Goal: Task Accomplishment & Management: Complete application form

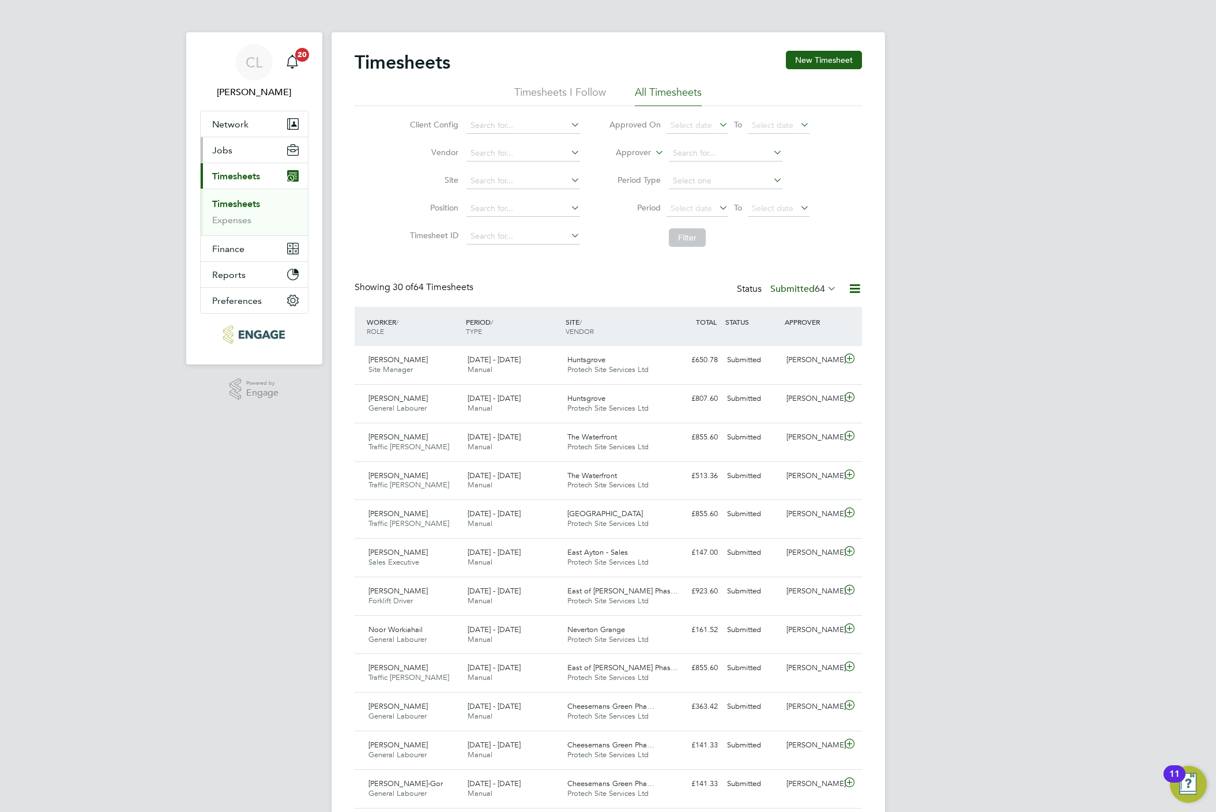
click at [220, 145] on span "Jobs" at bounding box center [222, 150] width 20 height 11
click at [236, 120] on span "Network" at bounding box center [230, 124] width 36 height 11
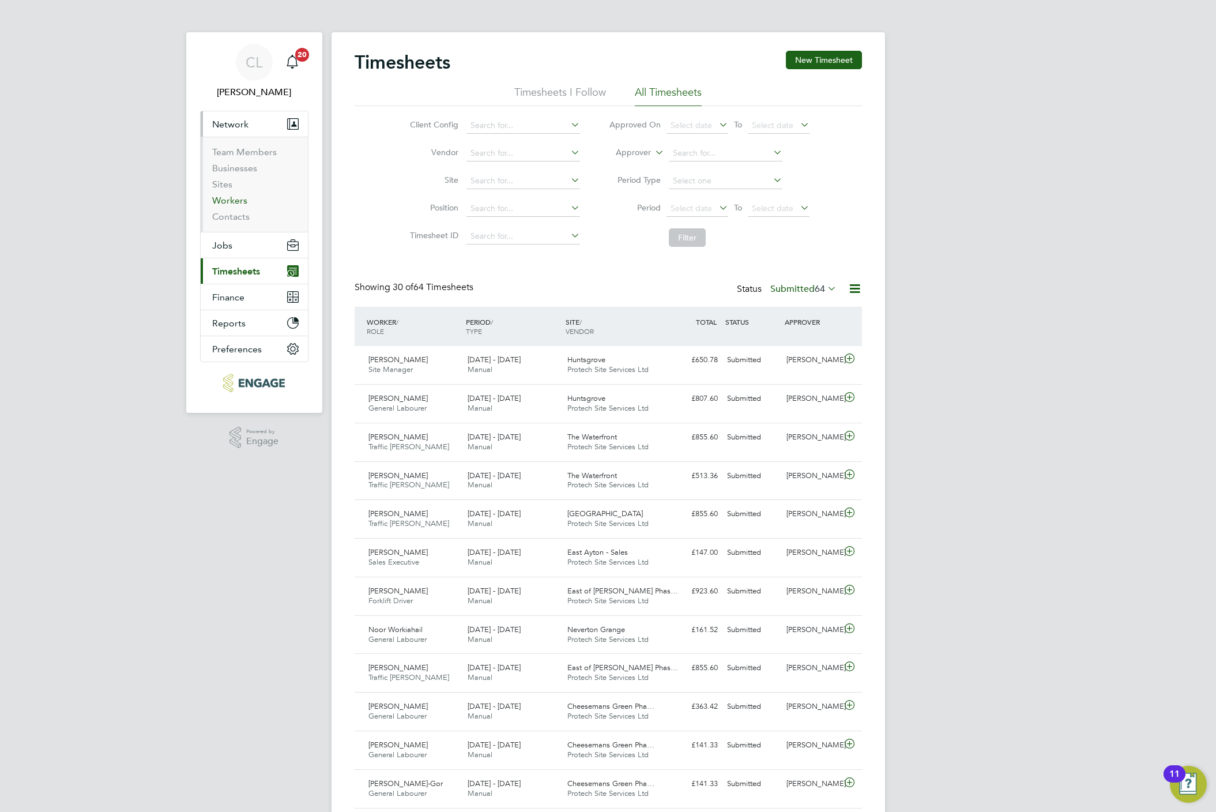
click at [236, 199] on link "Workers" at bounding box center [229, 200] width 35 height 11
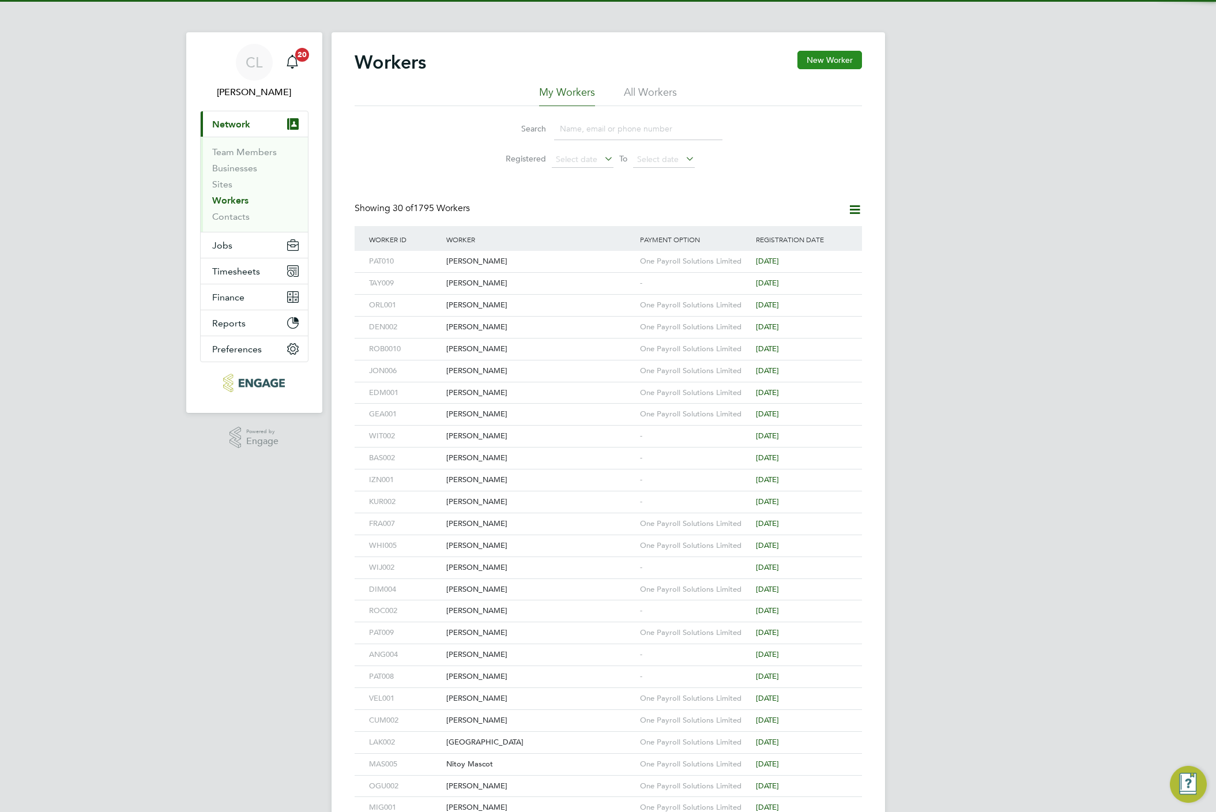
click at [804, 56] on button "New Worker" at bounding box center [829, 60] width 65 height 18
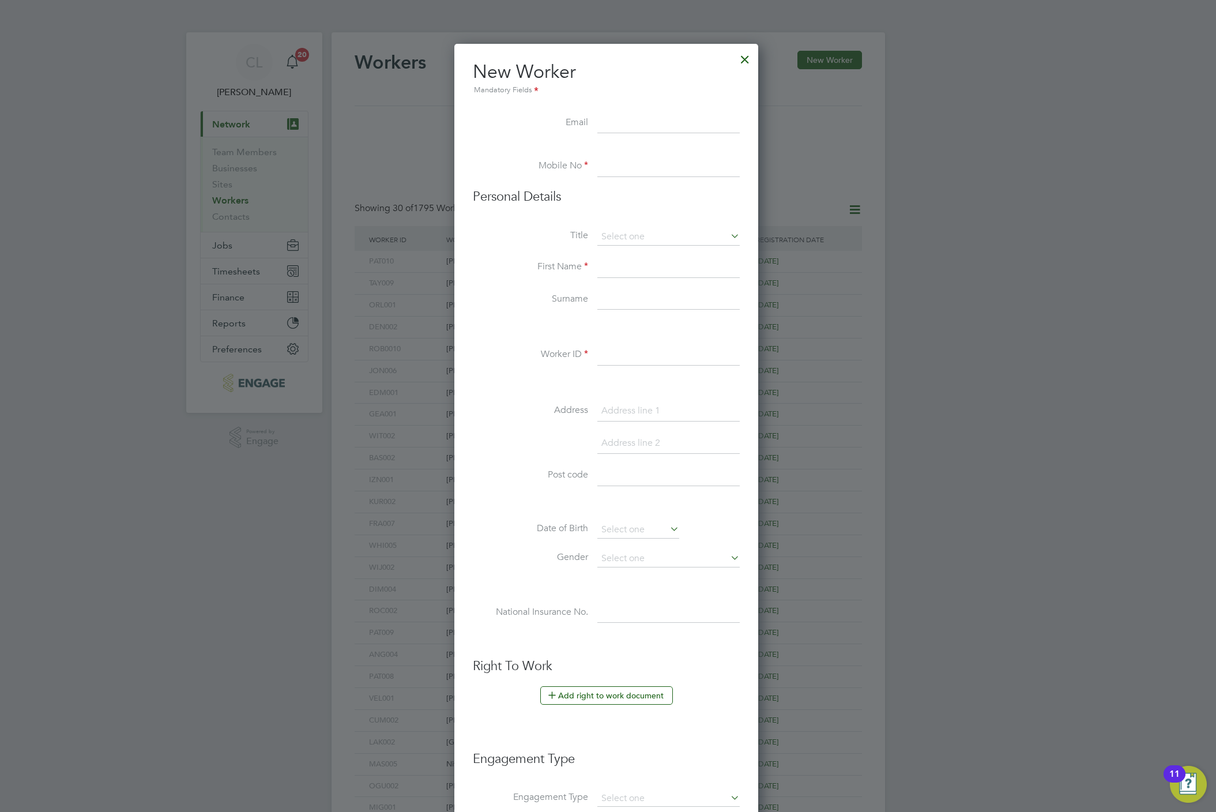
scroll to position [985, 307]
paste input "[EMAIL_ADDRESS][DOMAIN_NAME]"
type input "[EMAIL_ADDRESS][DOMAIN_NAME]"
click at [755, 59] on div at bounding box center [744, 56] width 21 height 21
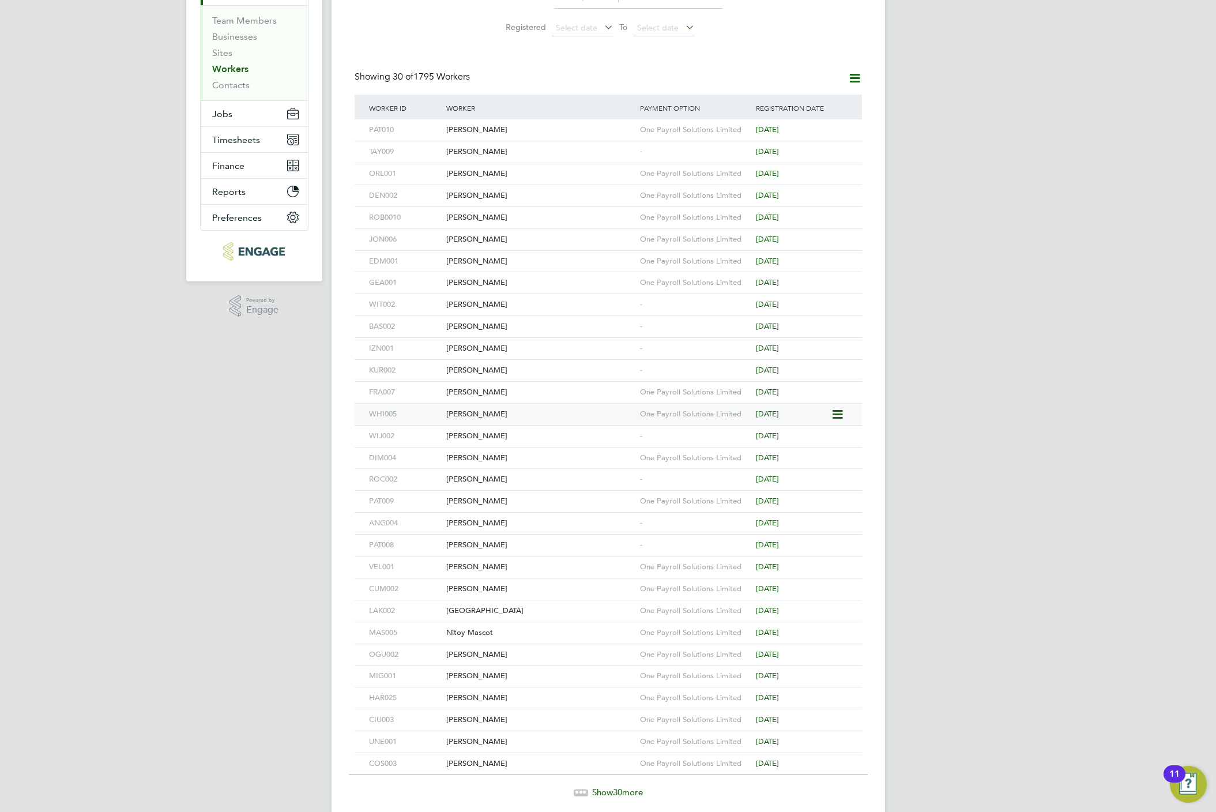
scroll to position [179, 0]
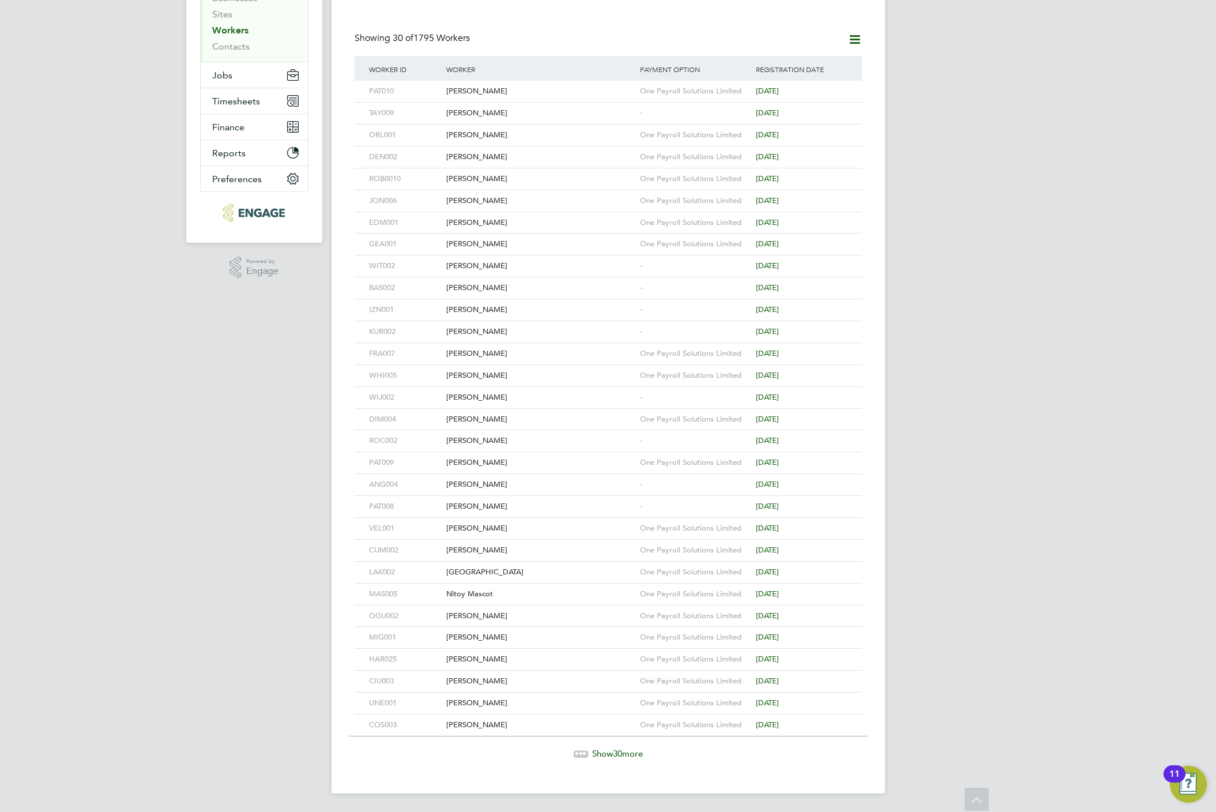
click at [600, 749] on span "Show 30 more" at bounding box center [617, 753] width 51 height 11
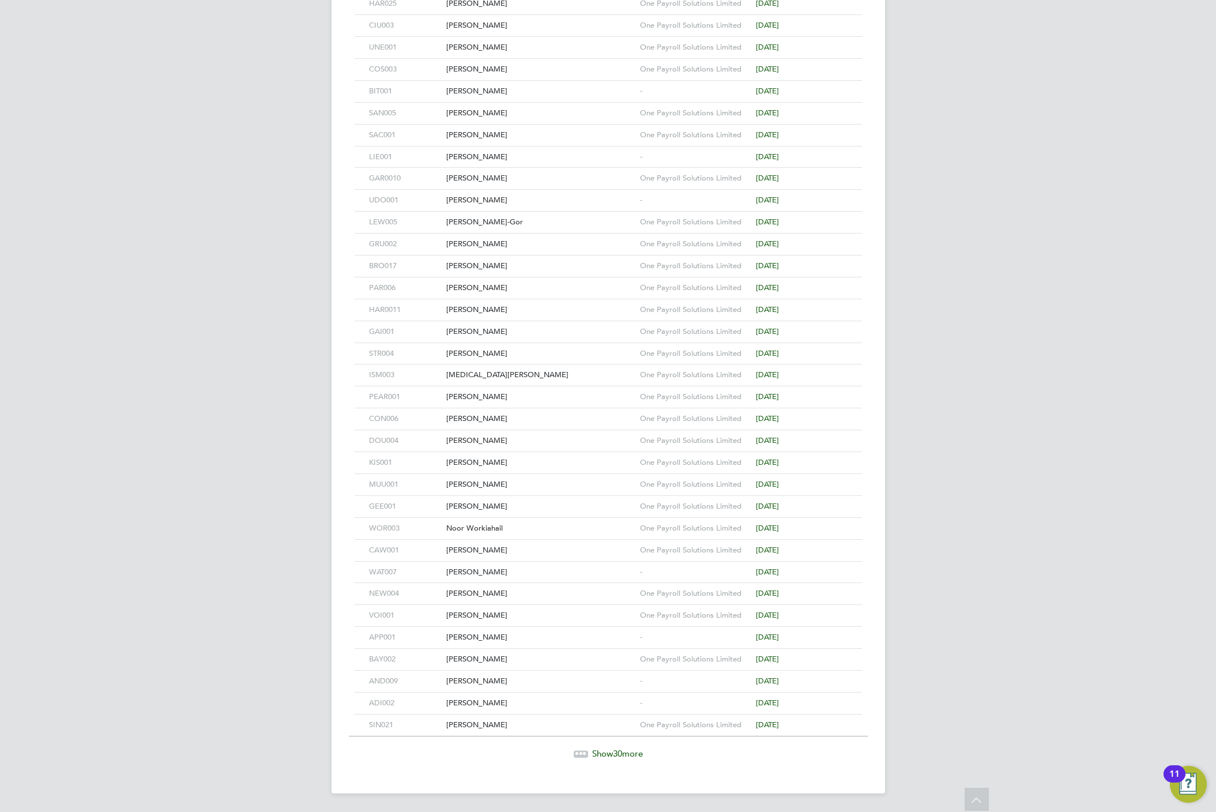
scroll to position [842, 0]
click at [608, 751] on span "Show 30 more" at bounding box center [617, 753] width 51 height 11
click at [574, 756] on div at bounding box center [581, 752] width 14 height 7
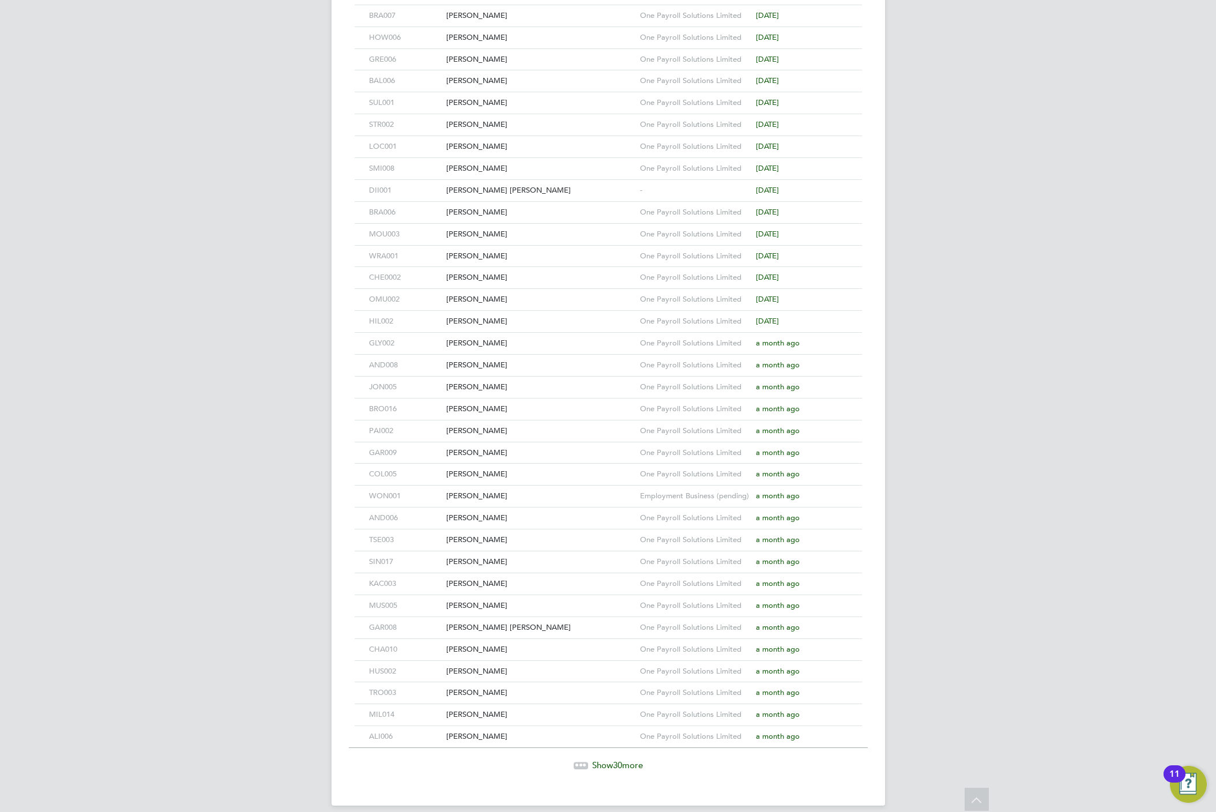
scroll to position [2169, 0]
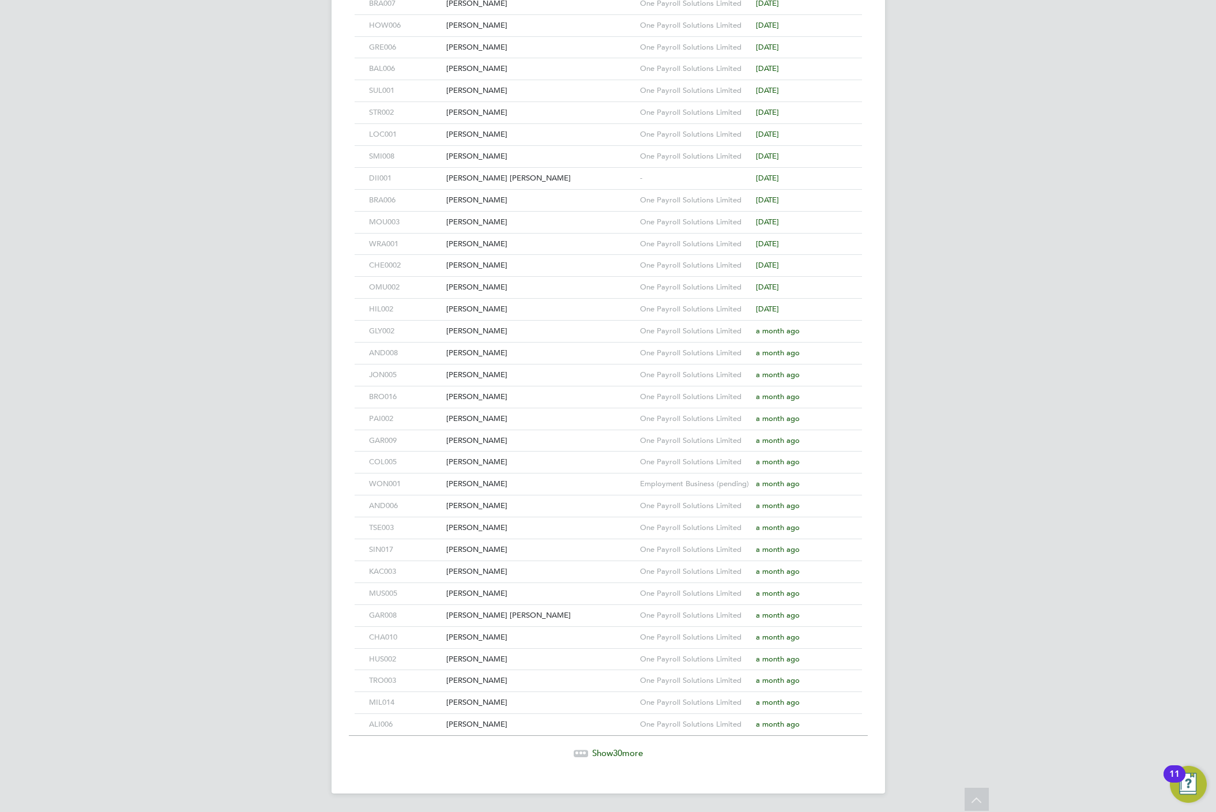
click at [630, 758] on span "Show 30 more" at bounding box center [617, 752] width 51 height 11
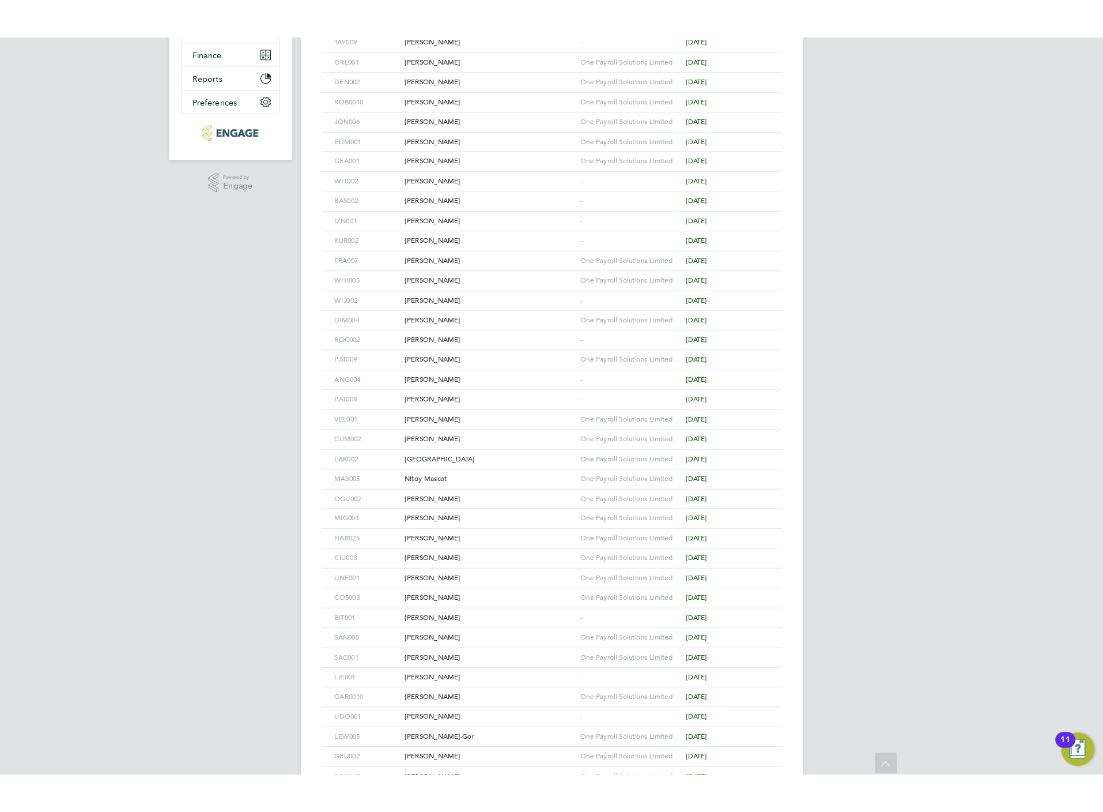
scroll to position [0, 0]
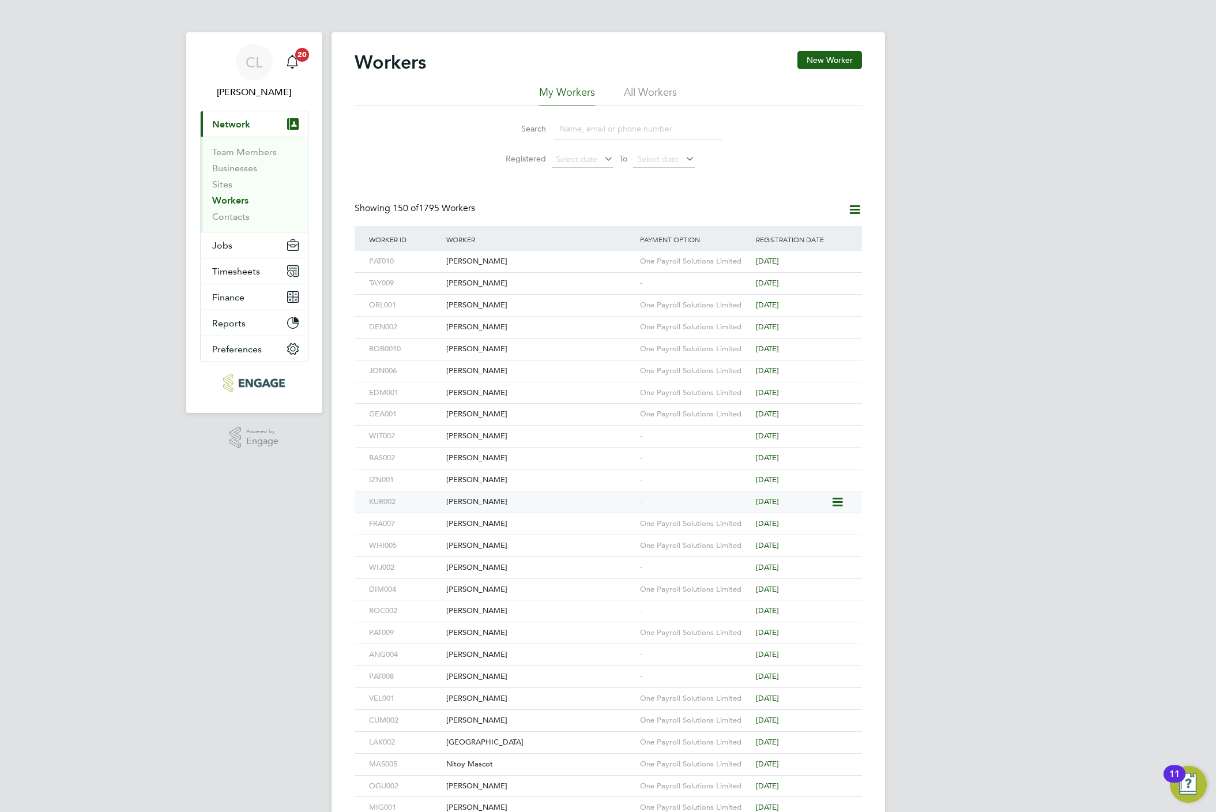
click at [472, 504] on div "Aurimas Kuras" at bounding box center [540, 501] width 194 height 21
click at [477, 476] on div "Jaroslaw Wizner" at bounding box center [540, 479] width 194 height 21
click at [517, 457] on div "Antoine Bassilios" at bounding box center [540, 457] width 194 height 21
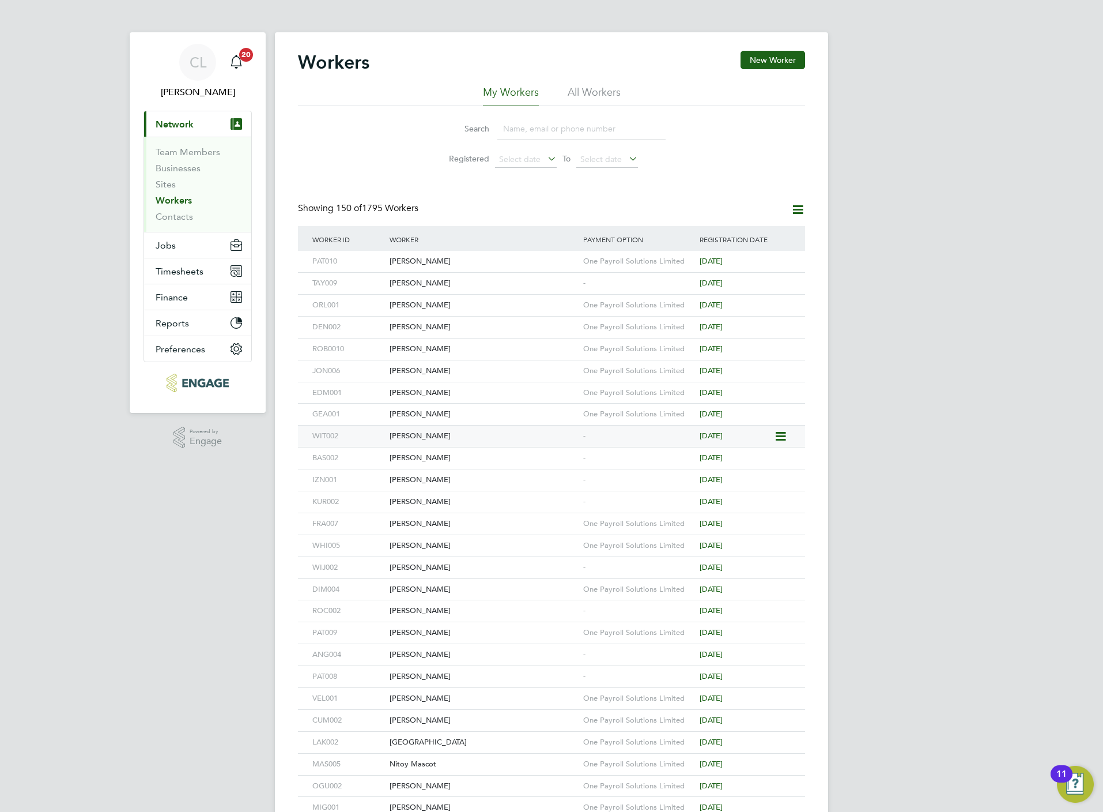
click at [431, 430] on div "Sam Witney" at bounding box center [484, 435] width 194 height 21
click at [423, 277] on div "Edward Taylor" at bounding box center [484, 283] width 194 height 21
click at [762, 65] on button "New Worker" at bounding box center [773, 60] width 65 height 18
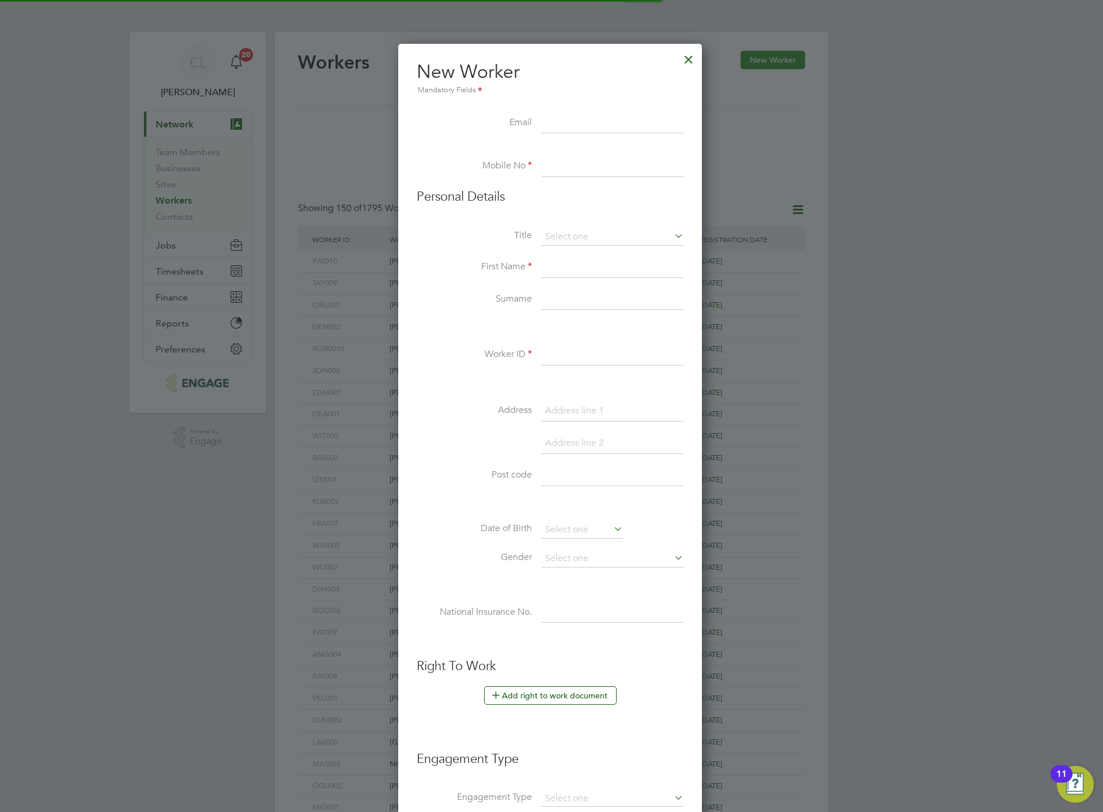
scroll to position [985, 307]
paste input "marlin.turner@outlook.com"
type input "marlin.turner@outlook.com"
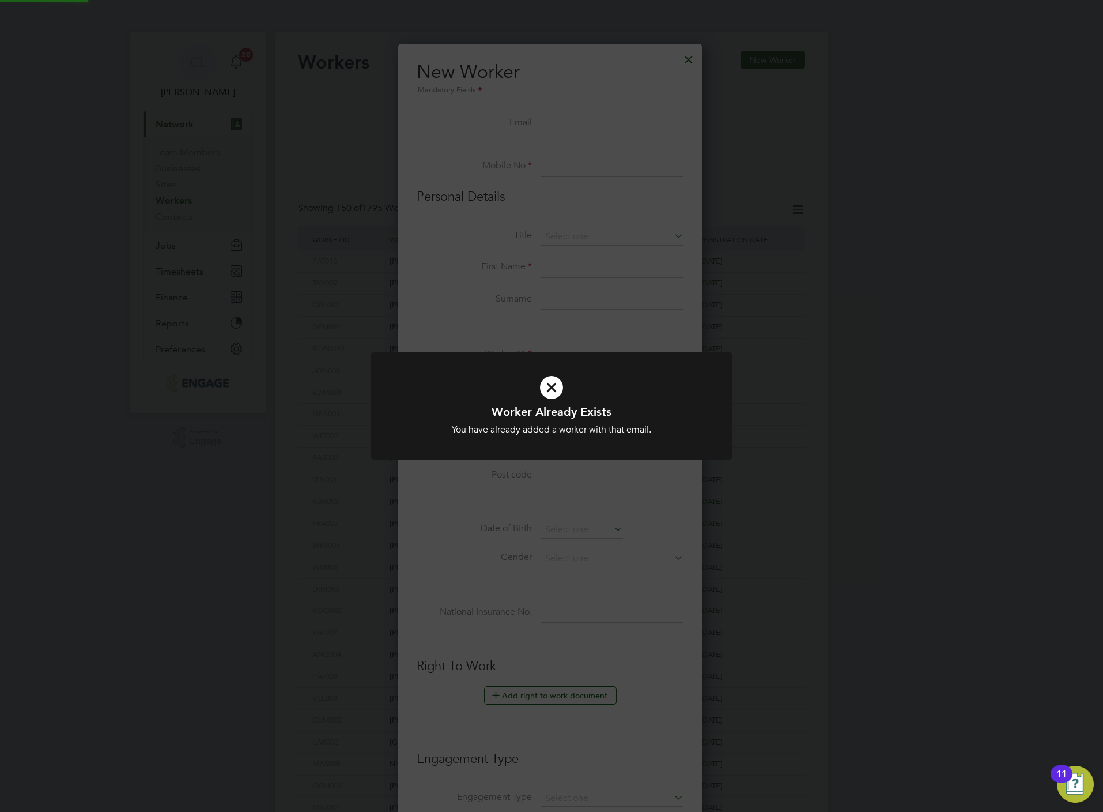
click at [529, 206] on div "Worker Already Exists You have already added a worker with that email. Cancel O…" at bounding box center [551, 406] width 1103 height 812
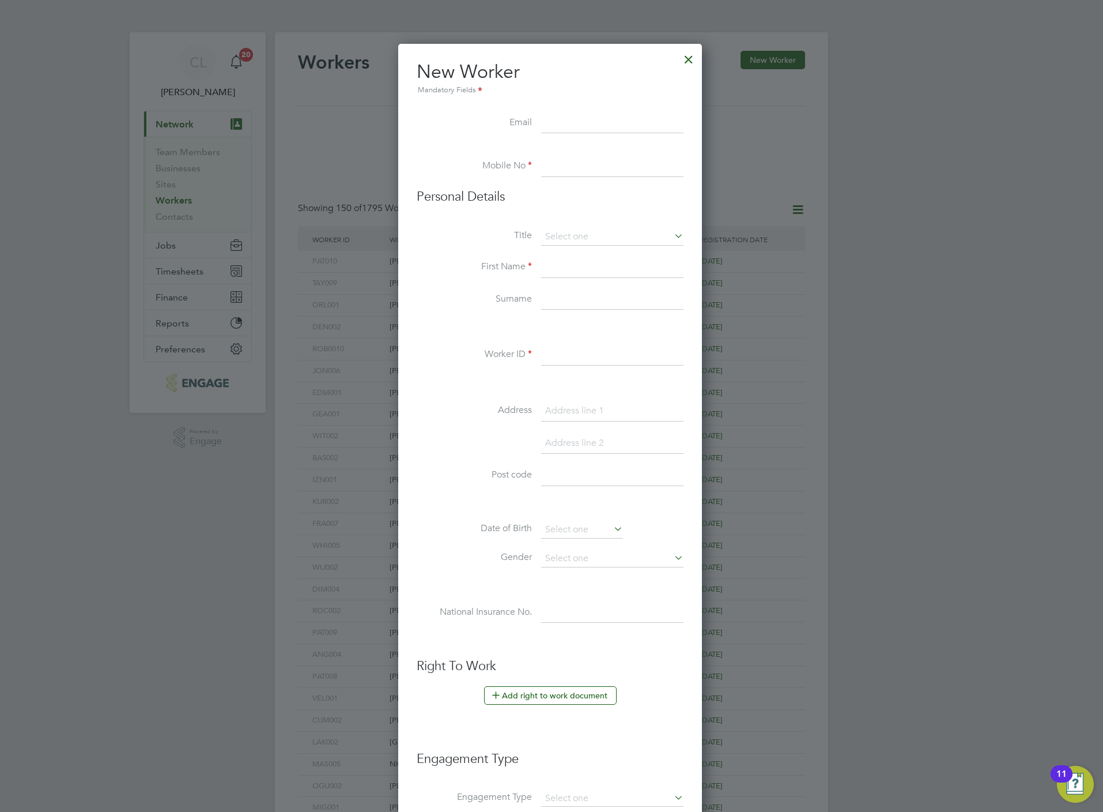
click at [577, 134] on li "Email" at bounding box center [550, 129] width 267 height 32
paste input "Patrickflynn621@gmail.com"
type input "Patrickflynn621@gmail.com"
paste input "07944044022"
type input "07944044022"
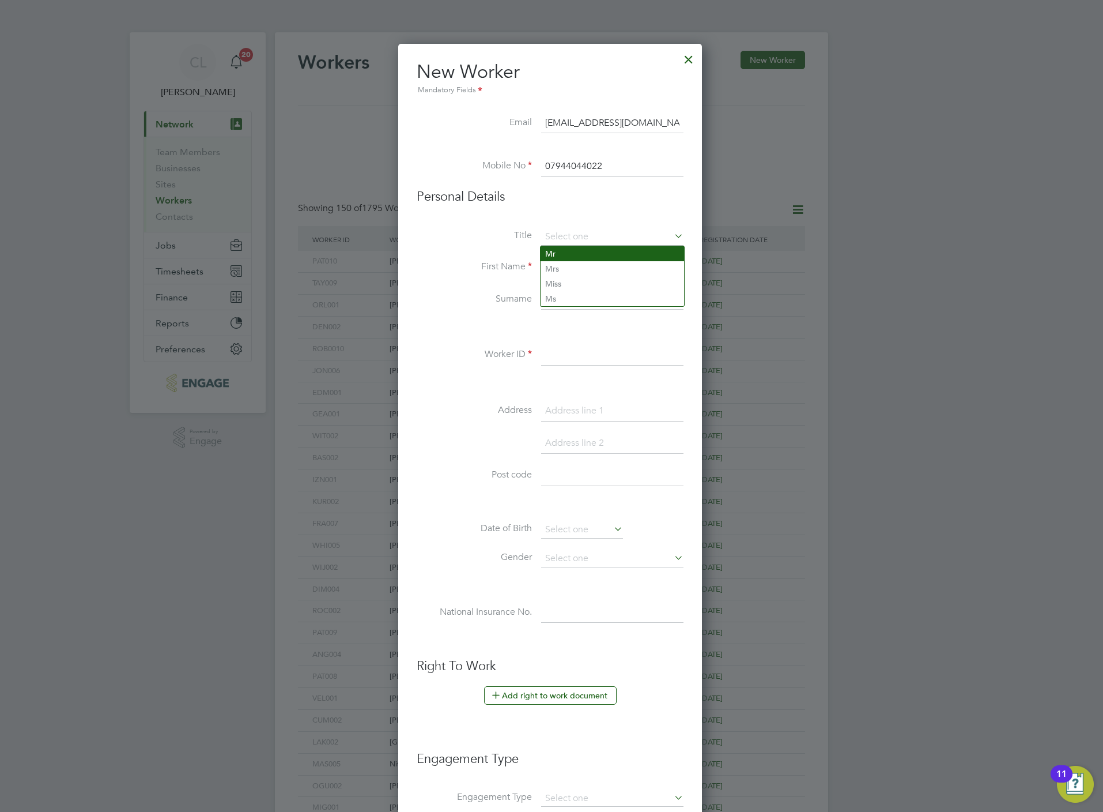
click at [573, 251] on li "Mr" at bounding box center [613, 253] width 144 height 15
type input "Mr"
click at [564, 277] on input at bounding box center [612, 267] width 142 height 21
paste input "Patrick Flynn"
click at [585, 263] on input "Patrick Flynn" at bounding box center [612, 267] width 142 height 21
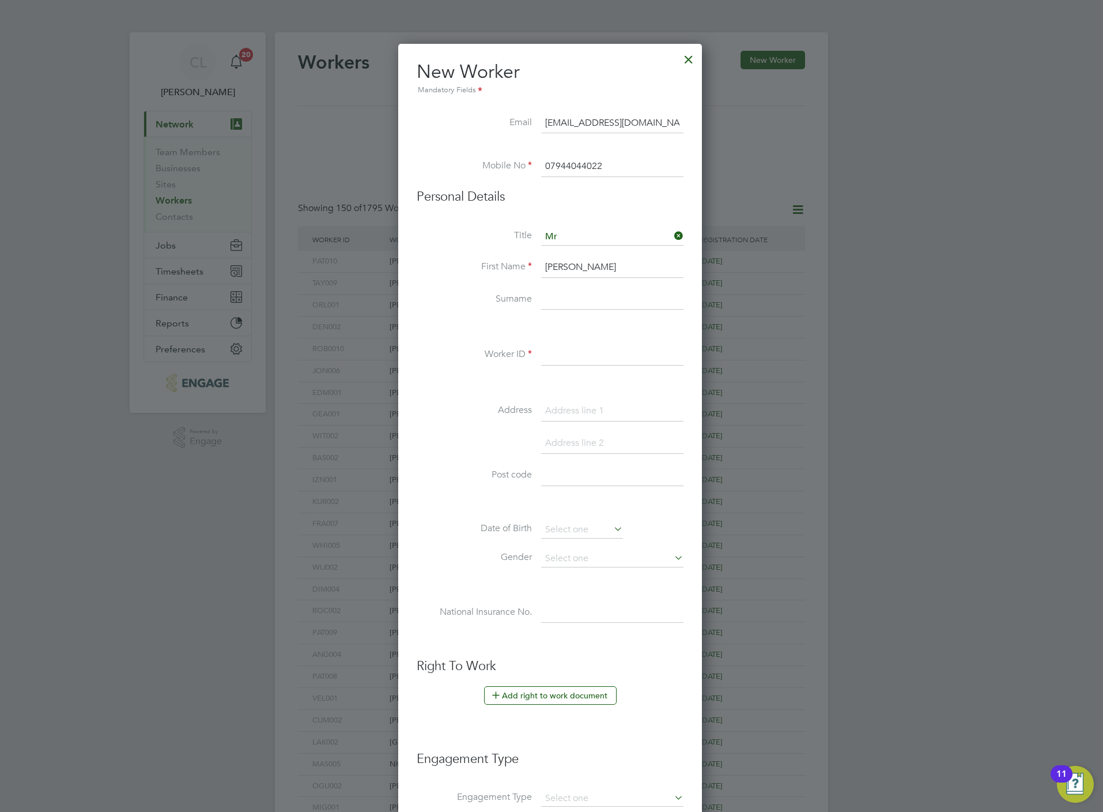
click at [585, 263] on input "Patrick Flynn" at bounding box center [612, 267] width 142 height 21
type input "Patrick"
paste input "Flynn"
type input "Flynn"
click at [563, 366] on input at bounding box center [612, 355] width 142 height 21
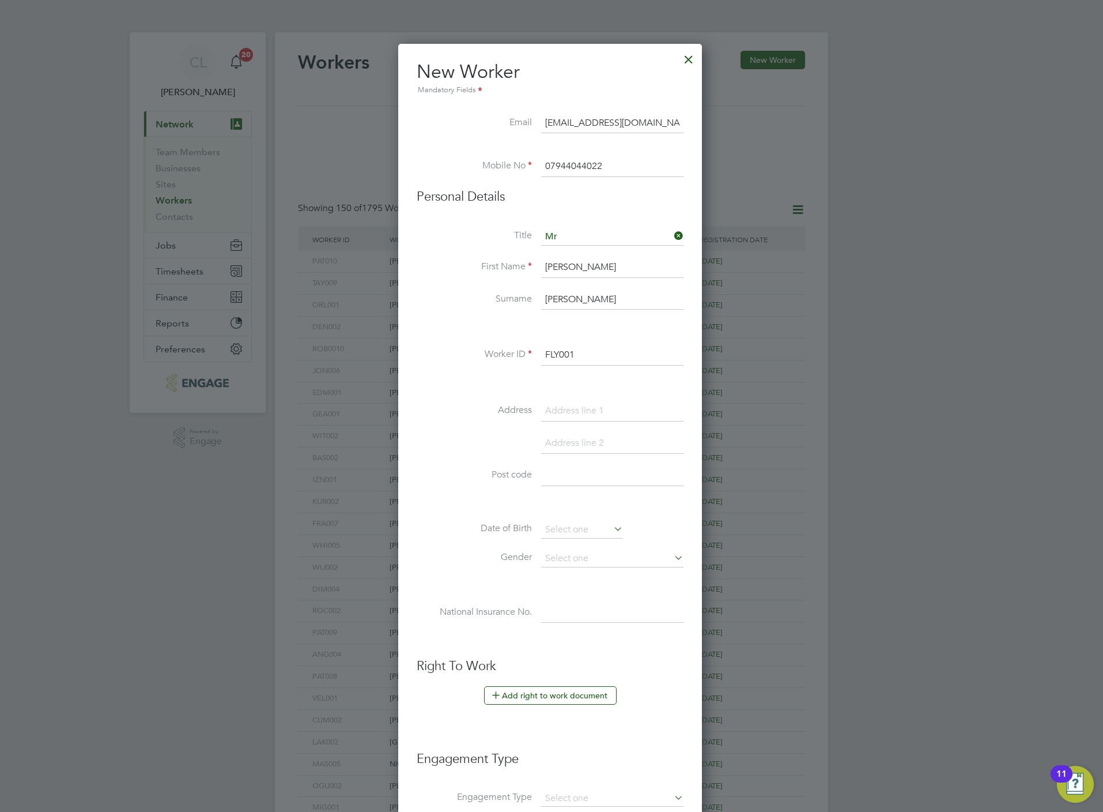
type input "FLY001"
click at [557, 694] on button "Add right to work document" at bounding box center [550, 695] width 133 height 18
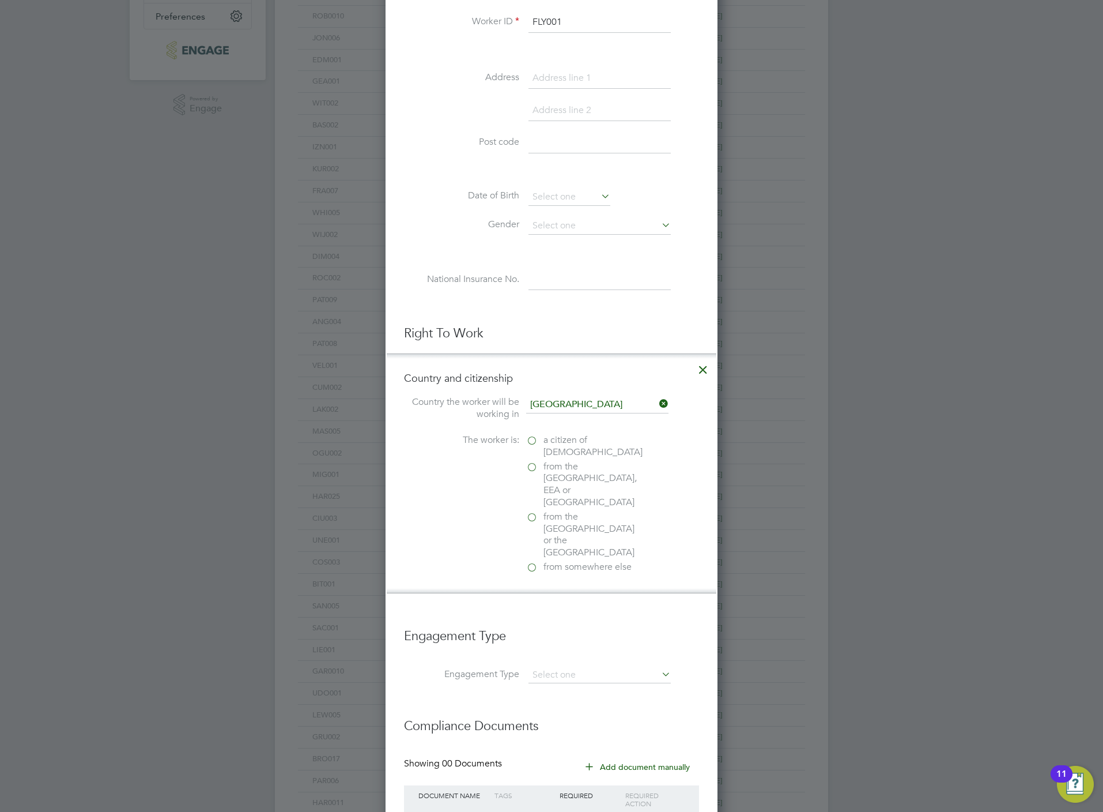
scroll to position [346, 0]
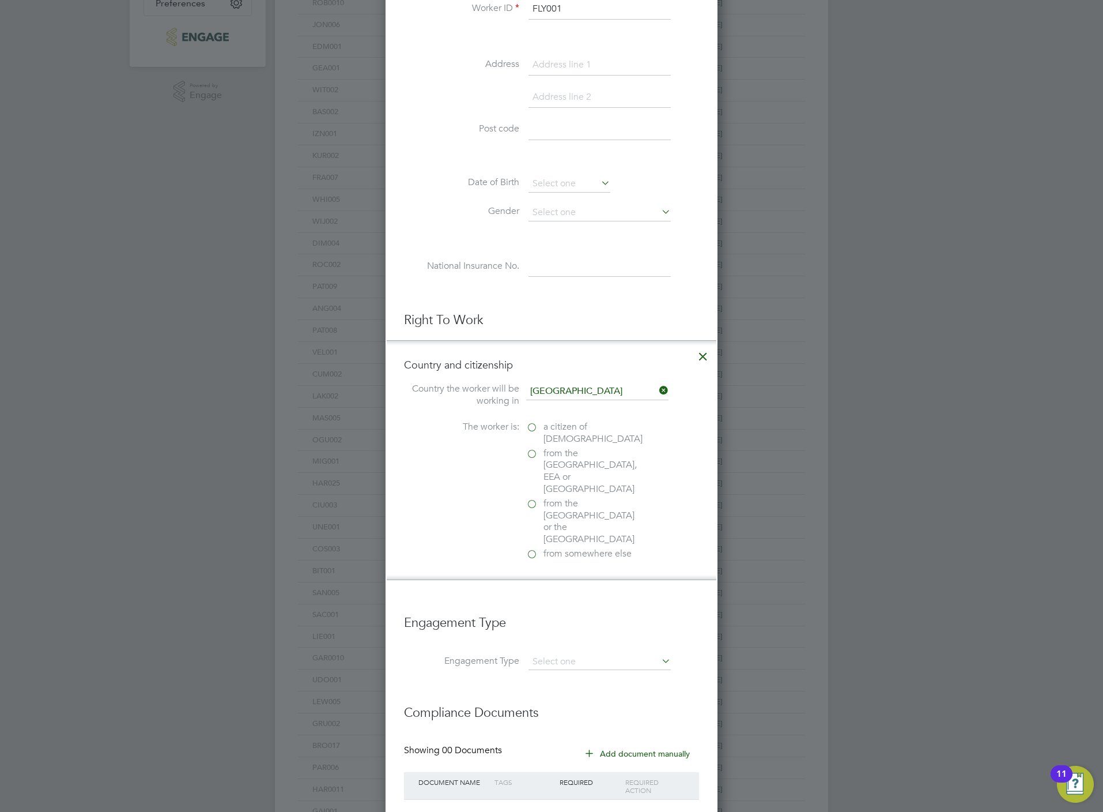
click at [552, 431] on span "a citizen of United Kingdom" at bounding box center [593, 433] width 99 height 24
click at [0, 0] on input "a citizen of United Kingdom" at bounding box center [0, 0] width 0 height 0
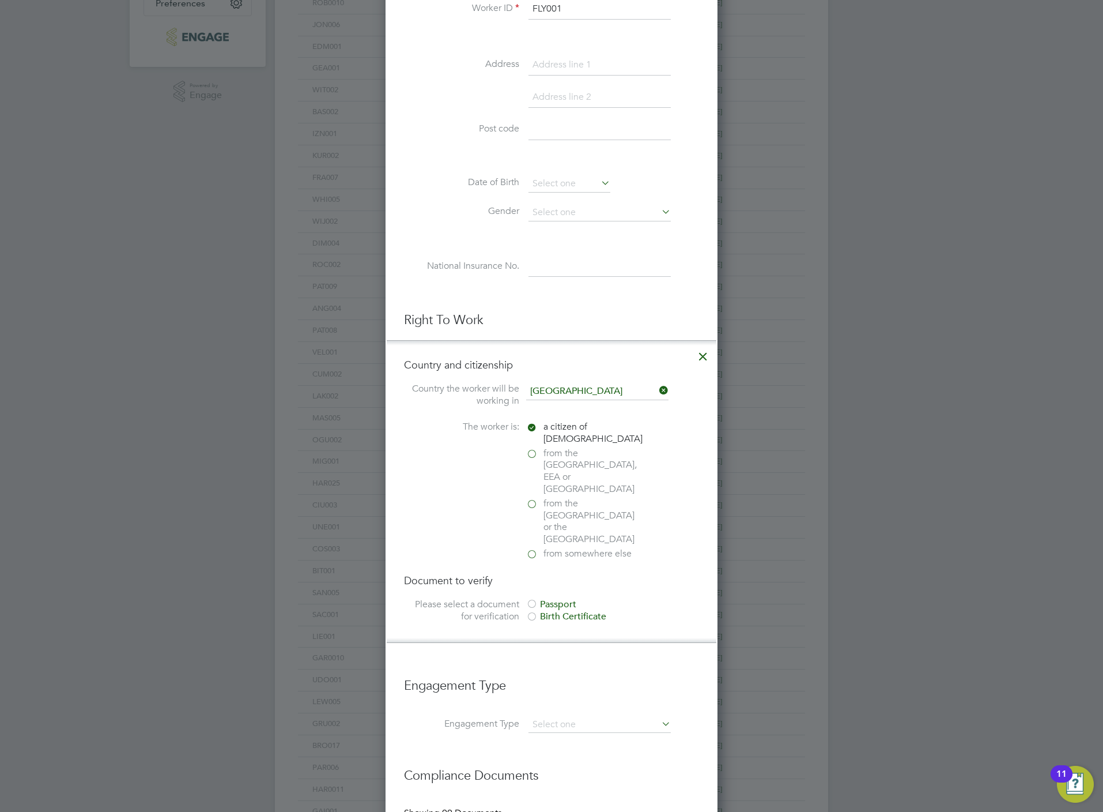
scroll to position [1222, 332]
click at [568, 598] on div "Passport" at bounding box center [612, 604] width 173 height 12
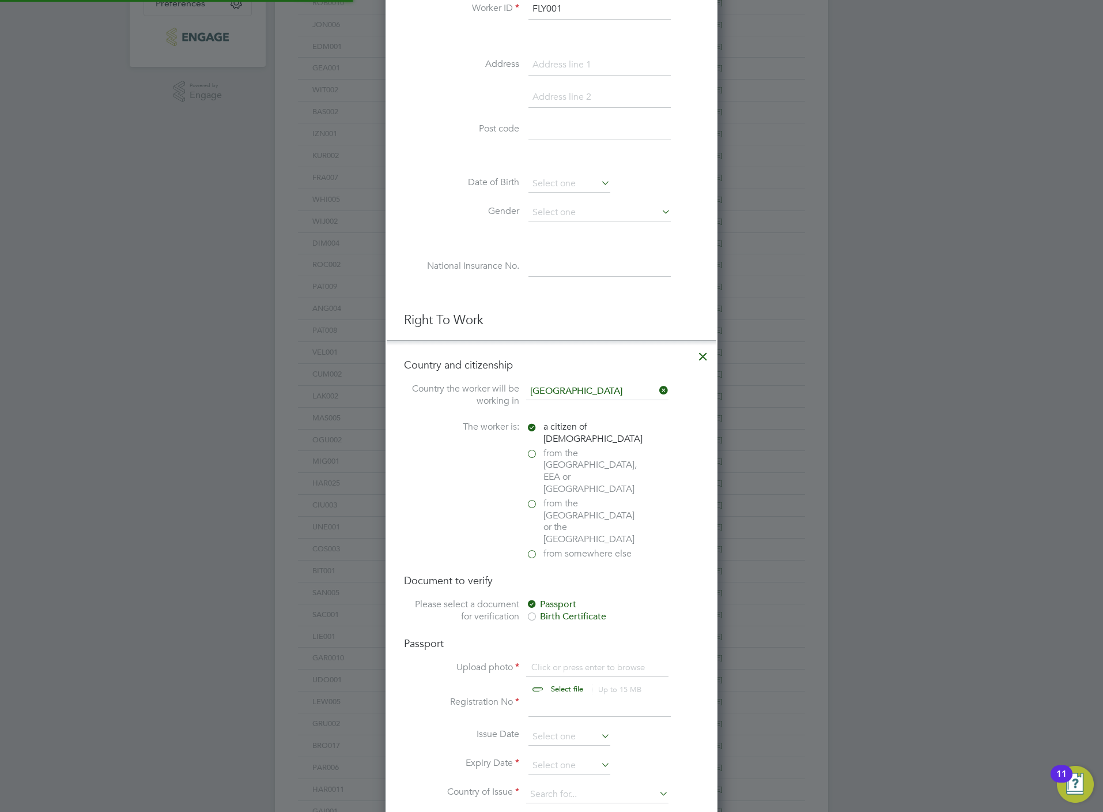
scroll to position [16, 144]
click at [570, 661] on input "file" at bounding box center [578, 678] width 181 height 35
type input "C:\fakepath\Patrick Flynn BP.jpg"
click at [559, 696] on input at bounding box center [600, 706] width 142 height 21
type input "51168006"
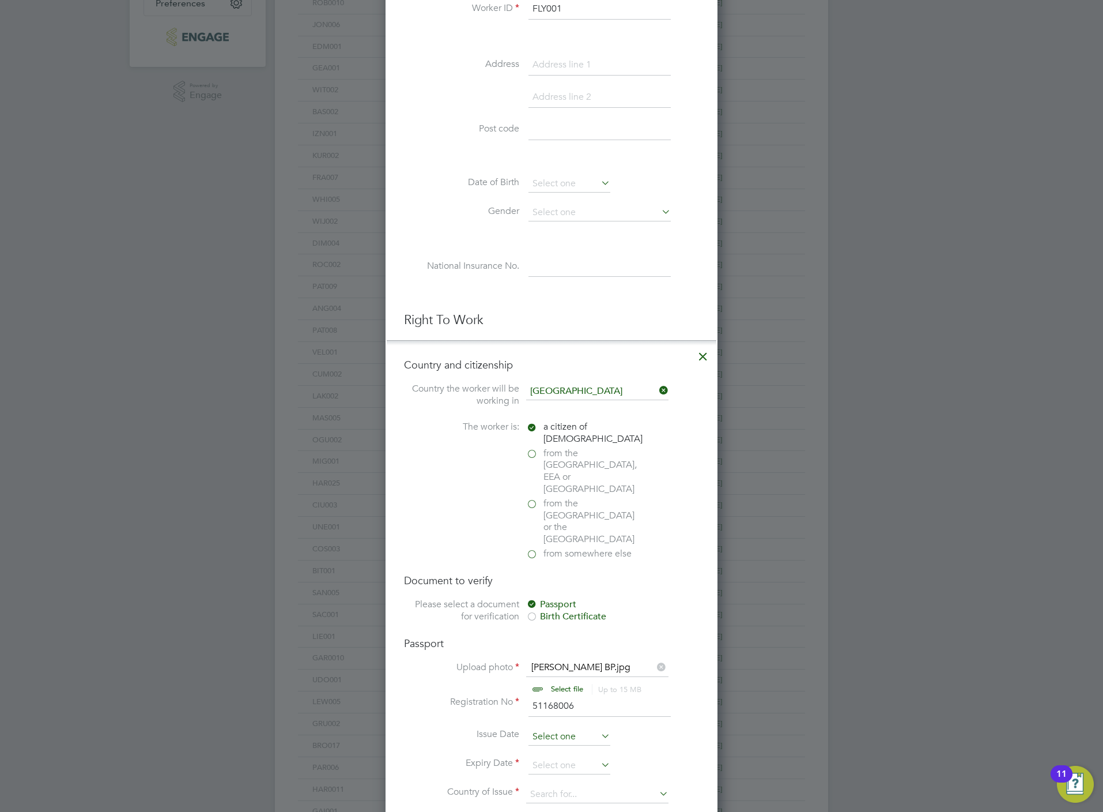
click at [551, 728] on input at bounding box center [570, 736] width 82 height 17
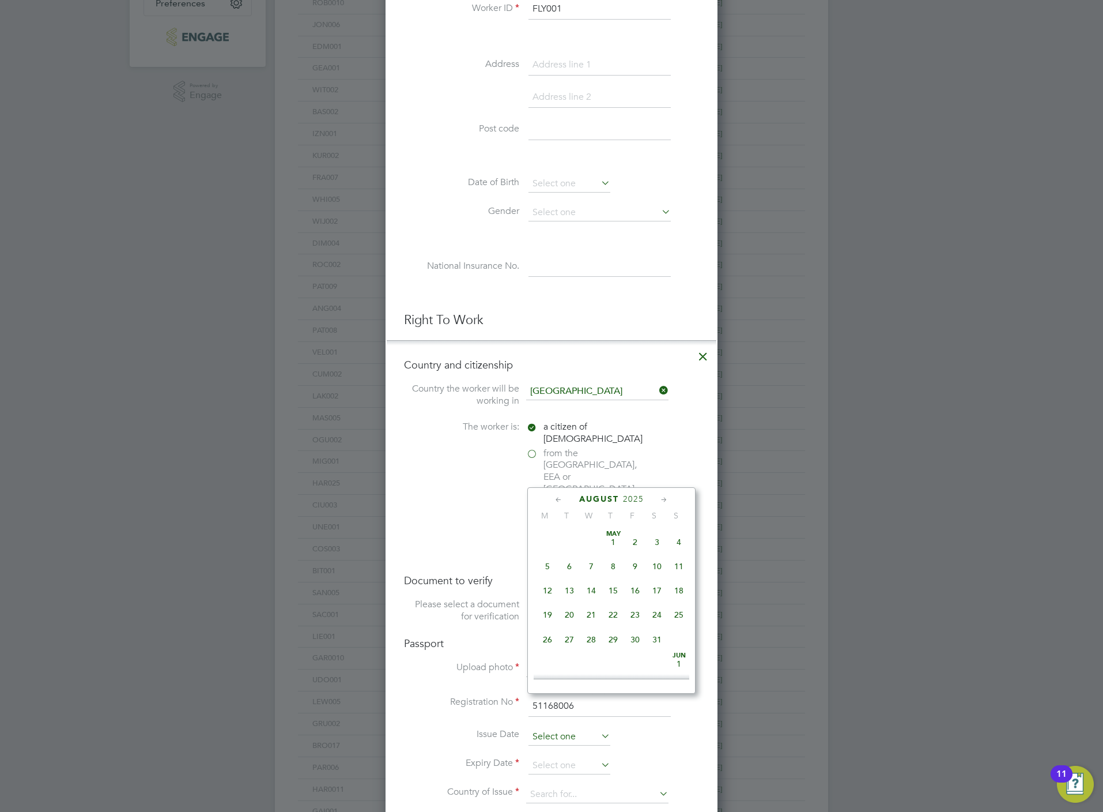
scroll to position [443, 0]
click at [542, 757] on input at bounding box center [570, 765] width 82 height 17
click at [624, 637] on span "15" at bounding box center [635, 626] width 22 height 22
type input "15 May 2026"
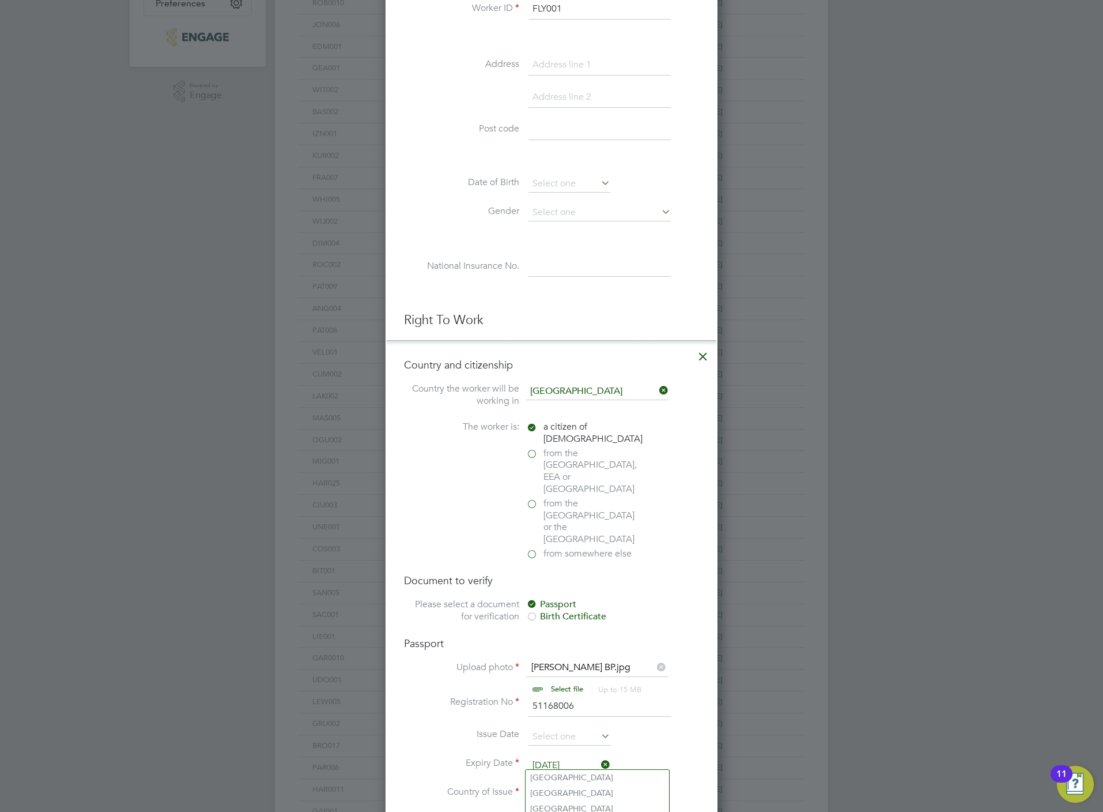
click at [587, 786] on input at bounding box center [597, 794] width 142 height 17
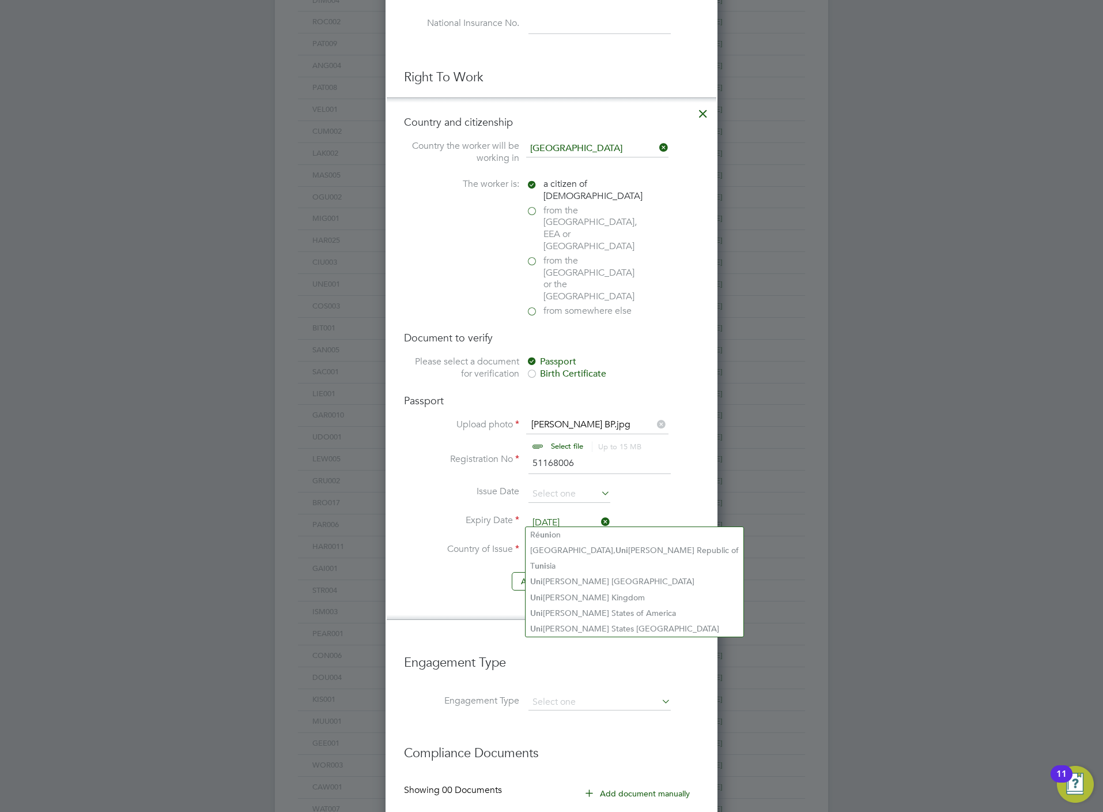
scroll to position [605, 0]
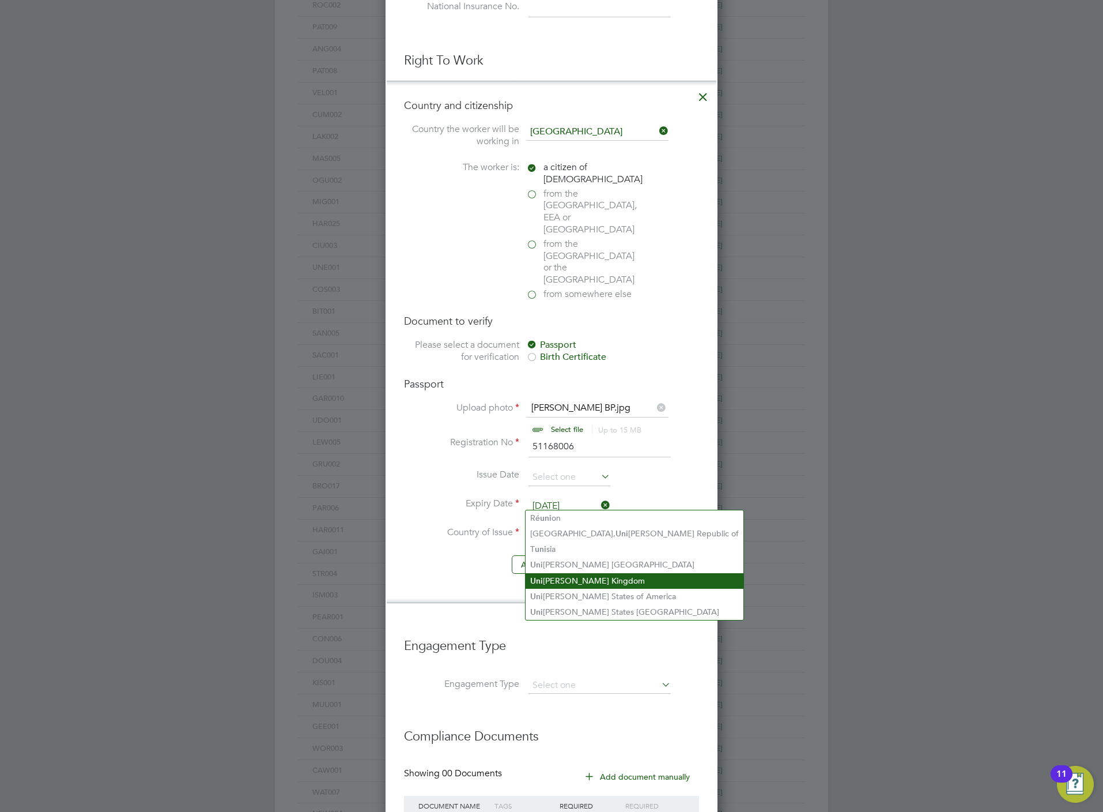
click at [566, 578] on li "Uni ted Kingdom" at bounding box center [635, 581] width 218 height 16
type input "United Kingdom"
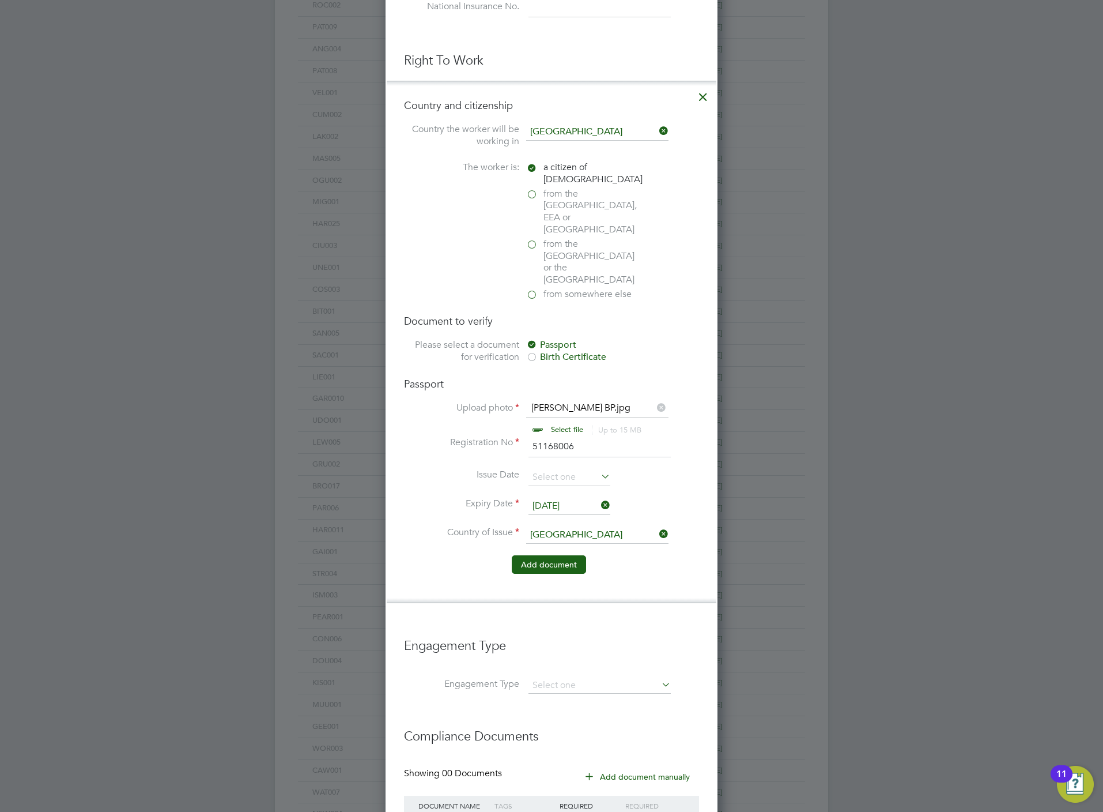
click at [552, 555] on button "Add document" at bounding box center [549, 564] width 74 height 18
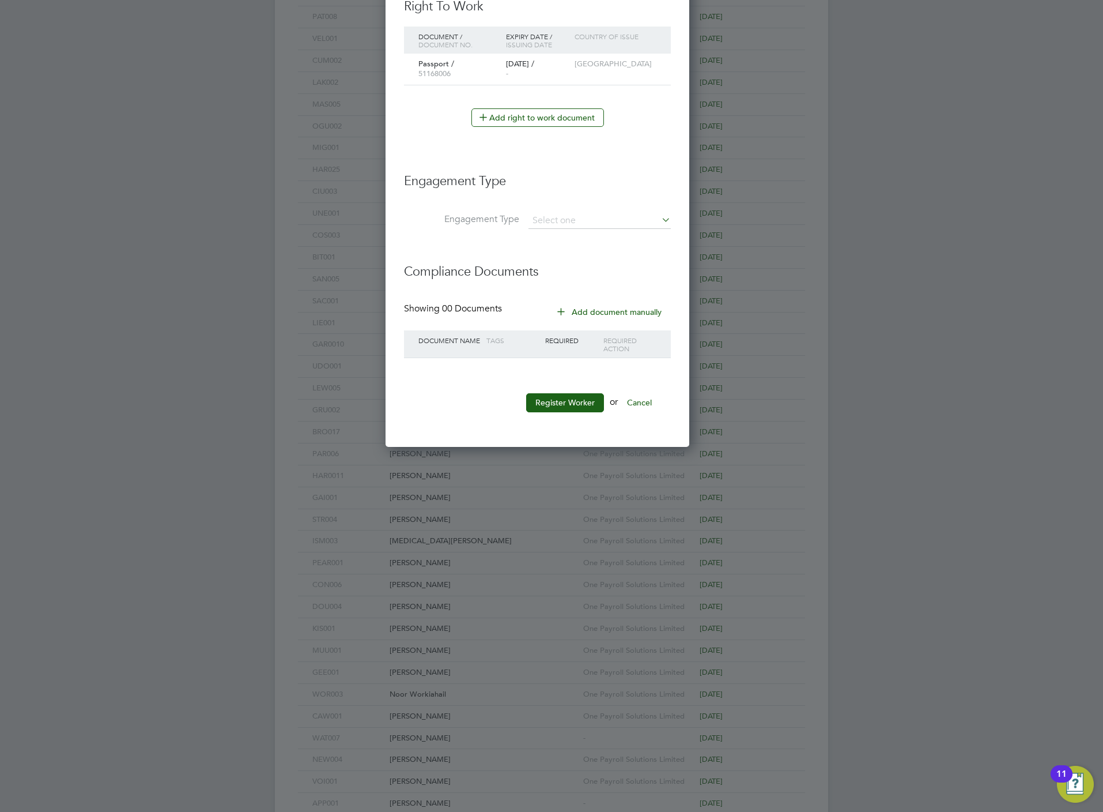
scroll to position [1068, 307]
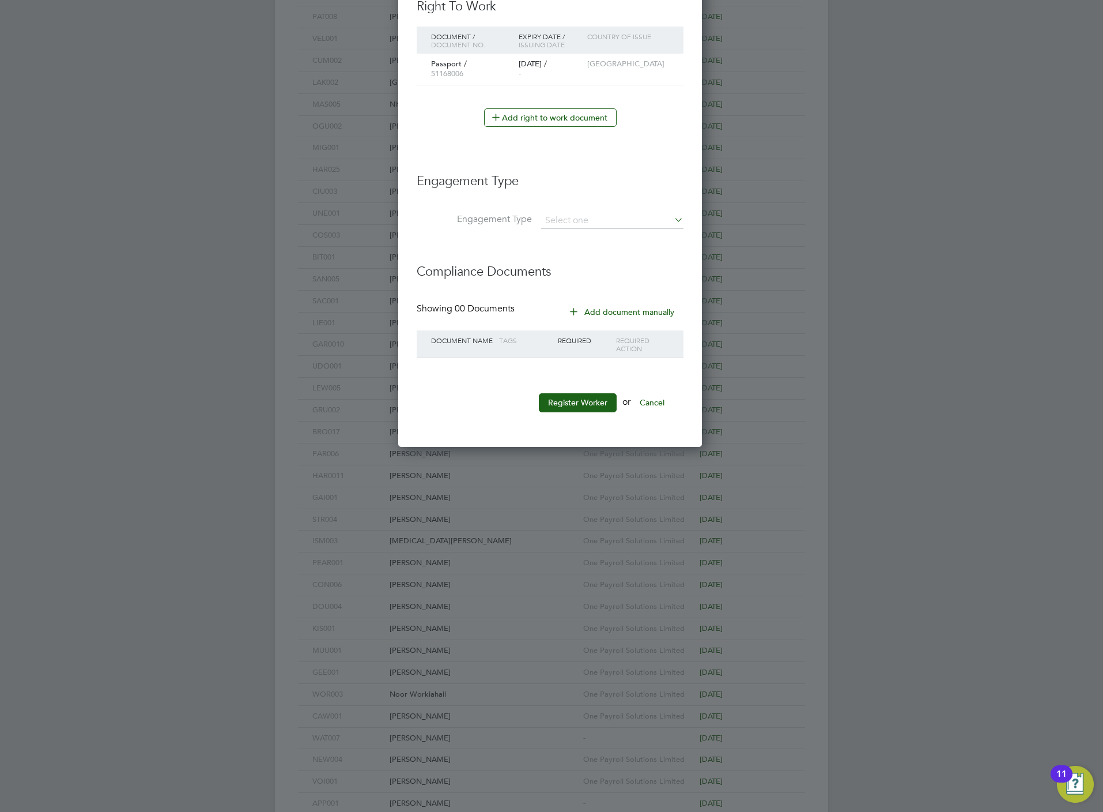
click at [557, 210] on li "Engagement Type" at bounding box center [550, 186] width 267 height 51
click at [570, 223] on input at bounding box center [612, 221] width 142 height 16
click at [592, 289] on li "Umbrella" at bounding box center [613, 290] width 144 height 17
type input "Umbrella"
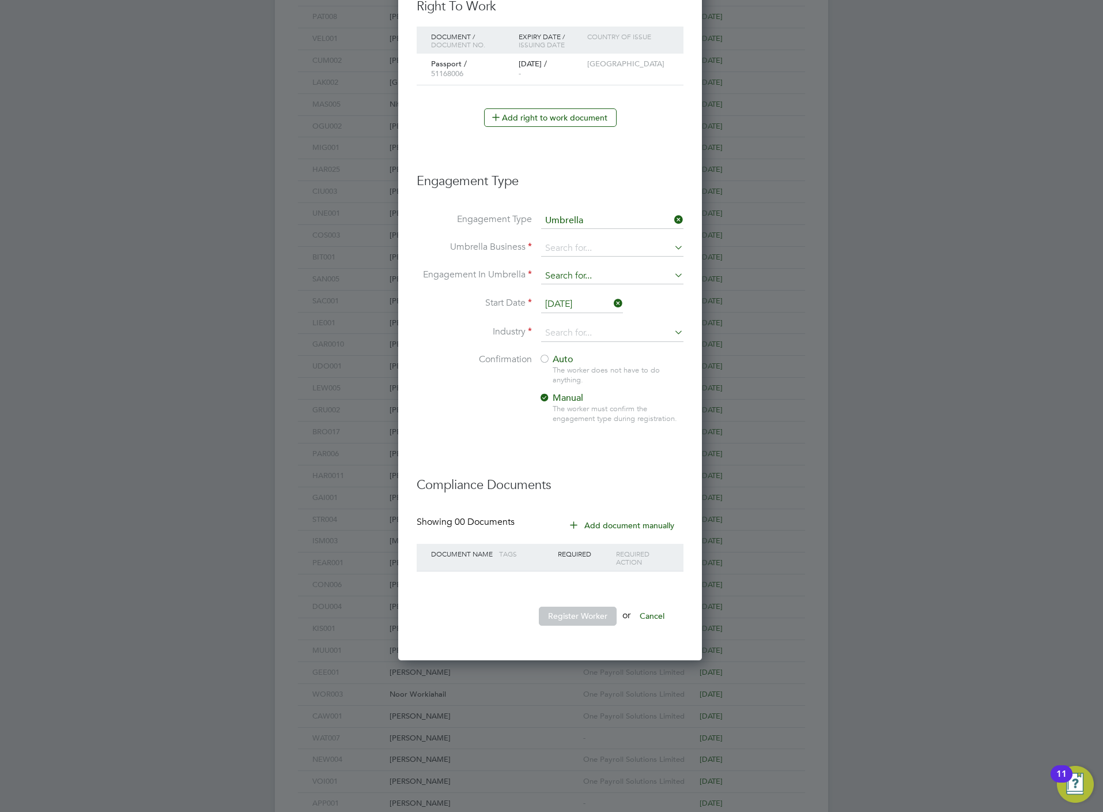
scroll to position [1280, 307]
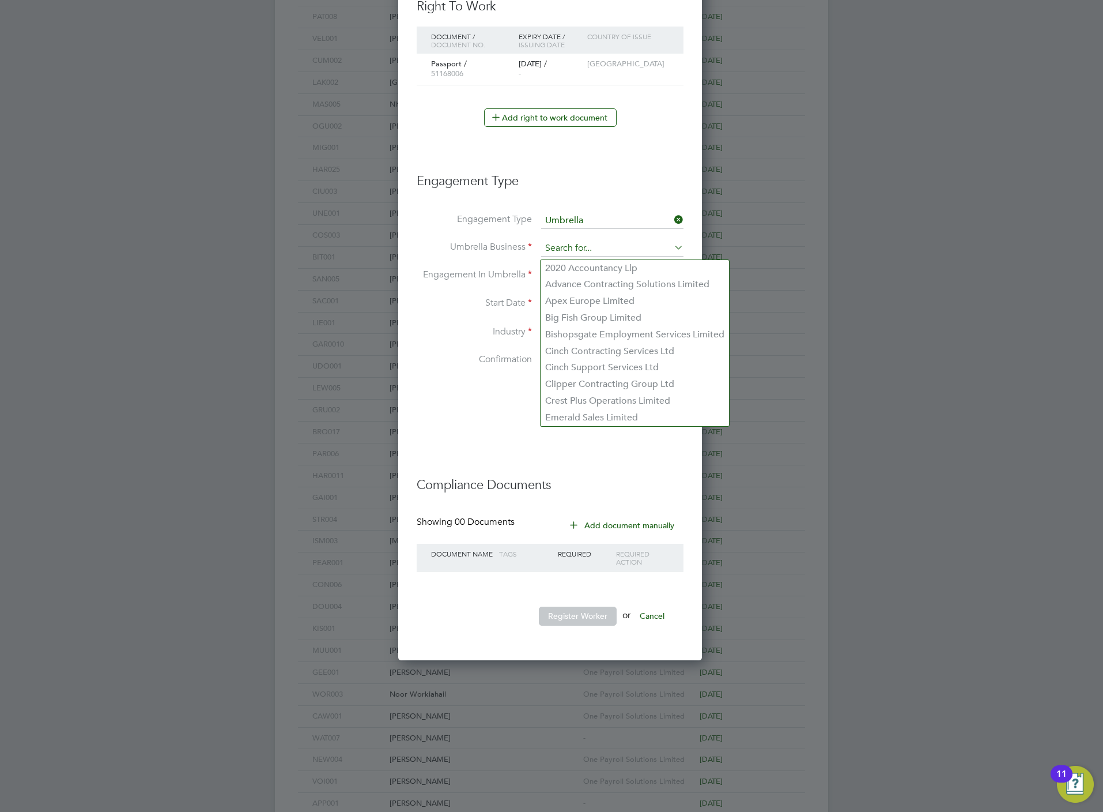
click at [583, 255] on input at bounding box center [612, 248] width 142 height 16
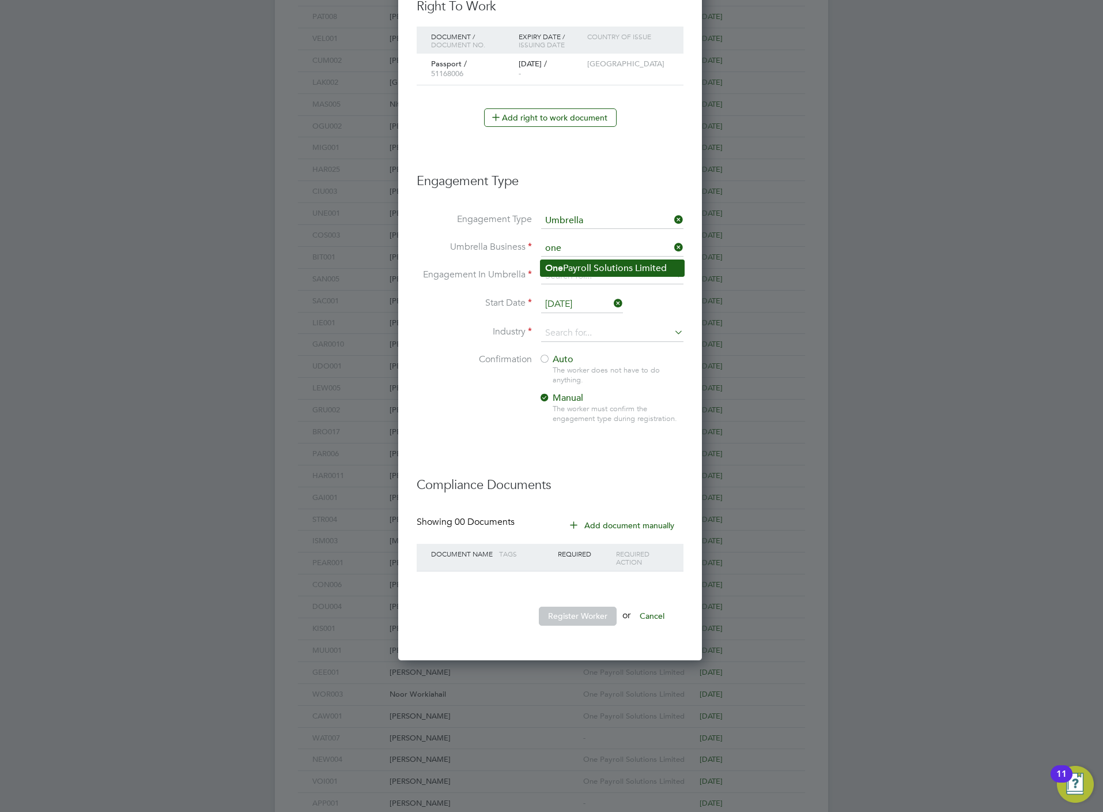
click at [569, 270] on li "One Payroll Solutions Limited" at bounding box center [613, 268] width 144 height 17
type input "One Payroll Solutions Limited"
click at [556, 279] on input at bounding box center [612, 276] width 142 height 16
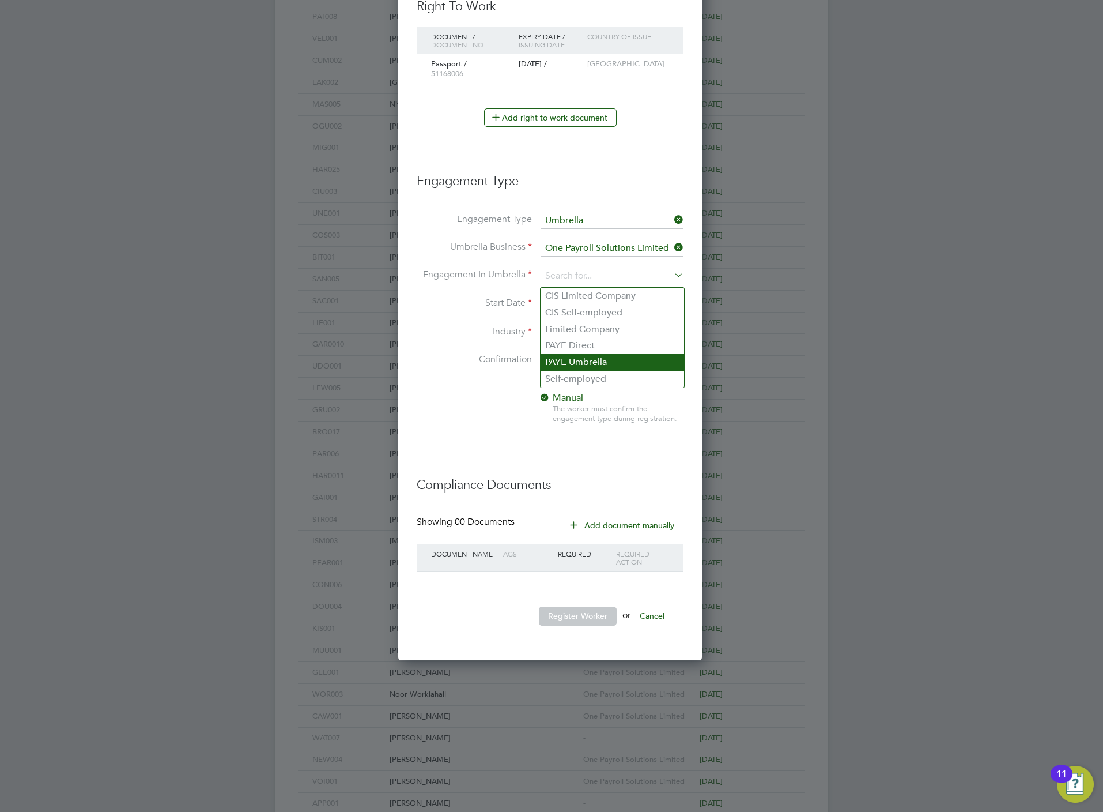
click at [580, 361] on li "PAYE Umbrella" at bounding box center [613, 362] width 144 height 17
type input "PAYE Umbrella"
click at [557, 310] on input "[DATE]" at bounding box center [582, 304] width 82 height 17
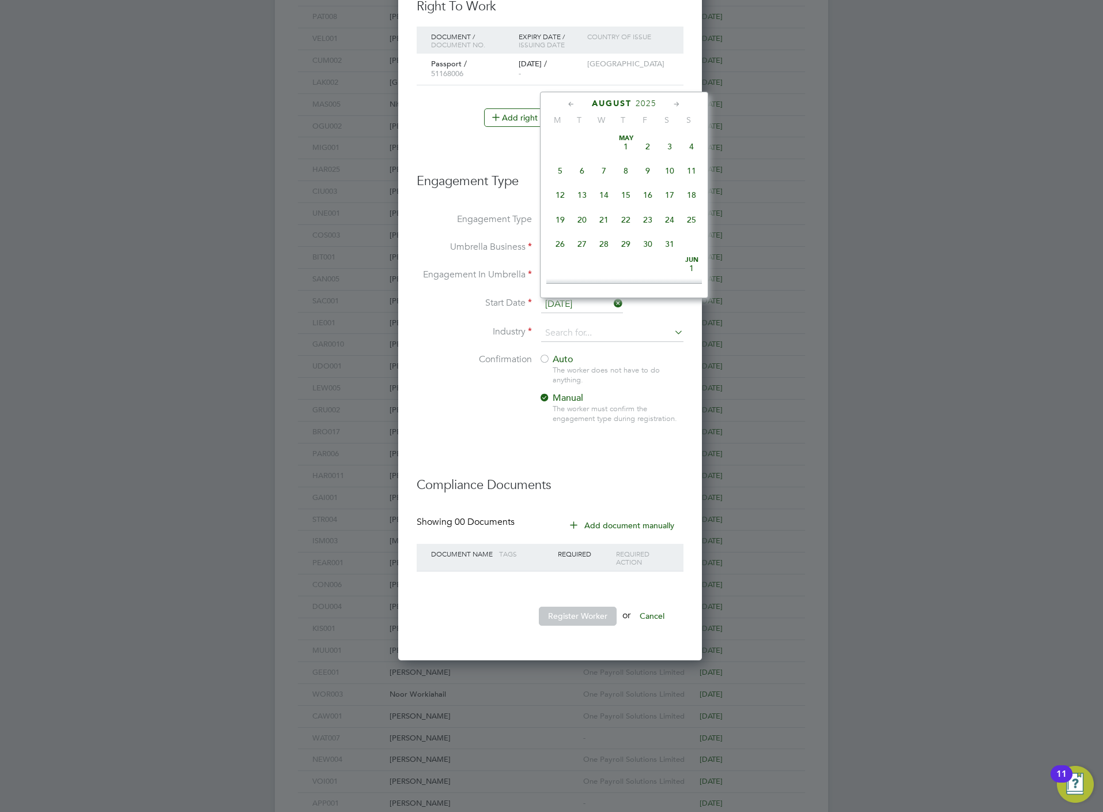
scroll to position [443, 0]
click at [560, 168] on span "18" at bounding box center [560, 166] width 22 height 22
type input "[DATE]"
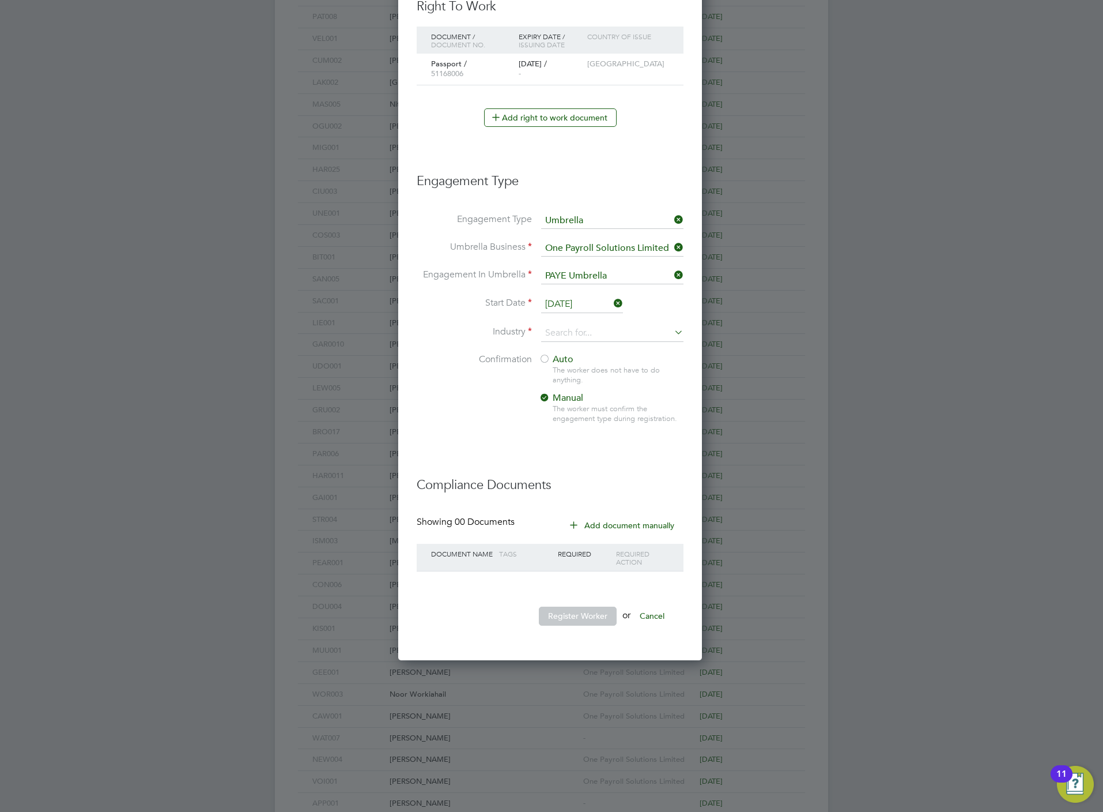
click at [560, 362] on span "Auto" at bounding box center [556, 359] width 35 height 12
click at [559, 329] on input at bounding box center [612, 333] width 142 height 17
click at [577, 434] on li "Construction" at bounding box center [613, 432] width 144 height 16
type input "Construction"
click at [590, 613] on button "Register Worker" at bounding box center [578, 615] width 78 height 18
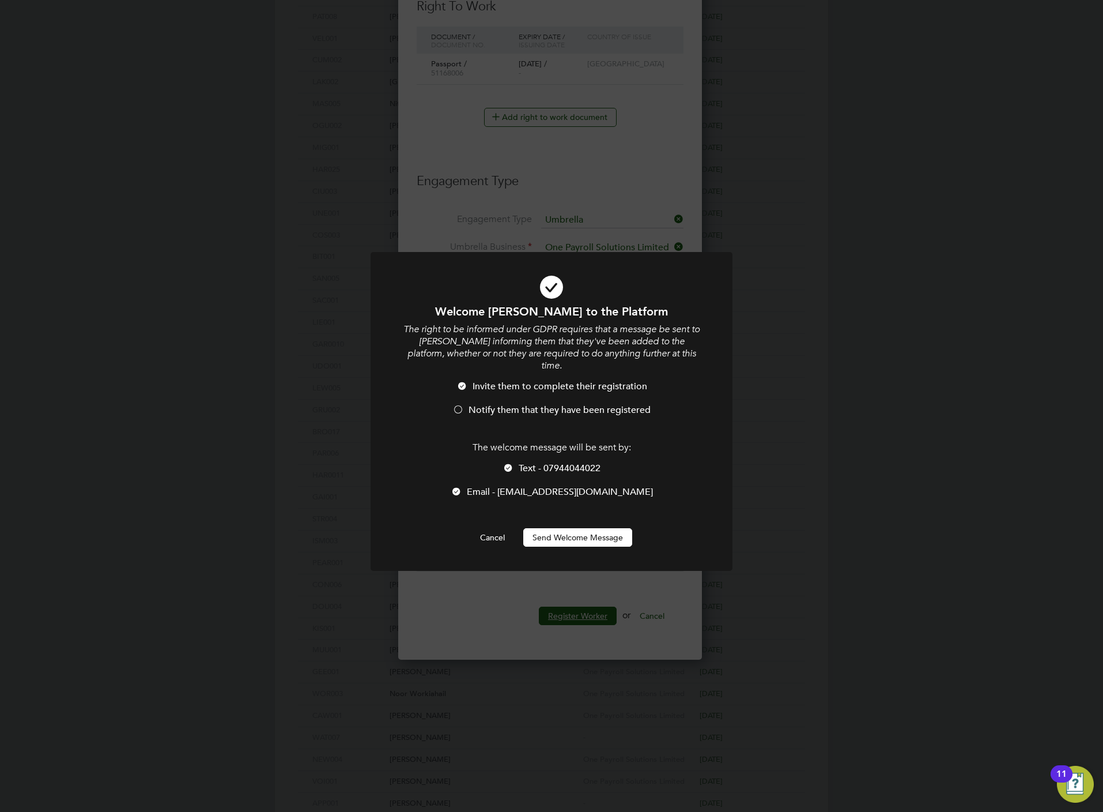
scroll to position [5, 5]
click at [519, 447] on div "The welcome message will be sent by: Text - 07944044022 Email - Patrickflynn621…" at bounding box center [552, 476] width 300 height 68
click at [538, 404] on span "Notify them that they have been registered" at bounding box center [560, 410] width 182 height 12
click at [542, 462] on span "Text - 07944044022" at bounding box center [560, 468] width 82 height 12
click at [554, 528] on button "Send Welcome Message" at bounding box center [577, 537] width 109 height 18
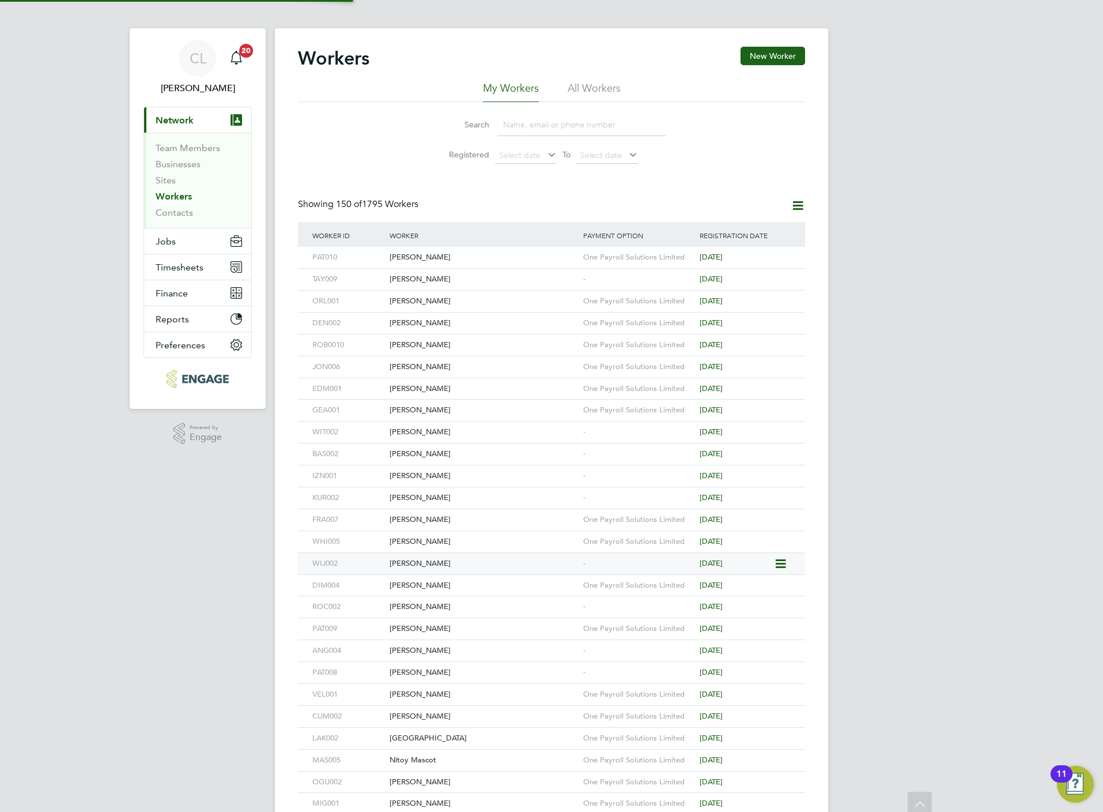
scroll to position [0, 0]
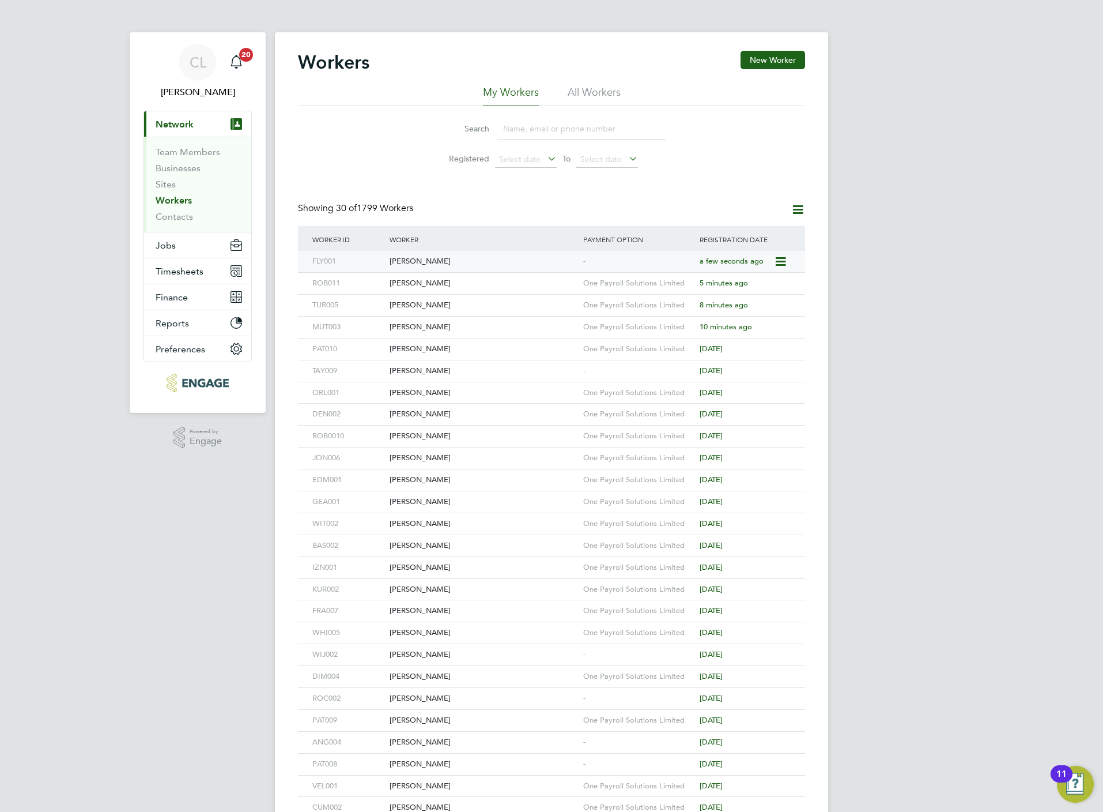
click at [408, 257] on div "Patrick Flynn" at bounding box center [484, 261] width 194 height 21
click at [758, 66] on button "New Worker" at bounding box center [773, 60] width 65 height 18
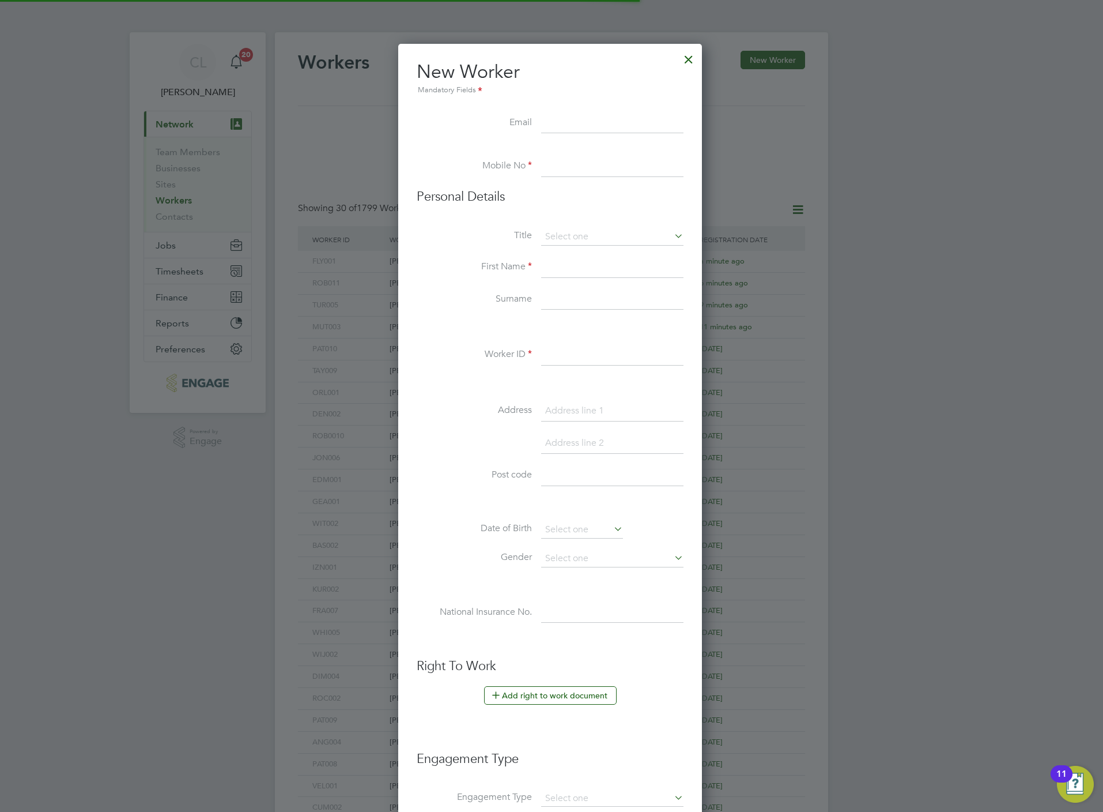
scroll to position [985, 307]
paste input "tadhgpower@gmail.com"
type input "tadhgpower@gmail.com"
click at [580, 166] on input at bounding box center [612, 166] width 142 height 21
paste input "07754174899"
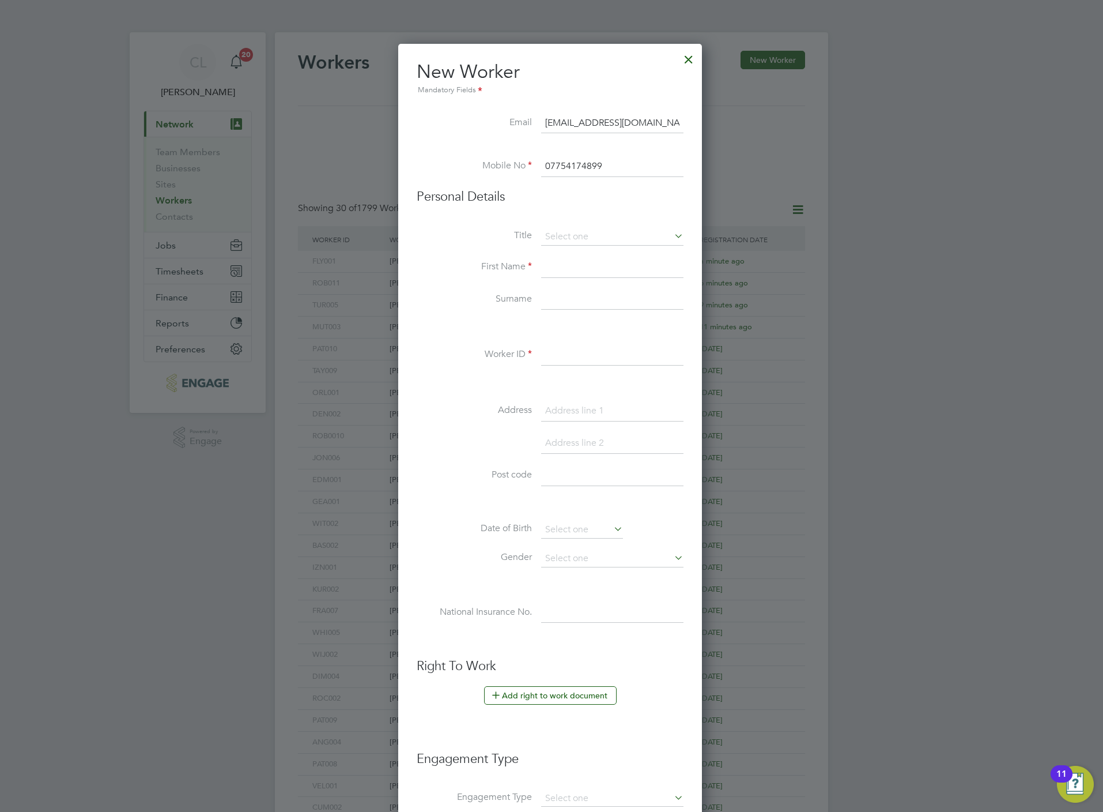
type input "07754174899"
click at [571, 221] on li "Personal Details" at bounding box center [550, 209] width 267 height 40
click at [574, 235] on input at bounding box center [612, 236] width 142 height 17
click at [574, 253] on li "Mr" at bounding box center [613, 253] width 144 height 15
type input "Mr"
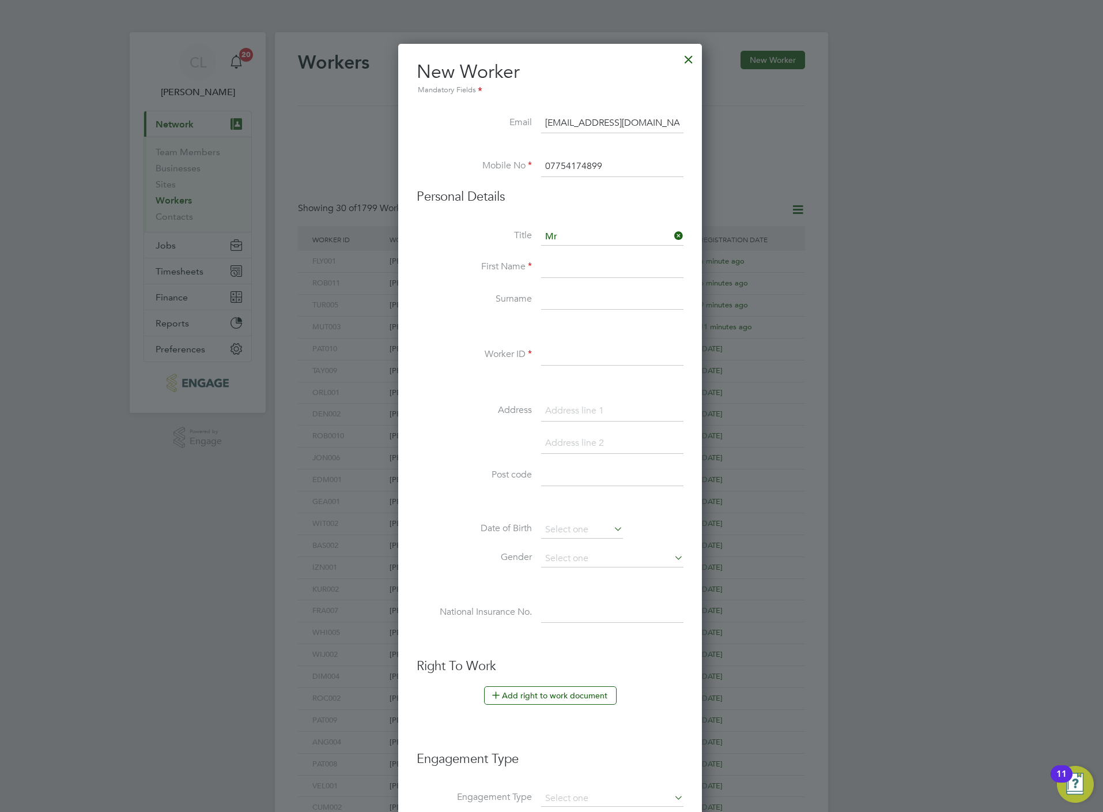
click at [563, 266] on input at bounding box center [612, 267] width 142 height 21
paste input "Tadhg Power"
click at [585, 266] on input "Tadhg Power" at bounding box center [612, 267] width 142 height 21
type input "Tadhg"
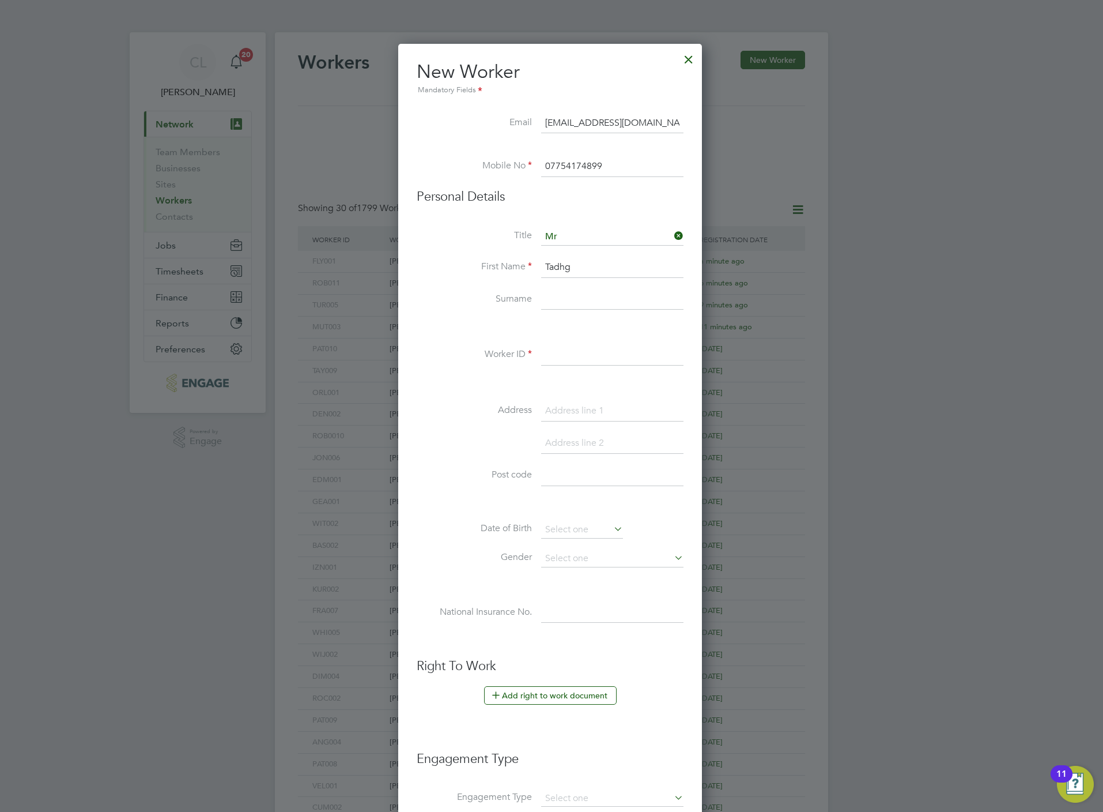
paste input "Power"
type input "Power"
type input "TAD001"
click at [566, 694] on button "Add right to work document" at bounding box center [550, 695] width 133 height 18
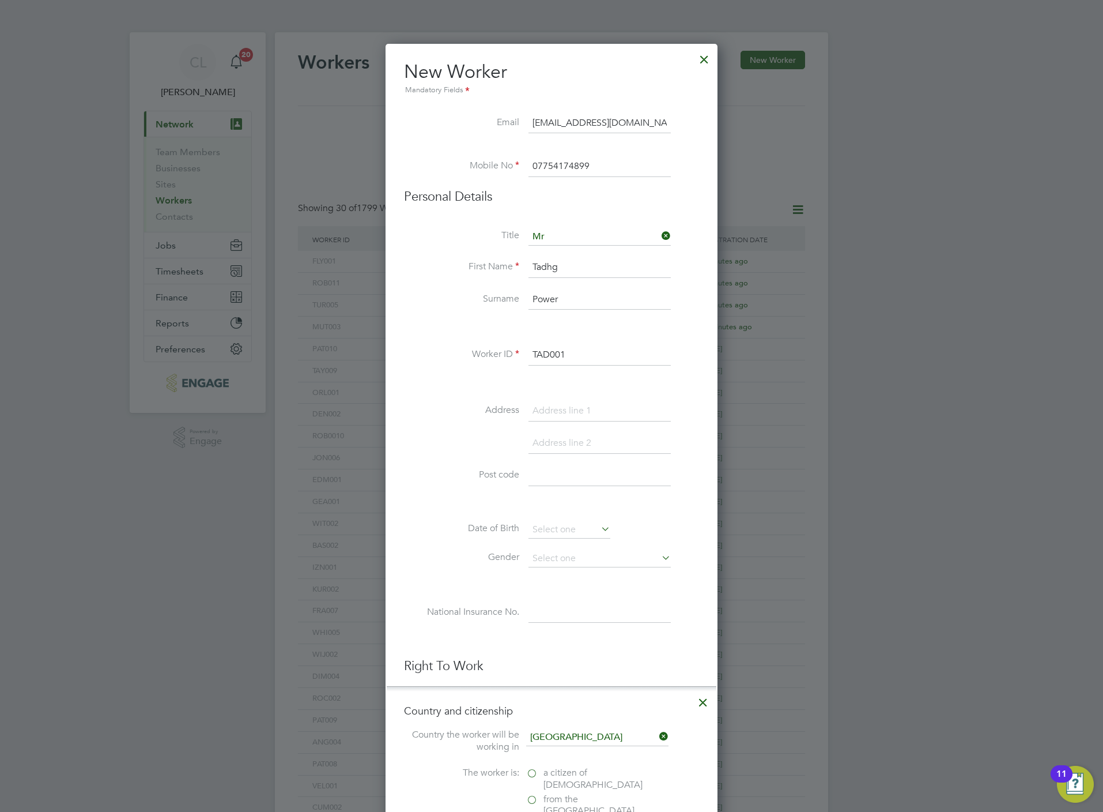
scroll to position [86, 0]
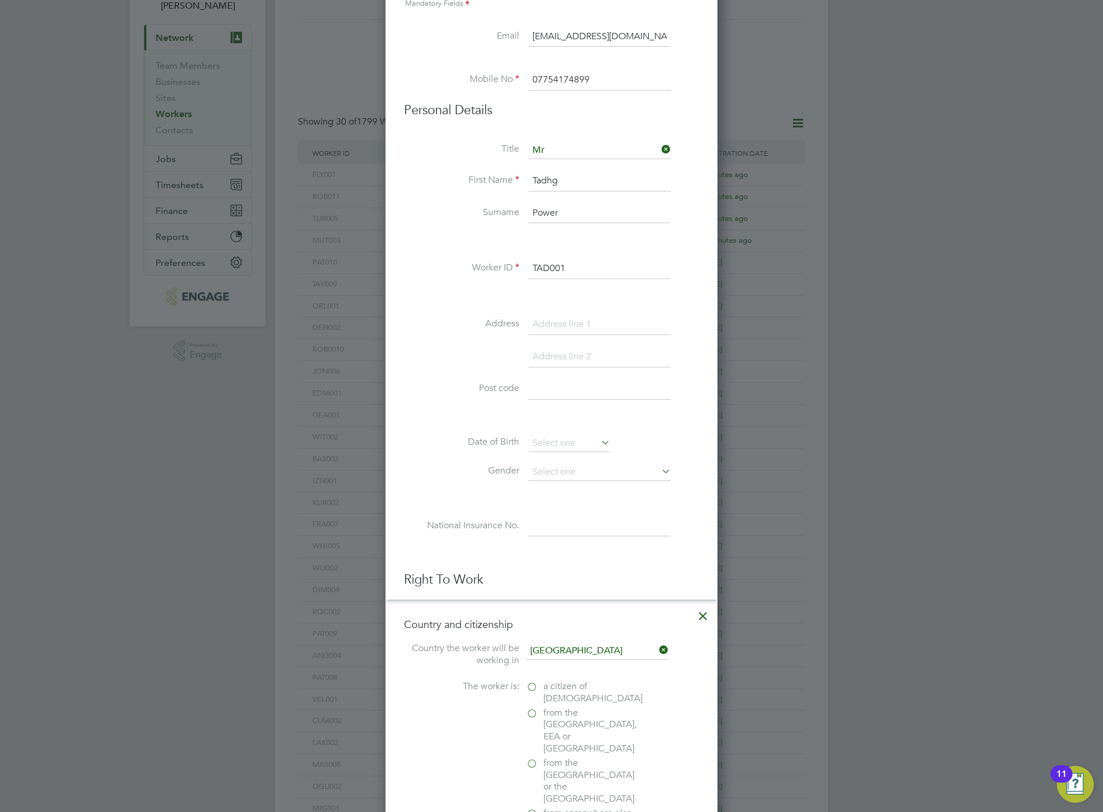
click at [554, 690] on span "a citizen of United Kingdom" at bounding box center [593, 692] width 99 height 24
click at [0, 0] on input "a citizen of United Kingdom" at bounding box center [0, 0] width 0 height 0
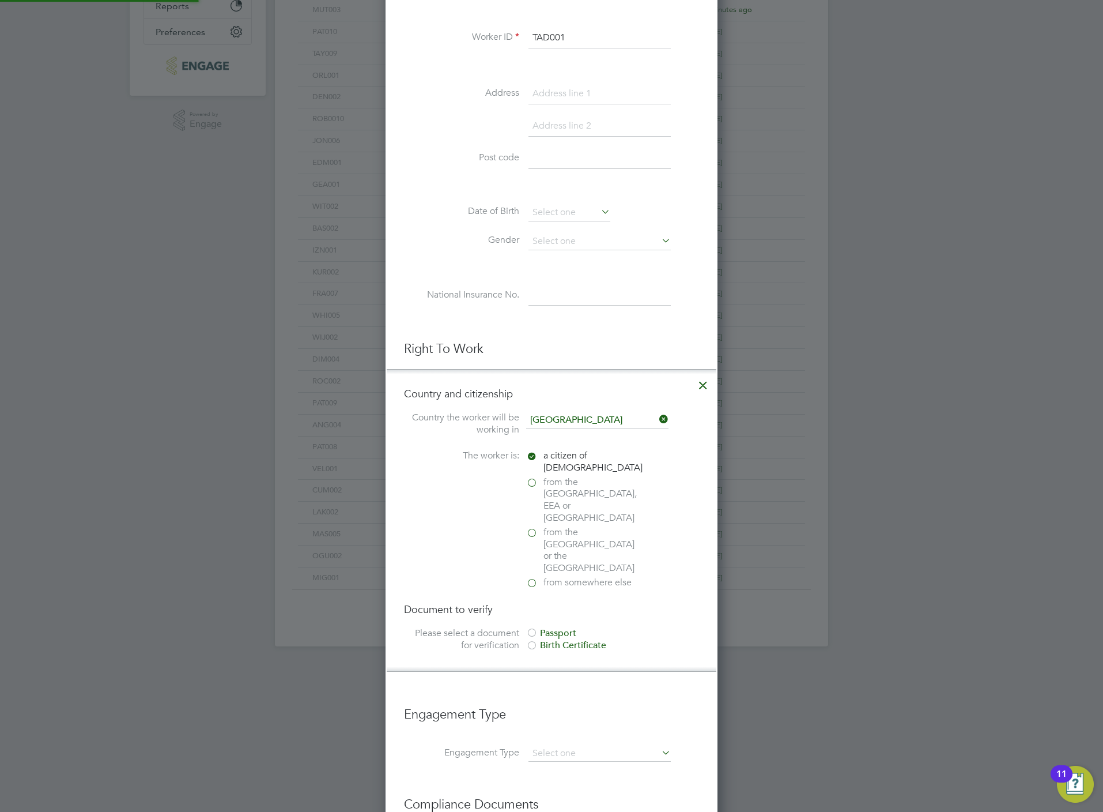
scroll to position [346, 0]
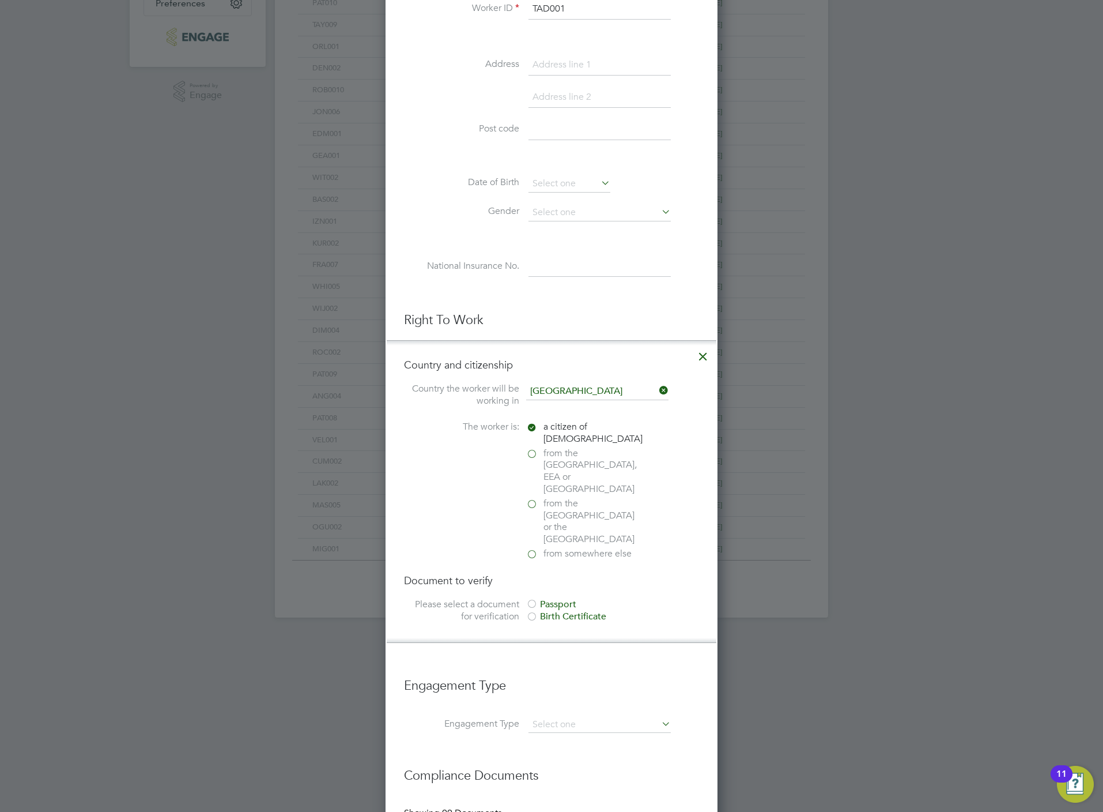
click at [570, 598] on div "Passport" at bounding box center [612, 604] width 173 height 12
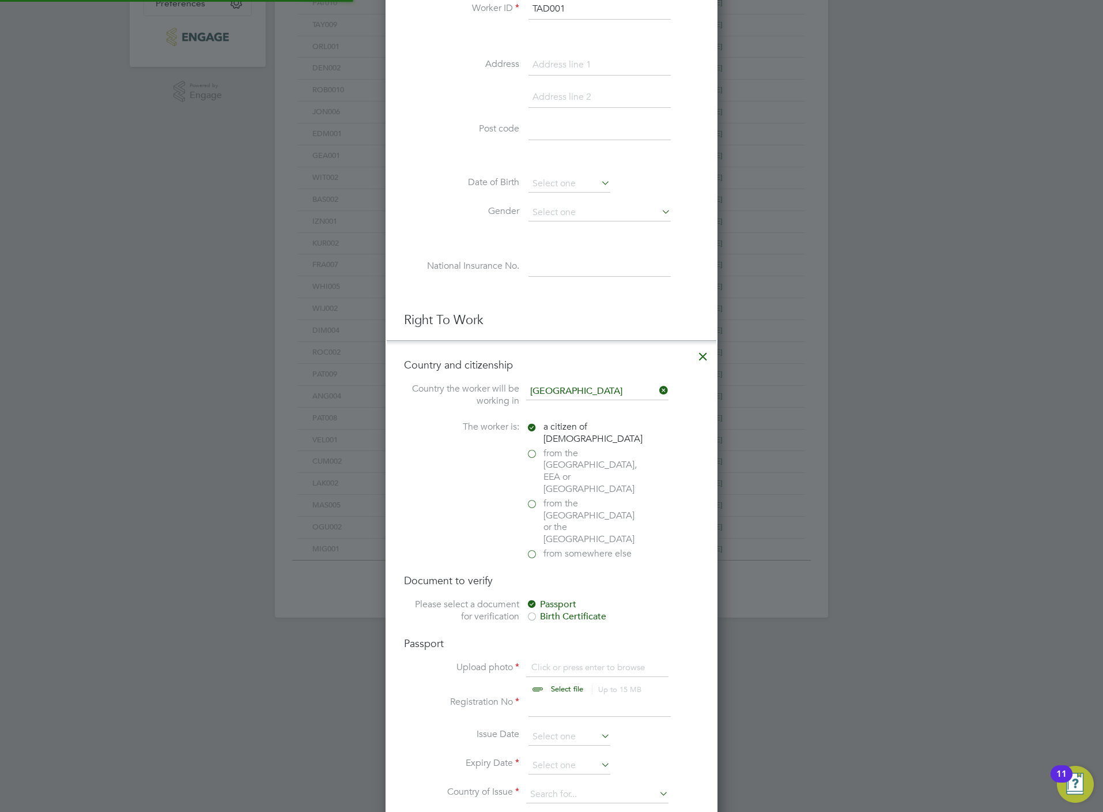
scroll to position [1442, 332]
click at [559, 661] on input "file" at bounding box center [578, 678] width 181 height 35
type input "C:\fakepath\Tadhg BP.jpg"
click at [560, 696] on input at bounding box center [600, 706] width 142 height 21
type input "517000987"
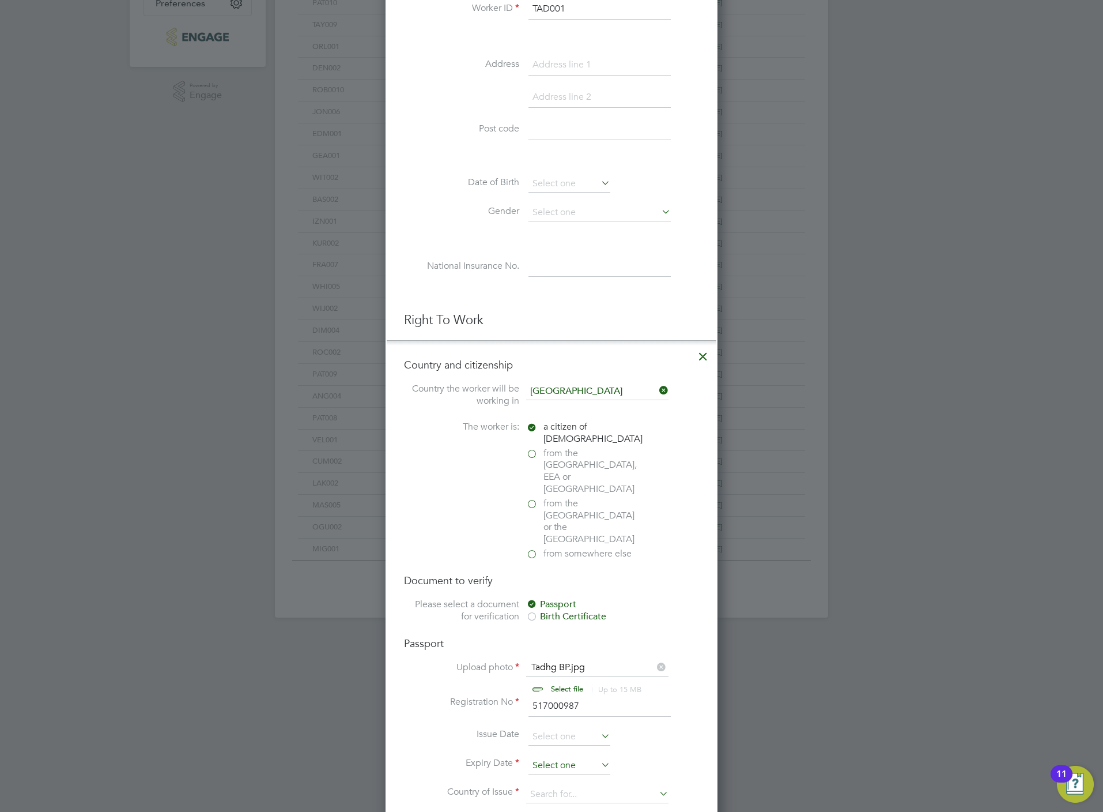
click at [568, 757] on input at bounding box center [570, 765] width 82 height 17
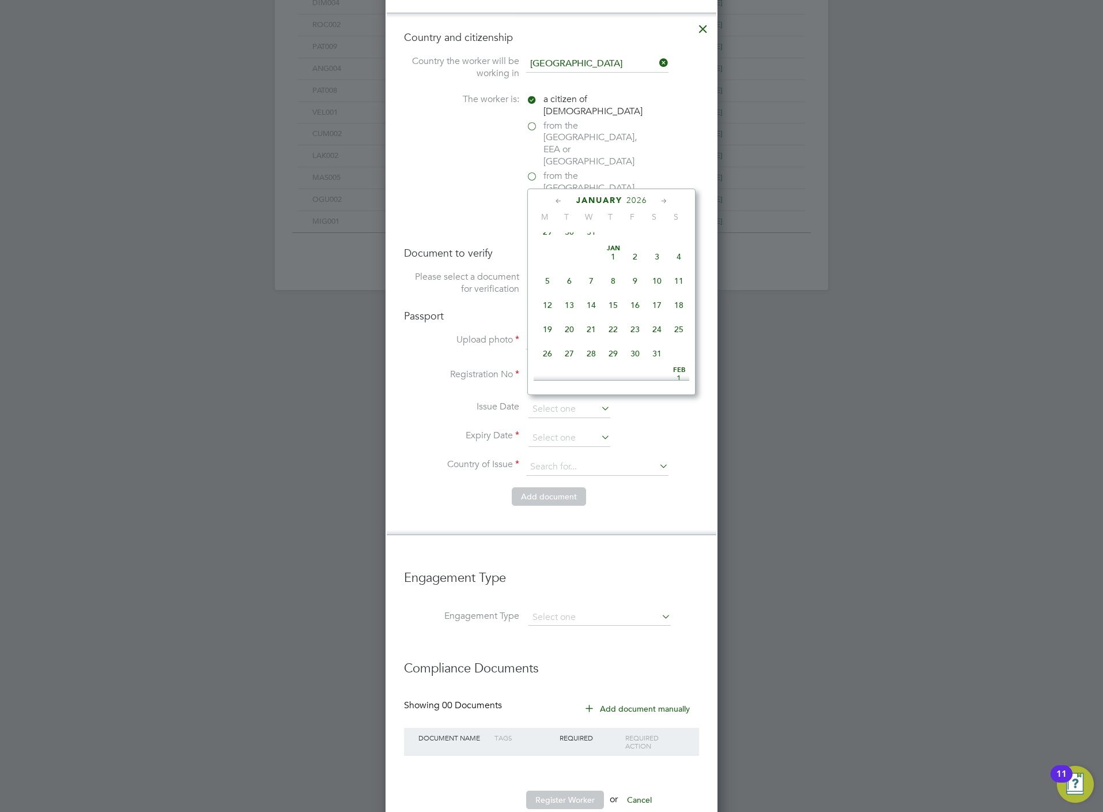
scroll to position [1255, 0]
click at [621, 336] on span "26" at bounding box center [613, 326] width 22 height 22
type input "26 Mar 2026"
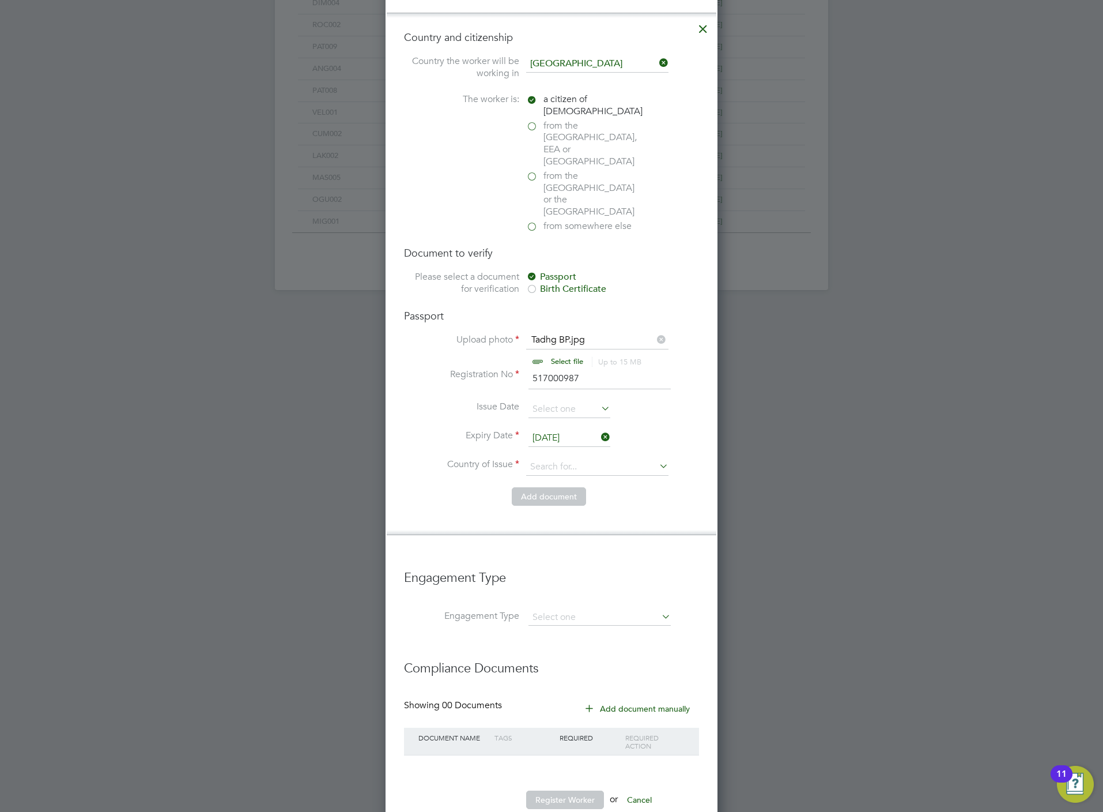
click at [566, 458] on li "Country of Issue" at bounding box center [551, 472] width 295 height 29
click at [566, 458] on input at bounding box center [597, 466] width 142 height 17
drag, startPoint x: 570, startPoint y: 511, endPoint x: 568, endPoint y: 499, distance: 12.2
click at [570, 512] on li "Uni ted Kingdom" at bounding box center [635, 513] width 218 height 16
type input "United Kingdom"
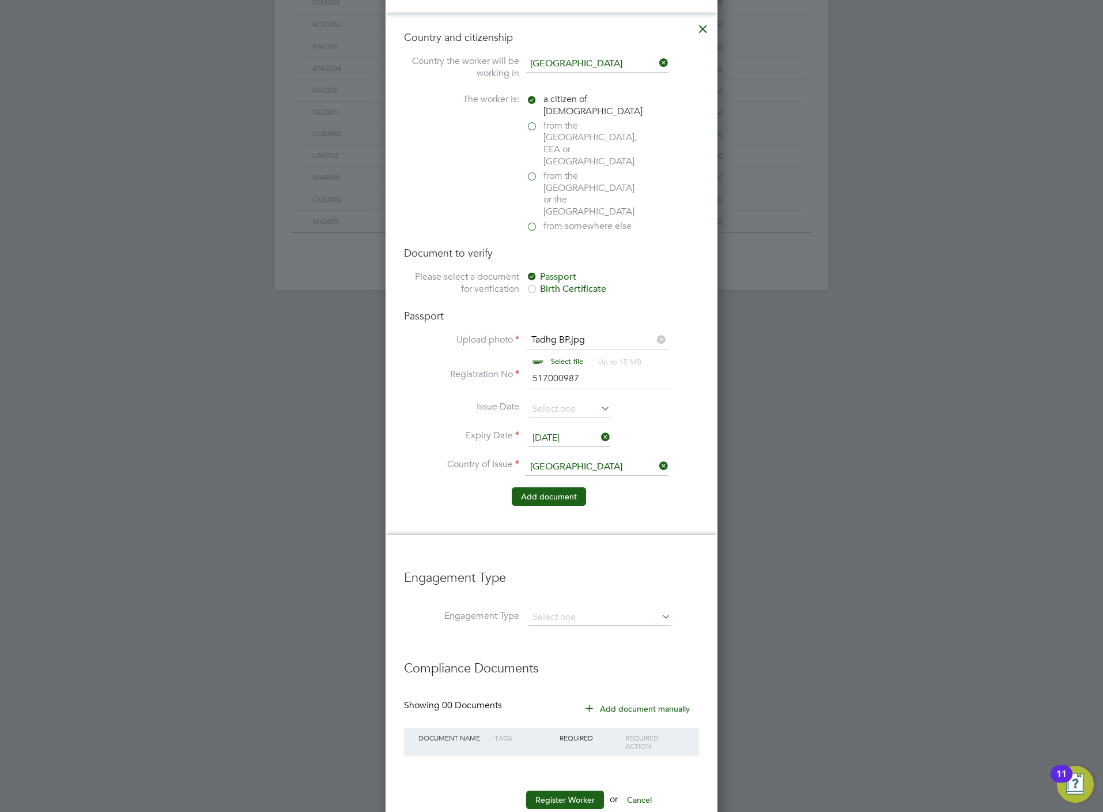
click at [545, 487] on button "Add document" at bounding box center [549, 496] width 74 height 18
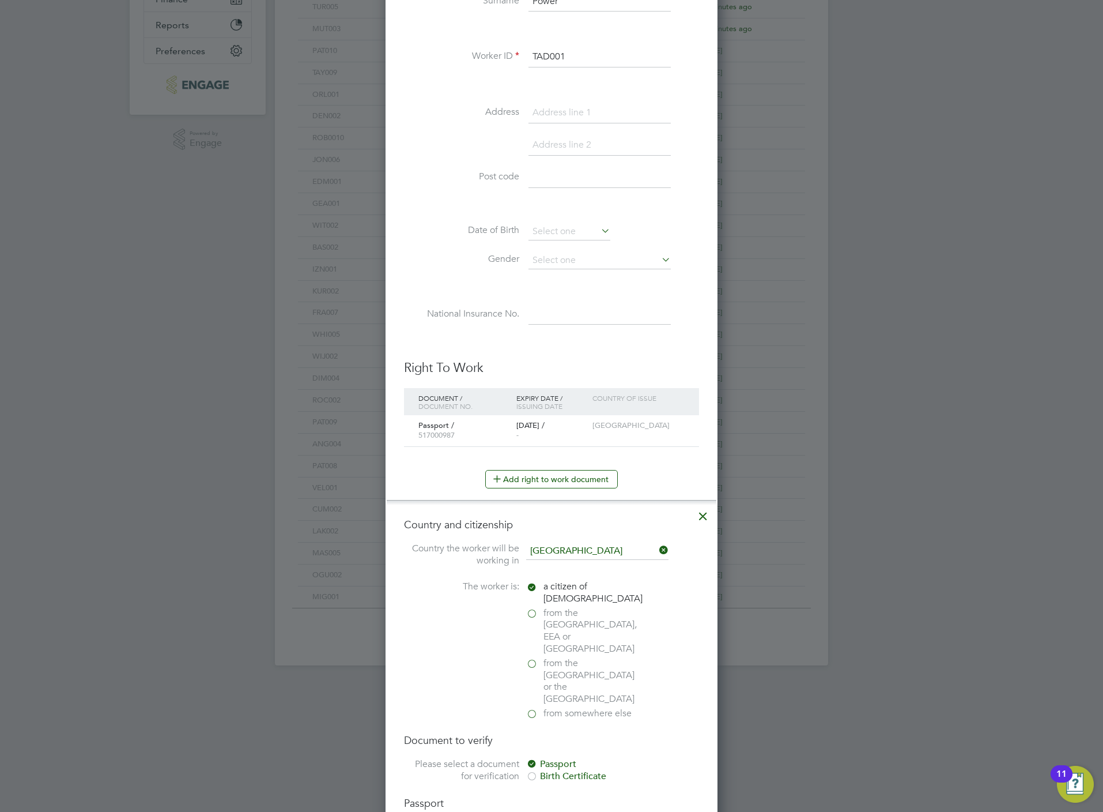
scroll to position [1068, 307]
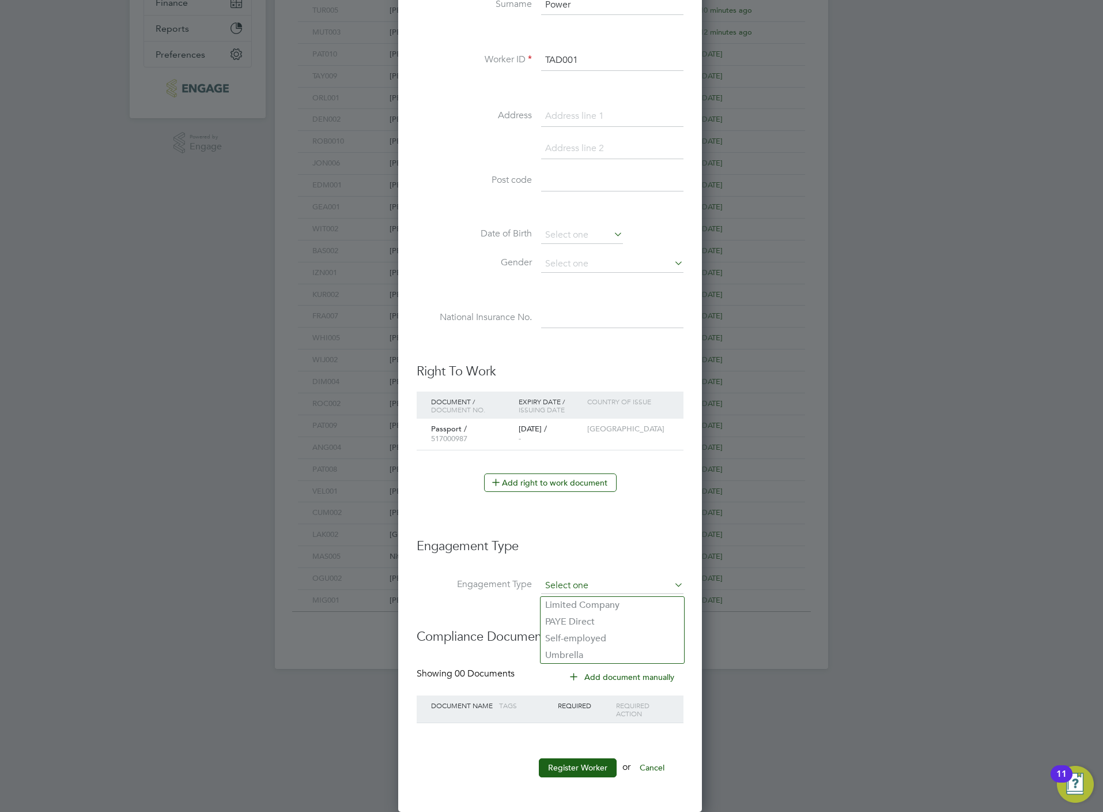
click at [583, 581] on input at bounding box center [612, 586] width 142 height 16
drag, startPoint x: 581, startPoint y: 649, endPoint x: 578, endPoint y: 637, distance: 12.0
click at [581, 649] on li "Umbrella" at bounding box center [613, 655] width 144 height 17
type input "Umbrella"
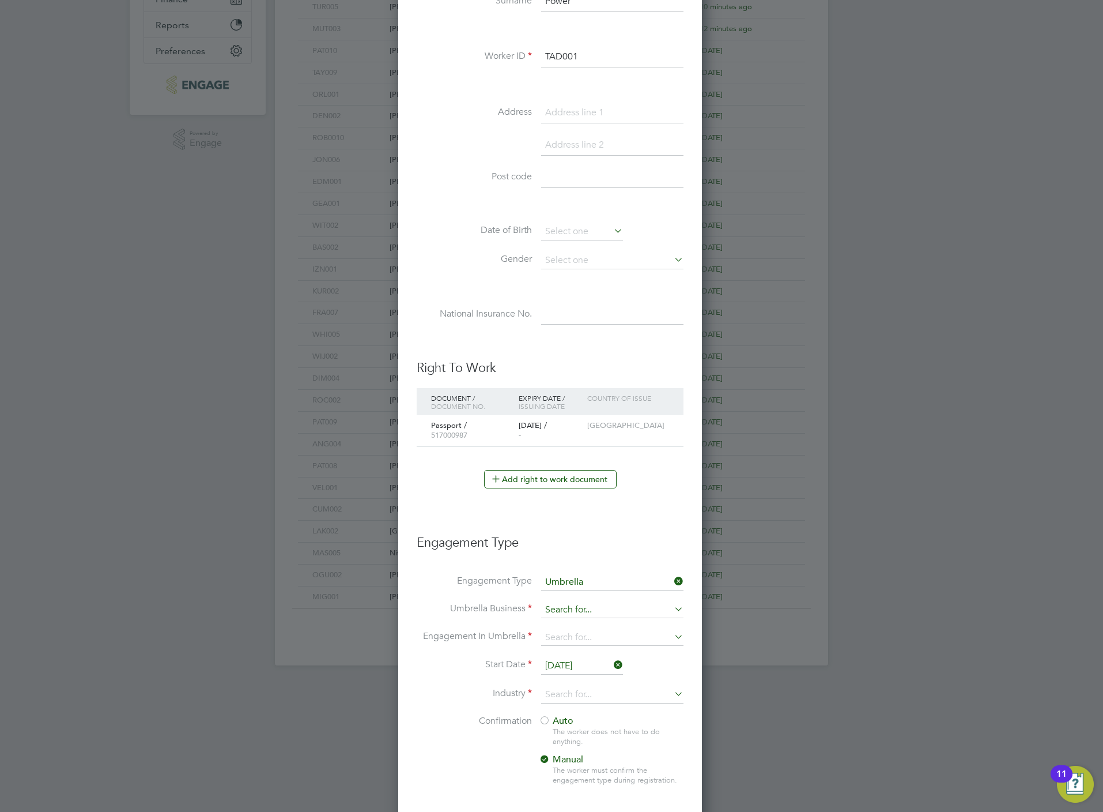
click at [574, 608] on input at bounding box center [612, 610] width 142 height 16
click at [585, 625] on li "One Payroll Solutions Limited" at bounding box center [613, 629] width 144 height 17
type input "One Payroll Solutions Limited"
click at [574, 637] on input at bounding box center [612, 638] width 142 height 16
click at [571, 726] on li "PAYE Umbrella" at bounding box center [613, 723] width 144 height 17
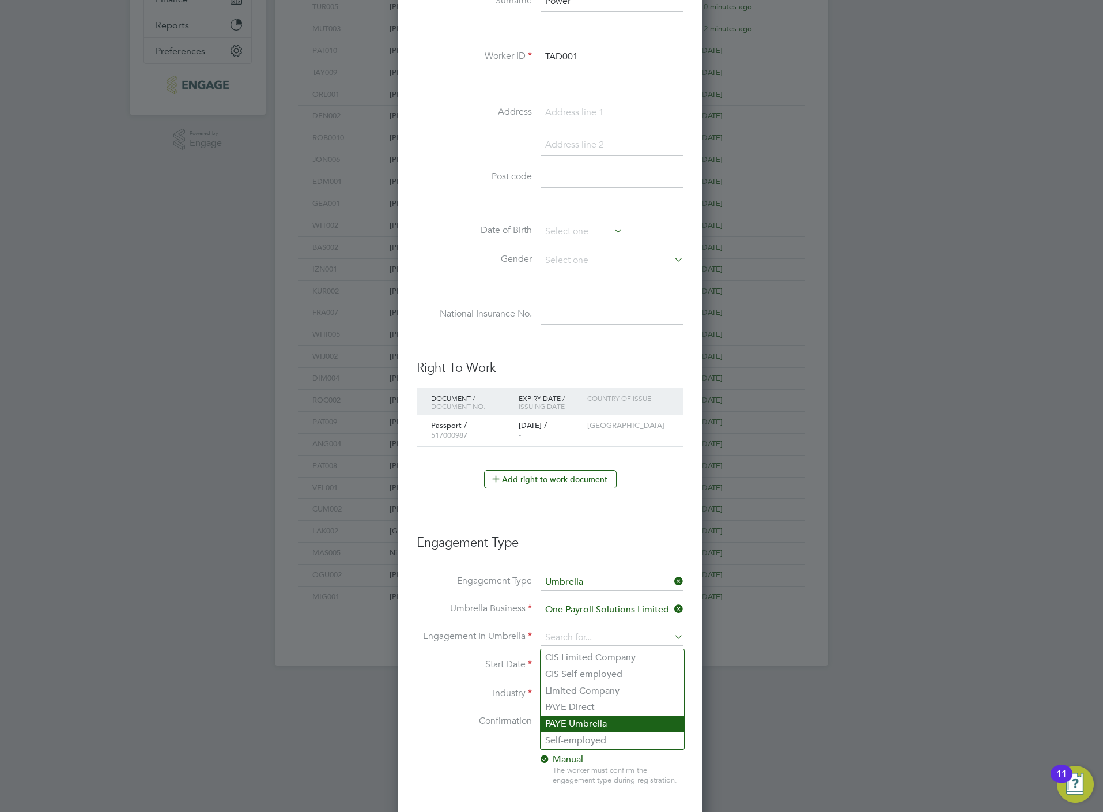
type input "PAYE Umbrella"
click at [555, 675] on input "[DATE]" at bounding box center [582, 665] width 82 height 17
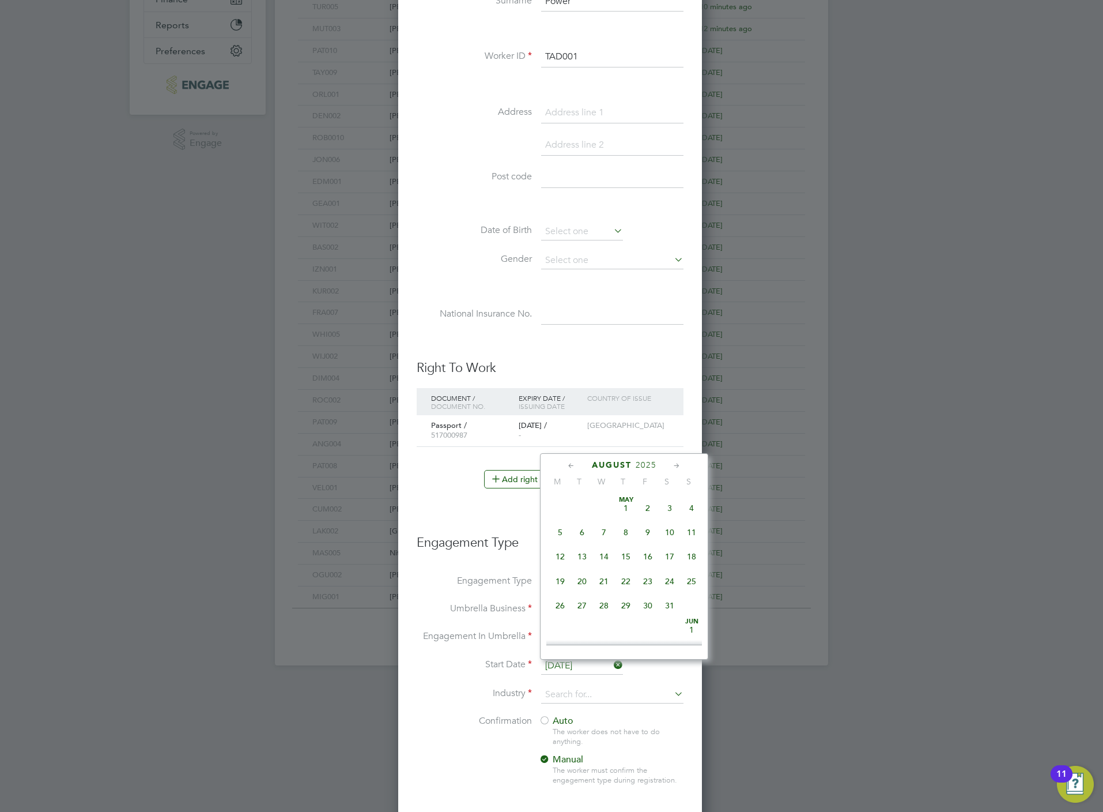
scroll to position [443, 0]
click at [561, 533] on span "18" at bounding box center [560, 528] width 22 height 22
type input "18 Aug 2025"
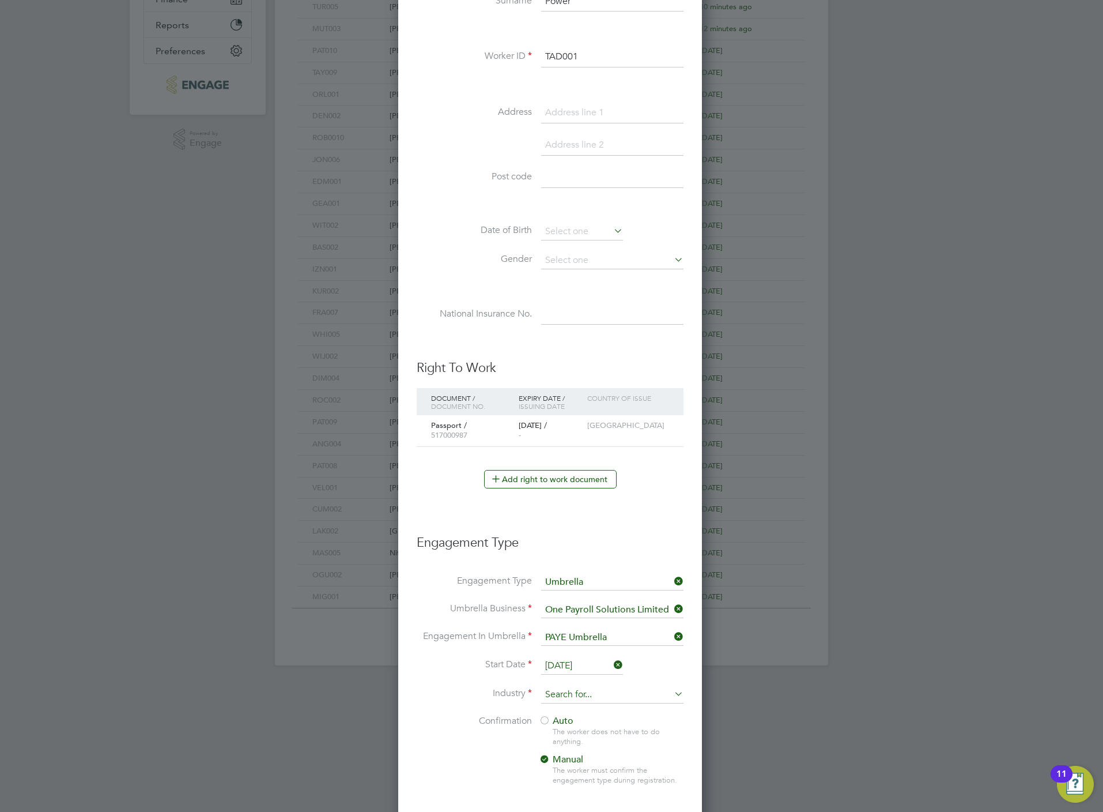
click at [555, 697] on input at bounding box center [612, 694] width 142 height 17
click at [574, 785] on li "Construction" at bounding box center [613, 793] width 144 height 16
type input "Construction"
click at [559, 721] on span "Auto" at bounding box center [556, 721] width 35 height 12
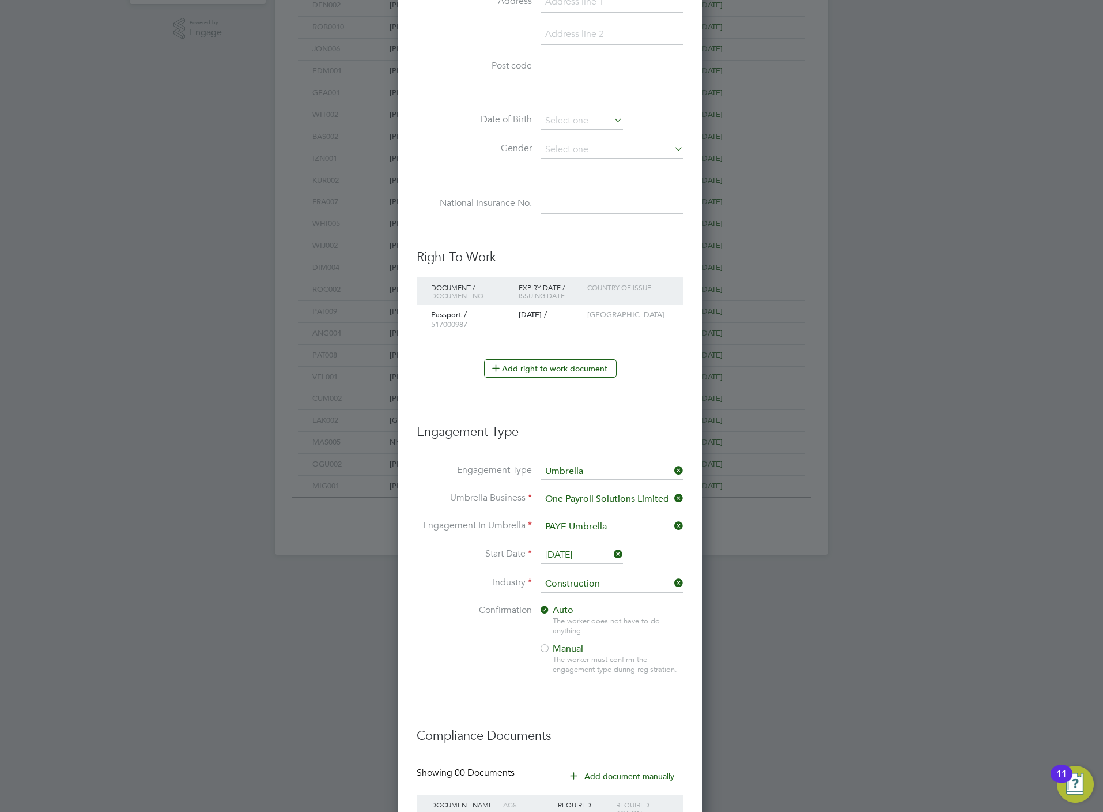
scroll to position [513, 0]
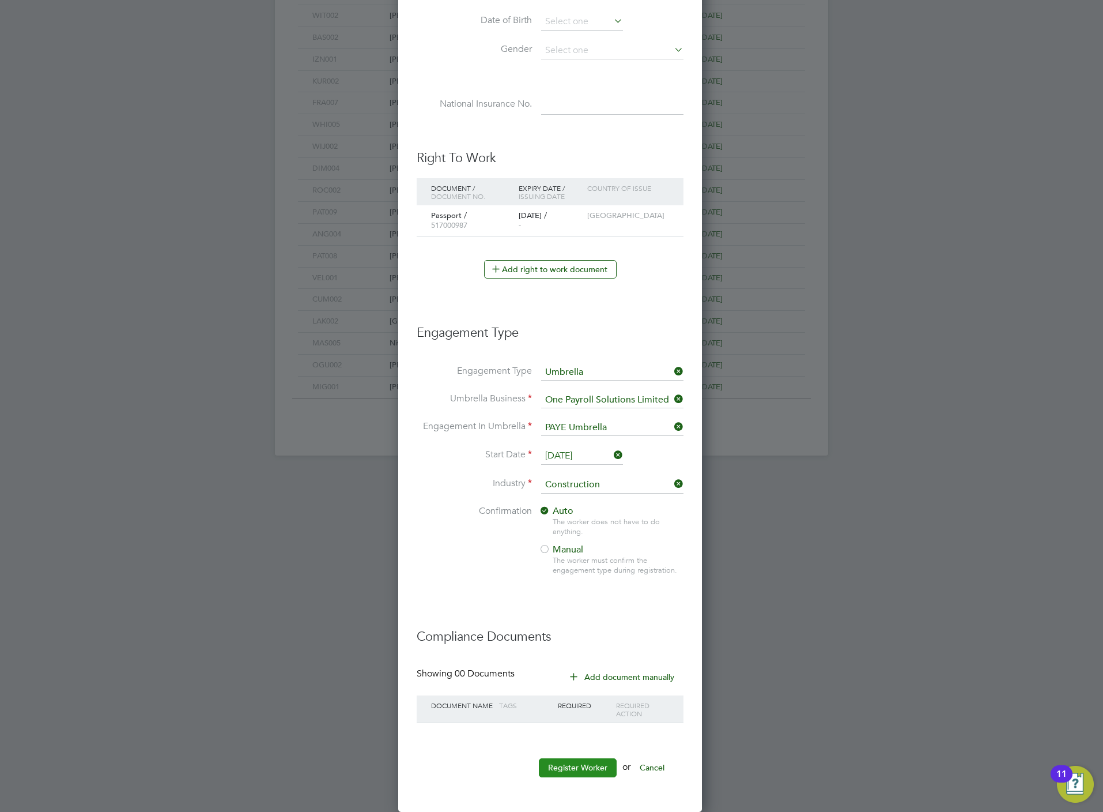
click at [570, 765] on button "Register Worker" at bounding box center [578, 767] width 78 height 18
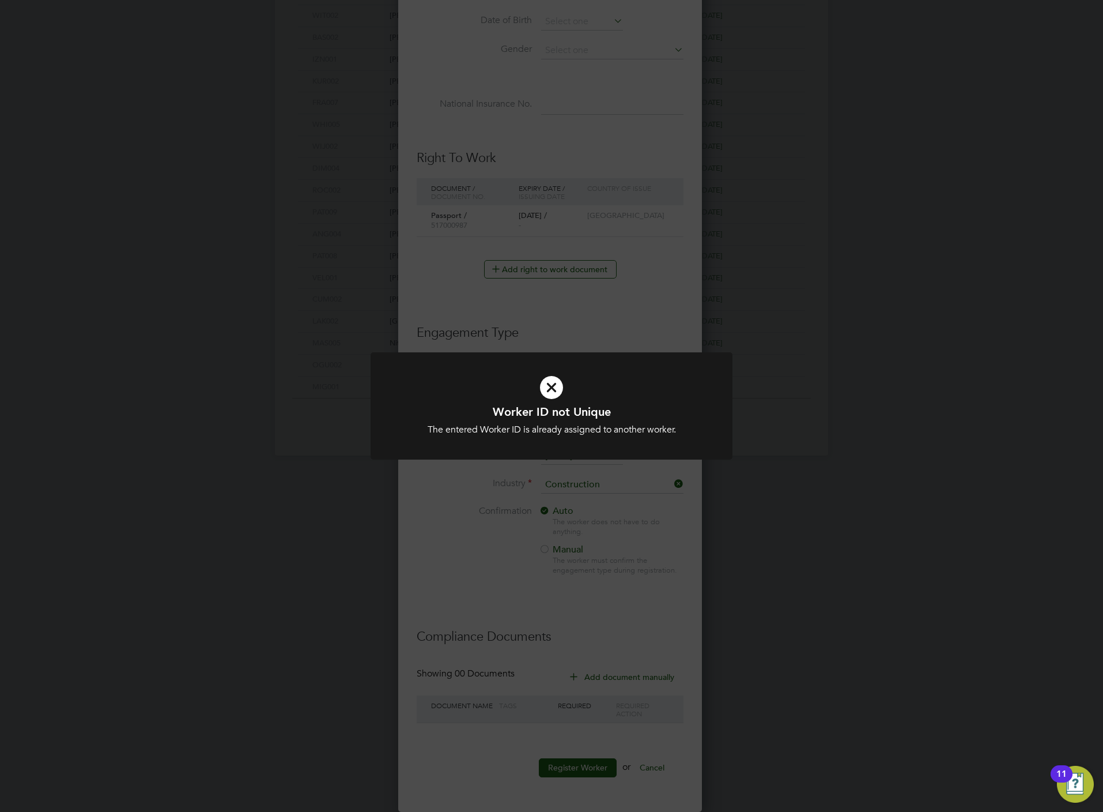
scroll to position [5, 5]
click at [472, 306] on div "Worker ID not Unique The entered Worker ID is already assigned to another worke…" at bounding box center [551, 406] width 1103 height 812
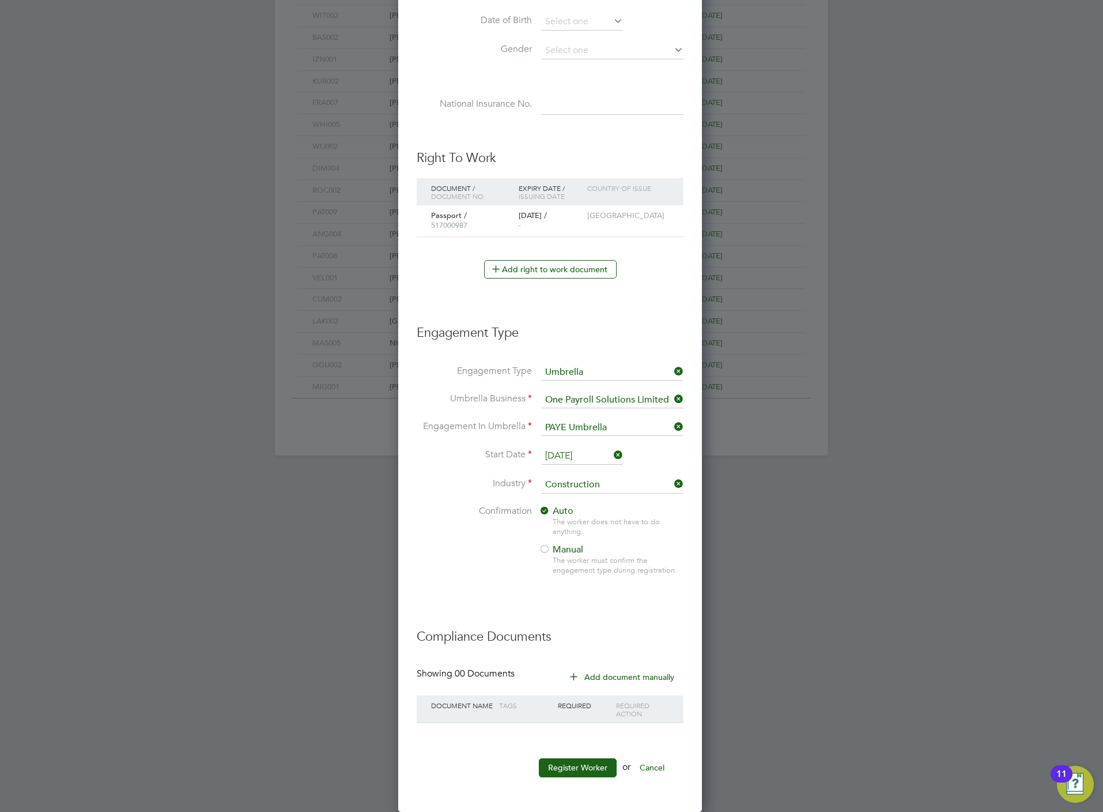
scroll to position [299, 0]
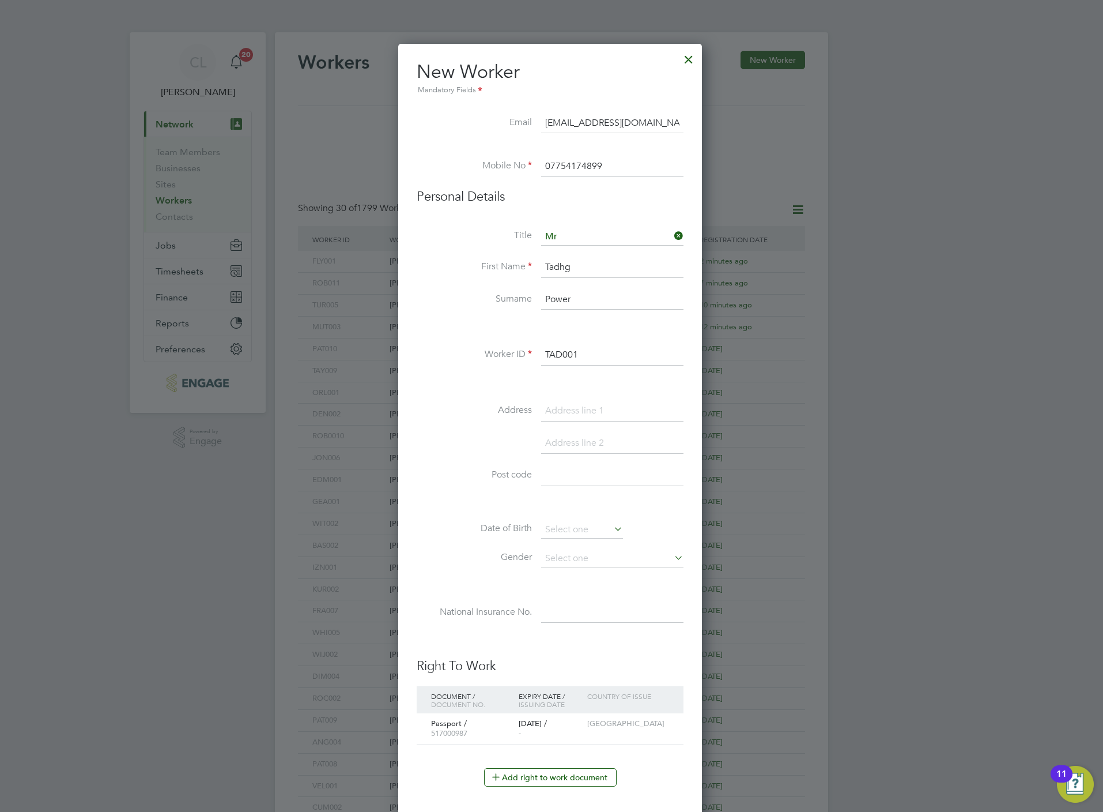
click at [592, 358] on input "TAD001" at bounding box center [612, 355] width 142 height 21
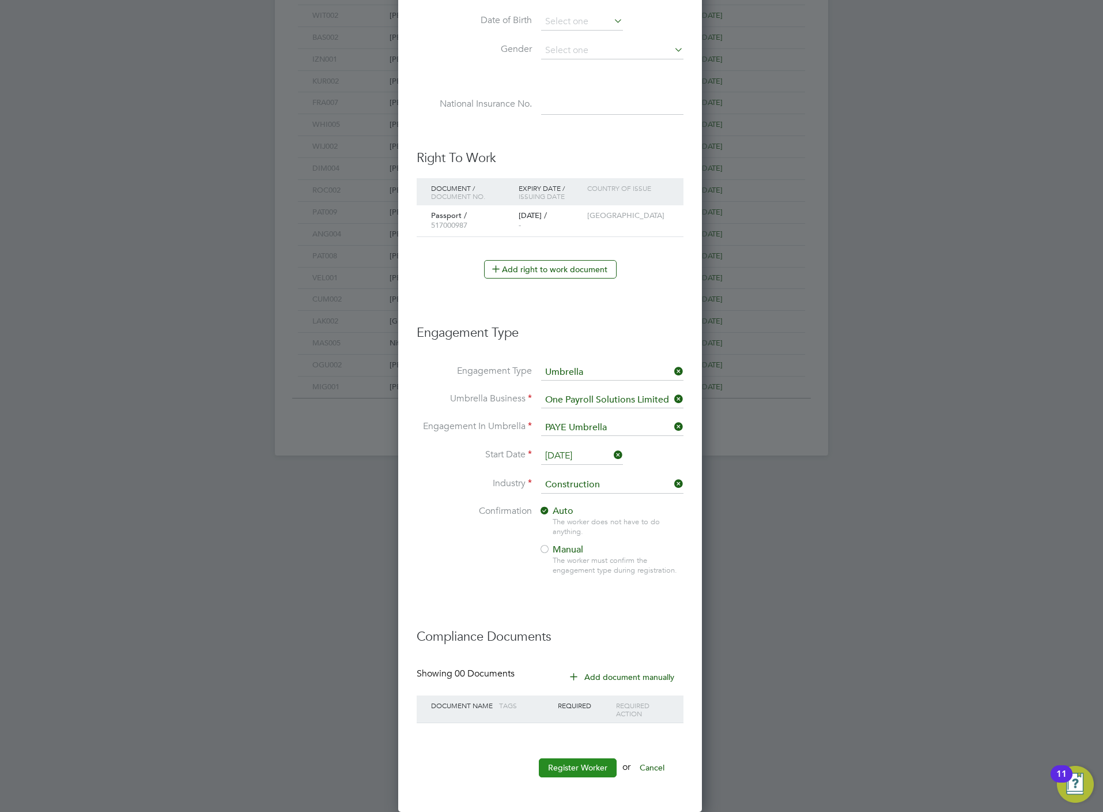
type input "TAD002"
click at [578, 768] on button "Register Worker" at bounding box center [578, 767] width 78 height 18
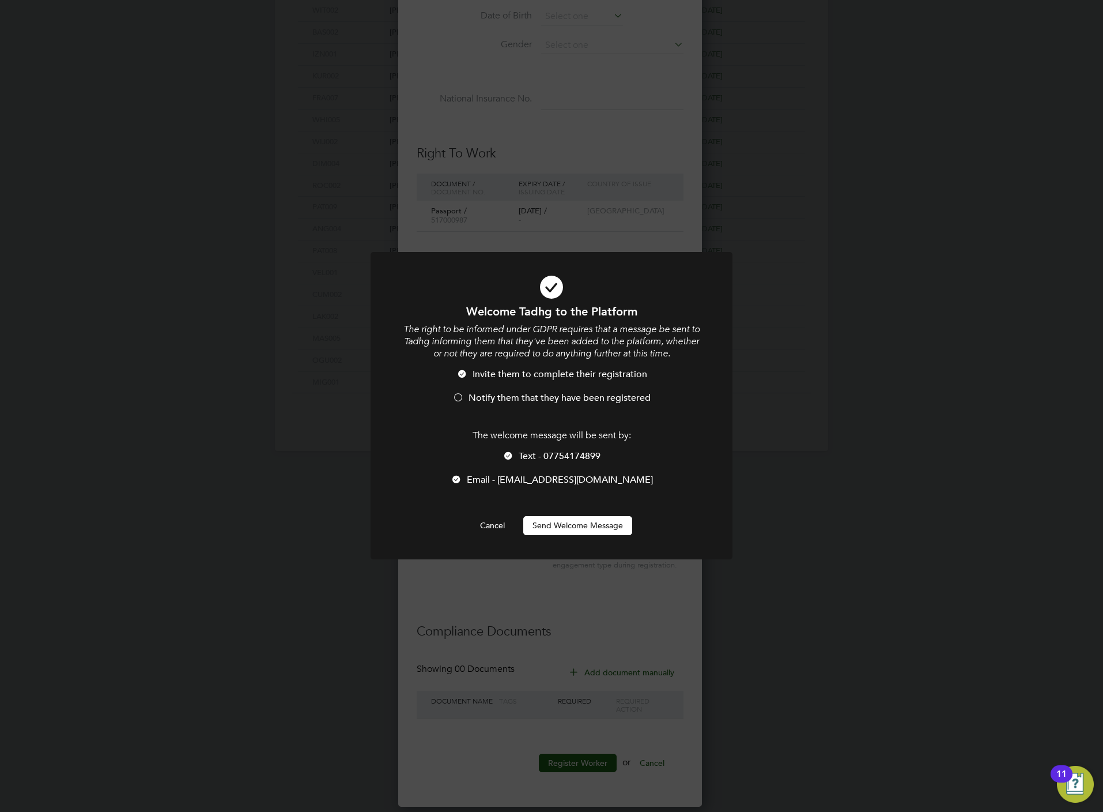
click at [519, 396] on span "Notify them that they have been registered" at bounding box center [560, 398] width 182 height 12
click at [523, 455] on span "Text - 07754174899" at bounding box center [560, 456] width 82 height 12
click at [566, 521] on button "Send Welcome Message" at bounding box center [577, 525] width 109 height 18
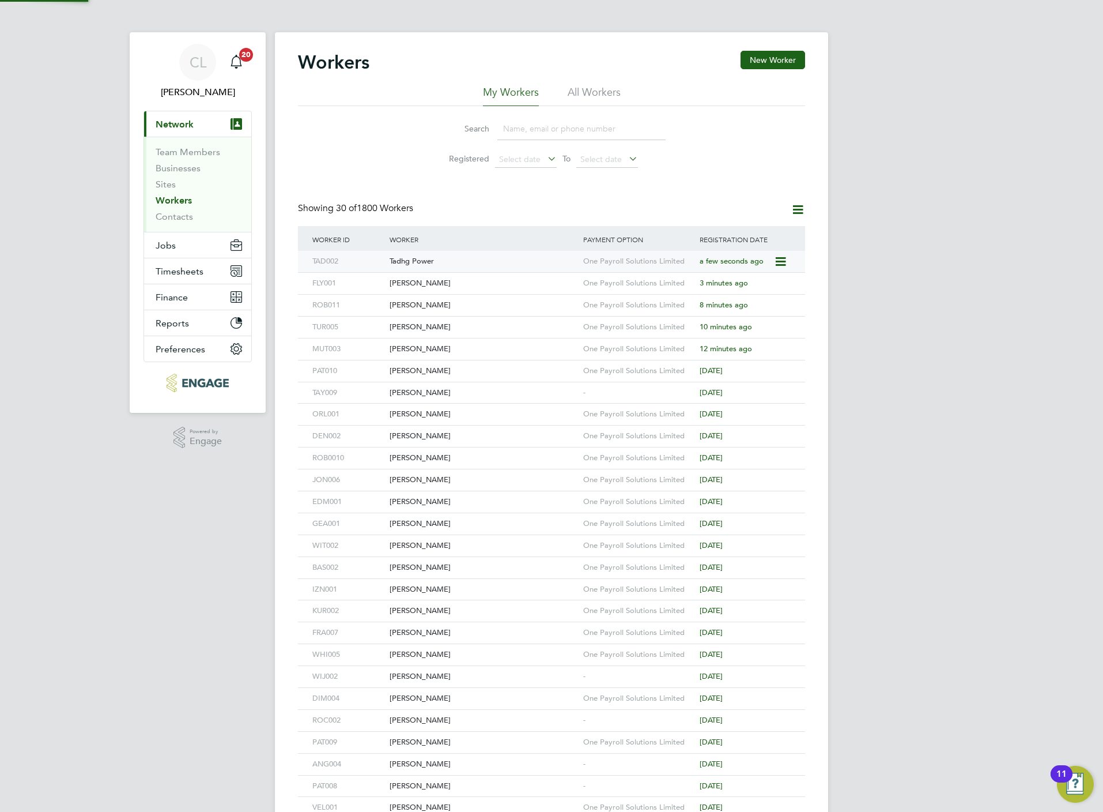
click at [425, 259] on div "Tadhg Power" at bounding box center [484, 261] width 194 height 21
click at [782, 54] on button "New Worker" at bounding box center [773, 60] width 65 height 18
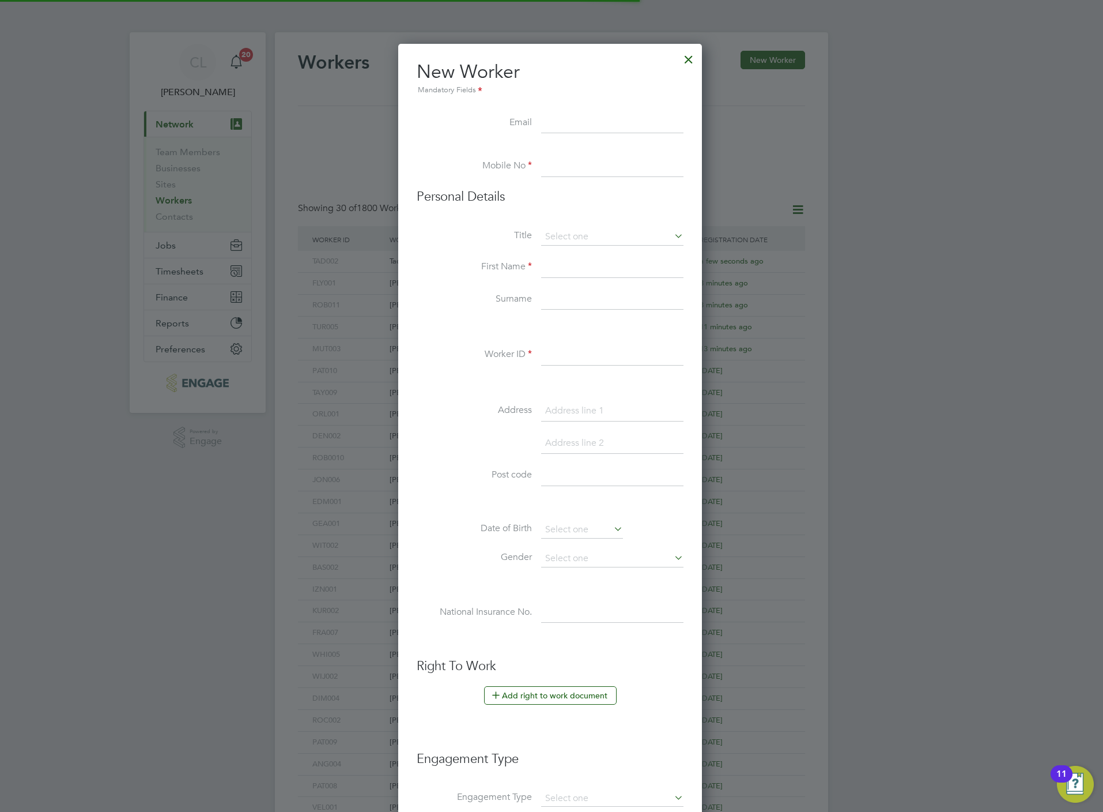
scroll to position [985, 307]
paste input "brancobartko16@gmail.com"
type input "brancobartko16@gmail.com"
paste input "07766282354"
type input "07766282354"
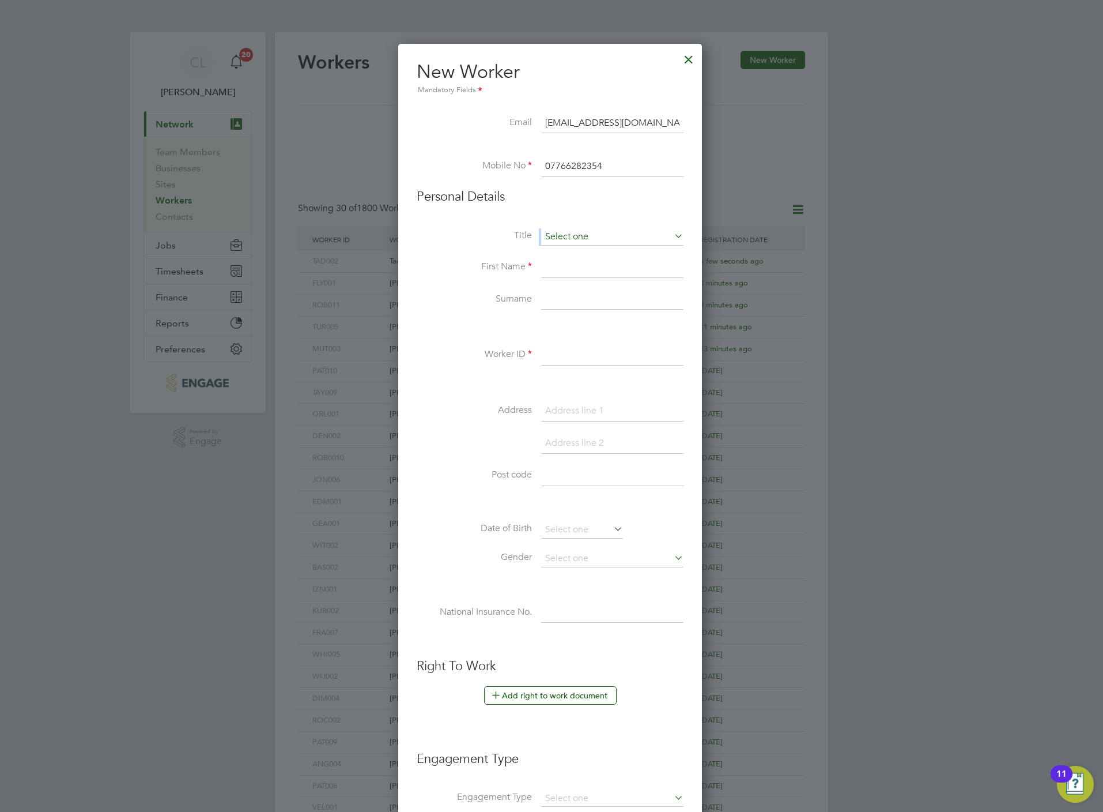
click at [567, 230] on ul "New Worker Mandatory Fields Email brancobartko16@gmail.com Mobile No 0776628235…" at bounding box center [550, 530] width 267 height 941
click at [572, 232] on input at bounding box center [612, 236] width 142 height 17
click at [572, 251] on li "Mr" at bounding box center [613, 253] width 144 height 15
type input "Mr"
click at [600, 256] on li "Title Mr" at bounding box center [550, 242] width 267 height 29
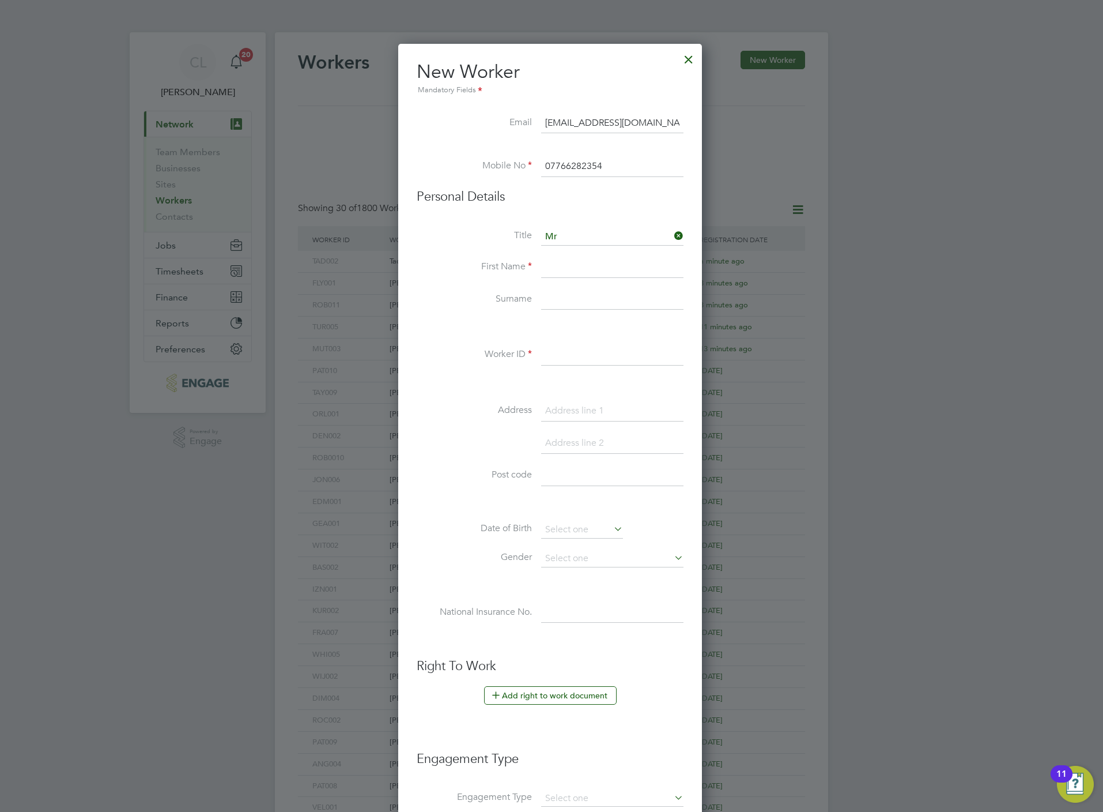
click at [600, 259] on input at bounding box center [612, 267] width 142 height 21
paste input "Brainislav Bartko"
click at [602, 261] on input "Brainislav Bartko" at bounding box center [612, 267] width 142 height 21
type input "Brainislav"
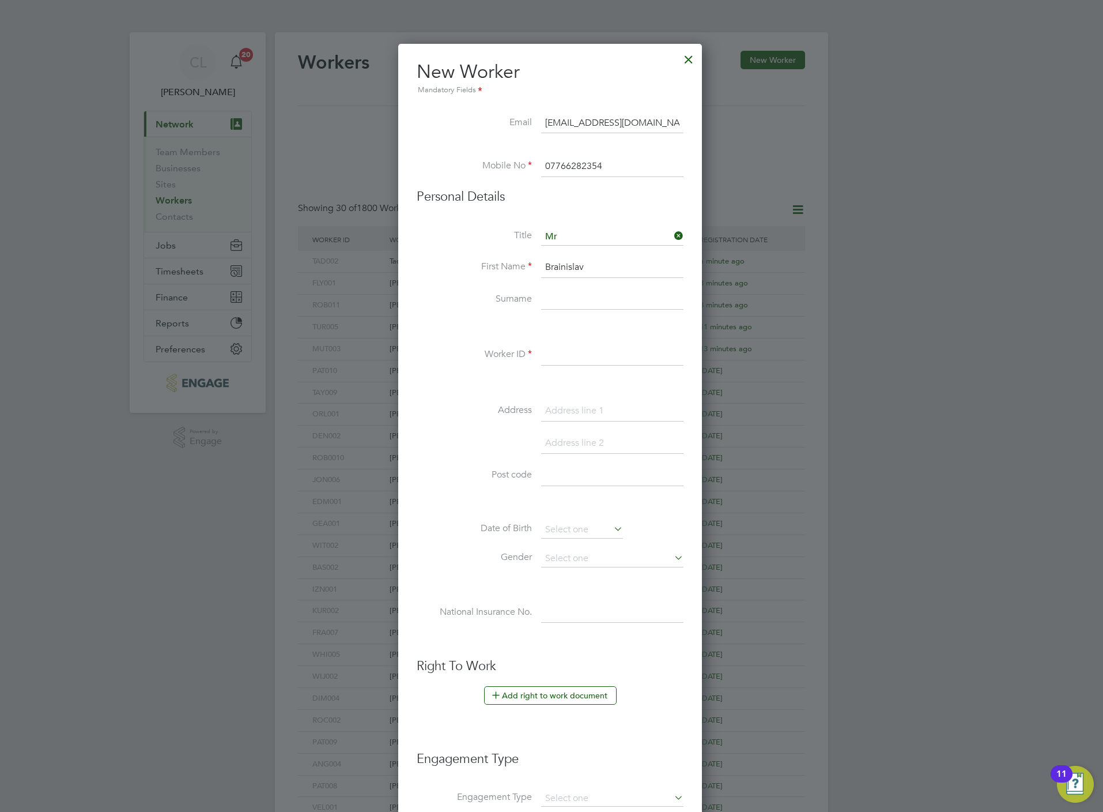
paste input "Bartko"
type input "Bartko"
type input "BAR010"
click at [536, 708] on li "Add right to work document" at bounding box center [550, 701] width 267 height 30
click at [538, 699] on button "Add right to work document" at bounding box center [550, 695] width 133 height 18
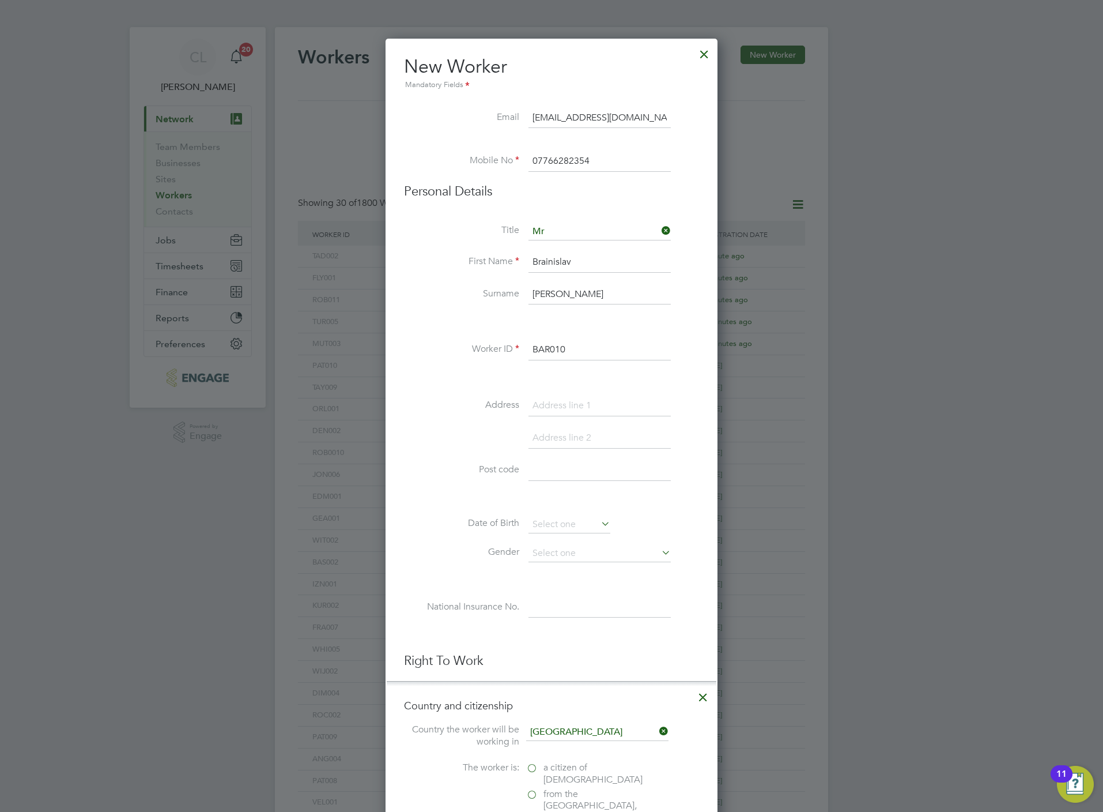
scroll to position [259, 0]
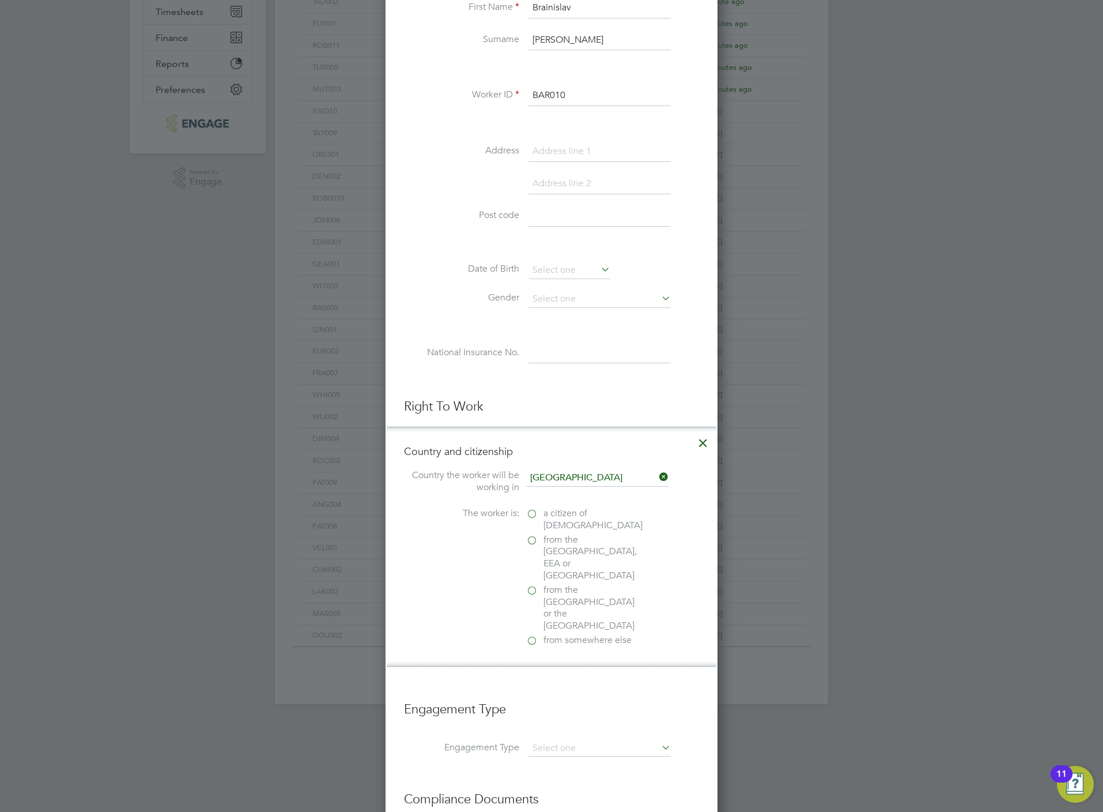
click at [566, 521] on span "a citizen of United Kingdom" at bounding box center [593, 519] width 99 height 24
click at [0, 0] on input "a citizen of United Kingdom" at bounding box center [0, 0] width 0 height 0
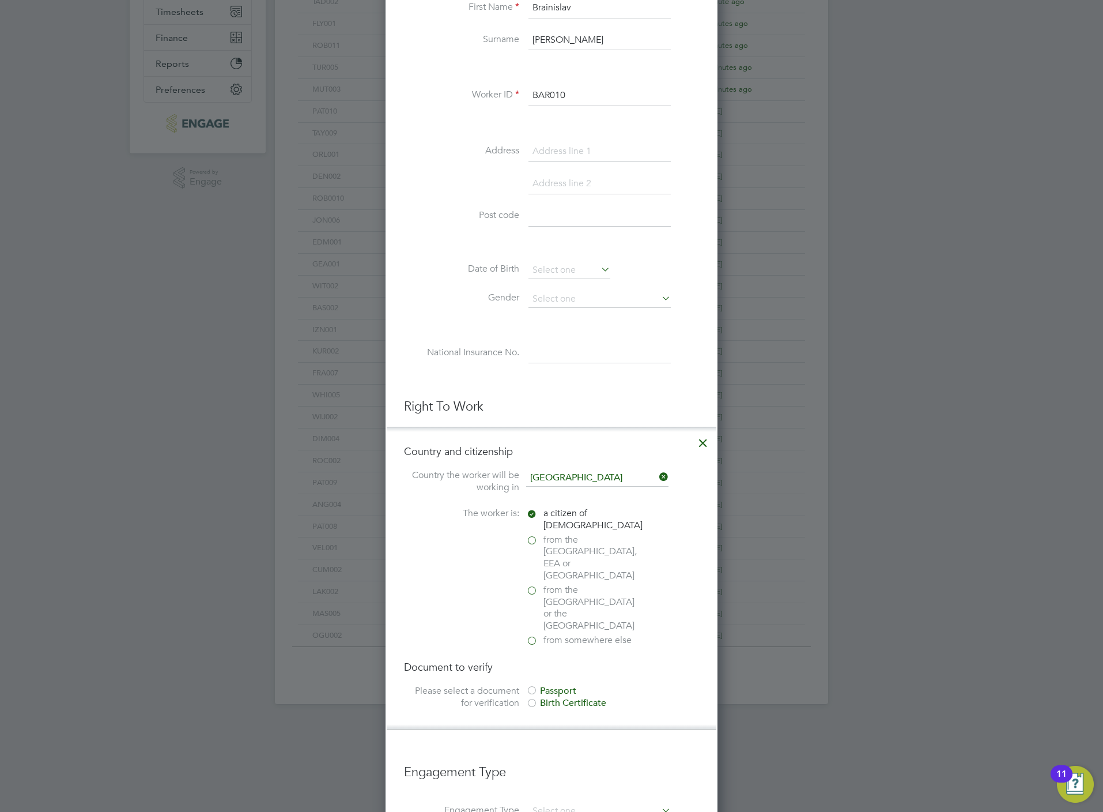
scroll to position [1222, 332]
click at [561, 685] on div "Passport" at bounding box center [612, 691] width 173 height 12
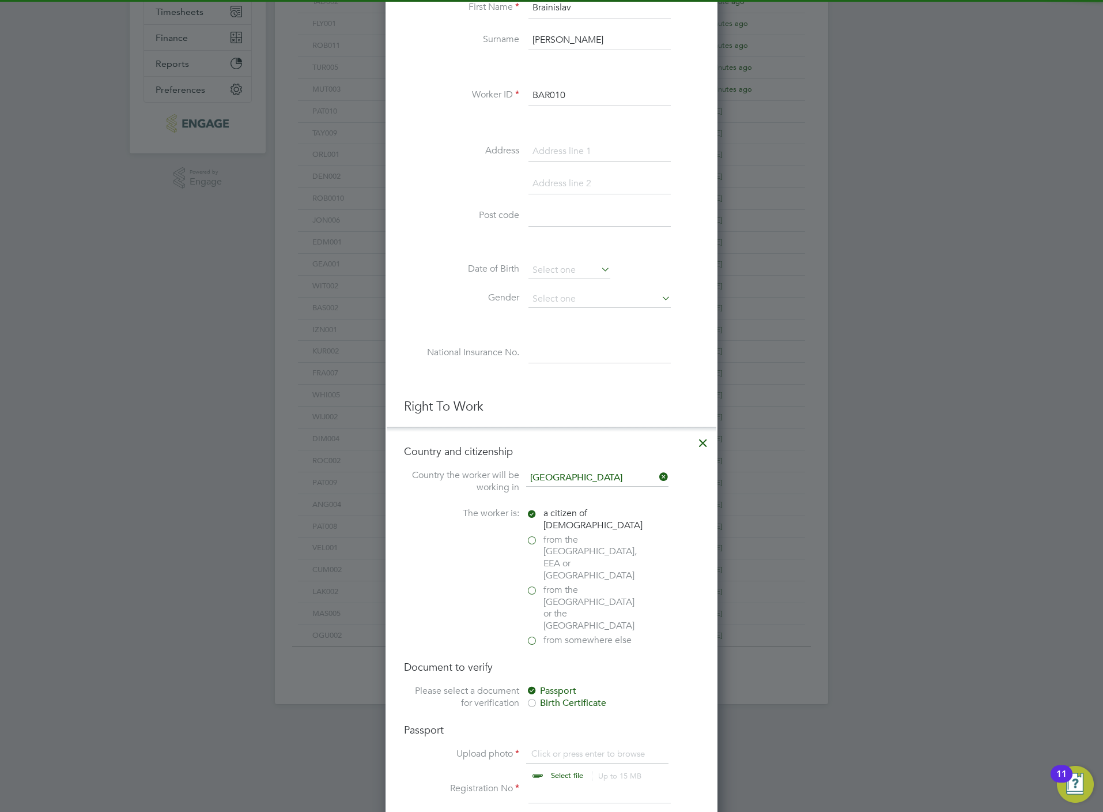
click at [574, 748] on input "file" at bounding box center [578, 765] width 181 height 35
type input "C:\fakepath\Branislav Bartko PRO.pdf"
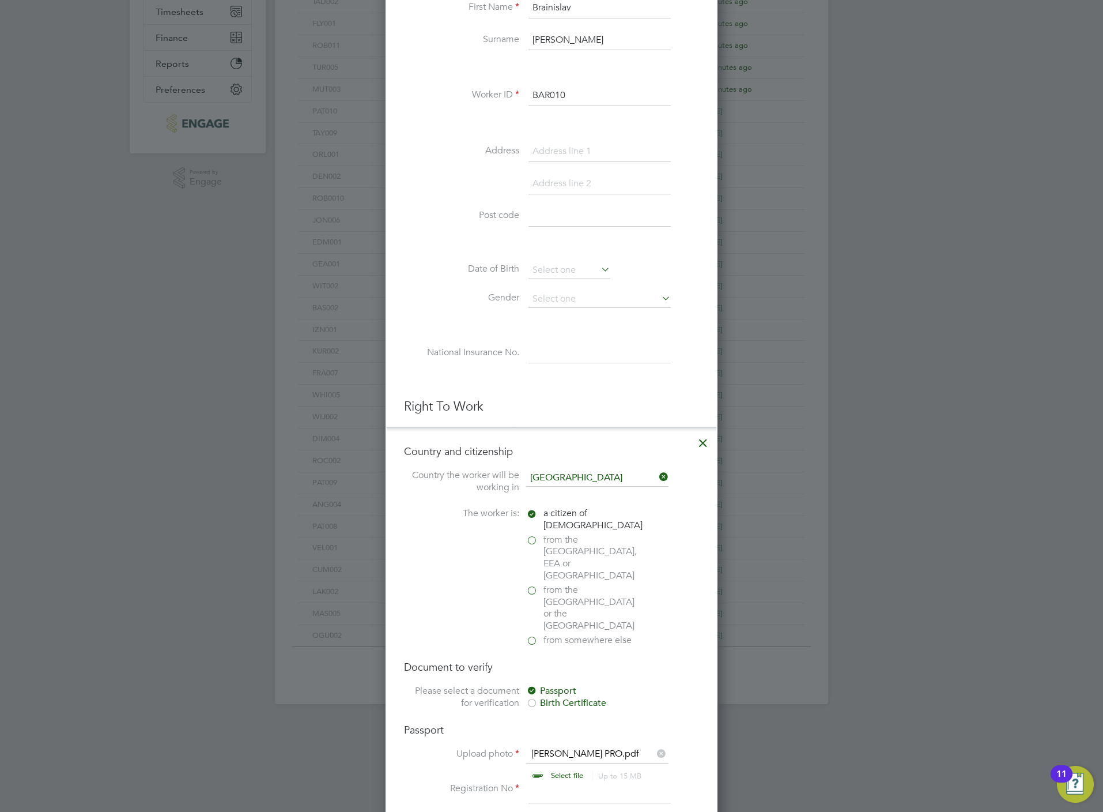
click at [567, 782] on input at bounding box center [600, 792] width 142 height 21
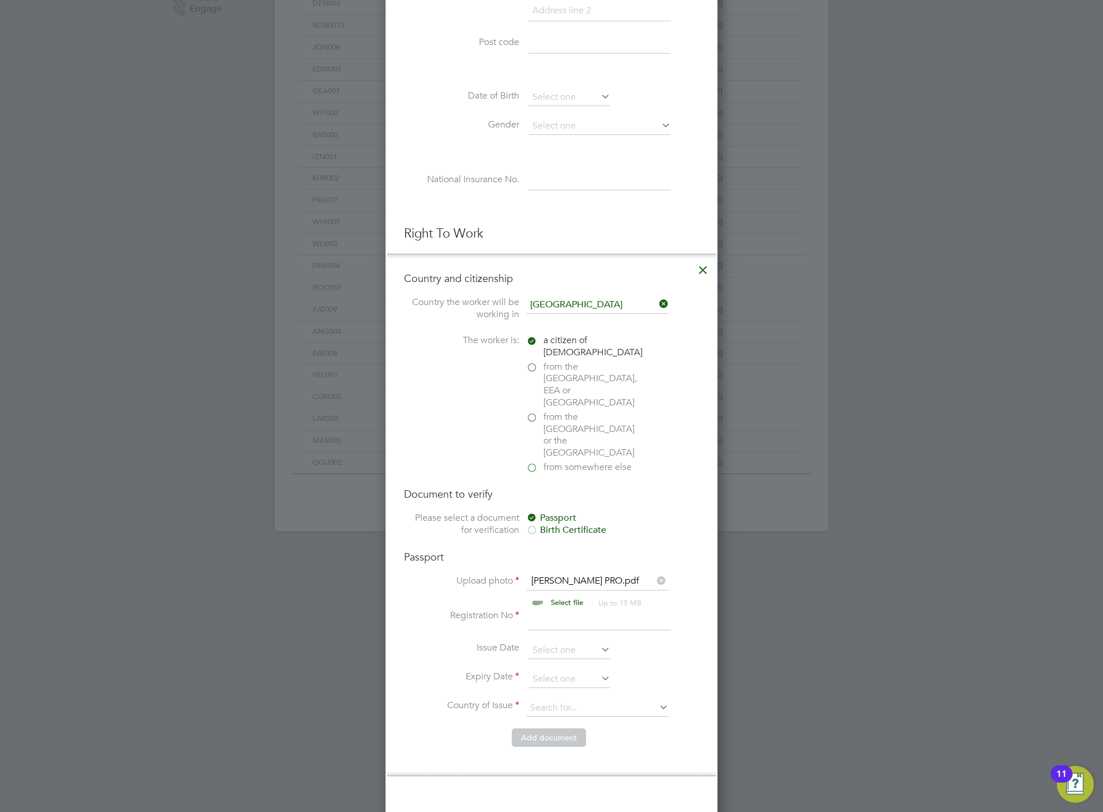
click at [542, 609] on input at bounding box center [600, 619] width 142 height 21
type input "WE-Y9HER33-73"
click at [563, 670] on input at bounding box center [570, 678] width 82 height 17
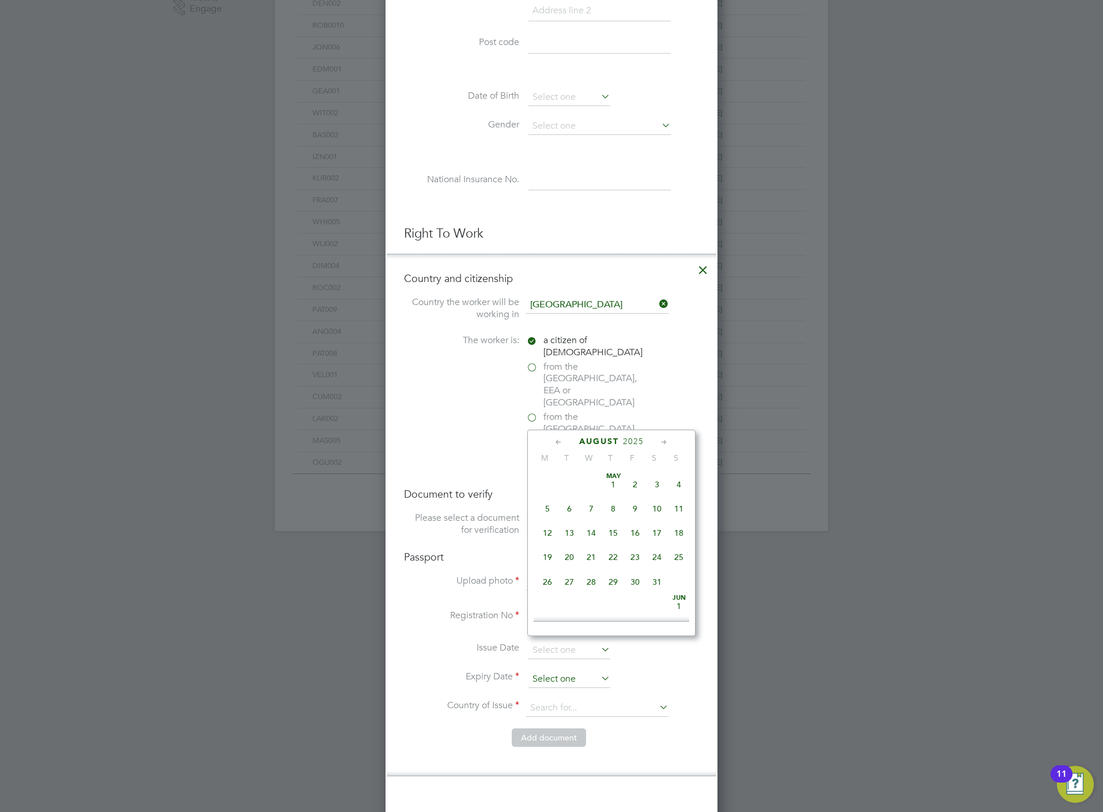
scroll to position [443, 0]
click at [554, 510] on span "18" at bounding box center [548, 503] width 22 height 22
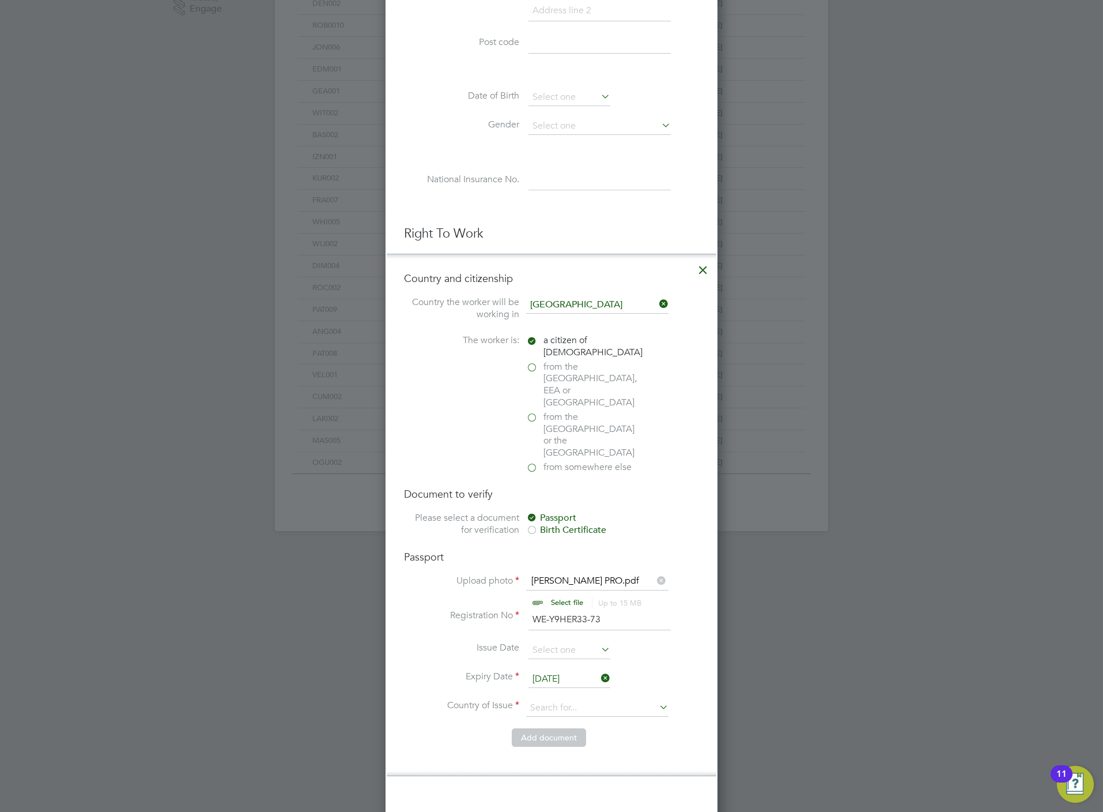
click at [567, 670] on li "Expiry Date 18 Aug 2025" at bounding box center [551, 684] width 295 height 29
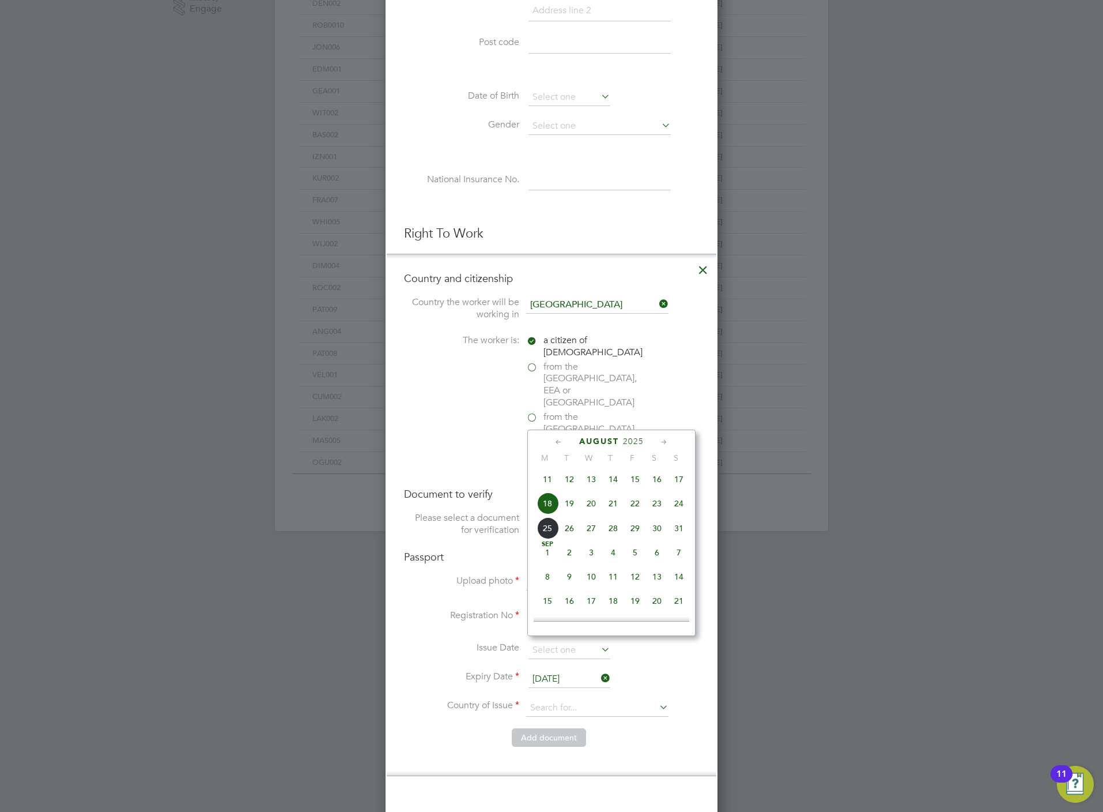
click at [567, 670] on input "[DATE]" at bounding box center [570, 678] width 82 height 17
click at [606, 498] on span "29" at bounding box center [613, 487] width 22 height 22
type input "29 Apr 2027"
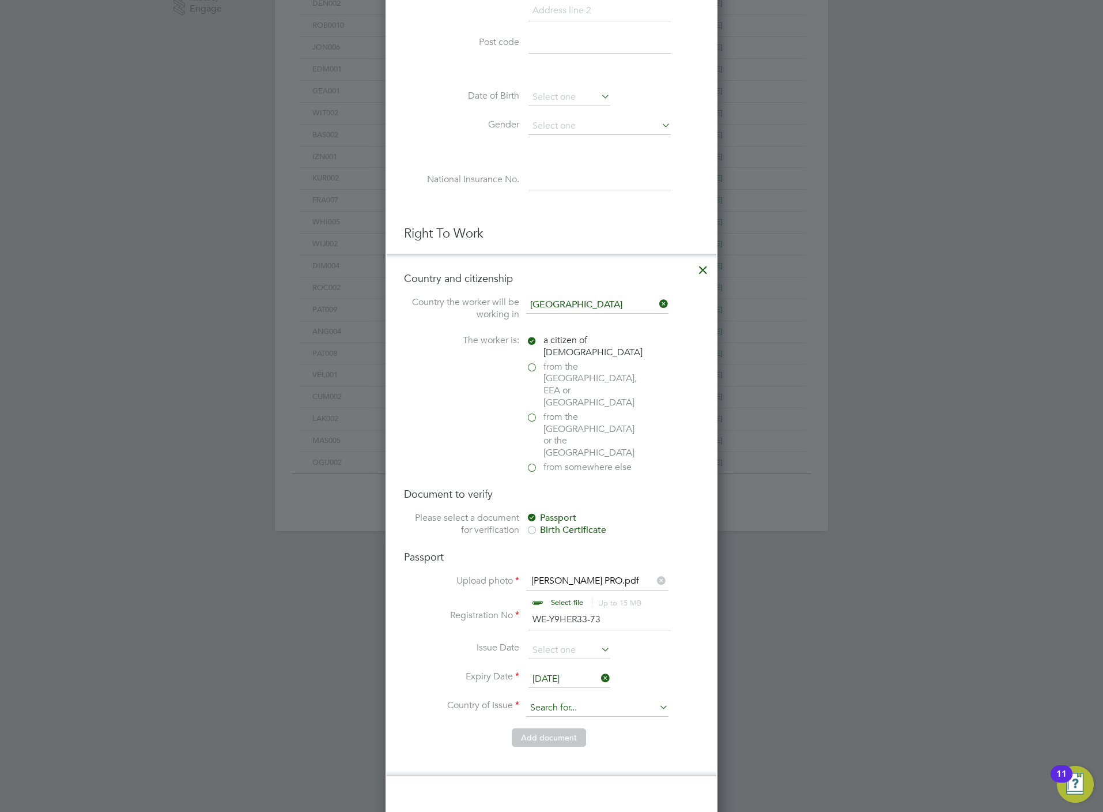
click at [548, 699] on input at bounding box center [597, 707] width 142 height 17
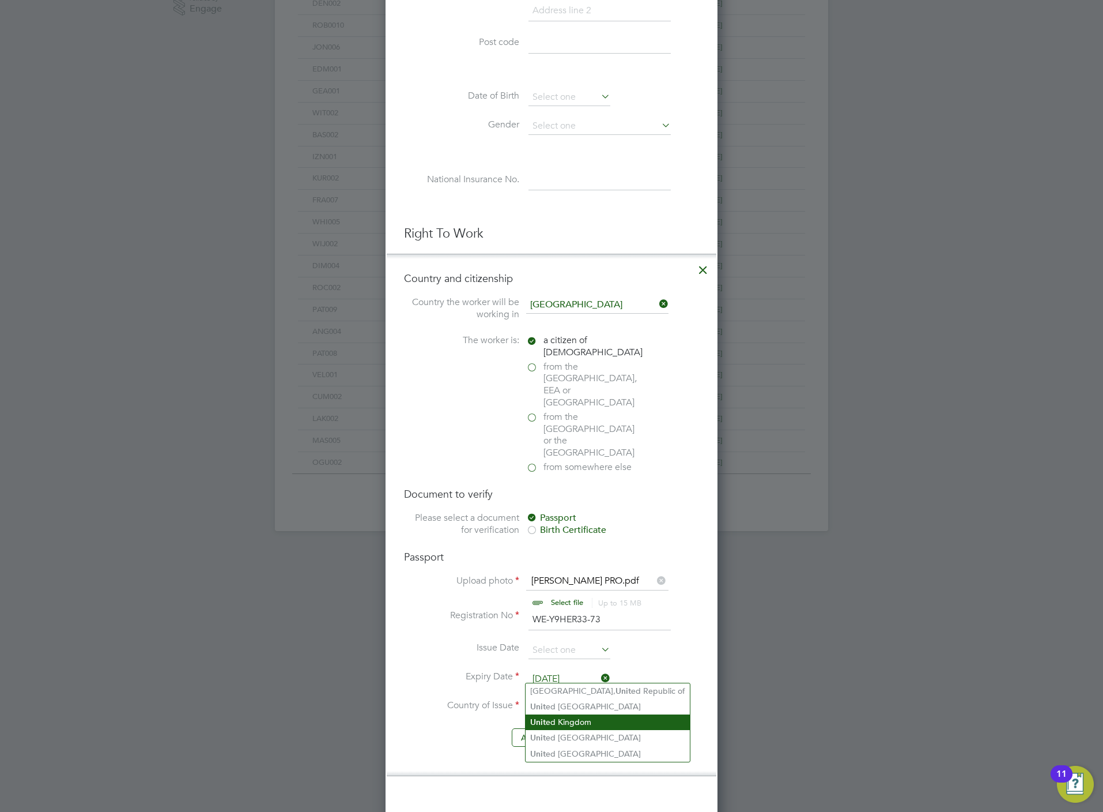
click at [559, 720] on li "Unit ed Kingdom" at bounding box center [608, 722] width 164 height 16
type input "United Kingdom"
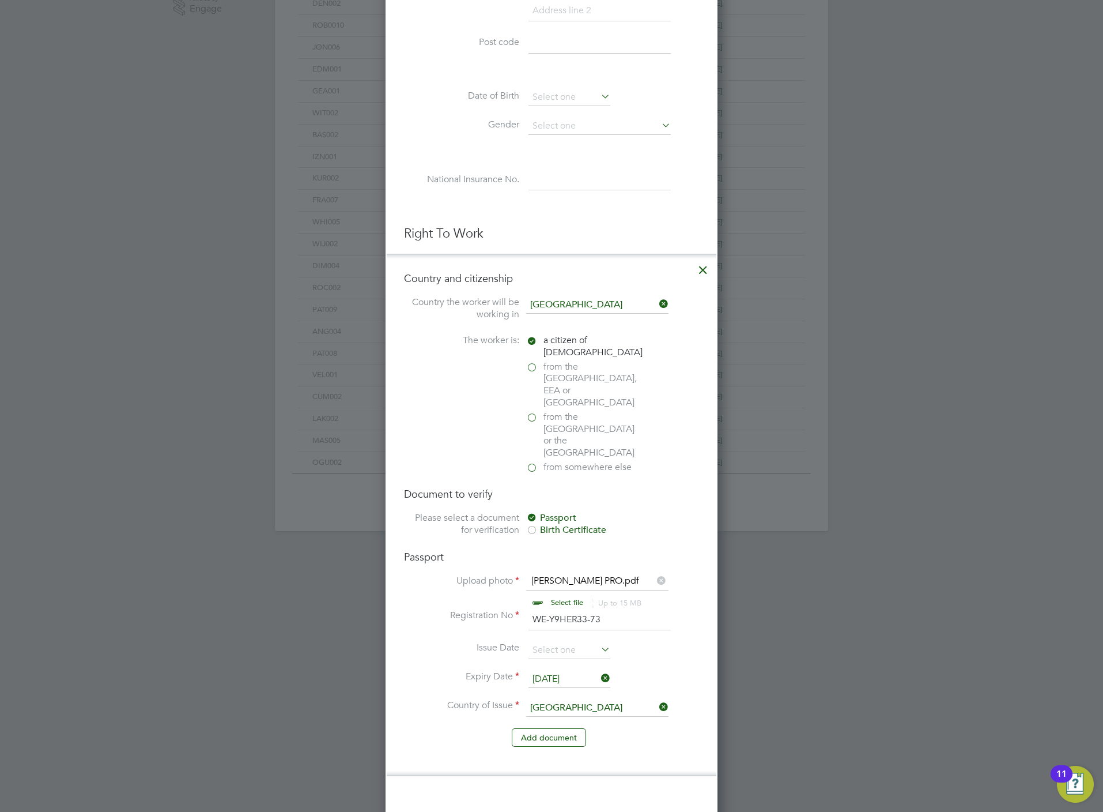
click at [552, 728] on button "Add document" at bounding box center [549, 737] width 74 height 18
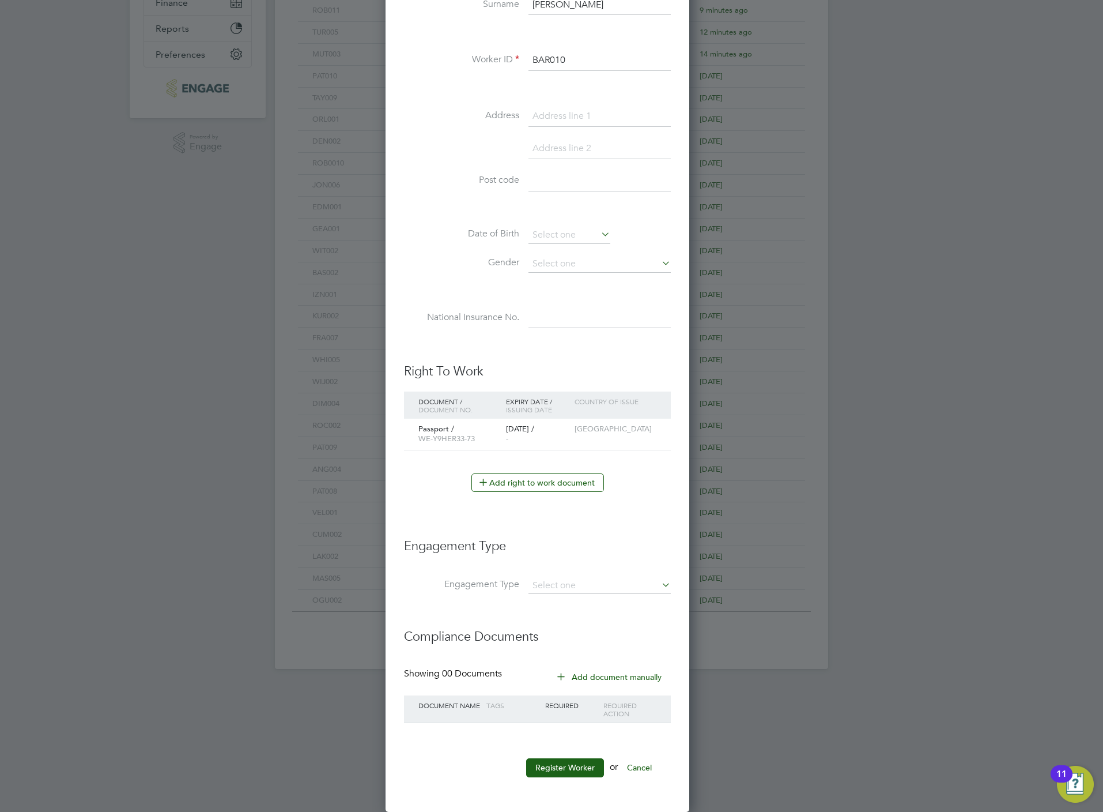
scroll to position [1068, 307]
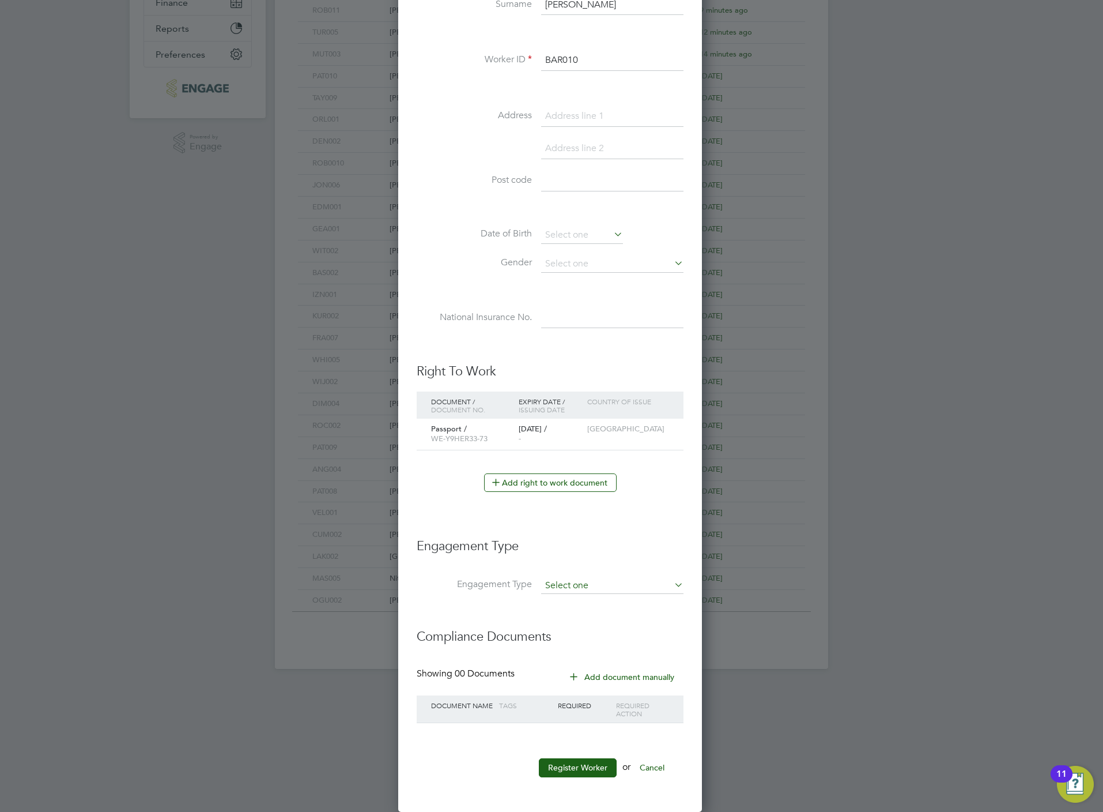
click at [557, 582] on input at bounding box center [612, 586] width 142 height 16
click at [556, 654] on li "Umbrella" at bounding box center [613, 655] width 144 height 17
type input "Umbrella"
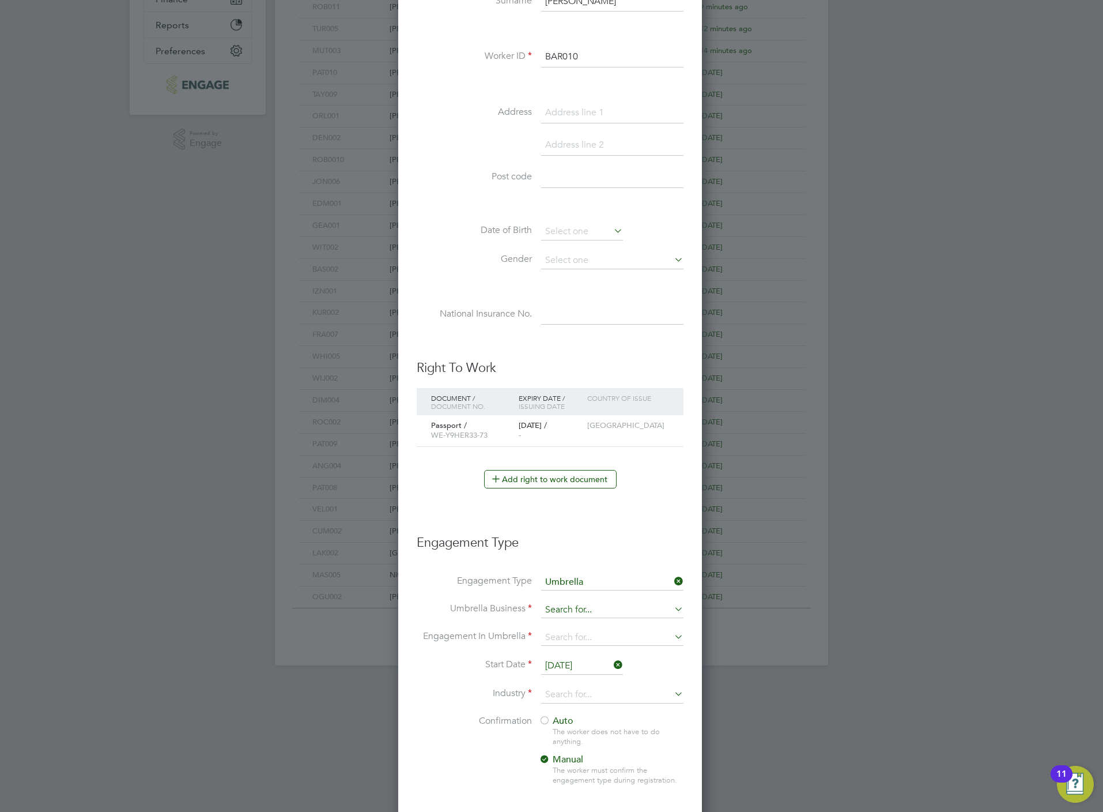
click at [566, 611] on input at bounding box center [612, 610] width 142 height 16
click at [574, 632] on li "One Payroll Solutions Limited" at bounding box center [613, 629] width 144 height 17
type input "One Payroll Solutions Limited"
click at [564, 639] on input at bounding box center [612, 638] width 142 height 16
click at [570, 722] on li "PAYE Umbrella" at bounding box center [613, 723] width 144 height 17
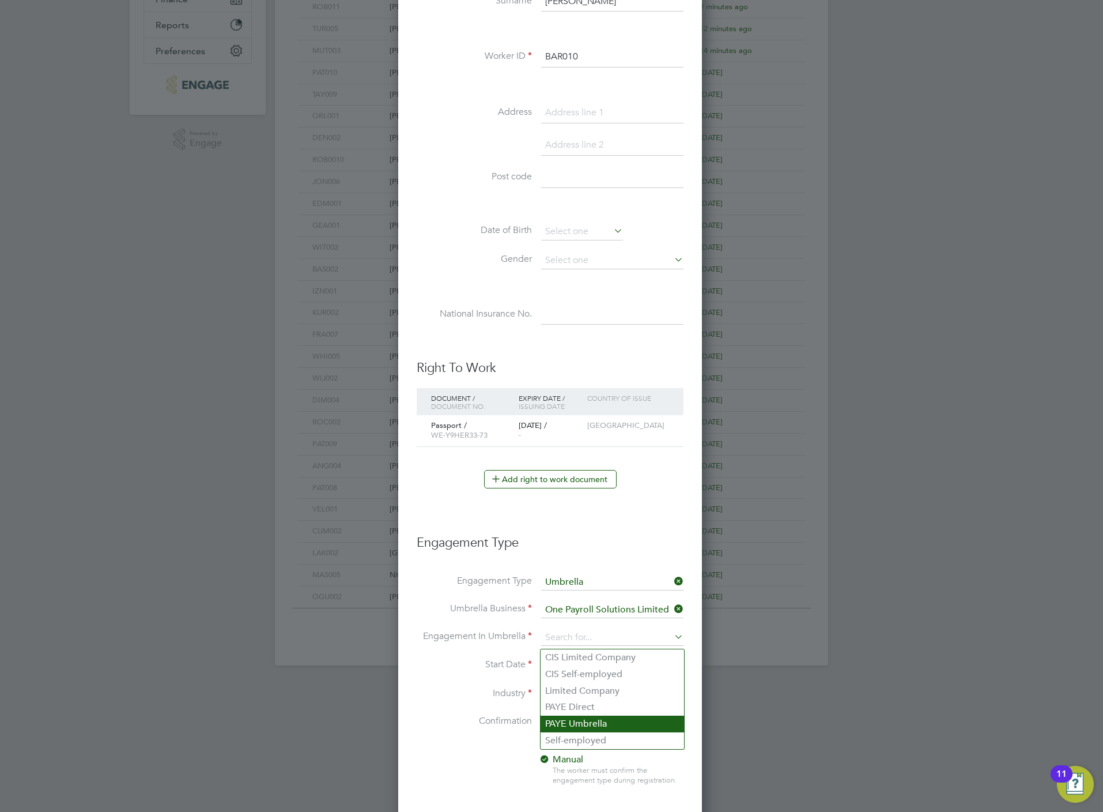
type input "PAYE Umbrella"
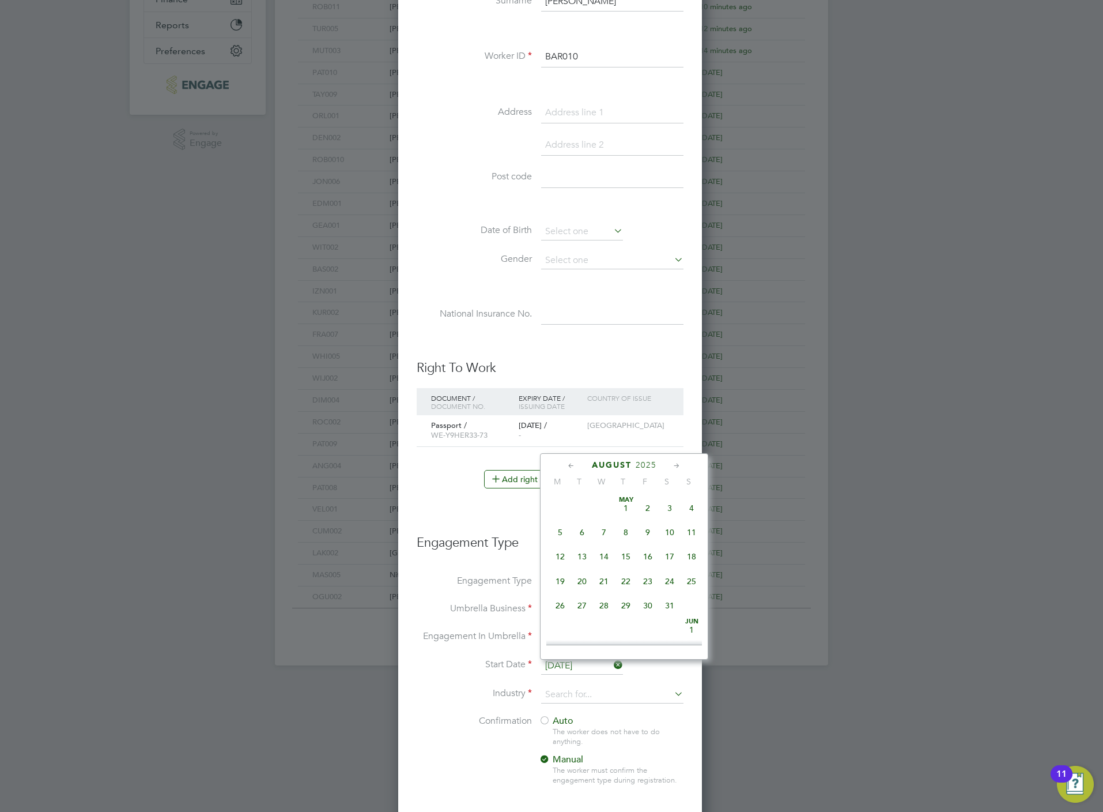
click at [564, 669] on input "[DATE]" at bounding box center [582, 665] width 82 height 17
click at [559, 526] on span "18" at bounding box center [560, 528] width 22 height 22
type input "[DATE]"
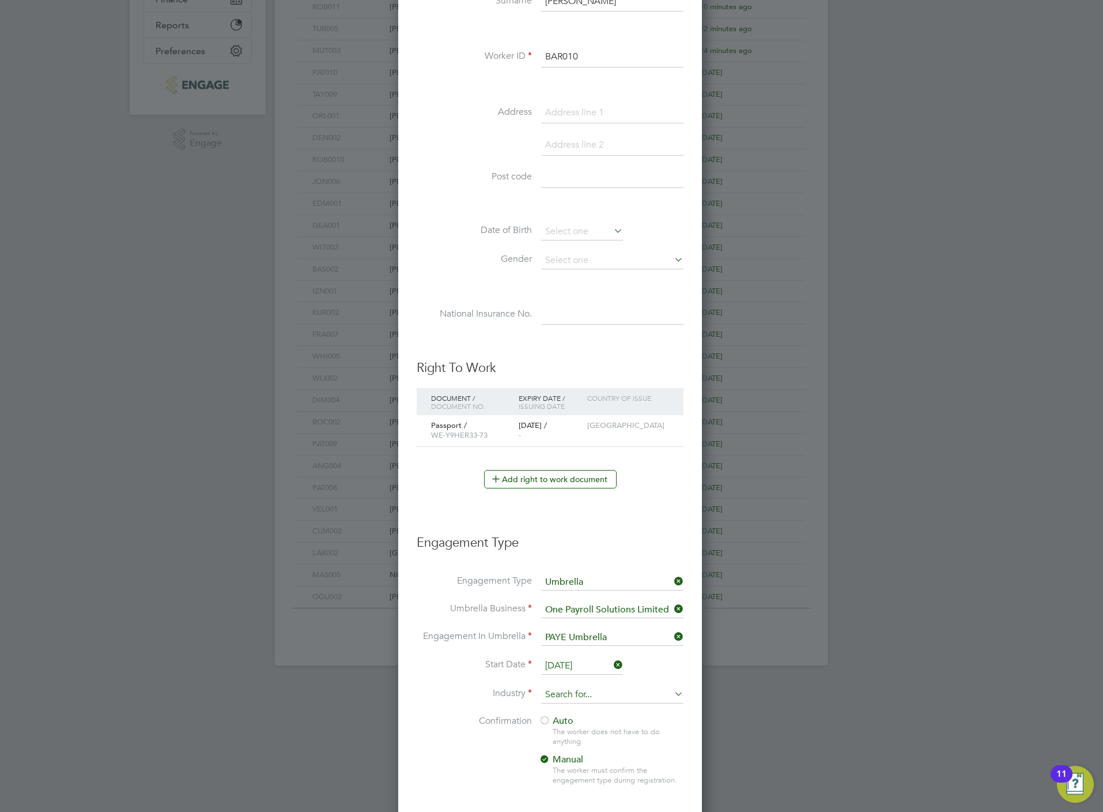
click at [567, 692] on input at bounding box center [612, 694] width 142 height 17
click at [581, 791] on li "Construction" at bounding box center [613, 793] width 144 height 16
type input "Construction"
click at [570, 714] on li "Industry Construction" at bounding box center [550, 700] width 267 height 29
click at [564, 733] on div "The worker does not have to do anything." at bounding box center [618, 737] width 130 height 20
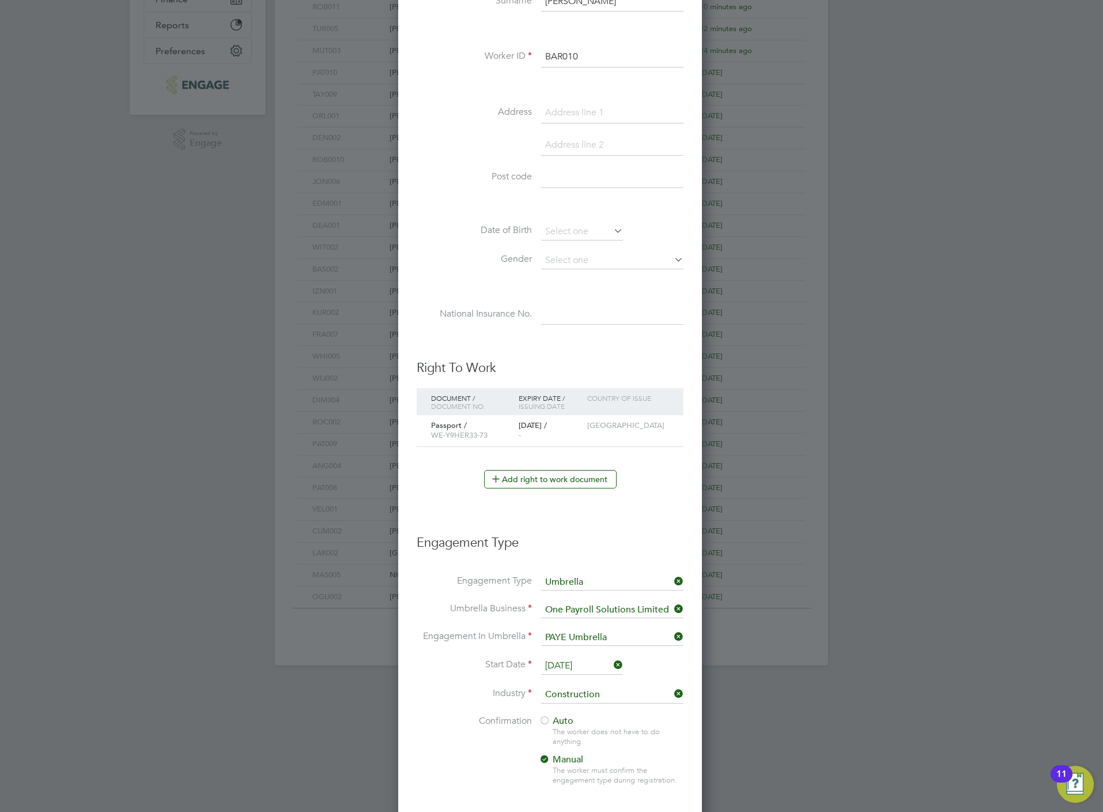
click at [564, 725] on span "Auto" at bounding box center [556, 721] width 35 height 12
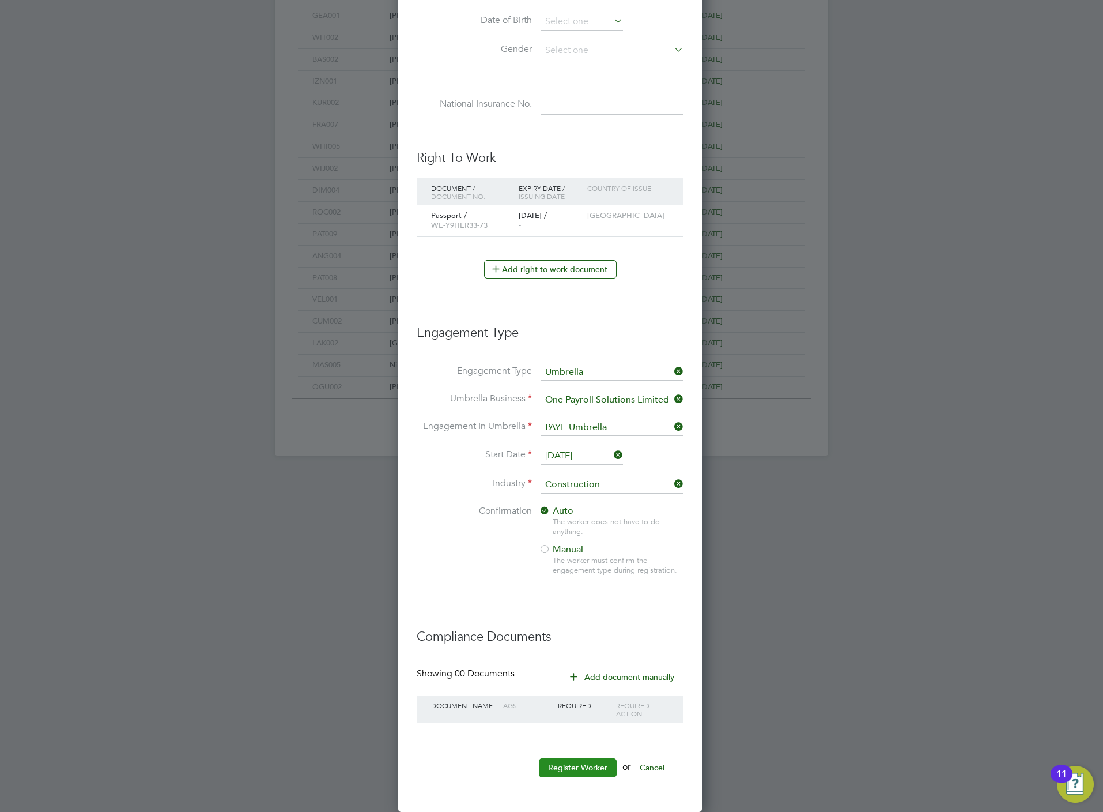
click at [580, 766] on button "Register Worker" at bounding box center [578, 767] width 78 height 18
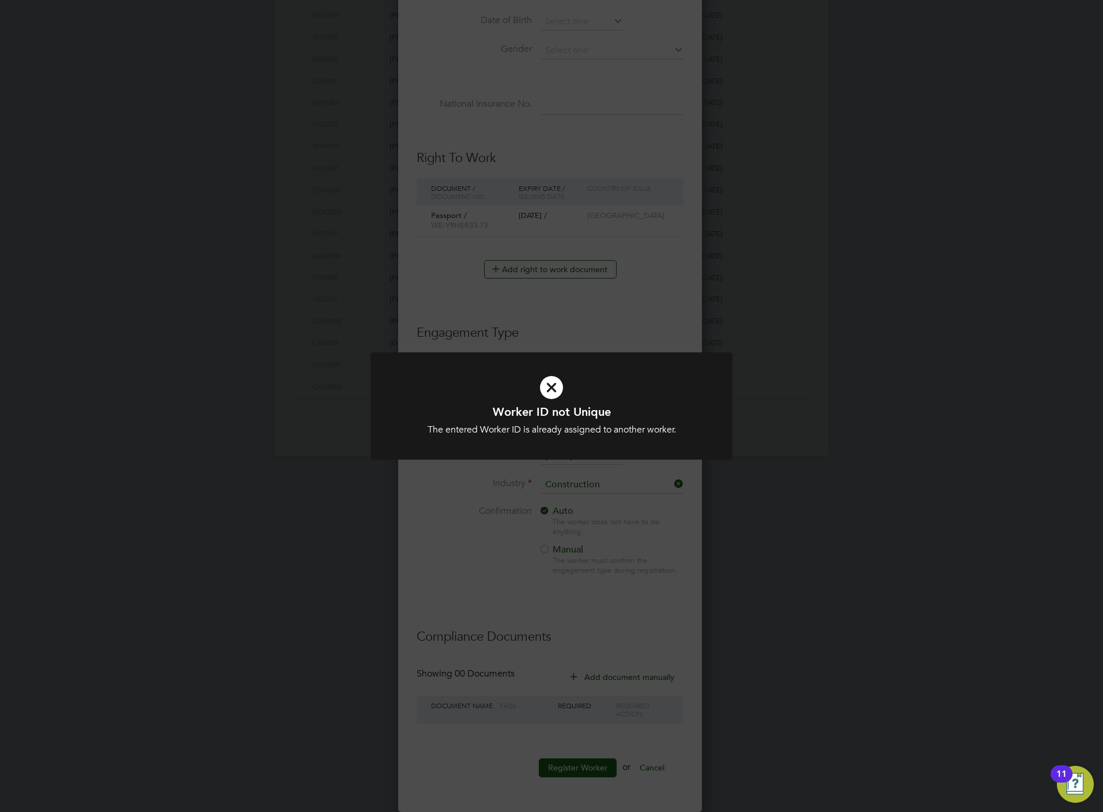
click at [488, 528] on div "Worker ID not Unique The entered Worker ID is already assigned to another worke…" at bounding box center [551, 406] width 1103 height 812
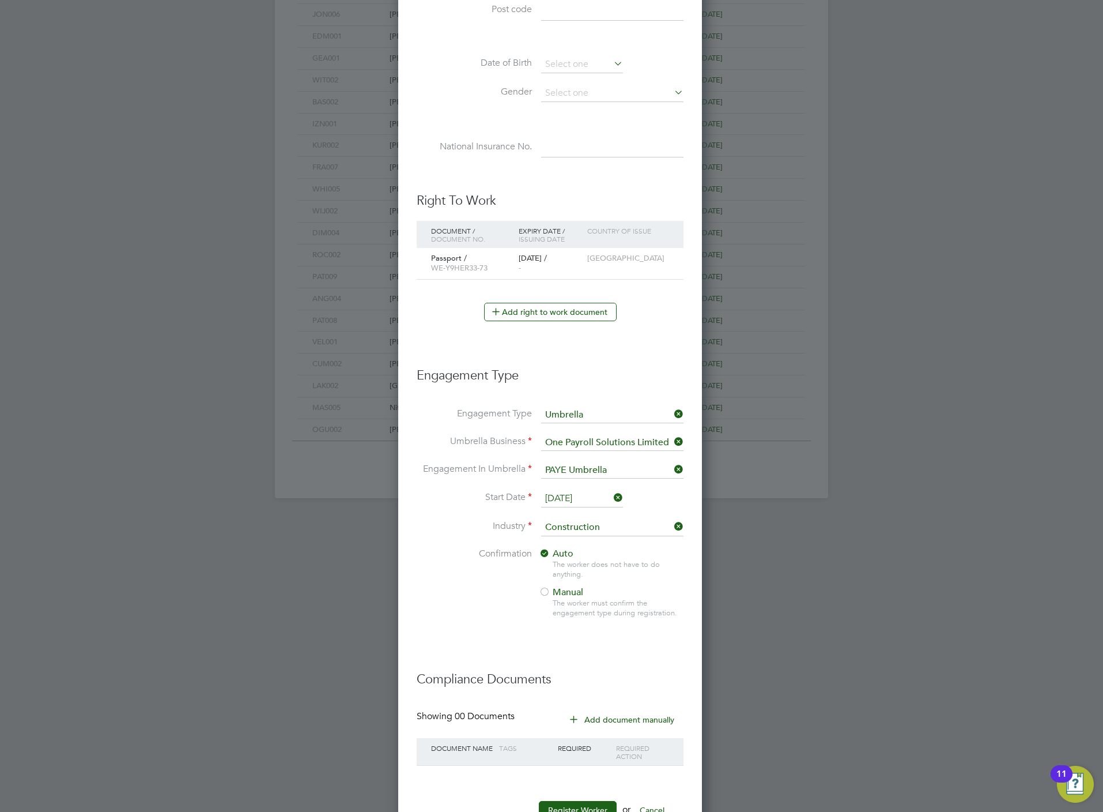
scroll to position [0, 0]
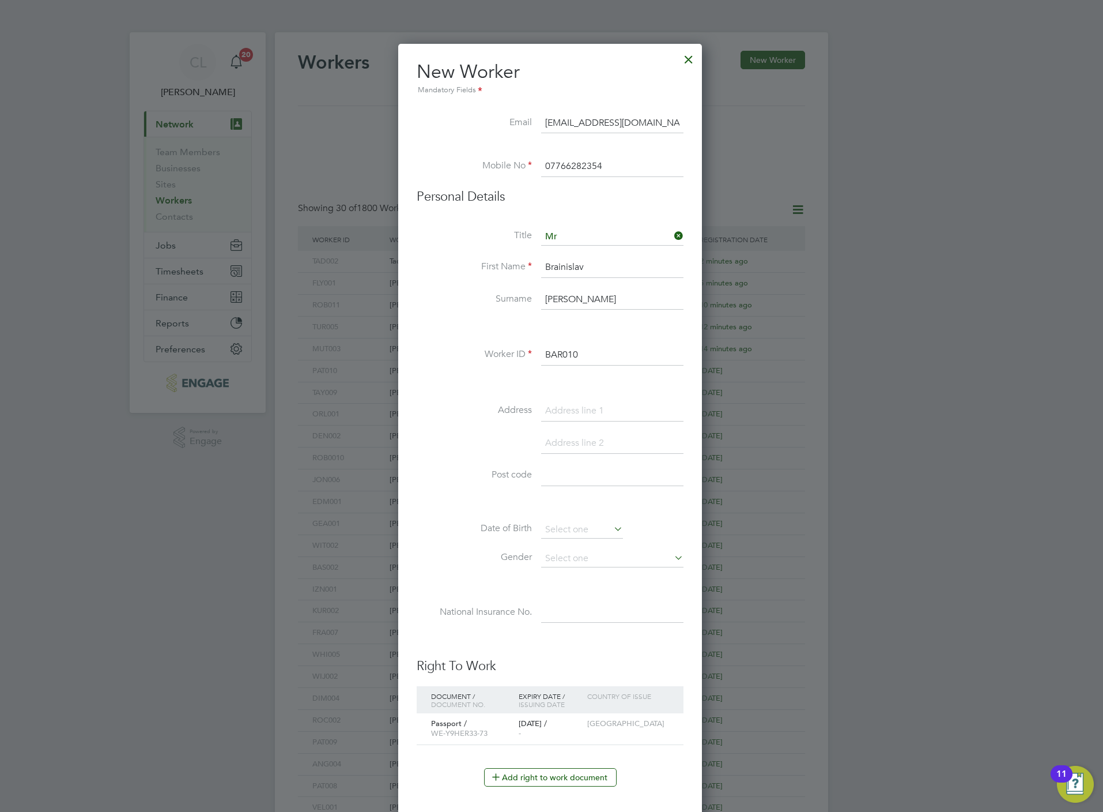
click at [605, 355] on input "BAR010" at bounding box center [612, 355] width 142 height 21
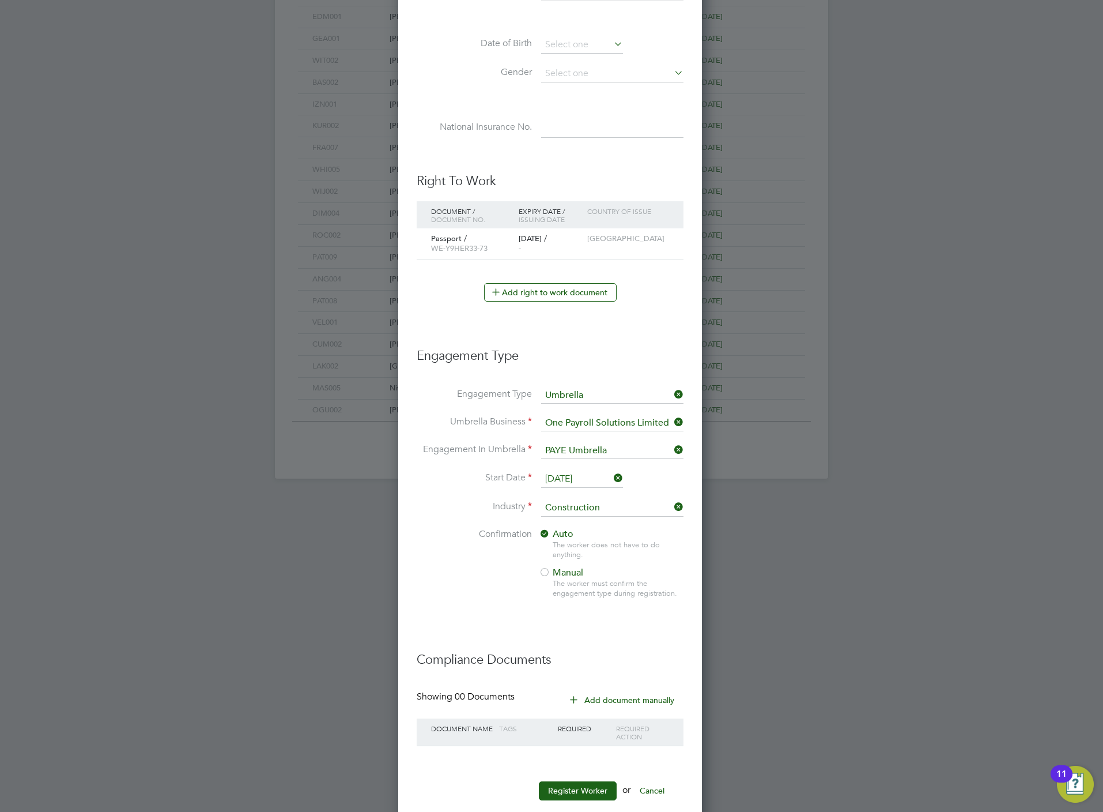
scroll to position [513, 0]
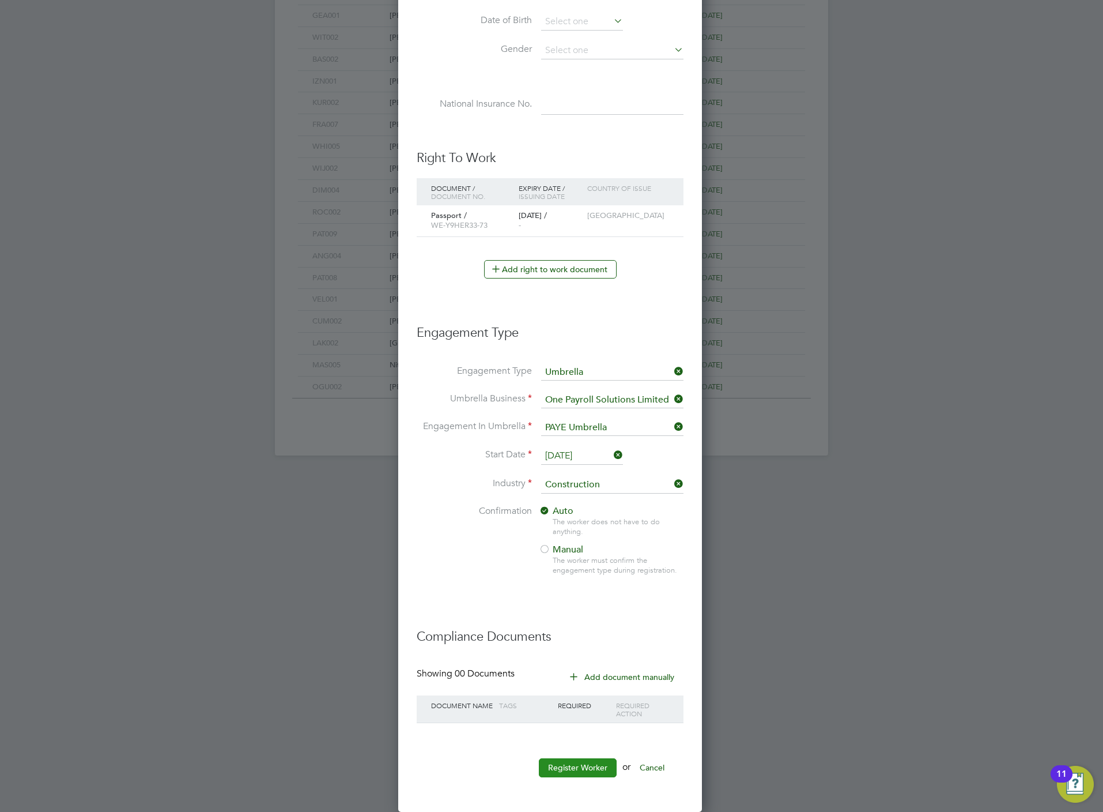
type input "BAR012"
click at [596, 771] on button "Register Worker" at bounding box center [578, 767] width 78 height 18
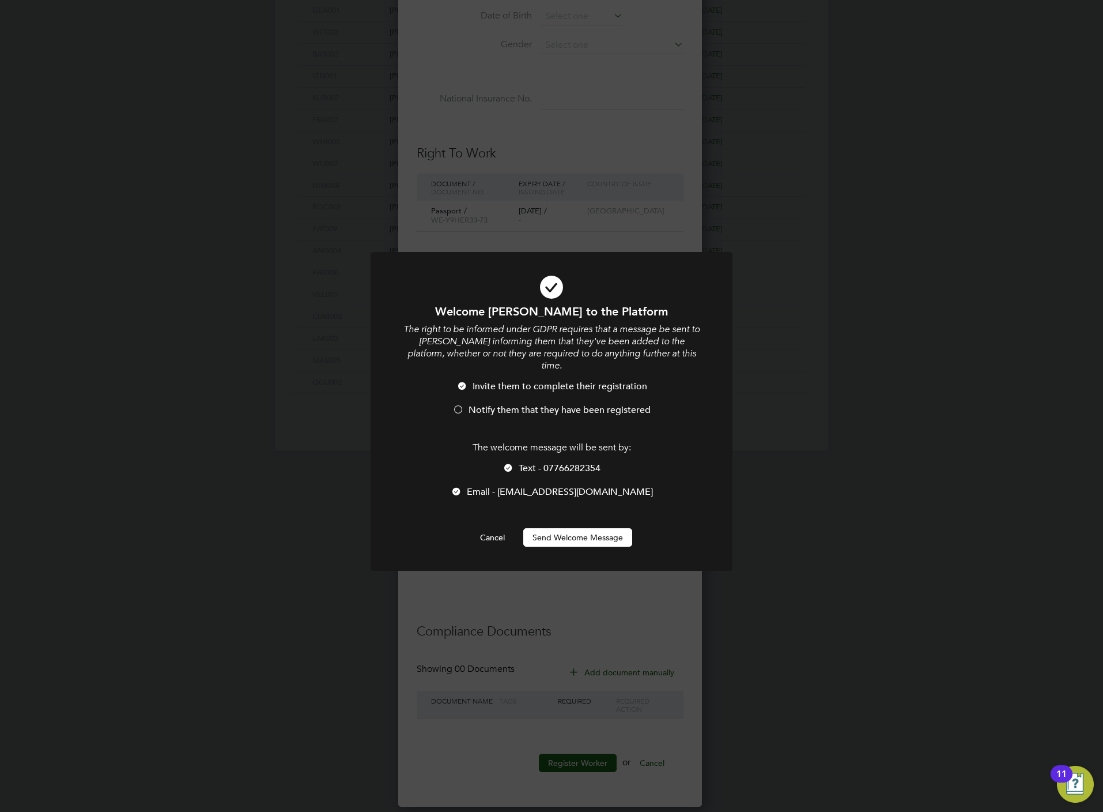
scroll to position [5, 5]
click at [513, 404] on span "Notify them that they have been registered" at bounding box center [560, 410] width 182 height 12
click at [538, 462] on li "Text - 07766282354" at bounding box center [552, 474] width 300 height 24
click at [557, 529] on button "Send Welcome Message" at bounding box center [577, 537] width 109 height 18
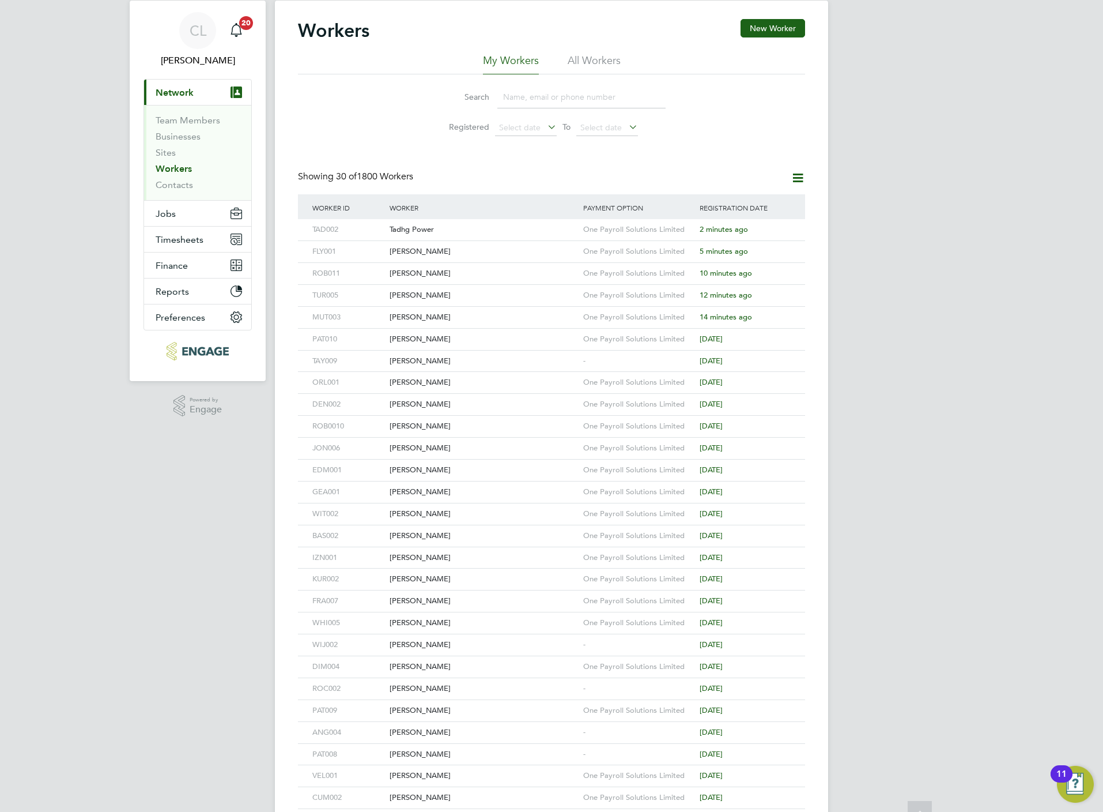
scroll to position [0, 0]
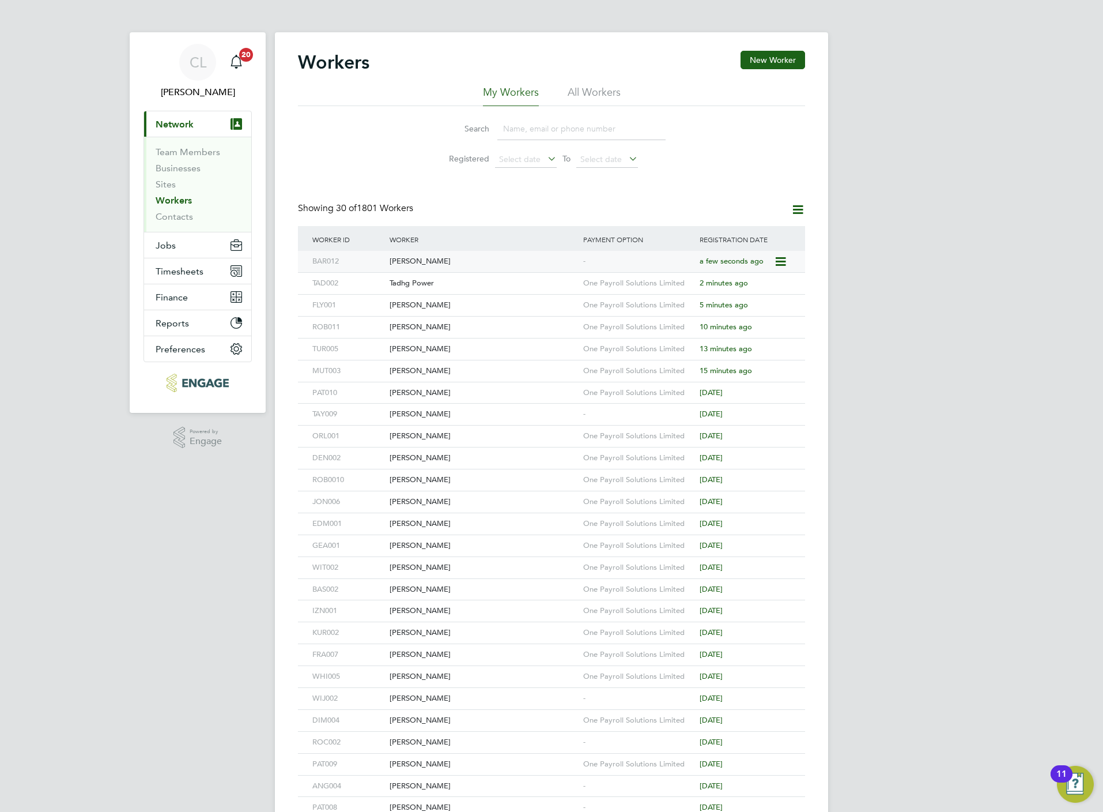
click at [420, 253] on div "Brainislav Bartko" at bounding box center [484, 261] width 194 height 21
click at [743, 62] on button "New Worker" at bounding box center [773, 60] width 65 height 18
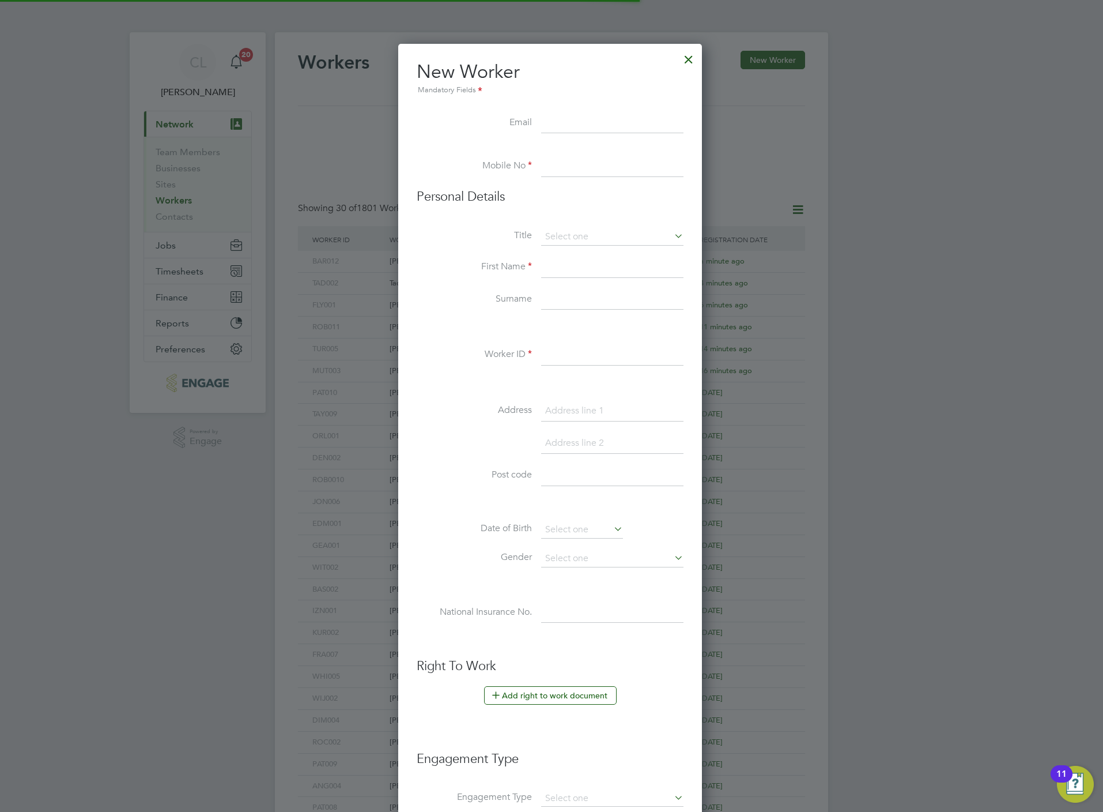
scroll to position [985, 307]
paste input "cmurray0819@gmail.com"
type input "cmurray0819@gmail.com"
click at [566, 157] on input at bounding box center [612, 166] width 142 height 21
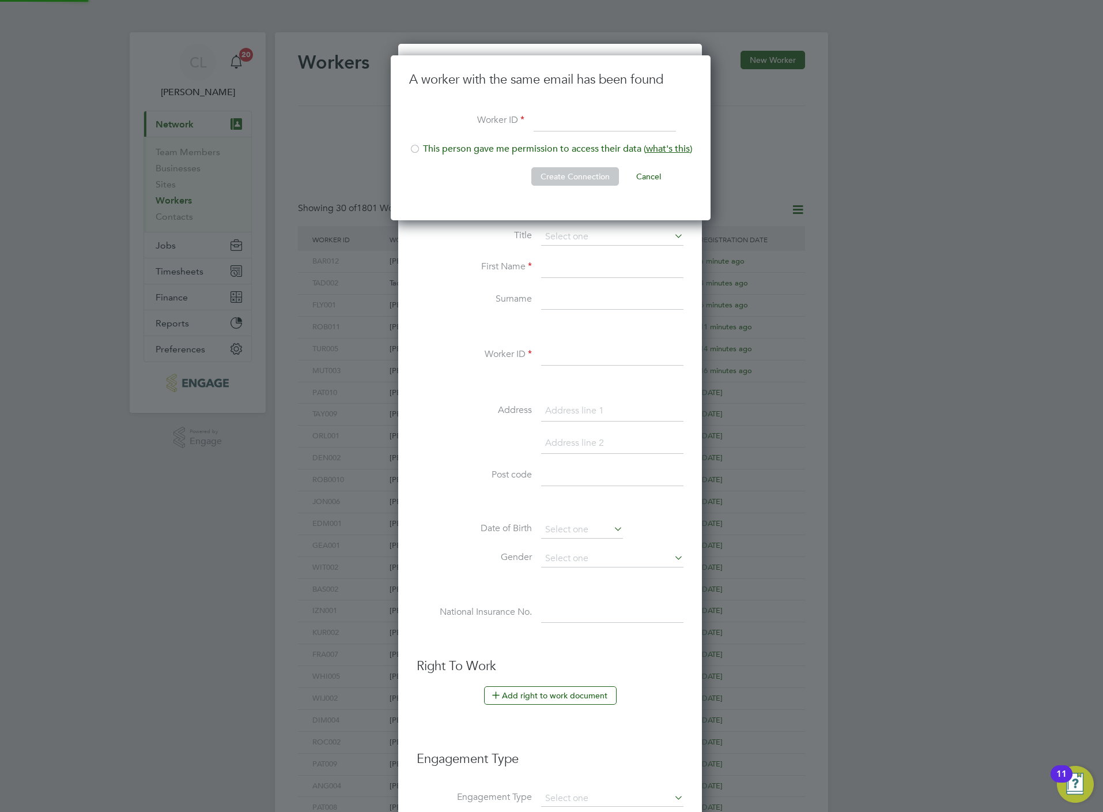
scroll to position [166, 322]
click at [559, 140] on li "Worker ID BAR001" at bounding box center [550, 127] width 283 height 32
click at [562, 144] on li "This person gave me permission to access their data ( what's this )" at bounding box center [550, 155] width 283 height 24
click at [557, 182] on button "Create Connection" at bounding box center [576, 176] width 88 height 18
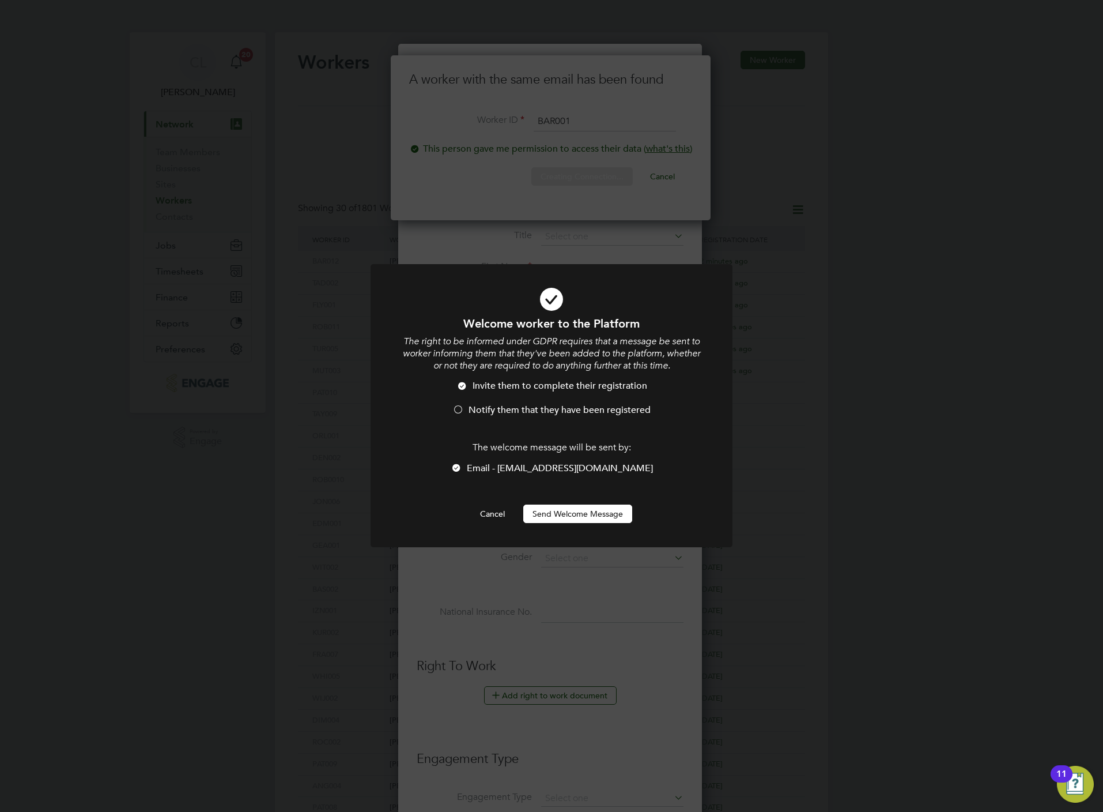
click at [582, 123] on div "Welcome worker to the Platform The right to be informed under GDPR requires tha…" at bounding box center [551, 406] width 1103 height 812
click at [517, 407] on span "Notify them that they have been registered" at bounding box center [560, 410] width 182 height 12
click at [573, 508] on button "Send Welcome Message" at bounding box center [577, 513] width 109 height 18
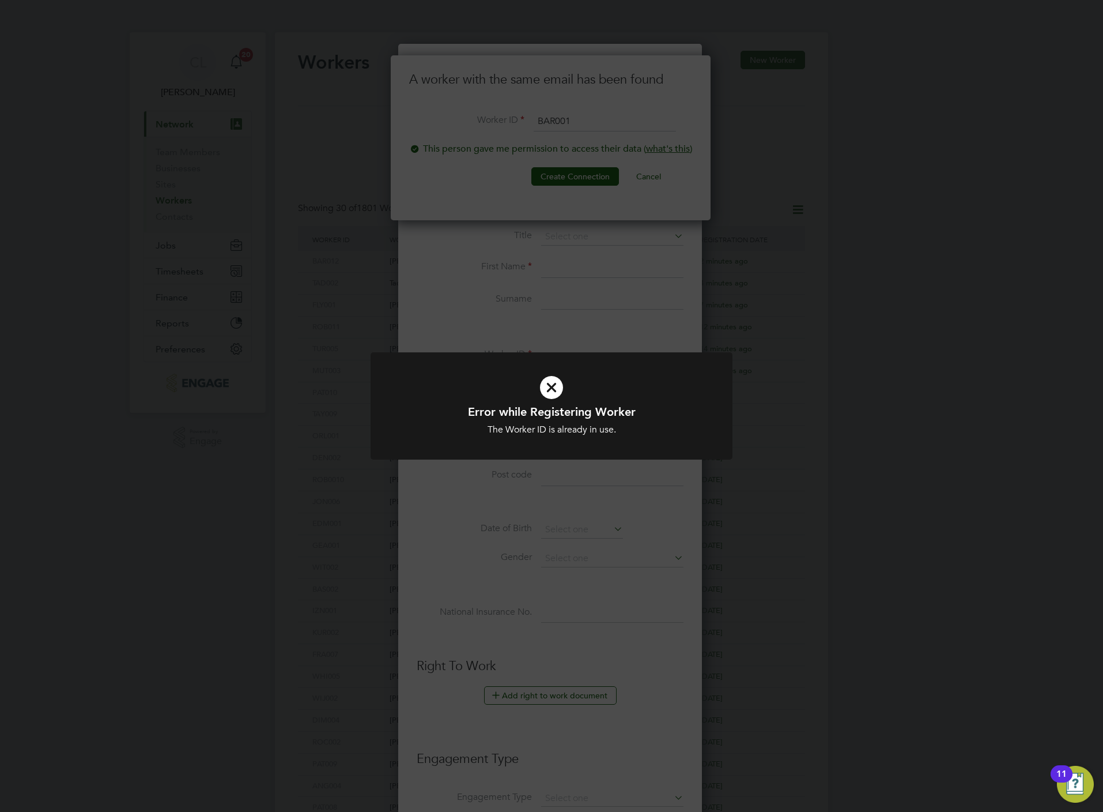
click at [571, 329] on div "Error while Registering Worker The Worker ID is already in use. Cancel Okay" at bounding box center [551, 406] width 1103 height 812
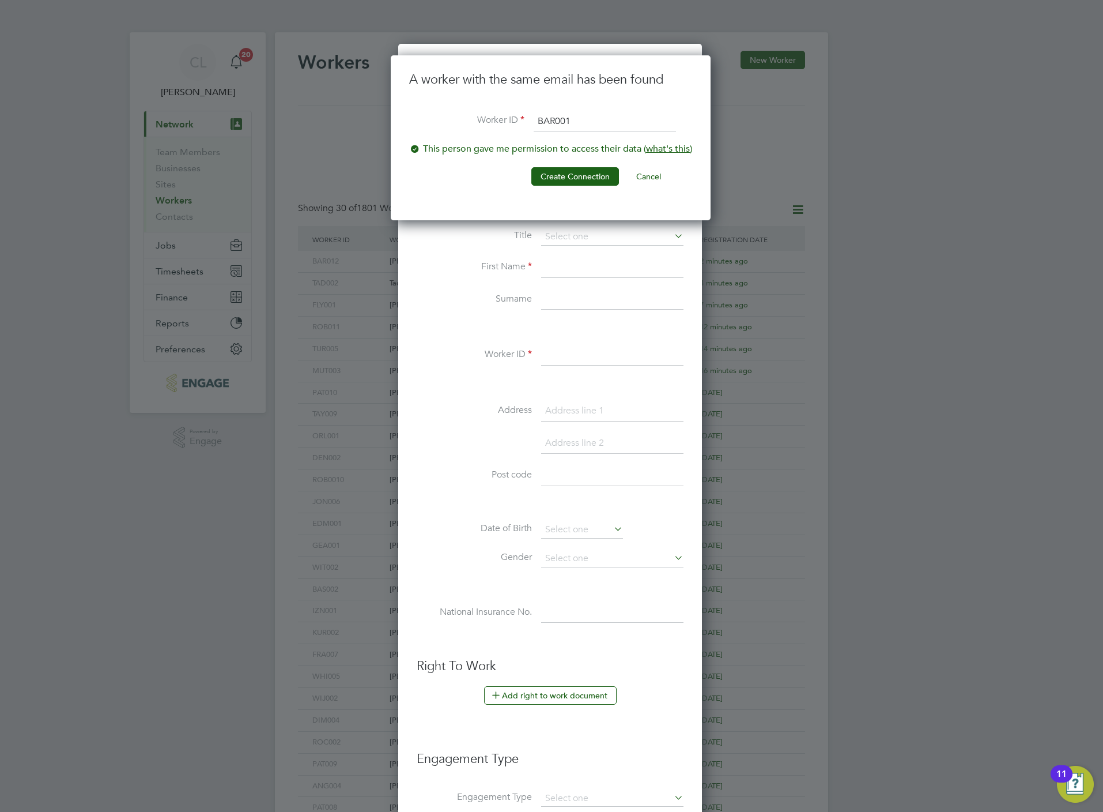
click at [583, 118] on input "BAR001" at bounding box center [605, 121] width 142 height 21
click at [543, 175] on button "Create Connection" at bounding box center [576, 176] width 88 height 18
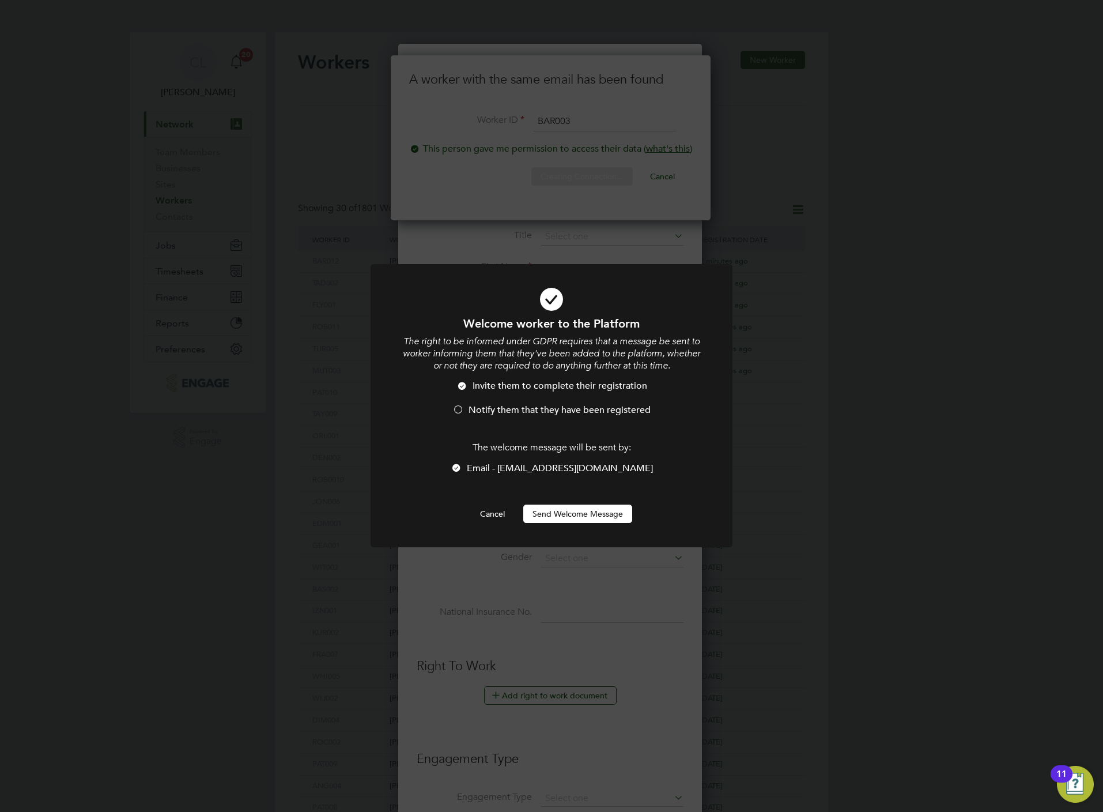
click at [509, 405] on span "Notify them that they have been registered" at bounding box center [560, 410] width 182 height 12
click at [557, 522] on button "Send Welcome Message" at bounding box center [577, 513] width 109 height 18
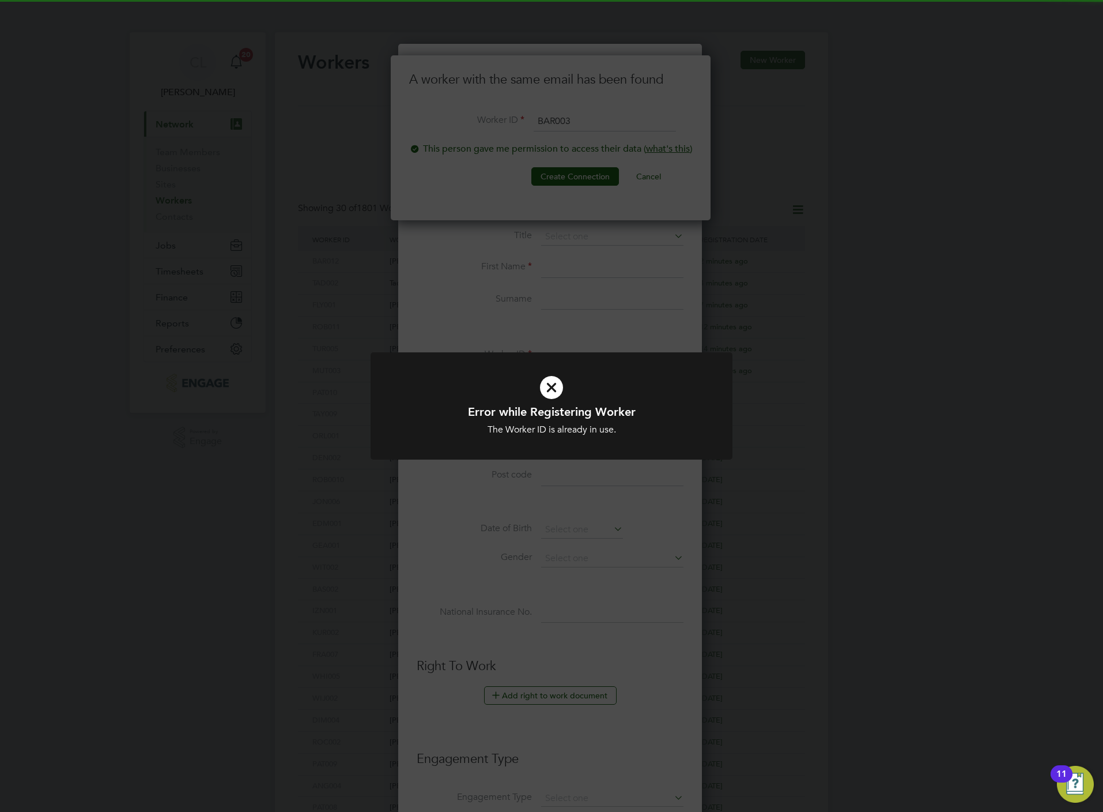
click at [616, 115] on div "Error while Registering Worker The Worker ID is already in use. Cancel Okay" at bounding box center [551, 406] width 1103 height 812
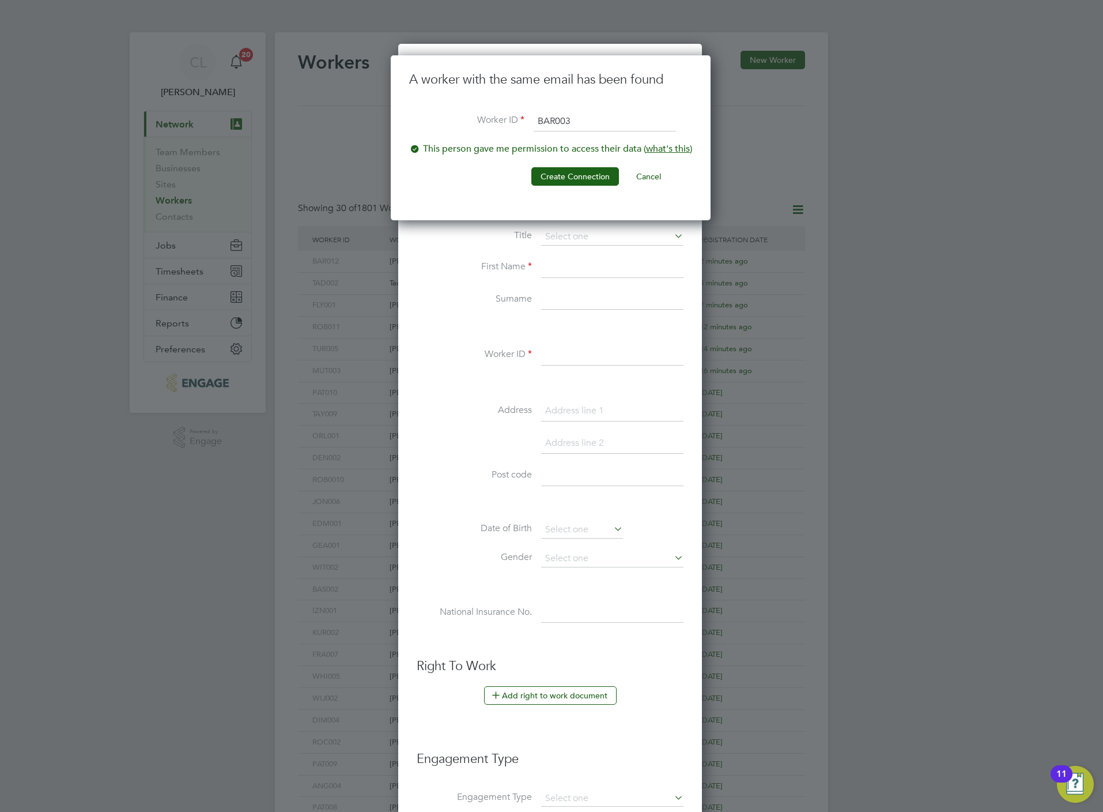
click at [616, 115] on input "BAR003" at bounding box center [605, 121] width 142 height 21
click at [571, 180] on button "Create Connection" at bounding box center [576, 176] width 88 height 18
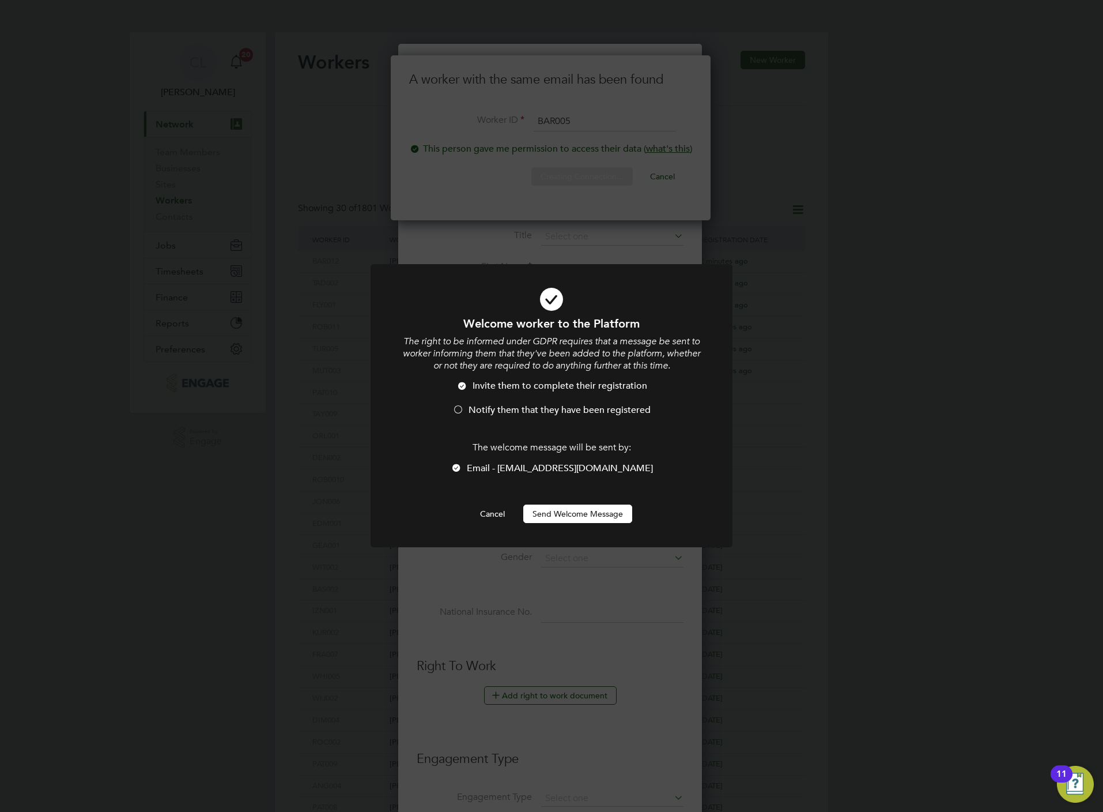
click at [500, 404] on span "Notify them that they have been registered" at bounding box center [560, 410] width 182 height 12
click at [548, 508] on button "Send Welcome Message" at bounding box center [577, 513] width 109 height 18
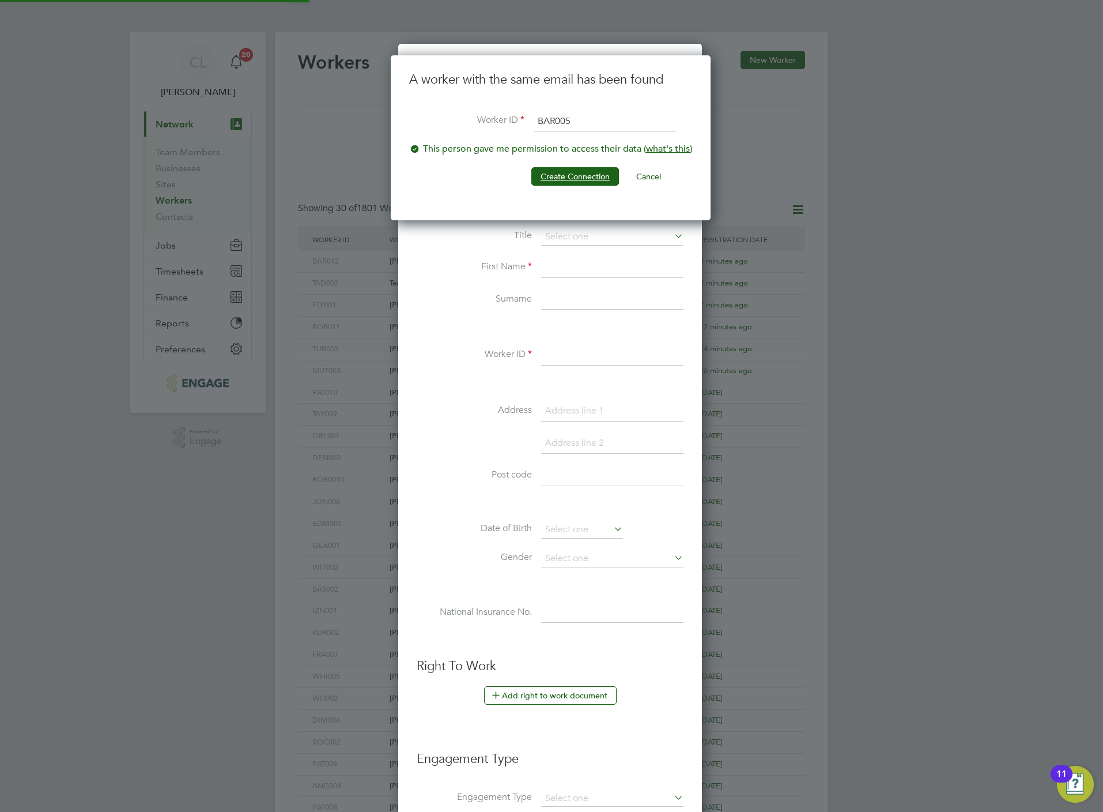
click at [583, 168] on button "Create Connection" at bounding box center [576, 176] width 88 height 18
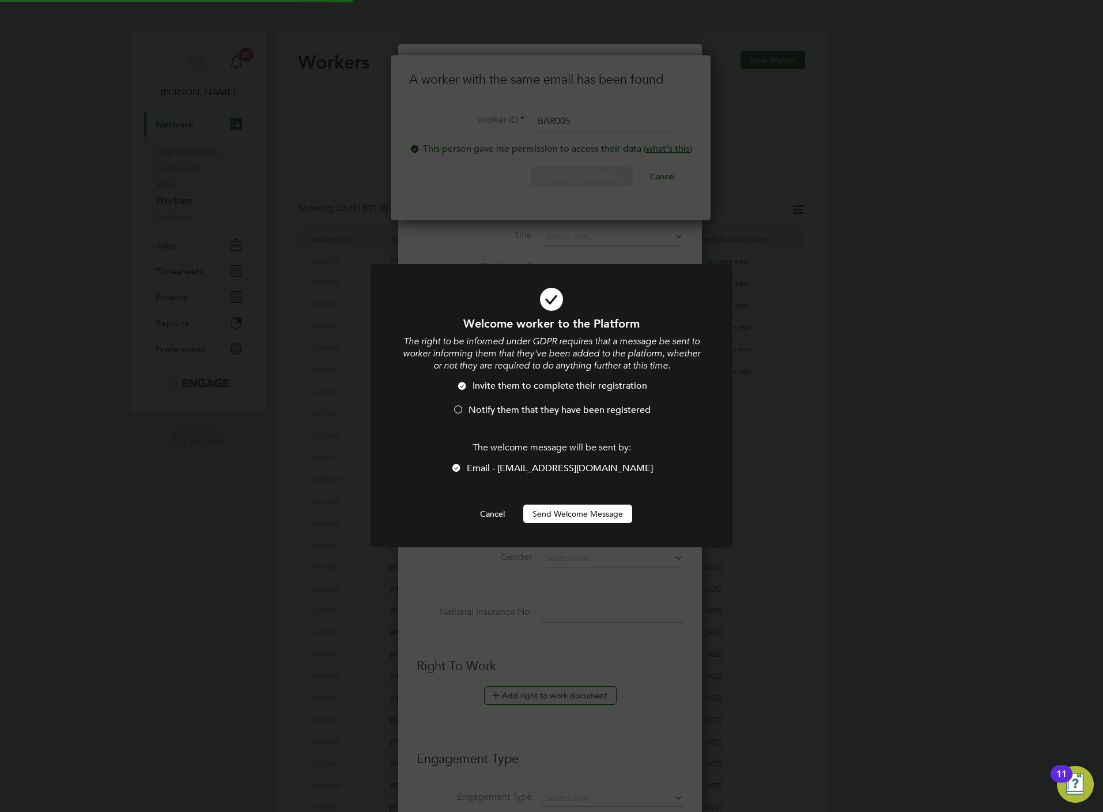
click at [528, 413] on span "Notify them that they have been registered" at bounding box center [560, 410] width 182 height 12
click at [557, 512] on button "Send Welcome Message" at bounding box center [577, 513] width 109 height 18
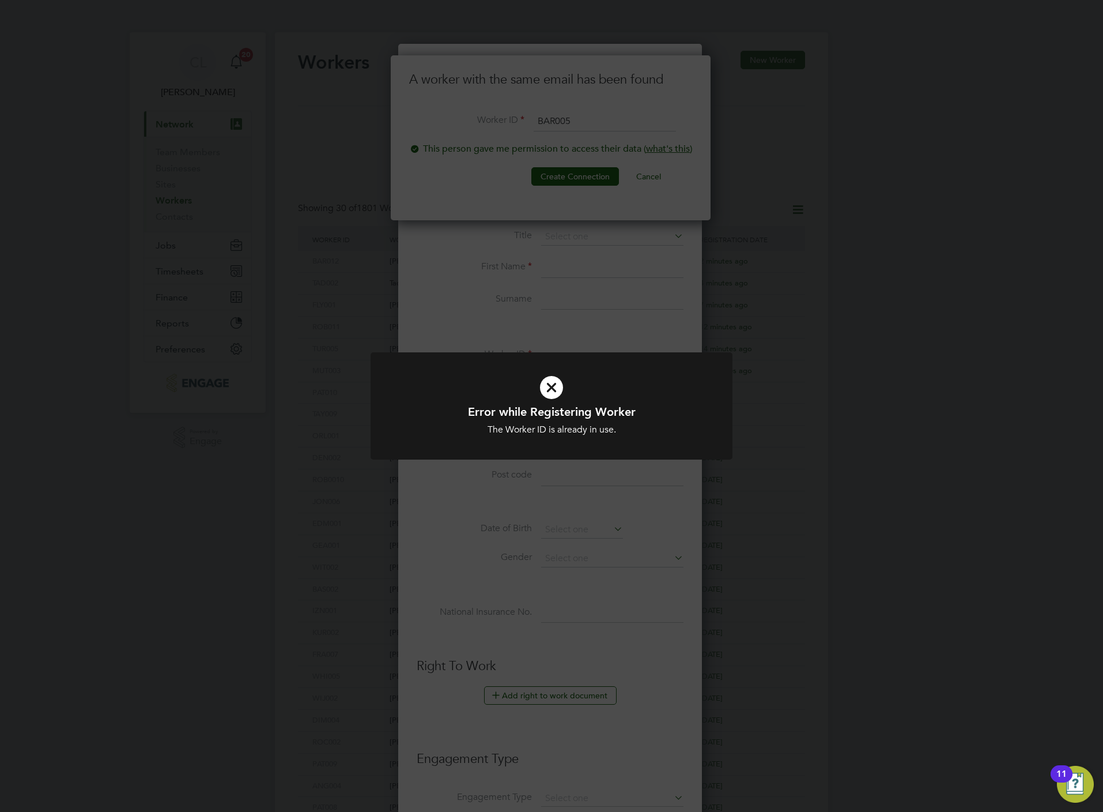
click at [543, 265] on div "Error while Registering Worker The Worker ID is already in use. Cancel Okay" at bounding box center [551, 406] width 1103 height 812
click at [616, 125] on div "Error while Registering Worker The Worker ID is already in use. Cancel Okay" at bounding box center [551, 406] width 1103 height 812
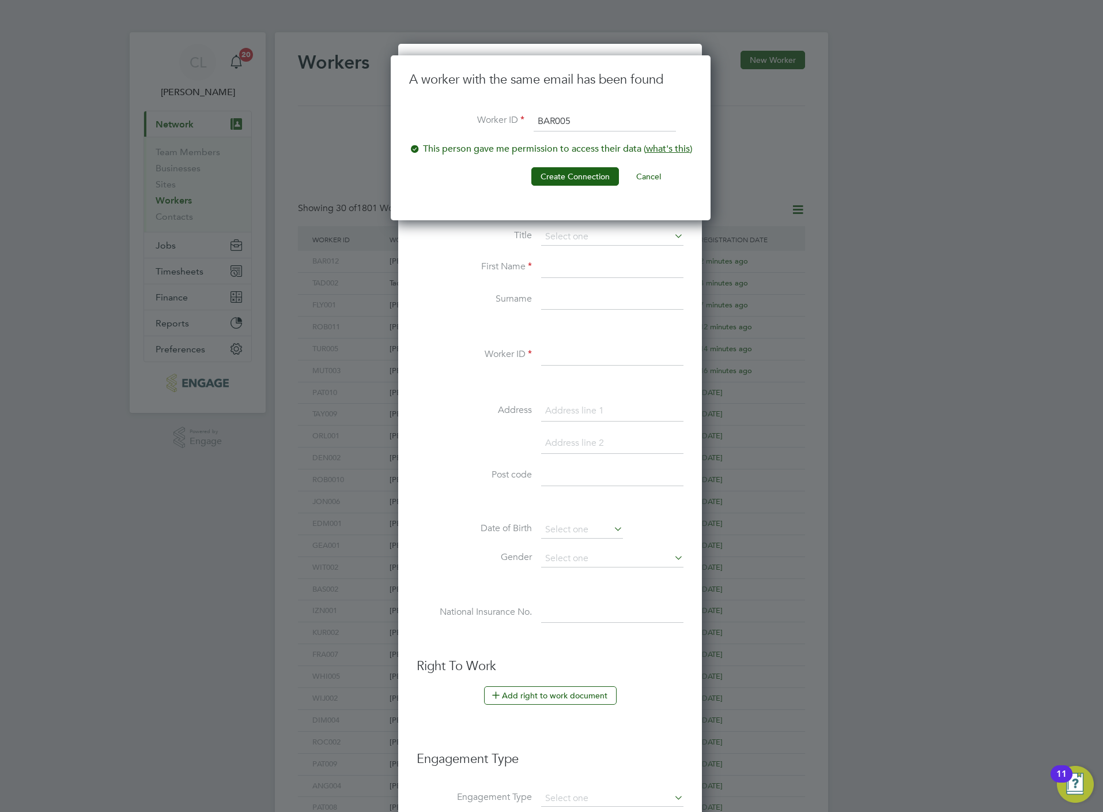
click at [616, 125] on input "BAR005" at bounding box center [605, 121] width 142 height 21
click at [580, 183] on button "Create Connection" at bounding box center [576, 176] width 88 height 18
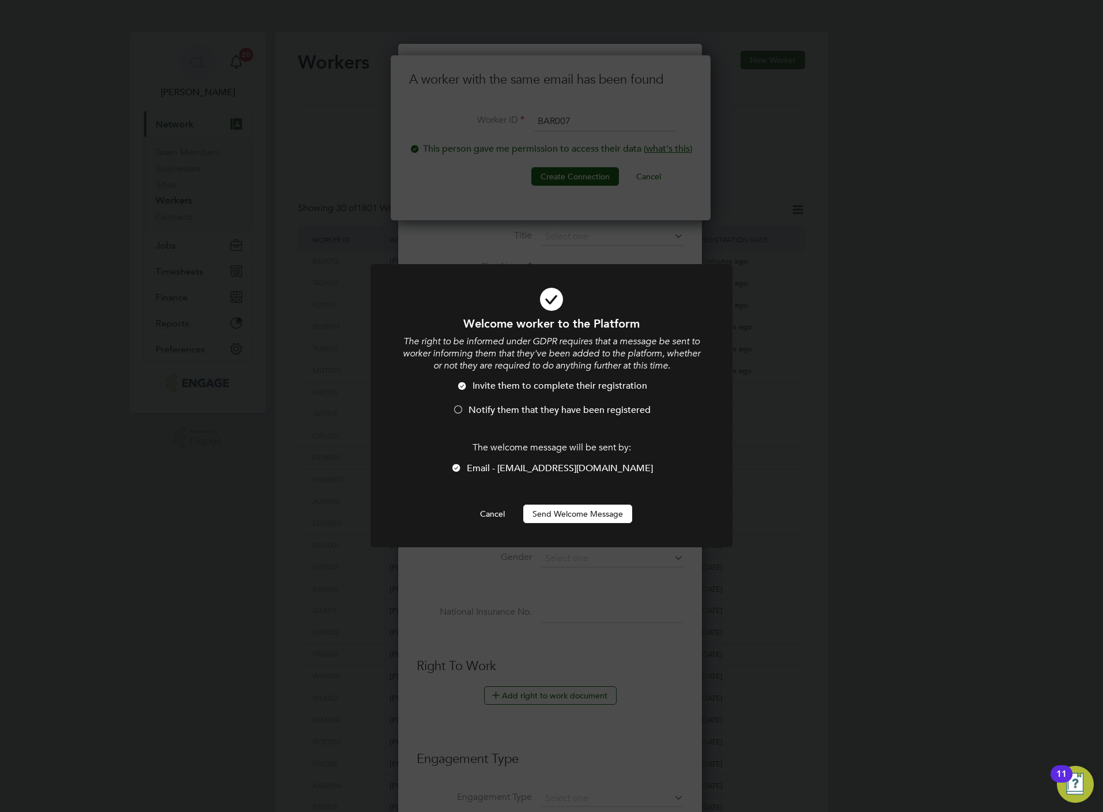
click at [502, 412] on span "Notify them that they have been registered" at bounding box center [560, 410] width 182 height 12
click at [570, 521] on button "Send Welcome Message" at bounding box center [577, 513] width 109 height 18
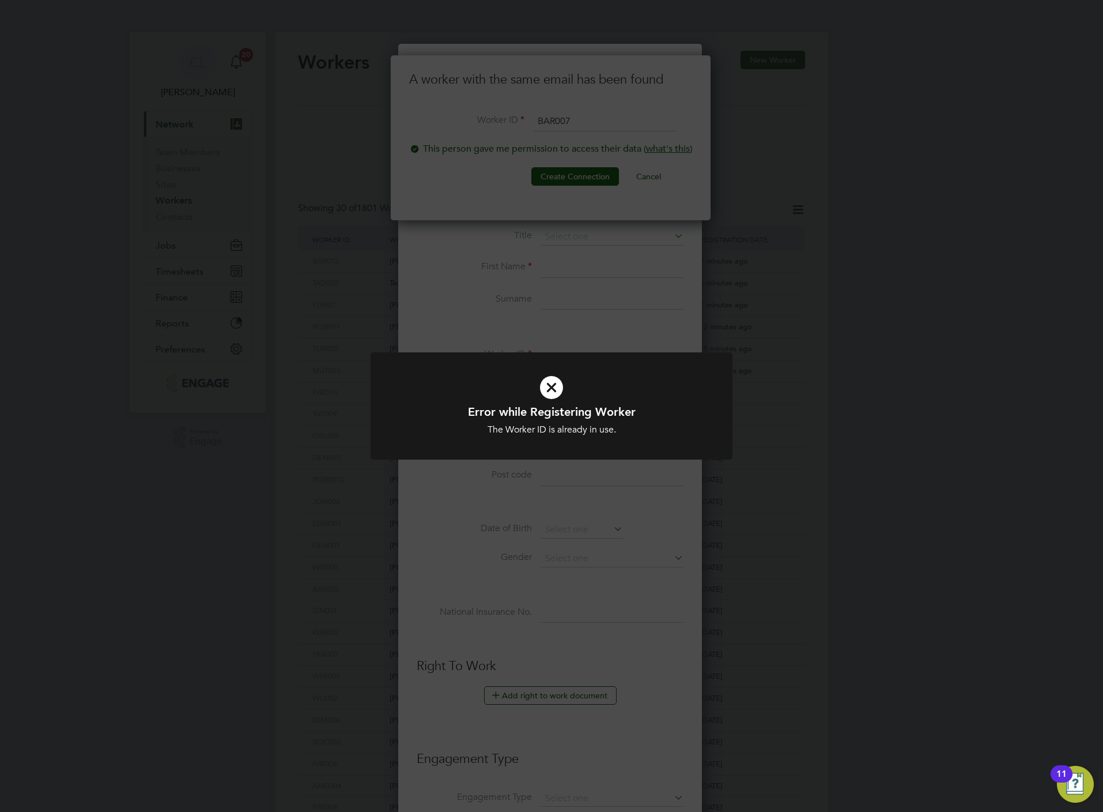
drag, startPoint x: 553, startPoint y: 255, endPoint x: 557, endPoint y: 246, distance: 9.9
click at [556, 254] on div "Error while Registering Worker The Worker ID is already in use. Cancel Okay" at bounding box center [551, 406] width 1103 height 812
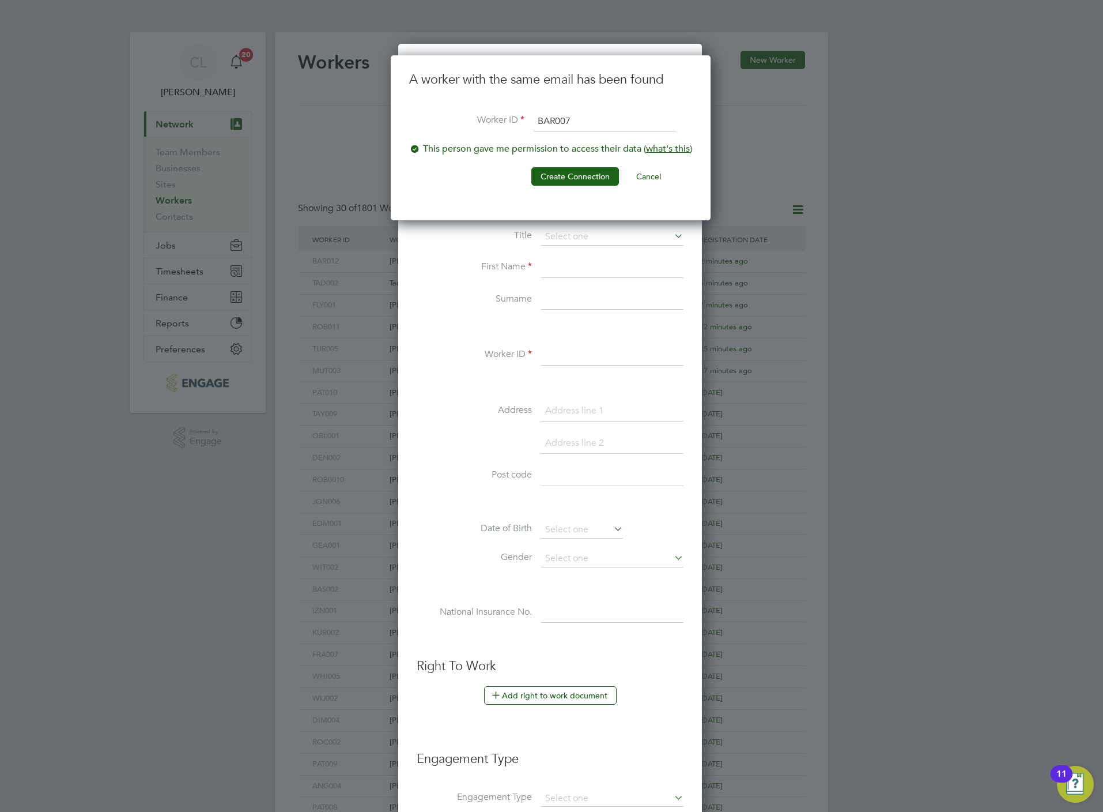
click at [596, 114] on input "BAR007" at bounding box center [605, 121] width 142 height 21
click at [569, 179] on button "Create Connection" at bounding box center [576, 176] width 88 height 18
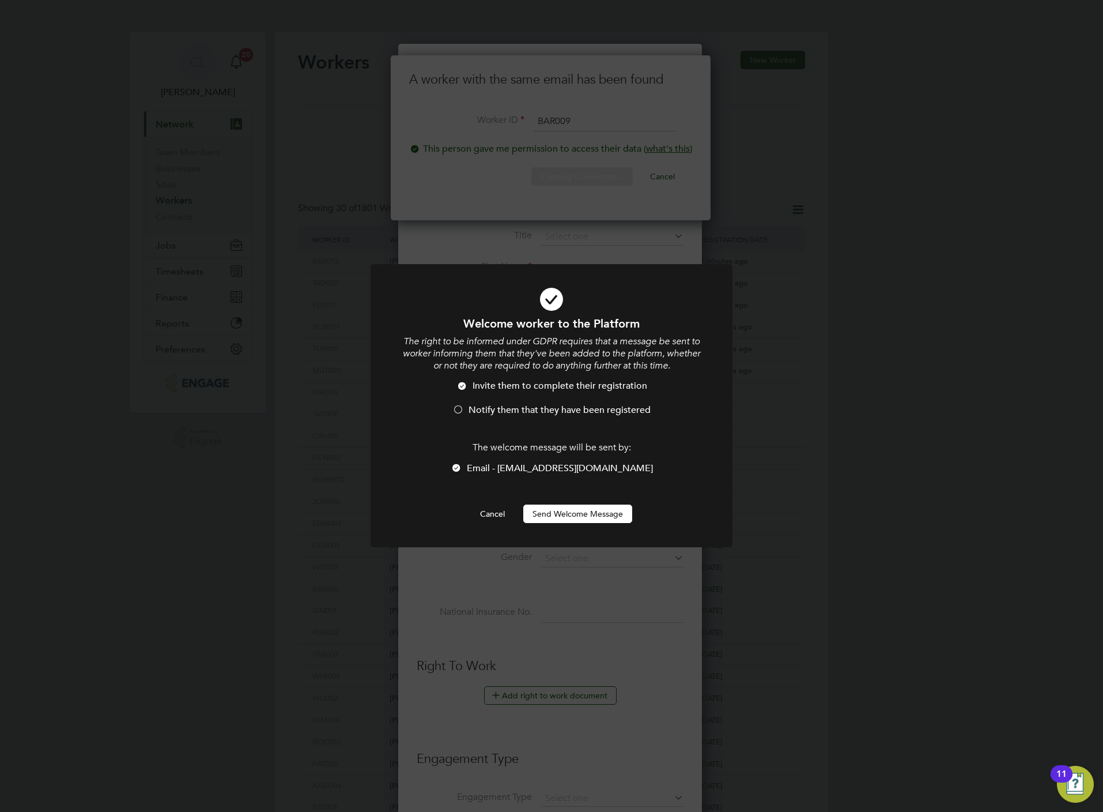
click at [533, 410] on span "Notify them that they have been registered" at bounding box center [560, 410] width 182 height 12
click at [571, 512] on button "Send Welcome Message" at bounding box center [577, 513] width 109 height 18
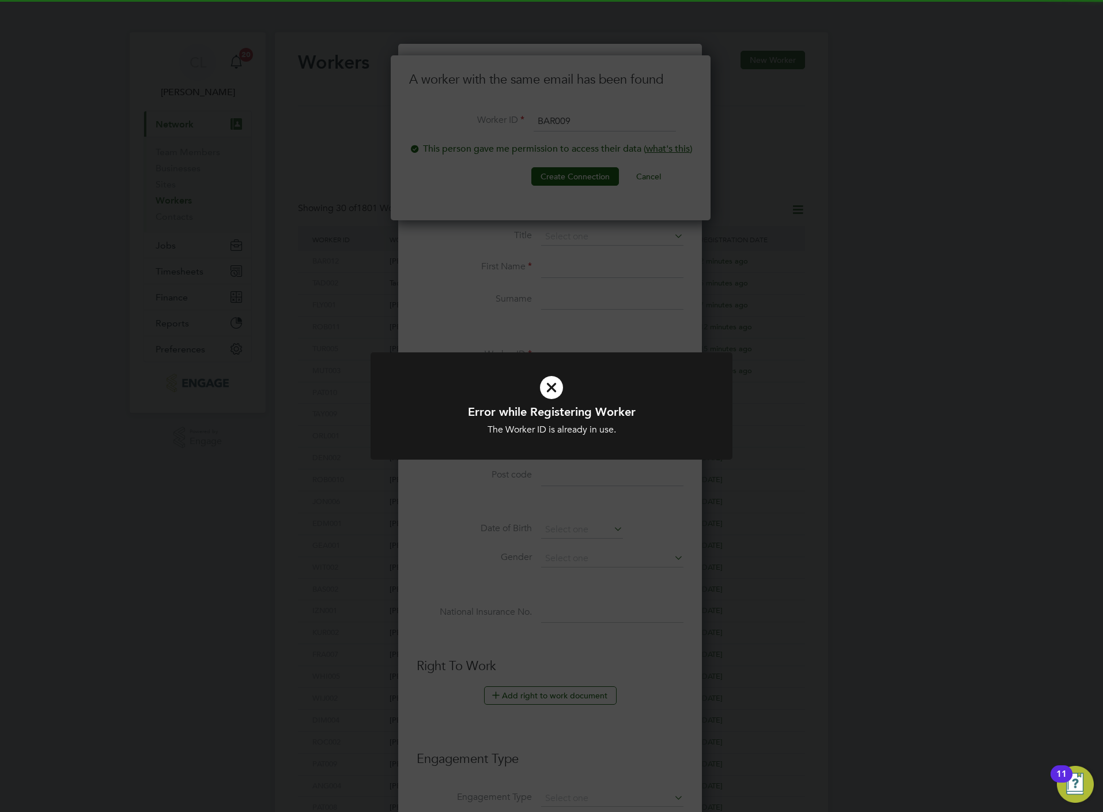
click at [585, 233] on div "Error while Registering Worker The Worker ID is already in use. Cancel Okay" at bounding box center [551, 406] width 1103 height 812
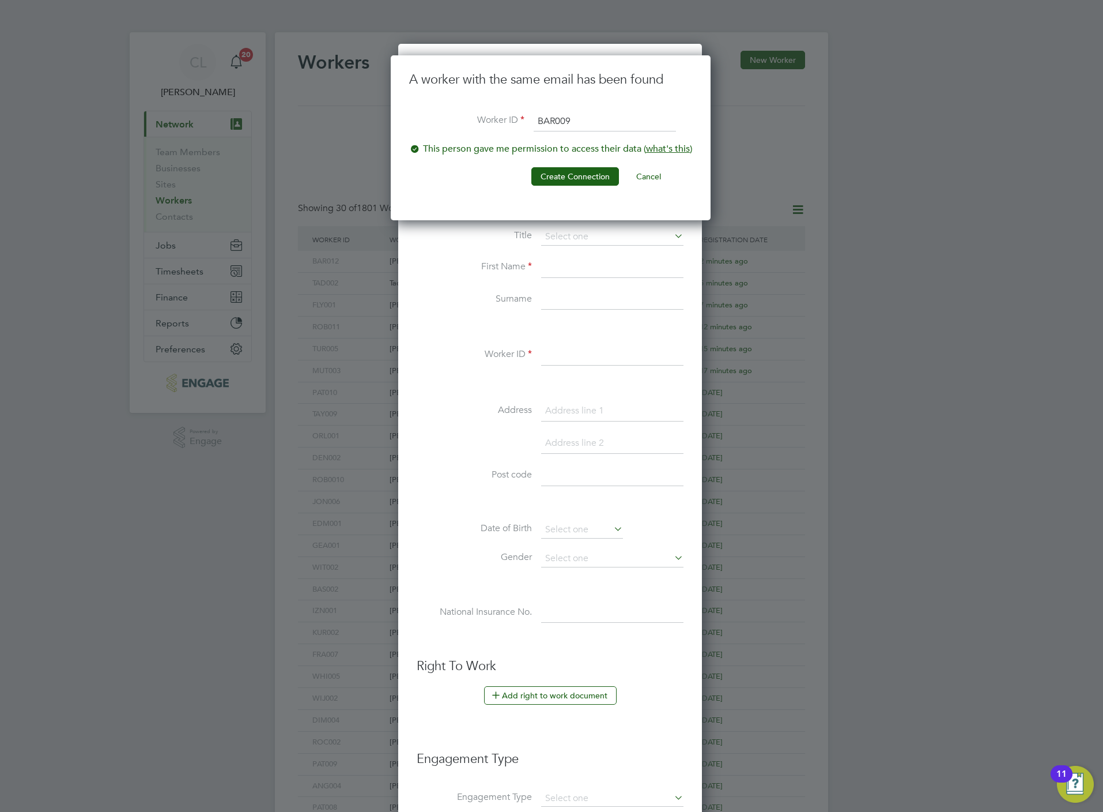
click at [608, 120] on input "BAR009" at bounding box center [605, 121] width 142 height 21
click at [592, 171] on button "Create Connection" at bounding box center [576, 176] width 88 height 18
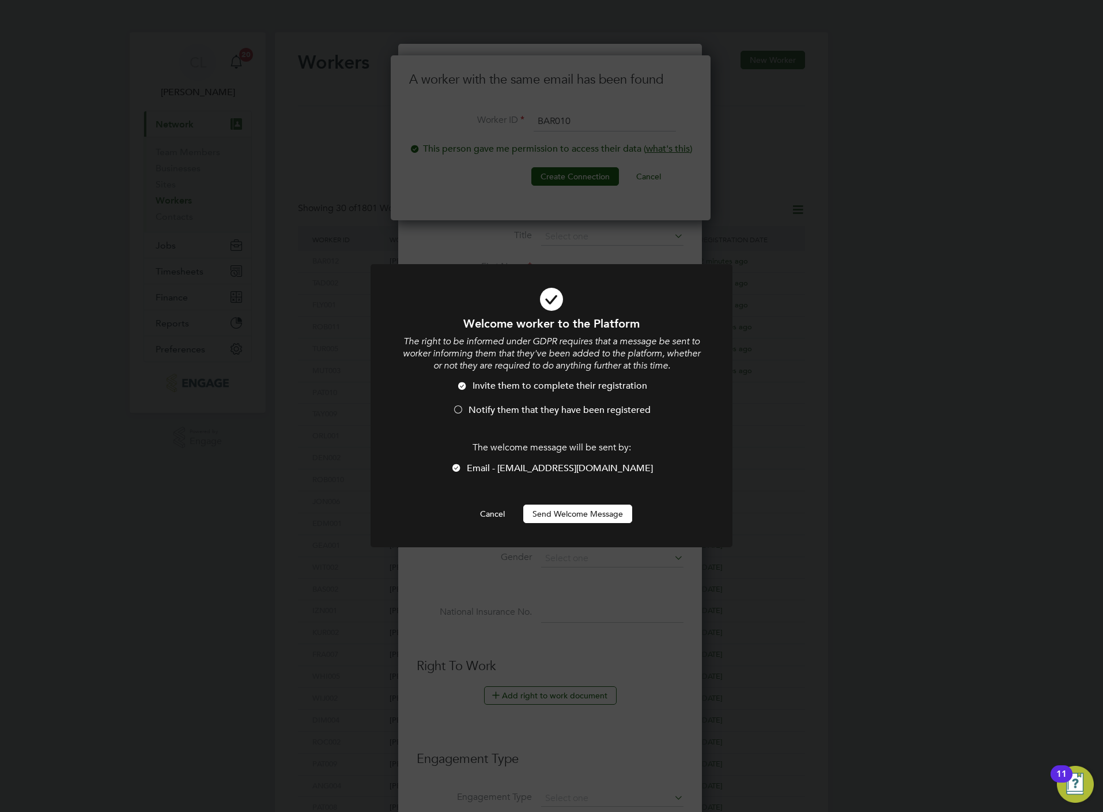
click at [479, 417] on li "Notify them that they have been registered" at bounding box center [552, 416] width 300 height 24
click at [557, 519] on button "Send Welcome Message" at bounding box center [577, 513] width 109 height 18
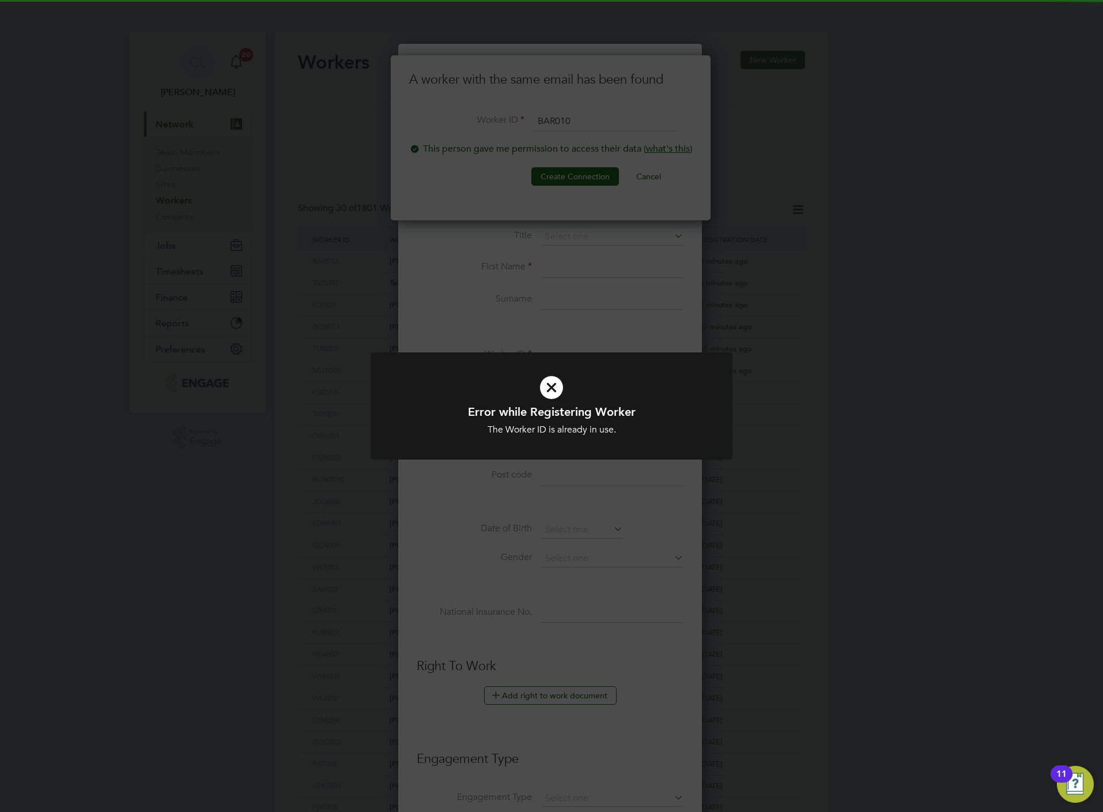
click at [571, 275] on div "Error while Registering Worker The Worker ID is already in use. Cancel Okay" at bounding box center [551, 406] width 1103 height 812
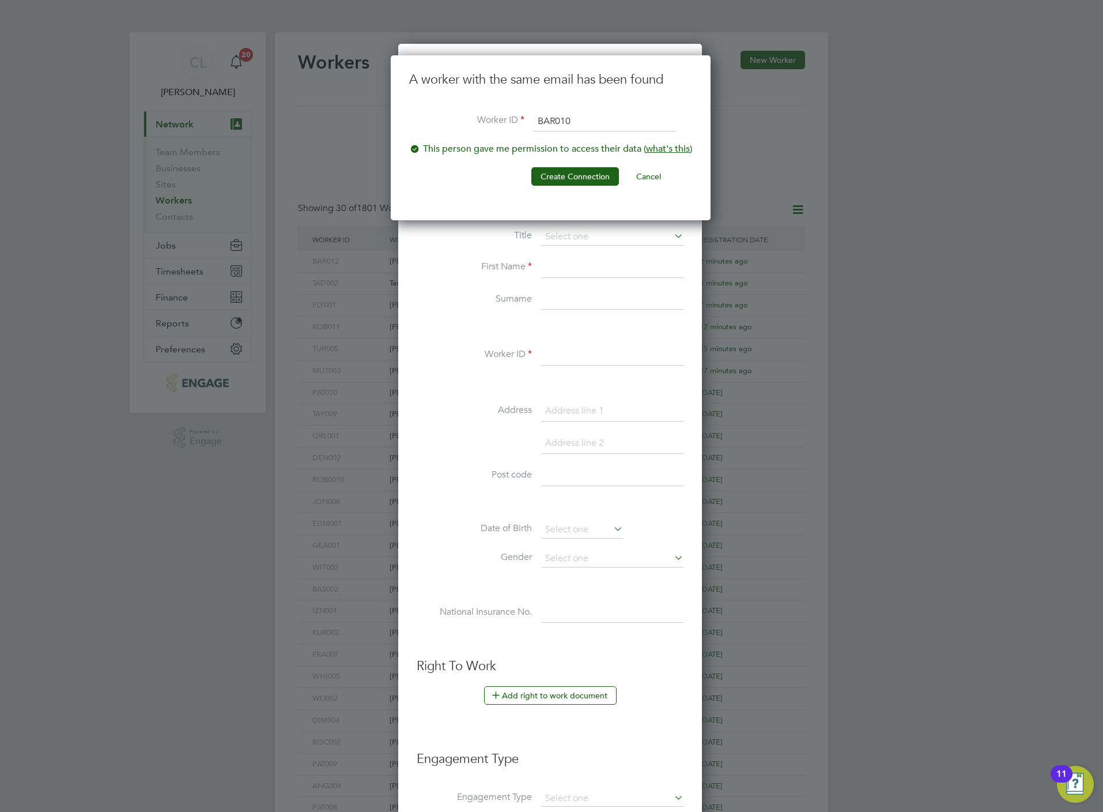
click at [617, 125] on input "BAR010" at bounding box center [605, 121] width 142 height 21
click at [595, 187] on li "Create Connection Cancel" at bounding box center [550, 182] width 283 height 30
click at [593, 180] on button "Create Connection" at bounding box center [576, 176] width 88 height 18
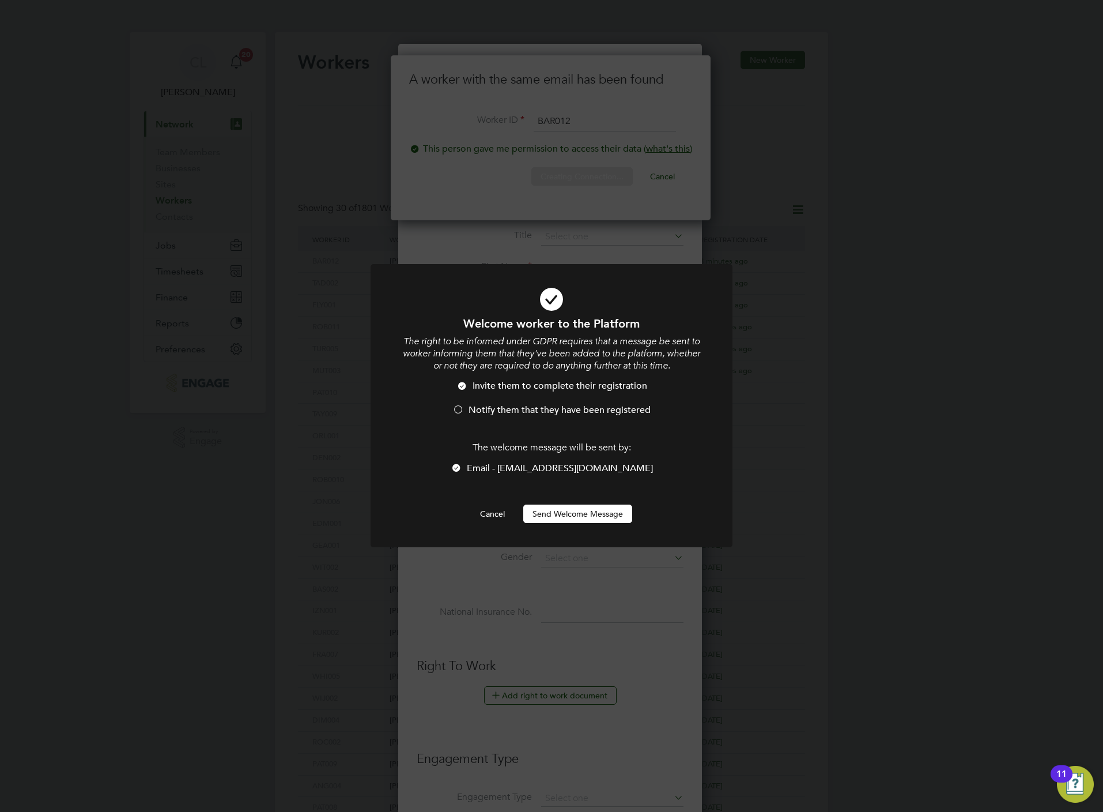
click at [521, 406] on span "Notify them that they have been registered" at bounding box center [560, 410] width 182 height 12
click at [547, 514] on button "Send Welcome Message" at bounding box center [577, 513] width 109 height 18
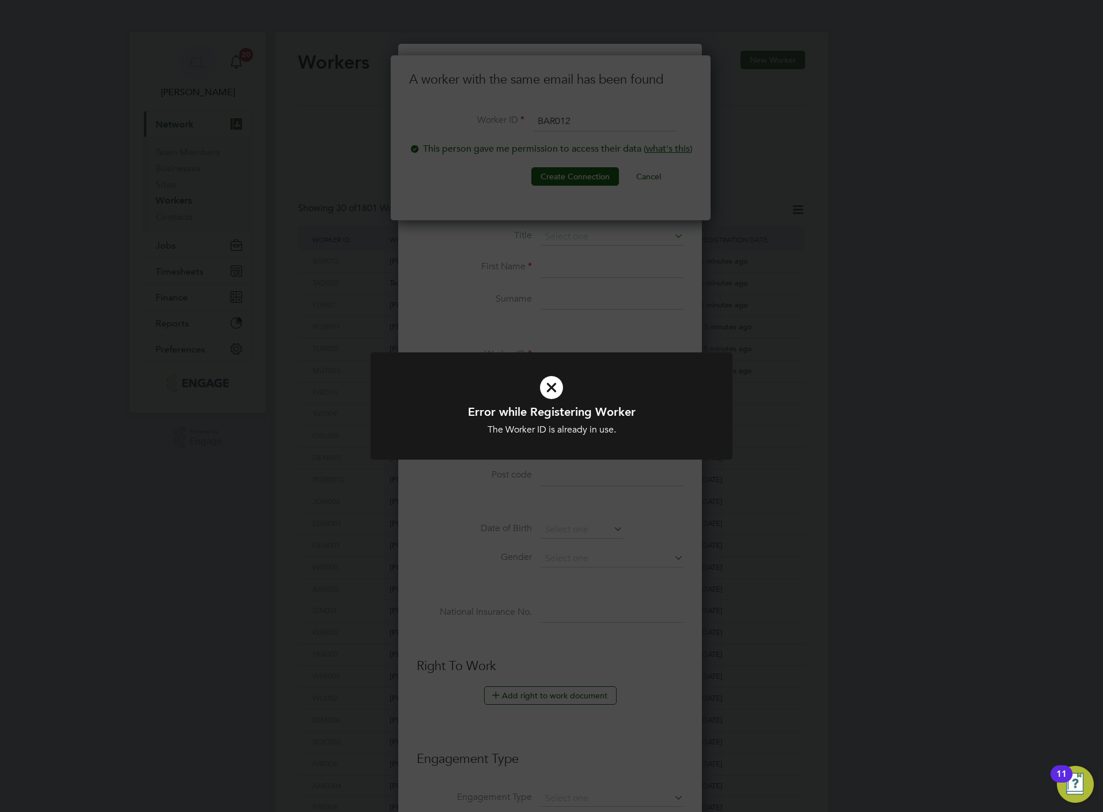
click at [554, 288] on div "Error while Registering Worker The Worker ID is already in use. Cancel Okay" at bounding box center [551, 406] width 1103 height 812
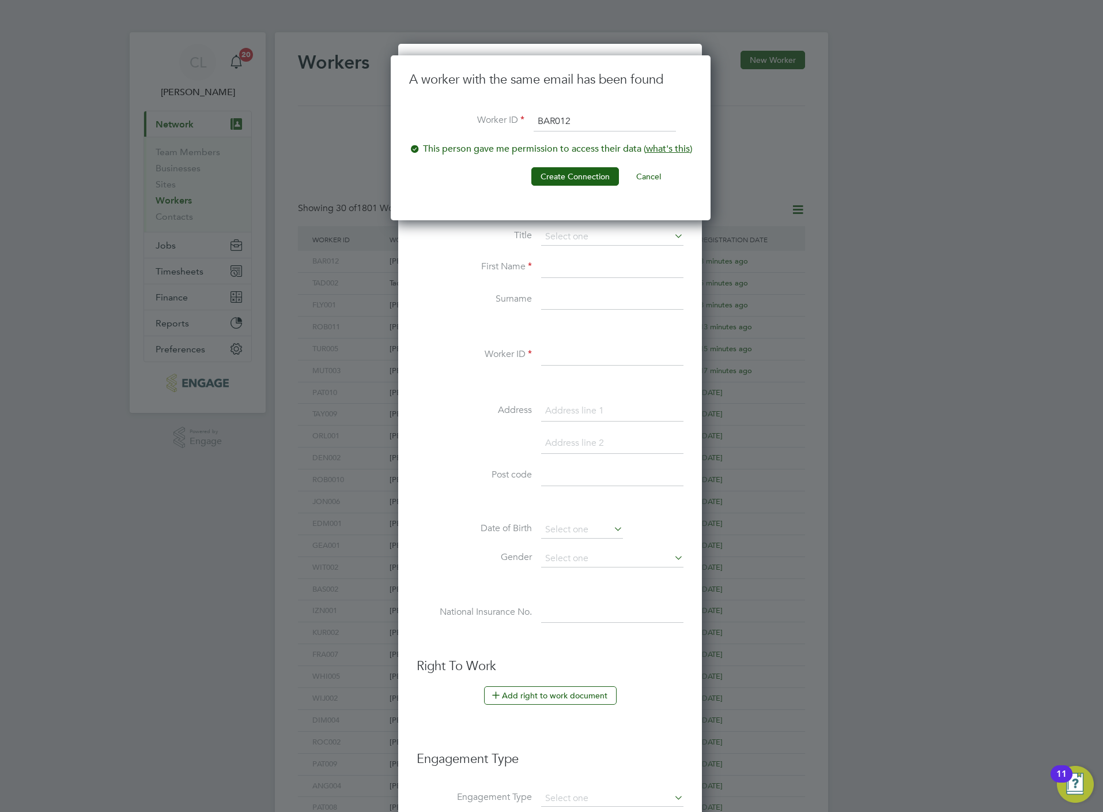
click at [597, 116] on input "BAR012" at bounding box center [605, 121] width 142 height 21
type input "BAR017"
click at [594, 180] on button "Create Connection" at bounding box center [576, 176] width 88 height 18
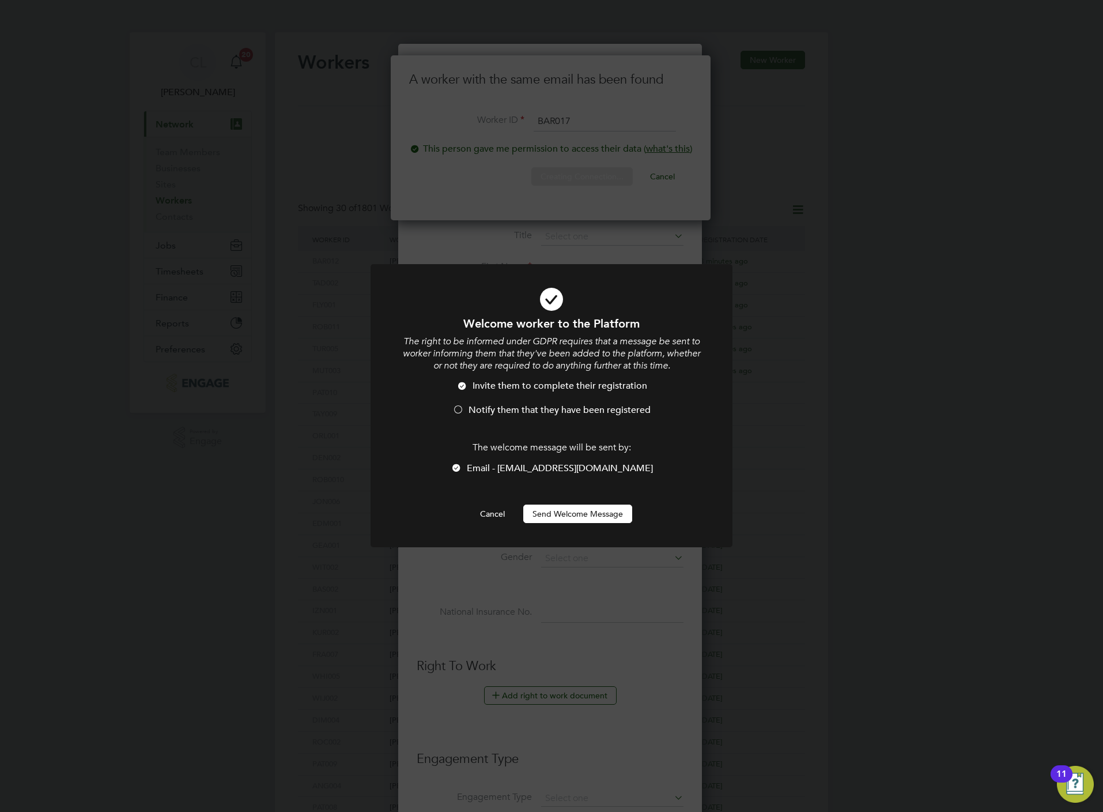
click at [533, 412] on span "Notify them that they have been registered" at bounding box center [560, 410] width 182 height 12
click at [571, 510] on button "Send Welcome Message" at bounding box center [577, 513] width 109 height 18
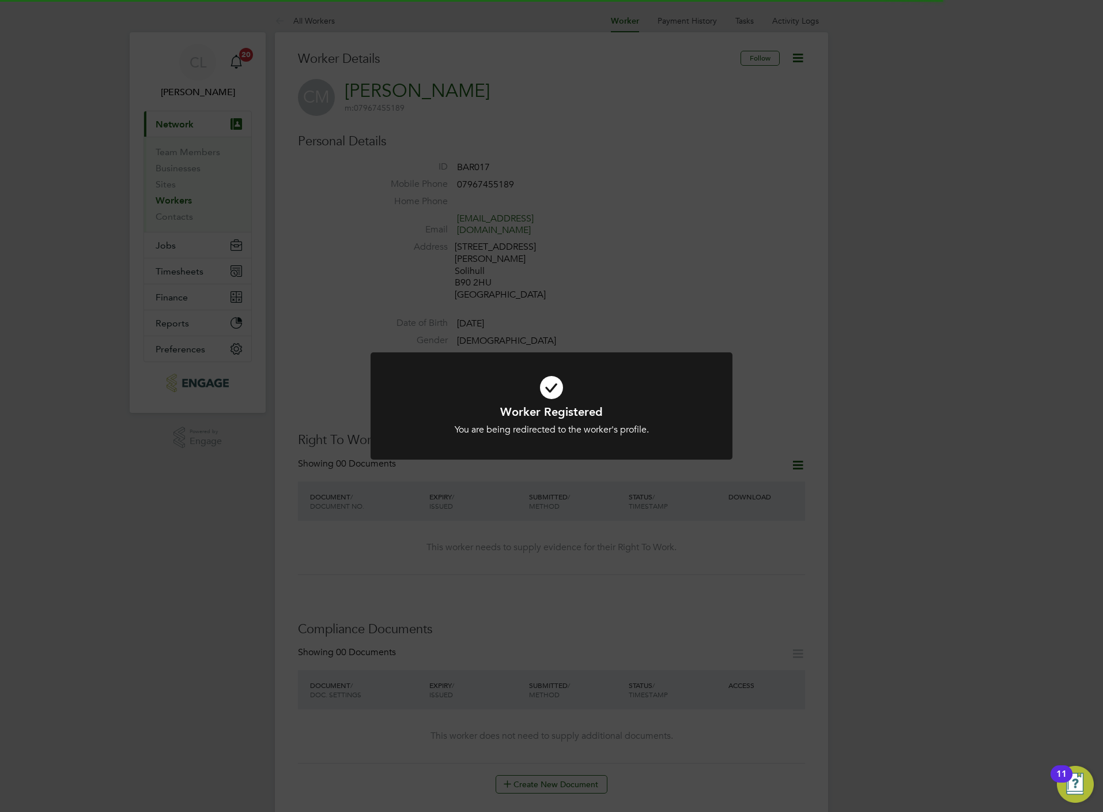
click at [570, 253] on div "Worker Registered You are being redirected to the worker's profile. Cancel Okay" at bounding box center [551, 406] width 1103 height 812
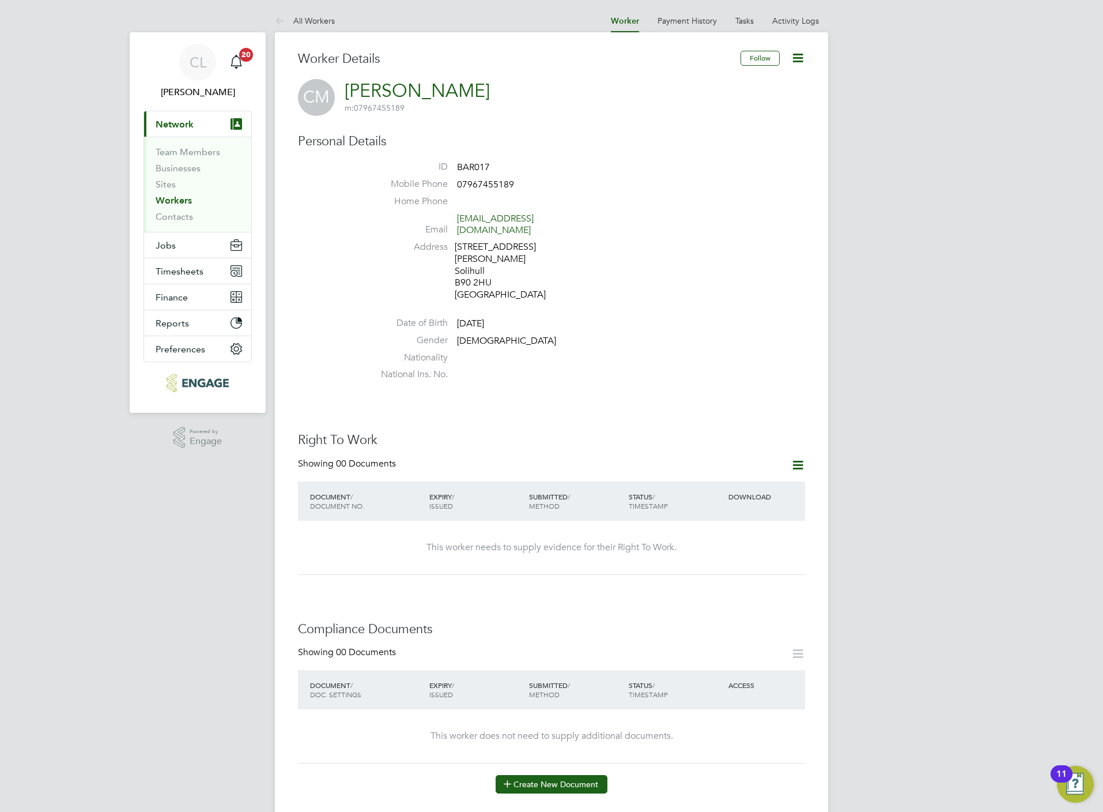
click at [553, 777] on button "Create New Document" at bounding box center [552, 784] width 112 height 18
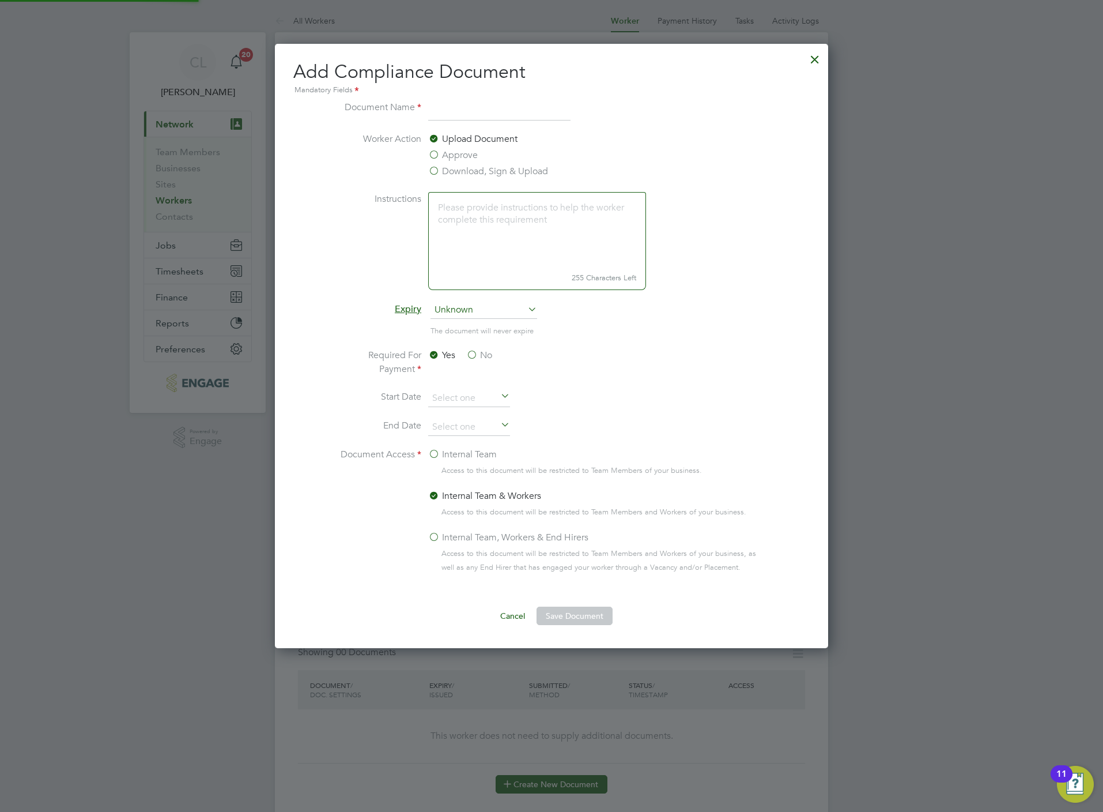
scroll to position [607, 553]
click at [472, 168] on label "Download, Sign & Upload" at bounding box center [488, 171] width 120 height 14
click at [0, 0] on input "Download, Sign & Upload" at bounding box center [0, 0] width 0 height 0
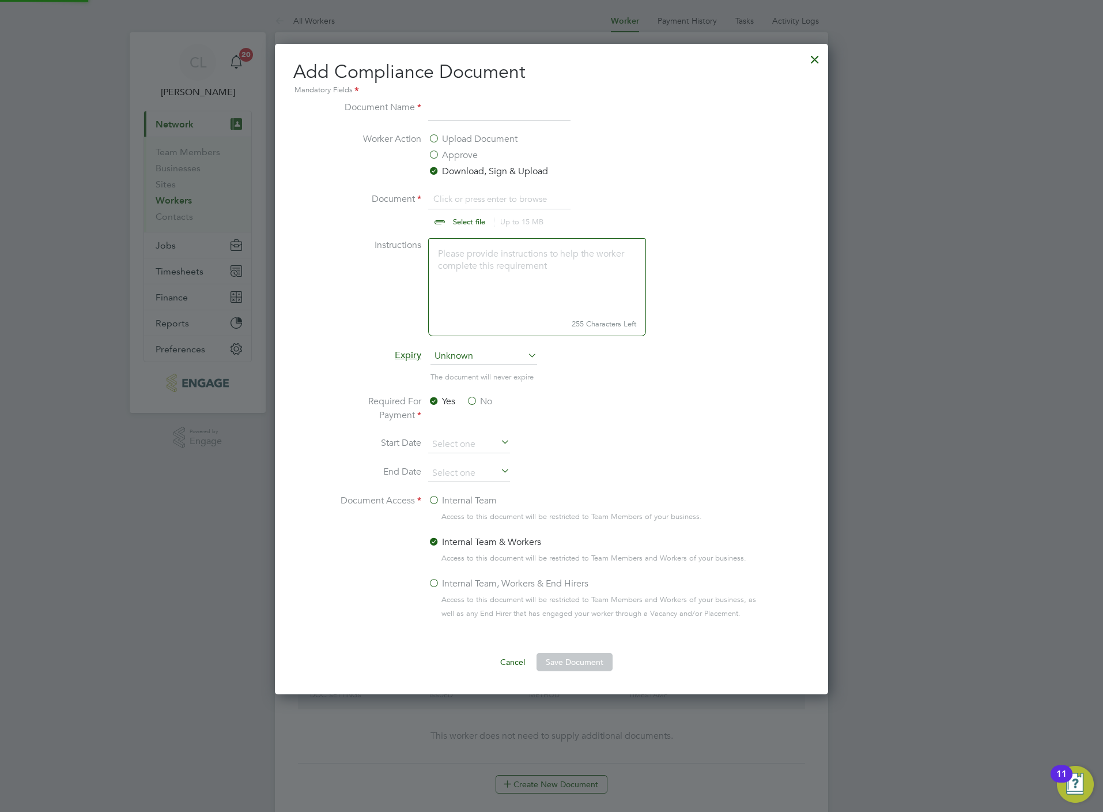
scroll to position [17, 144]
click at [469, 223] on input "file" at bounding box center [480, 209] width 181 height 35
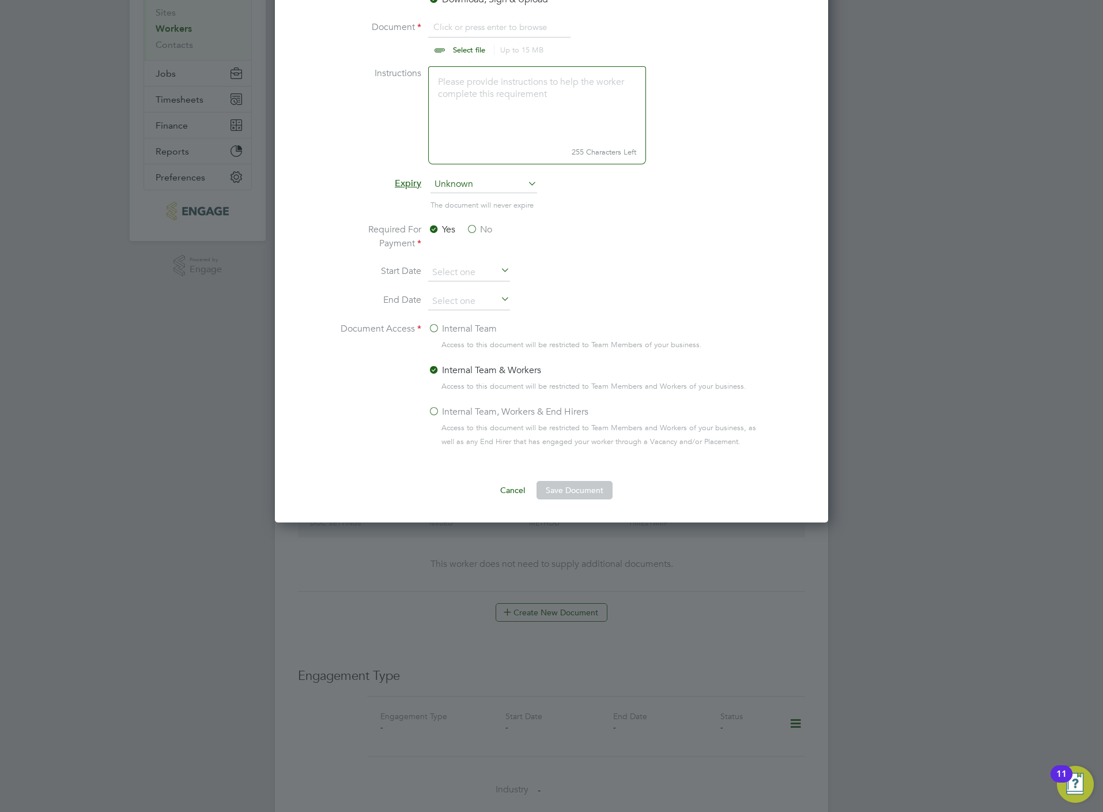
scroll to position [173, 0]
type input "C:\fakepath\Colin BP.jpg"
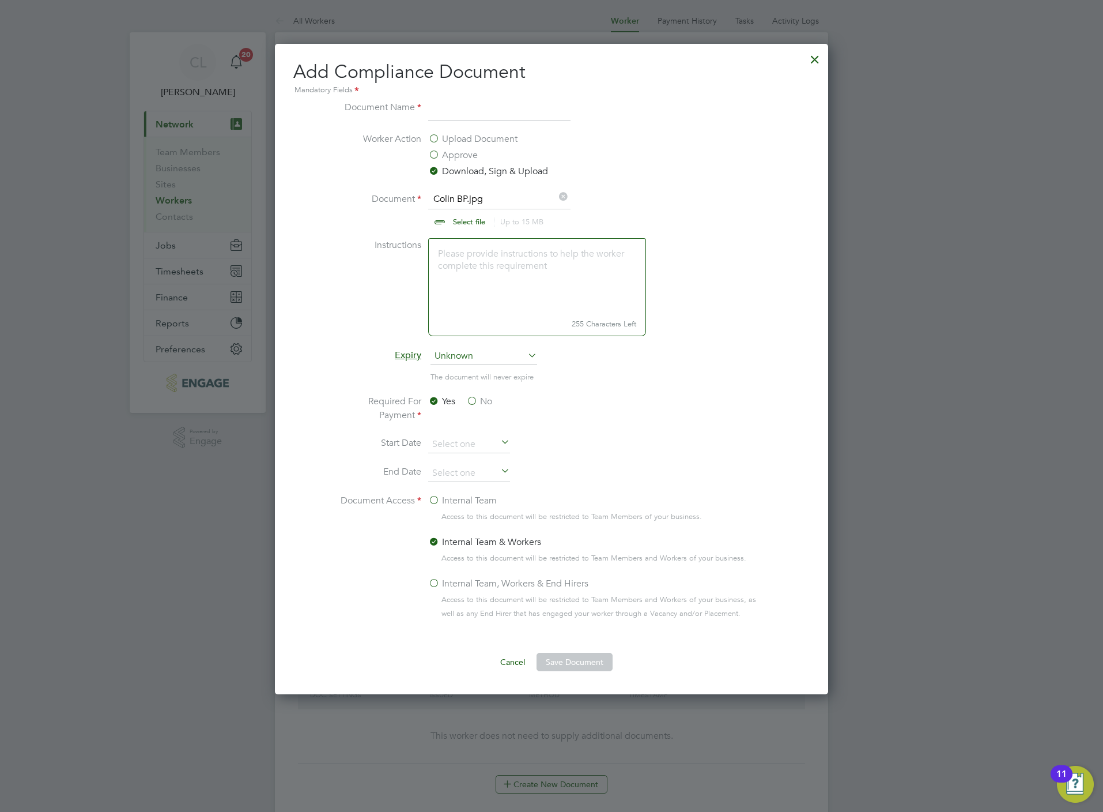
click at [487, 112] on input at bounding box center [499, 110] width 142 height 21
type input "BP"
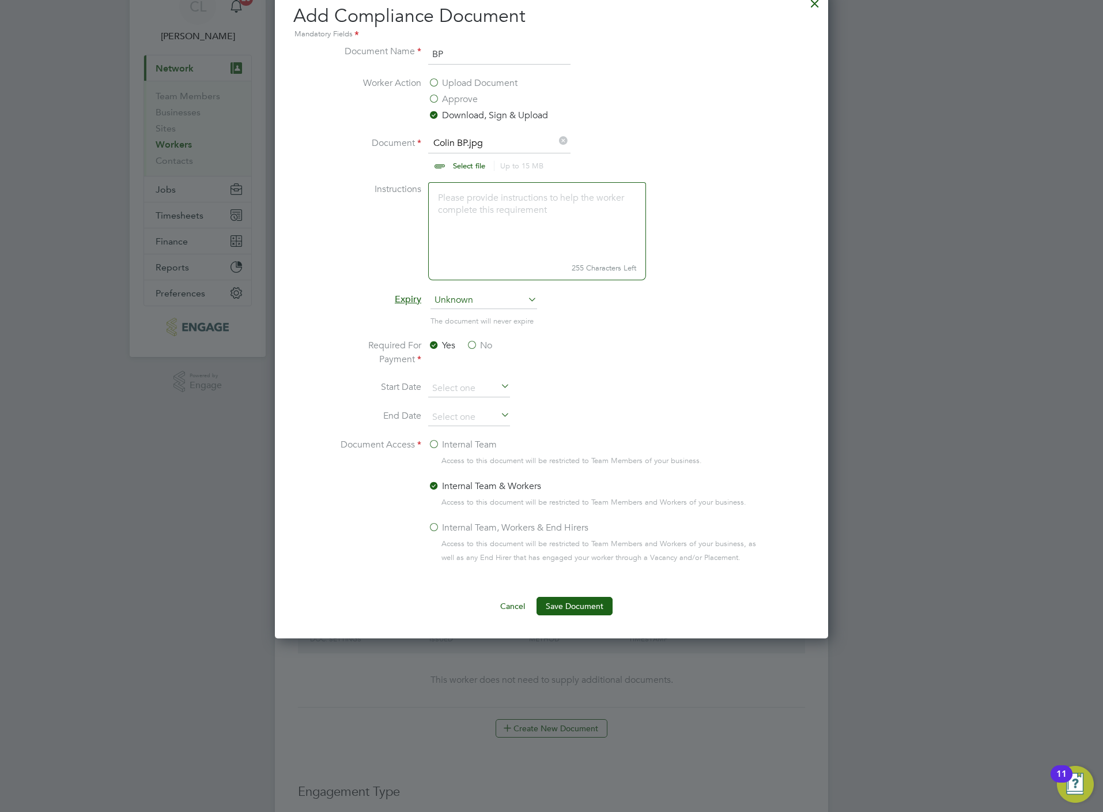
scroll to position [86, 0]
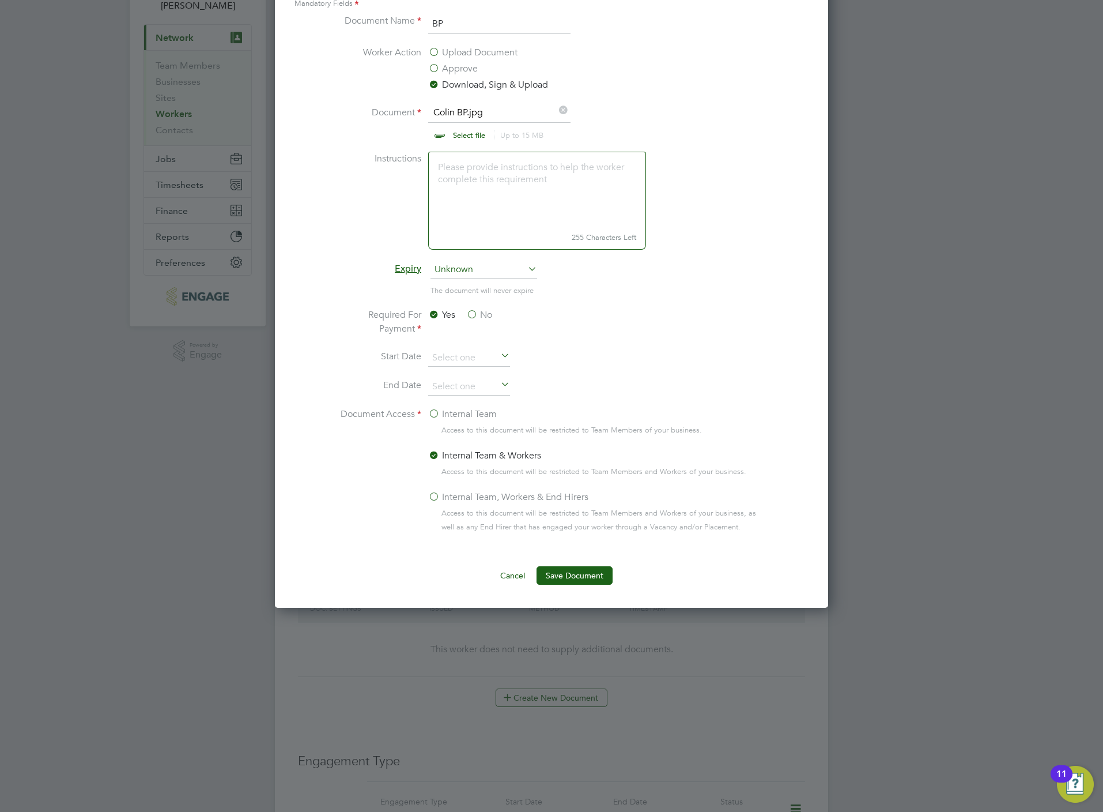
click at [571, 590] on div "Add Compliance Document Mandatory Fields Document Name BP Worker Action Upload …" at bounding box center [551, 282] width 553 height 650
click at [571, 570] on button "Save Document" at bounding box center [575, 575] width 76 height 18
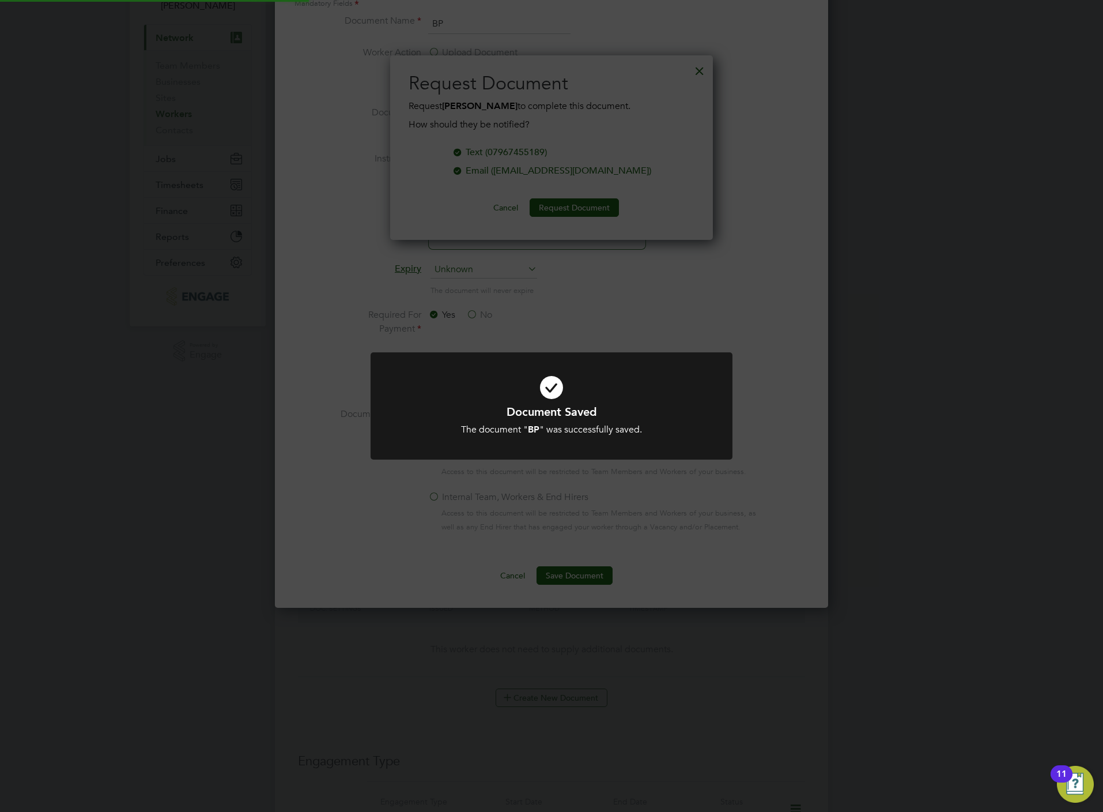
scroll to position [186, 323]
click at [486, 339] on div "Document Saved The document " BP " was successfully saved. Cancel Okay" at bounding box center [551, 406] width 1103 height 812
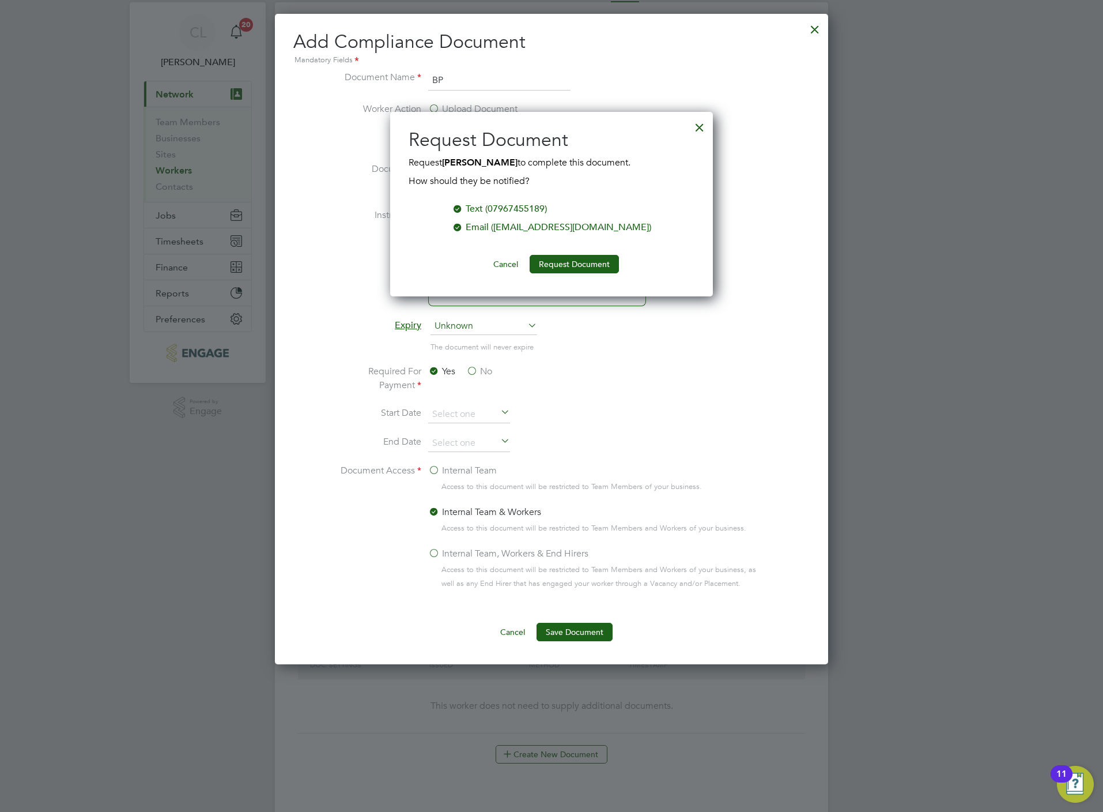
scroll to position [0, 0]
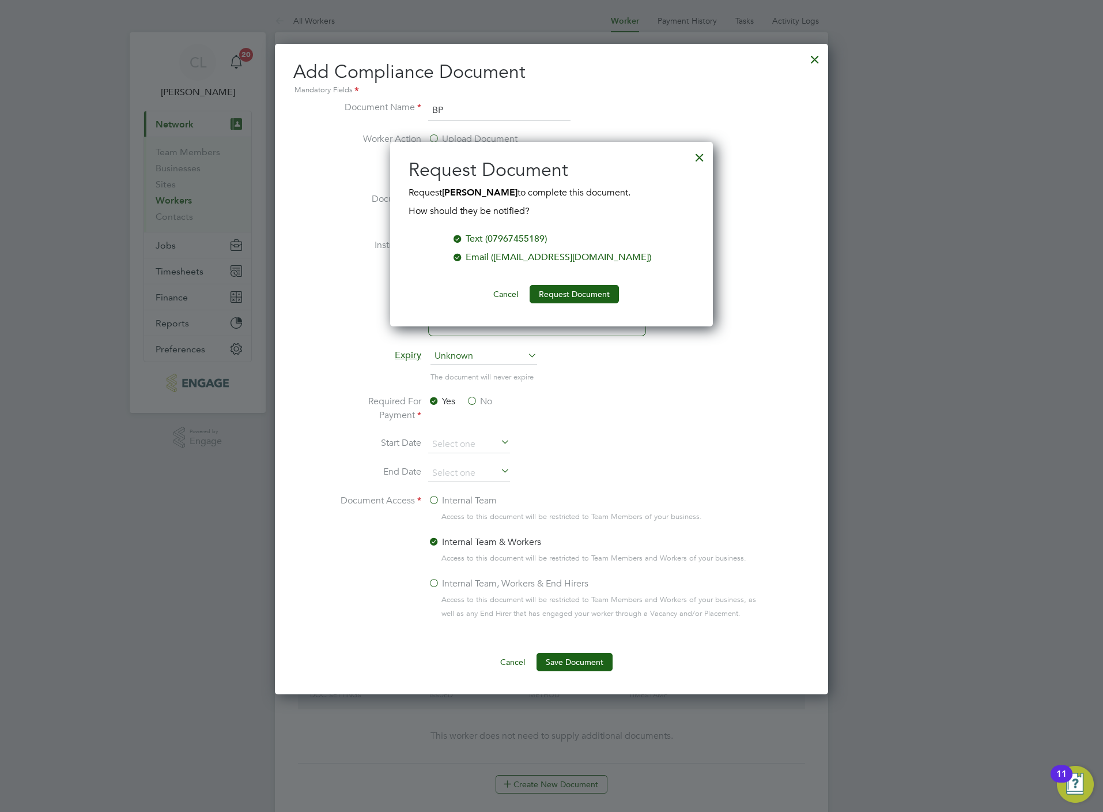
click at [697, 152] on div at bounding box center [700, 154] width 21 height 21
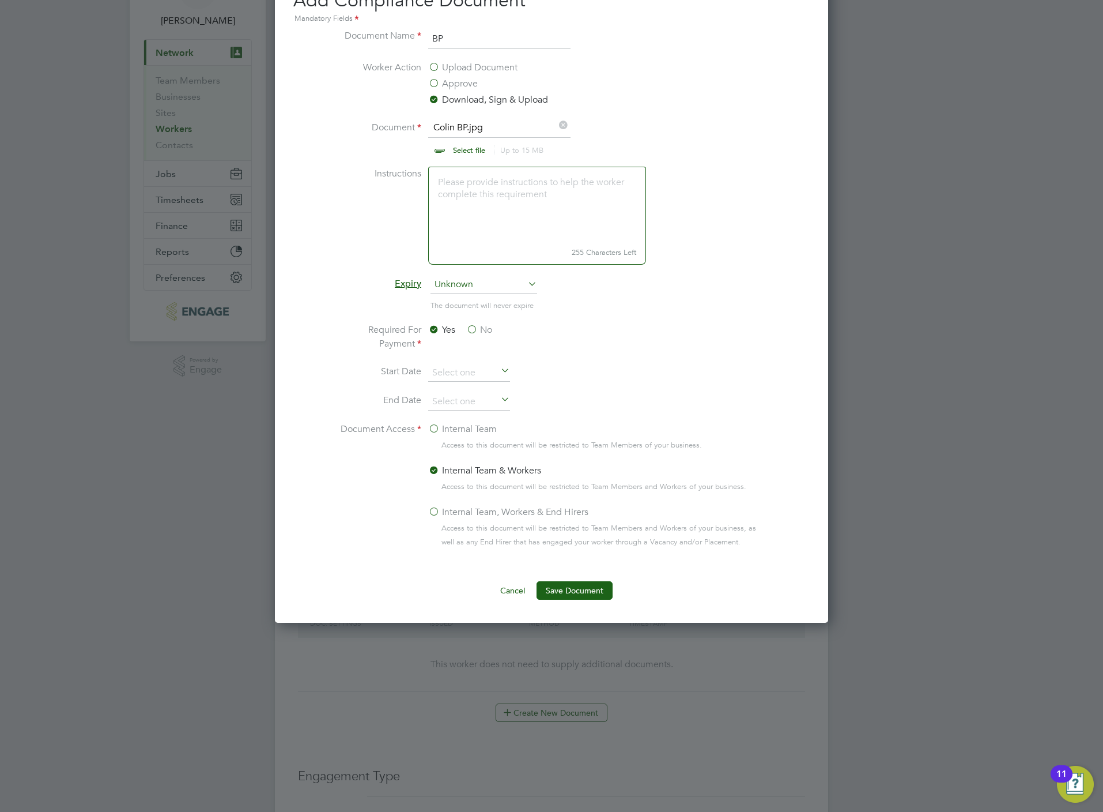
scroll to position [86, 0]
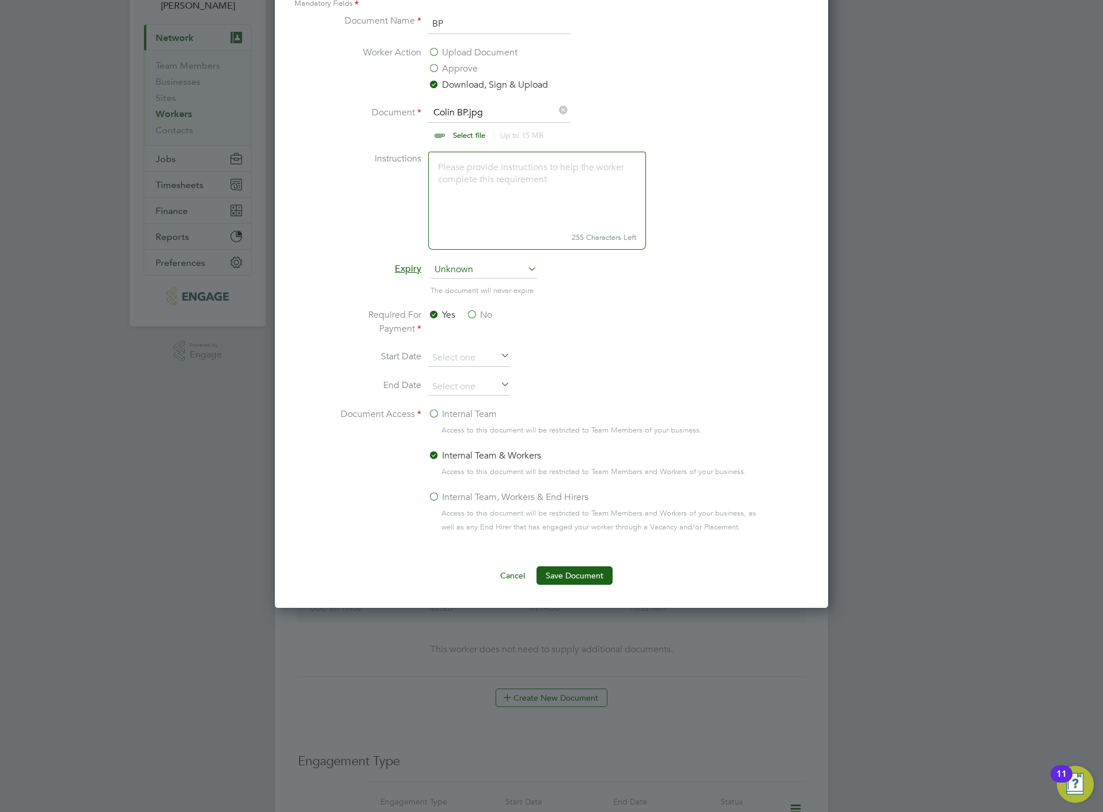
click at [474, 131] on input "file" at bounding box center [480, 123] width 181 height 35
type input "C:\fakepath\Colin CPCS.jpg"
click at [470, 33] on input "BP" at bounding box center [499, 24] width 142 height 21
type input "B"
type input "CPCS"
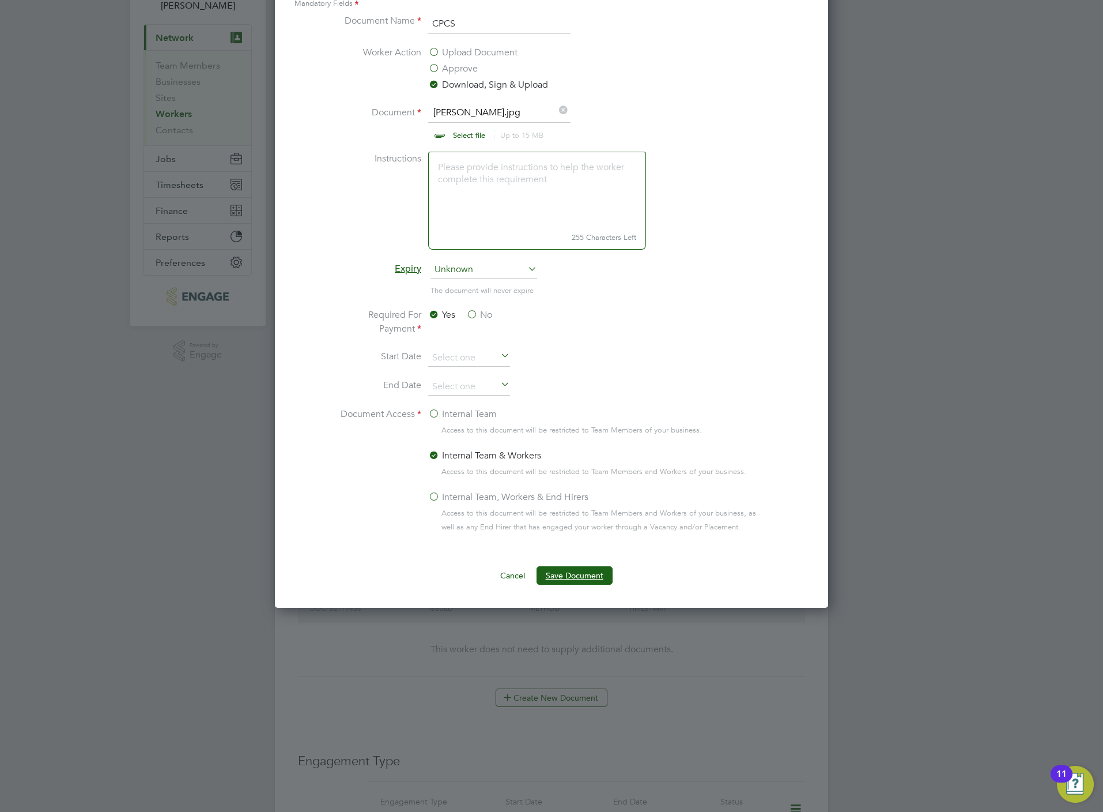
click at [583, 585] on button "Save Document" at bounding box center [575, 575] width 76 height 18
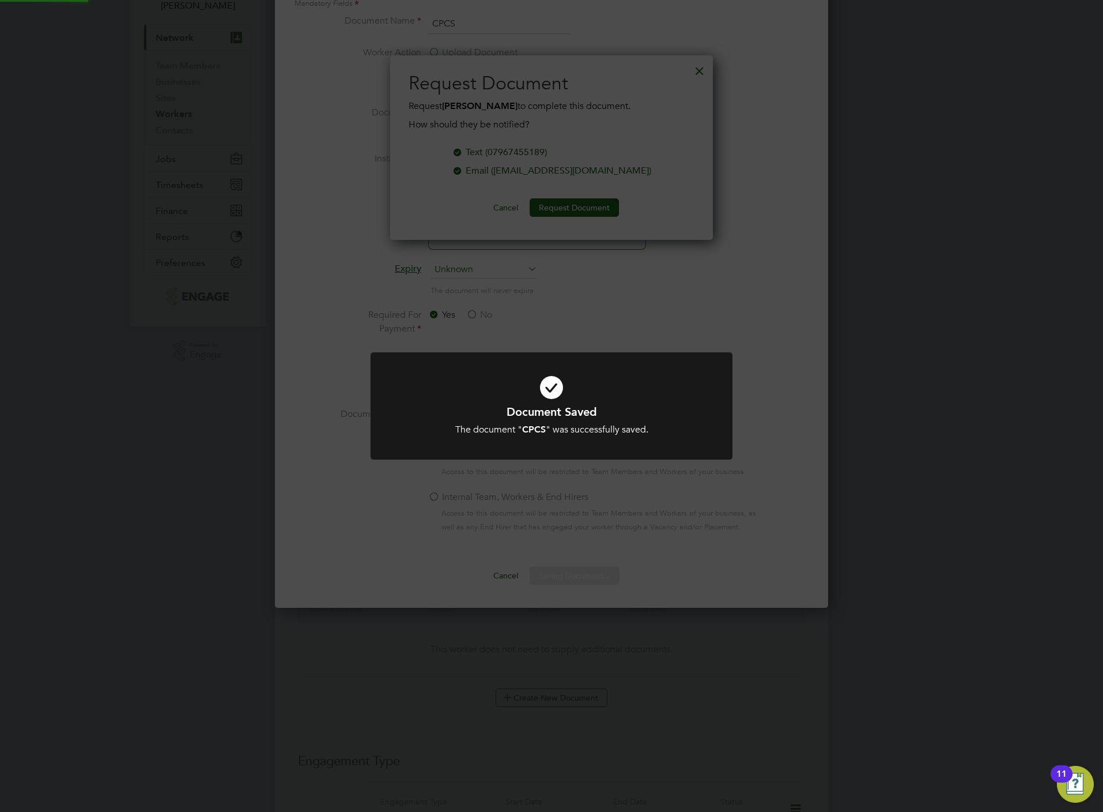
click at [675, 341] on div "Document Saved The document " CPCS " was successfully saved. Cancel Okay" at bounding box center [551, 406] width 1103 height 812
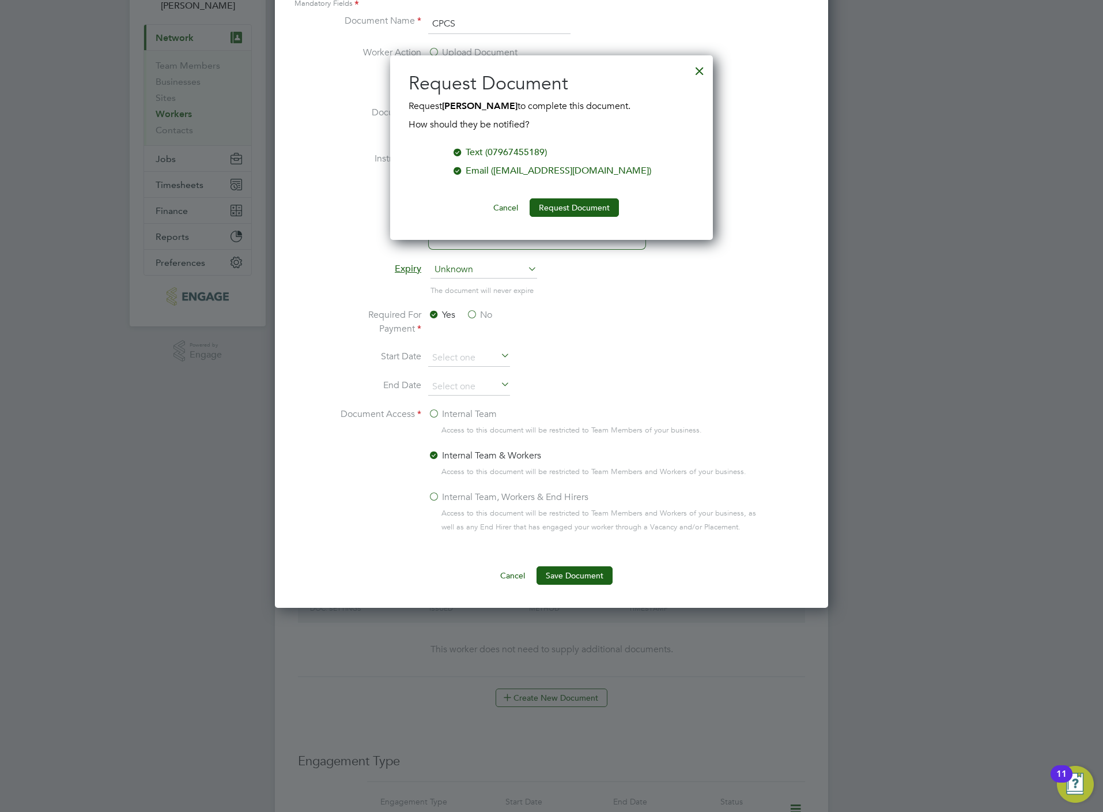
click at [709, 63] on div at bounding box center [700, 68] width 21 height 21
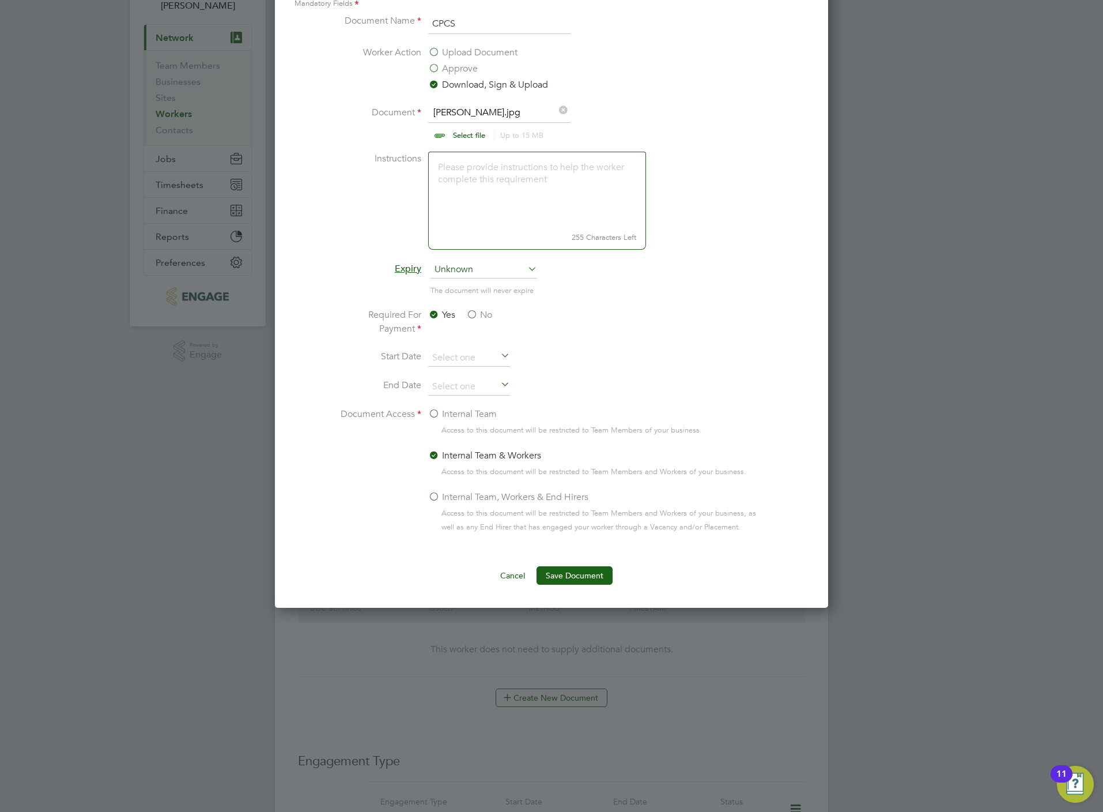
click at [461, 135] on input "file" at bounding box center [480, 123] width 181 height 35
type input "C:\fakepath\Colin DL.jpg"
click at [478, 7] on div "Mandatory Fields" at bounding box center [551, 4] width 517 height 13
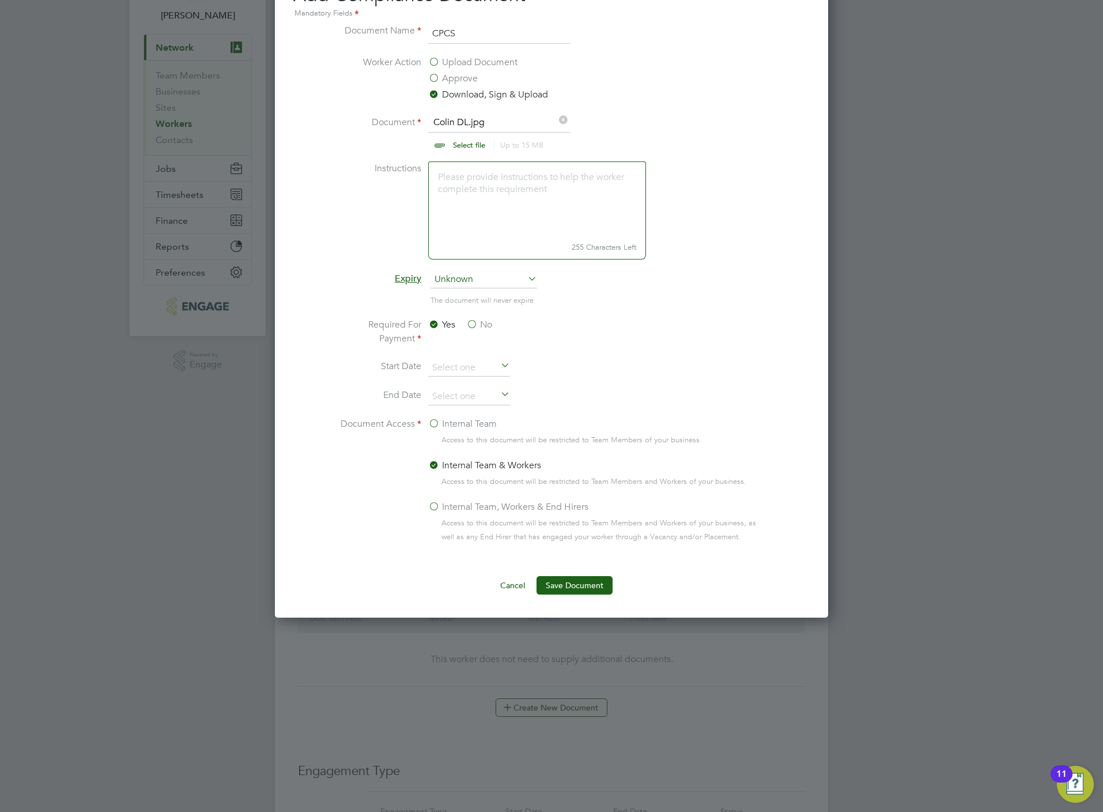
click at [478, 7] on div "Add Compliance Document Mandatory Fields Document Name CPCS Worker Action Uploa…" at bounding box center [551, 292] width 553 height 650
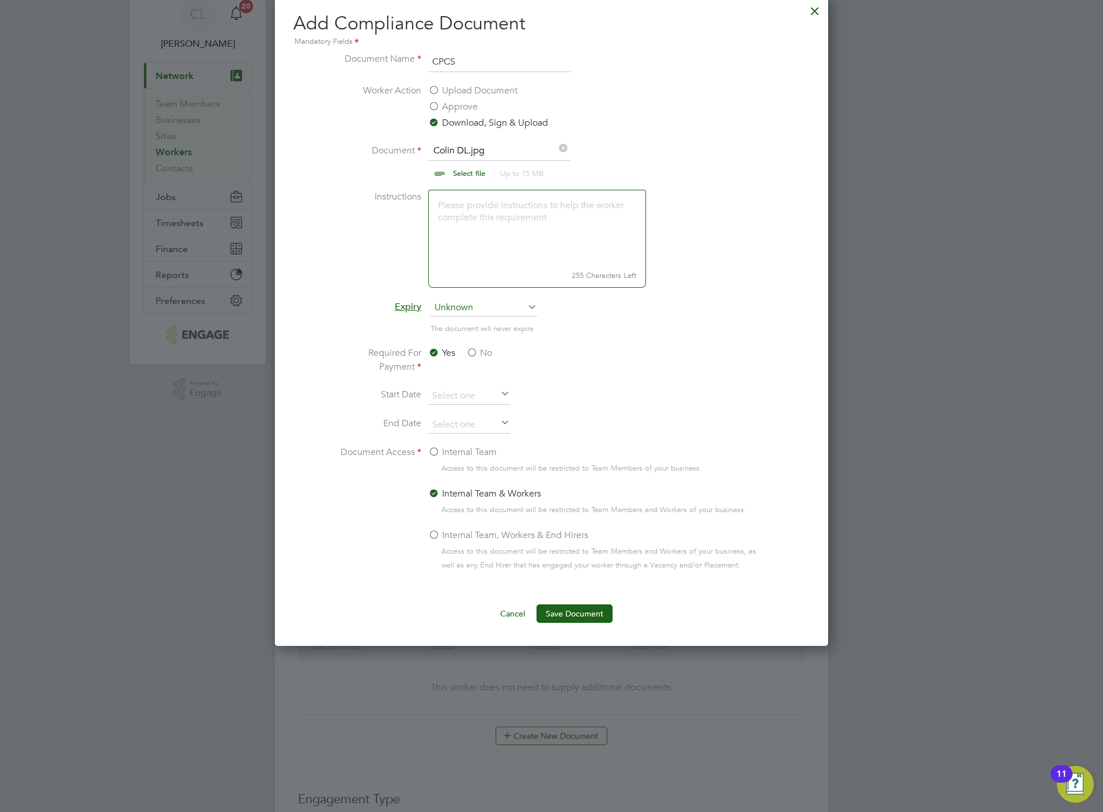
drag, startPoint x: 478, startPoint y: 7, endPoint x: 476, endPoint y: 55, distance: 47.9
click at [476, 55] on input "CPCS" at bounding box center [499, 62] width 142 height 21
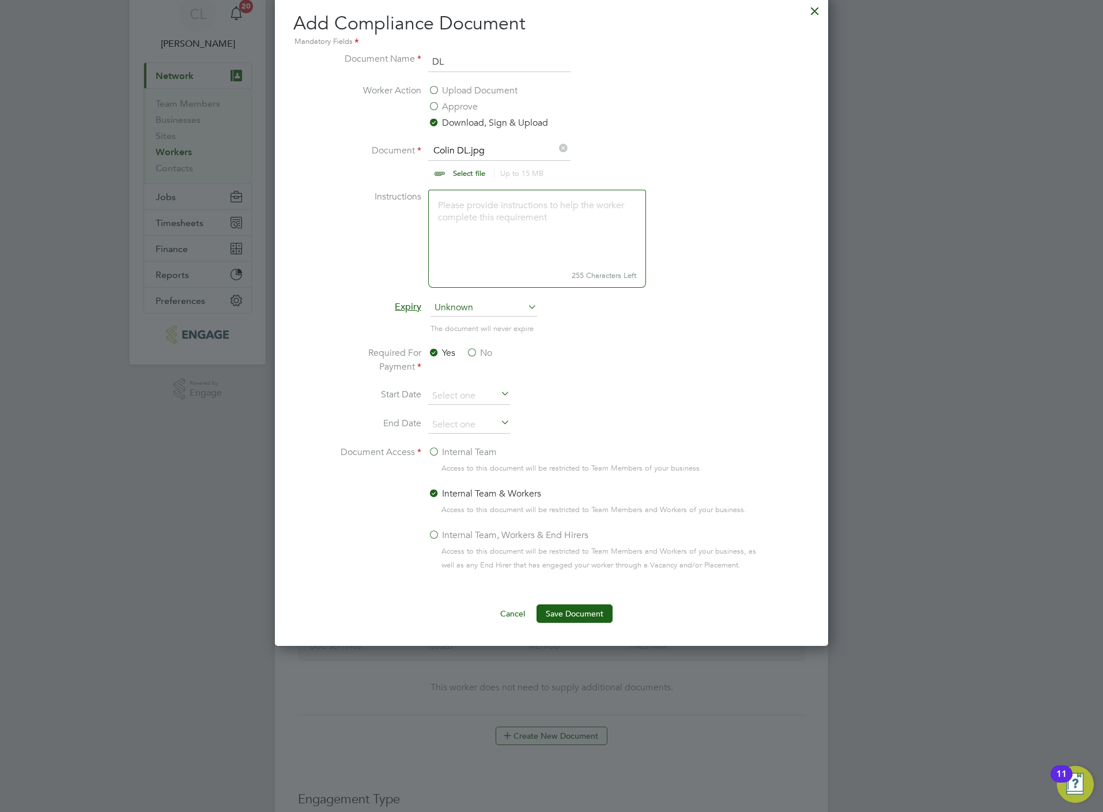
type input "DL"
click at [576, 625] on div "Add Compliance Document Mandatory Fields Document Name DL Worker Action Upload …" at bounding box center [551, 320] width 553 height 650
click at [562, 619] on button "Save Document" at bounding box center [575, 613] width 76 height 18
click at [819, 12] on div "Sorry, we are having problems connecting to our services." at bounding box center [551, 676] width 553 height 1430
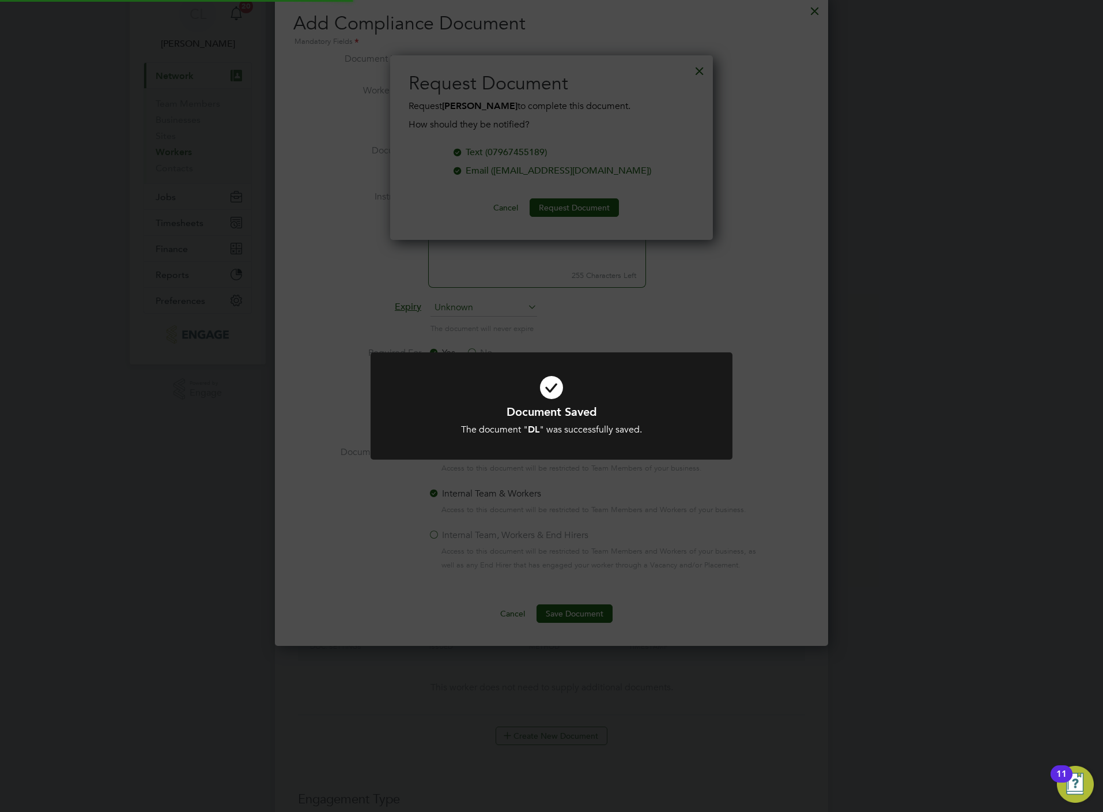
scroll to position [186, 323]
click at [806, 246] on div "Document Saved The document " DL " was successfully saved. Cancel Okay" at bounding box center [551, 406] width 1103 height 812
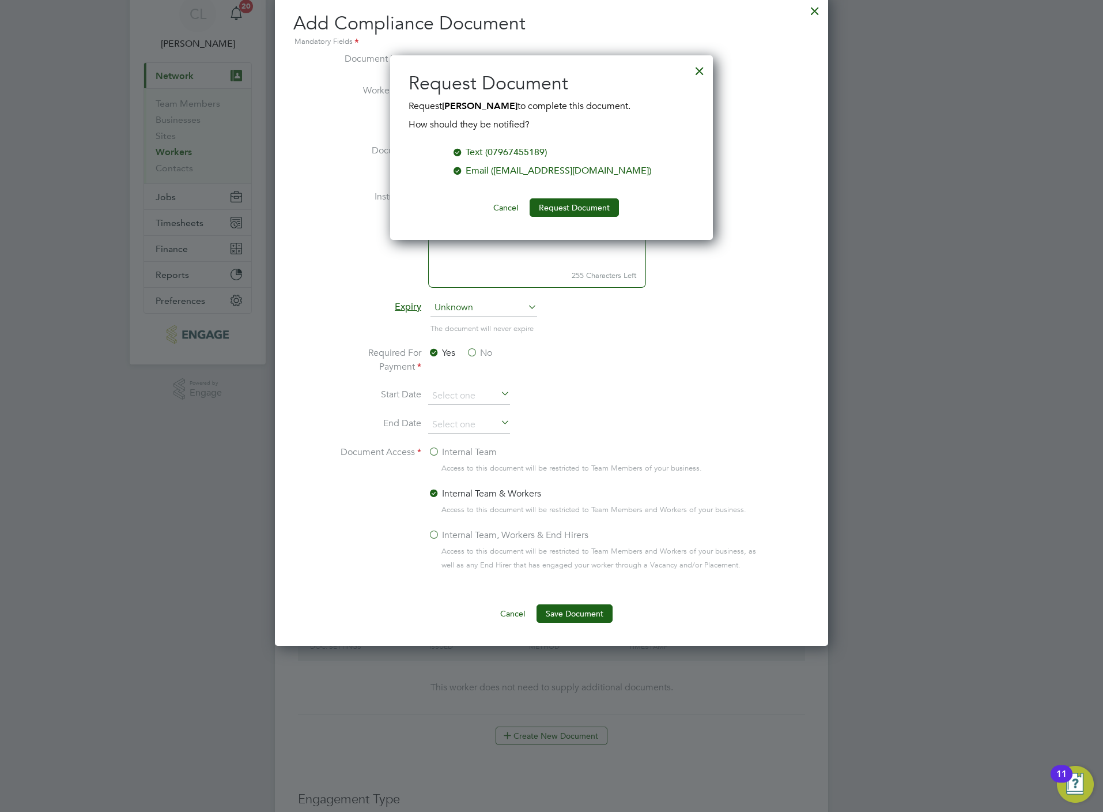
click at [703, 66] on div at bounding box center [700, 68] width 21 height 21
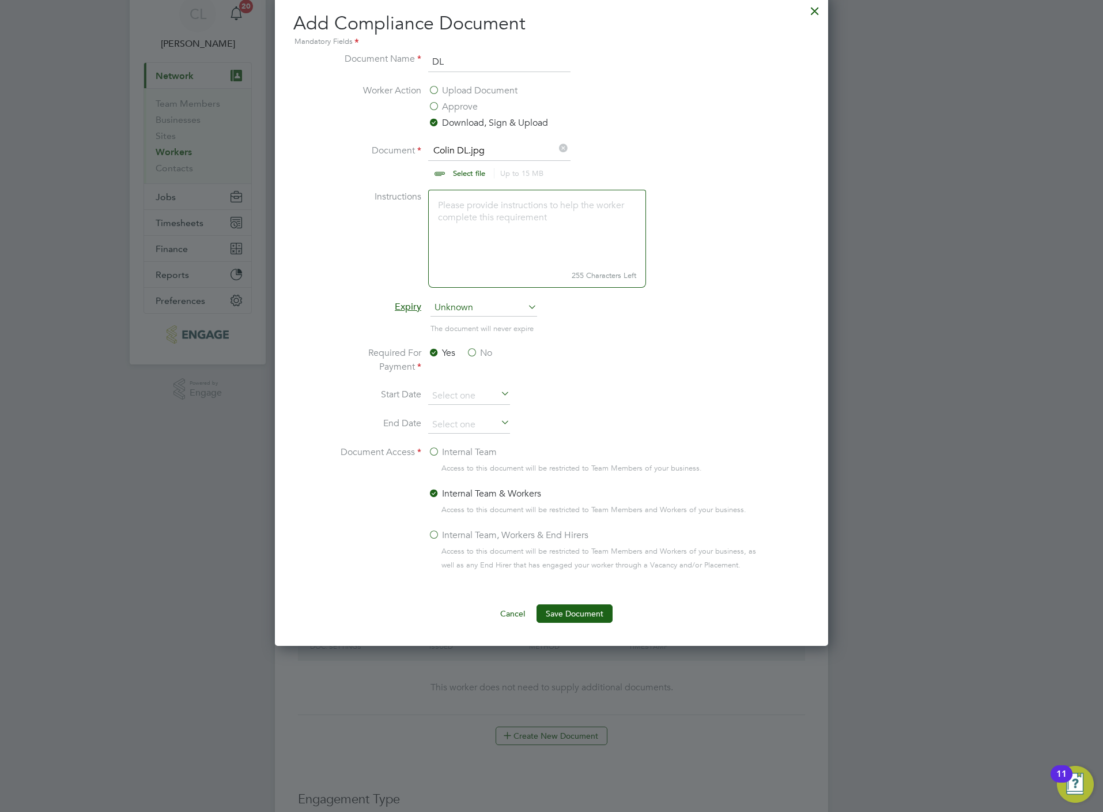
click at [819, 7] on div at bounding box center [815, 8] width 21 height 21
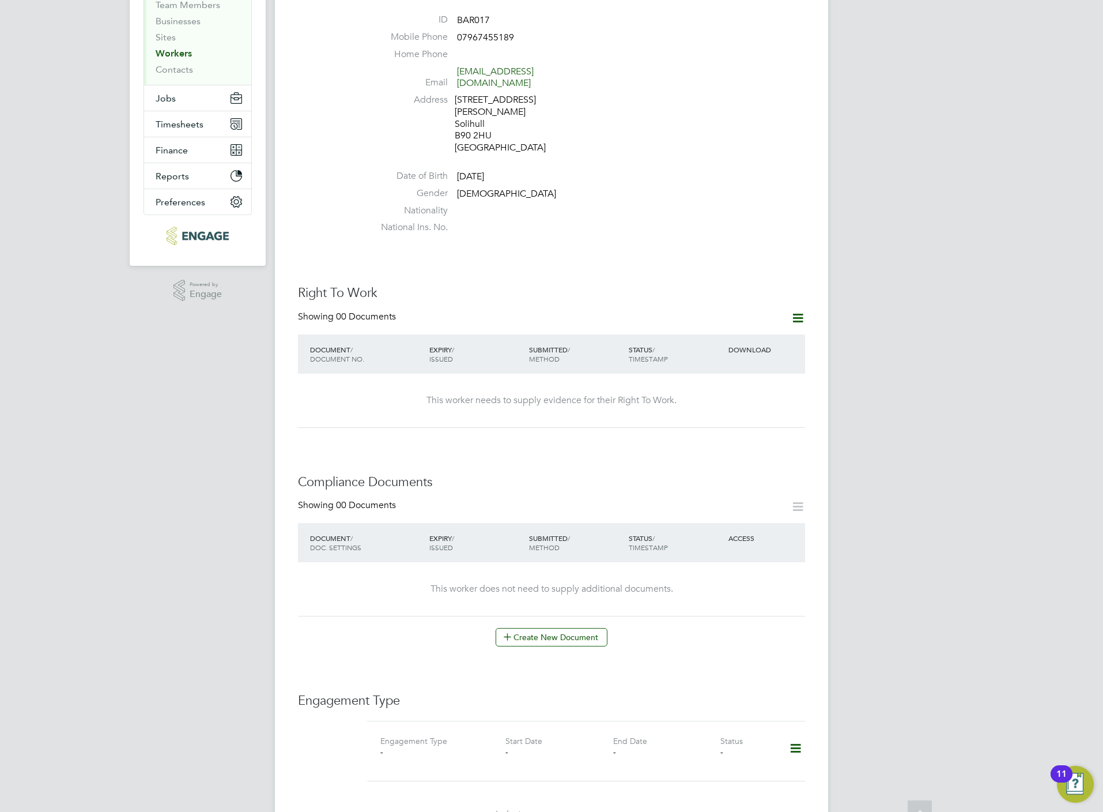
scroll to position [362, 0]
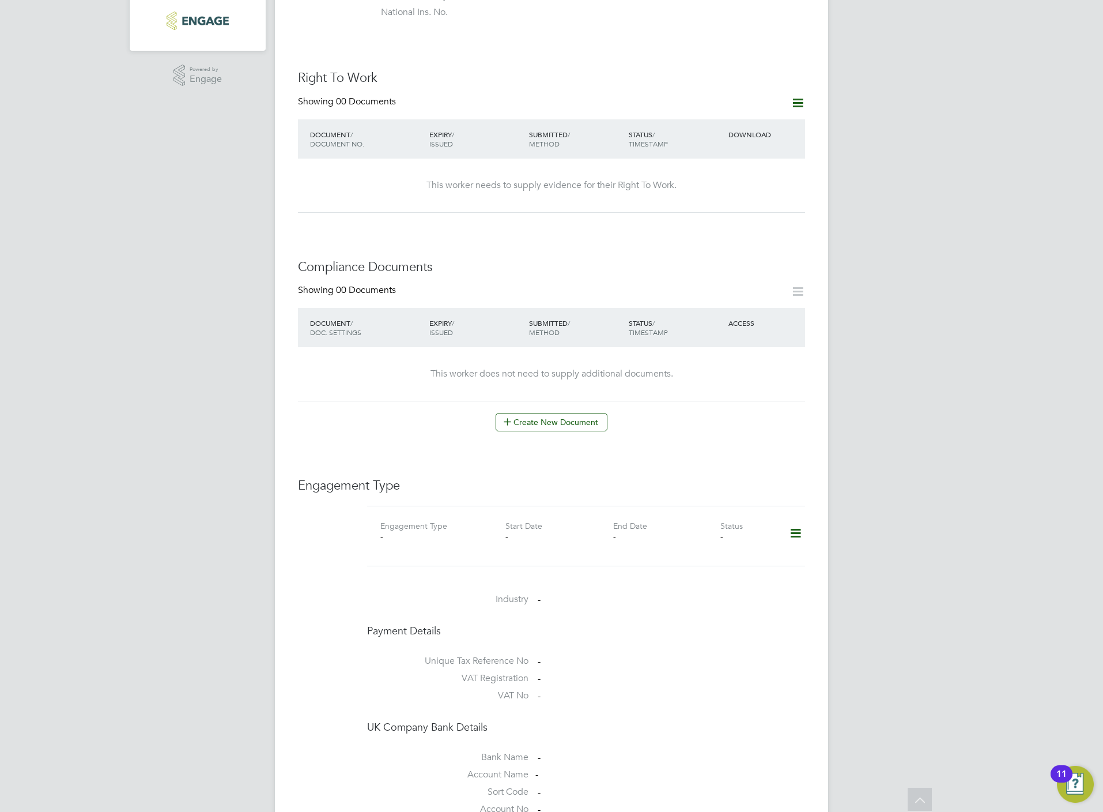
click at [801, 521] on icon at bounding box center [796, 533] width 20 height 27
click at [709, 570] on li "Add Engagement Type" at bounding box center [736, 572] width 131 height 16
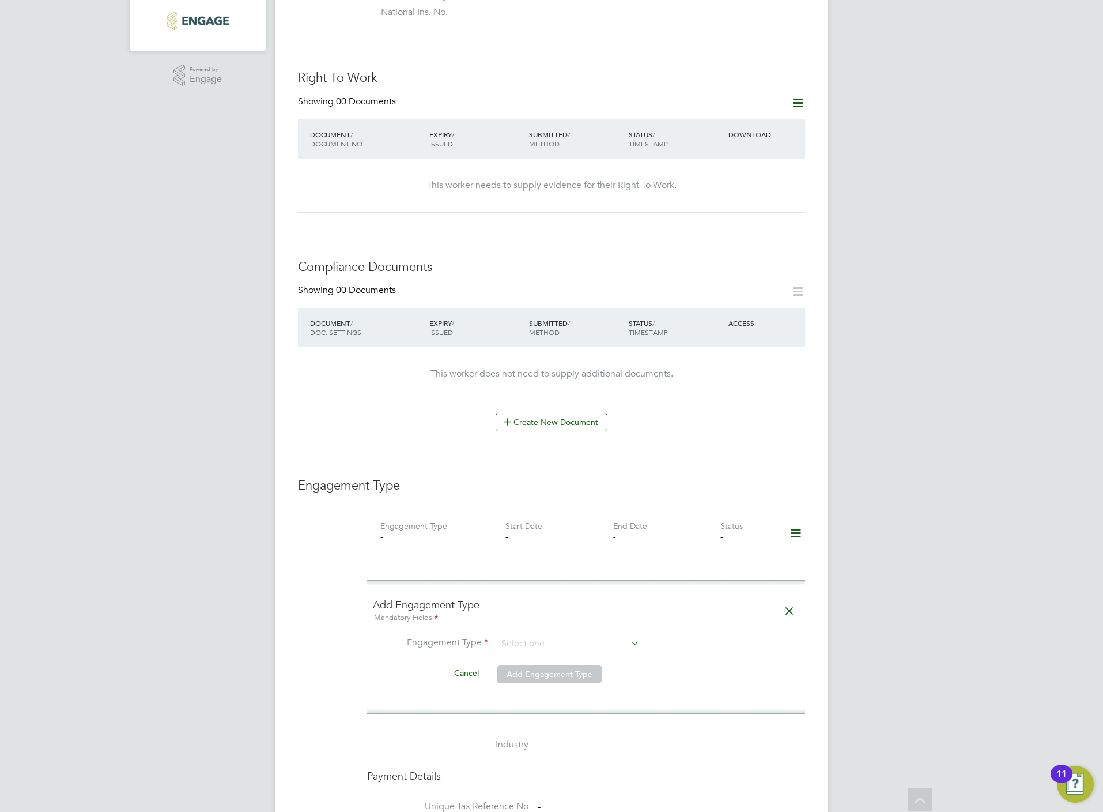
click at [528, 617] on ng-form "Add Engagement Type Mandatory Fields Engagement Type Cancel Add Engagement Type" at bounding box center [586, 647] width 427 height 98
click at [536, 636] on input at bounding box center [569, 644] width 142 height 16
click at [568, 695] on li "Umbrella" at bounding box center [569, 700] width 144 height 17
type input "Umbrella"
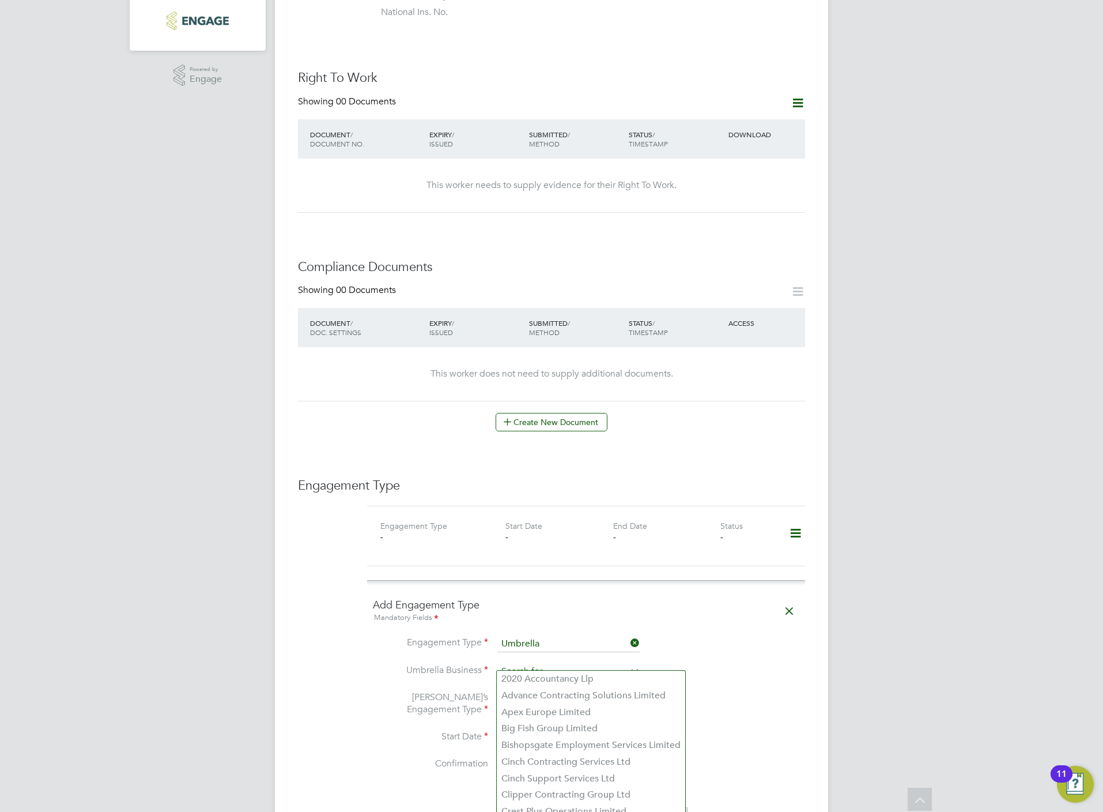
click at [535, 664] on input at bounding box center [569, 672] width 142 height 16
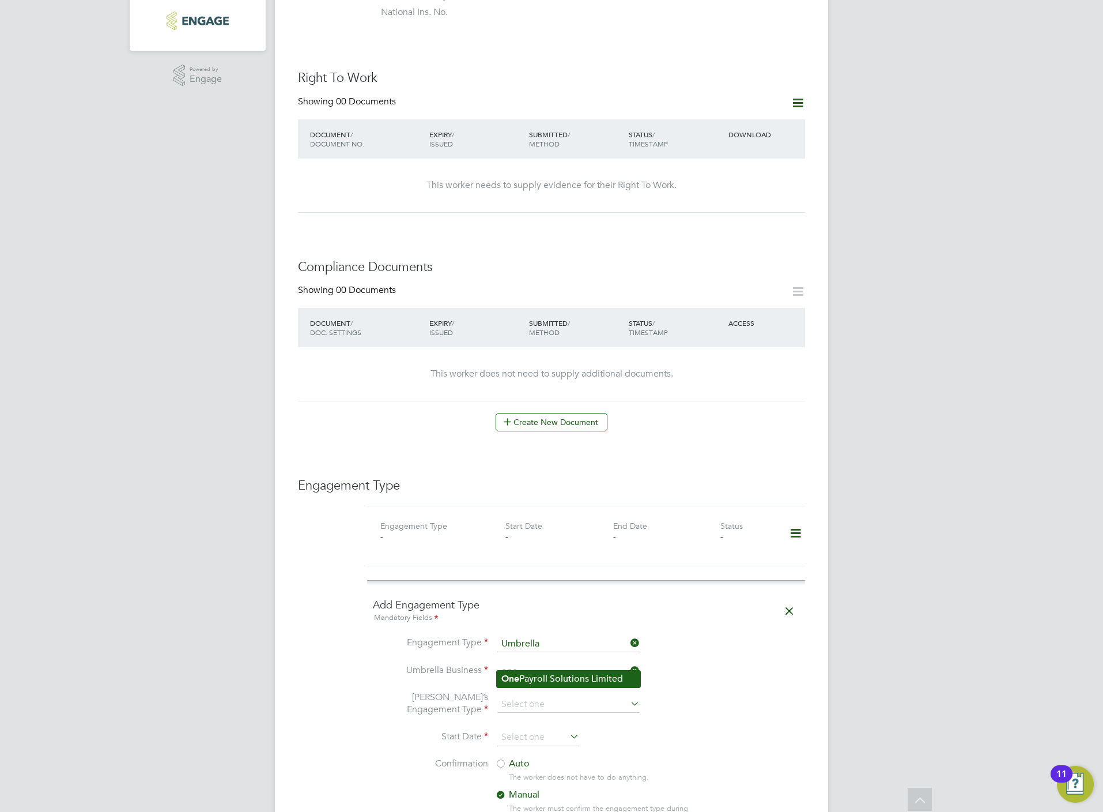
click at [608, 680] on li "One Payroll Solutions Limited" at bounding box center [569, 678] width 144 height 17
type input "One Payroll Solutions Limited"
click at [524, 696] on input at bounding box center [569, 704] width 142 height 16
click at [545, 730] on li "CIS Self-employed" at bounding box center [569, 728] width 144 height 17
type input "CIS Self-employed"
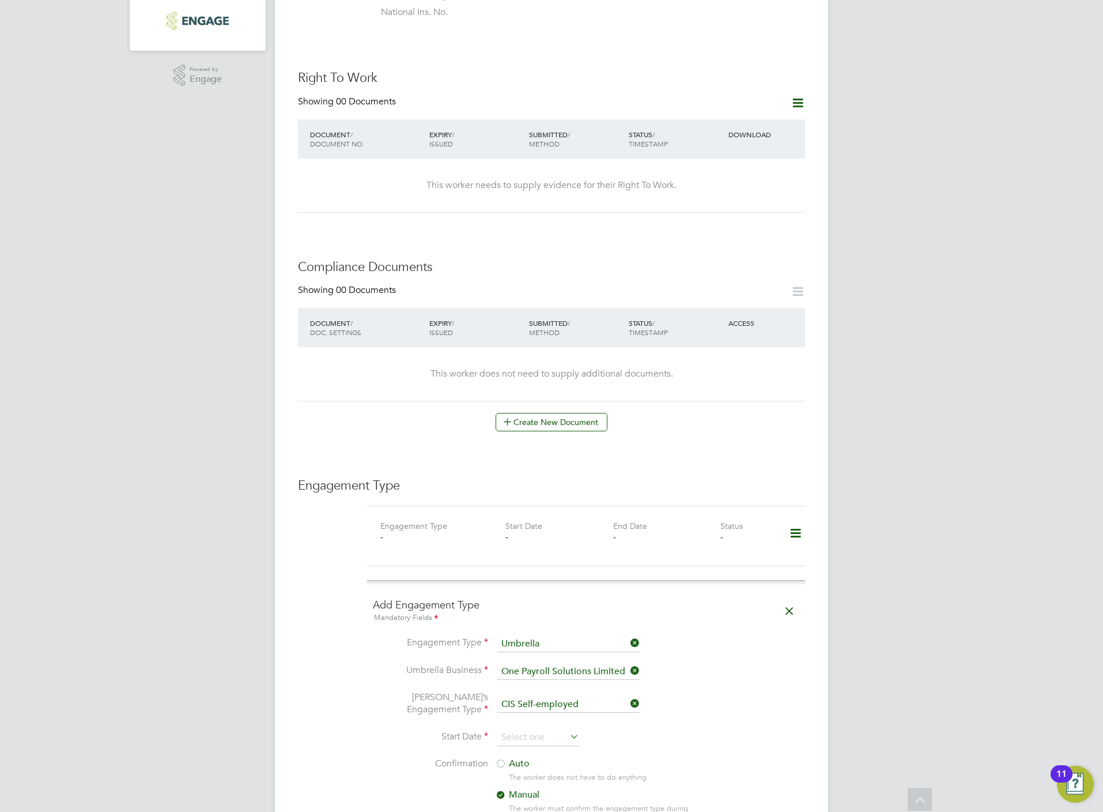
click at [538, 742] on li "Start Date" at bounding box center [586, 743] width 427 height 29
click at [538, 729] on input at bounding box center [539, 737] width 82 height 17
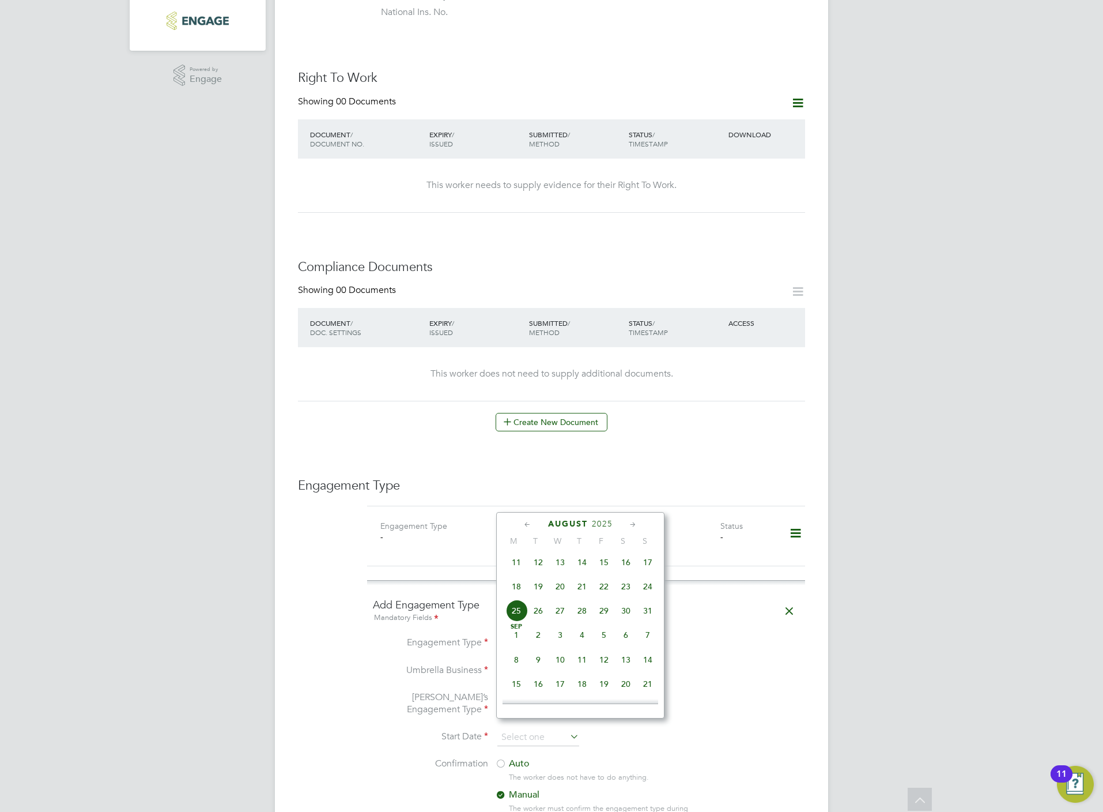
click at [521, 585] on span "18" at bounding box center [517, 586] width 22 height 22
type input "[DATE]"
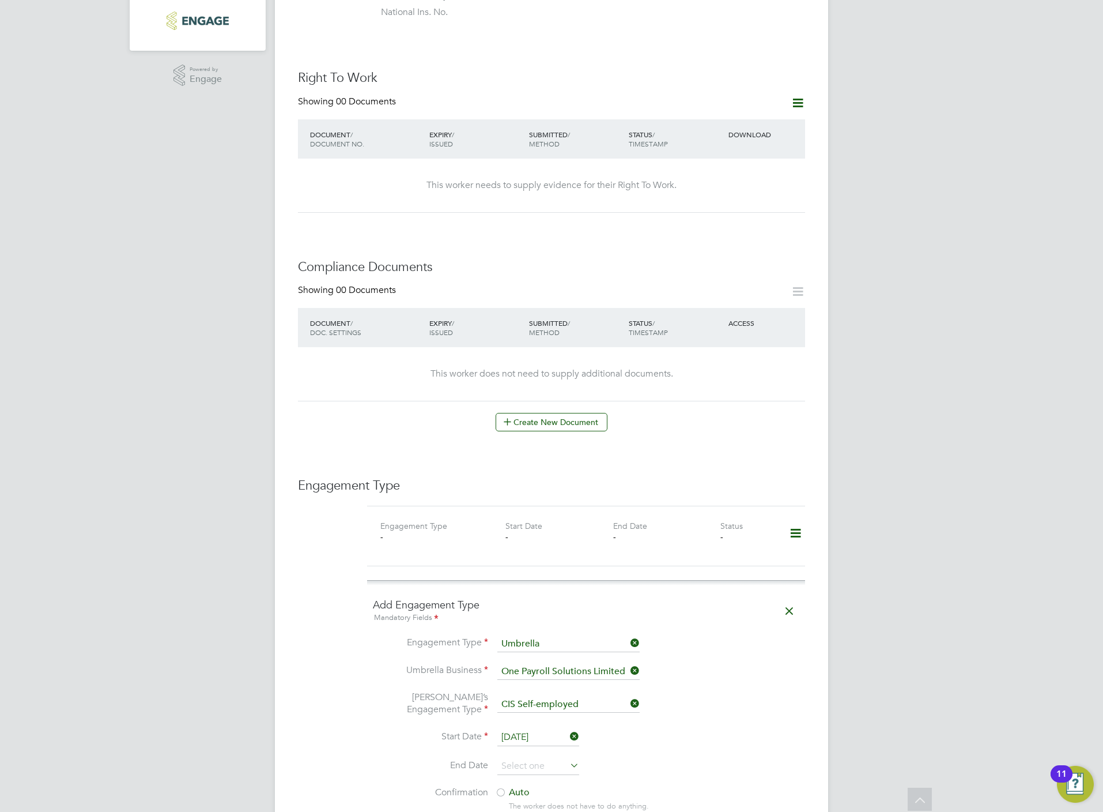
click at [521, 744] on li "Start Date 18 Aug 2025" at bounding box center [586, 743] width 427 height 29
click at [537, 758] on input at bounding box center [539, 766] width 82 height 17
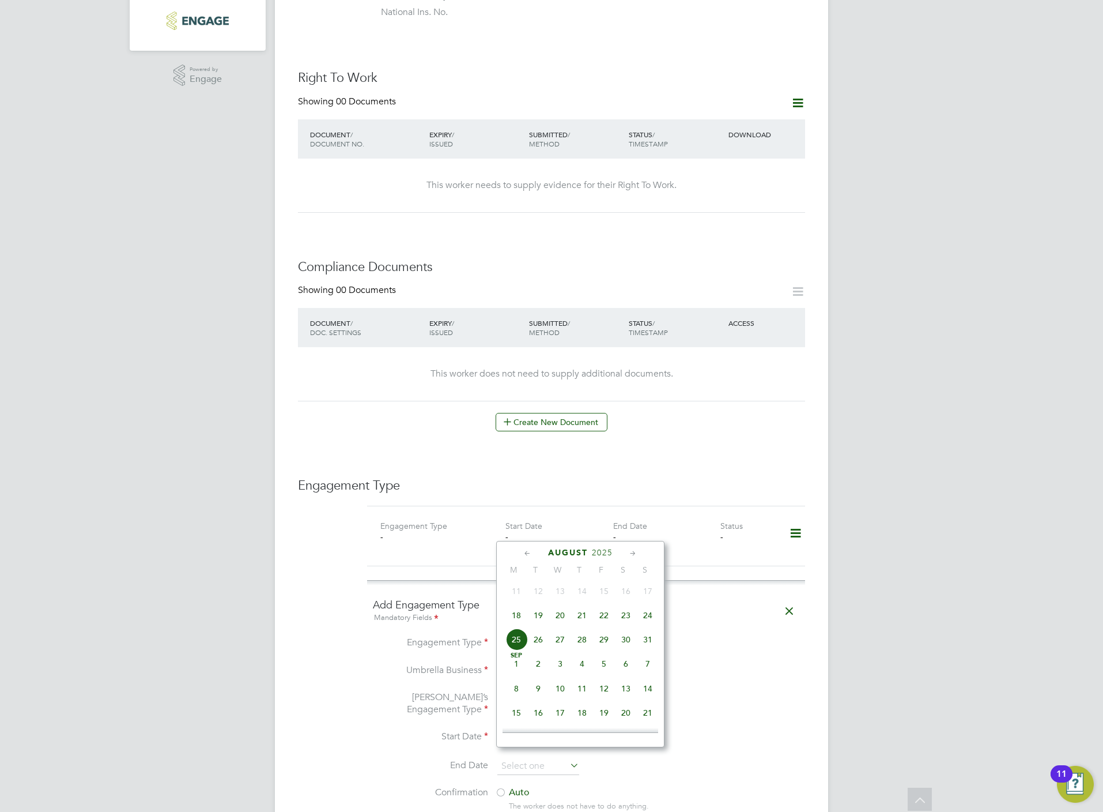
click at [775, 701] on li "Umbrella’s Engagement Type CIS Self-employed" at bounding box center [586, 710] width 427 height 38
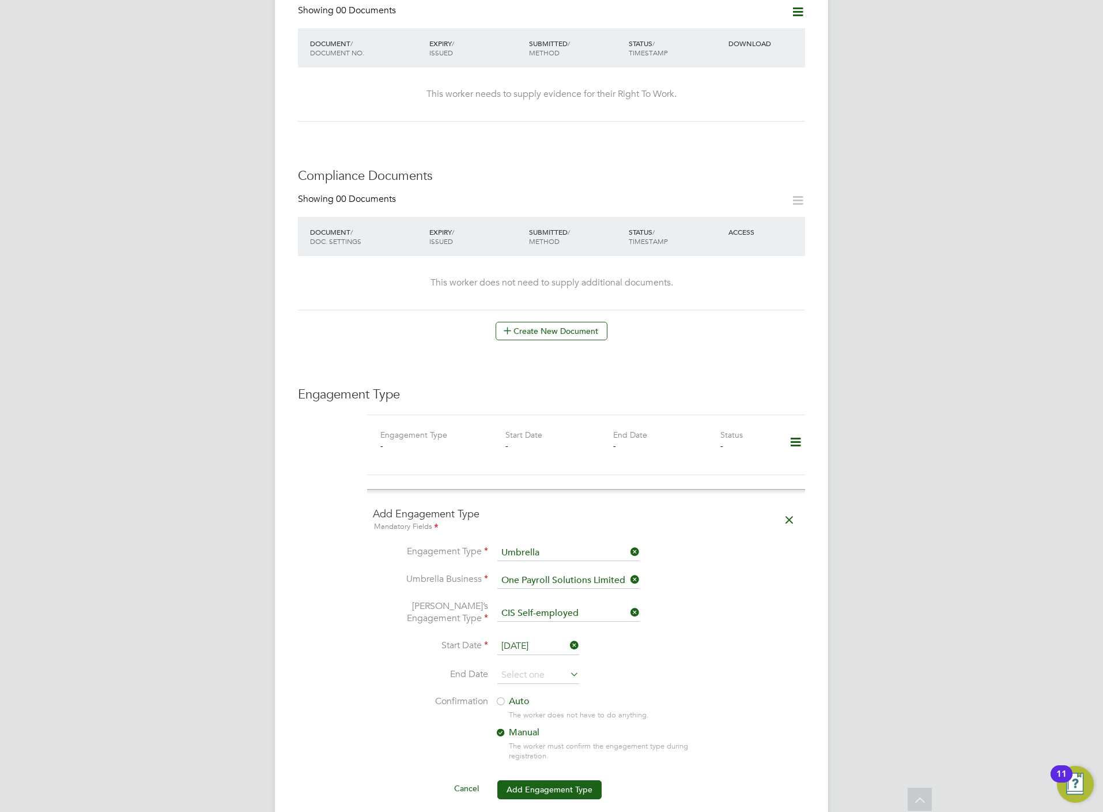
scroll to position [535, 0]
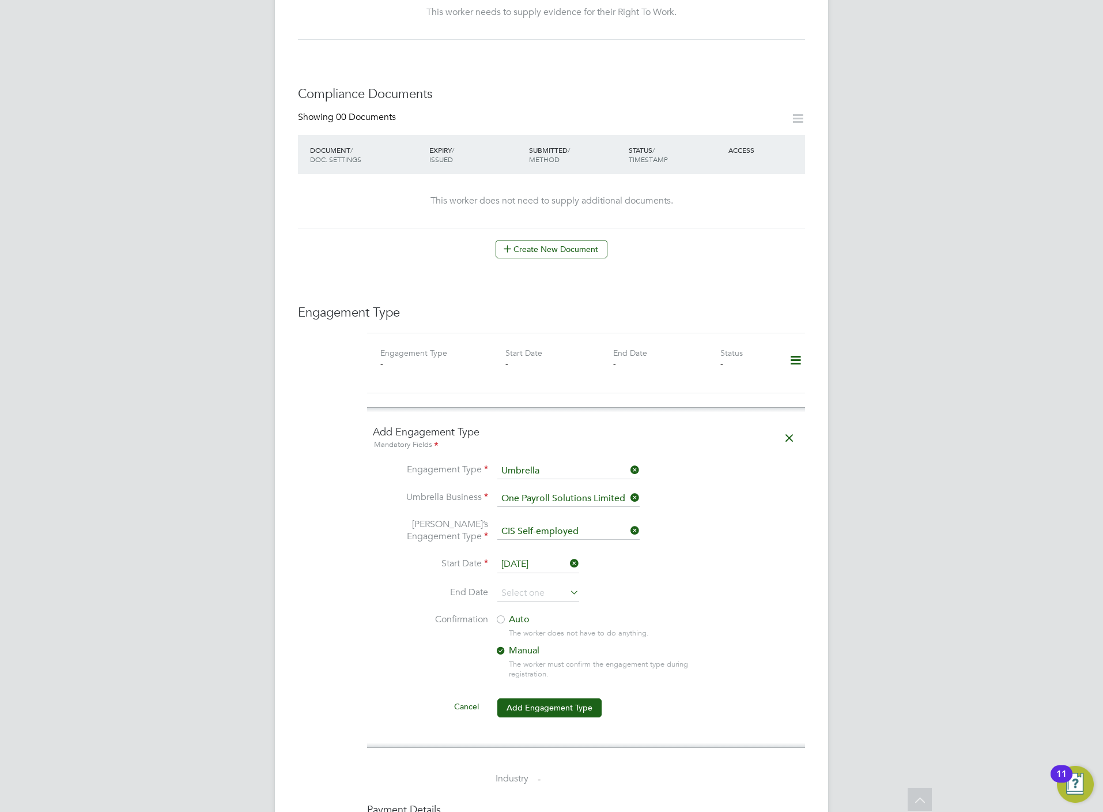
click at [516, 614] on label "Auto" at bounding box center [599, 619] width 208 height 12
click at [547, 707] on button "Add Engagement Type" at bounding box center [550, 707] width 104 height 18
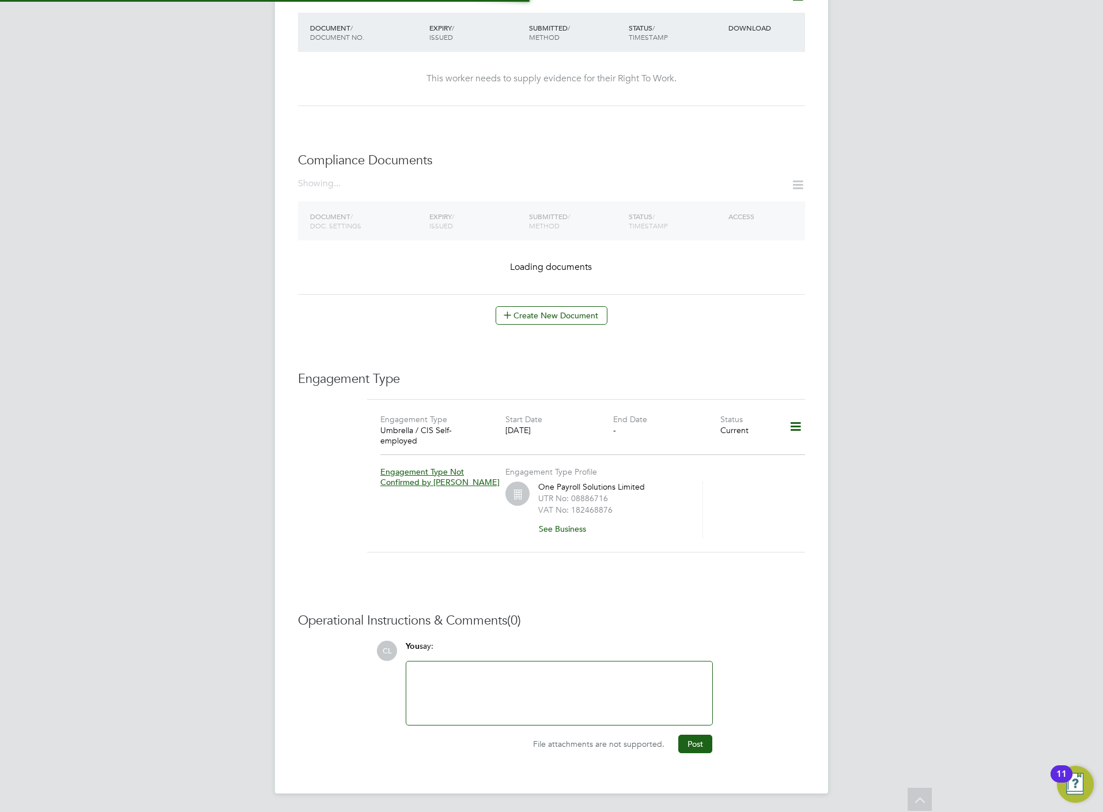
scroll to position [532, 0]
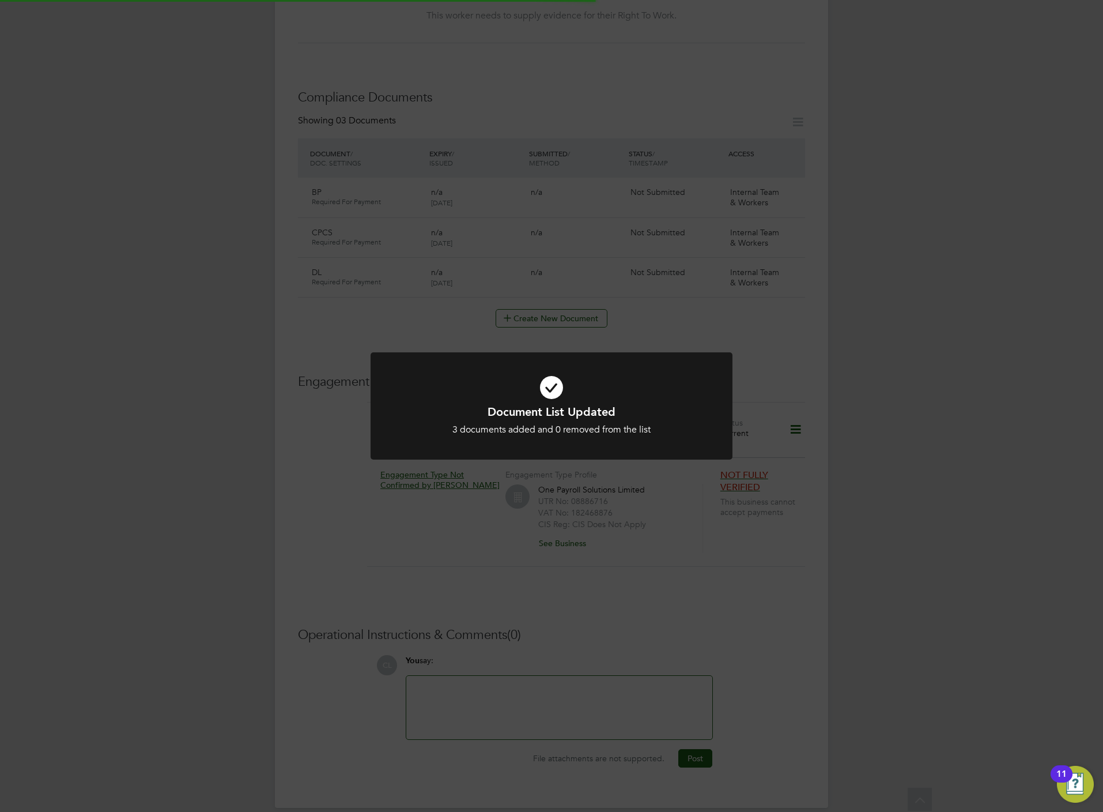
click at [563, 189] on div "Document List Updated 3 documents added and 0 removed from the list Cancel Okay" at bounding box center [551, 406] width 1103 height 812
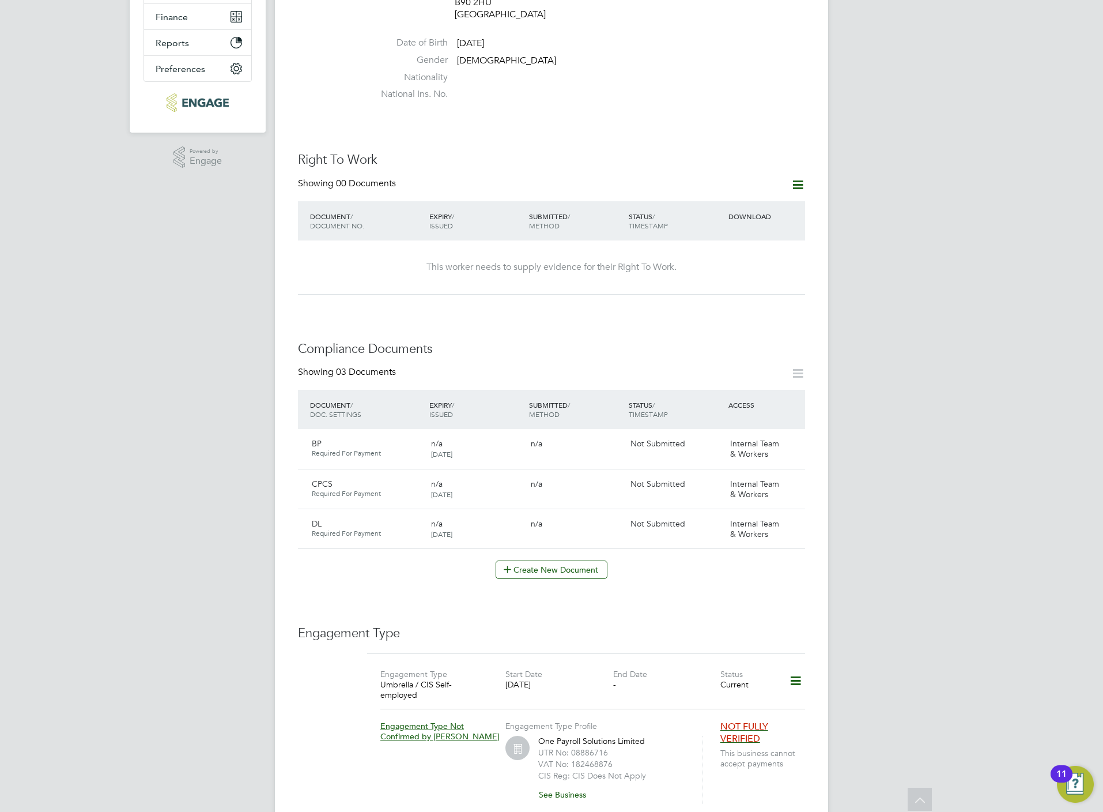
scroll to position [0, 0]
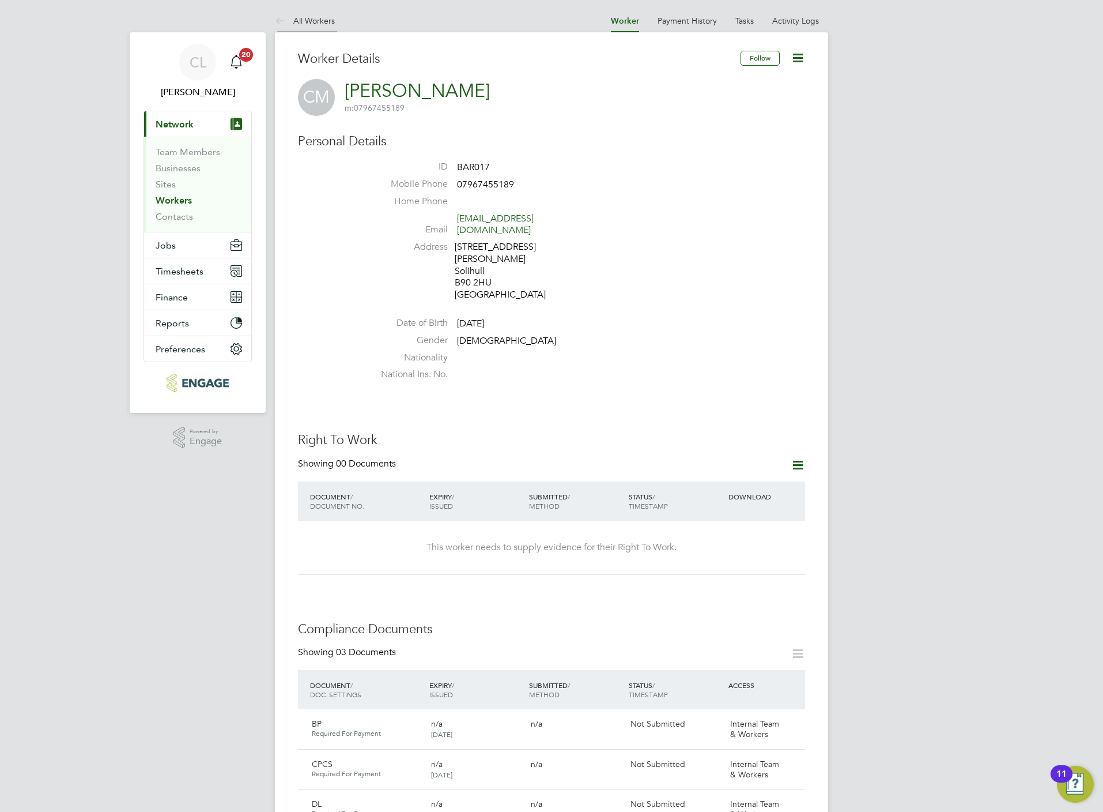
click at [308, 24] on link "All Workers" at bounding box center [305, 21] width 60 height 10
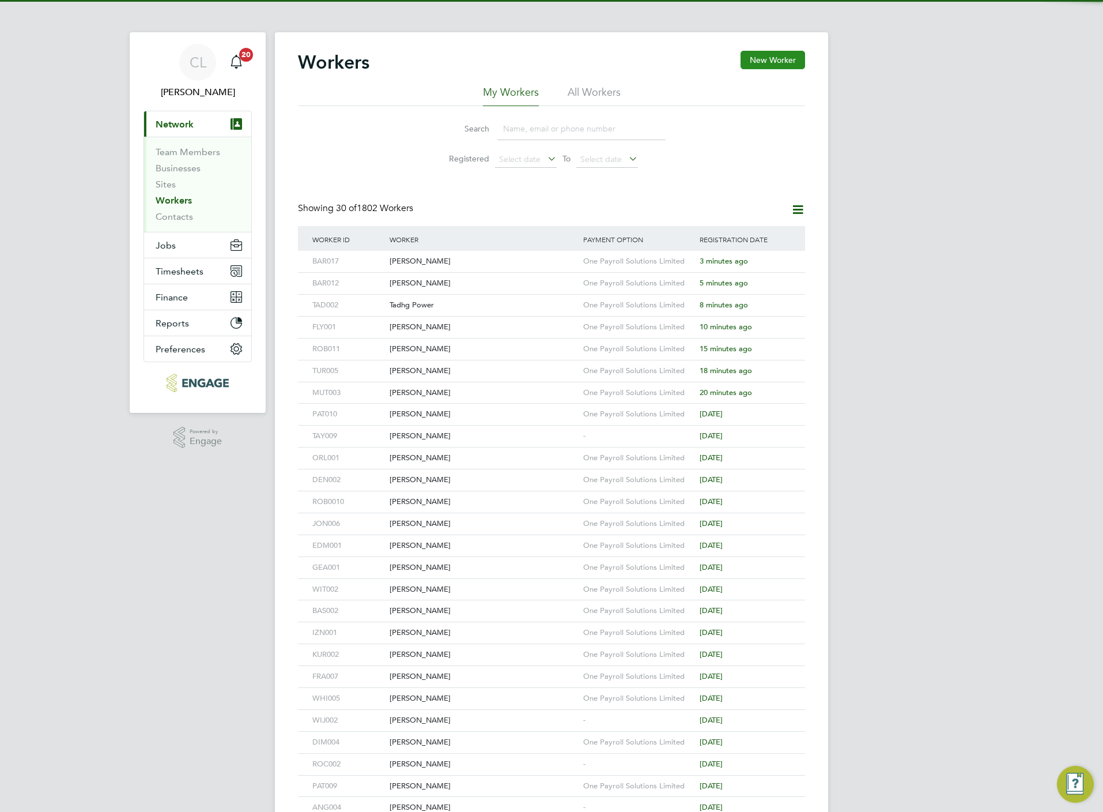
click at [777, 59] on button "New Worker" at bounding box center [773, 60] width 65 height 18
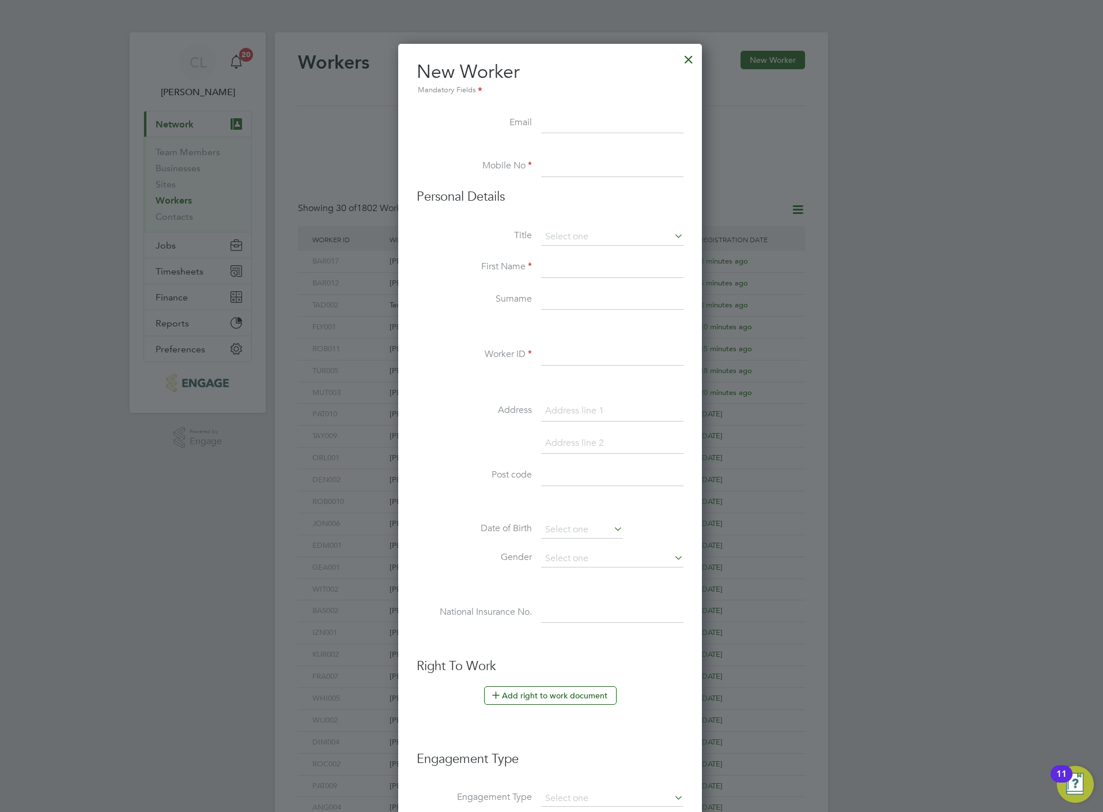
scroll to position [985, 307]
paste input "s.bg@hotmail.co.uk"
type input "s.bg@hotmail.co.uk"
paste input "07484195018"
type input "07484195018"
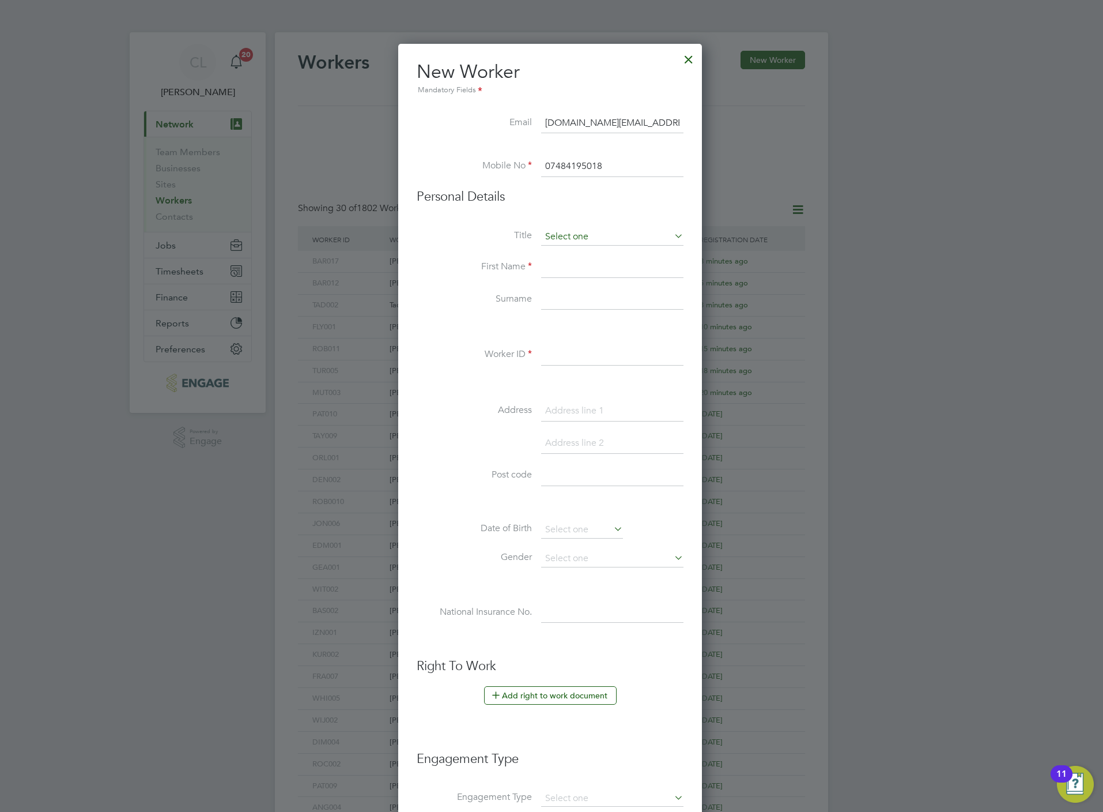
click at [580, 235] on input at bounding box center [612, 236] width 142 height 17
click at [581, 248] on li "Mr" at bounding box center [613, 253] width 144 height 15
type input "Mr"
click at [574, 269] on input at bounding box center [612, 267] width 142 height 21
click at [574, 270] on input at bounding box center [612, 267] width 142 height 21
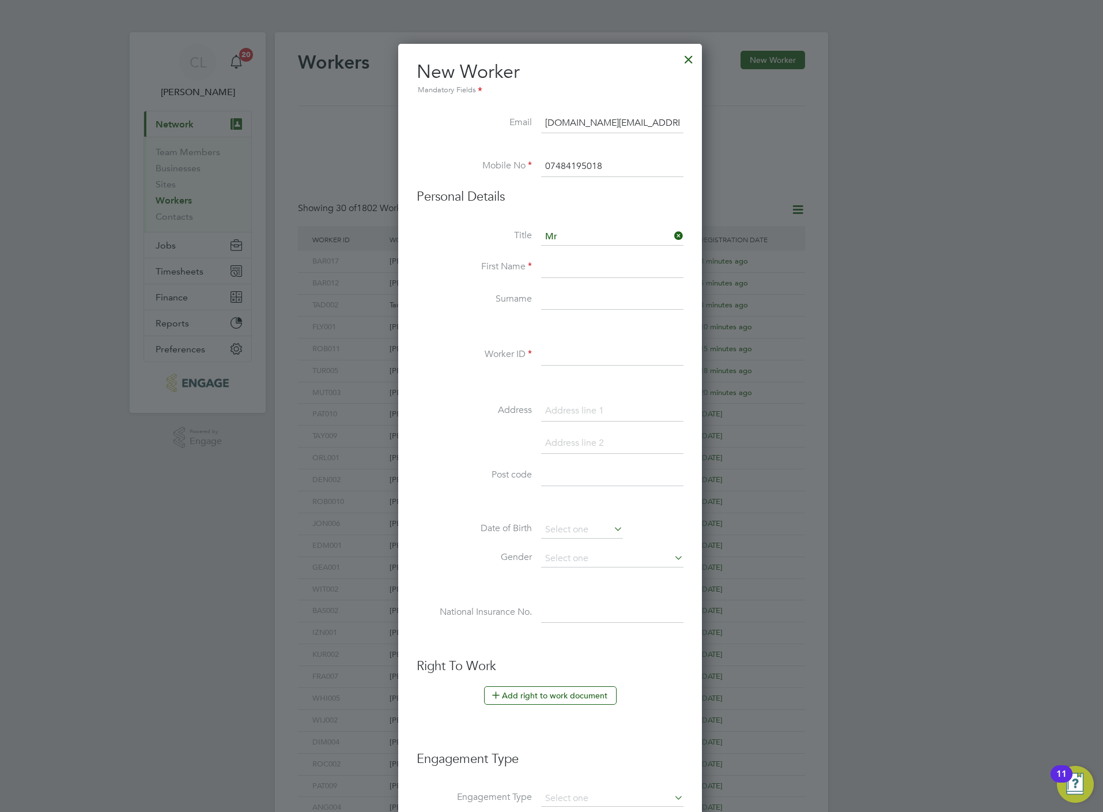
paste input "Sebastian Baker-Greaves"
drag, startPoint x: 649, startPoint y: 272, endPoint x: 587, endPoint y: 265, distance: 62.6
click at [587, 265] on input "Sebastian Baker-Greaves" at bounding box center [612, 267] width 142 height 21
type input "Sebastian"
paste input "Baker-Greaves"
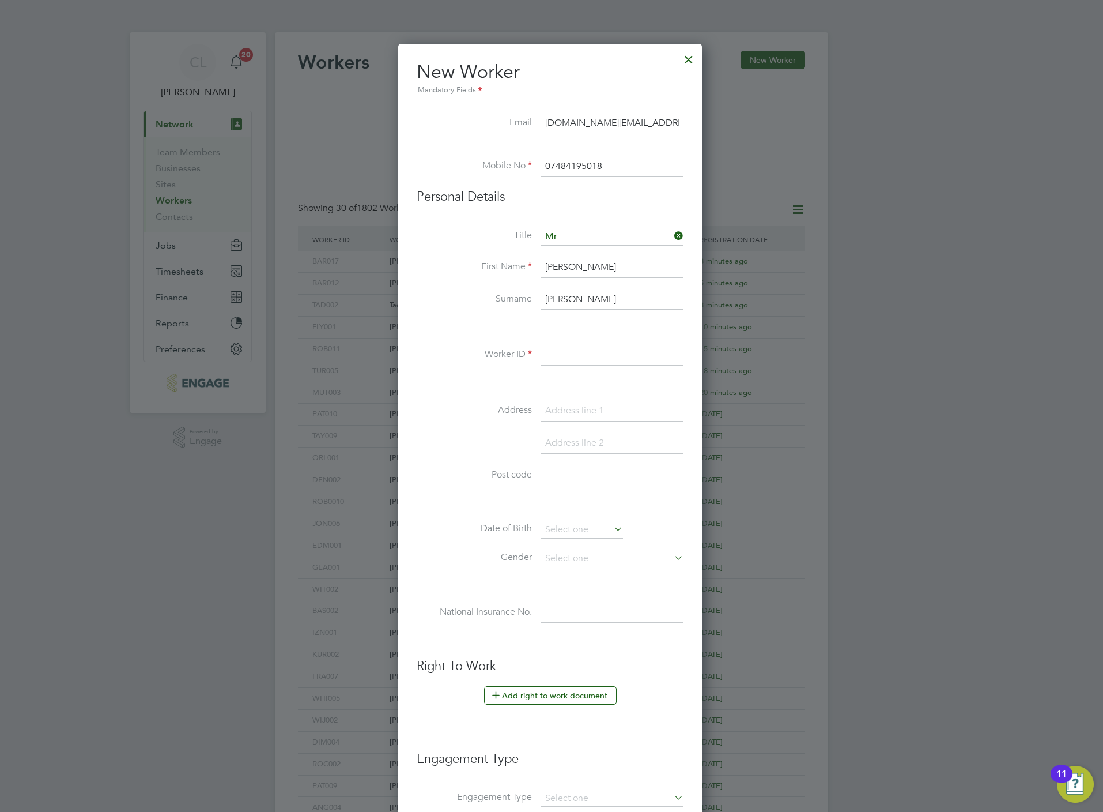
type input "Baker-Greaves"
click at [559, 366] on input at bounding box center [612, 355] width 142 height 21
type input "BAK004"
click at [570, 687] on li "Right To Work Add right to work document Country and citizenship Country the wo…" at bounding box center [550, 693] width 267 height 70
click at [557, 692] on button "Add right to work document" at bounding box center [550, 695] width 133 height 18
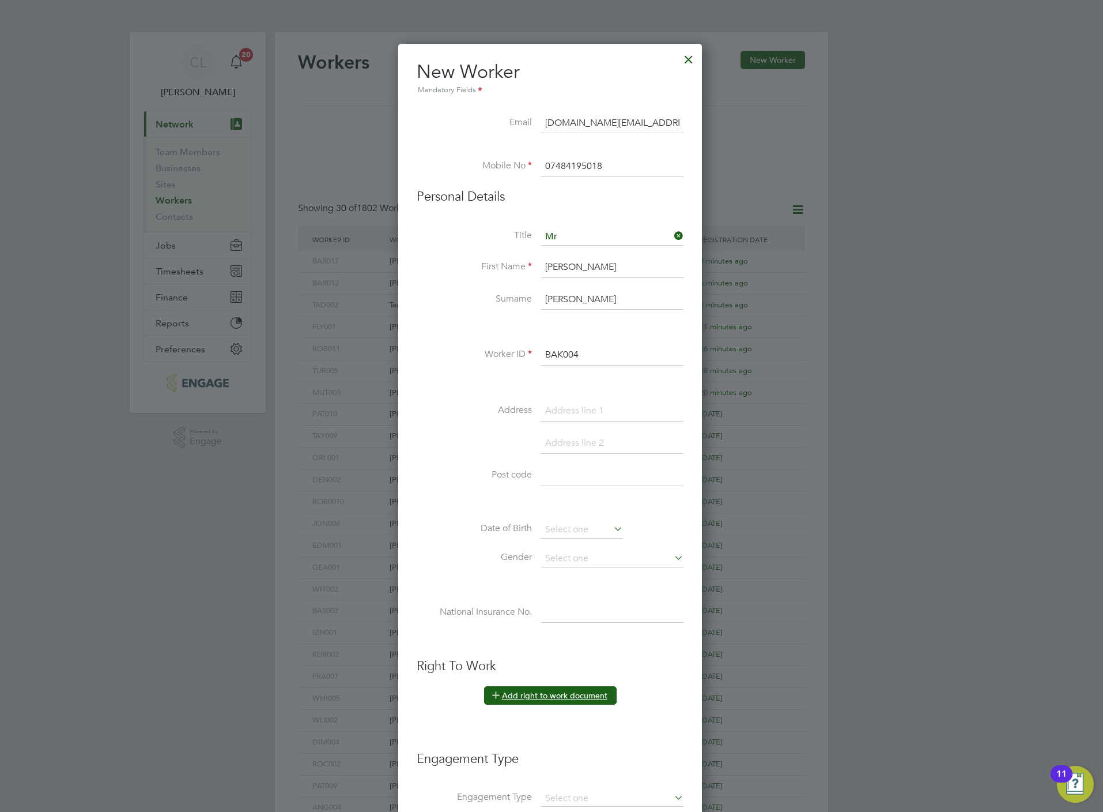
scroll to position [1159, 332]
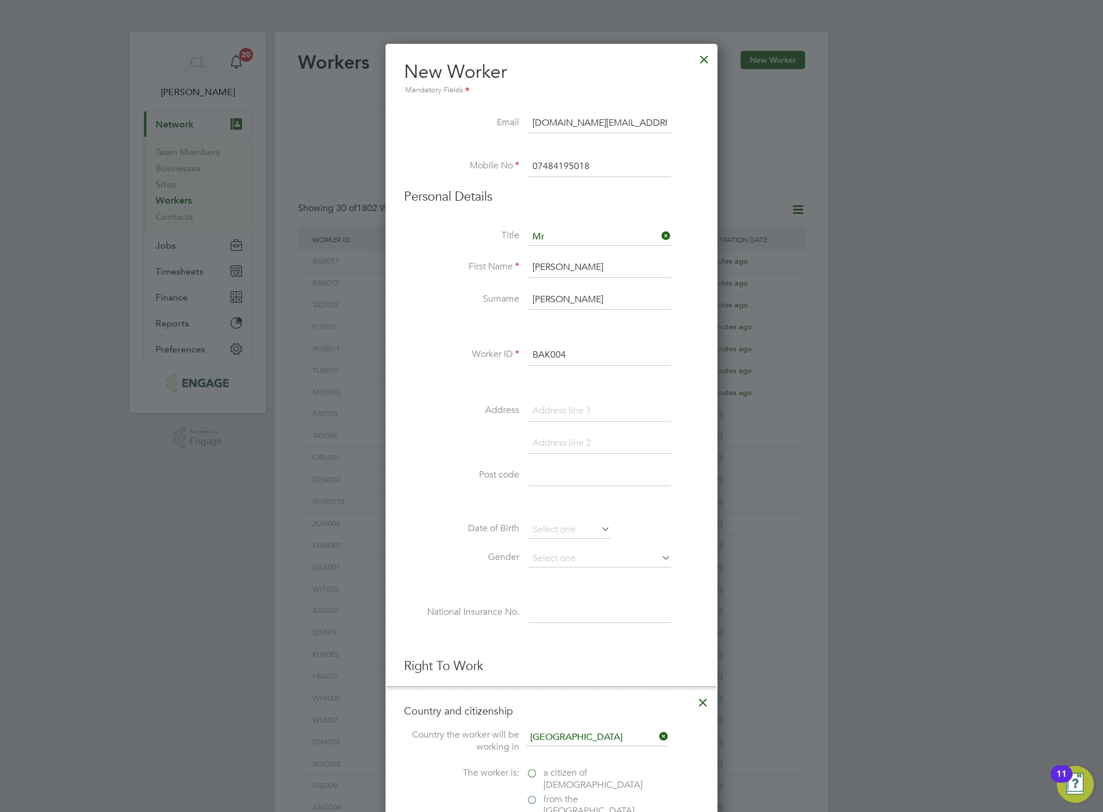
click at [548, 768] on at-rtw-residence "Country the worker will be working in United Kingdom The worker is: a citizen o…" at bounding box center [551, 818] width 295 height 179
click at [548, 777] on span "a citizen of United Kingdom" at bounding box center [593, 779] width 99 height 24
click at [0, 0] on input "a citizen of United Kingdom" at bounding box center [0, 0] width 0 height 0
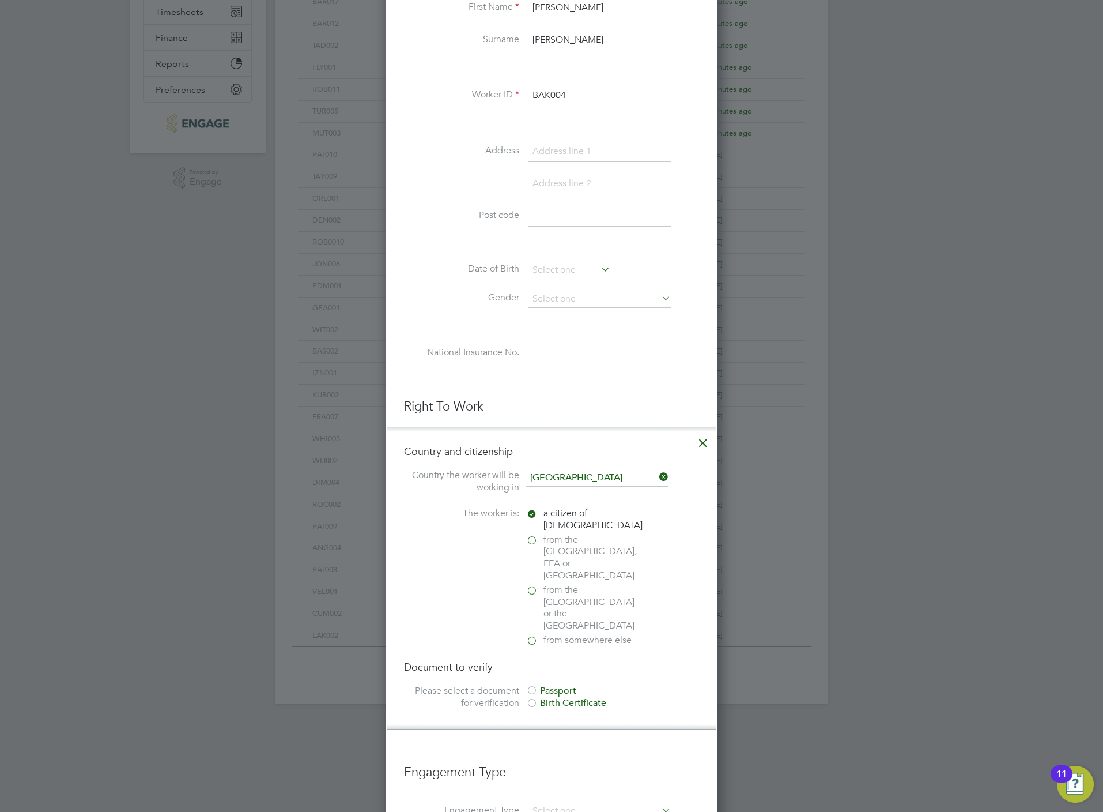
scroll to position [1222, 332]
click at [566, 685] on div "Passport" at bounding box center [612, 691] width 173 height 12
click at [574, 748] on input "file" at bounding box center [578, 765] width 181 height 35
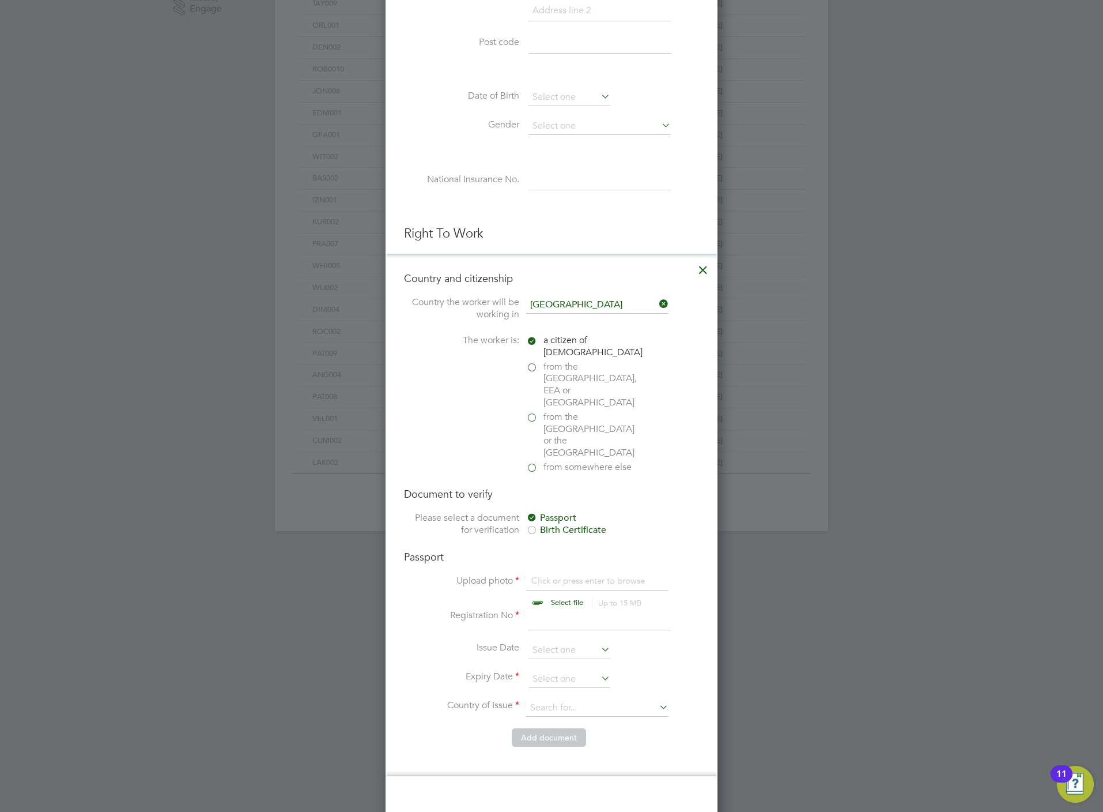
type input "C:\fakepath\Sebastian Baker-Graves ONE.jpg"
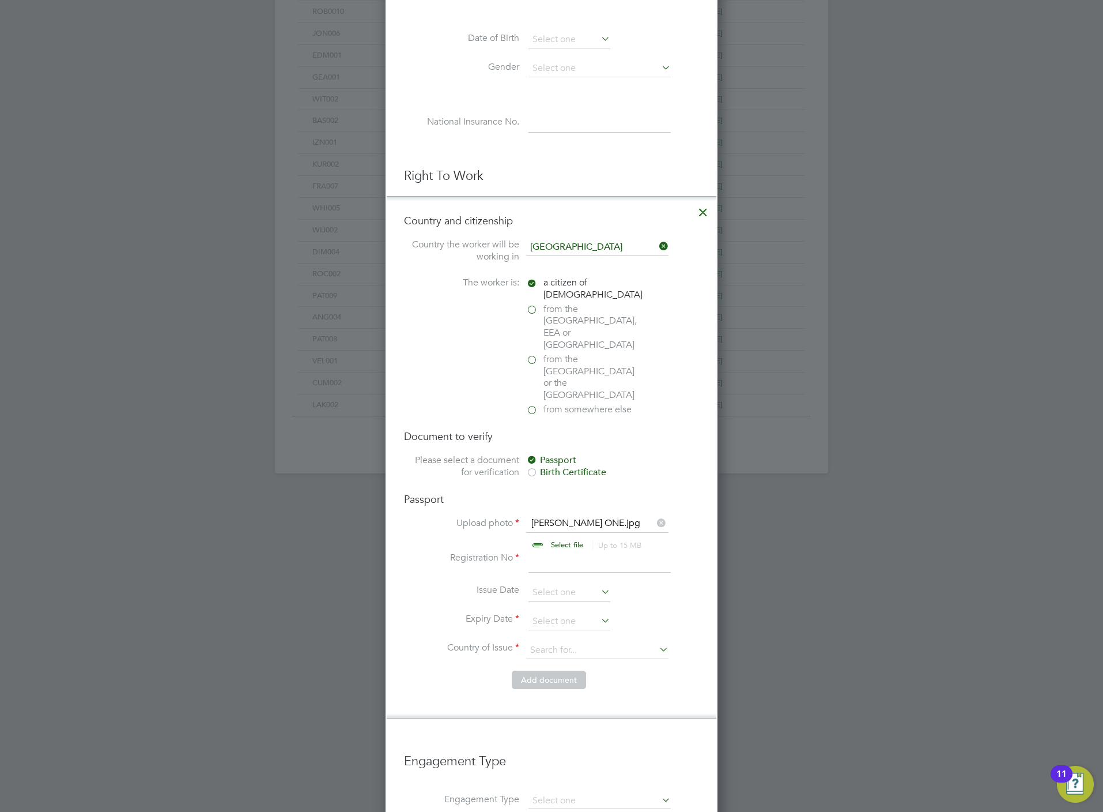
scroll to position [519, 0]
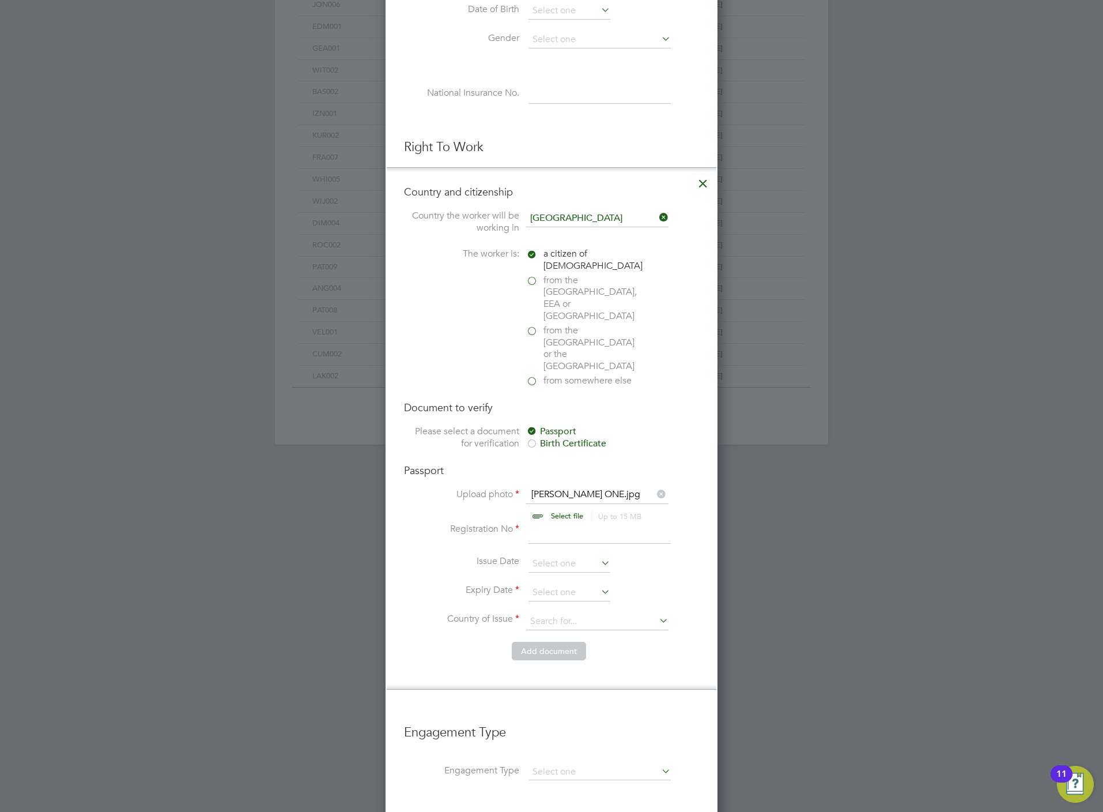
click at [568, 488] on input "file" at bounding box center [578, 505] width 181 height 35
click at [580, 523] on input at bounding box center [600, 533] width 142 height 21
type input "517000987"
click at [559, 584] on input at bounding box center [570, 592] width 82 height 17
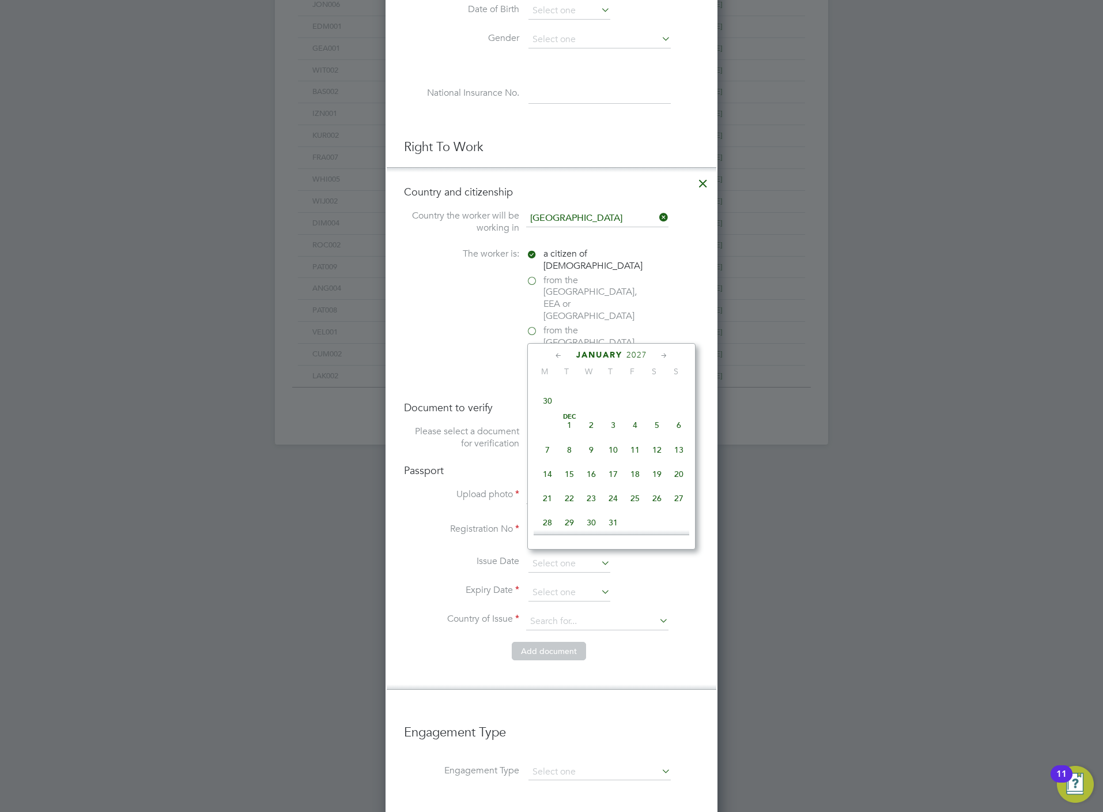
scroll to position [2534, 0]
click at [596, 453] on span "13" at bounding box center [592, 442] width 22 height 22
type input "13 Jan 2027"
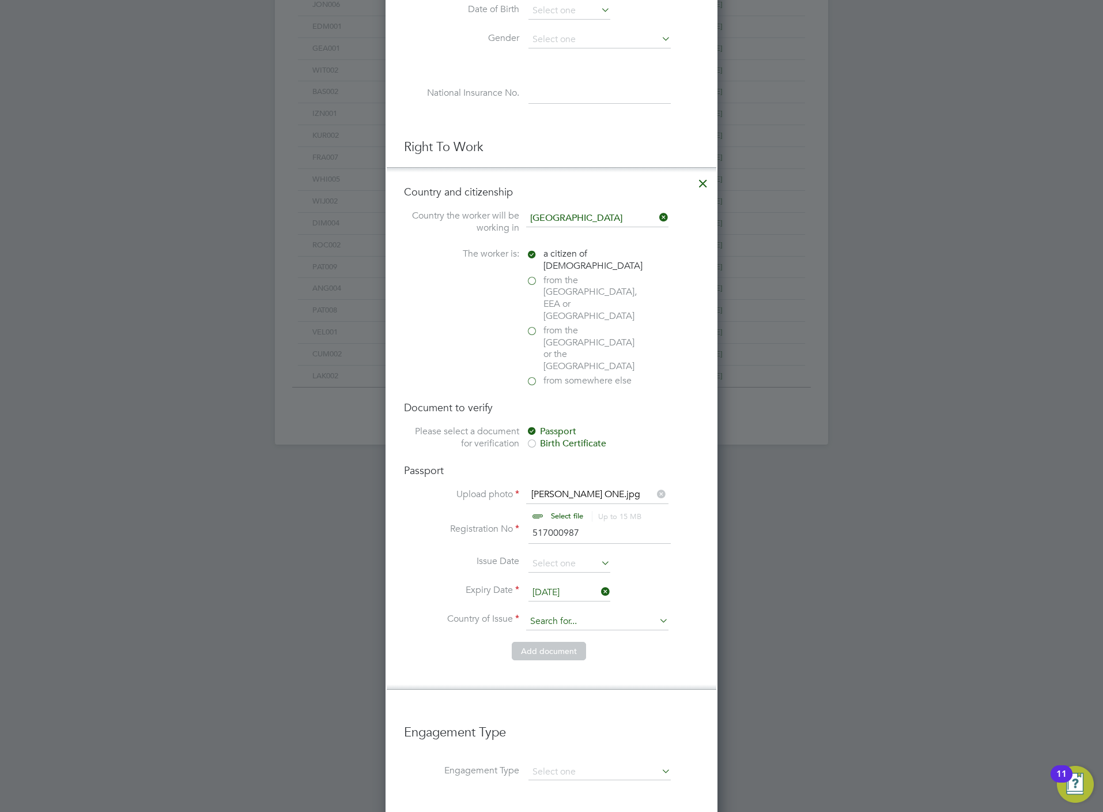
click at [567, 613] on input at bounding box center [597, 621] width 142 height 17
click at [578, 662] on li "Uni ted Kingdom" at bounding box center [635, 668] width 218 height 16
type input "United Kingdom"
click at [547, 642] on button "Add document" at bounding box center [549, 651] width 74 height 18
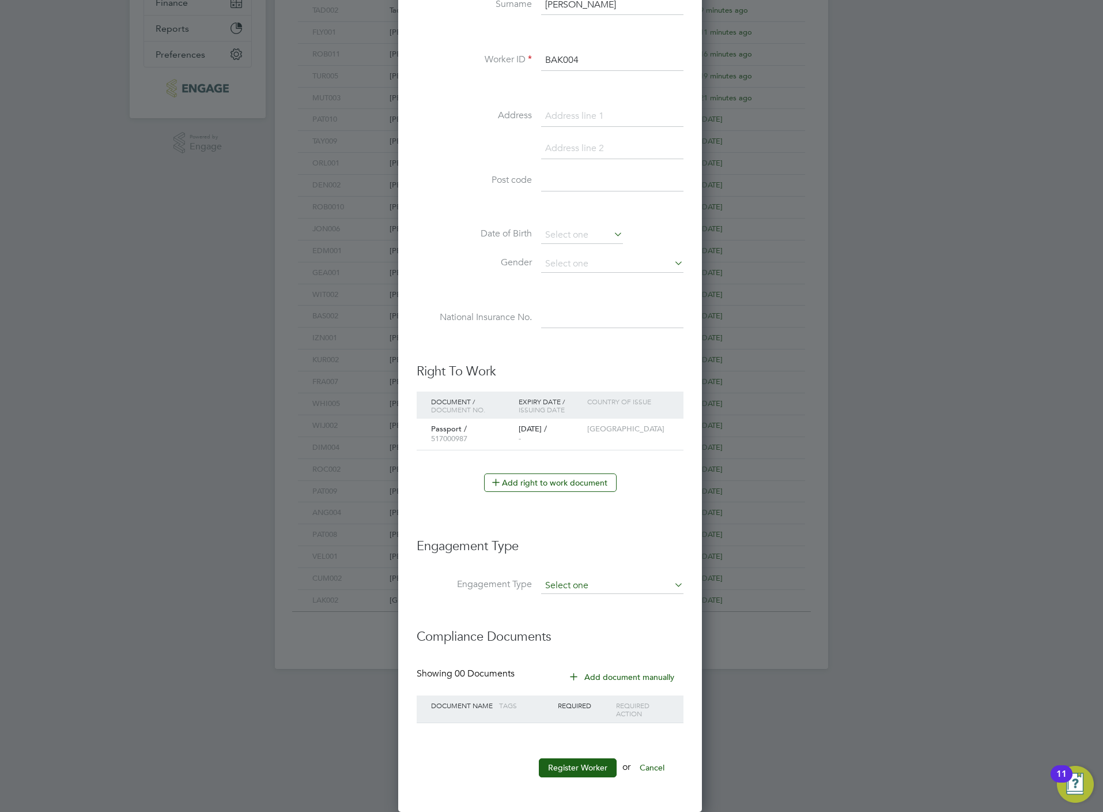
click at [571, 589] on input at bounding box center [612, 586] width 142 height 16
click at [585, 652] on li "Umbrella" at bounding box center [613, 655] width 144 height 17
type input "Umbrella"
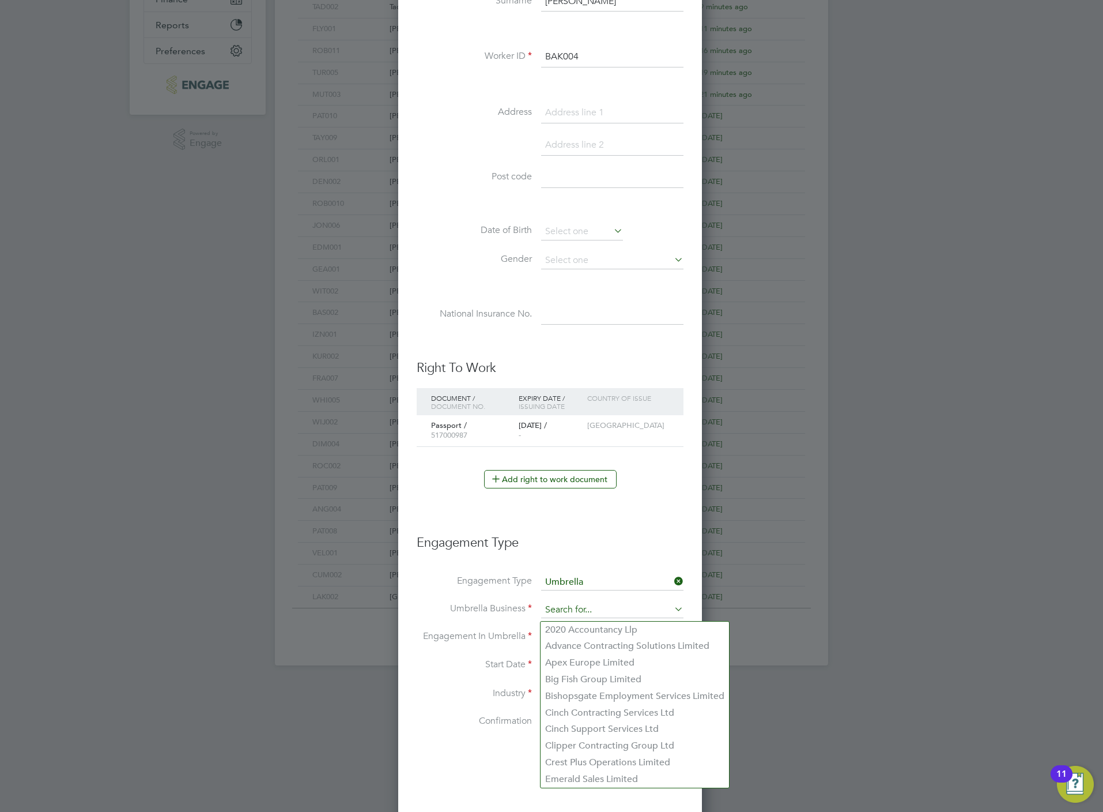
click at [560, 616] on input at bounding box center [612, 610] width 142 height 16
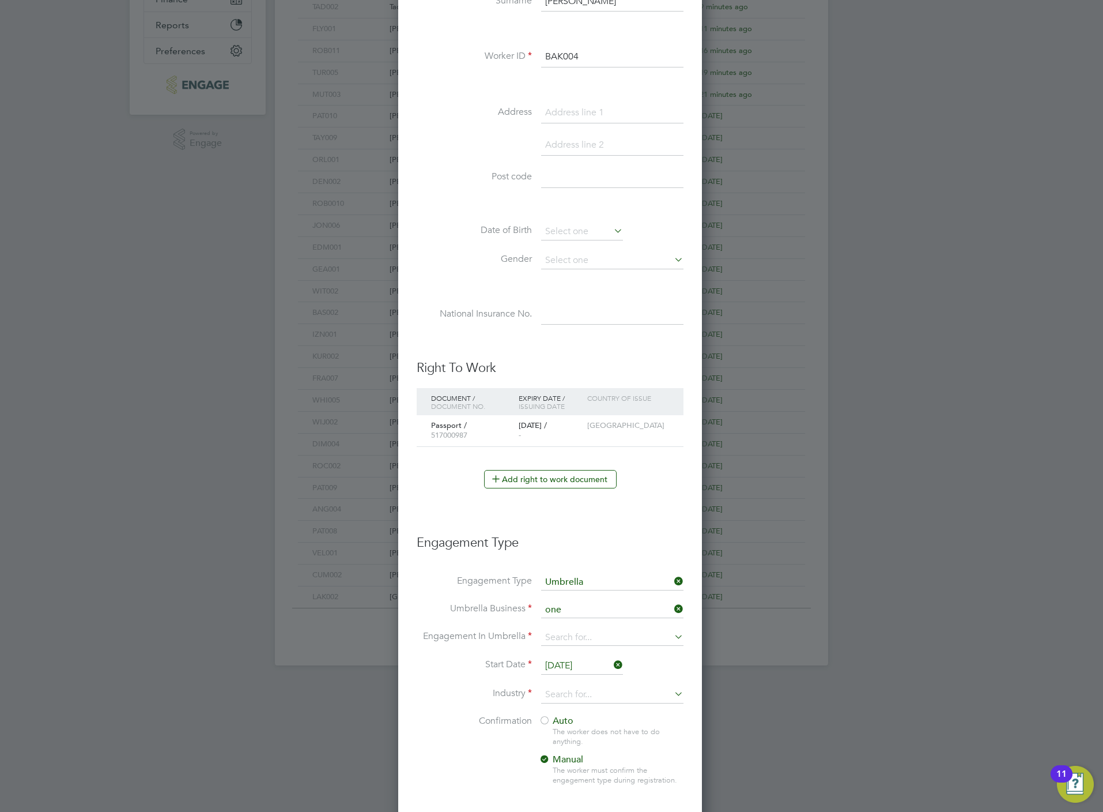
click at [564, 631] on li "One Payroll Solutions Limited" at bounding box center [613, 629] width 144 height 17
type input "One Payroll Solutions Limited"
click at [564, 636] on input at bounding box center [612, 638] width 142 height 16
drag, startPoint x: 579, startPoint y: 718, endPoint x: 580, endPoint y: 704, distance: 13.8
click at [580, 719] on li "PAYE Umbrella" at bounding box center [613, 723] width 144 height 17
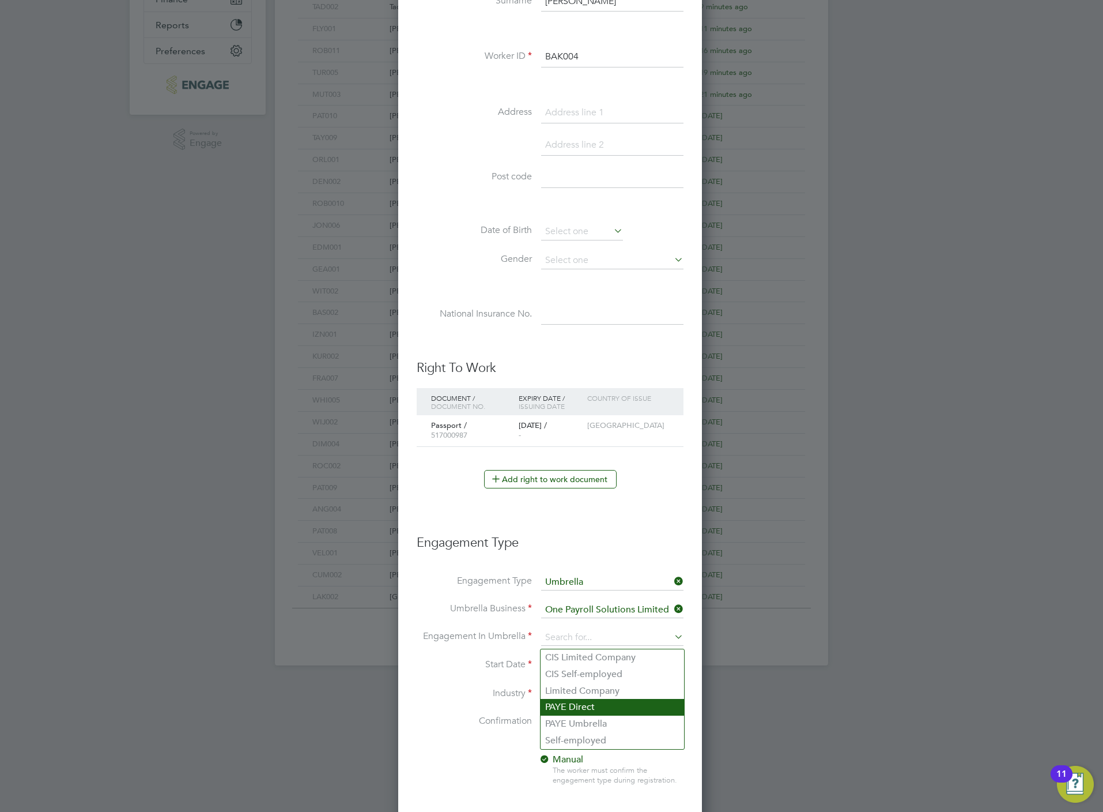
type input "PAYE Umbrella"
click at [567, 665] on input "[DATE]" at bounding box center [582, 665] width 82 height 17
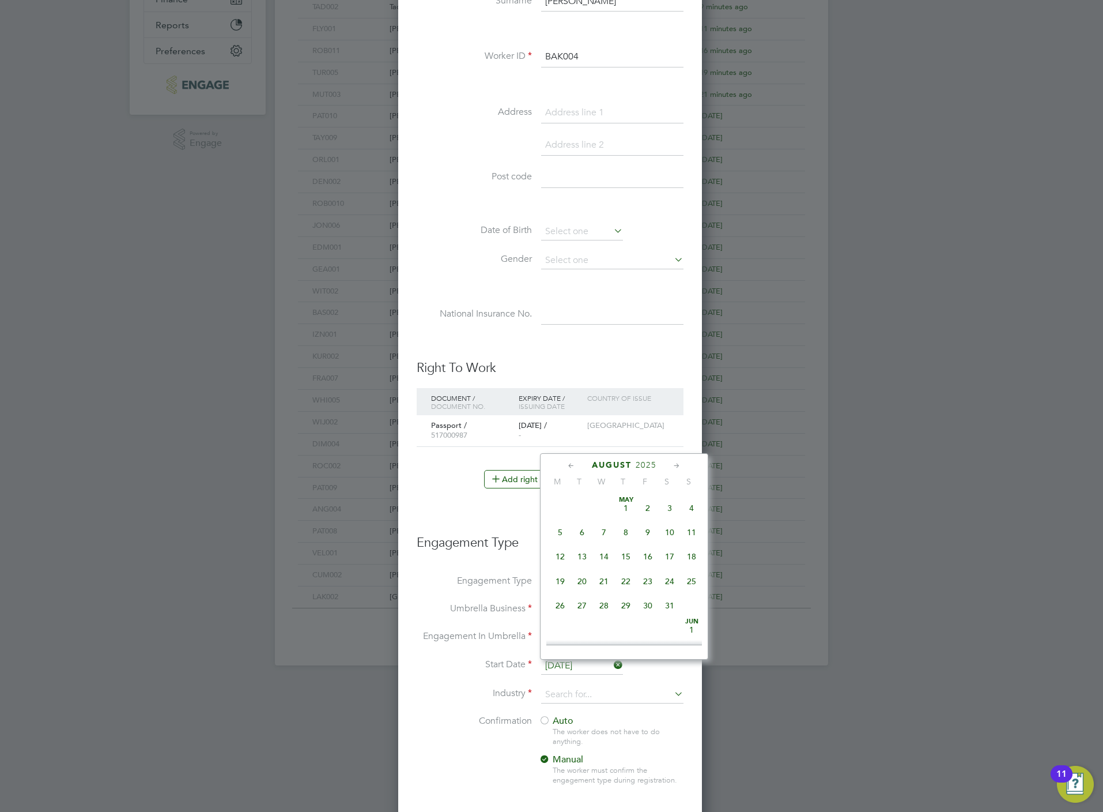
scroll to position [443, 0]
click at [561, 528] on span "18" at bounding box center [560, 528] width 22 height 22
type input "[DATE]"
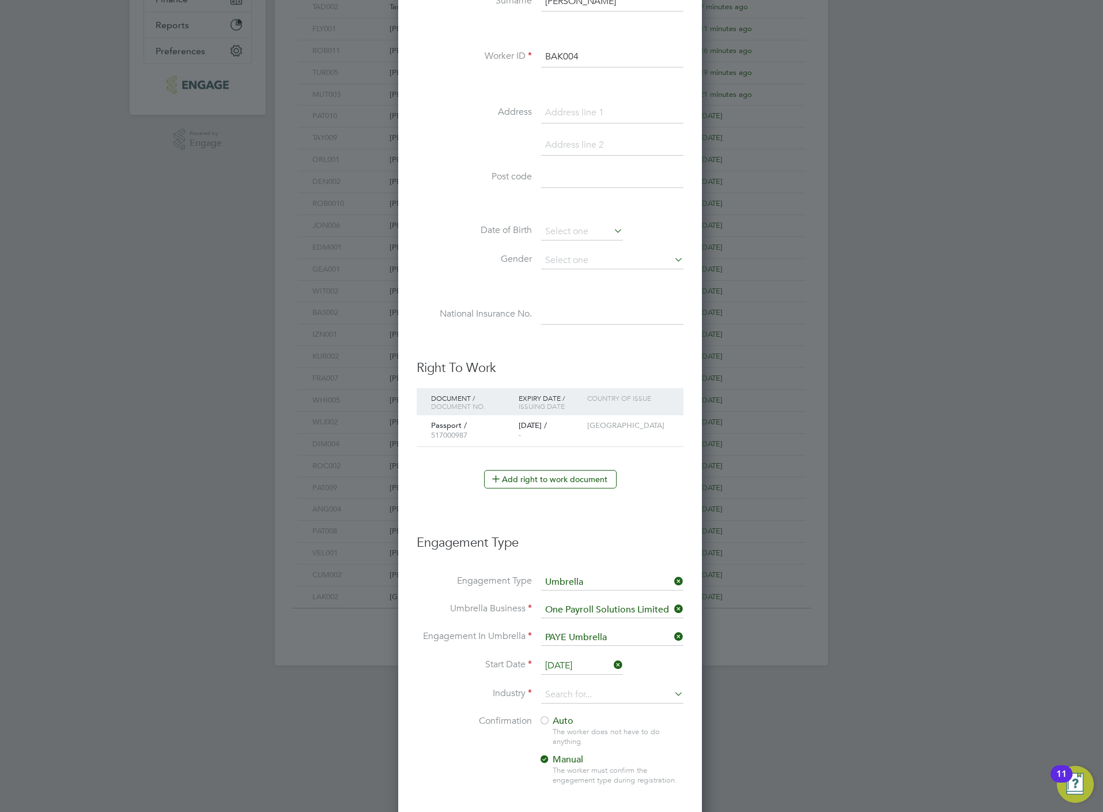
click at [574, 685] on li "Start Date 18 Aug 2025" at bounding box center [550, 671] width 267 height 29
click at [576, 690] on input at bounding box center [612, 694] width 142 height 17
click at [577, 788] on li "Construction" at bounding box center [613, 793] width 144 height 16
type input "Construction"
click at [559, 718] on span "Auto" at bounding box center [556, 721] width 35 height 12
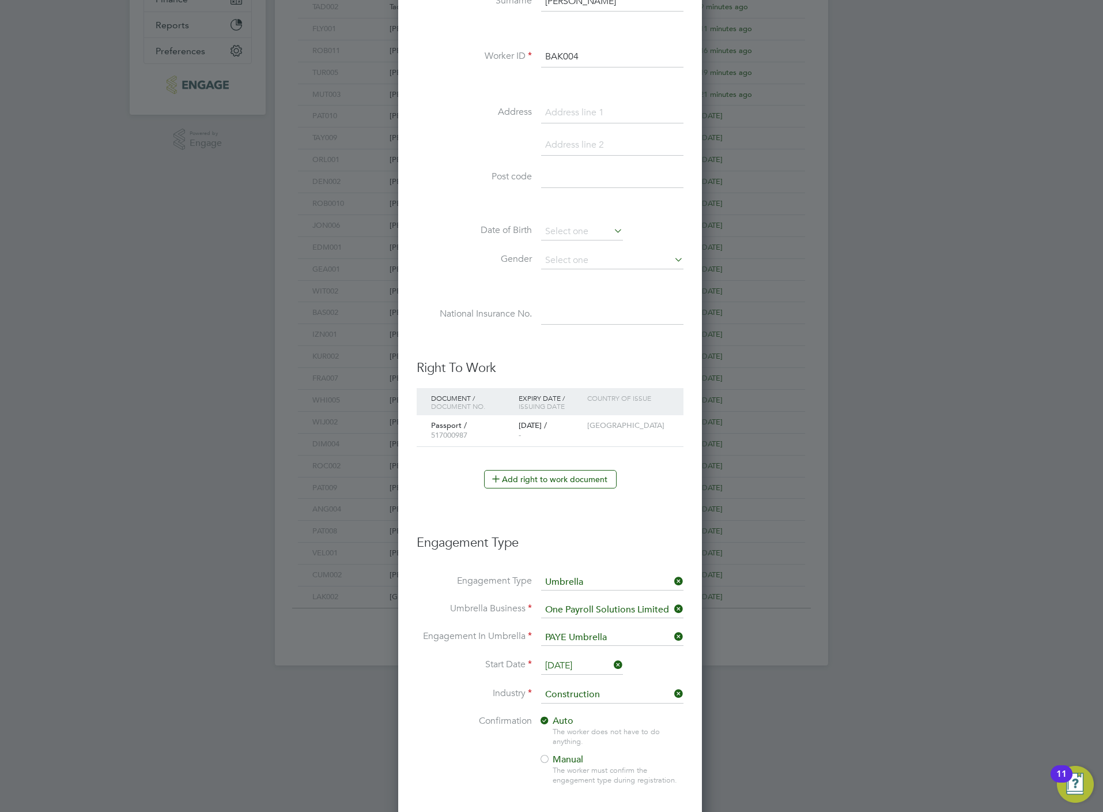
scroll to position [513, 0]
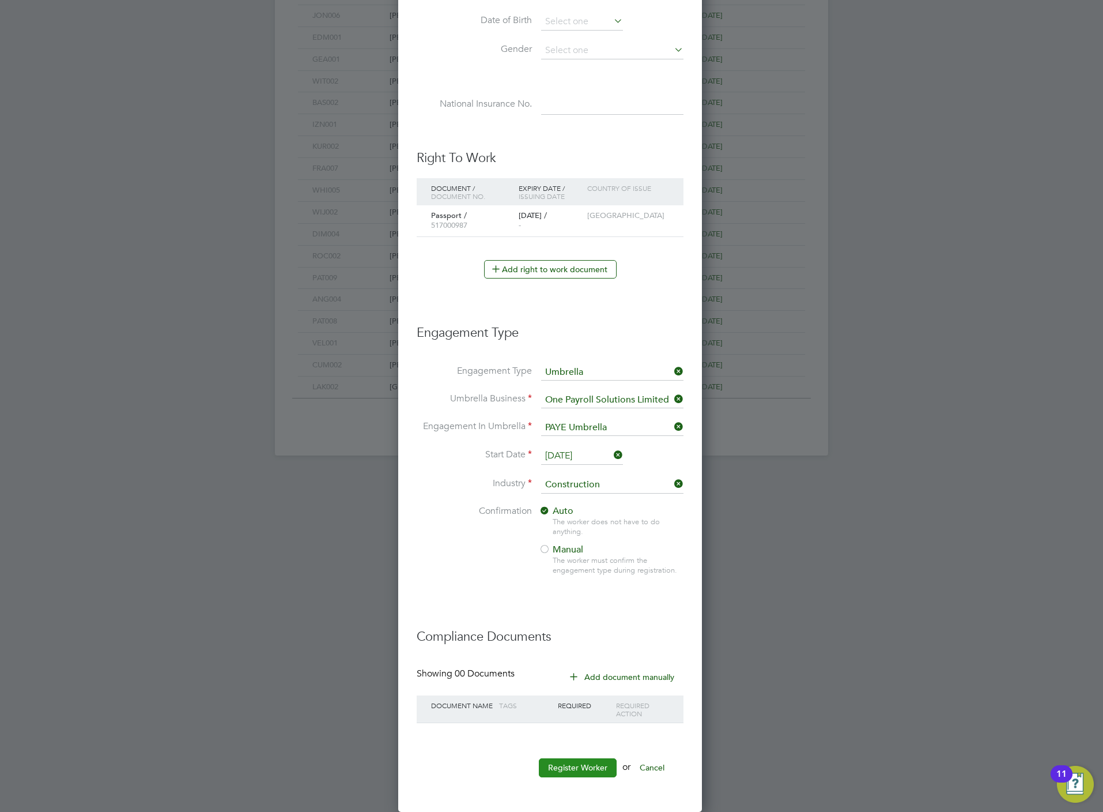
click at [585, 771] on button "Register Worker" at bounding box center [578, 767] width 78 height 18
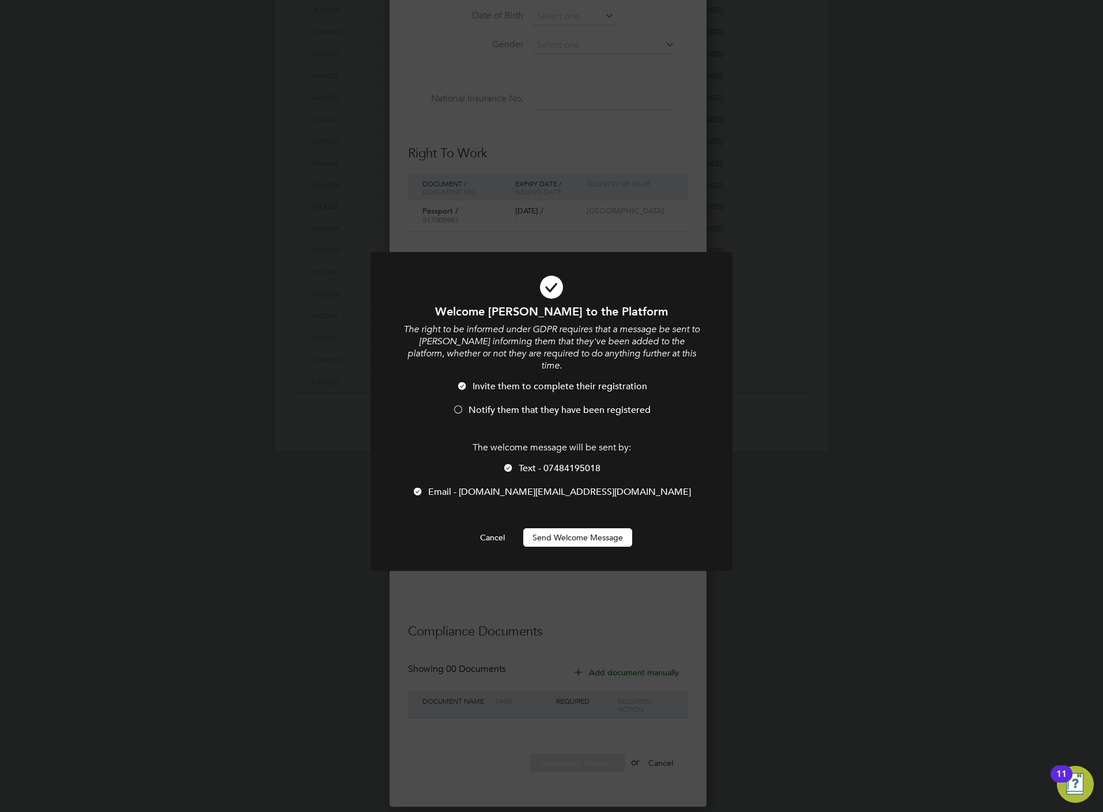
scroll to position [5, 5]
click at [464, 405] on div at bounding box center [459, 411] width 12 height 12
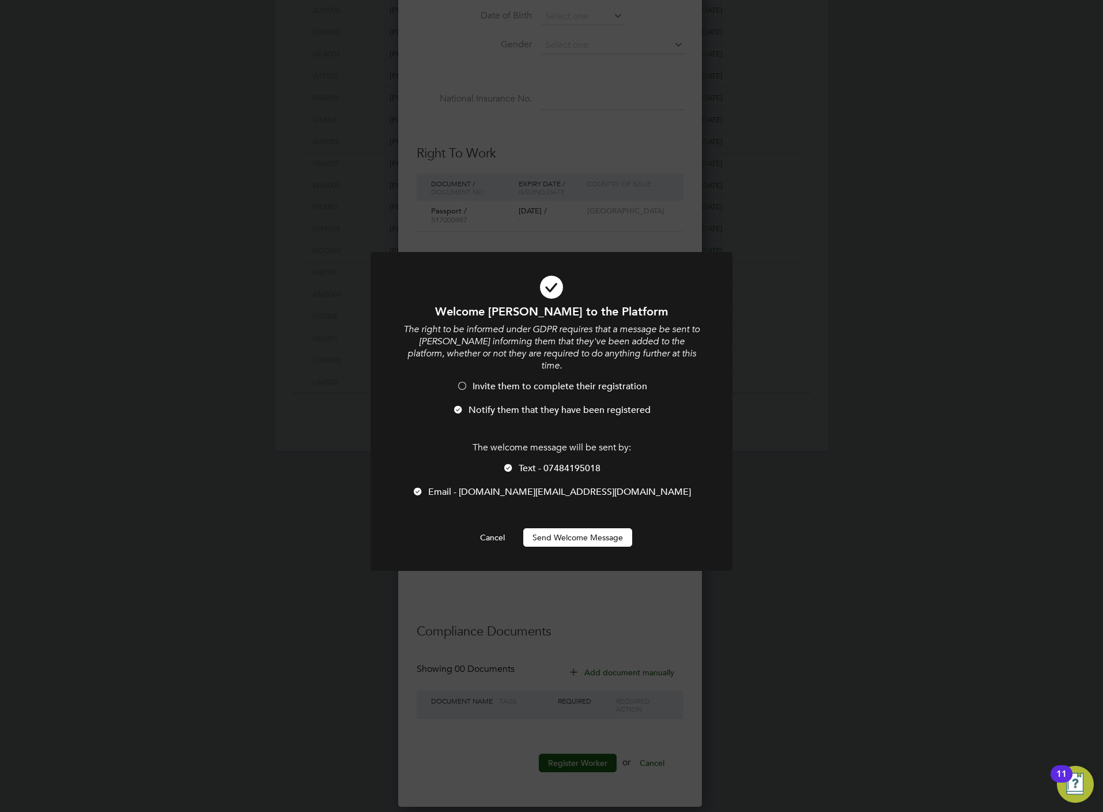
click at [514, 462] on li "Text - 07484195018" at bounding box center [552, 474] width 300 height 24
click at [551, 528] on button "Send Welcome Message" at bounding box center [577, 537] width 109 height 18
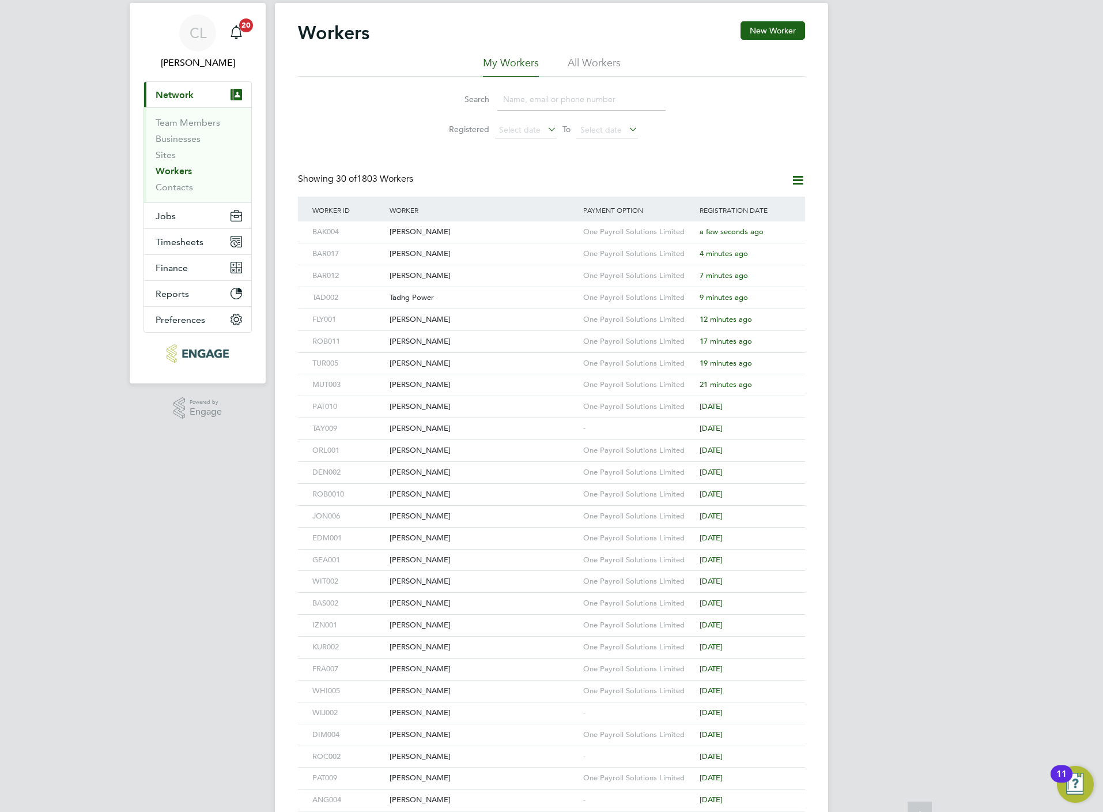
scroll to position [0, 0]
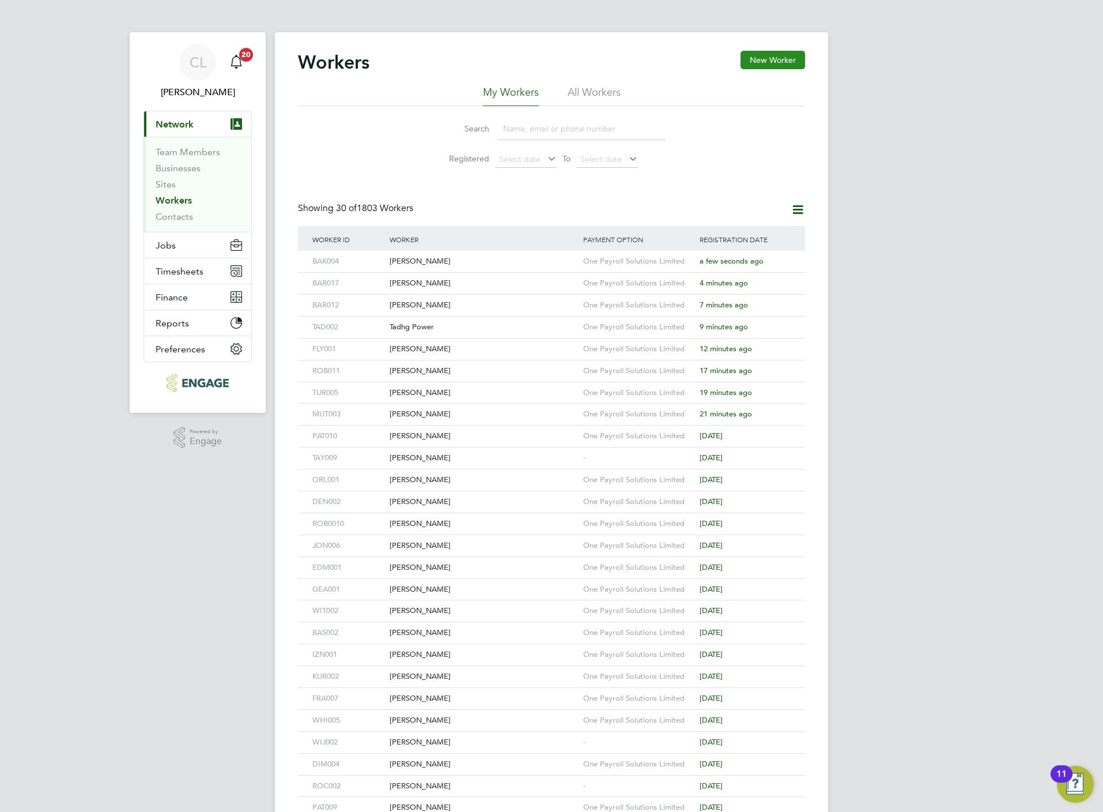
click at [760, 55] on button "New Worker" at bounding box center [773, 60] width 65 height 18
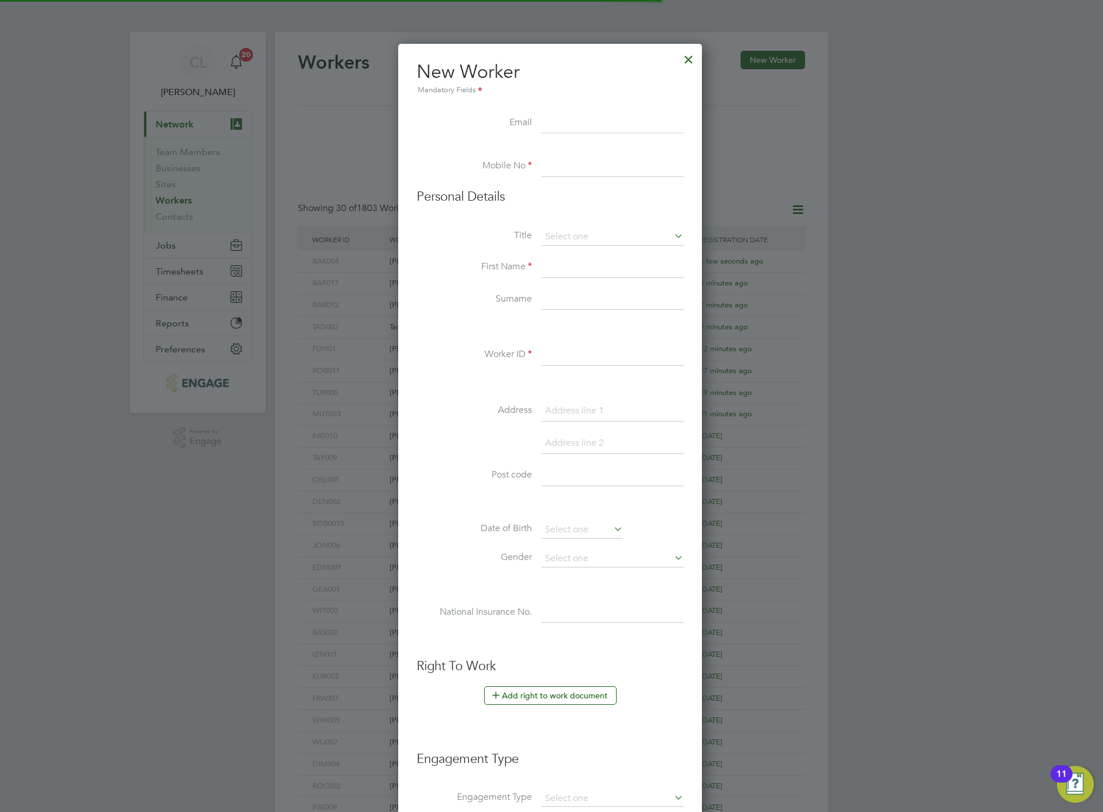
scroll to position [985, 307]
paste input "matt-dockery11@yahoo.com"
type input "matt-dockery11@yahoo.com"
click at [547, 161] on input at bounding box center [612, 166] width 142 height 21
paste input "07810395311"
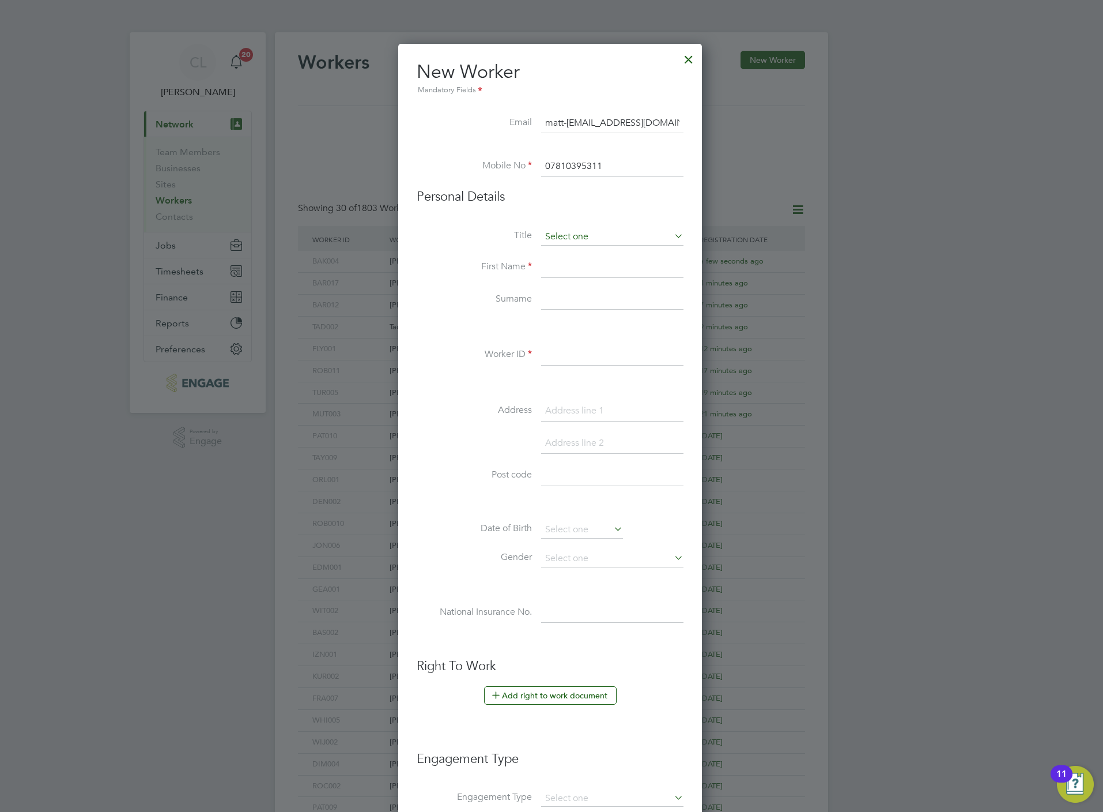
type input "07810395311"
click at [564, 236] on input at bounding box center [612, 236] width 142 height 17
click at [566, 254] on li "Mr" at bounding box center [613, 253] width 144 height 15
type input "Mr"
click at [566, 261] on input at bounding box center [612, 267] width 142 height 21
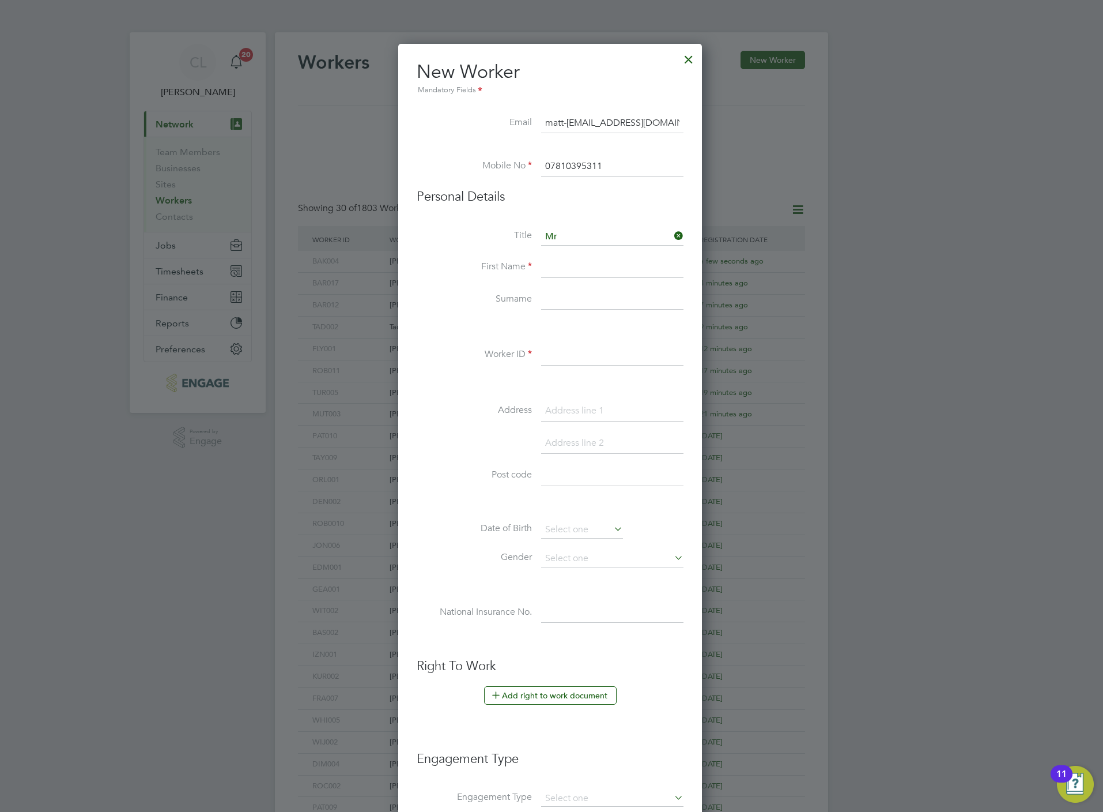
paste input "Matthew Dockery"
click at [590, 268] on input "Matthew Dockery" at bounding box center [612, 267] width 142 height 21
type input "Matthew"
paste input "Dockery"
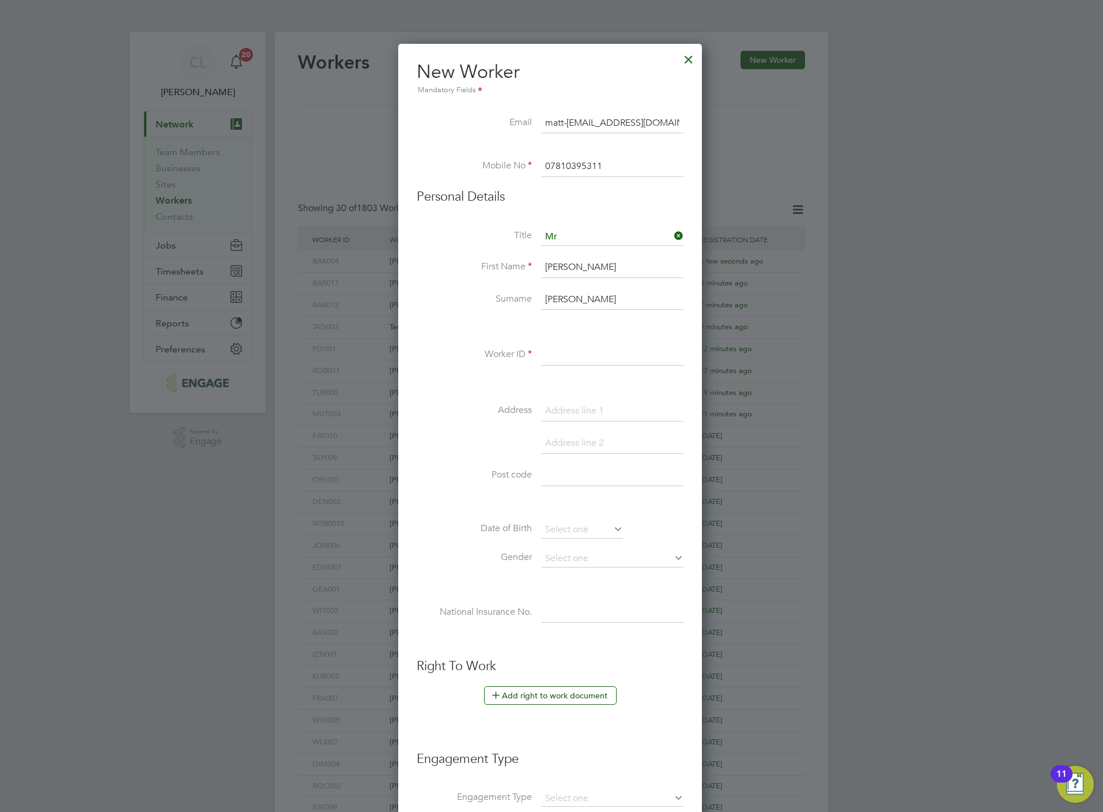
type input "Dockery"
click at [569, 370] on li "Worker ID" at bounding box center [550, 361] width 267 height 32
click at [567, 360] on input at bounding box center [612, 355] width 142 height 21
type input "DOC003"
click at [542, 696] on button "Add right to work document" at bounding box center [550, 695] width 133 height 18
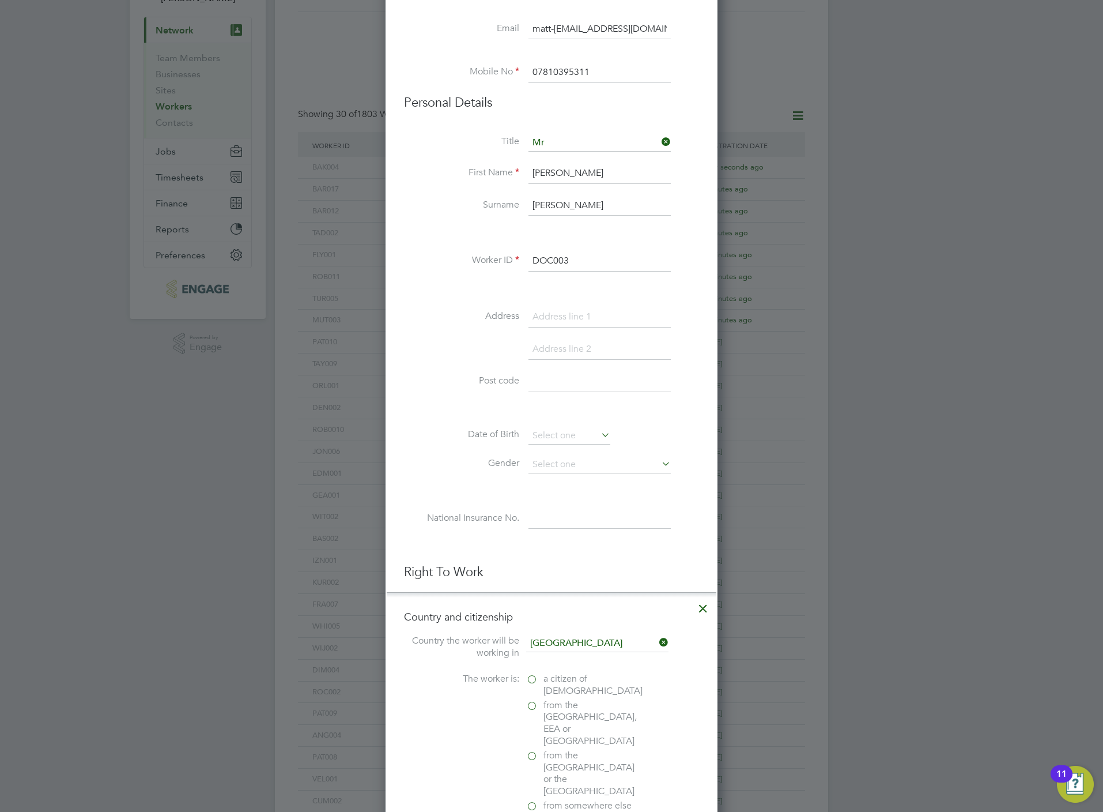
scroll to position [259, 0]
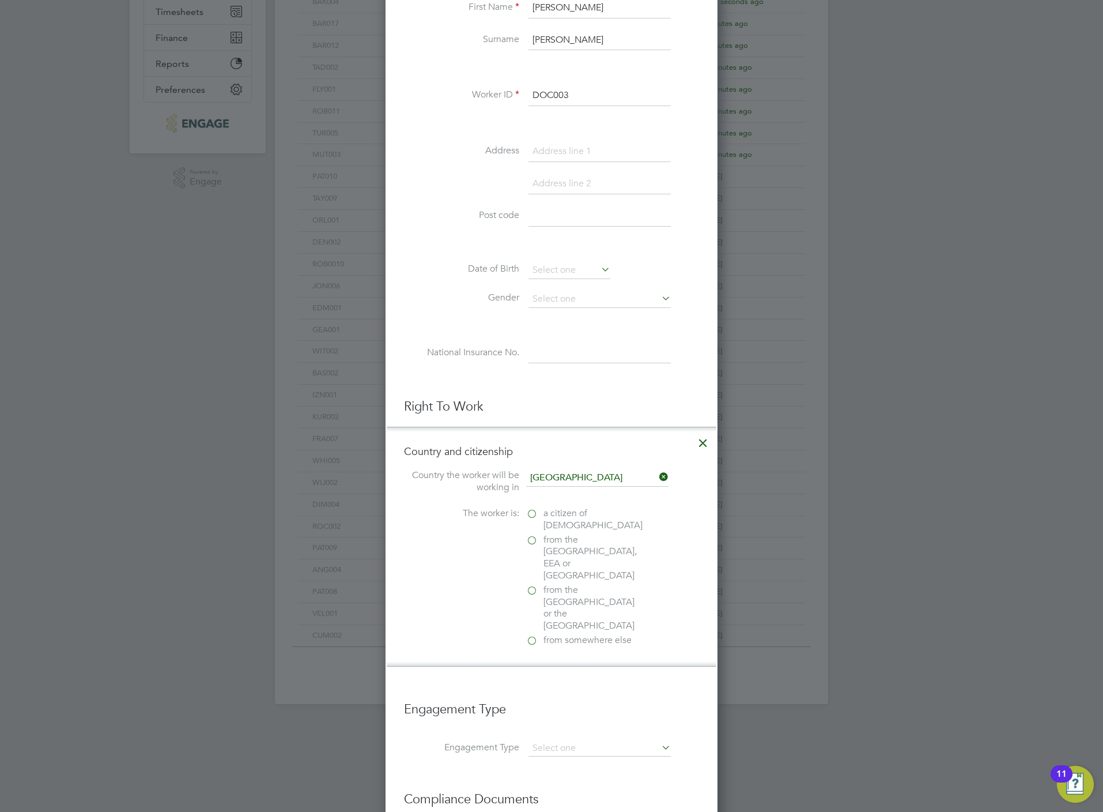
click at [570, 532] on span "a citizen of United Kingdom" at bounding box center [593, 519] width 99 height 24
click at [0, 0] on input "a citizen of United Kingdom" at bounding box center [0, 0] width 0 height 0
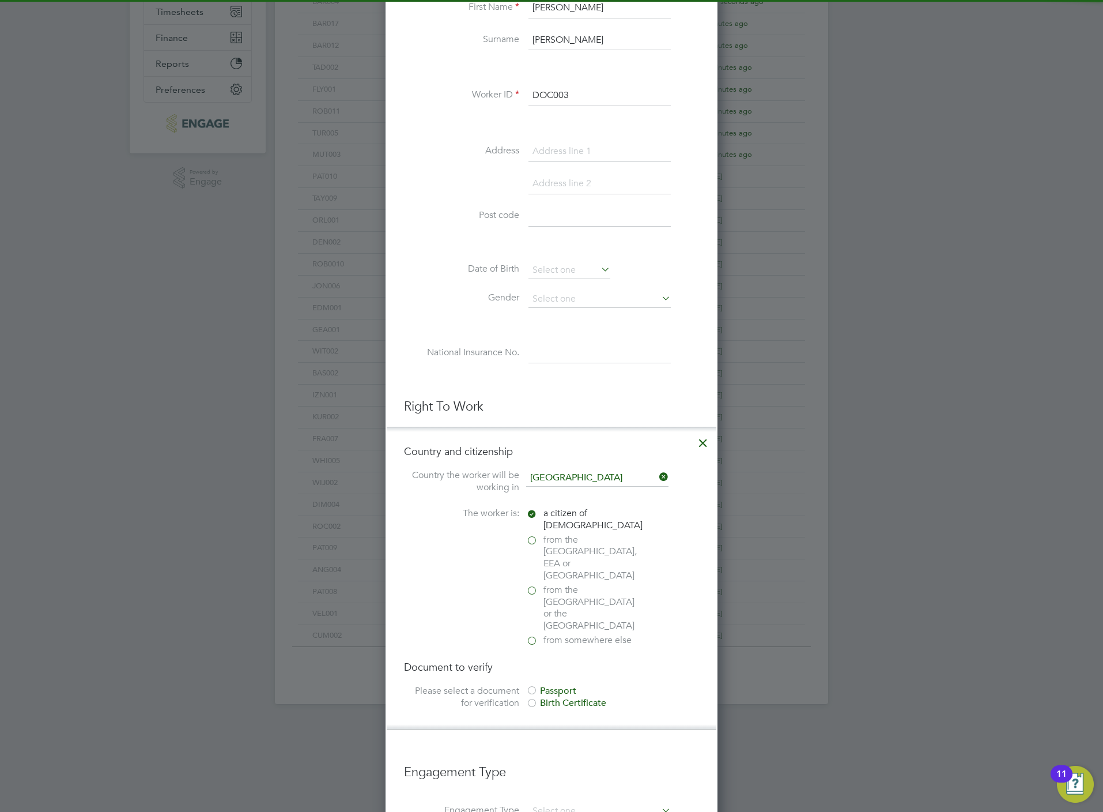
click at [578, 685] on div "Passport" at bounding box center [612, 691] width 173 height 12
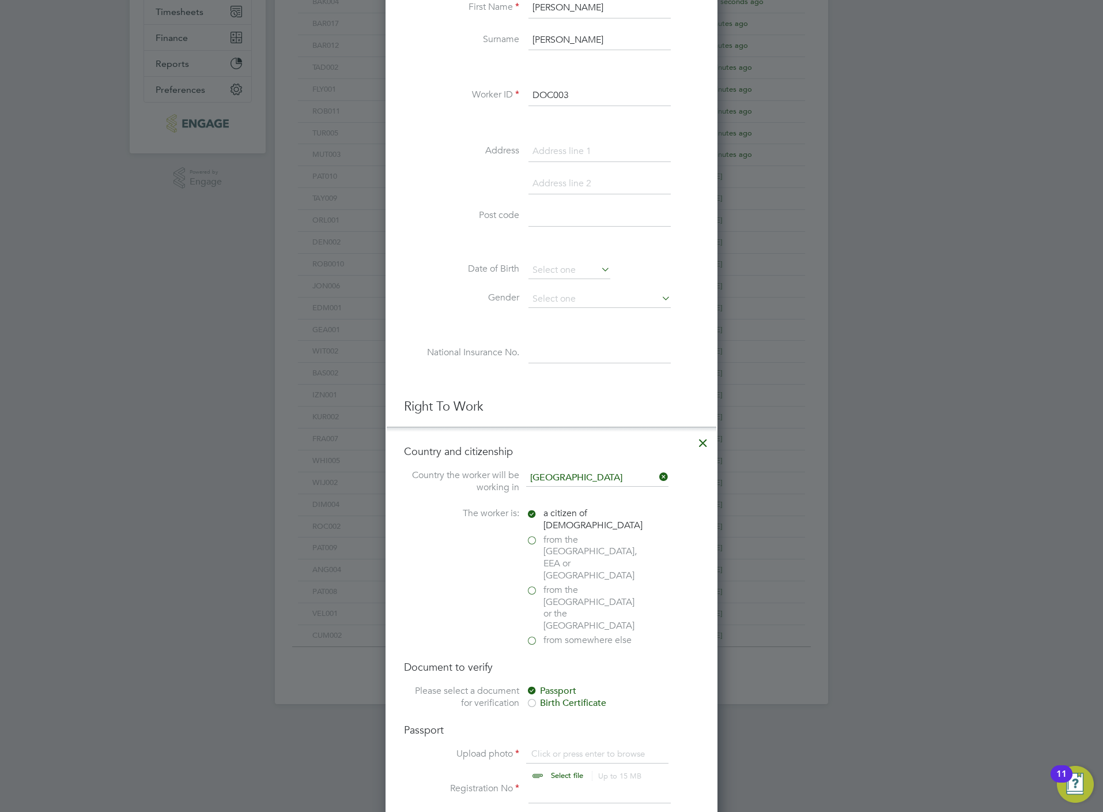
scroll to position [16, 144]
click at [580, 748] on input "file" at bounding box center [578, 765] width 181 height 35
type input "C:\fakepath\Matthew Dockery DL.jpg"
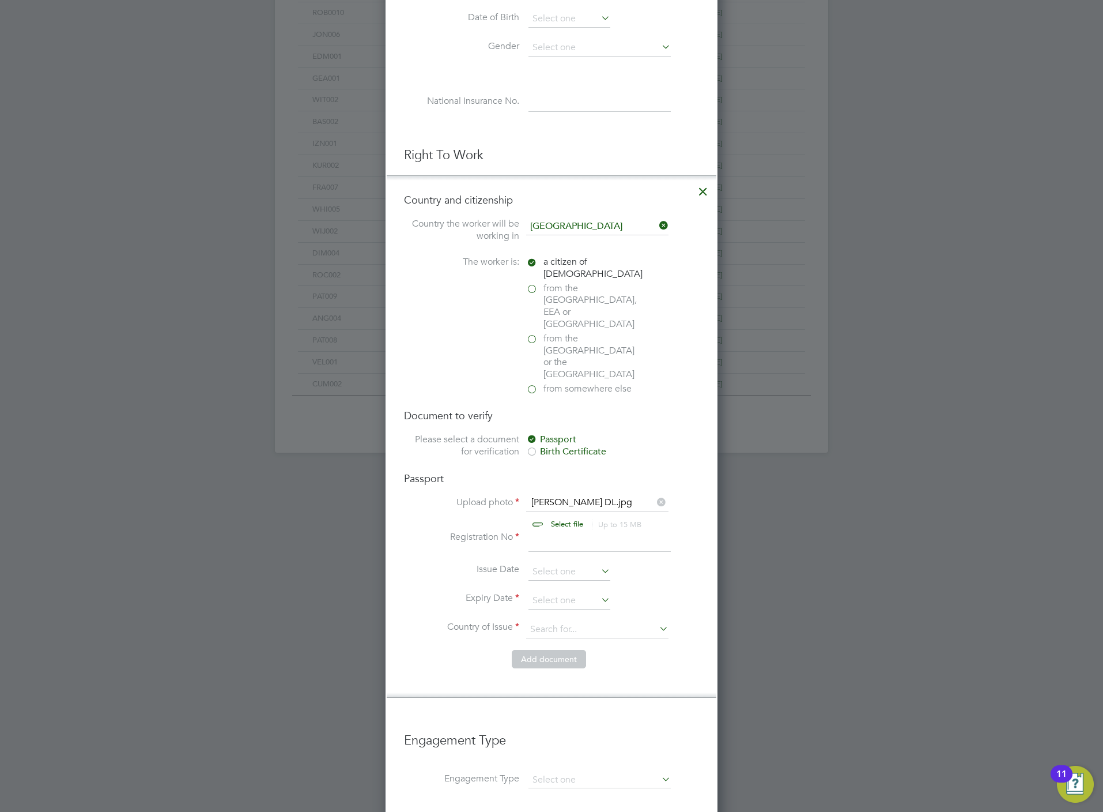
scroll to position [519, 0]
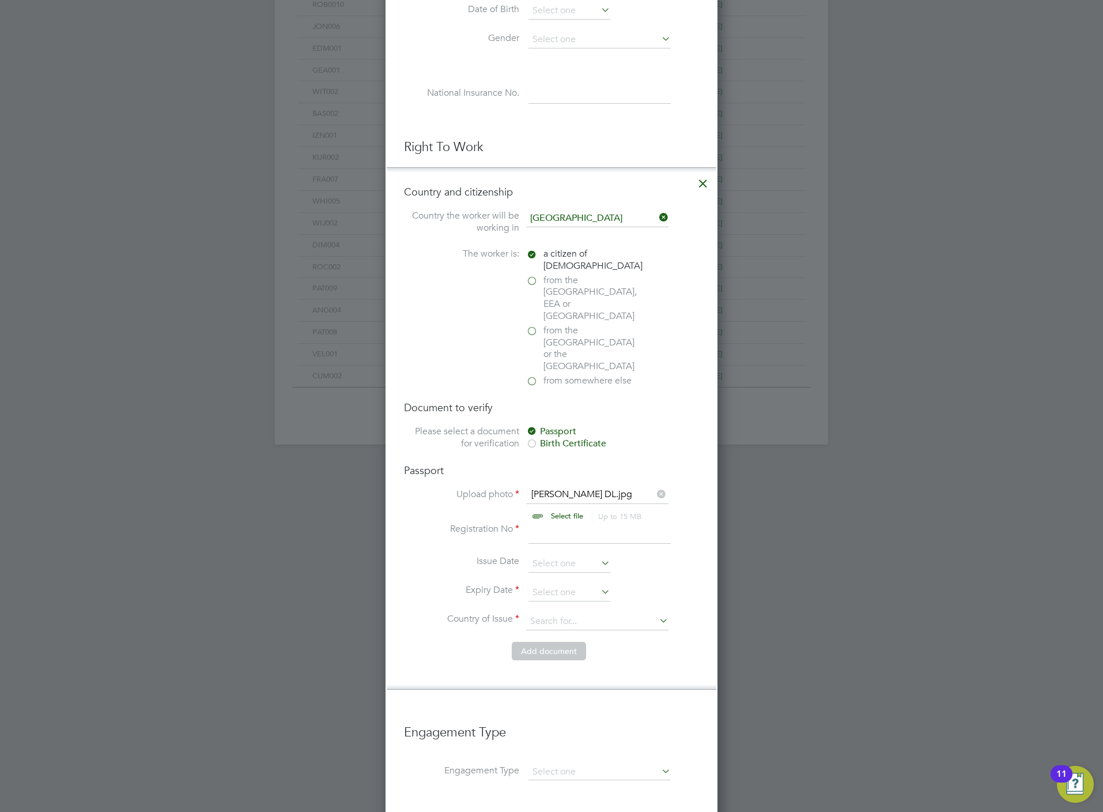
click at [563, 523] on input at bounding box center [600, 533] width 142 height 21
type input "517000987"
click at [564, 584] on input at bounding box center [570, 592] width 82 height 17
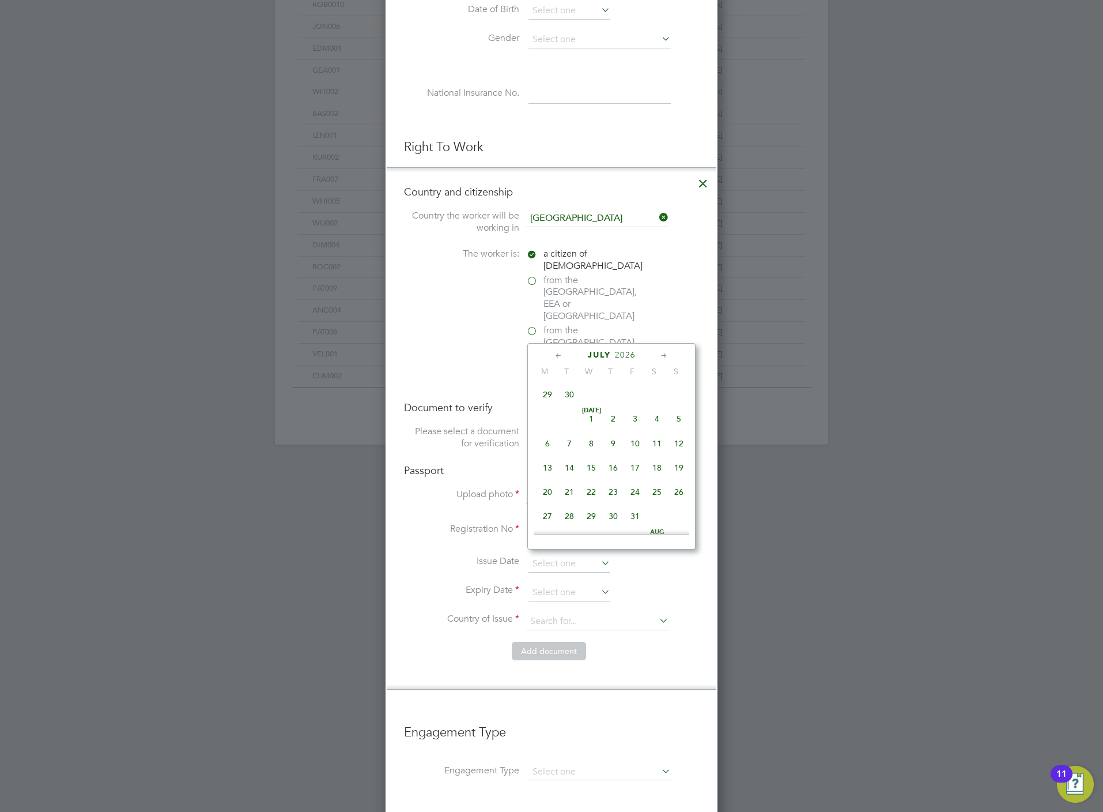
scroll to position [1747, 0]
click at [598, 462] on span "15" at bounding box center [592, 451] width 22 height 22
type input "15 Jul 2026"
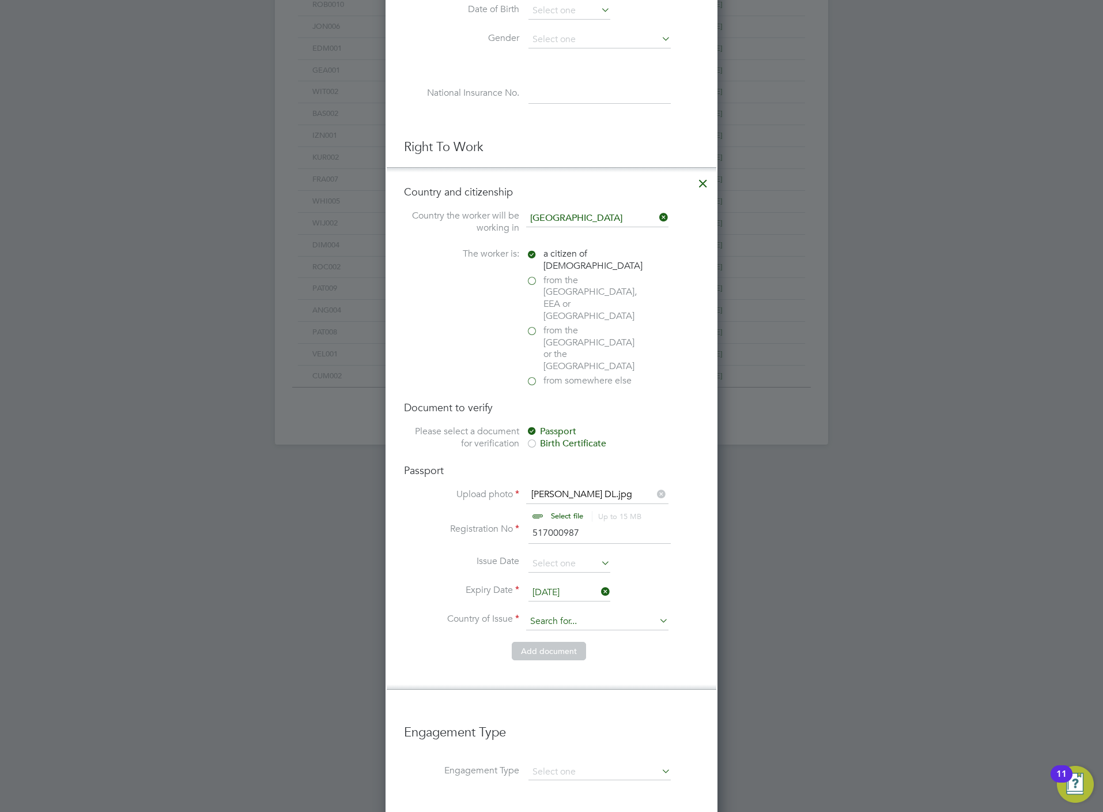
click at [590, 613] on input at bounding box center [597, 621] width 142 height 17
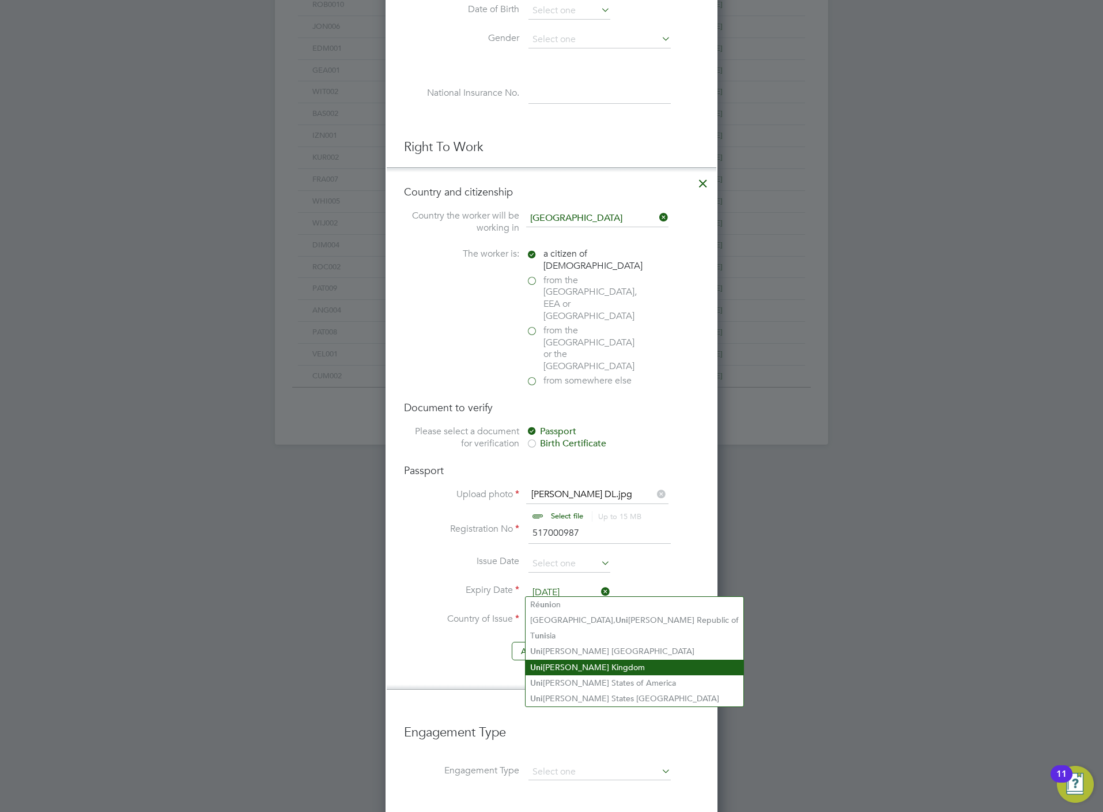
click at [571, 660] on li "Uni ted Kingdom" at bounding box center [635, 668] width 218 height 16
type input "United Kingdom"
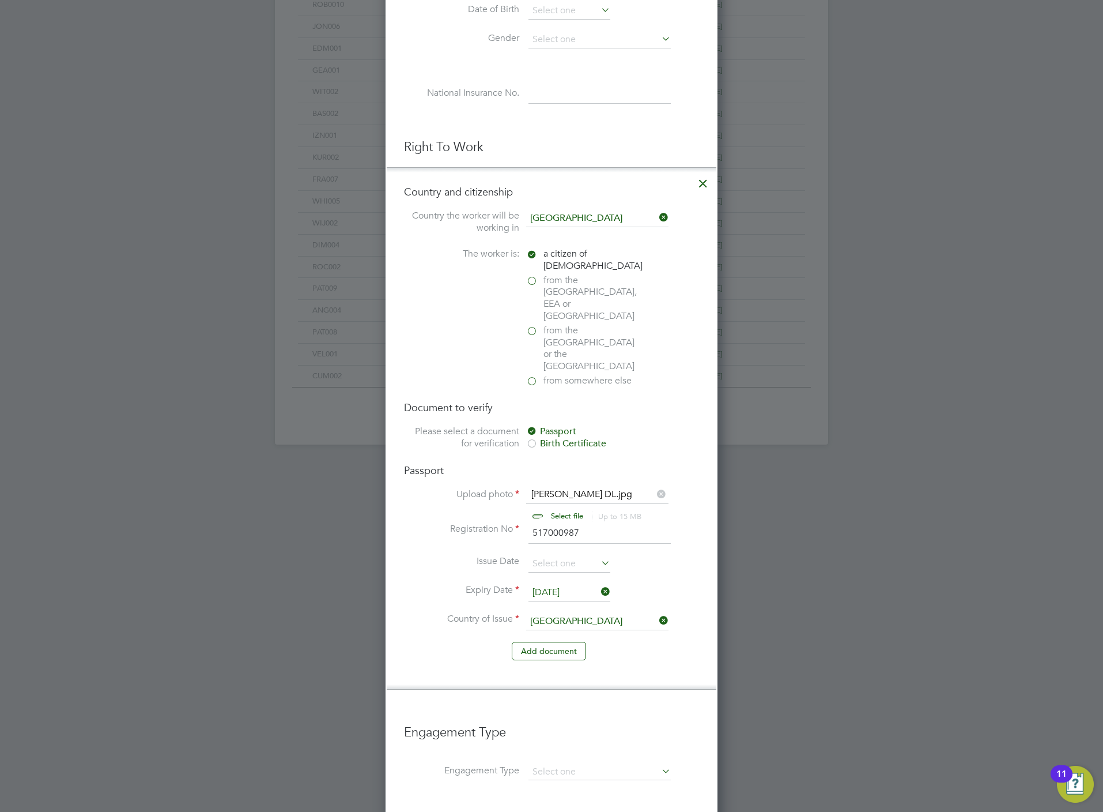
click at [552, 642] on li "Add document" at bounding box center [551, 657] width 295 height 30
click at [551, 642] on button "Add document" at bounding box center [549, 651] width 74 height 18
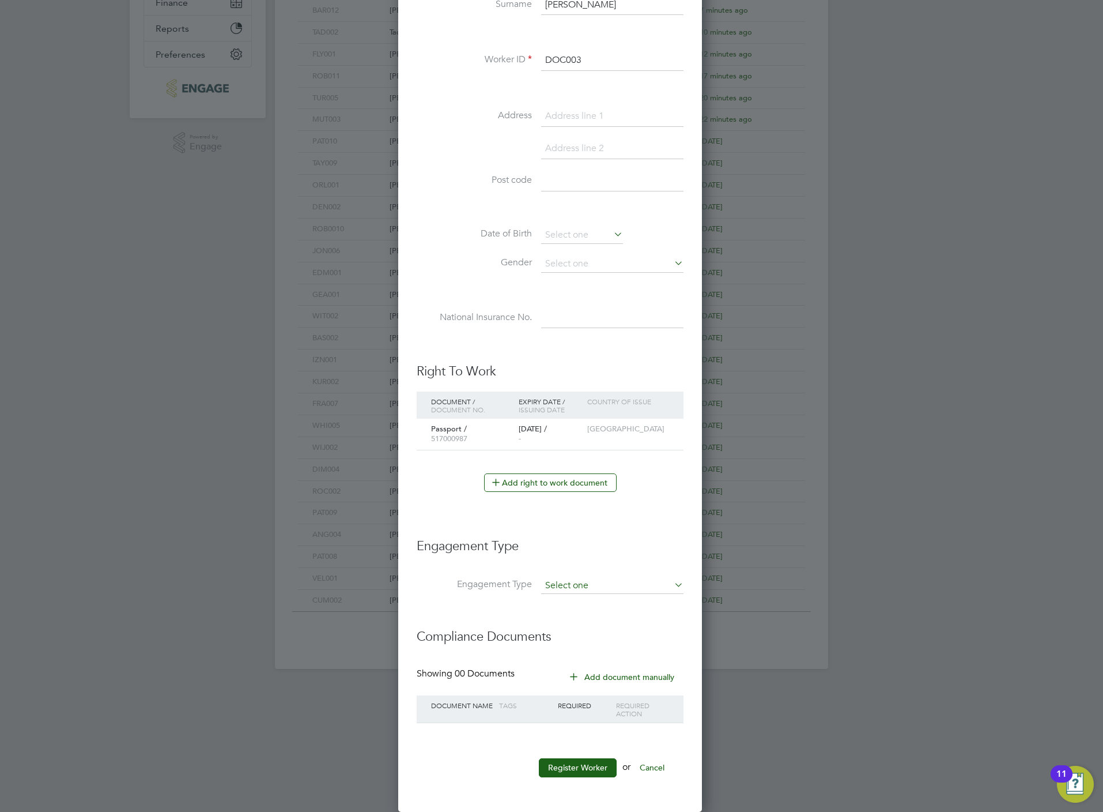
click at [552, 585] on input at bounding box center [612, 586] width 142 height 16
click at [578, 651] on li "Umbrella" at bounding box center [613, 655] width 144 height 17
type input "Umbrella"
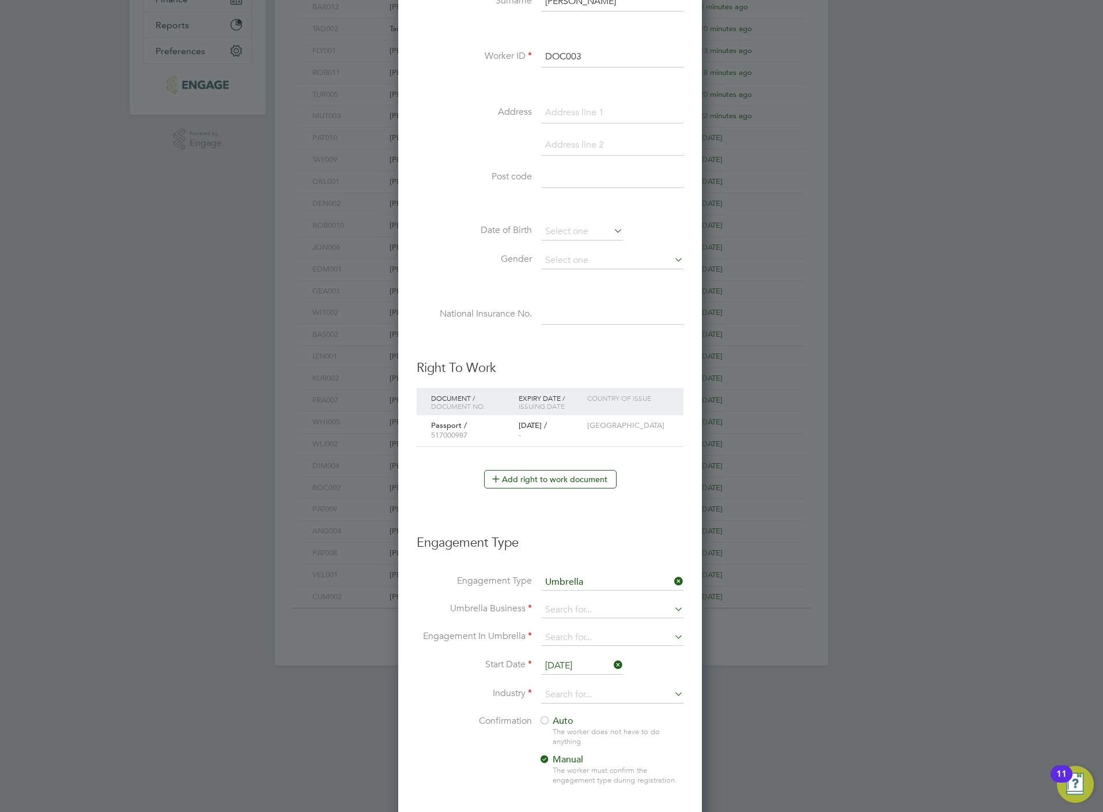
scroll to position [1280, 307]
click at [573, 613] on input at bounding box center [612, 610] width 142 height 16
click at [581, 626] on li "One Payroll Solutions Limited" at bounding box center [613, 629] width 144 height 17
type input "One Payroll Solutions Limited"
click at [580, 638] on input at bounding box center [612, 638] width 142 height 16
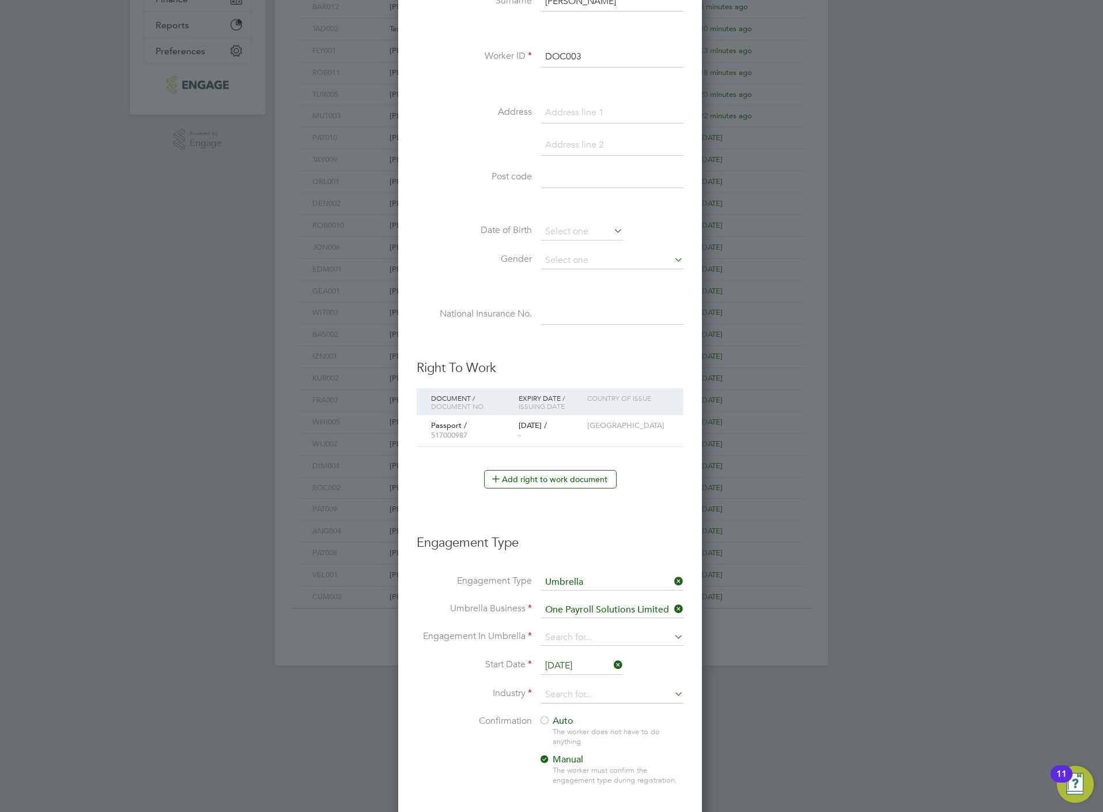
click at [585, 672] on li "CIS Self-employed" at bounding box center [613, 674] width 144 height 17
type input "CIS Self-employed"
click at [577, 670] on input "[DATE]" at bounding box center [582, 665] width 82 height 17
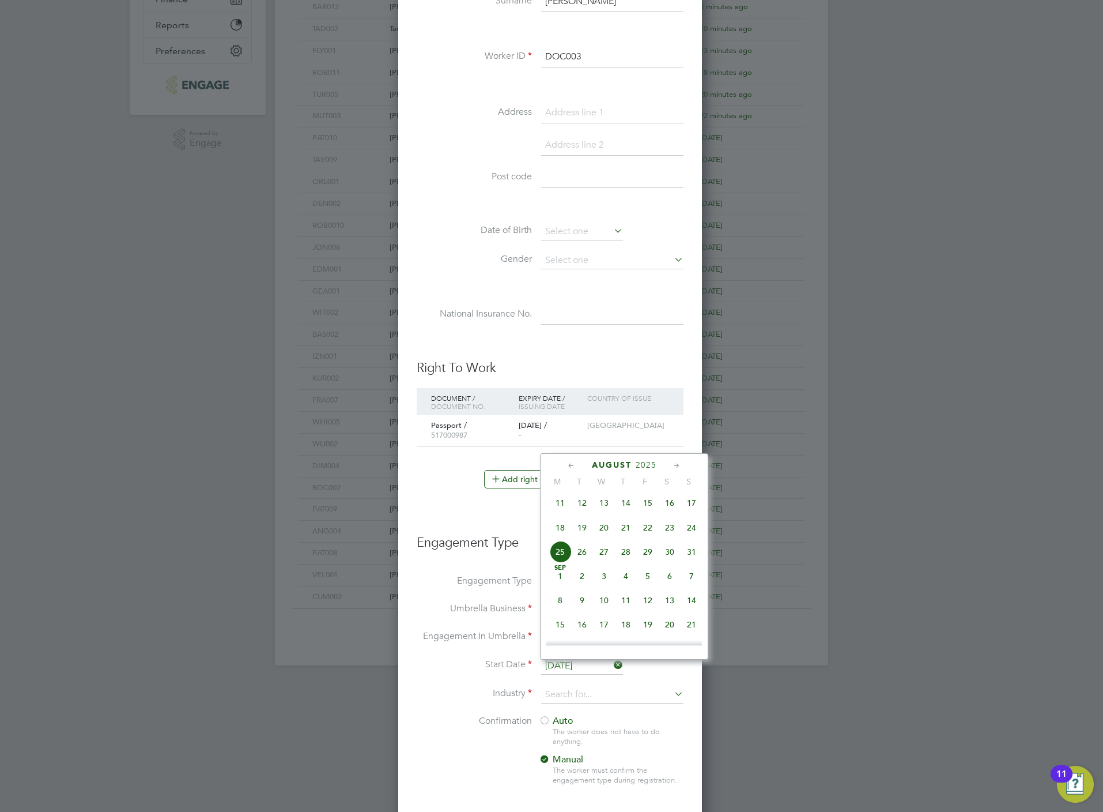
click at [555, 532] on span "18" at bounding box center [560, 528] width 22 height 22
type input "[DATE]"
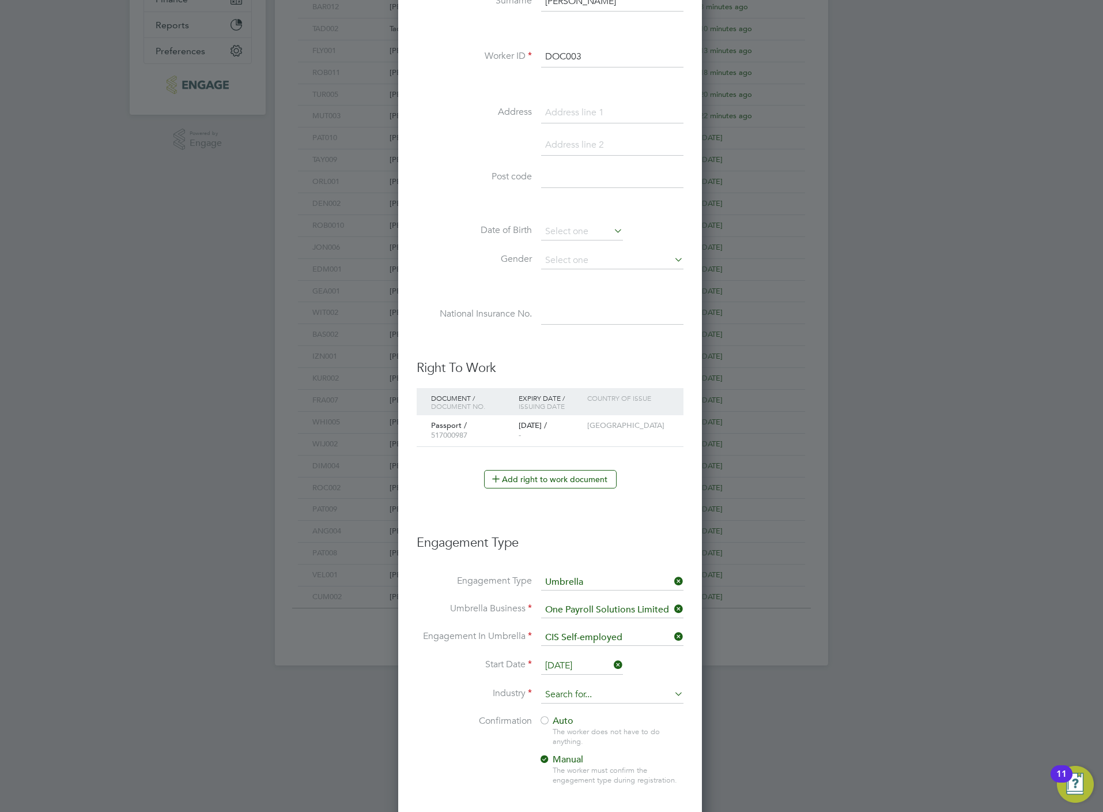
click at [585, 695] on input at bounding box center [612, 694] width 142 height 17
click at [596, 794] on li "Construction" at bounding box center [613, 793] width 144 height 16
type input "Construction"
click at [572, 725] on span "Auto" at bounding box center [556, 721] width 35 height 12
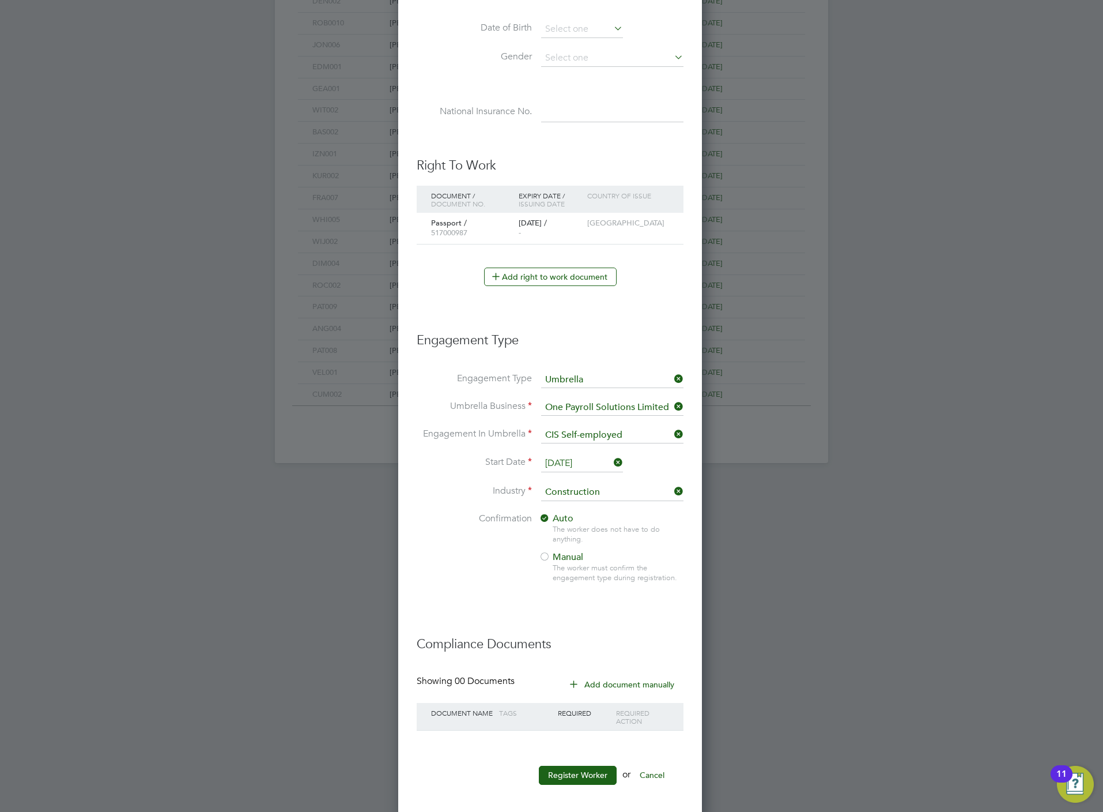
scroll to position [513, 0]
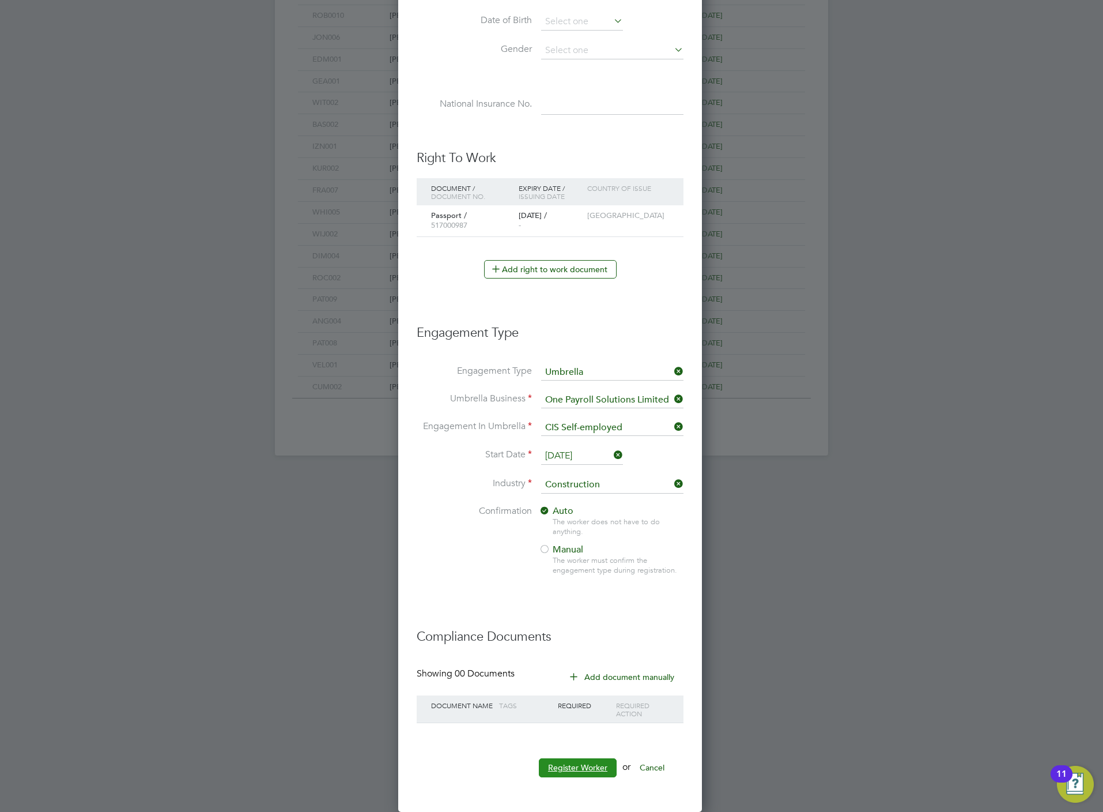
click at [571, 763] on button "Register Worker" at bounding box center [578, 767] width 78 height 18
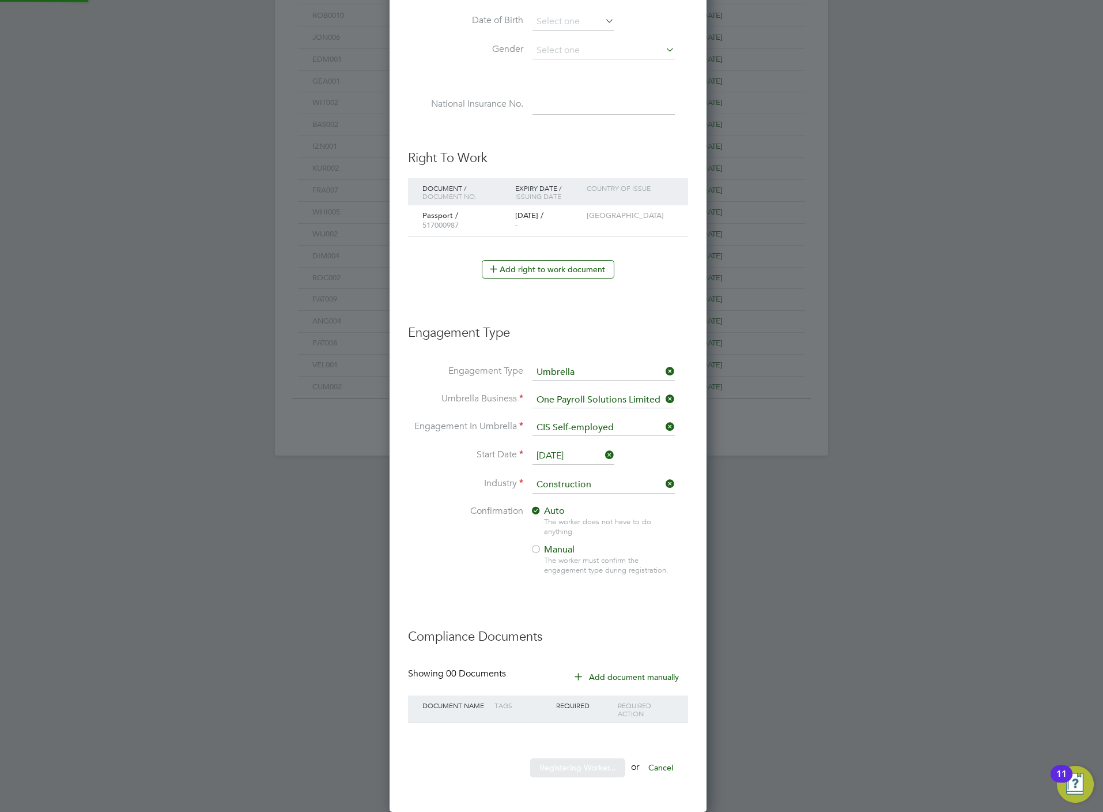
scroll to position [0, 0]
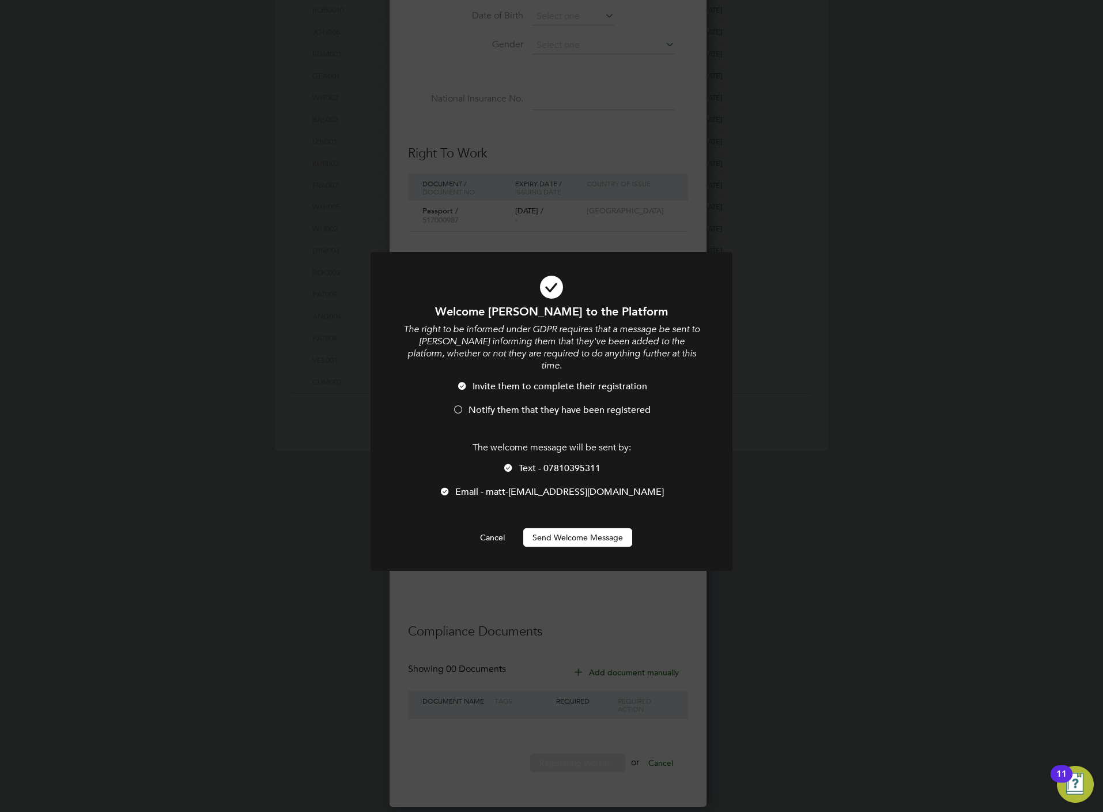
drag, startPoint x: 536, startPoint y: 451, endPoint x: 535, endPoint y: 444, distance: 7.0
click at [536, 462] on span "Text - 07810395311" at bounding box center [560, 468] width 82 height 12
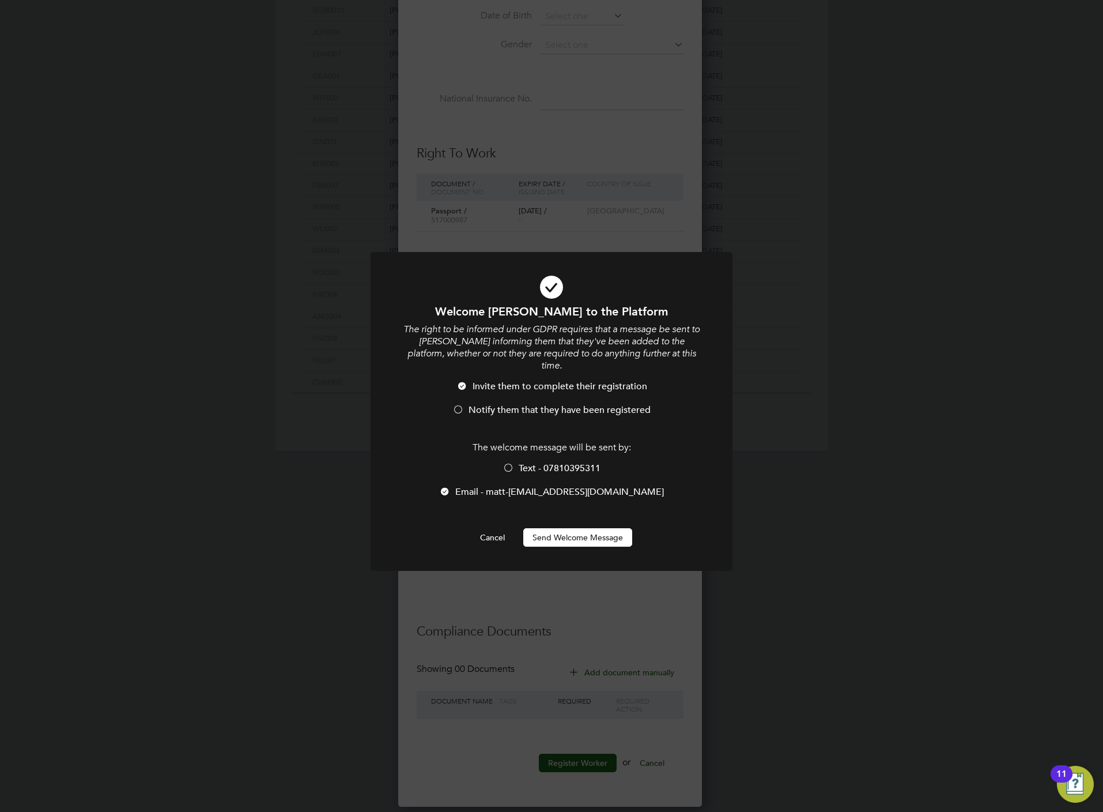
click at [519, 391] on li "Invite them to complete their registration" at bounding box center [552, 393] width 300 height 24
click at [552, 528] on button "Send Welcome Message" at bounding box center [577, 537] width 109 height 18
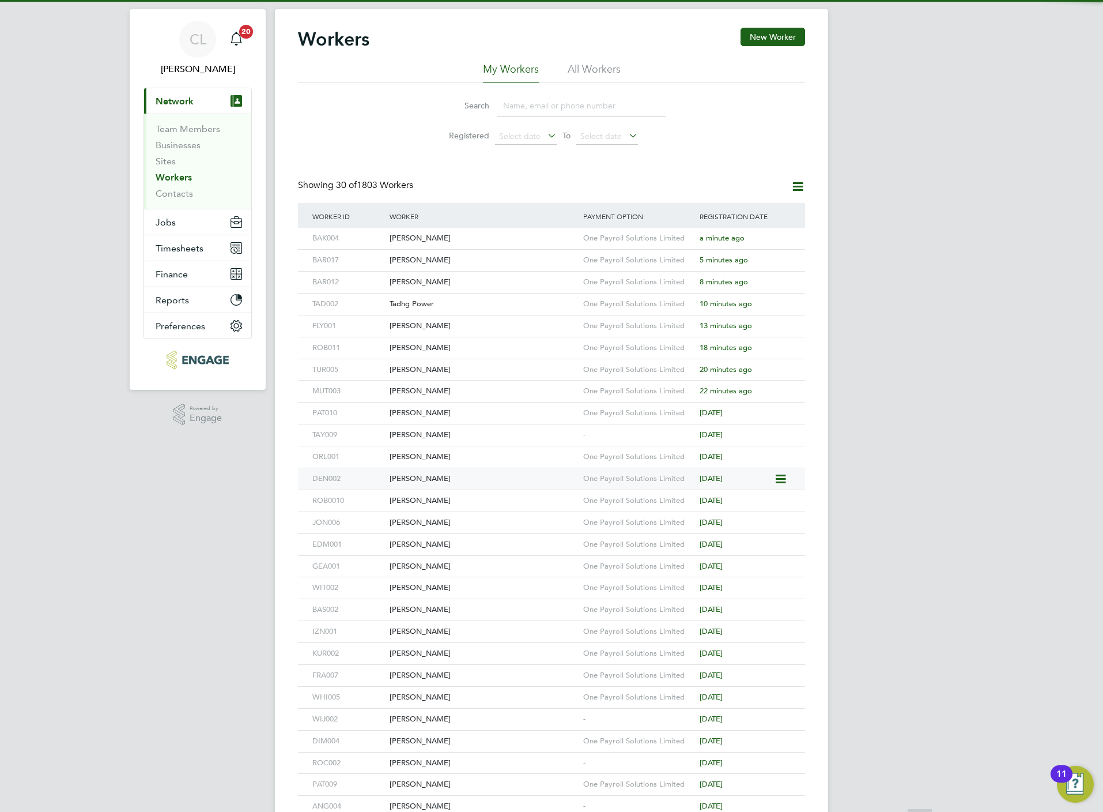
scroll to position [0, 0]
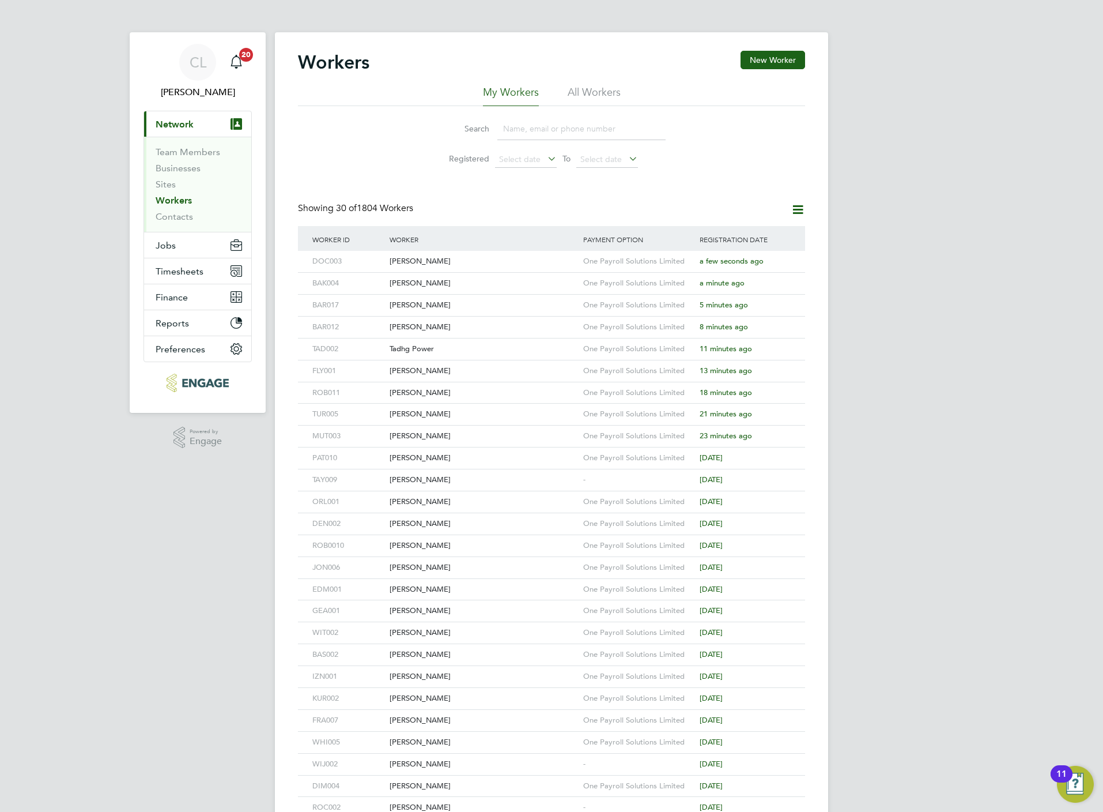
click at [784, 48] on div "Workers New Worker My Workers All Workers Search Registered Select date To Sele…" at bounding box center [551, 497] width 553 height 931
click at [481, 280] on div "Sebastian Baker-Greaves" at bounding box center [484, 283] width 194 height 21
click at [446, 263] on div "Matthew Dockery" at bounding box center [484, 261] width 194 height 21
click at [700, 155] on div "Search Registered Select date To Select date" at bounding box center [551, 139] width 507 height 67
click at [777, 68] on button "New Worker" at bounding box center [773, 60] width 65 height 18
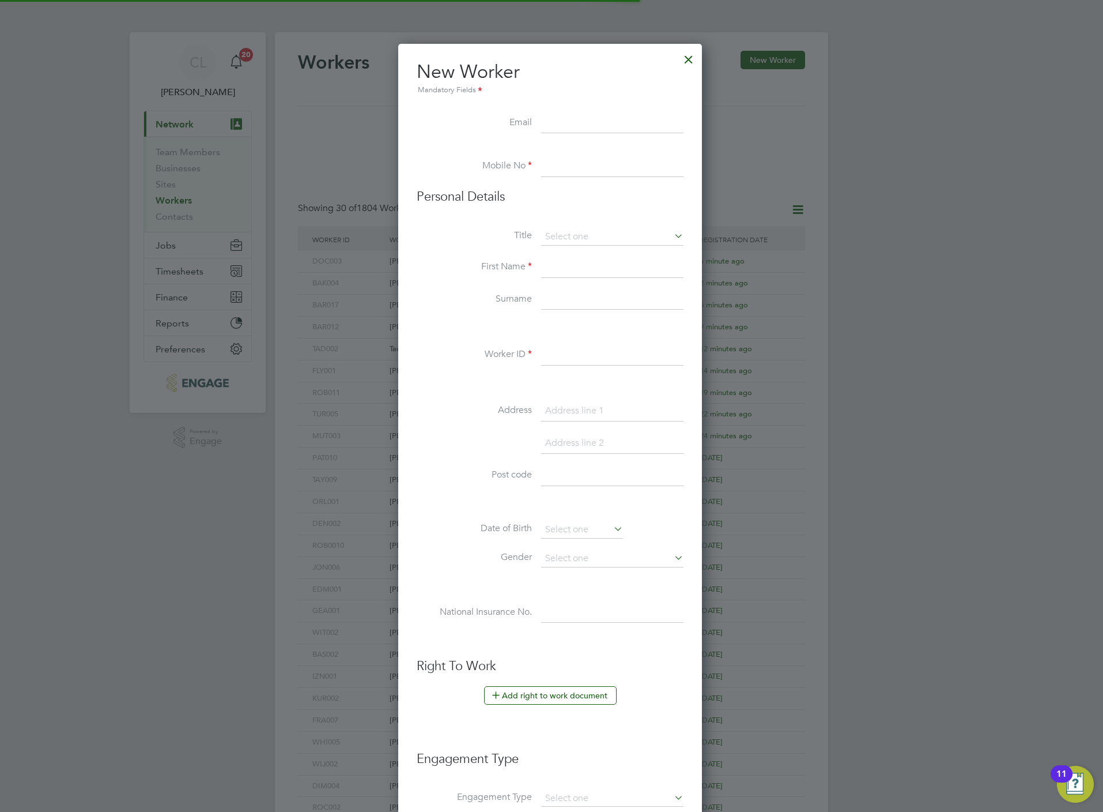
scroll to position [985, 307]
paste input "drs17@hotmail.co.uk"
type input "drs17@hotmail.co.uk"
paste input "07709604605"
type input "07709604605"
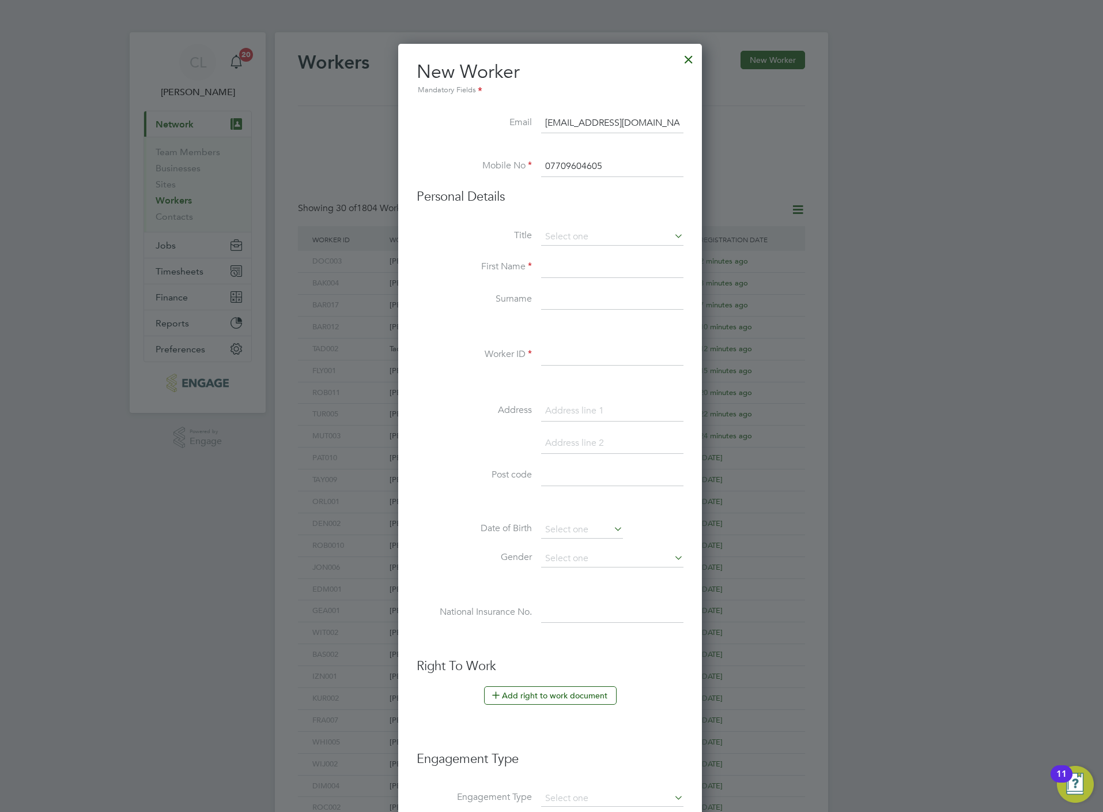
click at [587, 227] on li "Personal Details" at bounding box center [550, 209] width 267 height 40
click at [586, 237] on input at bounding box center [612, 236] width 142 height 17
drag, startPoint x: 585, startPoint y: 255, endPoint x: 574, endPoint y: 261, distance: 12.2
click at [585, 257] on li "Mr" at bounding box center [613, 253] width 144 height 15
type input "Mr"
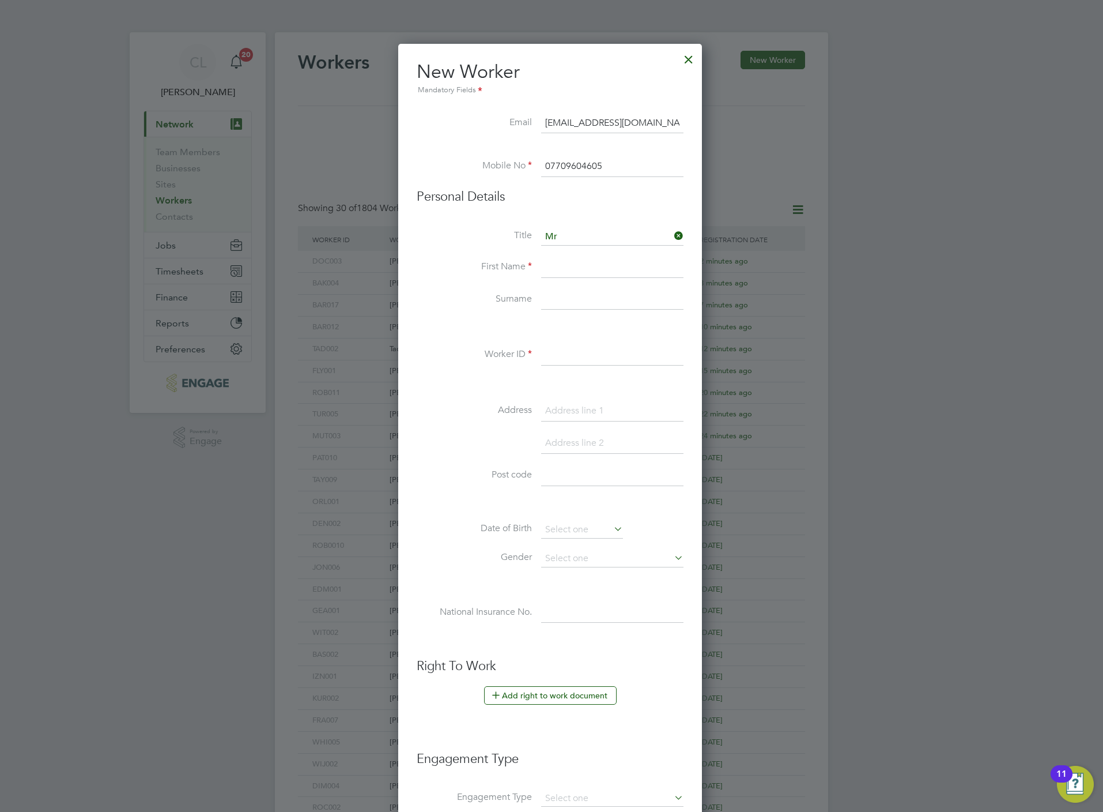
click at [564, 266] on input at bounding box center [612, 267] width 142 height 21
paste input "Darren Russell Smith"
click at [626, 265] on input "Darren Russell Smith" at bounding box center [612, 267] width 142 height 21
type input "Darren Russell"
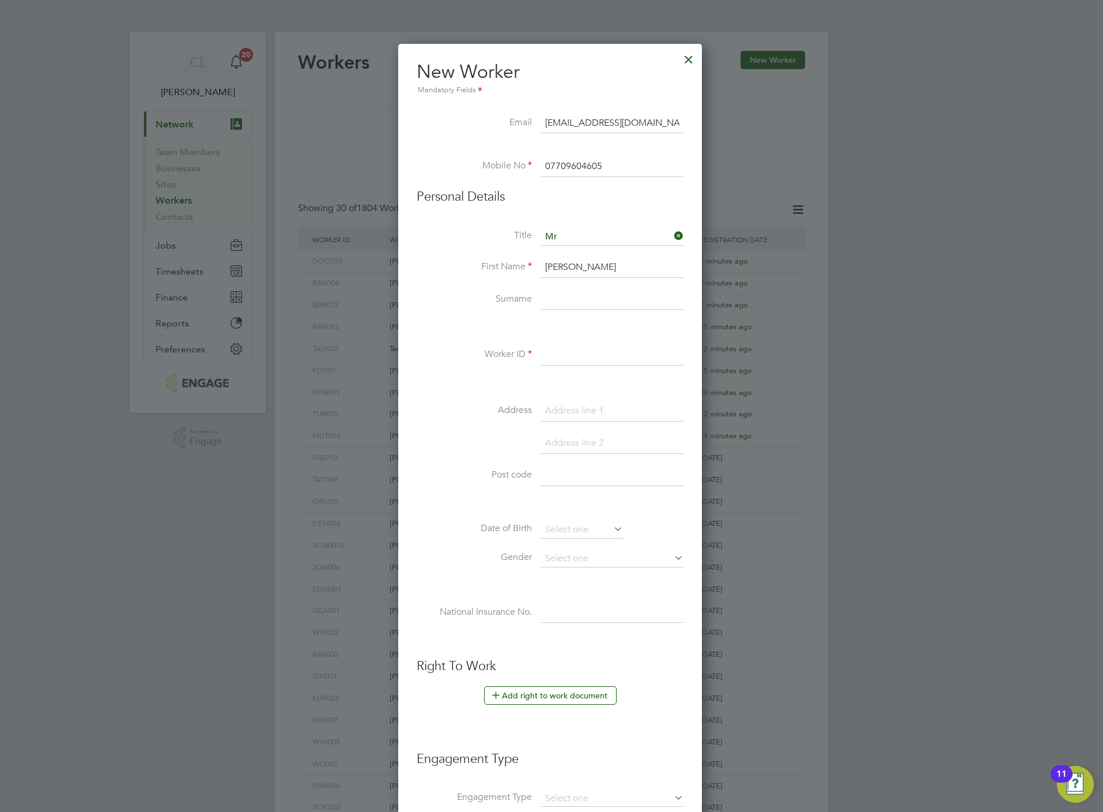
paste input "Smith"
type input "Smith"
click at [547, 352] on input at bounding box center [612, 355] width 142 height 21
type input "SMI014"
click at [557, 702] on button "Add right to work document" at bounding box center [550, 695] width 133 height 18
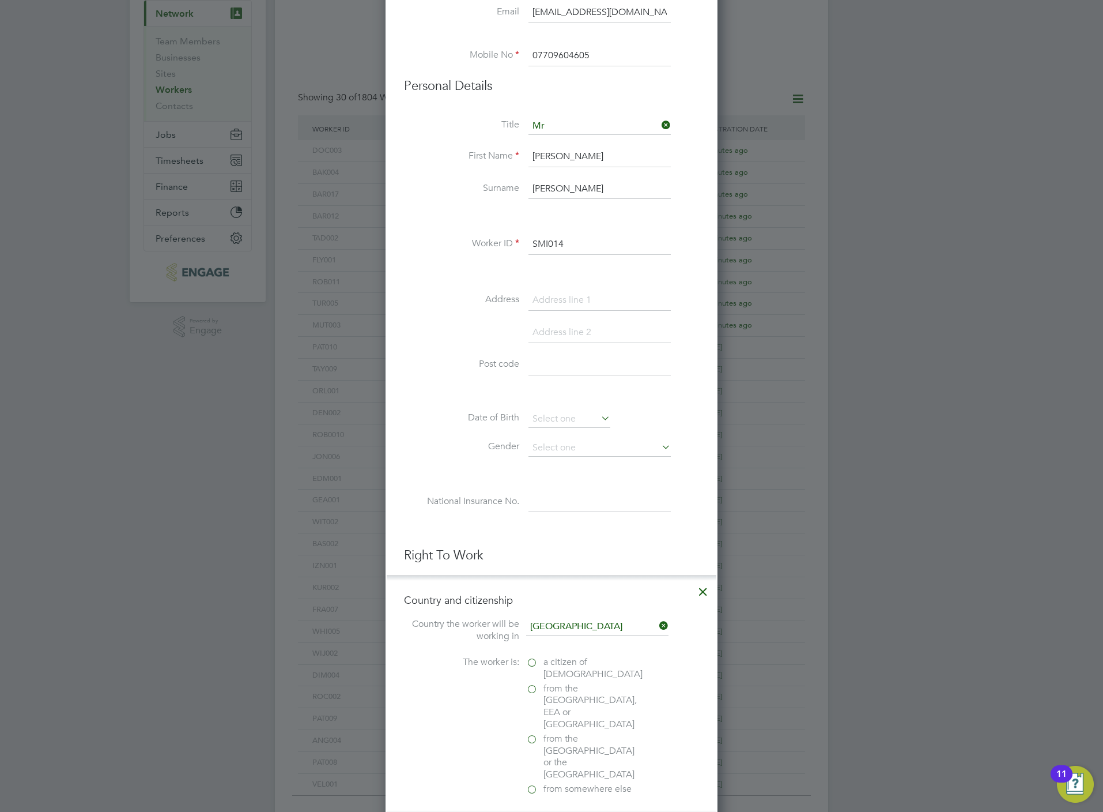
scroll to position [173, 0]
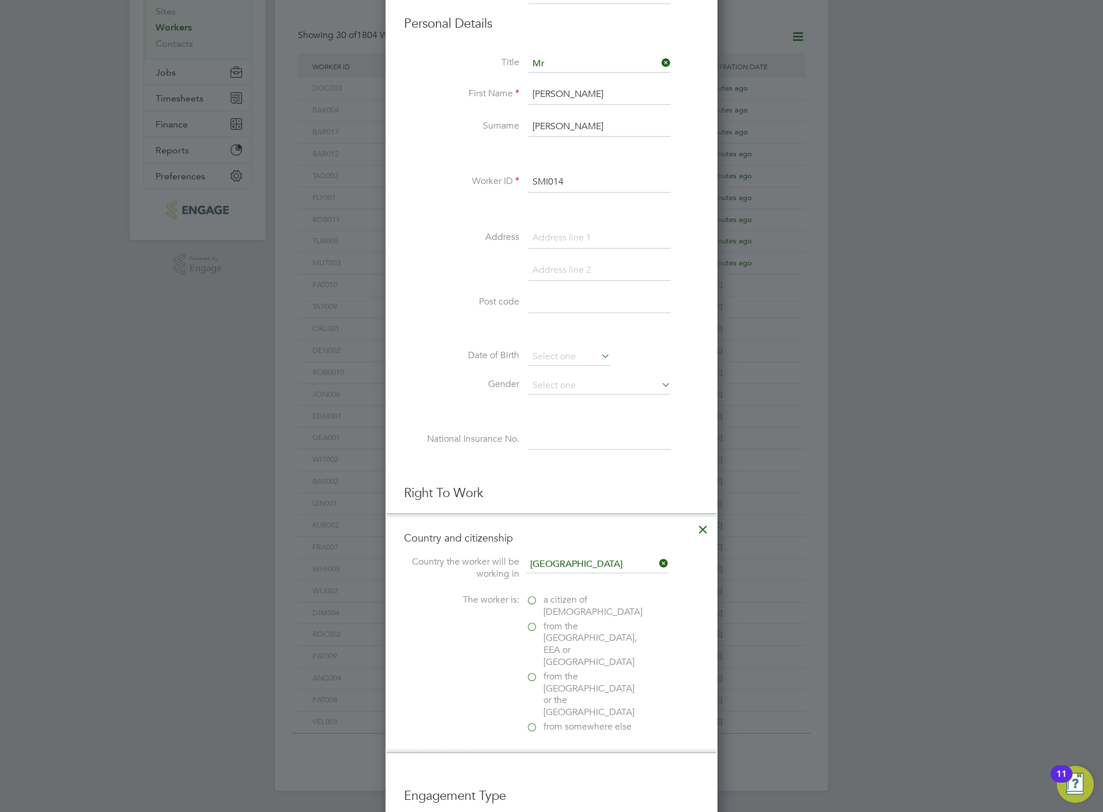
click at [574, 609] on span "a citizen of United Kingdom" at bounding box center [593, 606] width 99 height 24
click at [0, 0] on input "a citizen of United Kingdom" at bounding box center [0, 0] width 0 height 0
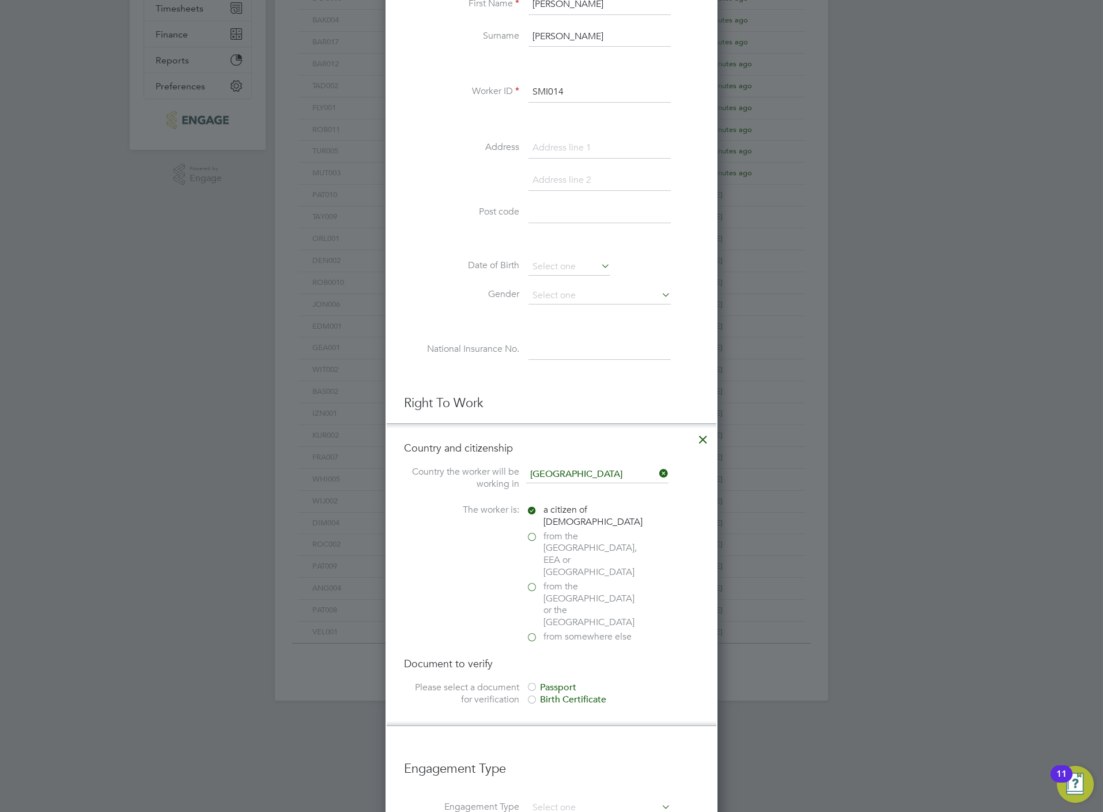
scroll to position [346, 0]
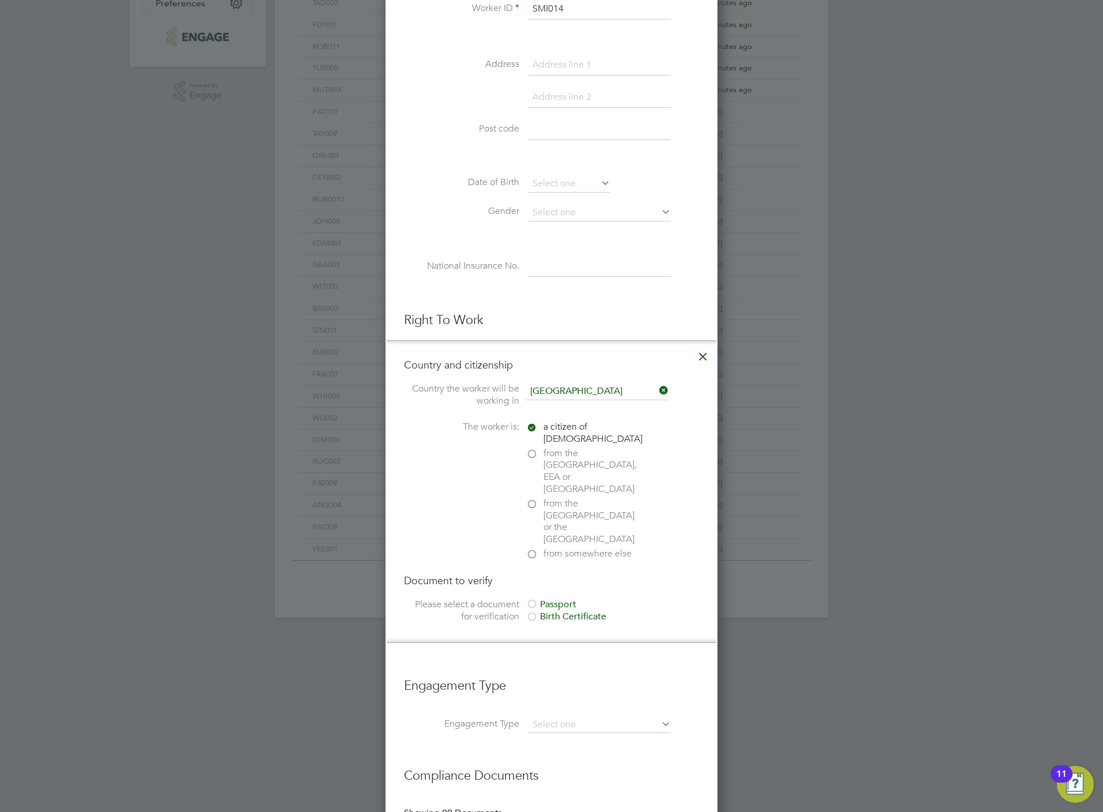
click at [561, 598] on div "Passport" at bounding box center [612, 604] width 173 height 12
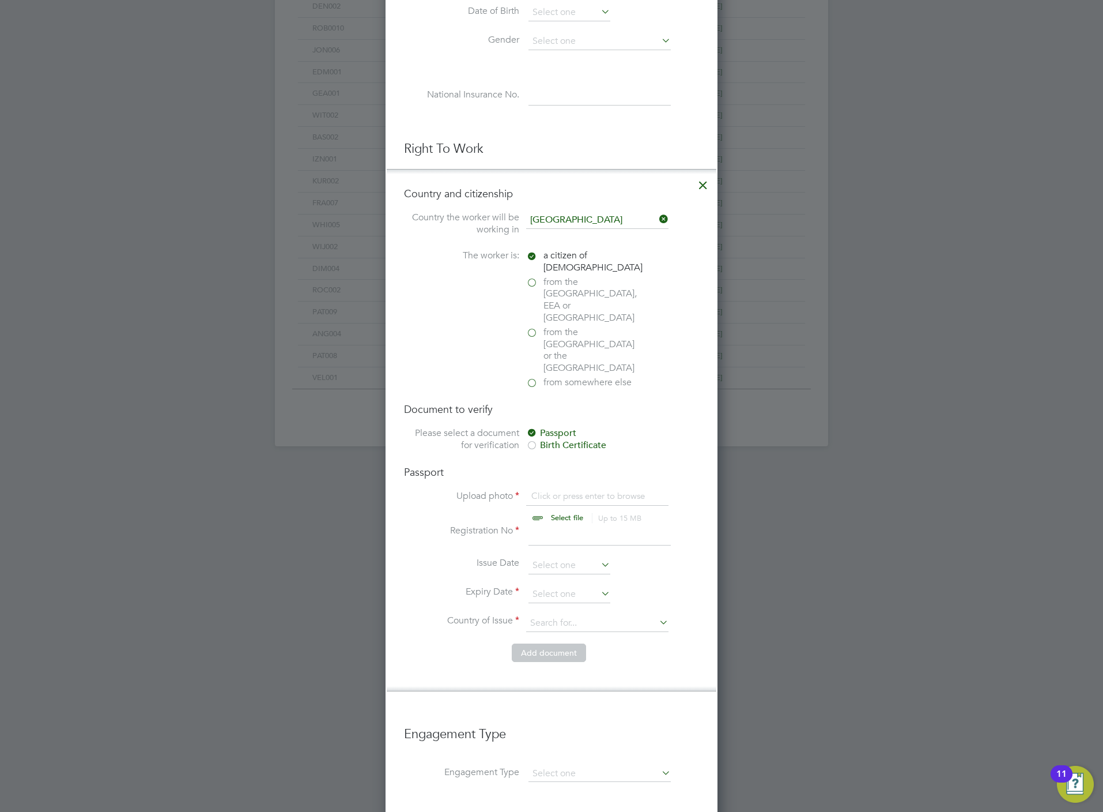
scroll to position [519, 0]
click at [559, 488] on input "file" at bounding box center [578, 505] width 181 height 35
type input "C:\fakepath\Darren Russle-Smith BP.jpg"
click at [548, 523] on input at bounding box center [600, 533] width 142 height 21
type input "517000987"
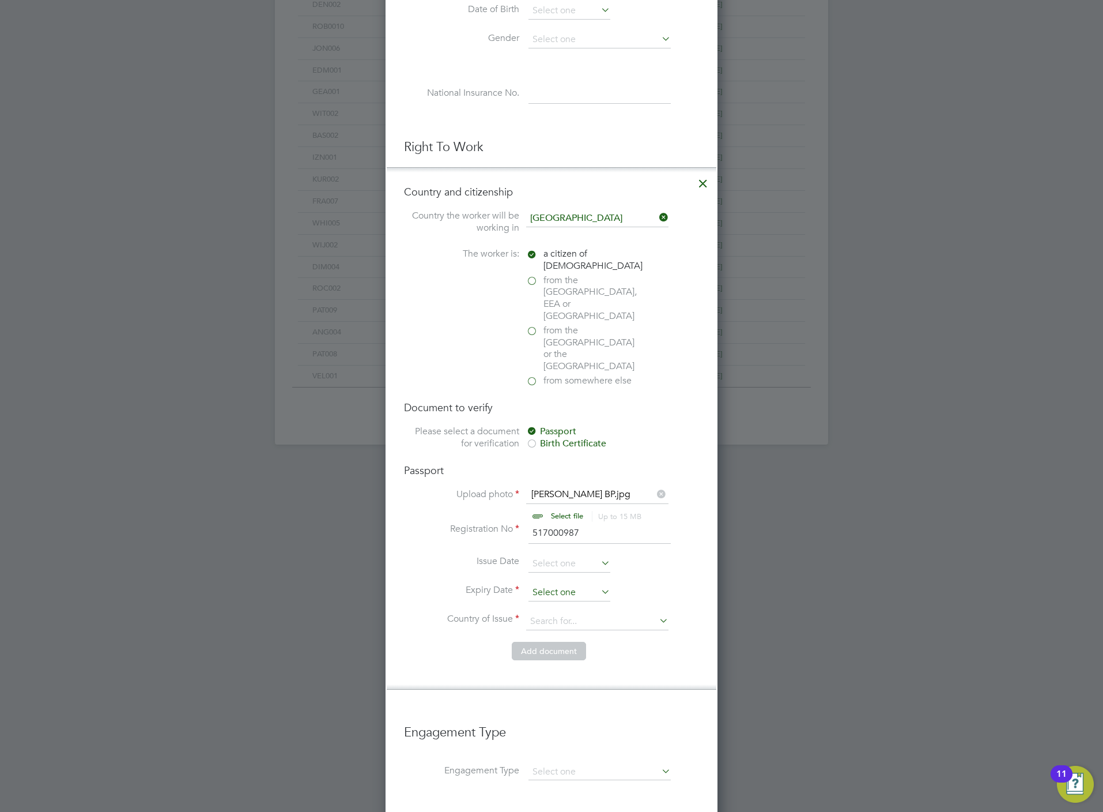
click at [563, 584] on input at bounding box center [570, 592] width 82 height 17
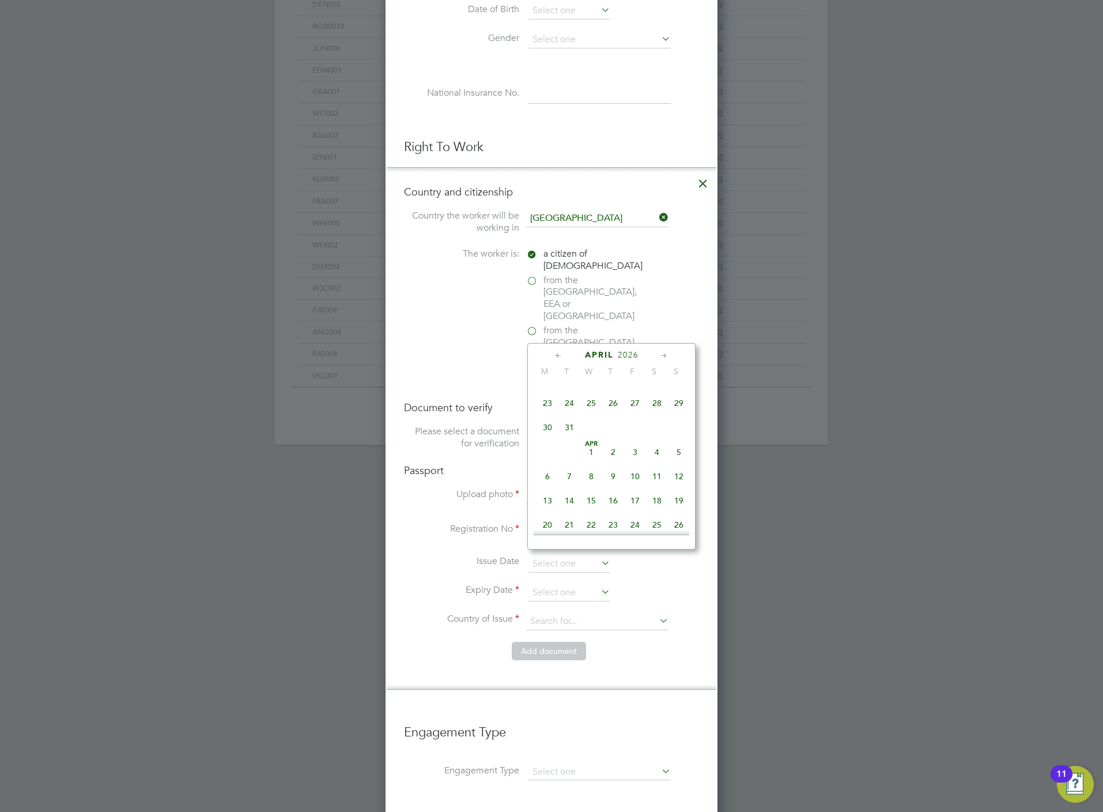
scroll to position [1341, 0]
click at [587, 495] on div "Apr 1 2 3 4 5 6 7 8 9 10 11 12 13 14 15 16 17 18 19 20 21 22 23 24 25 26 27 28 …" at bounding box center [619, 493] width 170 height 122
click at [590, 503] on span "15" at bounding box center [592, 492] width 22 height 22
type input "15 Apr 2026"
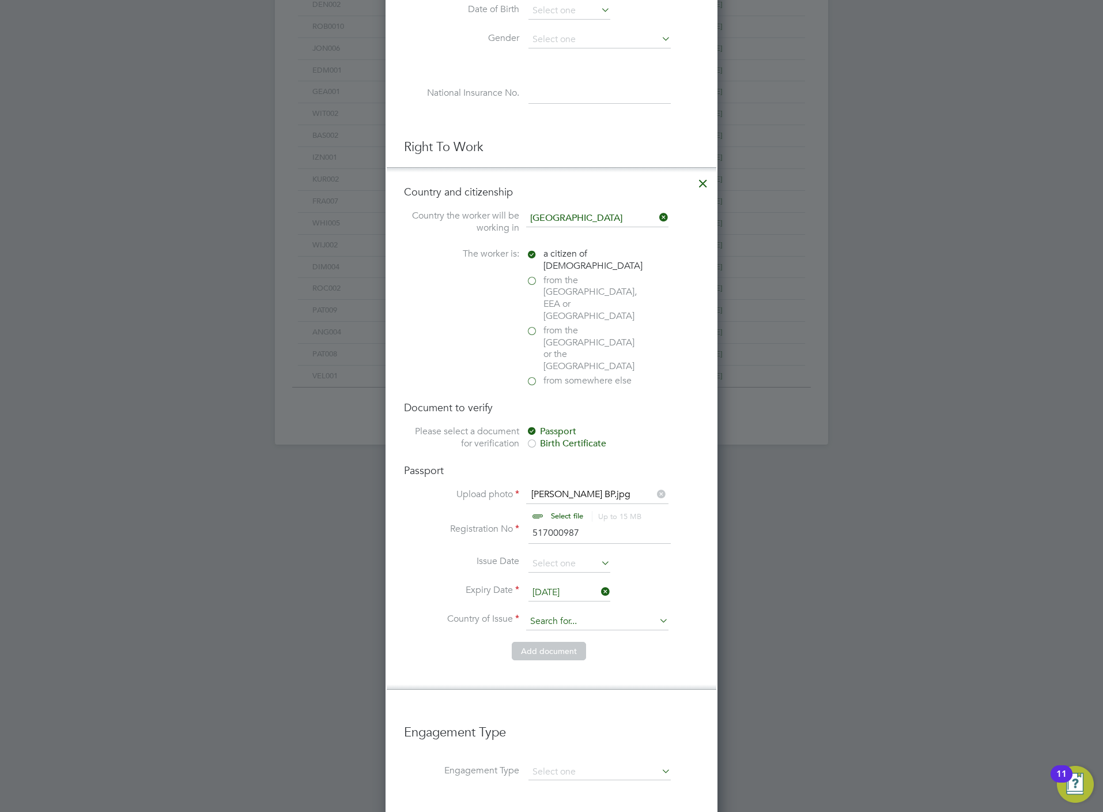
click at [559, 613] on input at bounding box center [597, 621] width 142 height 17
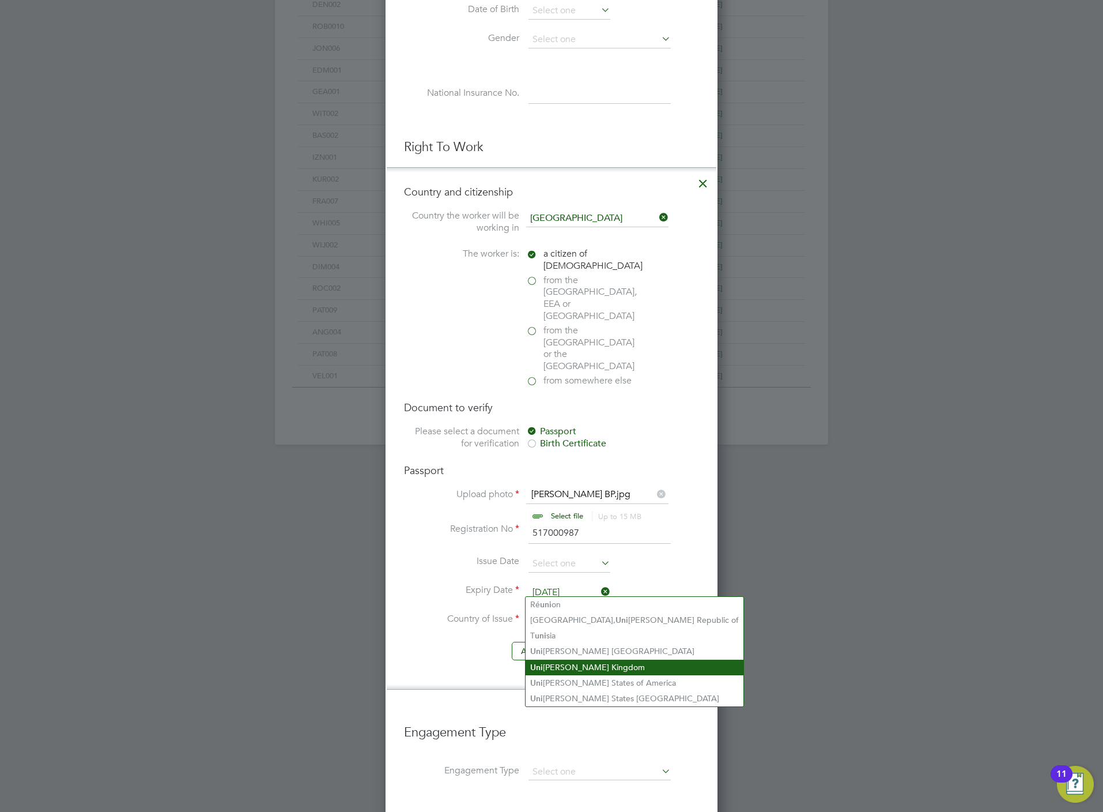
click at [638, 665] on li "Uni ted Kingdom" at bounding box center [635, 668] width 218 height 16
type input "United Kingdom"
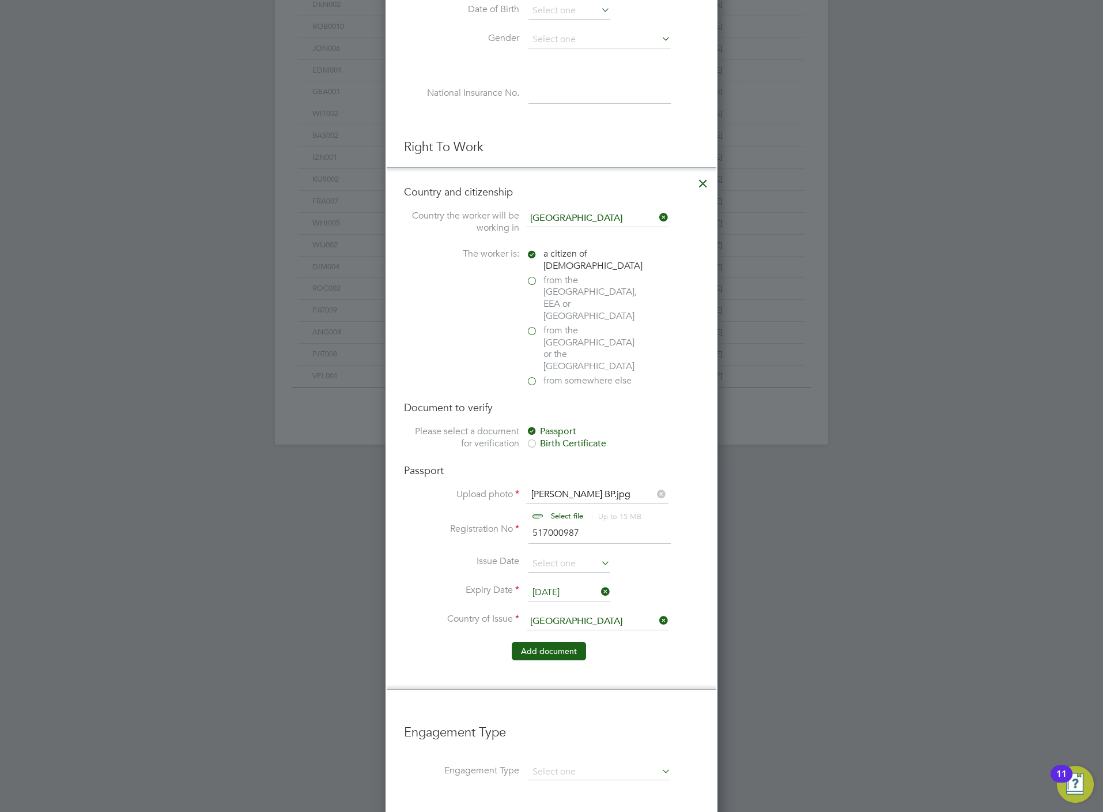
click at [557, 642] on button "Add document" at bounding box center [549, 651] width 74 height 18
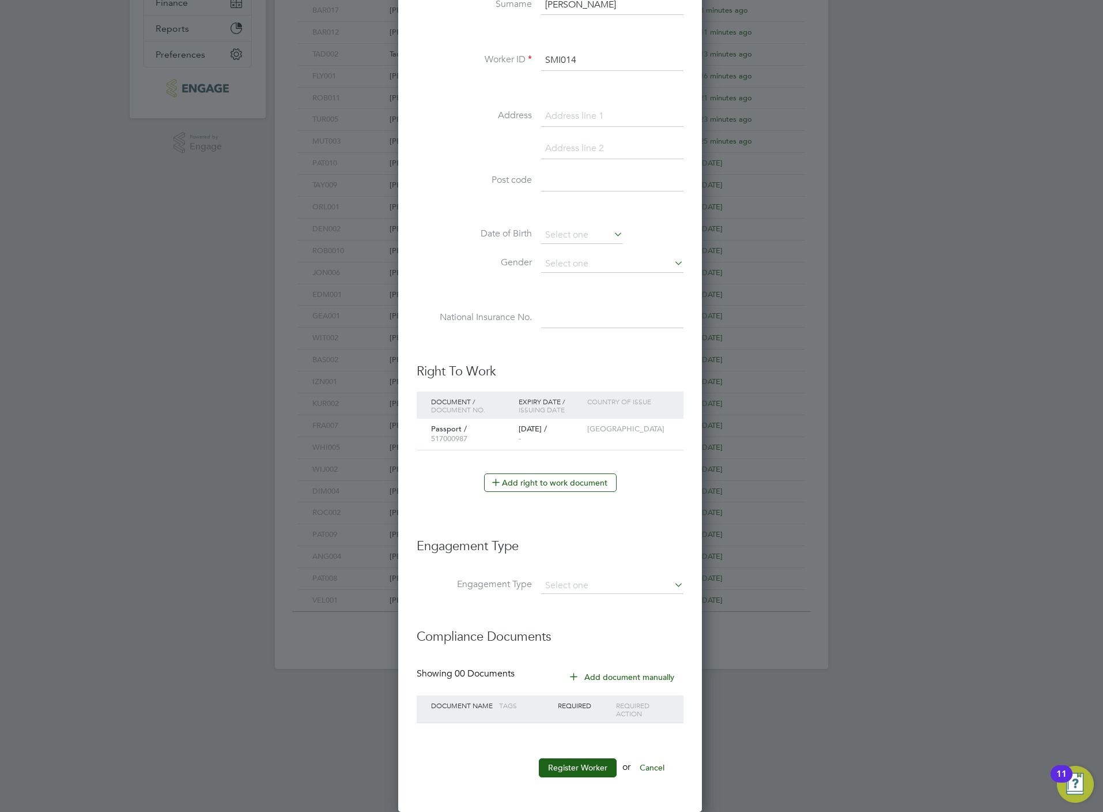
scroll to position [298, 0]
click at [571, 578] on input at bounding box center [612, 586] width 142 height 16
click at [589, 647] on li "Umbrella" at bounding box center [613, 655] width 144 height 17
type input "Umbrella"
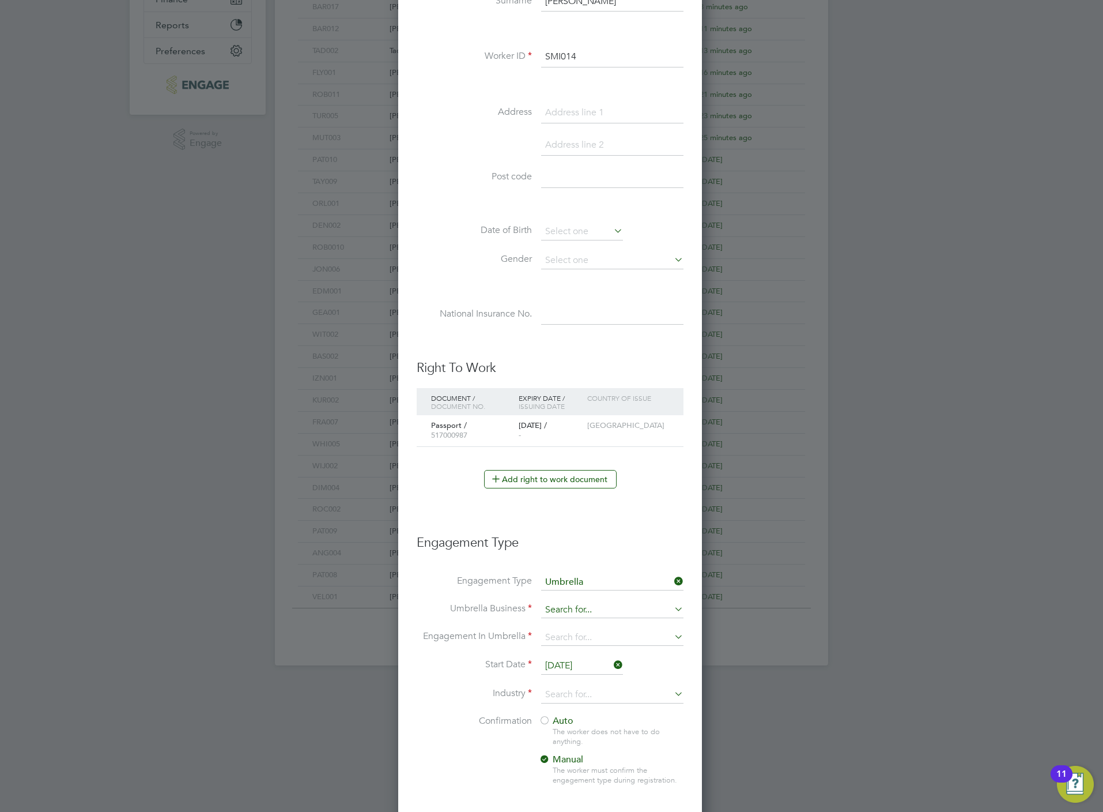
scroll to position [1280, 307]
click at [570, 611] on input at bounding box center [612, 610] width 142 height 16
drag, startPoint x: 574, startPoint y: 618, endPoint x: 579, endPoint y: 626, distance: 9.6
click at [579, 626] on li "One Payroll Solutions Limited" at bounding box center [613, 629] width 144 height 17
type input "One Payroll Solutions Limited"
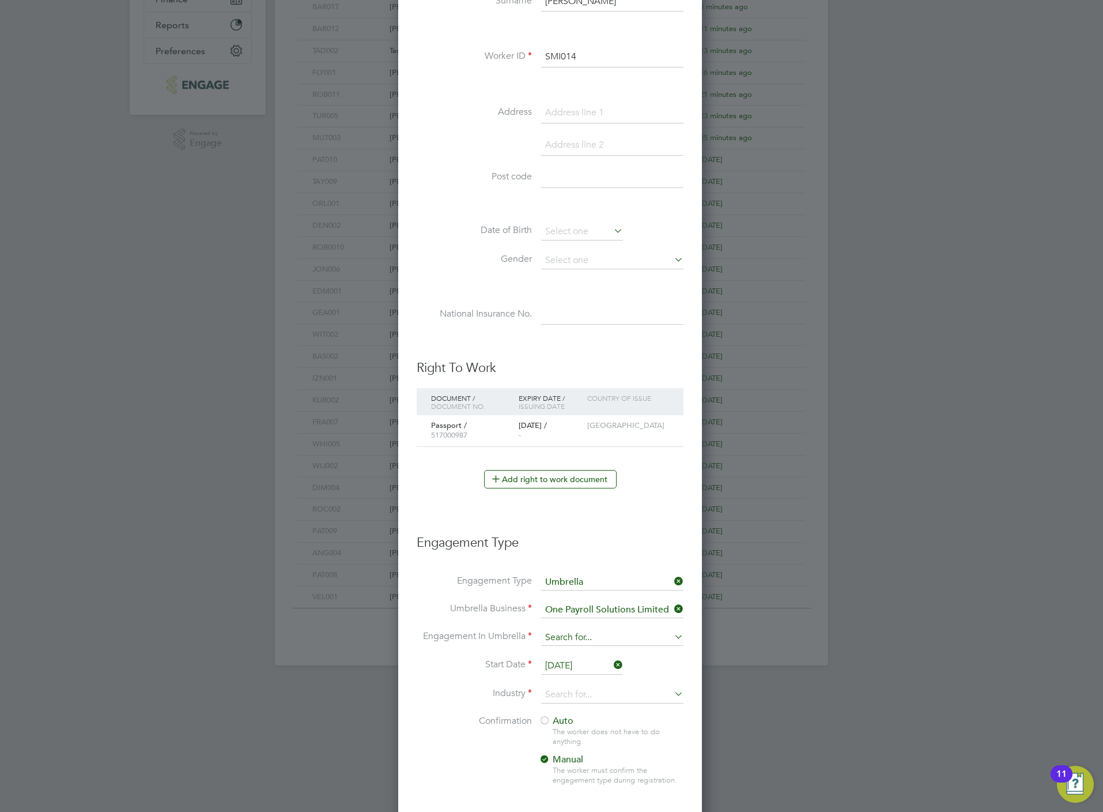
click at [579, 638] on input at bounding box center [612, 638] width 142 height 16
click at [601, 722] on li "PAYE Umbrella" at bounding box center [613, 723] width 144 height 17
type input "PAYE Umbrella"
click at [568, 669] on input "[DATE]" at bounding box center [582, 665] width 82 height 17
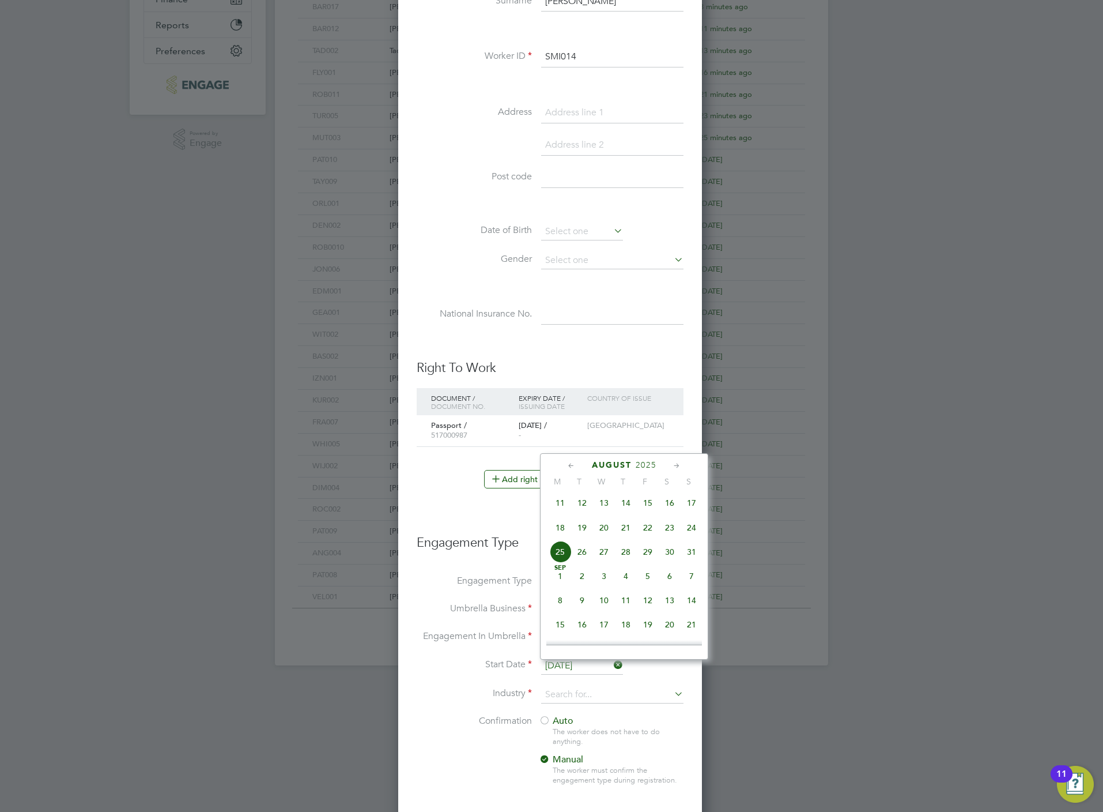
click at [562, 535] on div "Aug 1 2 3 4 5 6 7 8 9 10 11 12 13 14 15 16 17 18 19 20 21 22 23 24 25 26 27 28 …" at bounding box center [632, 504] width 170 height 122
drag, startPoint x: 566, startPoint y: 532, endPoint x: 552, endPoint y: 534, distance: 14.7
click at [552, 534] on span "18" at bounding box center [560, 528] width 22 height 22
type input "[DATE]"
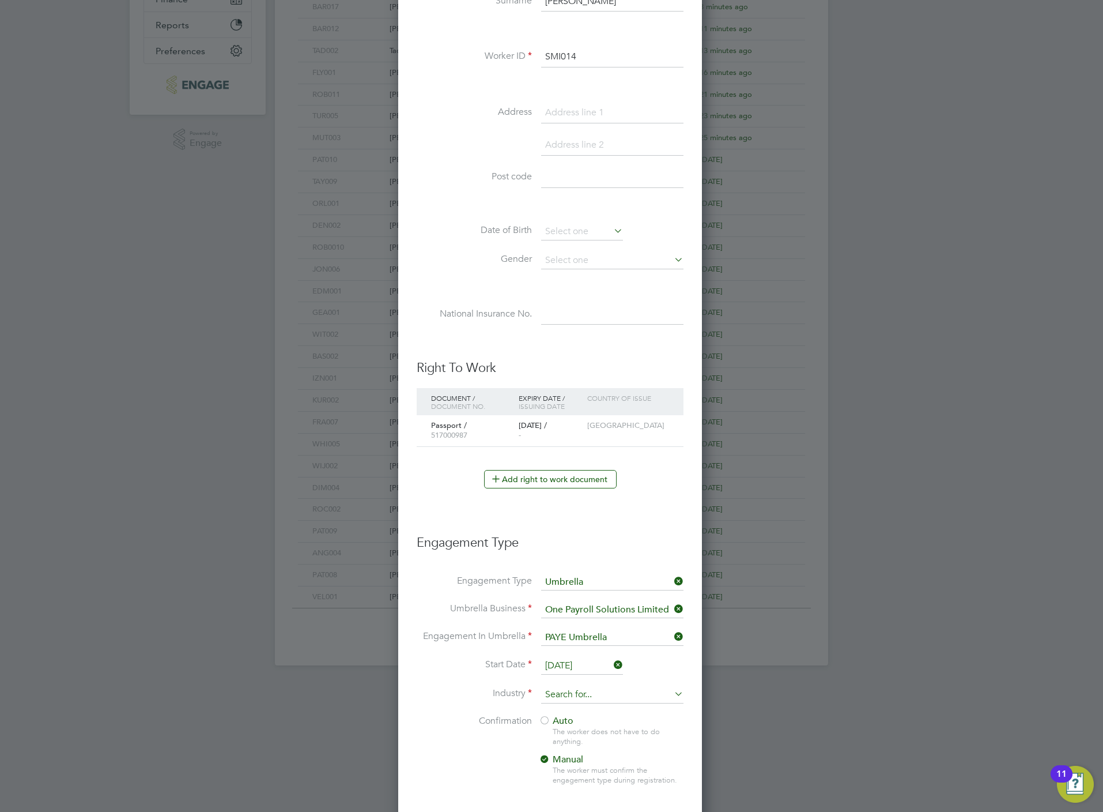
click at [572, 696] on input at bounding box center [612, 694] width 142 height 17
click at [577, 775] on li "Constr u ction" at bounding box center [613, 778] width 144 height 16
type input "Construction"
click at [563, 722] on span "Auto" at bounding box center [556, 721] width 35 height 12
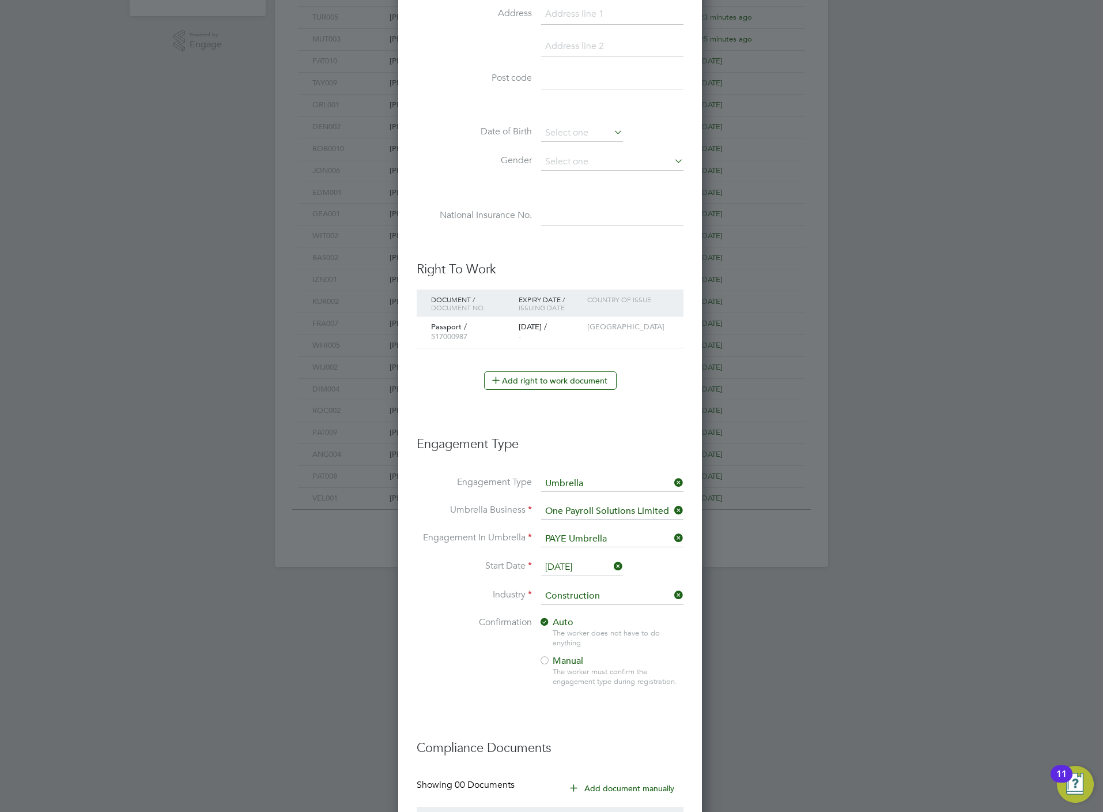
scroll to position [513, 0]
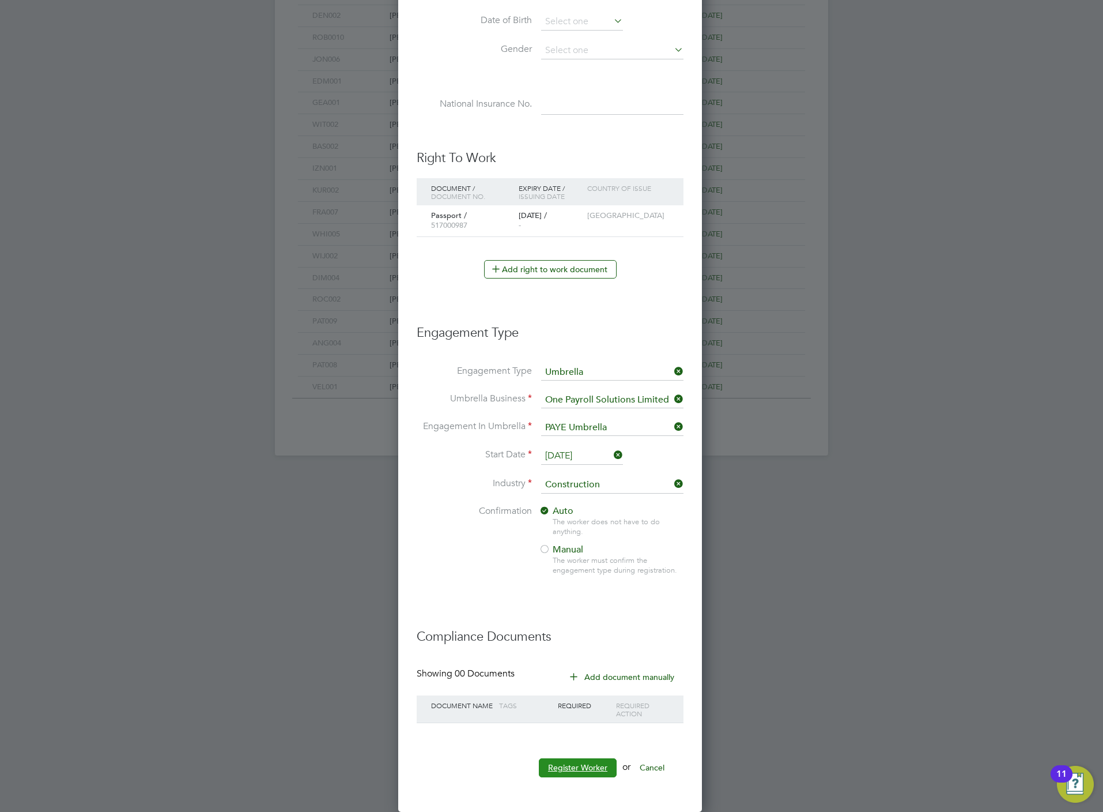
click at [579, 764] on button "Register Worker" at bounding box center [578, 767] width 78 height 18
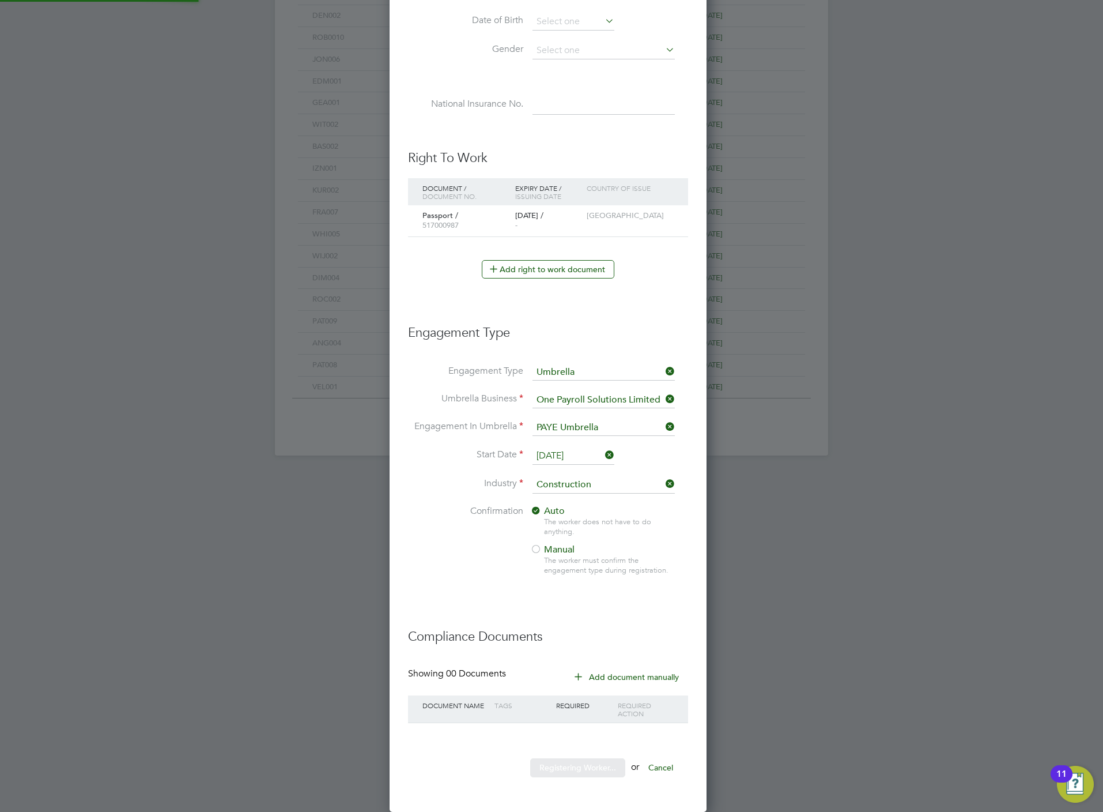
scroll to position [5, 5]
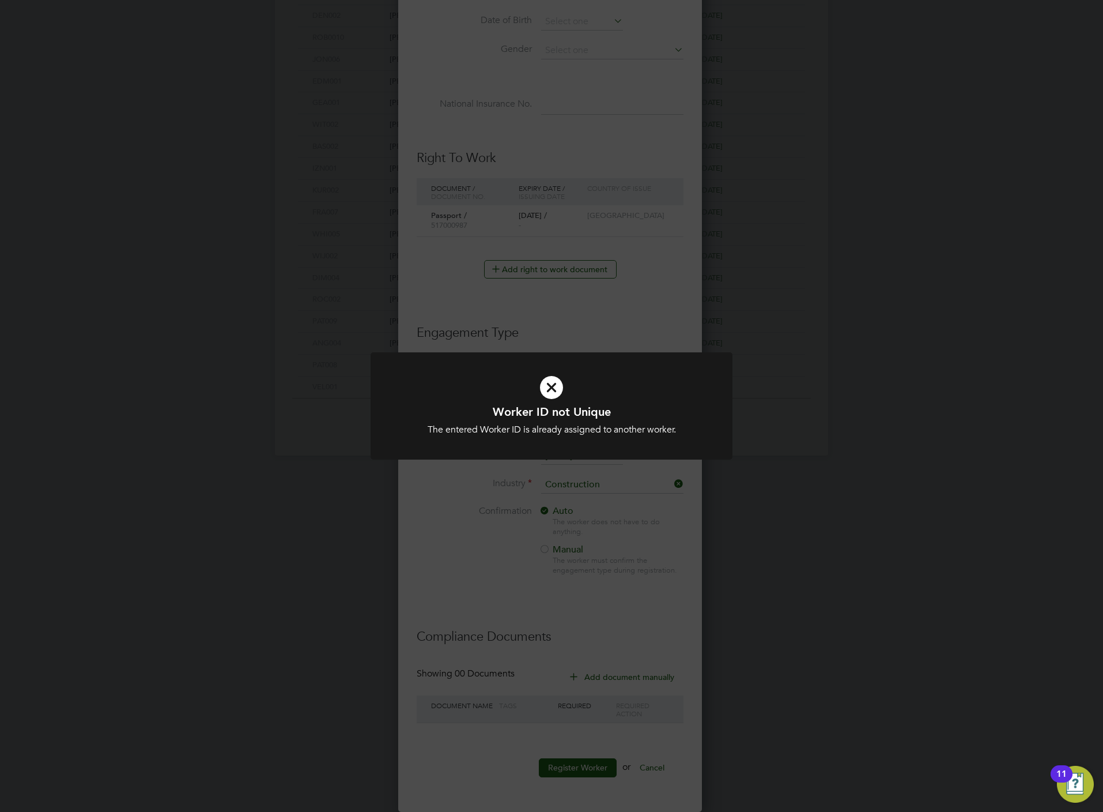
click at [500, 602] on div "Worker ID not Unique The entered Worker ID is already assigned to another worke…" at bounding box center [551, 406] width 1103 height 812
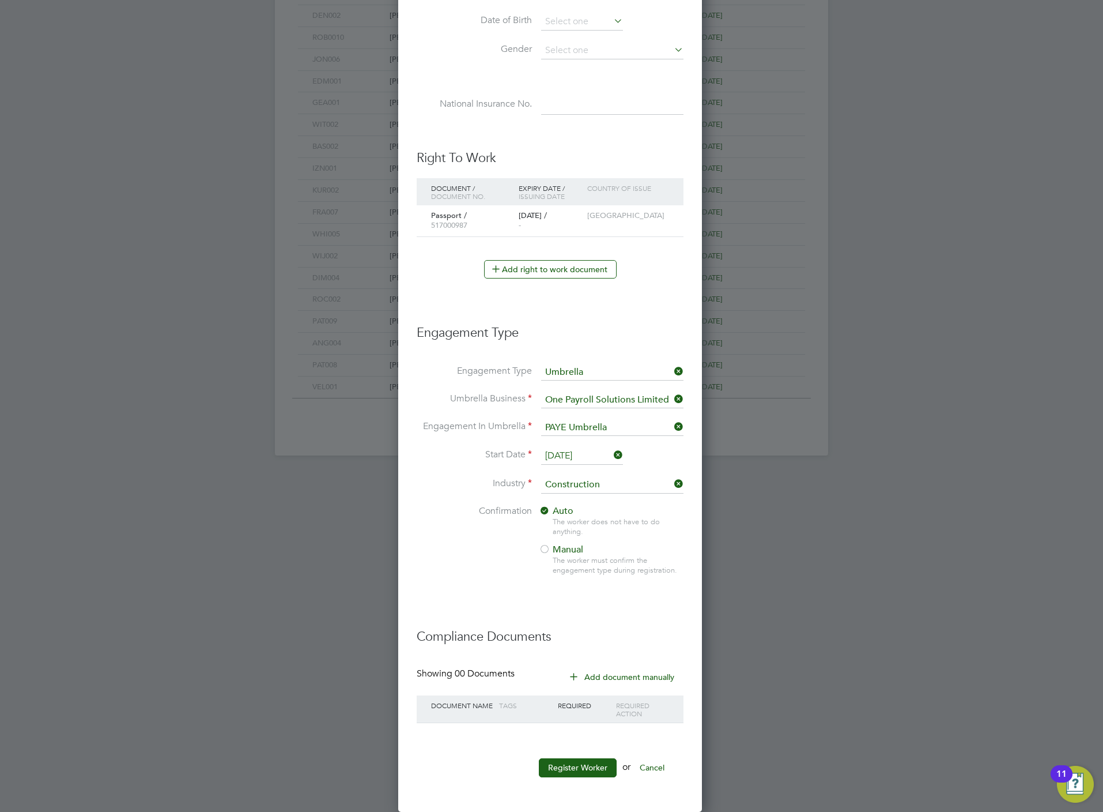
scroll to position [0, 0]
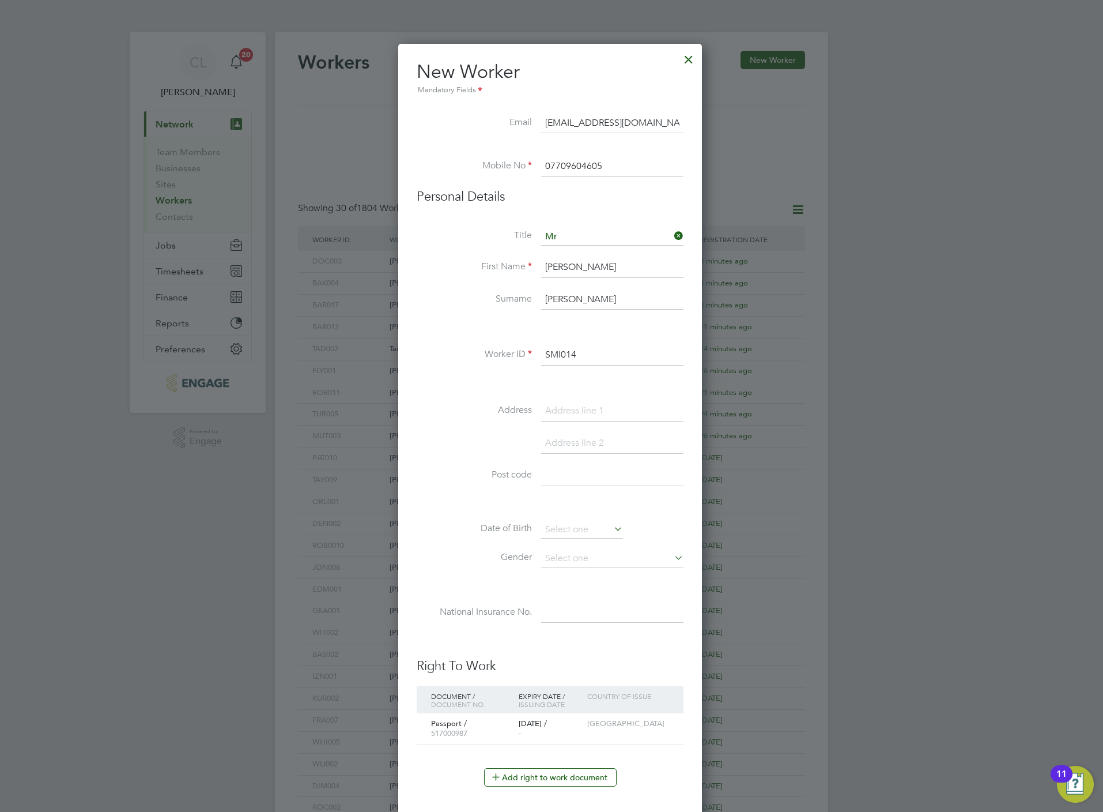
click at [602, 348] on input "SMI014" at bounding box center [612, 355] width 142 height 21
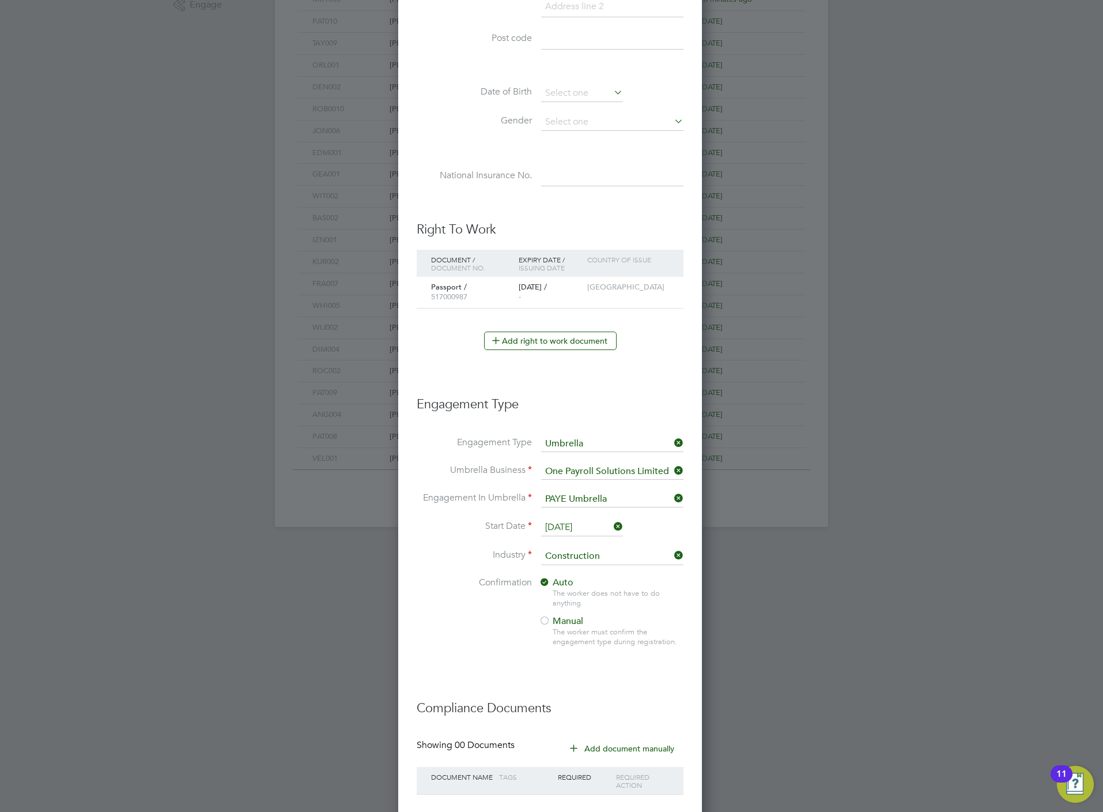
scroll to position [513, 0]
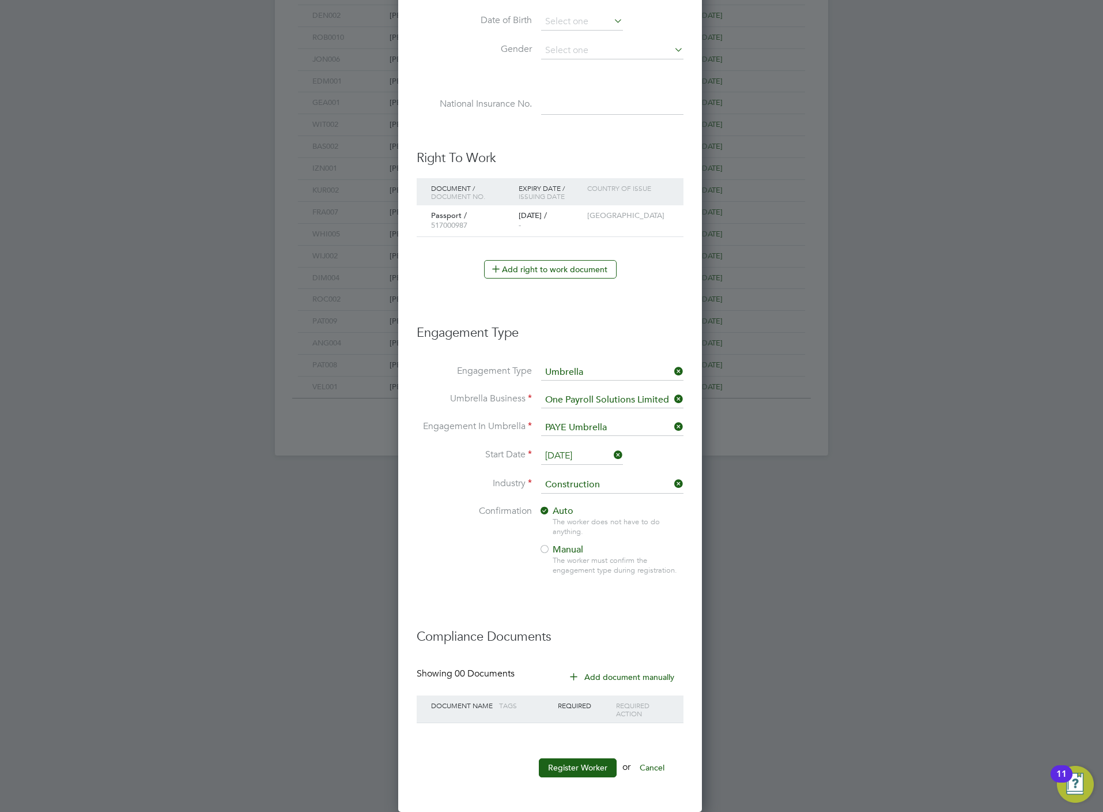
type input "SMI015"
click at [585, 780] on li "Register Worker or Cancel" at bounding box center [550, 773] width 267 height 30
click at [585, 770] on button "Register Worker" at bounding box center [578, 767] width 78 height 18
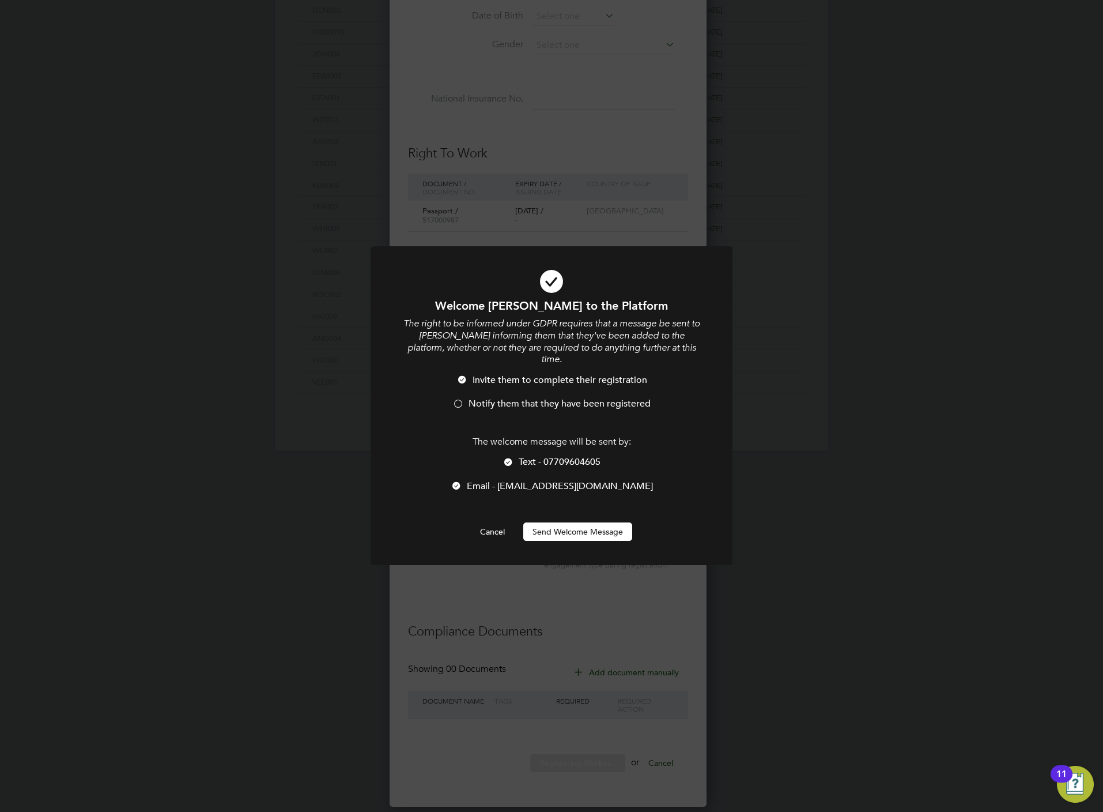
click at [547, 466] on span "Text - 07709604605" at bounding box center [560, 462] width 82 height 12
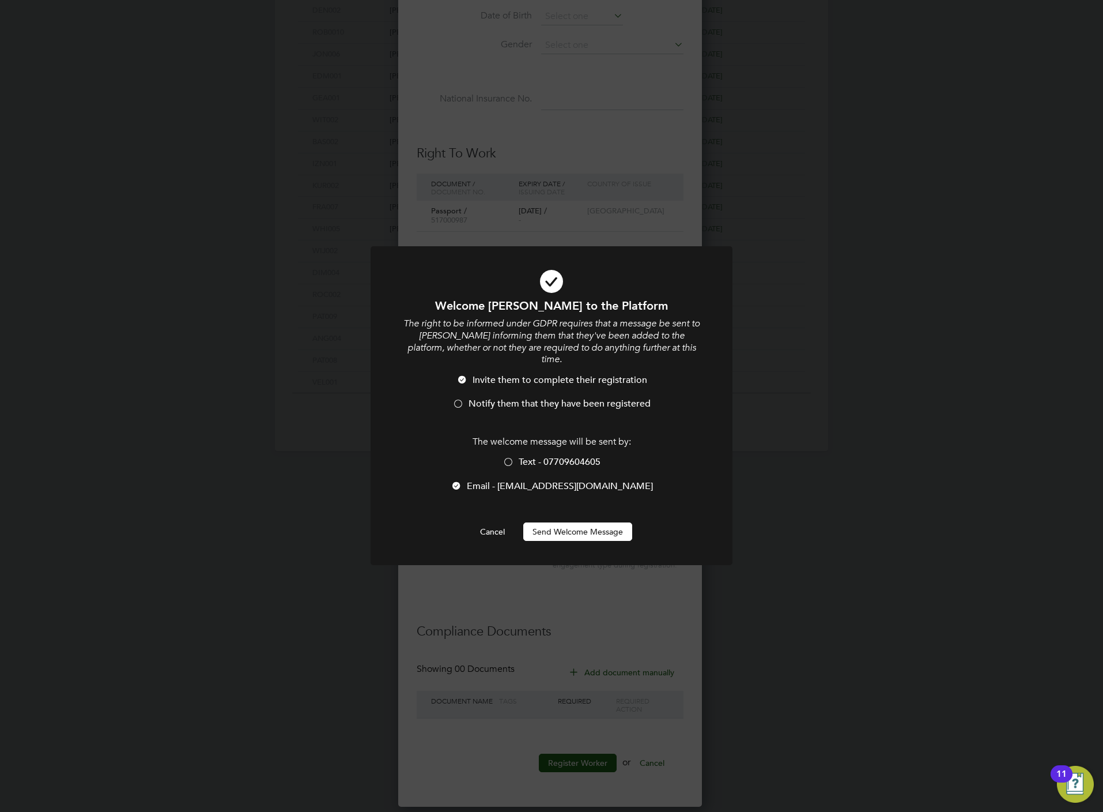
click at [544, 401] on span "Notify them that they have been registered" at bounding box center [560, 404] width 182 height 12
click at [574, 532] on button "Send Welcome Message" at bounding box center [577, 531] width 109 height 18
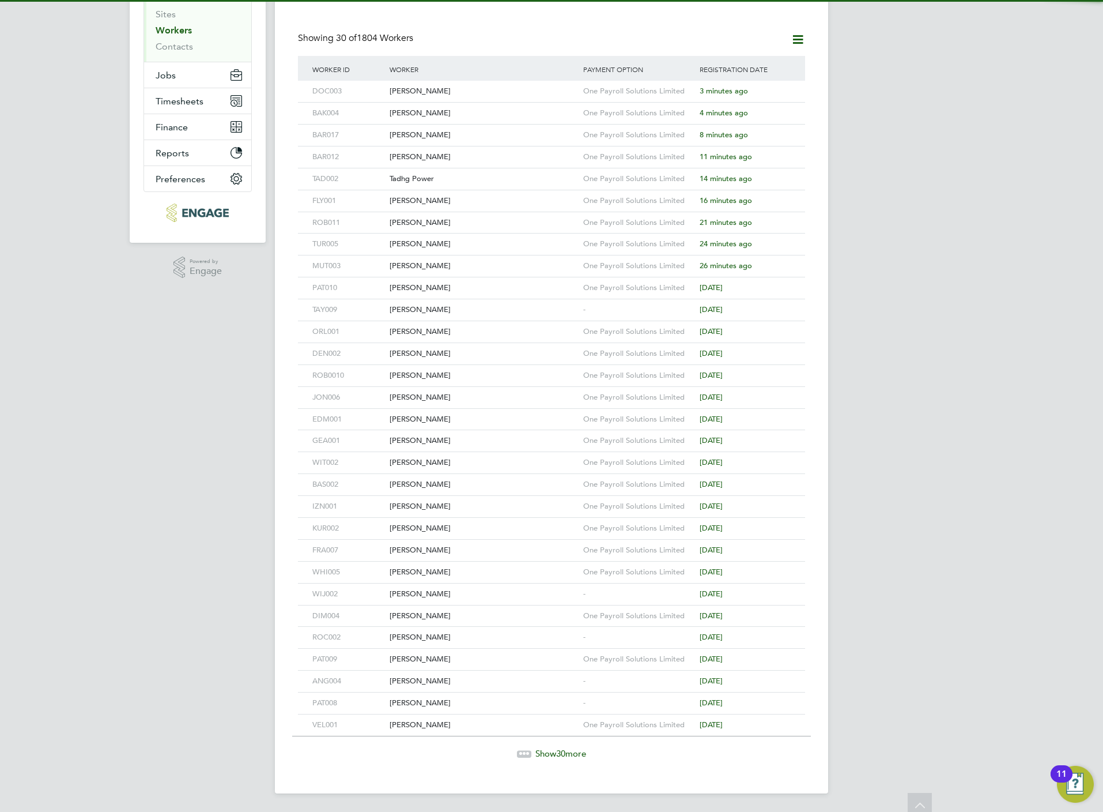
scroll to position [0, 0]
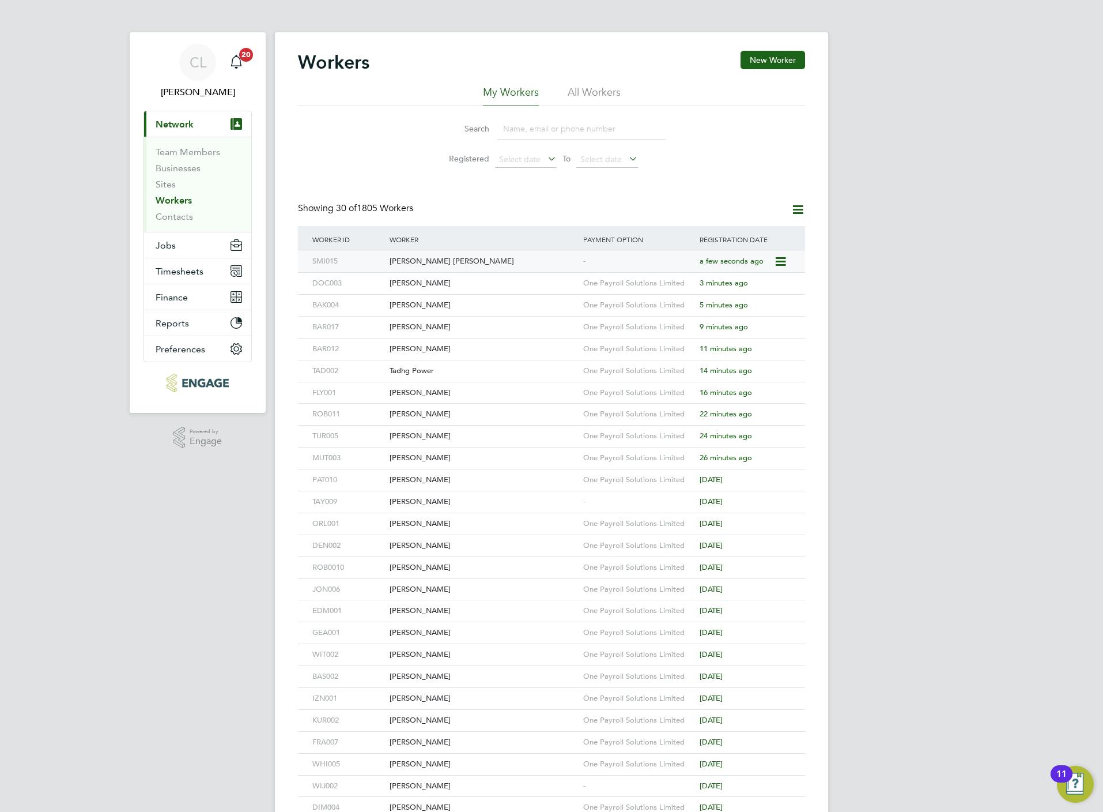
click at [481, 256] on div "Darren Russell Smith" at bounding box center [484, 261] width 194 height 21
click at [763, 58] on button "New Worker" at bounding box center [773, 60] width 65 height 18
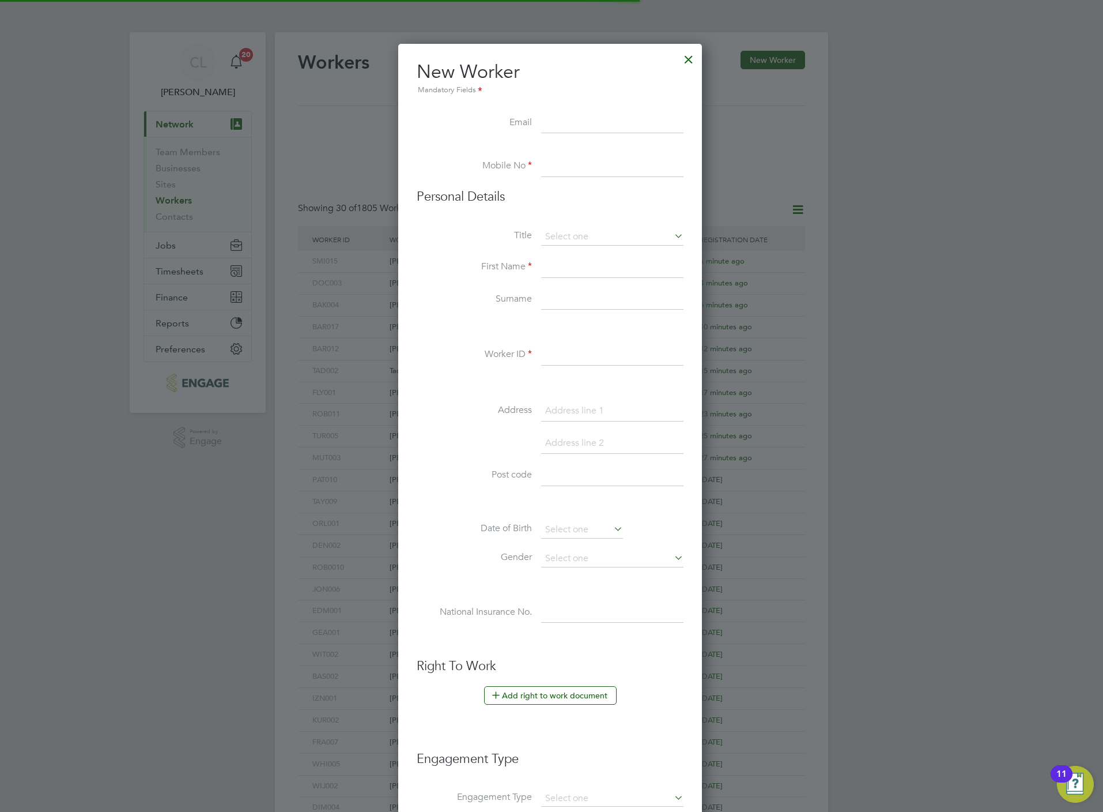
scroll to position [985, 307]
type input "chris.smith@gmail.com"
paste input "07916023513"
type input "07916023513"
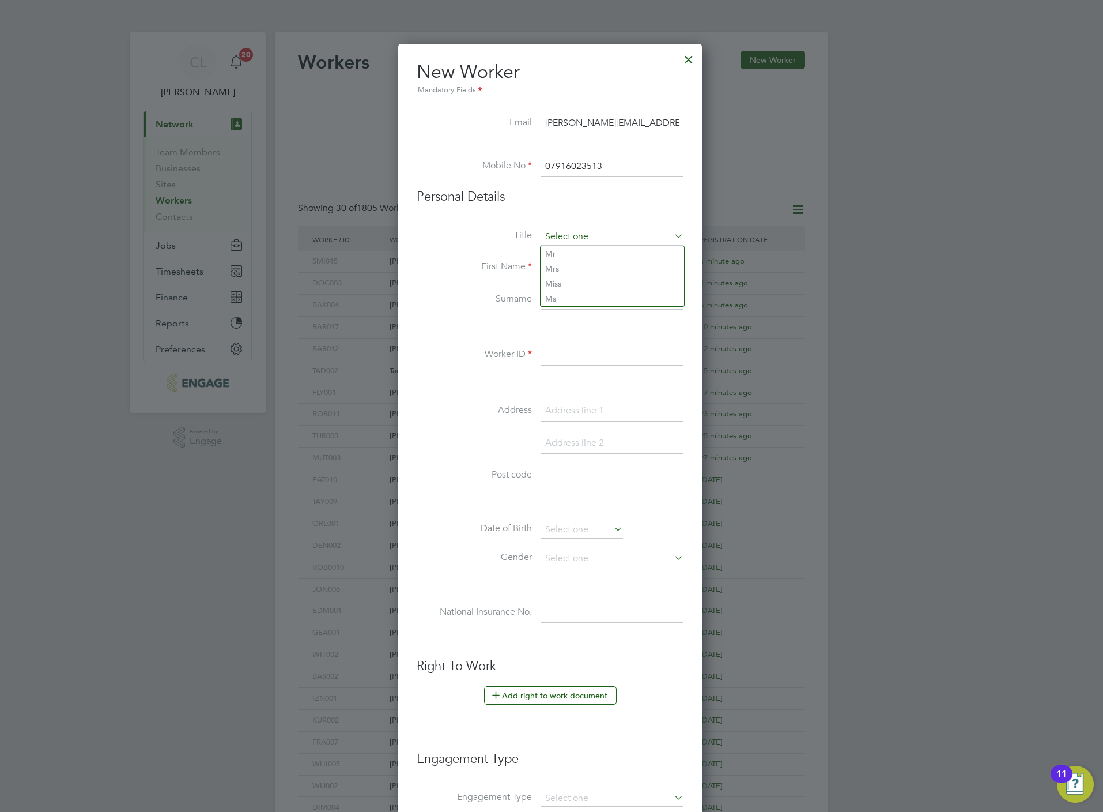
click at [590, 238] on input at bounding box center [612, 236] width 142 height 17
click at [586, 254] on li "Mr" at bounding box center [613, 253] width 144 height 15
type input "Mr"
click at [585, 258] on input at bounding box center [612, 267] width 142 height 21
paste input "Christopher Smith"
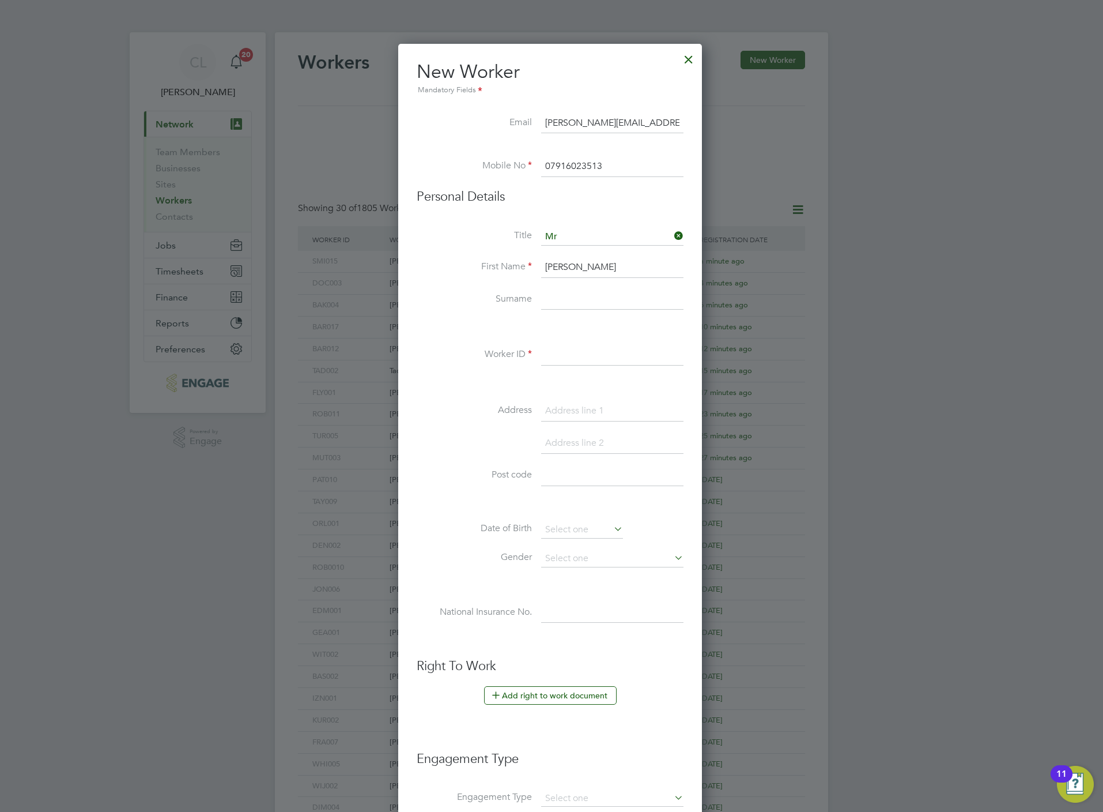
click at [602, 266] on input "Christopher Smith" at bounding box center [612, 267] width 142 height 21
click at [602, 265] on input "Christopher Smith" at bounding box center [612, 267] width 142 height 21
type input "Christopher"
paste input "Smith"
type input "Smith"
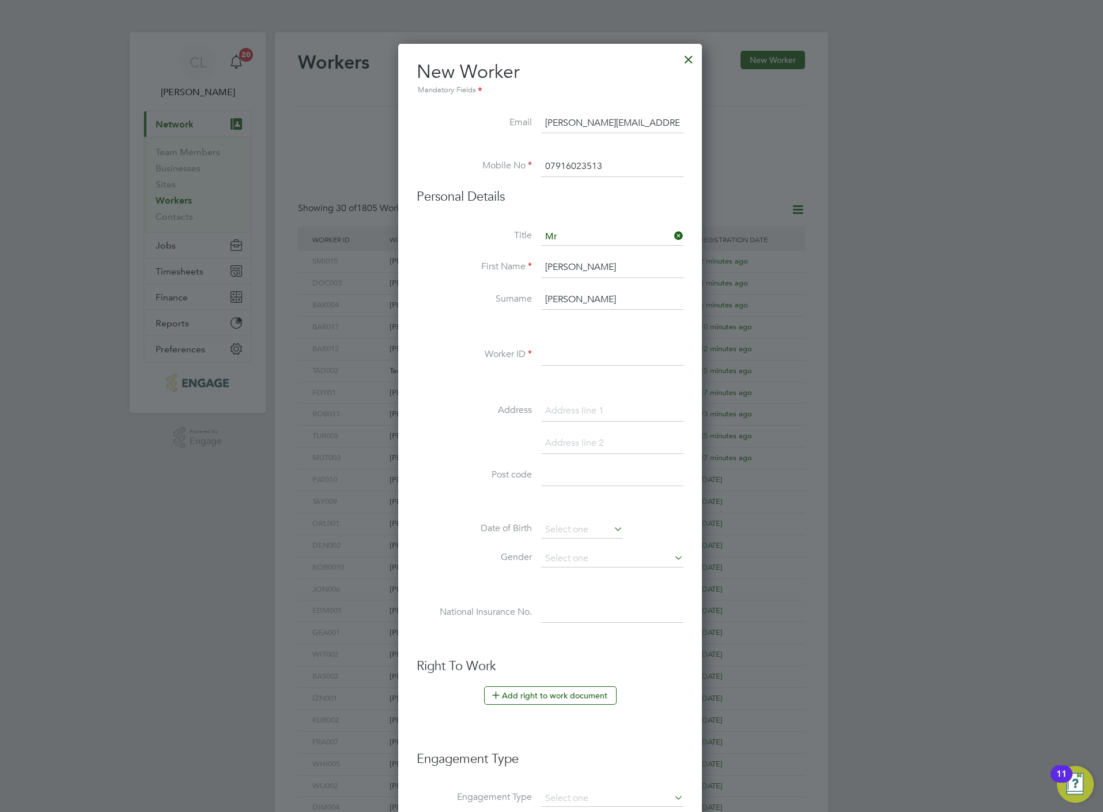
click at [554, 365] on input at bounding box center [612, 355] width 142 height 21
type input "SMI017"
click at [564, 703] on button "Add right to work document" at bounding box center [550, 695] width 133 height 18
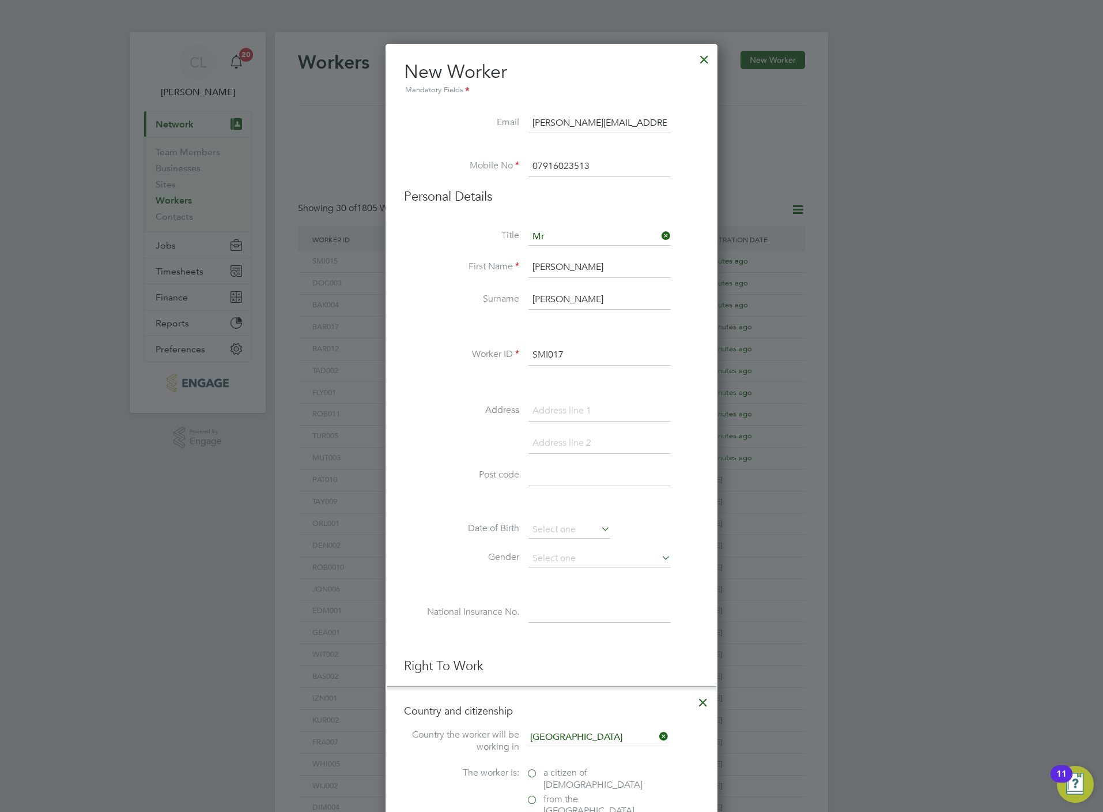
click at [578, 790] on span "a citizen of United Kingdom" at bounding box center [593, 779] width 99 height 24
click at [0, 0] on input "a citizen of United Kingdom" at bounding box center [0, 0] width 0 height 0
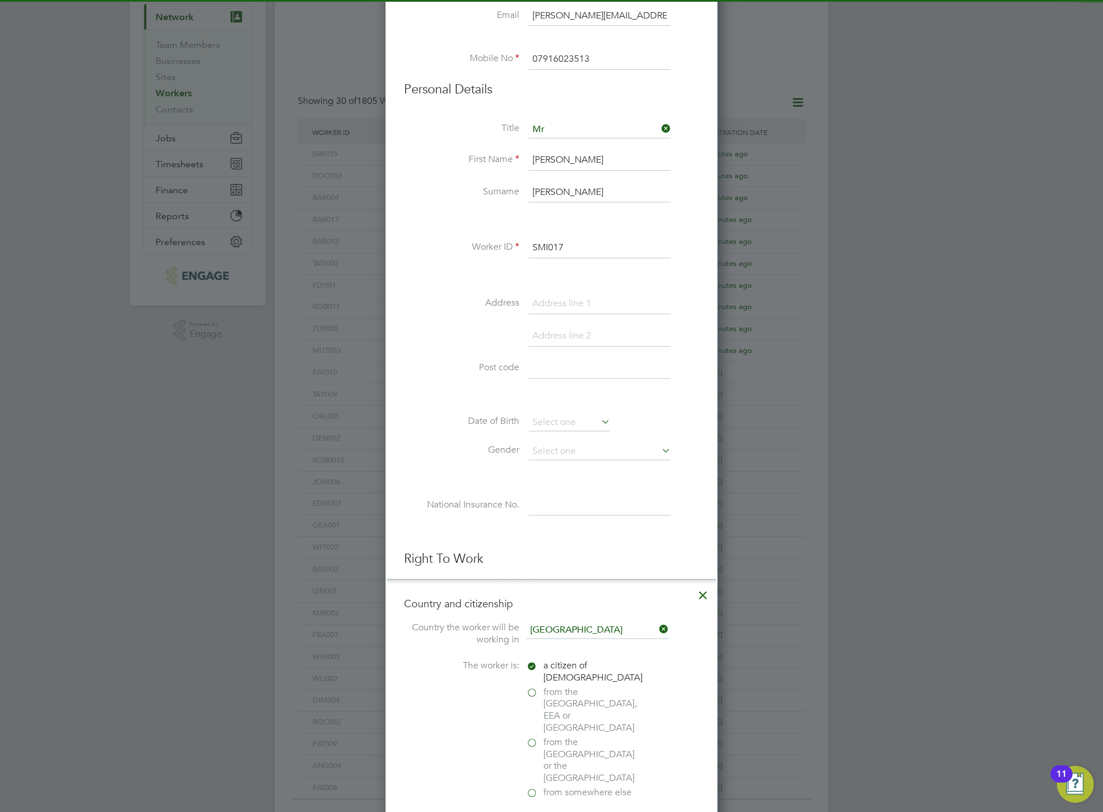
scroll to position [259, 0]
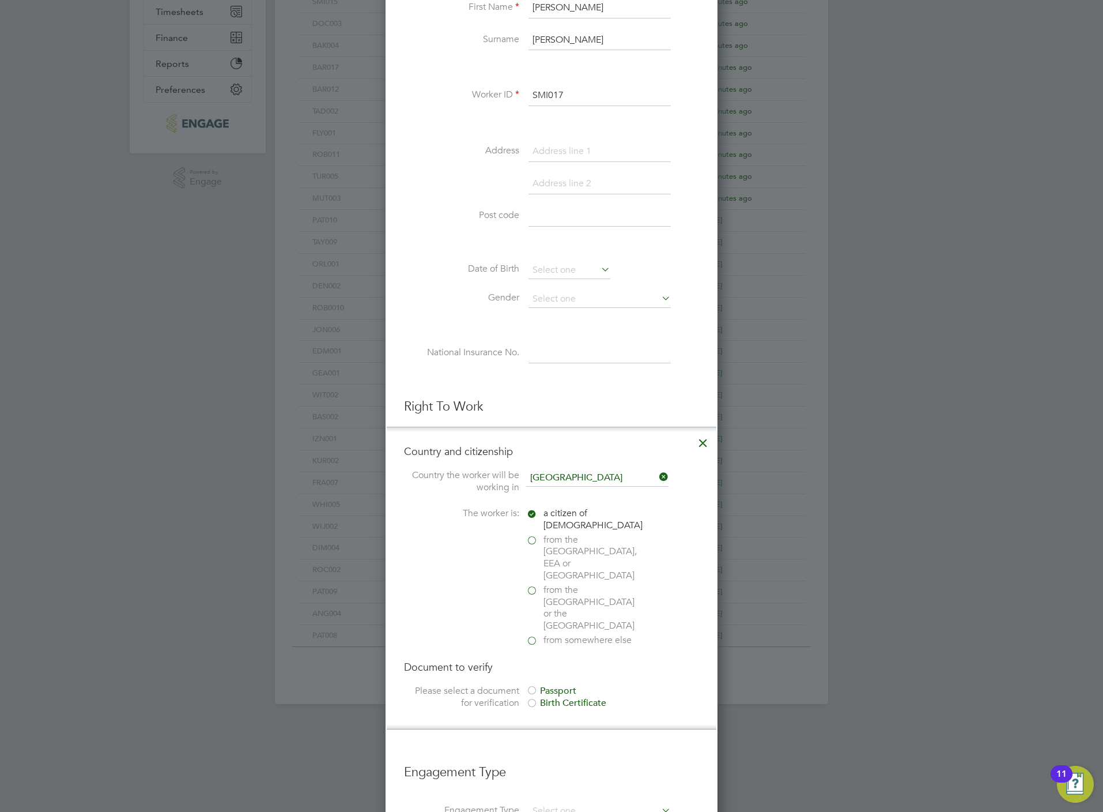
click at [557, 685] on div "Passport Birth Certificate" at bounding box center [612, 697] width 173 height 24
click at [561, 685] on div "Passport" at bounding box center [612, 691] width 173 height 12
click at [578, 748] on input "file" at bounding box center [578, 765] width 181 height 35
type input "C:\fakepath\CHRIS SMITH BP.png"
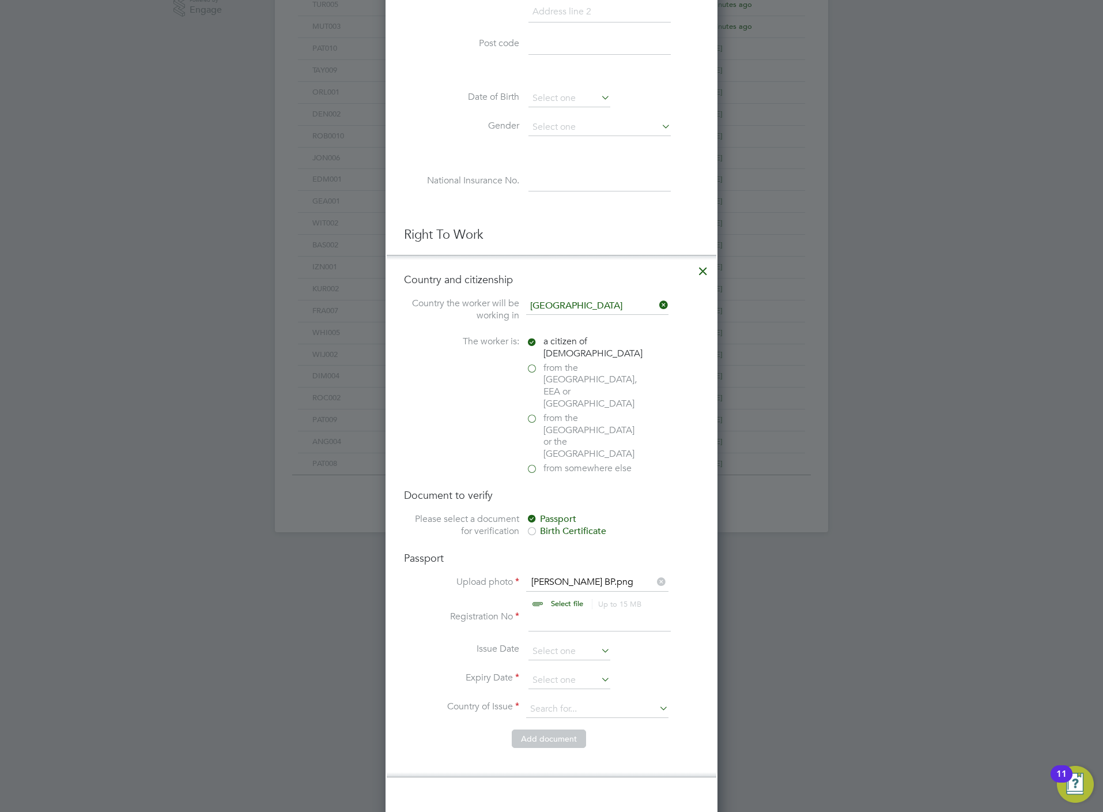
scroll to position [432, 0]
click at [602, 609] on input at bounding box center [600, 619] width 142 height 21
type input "517000987"
click at [547, 670] on input at bounding box center [570, 678] width 82 height 17
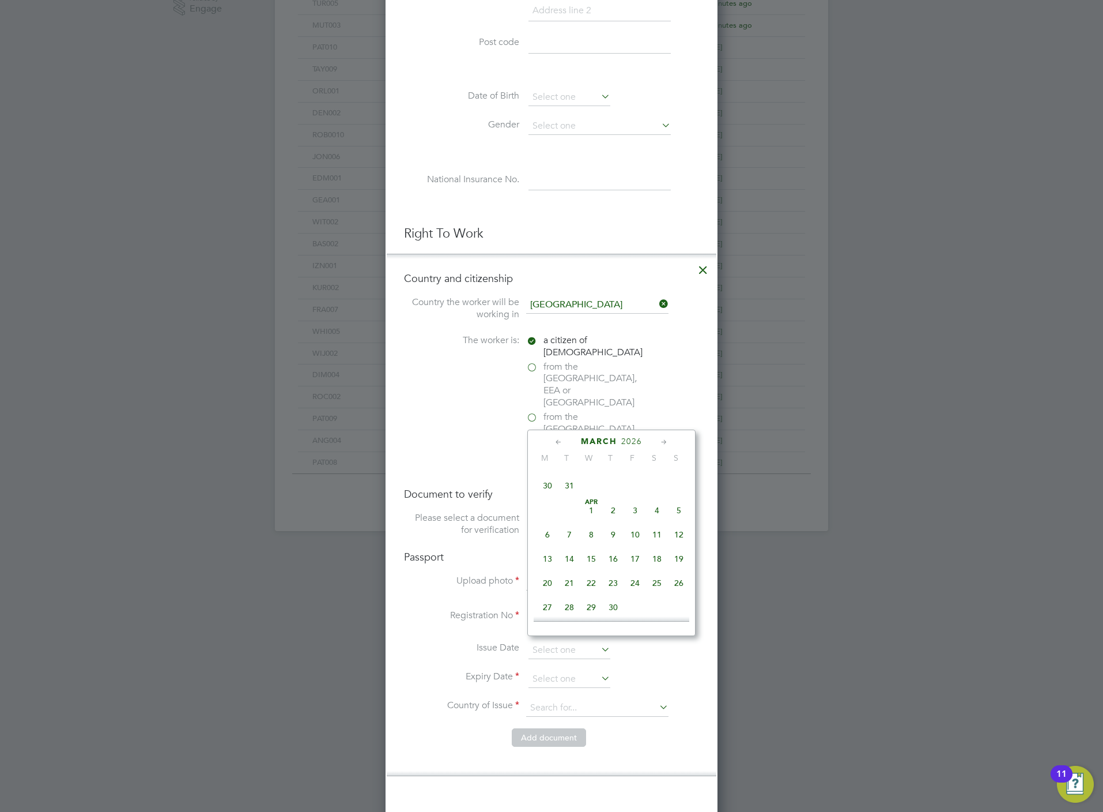
scroll to position [1378, 0]
click at [628, 549] on span "17" at bounding box center [635, 541] width 22 height 22
type input "17 Apr 2026"
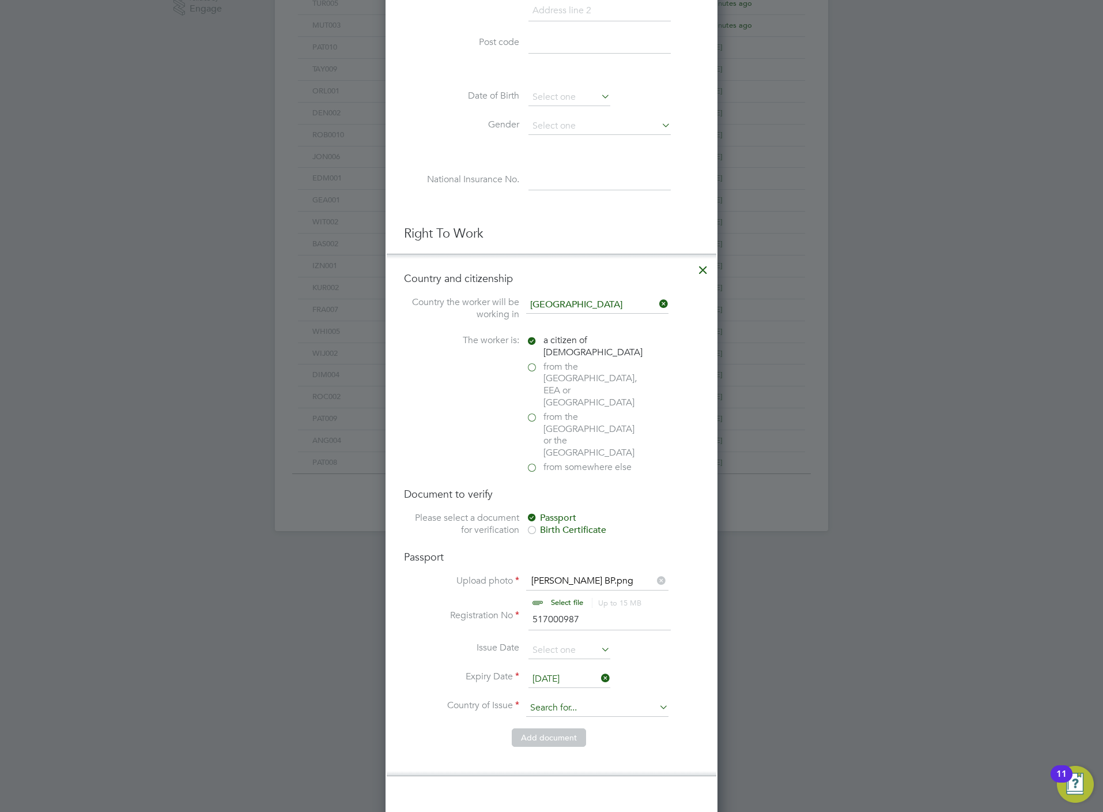
click at [540, 699] on input at bounding box center [597, 707] width 142 height 17
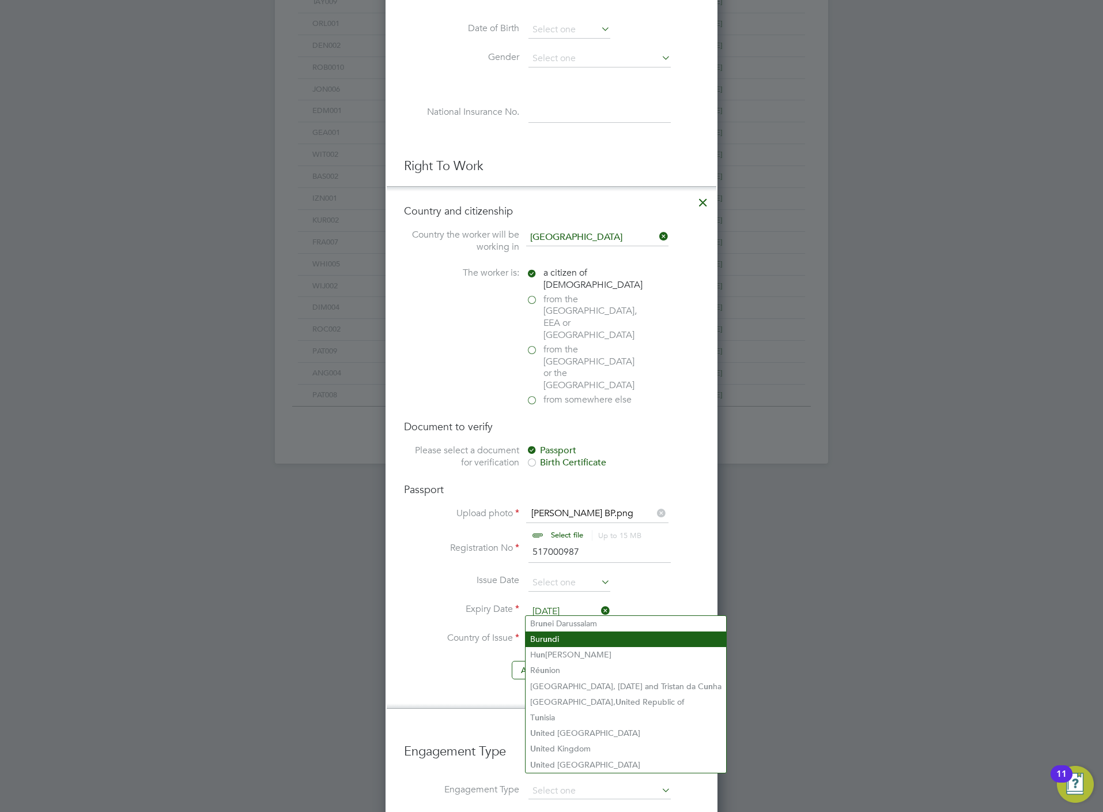
scroll to position [519, 0]
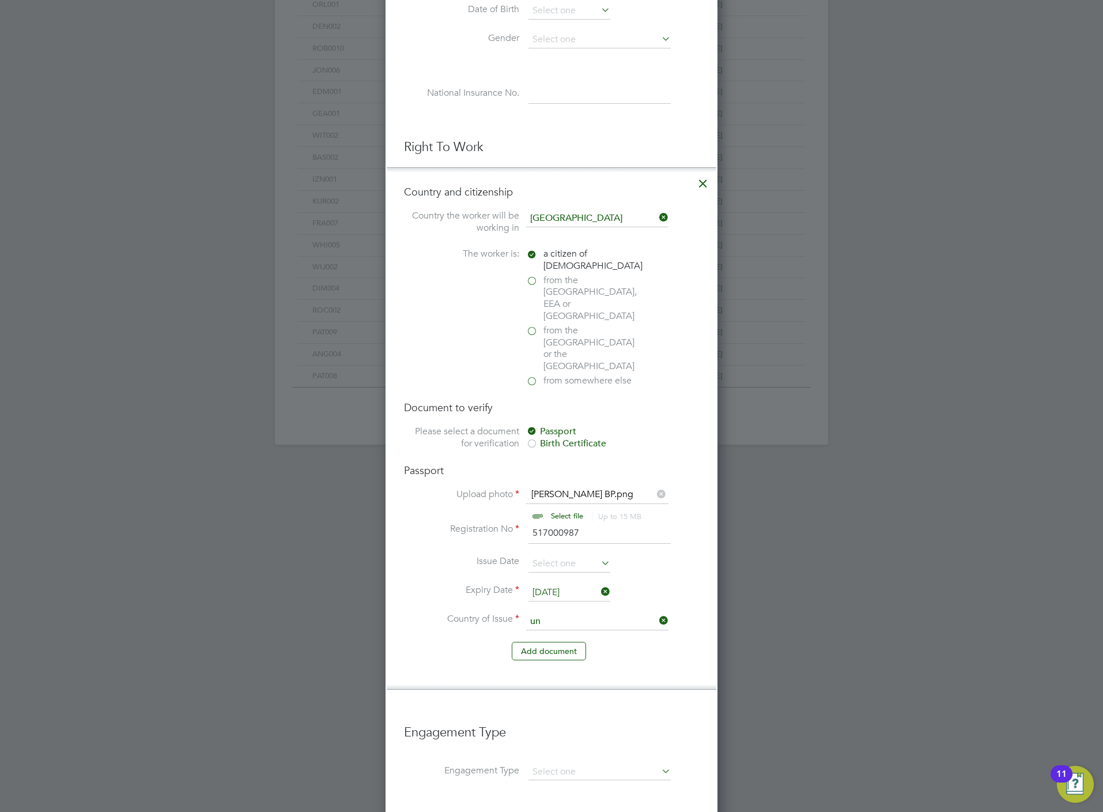
click at [589, 722] on li "Un ited Kingdom" at bounding box center [626, 730] width 201 height 16
type input "United Kingdom"
click at [570, 764] on input at bounding box center [600, 772] width 142 height 16
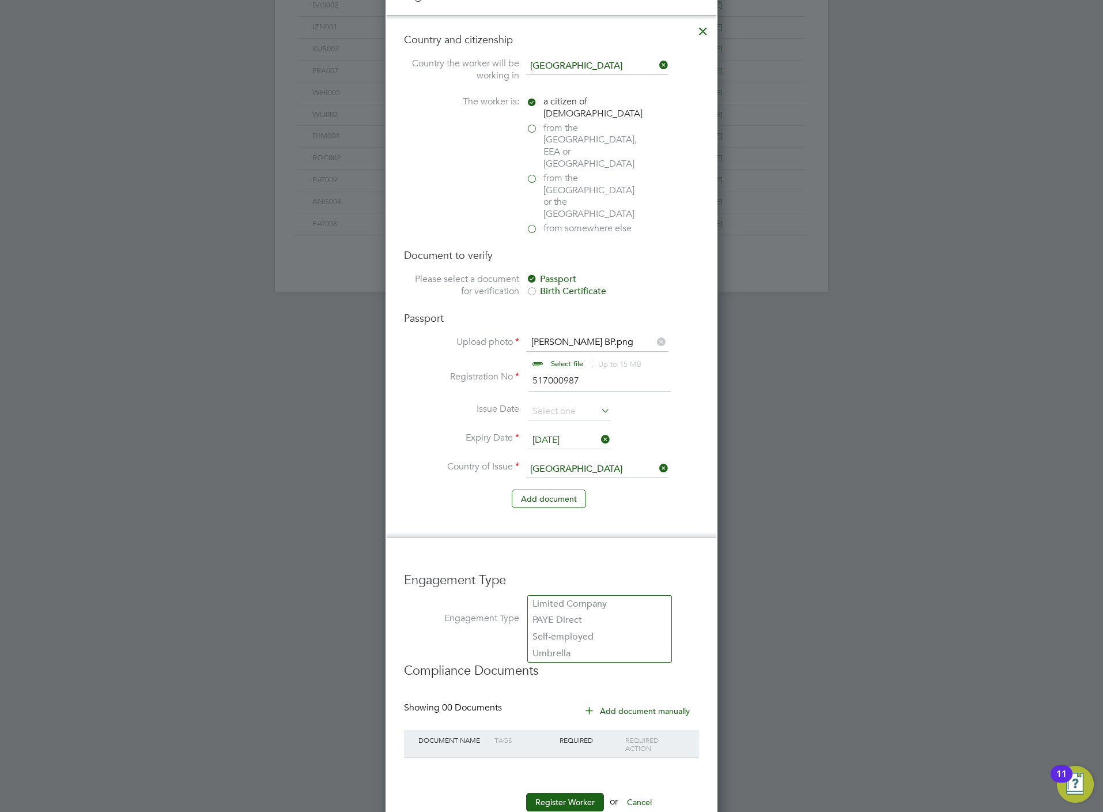
scroll to position [673, 0]
click at [585, 649] on li "Umbrella" at bounding box center [600, 651] width 144 height 17
type input "Umbrella"
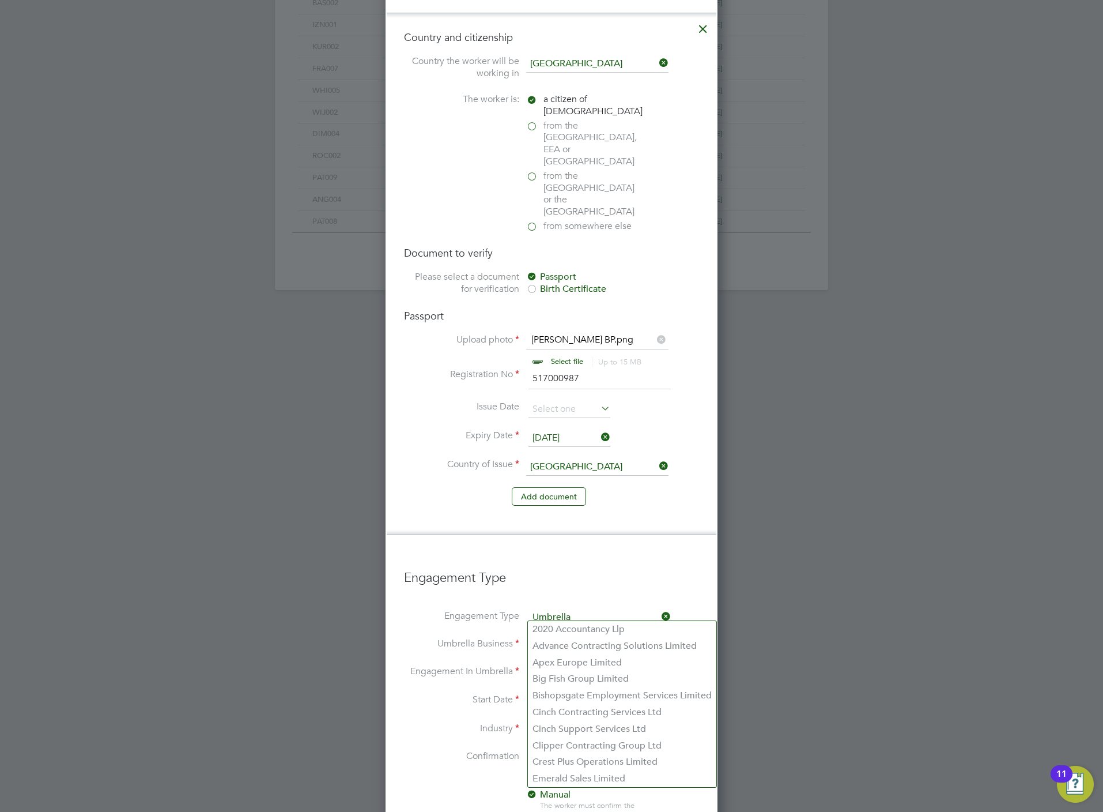
click at [547, 637] on input at bounding box center [600, 645] width 142 height 16
click at [611, 691] on li "On e Payroll Solutions Limited" at bounding box center [615, 695] width 174 height 17
type input "One Payroll Solutions Limited"
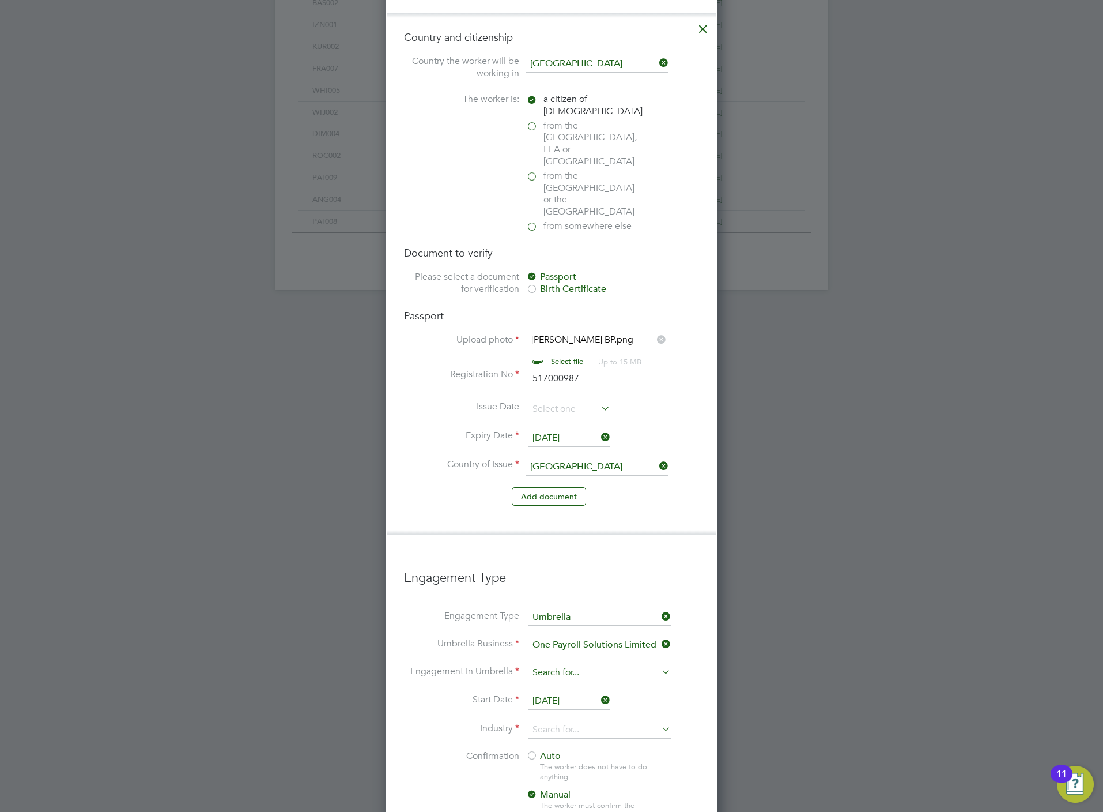
click at [566, 665] on input at bounding box center [600, 673] width 142 height 16
click at [588, 719] on li "PAYE Umbrella" at bounding box center [600, 723] width 144 height 17
type input "PAYE Umbrella"
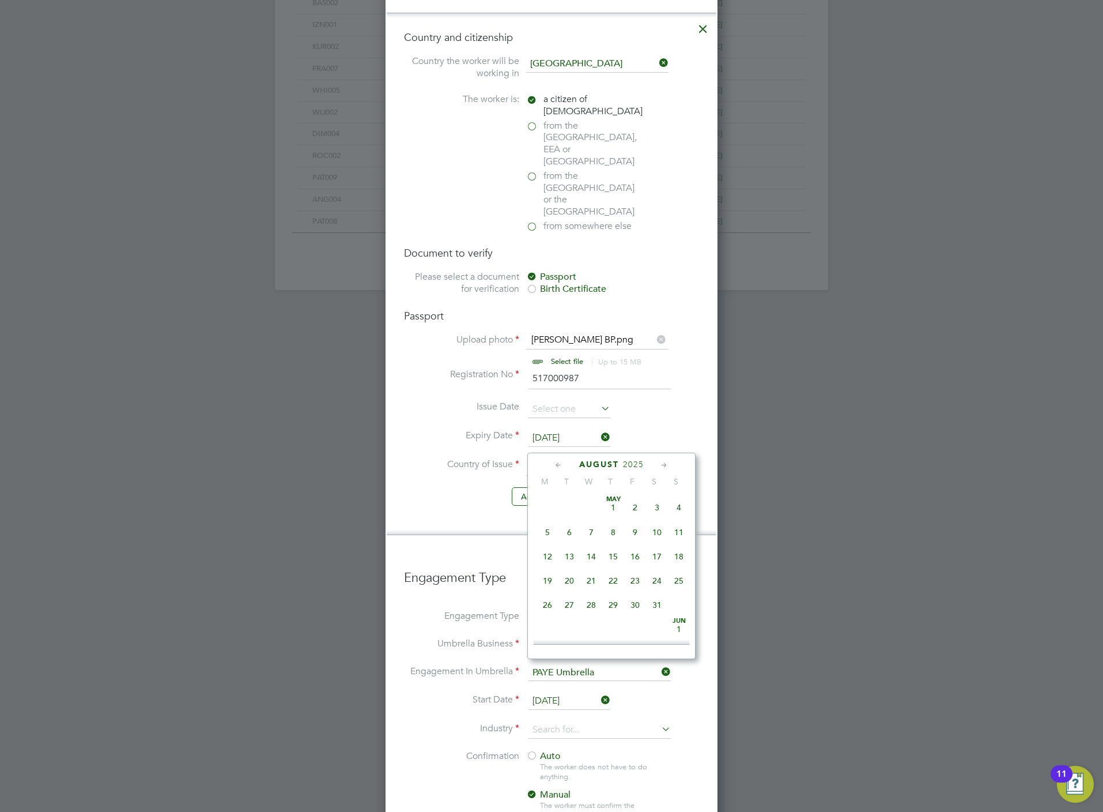
click at [567, 692] on input "[DATE]" at bounding box center [570, 700] width 82 height 17
click at [553, 533] on span "18" at bounding box center [548, 527] width 22 height 22
type input "[DATE]"
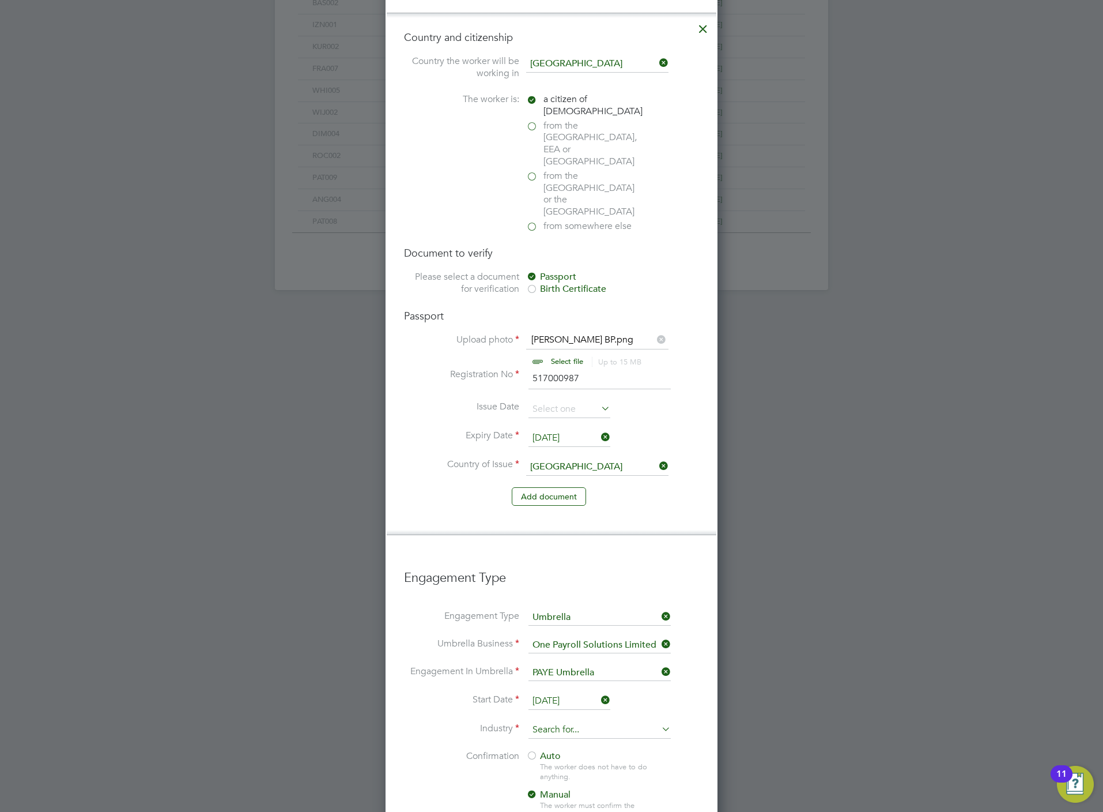
click at [583, 721] on input at bounding box center [600, 729] width 142 height 17
click at [577, 785] on li "Construction" at bounding box center [600, 793] width 144 height 16
type input "Construction"
click at [540, 750] on span "Auto" at bounding box center [543, 756] width 35 height 12
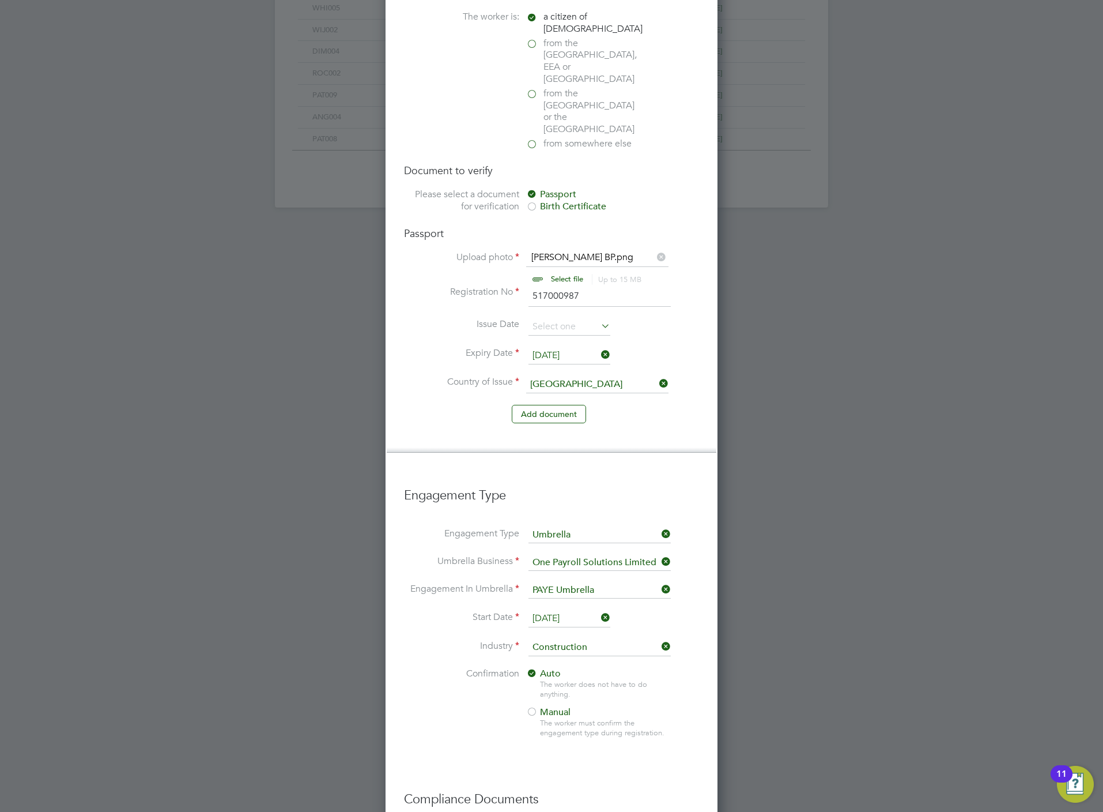
scroll to position [887, 0]
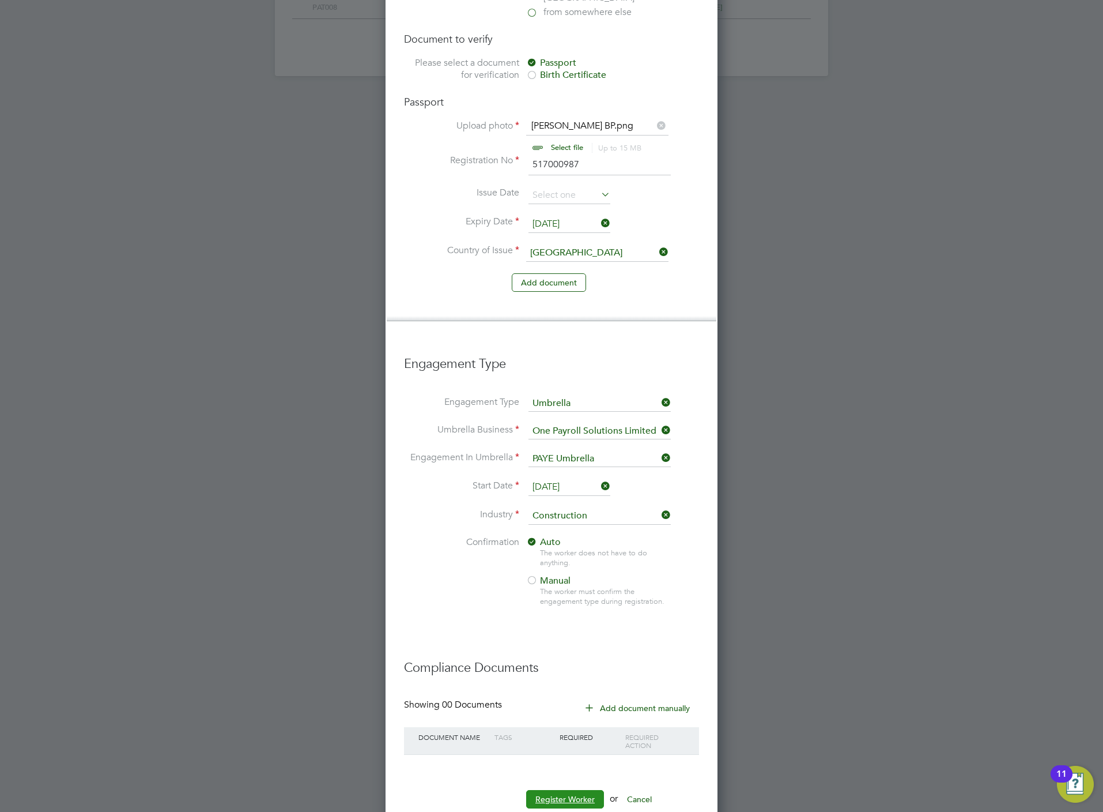
click at [571, 790] on button "Register Worker" at bounding box center [565, 799] width 78 height 18
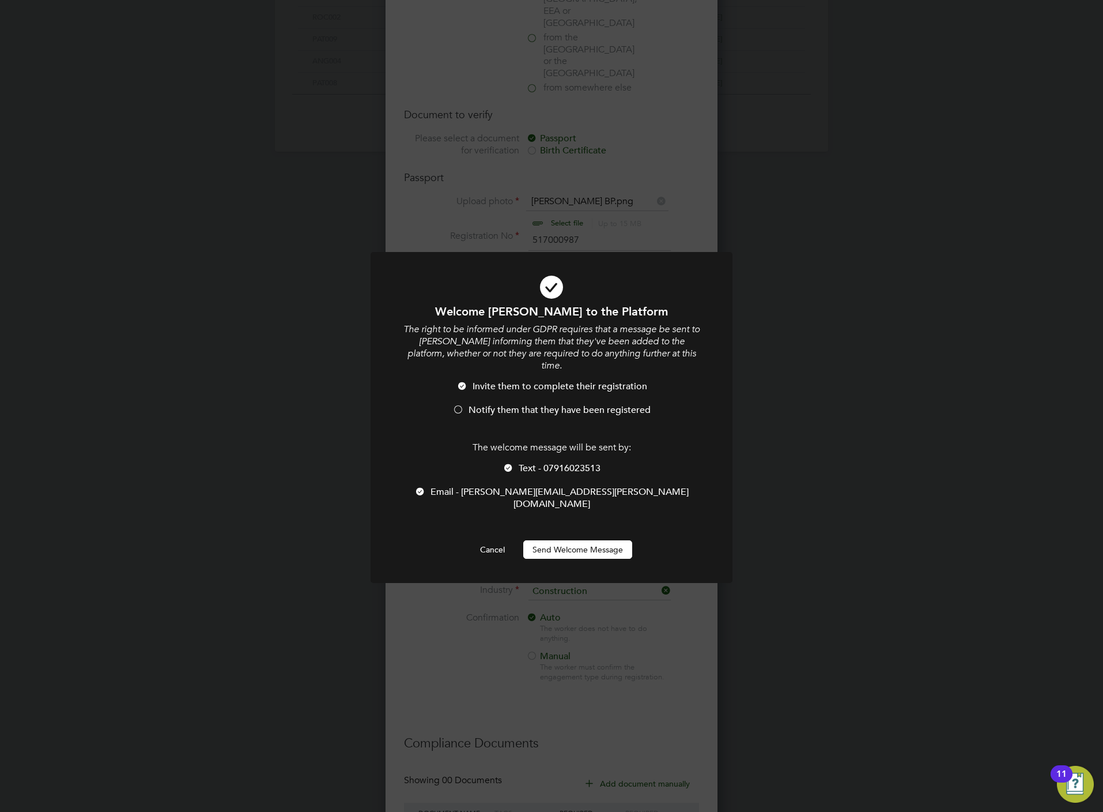
click at [526, 404] on span "Notify them that they have been registered" at bounding box center [560, 410] width 182 height 12
click at [551, 462] on span "Text - 07916023513" at bounding box center [560, 468] width 82 height 12
click at [559, 540] on button "Send Welcome Message" at bounding box center [577, 549] width 109 height 18
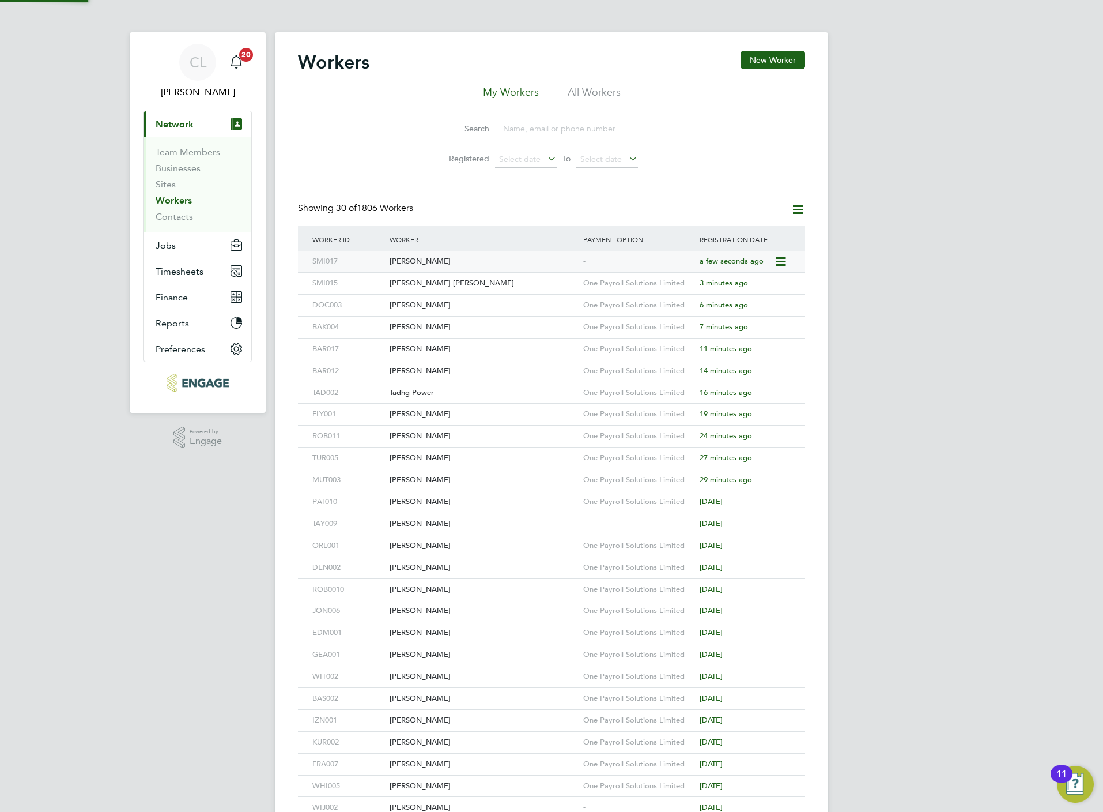
click at [486, 263] on div "Christopher Smith" at bounding box center [484, 261] width 194 height 21
click at [788, 51] on button "New Worker" at bounding box center [773, 60] width 65 height 18
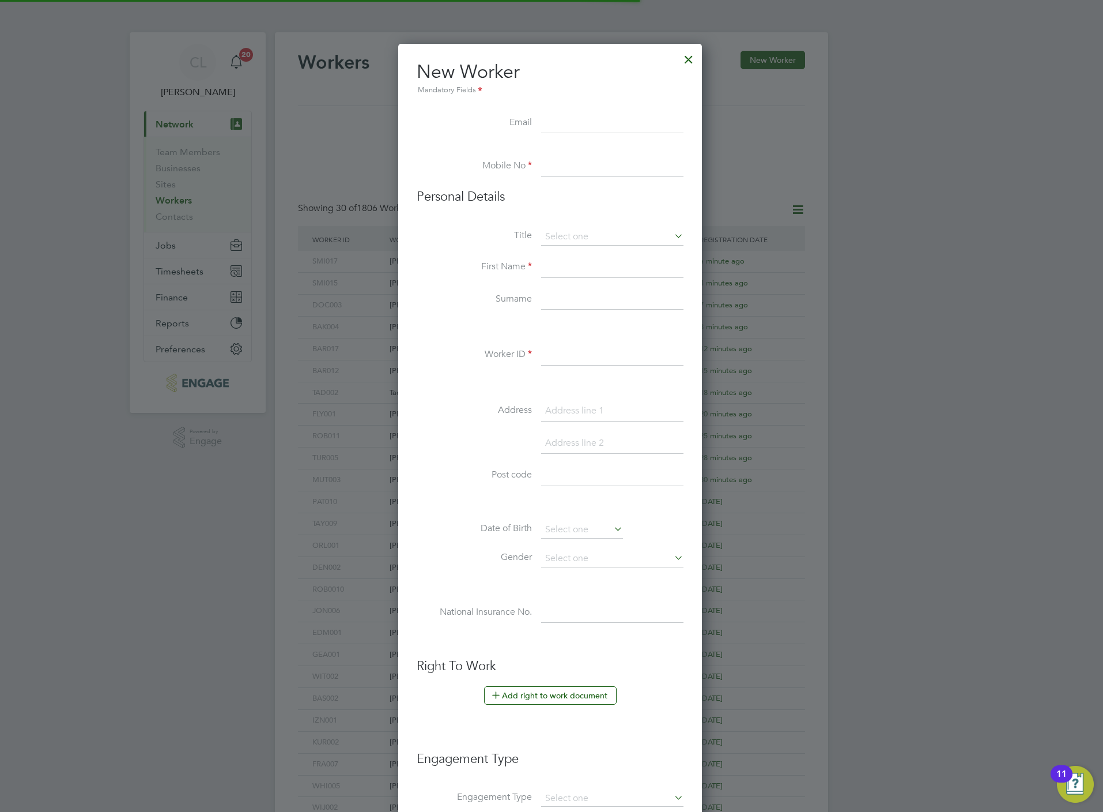
scroll to position [985, 307]
click at [580, 135] on li "Email" at bounding box center [550, 129] width 267 height 32
paste input "josephmcewan4@gmail.com"
type input "josephmcewan4@gmail.com"
paste input "07918862452"
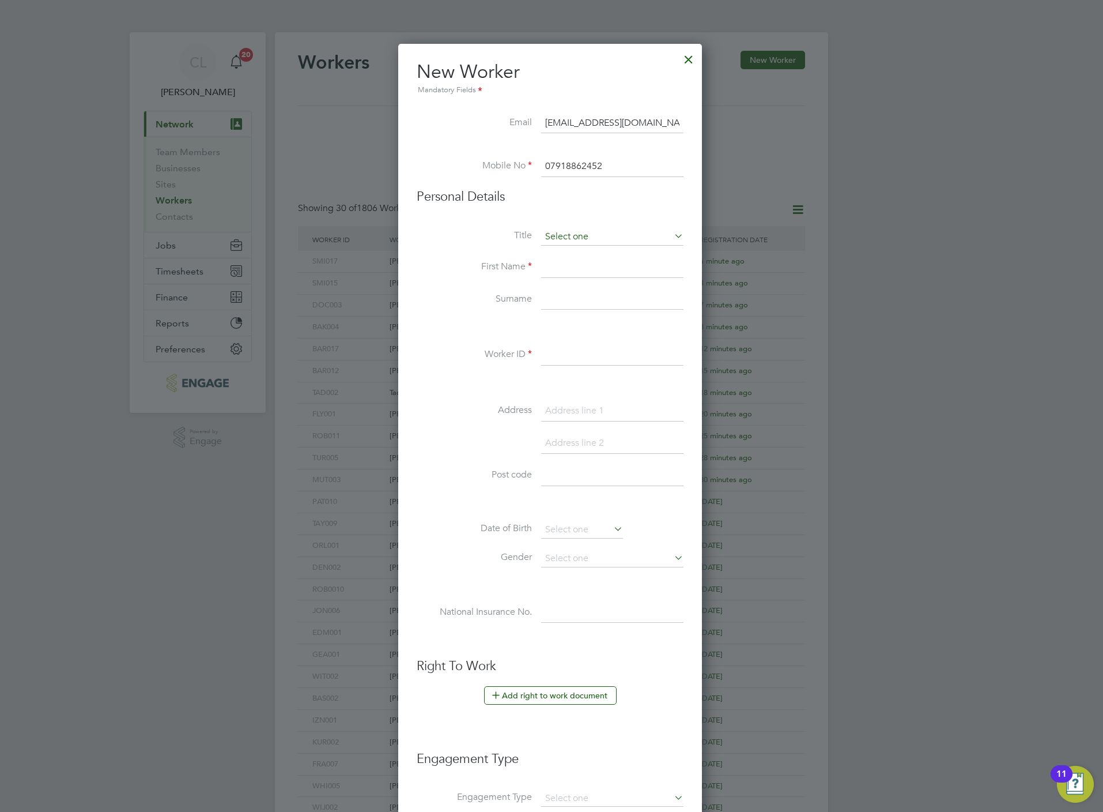
type input "07918862452"
click at [572, 240] on input at bounding box center [612, 236] width 142 height 17
click at [571, 258] on li "Mr" at bounding box center [613, 253] width 144 height 15
type input "Mr"
click at [551, 272] on input at bounding box center [612, 267] width 142 height 21
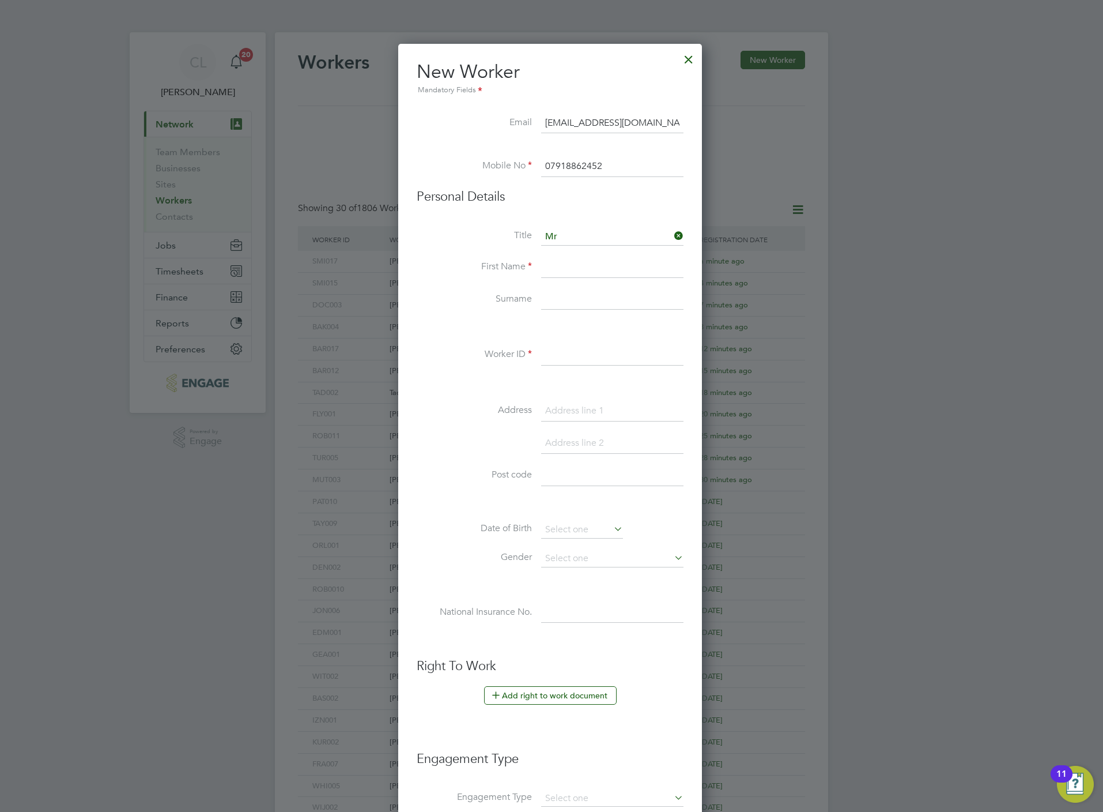
paste input "Joseph Mcewan"
click at [602, 262] on input "Joseph Mcewan" at bounding box center [612, 267] width 142 height 21
click at [605, 265] on input "Joseph Mcewan" at bounding box center [612, 267] width 142 height 21
type input "Joseph"
paste input "Mcewan"
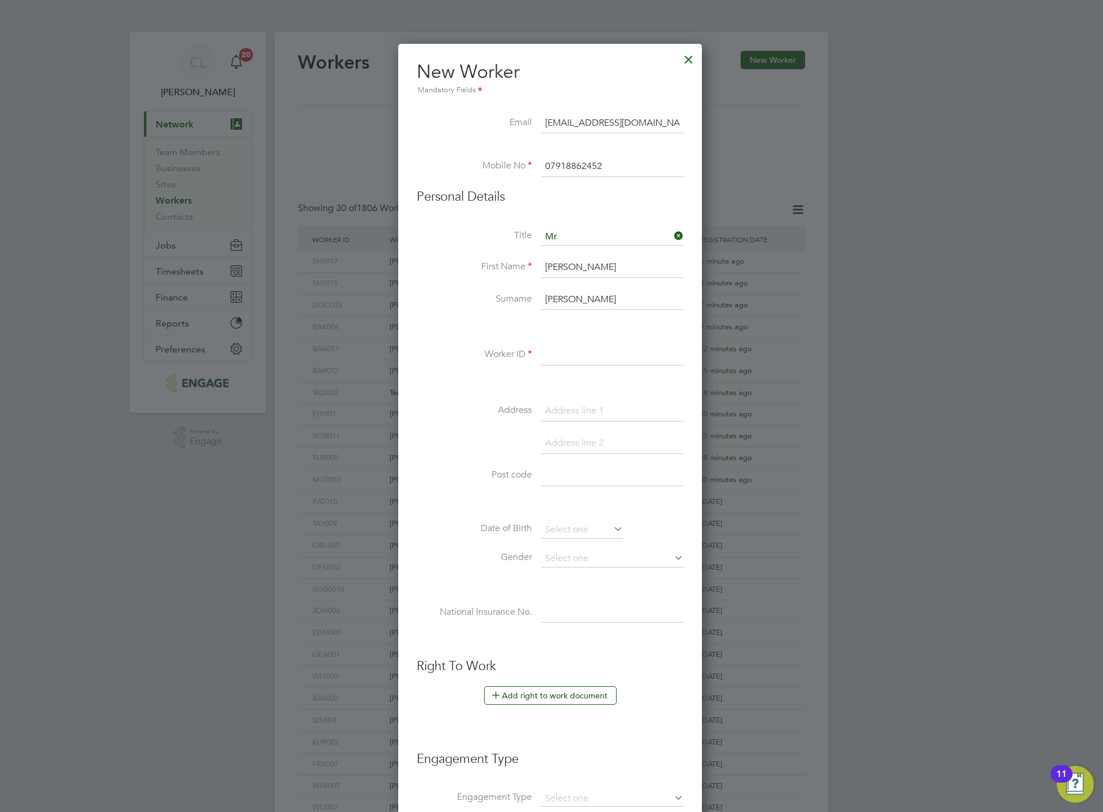
type input "Mcewan"
click at [578, 349] on input at bounding box center [612, 355] width 142 height 21
type input "MCE005"
click at [544, 709] on li "Add right to work document" at bounding box center [550, 701] width 267 height 30
click at [544, 697] on button "Add right to work document" at bounding box center [550, 695] width 133 height 18
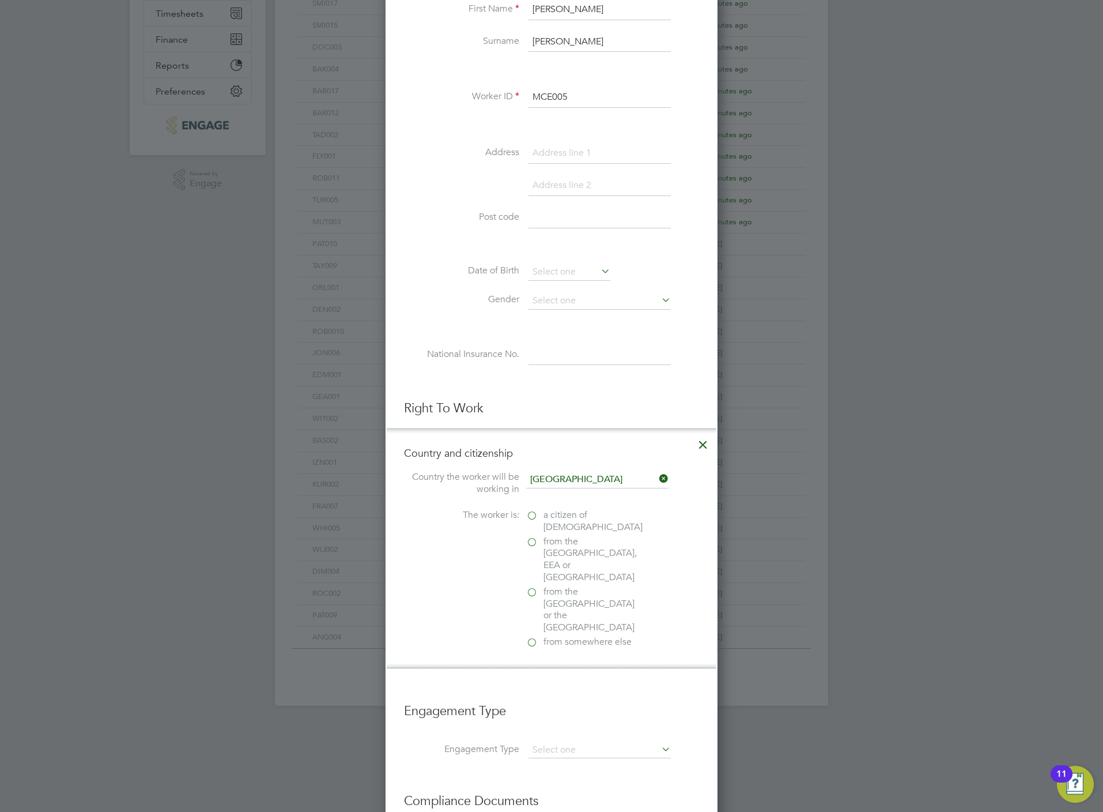
scroll to position [259, 0]
click at [552, 512] on span "a citizen of United Kingdom" at bounding box center [593, 519] width 99 height 24
click at [0, 0] on input "a citizen of United Kingdom" at bounding box center [0, 0] width 0 height 0
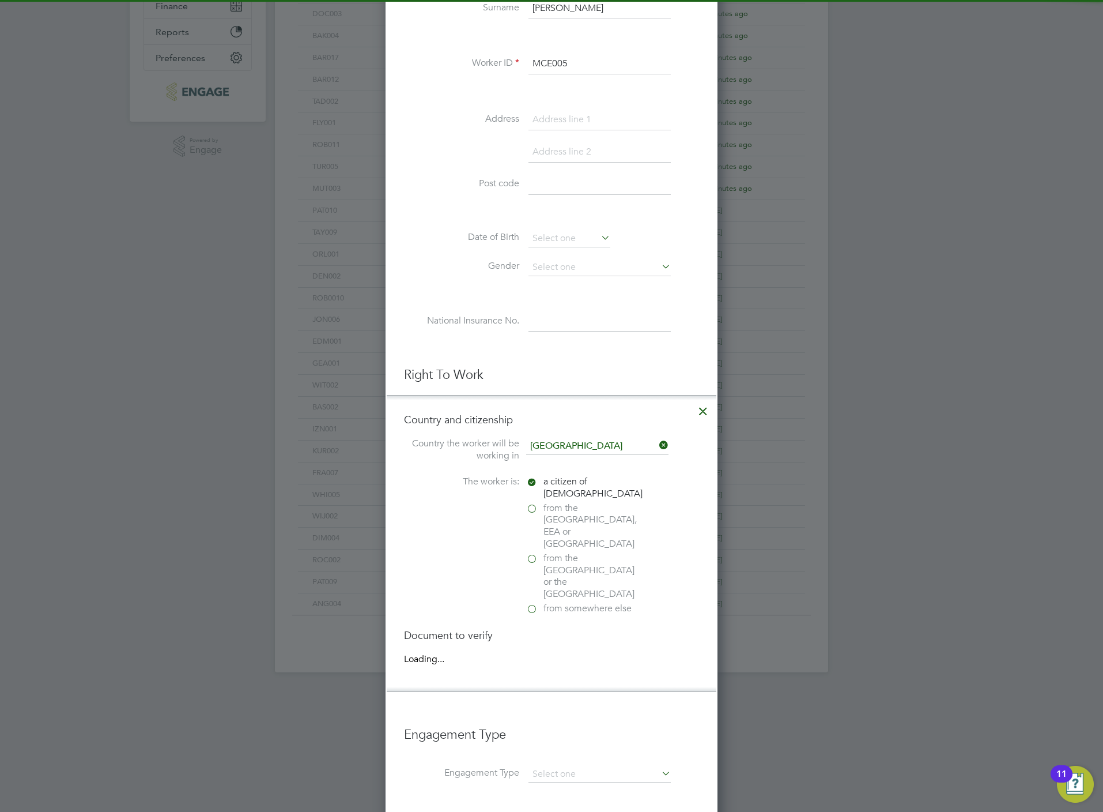
scroll to position [346, 0]
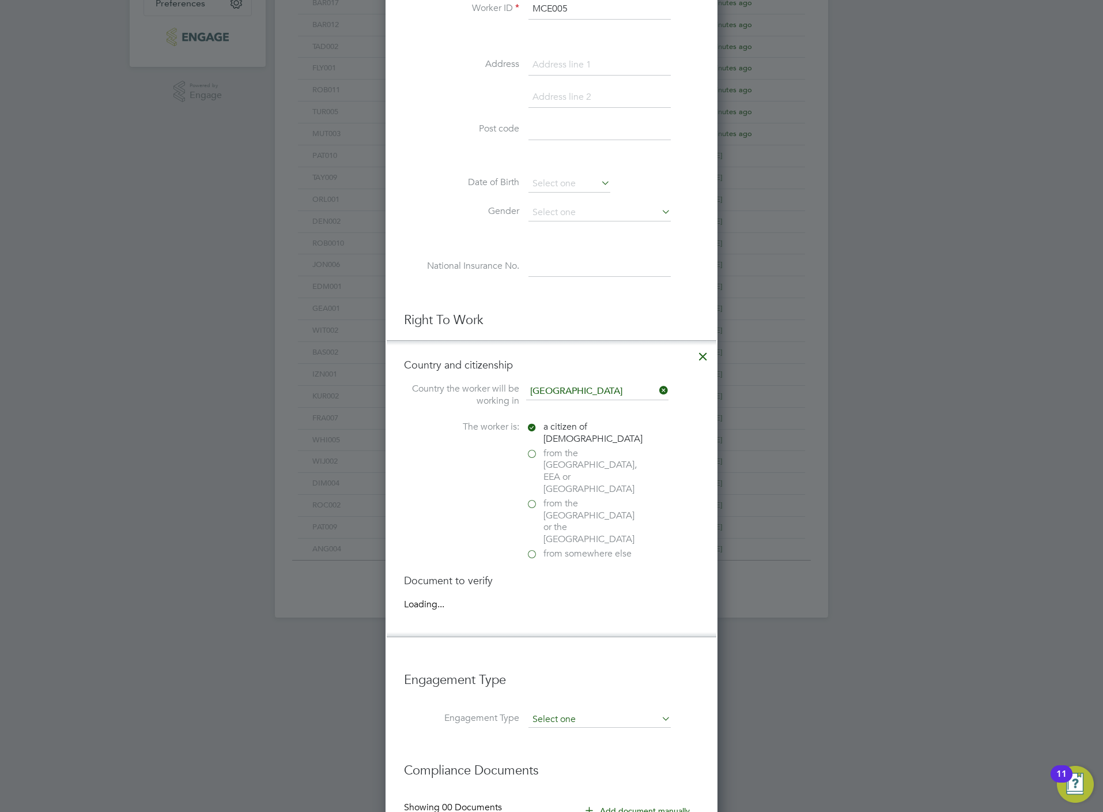
click at [567, 711] on input at bounding box center [600, 719] width 142 height 16
click at [575, 747] on li "Umbrella" at bounding box center [600, 752] width 144 height 17
type input "Umbrella"
click at [568, 739] on input at bounding box center [600, 747] width 142 height 16
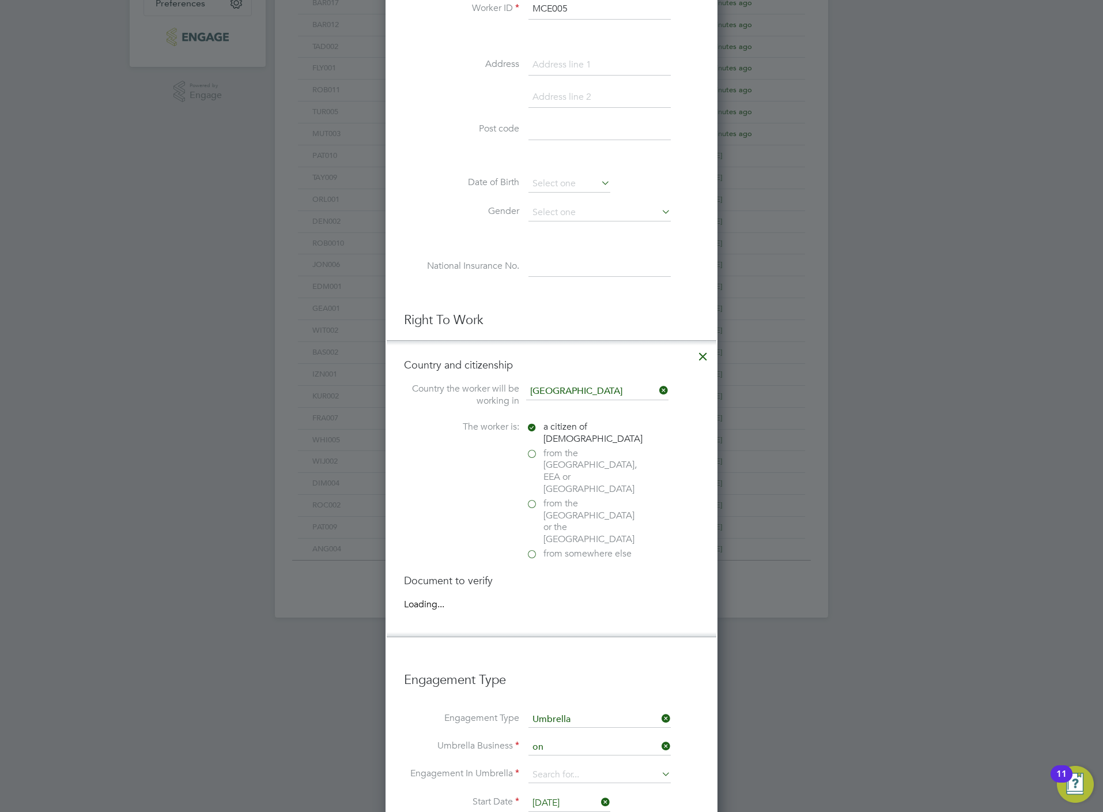
click at [585, 794] on li "On e Payroll Solutions Limited" at bounding box center [615, 797] width 174 height 17
type input "One Payroll Solutions Limited"
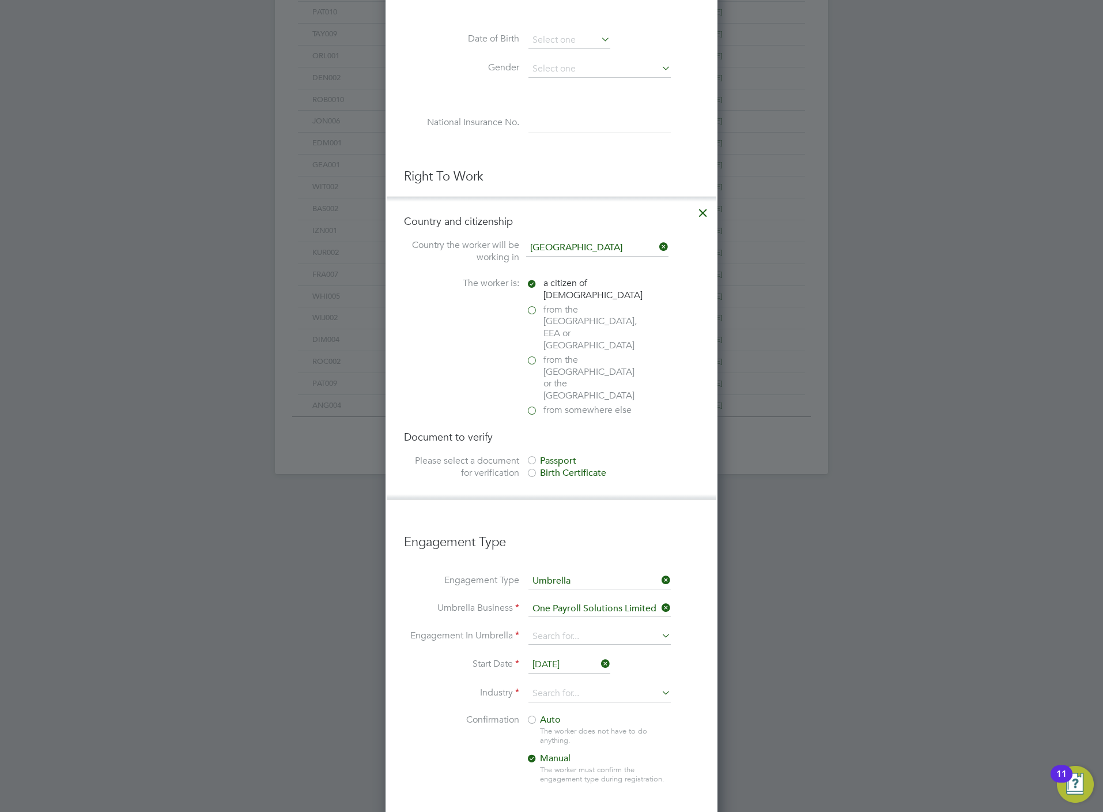
scroll to position [519, 0]
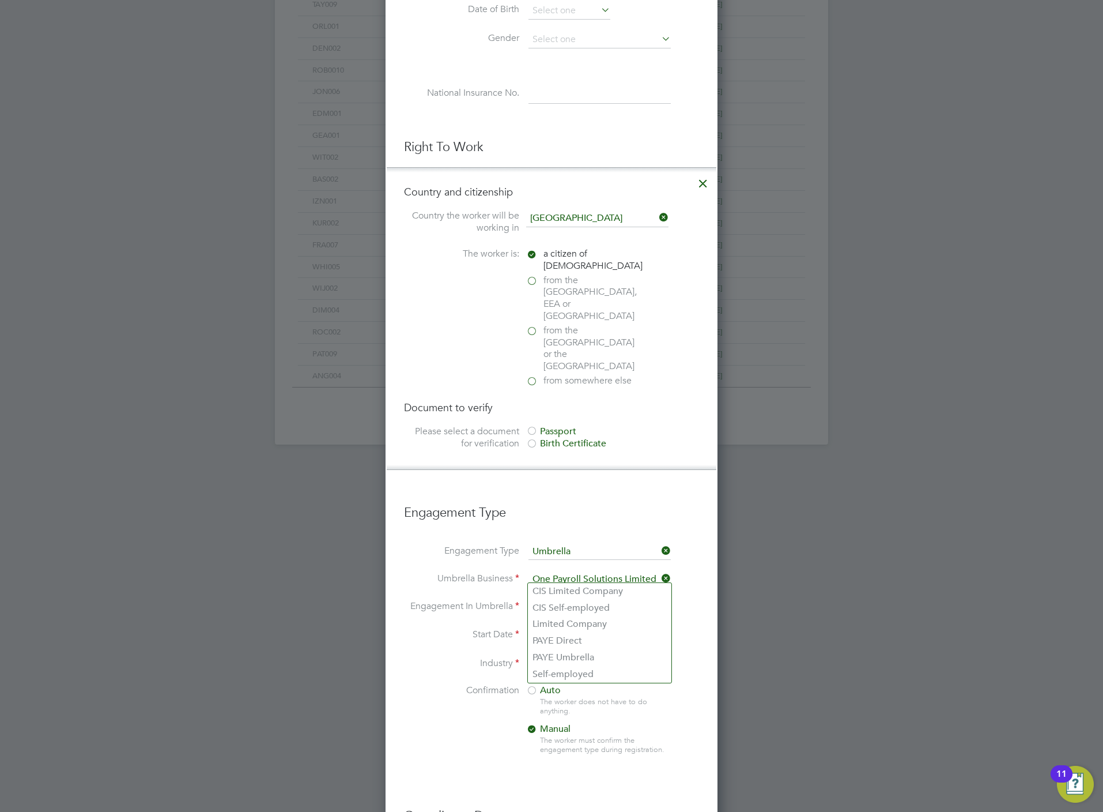
click at [569, 599] on input at bounding box center [600, 607] width 142 height 16
click at [579, 650] on li "PAYE Umbrella" at bounding box center [600, 657] width 144 height 17
type input "PAYE Umbrella"
click at [540, 697] on div "The worker does not have to do anything." at bounding box center [605, 707] width 130 height 20
click at [556, 425] on div "Passport" at bounding box center [612, 431] width 173 height 12
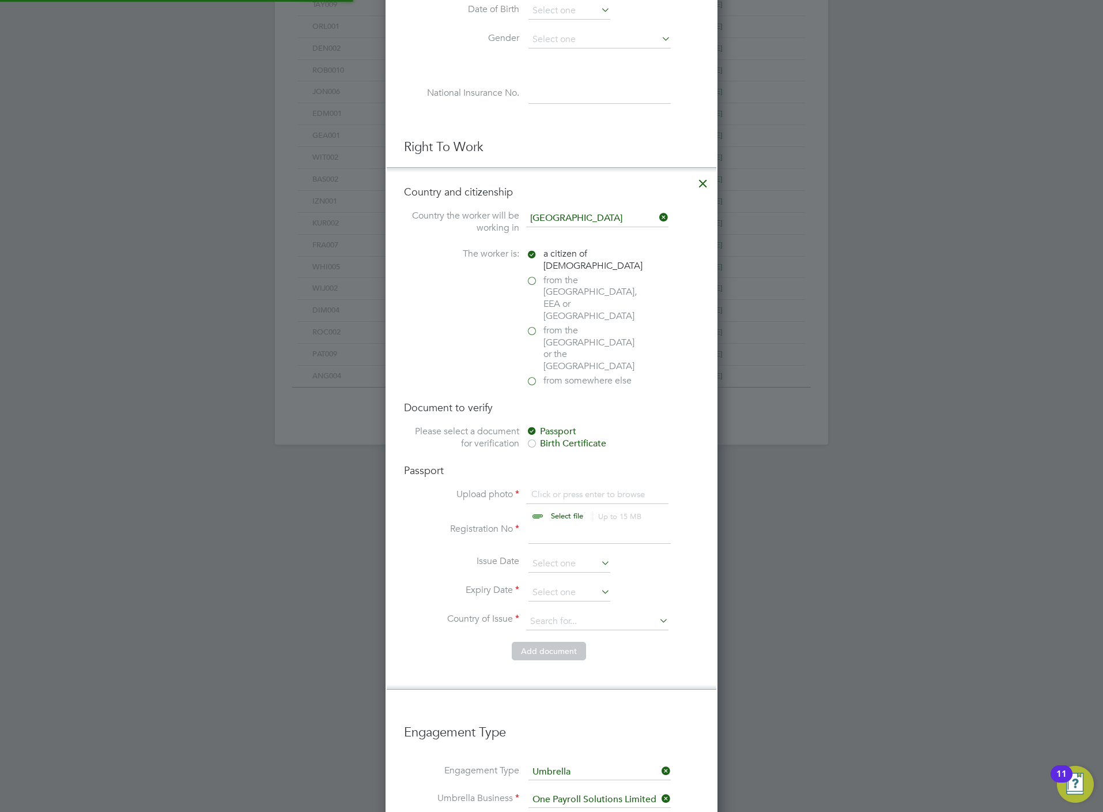
scroll to position [16, 144]
click at [559, 488] on input "file" at bounding box center [578, 505] width 181 height 35
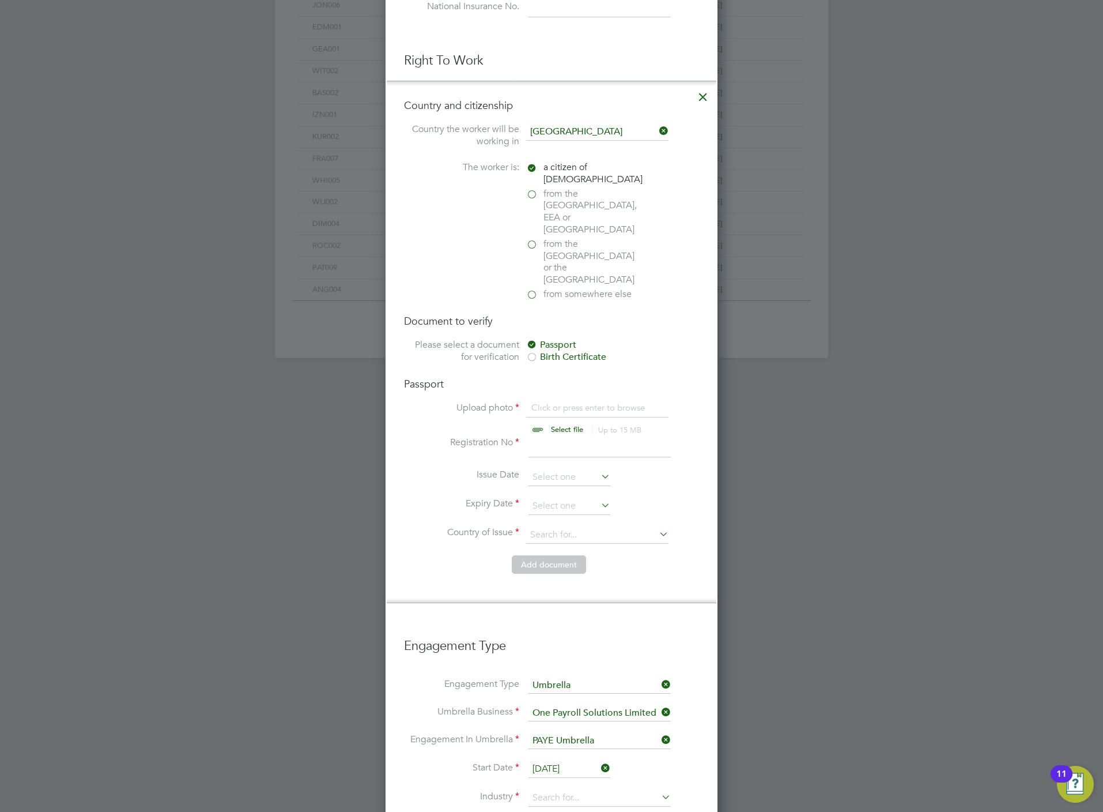
type input "C:\fakepath\Joseph McEwan BC.jpg"
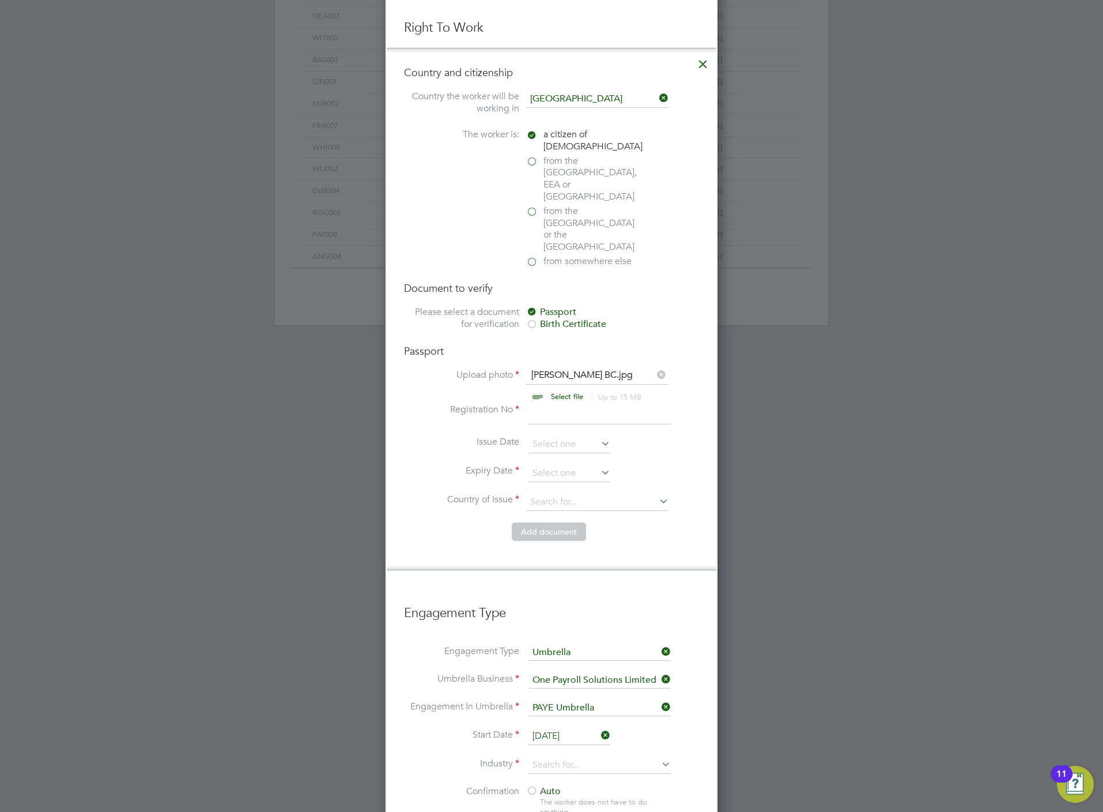
scroll to position [692, 0]
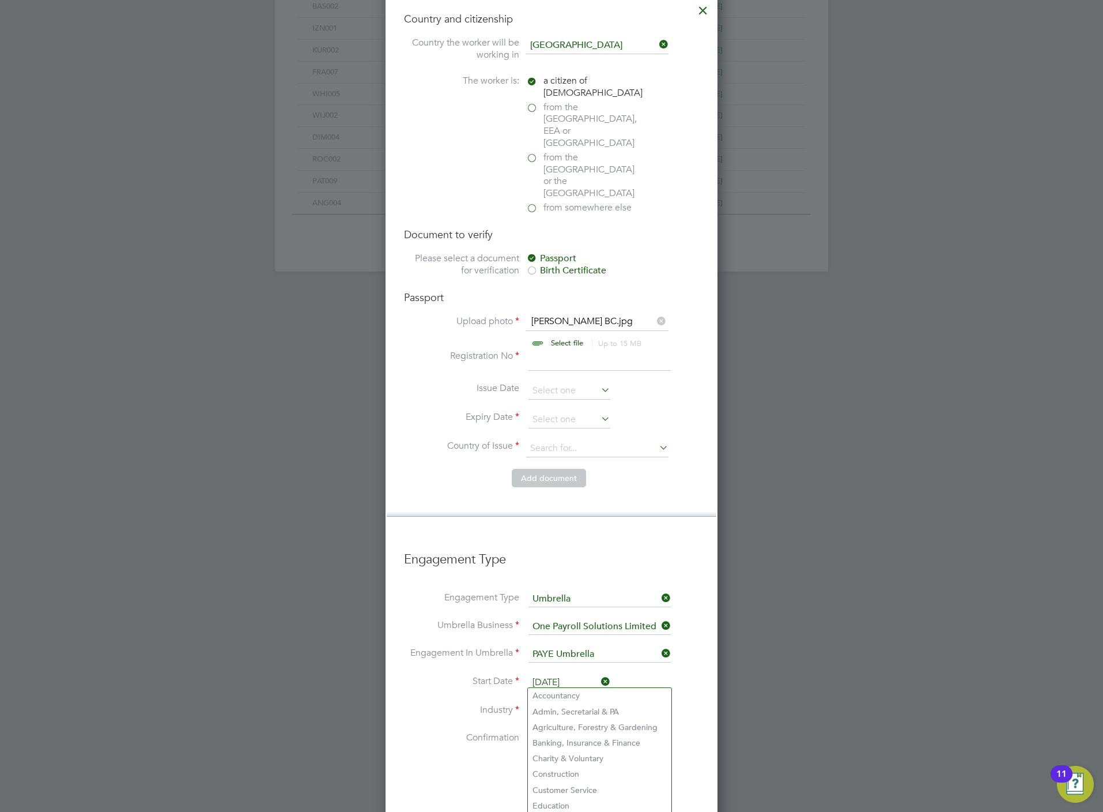
click at [554, 703] on input at bounding box center [600, 711] width 142 height 17
click at [566, 767] on li "Construction" at bounding box center [600, 774] width 144 height 16
type input "Construction"
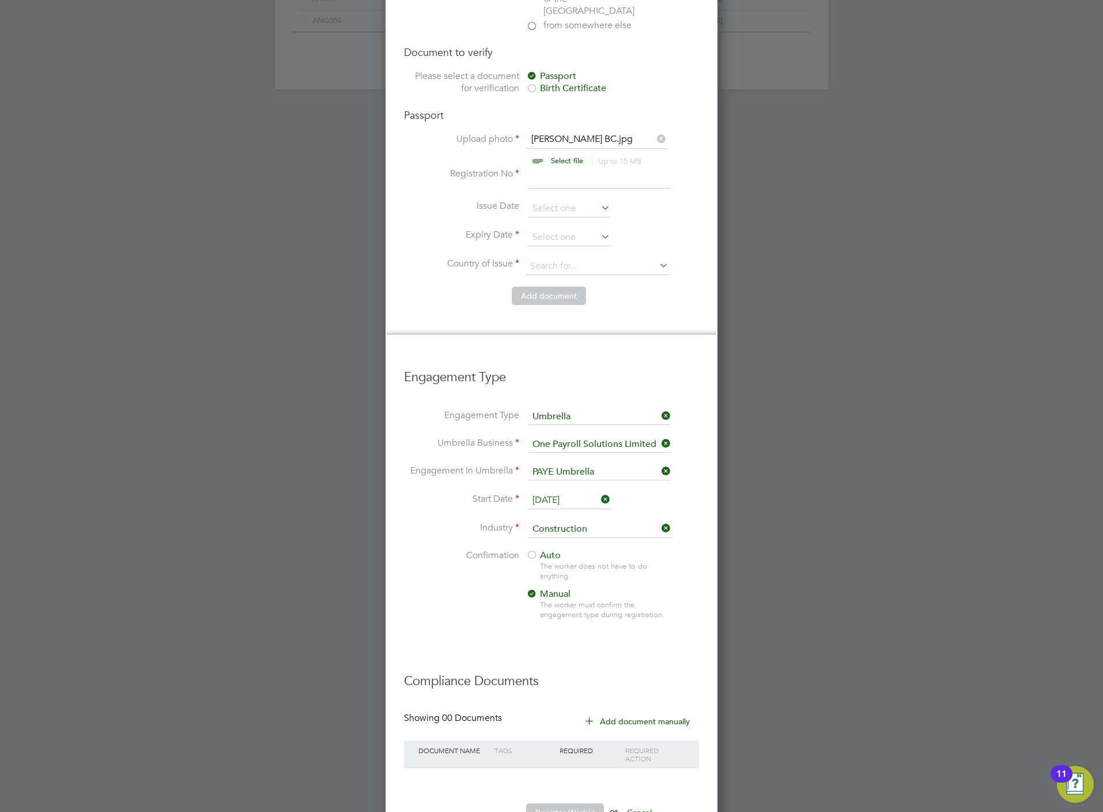
scroll to position [887, 0]
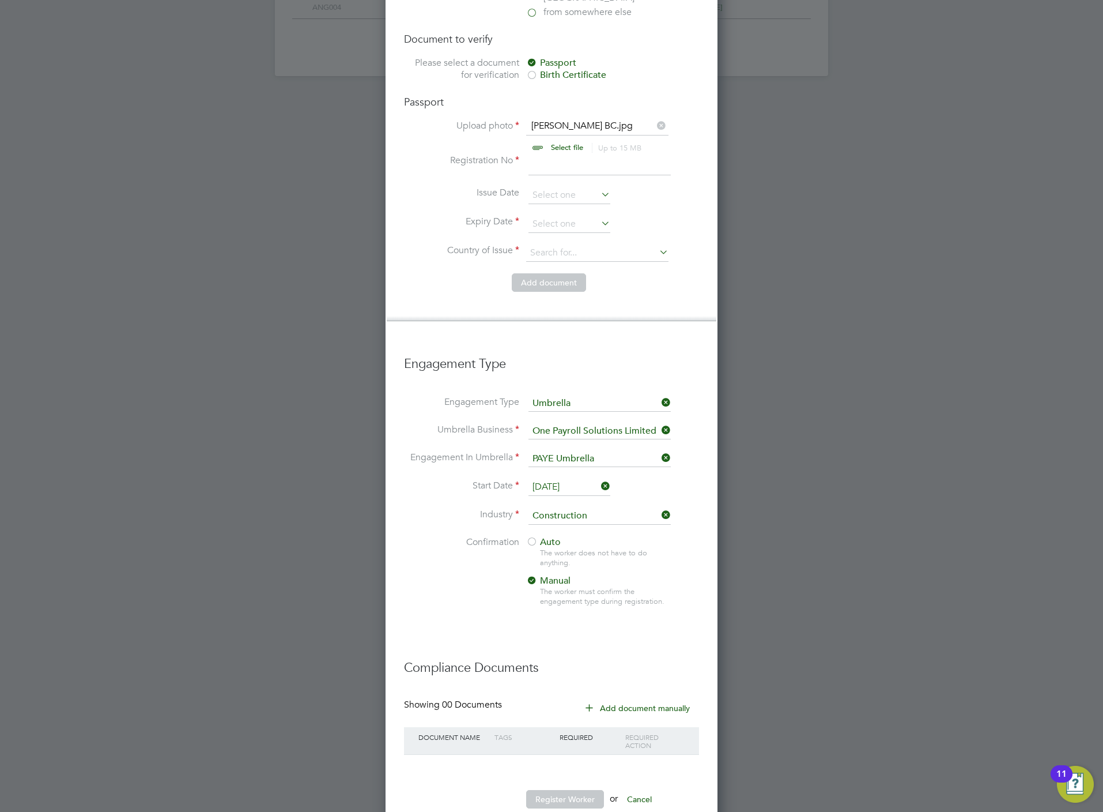
click at [545, 536] on span "Auto" at bounding box center [543, 542] width 35 height 12
click at [583, 790] on button "Register Worker" at bounding box center [565, 799] width 78 height 18
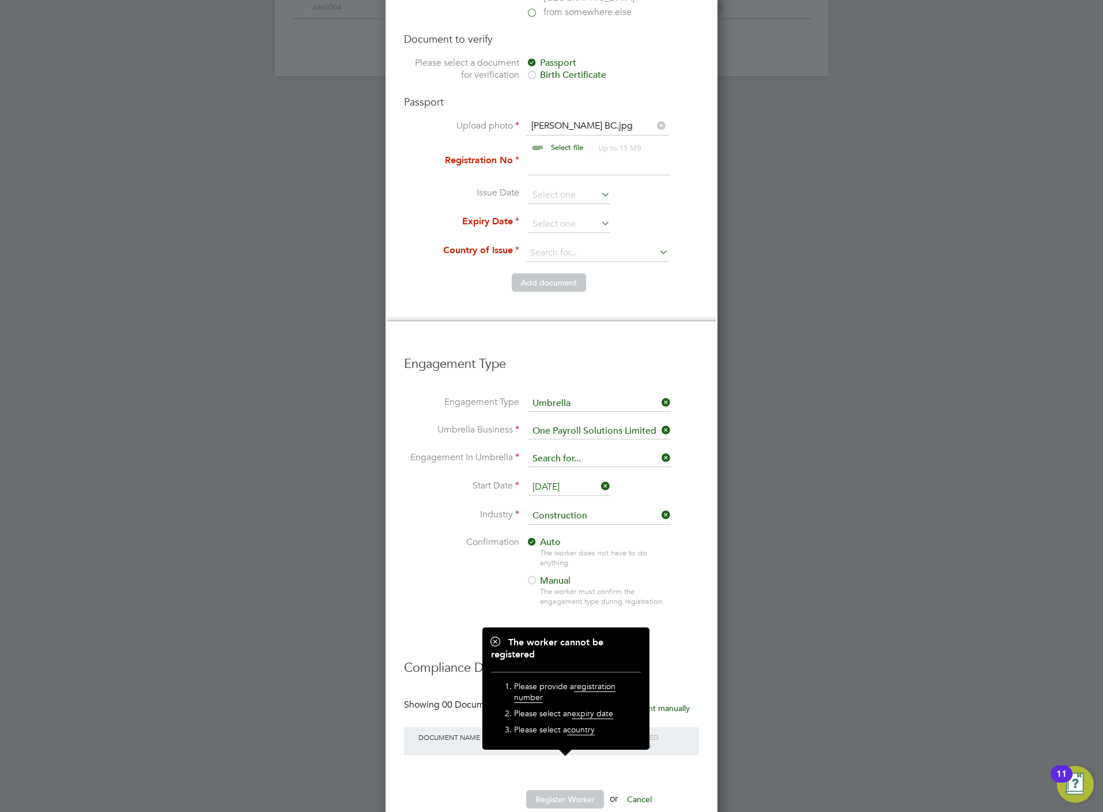
click at [567, 451] on input at bounding box center [600, 459] width 142 height 16
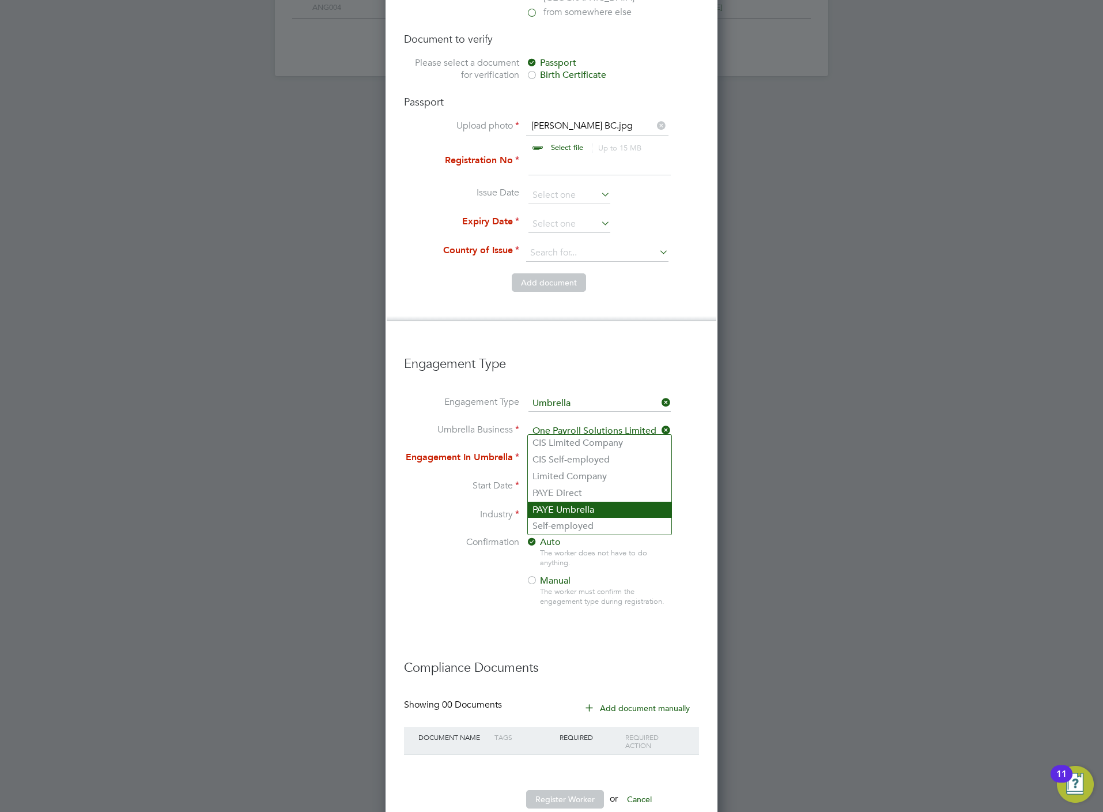
click at [568, 506] on li "PAYE Umbrella" at bounding box center [600, 510] width 144 height 17
type input "PAYE Umbrella"
click at [542, 155] on input at bounding box center [600, 165] width 142 height 21
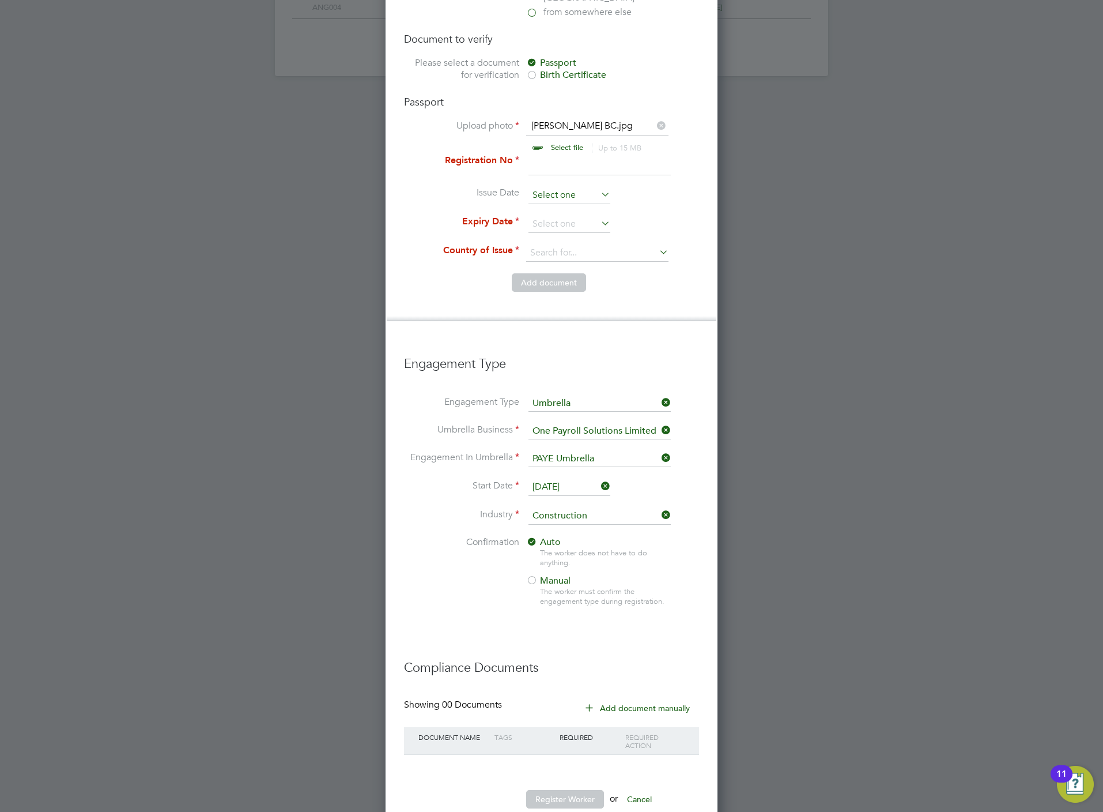
type input "517000987"
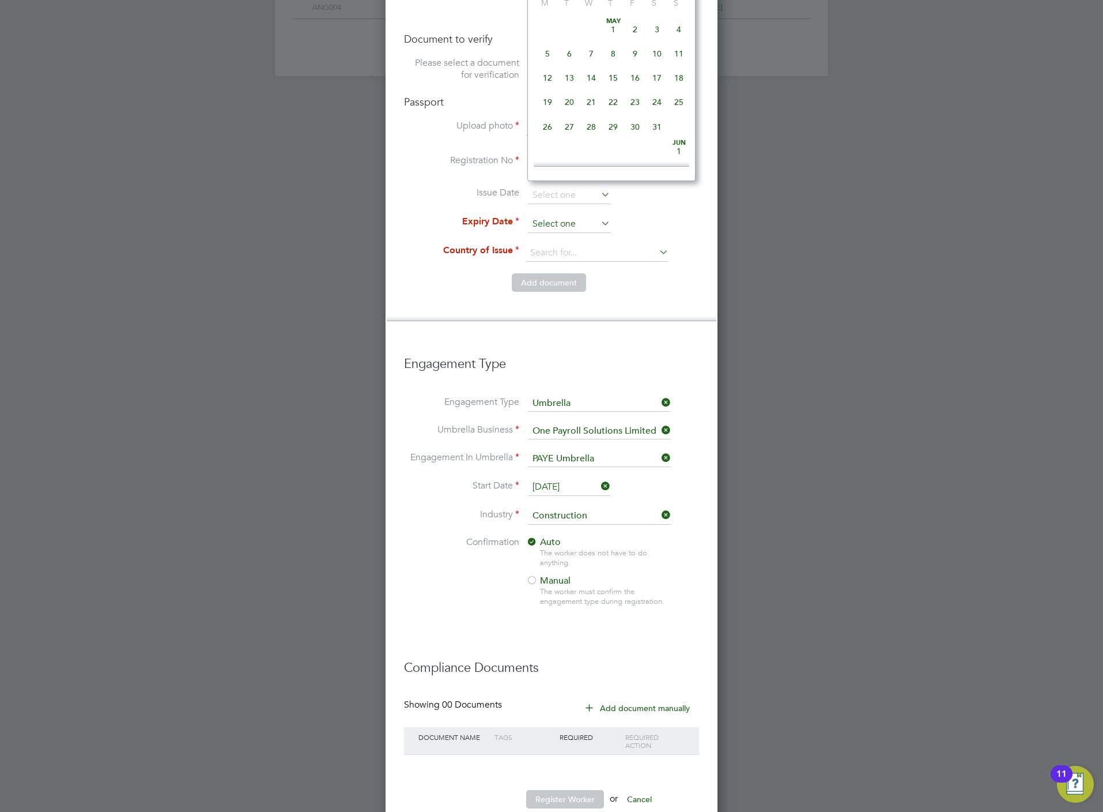
click at [554, 216] on input at bounding box center [570, 224] width 82 height 17
click at [597, 141] on div "May 1 2 3 4 5 6 7 8 9 10 11 12 13 14 15 16 17 18 19 20 21 22 23 24 25 26 27 28 …" at bounding box center [619, 160] width 170 height 122
click at [596, 145] on span "6" at bounding box center [592, 134] width 22 height 22
type input "06 May 2026"
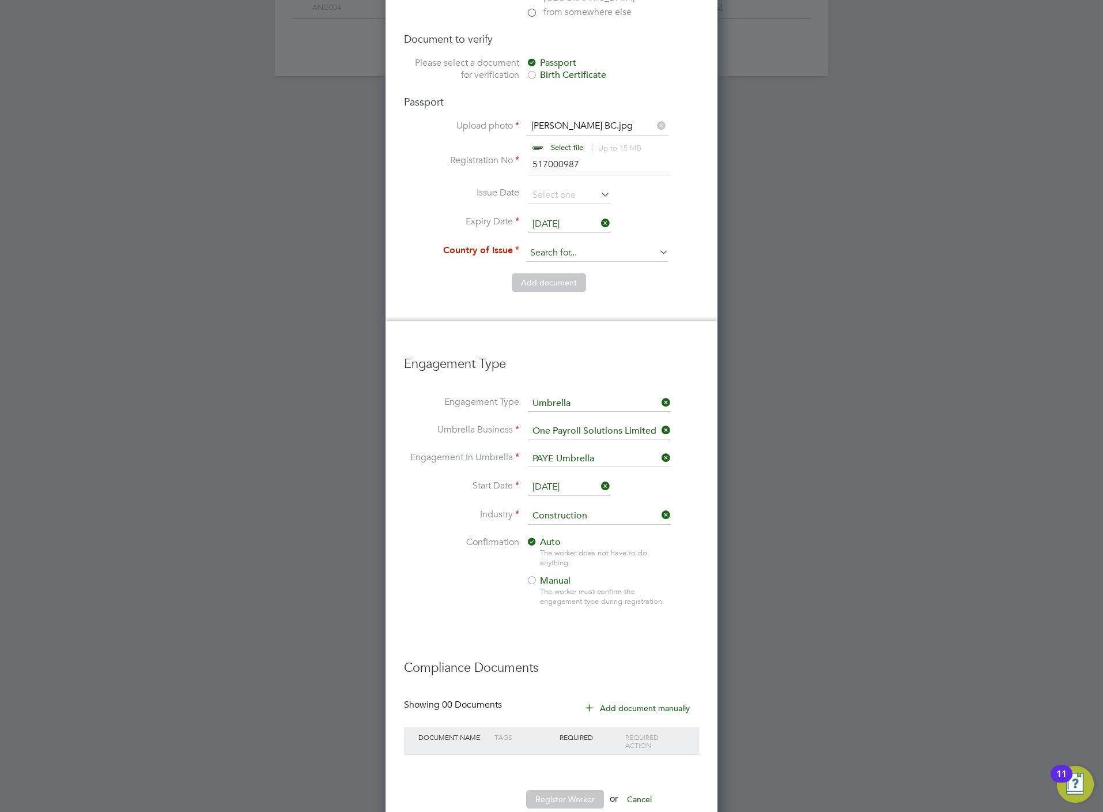
click at [555, 244] on input at bounding box center [597, 252] width 142 height 17
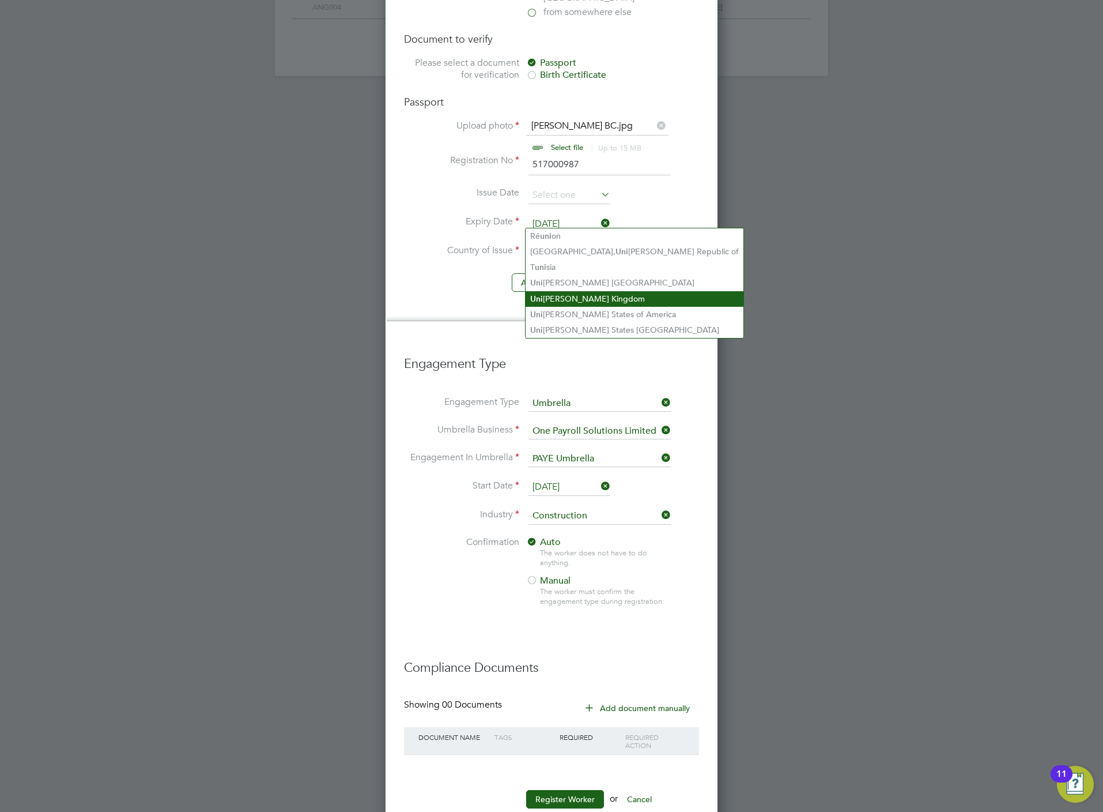
click at [557, 297] on li "Uni ted Kingdom" at bounding box center [635, 299] width 218 height 16
type input "United Kingdom"
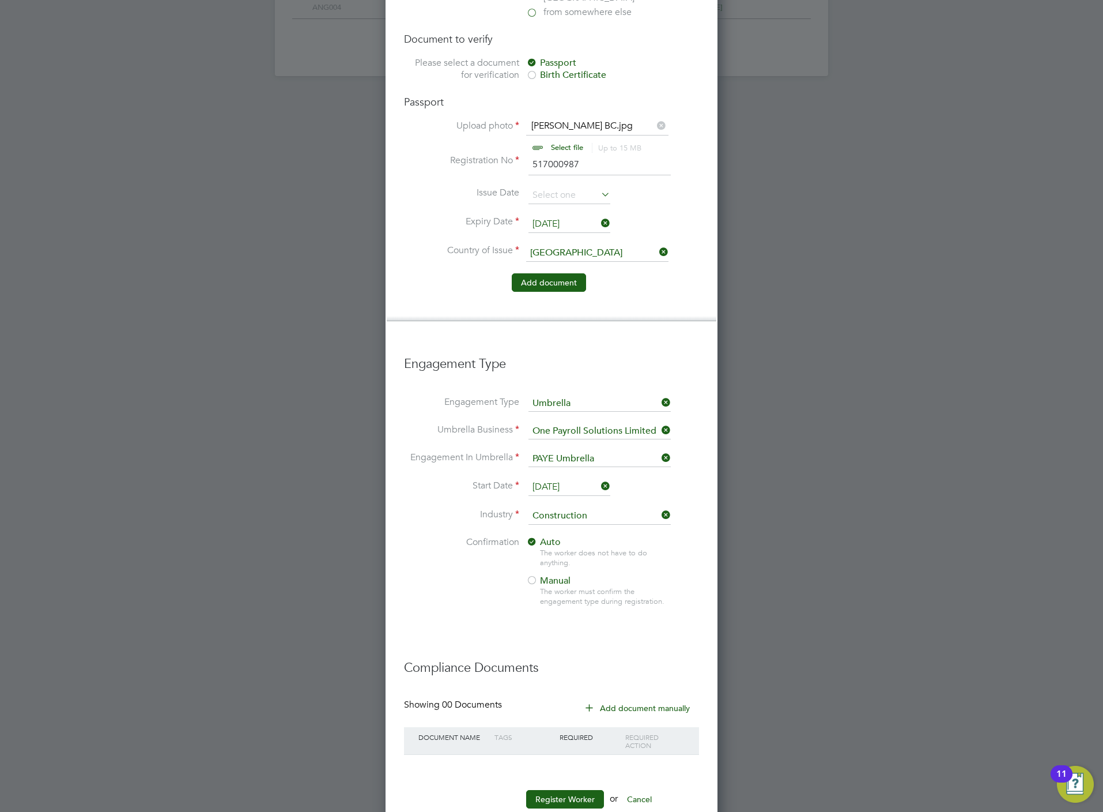
click at [557, 273] on button "Add document" at bounding box center [549, 282] width 74 height 18
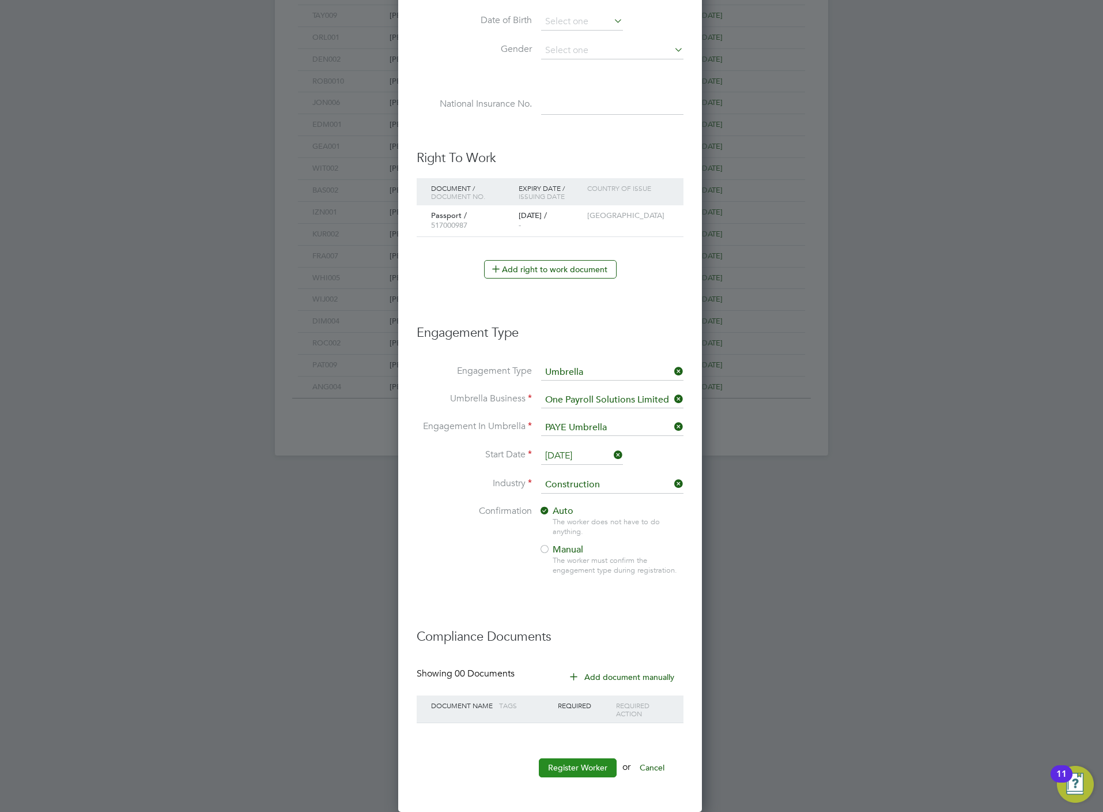
click at [592, 763] on button "Register Worker" at bounding box center [578, 767] width 78 height 18
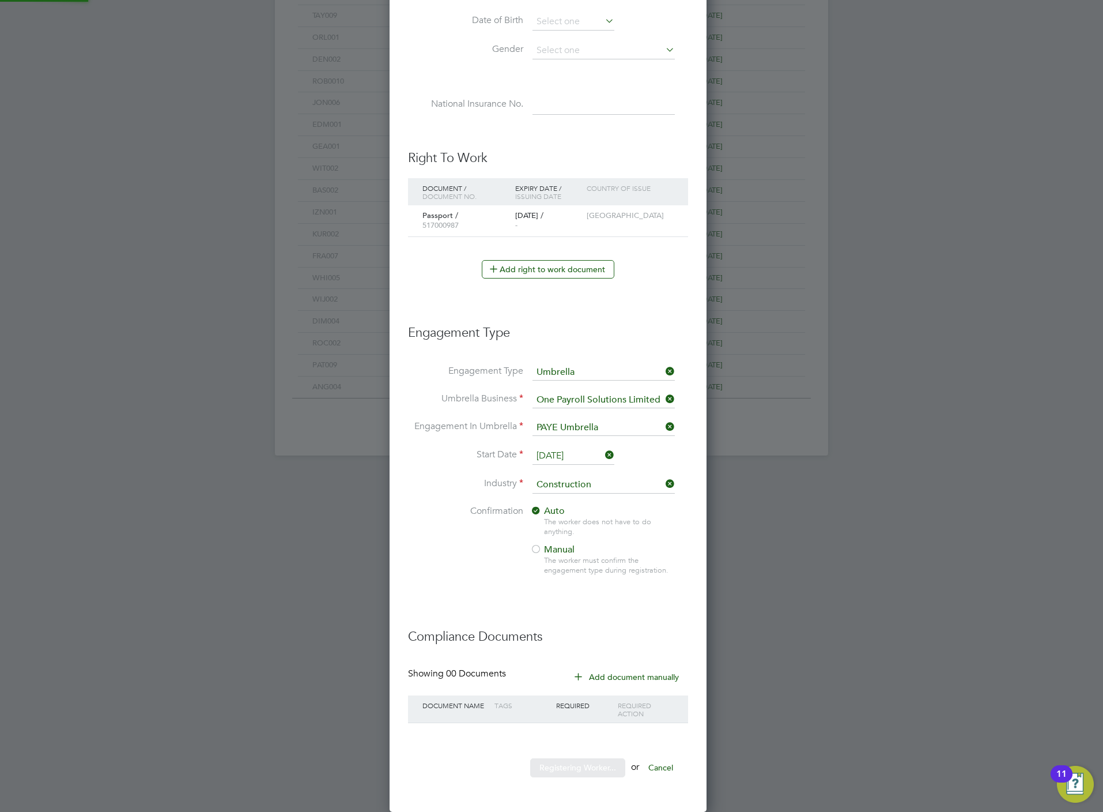
scroll to position [0, 0]
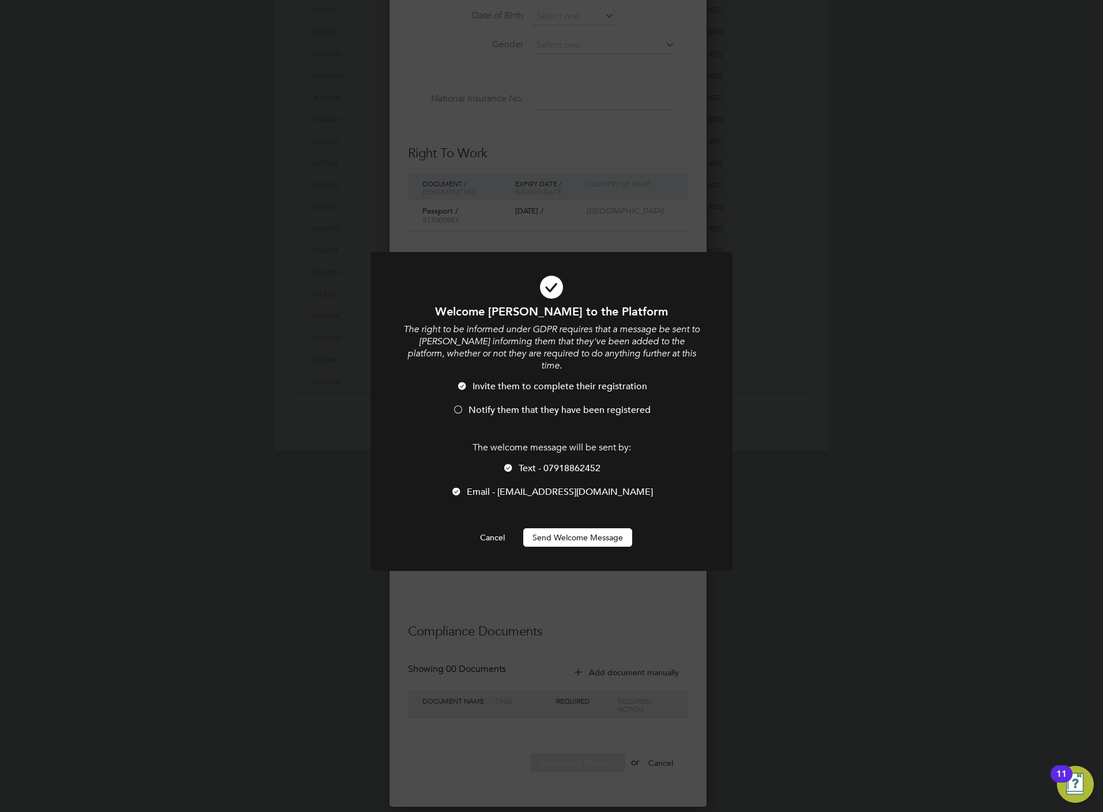
click at [525, 405] on li "Notify them that they have been registered" at bounding box center [552, 416] width 300 height 24
click at [529, 451] on div "The welcome message will be sent by: Text - 07918862452 Email - josephmcewan4@g…" at bounding box center [552, 476] width 300 height 68
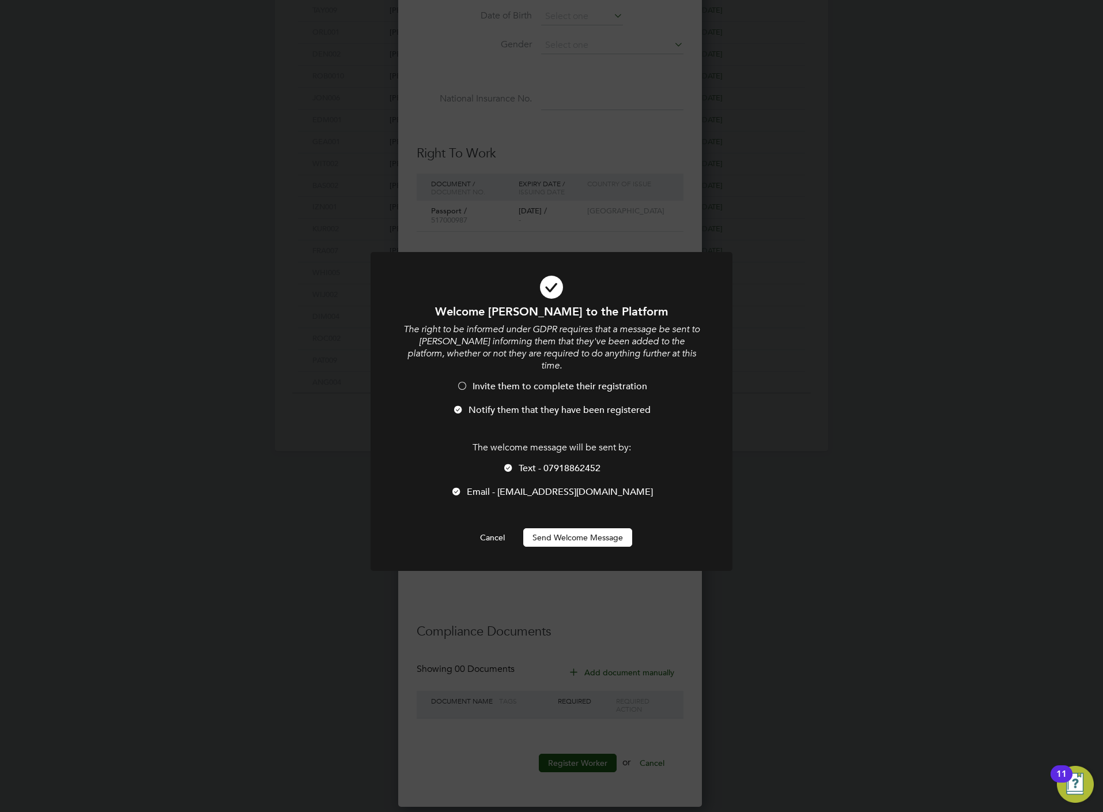
scroll to position [5, 5]
click at [543, 462] on span "Text - 07918862452" at bounding box center [560, 468] width 82 height 12
click at [559, 528] on button "Send Welcome Message" at bounding box center [577, 537] width 109 height 18
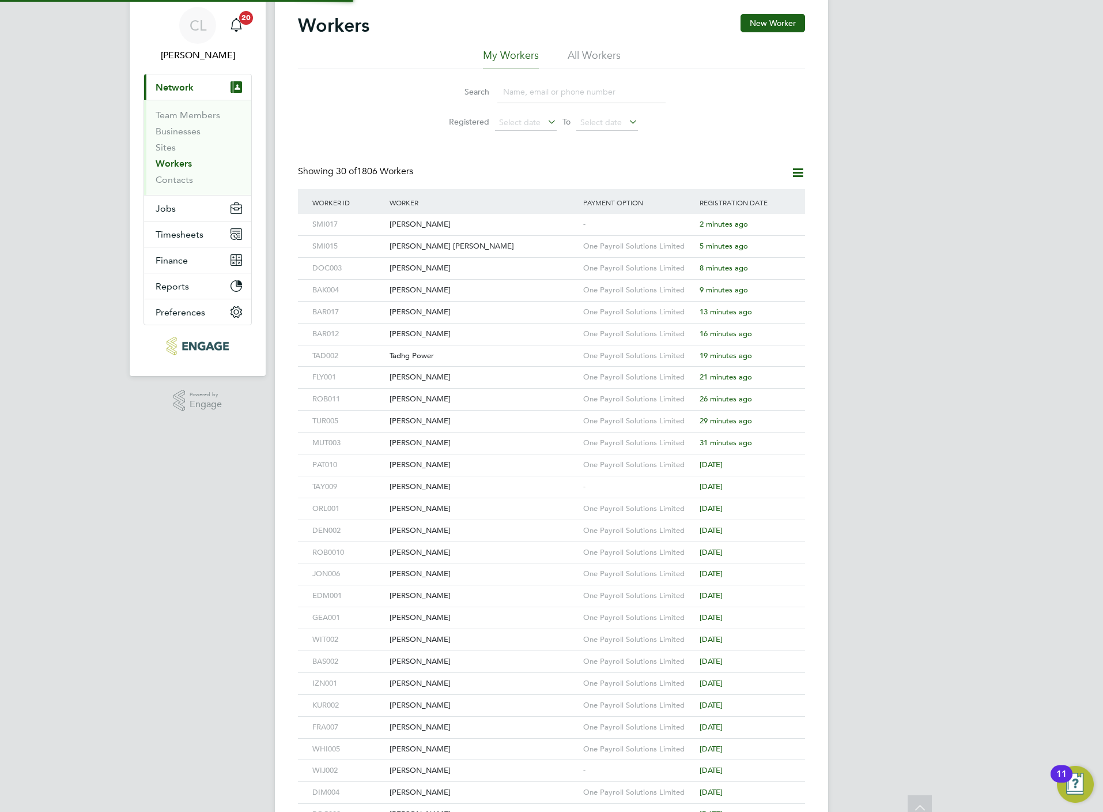
scroll to position [0, 0]
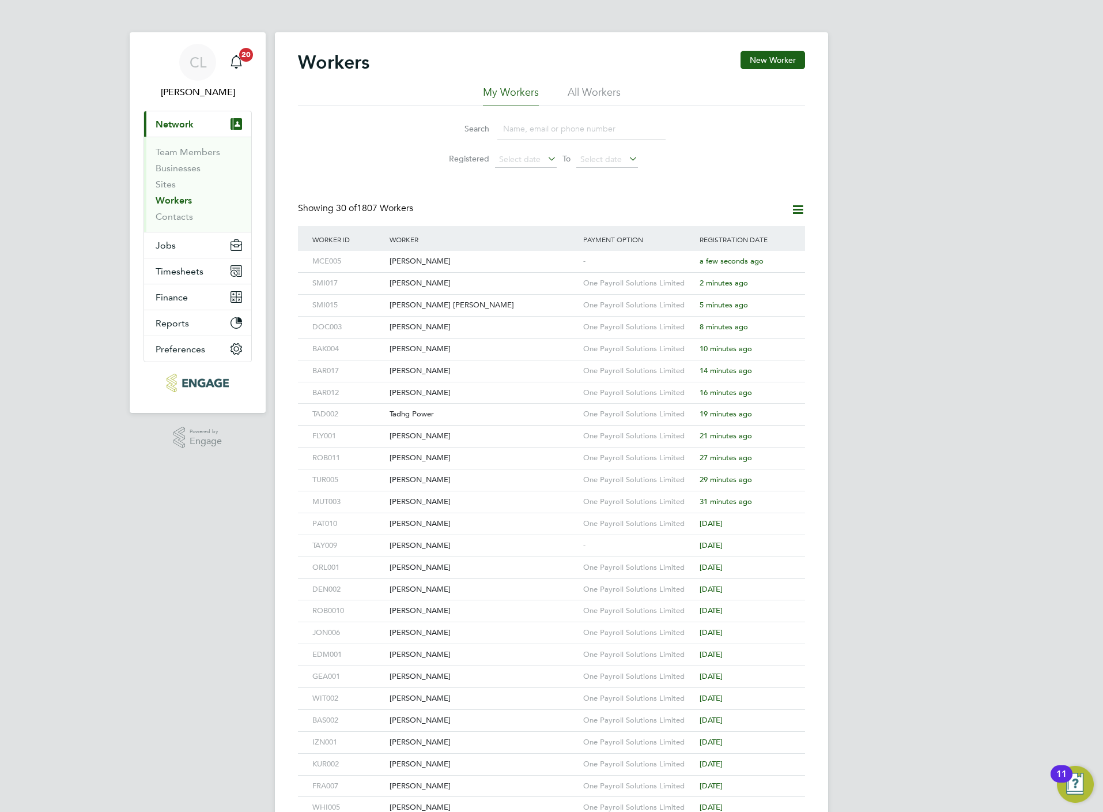
click at [775, 70] on div "Workers New Worker" at bounding box center [551, 68] width 507 height 35
click at [424, 261] on div "Joseph Mcewan" at bounding box center [484, 261] width 194 height 21
click at [766, 61] on button "New Worker" at bounding box center [773, 60] width 65 height 18
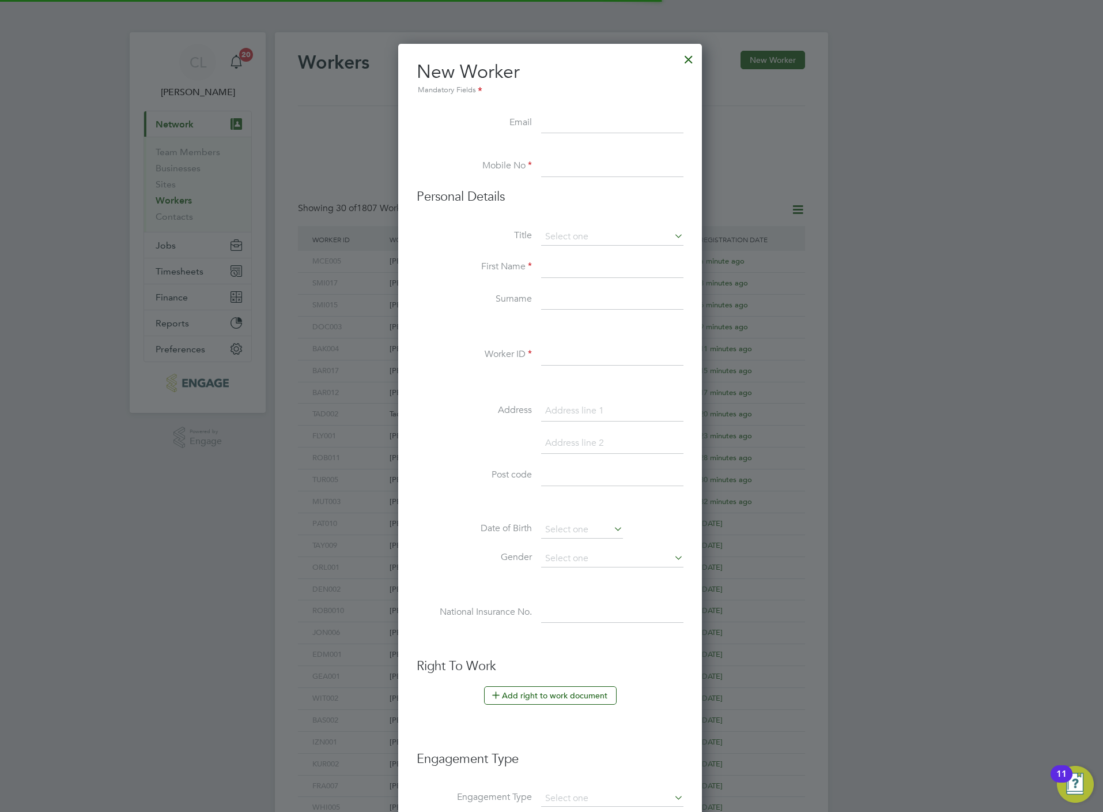
scroll to position [985, 307]
type input "jamesallen125@yahoo.com"
paste input "07545684177"
type input "07545684177"
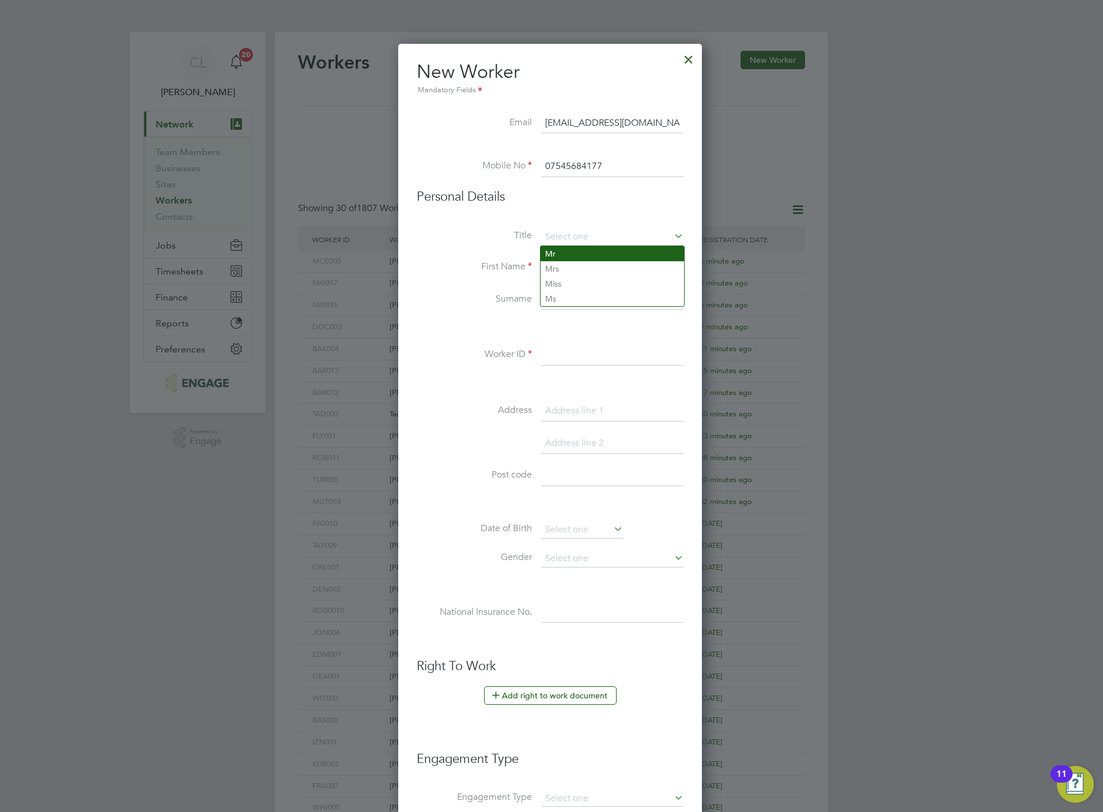
click at [557, 258] on li "Mr" at bounding box center [613, 253] width 144 height 15
type input "Mr"
click at [557, 258] on input at bounding box center [612, 267] width 142 height 21
paste input "James Allen"
click at [589, 270] on input "James Allen" at bounding box center [612, 267] width 142 height 21
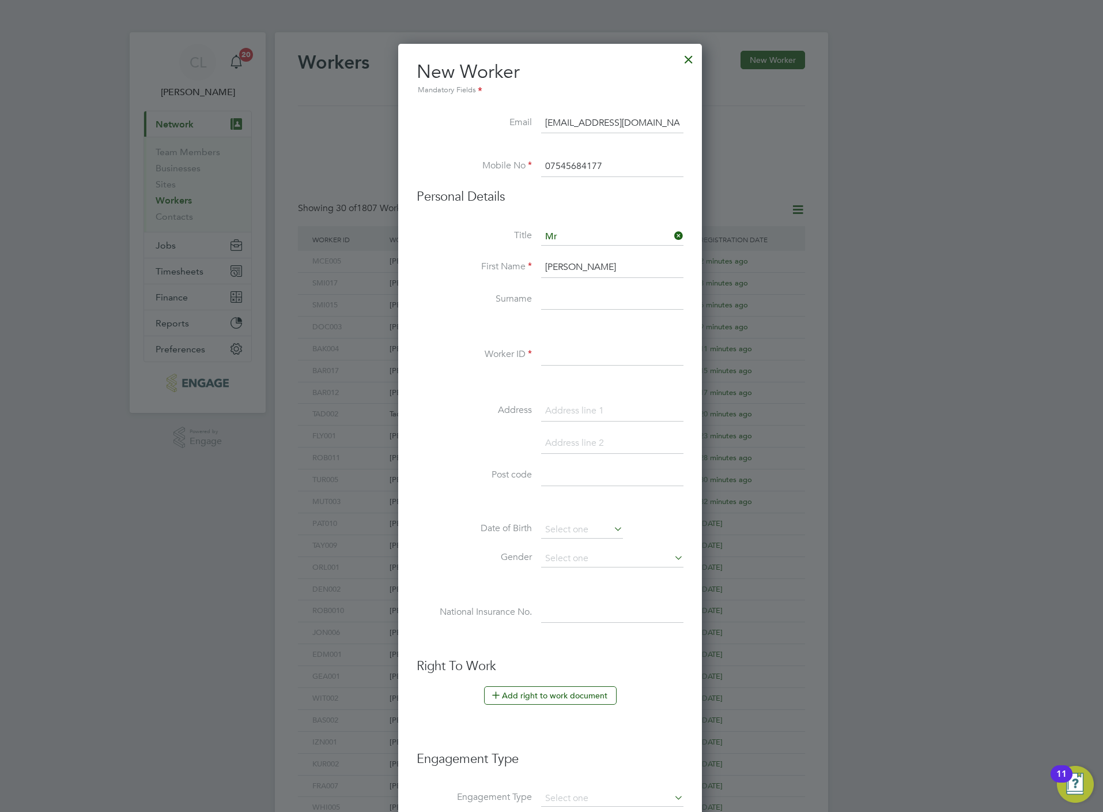
click at [589, 270] on input "James Allen" at bounding box center [612, 267] width 142 height 21
type input "James"
paste input "Allen"
type input "Allen"
click at [556, 357] on input at bounding box center [612, 355] width 142 height 21
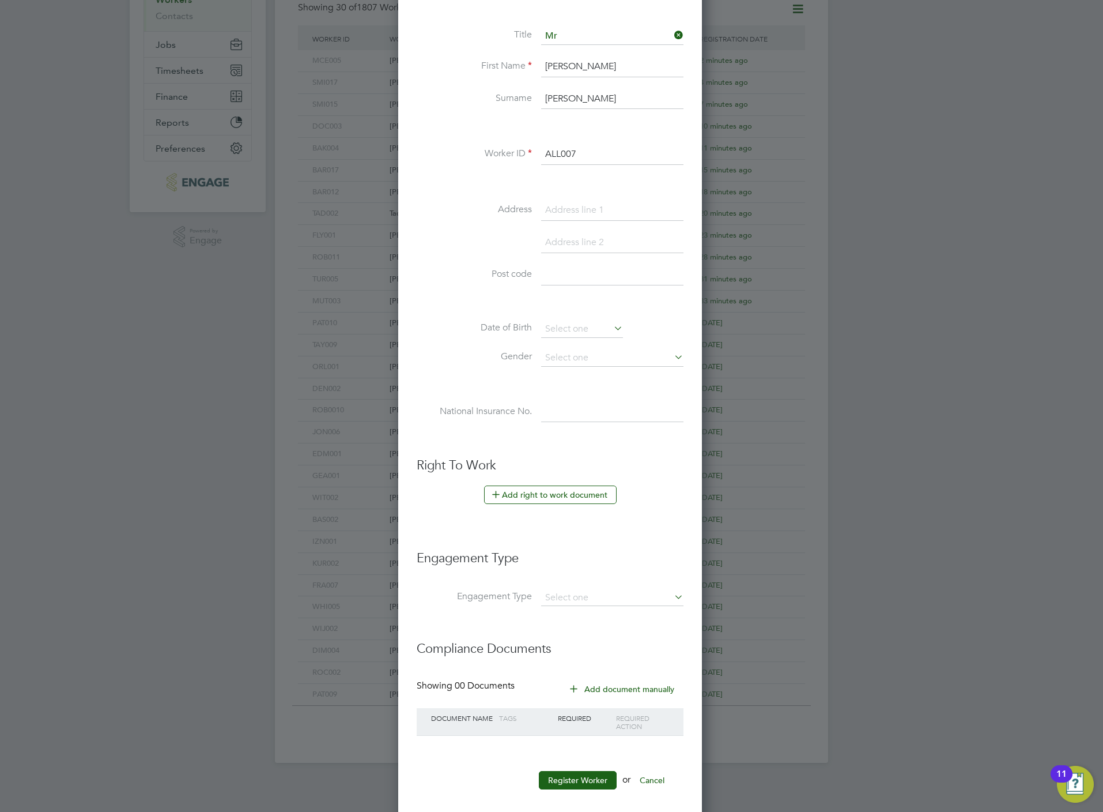
scroll to position [217, 0]
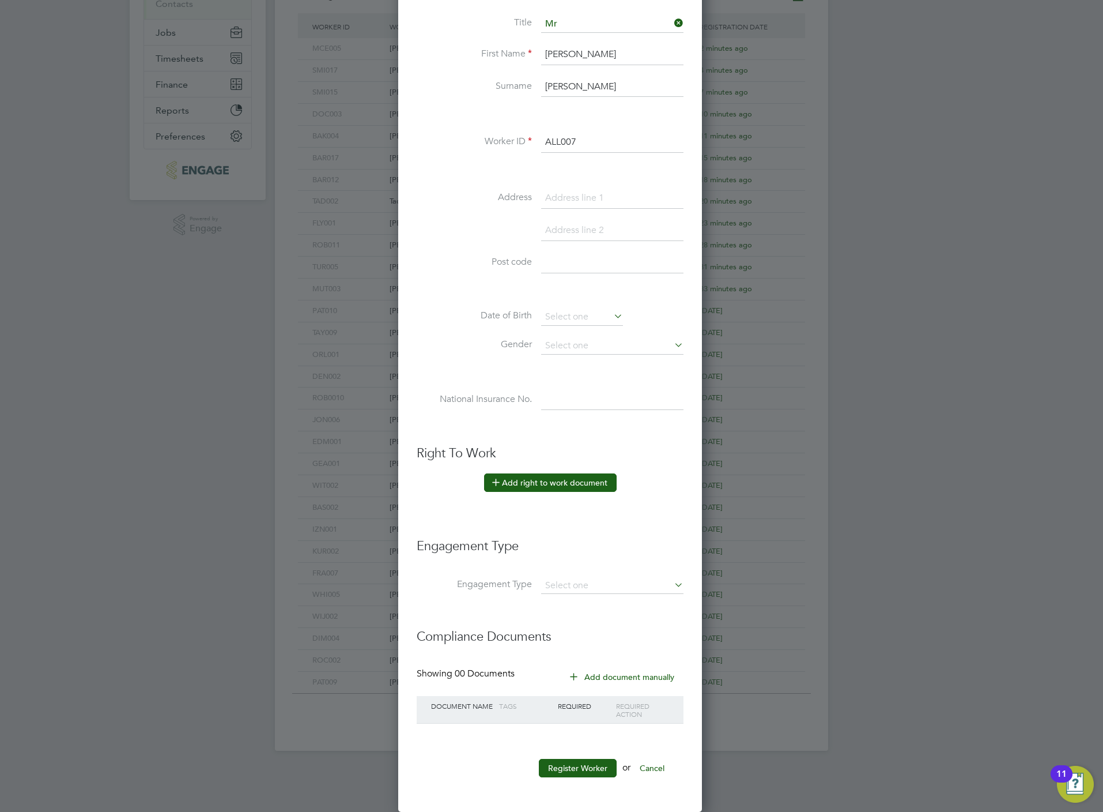
type input "ALL007"
click at [560, 474] on button "Add right to work document" at bounding box center [550, 482] width 133 height 18
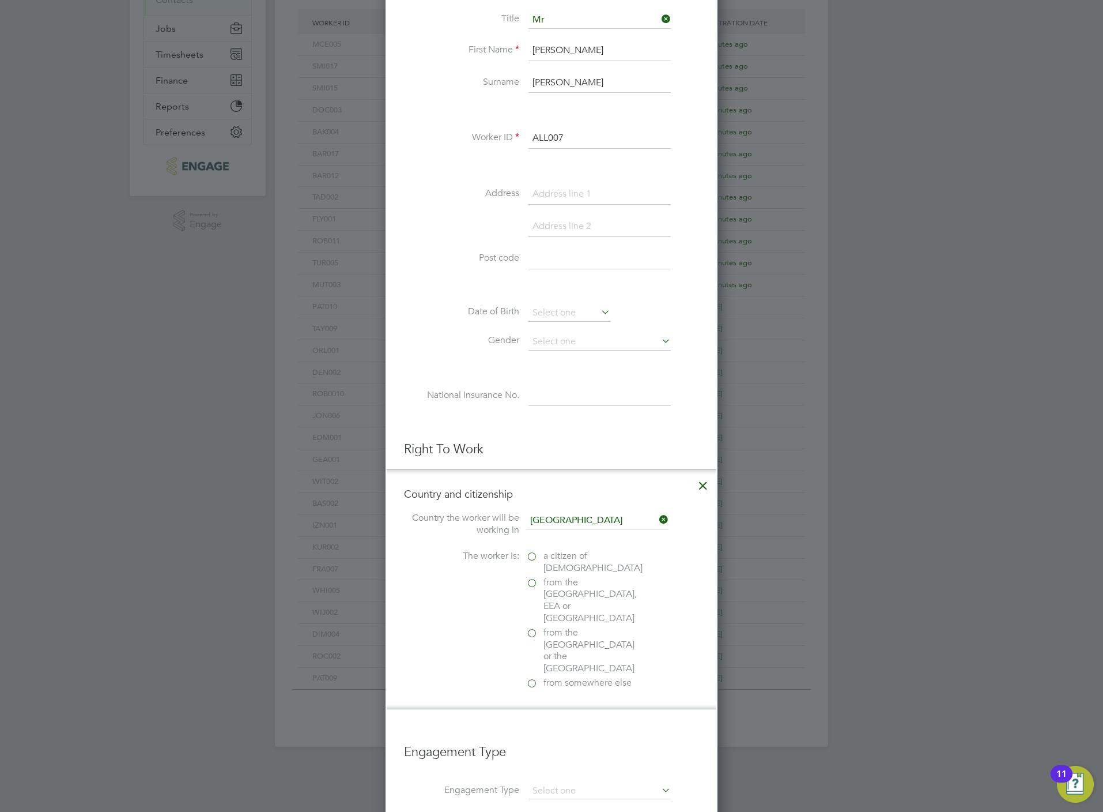
scroll to position [1159, 332]
click at [597, 564] on span "a citizen of United Kingdom" at bounding box center [593, 562] width 99 height 24
click at [0, 0] on input "a citizen of United Kingdom" at bounding box center [0, 0] width 0 height 0
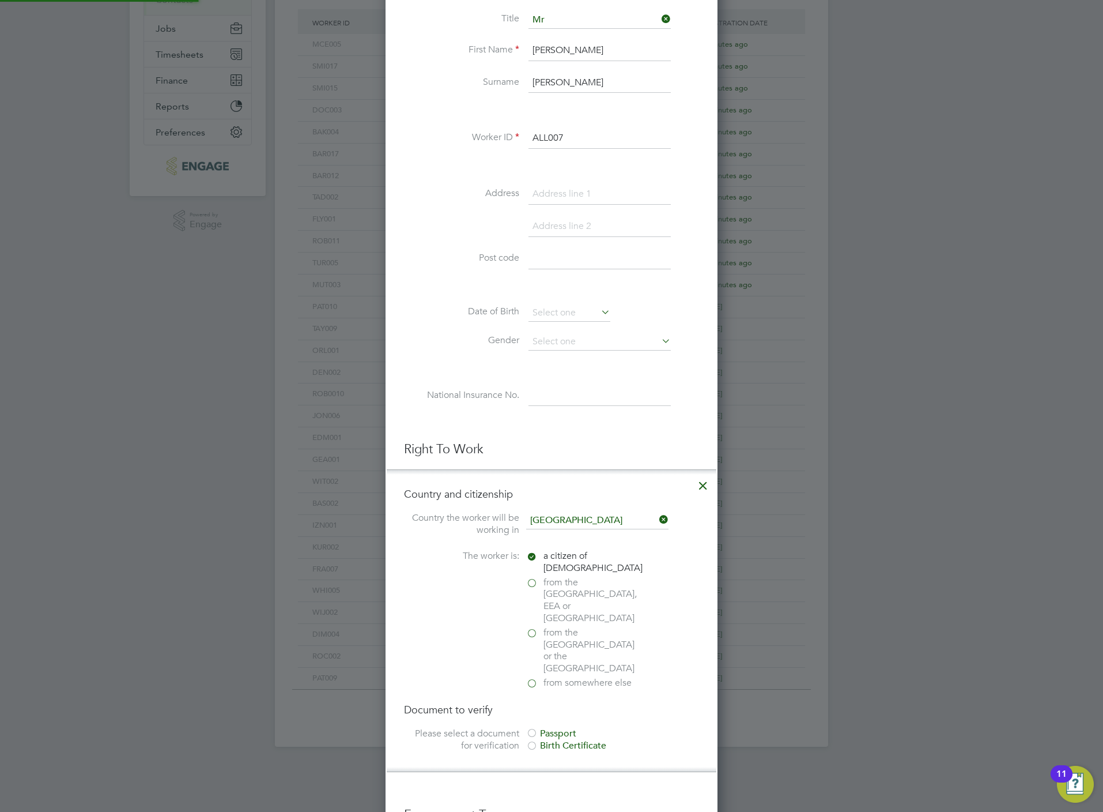
scroll to position [5, 5]
click at [559, 703] on div "Document to verify Please select a document for verification Passport Birth Cer…" at bounding box center [551, 728] width 295 height 51
click at [559, 728] on div "Passport" at bounding box center [612, 734] width 173 height 12
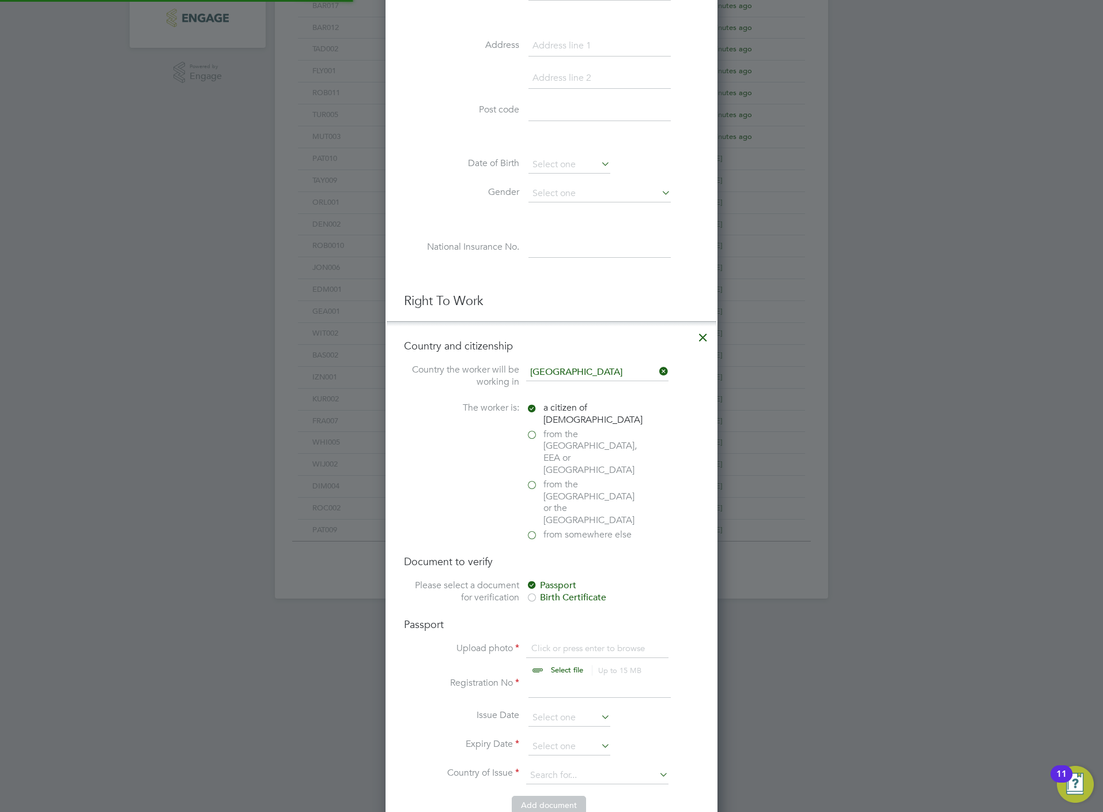
scroll to position [390, 0]
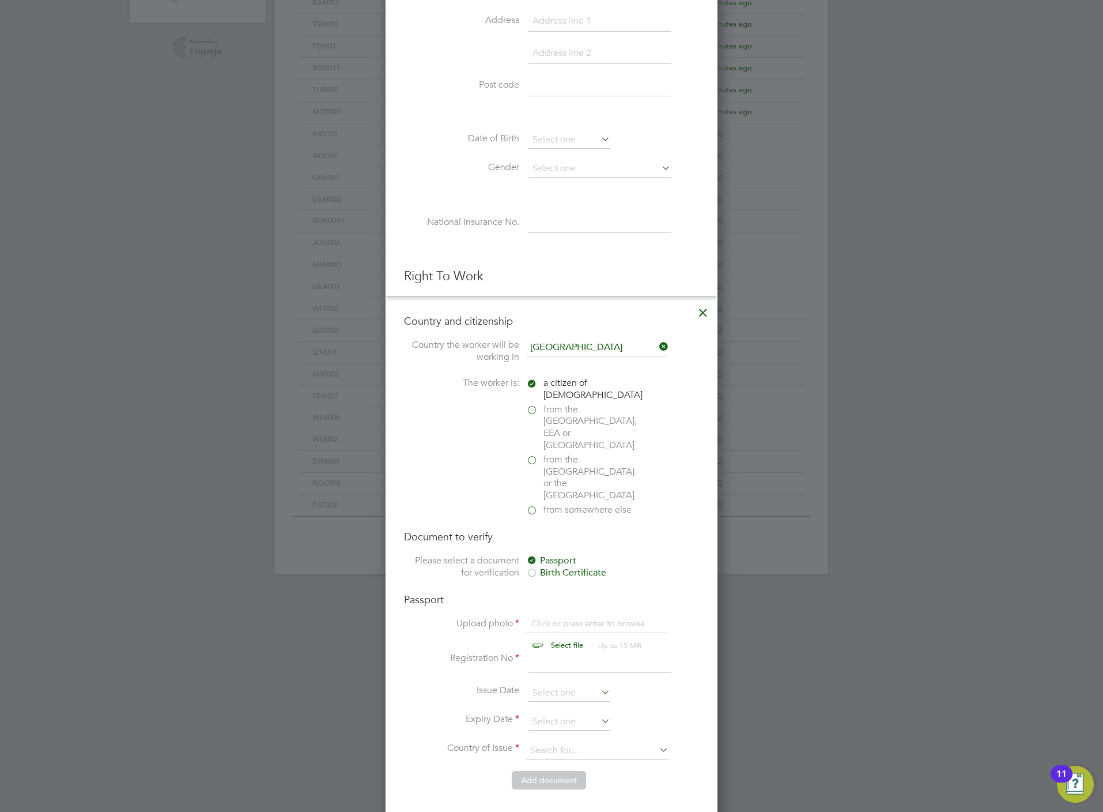
click at [568, 617] on input "file" at bounding box center [578, 634] width 181 height 35
type input "C:\fakepath\James Allen BP.jpg"
click at [555, 652] on input at bounding box center [600, 662] width 142 height 21
type input "51168006"
click at [551, 713] on input at bounding box center [570, 721] width 82 height 17
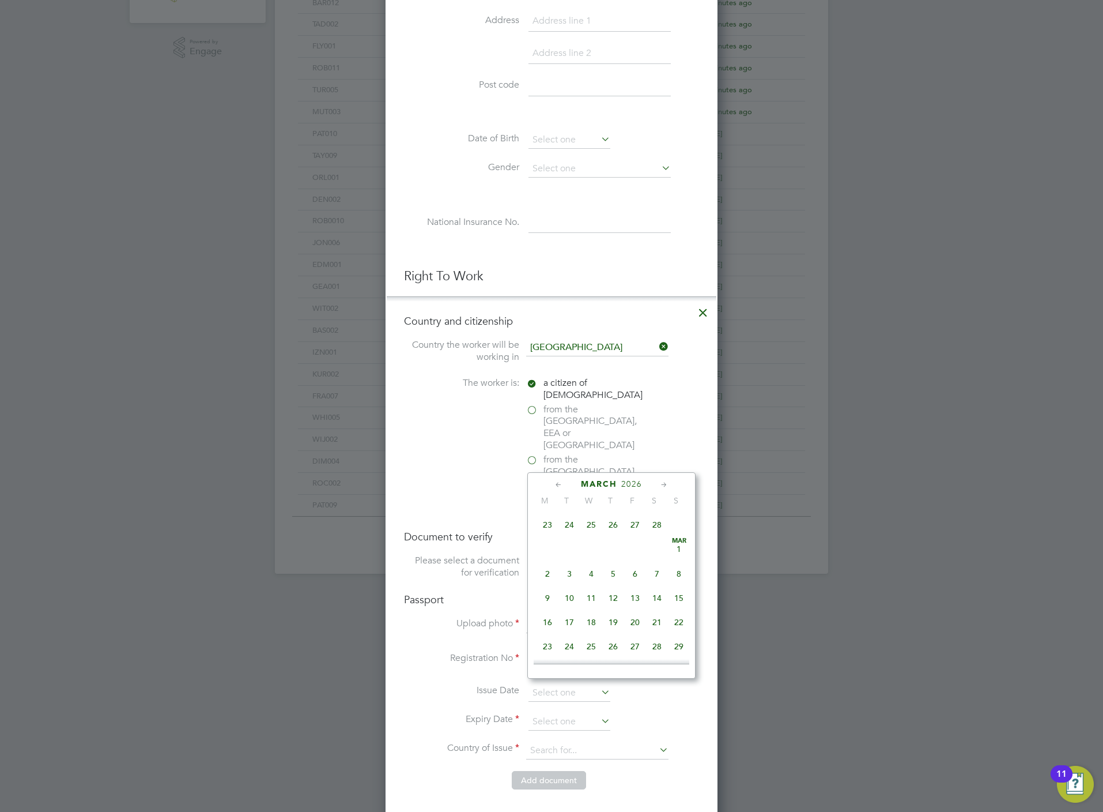
scroll to position [1465, 0]
click at [583, 627] on span "13" at bounding box center [592, 619] width 22 height 22
type input "13 May 2026"
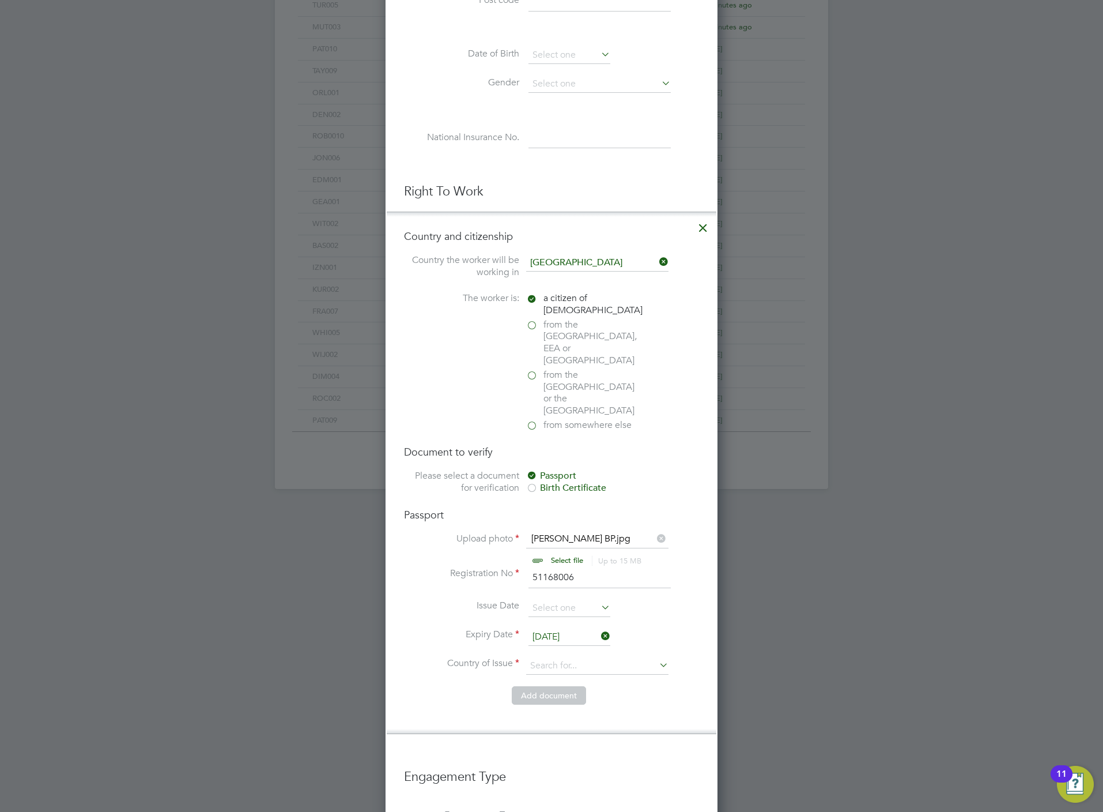
scroll to position [649, 0]
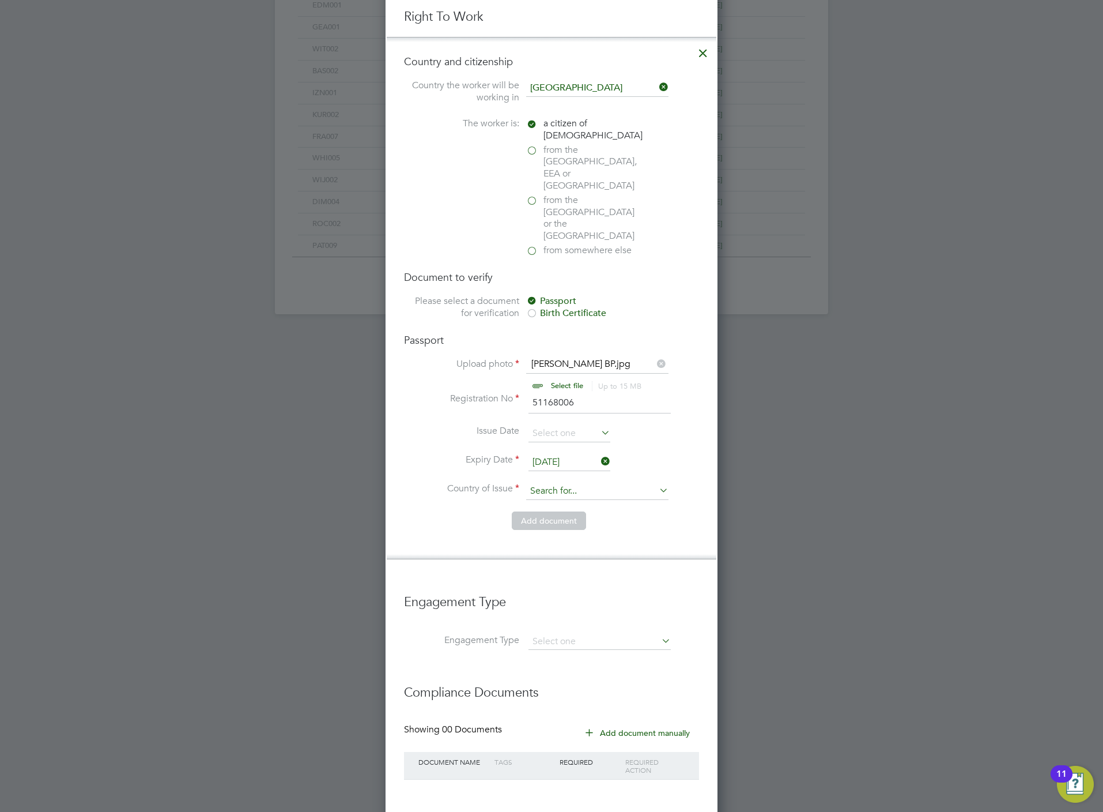
click at [553, 452] on ul "Upload photo James Allen BP.jpg Select file Up to 15 MB Drop your file here Reg…" at bounding box center [551, 434] width 295 height 153
click at [554, 483] on input at bounding box center [597, 491] width 142 height 17
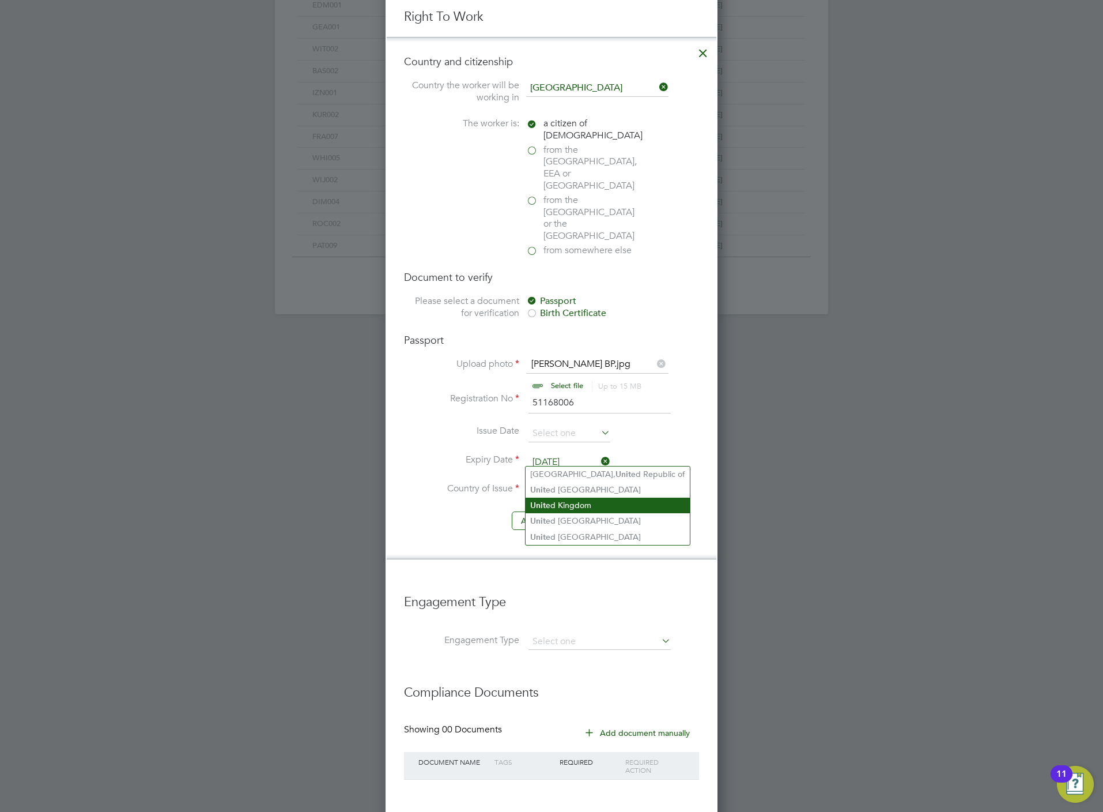
click at [580, 506] on li "Unit ed Kingdom" at bounding box center [608, 506] width 164 height 16
type input "United Kingdom"
click at [557, 511] on button "Add document" at bounding box center [549, 520] width 74 height 18
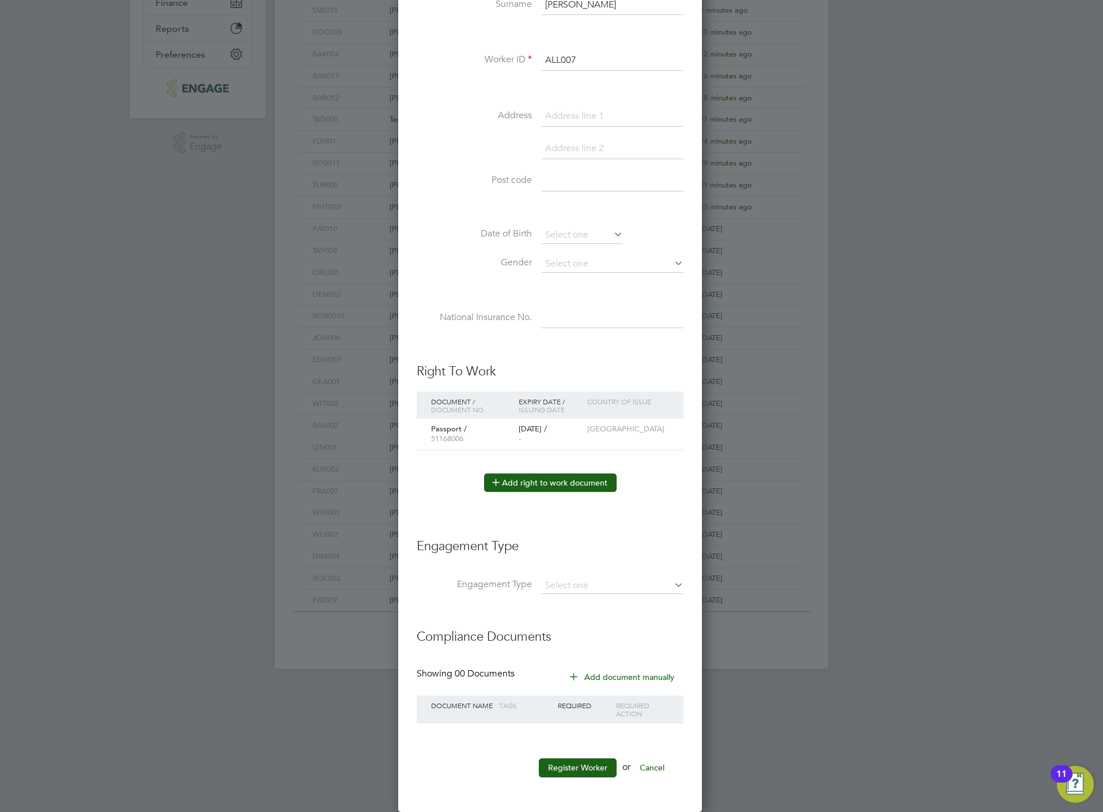
scroll to position [1068, 307]
click at [557, 588] on input at bounding box center [612, 586] width 142 height 16
click at [563, 653] on li "Umbrella" at bounding box center [613, 655] width 144 height 17
type input "Umbrella"
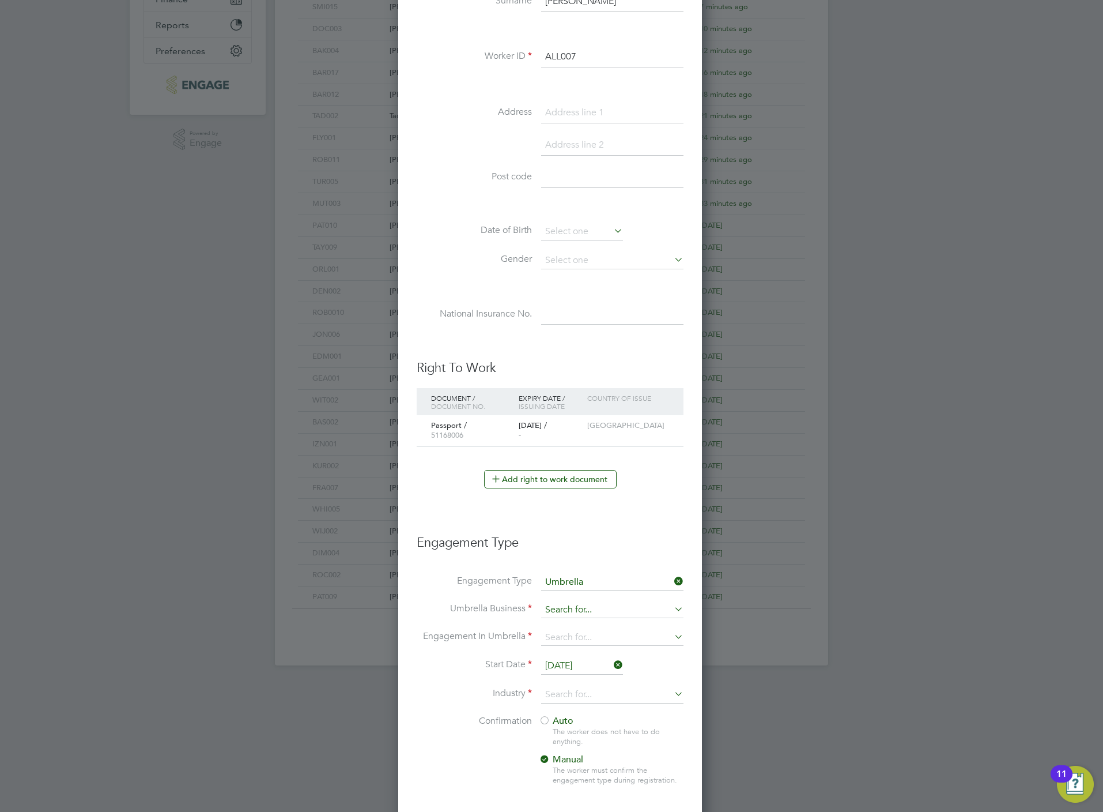
click at [563, 615] on input at bounding box center [612, 610] width 142 height 16
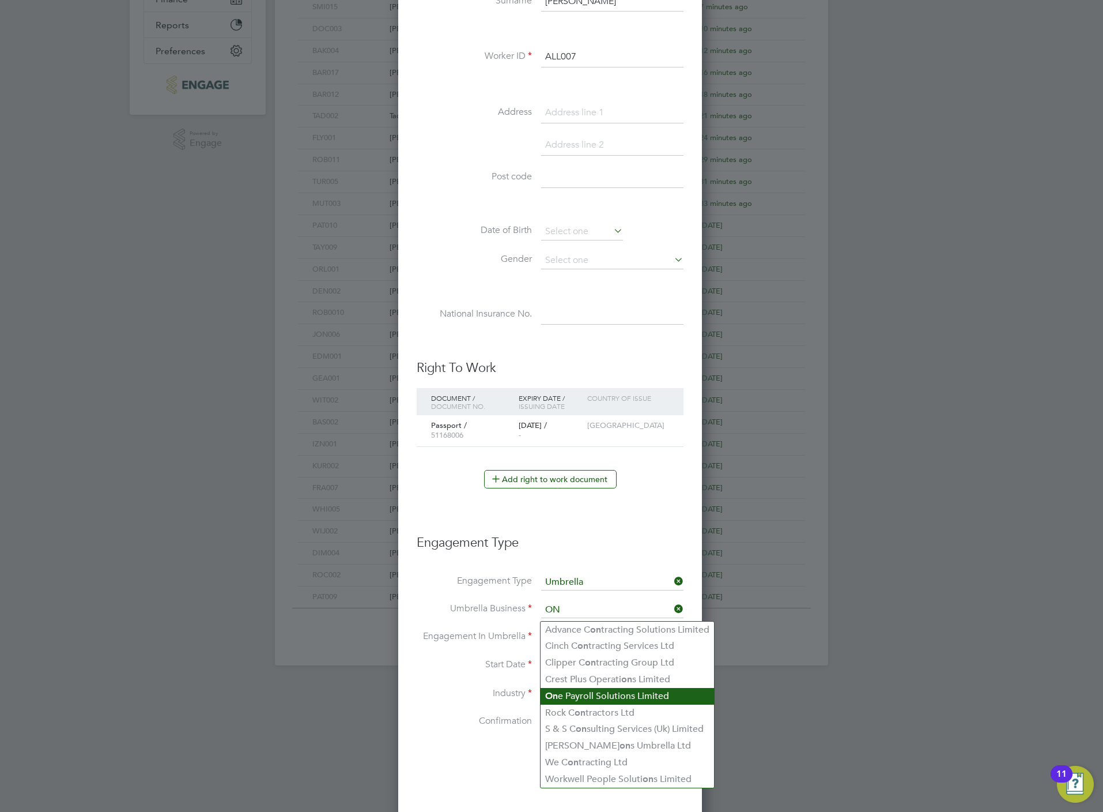
click at [583, 692] on li "On e Payroll Solutions Limited" at bounding box center [628, 696] width 174 height 17
type input "One Payroll Solutions Limited"
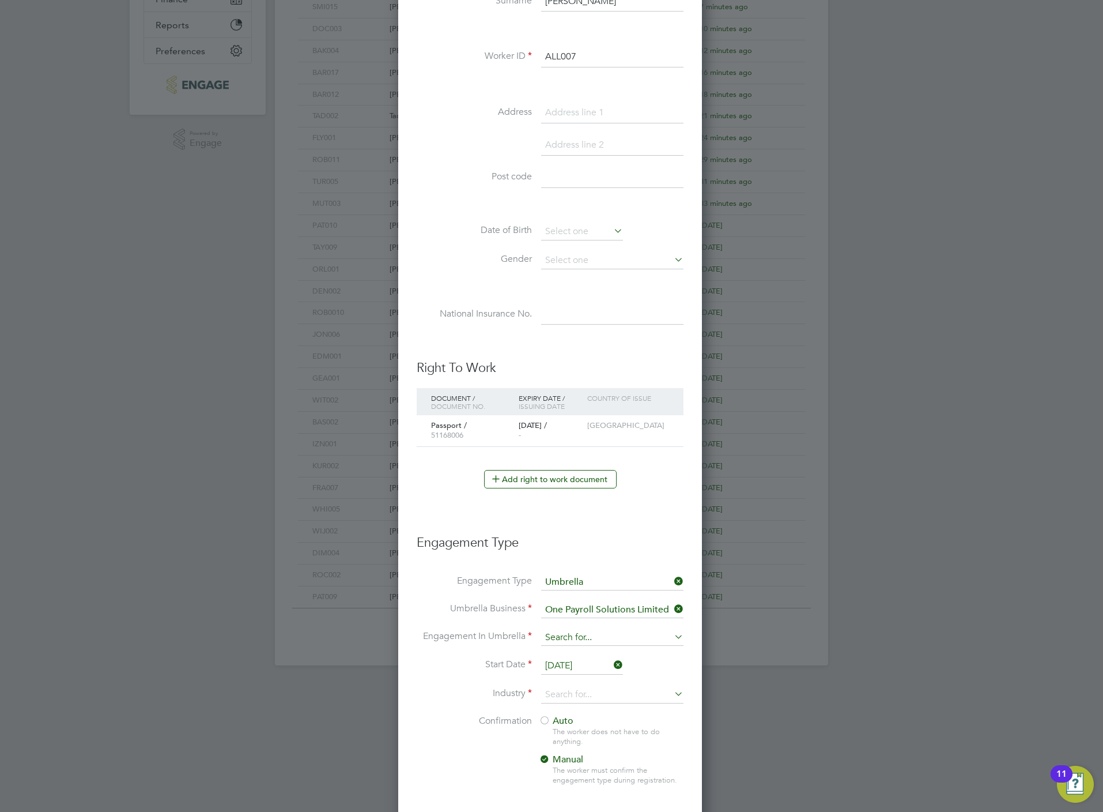
click at [559, 642] on input at bounding box center [612, 638] width 142 height 16
click at [580, 675] on li "CIS Self-employed" at bounding box center [613, 674] width 144 height 17
type input "CIS Self-employed"
click at [574, 657] on li "Engagement In Umbrella CIS Self-employed" at bounding box center [550, 644] width 267 height 28
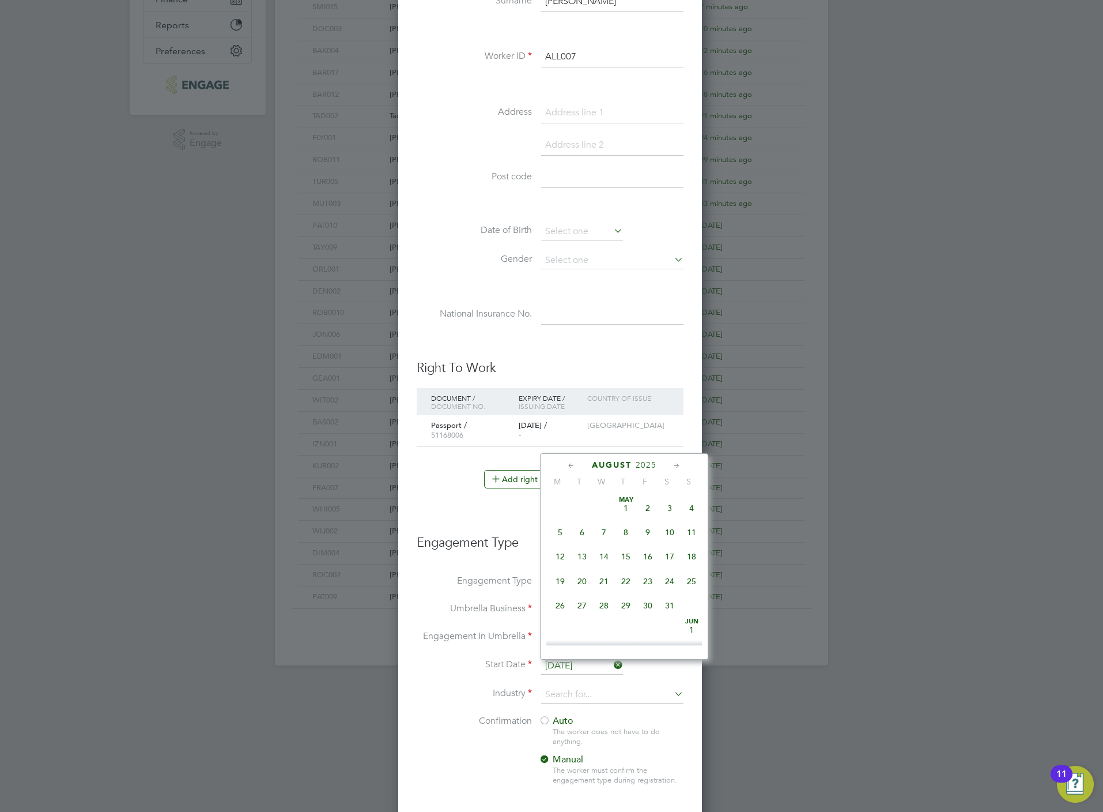
click at [577, 668] on input "[DATE]" at bounding box center [582, 665] width 82 height 17
click at [559, 535] on span "18" at bounding box center [560, 528] width 22 height 22
type input "[DATE]"
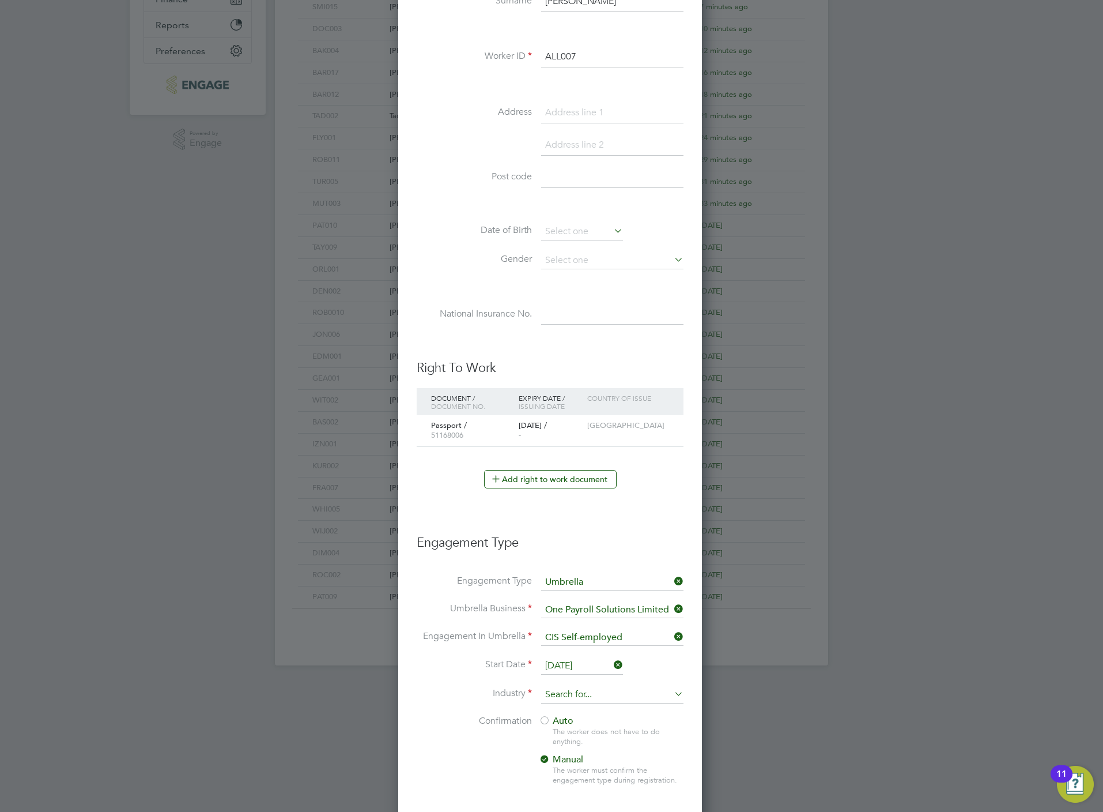
click at [572, 699] on input at bounding box center [612, 694] width 142 height 17
click at [587, 787] on li "Construction" at bounding box center [613, 793] width 144 height 16
type input "Construction"
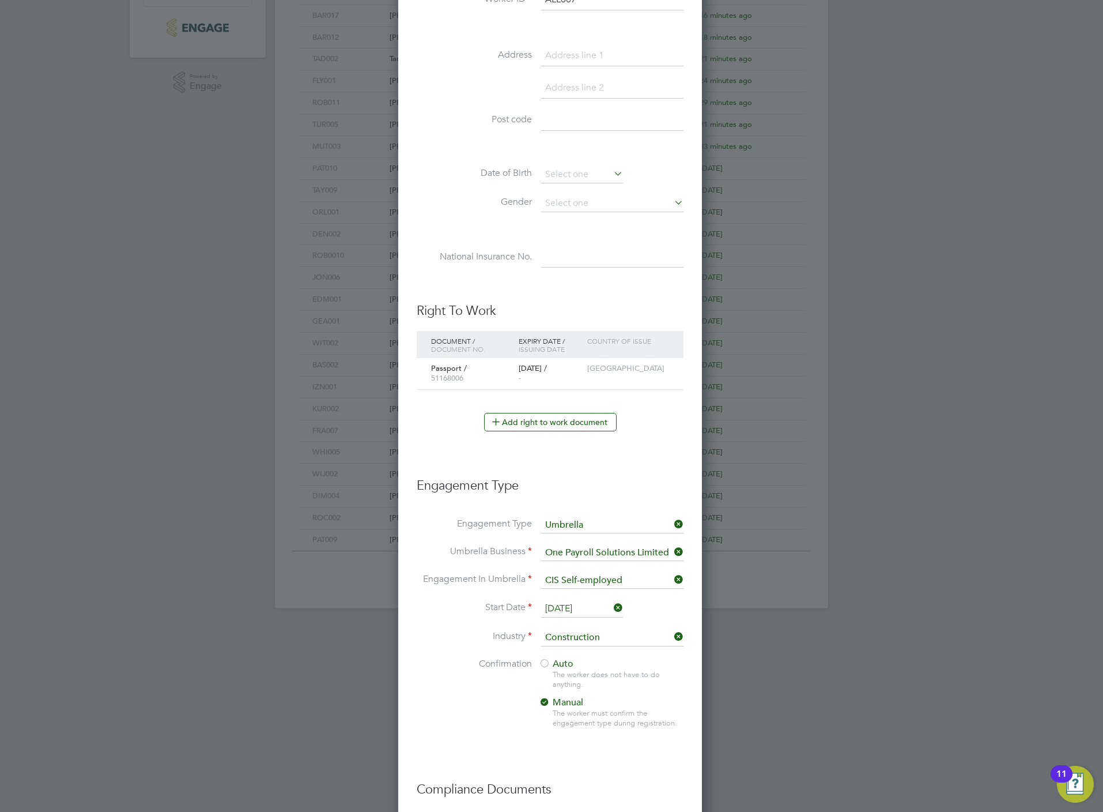
scroll to position [385, 0]
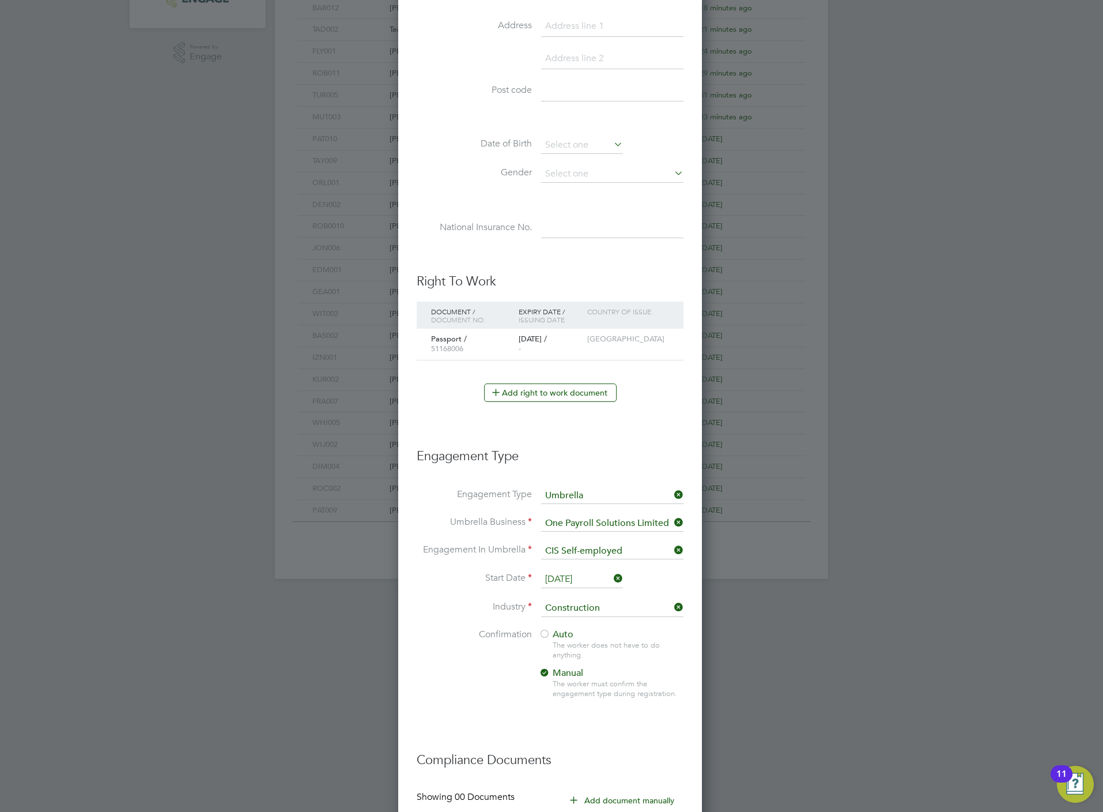
click at [574, 637] on div "Auto The worker does not have to do anything. Manual The worker must confirm th…" at bounding box center [611, 666] width 144 height 77
click at [572, 647] on div "The worker does not have to do anything." at bounding box center [618, 651] width 130 height 20
click at [568, 643] on div "Auto The worker does not have to do anything. Manual The worker must confirm th…" at bounding box center [611, 666] width 144 height 77
click at [566, 640] on span "Auto" at bounding box center [556, 634] width 35 height 12
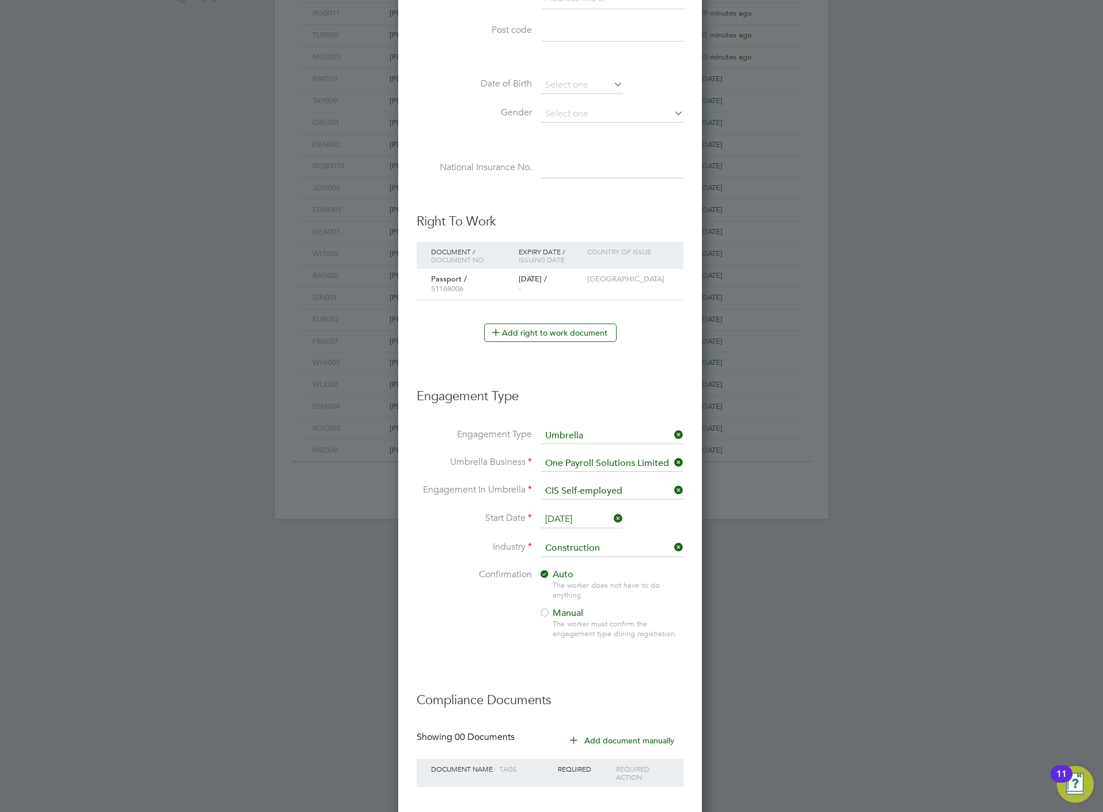
scroll to position [513, 0]
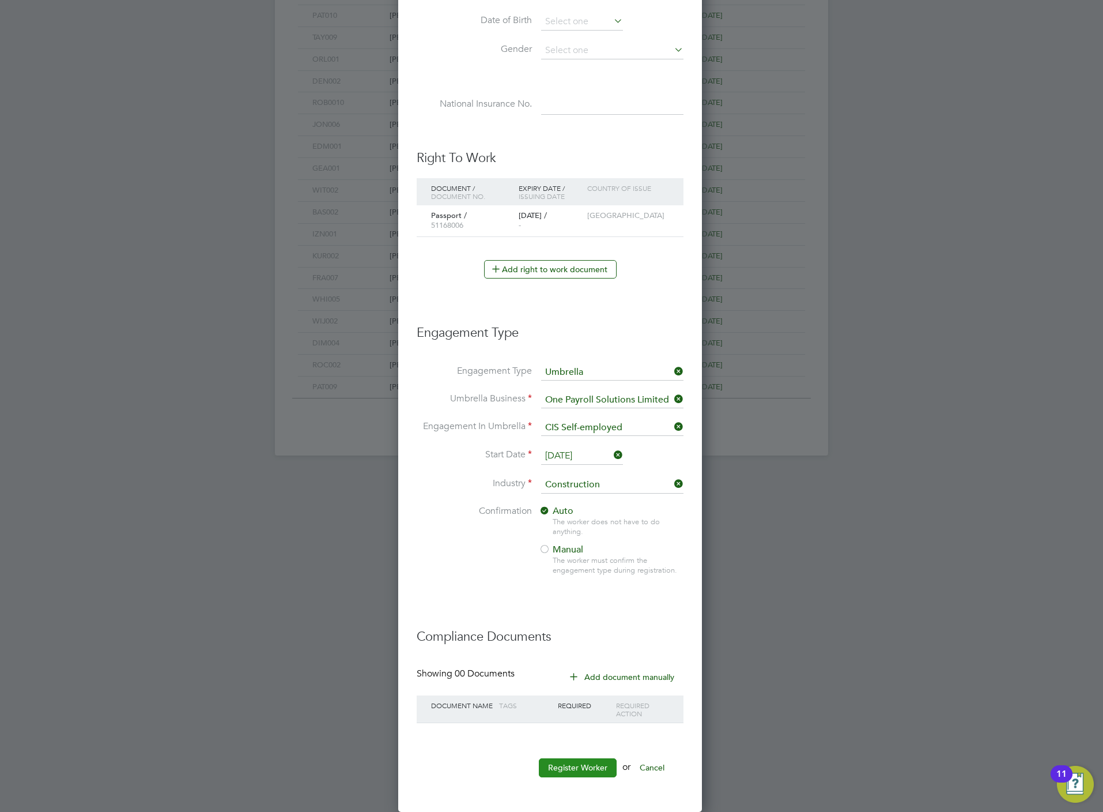
click at [576, 765] on button "Register Worker" at bounding box center [578, 767] width 78 height 18
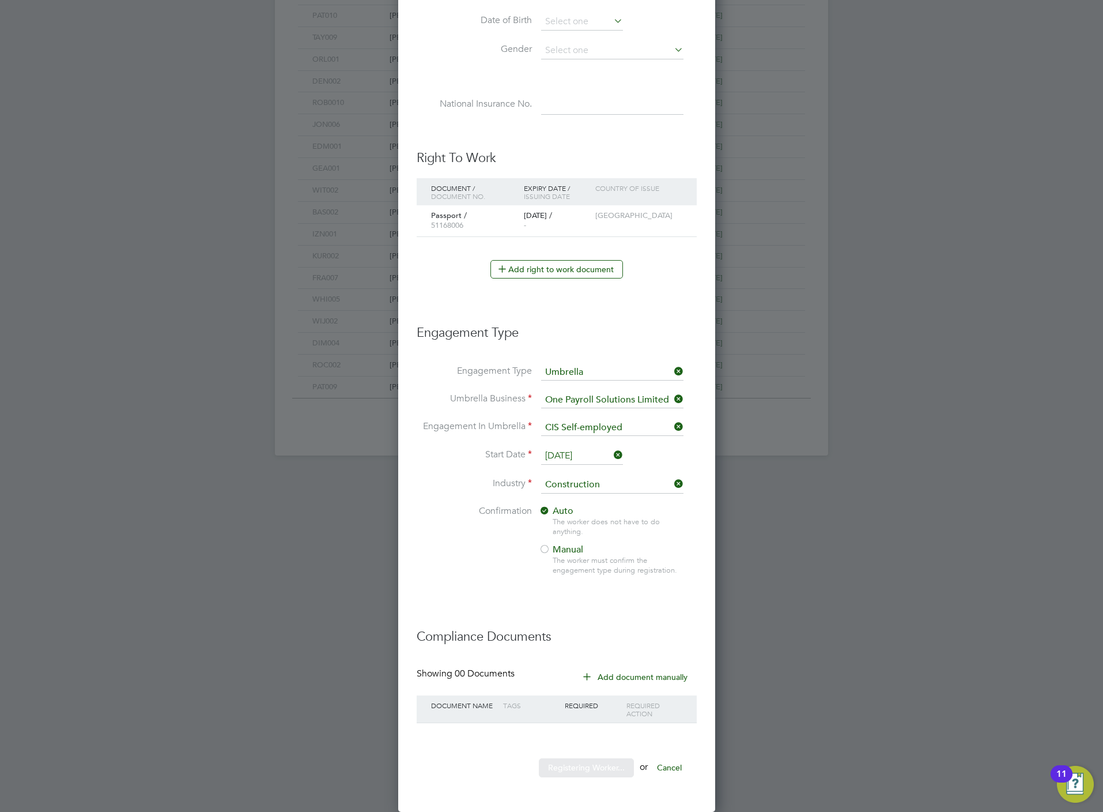
scroll to position [0, 0]
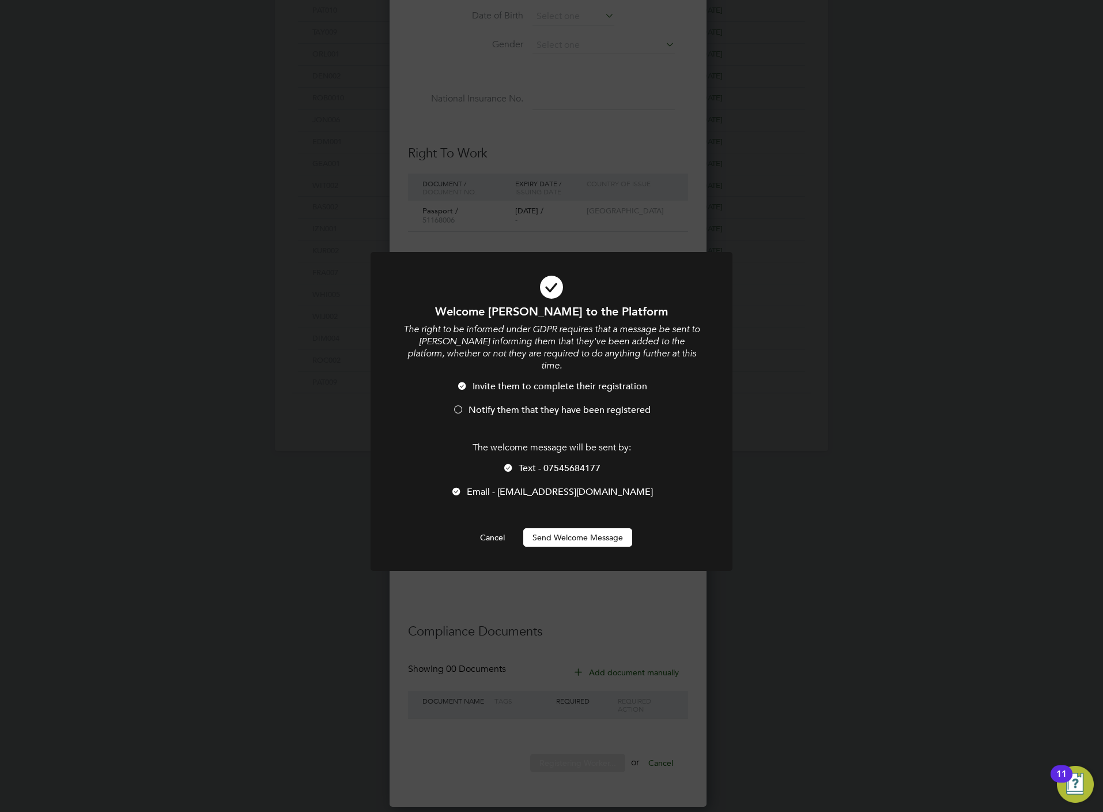
click at [542, 449] on div "The welcome message will be sent by: Text - 07545684177 Email - jamesallen125@y…" at bounding box center [552, 476] width 300 height 68
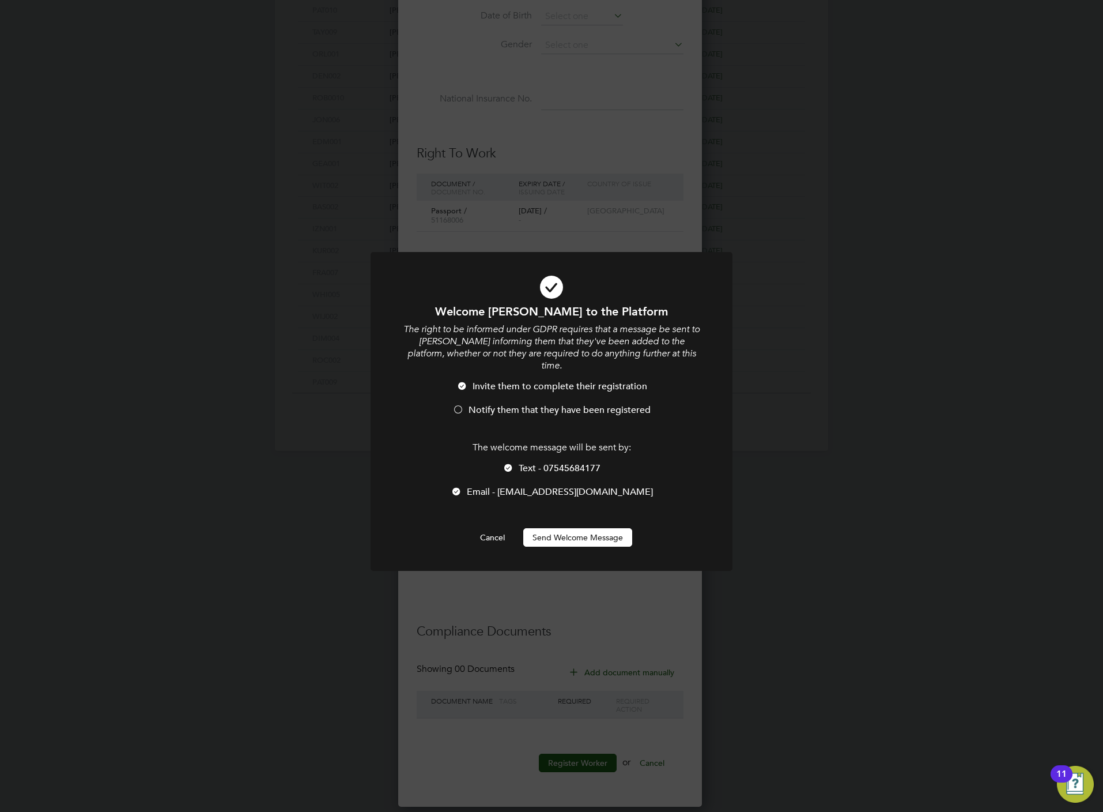
click at [548, 462] on li "Text - 07545684177" at bounding box center [552, 474] width 300 height 24
click at [540, 404] on span "Notify them that they have been registered" at bounding box center [560, 410] width 182 height 12
click at [566, 528] on button "Send Welcome Message" at bounding box center [577, 537] width 109 height 18
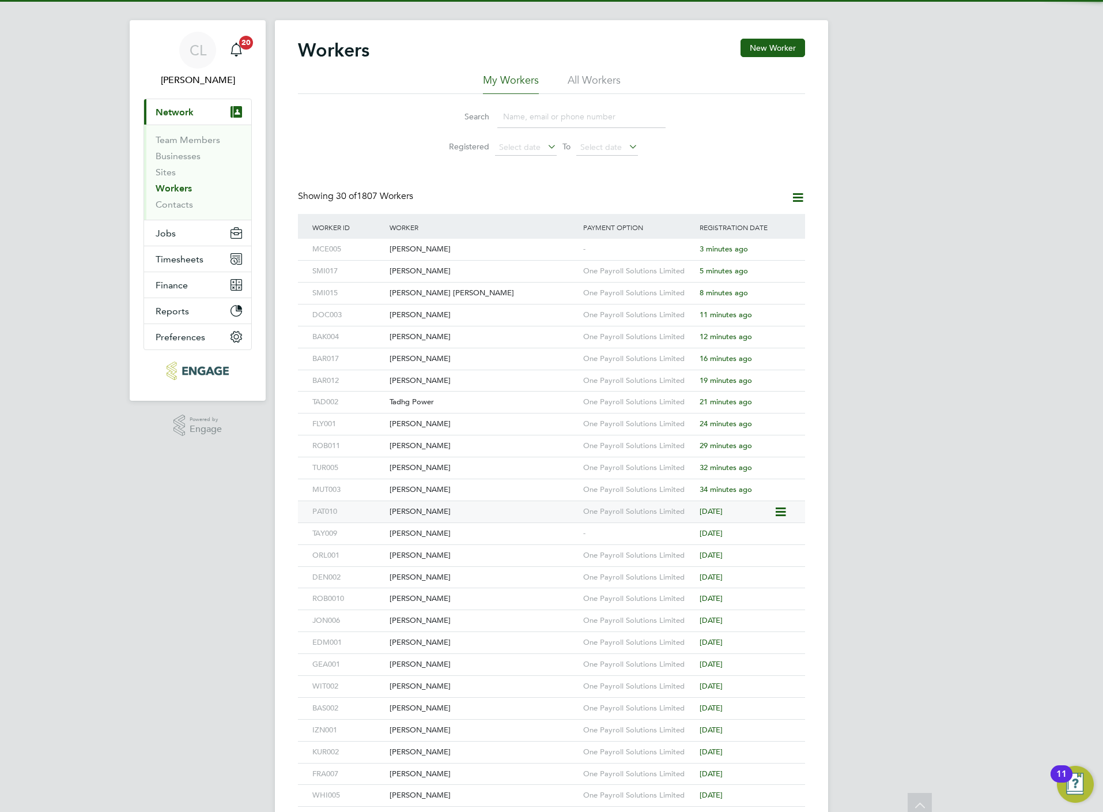
scroll to position [0, 0]
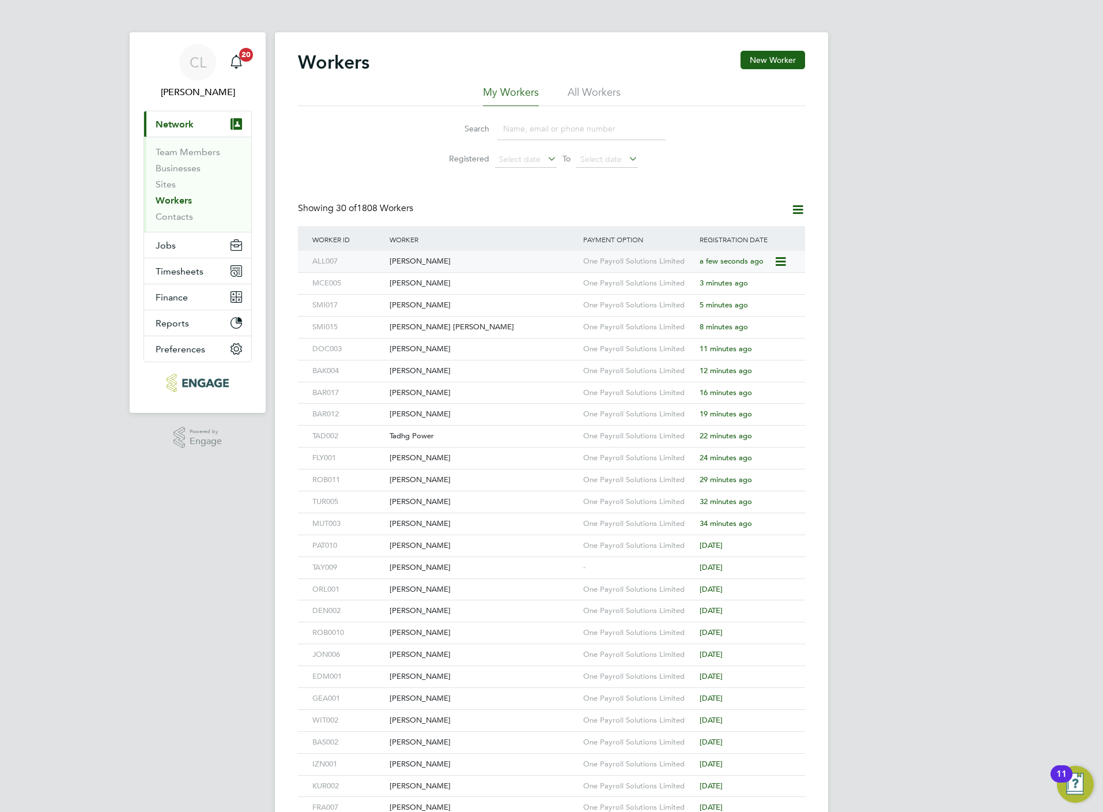
click at [505, 257] on div "James Allen" at bounding box center [484, 261] width 194 height 21
click at [764, 66] on button "New Worker" at bounding box center [773, 60] width 65 height 18
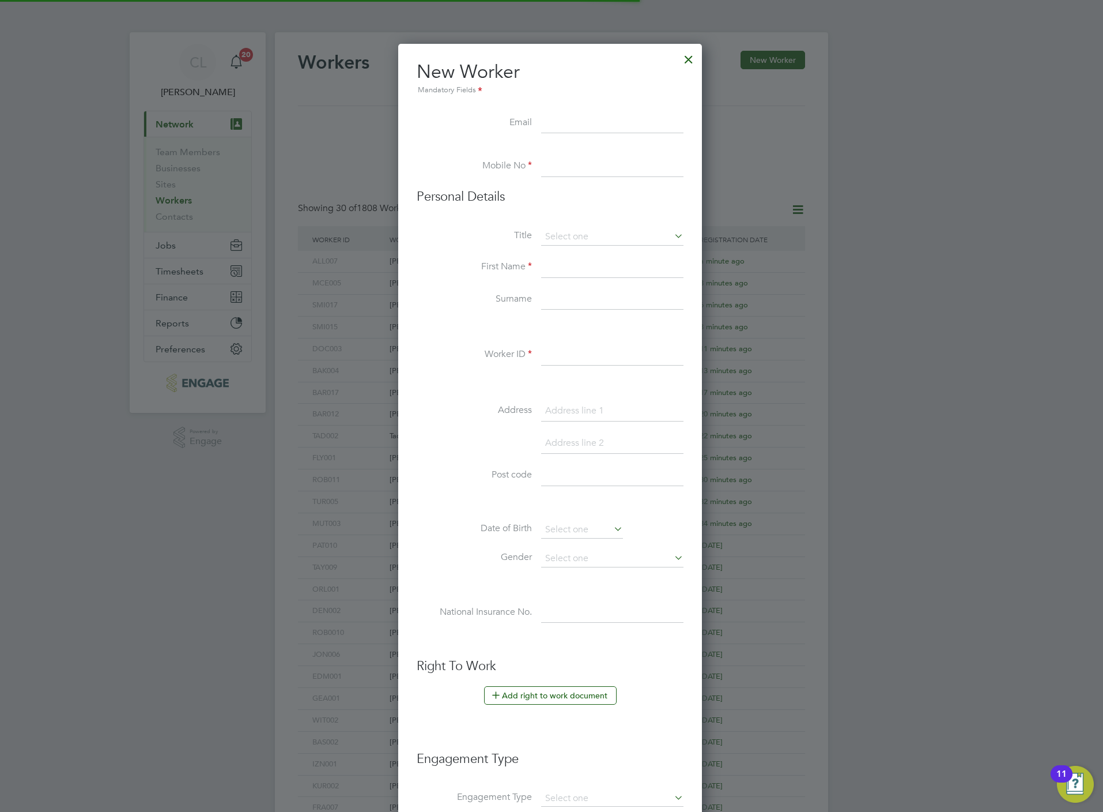
scroll to position [985, 307]
click at [556, 133] on input at bounding box center [612, 123] width 142 height 21
paste input "[EMAIL_ADDRESS][DOMAIN_NAME]"
type input "[EMAIL_ADDRESS][DOMAIN_NAME]"
click at [555, 166] on input at bounding box center [612, 166] width 142 height 21
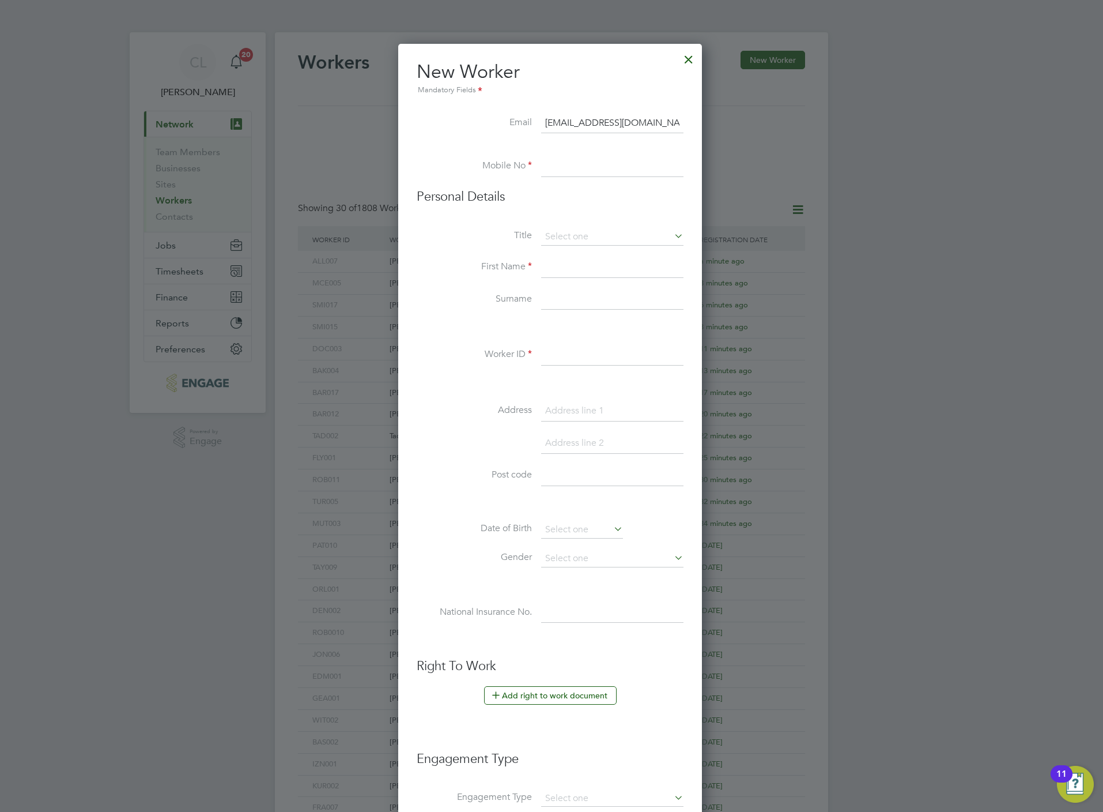
paste input "07522806638"
type input "07522806638"
click at [575, 231] on input at bounding box center [612, 236] width 142 height 17
click at [561, 254] on li "Mr" at bounding box center [613, 253] width 144 height 15
type input "Mr"
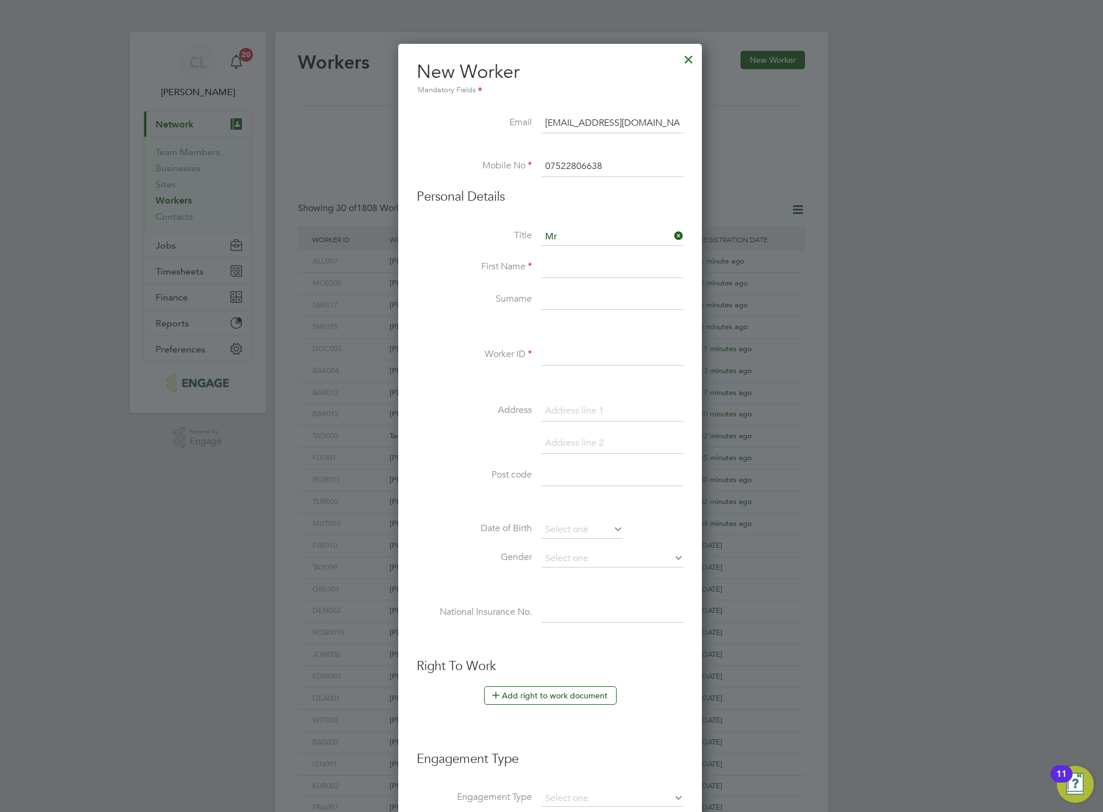
click at [557, 277] on input at bounding box center [612, 267] width 142 height 21
type input "j"
type input "H"
type input "Joseph"
type input "Hull"
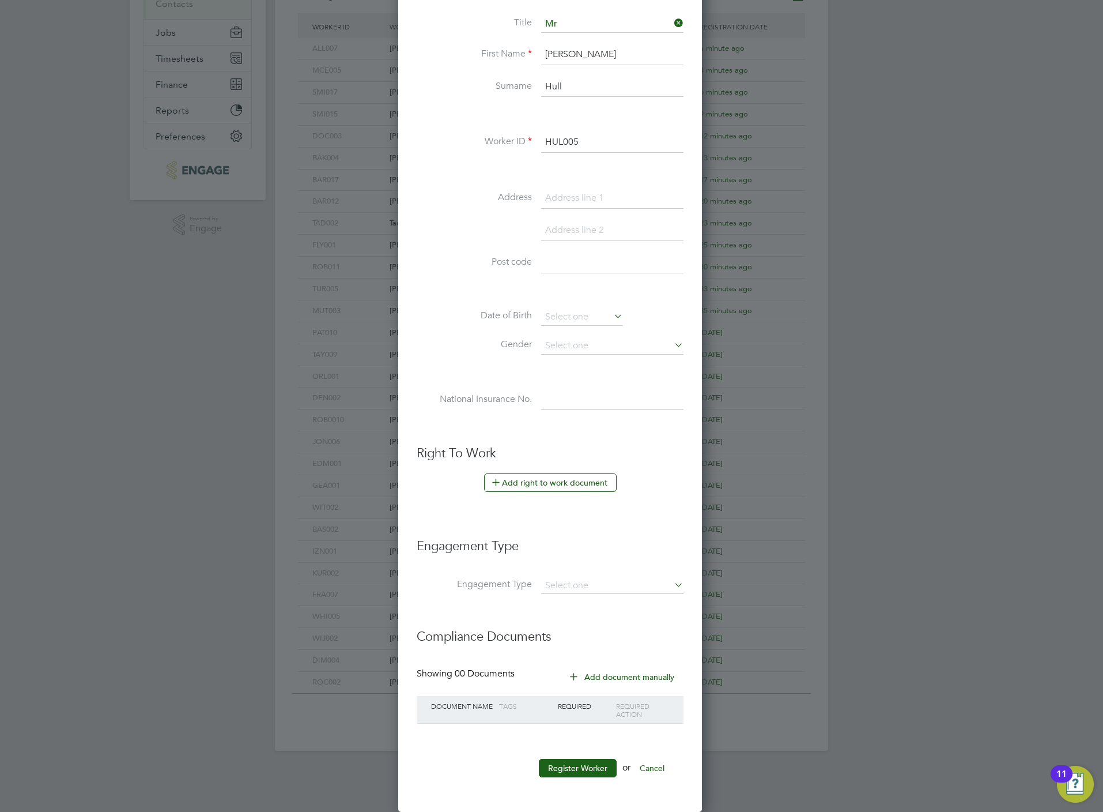
scroll to position [217, 0]
type input "HUL005"
click at [580, 488] on button "Add right to work document" at bounding box center [550, 482] width 133 height 18
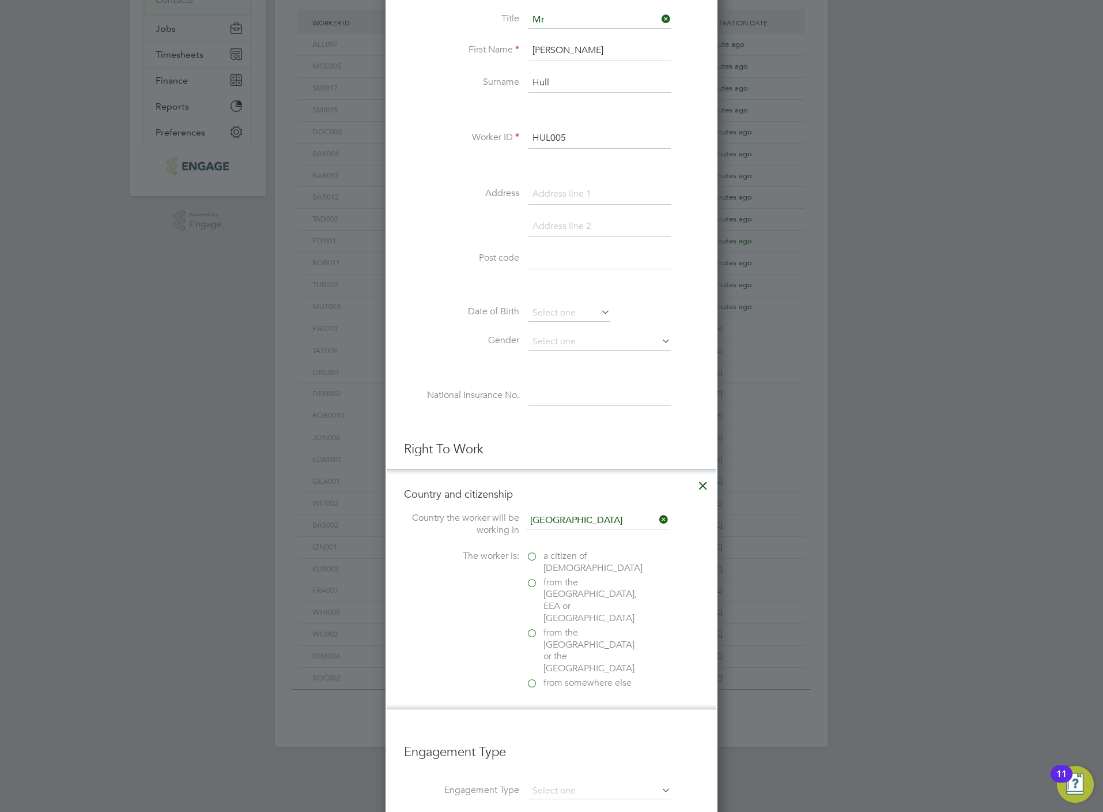
scroll to position [1159, 332]
click at [568, 566] on span "a citizen of United Kingdom" at bounding box center [593, 562] width 99 height 24
click at [0, 0] on input "a citizen of United Kingdom" at bounding box center [0, 0] width 0 height 0
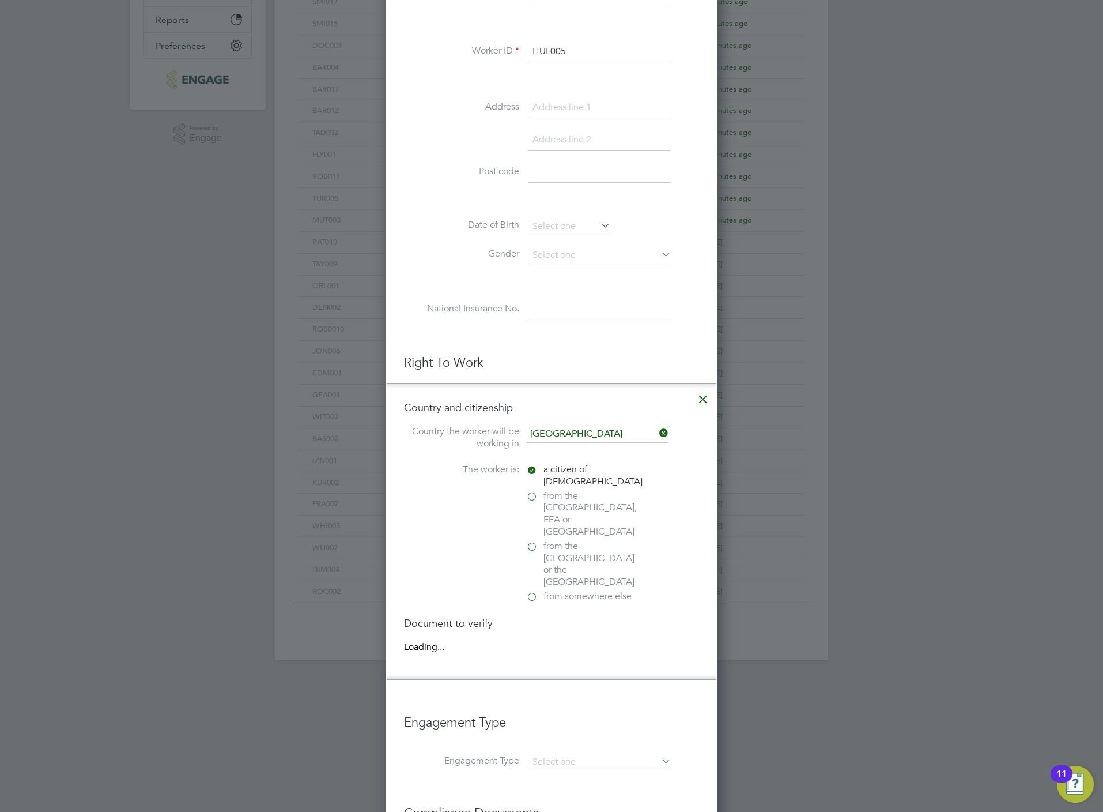
scroll to position [1222, 332]
click at [550, 641] on div "Passport" at bounding box center [612, 647] width 173 height 12
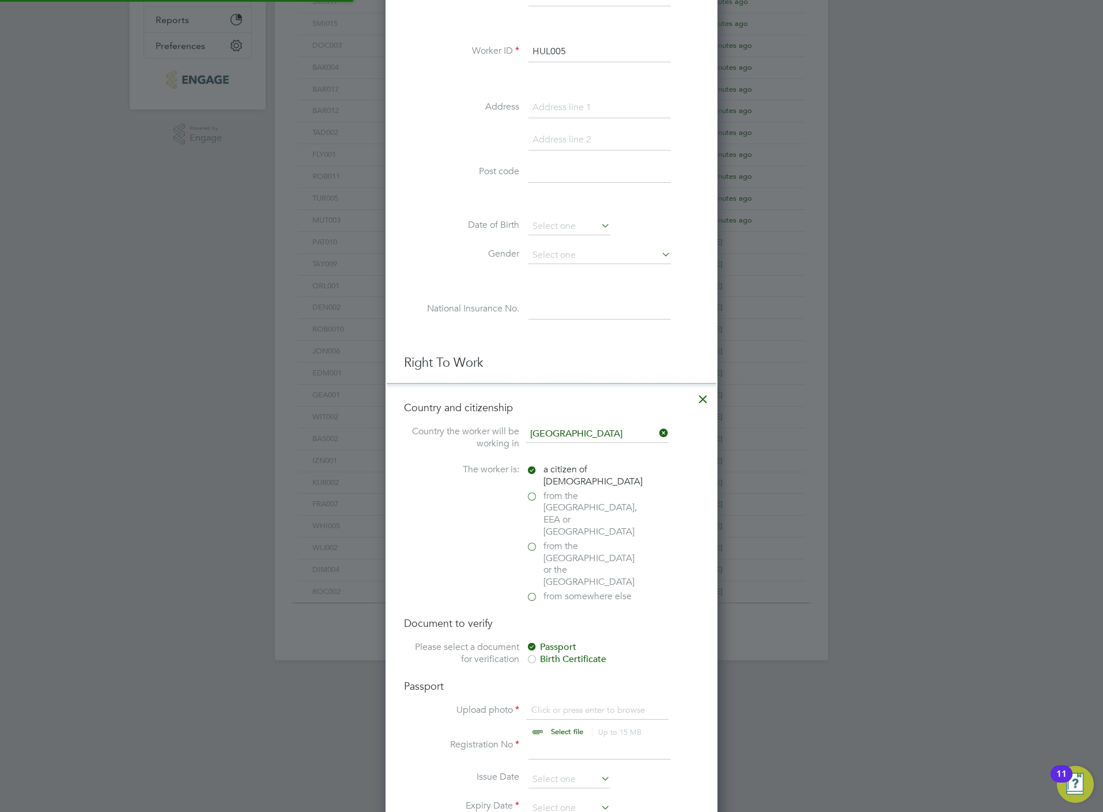
scroll to position [16, 144]
click at [571, 704] on input "file" at bounding box center [578, 721] width 181 height 35
type input "C:\fakepath\Joe hull BP .png"
click at [563, 739] on input at bounding box center [600, 749] width 142 height 21
type input "51168006"
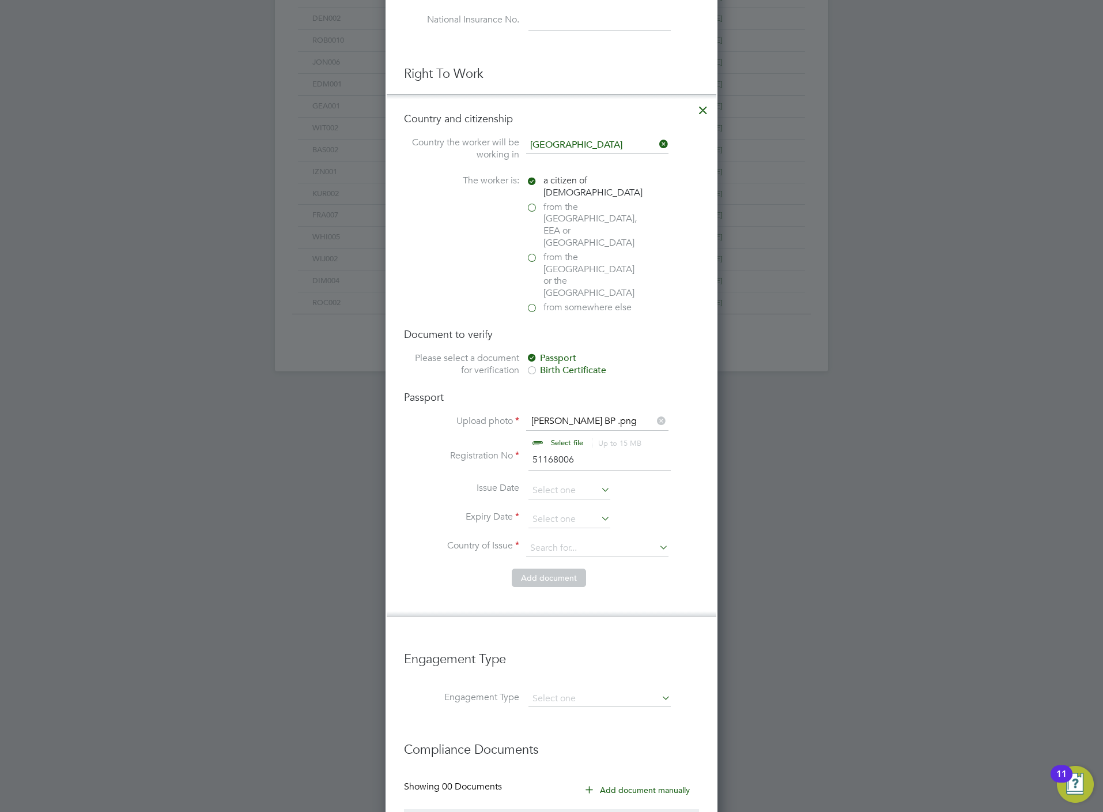
scroll to position [673, 0]
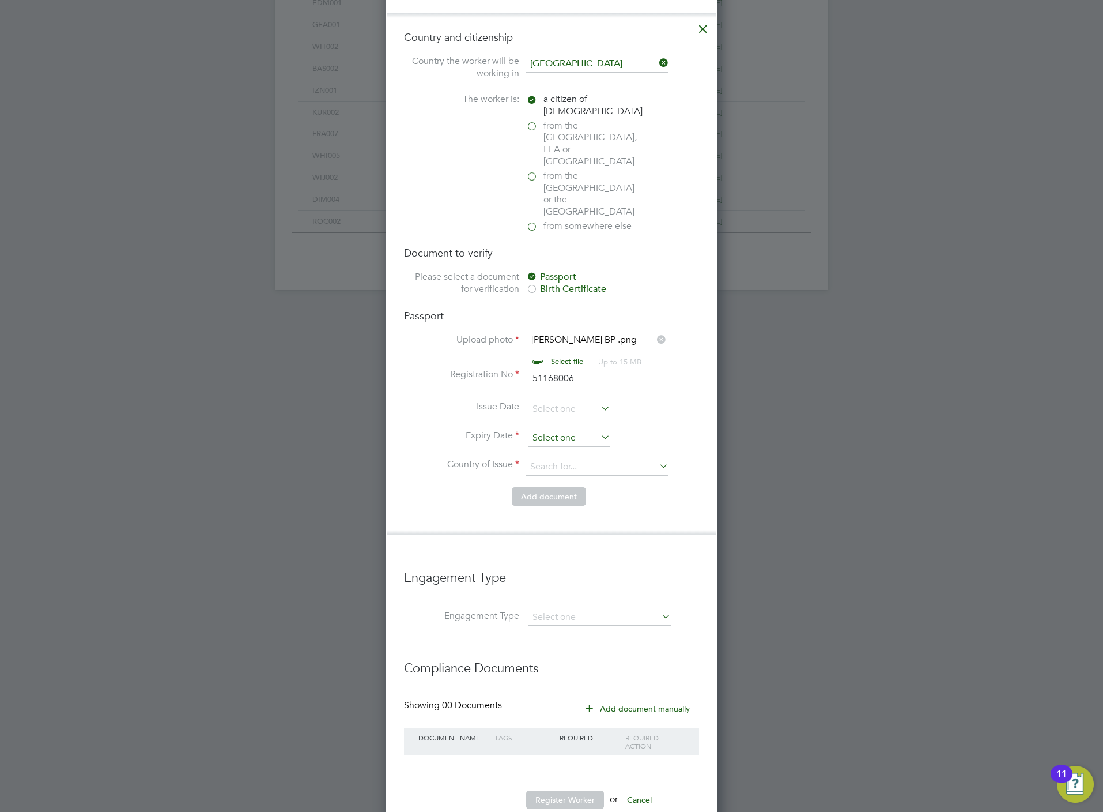
click at [555, 430] on input at bounding box center [570, 438] width 82 height 17
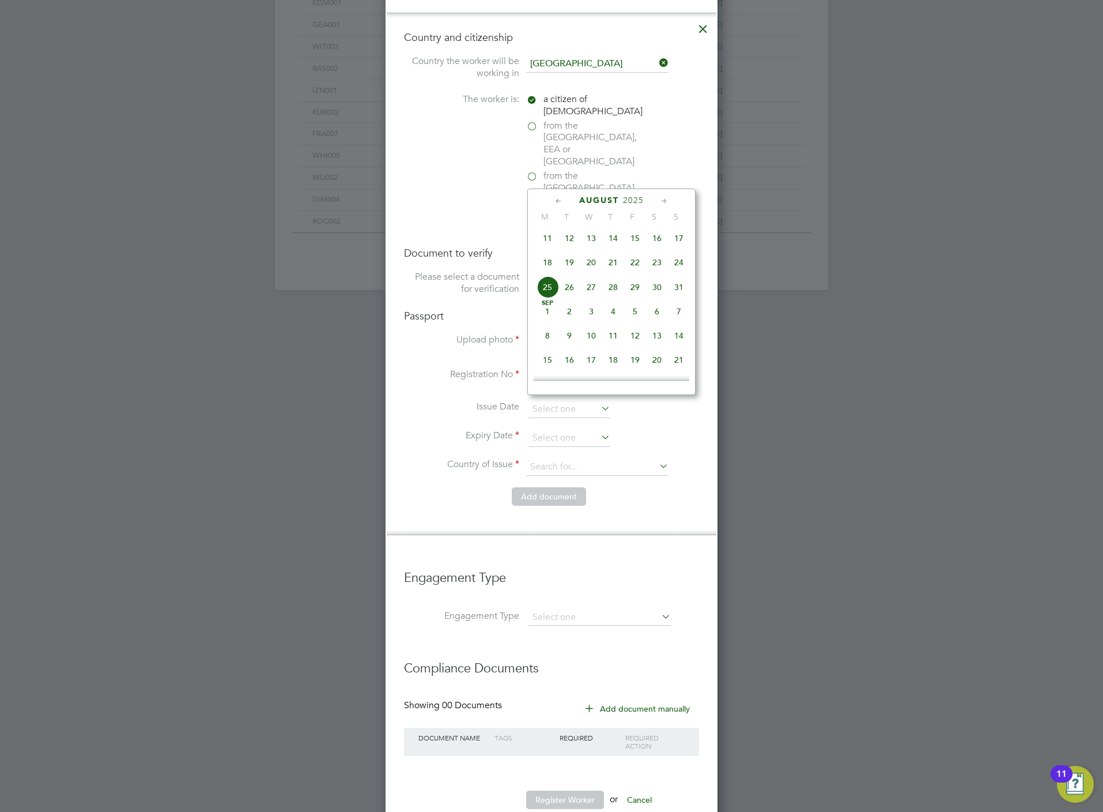
click at [545, 263] on span "18" at bounding box center [548, 262] width 22 height 22
type input "[DATE]"
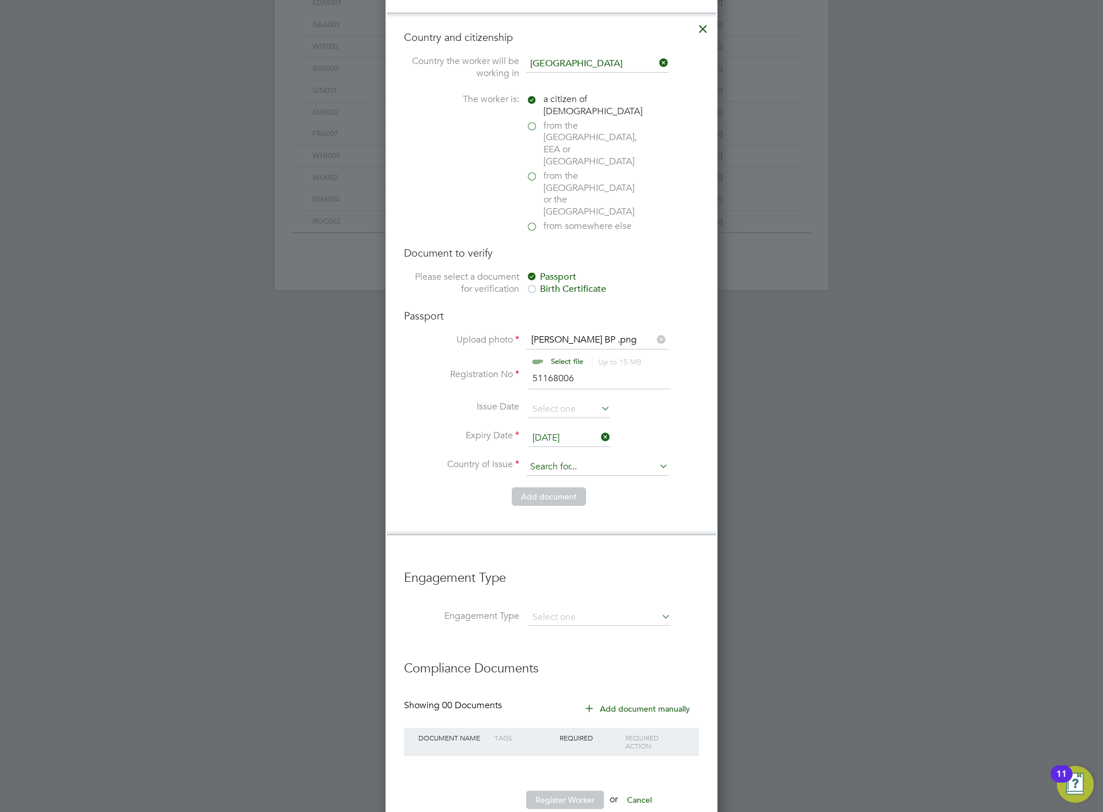
click at [548, 458] on input at bounding box center [597, 466] width 142 height 17
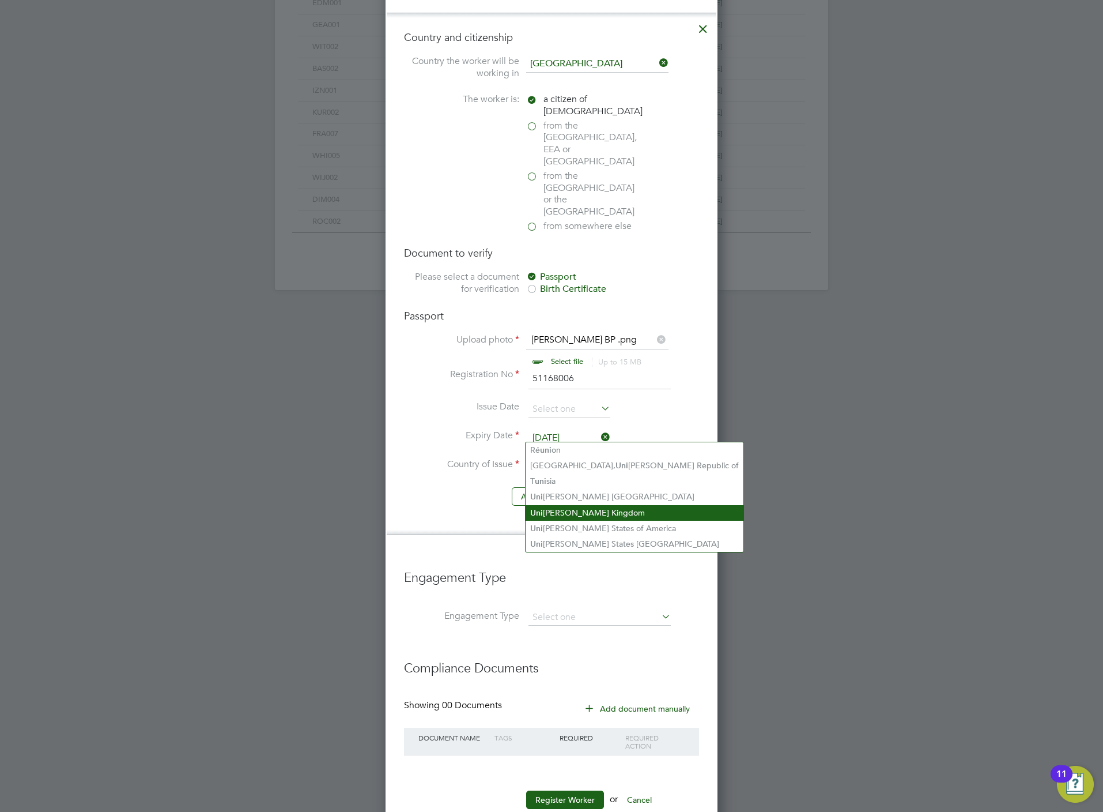
click at [561, 516] on li "Uni ted Kingdom" at bounding box center [635, 513] width 218 height 16
type input "United Kingdom"
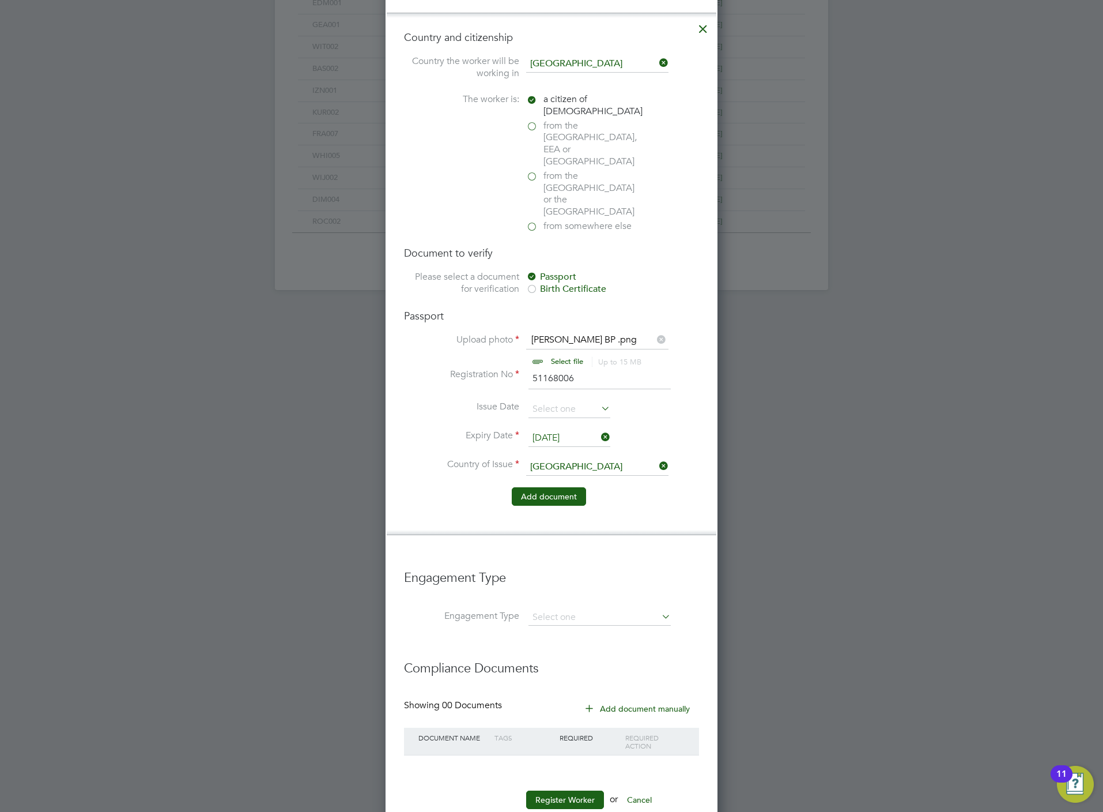
click at [537, 487] on button "Add document" at bounding box center [549, 496] width 74 height 18
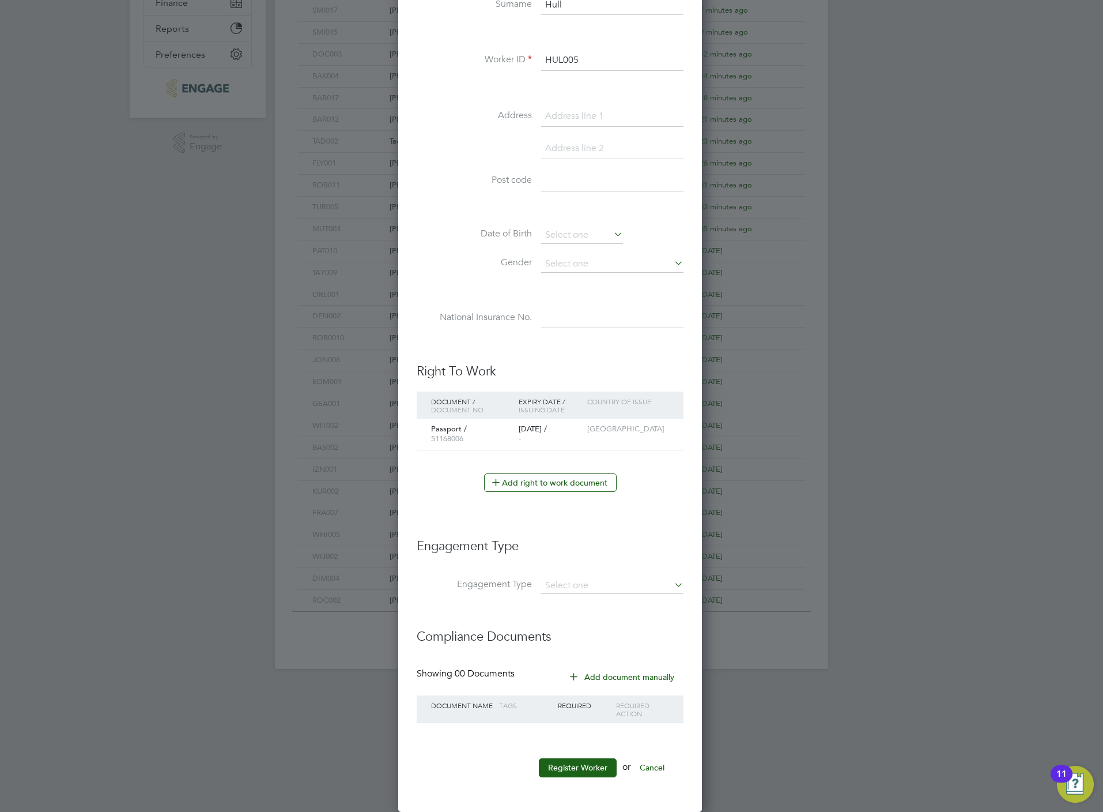
scroll to position [1068, 307]
click at [567, 586] on input at bounding box center [612, 586] width 142 height 16
click at [577, 649] on li "Umbrella" at bounding box center [613, 655] width 144 height 17
type input "Umbrella"
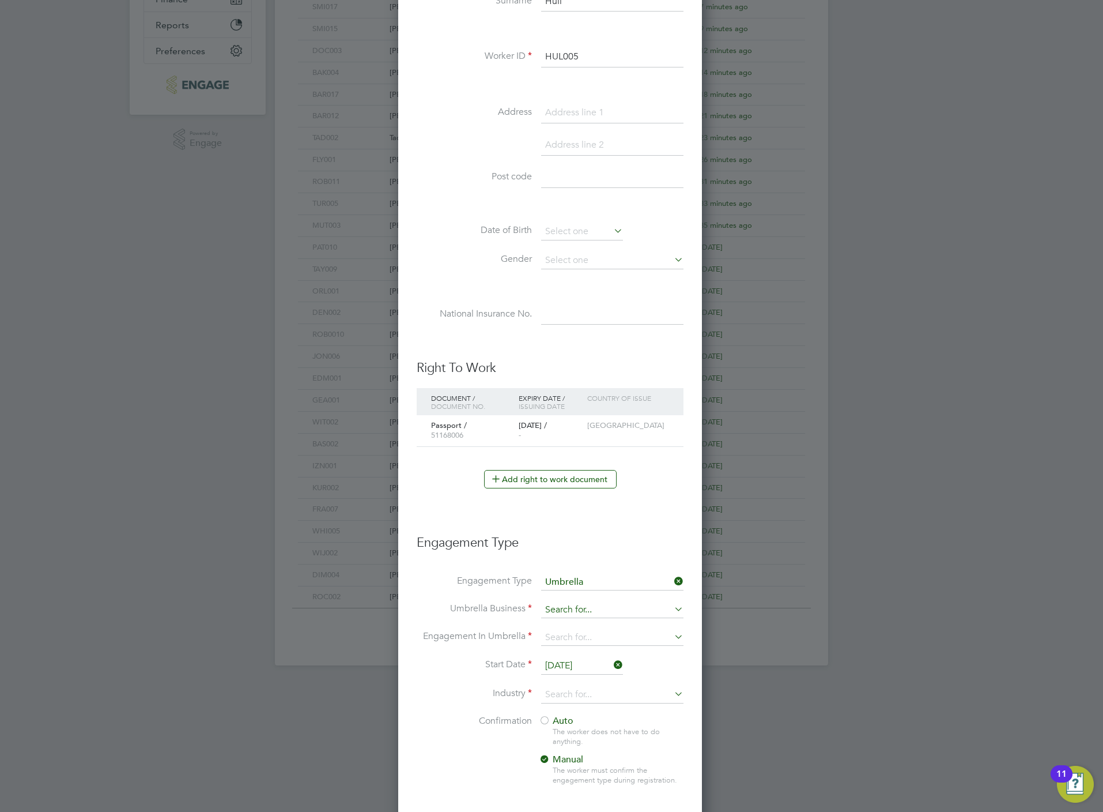
click at [577, 617] on input at bounding box center [612, 610] width 142 height 16
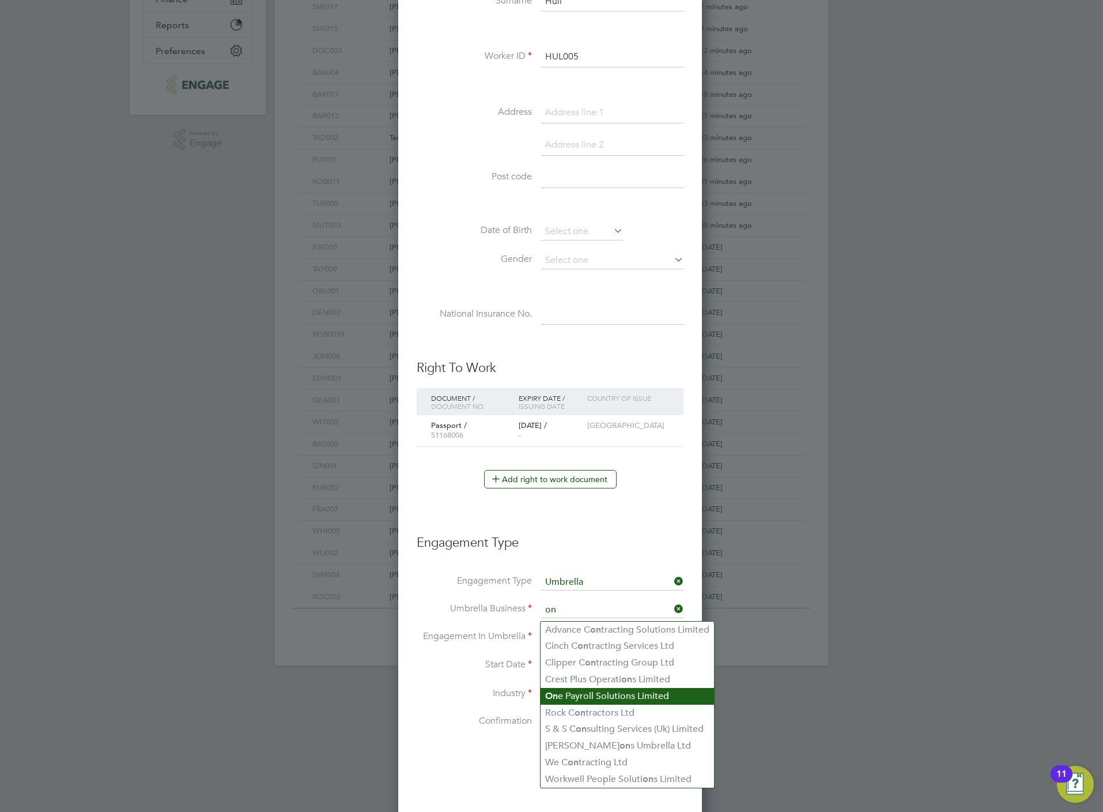
click at [609, 698] on li "On e Payroll Solutions Limited" at bounding box center [628, 696] width 174 height 17
type input "One Payroll Solutions Limited"
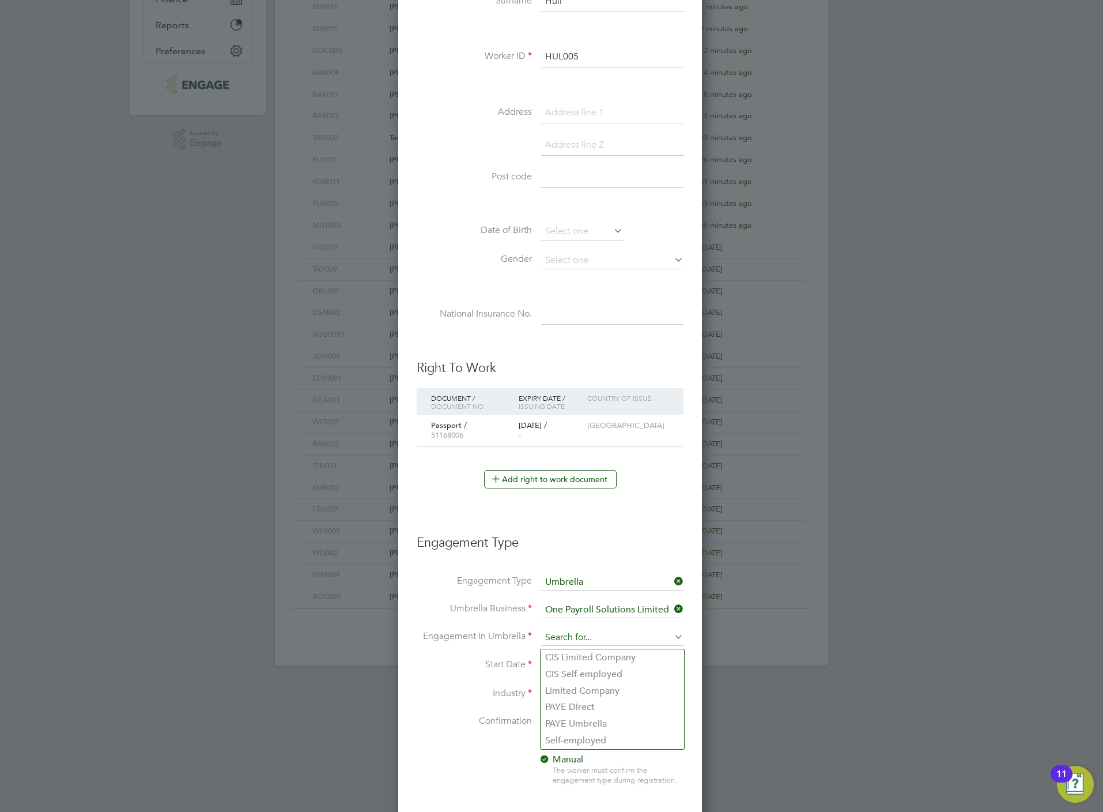
click at [568, 646] on input at bounding box center [612, 638] width 142 height 16
click at [578, 720] on li "PAYE Umbrella" at bounding box center [613, 723] width 144 height 17
type input "PAYE Umbrella"
click at [577, 669] on input "[DATE]" at bounding box center [582, 665] width 82 height 17
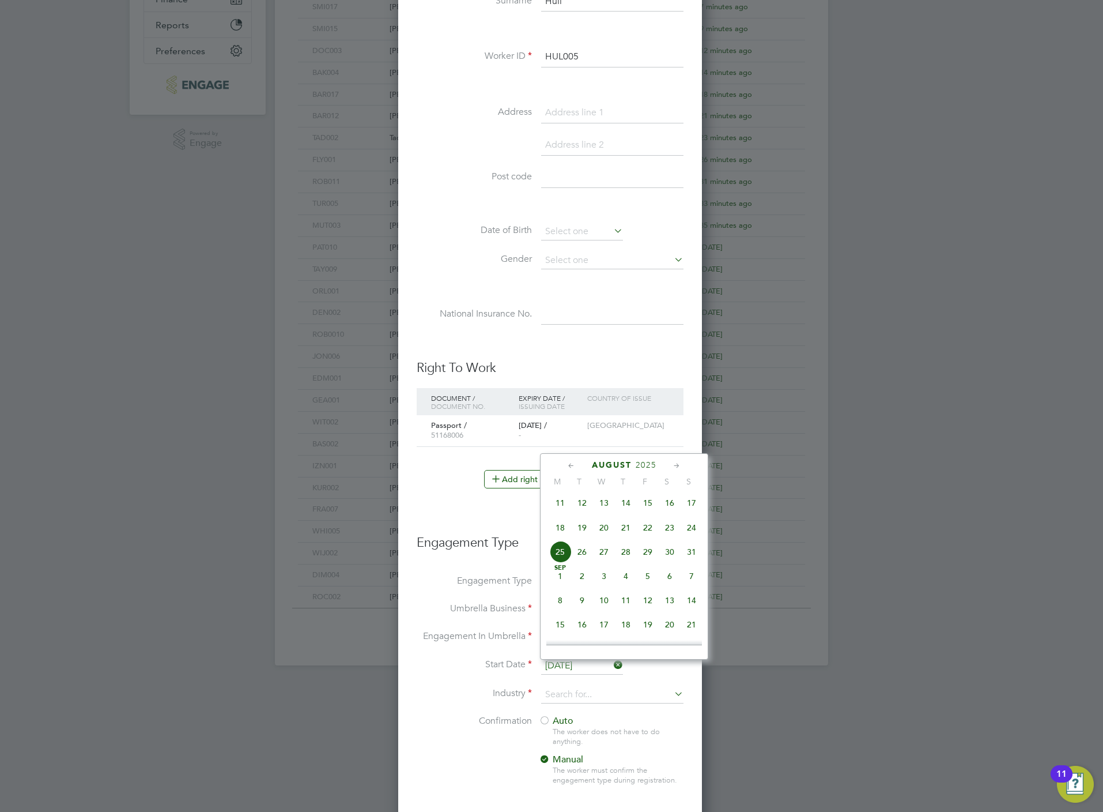
click at [563, 533] on span "18" at bounding box center [560, 528] width 22 height 22
type input "[DATE]"
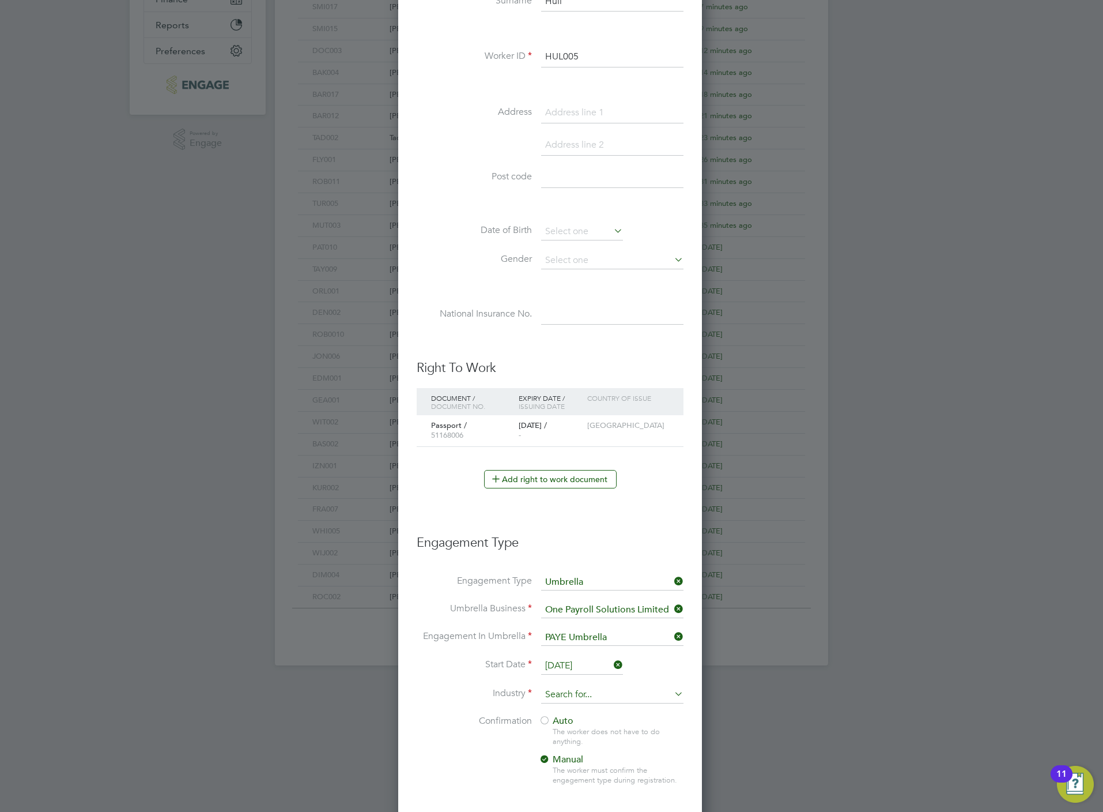
click at [596, 696] on input at bounding box center [612, 694] width 142 height 17
click at [588, 785] on li "Construction" at bounding box center [613, 793] width 144 height 16
type input "Construction"
click at [567, 725] on span "Auto" at bounding box center [556, 721] width 35 height 12
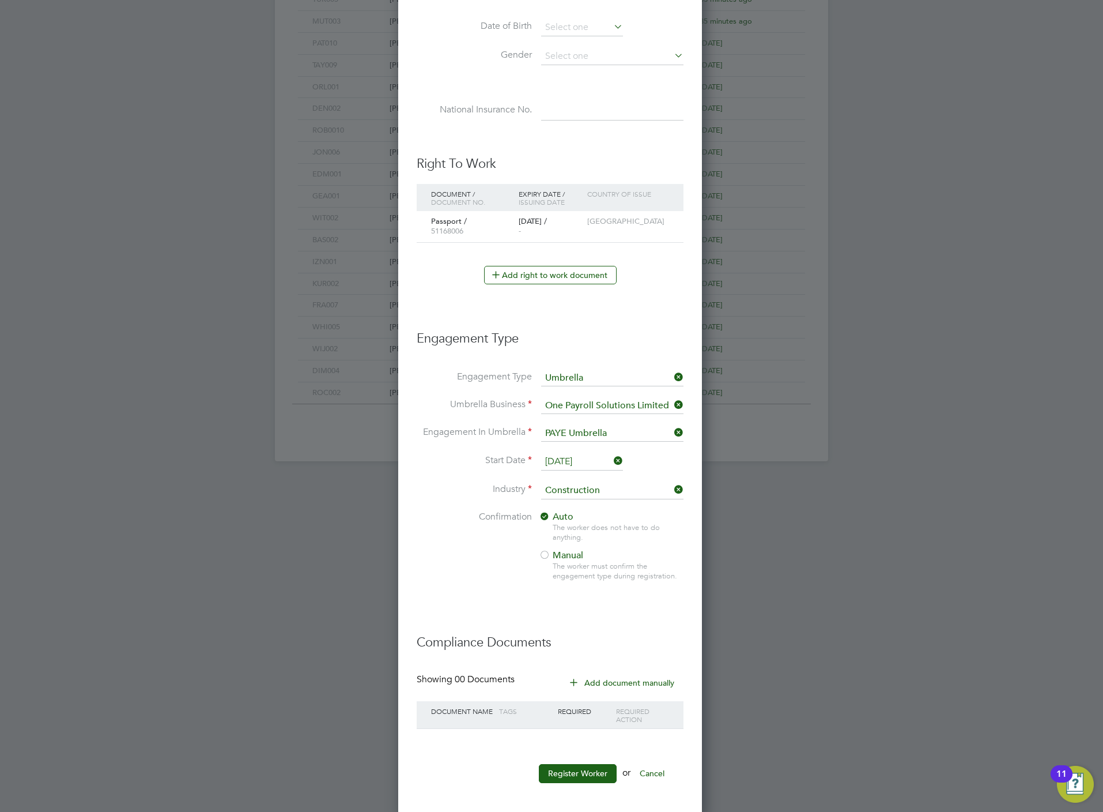
scroll to position [513, 0]
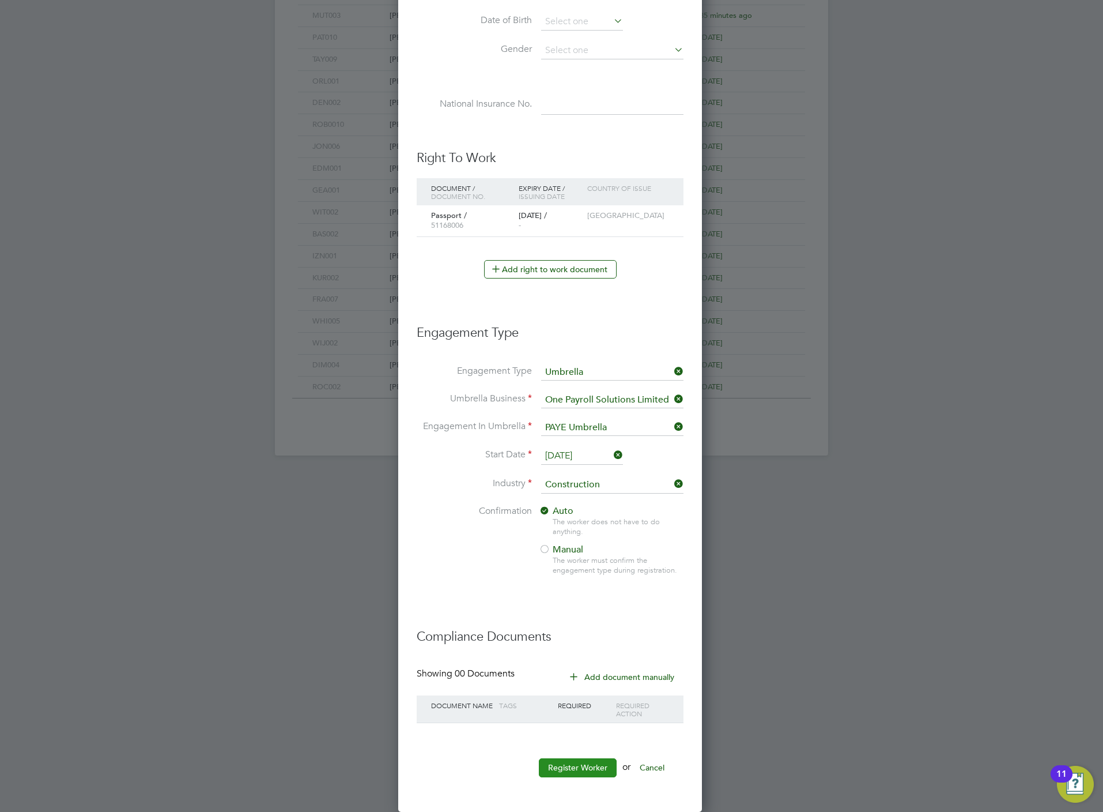
click at [571, 770] on button "Register Worker" at bounding box center [578, 767] width 78 height 18
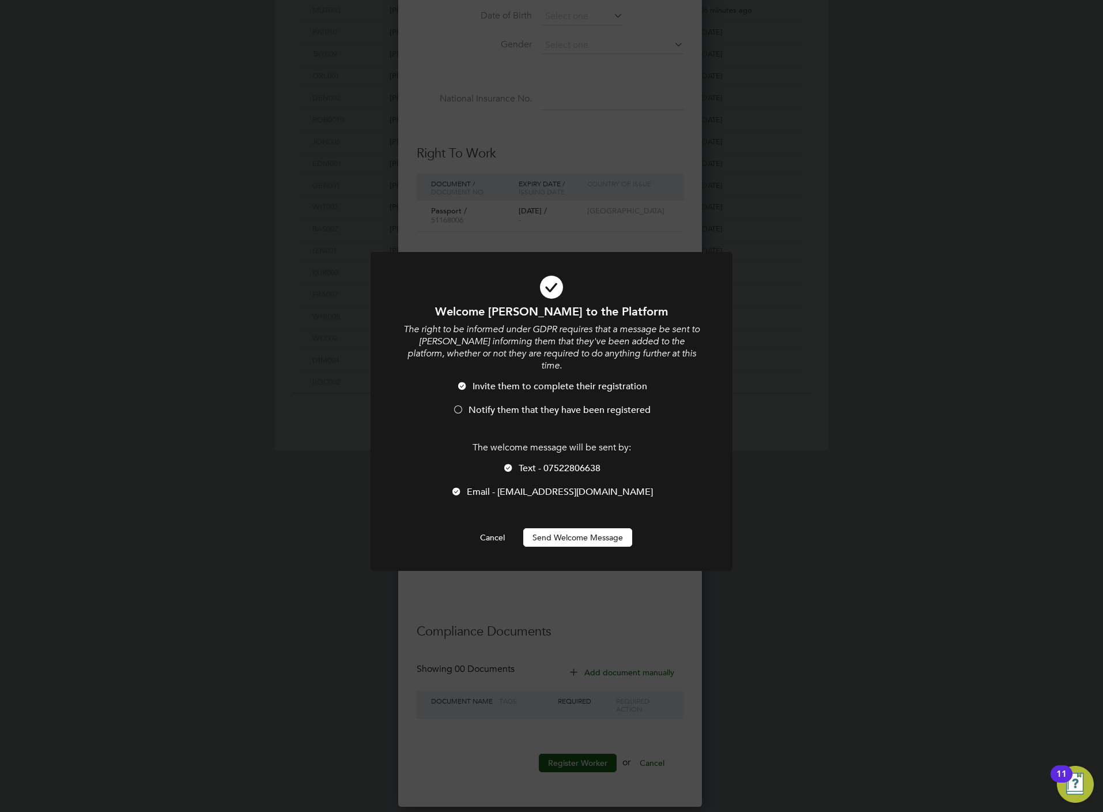
scroll to position [5, 5]
click at [524, 462] on span "Text - 07522806638" at bounding box center [560, 468] width 82 height 12
click at [524, 404] on span "Notify them that they have been registered" at bounding box center [560, 410] width 182 height 12
click at [557, 535] on div at bounding box center [552, 411] width 362 height 319
click at [559, 528] on button "Send Welcome Message" at bounding box center [577, 537] width 109 height 18
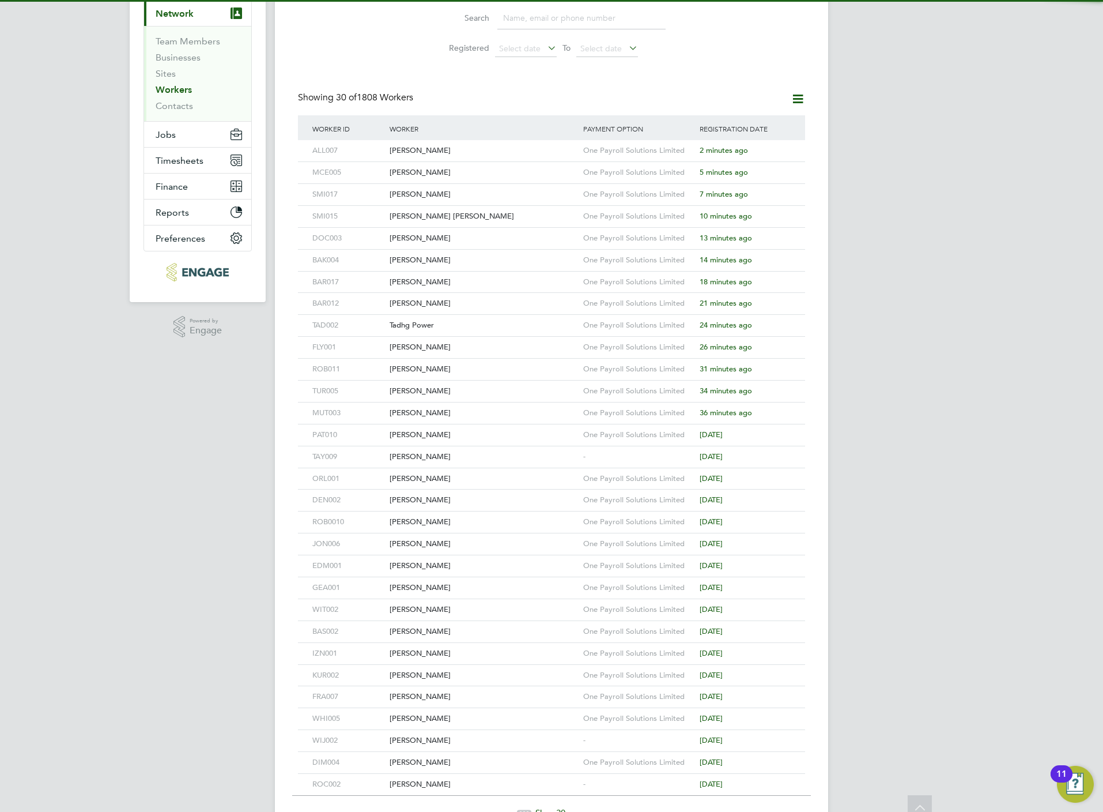
scroll to position [7, 0]
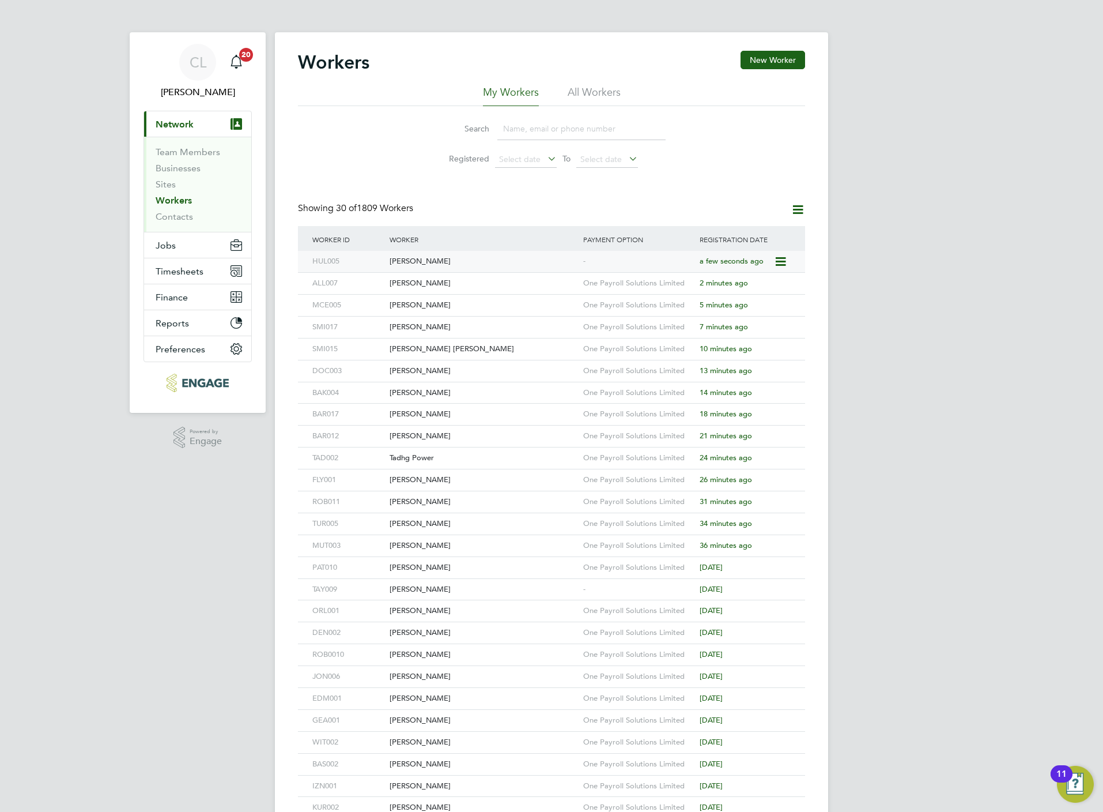
click at [450, 262] on div "[PERSON_NAME]" at bounding box center [484, 261] width 194 height 21
click at [744, 54] on button "New Worker" at bounding box center [773, 60] width 65 height 18
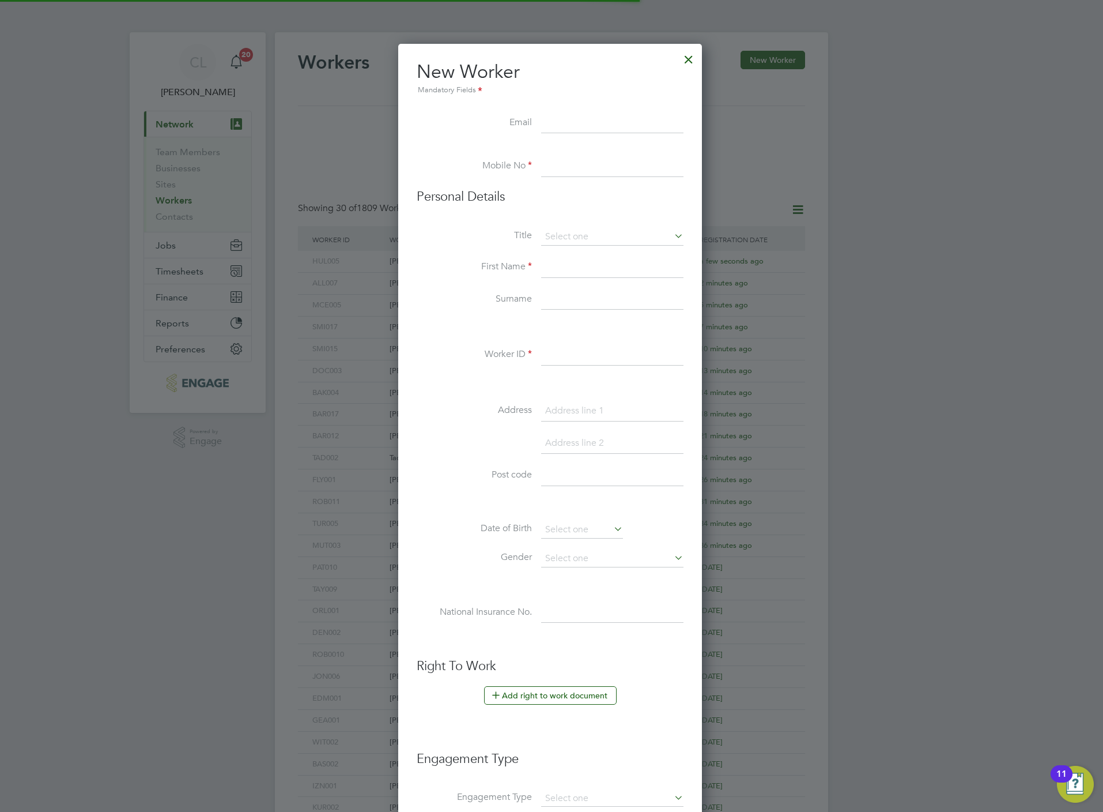
scroll to position [985, 307]
paste input "Alexandroz Ziangkas"
click at [598, 128] on input "Alexandroz Ziangkas" at bounding box center [612, 123] width 142 height 21
type input "AlexandrozZiangkas@hotmail.om"
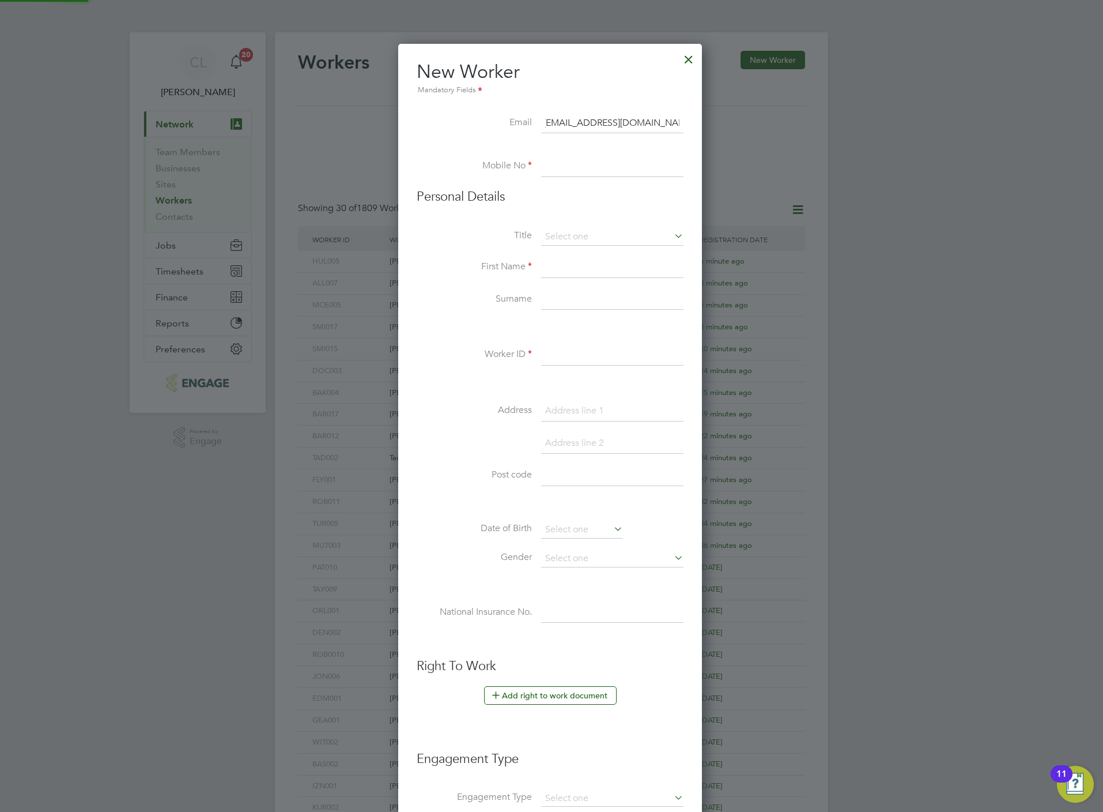
scroll to position [0, 0]
paste input "07522899068"
type input "07522899068"
click at [613, 253] on li "Mr" at bounding box center [613, 253] width 144 height 15
type input "Mr"
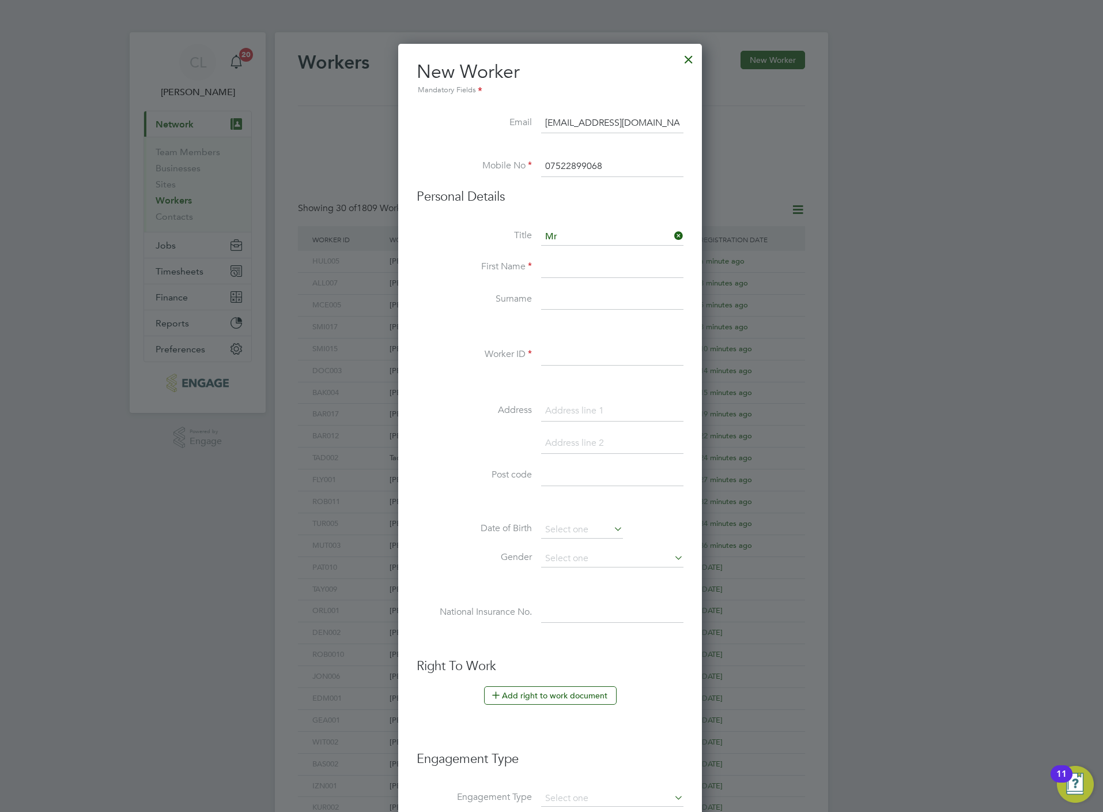
click at [625, 266] on input at bounding box center [612, 267] width 142 height 21
paste input "Alexandroz Ziangkas"
click at [613, 266] on input "Alexandroz Ziangkas" at bounding box center [612, 267] width 142 height 21
click at [614, 266] on input "Alexandroz Ziangkas" at bounding box center [612, 267] width 142 height 21
type input "Alexandroz"
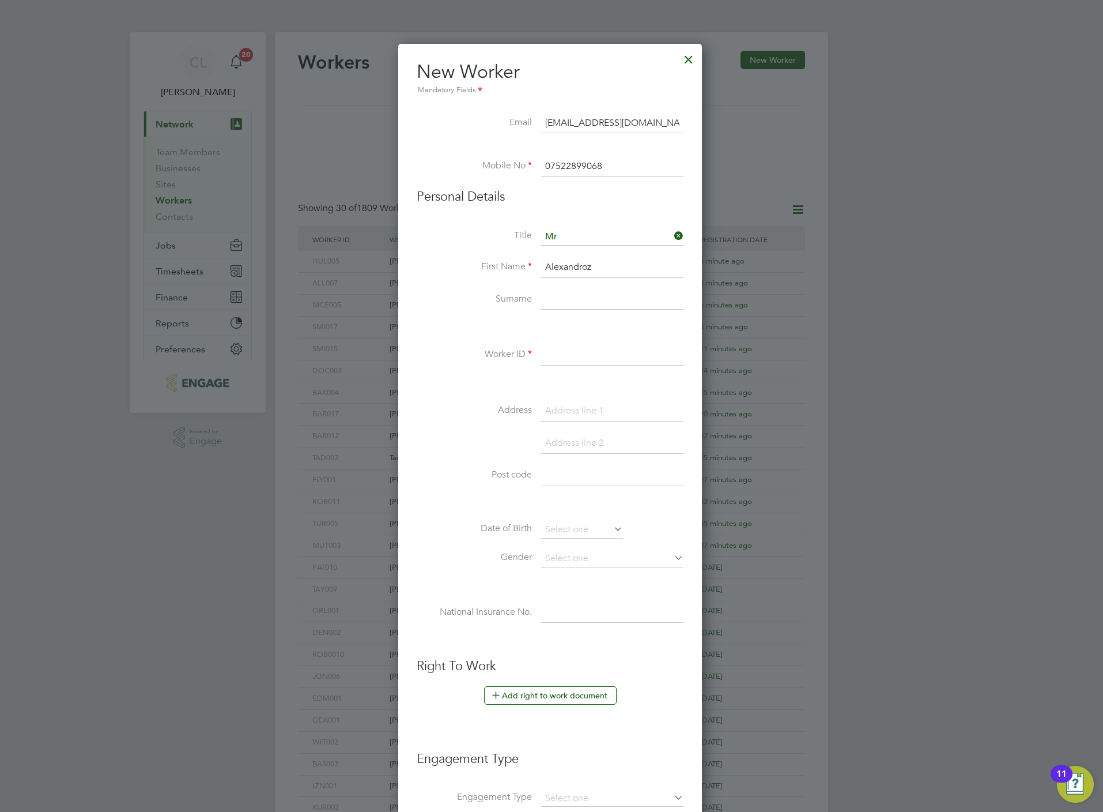
paste input "Ziangkas"
type input "Ziangkas"
click at [589, 353] on input at bounding box center [612, 355] width 142 height 21
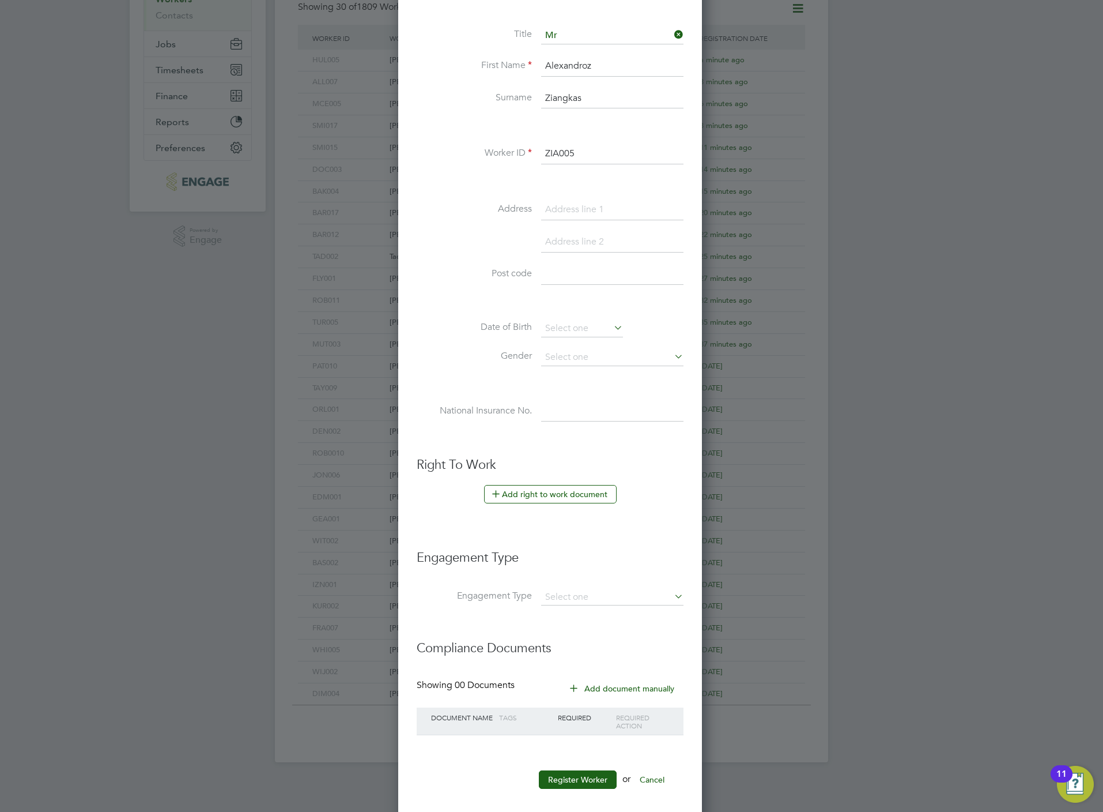
scroll to position [217, 0]
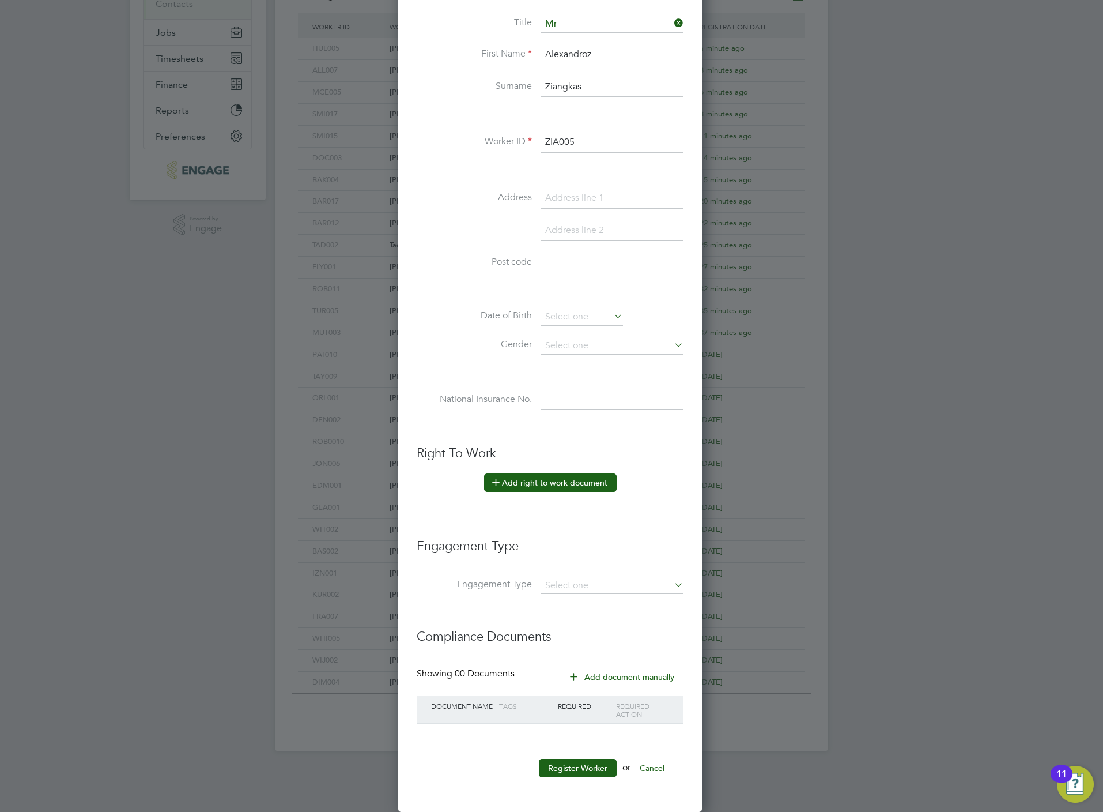
type input "ZIA005"
click at [547, 480] on button "Add right to work document" at bounding box center [550, 482] width 133 height 18
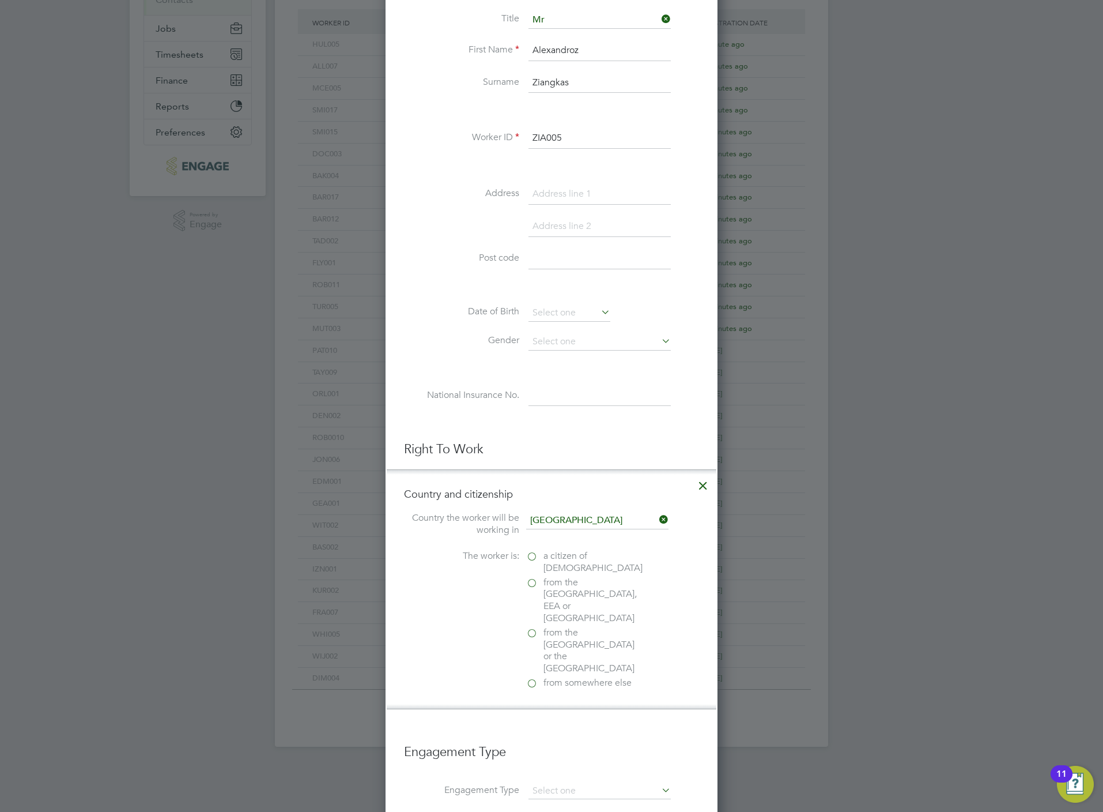
click at [547, 564] on span "a citizen of United Kingdom" at bounding box center [593, 562] width 99 height 24
click at [0, 0] on input "a citizen of United Kingdom" at bounding box center [0, 0] width 0 height 0
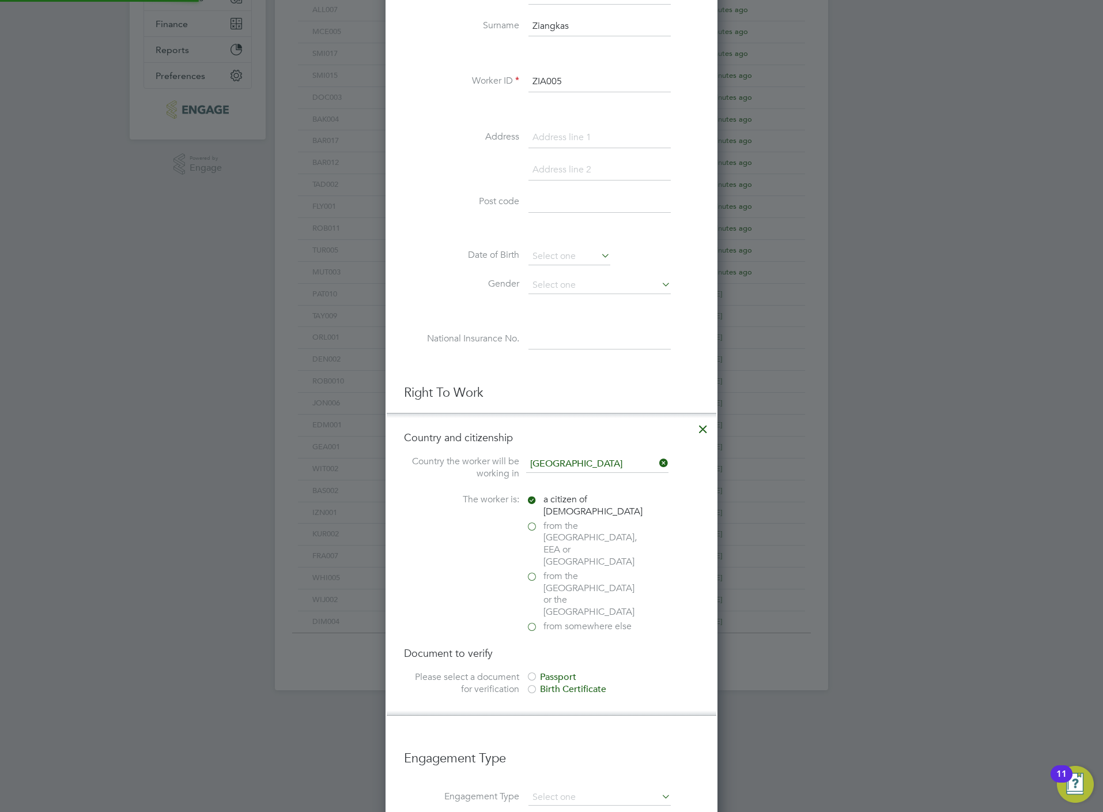
scroll to position [303, 0]
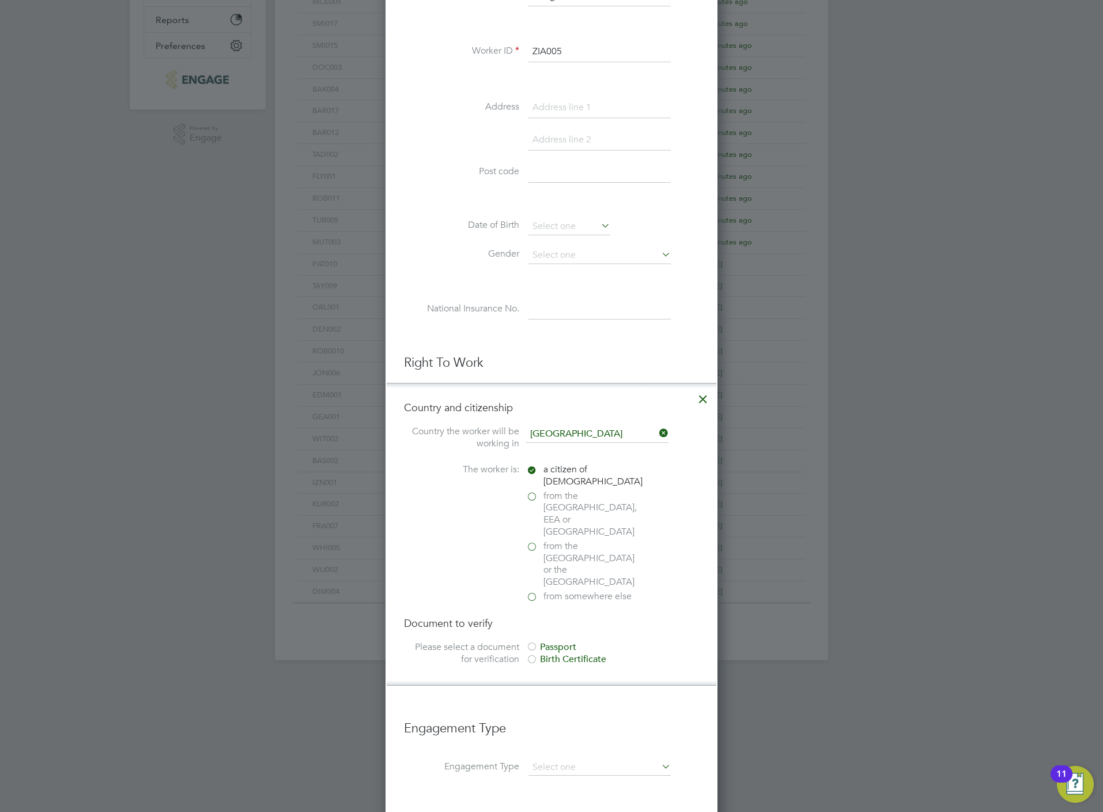
click at [562, 641] on div "Passport" at bounding box center [612, 647] width 173 height 12
click at [582, 704] on input "file" at bounding box center [578, 721] width 181 height 35
type input "C:\fakepath\Alexandros Ziongkas PRO.pdf"
click at [567, 739] on input at bounding box center [600, 749] width 142 height 21
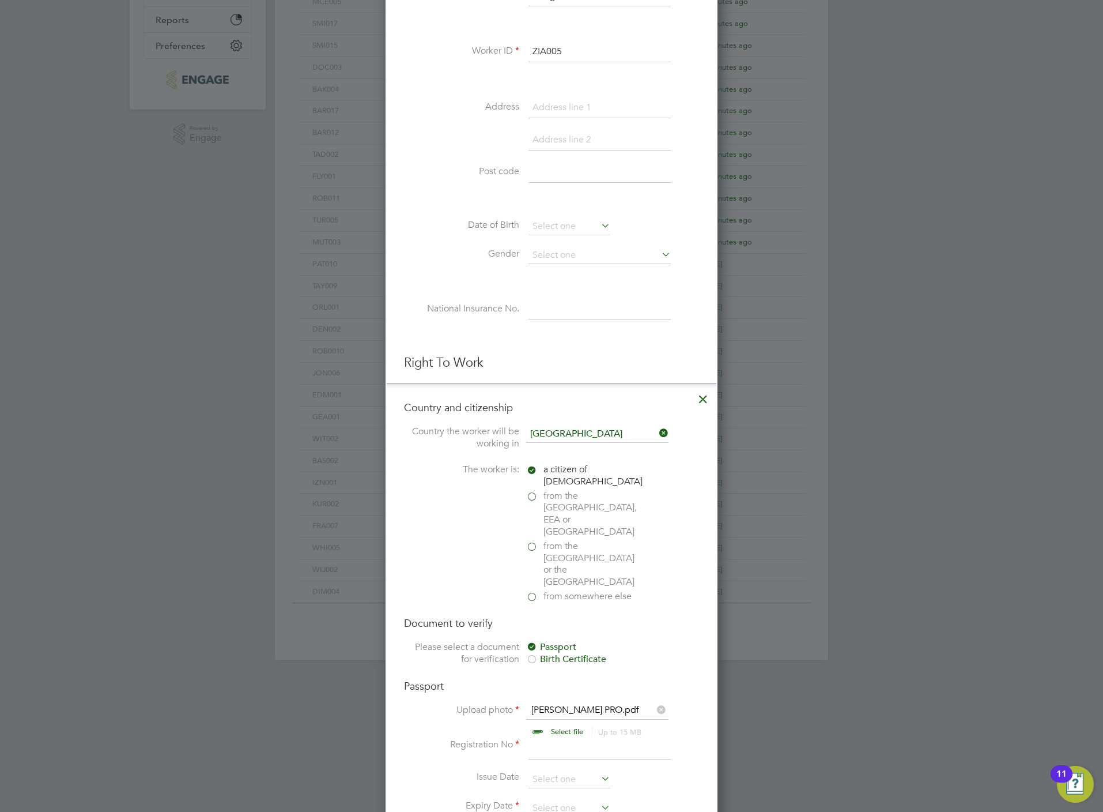
type input "517000987"
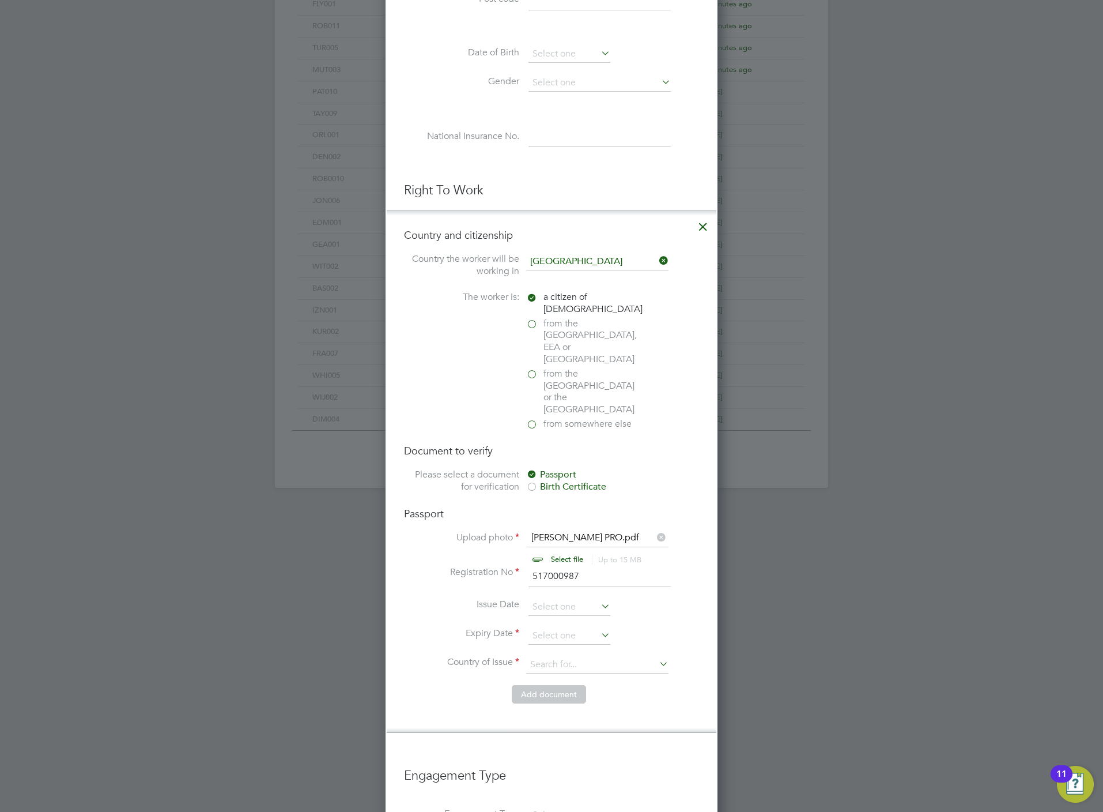
scroll to position [476, 0]
click at [540, 627] on input at bounding box center [570, 635] width 82 height 17
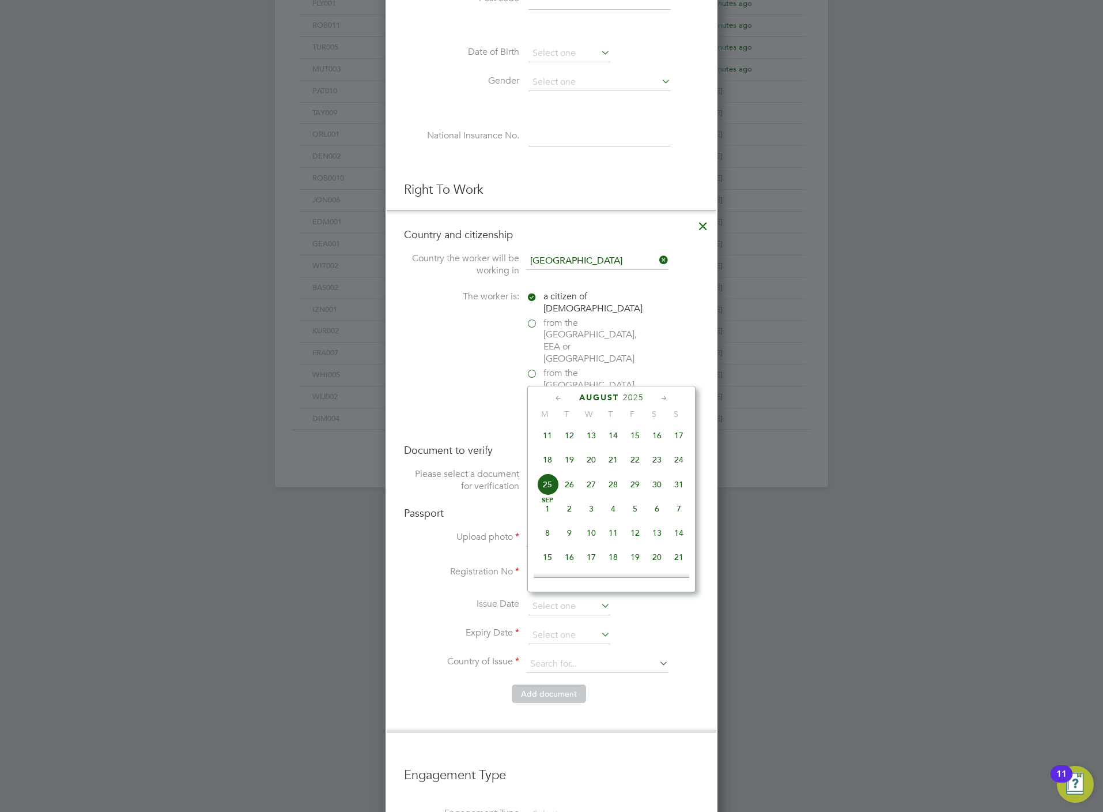
click at [548, 464] on span "18" at bounding box center [548, 460] width 22 height 22
type input "[DATE]"
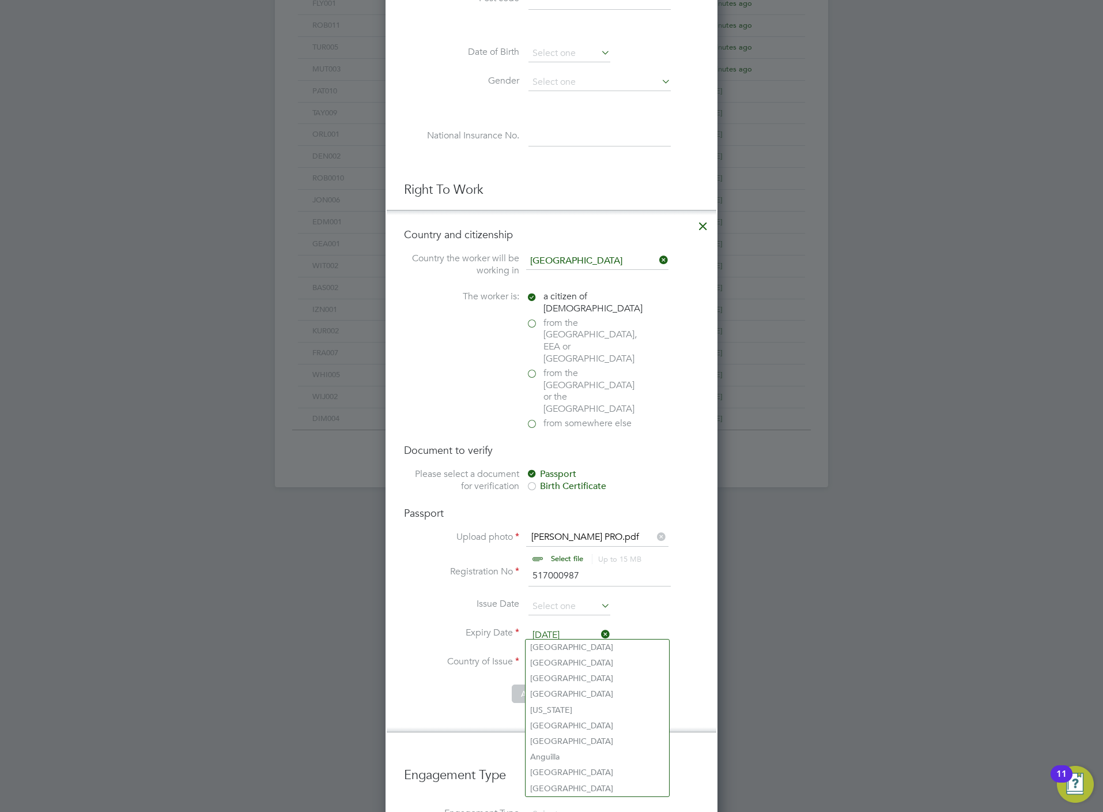
click at [564, 656] on input at bounding box center [597, 664] width 142 height 17
click at [571, 704] on li "Uni ted Kingdom" at bounding box center [635, 710] width 218 height 16
type input "United Kingdom"
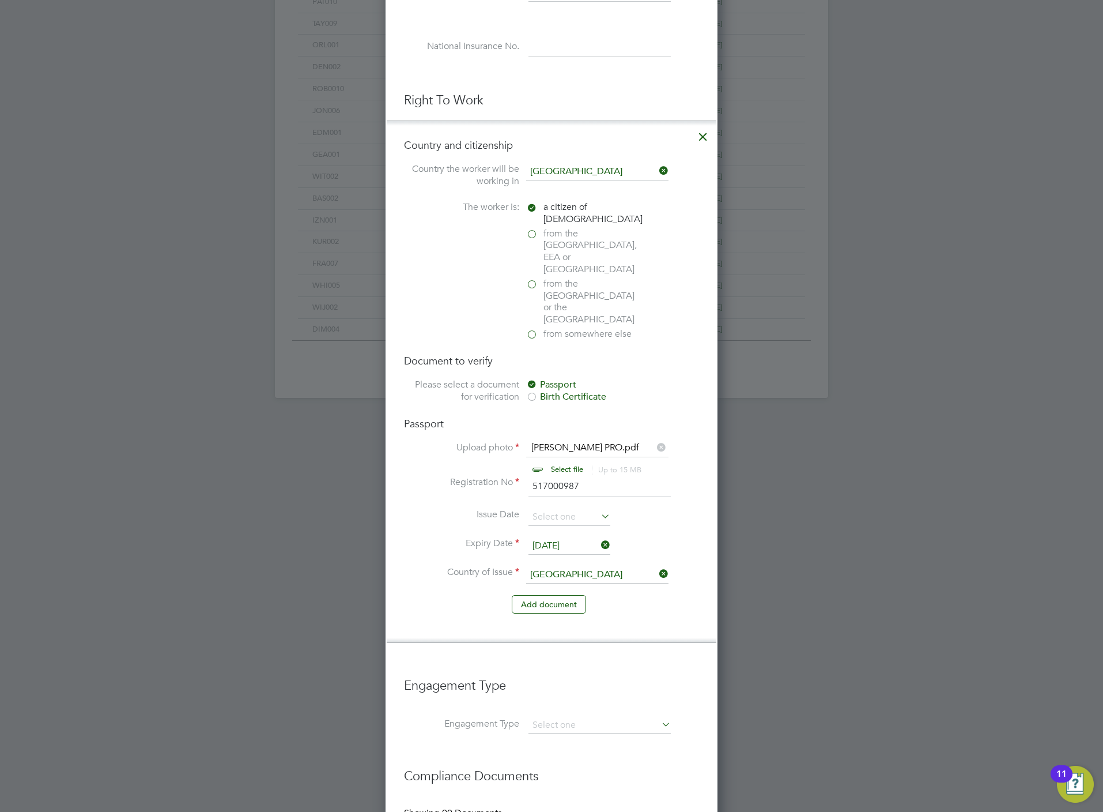
scroll to position [673, 0]
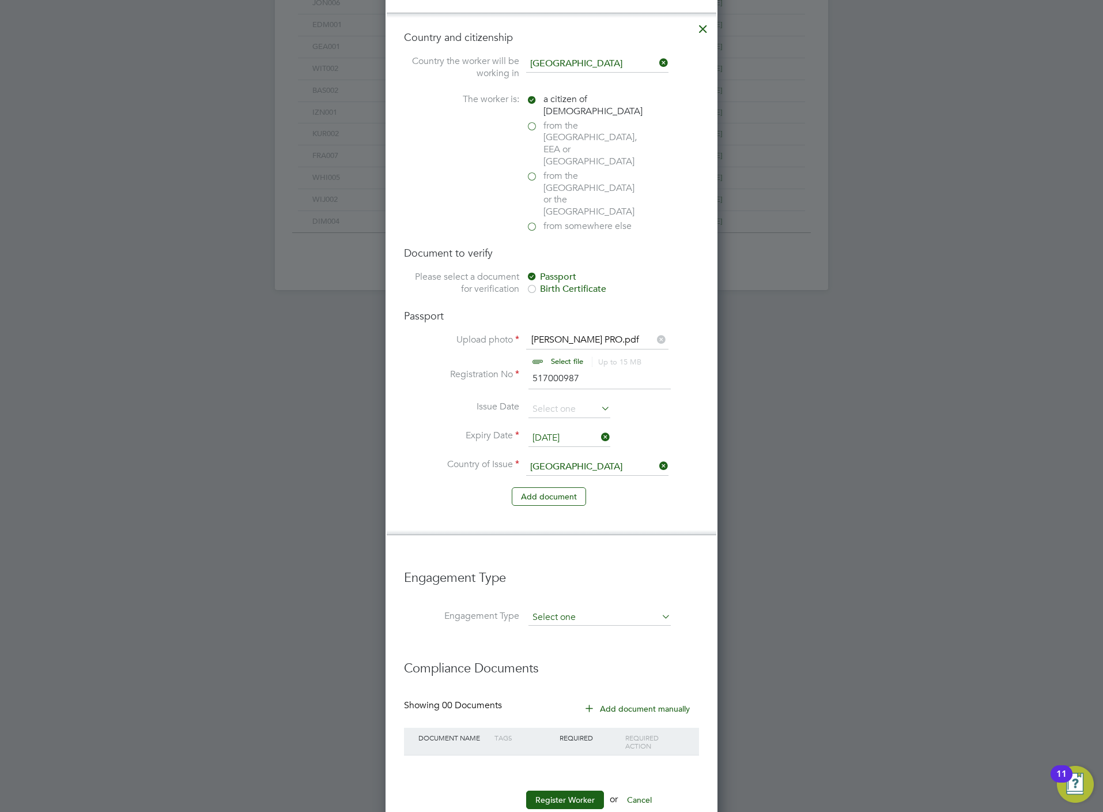
click at [551, 609] on input at bounding box center [600, 617] width 142 height 16
click at [568, 647] on li "Umbrella" at bounding box center [600, 651] width 144 height 17
type input "Umbrella"
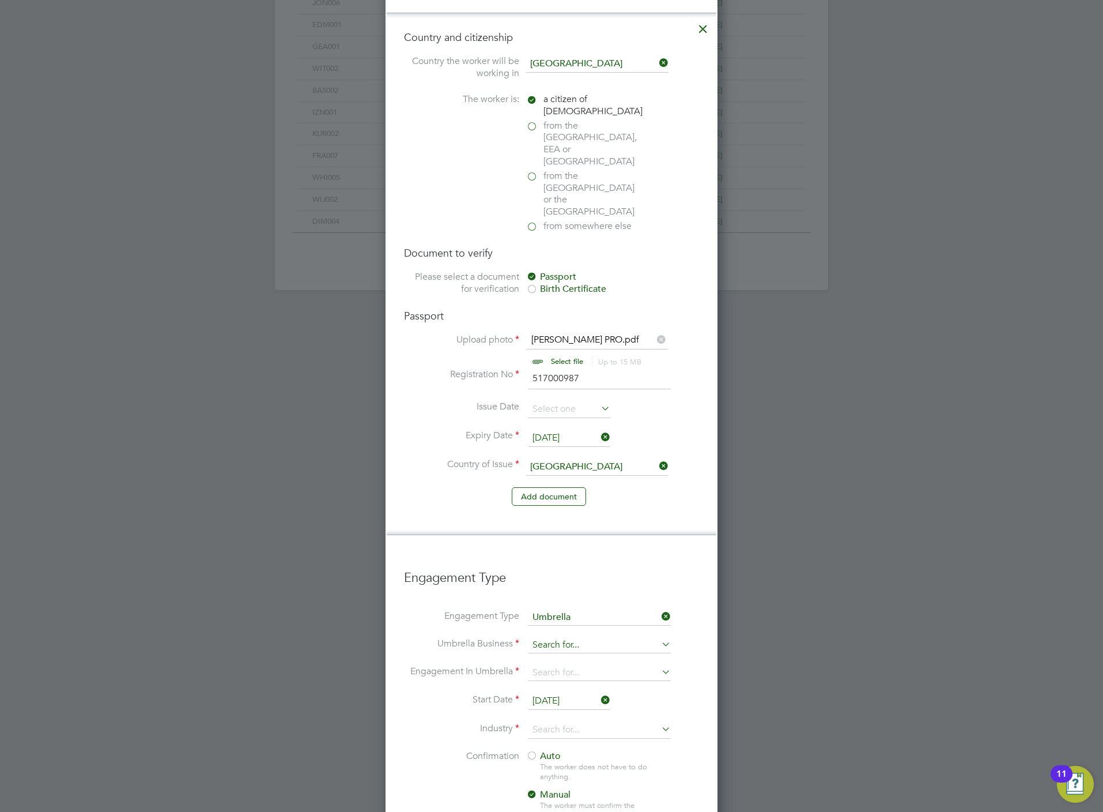
click at [557, 637] on input at bounding box center [600, 645] width 142 height 16
click at [566, 633] on li "One Payroll Solutions Limited" at bounding box center [600, 629] width 144 height 17
type input "One Payroll Solutions Limited"
click at [566, 665] on input at bounding box center [600, 673] width 142 height 16
click at [571, 717] on li "PAYE Umbrella" at bounding box center [600, 723] width 144 height 17
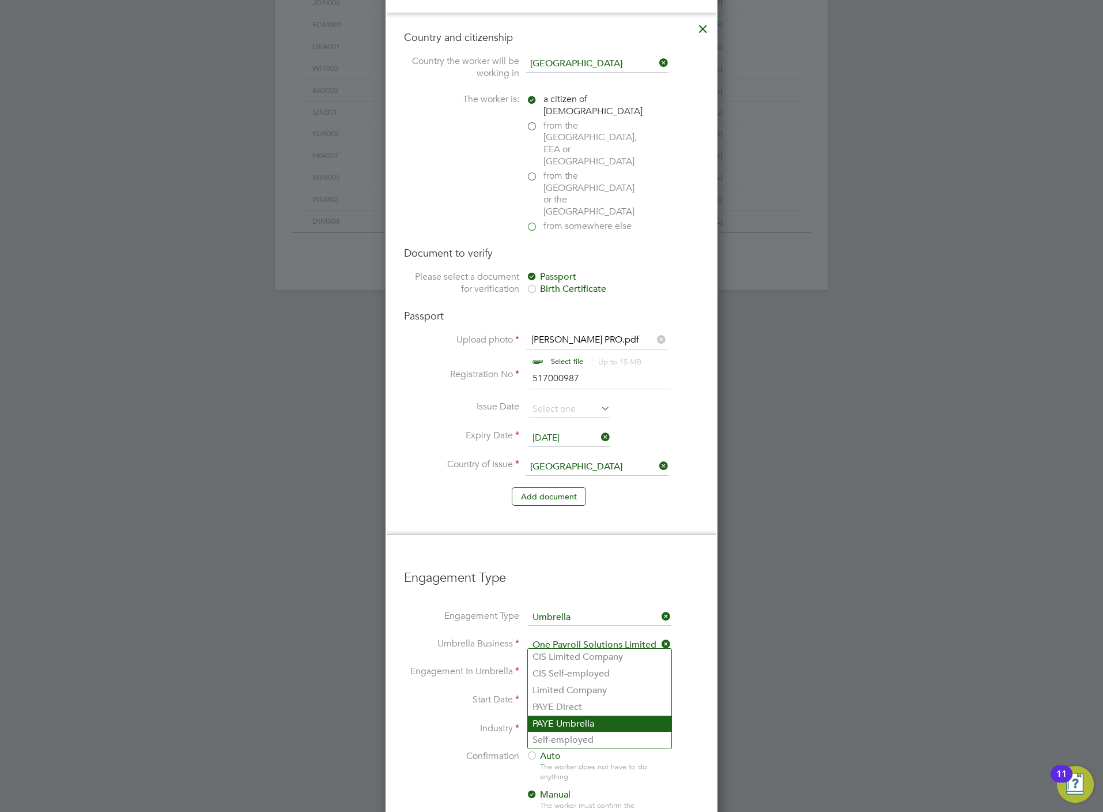
type input "PAYE Umbrella"
click at [556, 665] on input at bounding box center [600, 673] width 142 height 16
click at [555, 672] on li "CIS Self-employed" at bounding box center [600, 673] width 144 height 17
type input "CIS Self-employed"
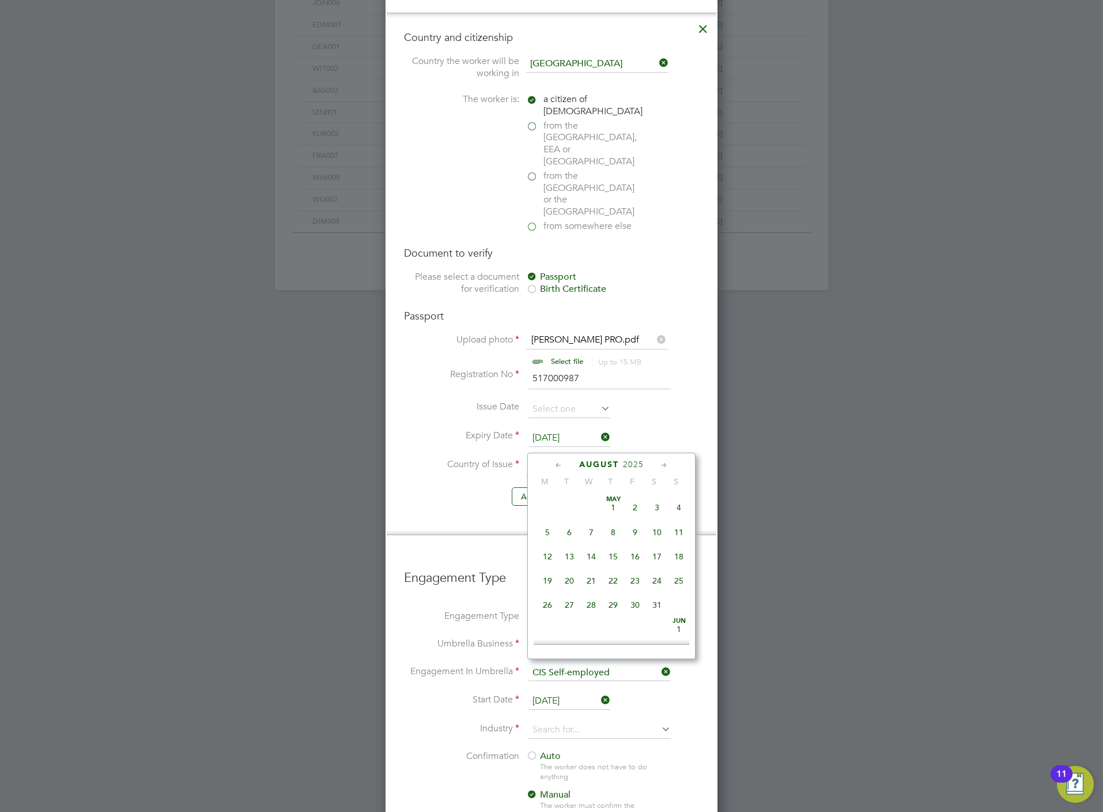
click at [555, 692] on input "[DATE]" at bounding box center [570, 700] width 82 height 17
click at [547, 533] on span "18" at bounding box center [548, 527] width 22 height 22
type input "[DATE]"
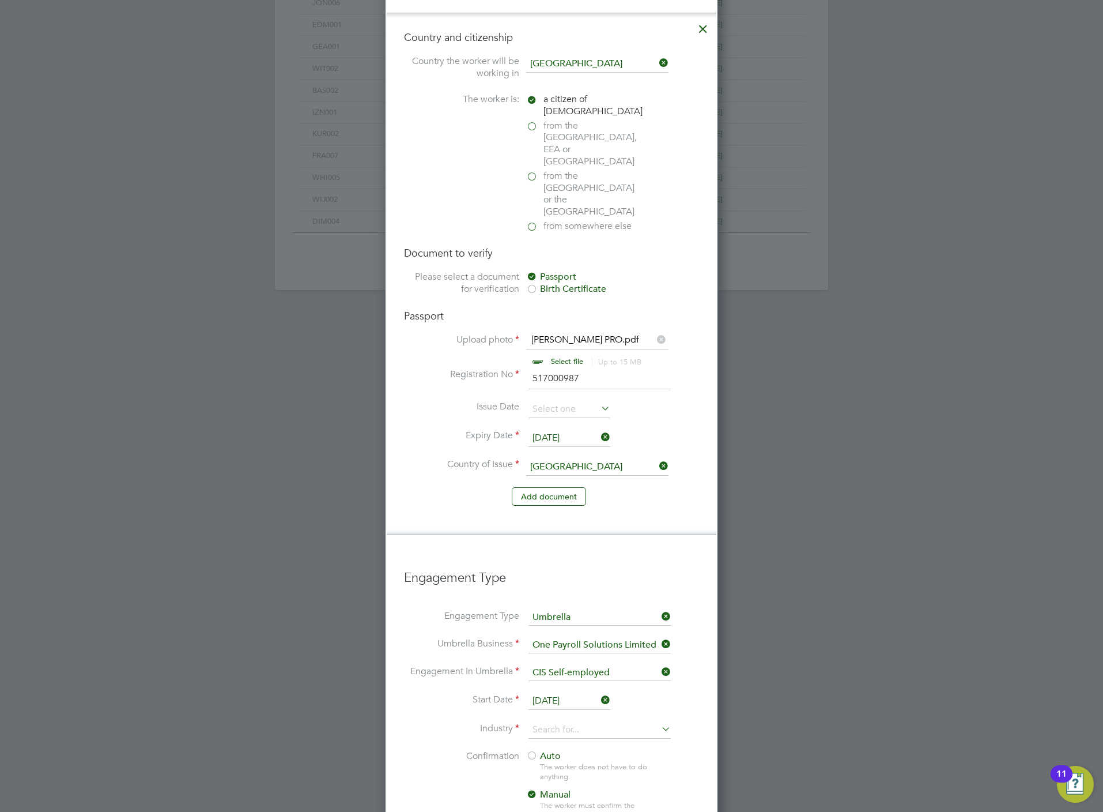
click at [561, 692] on li "Start Date 18 Aug 2025" at bounding box center [551, 706] width 295 height 29
click at [567, 721] on input at bounding box center [600, 729] width 142 height 17
click at [564, 785] on li "Construction" at bounding box center [600, 793] width 144 height 16
type input "Construction"
click at [544, 750] on span "Auto" at bounding box center [543, 756] width 35 height 12
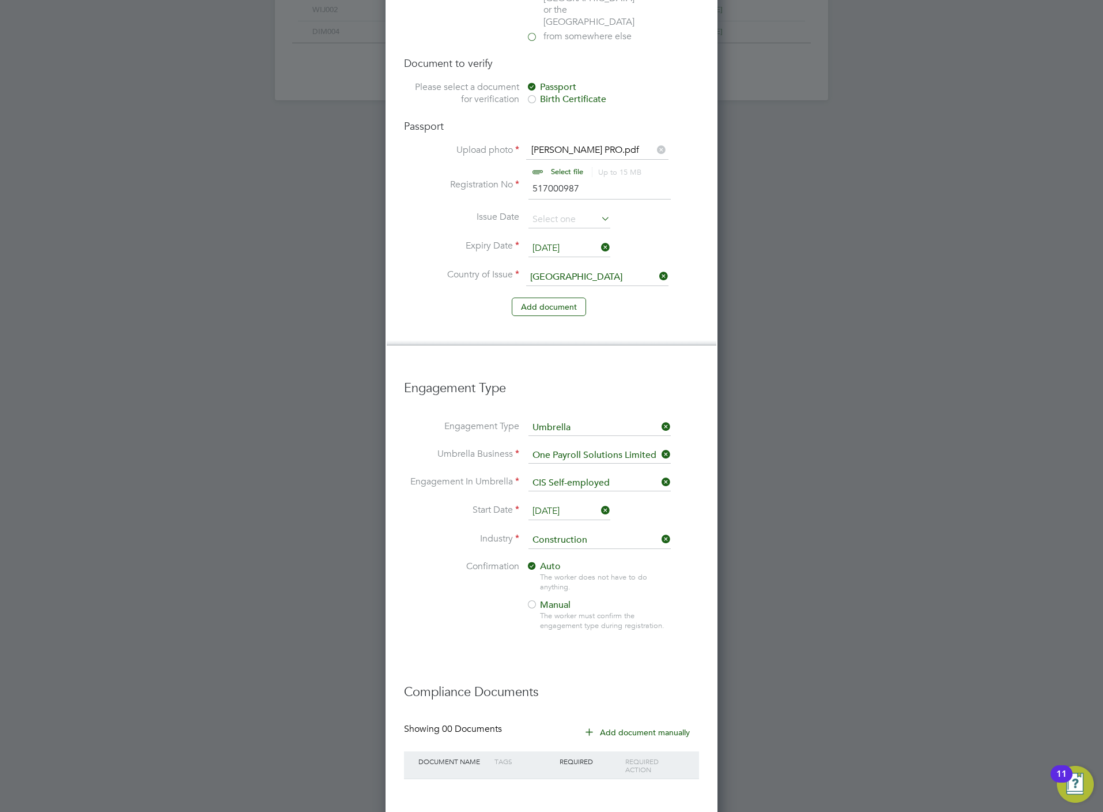
scroll to position [887, 0]
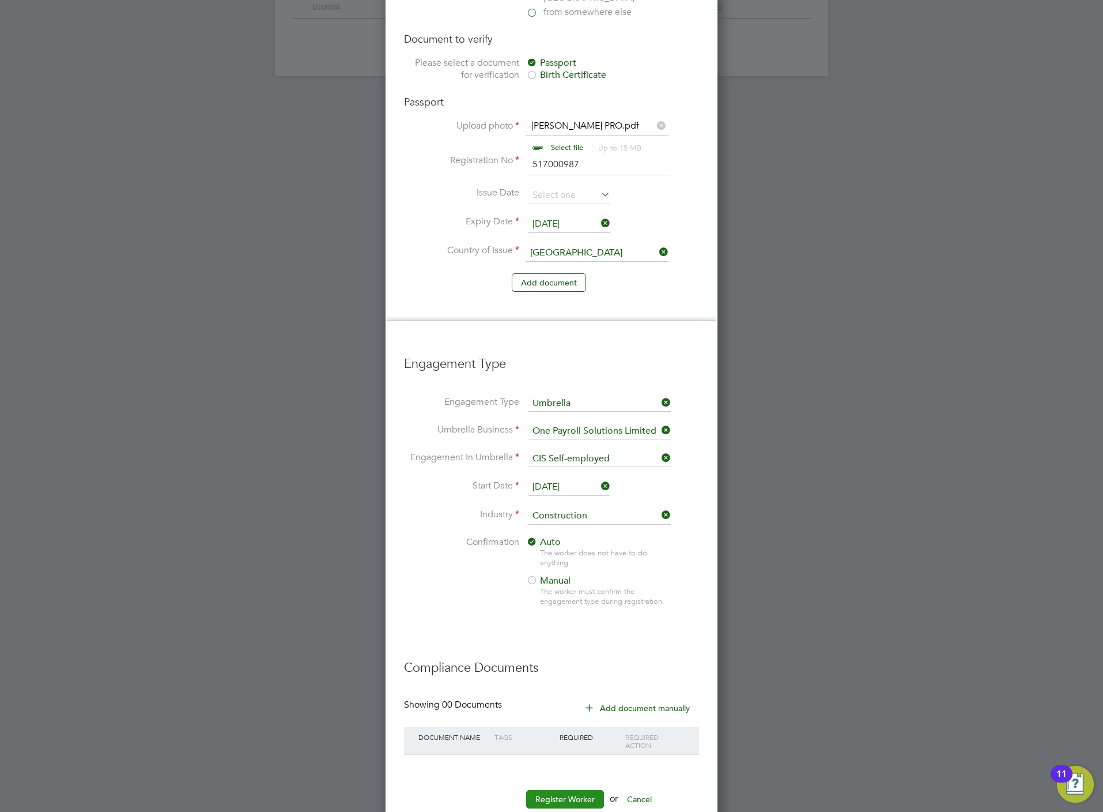
click at [582, 790] on button "Register Worker" at bounding box center [565, 799] width 78 height 18
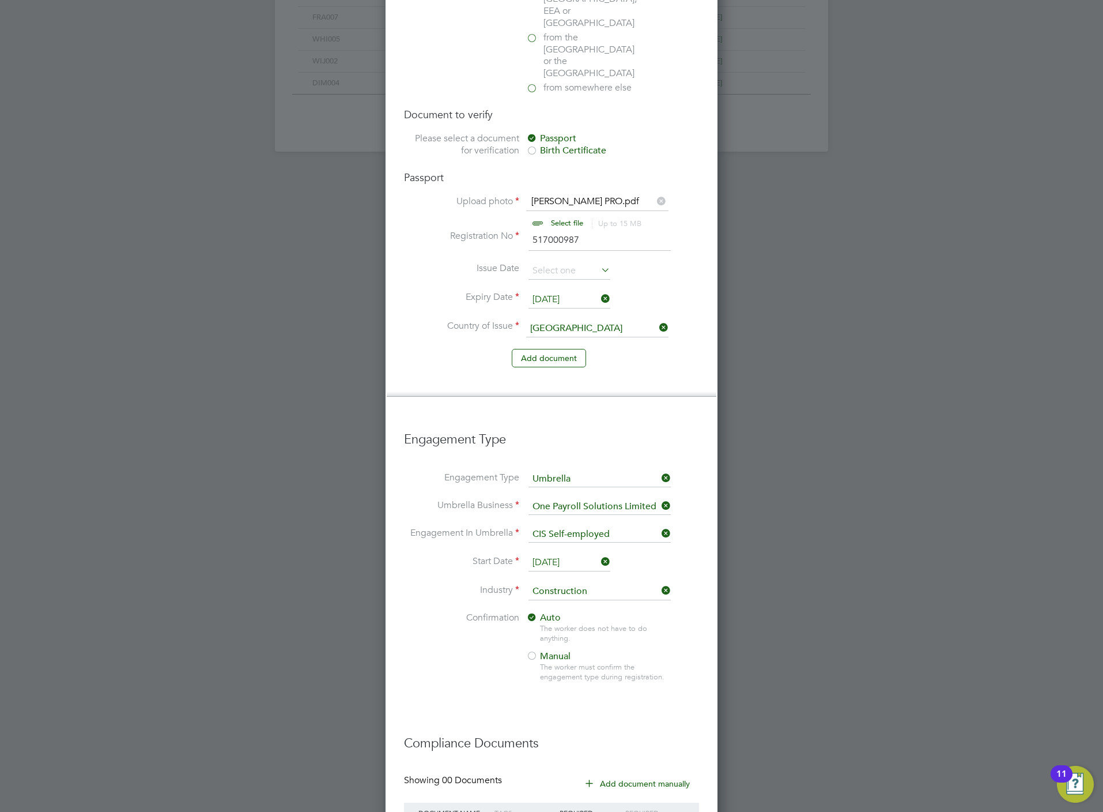
scroll to position [0, 0]
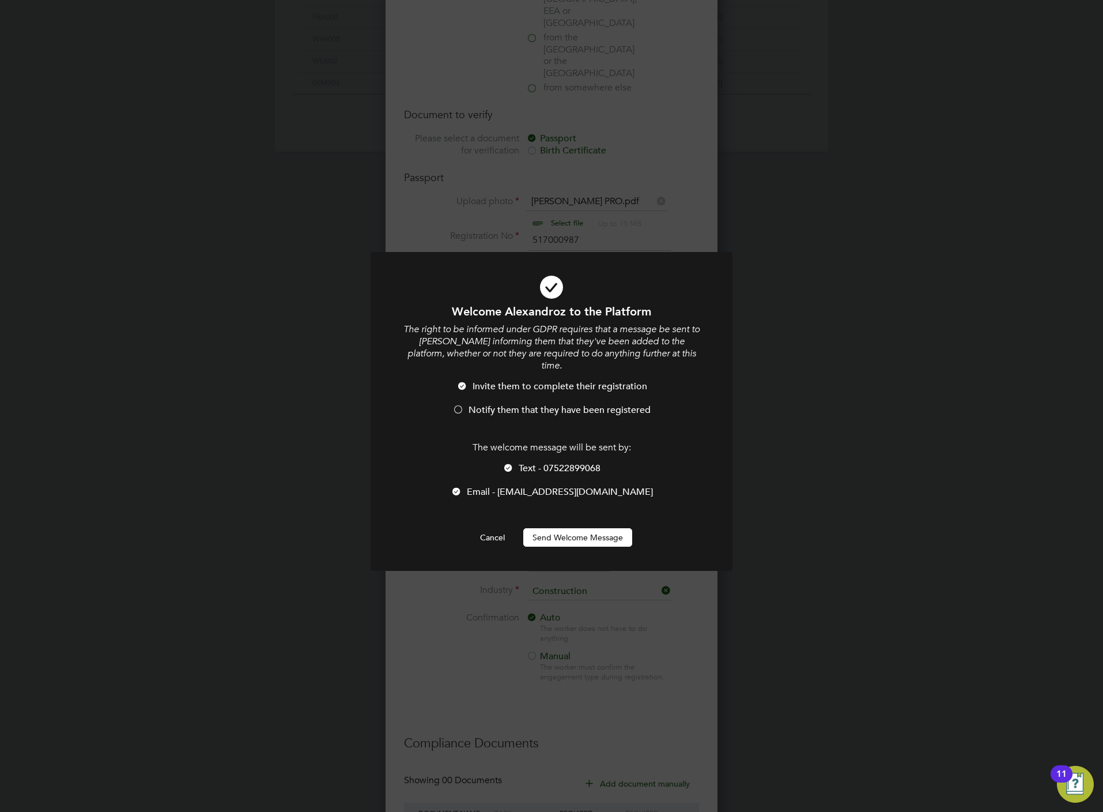
drag, startPoint x: 352, startPoint y: 218, endPoint x: 393, endPoint y: 267, distance: 64.2
click at [353, 219] on div "Welcome Alexandroz to the Platform The right to be informed under GDPR requires…" at bounding box center [551, 406] width 1103 height 812
click at [487, 404] on span "Notify them that they have been registered" at bounding box center [560, 410] width 182 height 12
click at [547, 462] on li "Text - 07522899068" at bounding box center [552, 474] width 300 height 24
click at [552, 528] on button "Send Welcome Message" at bounding box center [577, 537] width 109 height 18
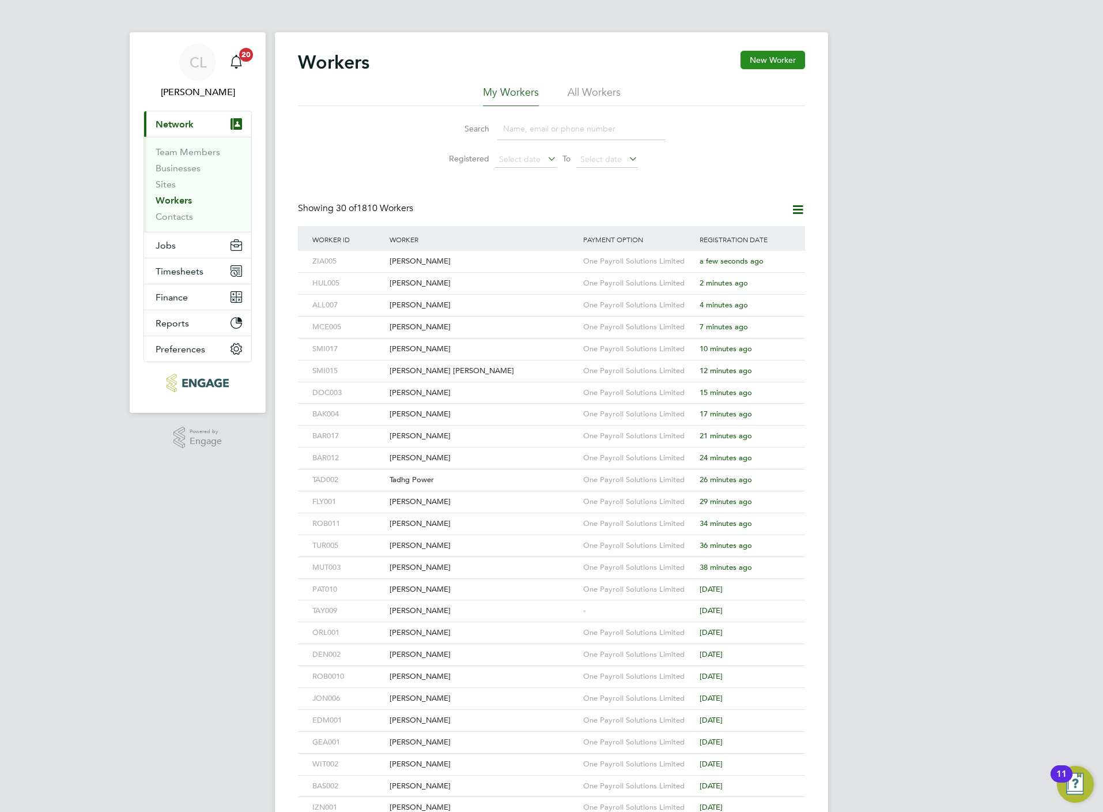
click at [775, 61] on button "New Worker" at bounding box center [773, 60] width 65 height 18
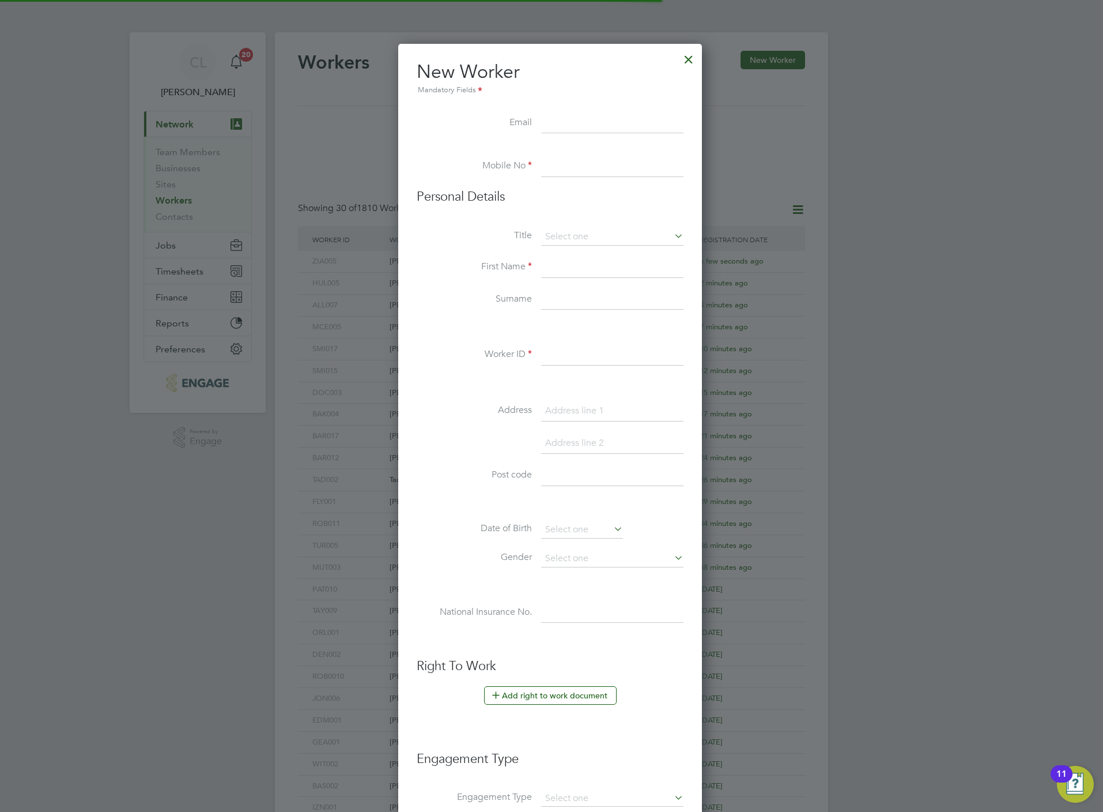
scroll to position [985, 307]
click at [541, 114] on li "Email" at bounding box center [550, 129] width 267 height 32
click at [559, 119] on input at bounding box center [612, 123] width 142 height 21
click at [473, 170] on label "Mobile No" at bounding box center [474, 166] width 115 height 12
click at [561, 171] on input at bounding box center [612, 166] width 142 height 21
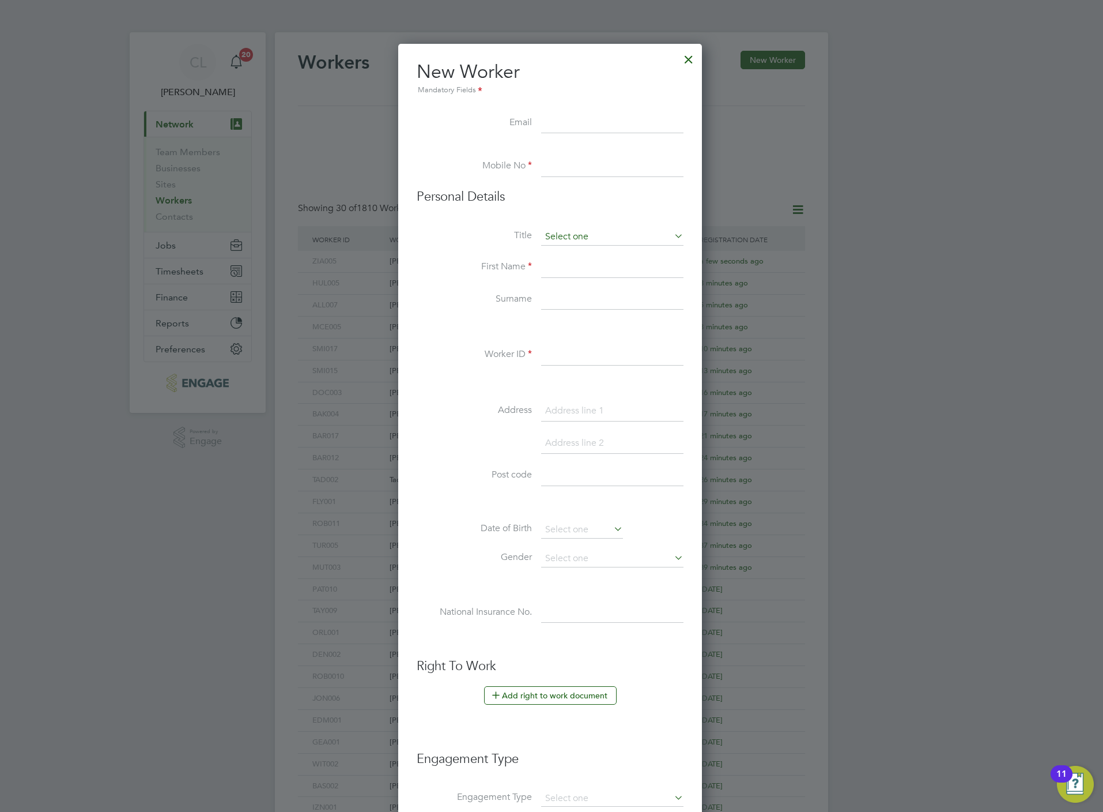
click at [559, 235] on input at bounding box center [612, 236] width 142 height 17
click at [554, 254] on li "Mr" at bounding box center [613, 253] width 144 height 15
type input "Mr"
click at [557, 277] on li "First Name" at bounding box center [550, 273] width 267 height 32
click at [557, 265] on input at bounding box center [612, 267] width 142 height 21
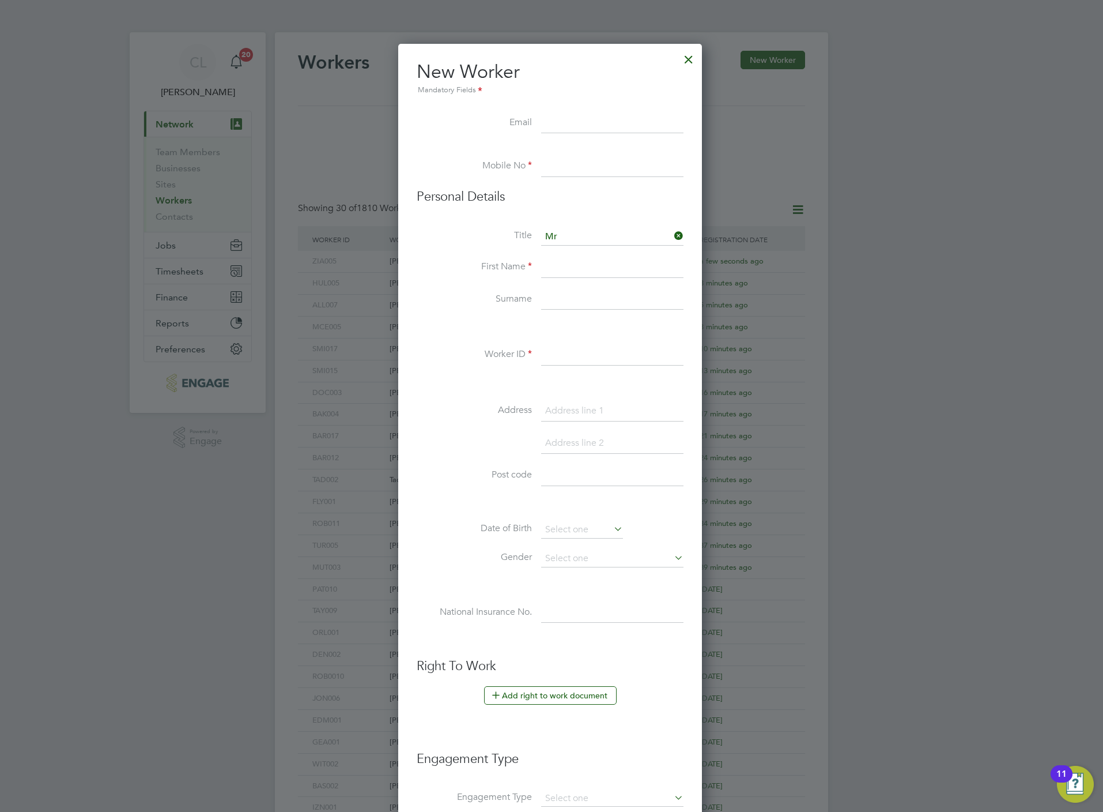
paste input "Kennedy Bevis"
click at [600, 260] on input "Kennedy Bevis" at bounding box center [612, 267] width 142 height 21
type input "Kennedy"
paste input "Bevis"
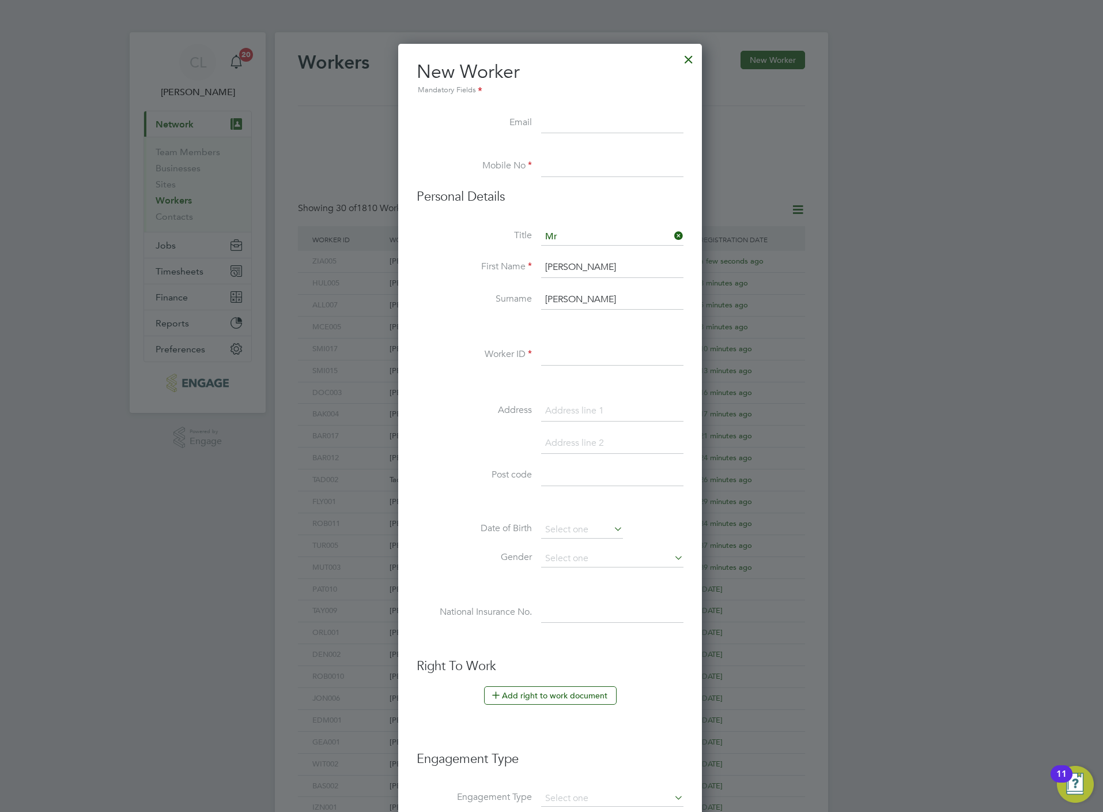
type input "Bevis"
type input "BEV003"
click at [608, 104] on li "New Worker Mandatory Fields" at bounding box center [550, 86] width 267 height 53
click at [614, 116] on input at bounding box center [612, 123] width 142 height 21
click at [602, 161] on input at bounding box center [612, 166] width 142 height 21
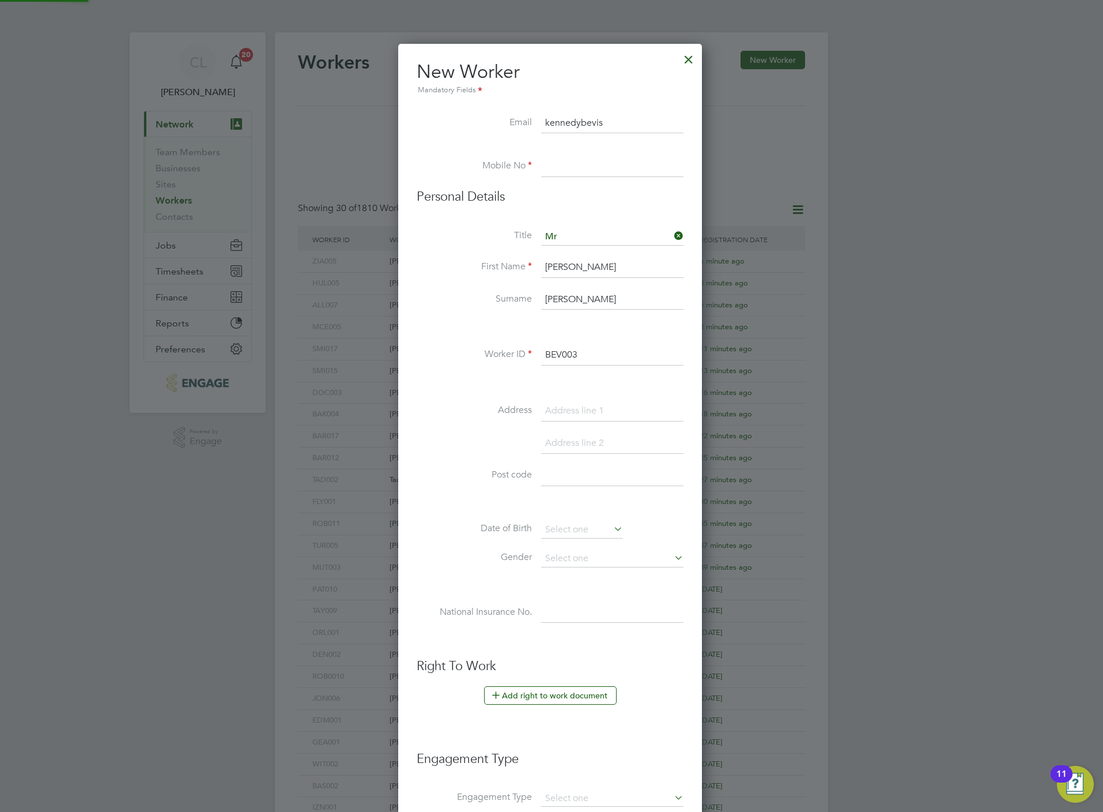
click at [612, 111] on li "New Worker Mandatory Fields" at bounding box center [550, 86] width 267 height 53
click at [630, 116] on input "kennedybevis" at bounding box center [612, 123] width 142 height 21
type input "kennedybevis@gmail.com"
type input "0732536578"
click at [581, 253] on li "Mr" at bounding box center [613, 253] width 144 height 15
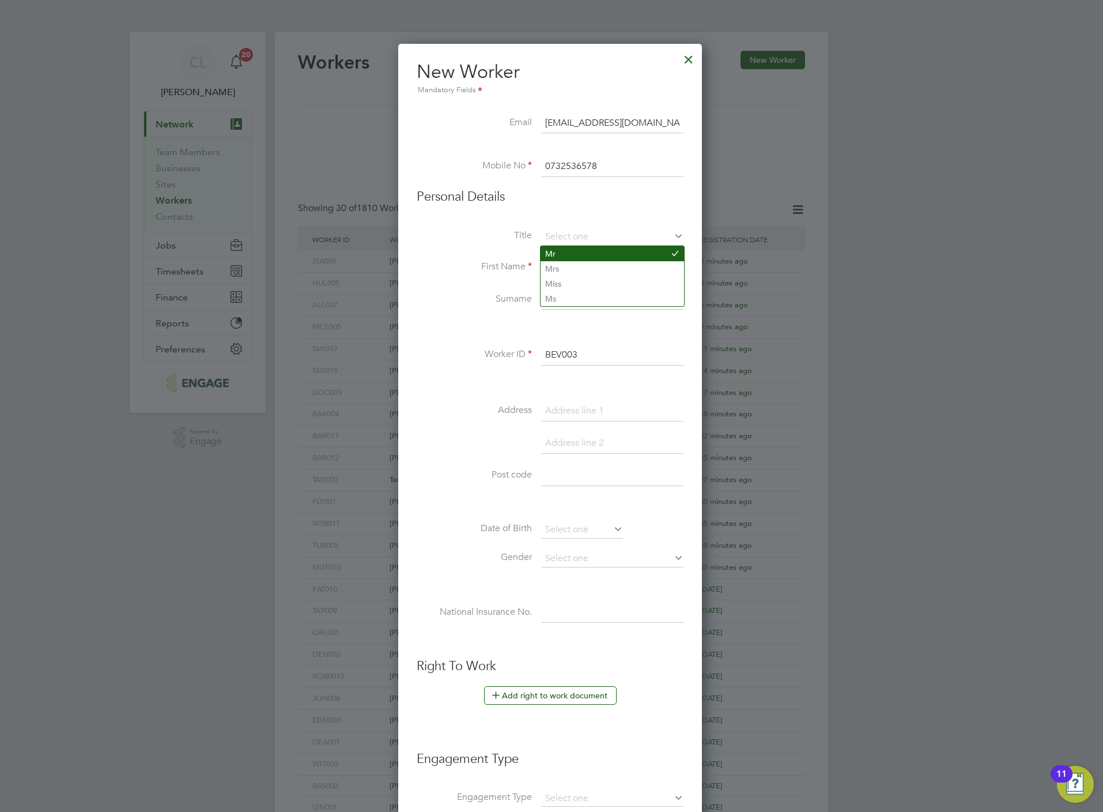
type input "Mr"
click at [563, 702] on button "Add right to work document" at bounding box center [550, 695] width 133 height 18
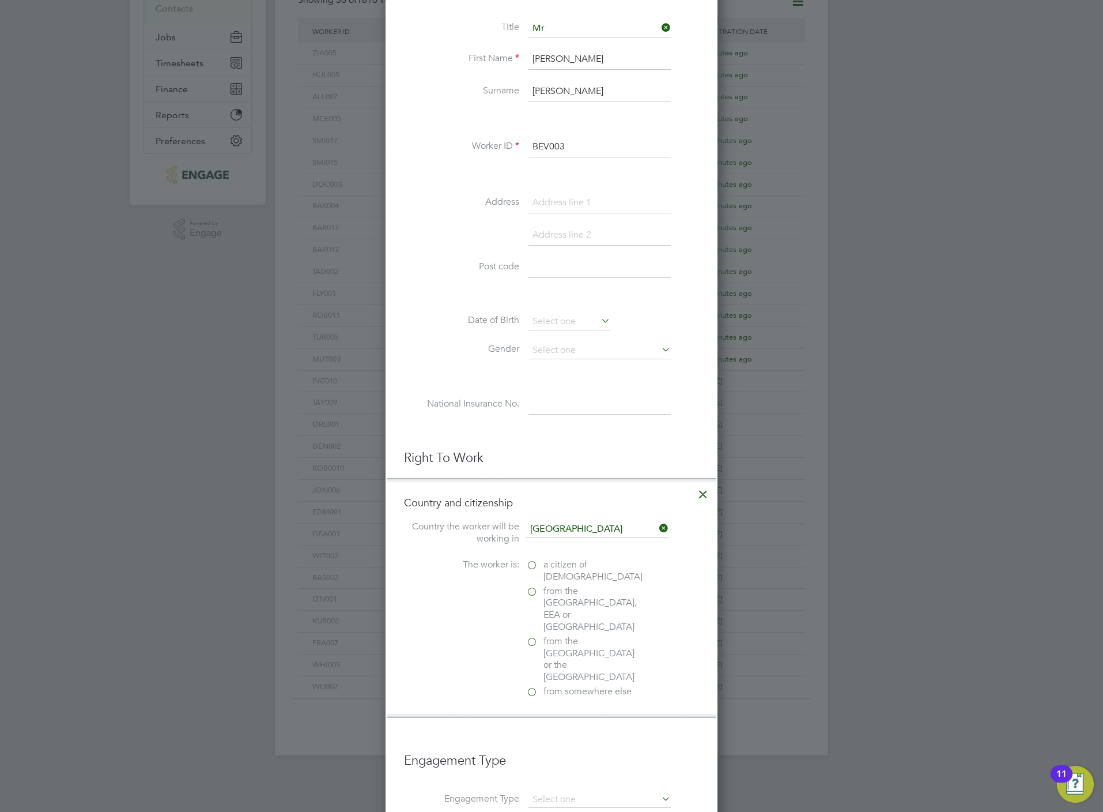
scroll to position [259, 0]
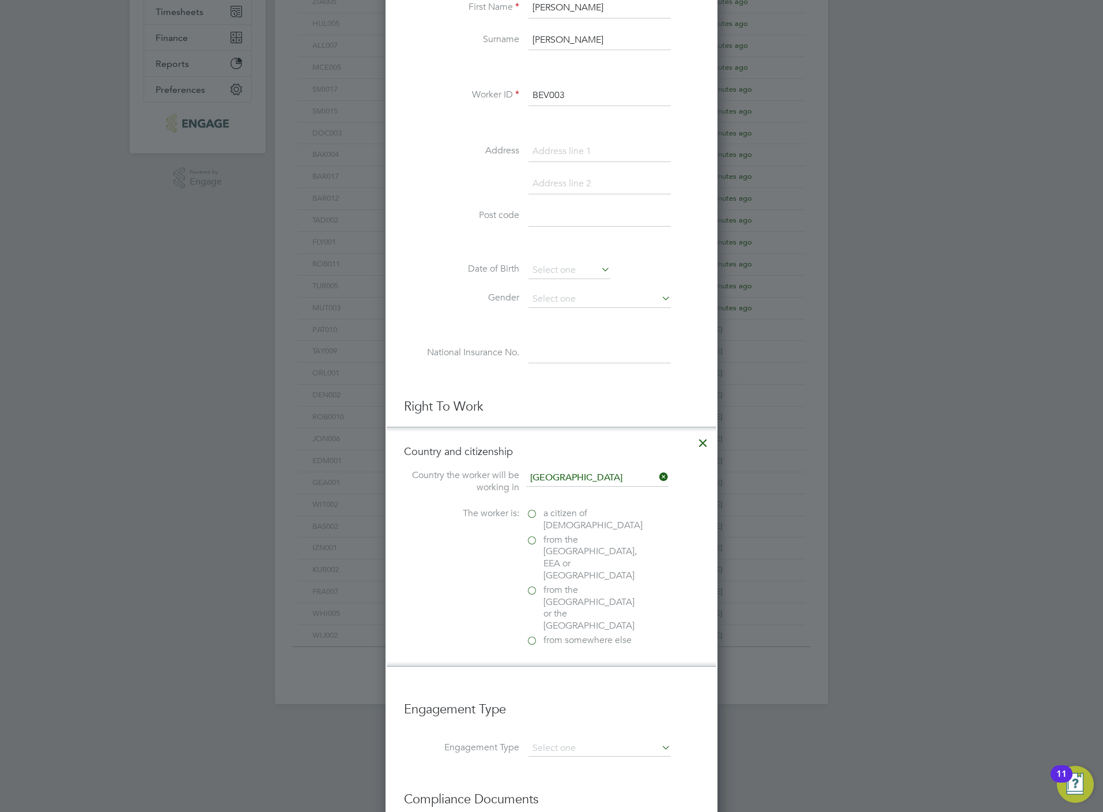
click at [559, 509] on span "a citizen of United Kingdom" at bounding box center [593, 519] width 99 height 24
click at [0, 0] on input "a citizen of United Kingdom" at bounding box center [0, 0] width 0 height 0
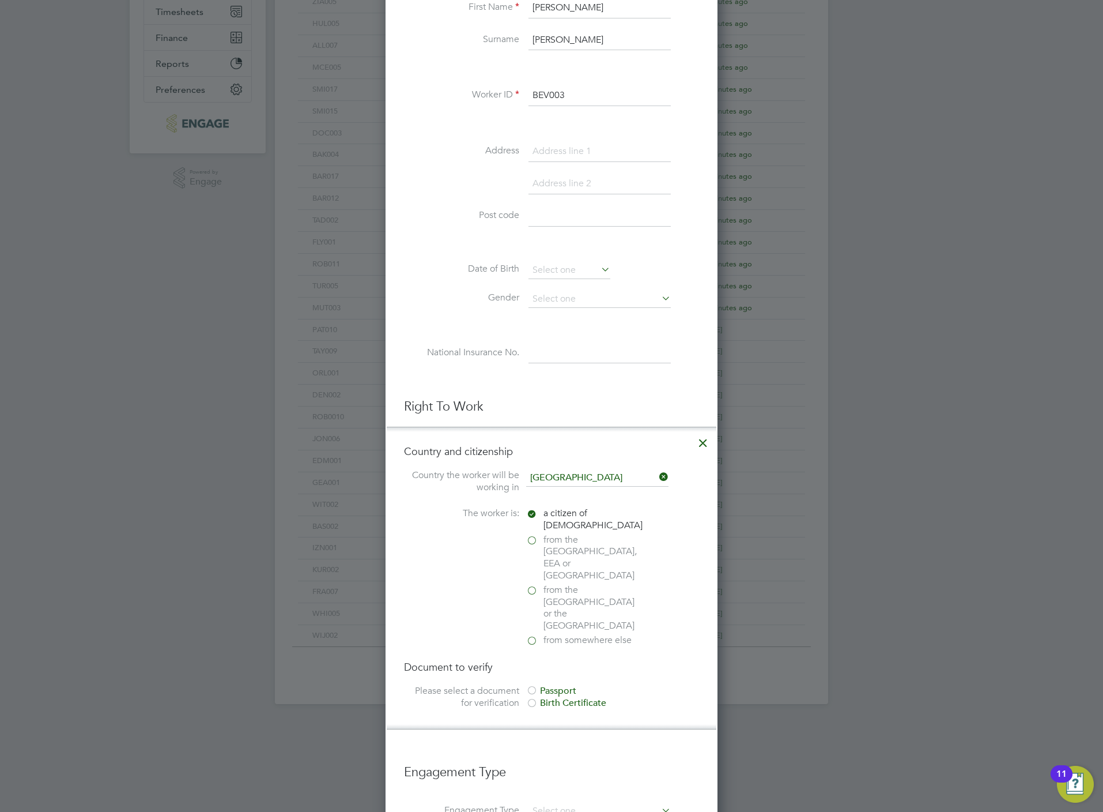
click at [566, 685] on div "Passport" at bounding box center [612, 691] width 173 height 12
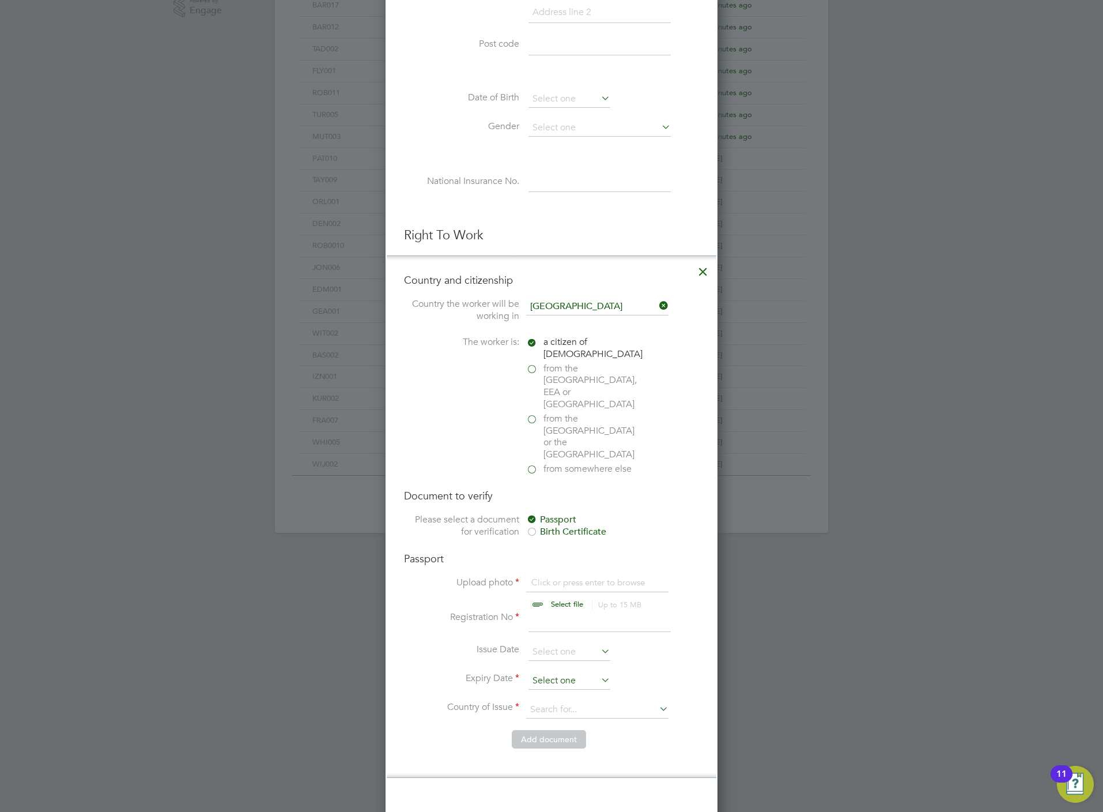
scroll to position [432, 0]
click at [580, 575] on input "file" at bounding box center [578, 592] width 181 height 35
click at [697, 263] on icon at bounding box center [703, 267] width 21 height 21
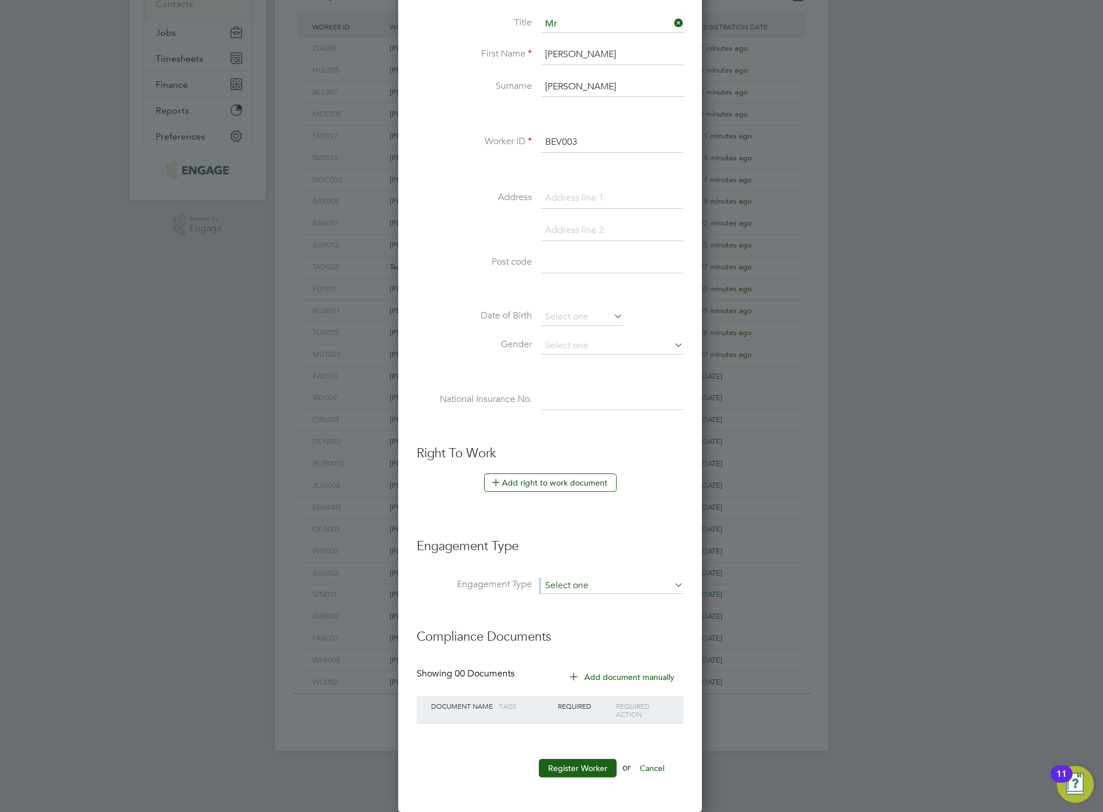
click at [586, 575] on ul "New Worker Mandatory Fields Email kennedybevis@gmail.com Mobile No 0732536578 P…" at bounding box center [550, 317] width 267 height 941
drag, startPoint x: 586, startPoint y: 575, endPoint x: 557, endPoint y: 579, distance: 29.2
click at [557, 579] on input at bounding box center [612, 586] width 142 height 16
click at [567, 650] on li "Umbrella" at bounding box center [613, 654] width 144 height 17
type input "Umbrella"
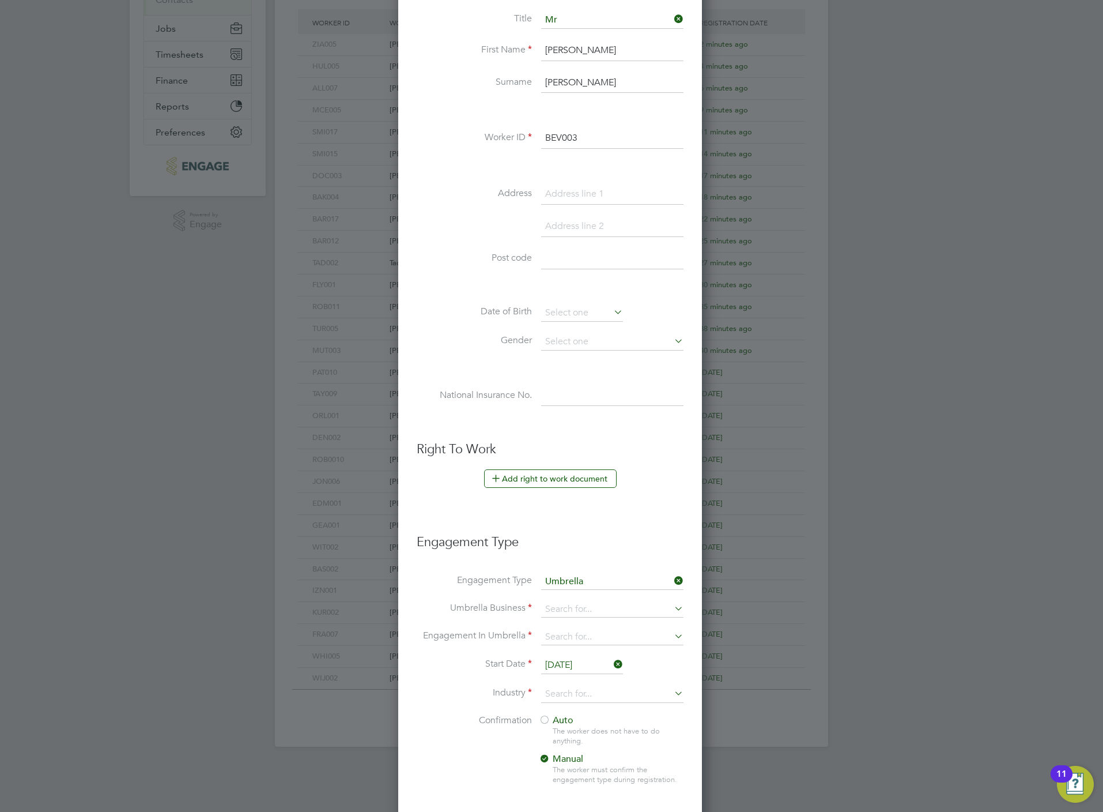
scroll to position [1199, 307]
click at [570, 593] on li "Engagement Type Umbrella" at bounding box center [550, 588] width 267 height 28
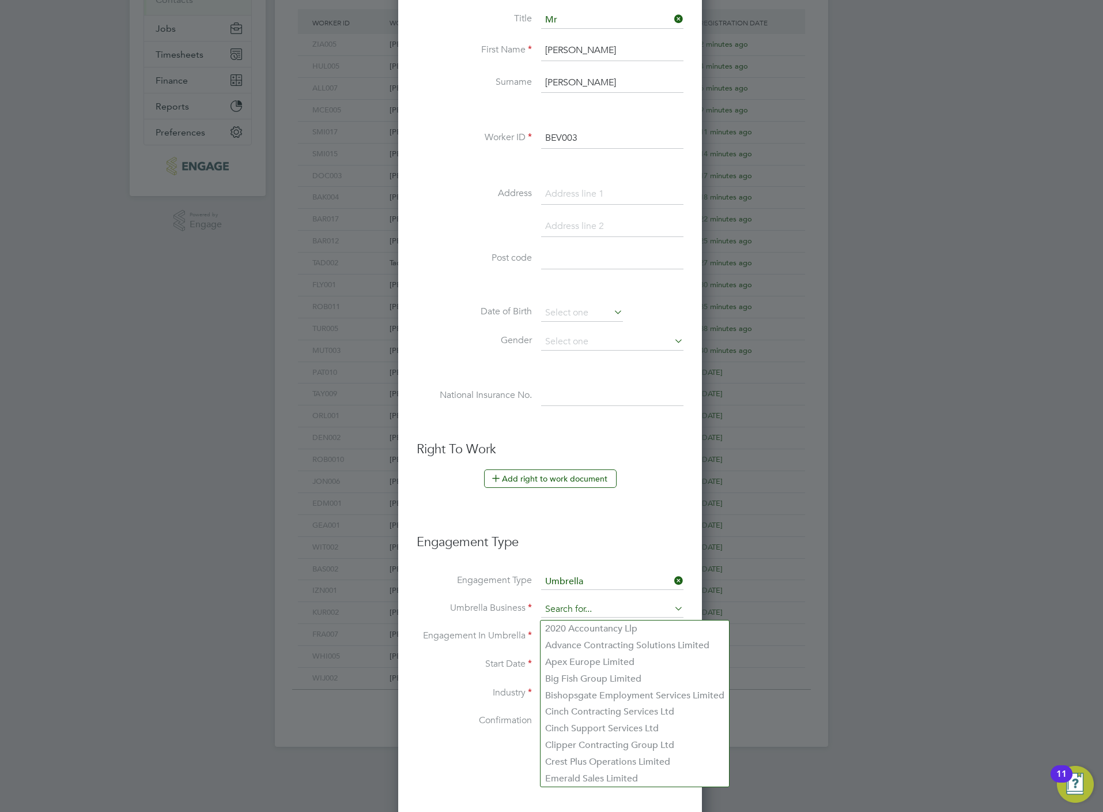
click at [574, 608] on input at bounding box center [612, 609] width 142 height 16
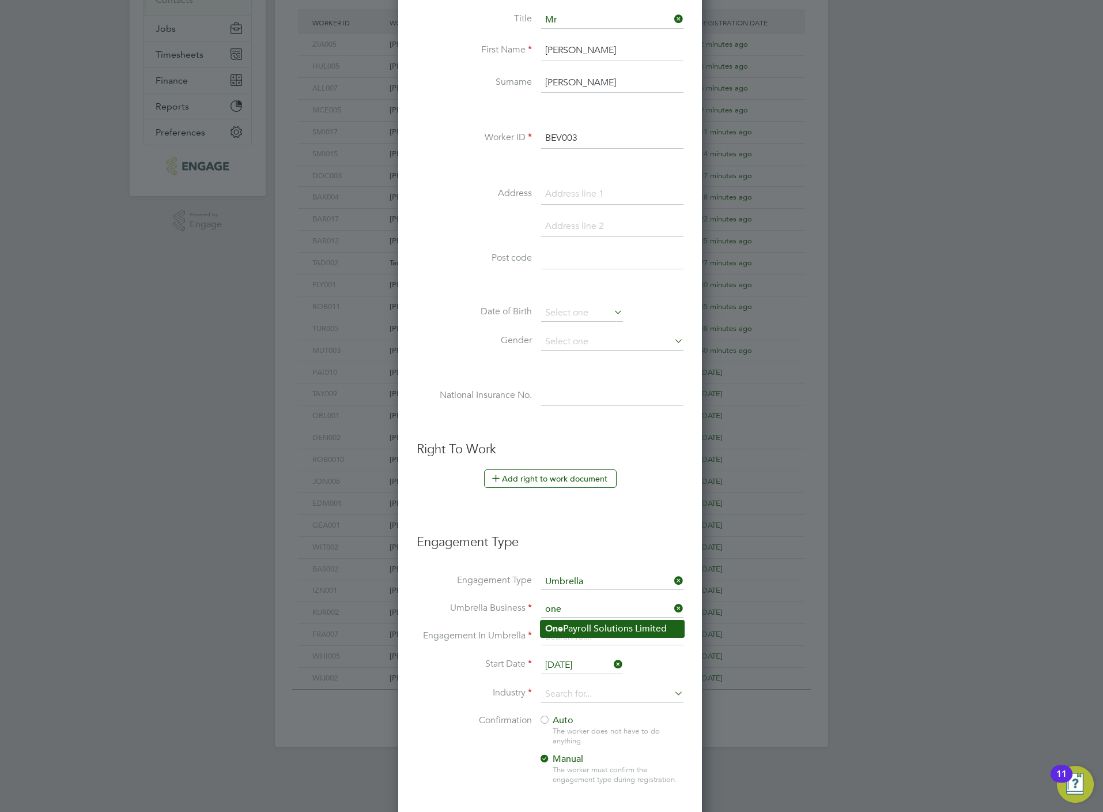
click at [620, 623] on li "One Payroll Solutions Limited" at bounding box center [613, 628] width 144 height 17
type input "One Payroll Solutions Limited"
click at [606, 643] on input at bounding box center [612, 637] width 142 height 16
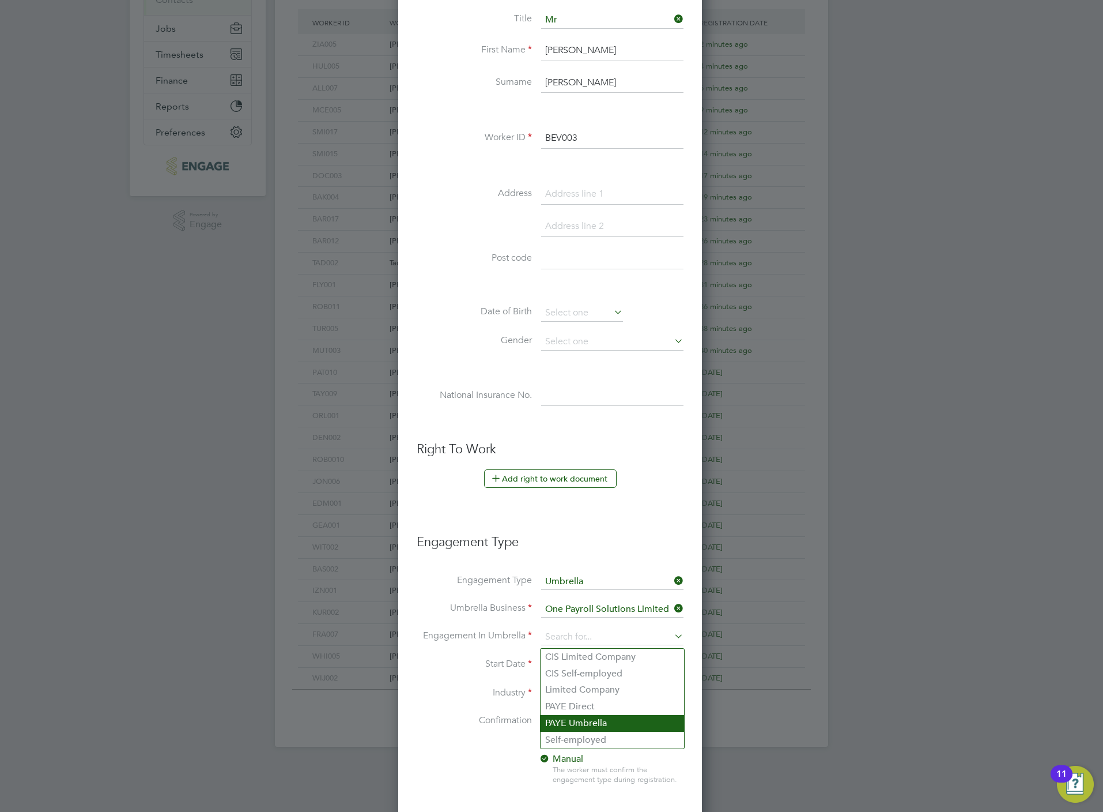
click at [566, 715] on li "PAYE Umbrella" at bounding box center [613, 723] width 144 height 17
type input "PAYE Umbrella"
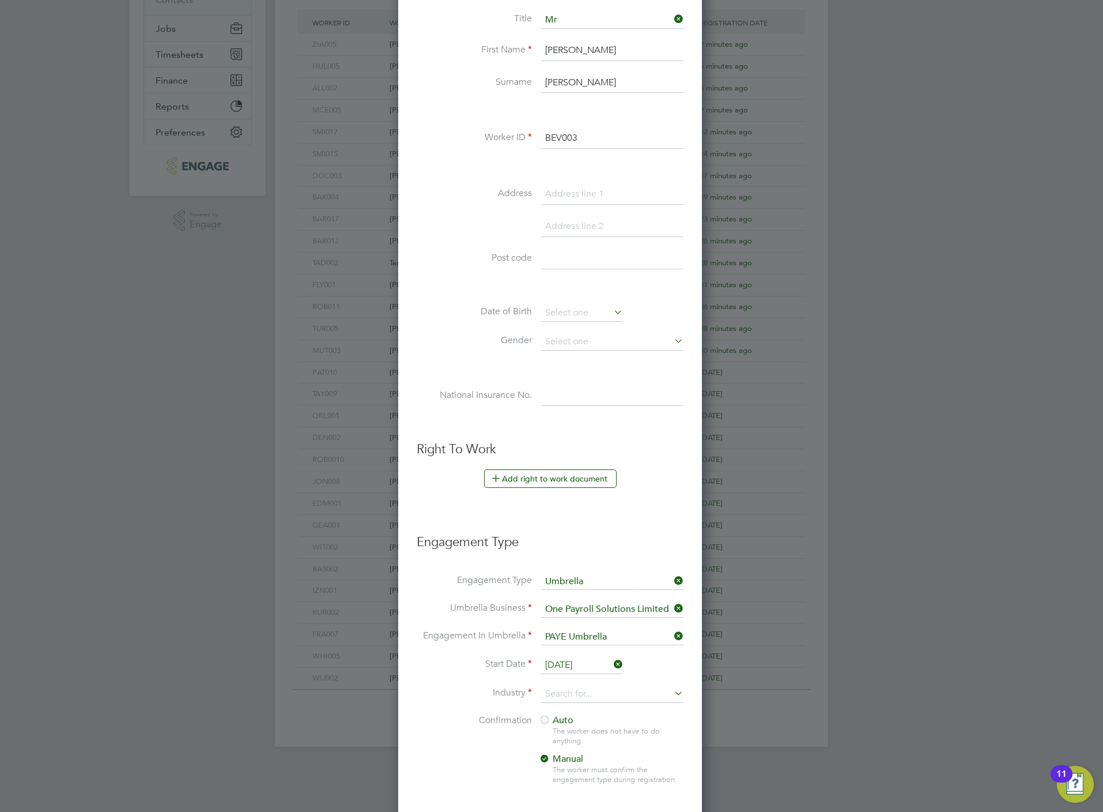
click at [553, 659] on input "[DATE]" at bounding box center [582, 665] width 82 height 17
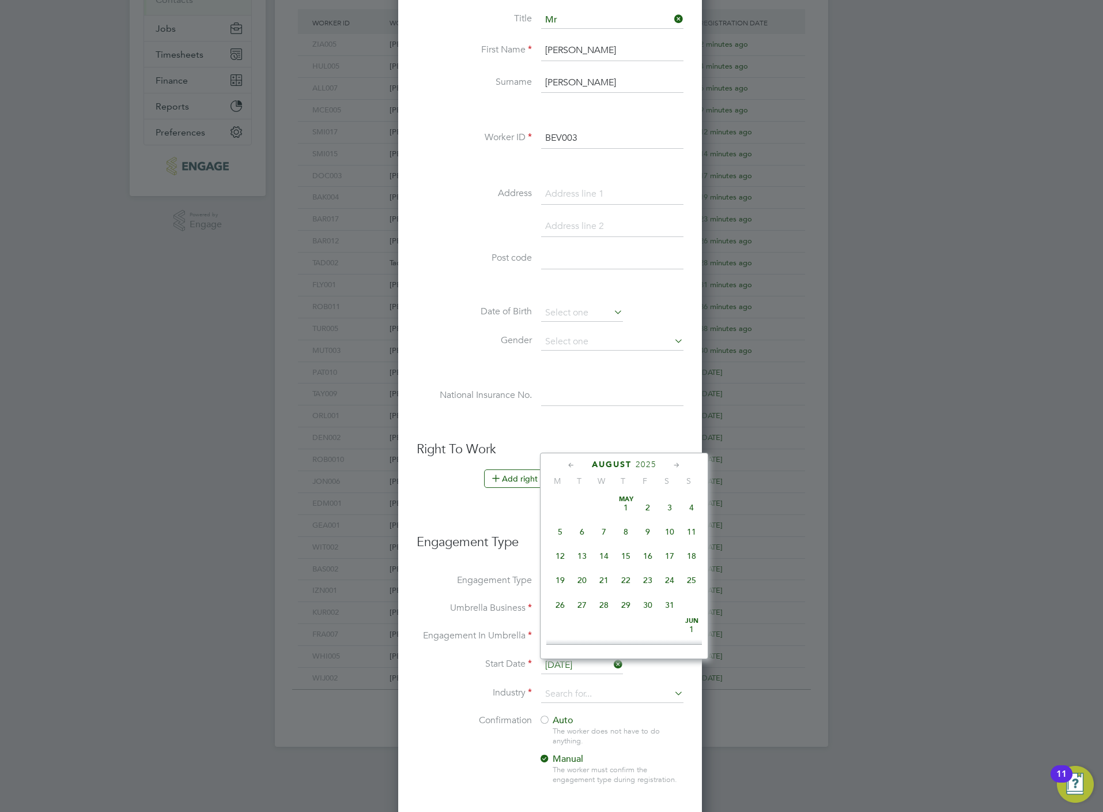
scroll to position [443, 0]
click at [562, 528] on span "18" at bounding box center [560, 526] width 22 height 22
type input "[DATE]"
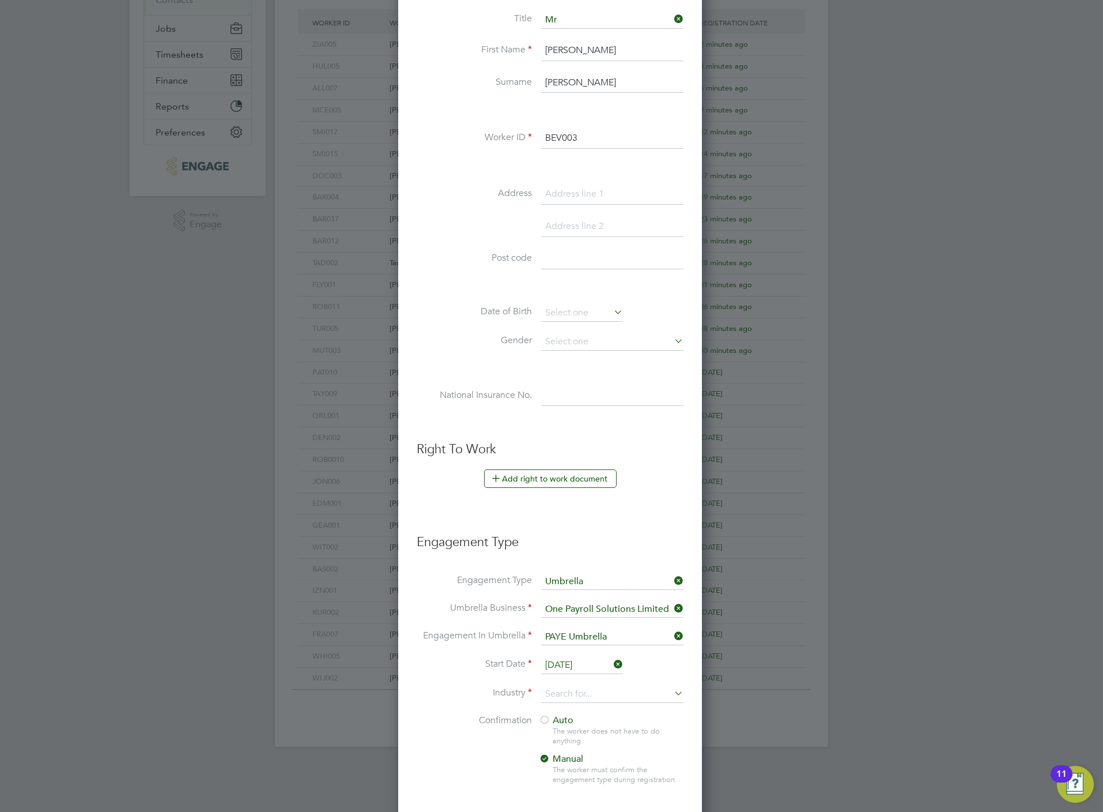
click at [571, 685] on li "Start Date 18 Aug 2025" at bounding box center [550, 671] width 267 height 29
click at [576, 699] on input at bounding box center [612, 693] width 142 height 17
click at [581, 787] on li "Construction" at bounding box center [613, 793] width 144 height 16
type input "Construction"
click at [561, 724] on span "Auto" at bounding box center [556, 720] width 35 height 12
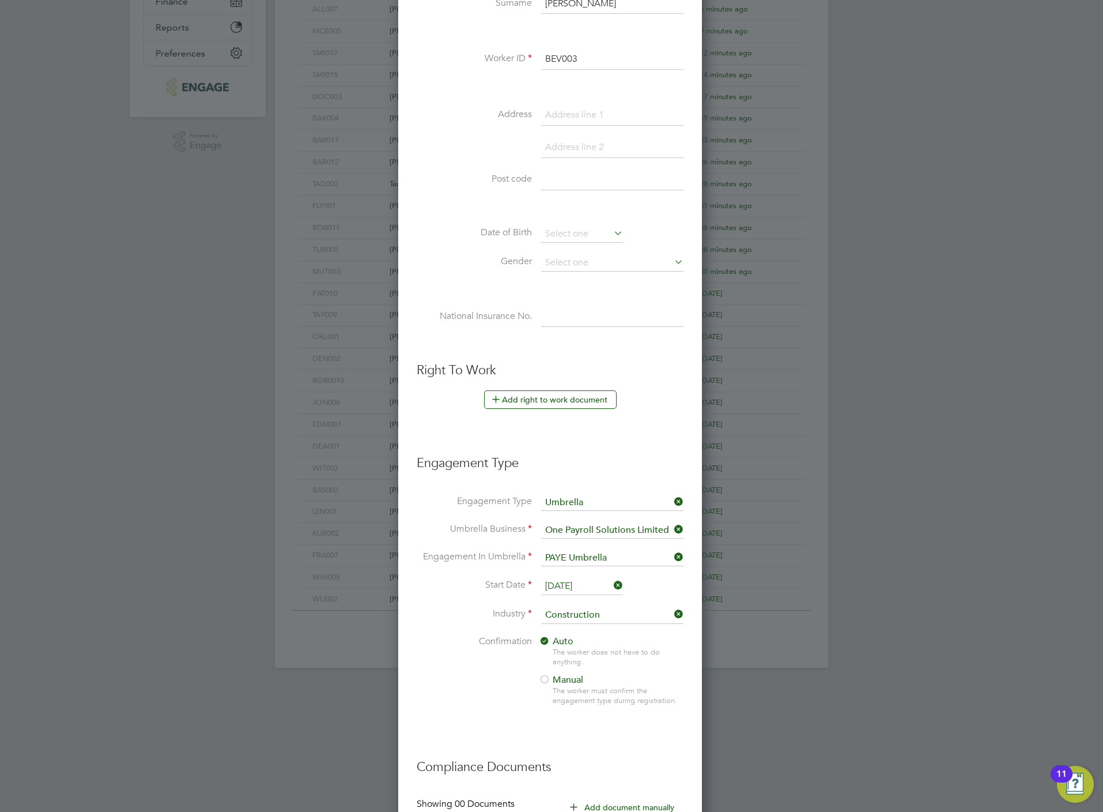
scroll to position [431, 0]
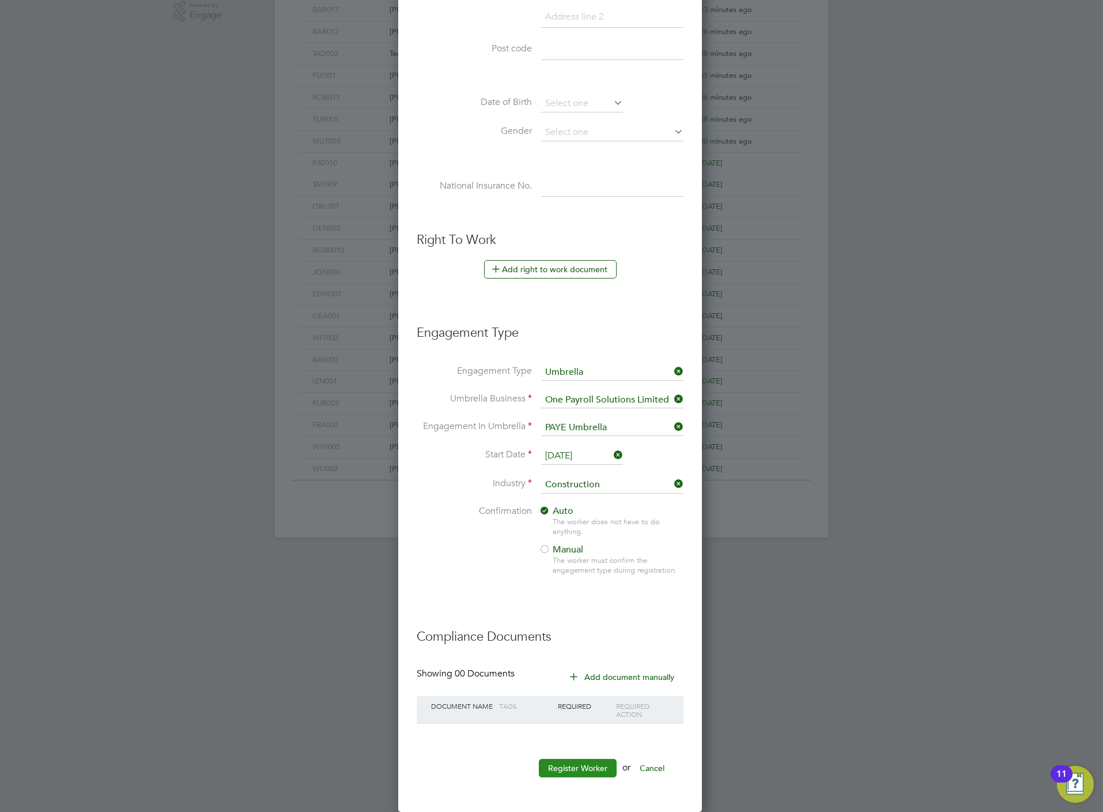
click at [569, 759] on button "Register Worker" at bounding box center [578, 768] width 78 height 18
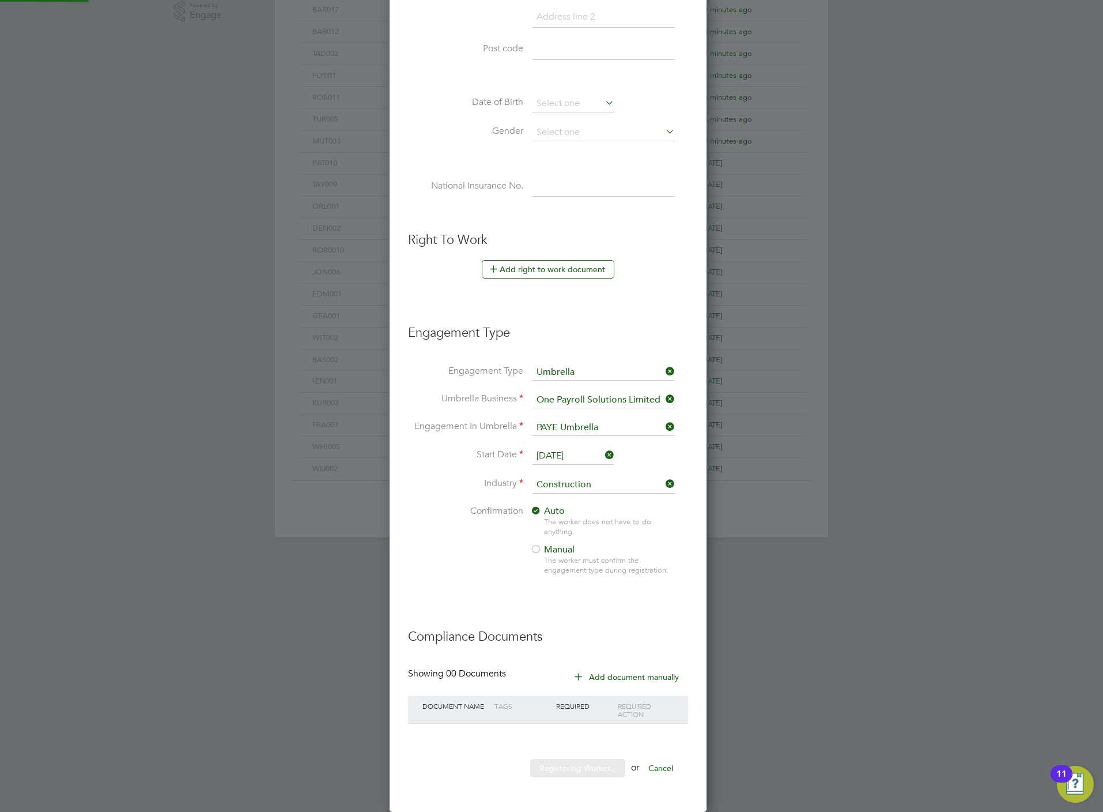
scroll to position [0, 0]
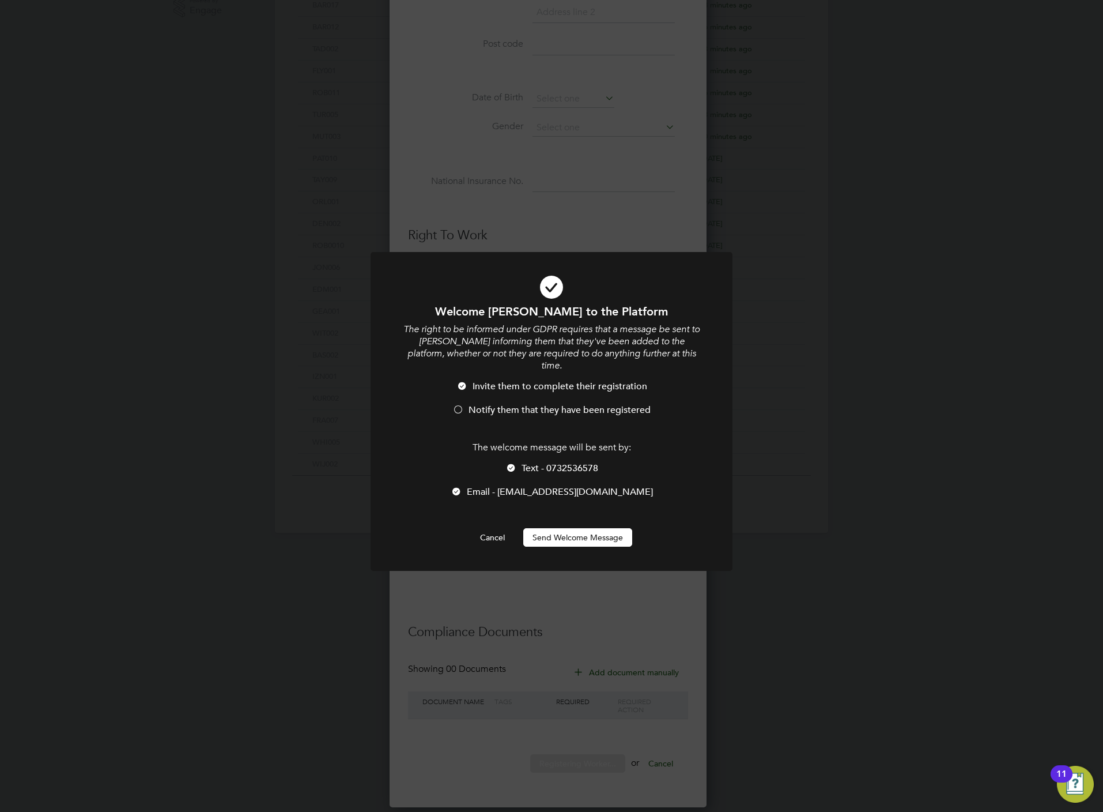
click at [515, 463] on div at bounding box center [512, 469] width 12 height 12
click at [531, 404] on span "Notify them that they have been registered" at bounding box center [560, 410] width 182 height 12
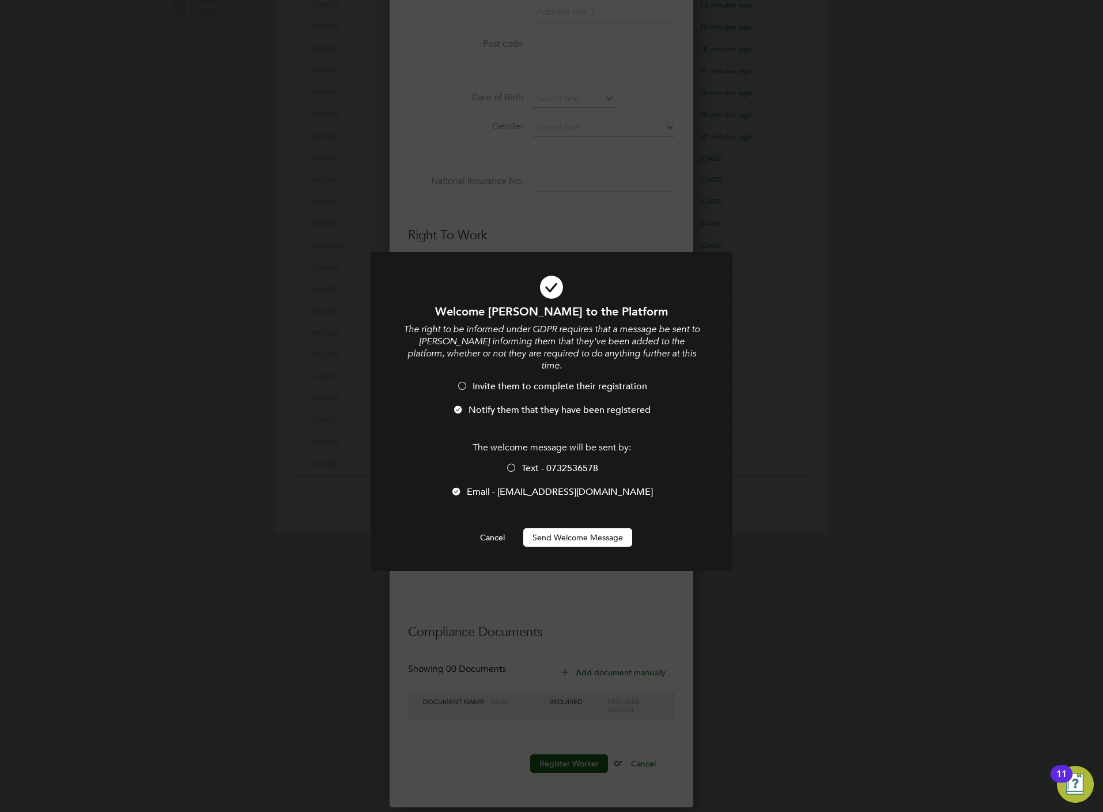
scroll to position [5, 5]
click at [585, 513] on div "Welcome Kennedy to the Platform The right to be informed under GDPR requires th…" at bounding box center [552, 425] width 300 height 243
click at [589, 528] on button "Send Welcome Message" at bounding box center [577, 537] width 109 height 18
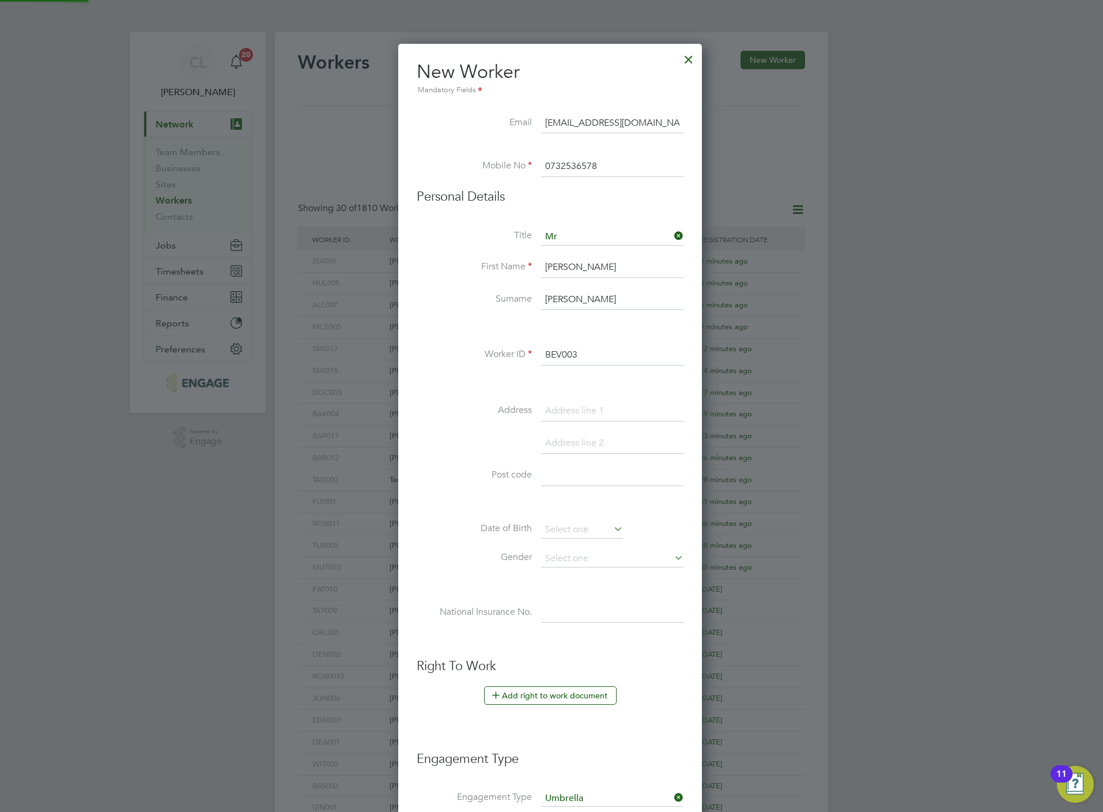
scroll to position [431, 0]
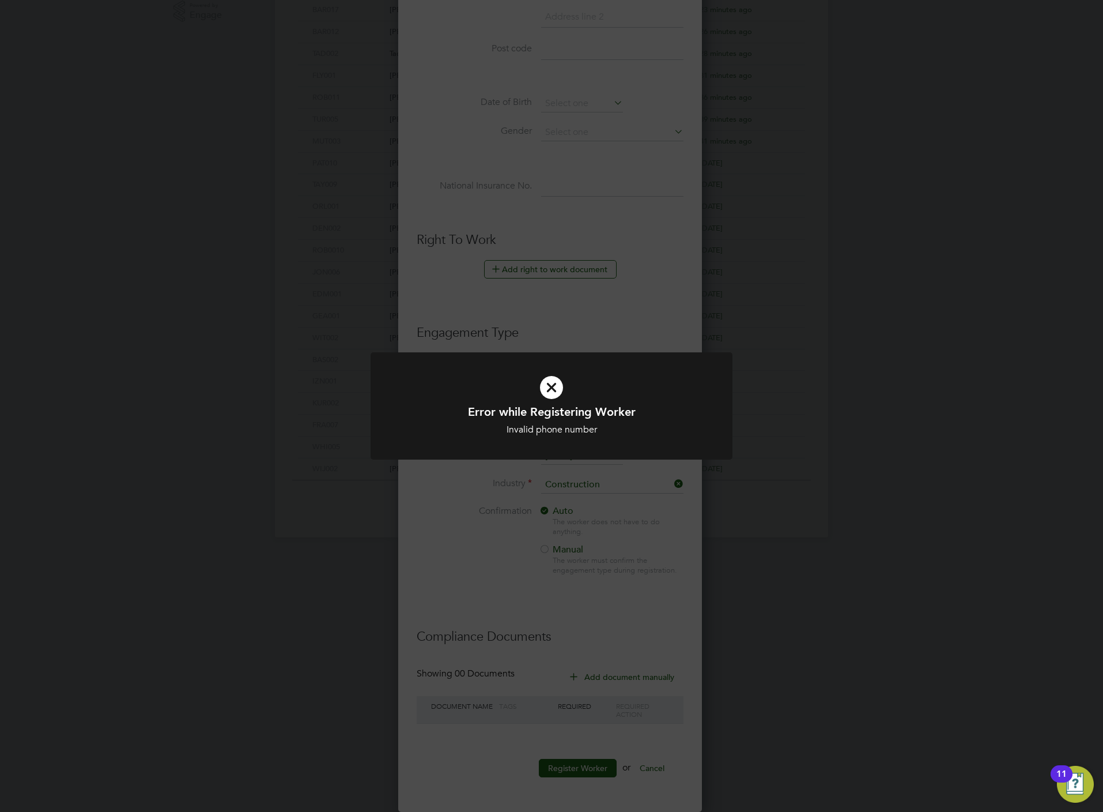
click at [469, 263] on div "Error while Registering Worker Invalid phone number Cancel Okay" at bounding box center [551, 406] width 1103 height 812
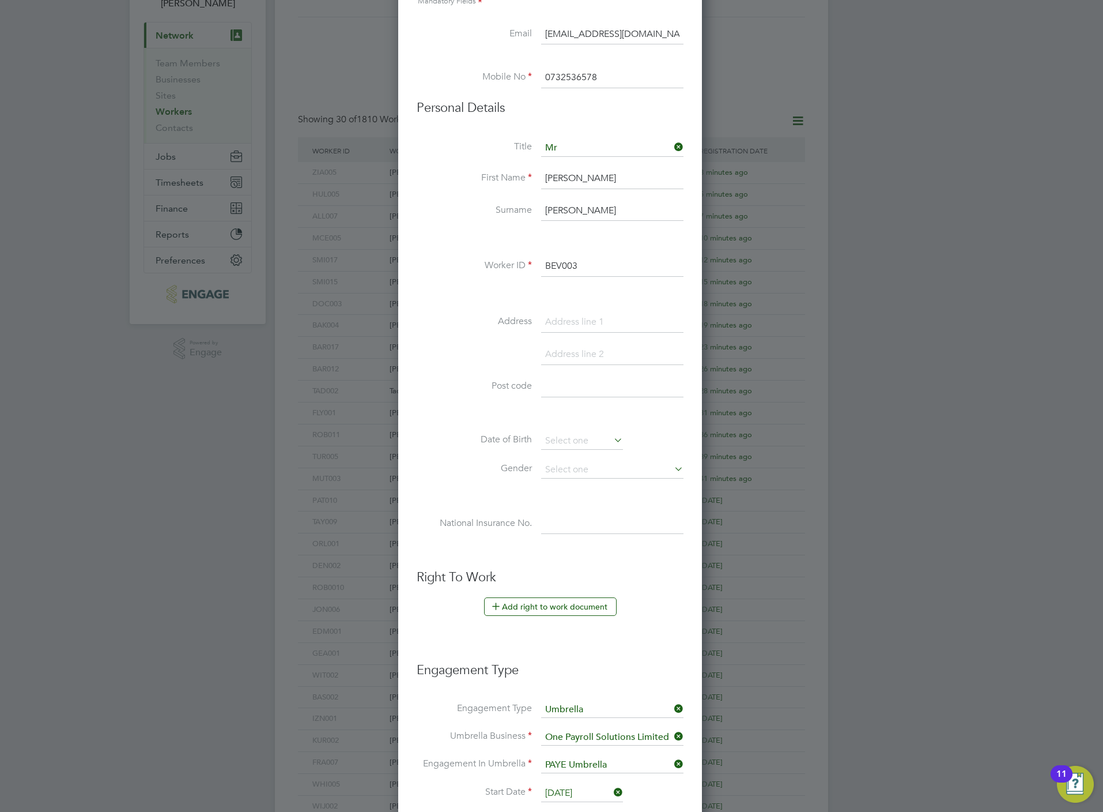
scroll to position [0, 0]
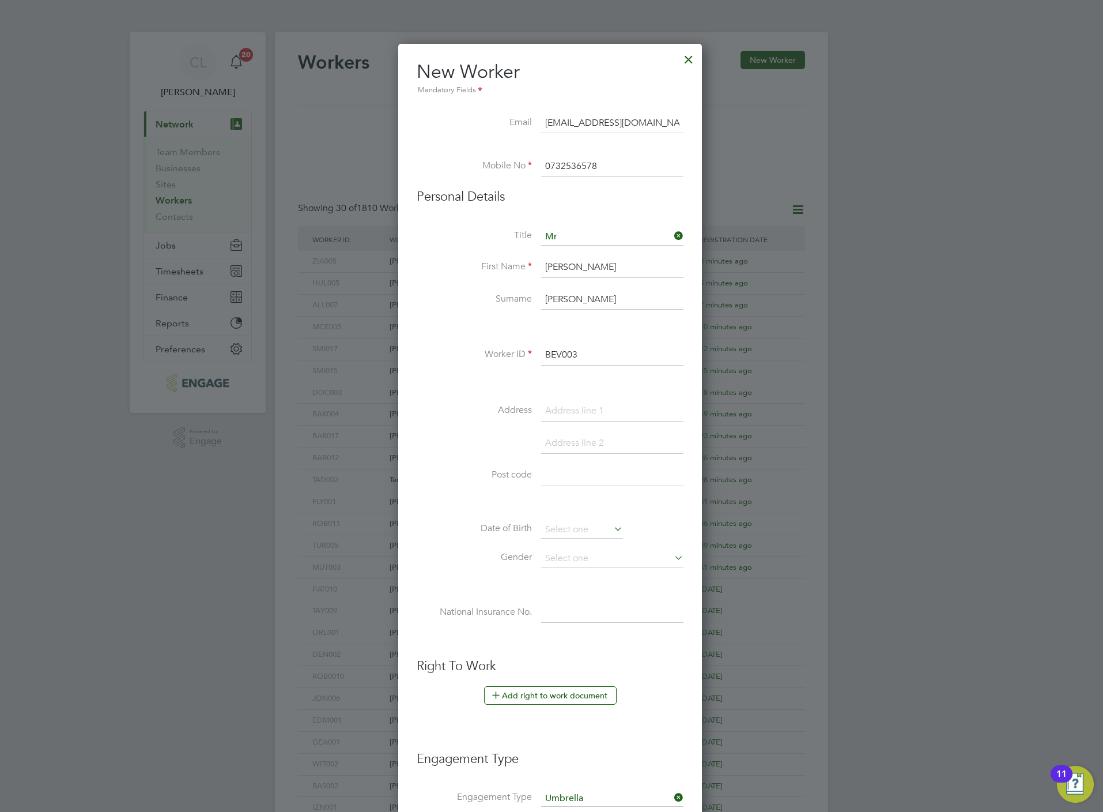
click at [619, 163] on input "0732536578" at bounding box center [612, 166] width 142 height 21
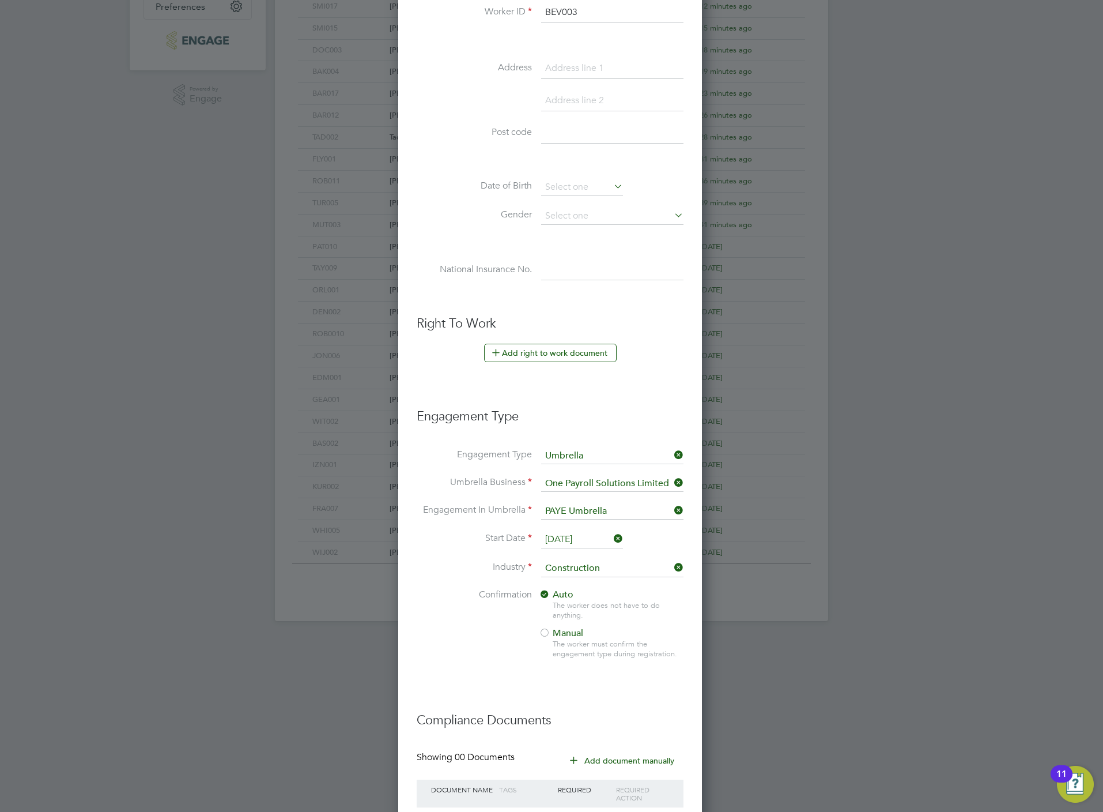
scroll to position [431, 0]
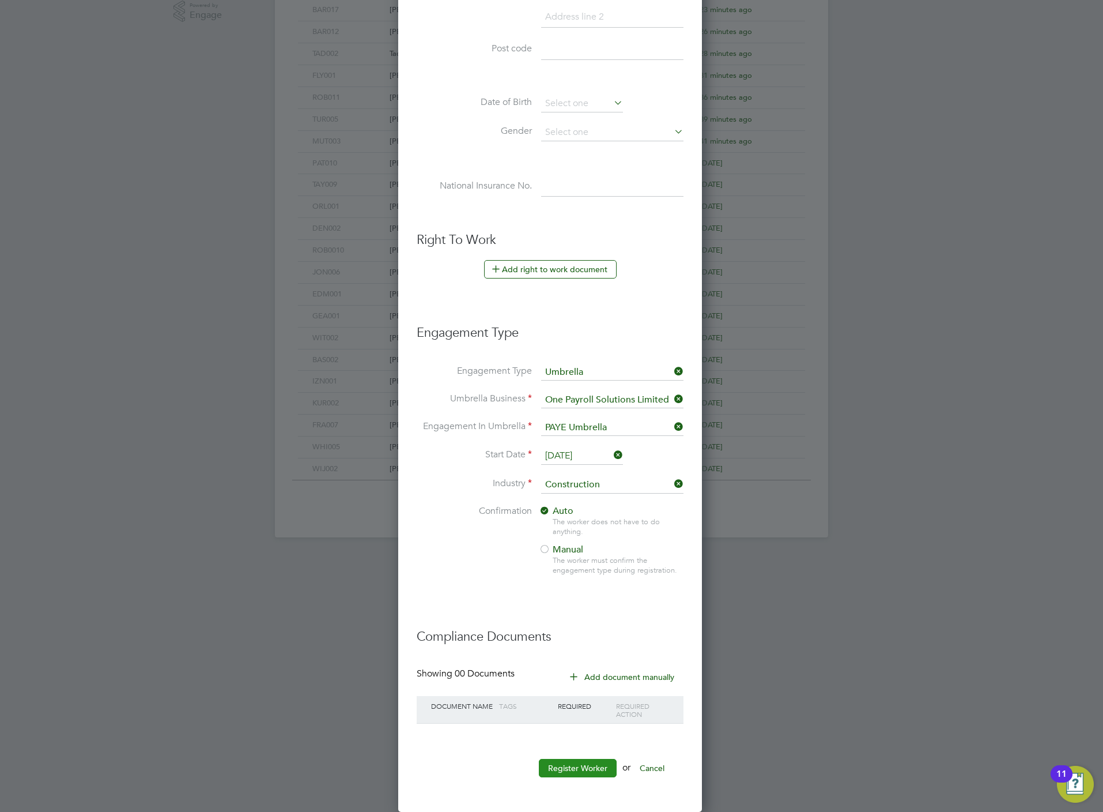
click at [586, 775] on li "Register Worker or Cancel" at bounding box center [550, 774] width 267 height 30
drag, startPoint x: 586, startPoint y: 775, endPoint x: 587, endPoint y: 770, distance: 5.8
click at [587, 770] on button "Register Worker" at bounding box center [578, 768] width 78 height 18
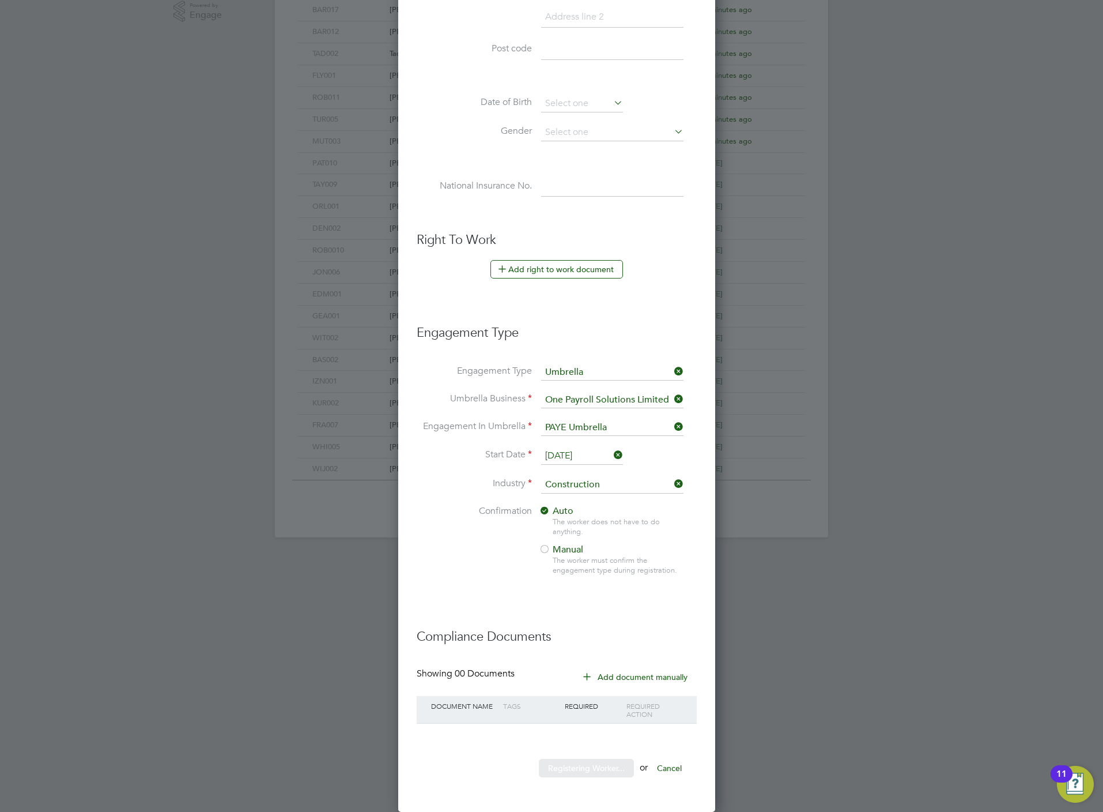
scroll to position [0, 0]
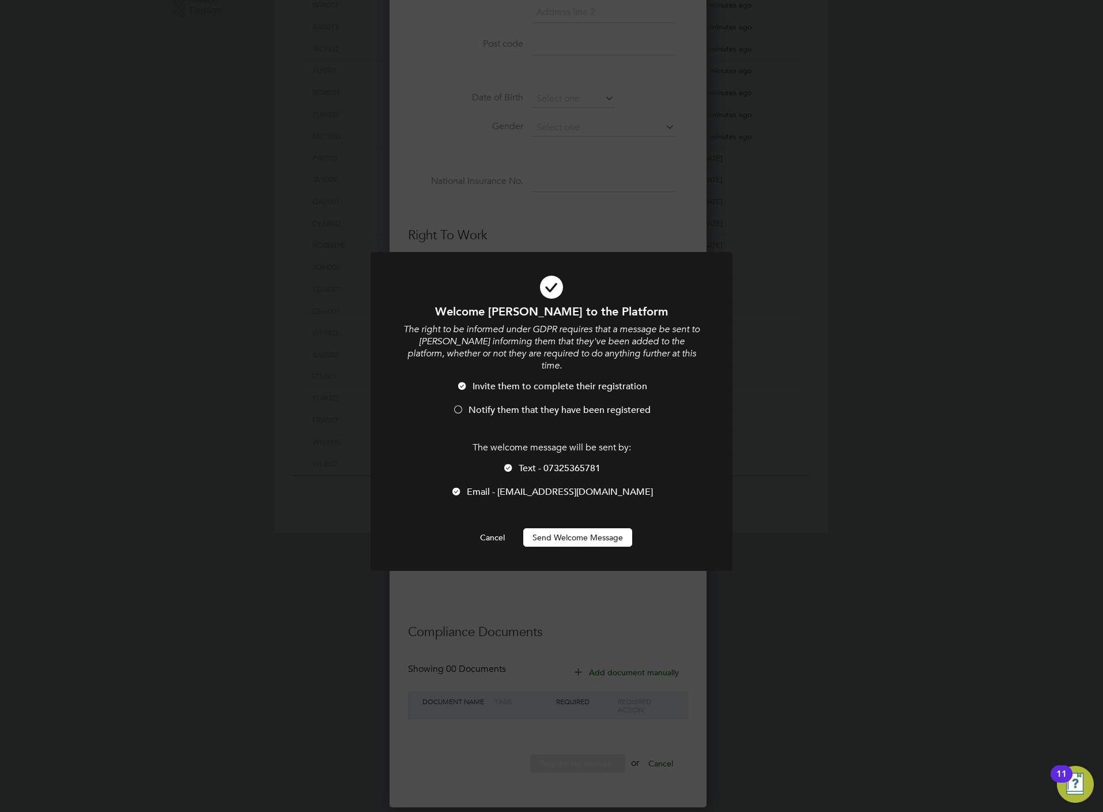
click at [524, 462] on li "Text - 07325365781" at bounding box center [552, 474] width 300 height 24
click at [521, 404] on span "Notify them that they have been registered" at bounding box center [560, 410] width 182 height 12
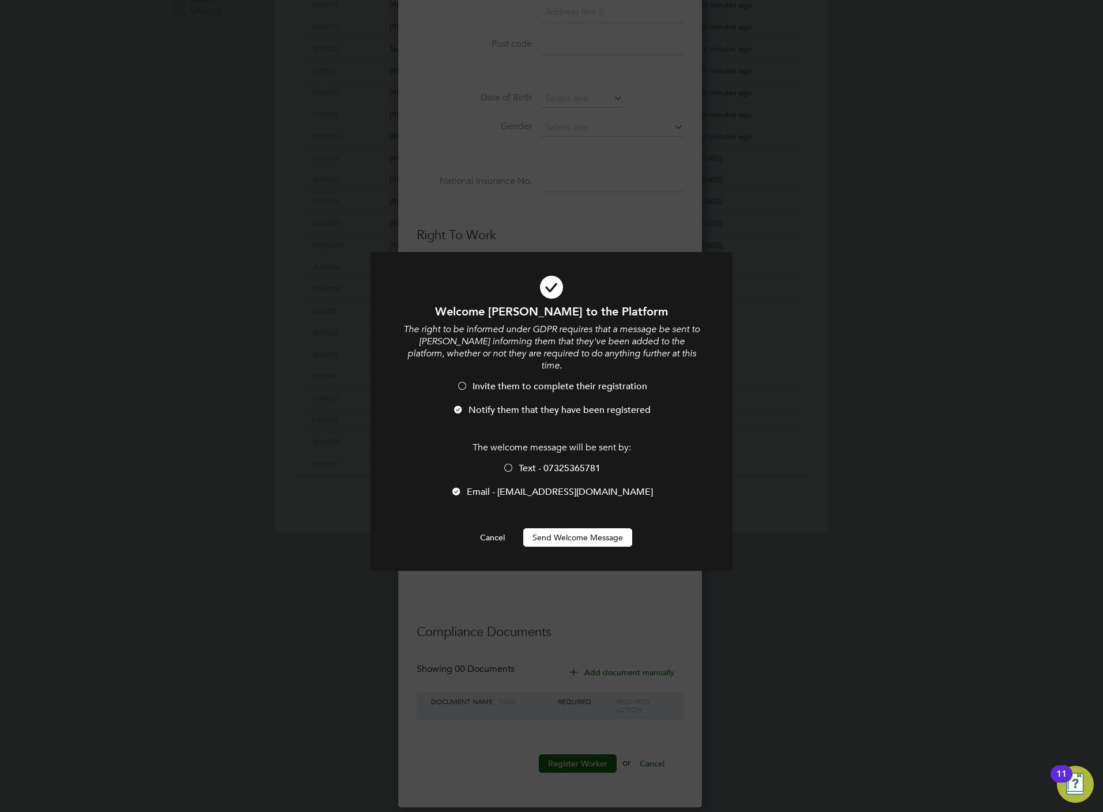
click at [566, 528] on button "Send Welcome Message" at bounding box center [577, 537] width 109 height 18
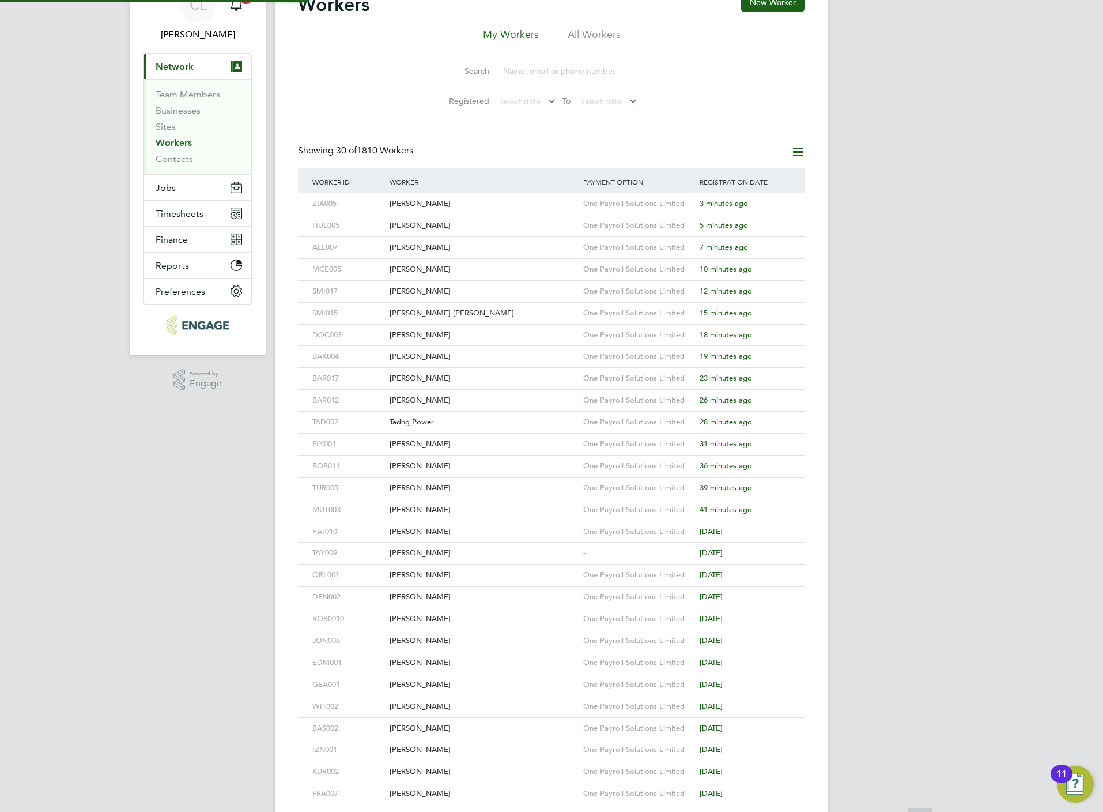
scroll to position [0, 0]
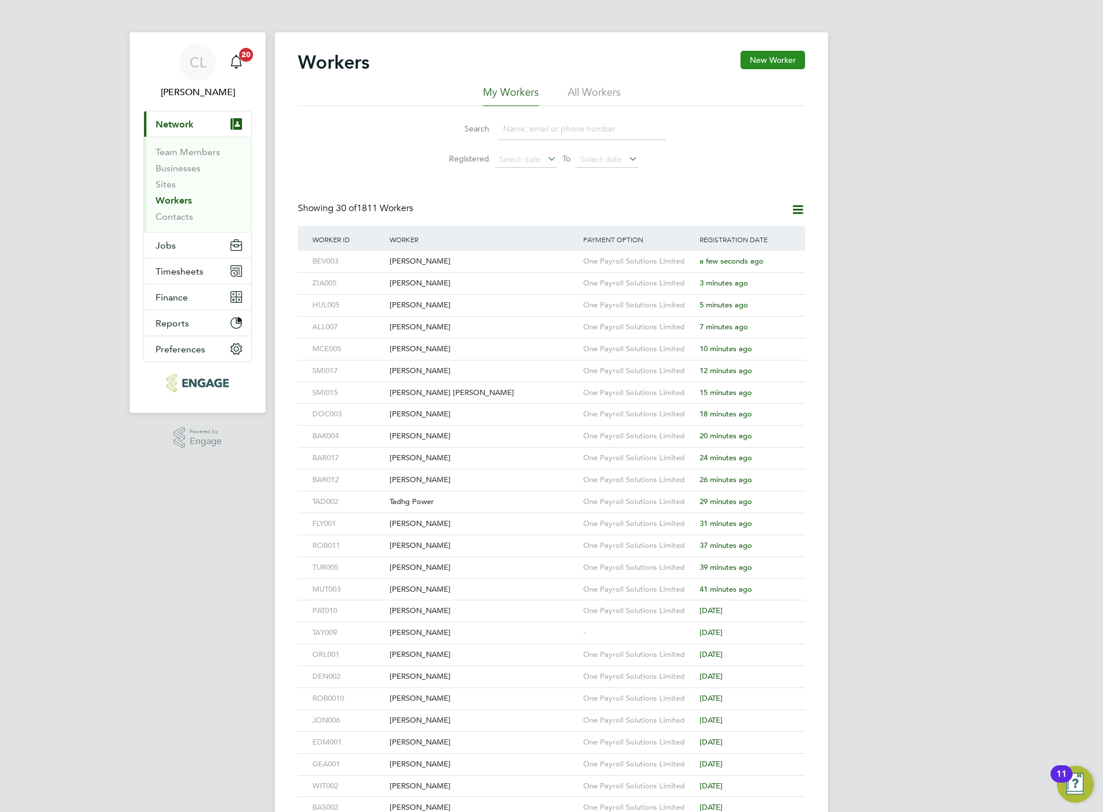
click at [777, 52] on button "New Worker" at bounding box center [773, 60] width 65 height 18
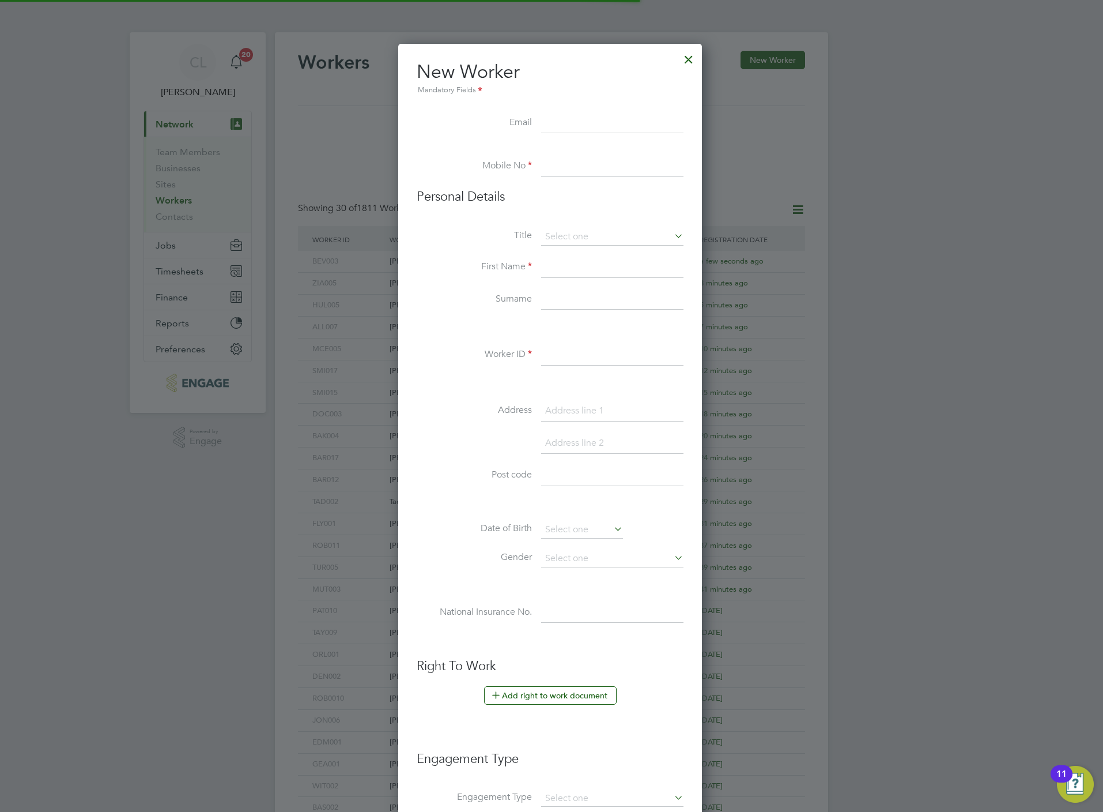
scroll to position [985, 307]
click at [559, 118] on input at bounding box center [612, 123] width 142 height 21
paste input "Victor B"
click at [573, 127] on input "Victor B" at bounding box center [612, 123] width 142 height 21
click at [572, 159] on input at bounding box center [612, 166] width 142 height 21
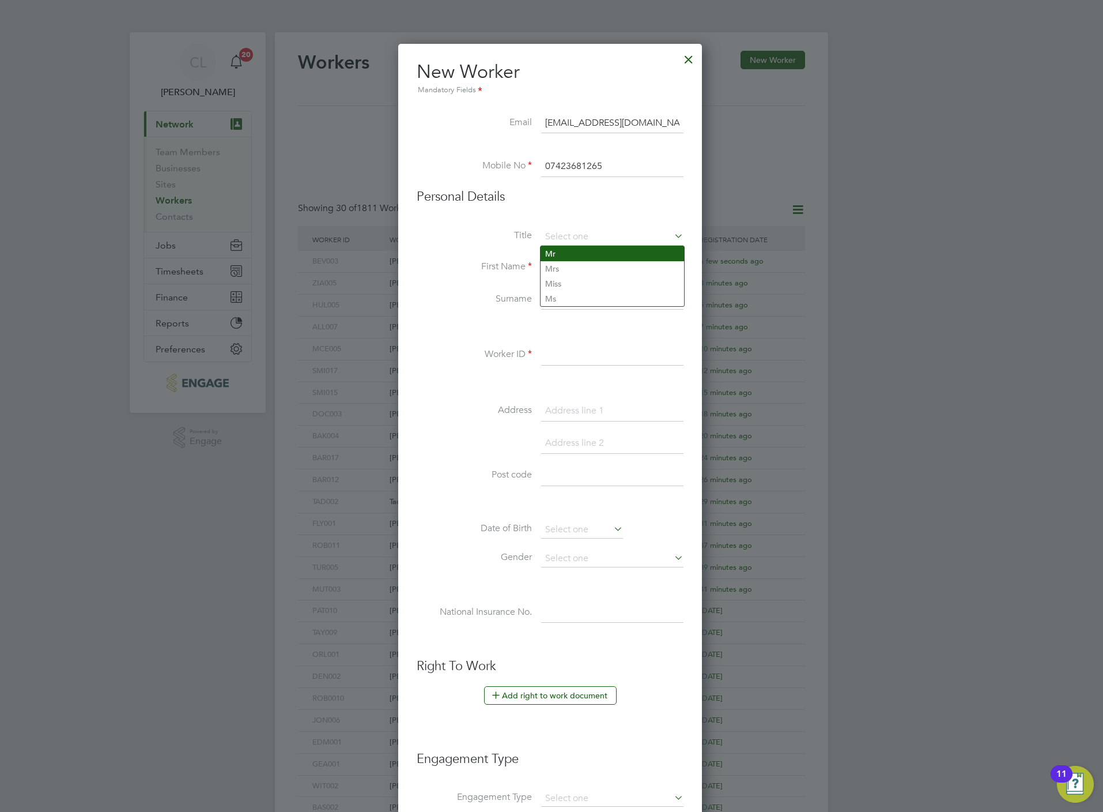
click at [602, 250] on li "Mr" at bounding box center [613, 253] width 144 height 15
click at [556, 263] on input at bounding box center [612, 267] width 142 height 21
click at [616, 259] on input at bounding box center [612, 267] width 142 height 21
paste input "Victor B"
click at [587, 268] on input "Victor B" at bounding box center [612, 267] width 142 height 21
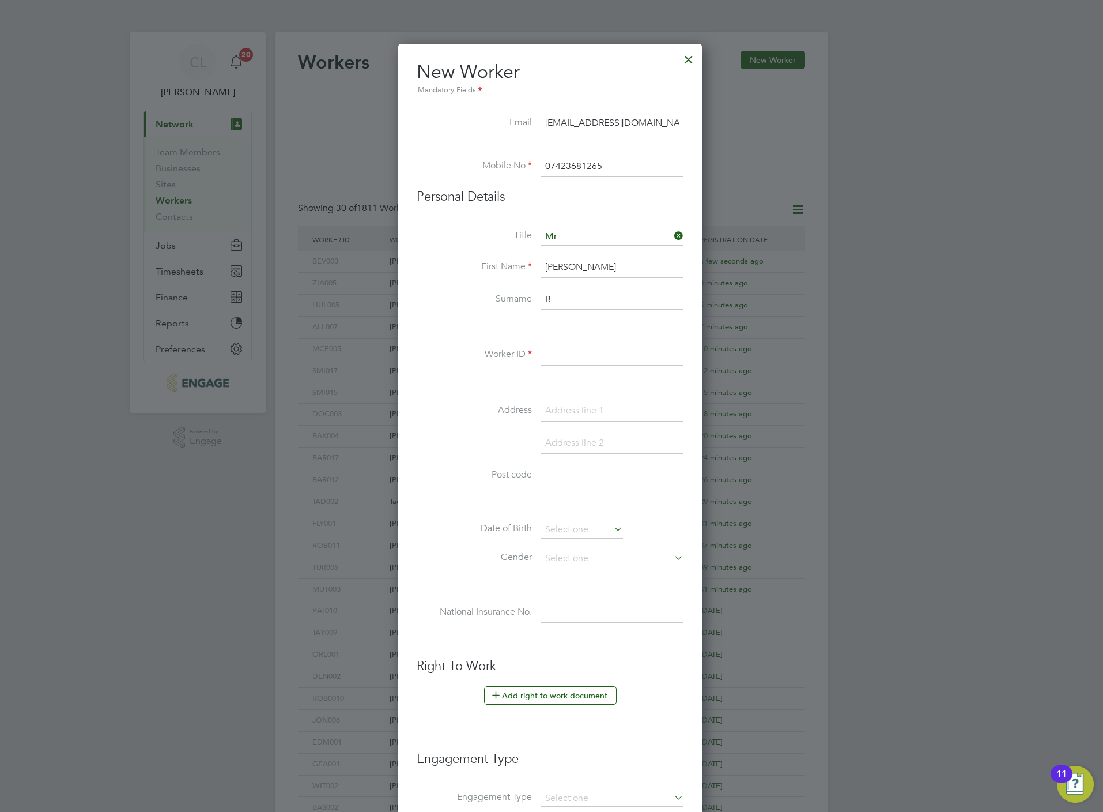
click at [573, 349] on input at bounding box center [612, 355] width 142 height 21
click at [514, 705] on button "Add right to work document" at bounding box center [550, 695] width 133 height 18
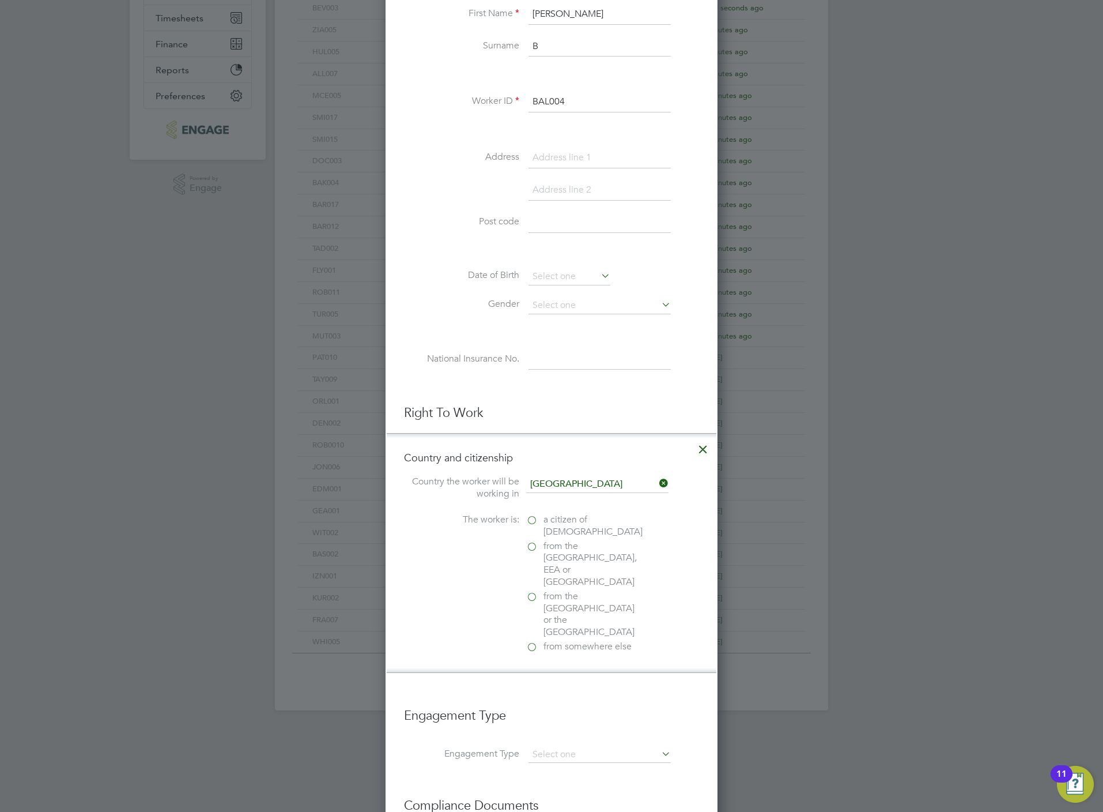
scroll to position [259, 0]
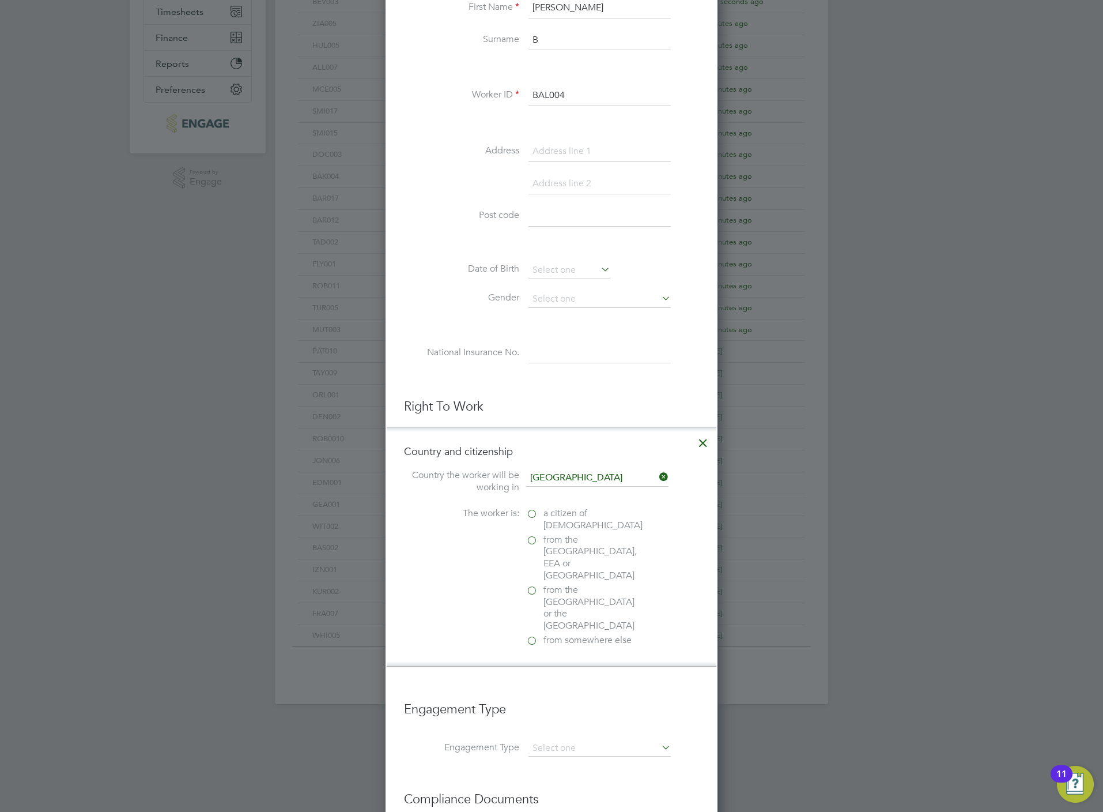
click at [585, 515] on span "a citizen of United Kingdom" at bounding box center [593, 519] width 99 height 24
click at [0, 0] on input "a citizen of United Kingdom" at bounding box center [0, 0] width 0 height 0
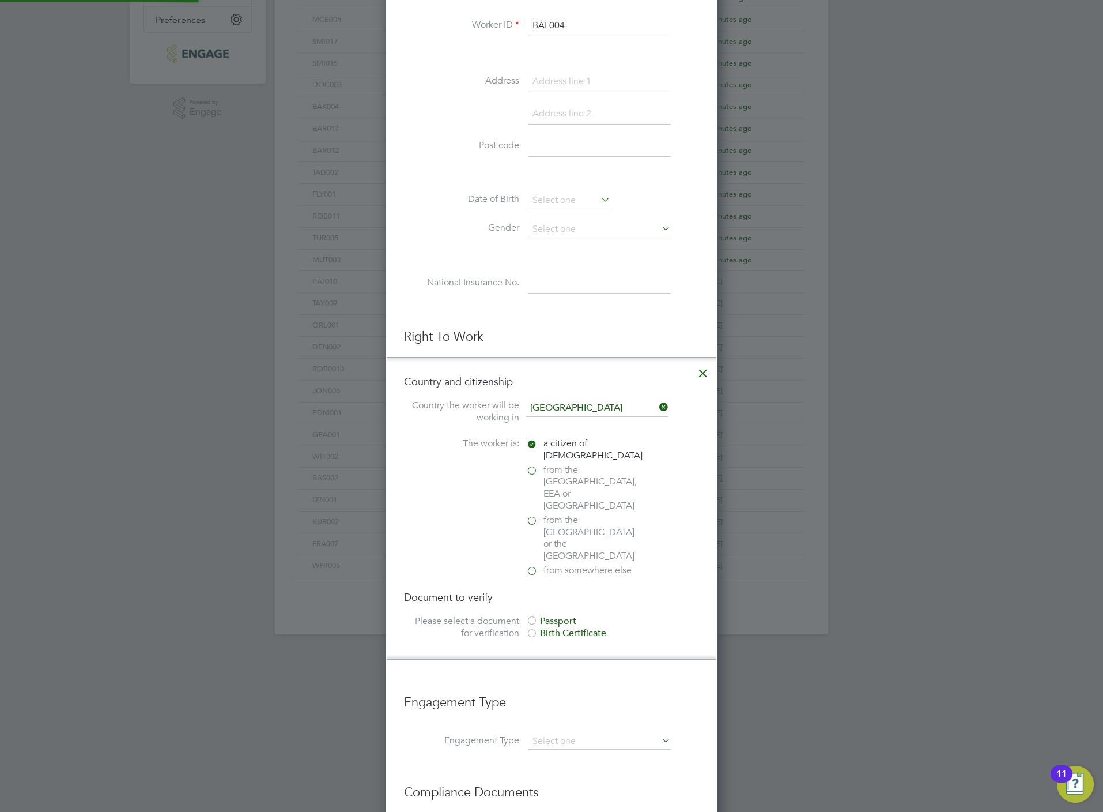
scroll to position [1222, 332]
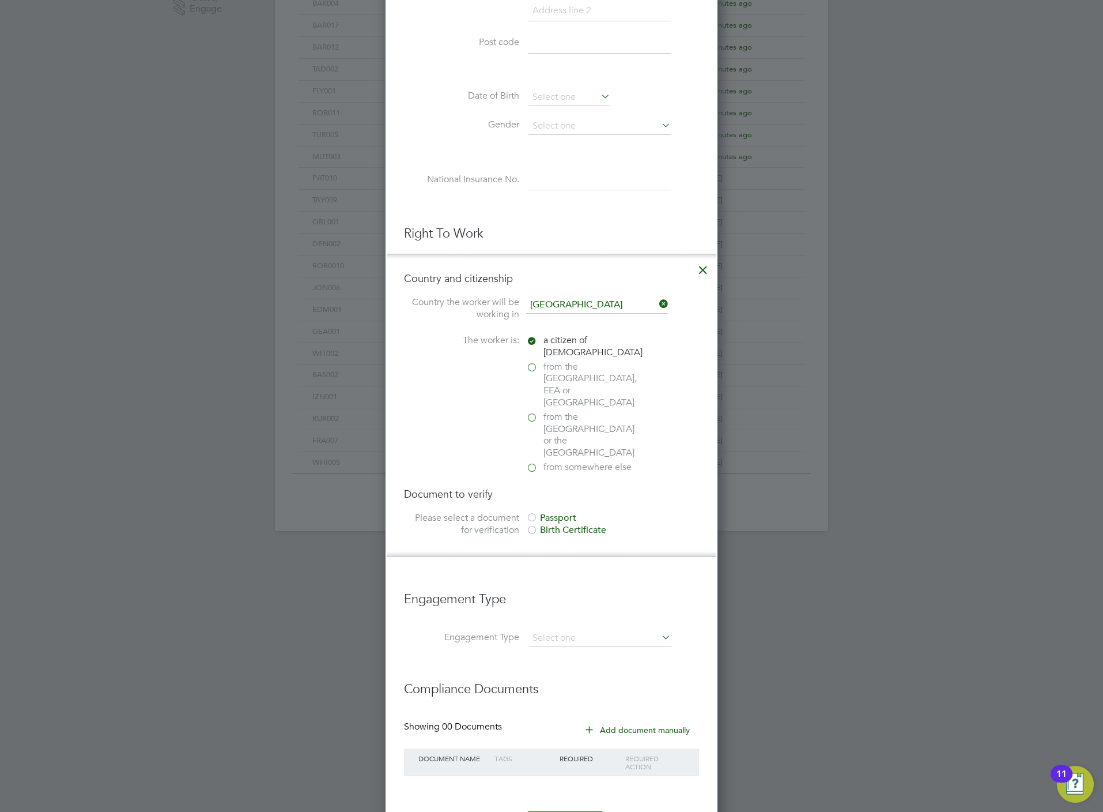
click at [554, 512] on div "Passport" at bounding box center [612, 518] width 173 height 12
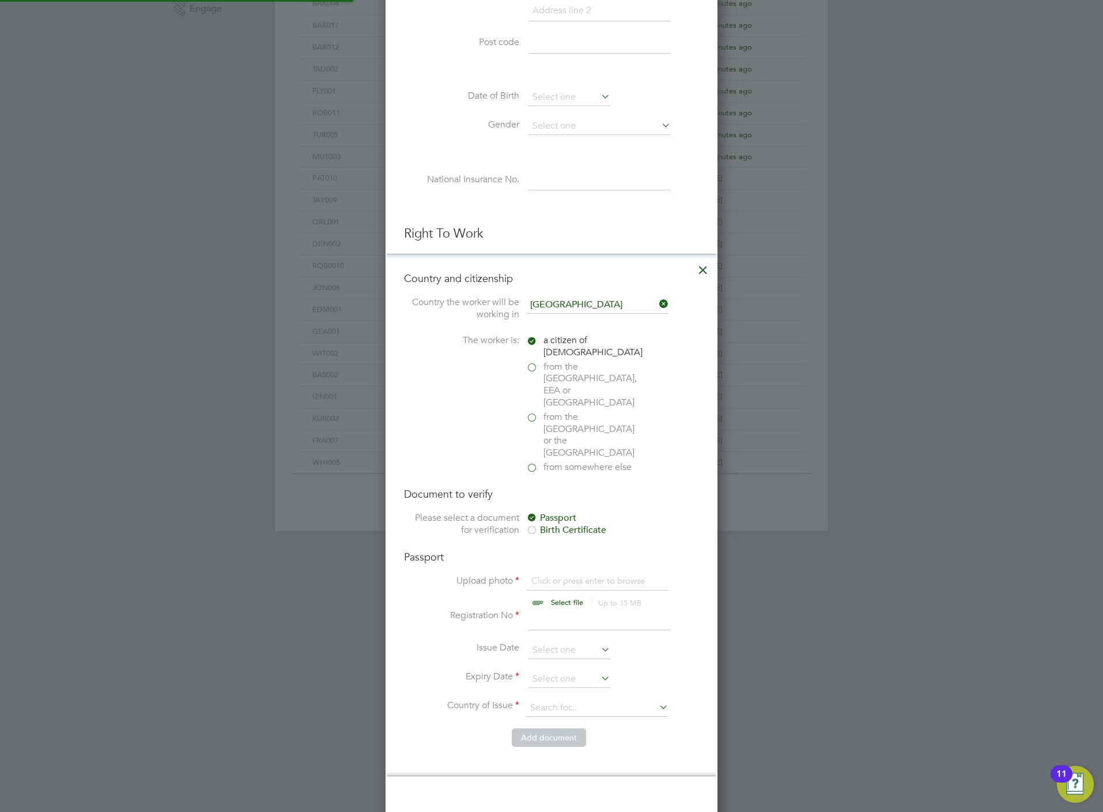
scroll to position [16, 144]
click at [579, 575] on input "file" at bounding box center [578, 592] width 181 height 35
click at [701, 273] on icon at bounding box center [703, 267] width 21 height 21
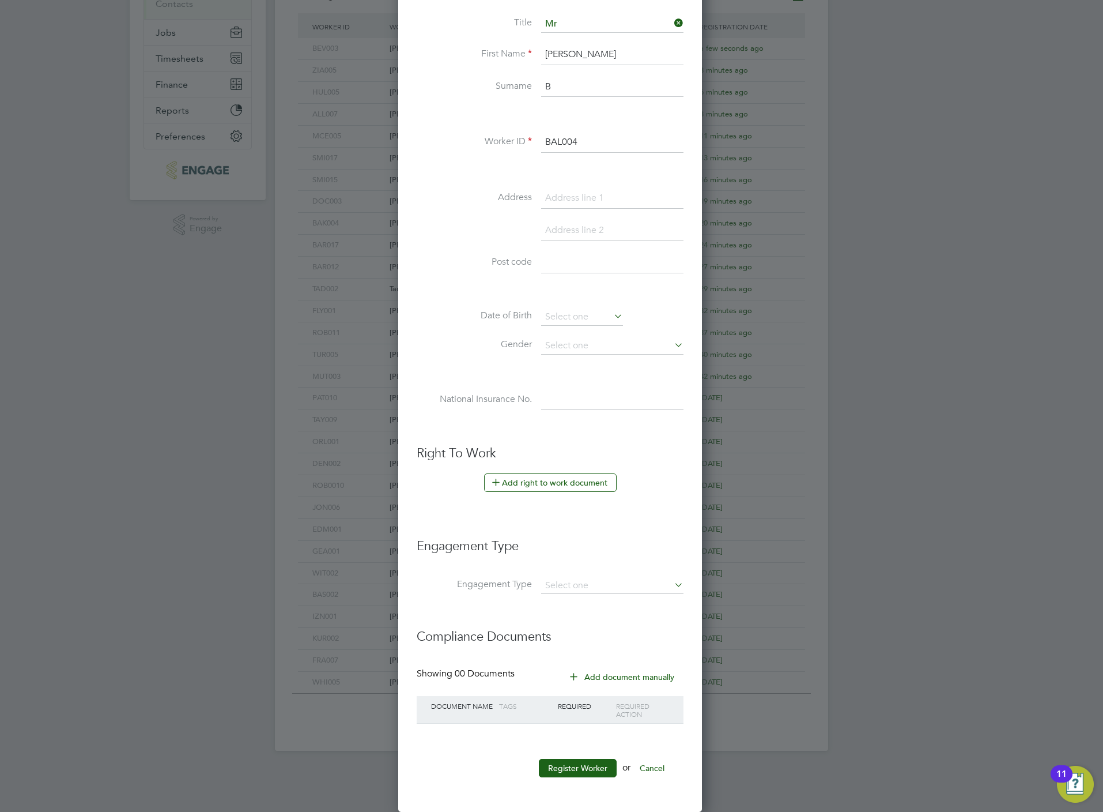
scroll to position [985, 307]
click at [585, 578] on input at bounding box center [612, 586] width 142 height 16
click at [590, 653] on li "Umbrella" at bounding box center [613, 654] width 144 height 17
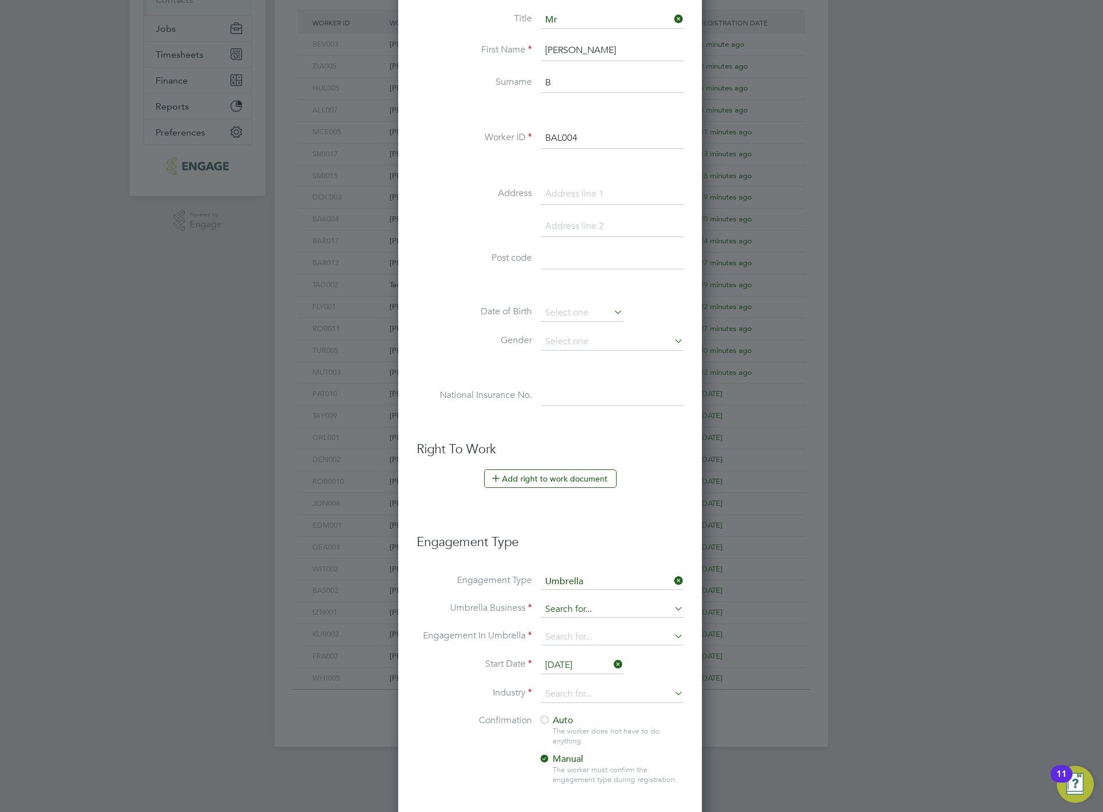
click at [574, 609] on input at bounding box center [612, 609] width 142 height 16
click at [594, 631] on li "One Payroll Solutions Limited" at bounding box center [613, 628] width 144 height 17
click at [592, 636] on input at bounding box center [612, 637] width 142 height 16
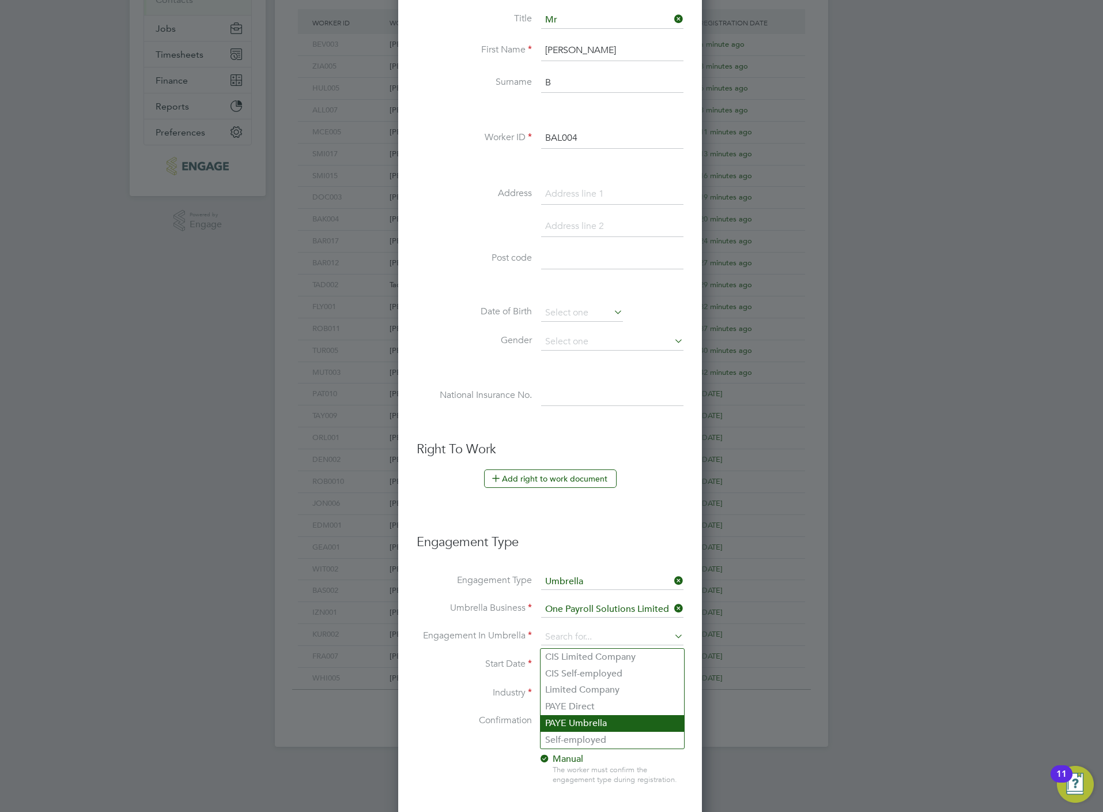
click at [597, 719] on li "PAYE Umbrella" at bounding box center [613, 723] width 144 height 17
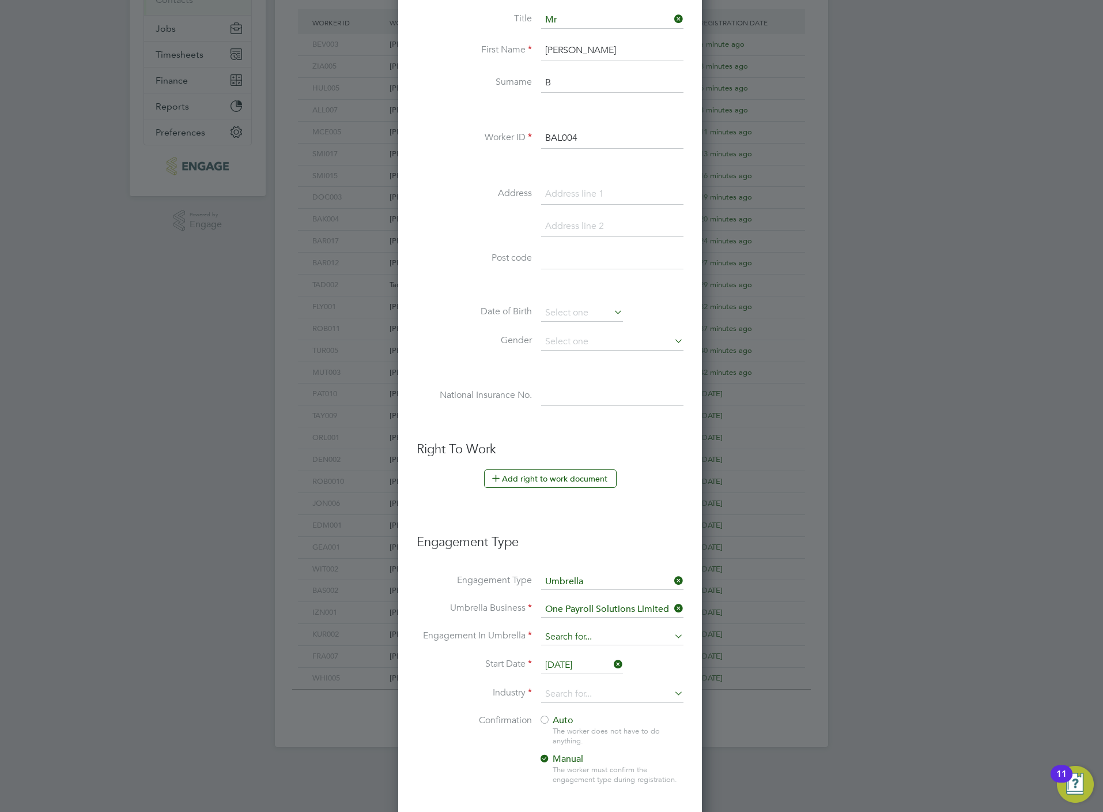
click at [577, 636] on input at bounding box center [612, 637] width 142 height 16
click at [575, 670] on li "CIS Self-employed" at bounding box center [613, 673] width 144 height 17
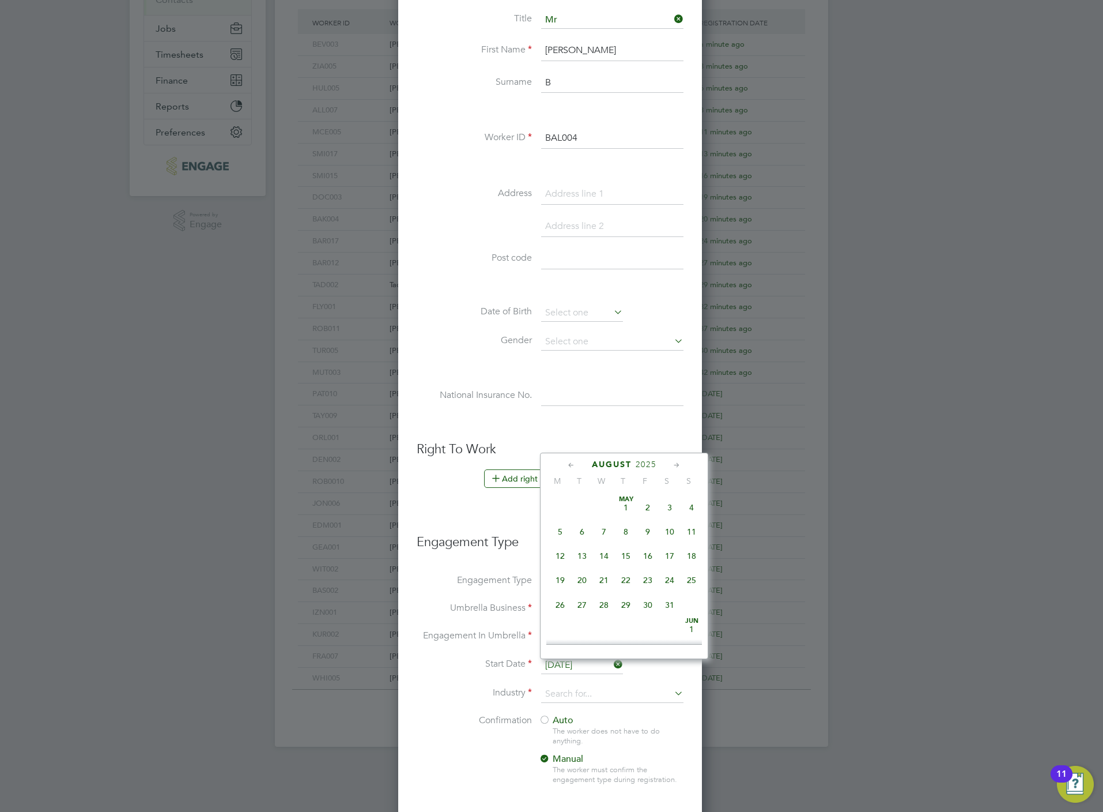
click at [573, 666] on input "[DATE]" at bounding box center [582, 665] width 82 height 17
click at [560, 537] on span "18" at bounding box center [560, 526] width 22 height 22
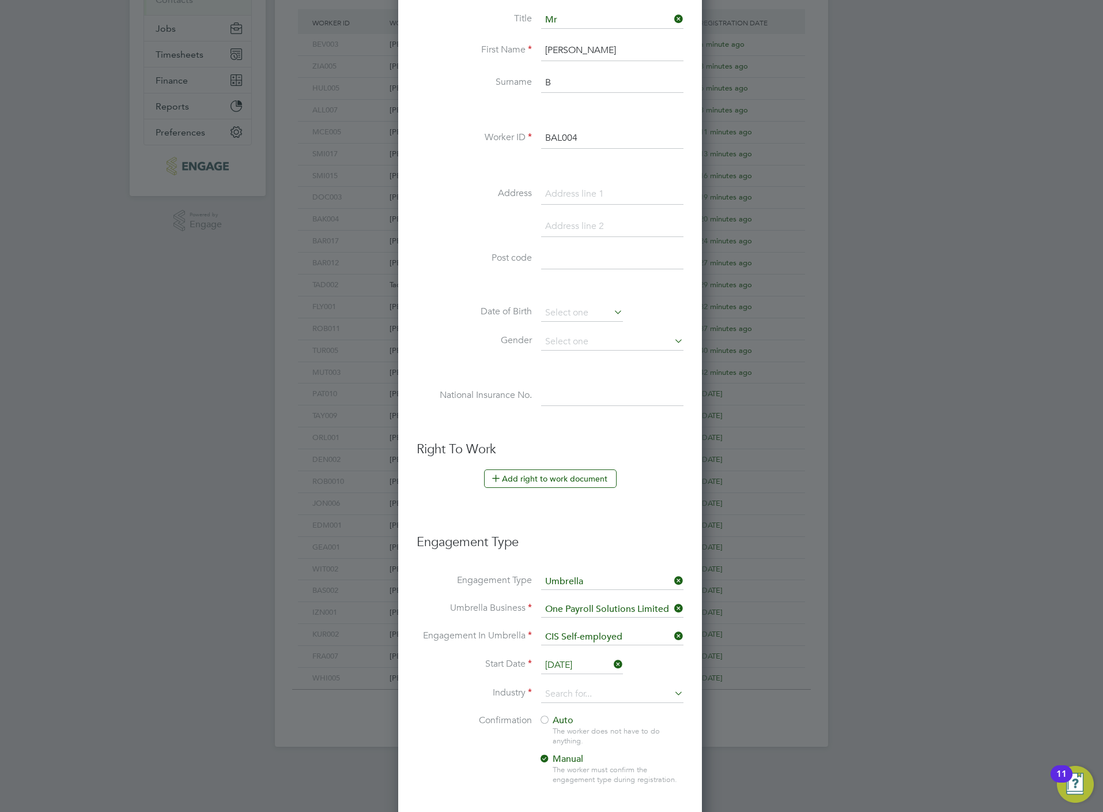
click at [583, 685] on li "Start Date 18 Aug 2025" at bounding box center [550, 671] width 267 height 29
click at [586, 694] on input at bounding box center [612, 693] width 142 height 17
click at [588, 787] on li "Construction" at bounding box center [613, 793] width 144 height 16
click at [568, 730] on div "The worker does not have to do anything." at bounding box center [618, 736] width 130 height 20
click at [566, 718] on span "Auto" at bounding box center [556, 720] width 35 height 12
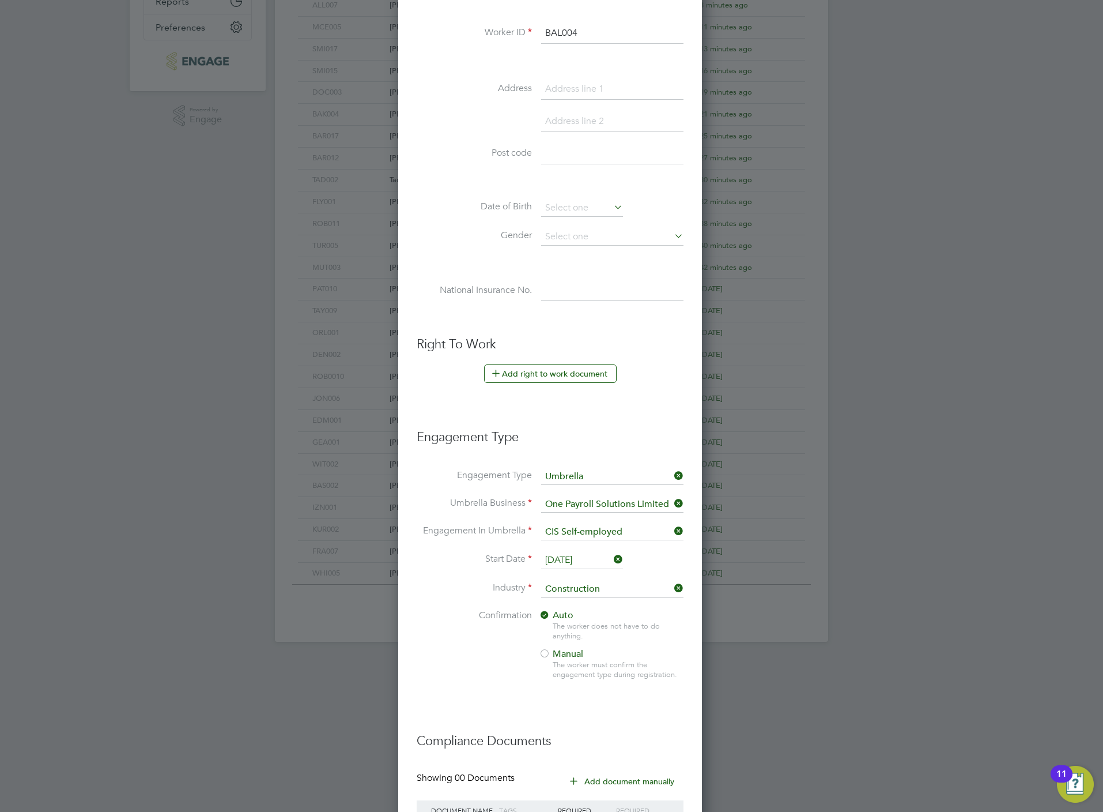
scroll to position [431, 0]
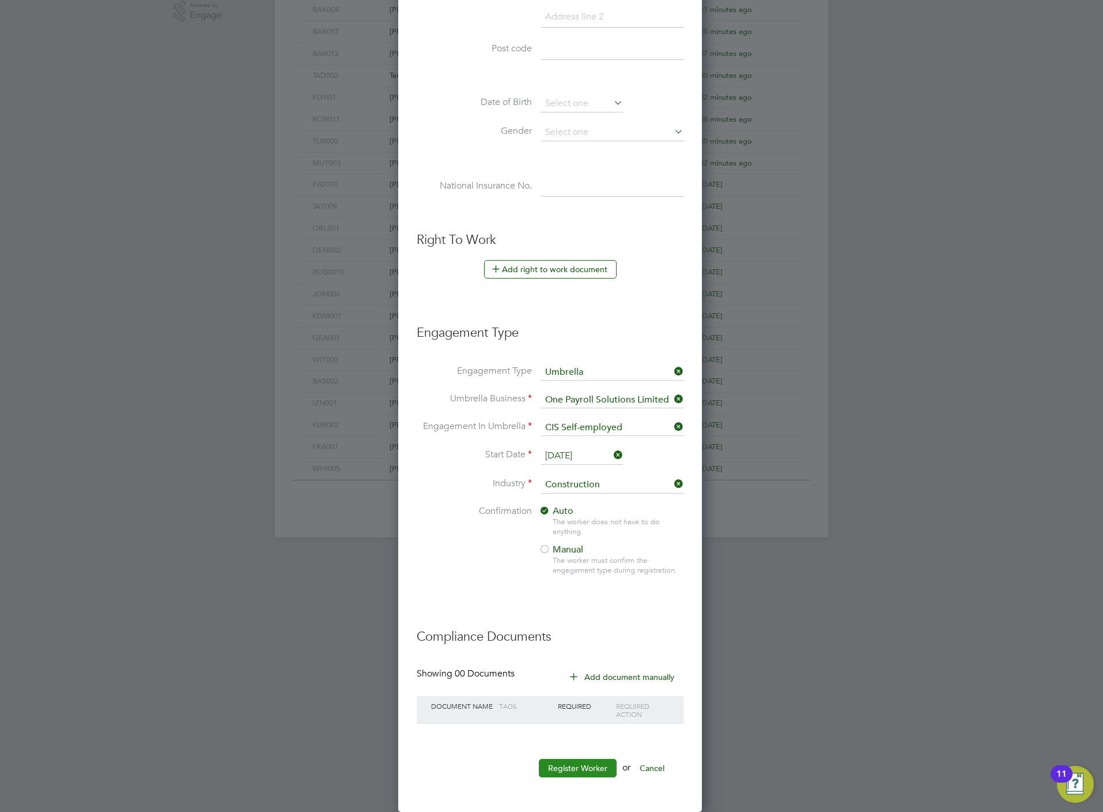
click at [594, 761] on button "Register Worker" at bounding box center [578, 768] width 78 height 18
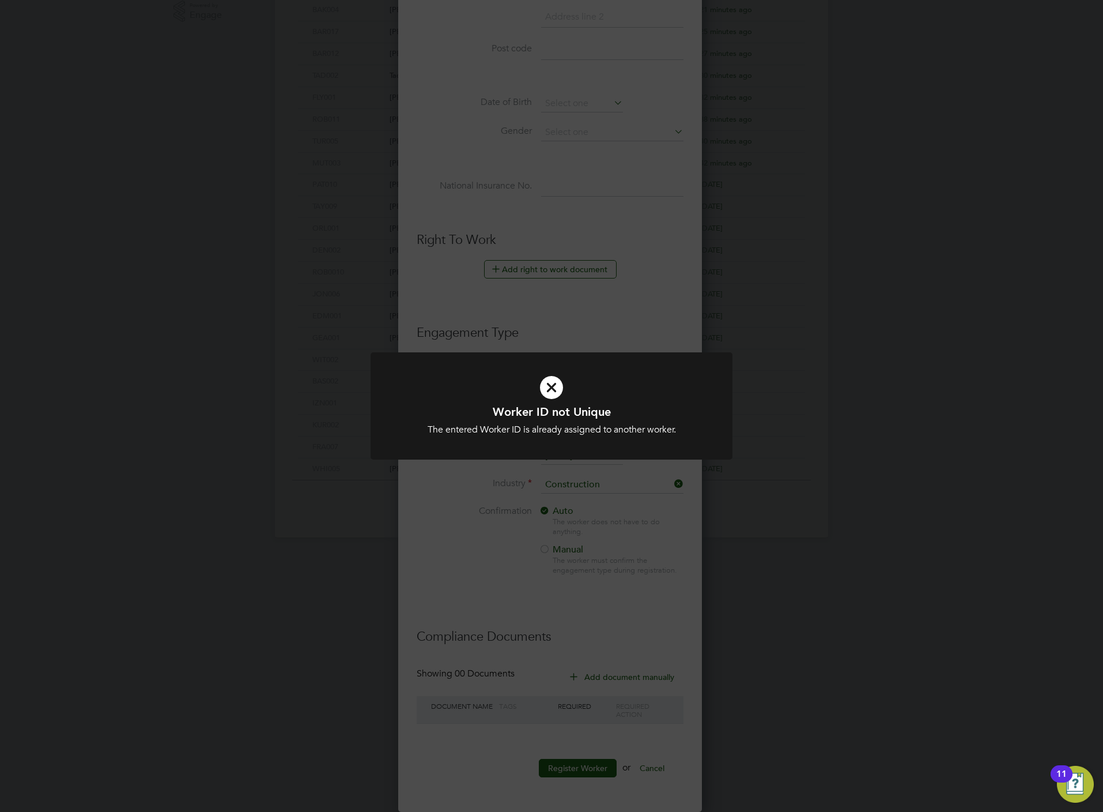
scroll to position [5, 5]
click at [508, 540] on div "Worker ID not Unique The entered Worker ID is already assigned to another worke…" at bounding box center [551, 406] width 1103 height 812
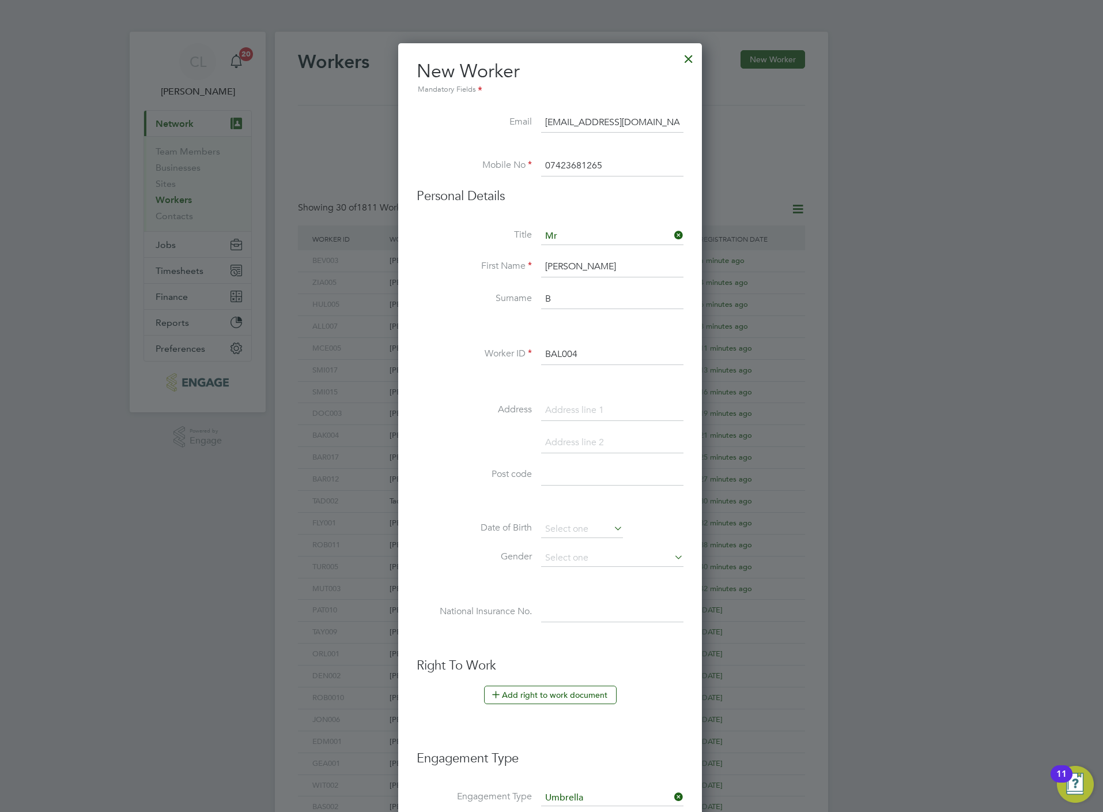
scroll to position [0, 0]
click at [615, 348] on input "BAL004" at bounding box center [612, 355] width 142 height 21
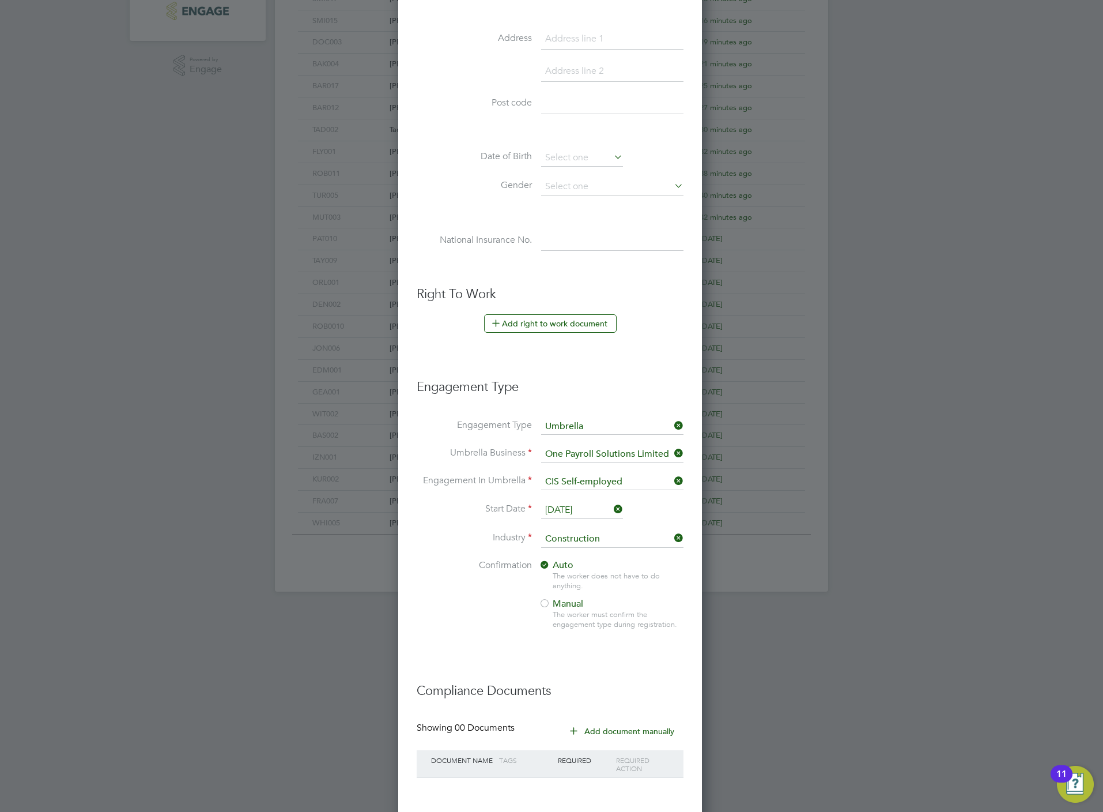
scroll to position [431, 0]
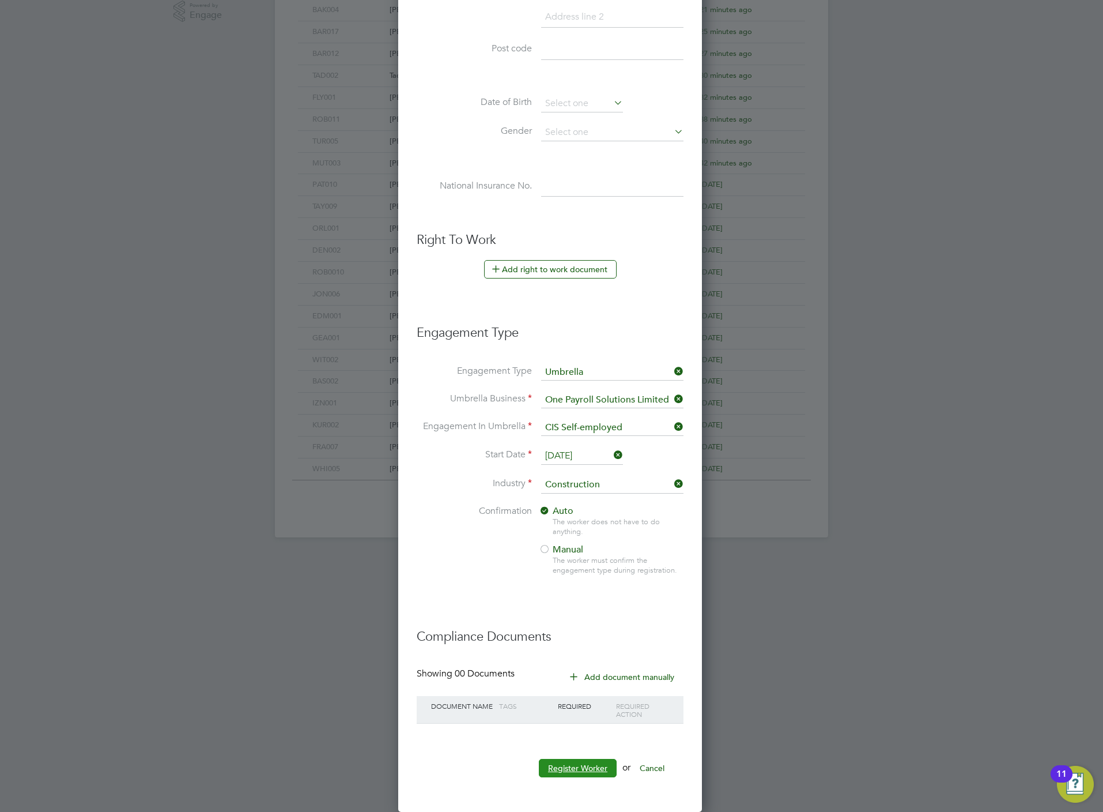
click at [562, 770] on button "Register Worker" at bounding box center [578, 768] width 78 height 18
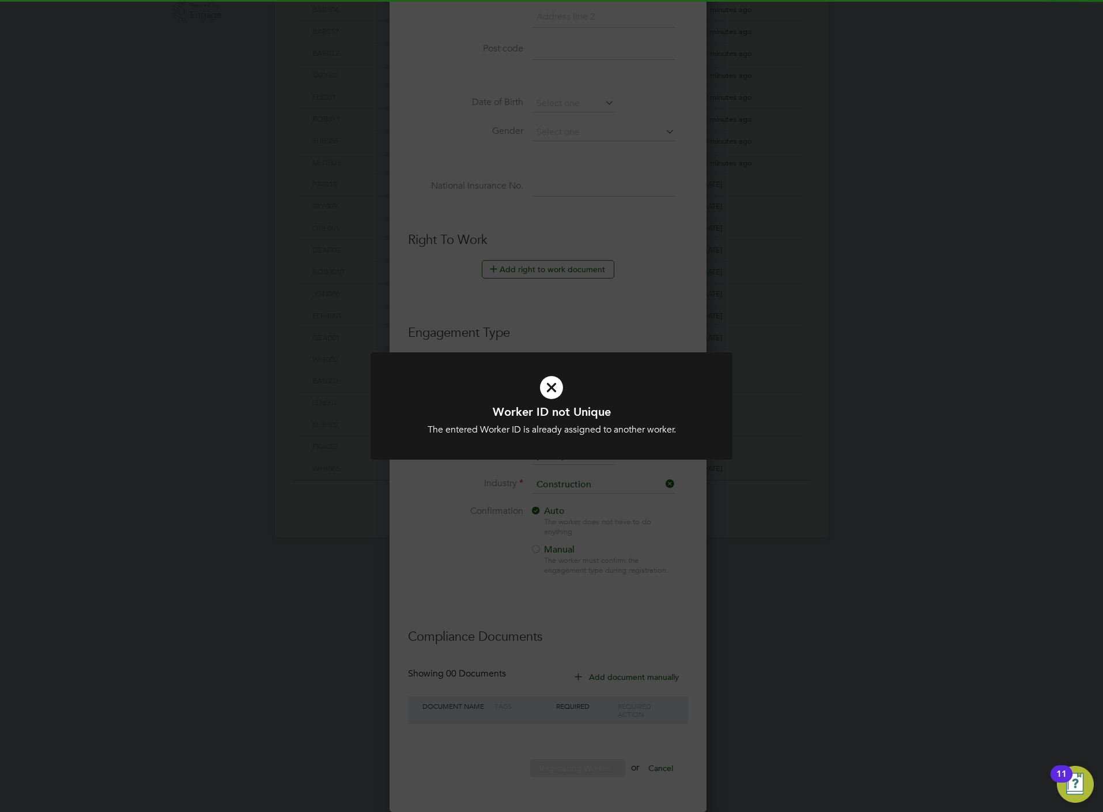
click at [550, 490] on div "Worker ID not Unique The entered Worker ID is already assigned to another worke…" at bounding box center [551, 406] width 1103 height 812
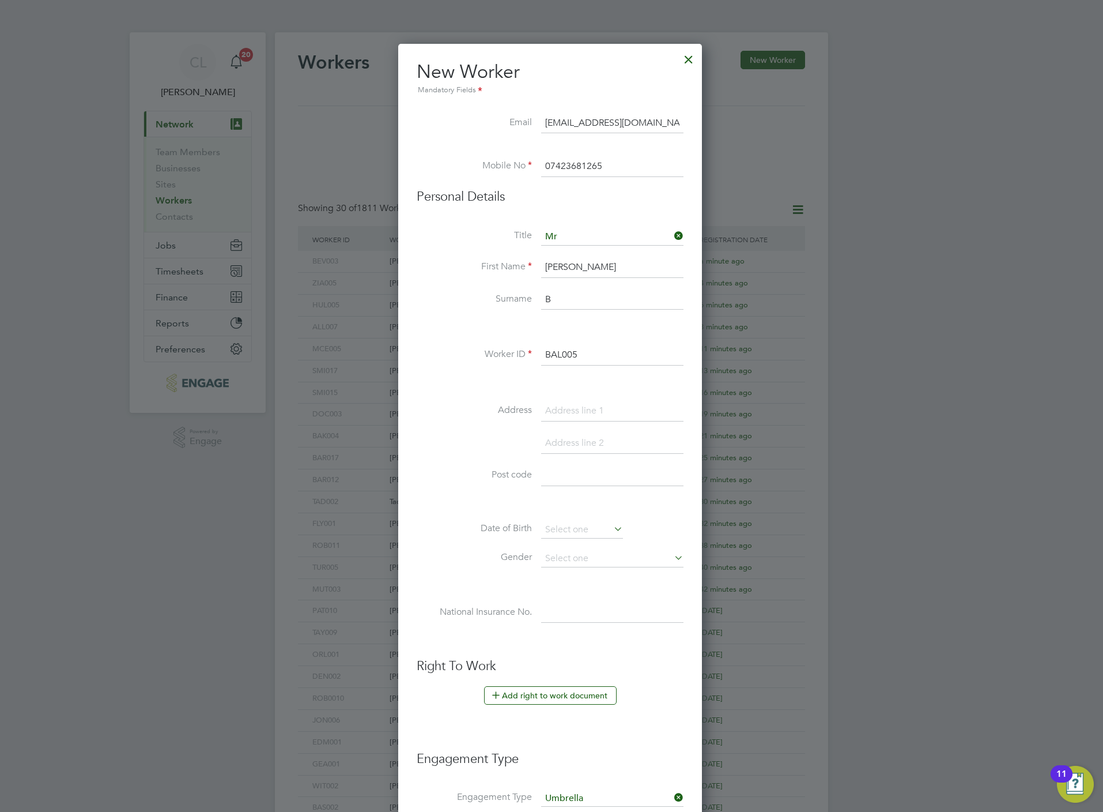
click at [578, 355] on input "BAL005" at bounding box center [612, 355] width 142 height 21
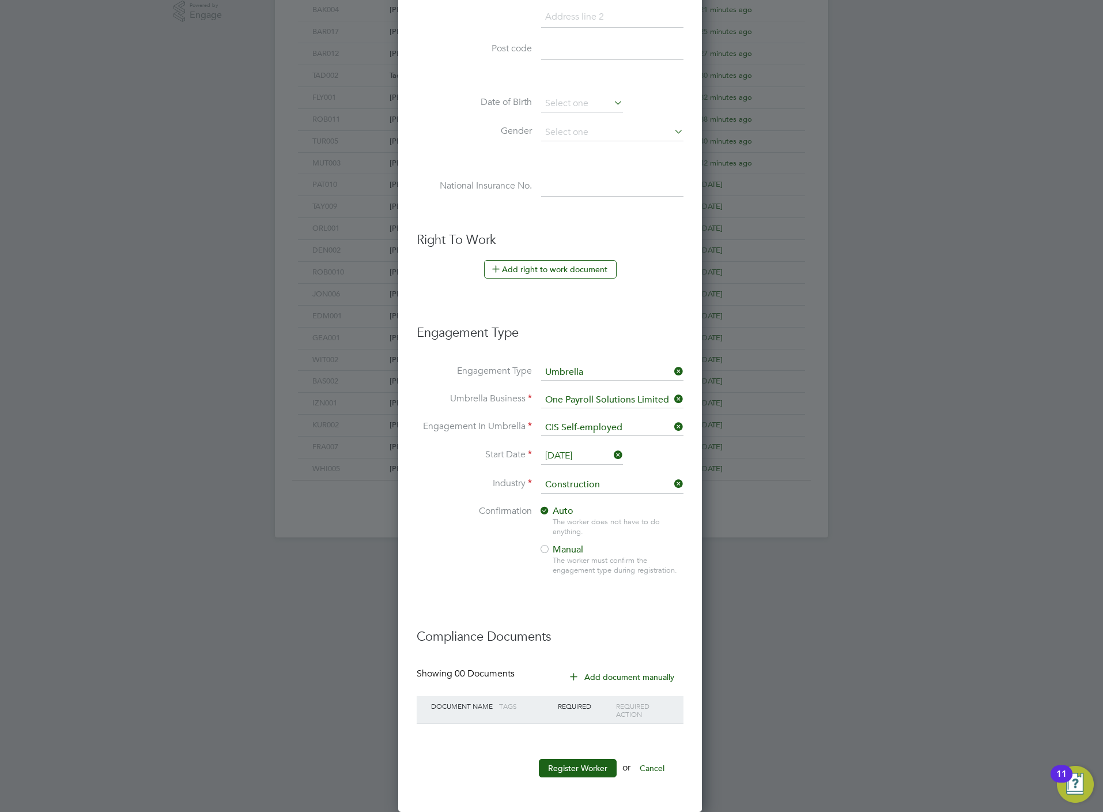
click at [576, 754] on ul "New Worker Mandatory Fields Email VictorBl@gmail.com Mobile No 07423681265 Pers…" at bounding box center [550, 211] width 267 height 1155
click at [573, 777] on li "Register Worker or Cancel" at bounding box center [550, 774] width 267 height 30
click at [572, 771] on button "Register Worker" at bounding box center [578, 768] width 78 height 18
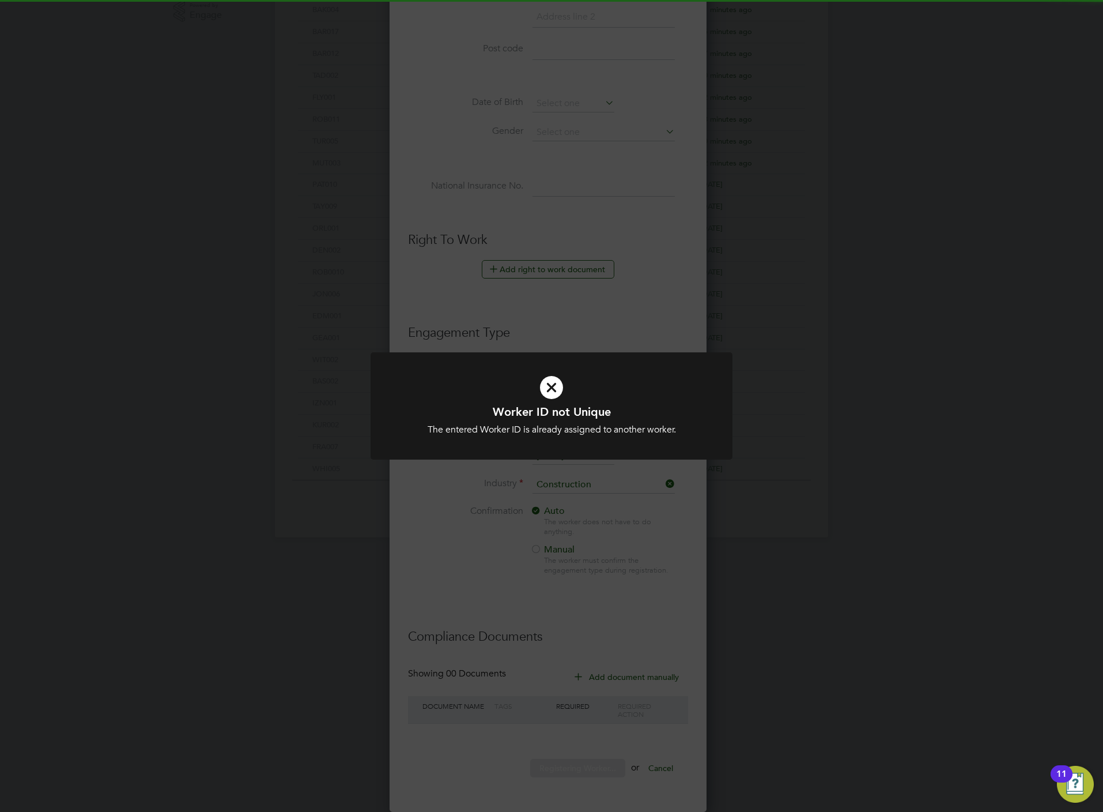
click at [554, 225] on div "Worker ID not Unique The entered Worker ID is already assigned to another worke…" at bounding box center [551, 406] width 1103 height 812
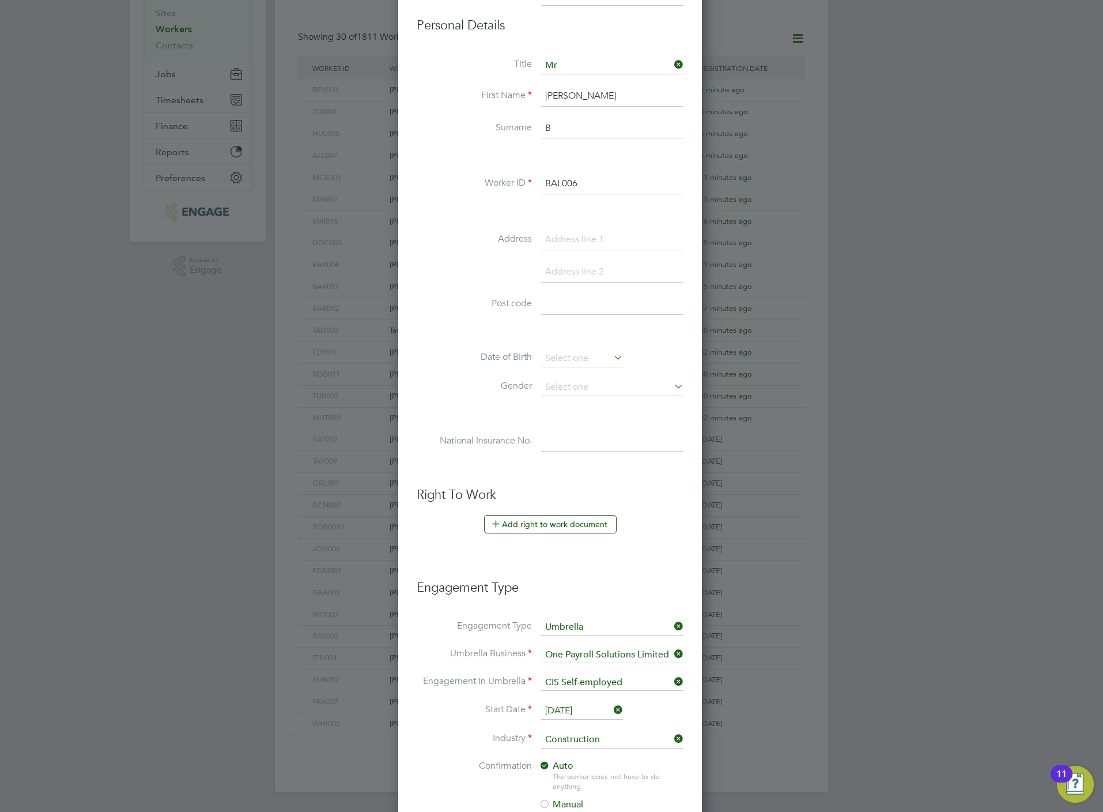
click at [597, 187] on input "BAL006" at bounding box center [612, 184] width 142 height 21
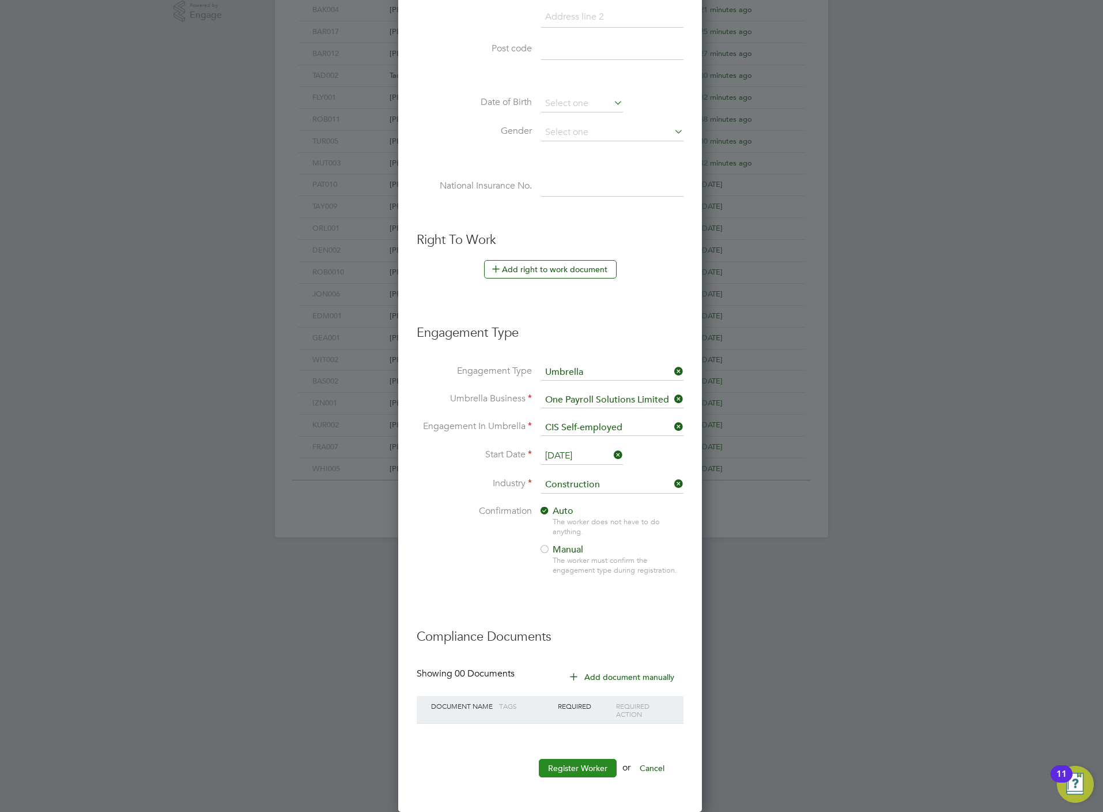
click at [568, 769] on button "Register Worker" at bounding box center [578, 768] width 78 height 18
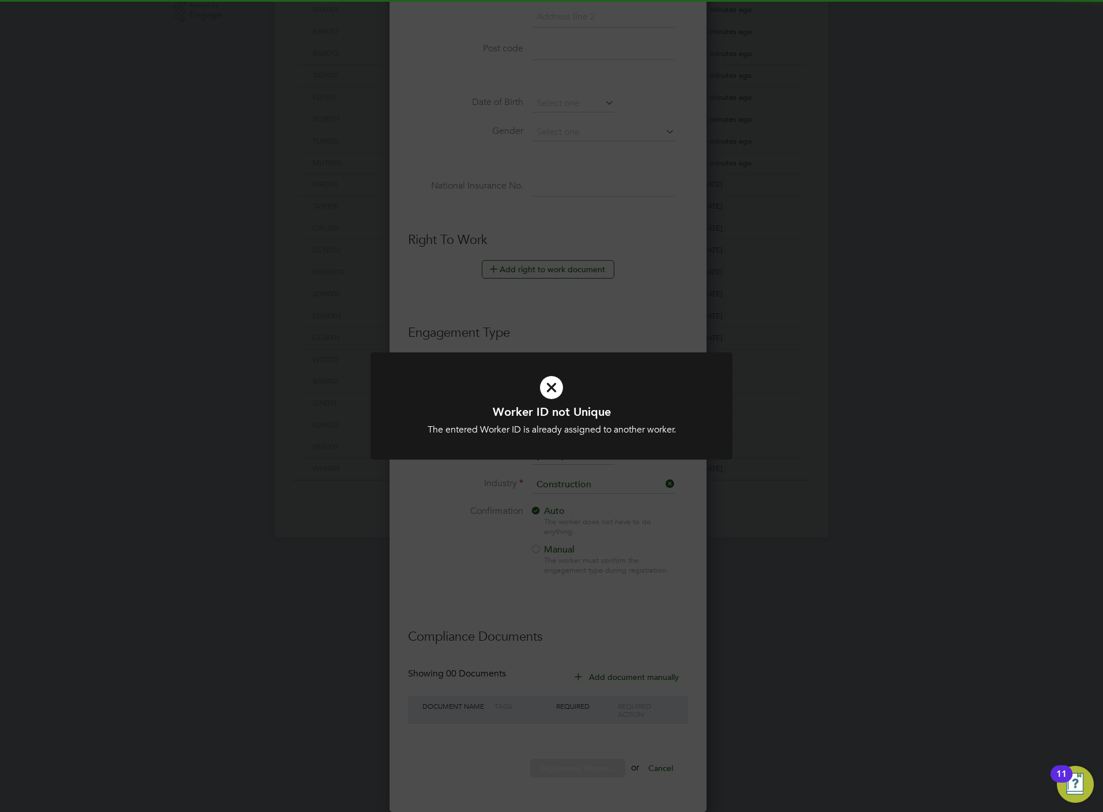
click at [576, 302] on div "Worker ID not Unique The entered Worker ID is already assigned to another worke…" at bounding box center [551, 406] width 1103 height 812
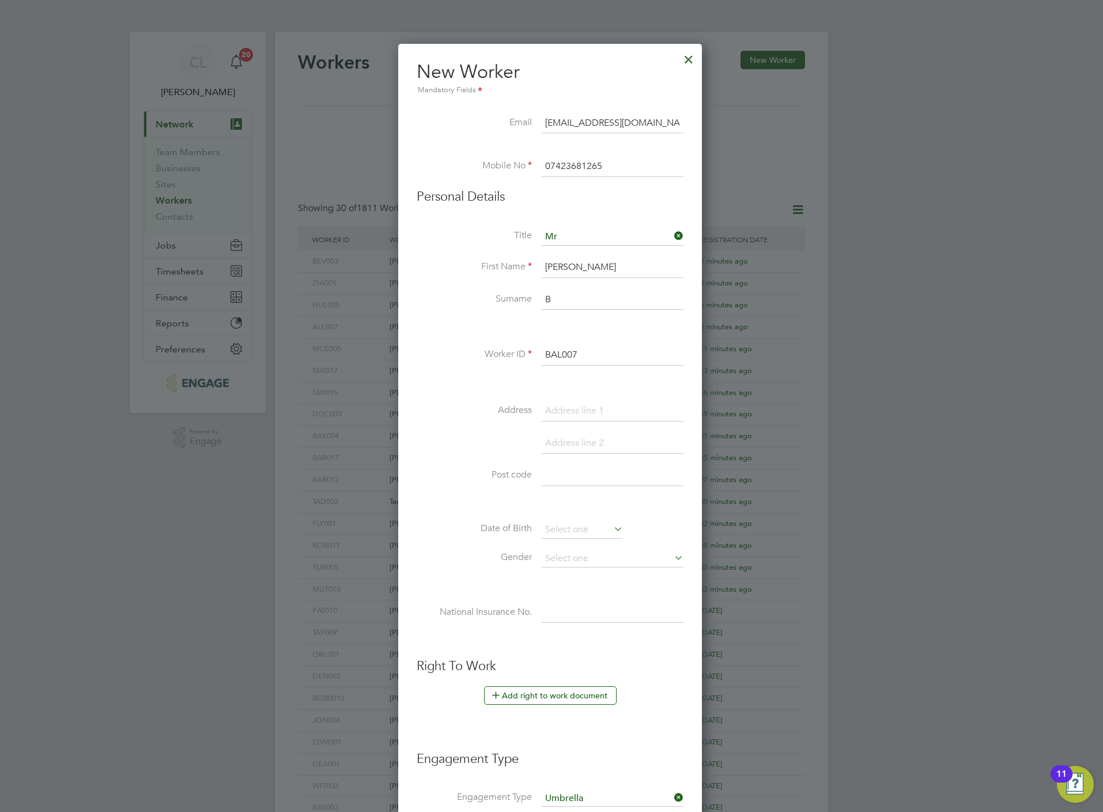
click at [586, 353] on input "BAL007" at bounding box center [612, 355] width 142 height 21
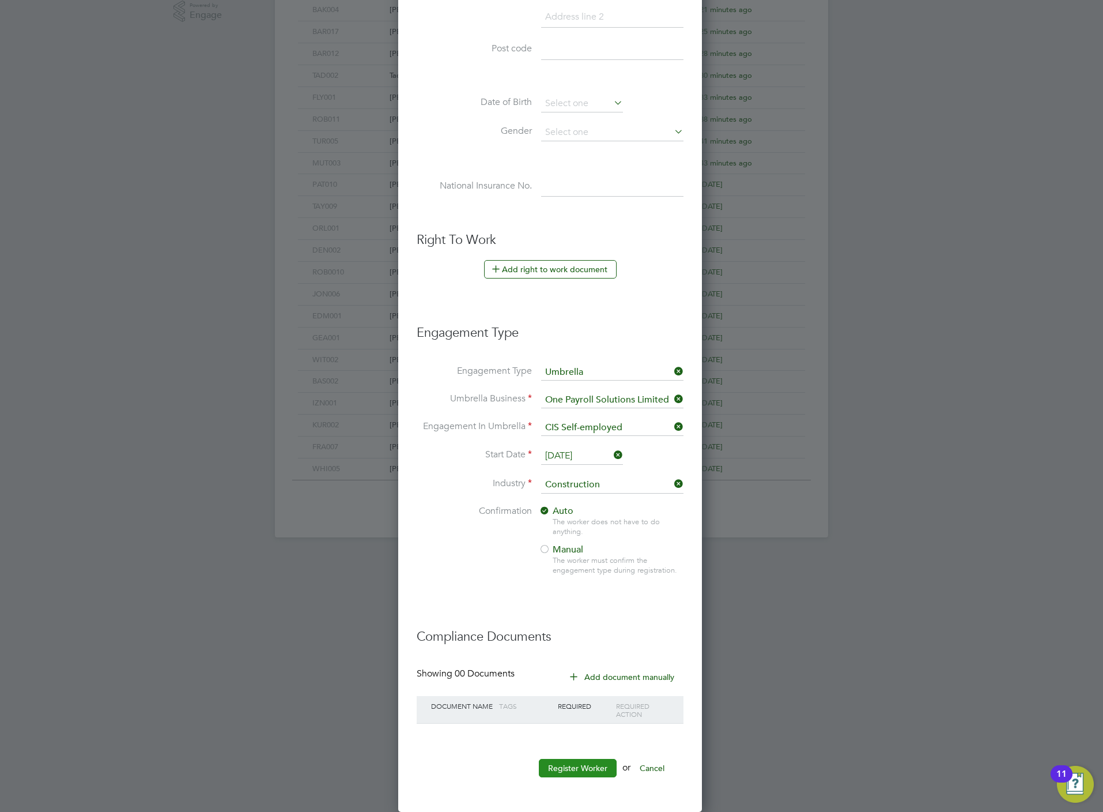
click at [580, 763] on button "Register Worker" at bounding box center [578, 768] width 78 height 18
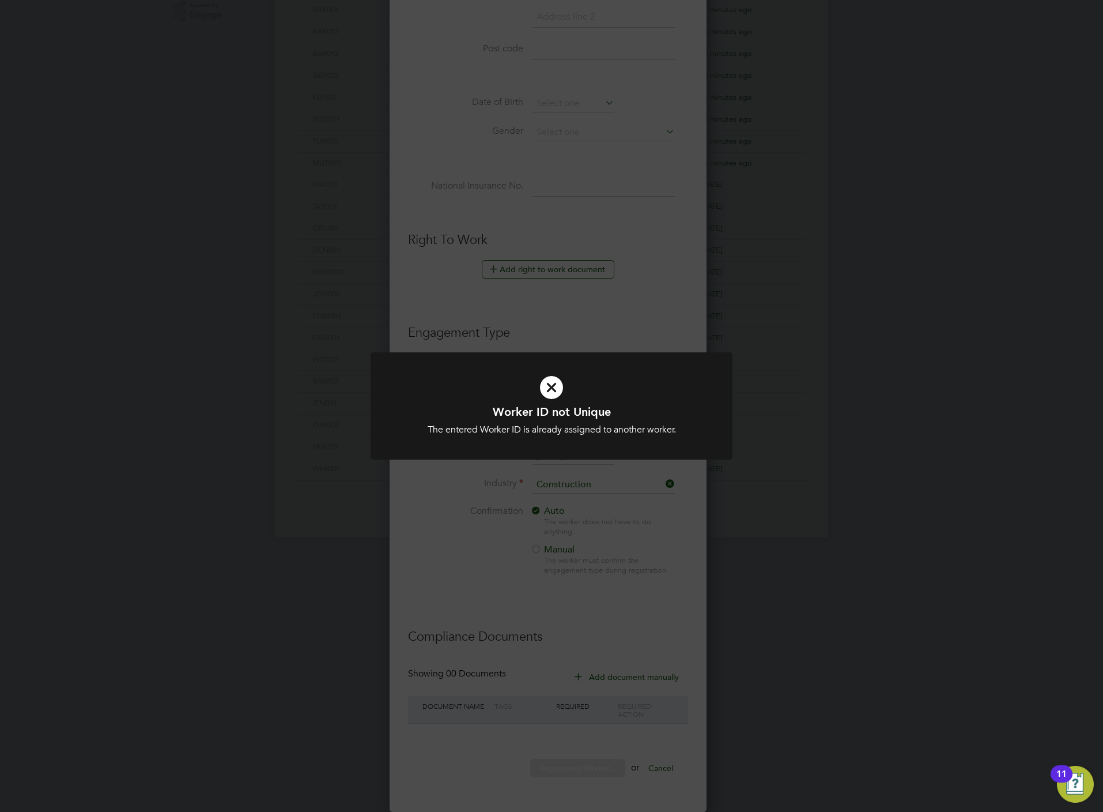
click at [580, 278] on div "Worker ID not Unique The entered Worker ID is already assigned to another worke…" at bounding box center [551, 406] width 1103 height 812
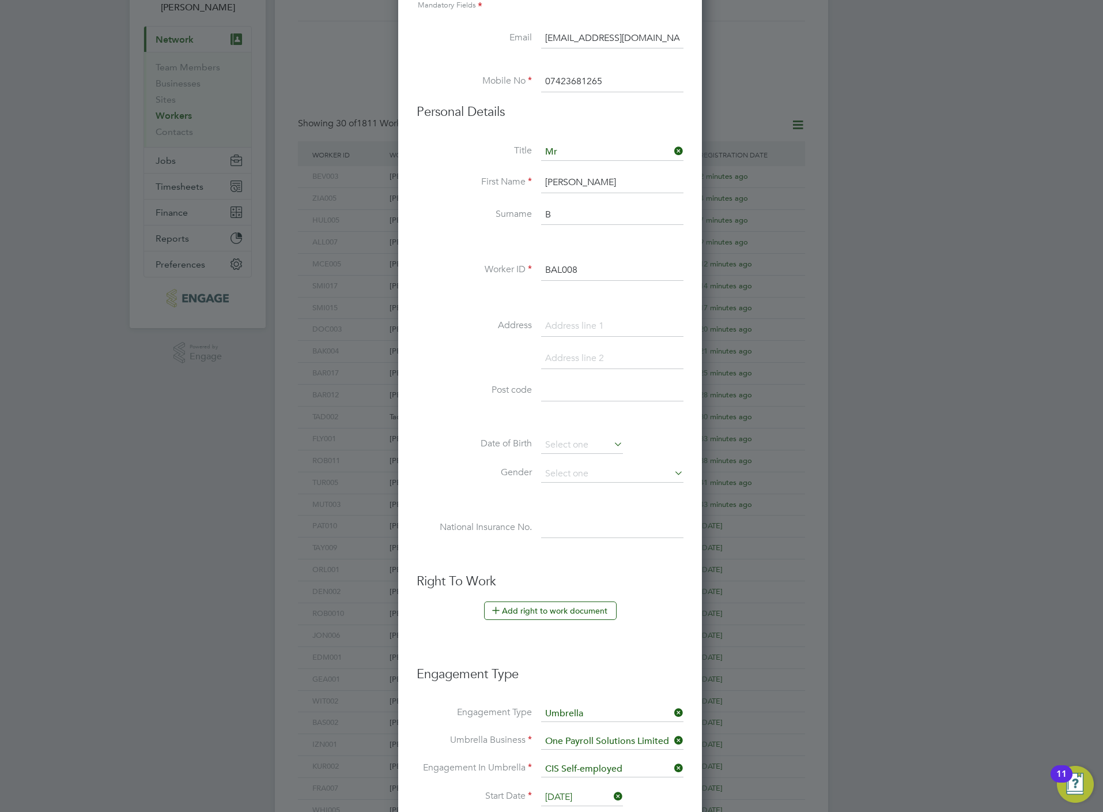
click at [597, 278] on input "BAL008" at bounding box center [612, 270] width 142 height 21
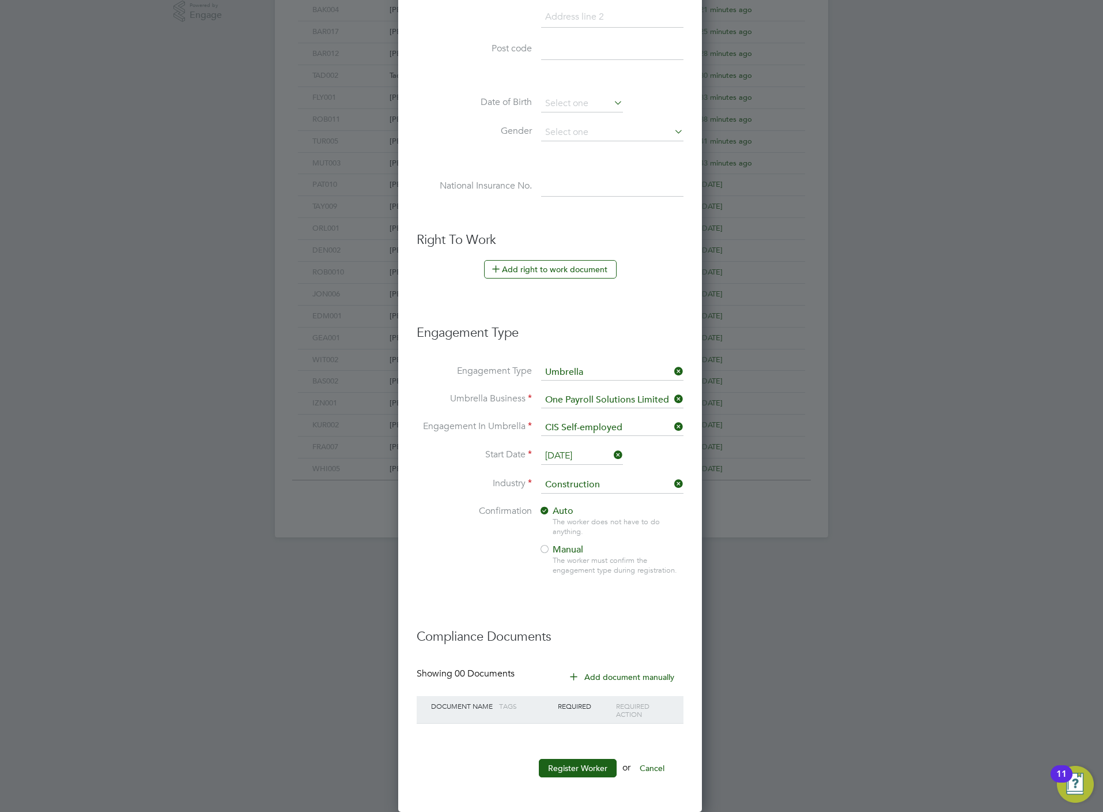
click at [569, 763] on ul "New Worker Mandatory Fields Email VictorBl@gmail.com Mobile No 07423681265 Pers…" at bounding box center [550, 211] width 267 height 1155
click at [576, 772] on button "Register Worker" at bounding box center [578, 768] width 78 height 18
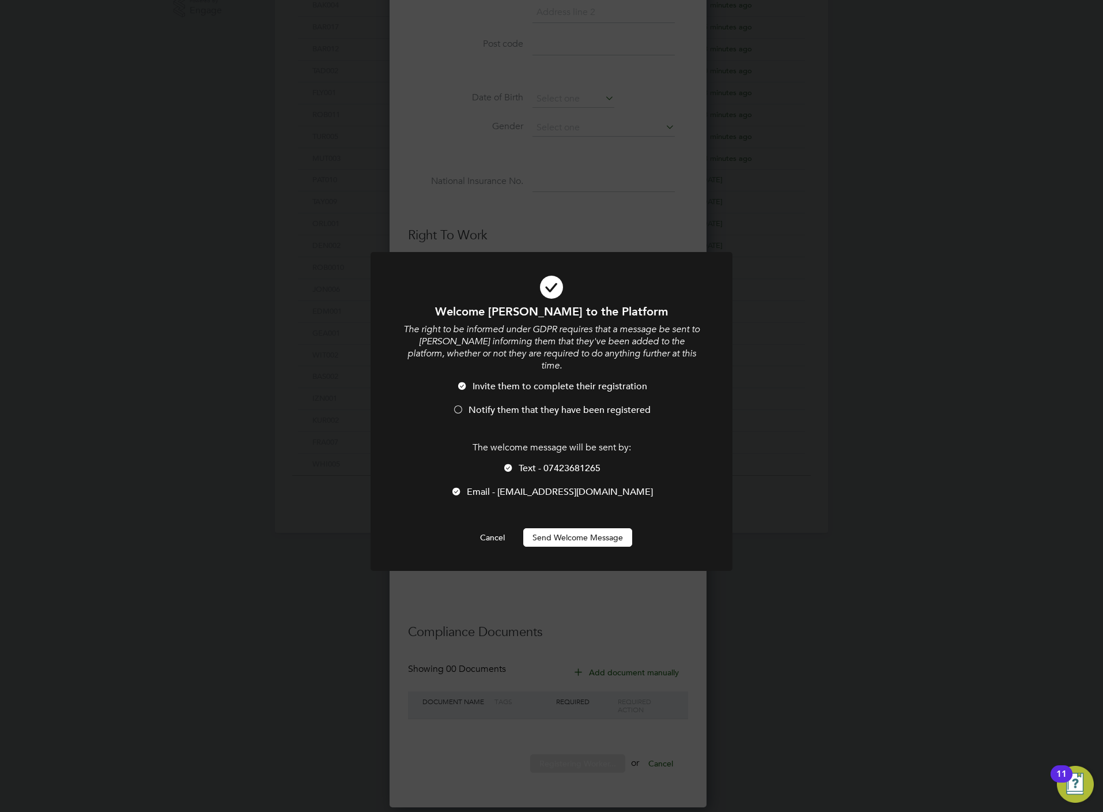
click at [547, 462] on span "Text - 07423681265" at bounding box center [560, 468] width 82 height 12
click at [541, 404] on span "Notify them that they have been registered" at bounding box center [560, 410] width 182 height 12
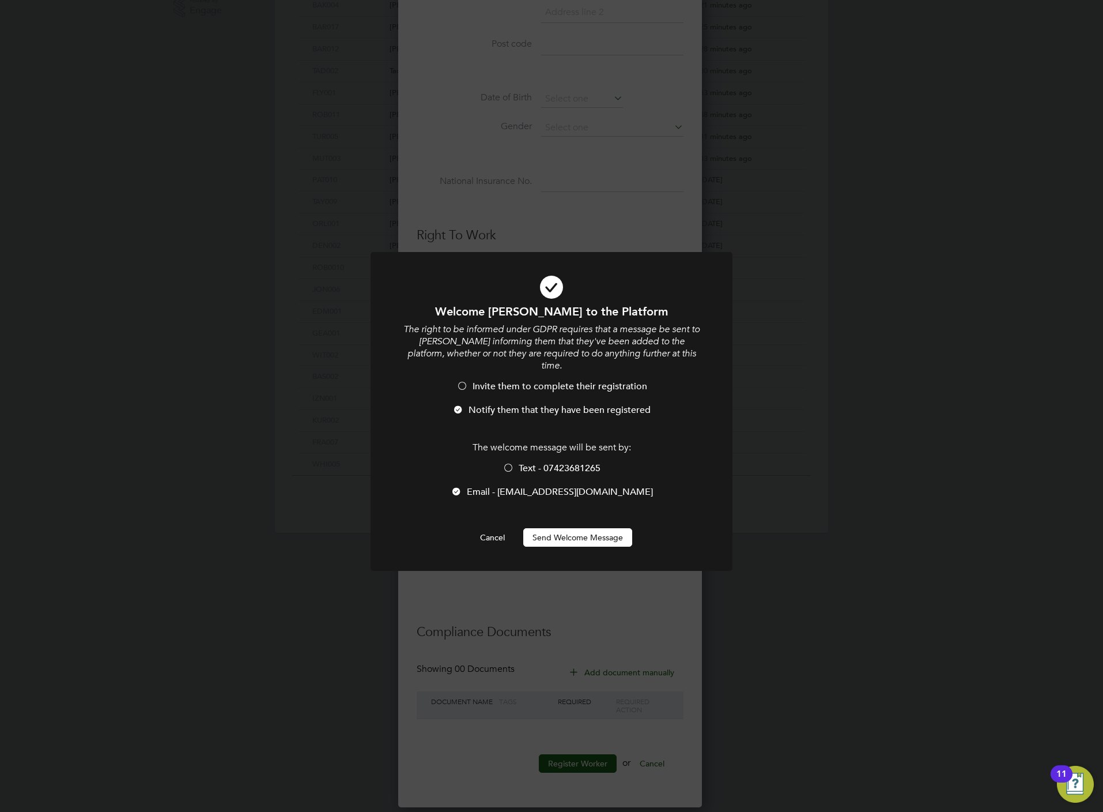
click at [571, 529] on button "Send Welcome Message" at bounding box center [577, 537] width 109 height 18
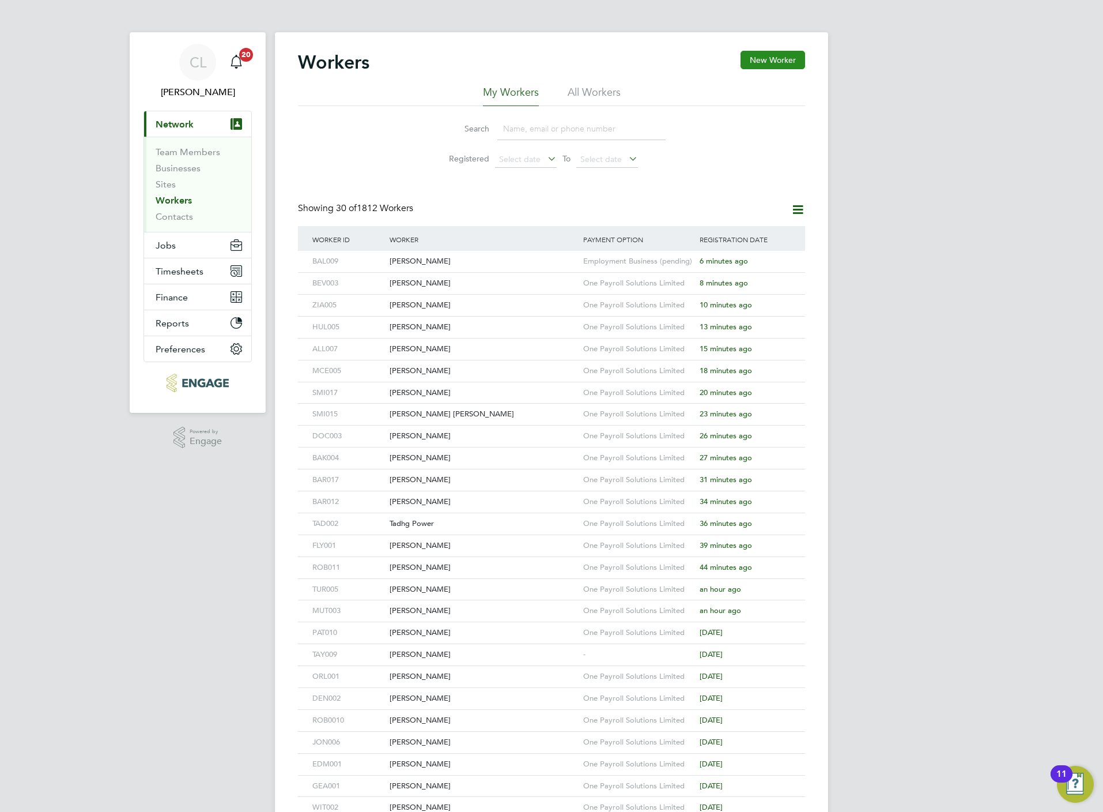
click at [762, 56] on button "New Worker" at bounding box center [773, 60] width 65 height 18
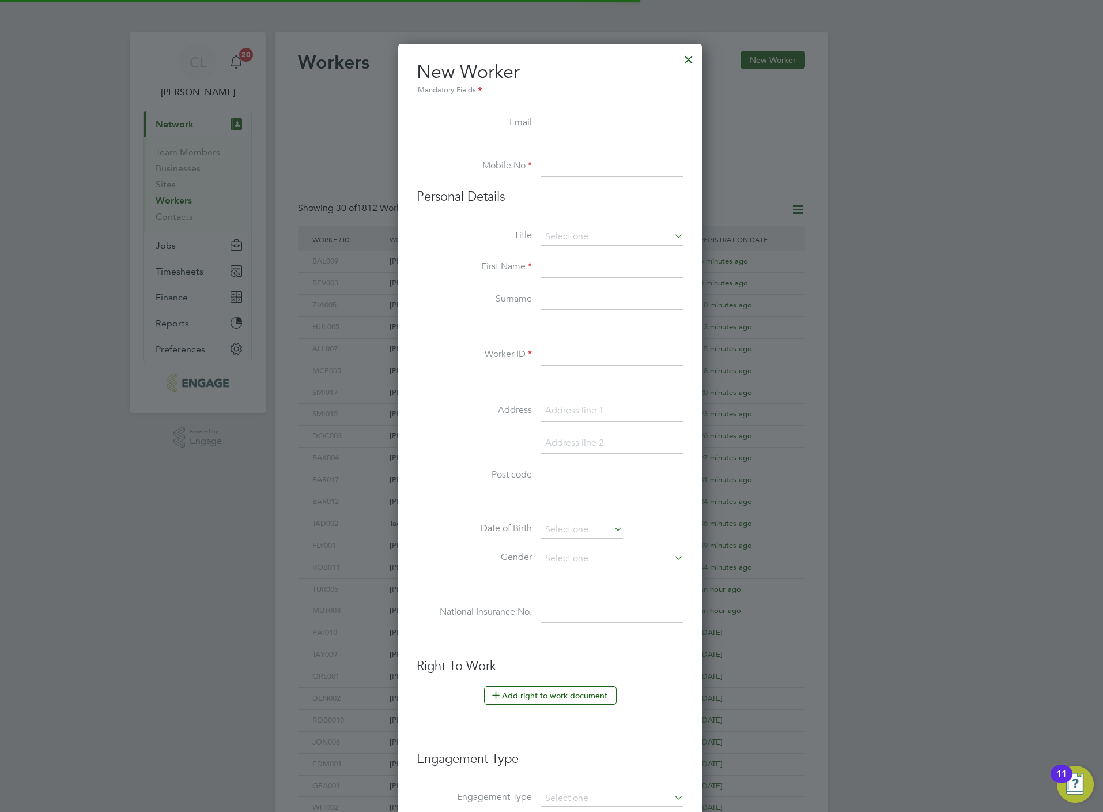
scroll to position [985, 307]
click at [570, 234] on input at bounding box center [612, 236] width 142 height 17
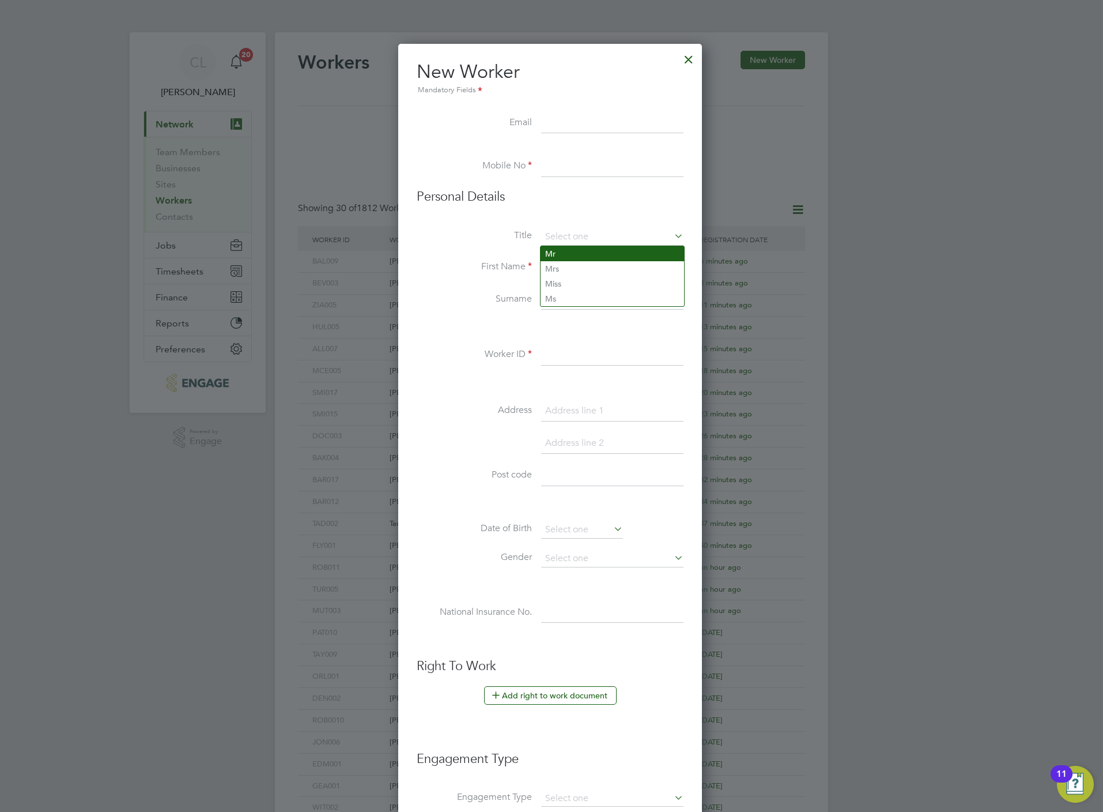
click at [571, 251] on li "Mr" at bounding box center [613, 253] width 144 height 15
click at [571, 273] on input at bounding box center [612, 267] width 142 height 21
paste input "Terry Joseph Weise"
click at [608, 269] on input "Terry Joseph Weise" at bounding box center [612, 267] width 142 height 21
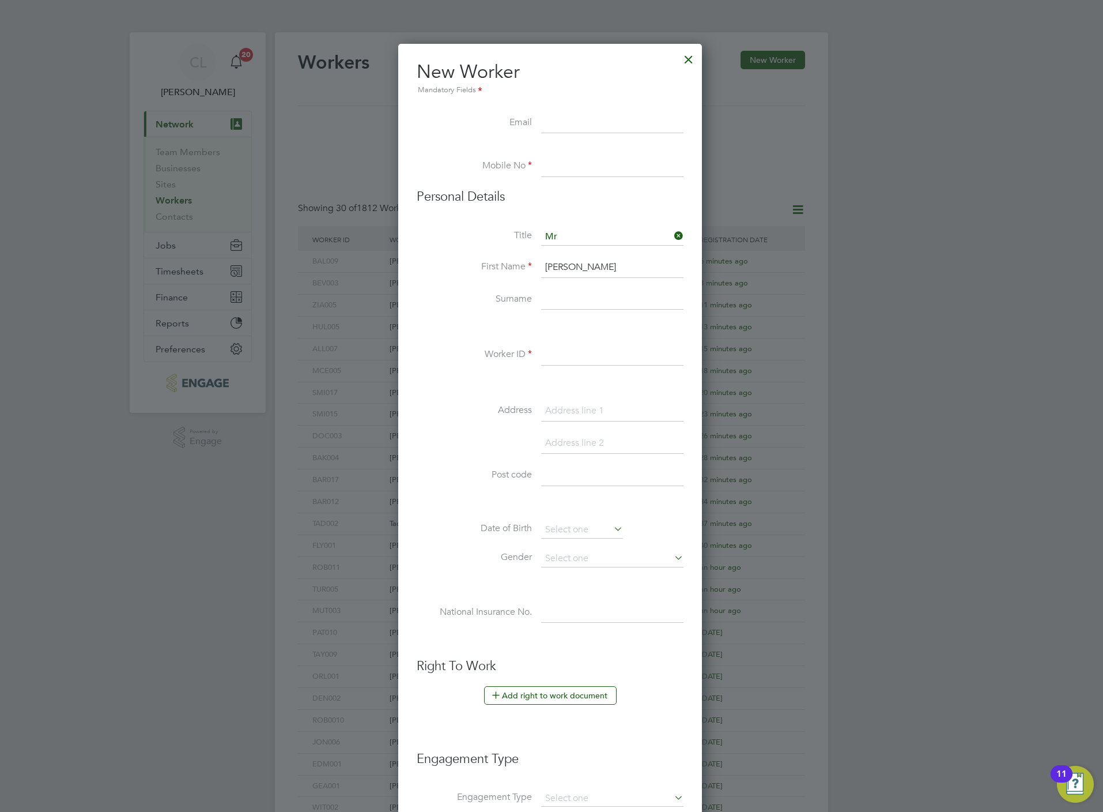
paste input "Weise"
click at [555, 363] on input at bounding box center [612, 355] width 142 height 21
click at [573, 168] on input at bounding box center [612, 166] width 142 height 21
click at [572, 132] on input at bounding box center [612, 123] width 142 height 21
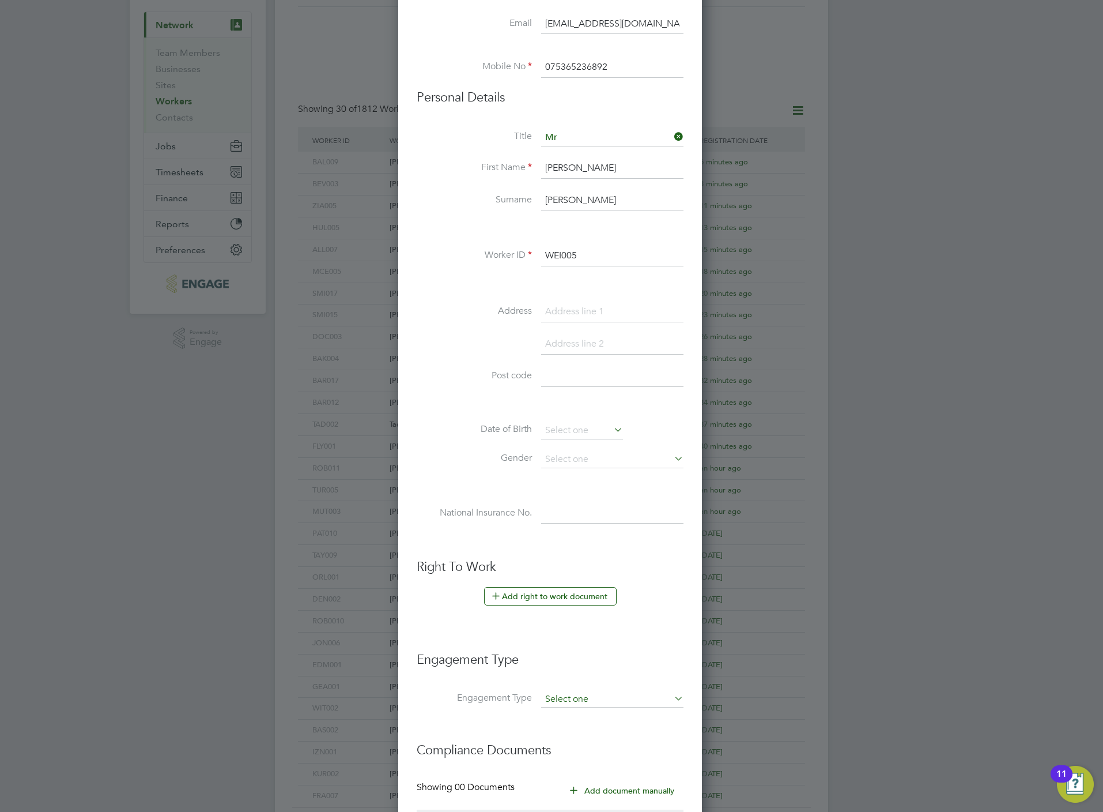
scroll to position [217, 0]
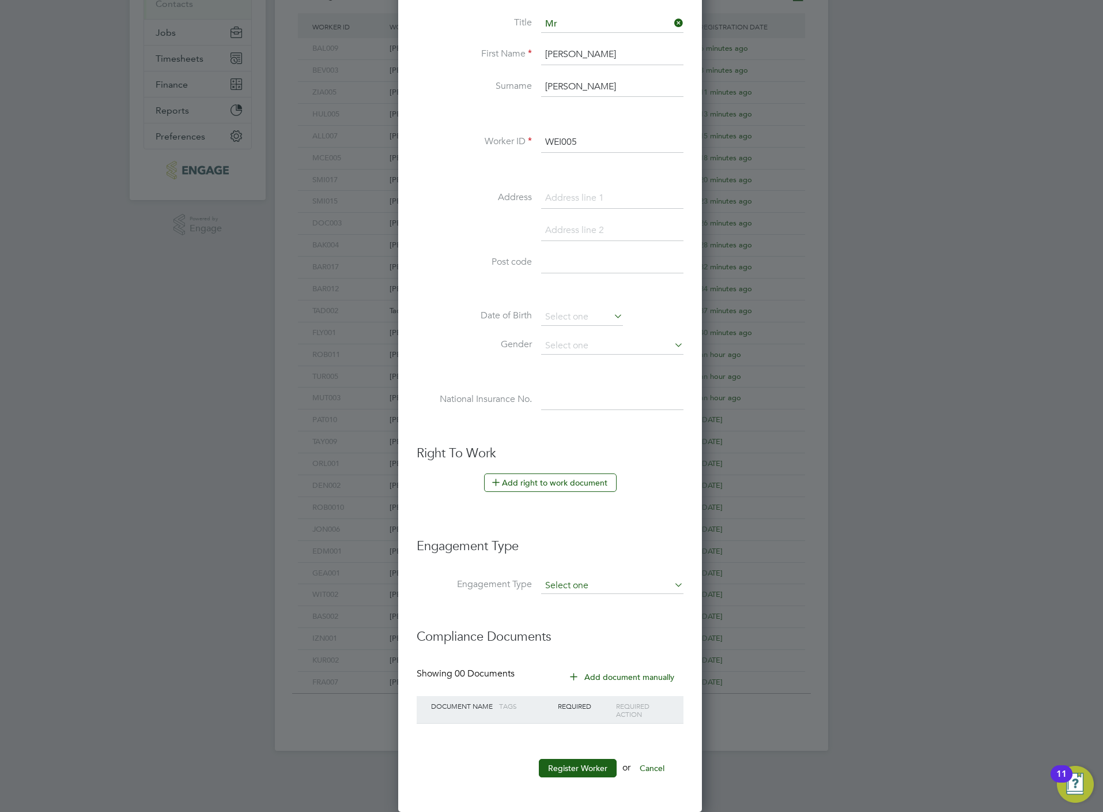
click at [588, 587] on input at bounding box center [612, 586] width 142 height 16
click at [577, 646] on li "Umbrella" at bounding box center [613, 654] width 144 height 17
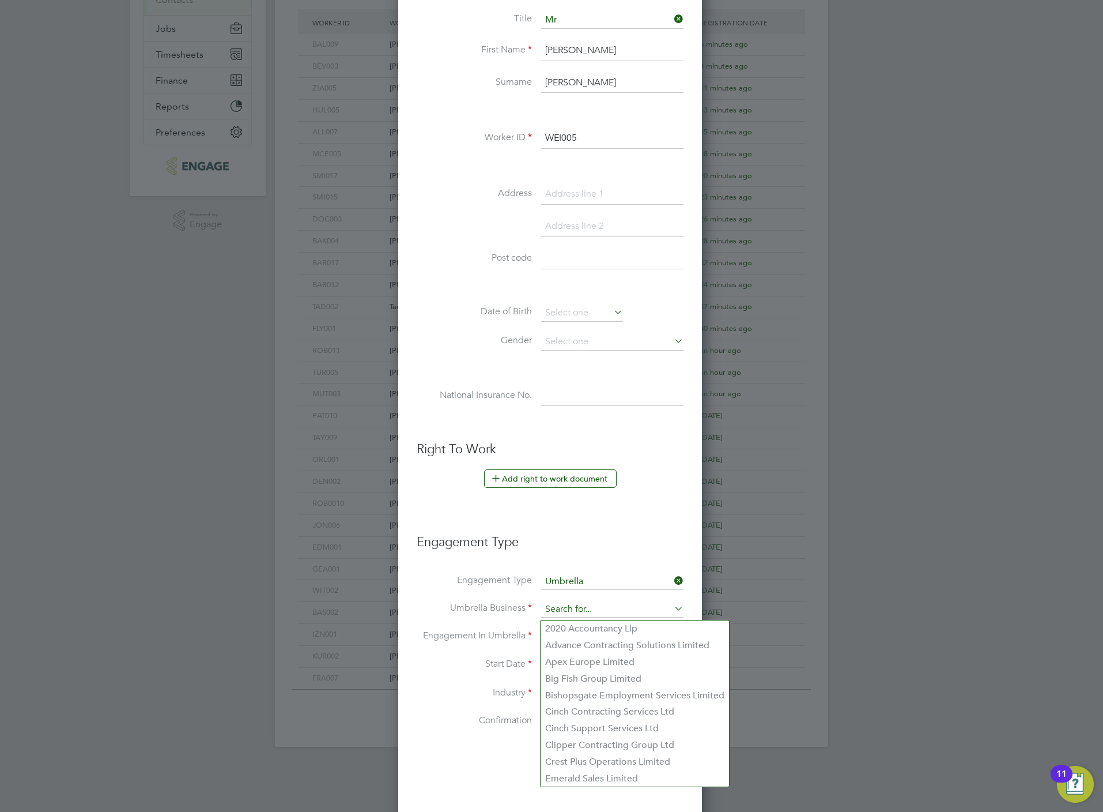
click at [568, 609] on input at bounding box center [612, 609] width 142 height 16
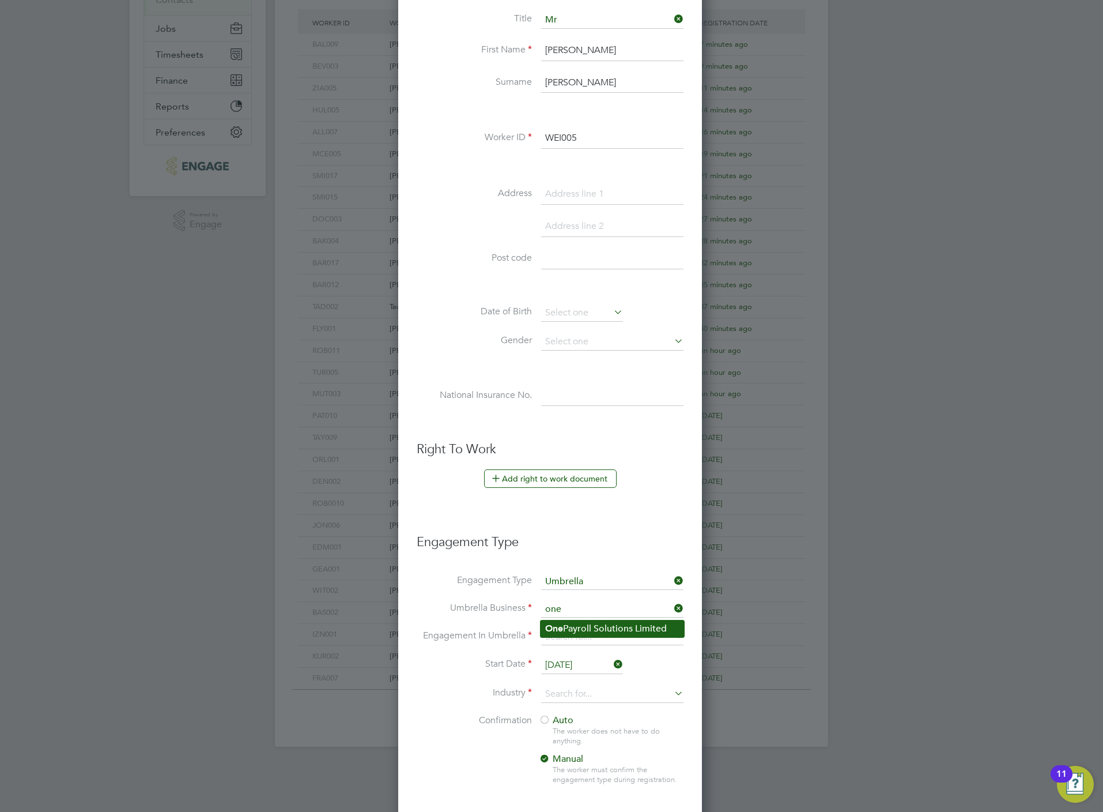
click at [616, 630] on li "One Payroll Solutions Limited" at bounding box center [613, 628] width 144 height 17
click at [613, 639] on input at bounding box center [612, 637] width 142 height 16
click at [582, 718] on li "PAYE Umbrella" at bounding box center [613, 723] width 144 height 17
click at [580, 671] on input "[DATE]" at bounding box center [582, 665] width 82 height 17
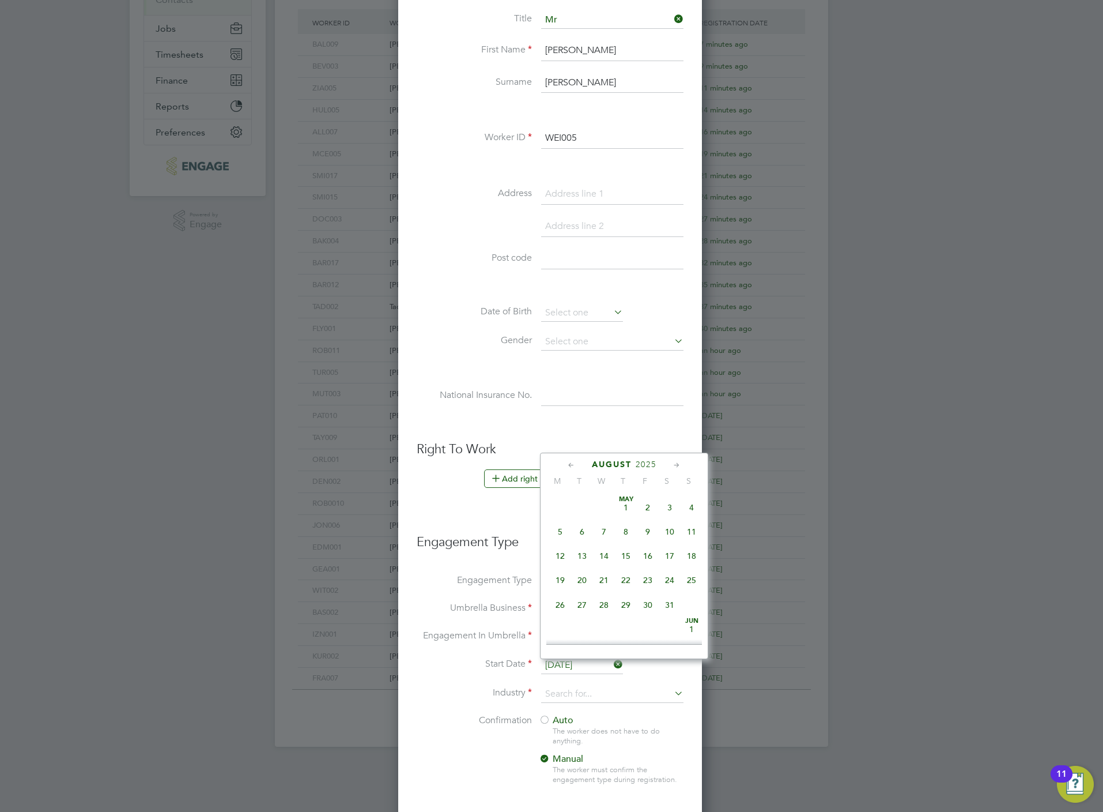
scroll to position [443, 0]
click at [562, 529] on span "18" at bounding box center [560, 526] width 22 height 22
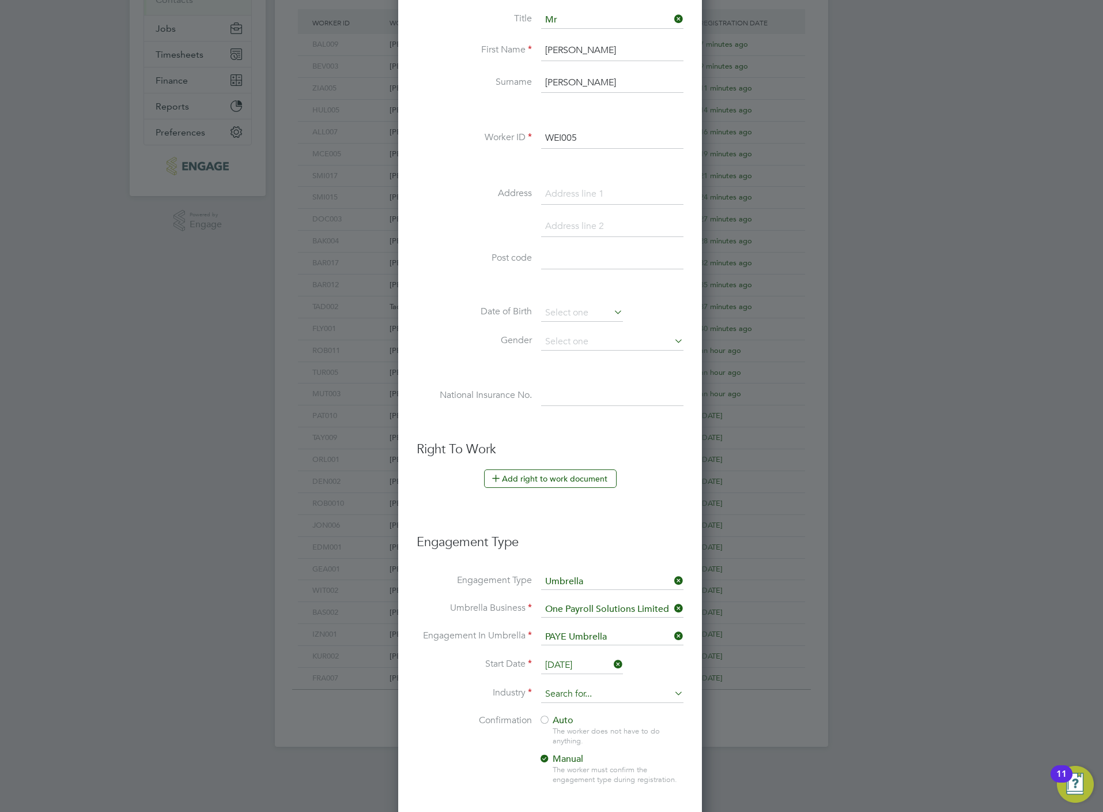
click at [556, 695] on input at bounding box center [612, 693] width 142 height 17
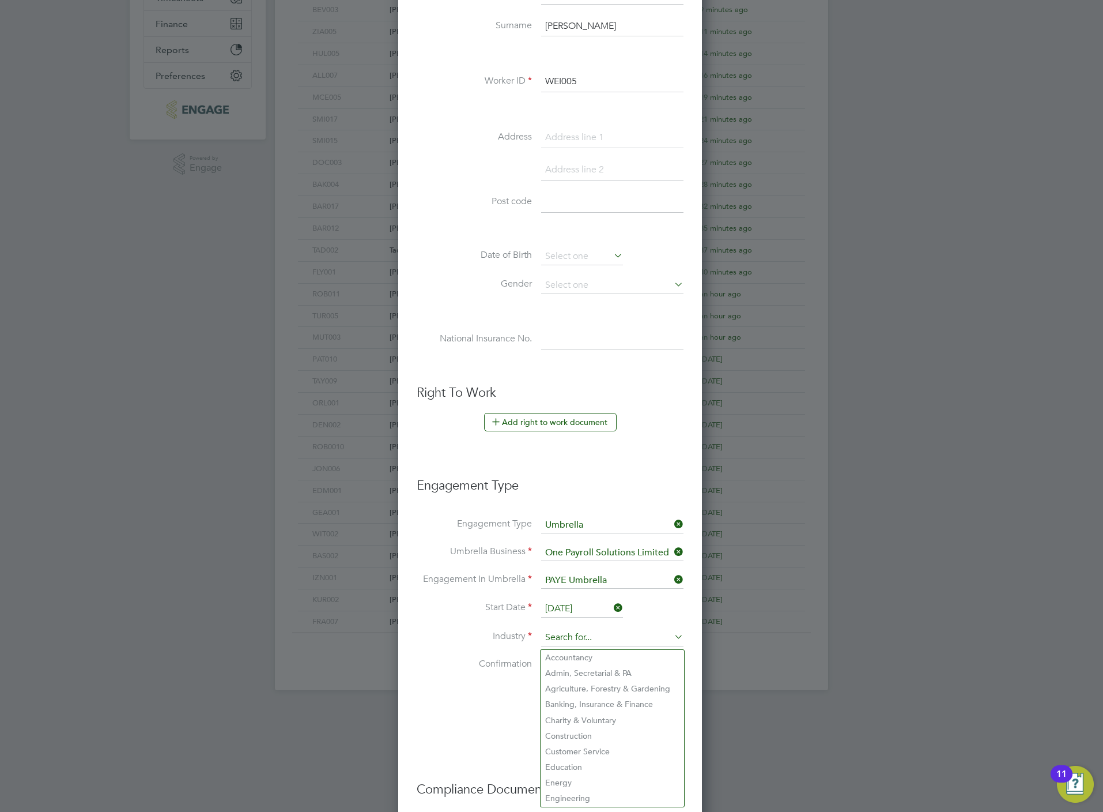
scroll to position [303, 0]
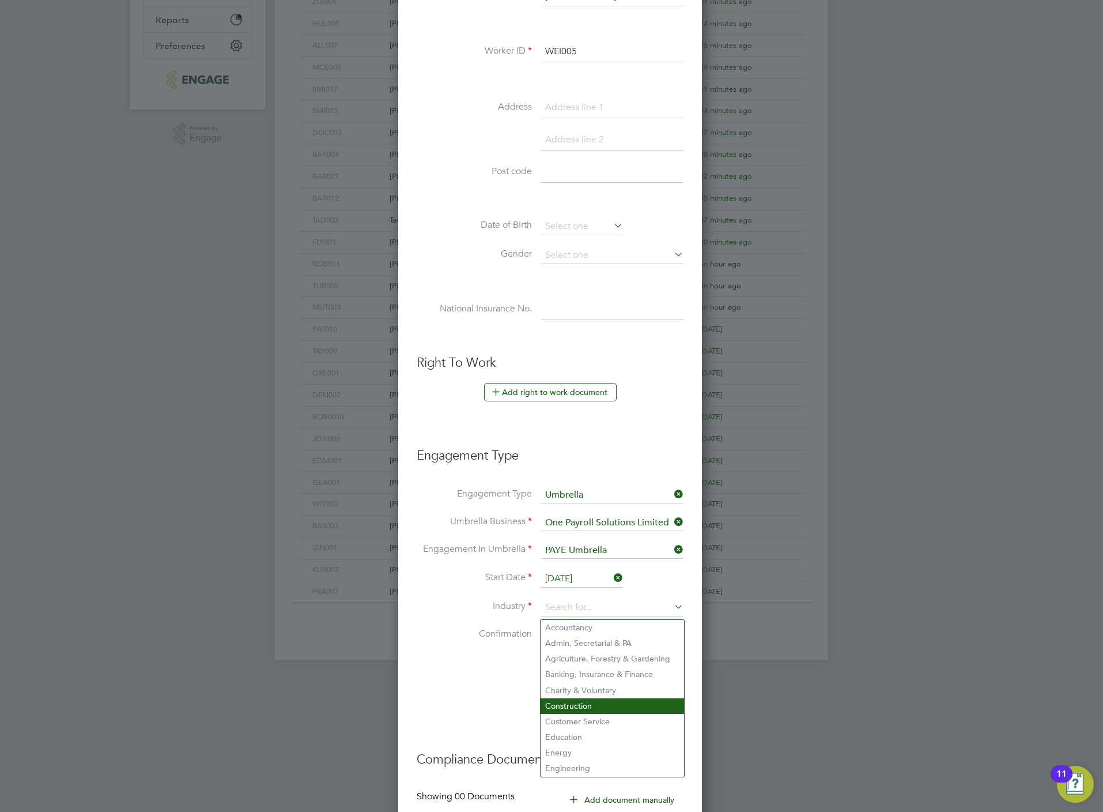
click at [560, 705] on li "Construction" at bounding box center [613, 706] width 144 height 16
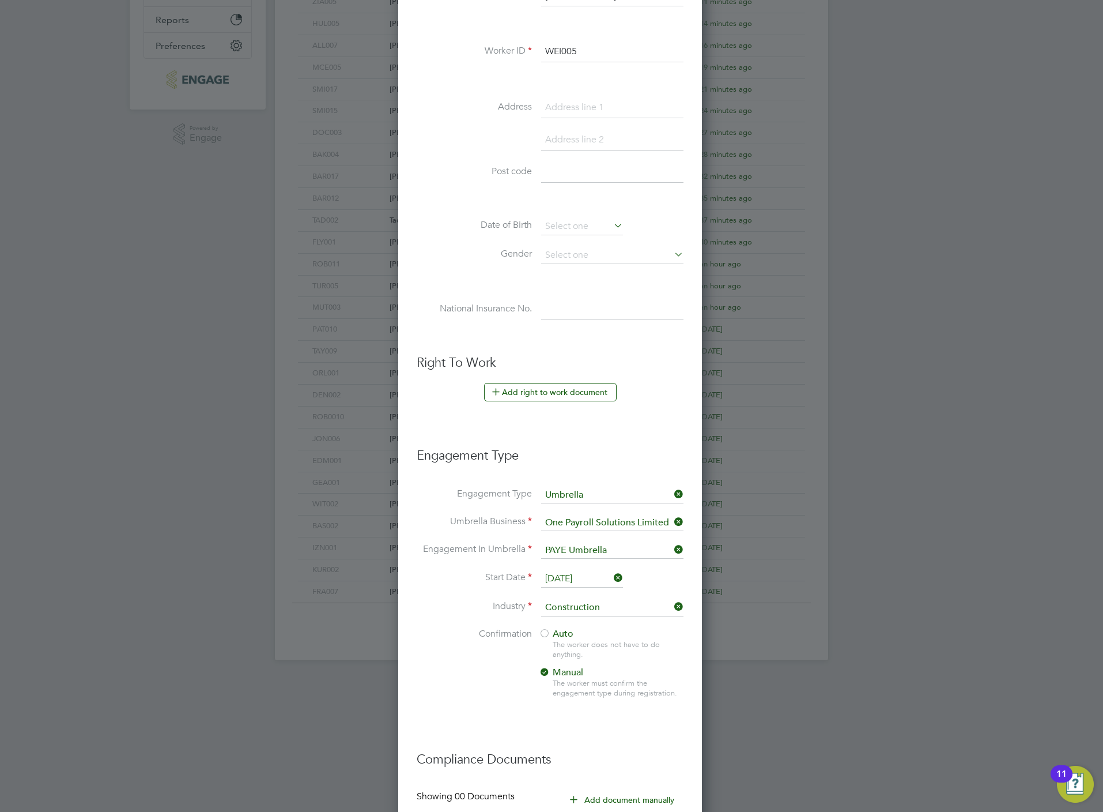
click at [567, 645] on div "The worker does not have to do anything." at bounding box center [618, 650] width 130 height 20
click at [567, 638] on span "Auto" at bounding box center [556, 634] width 35 height 12
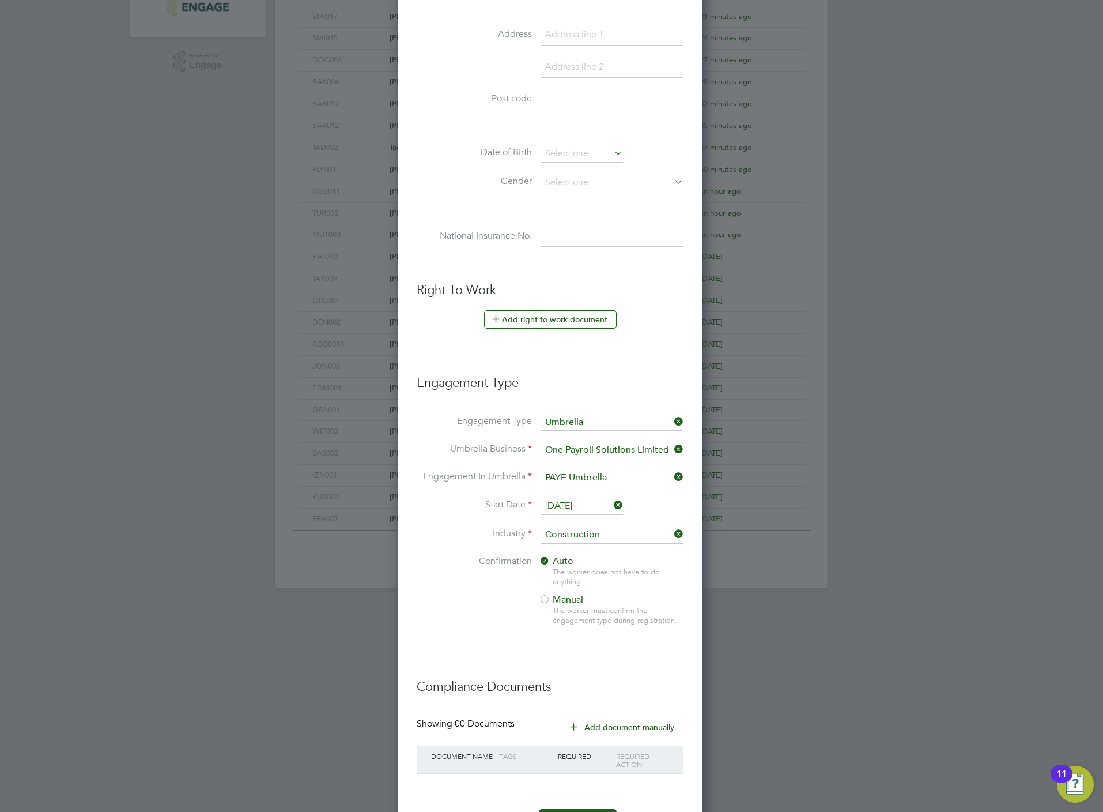
scroll to position [431, 0]
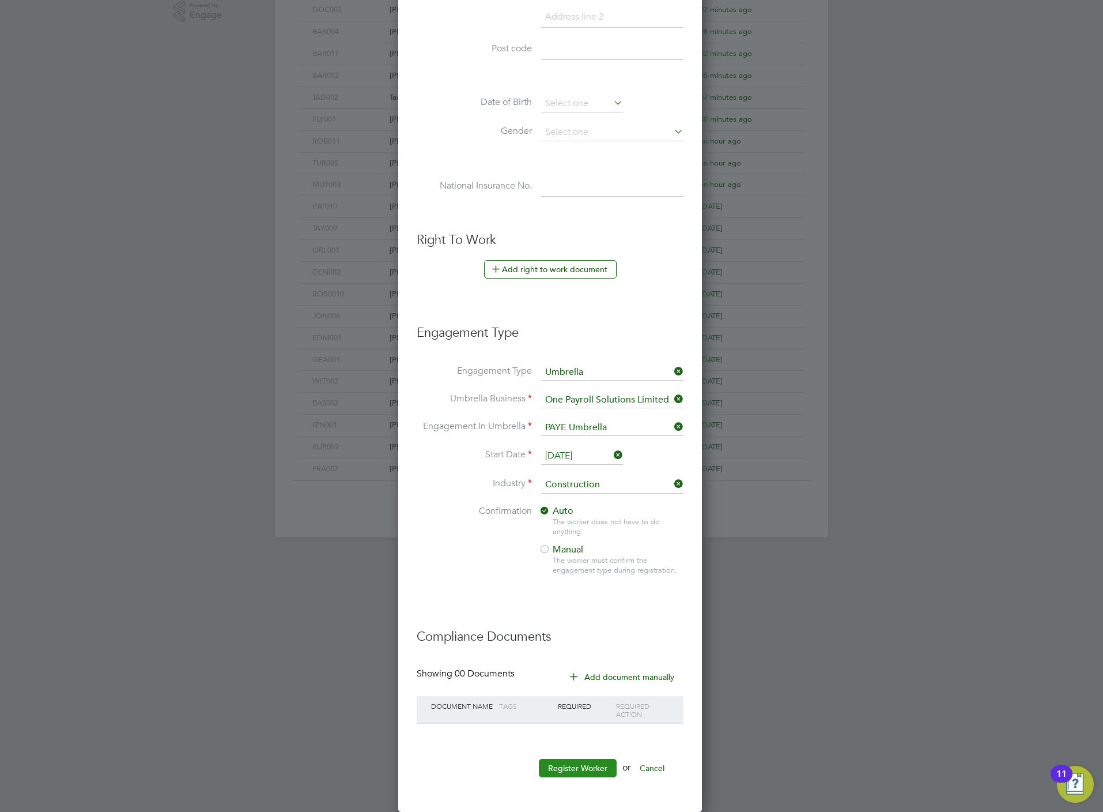
click at [559, 771] on button "Register Worker" at bounding box center [578, 768] width 78 height 18
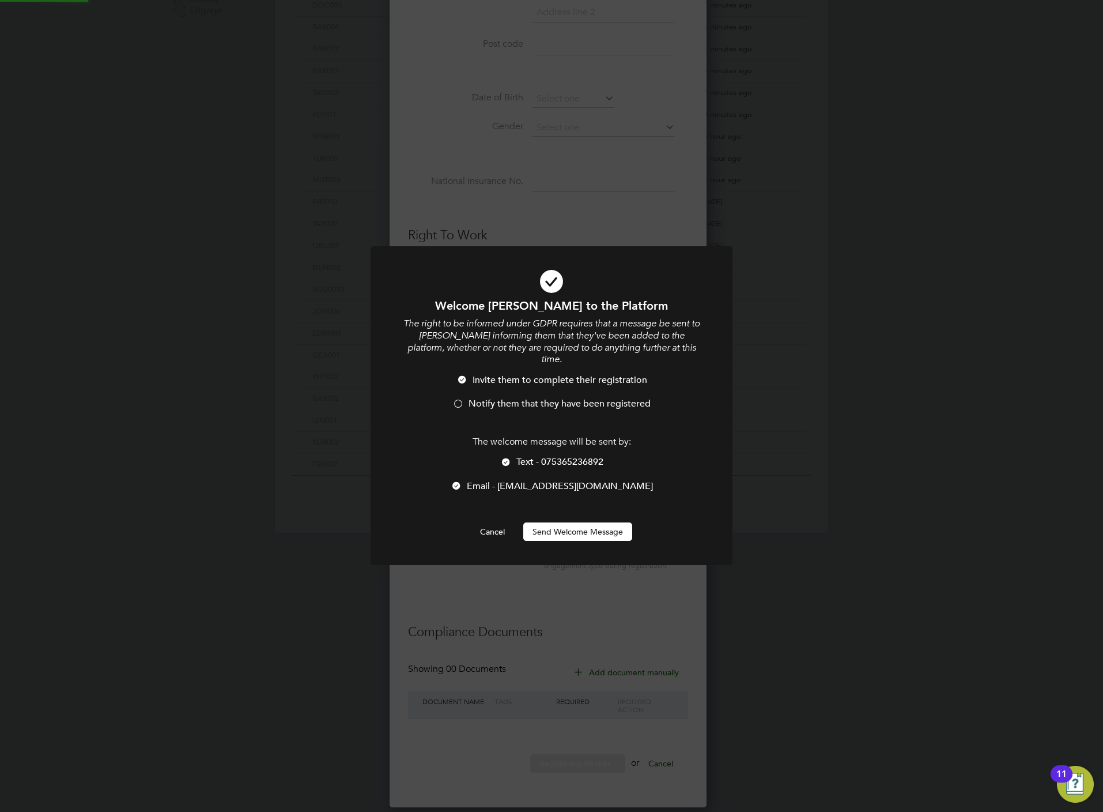
scroll to position [0, 0]
click at [552, 408] on span "Notify them that they have been registered" at bounding box center [560, 404] width 182 height 12
click at [552, 458] on span "Text - 075365236892" at bounding box center [560, 462] width 87 height 12
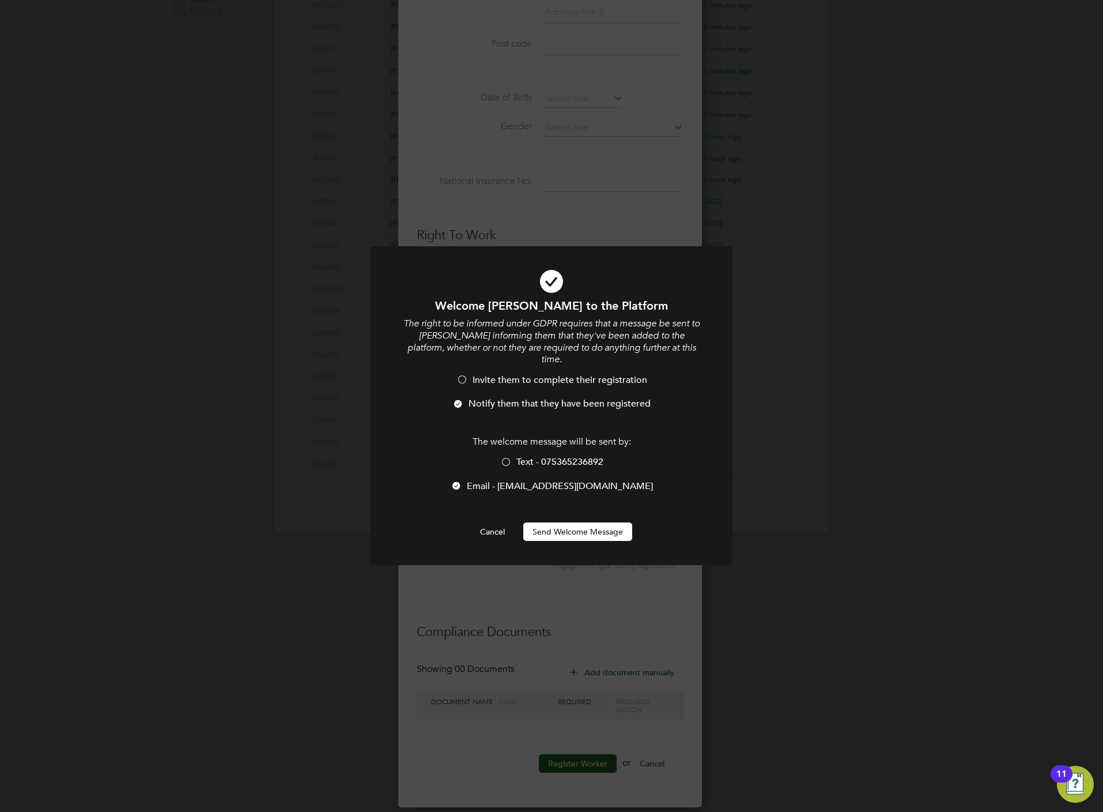
click at [552, 545] on div at bounding box center [552, 405] width 362 height 319
click at [553, 533] on button "Send Welcome Message" at bounding box center [577, 531] width 109 height 18
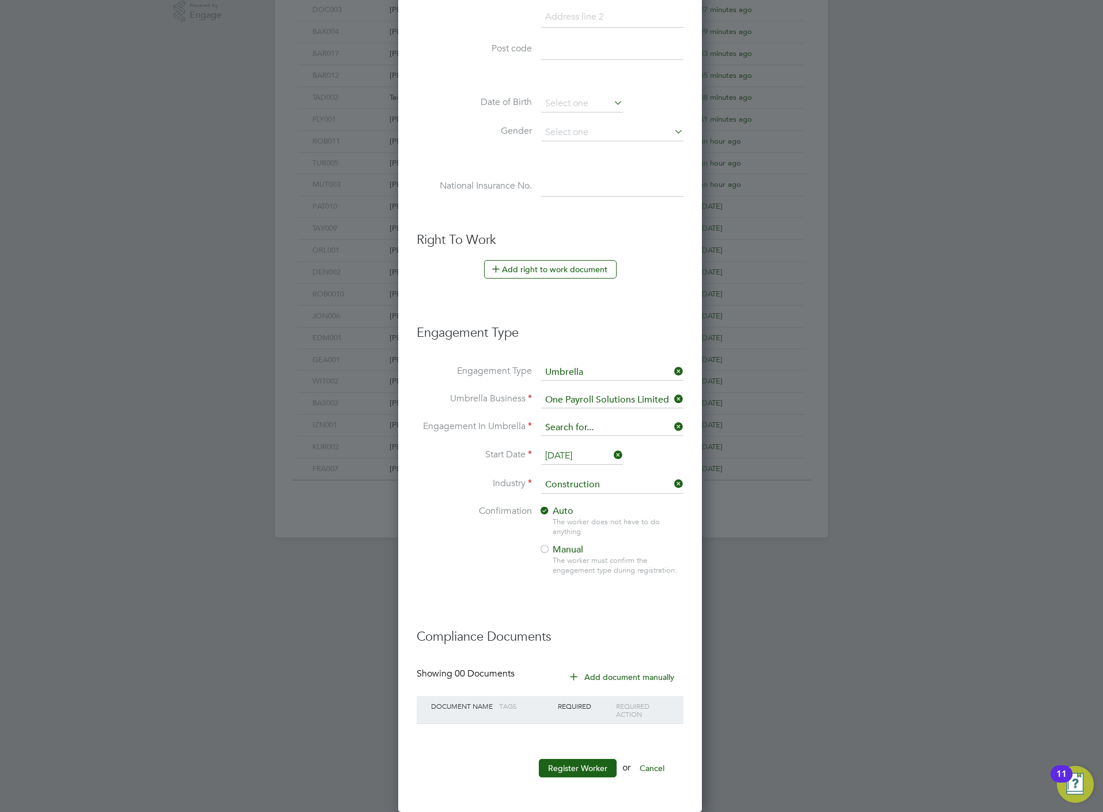
click at [571, 420] on input at bounding box center [612, 428] width 142 height 16
click at [568, 464] on li "CIS Self-employed" at bounding box center [613, 464] width 144 height 17
click at [559, 762] on button "Register Worker" at bounding box center [578, 768] width 78 height 18
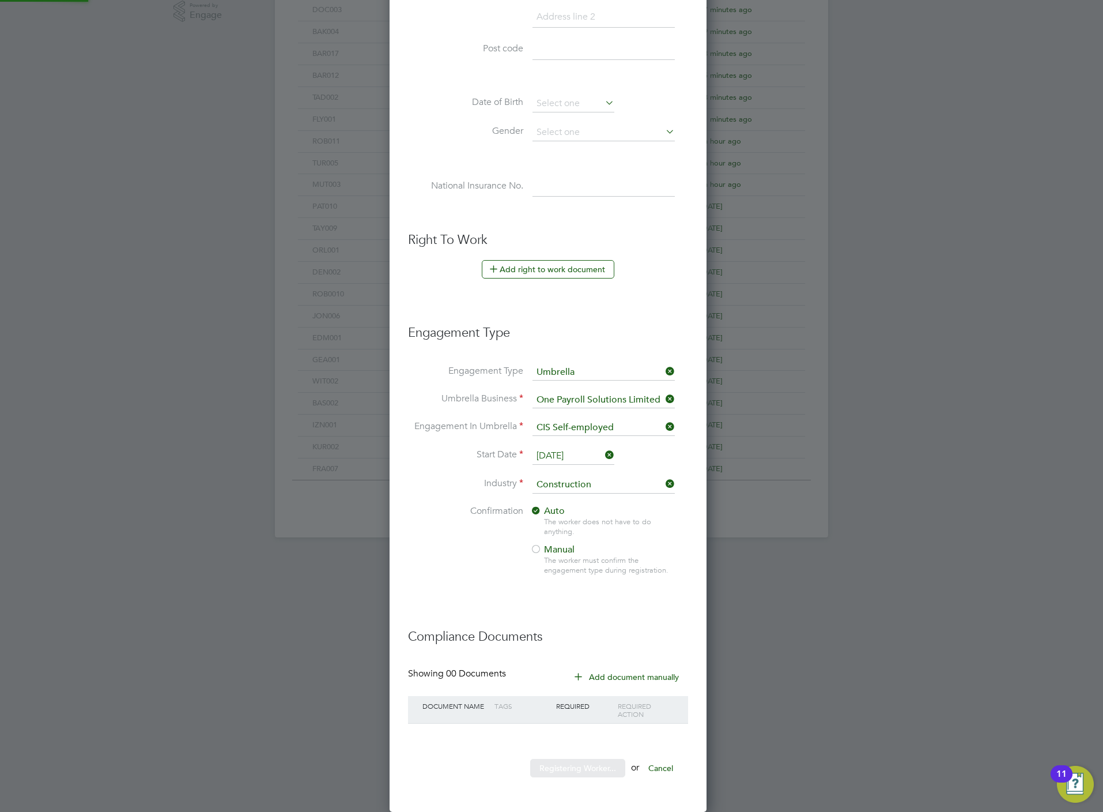
scroll to position [0, 0]
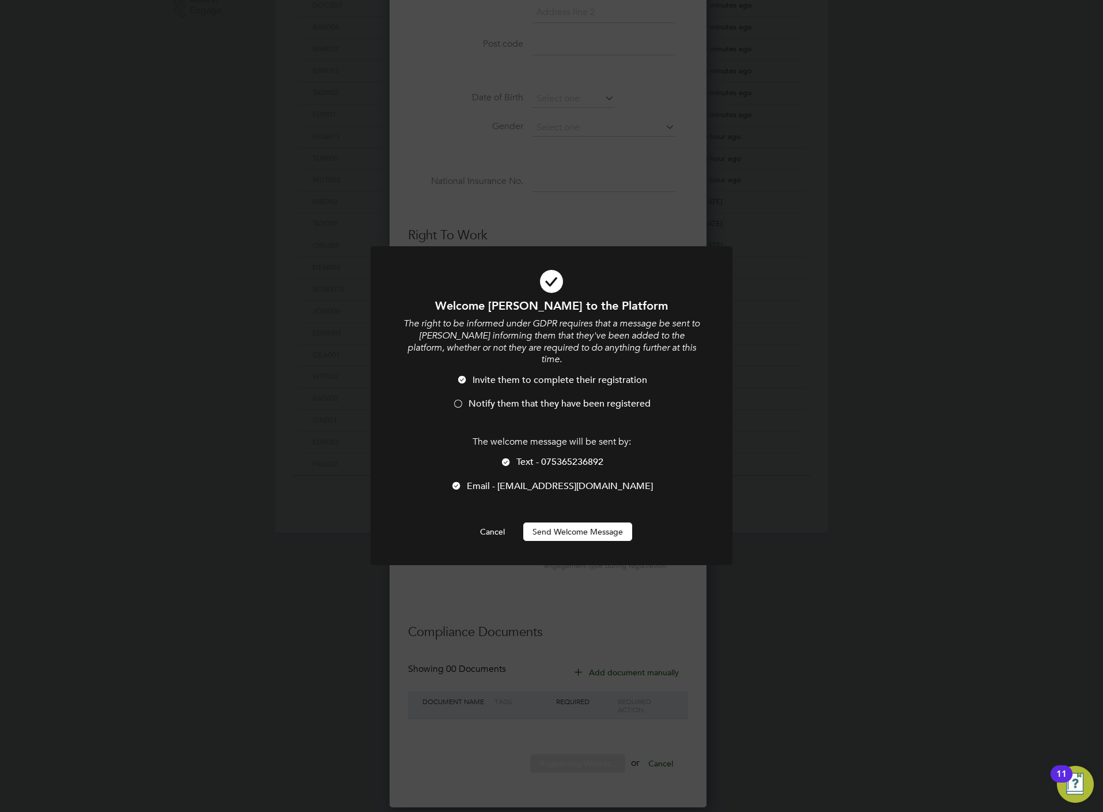
click at [511, 405] on span "Notify them that they have been registered" at bounding box center [560, 404] width 182 height 12
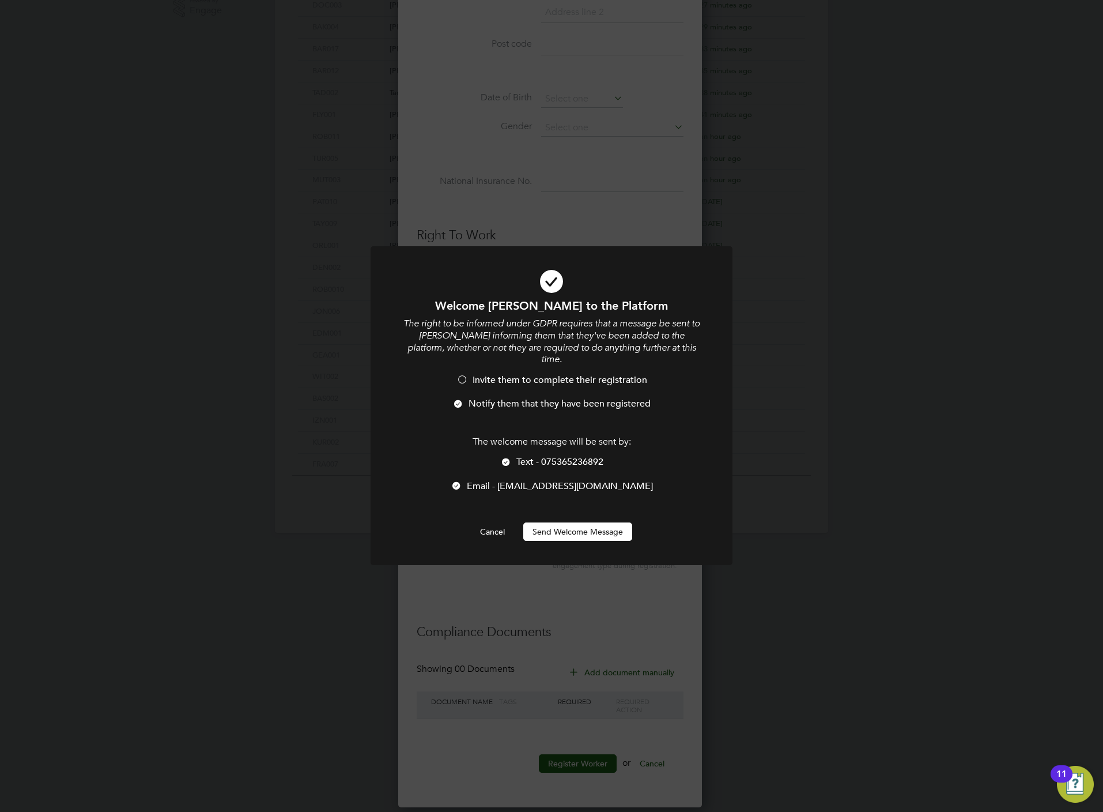
scroll to position [5, 5]
click at [549, 469] on li "Text - 075365236892" at bounding box center [552, 468] width 300 height 24
click at [545, 538] on button "Send Welcome Message" at bounding box center [577, 531] width 109 height 18
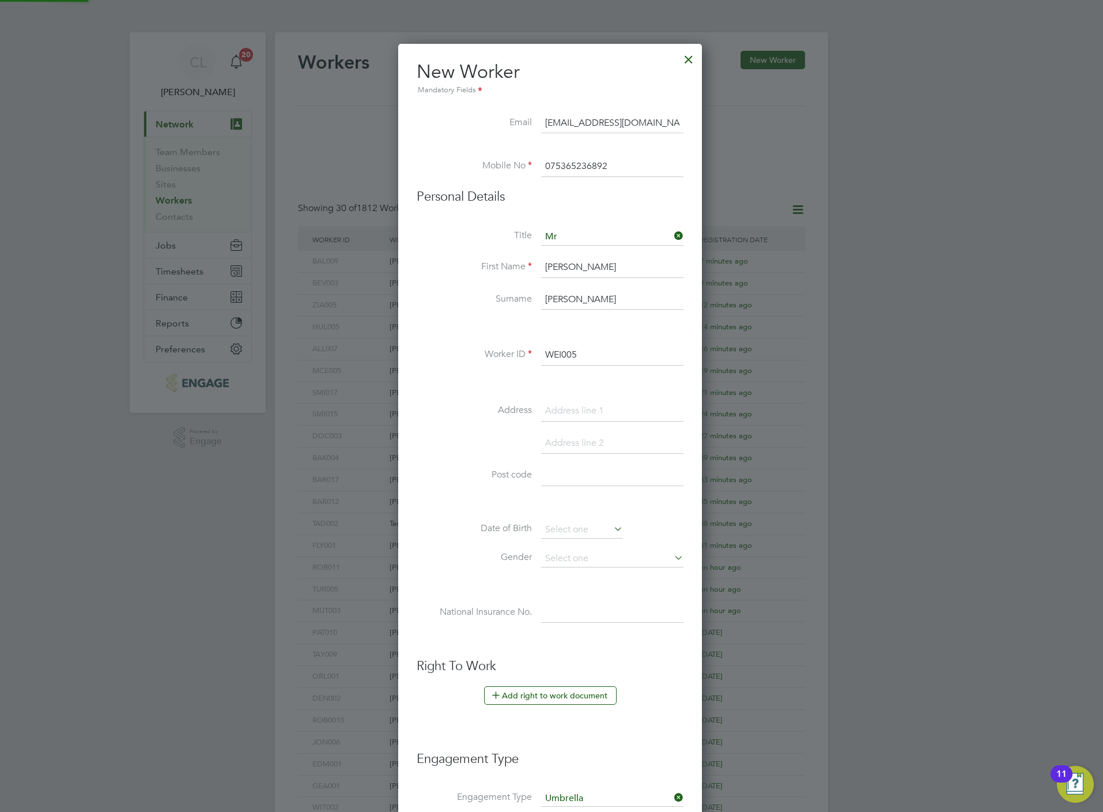
scroll to position [431, 0]
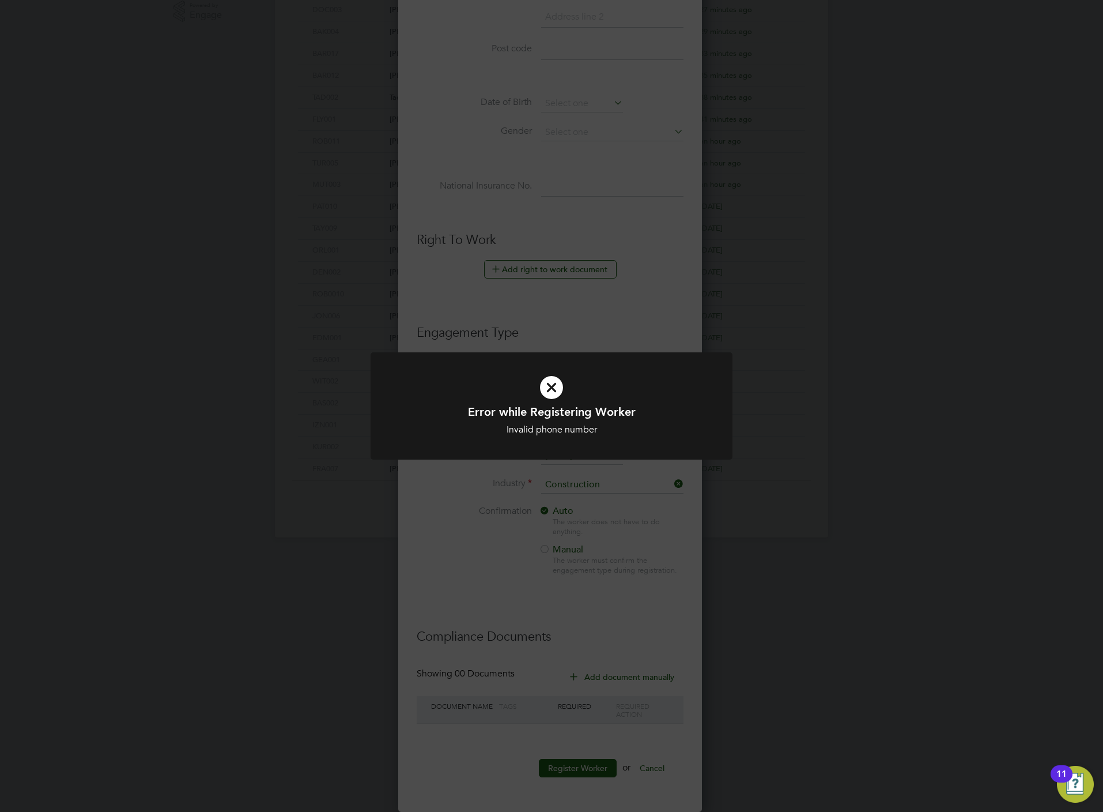
drag, startPoint x: 526, startPoint y: 289, endPoint x: 521, endPoint y: 270, distance: 19.9
click at [526, 291] on div "Error while Registering Worker Invalid phone number Cancel Okay" at bounding box center [551, 406] width 1103 height 812
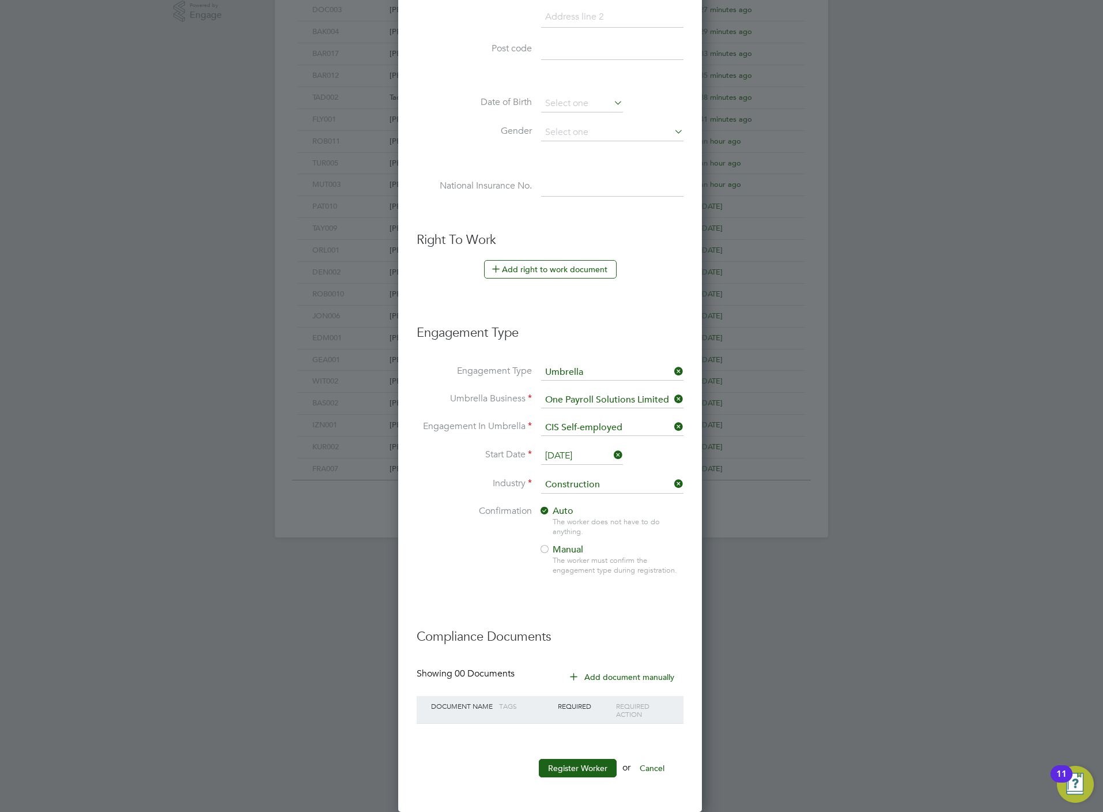
scroll to position [0, 0]
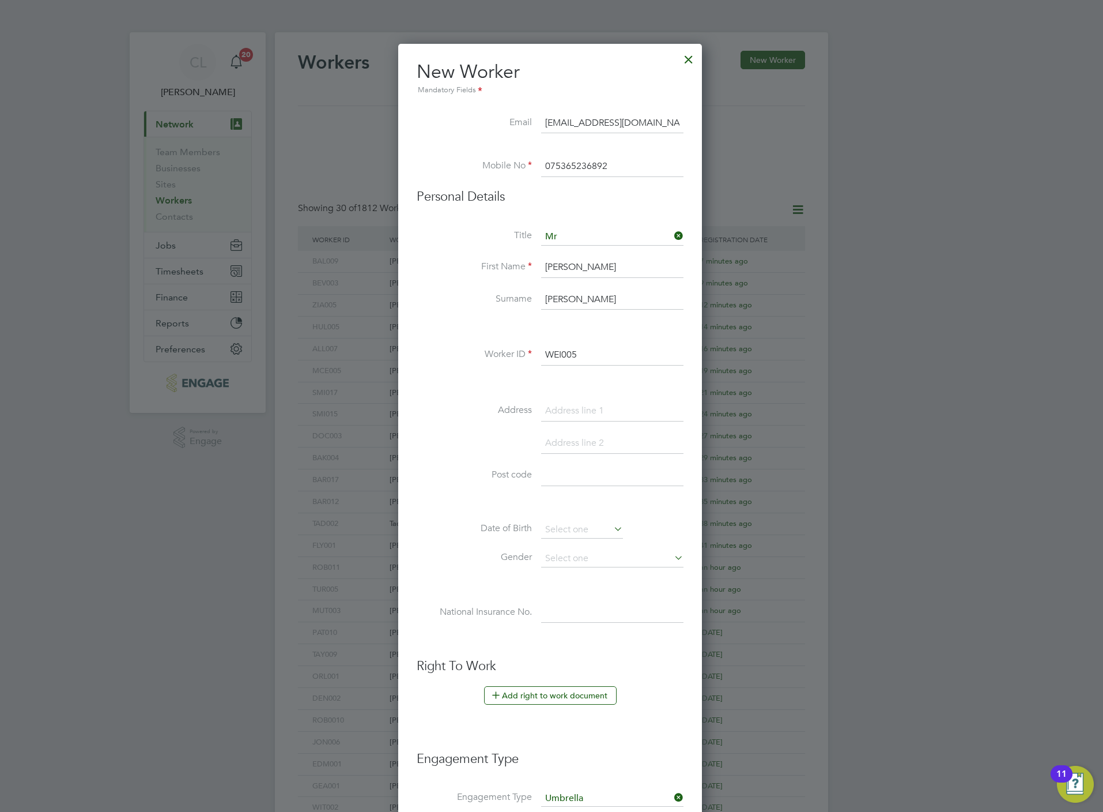
click at [633, 175] on input "075365236892" at bounding box center [612, 166] width 142 height 21
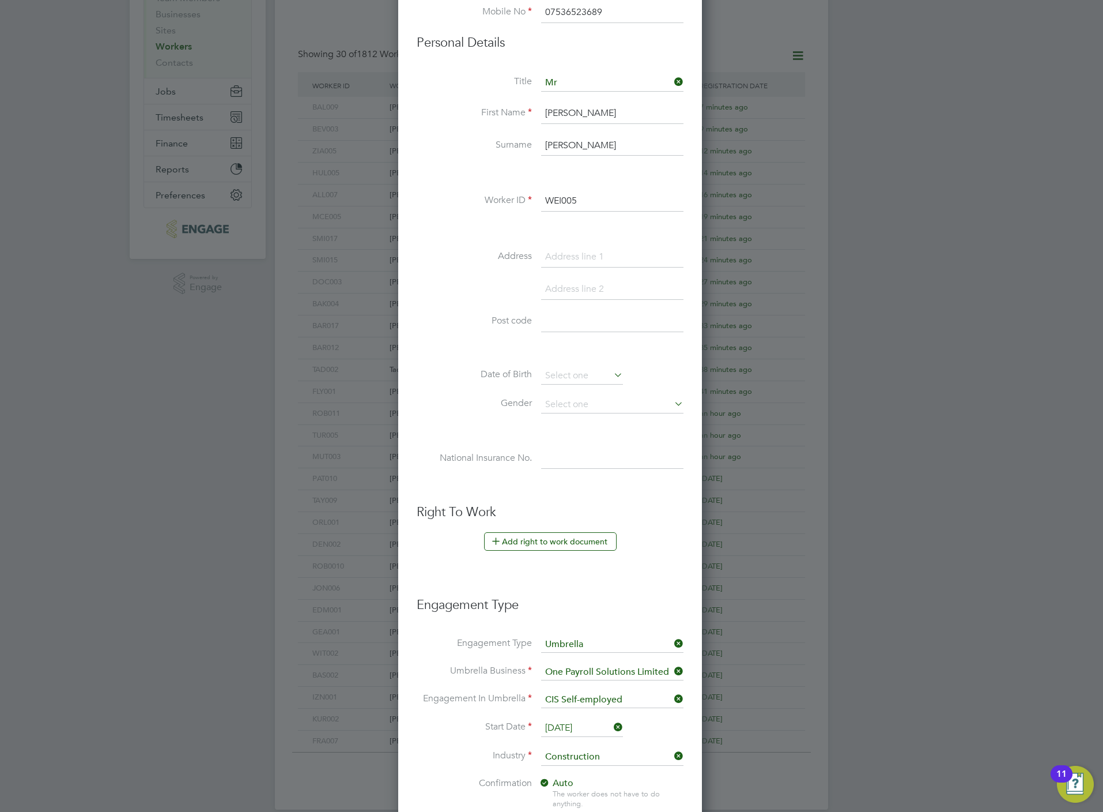
scroll to position [431, 0]
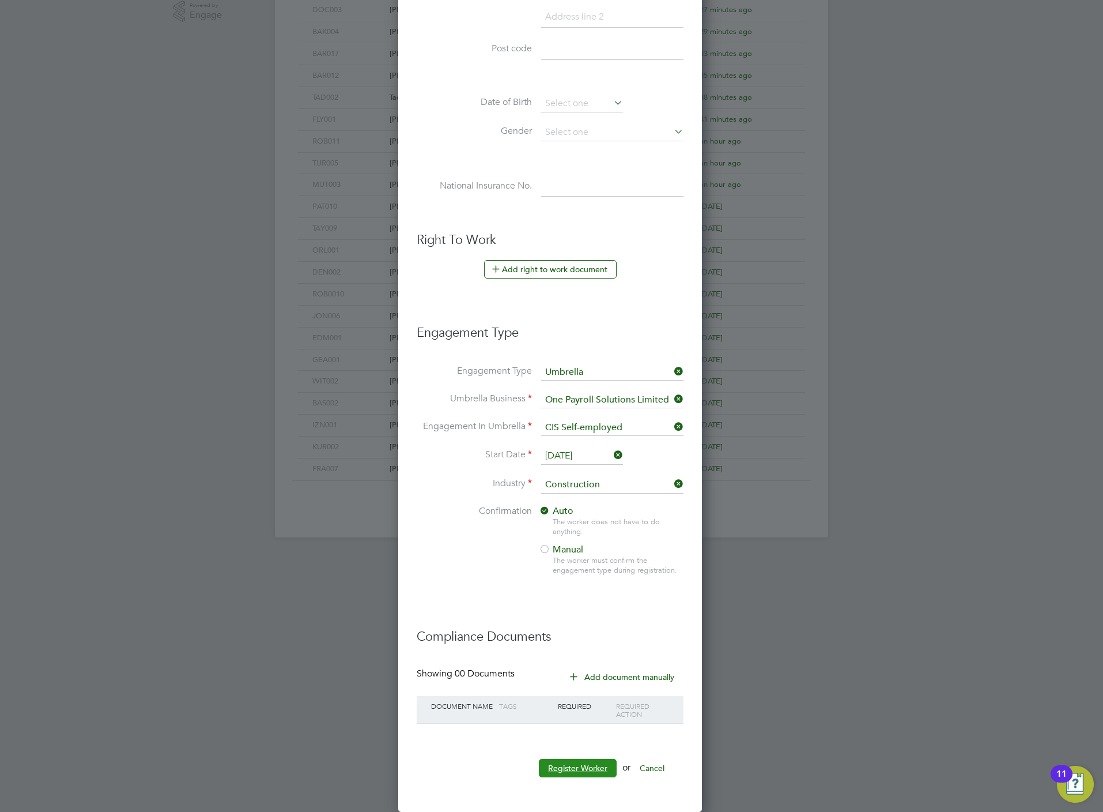
click at [592, 770] on button "Register Worker" at bounding box center [578, 768] width 78 height 18
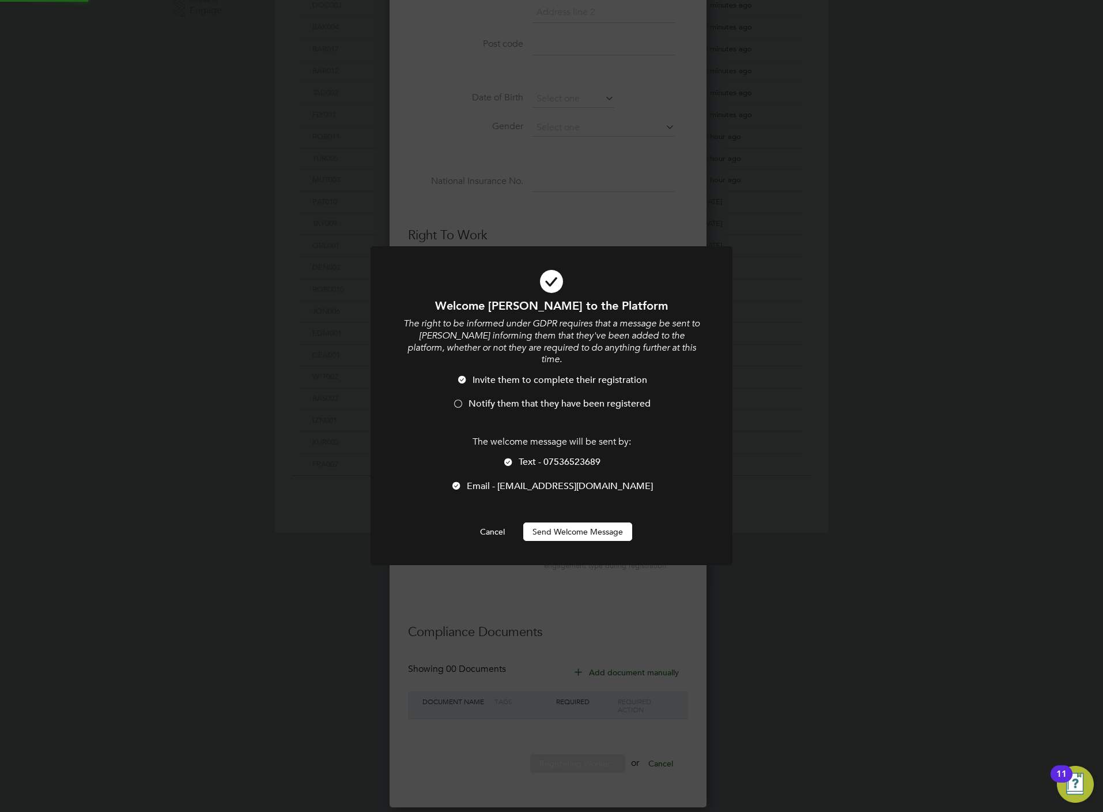
scroll to position [0, 0]
click at [513, 401] on span "Notify them that they have been registered" at bounding box center [560, 404] width 182 height 12
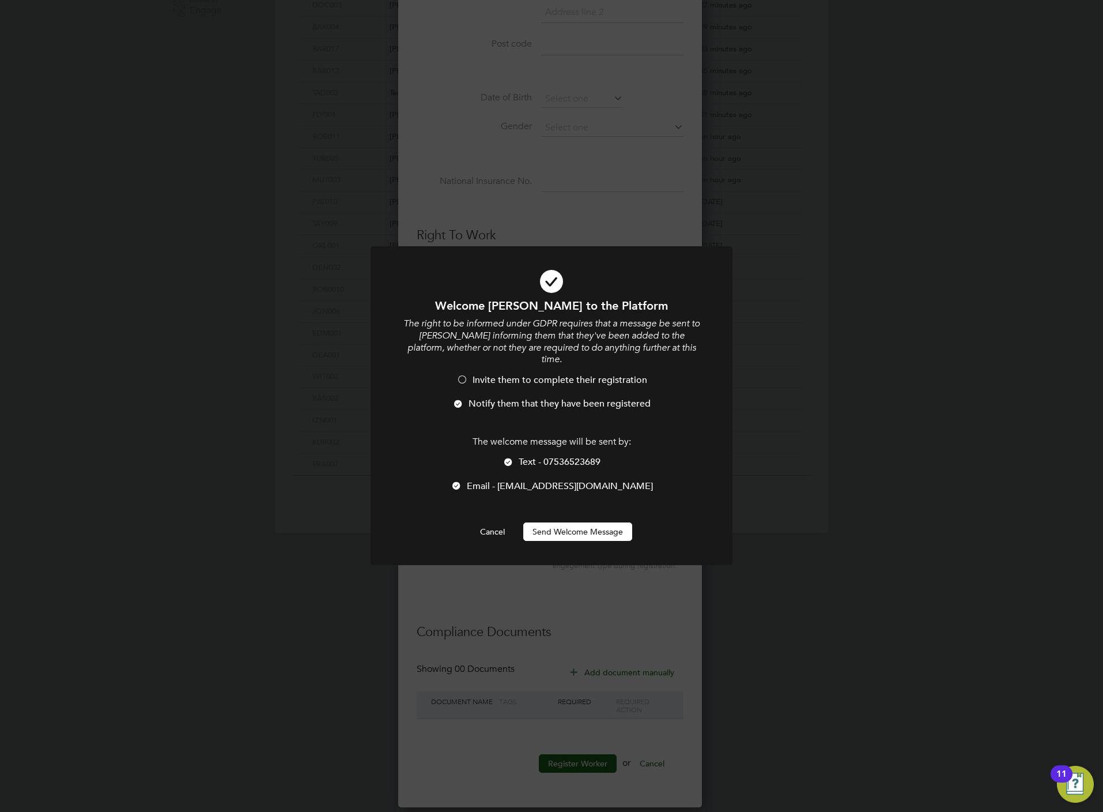
click at [521, 462] on span "Text - 07536523689" at bounding box center [560, 462] width 82 height 12
click at [554, 536] on button "Send Welcome Message" at bounding box center [577, 531] width 109 height 18
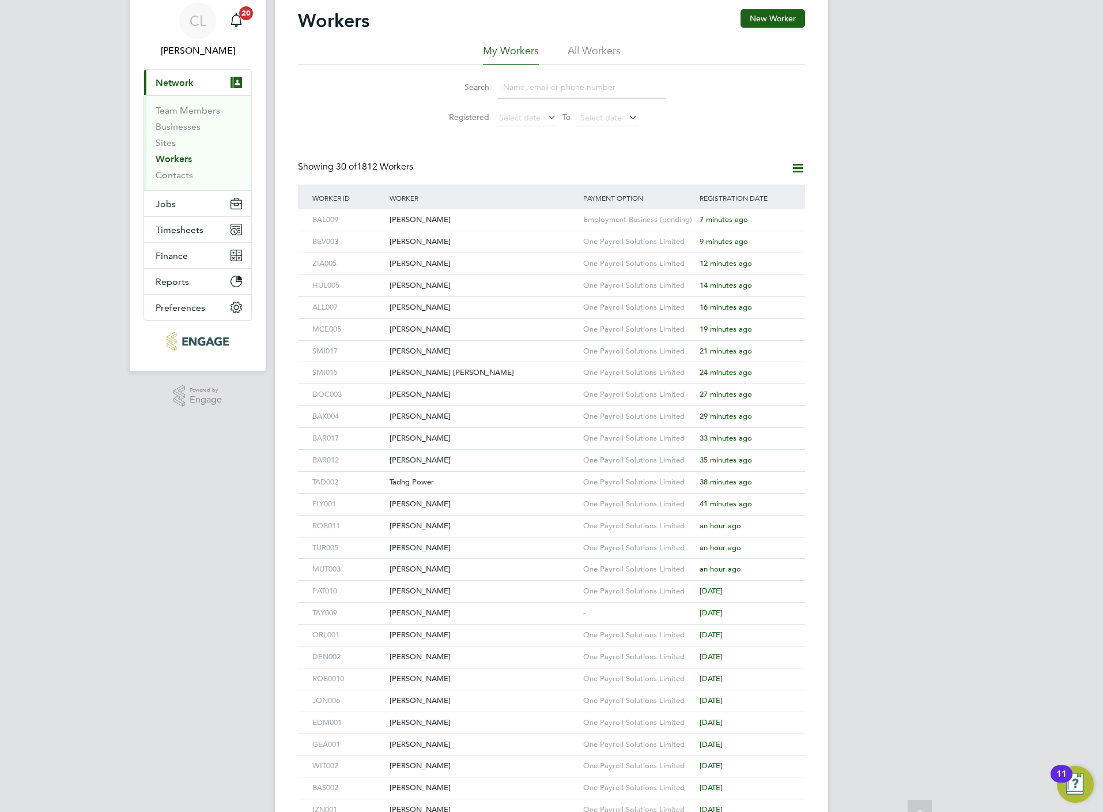
scroll to position [0, 0]
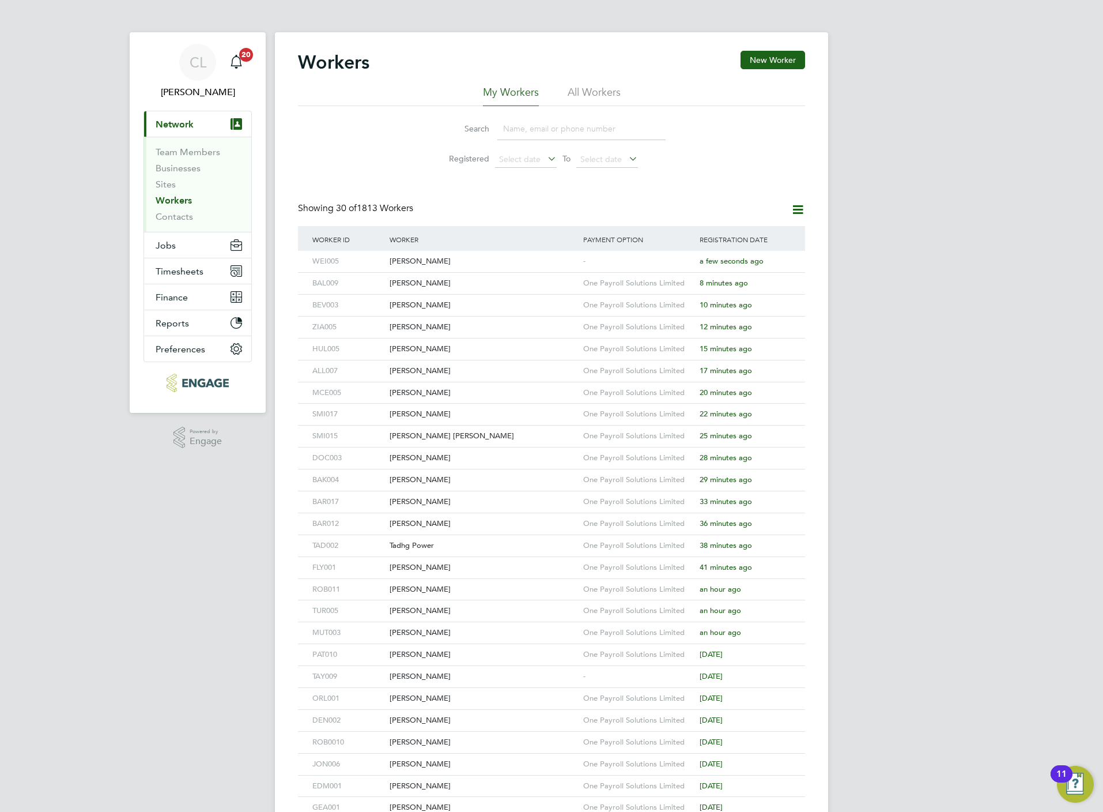
click at [763, 49] on div "Workers New Worker My Workers All Workers Search Registered Select date To Sele…" at bounding box center [551, 497] width 553 height 931
click at [751, 61] on button "New Worker" at bounding box center [773, 60] width 65 height 18
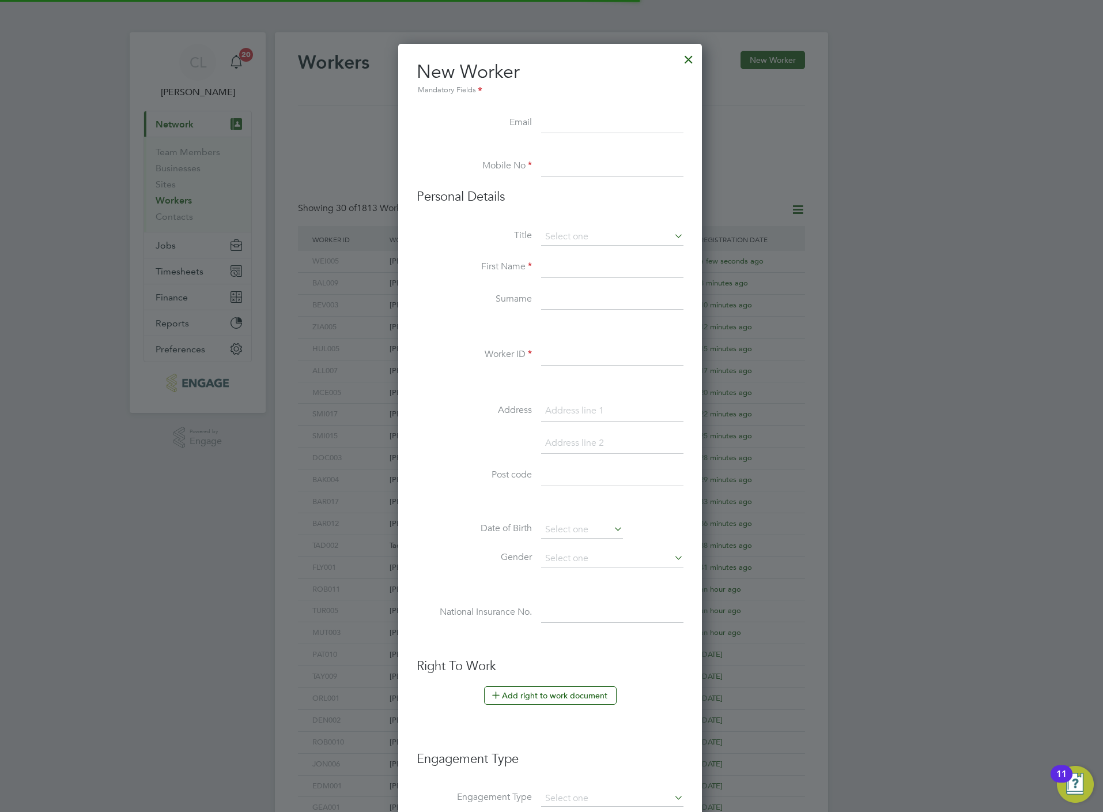
scroll to position [985, 307]
paste input "harryedmonds1996@gmail.com"
click at [561, 161] on input at bounding box center [612, 166] width 142 height 21
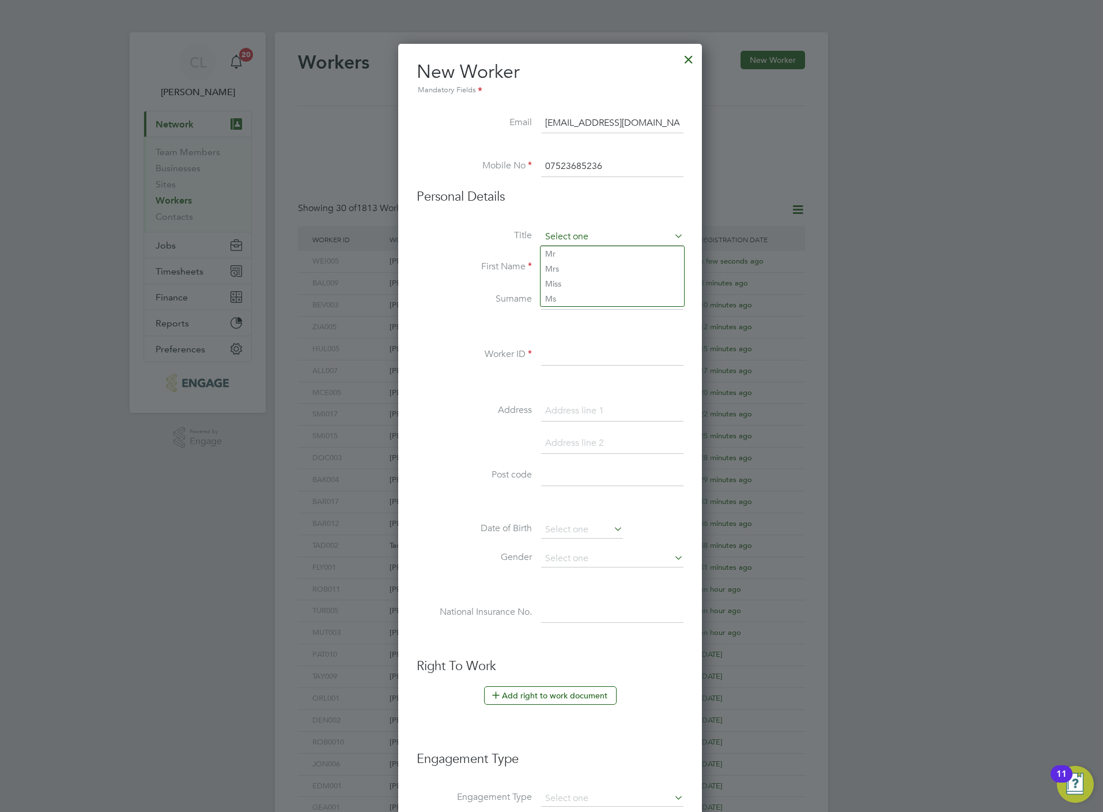
click at [590, 232] on input at bounding box center [612, 236] width 142 height 17
click at [589, 255] on li "Mr" at bounding box center [613, 253] width 144 height 15
click at [587, 267] on input at bounding box center [612, 267] width 142 height 21
paste input "Harry Hutchings"
click at [595, 267] on input "Harry Hutchings" at bounding box center [612, 267] width 142 height 21
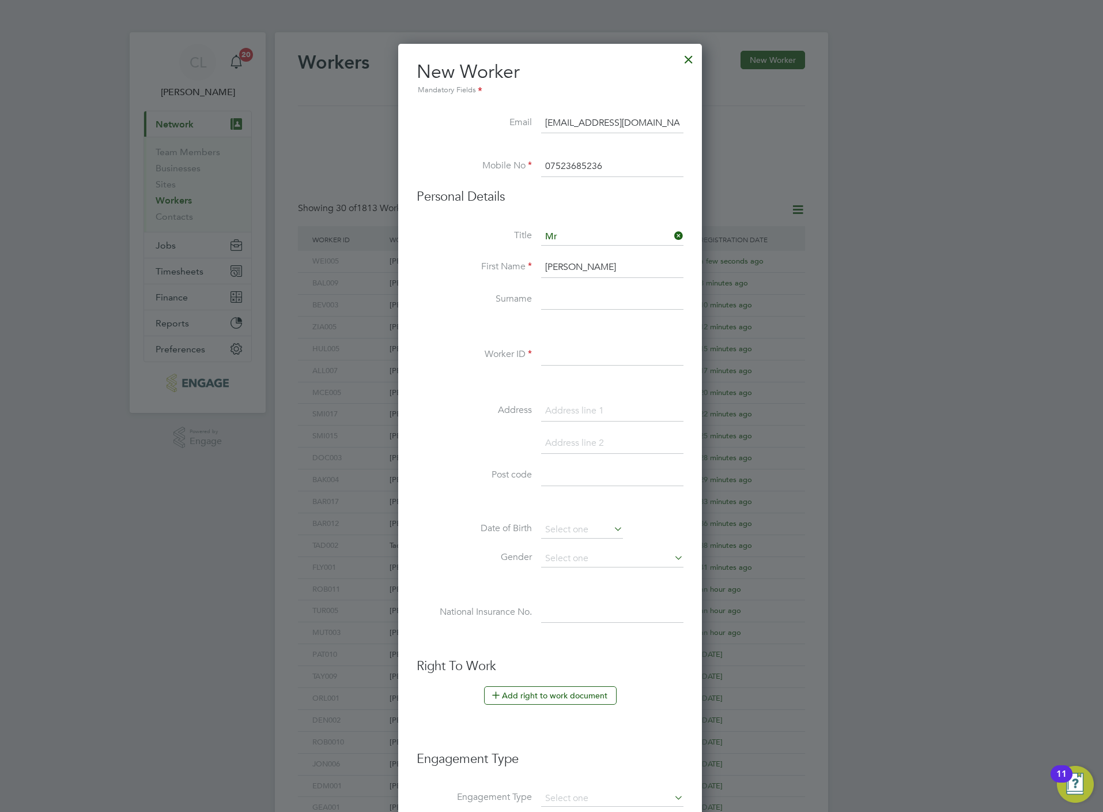
click at [595, 267] on input "Harry Hutchings" at bounding box center [612, 267] width 142 height 21
paste input "Hutchings"
click at [538, 695] on button "Add right to work document" at bounding box center [550, 695] width 133 height 18
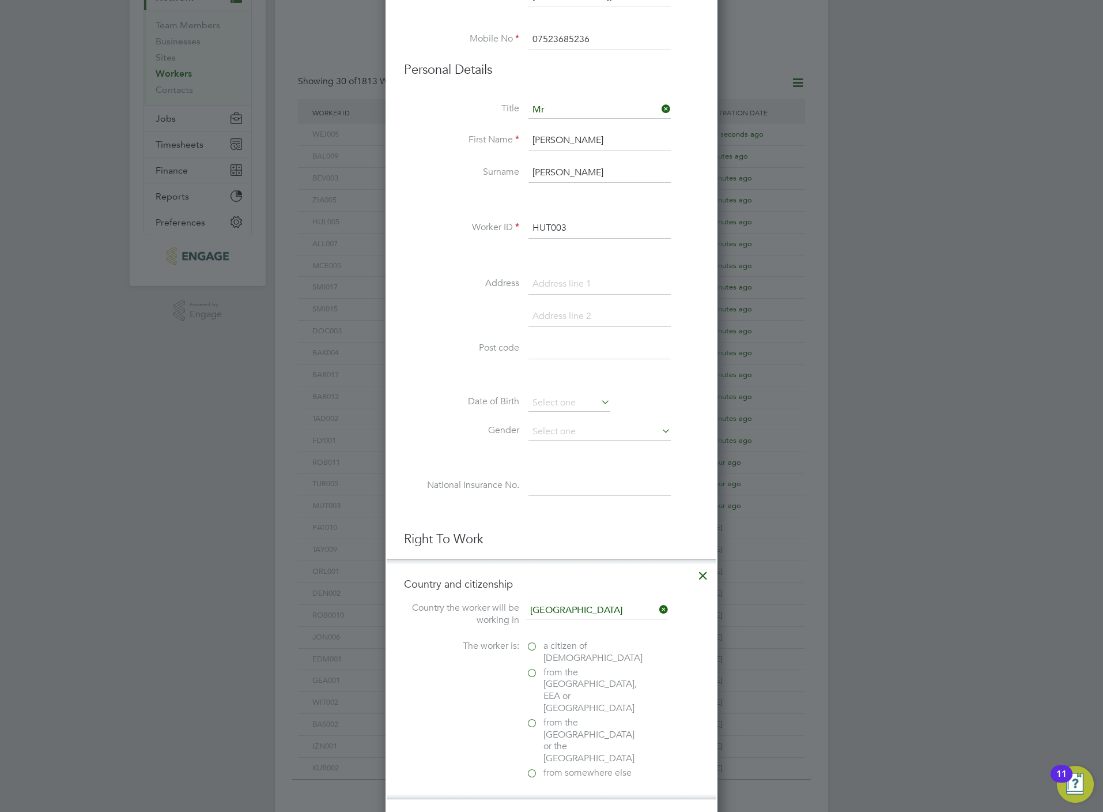
scroll to position [259, 0]
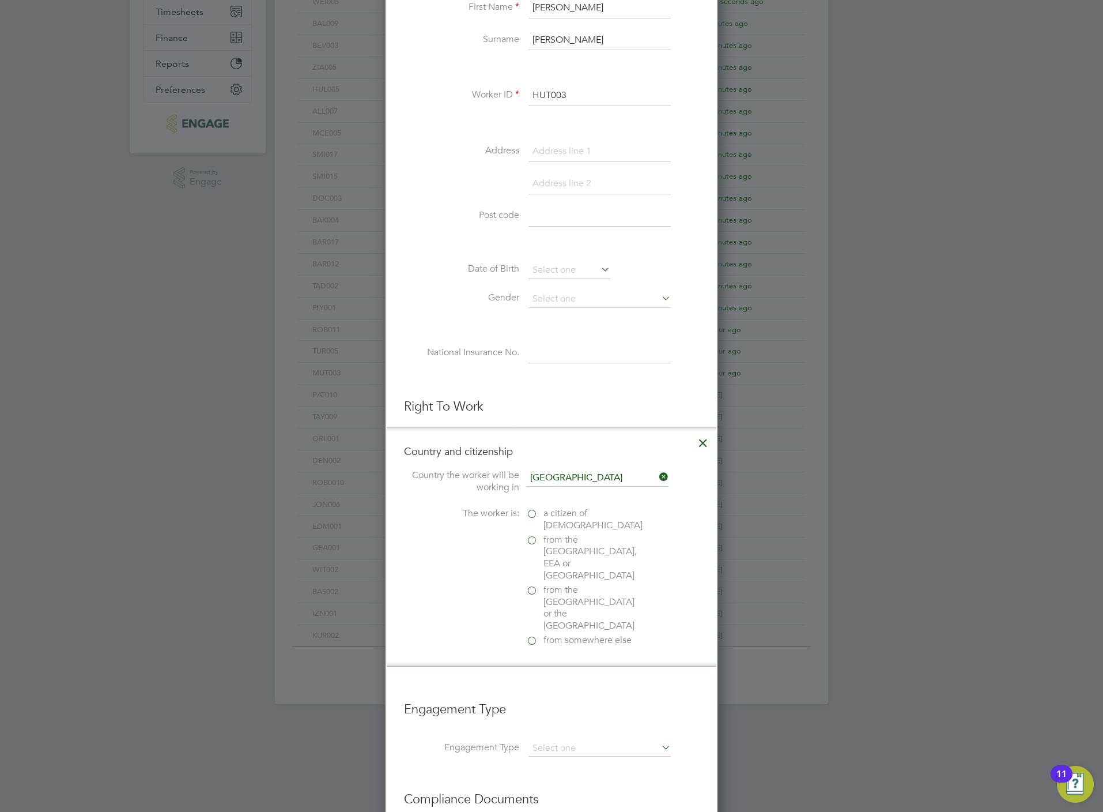
click at [575, 519] on span "a citizen of United Kingdom" at bounding box center [593, 519] width 99 height 24
click at [0, 0] on input "a citizen of United Kingdom" at bounding box center [0, 0] width 0 height 0
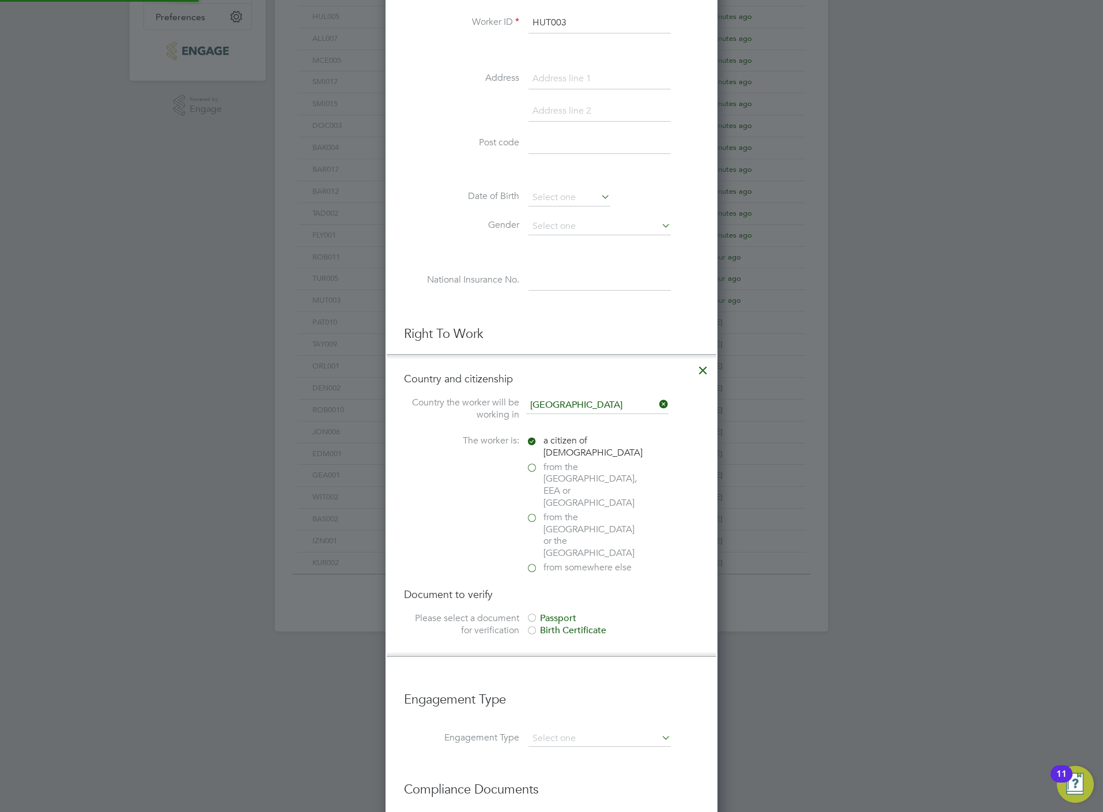
scroll to position [453, 0]
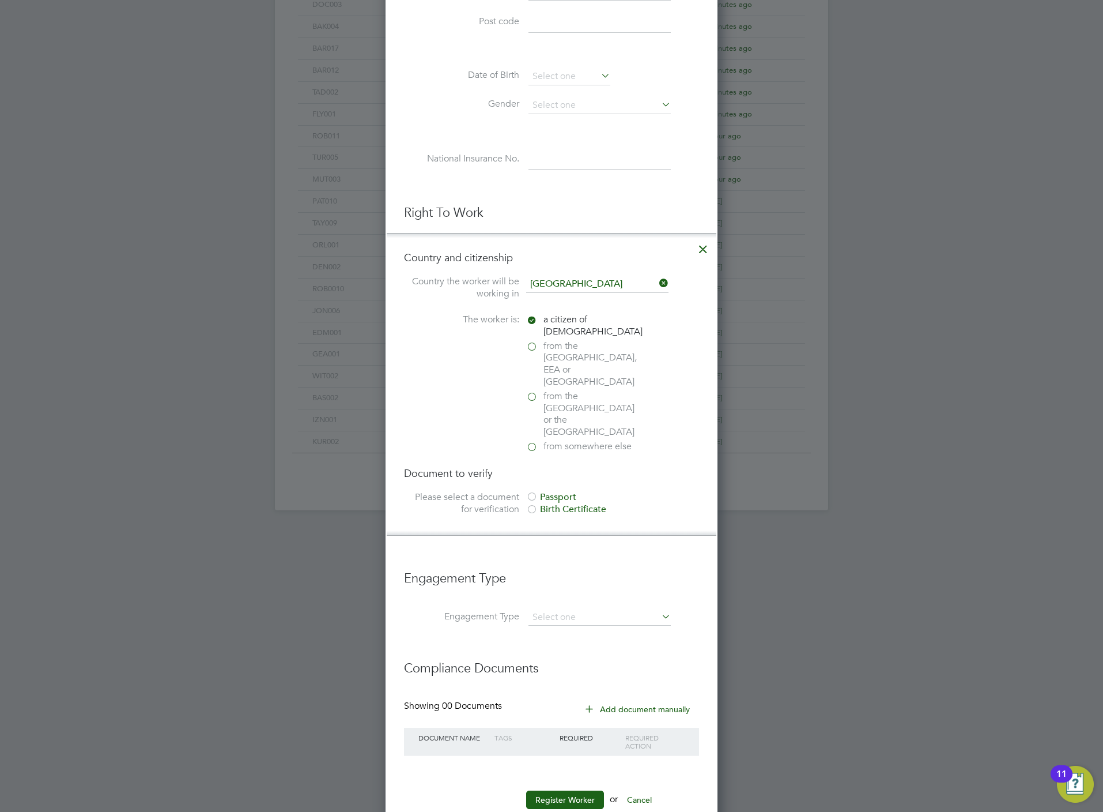
click at [564, 466] on div "Document to verify Please select a document for verification Passport Birth Cer…" at bounding box center [551, 491] width 295 height 51
click at [566, 491] on div "Passport" at bounding box center [612, 497] width 173 height 12
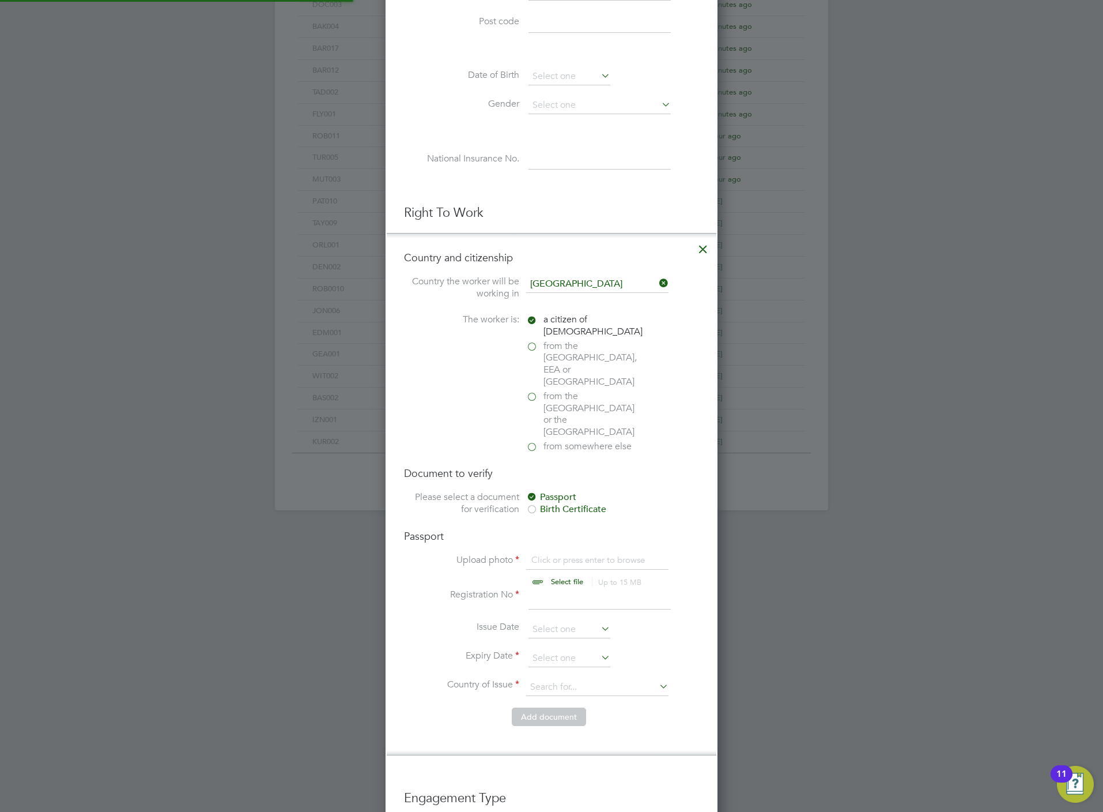
scroll to position [6, 6]
click at [572, 554] on input "file" at bounding box center [578, 571] width 181 height 35
click at [699, 251] on icon at bounding box center [703, 246] width 21 height 21
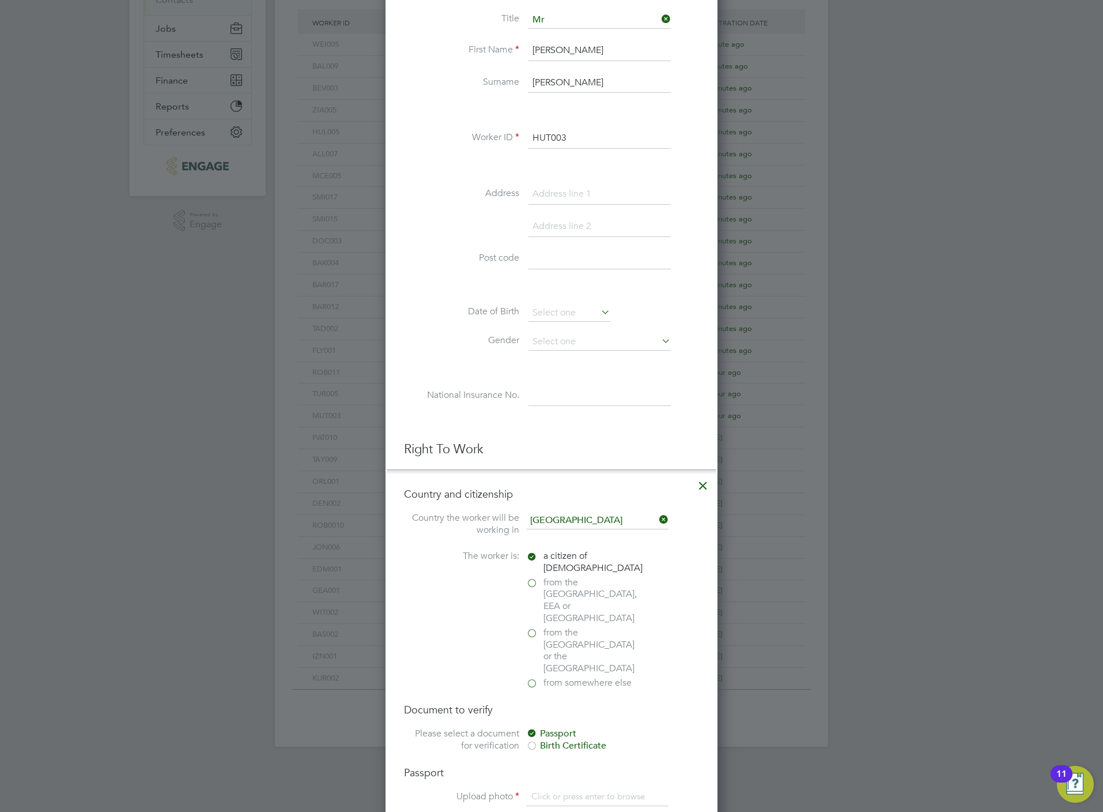
scroll to position [985, 307]
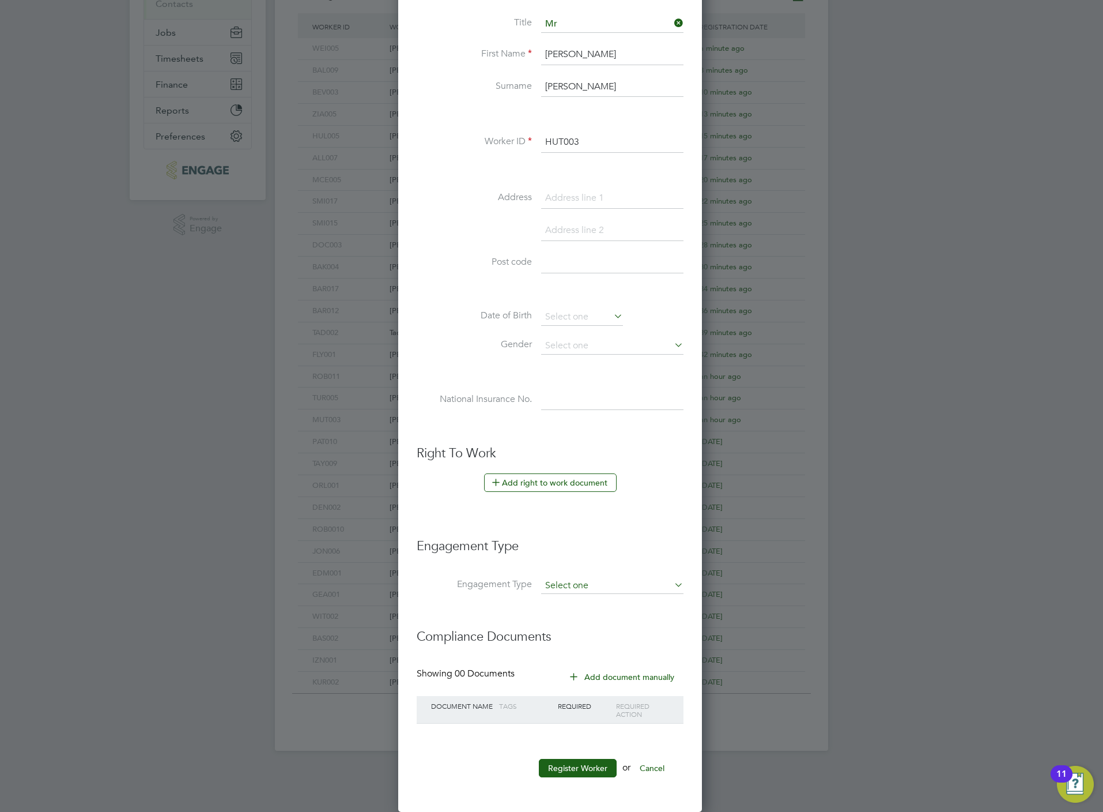
click at [592, 592] on div "Workers New Worker My Workers All Workers Search Registered Select date To Sele…" at bounding box center [551, 285] width 553 height 931
click at [579, 649] on li "Umbrella" at bounding box center [613, 654] width 144 height 17
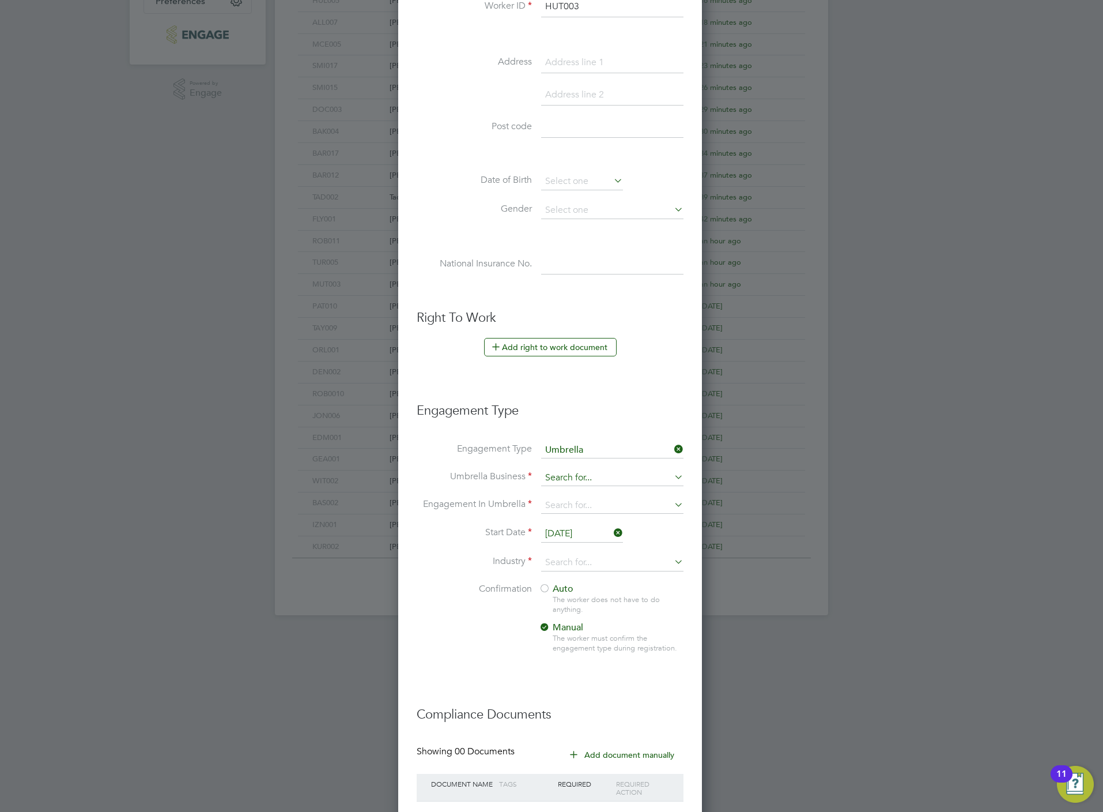
scroll to position [390, 0]
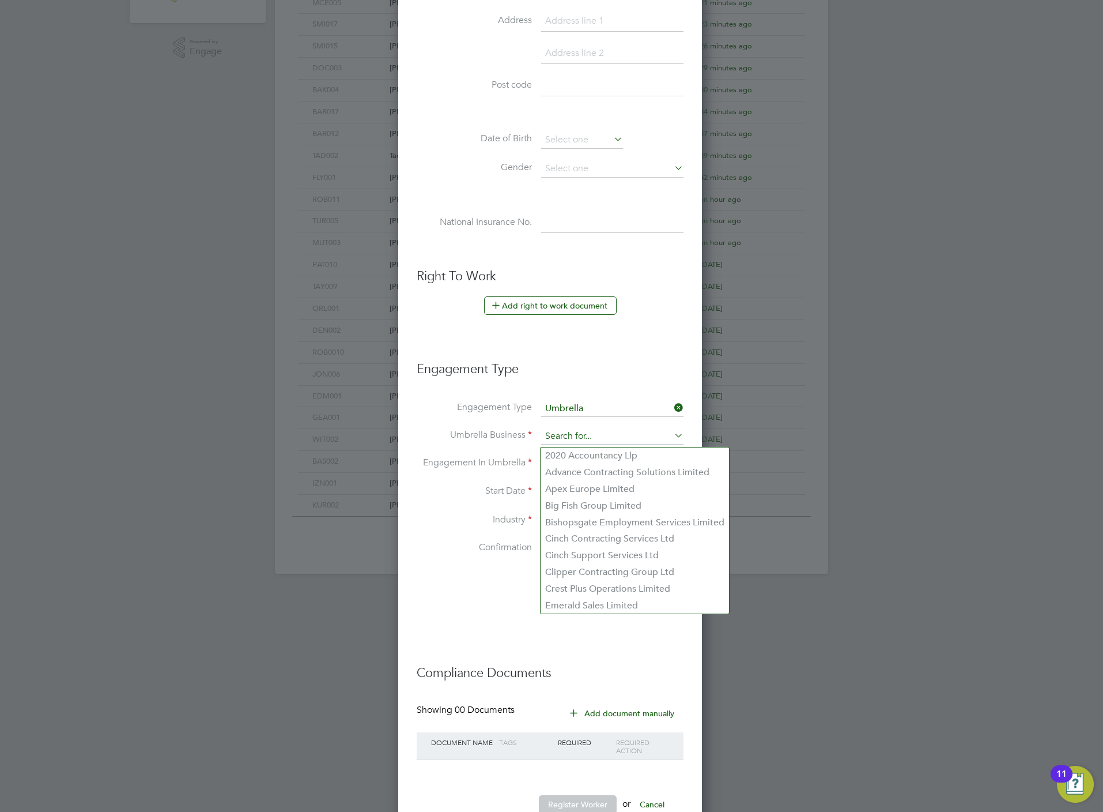
click at [599, 438] on input at bounding box center [612, 436] width 142 height 16
click at [564, 442] on input at bounding box center [612, 436] width 142 height 16
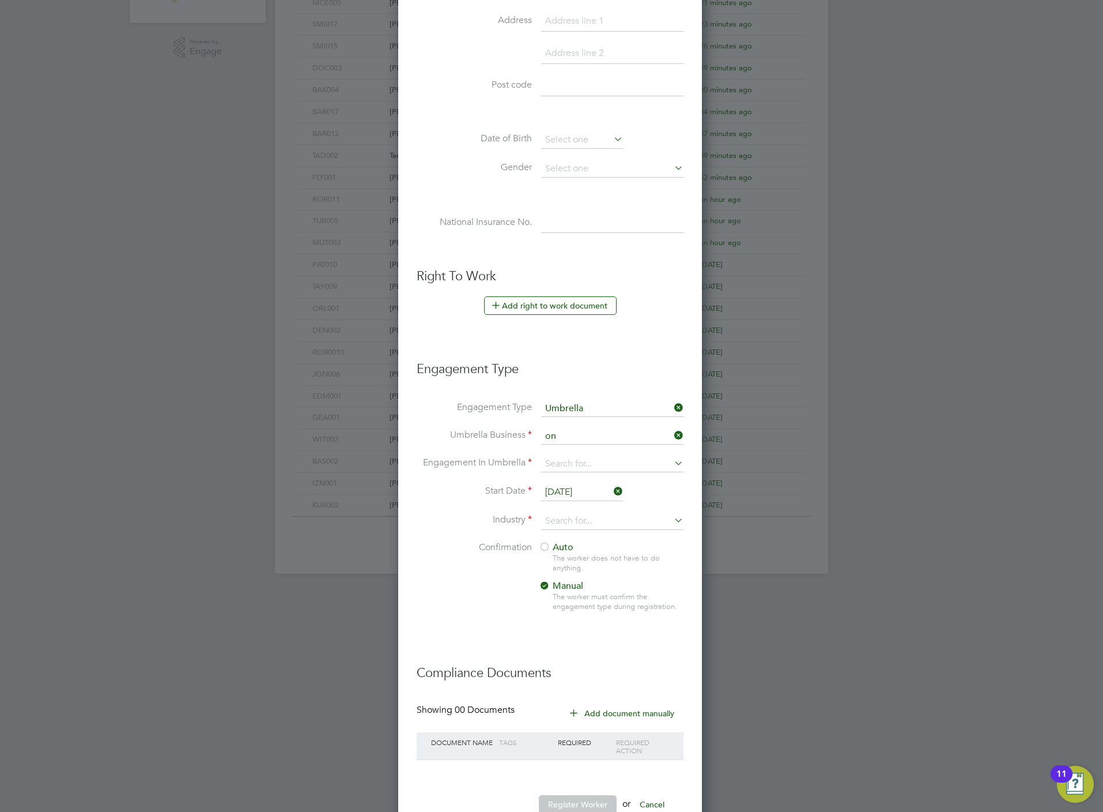
click at [559, 526] on li "On e Payroll Solutions Limited" at bounding box center [628, 522] width 174 height 17
click at [552, 461] on input at bounding box center [612, 464] width 142 height 16
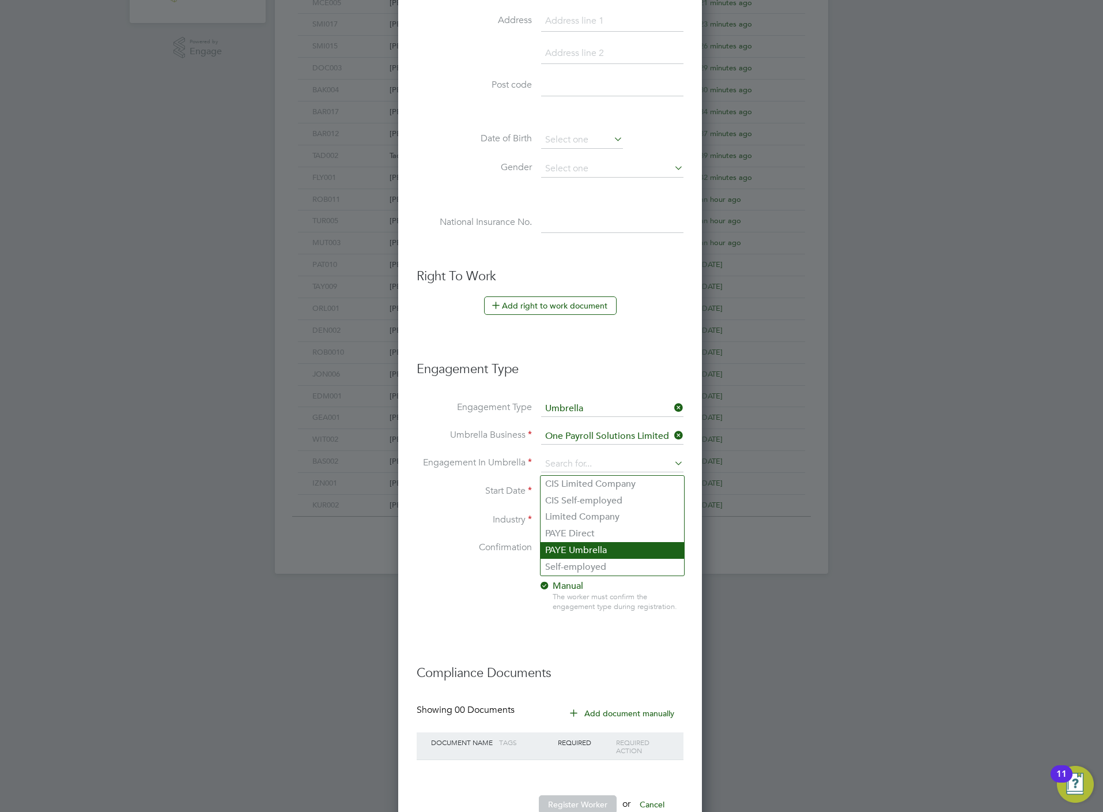
click at [573, 548] on li "PAYE Umbrella" at bounding box center [613, 550] width 144 height 17
click at [563, 490] on input "[DATE]" at bounding box center [582, 492] width 82 height 17
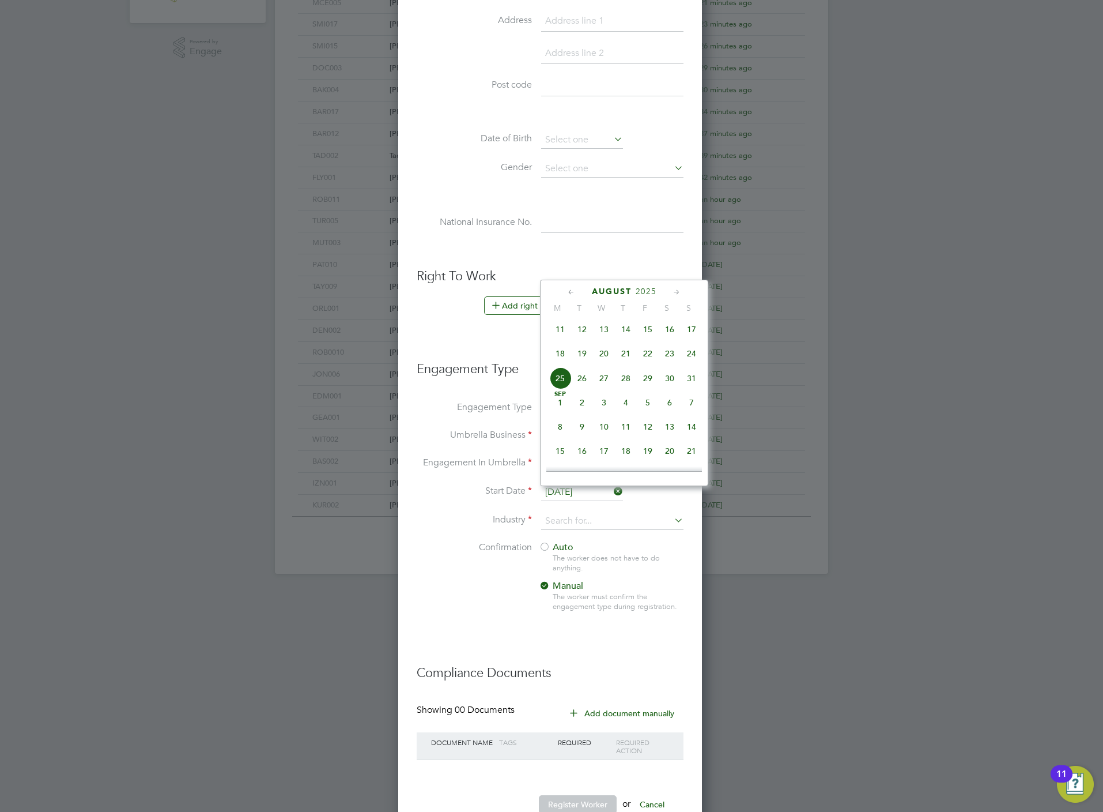
click at [561, 357] on span "18" at bounding box center [560, 353] width 22 height 22
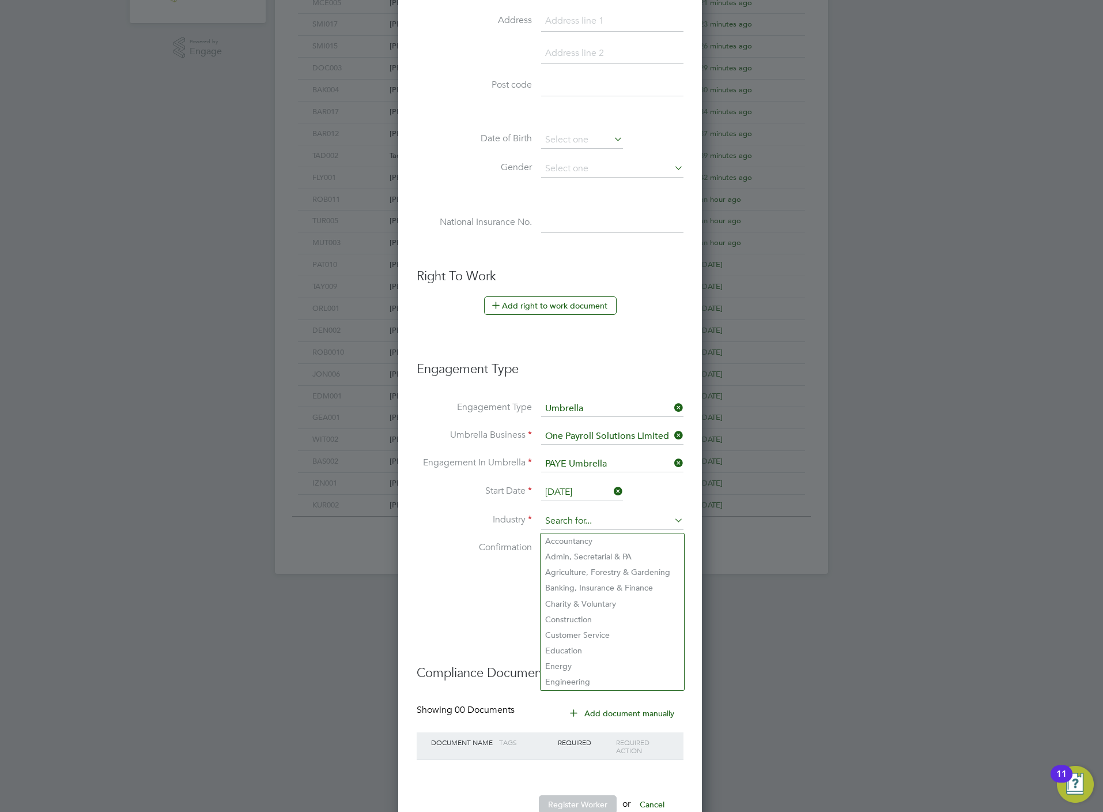
click at [578, 519] on input at bounding box center [612, 521] width 142 height 17
click at [566, 617] on li "Construction" at bounding box center [613, 620] width 144 height 16
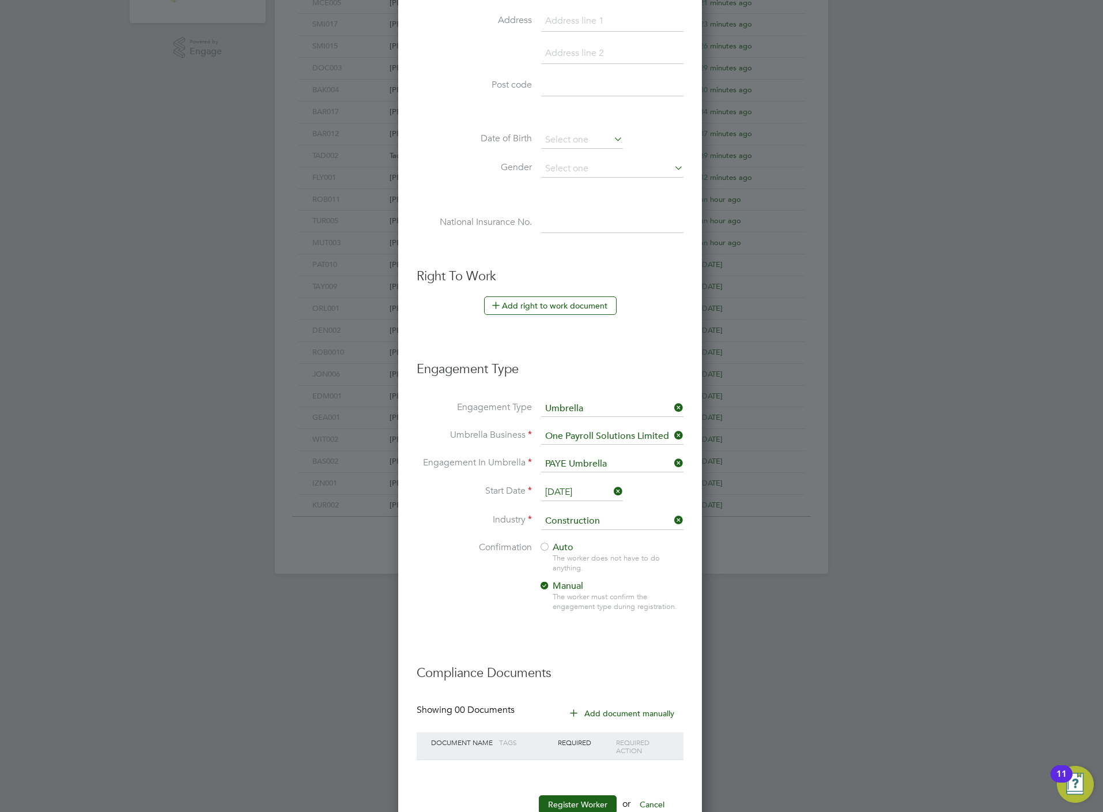
click at [557, 545] on span "Auto" at bounding box center [556, 547] width 35 height 12
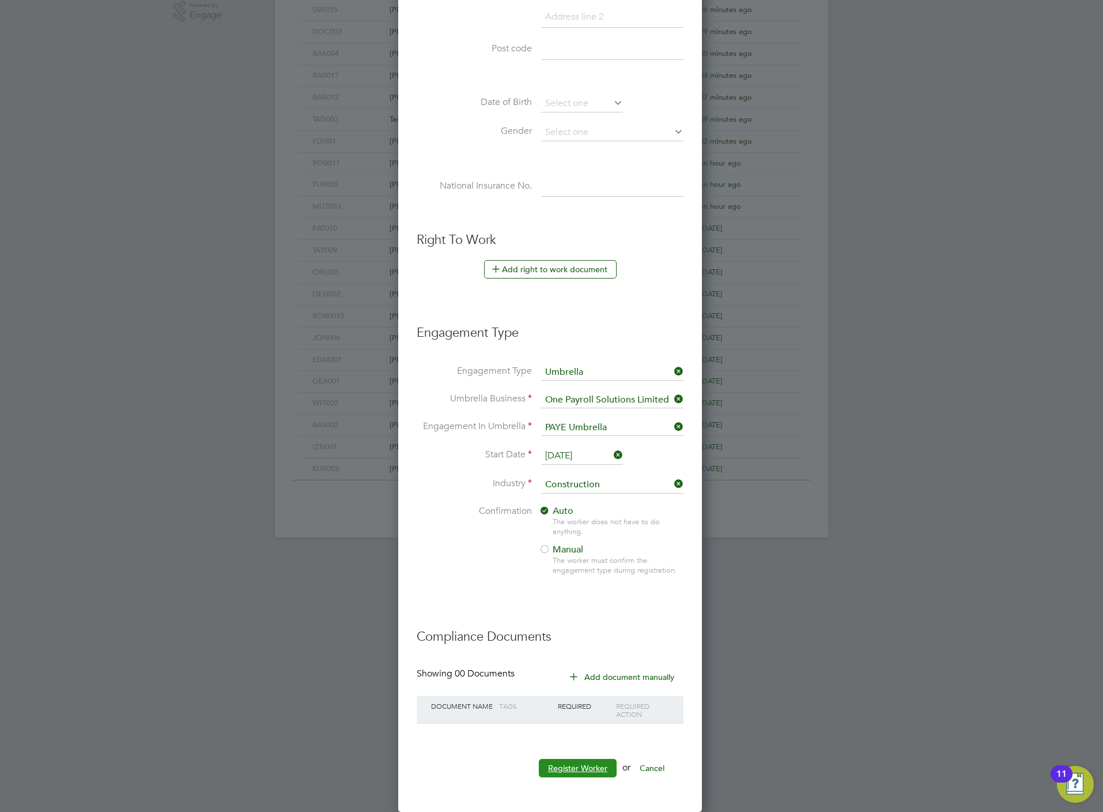
click at [571, 770] on button "Register Worker" at bounding box center [578, 768] width 78 height 18
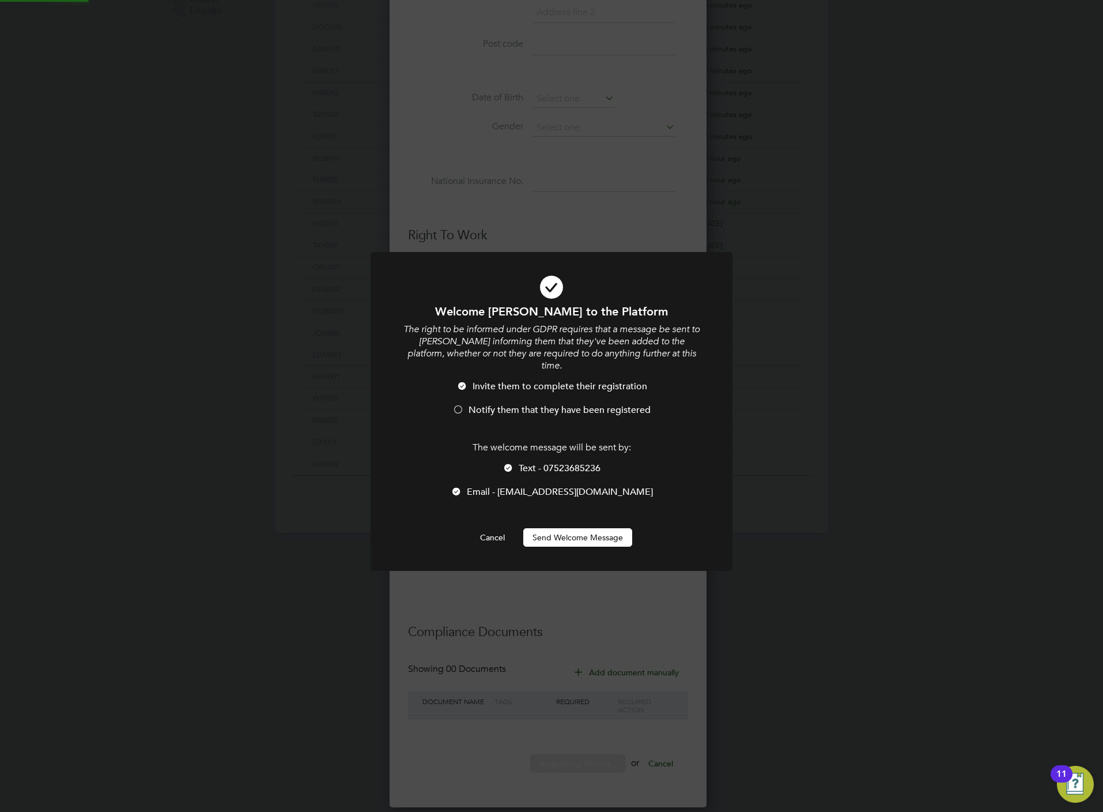
scroll to position [0, 0]
click at [533, 404] on span "Notify them that they have been registered" at bounding box center [560, 410] width 182 height 12
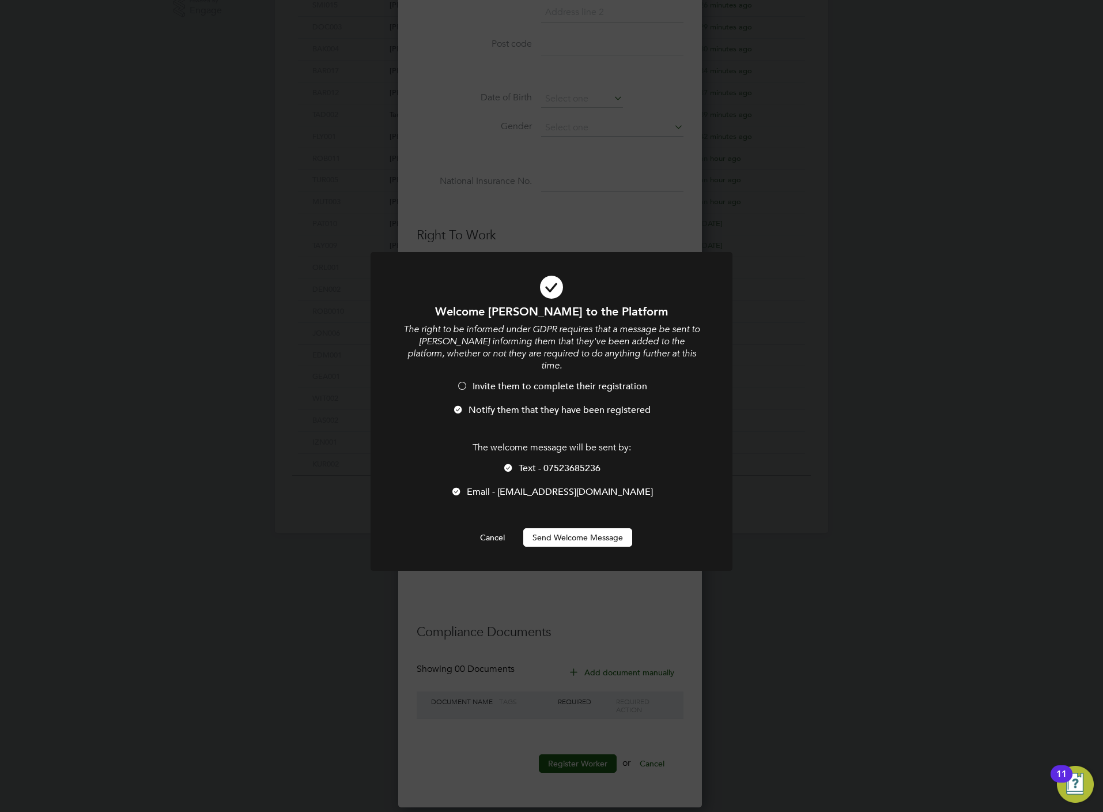
click at [550, 442] on p "The welcome message will be sent by:" at bounding box center [552, 448] width 300 height 12
click at [553, 462] on span "Text - 07523685236" at bounding box center [560, 468] width 82 height 12
click at [550, 528] on button "Send Welcome Message" at bounding box center [577, 537] width 109 height 18
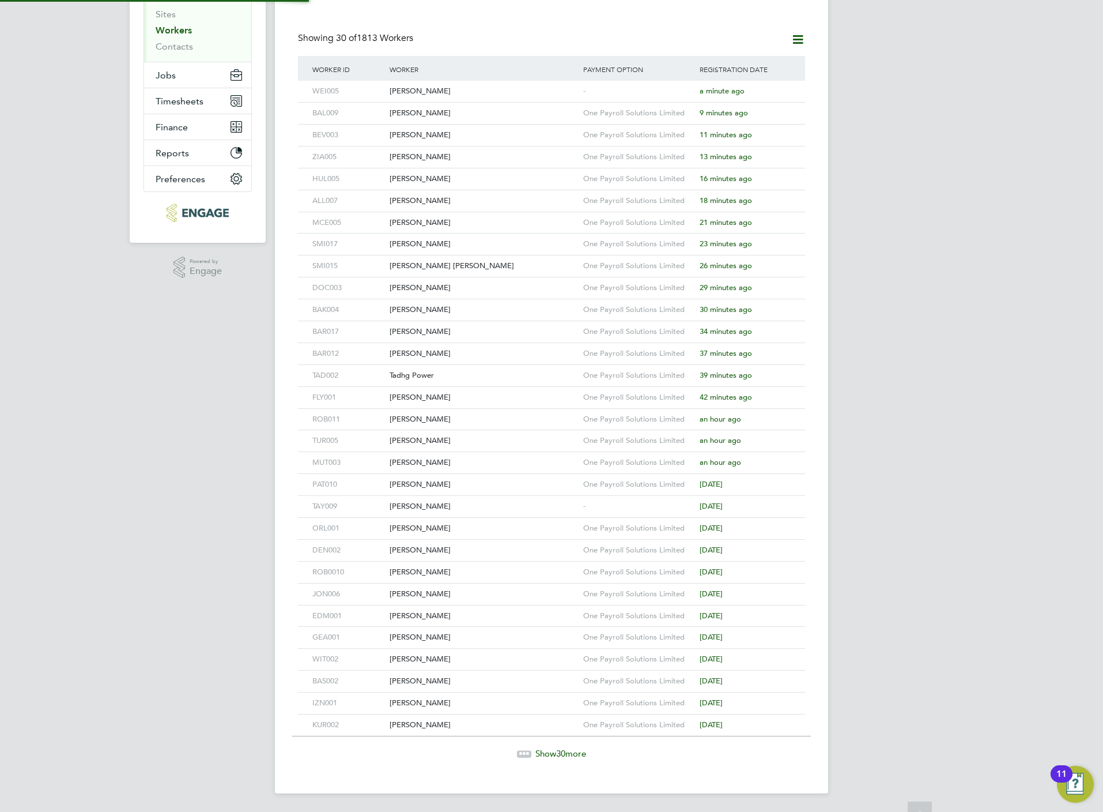
scroll to position [0, 0]
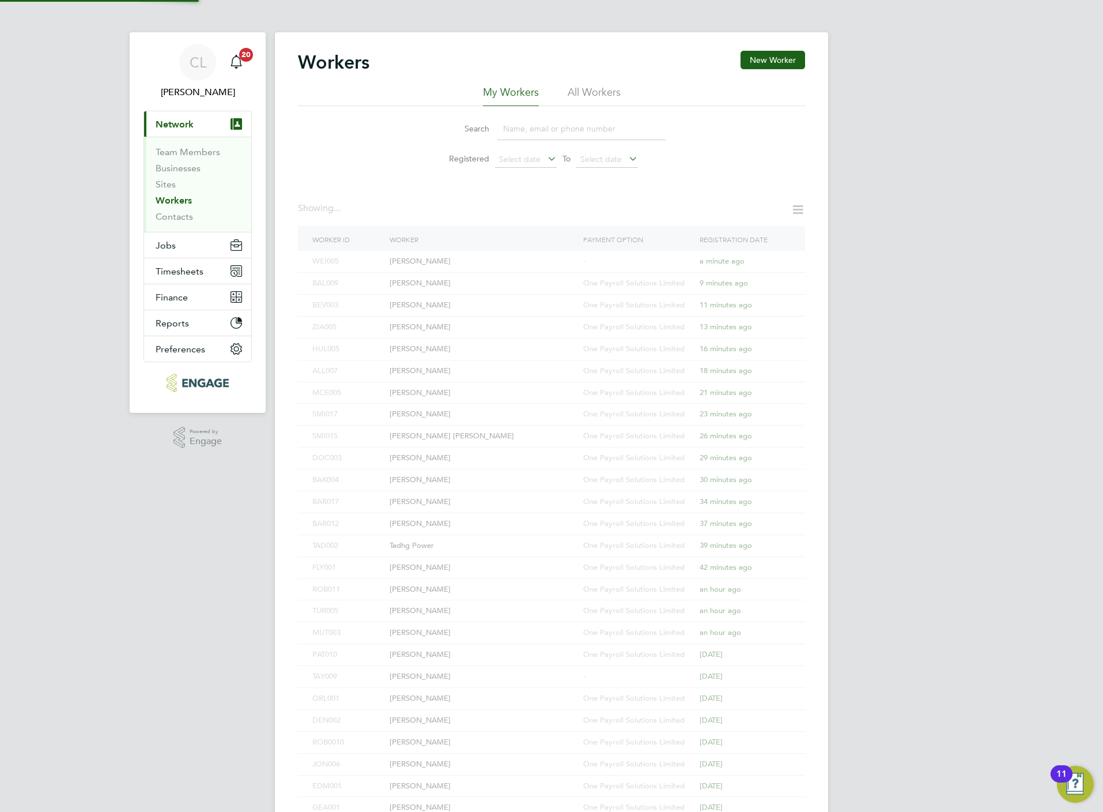
click at [523, 122] on input at bounding box center [582, 129] width 168 height 22
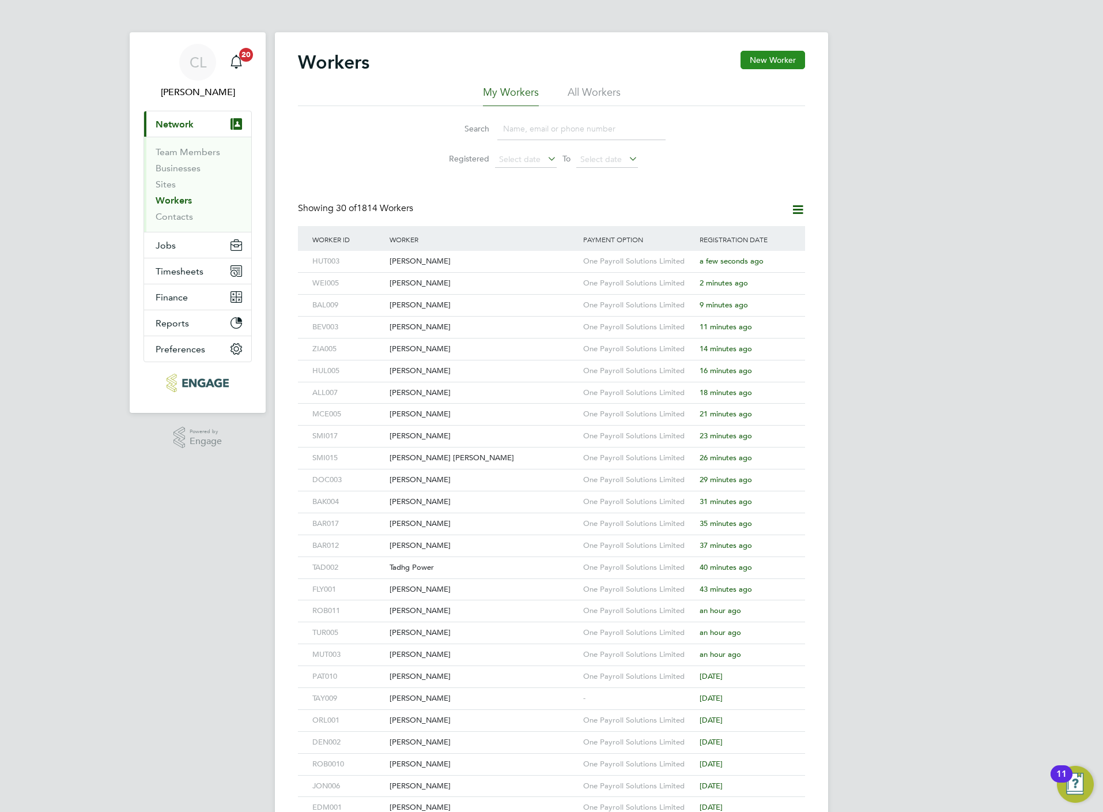
click at [764, 64] on button "New Worker" at bounding box center [773, 60] width 65 height 18
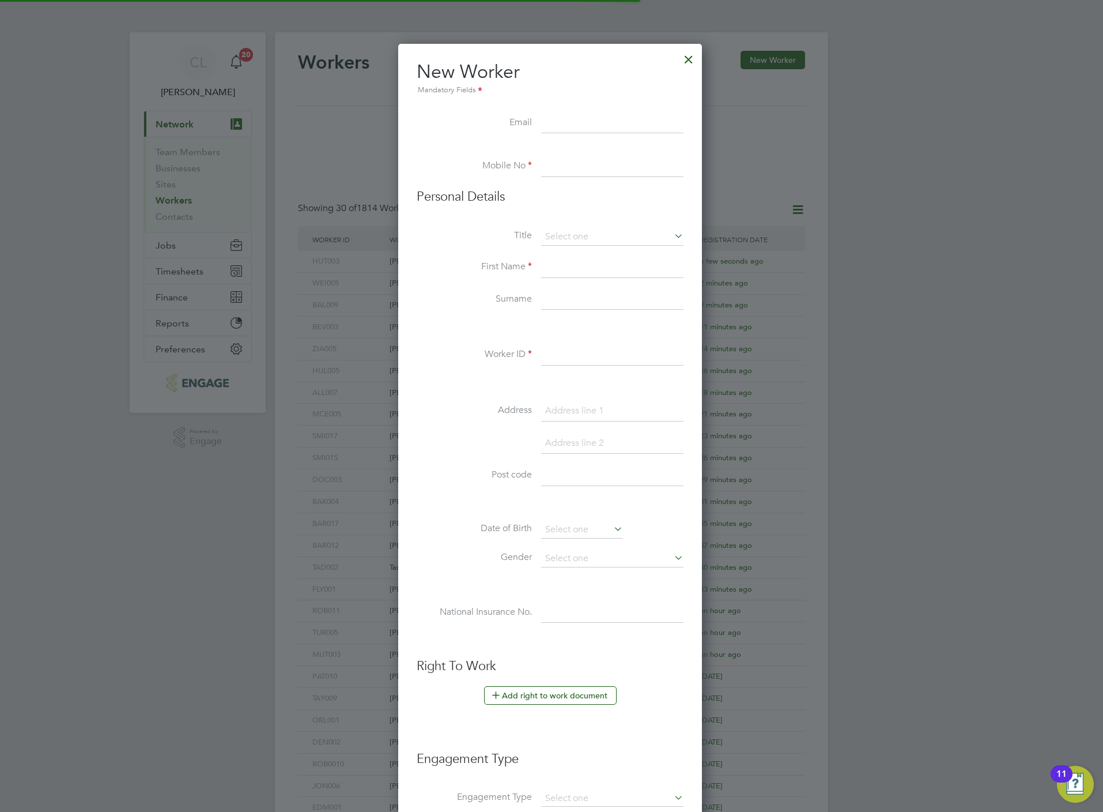
scroll to position [5, 5]
click at [543, 126] on input at bounding box center [612, 123] width 142 height 21
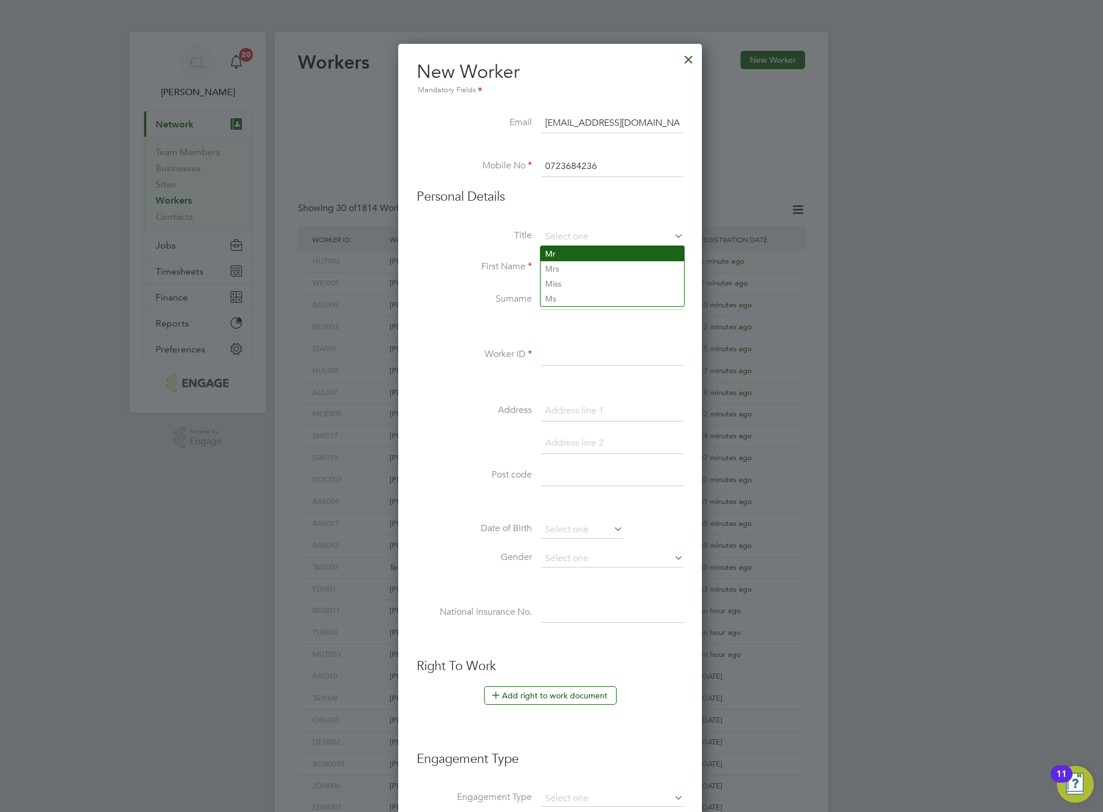
click at [562, 250] on li "Mr" at bounding box center [613, 253] width 144 height 15
click at [562, 265] on input at bounding box center [612, 267] width 142 height 21
click at [536, 699] on button "Add right to work document" at bounding box center [550, 695] width 133 height 18
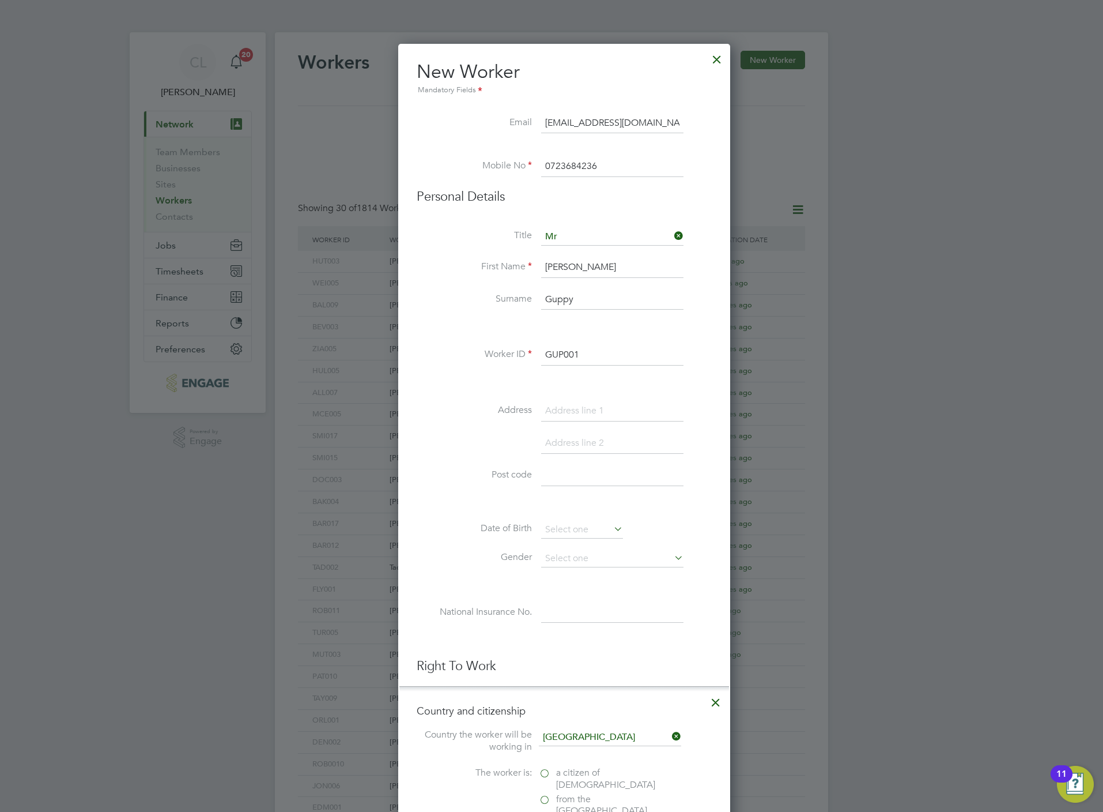
scroll to position [1159, 332]
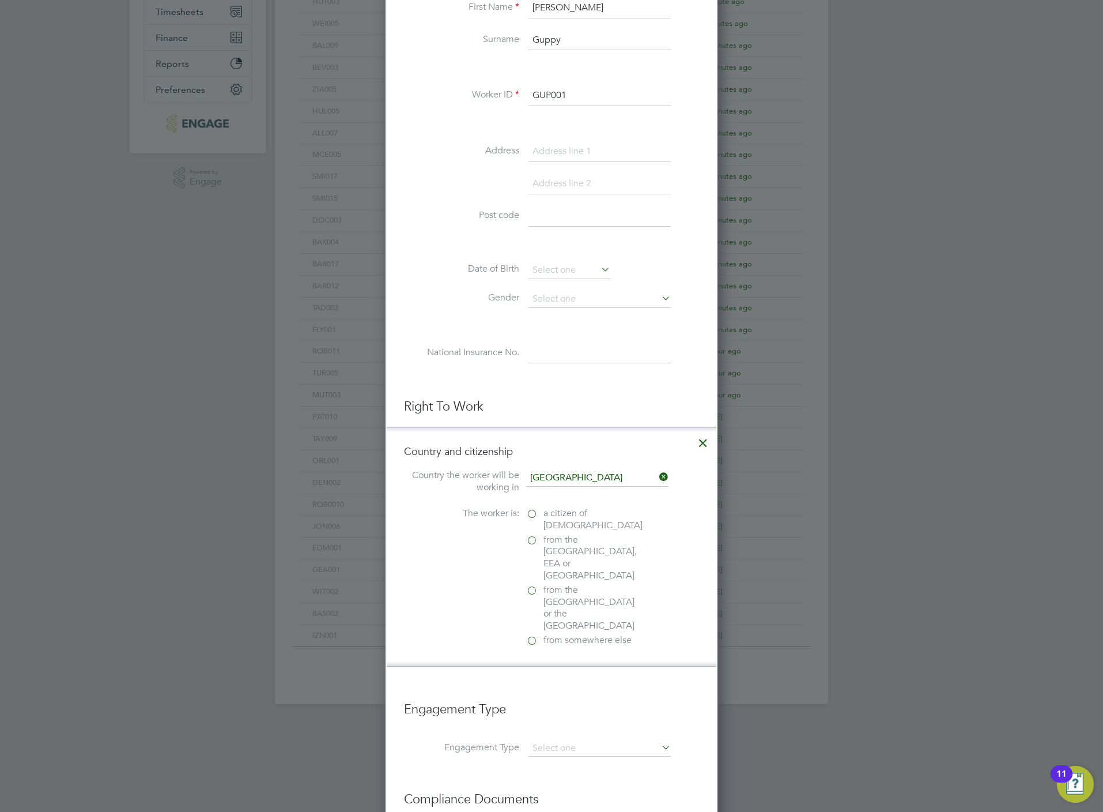
drag, startPoint x: 709, startPoint y: 447, endPoint x: 702, endPoint y: 447, distance: 6.9
click at [706, 449] on icon at bounding box center [703, 440] width 21 height 21
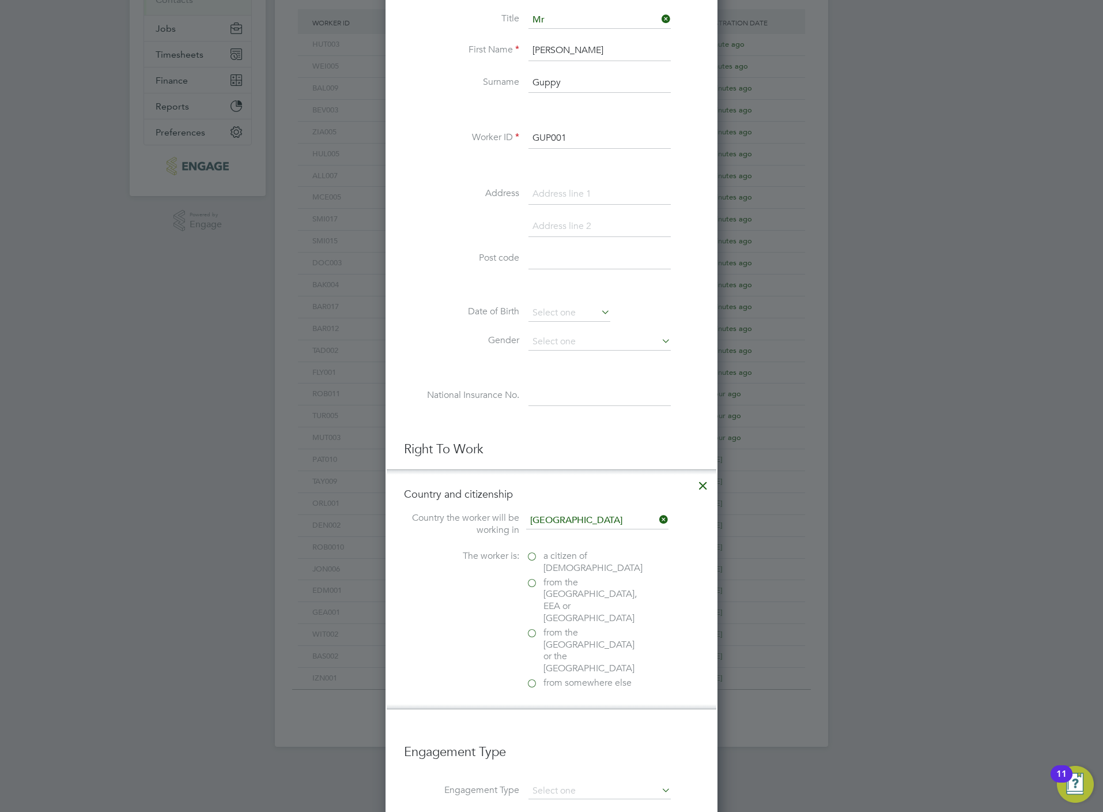
scroll to position [985, 307]
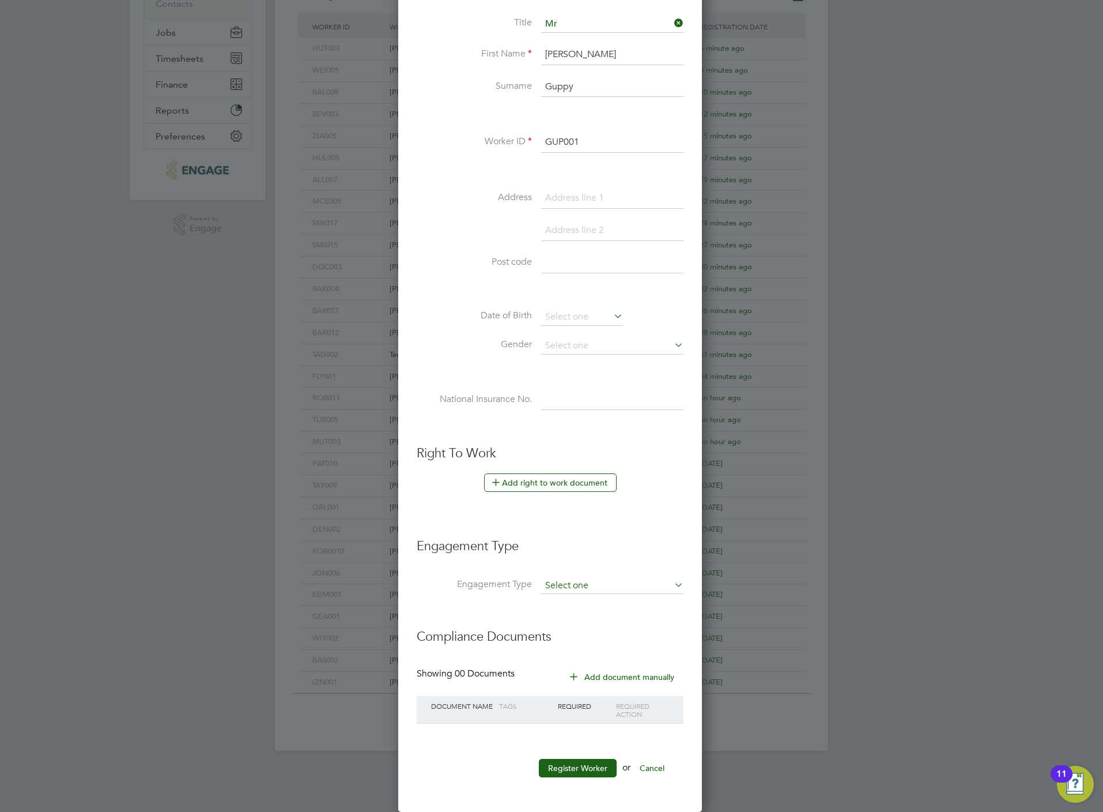
click at [564, 582] on input at bounding box center [612, 586] width 142 height 16
click at [594, 654] on li "Umbrella" at bounding box center [613, 654] width 144 height 17
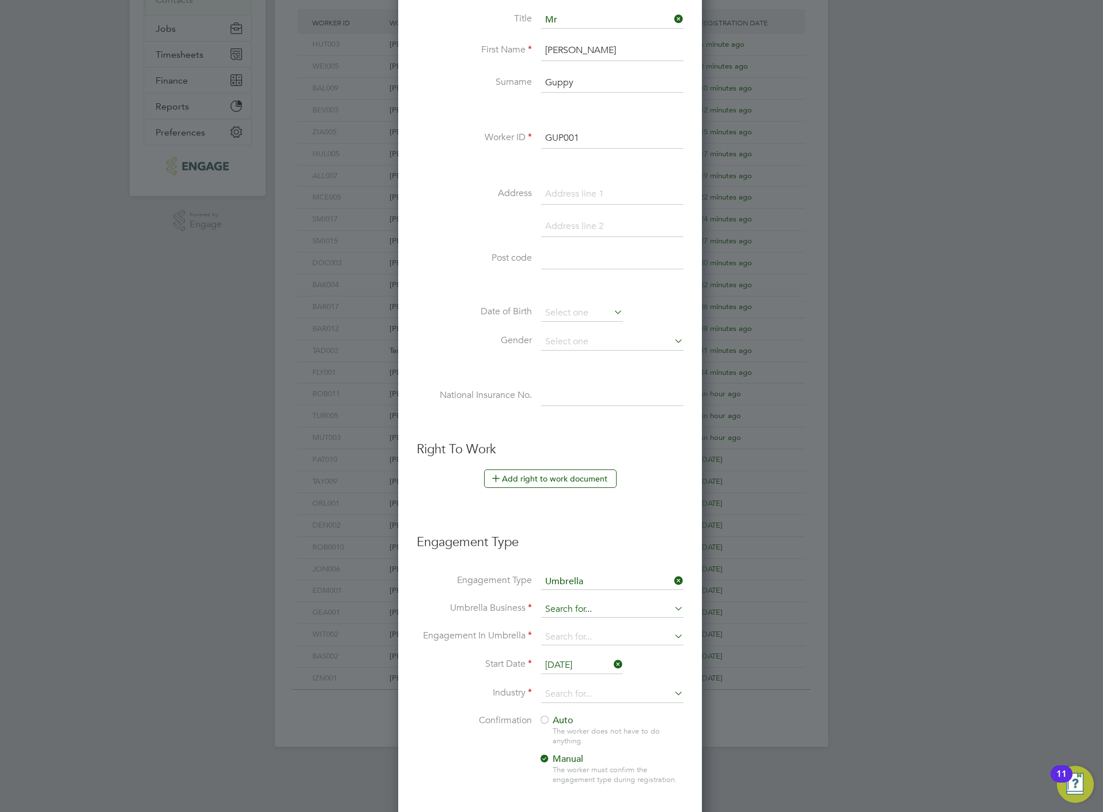
click at [572, 607] on input at bounding box center [612, 609] width 142 height 16
click at [579, 630] on li "One Payroll Solutions Limited" at bounding box center [613, 628] width 144 height 17
click at [581, 633] on input at bounding box center [612, 637] width 142 height 16
click at [587, 718] on li "PAYE Umbrella" at bounding box center [613, 723] width 144 height 17
click at [566, 672] on input "[DATE]" at bounding box center [582, 665] width 82 height 17
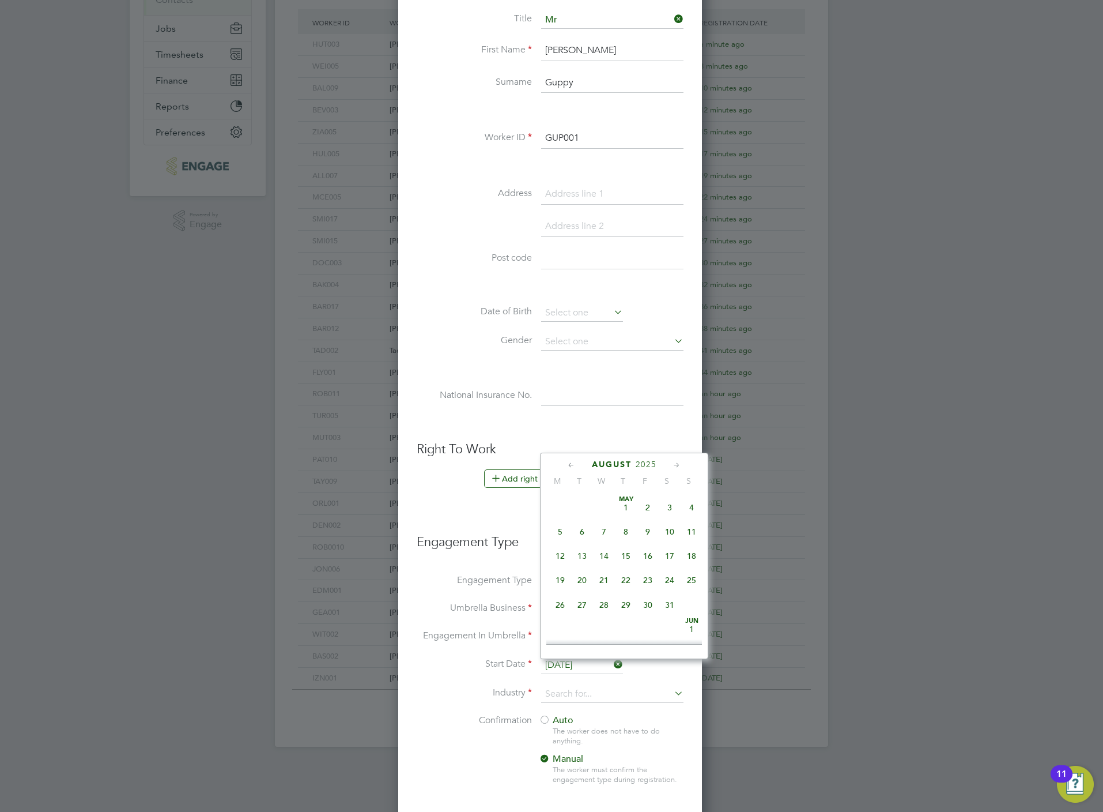
scroll to position [443, 0]
click at [559, 534] on span "18" at bounding box center [560, 526] width 22 height 22
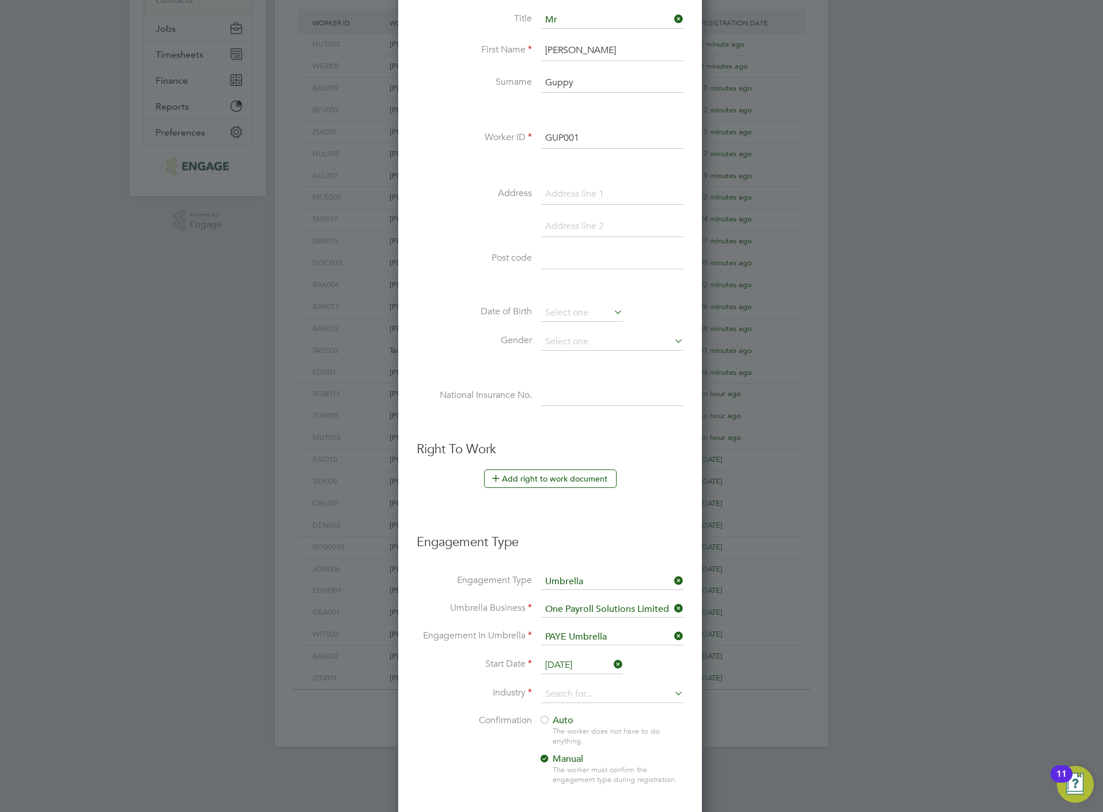
click at [568, 685] on li "Start Date 18 Aug 2025" at bounding box center [550, 671] width 267 height 29
click at [572, 692] on input at bounding box center [612, 693] width 142 height 17
click at [590, 793] on li "Construction" at bounding box center [613, 793] width 144 height 16
click at [562, 725] on span "Auto" at bounding box center [556, 720] width 35 height 12
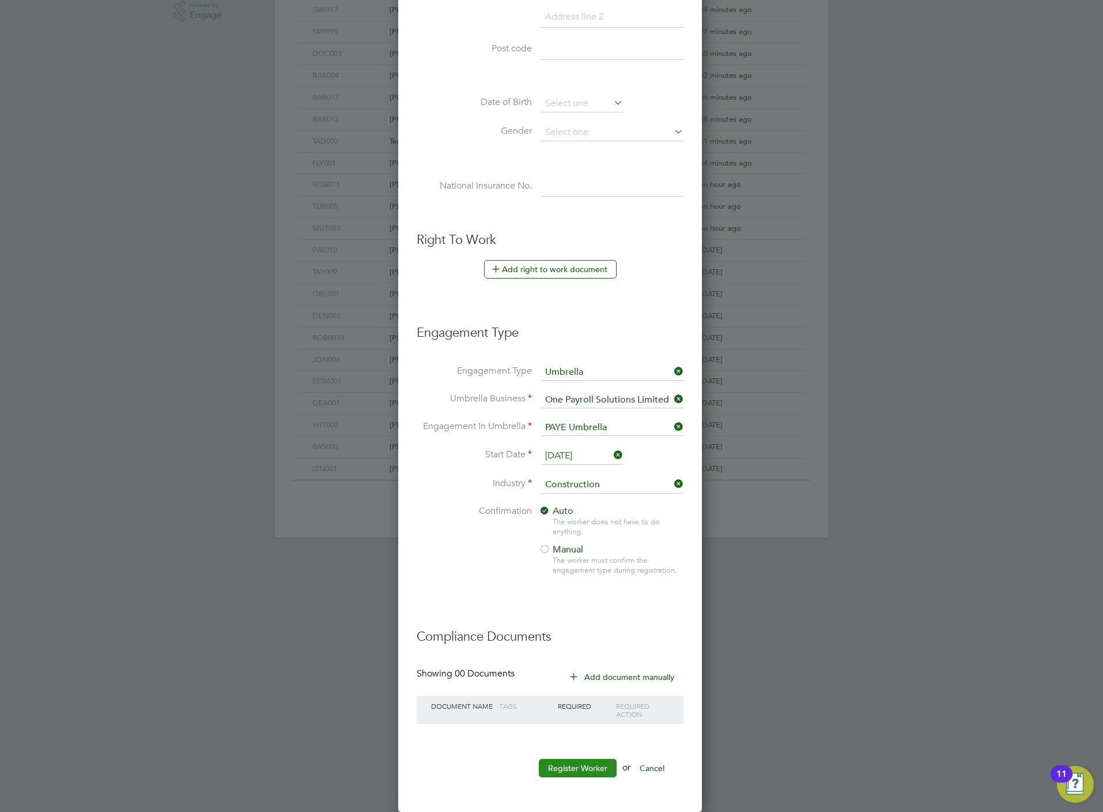
click at [588, 766] on button "Register Worker" at bounding box center [578, 768] width 78 height 18
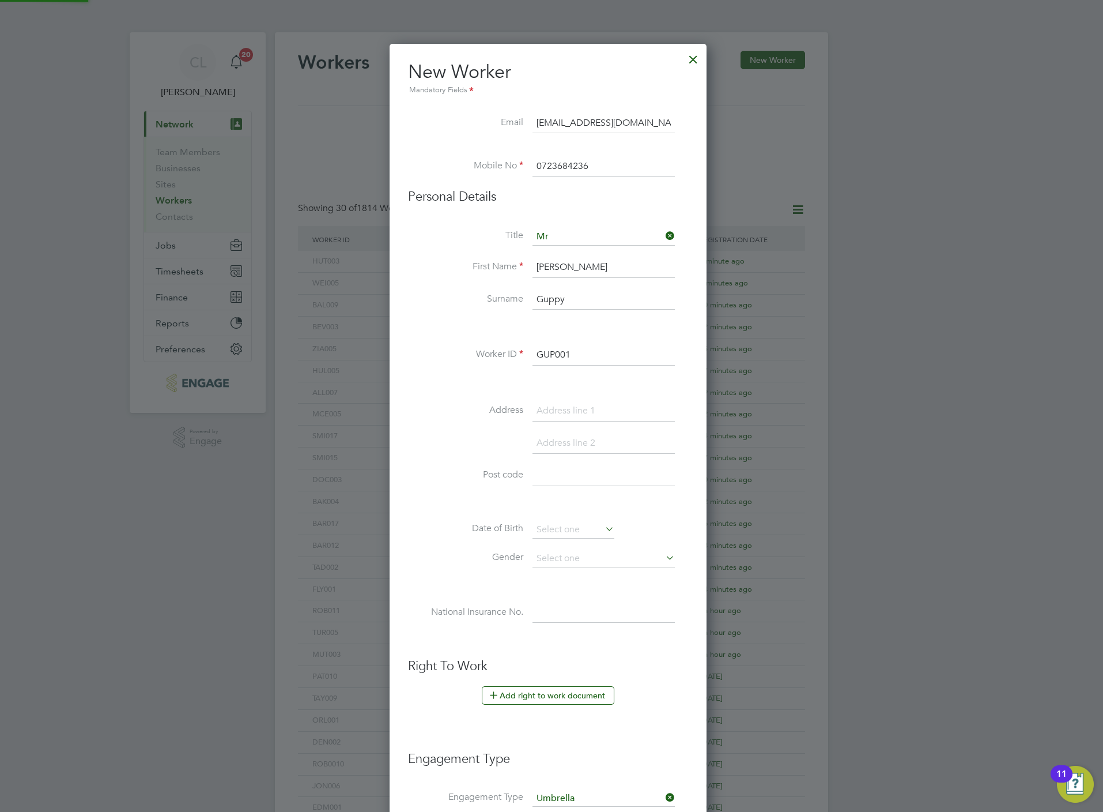
scroll to position [1199, 324]
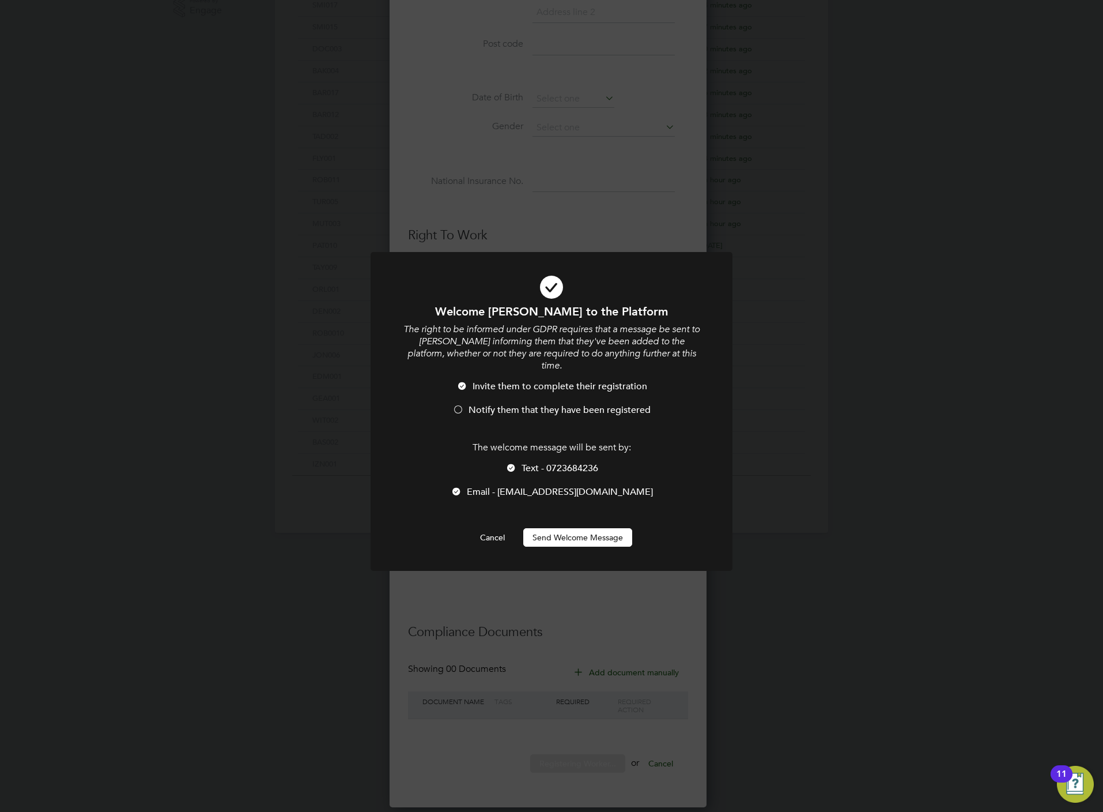
click at [510, 463] on div at bounding box center [512, 469] width 12 height 12
click at [483, 391] on li "Invite them to complete their registration" at bounding box center [552, 393] width 300 height 24
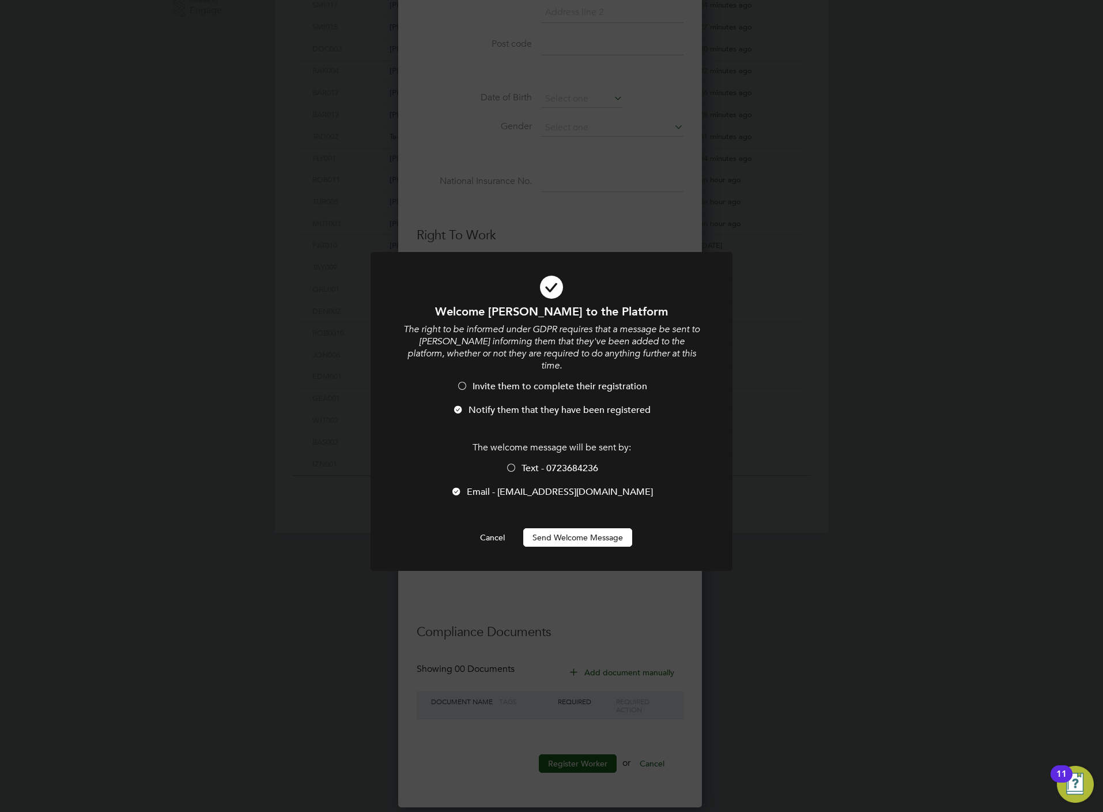
scroll to position [5, 5]
click at [547, 530] on button "Send Welcome Message" at bounding box center [577, 537] width 109 height 18
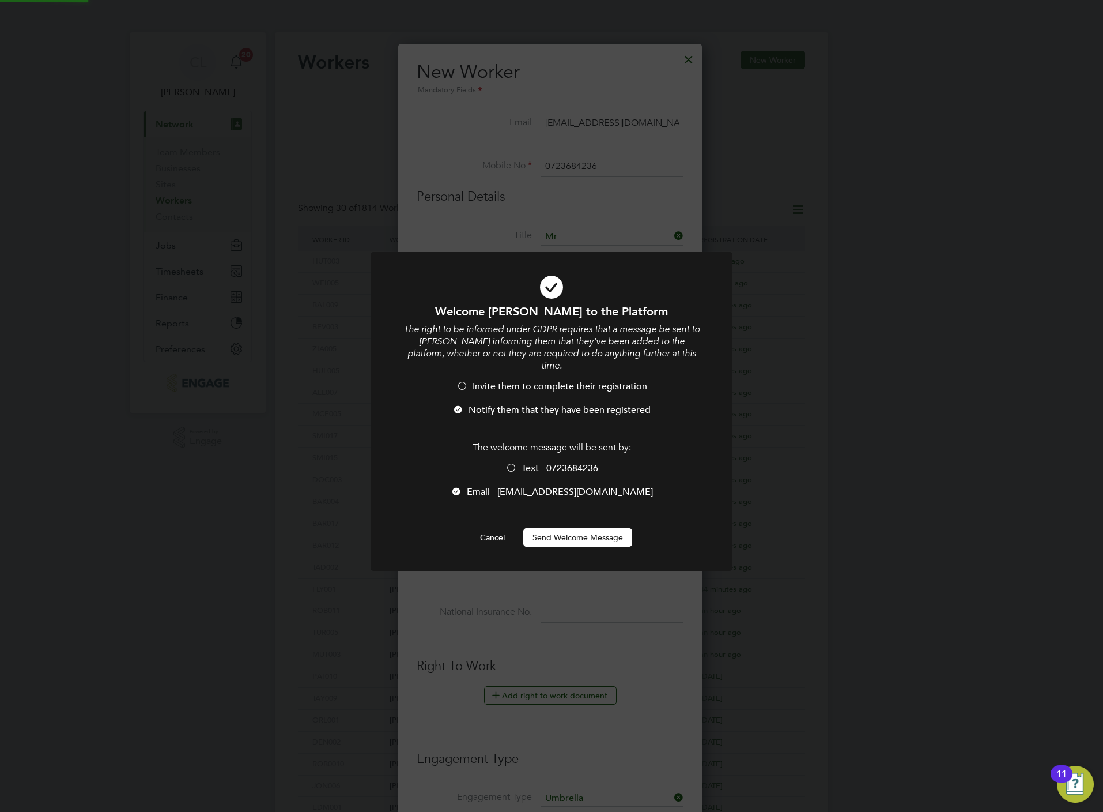
scroll to position [431, 0]
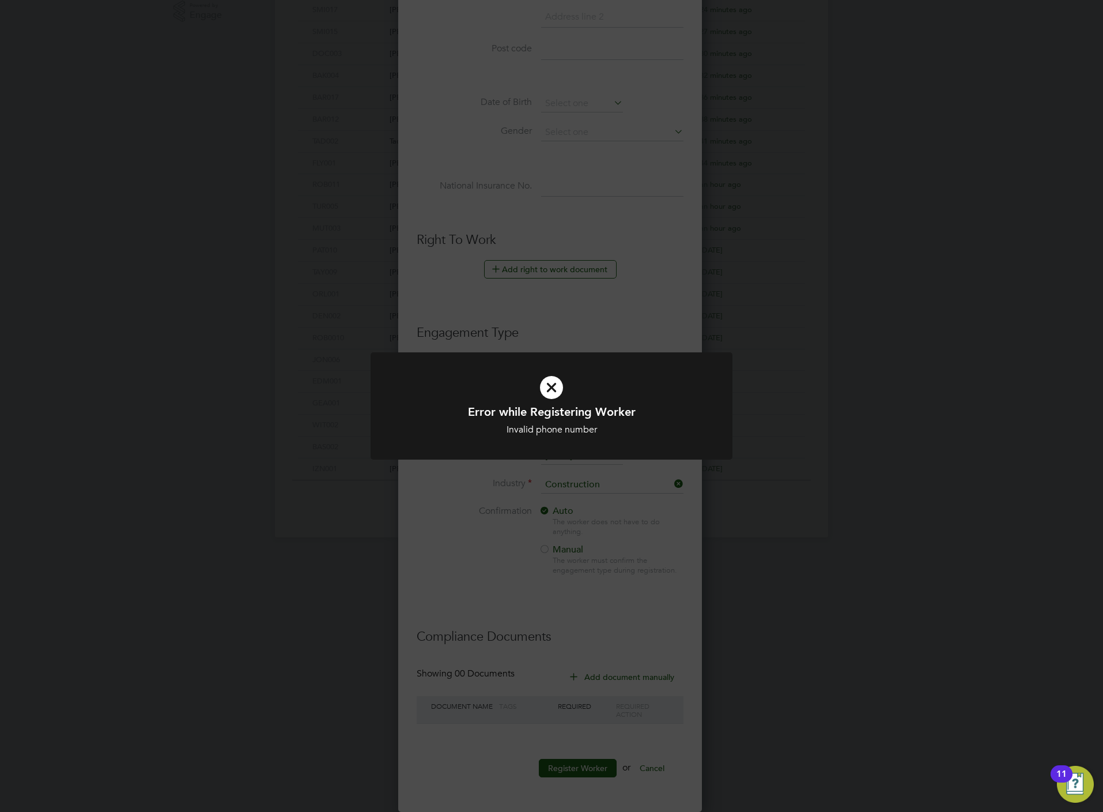
click at [571, 261] on div "Error while Registering Worker Invalid phone number Cancel Okay" at bounding box center [551, 406] width 1103 height 812
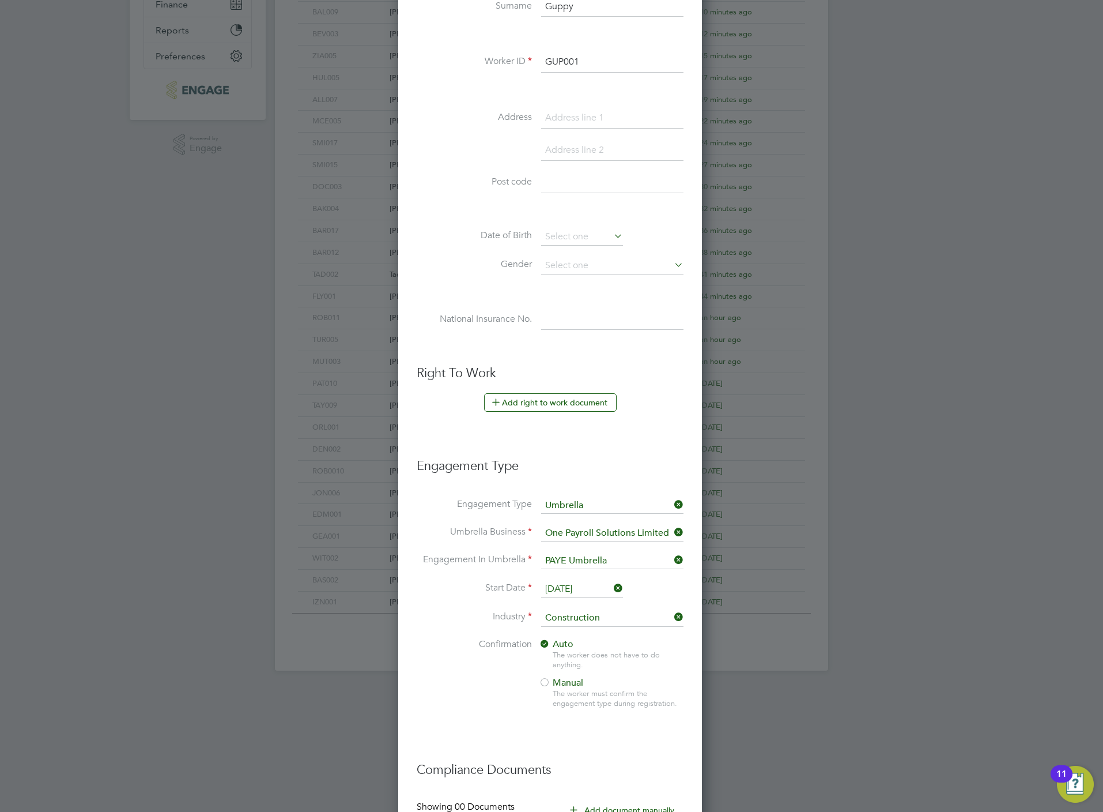
scroll to position [258, 0]
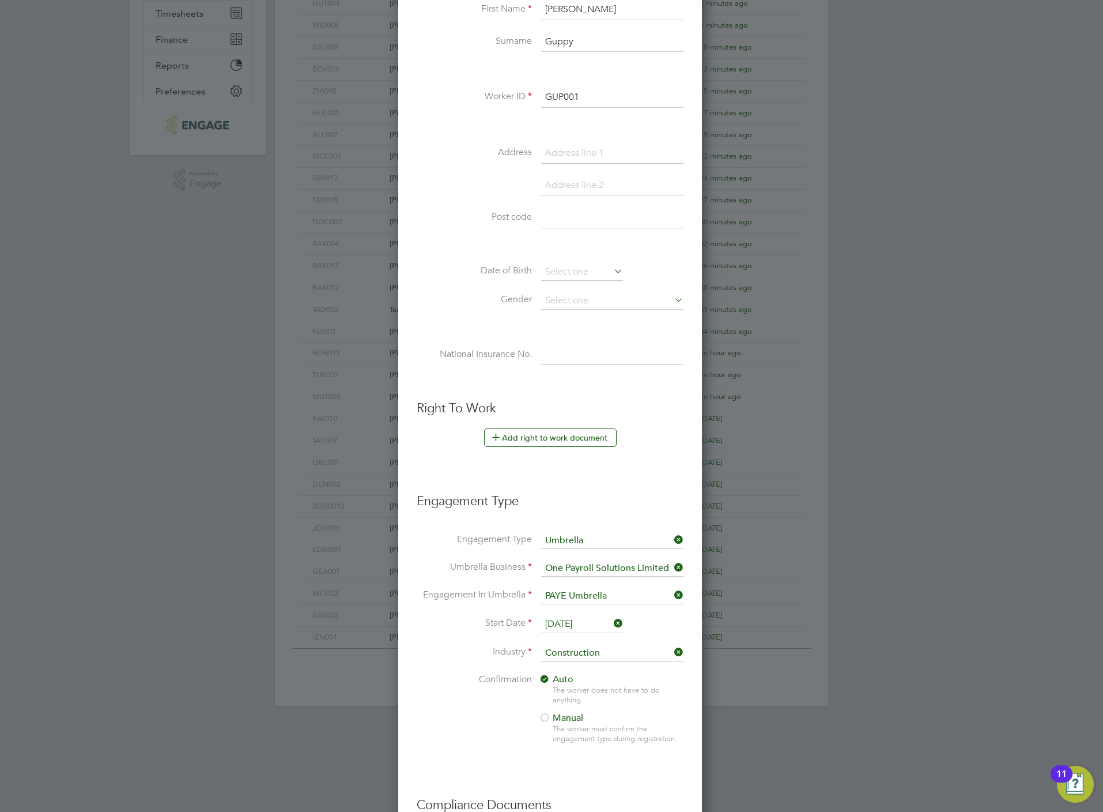
click at [602, 106] on input "GUP001" at bounding box center [612, 97] width 142 height 21
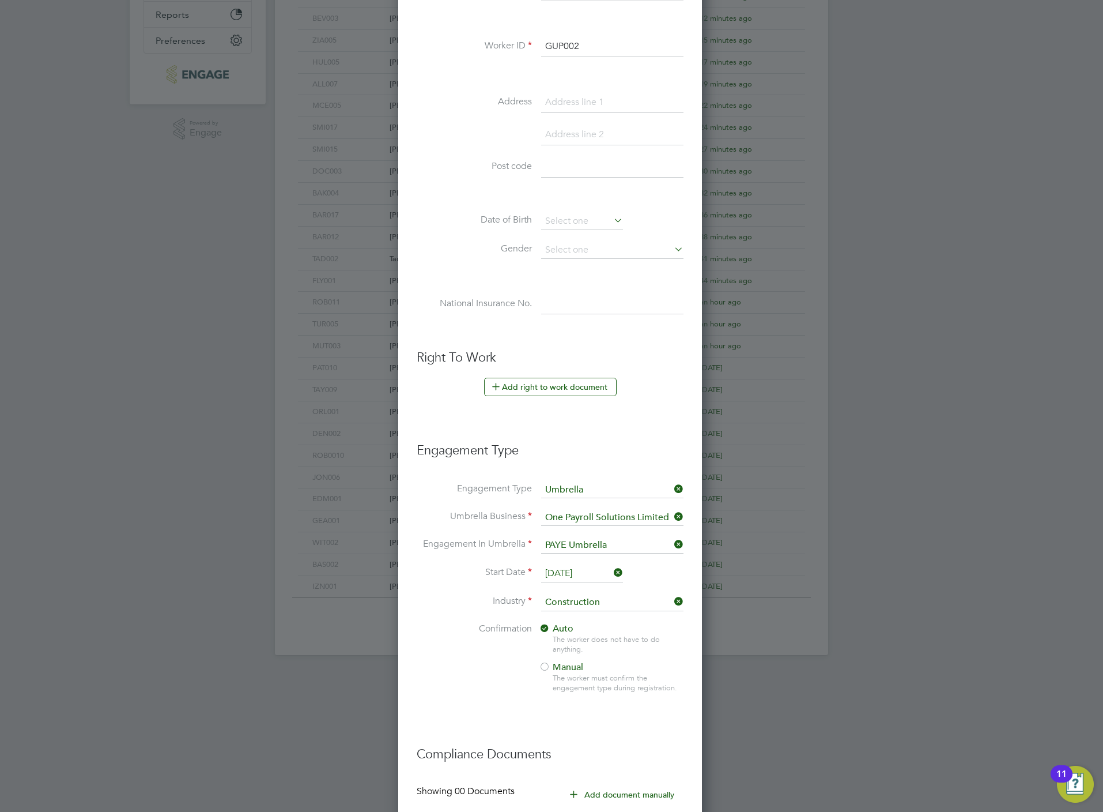
scroll to position [431, 0]
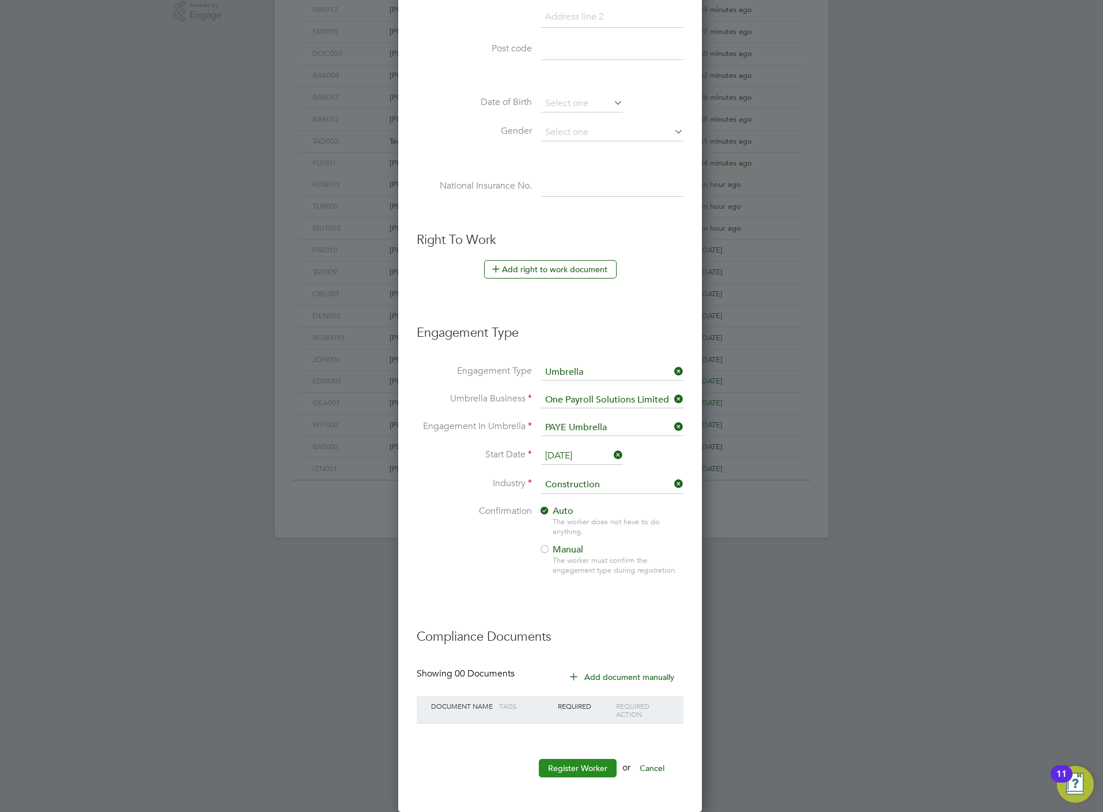
click at [579, 775] on button "Register Worker" at bounding box center [578, 768] width 78 height 18
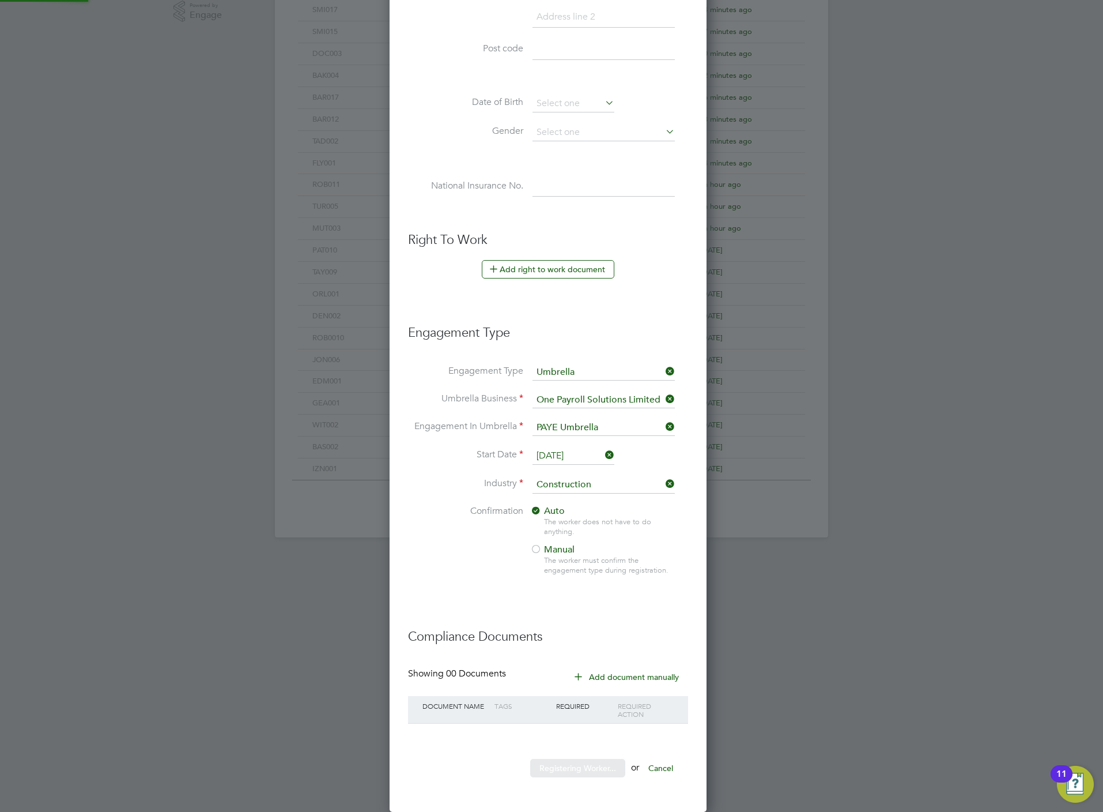
scroll to position [0, 0]
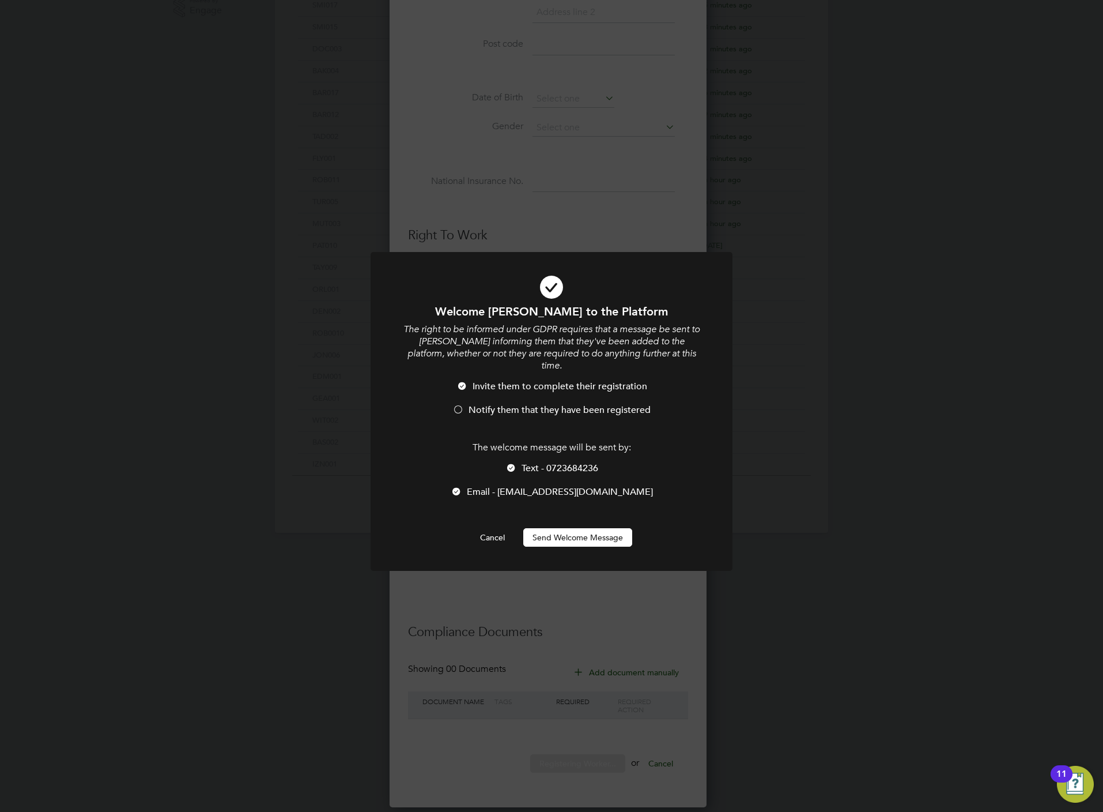
click at [516, 404] on span "Notify them that they have been registered" at bounding box center [560, 410] width 182 height 12
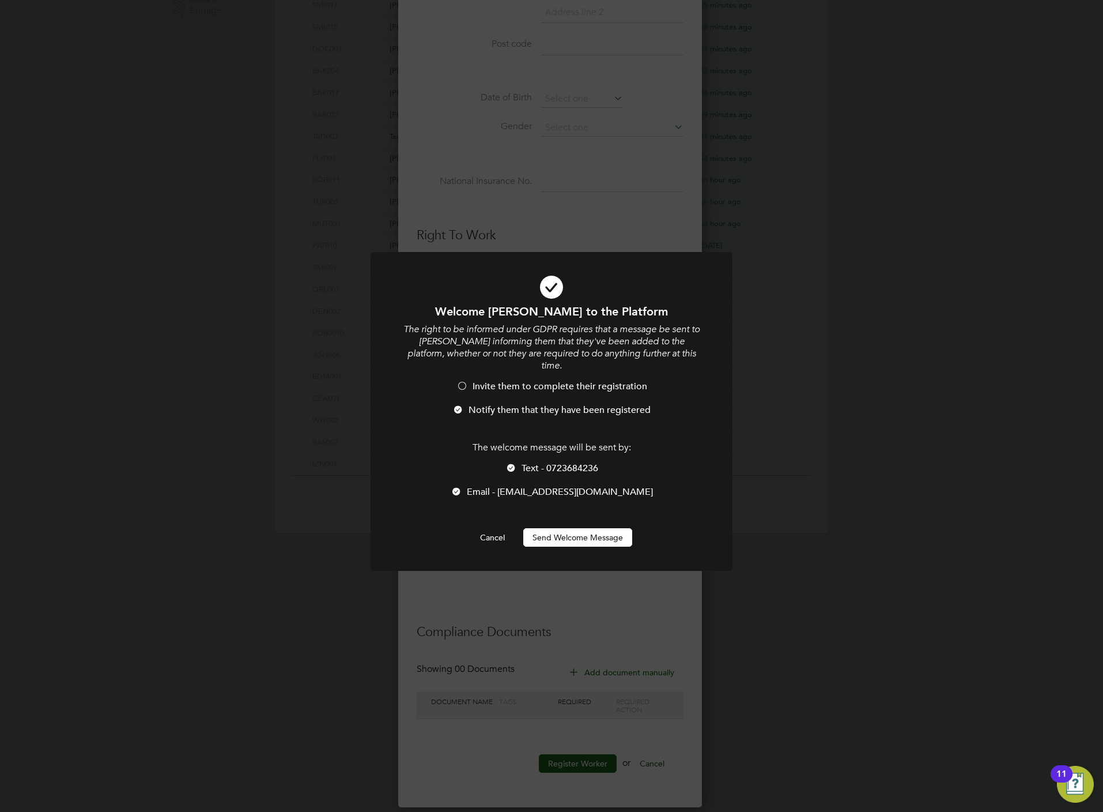
scroll to position [5, 5]
click at [533, 462] on span "Text - 0723684236" at bounding box center [560, 468] width 77 height 12
click at [561, 533] on button "Send Welcome Message" at bounding box center [577, 537] width 109 height 18
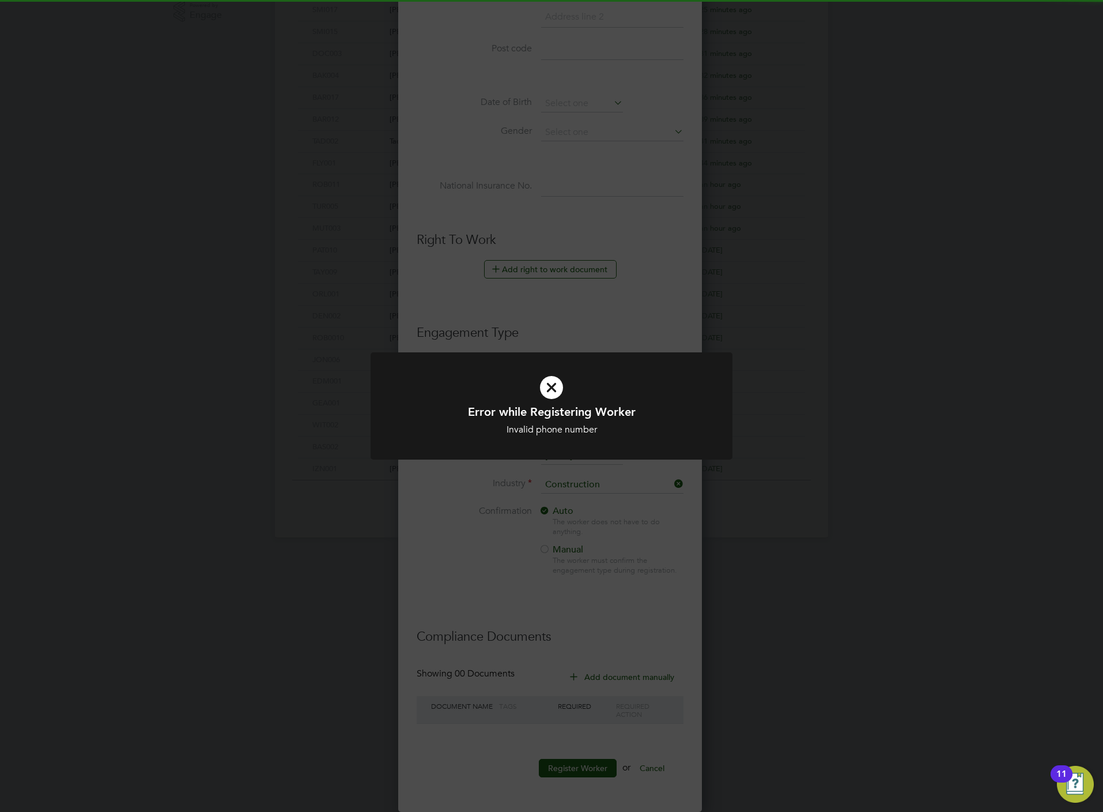
click at [572, 282] on div "Error while Registering Worker Invalid phone number Cancel Okay" at bounding box center [551, 406] width 1103 height 812
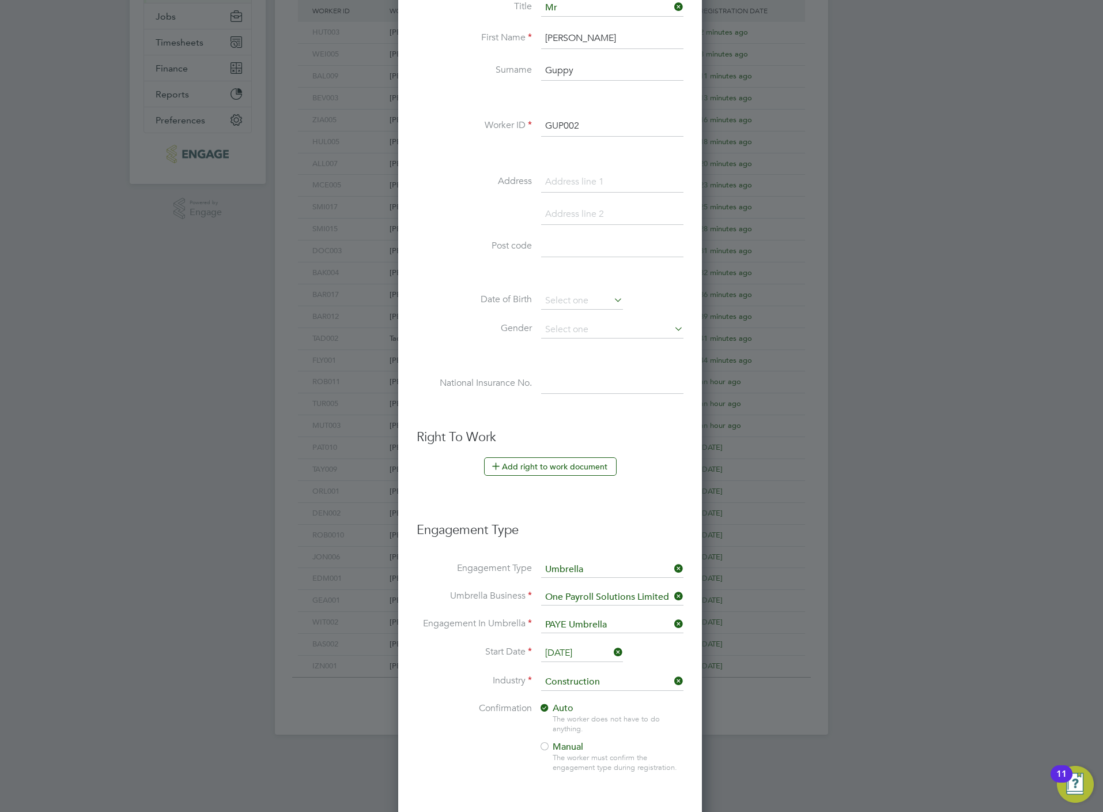
scroll to position [85, 0]
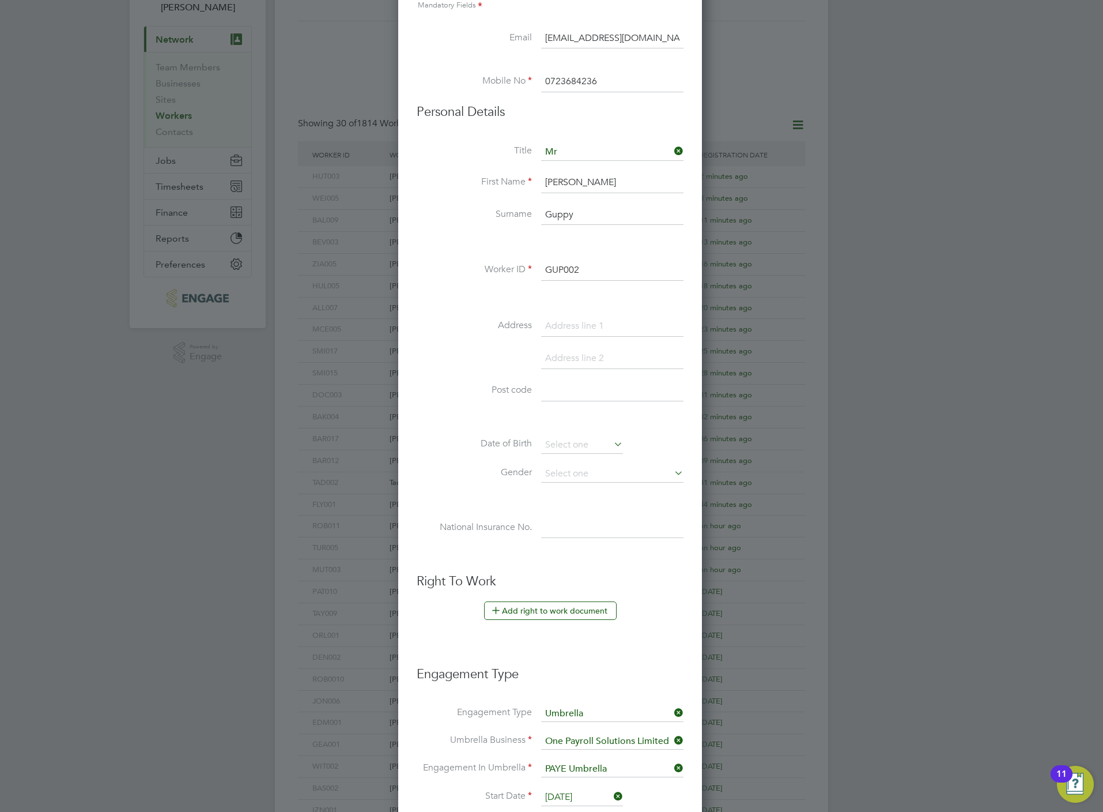
click at [609, 80] on input "0723684236" at bounding box center [612, 81] width 142 height 21
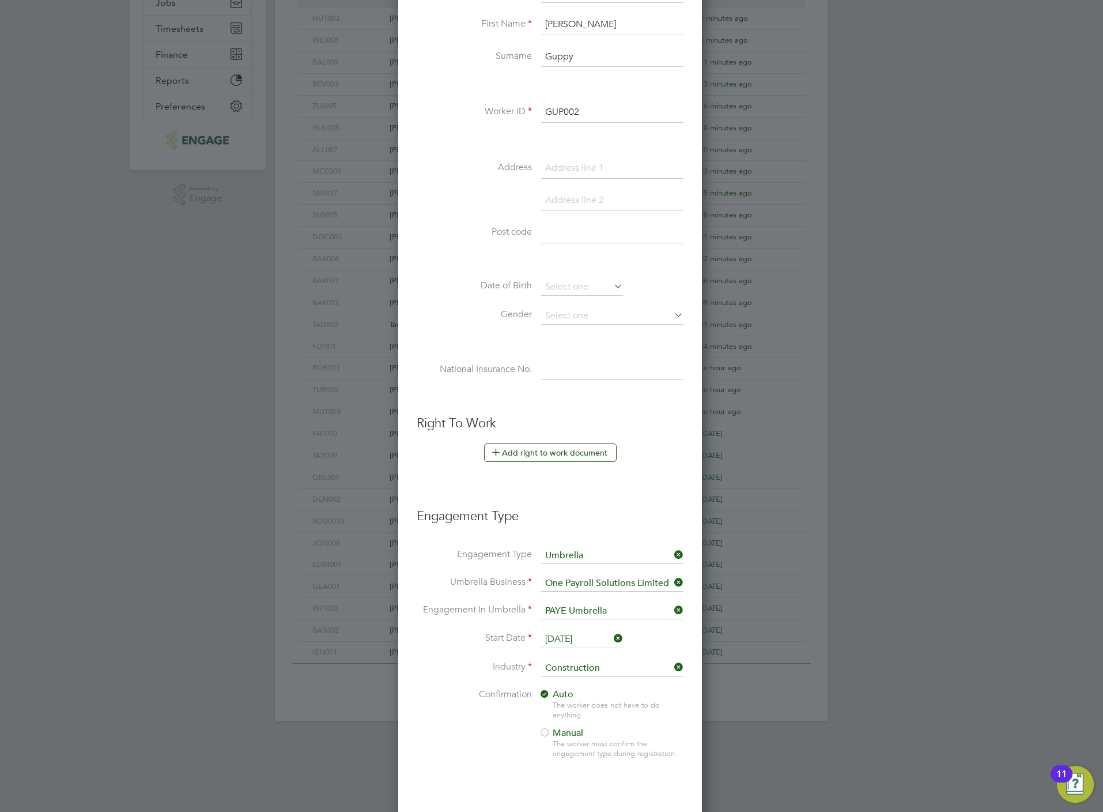
scroll to position [431, 0]
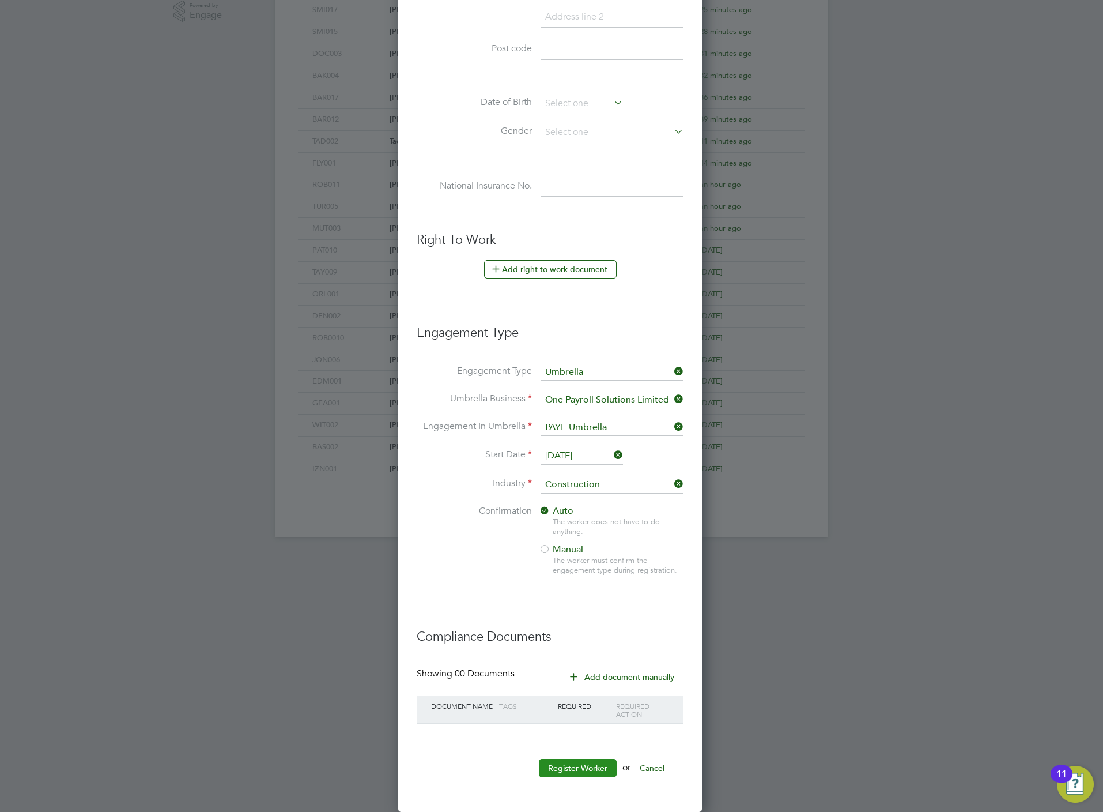
click at [559, 770] on button "Register Worker" at bounding box center [578, 768] width 78 height 18
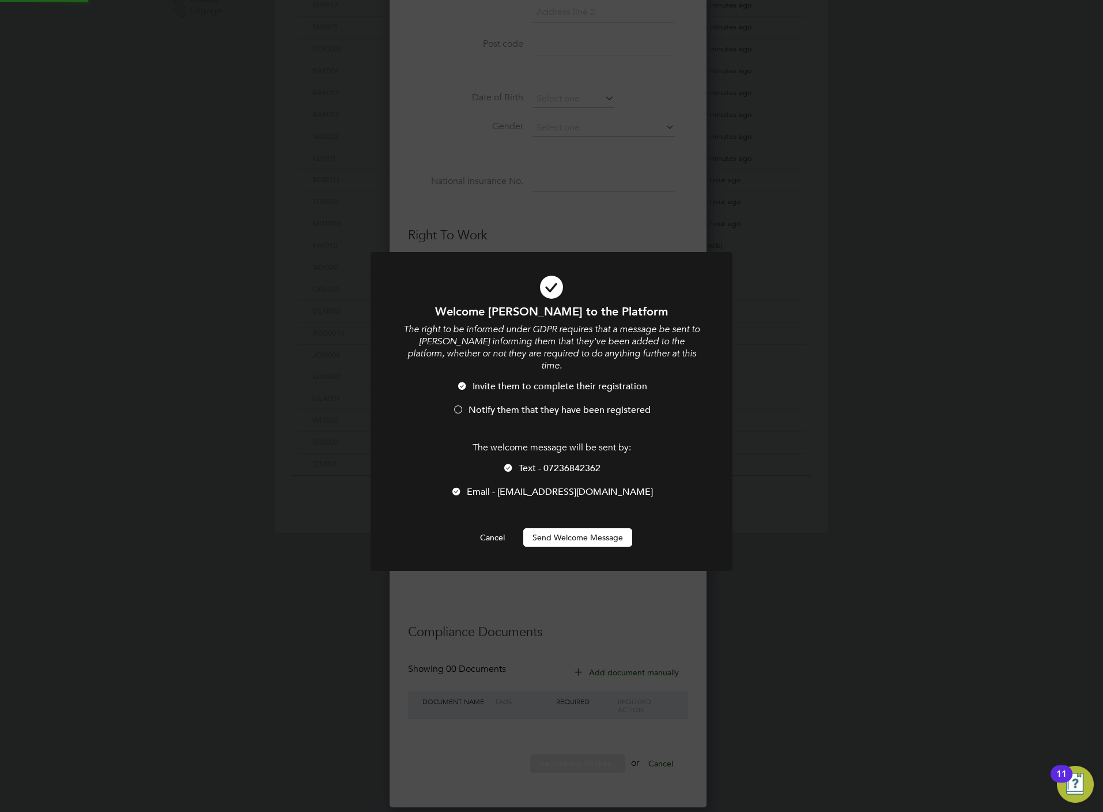
scroll to position [0, 0]
click at [519, 405] on li "Notify them that they have been registered" at bounding box center [552, 416] width 300 height 24
click at [526, 462] on span "Text - 07236842362" at bounding box center [560, 468] width 82 height 12
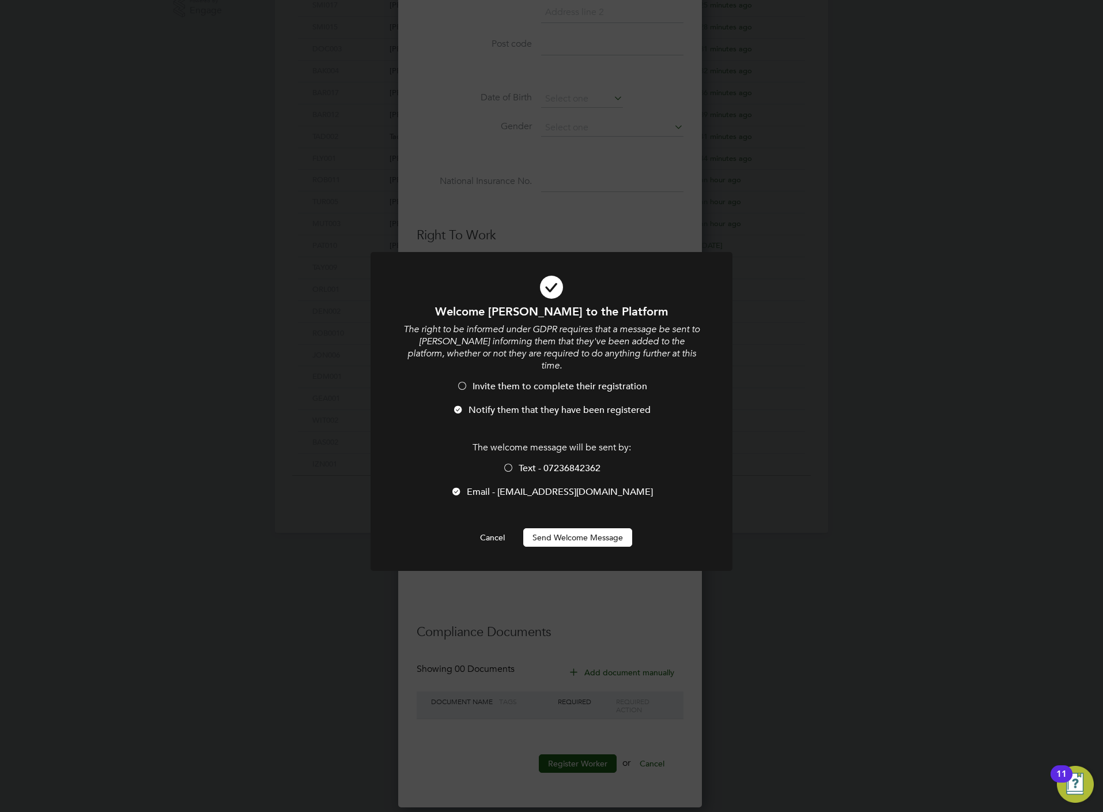
click at [556, 538] on div at bounding box center [552, 411] width 362 height 319
click at [555, 535] on div at bounding box center [552, 411] width 362 height 319
click at [554, 528] on button "Send Welcome Message" at bounding box center [577, 537] width 109 height 18
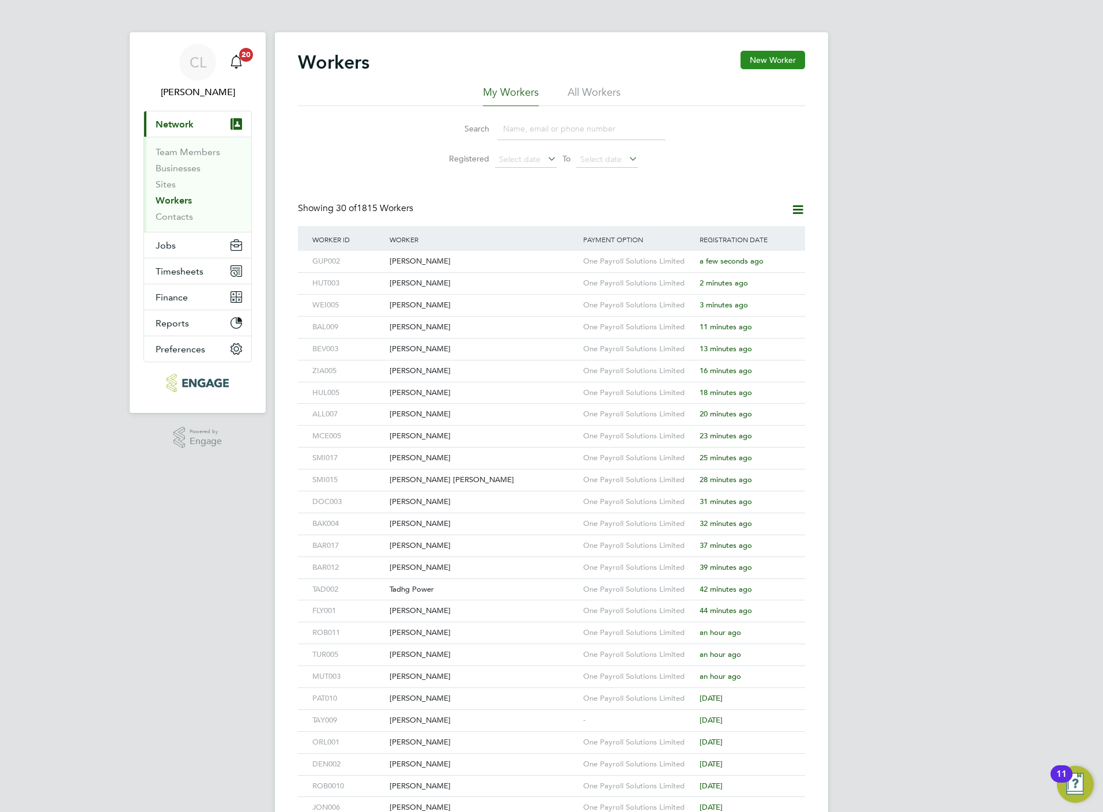
click at [791, 66] on button "New Worker" at bounding box center [773, 60] width 65 height 18
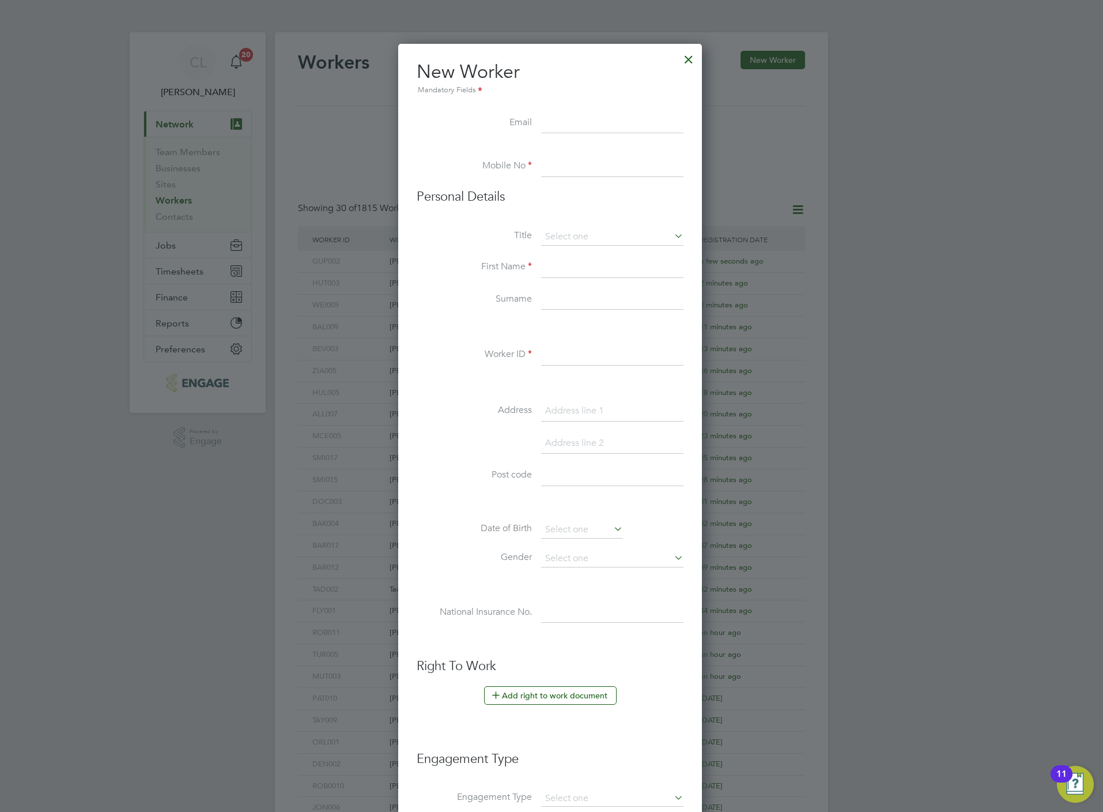
paste input "johnwooton18@outlook.com"
click at [563, 256] on li "Mr" at bounding box center [613, 253] width 144 height 15
click at [579, 273] on input at bounding box center [612, 267] width 142 height 21
paste input "John Wotton"
click at [582, 265] on input "John Wotton" at bounding box center [612, 267] width 142 height 21
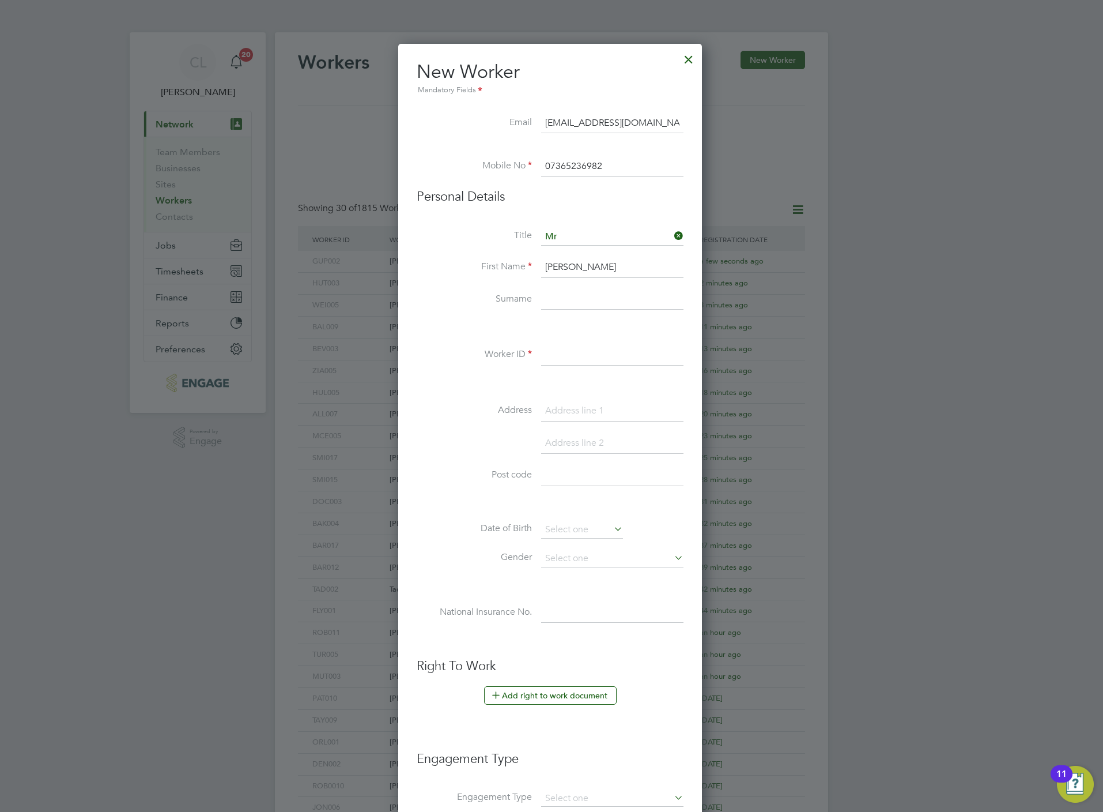
click at [582, 265] on input "John Wotton" at bounding box center [612, 267] width 142 height 21
paste input "Wotton"
click at [562, 692] on button "Add right to work document" at bounding box center [550, 695] width 133 height 18
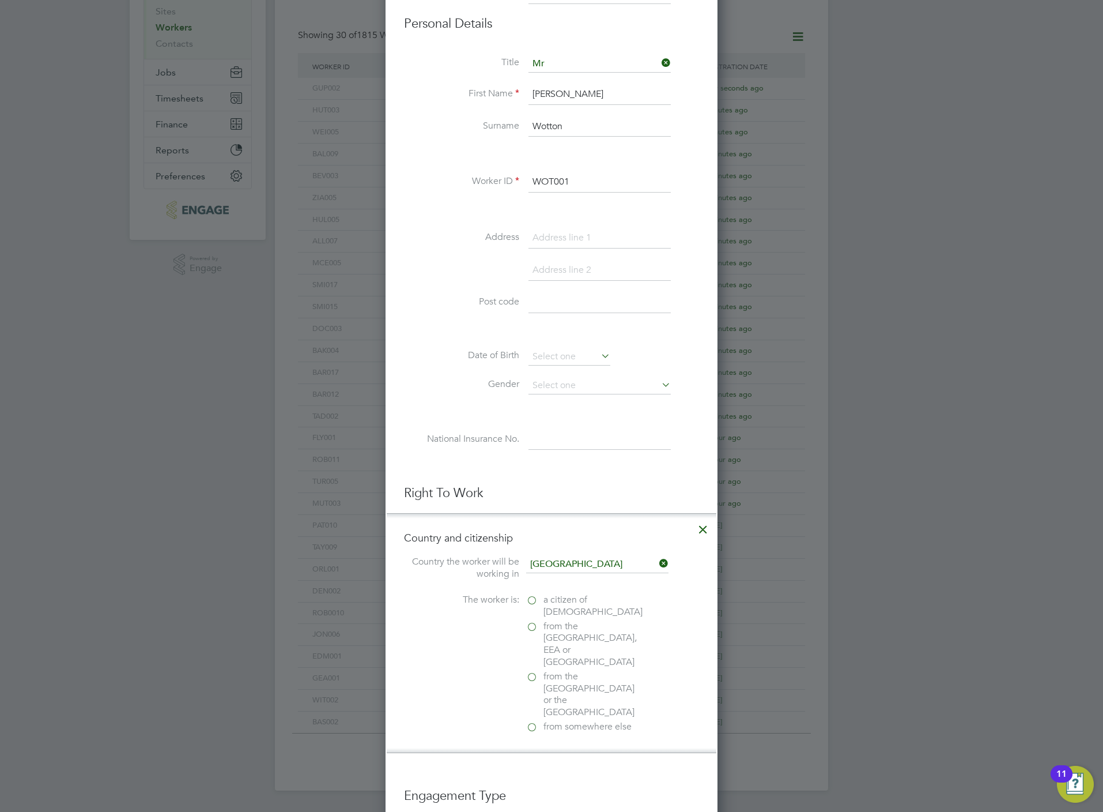
click at [587, 597] on span "a citizen of United Kingdom" at bounding box center [593, 606] width 99 height 24
click at [0, 0] on input "a citizen of United Kingdom" at bounding box center [0, 0] width 0 height 0
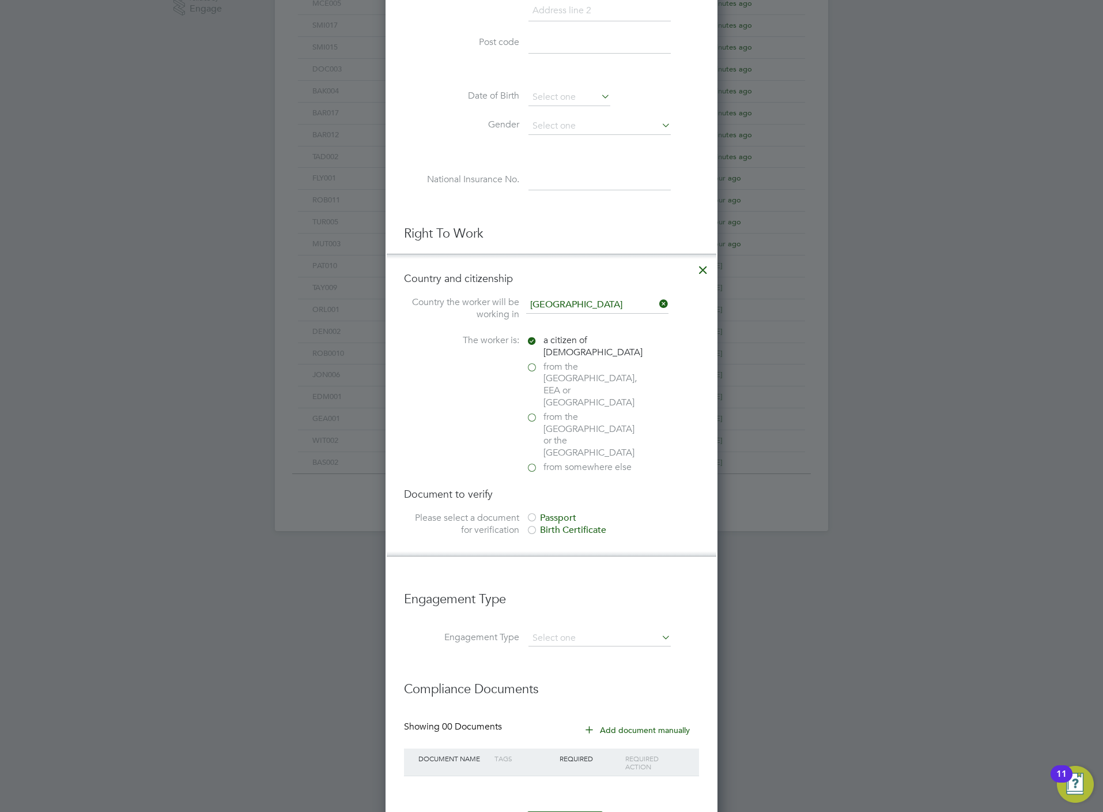
click at [544, 512] on div "Passport" at bounding box center [612, 518] width 173 height 12
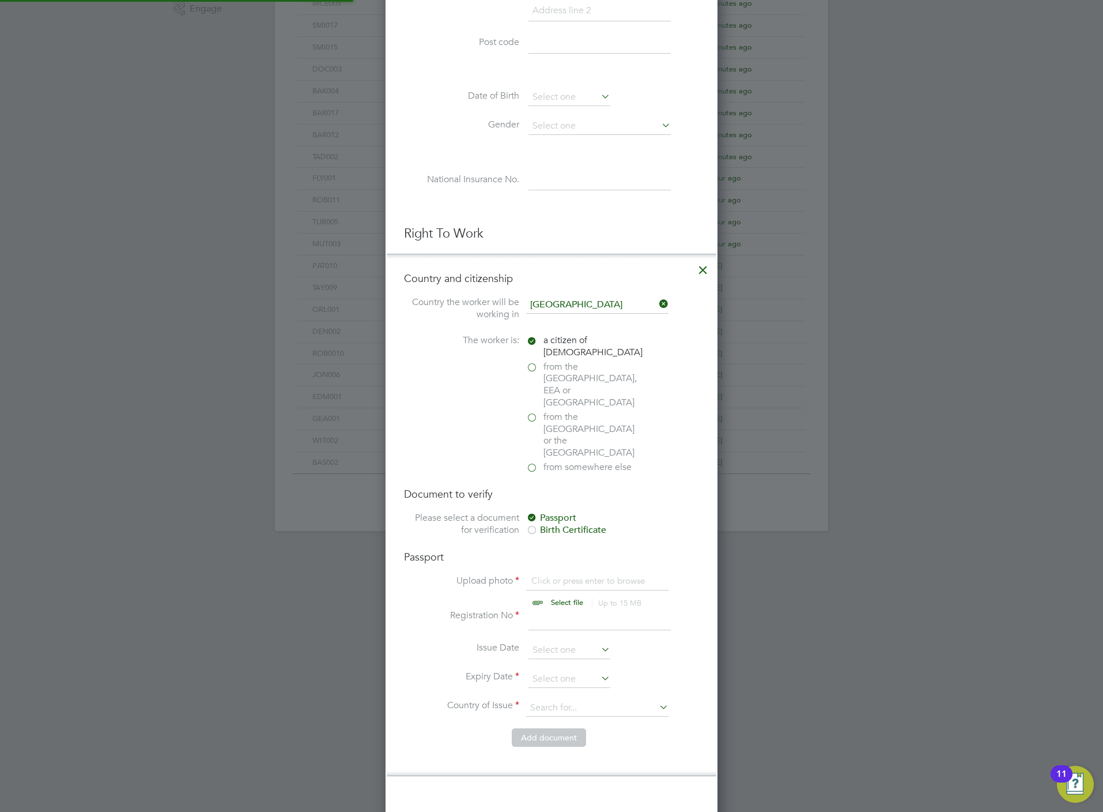
click at [555, 575] on input "file" at bounding box center [578, 592] width 181 height 35
click at [698, 276] on icon at bounding box center [703, 267] width 21 height 21
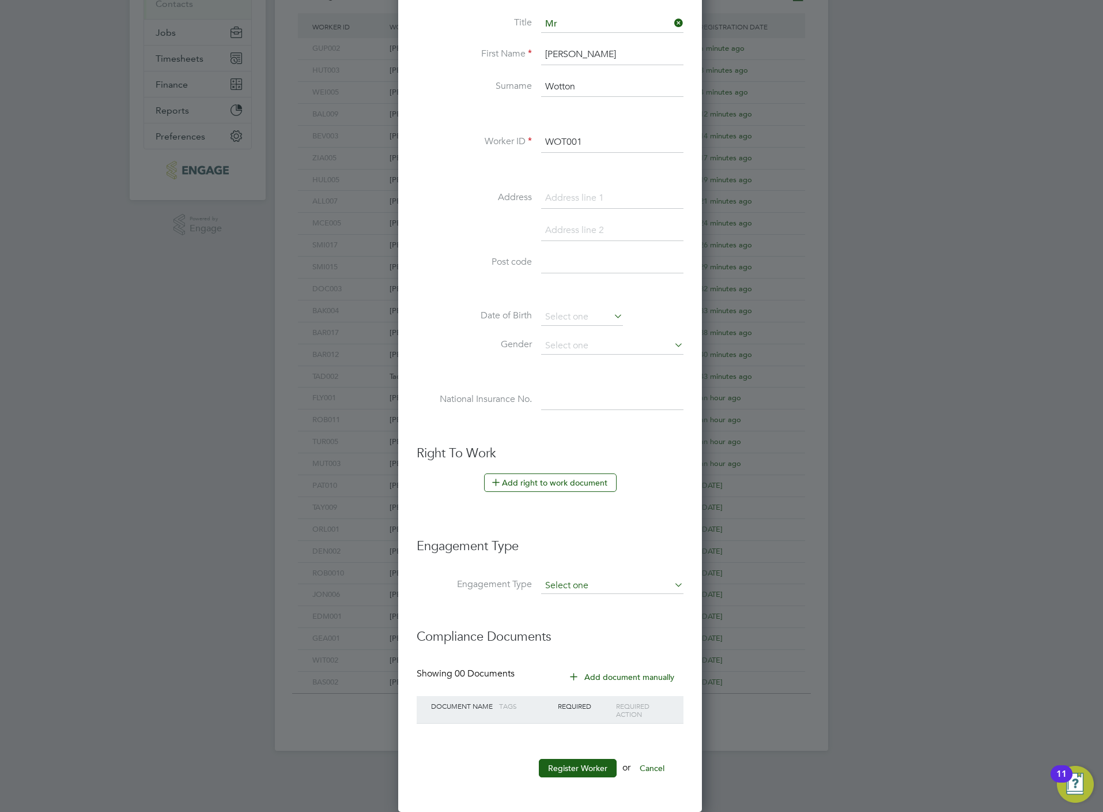
click at [609, 585] on input at bounding box center [612, 586] width 142 height 16
click at [601, 646] on li "Umbrella" at bounding box center [613, 654] width 144 height 17
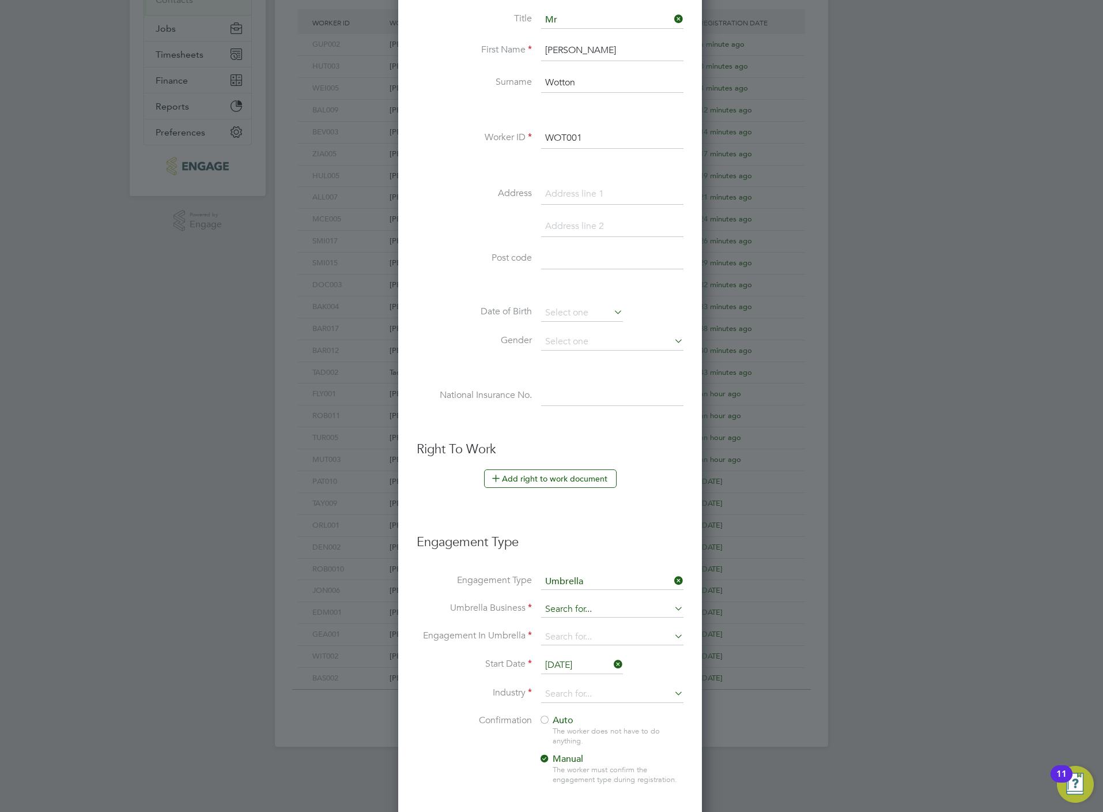
click at [569, 606] on input at bounding box center [612, 609] width 142 height 16
click at [578, 635] on li "One Payroll Solutions Limited" at bounding box center [613, 628] width 144 height 17
click at [578, 635] on input at bounding box center [612, 637] width 142 height 16
click at [571, 675] on li "CIS Self-employed" at bounding box center [613, 673] width 144 height 17
click at [566, 665] on input "[DATE]" at bounding box center [582, 665] width 82 height 17
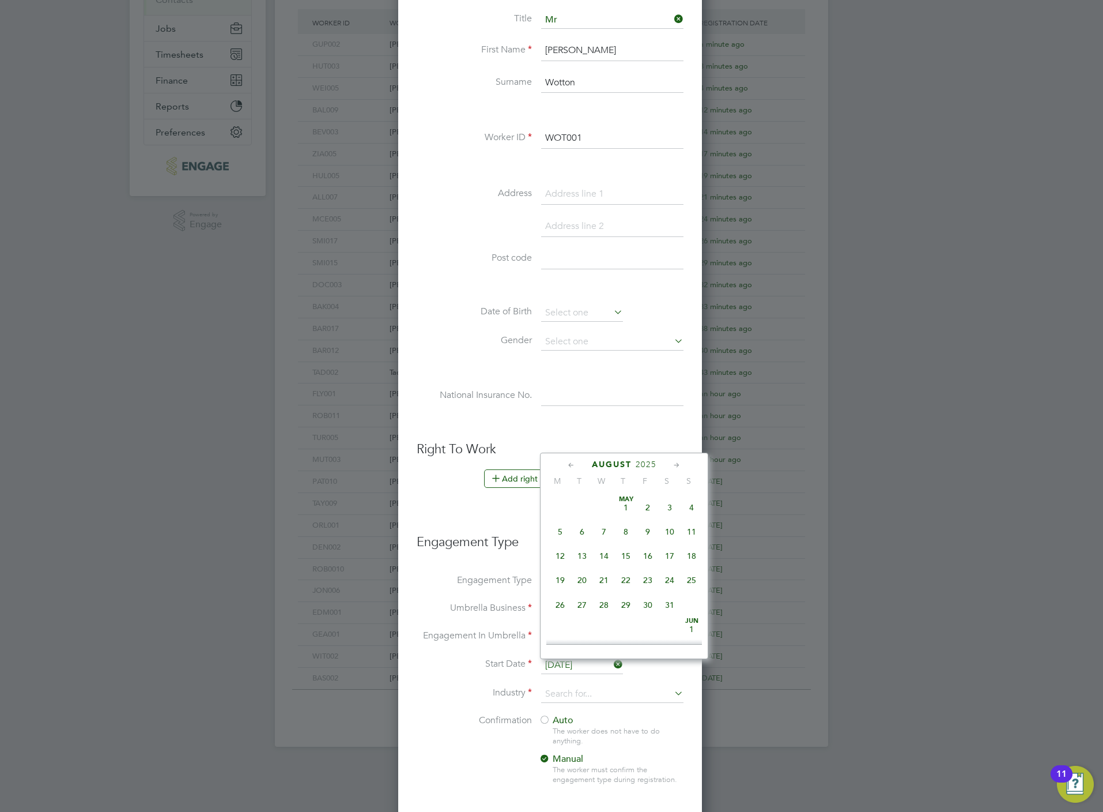
scroll to position [443, 0]
click at [564, 522] on span "18" at bounding box center [560, 526] width 22 height 22
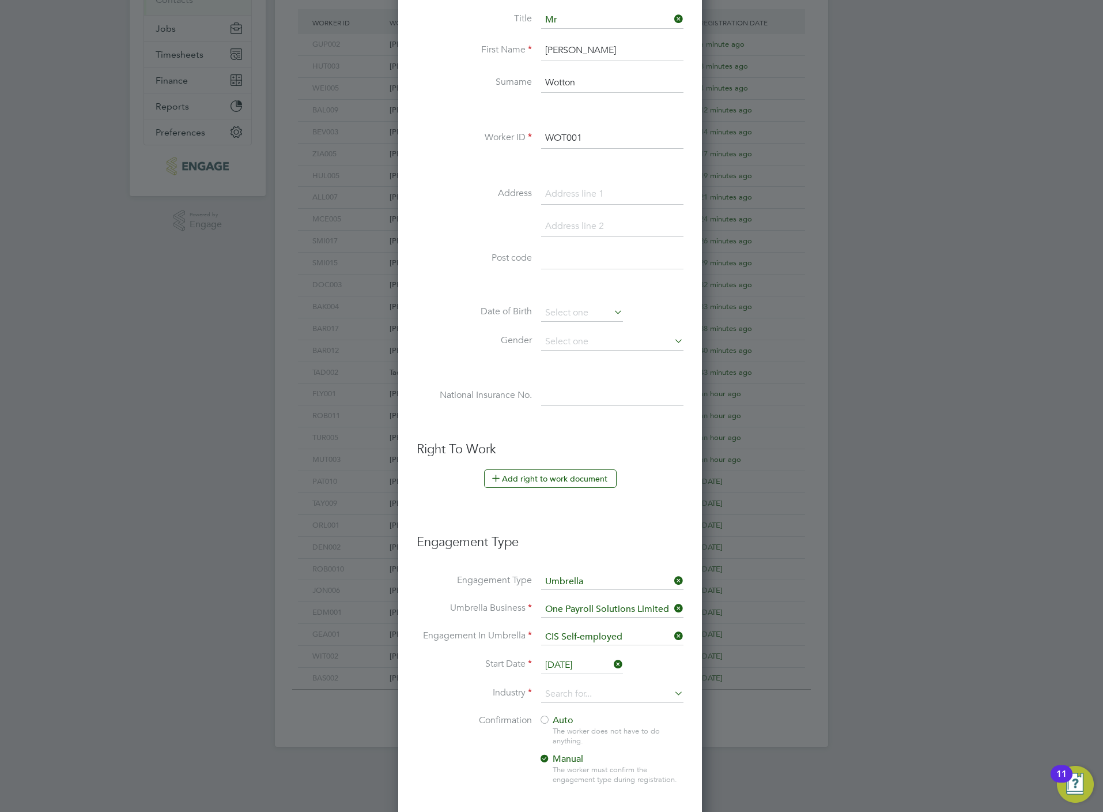
click at [582, 707] on li "Industry" at bounding box center [550, 699] width 267 height 29
click at [574, 697] on input at bounding box center [612, 693] width 142 height 17
click at [571, 785] on li "Construction" at bounding box center [613, 793] width 144 height 16
click at [547, 714] on li "Industry Construction" at bounding box center [550, 699] width 267 height 29
click at [548, 723] on div at bounding box center [545, 721] width 12 height 12
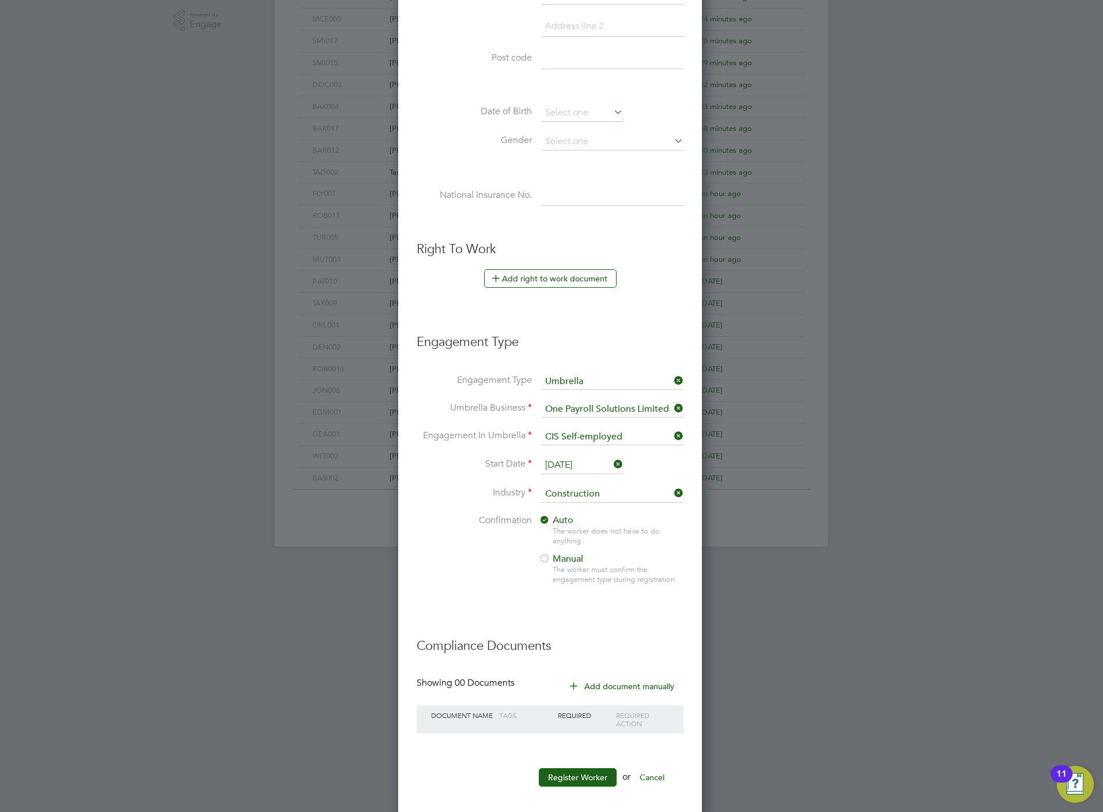
scroll to position [431, 0]
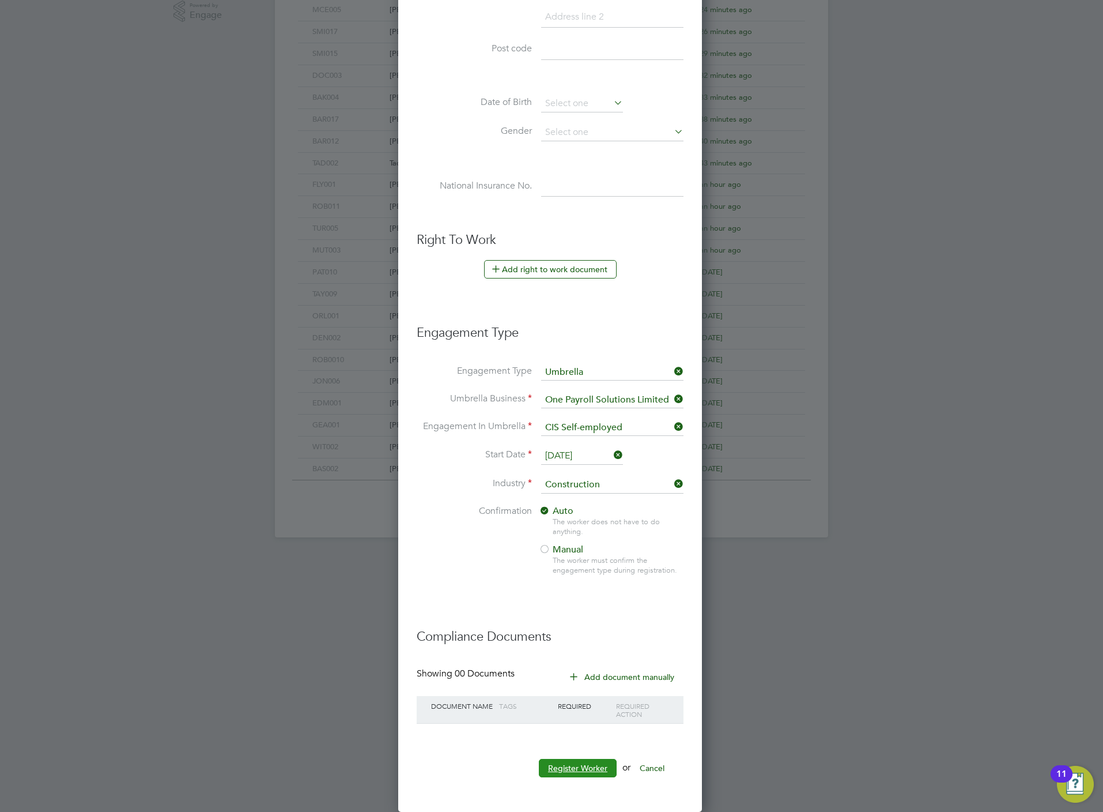
click at [574, 762] on button "Register Worker" at bounding box center [578, 768] width 78 height 18
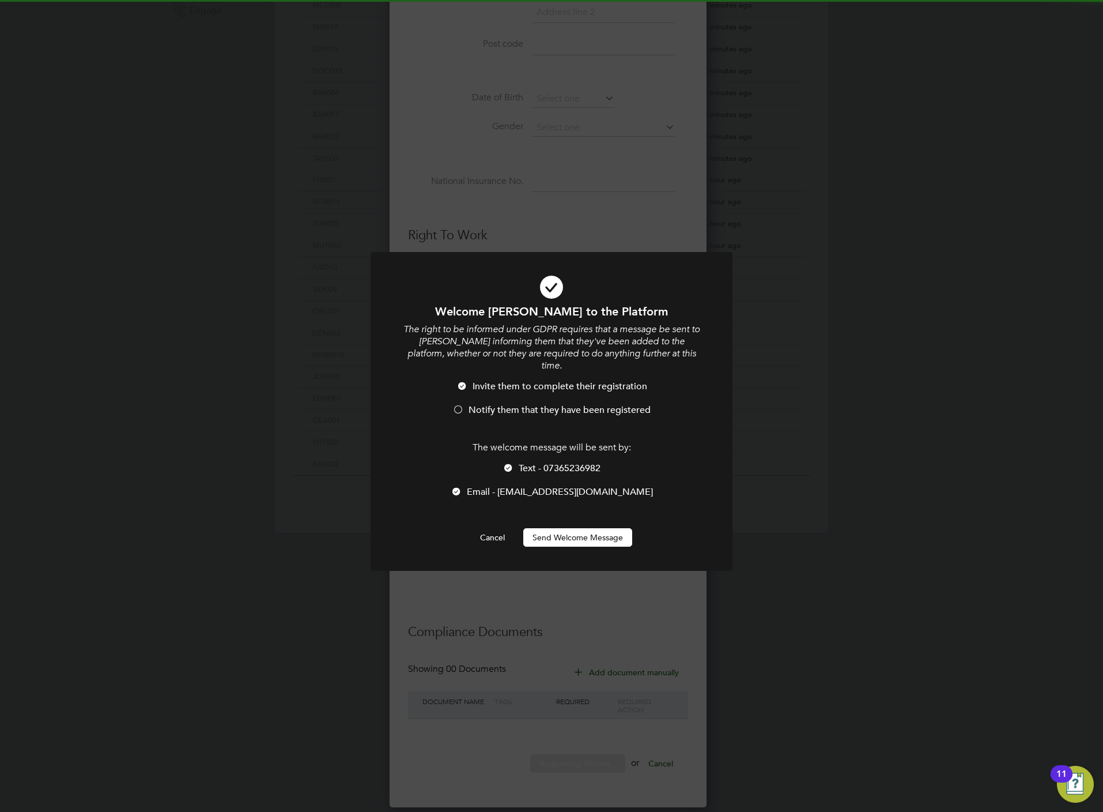
scroll to position [5, 5]
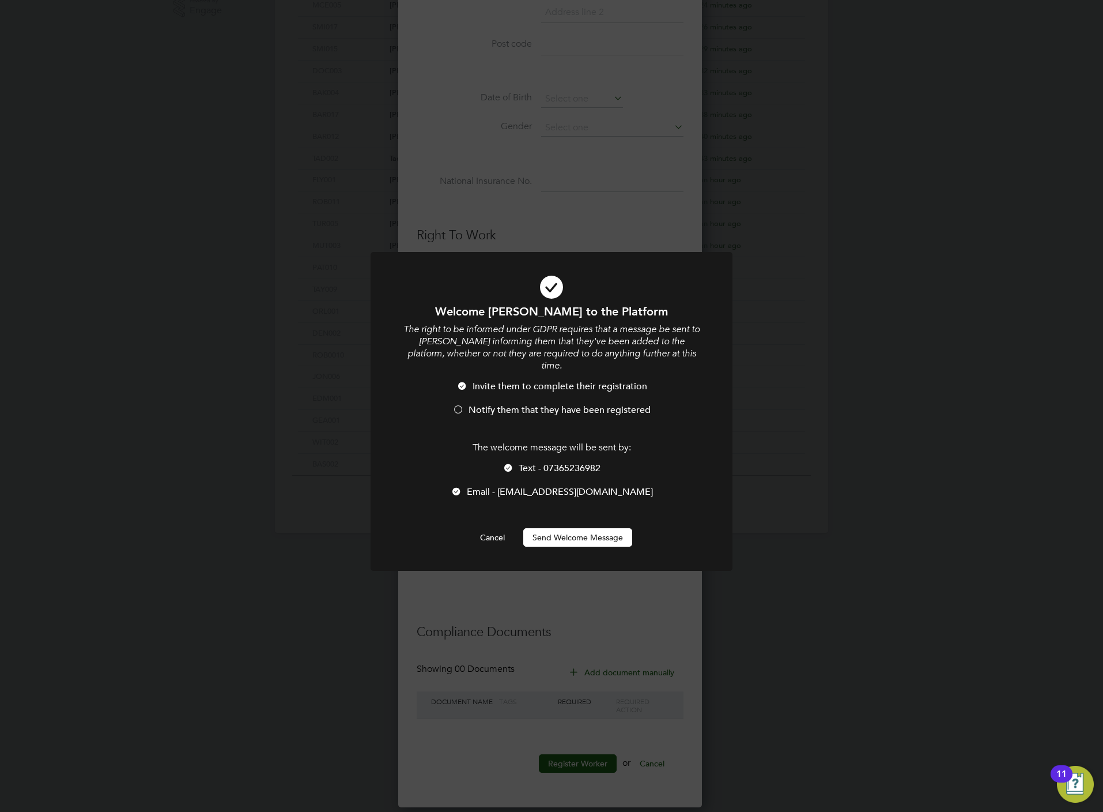
click at [531, 404] on span "Notify them that they have been registered" at bounding box center [560, 410] width 182 height 12
click at [538, 462] on span "Text - 07365236982" at bounding box center [560, 468] width 82 height 12
click at [552, 528] on button "Send Welcome Message" at bounding box center [577, 537] width 109 height 18
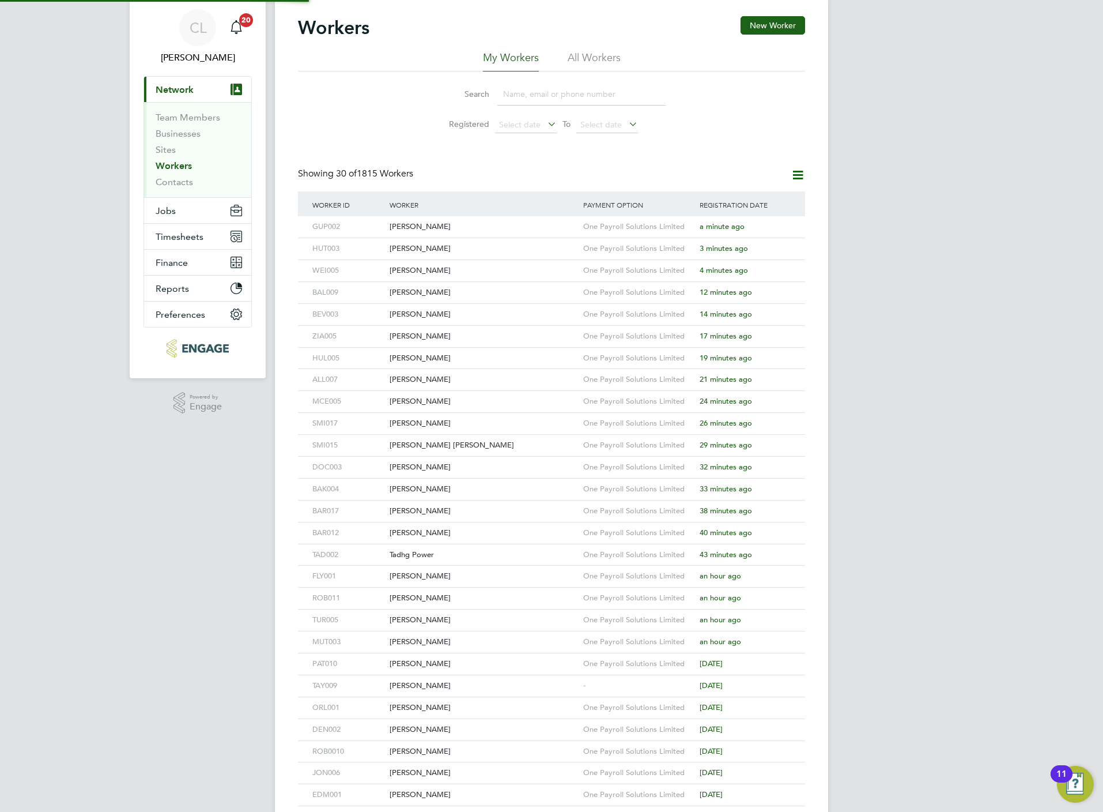
scroll to position [0, 0]
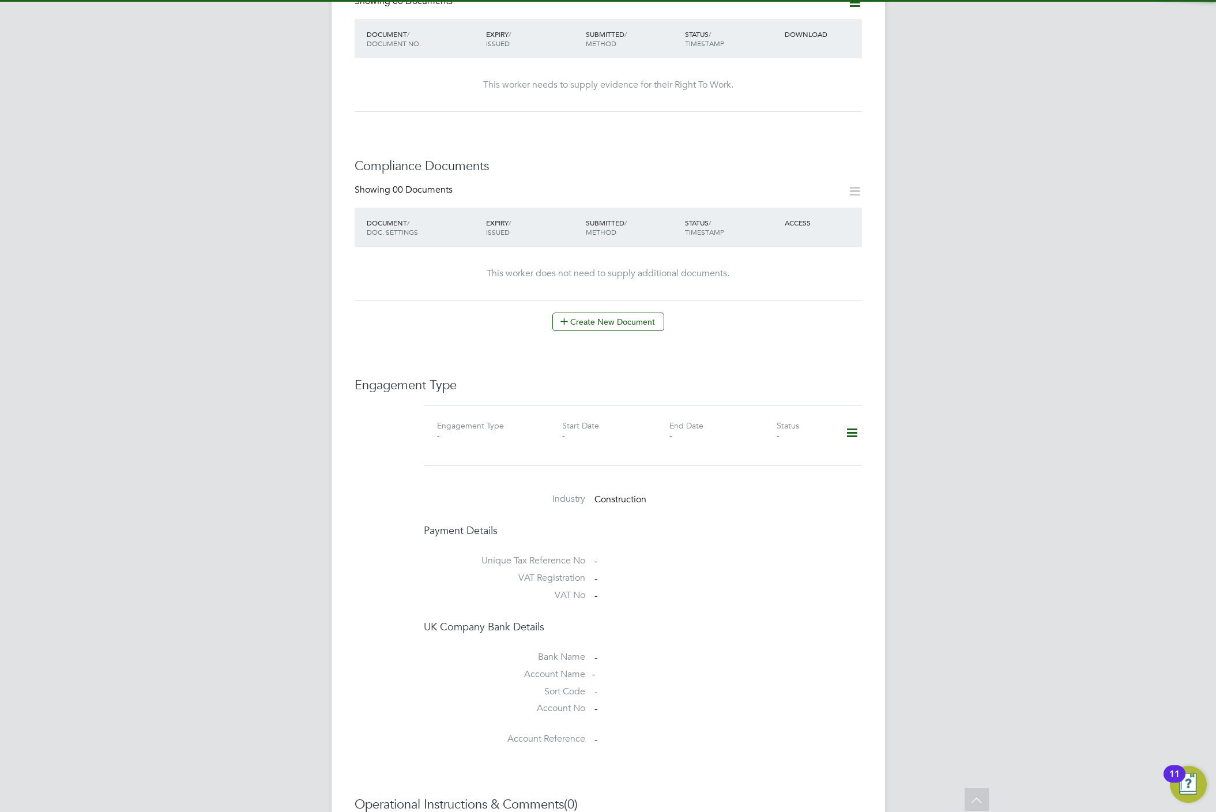
scroll to position [625, 0]
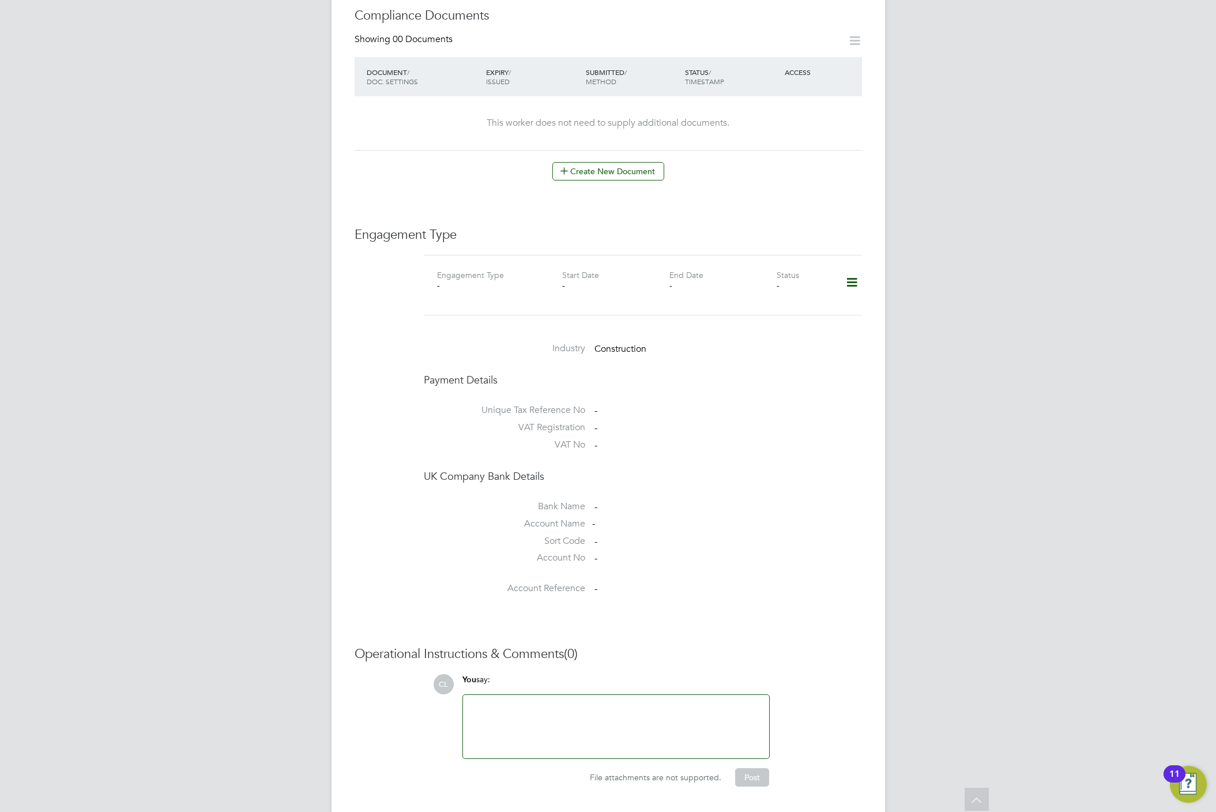
click at [854, 269] on icon at bounding box center [852, 282] width 20 height 27
click at [759, 295] on li "Add Engagement Type" at bounding box center [792, 297] width 131 height 16
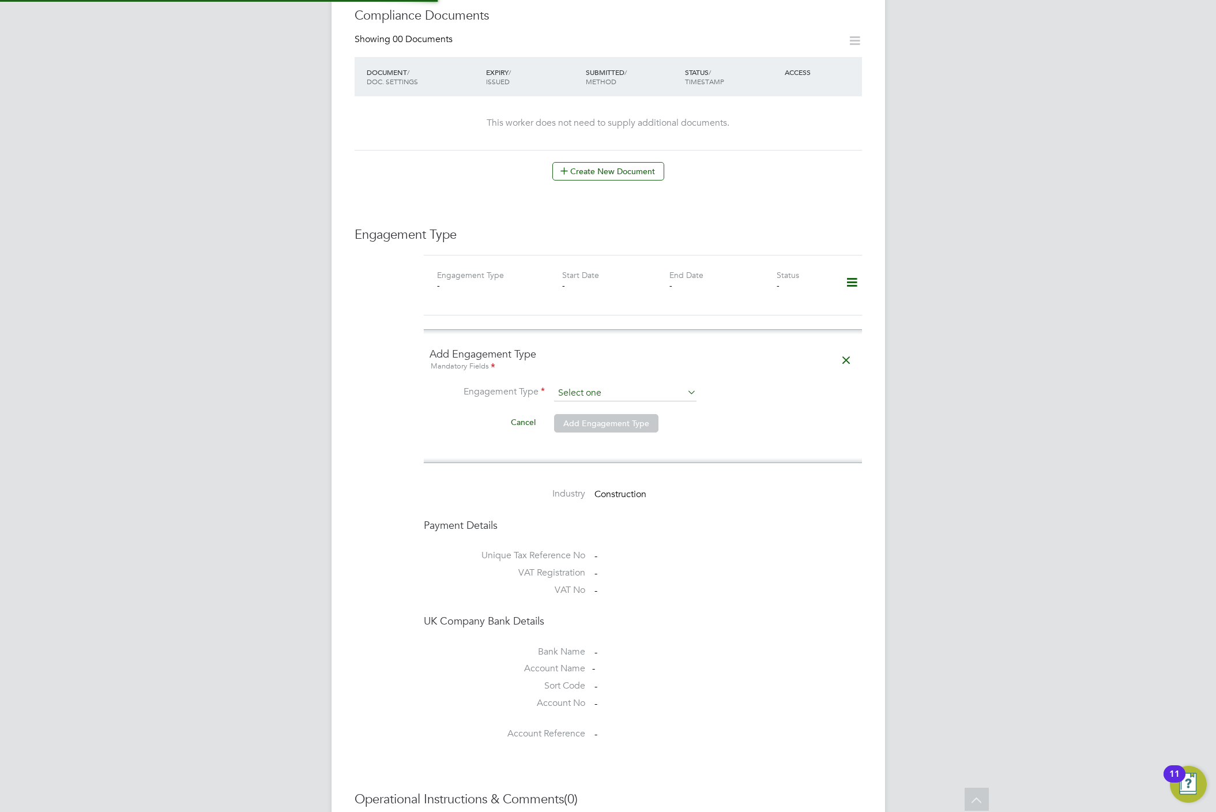
click at [594, 385] on input at bounding box center [625, 393] width 142 height 16
click at [616, 424] on li "Umbrella" at bounding box center [625, 425] width 144 height 17
type input "Umbrella"
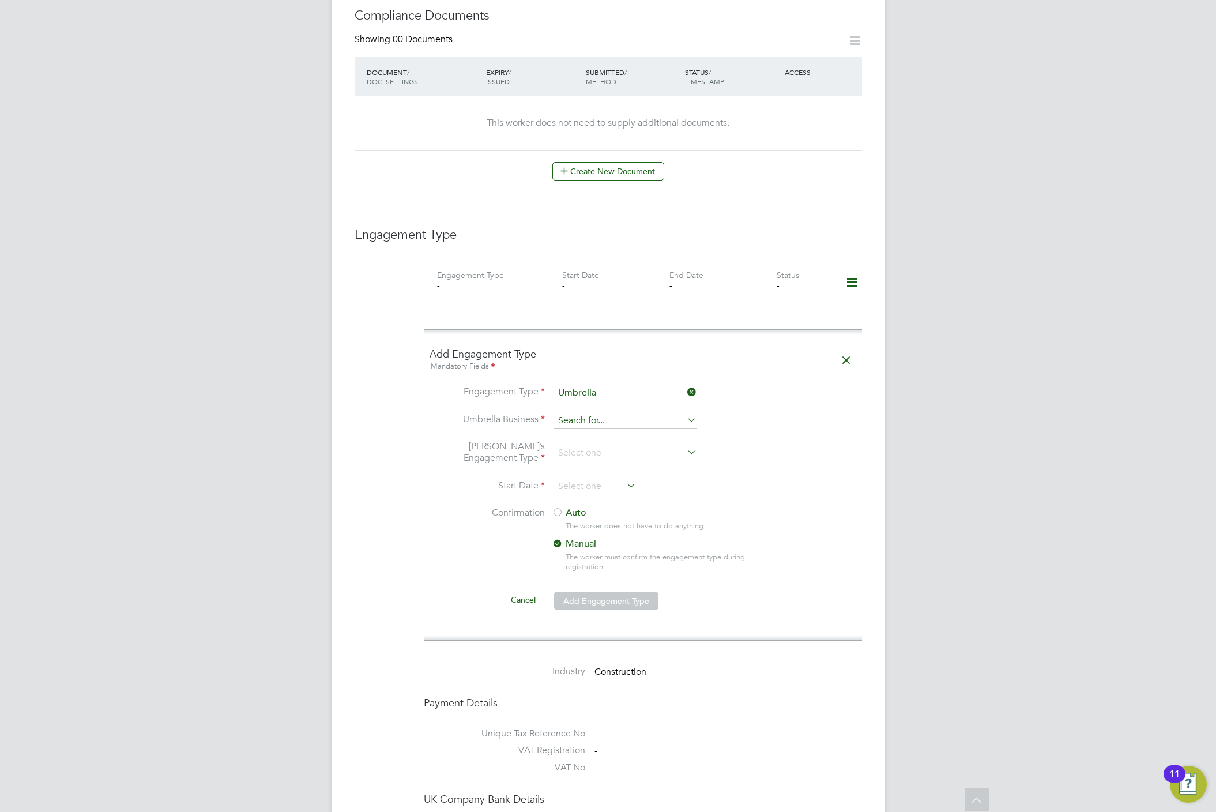
click at [595, 413] on input at bounding box center [625, 421] width 142 height 16
click at [613, 404] on li "One Payroll Solutions Limited" at bounding box center [625, 403] width 144 height 17
type input "One Payroll Solutions Limited"
click at [599, 445] on input at bounding box center [625, 453] width 142 height 16
drag, startPoint x: 595, startPoint y: 499, endPoint x: 592, endPoint y: 491, distance: 8.3
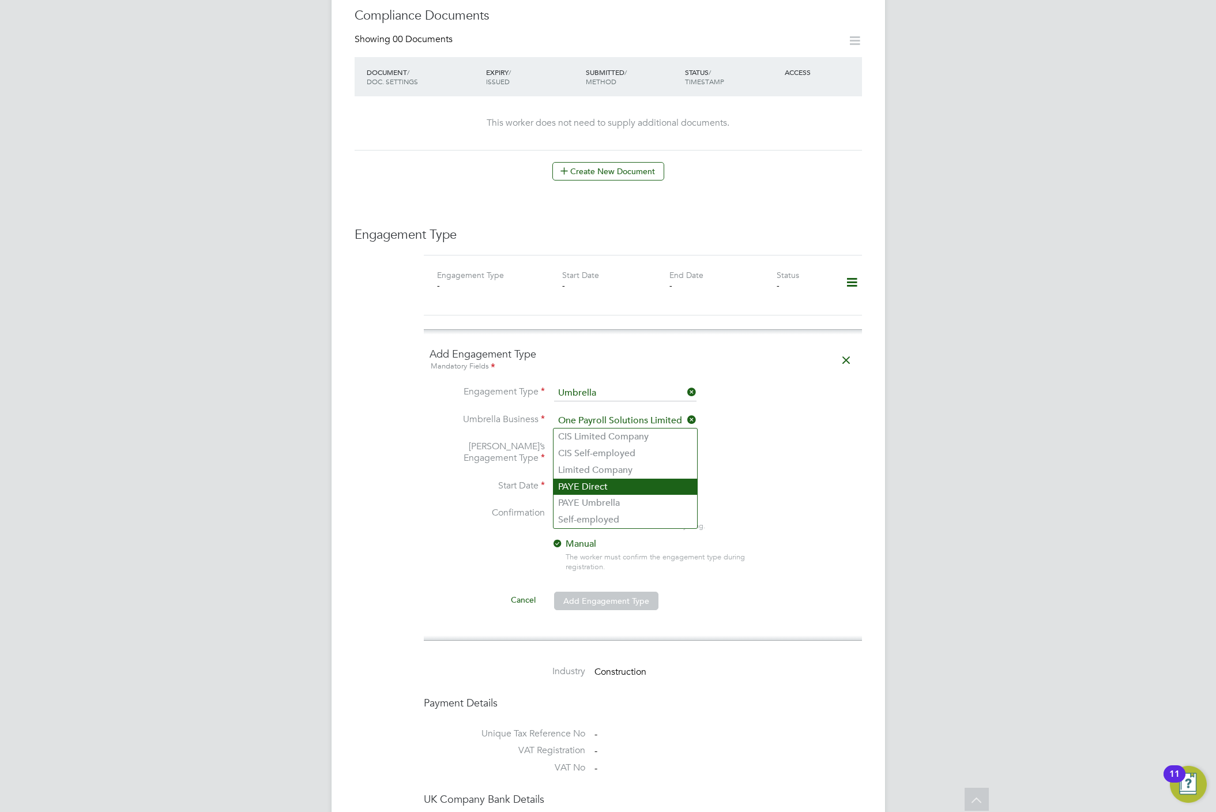
click at [595, 499] on li "PAYE Umbrella" at bounding box center [625, 503] width 144 height 17
type input "PAYE Umbrella"
click at [582, 478] on input at bounding box center [595, 486] width 82 height 17
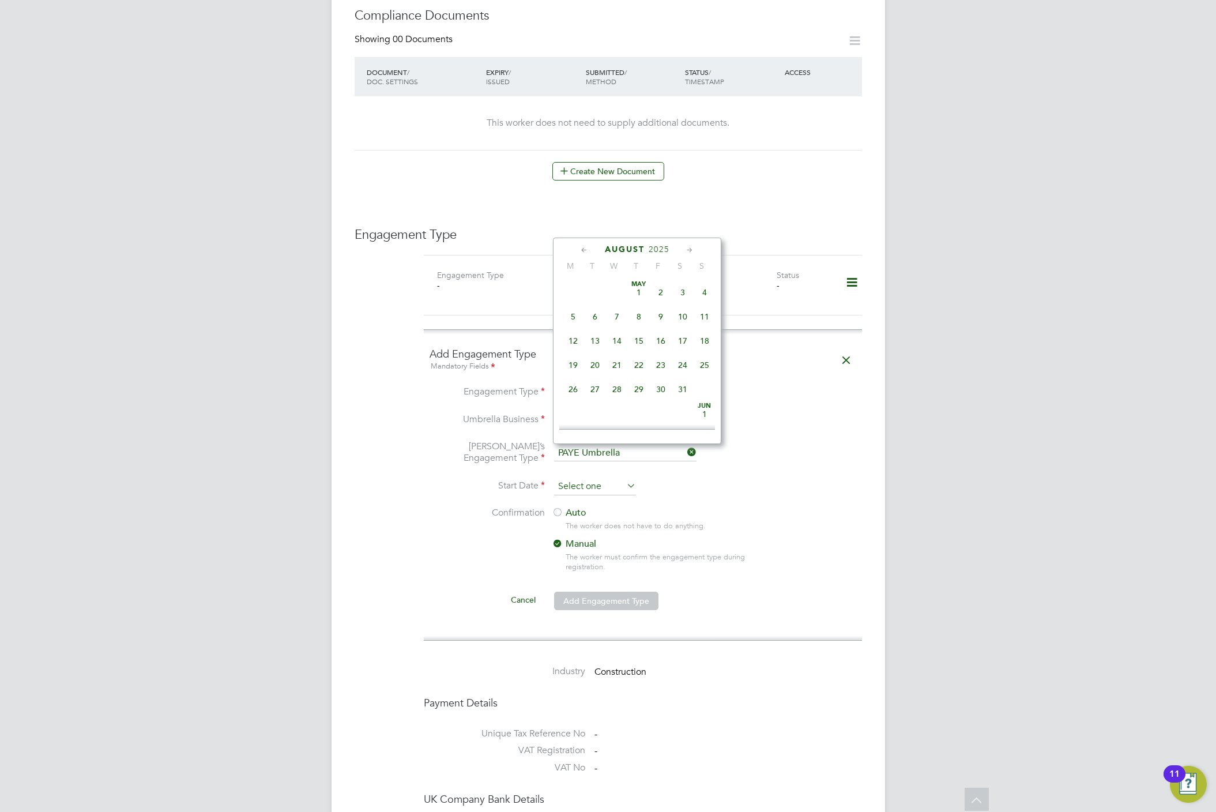
scroll to position [443, 0]
click at [570, 322] on span "18" at bounding box center [573, 311] width 22 height 22
type input "[DATE]"
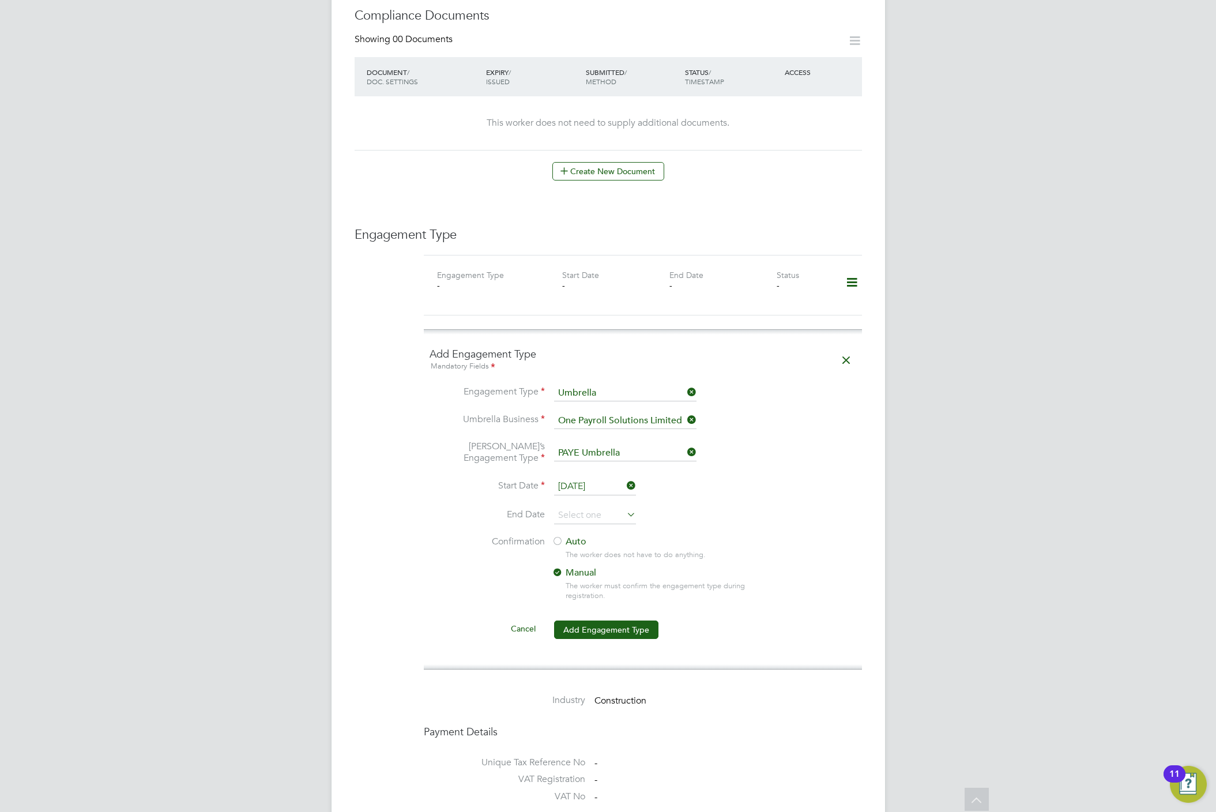
click at [570, 507] on li "End Date" at bounding box center [643, 521] width 427 height 29
click at [574, 536] on label "Auto" at bounding box center [656, 542] width 208 height 12
click at [582, 620] on button "Add Engagement Type" at bounding box center [606, 629] width 104 height 18
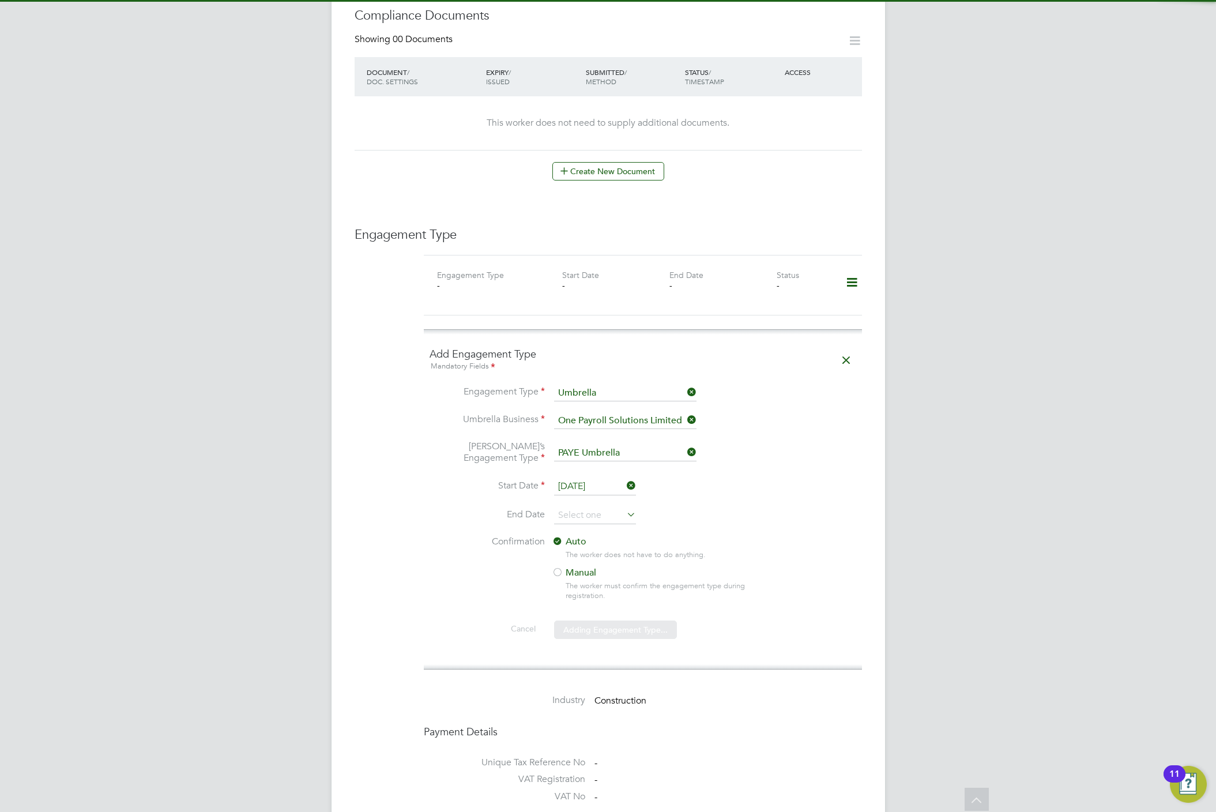
scroll to position [0, 0]
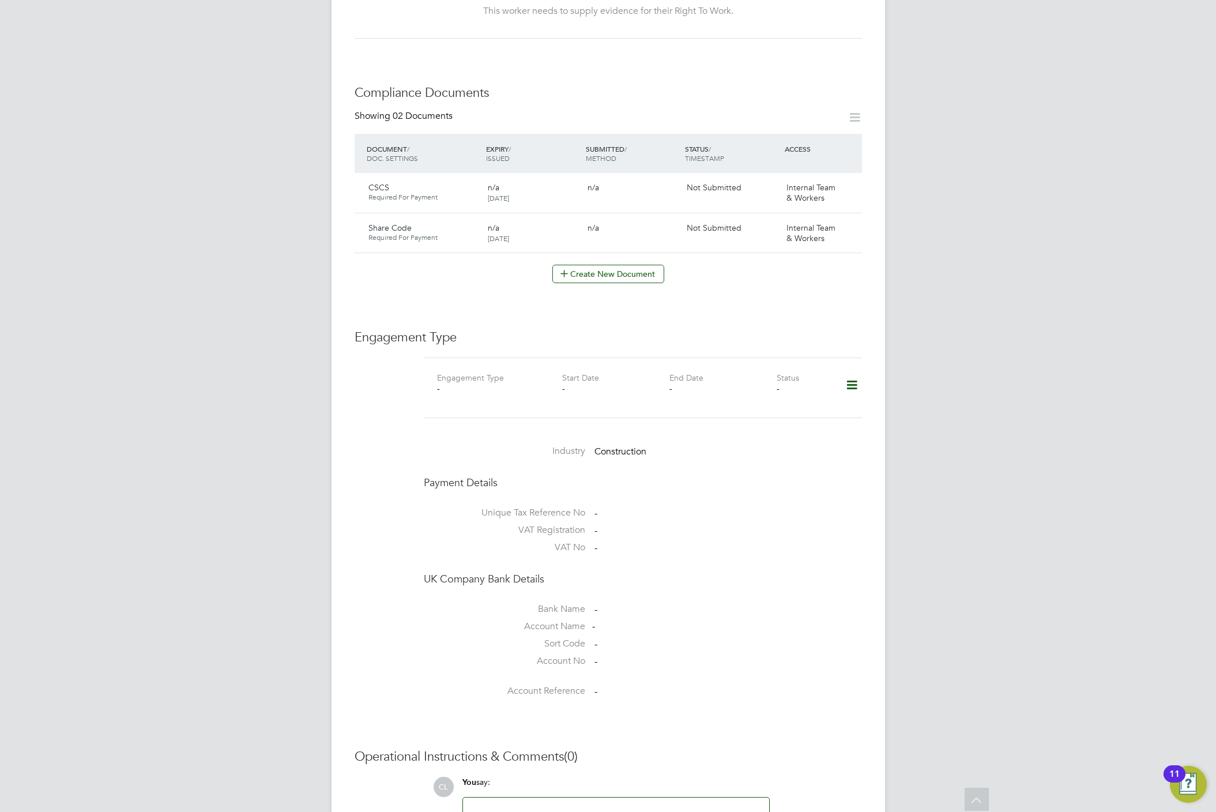
scroll to position [668, 0]
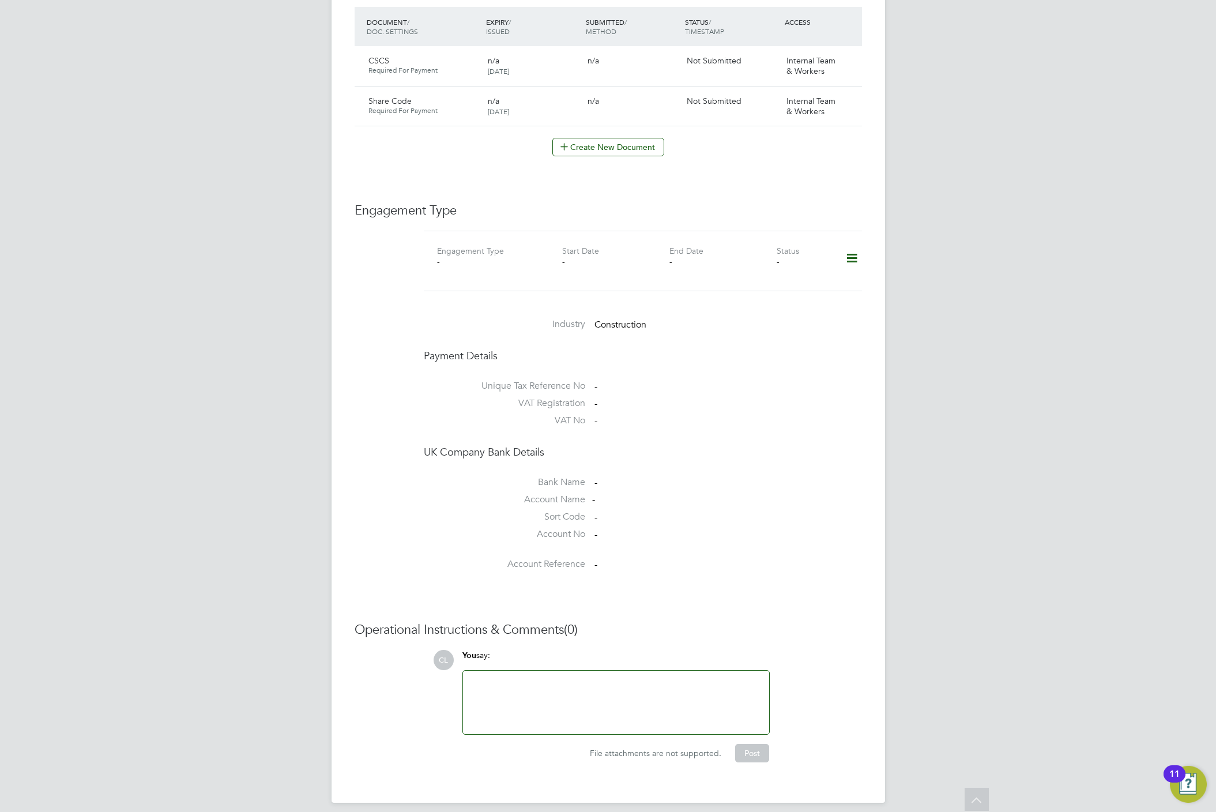
click at [849, 245] on icon at bounding box center [852, 258] width 20 height 27
click at [779, 301] on li "Add Engagement Type" at bounding box center [792, 298] width 131 height 16
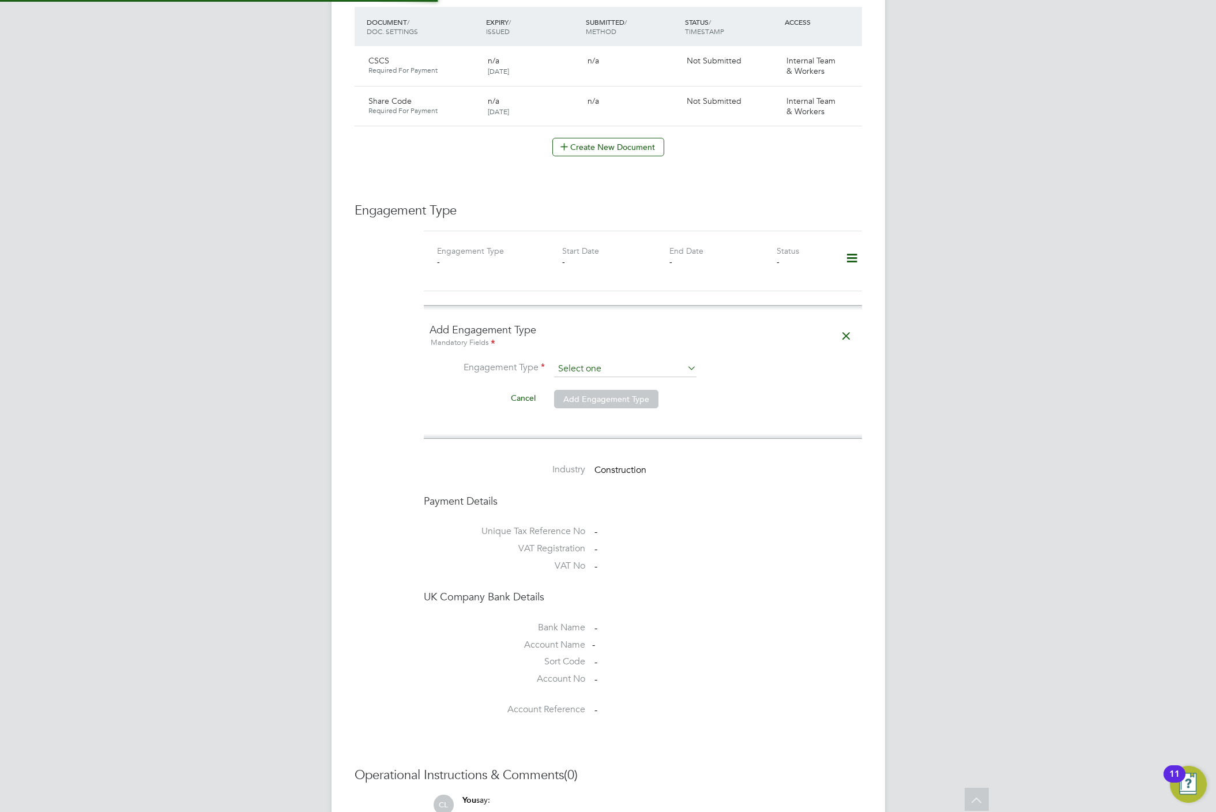
click at [587, 361] on input at bounding box center [625, 369] width 142 height 16
click at [585, 421] on li "Umbrella" at bounding box center [625, 426] width 144 height 17
type input "Umbrella"
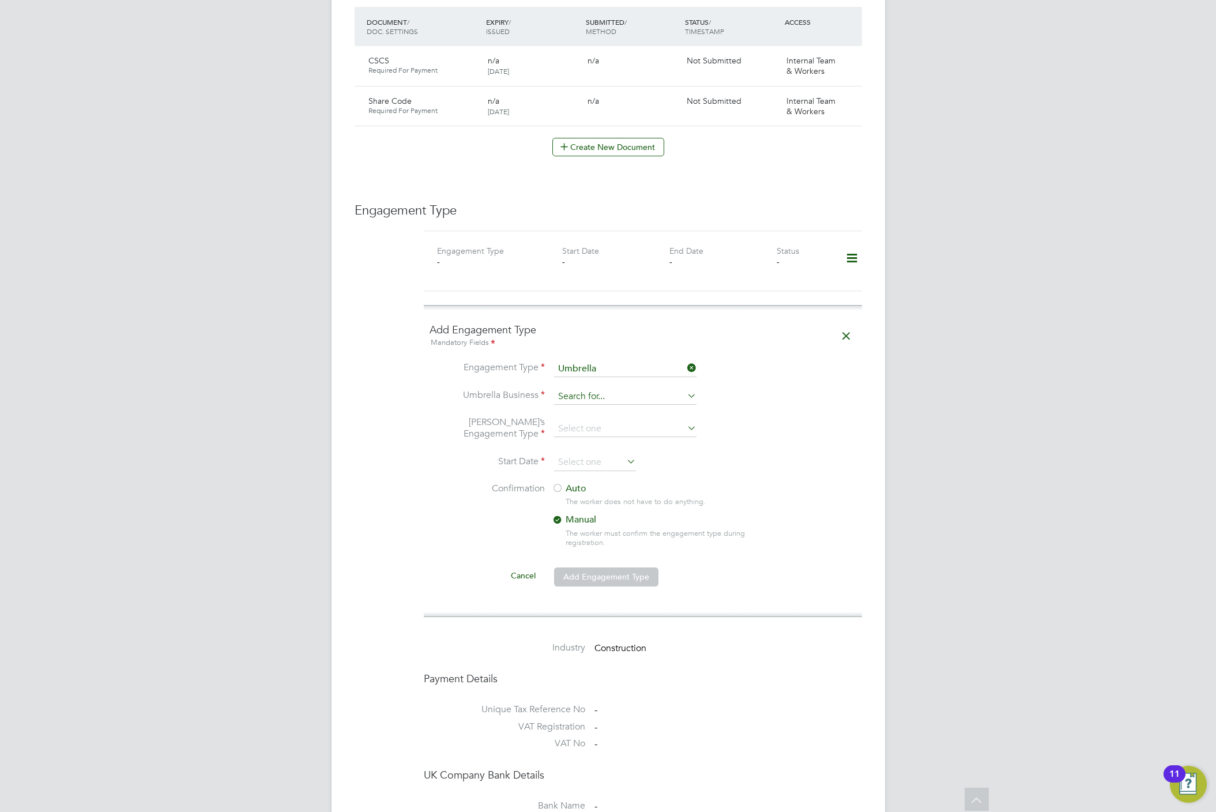
click at [582, 395] on div "All Workers Worker Payment History Tasks Activity Logs Worker Payment History T…" at bounding box center [607, 233] width 553 height 1784
click at [602, 407] on li "One Payroll Solutions Limited" at bounding box center [625, 404] width 144 height 17
type input "One Payroll Solutions Limited"
click at [602, 422] on input at bounding box center [625, 429] width 142 height 16
click at [602, 499] on li "PAYE Umbrella" at bounding box center [625, 503] width 144 height 17
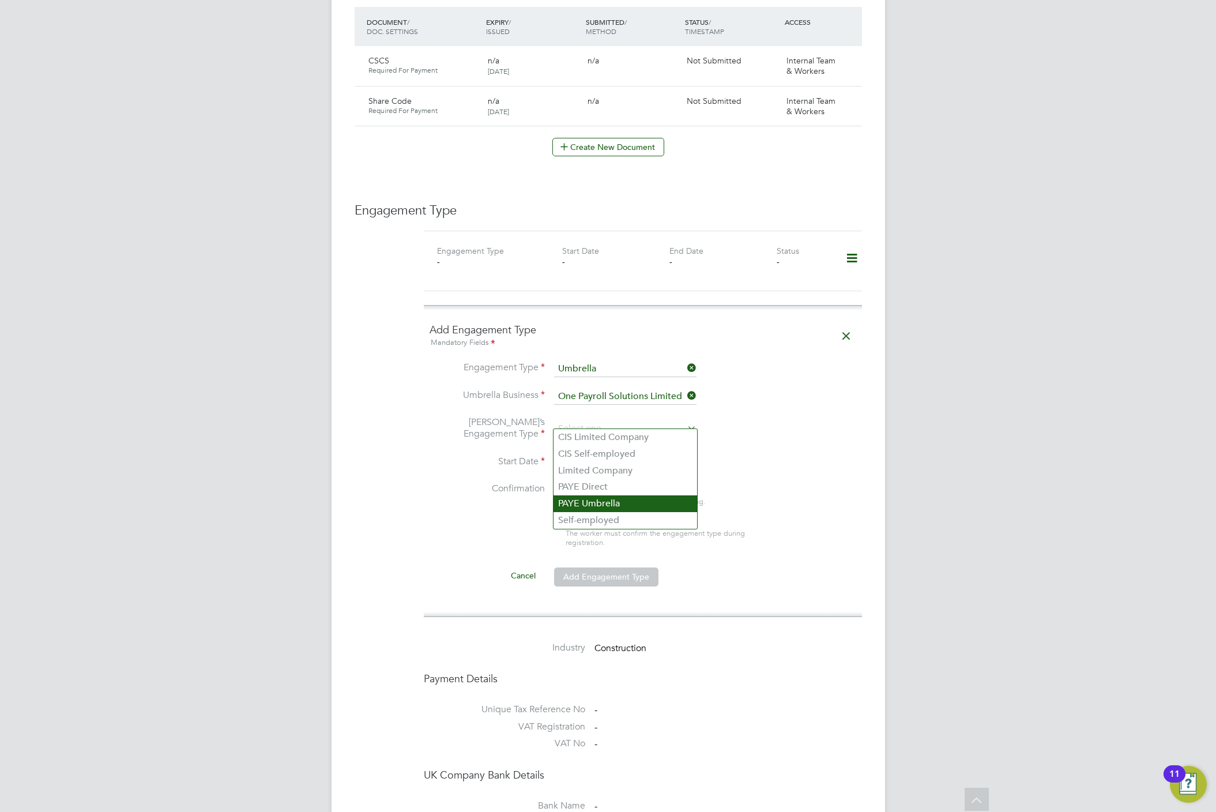
type input "PAYE Umbrella"
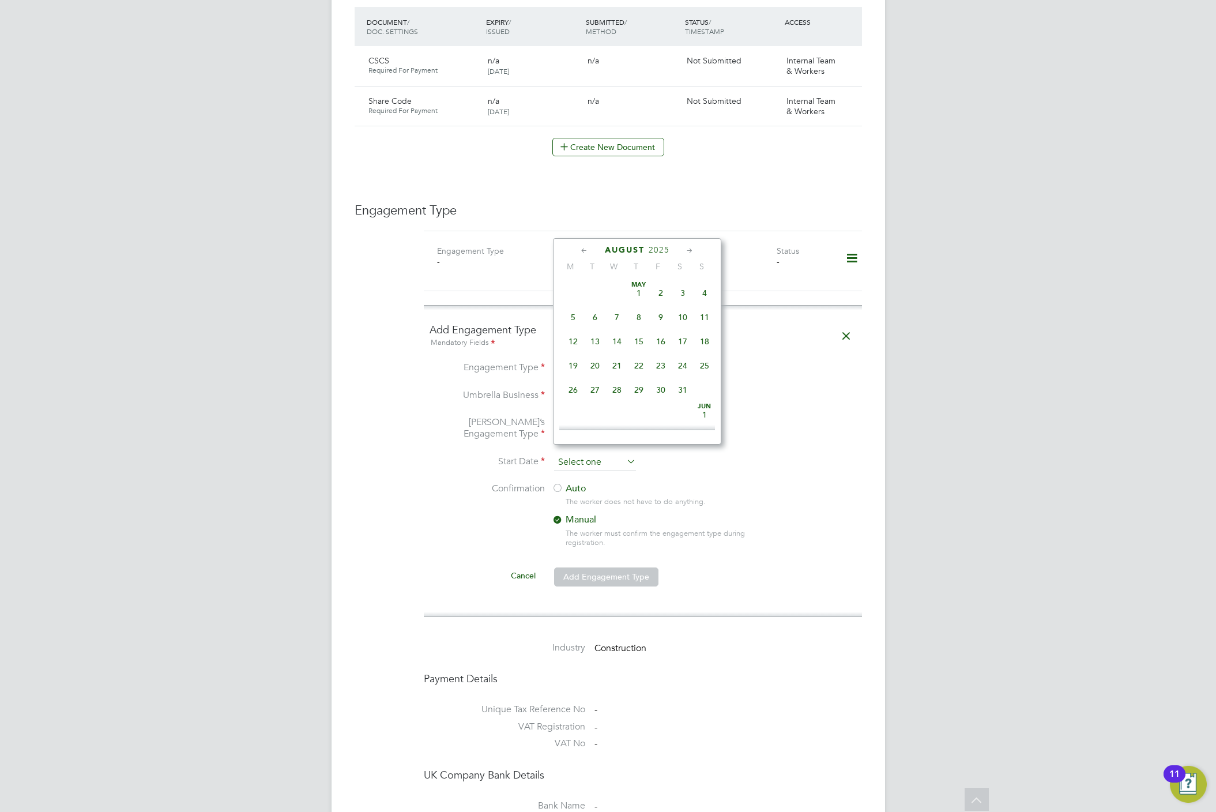
click at [604, 454] on input at bounding box center [595, 462] width 82 height 17
click at [568, 310] on span "18" at bounding box center [573, 312] width 22 height 22
type input "[DATE]"
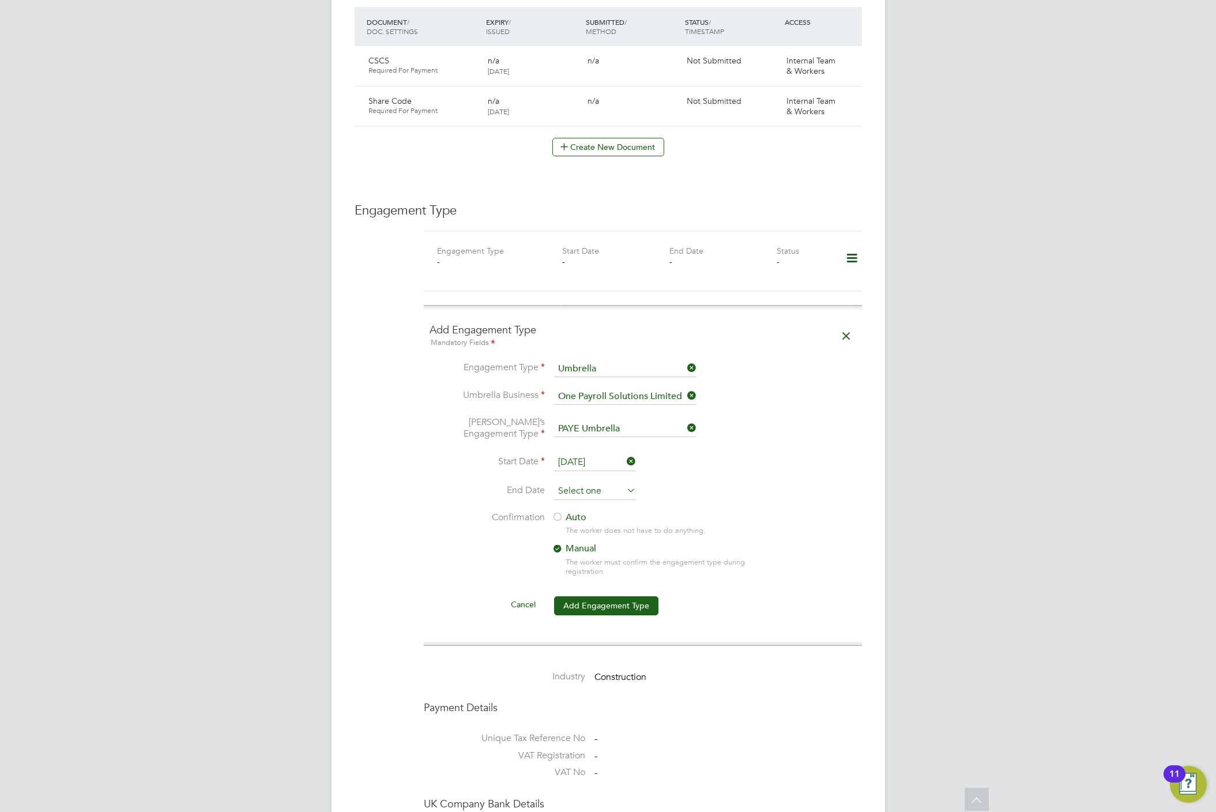
click at [583, 483] on input at bounding box center [595, 491] width 82 height 17
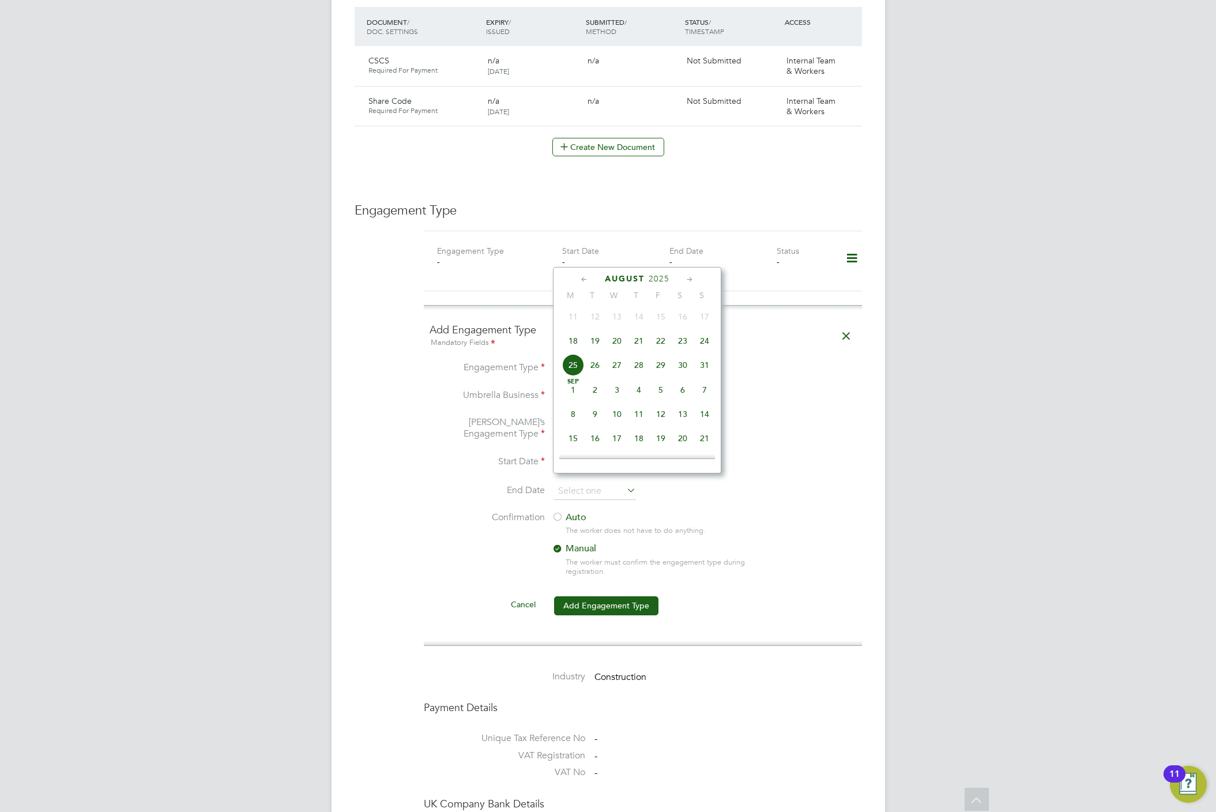
click at [574, 512] on label "Auto" at bounding box center [656, 517] width 208 height 12
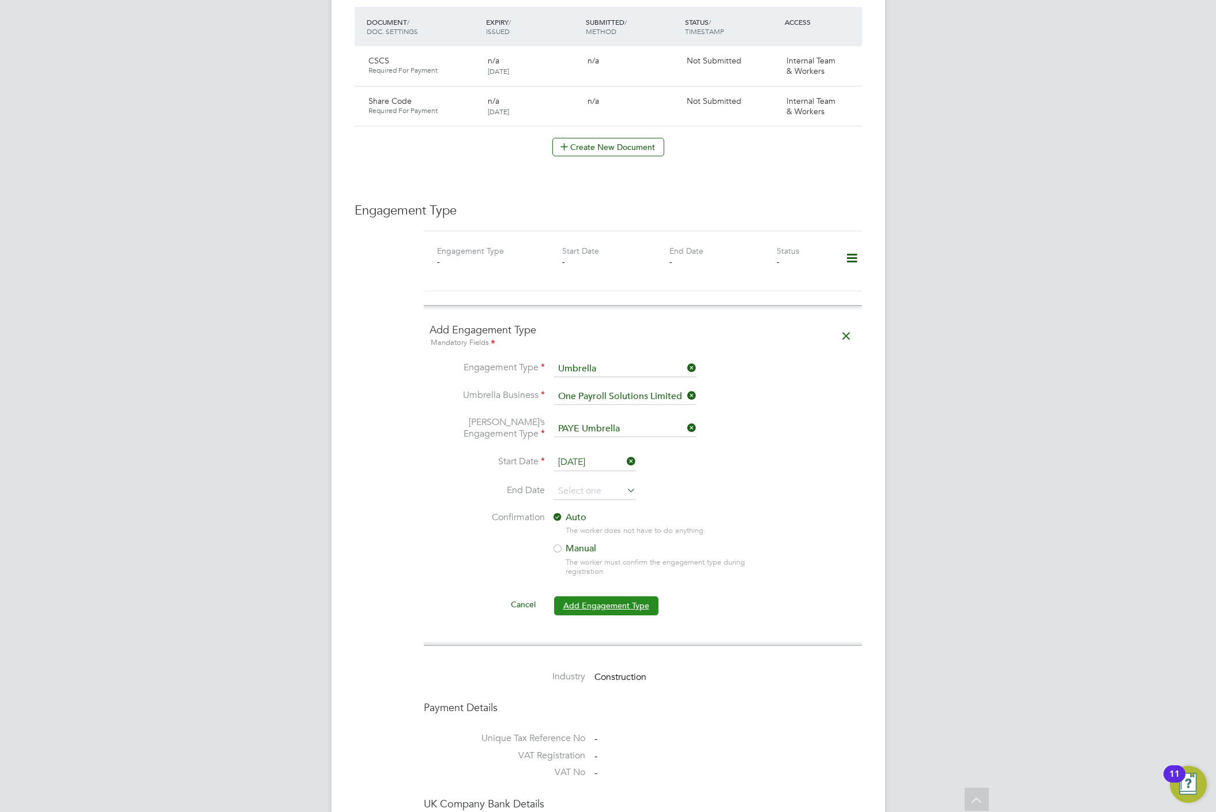
click at [593, 604] on button "Add Engagement Type" at bounding box center [606, 605] width 104 height 18
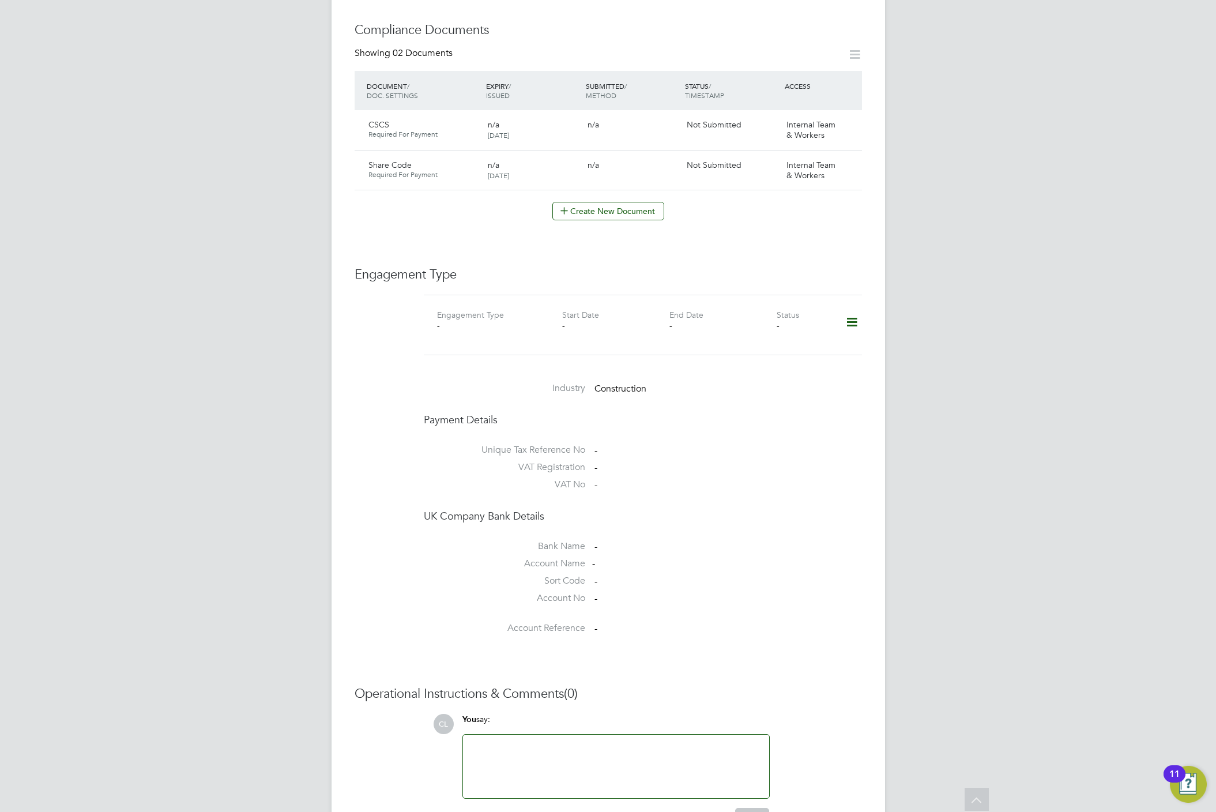
scroll to position [409, 0]
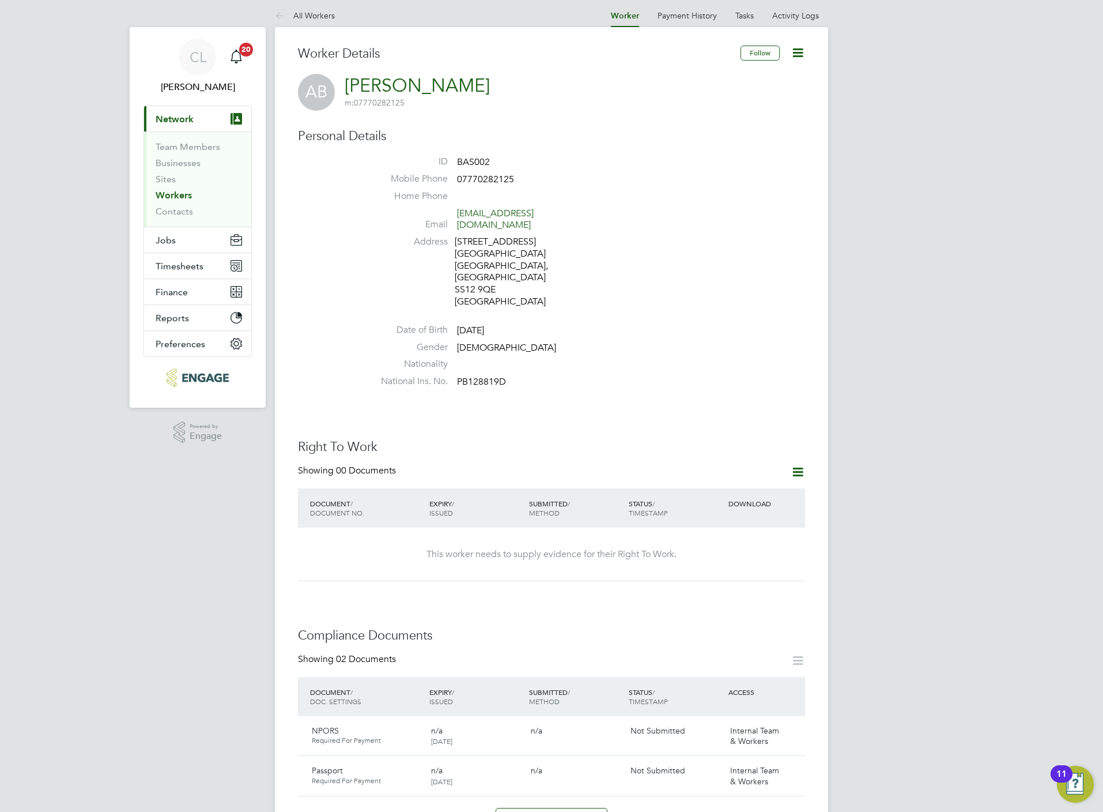
scroll to position [605, 0]
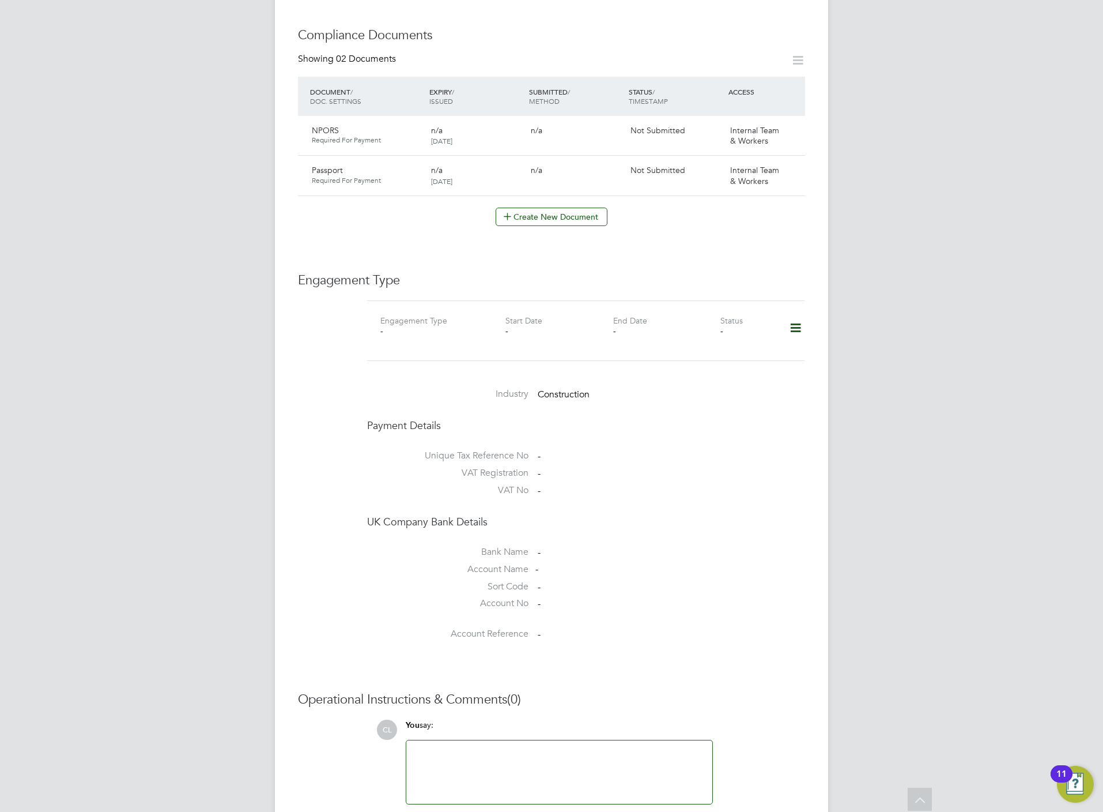
click at [792, 315] on icon at bounding box center [796, 328] width 20 height 27
drag, startPoint x: 713, startPoint y: 358, endPoint x: 714, endPoint y: 352, distance: 6.4
click at [714, 356] on li "Add Engagement Type" at bounding box center [736, 356] width 131 height 16
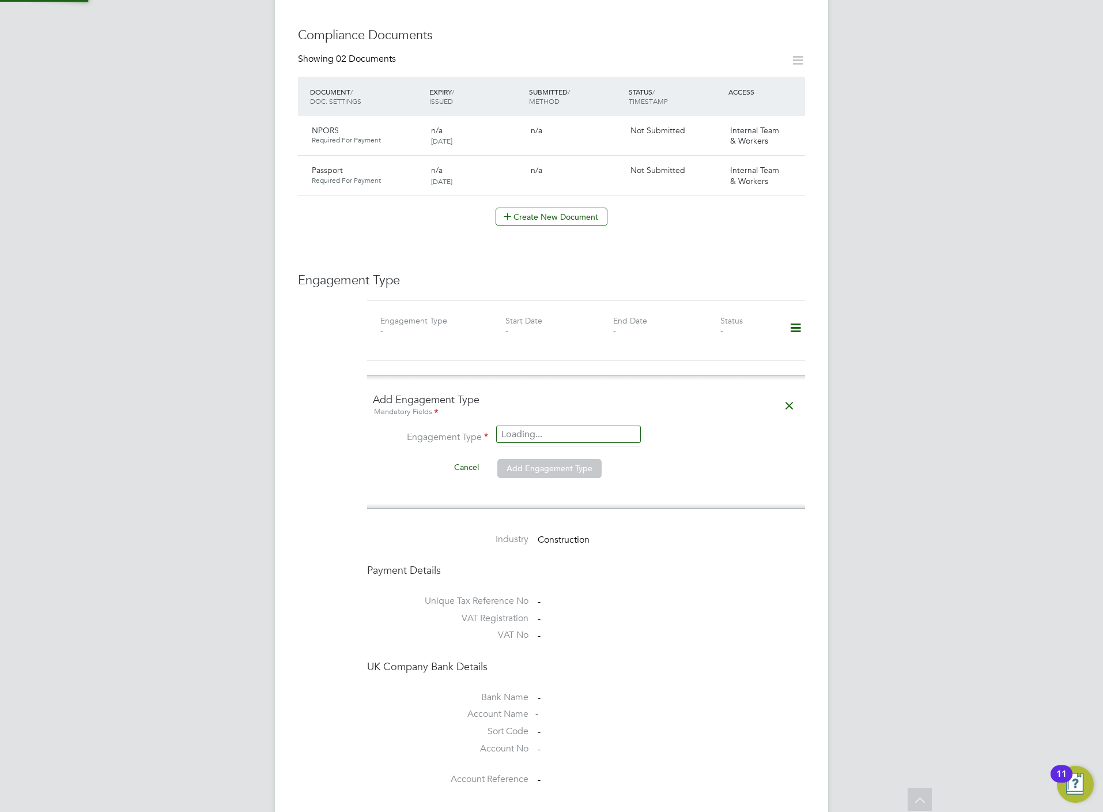
click at [518, 430] on input at bounding box center [569, 438] width 142 height 16
click at [547, 484] on li "Umbrella" at bounding box center [569, 484] width 144 height 17
type input "Umbrella"
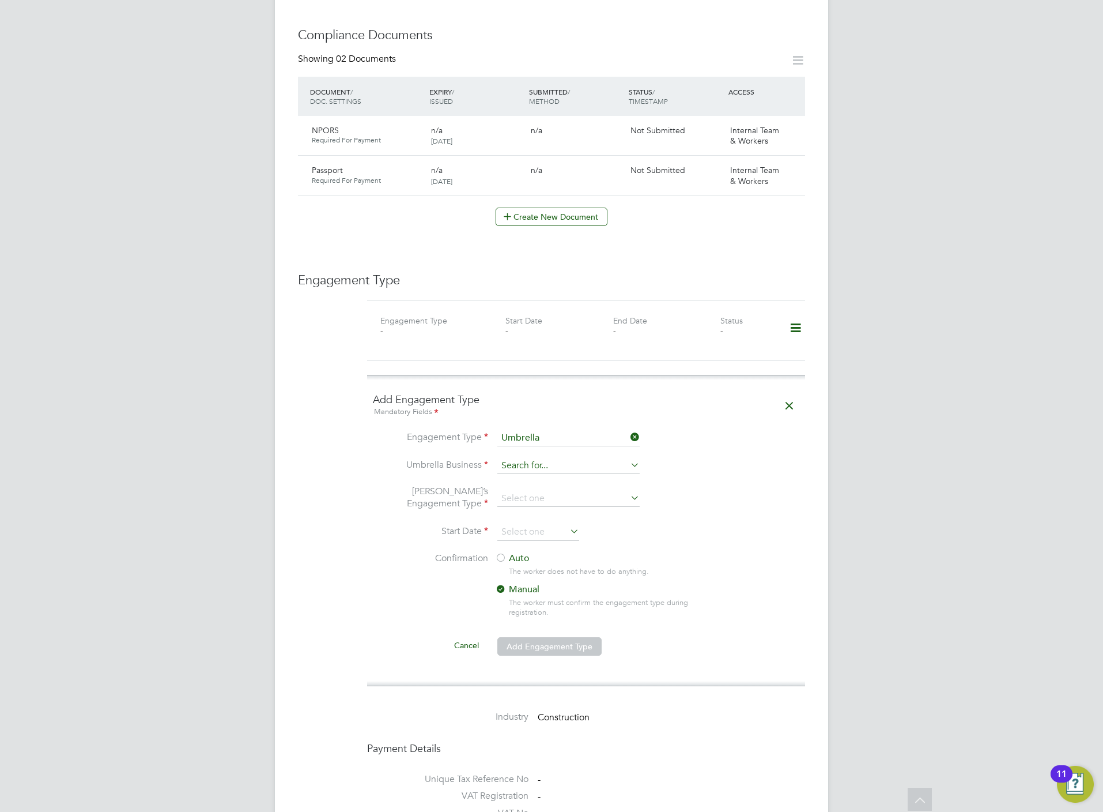
click at [525, 458] on input at bounding box center [569, 466] width 142 height 16
click at [535, 460] on li "One Payroll Solutions Limited" at bounding box center [569, 462] width 144 height 17
type input "One Payroll Solutions Limited"
click at [538, 491] on input at bounding box center [569, 499] width 142 height 16
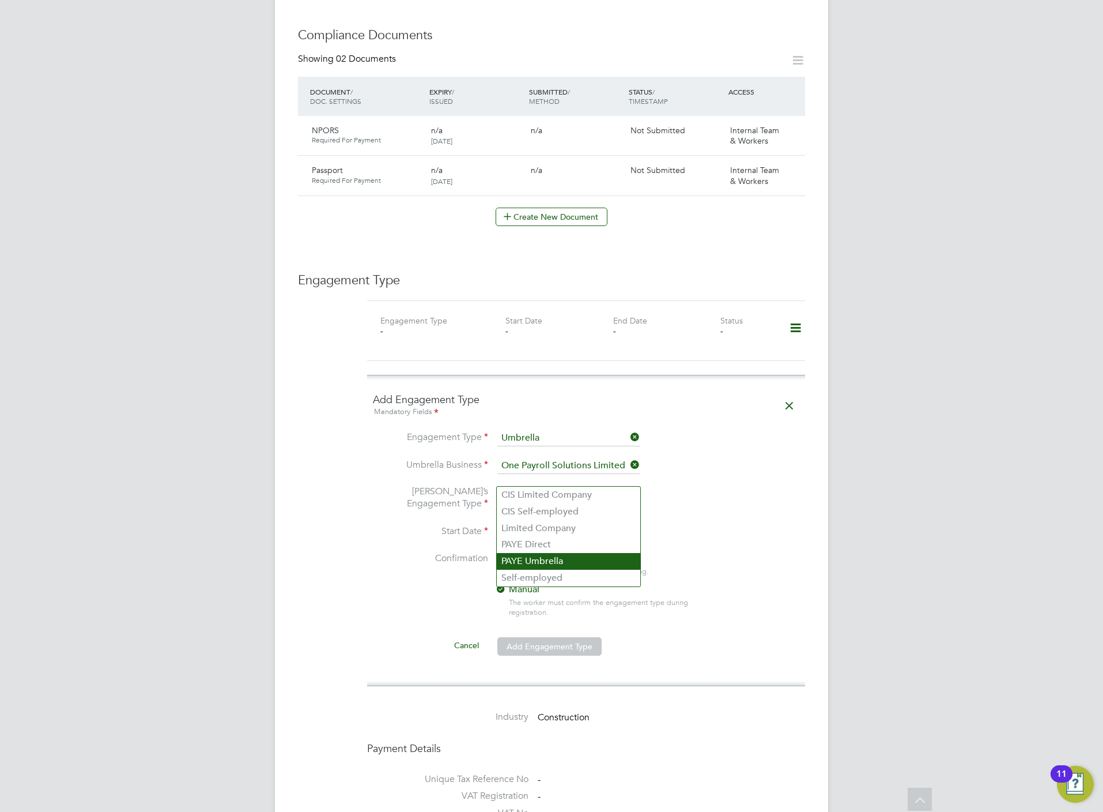
click at [541, 560] on li "PAYE Umbrella" at bounding box center [569, 561] width 144 height 17
type input "PAYE Umbrella"
click at [525, 523] on input at bounding box center [539, 531] width 82 height 17
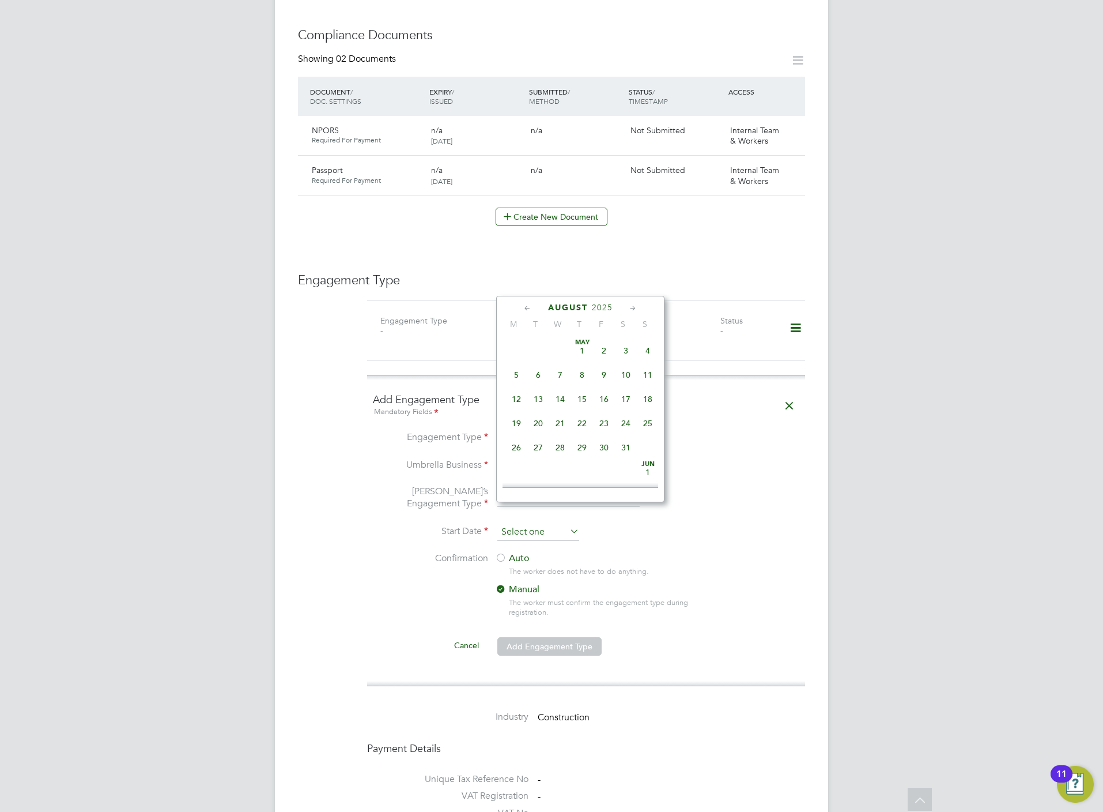
scroll to position [443, 0]
click at [519, 378] on span "18" at bounding box center [517, 370] width 22 height 22
type input "[DATE]"
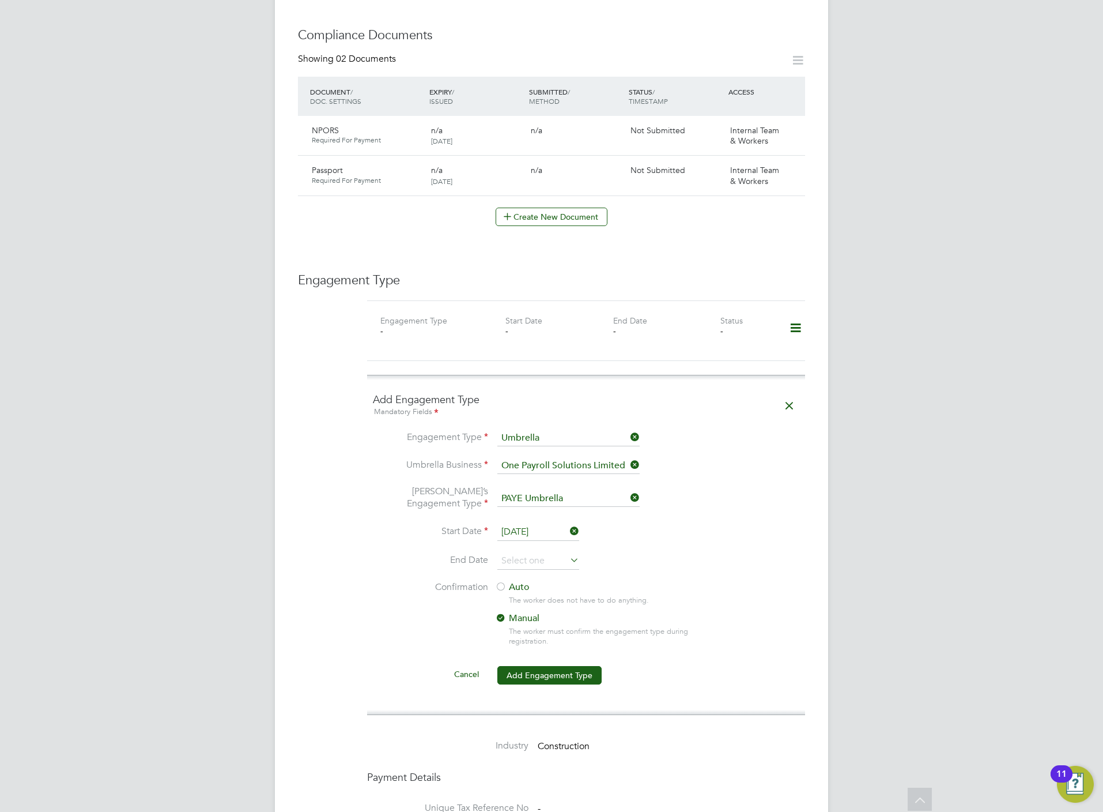
click at [526, 581] on label "Auto" at bounding box center [599, 587] width 208 height 12
click at [536, 666] on button "Add Engagement Type" at bounding box center [550, 675] width 104 height 18
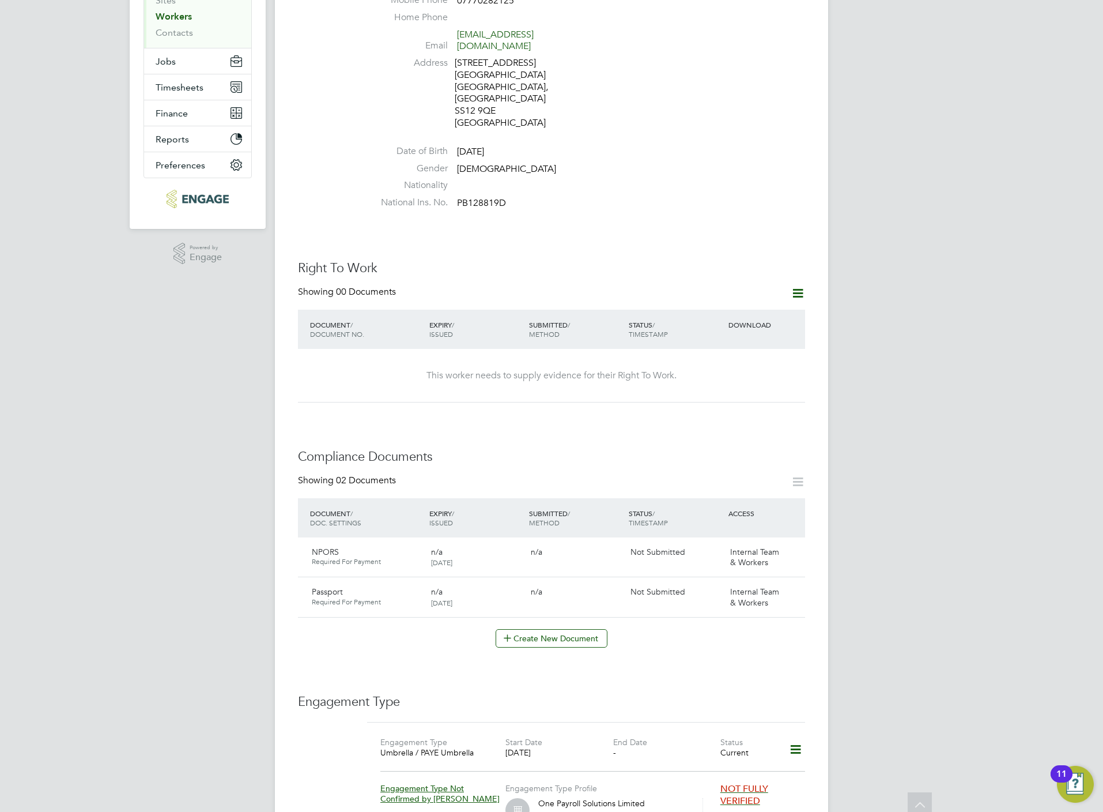
scroll to position [0, 0]
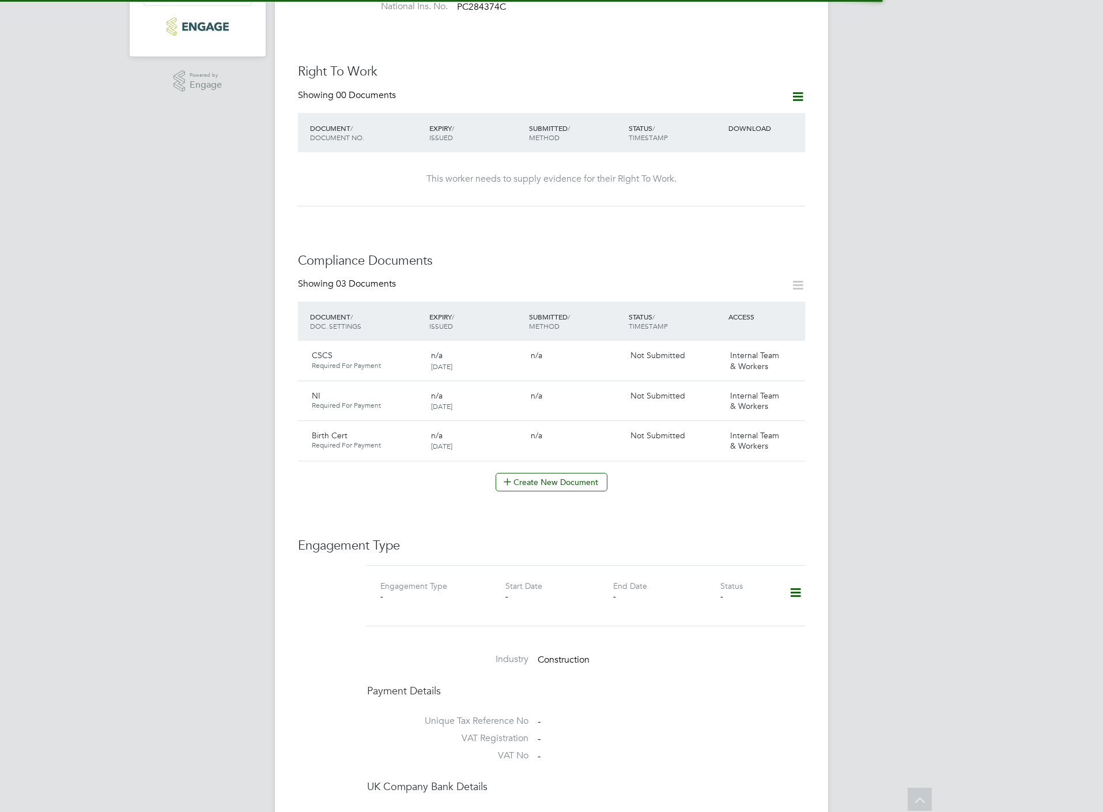
scroll to position [519, 0]
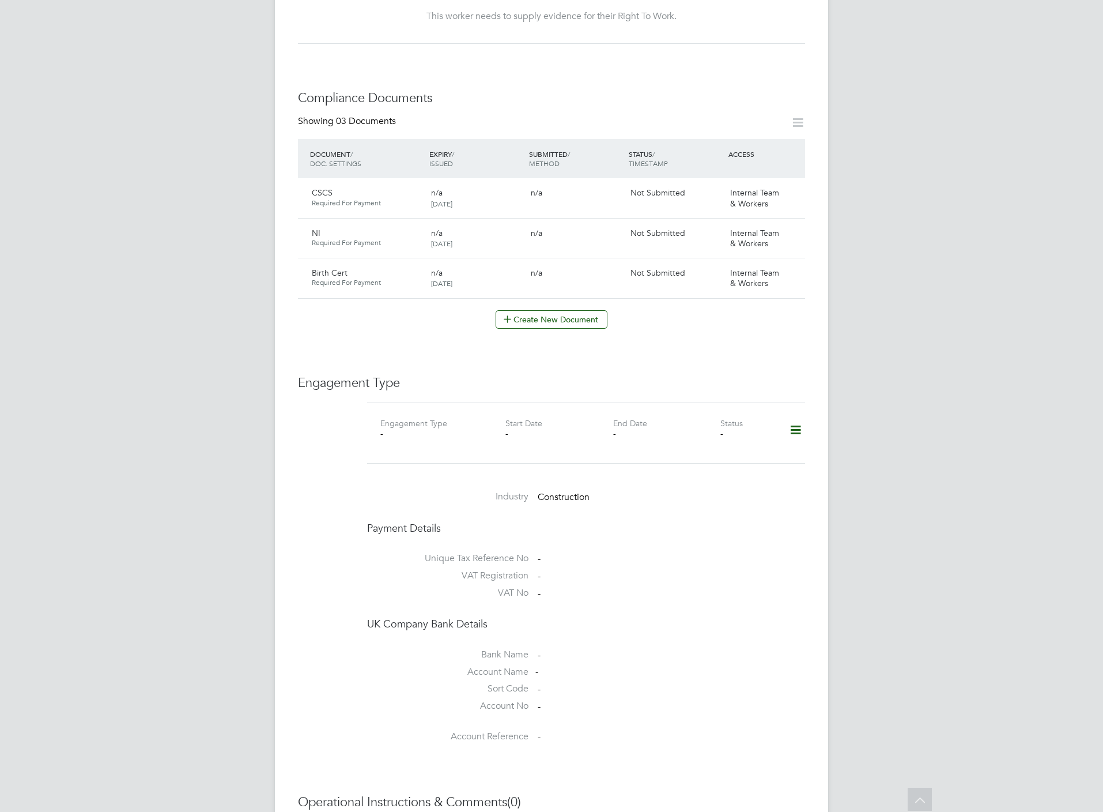
click at [801, 417] on icon at bounding box center [796, 430] width 20 height 27
click at [732, 457] on li "Add Engagement Type" at bounding box center [736, 459] width 131 height 16
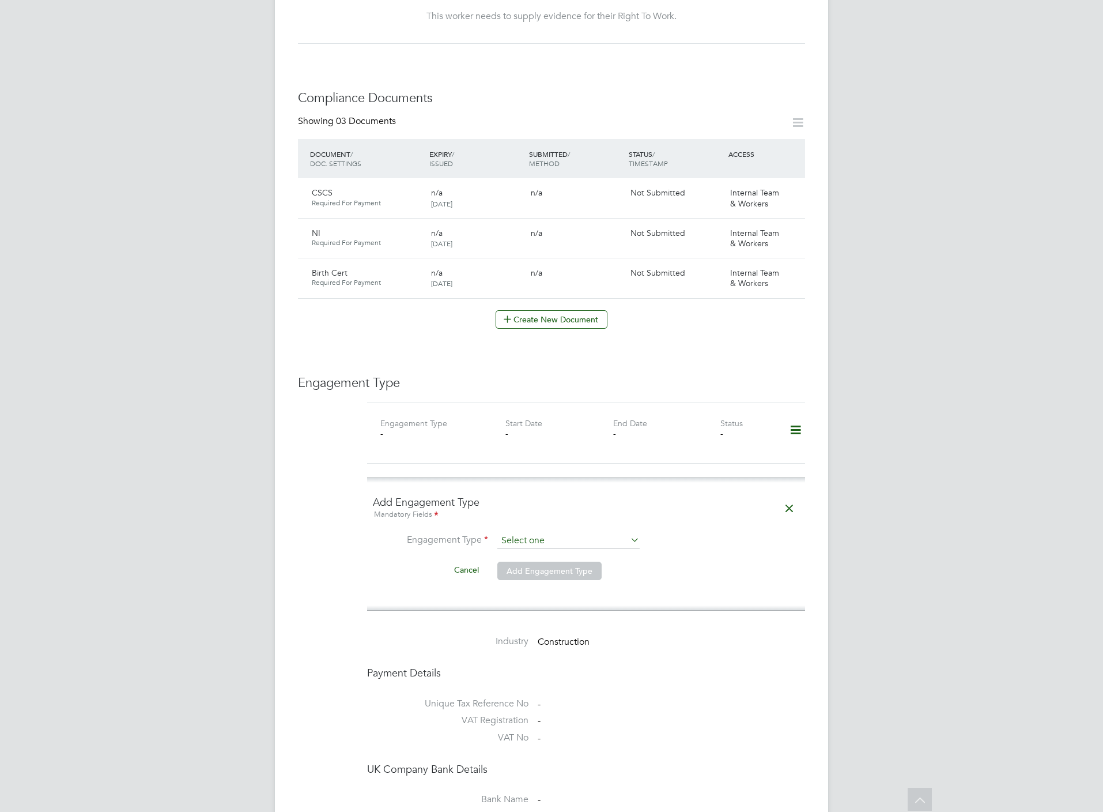
click at [525, 533] on input at bounding box center [569, 541] width 142 height 16
click at [525, 586] on li "Umbrella" at bounding box center [569, 587] width 144 height 17
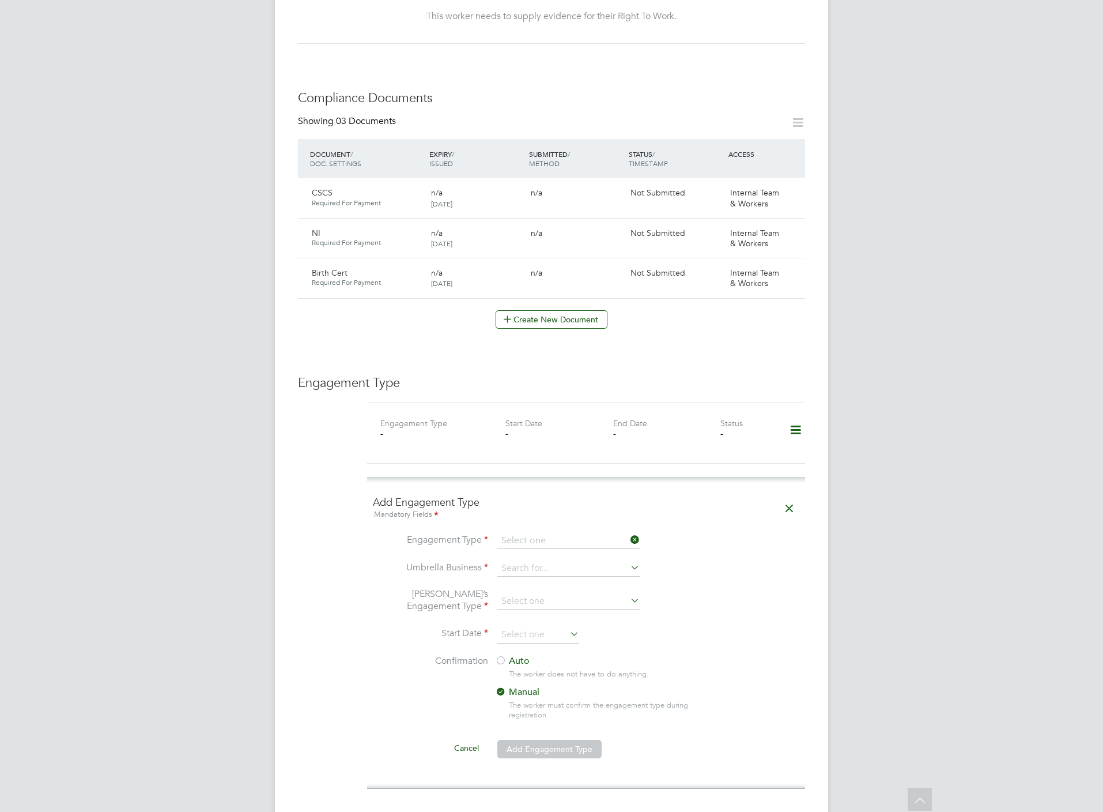
type input "Umbrella"
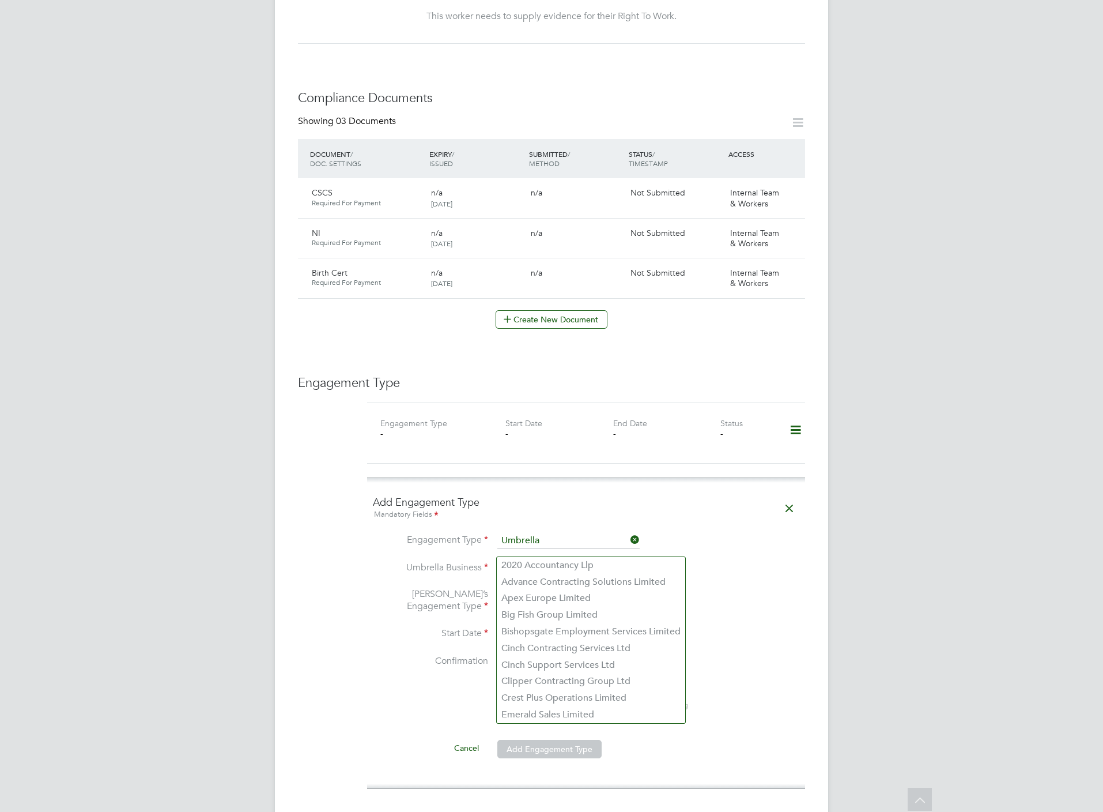
click at [528, 560] on input at bounding box center [569, 568] width 142 height 16
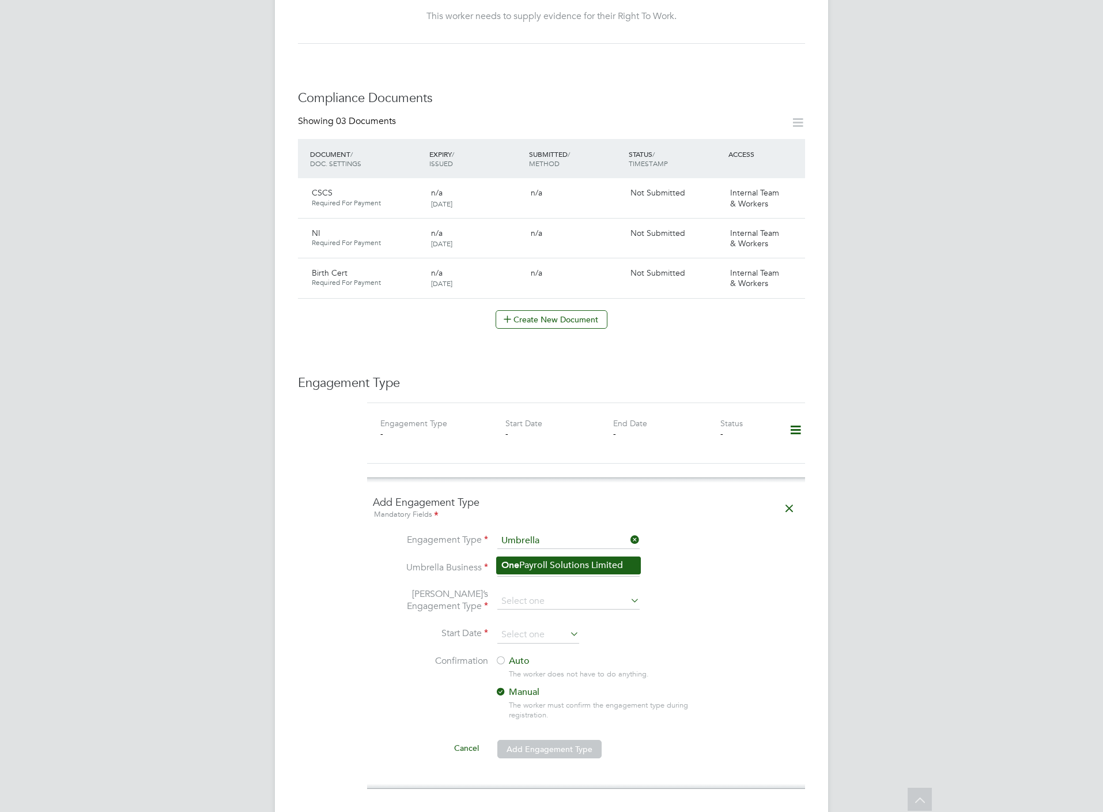
click at [532, 560] on li "One Payroll Solutions Limited" at bounding box center [569, 565] width 144 height 17
type input "One Payroll Solutions Limited"
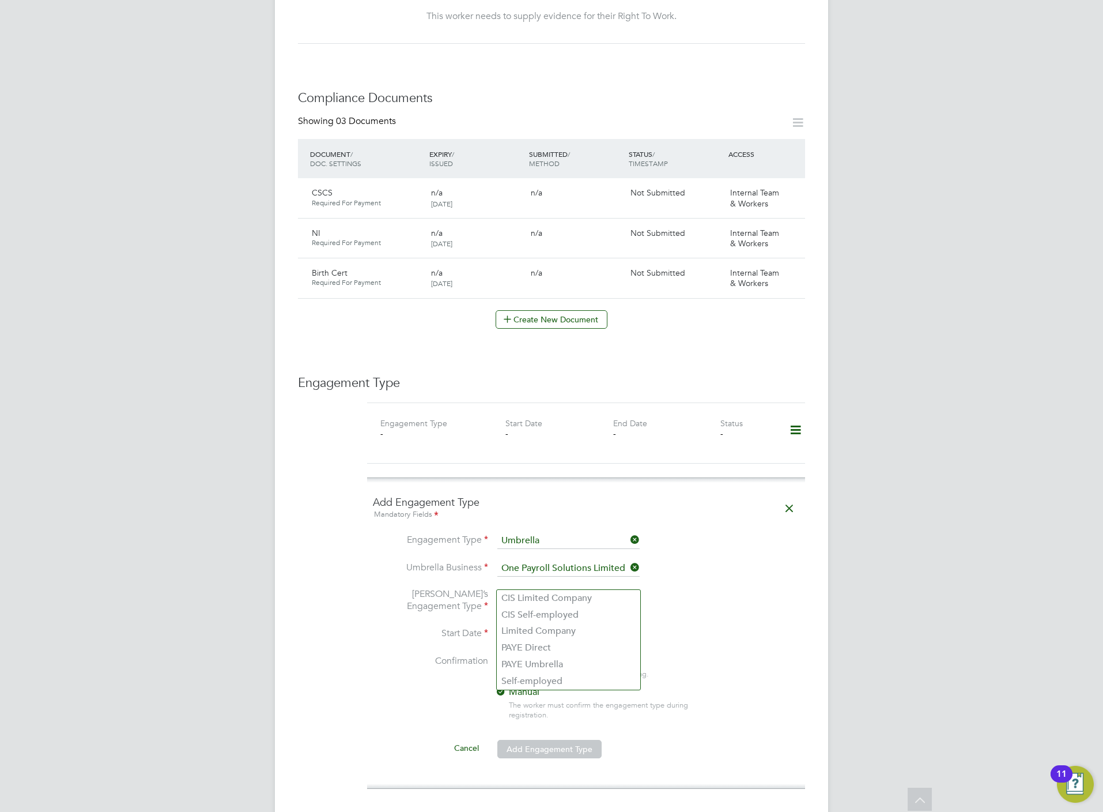
click at [521, 593] on input at bounding box center [569, 601] width 142 height 16
click at [529, 654] on li "PAYE Direct" at bounding box center [569, 647] width 144 height 17
type input "PAYE Direct"
click at [528, 593] on input at bounding box center [569, 601] width 142 height 16
click at [540, 668] on li "PAYE Umbrella" at bounding box center [569, 664] width 144 height 17
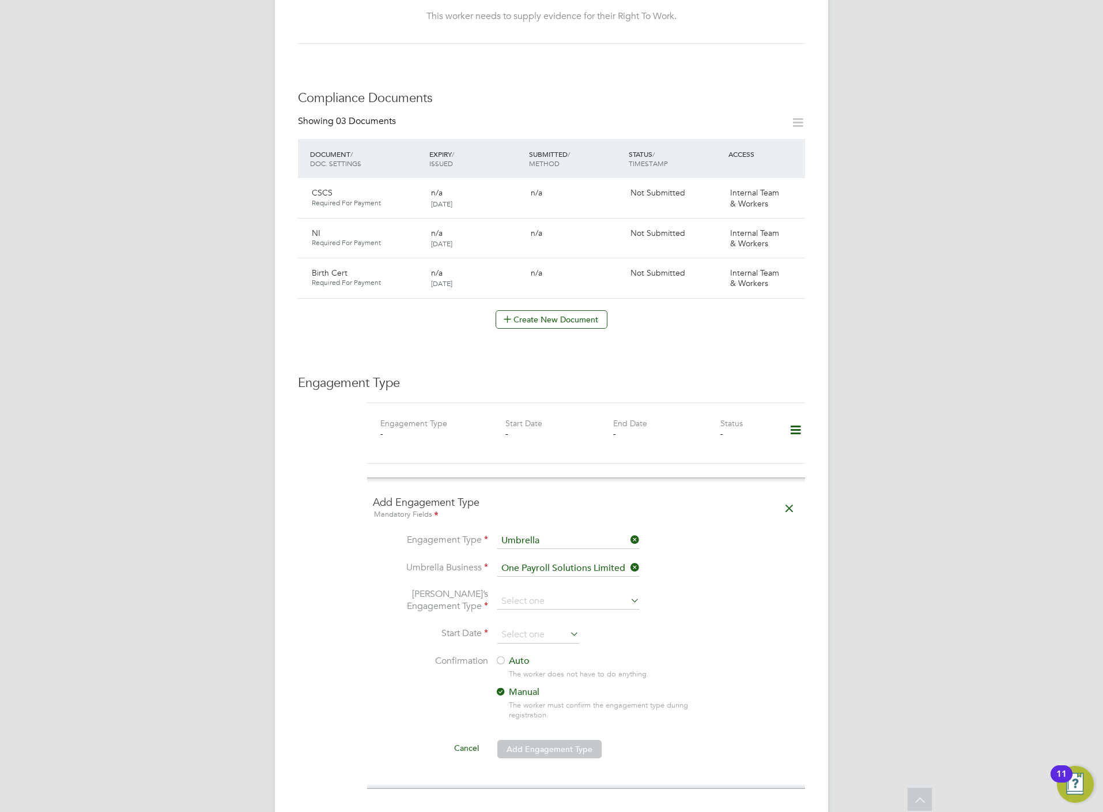
type input "PAYE Umbrella"
click at [531, 626] on input at bounding box center [539, 634] width 82 height 17
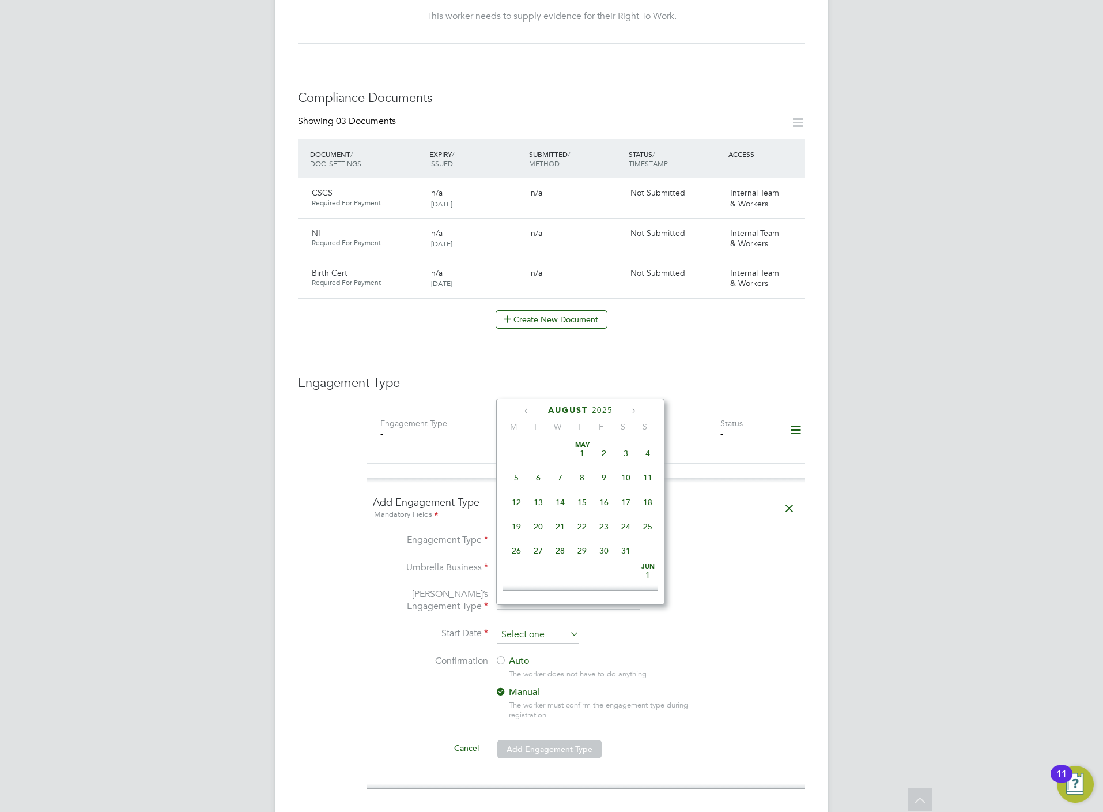
scroll to position [443, 0]
click at [519, 474] on span "18" at bounding box center [517, 473] width 22 height 22
type input "[DATE]"
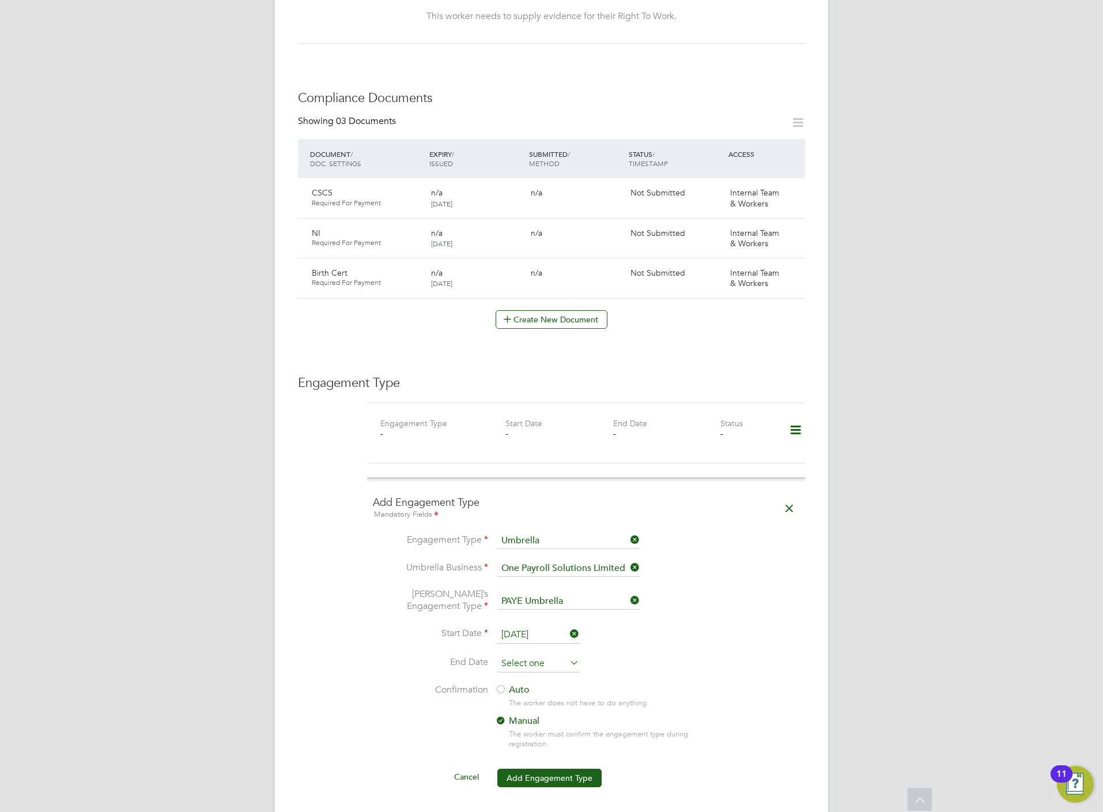
click at [525, 655] on input at bounding box center [539, 663] width 82 height 17
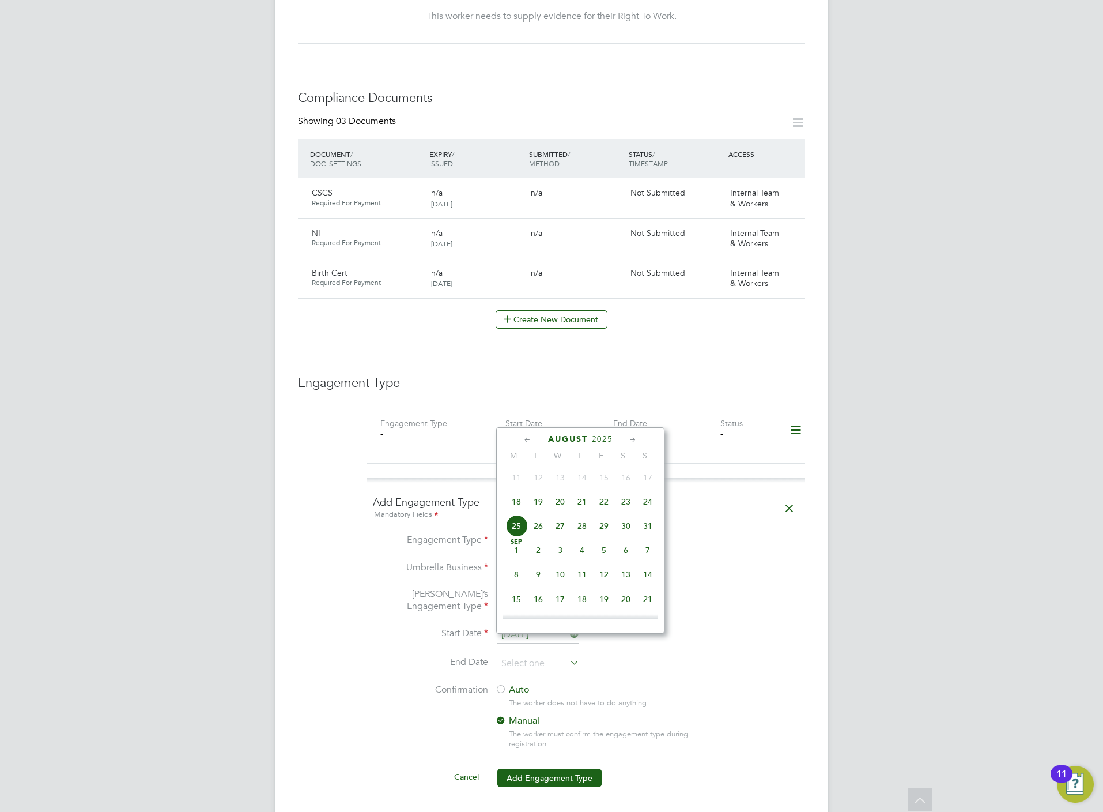
click at [522, 684] on div "Auto The worker does not have to do anything. Manual The worker must confirm th…" at bounding box center [603, 720] width 216 height 72
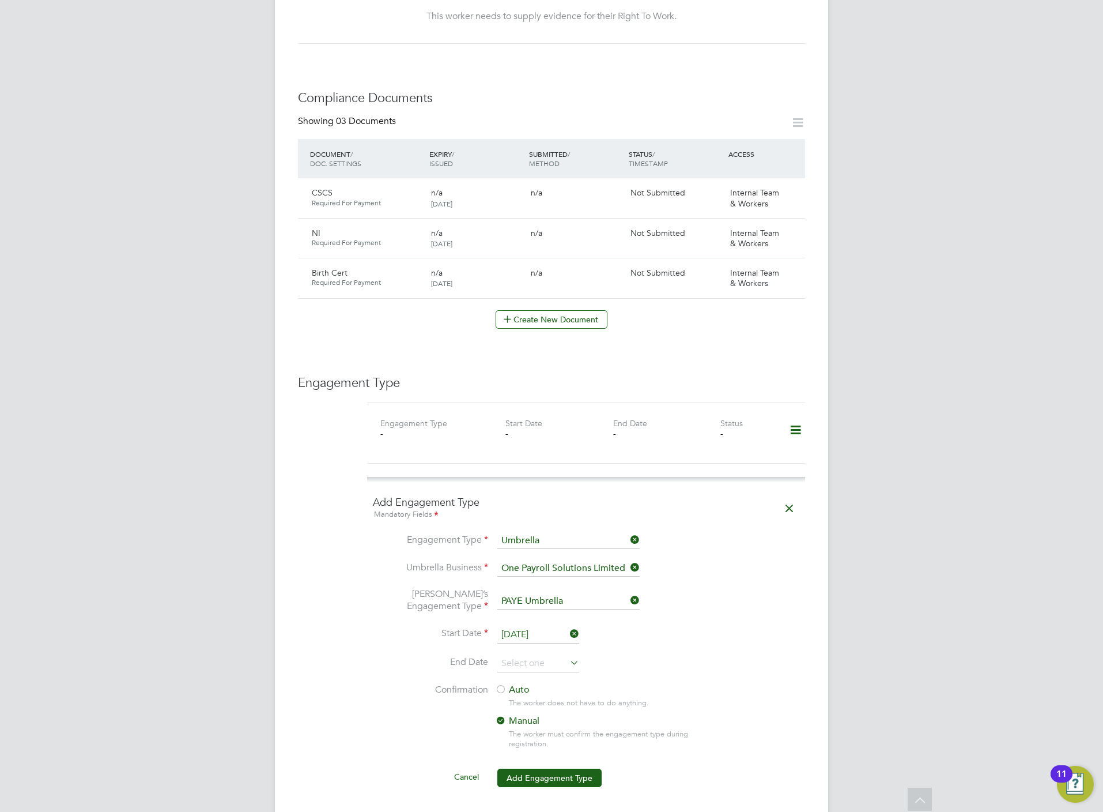
click at [521, 684] on label "Auto" at bounding box center [599, 690] width 208 height 12
click at [528, 769] on button "Add Engagement Type" at bounding box center [550, 778] width 104 height 18
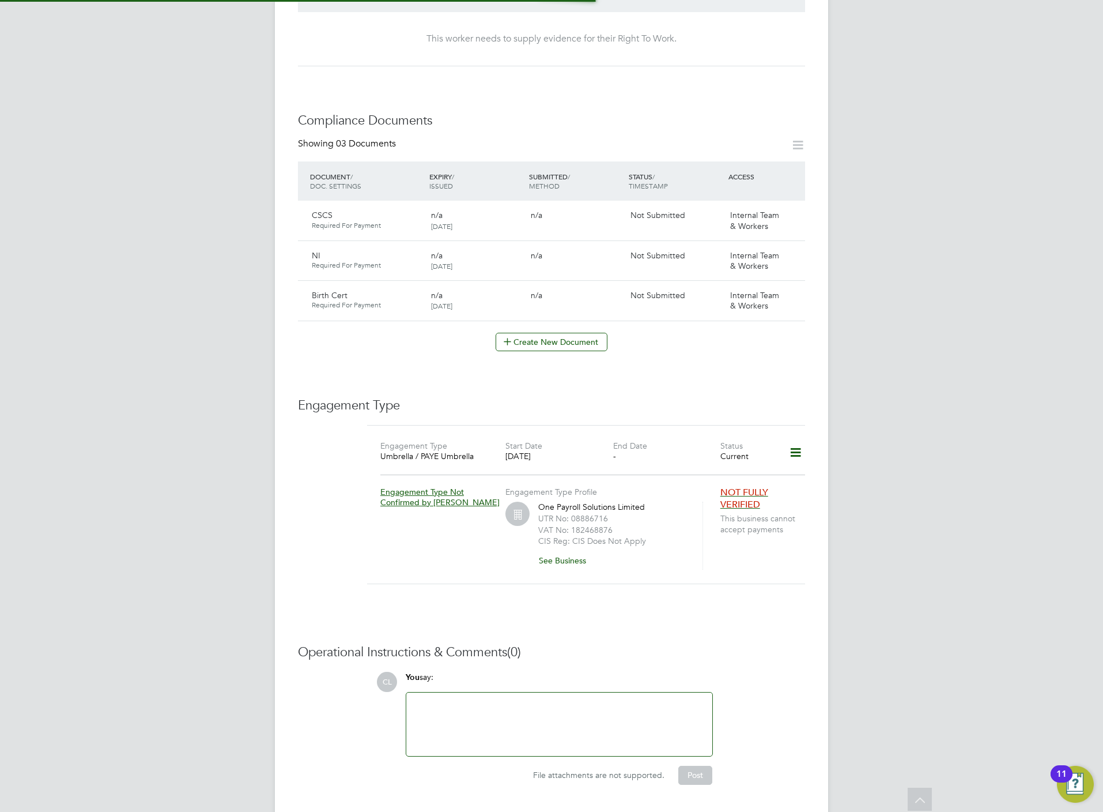
scroll to position [507, 0]
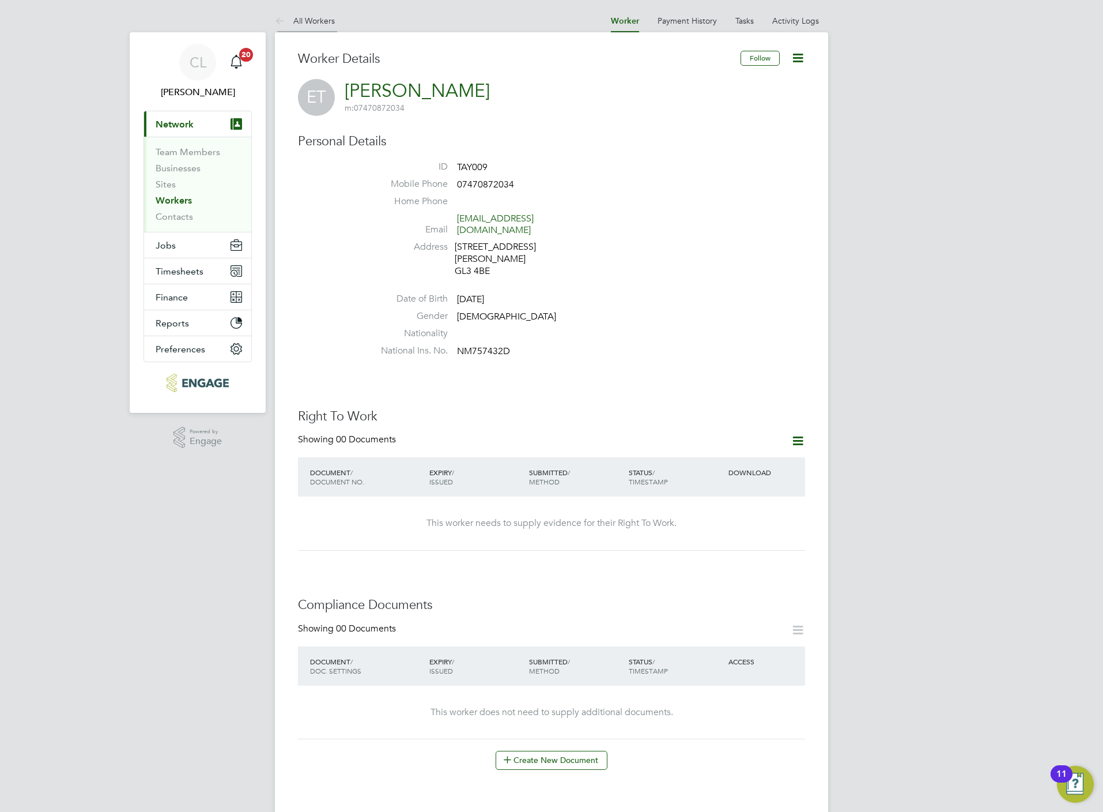
click at [326, 14] on li "All Workers" at bounding box center [305, 20] width 60 height 23
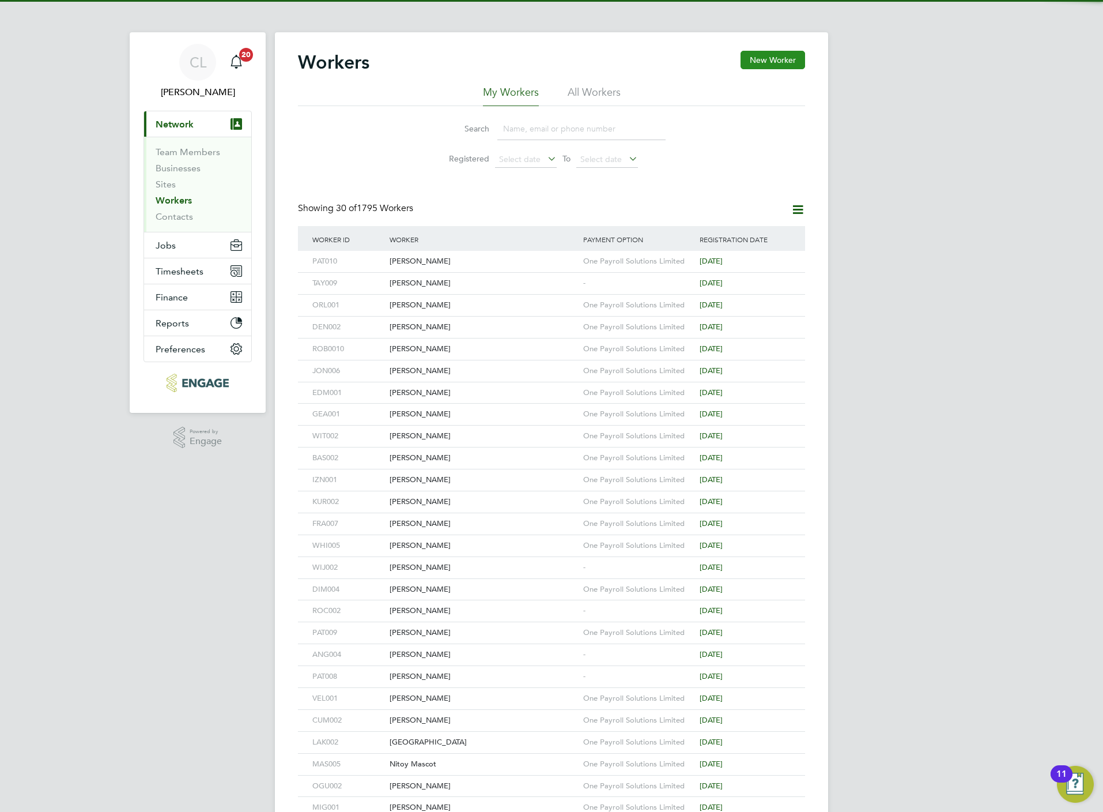
click at [779, 61] on button "New Worker" at bounding box center [773, 60] width 65 height 18
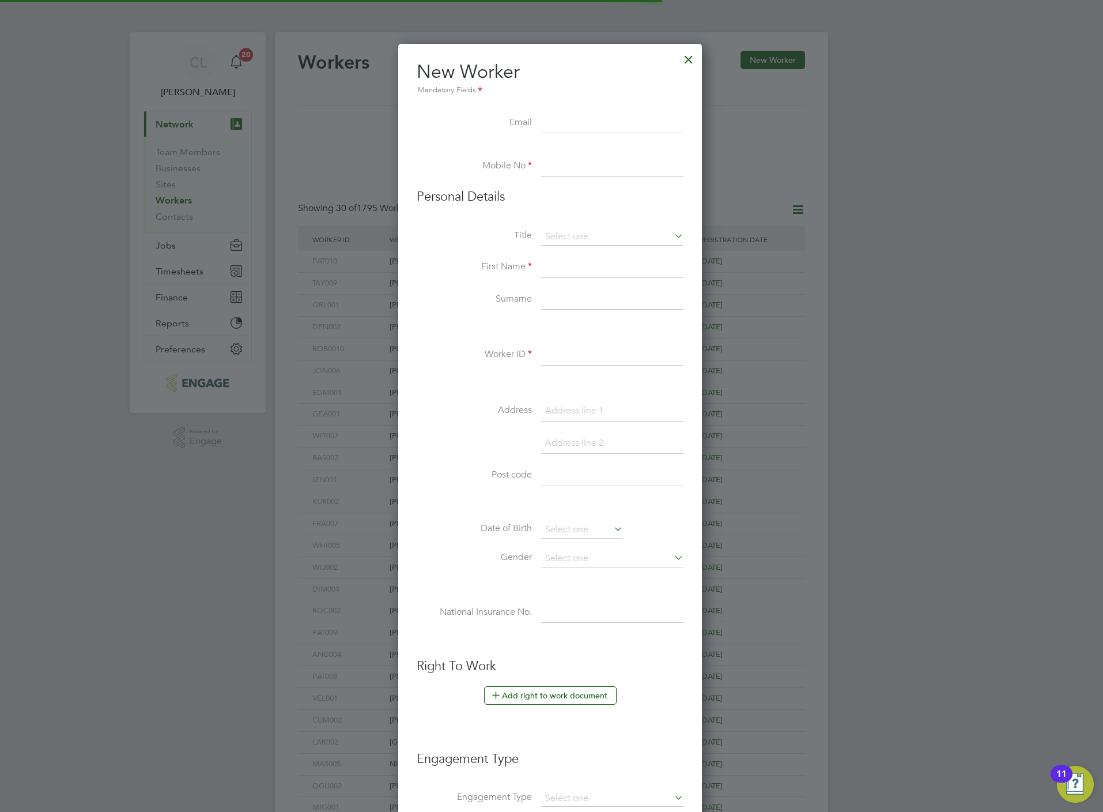
scroll to position [985, 307]
paste input "[EMAIL_ADDRESS][DOMAIN_NAME]"
type input "[EMAIL_ADDRESS][DOMAIN_NAME]"
paste input "[EMAIL_ADDRESS][DOMAIN_NAME]"
type input "[EMAIL_ADDRESS][DOMAIN_NAME]"
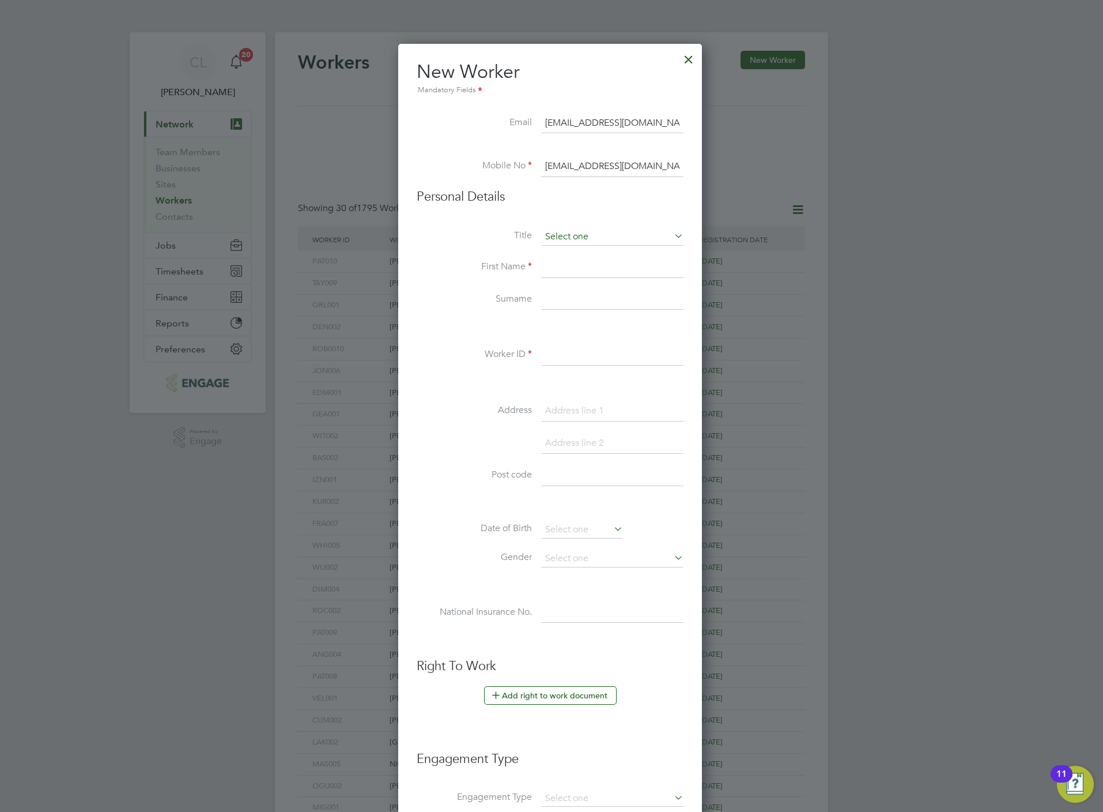
click at [574, 239] on input at bounding box center [612, 236] width 142 height 17
click at [577, 257] on li "Mr" at bounding box center [613, 253] width 144 height 15
type input "Mr"
click at [577, 260] on input at bounding box center [612, 267] width 142 height 21
paste input "Munyaradzi Mutsinze"
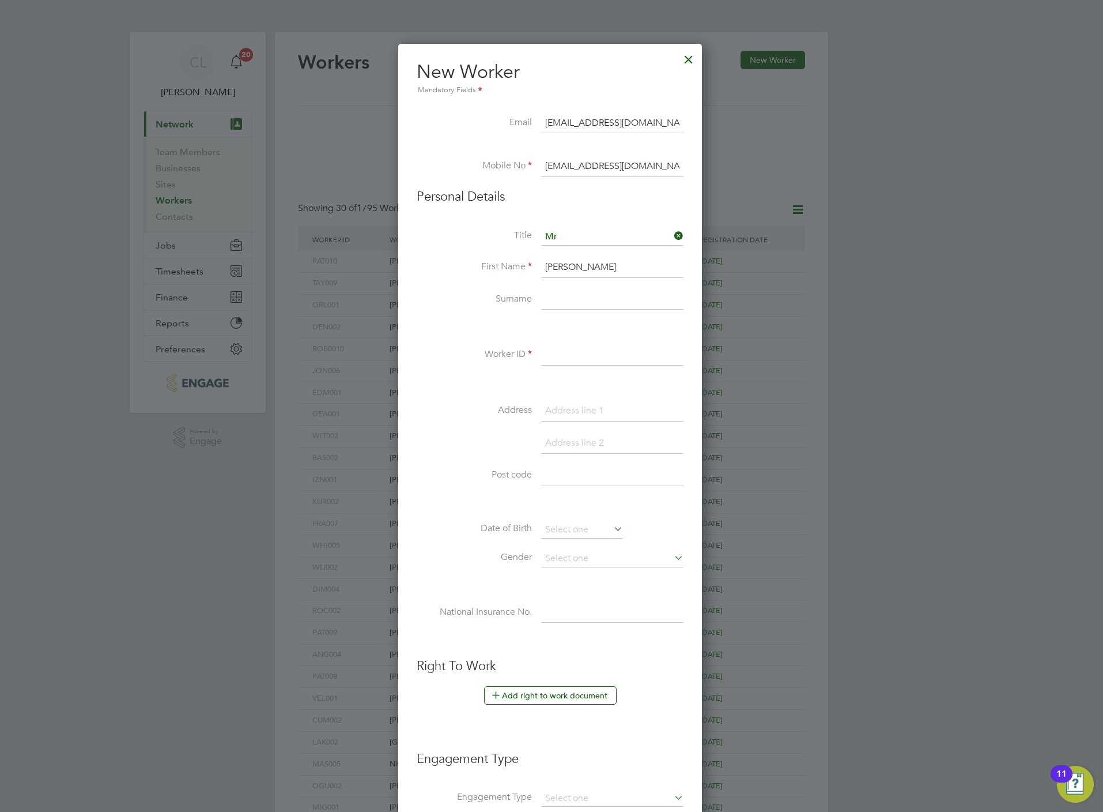
click at [611, 266] on input "Munyaradzi Mutsinze" at bounding box center [612, 267] width 142 height 21
click at [614, 268] on input "Munyaradzi Mutsinze" at bounding box center [612, 267] width 142 height 21
type input "Munyaradzi"
paste input "Mutsinze"
type input "Mutsinze"
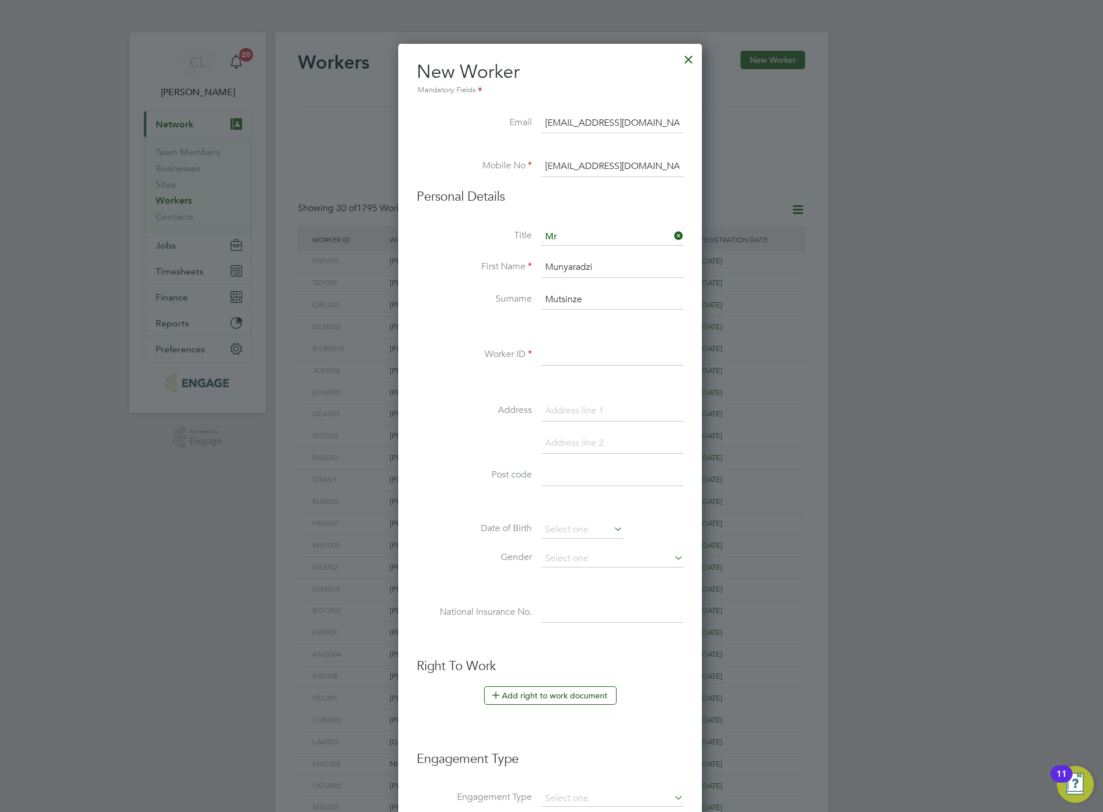
click at [564, 360] on input at bounding box center [612, 355] width 142 height 21
type input "MUT003"
click at [533, 692] on button "Add right to work document" at bounding box center [550, 695] width 133 height 18
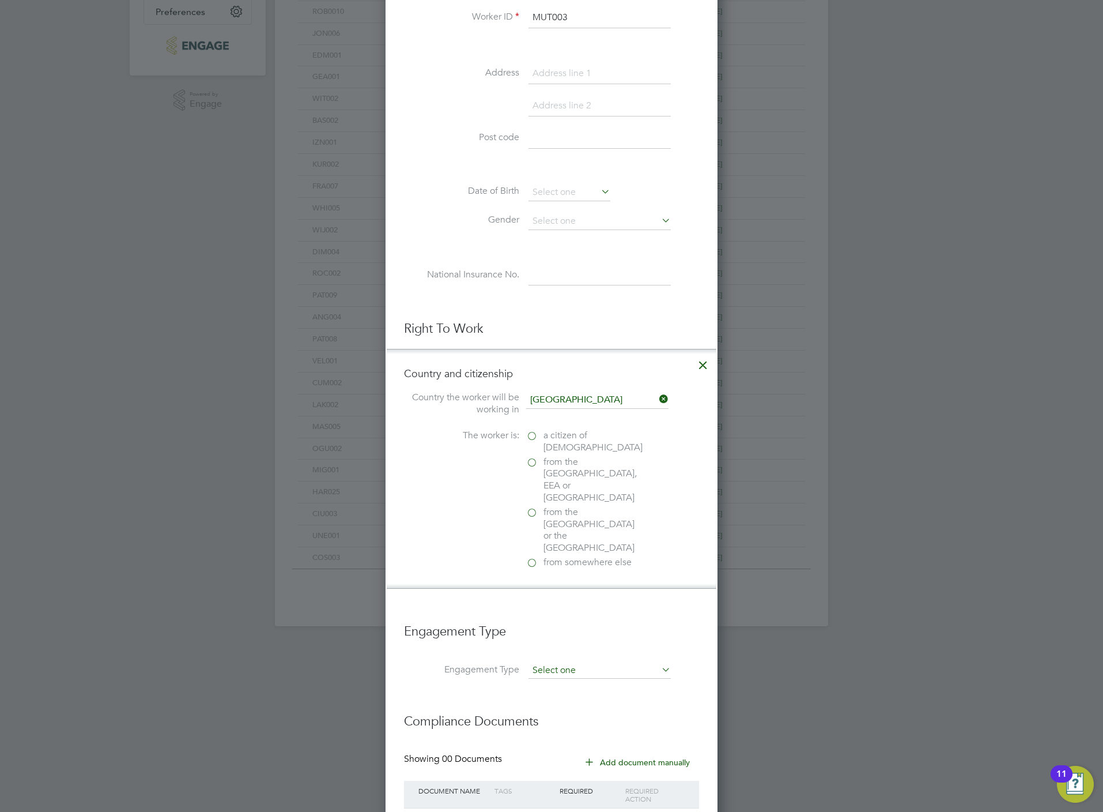
scroll to position [346, 0]
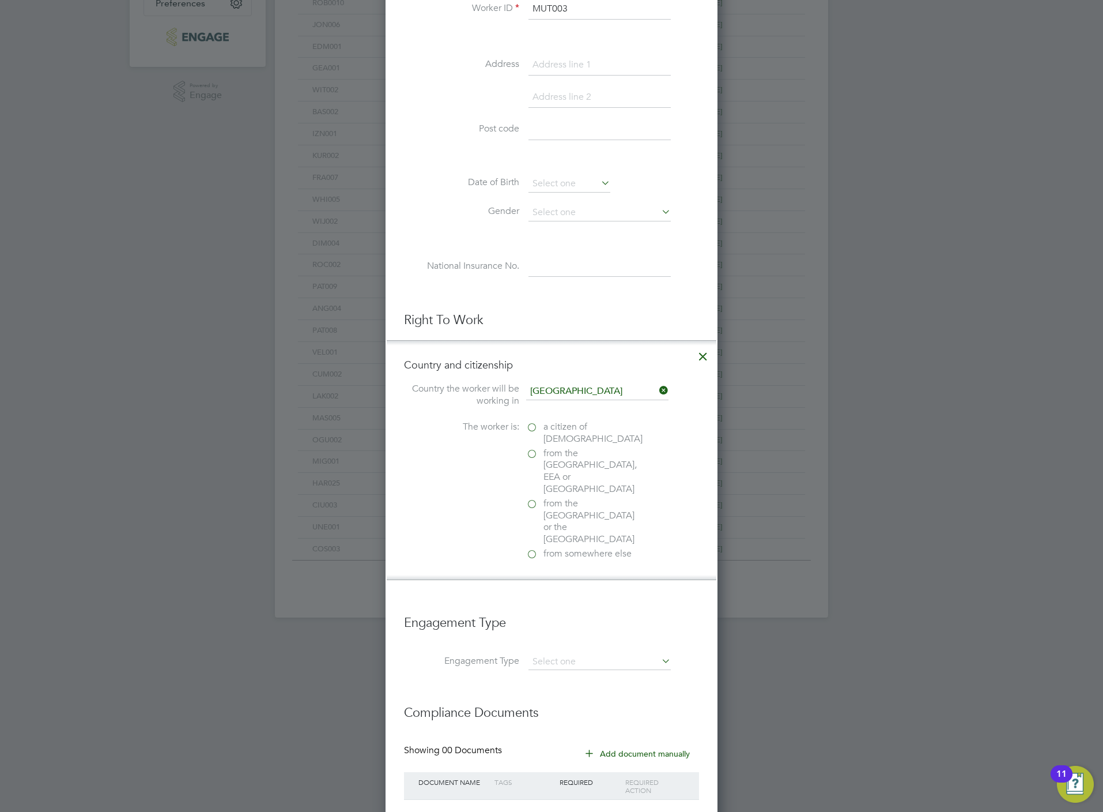
click at [592, 422] on at-rtw-residence "Country the worker will be working in United Kingdom The worker is: a citizen o…" at bounding box center [551, 472] width 295 height 179
click at [576, 441] on span "a citizen of United Kingdom" at bounding box center [593, 433] width 99 height 24
click at [0, 0] on input "a citizen of United Kingdom" at bounding box center [0, 0] width 0 height 0
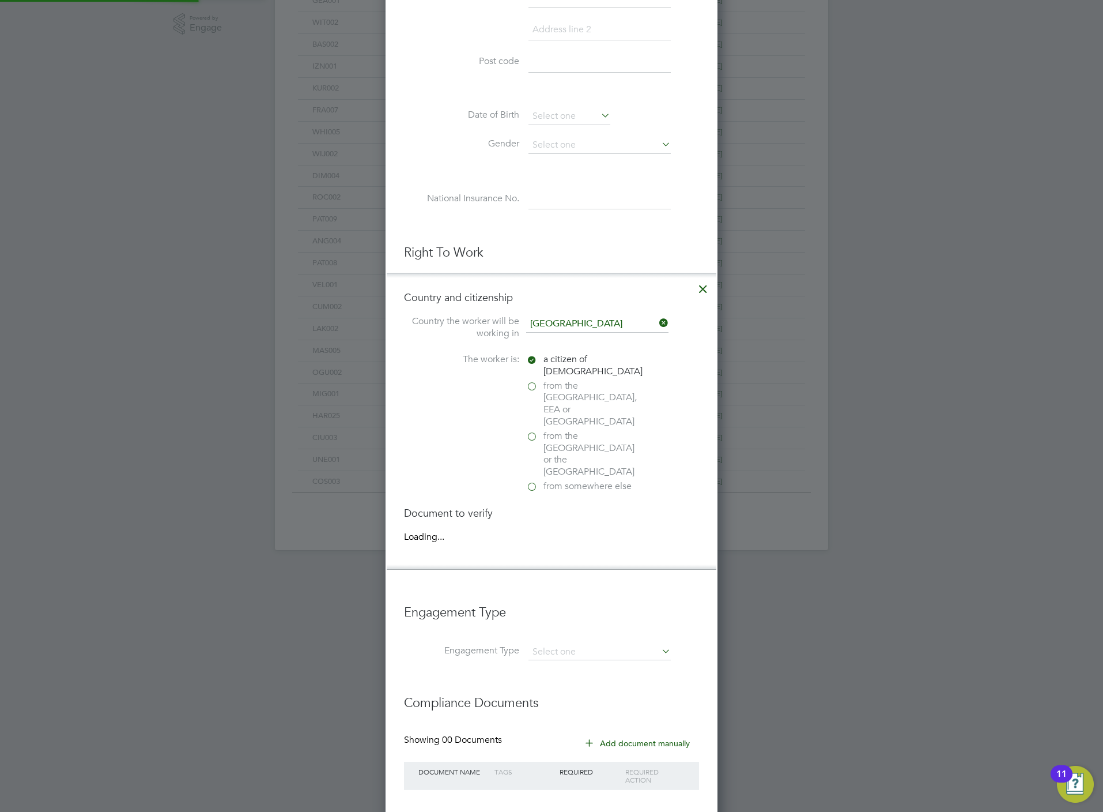
scroll to position [432, 0]
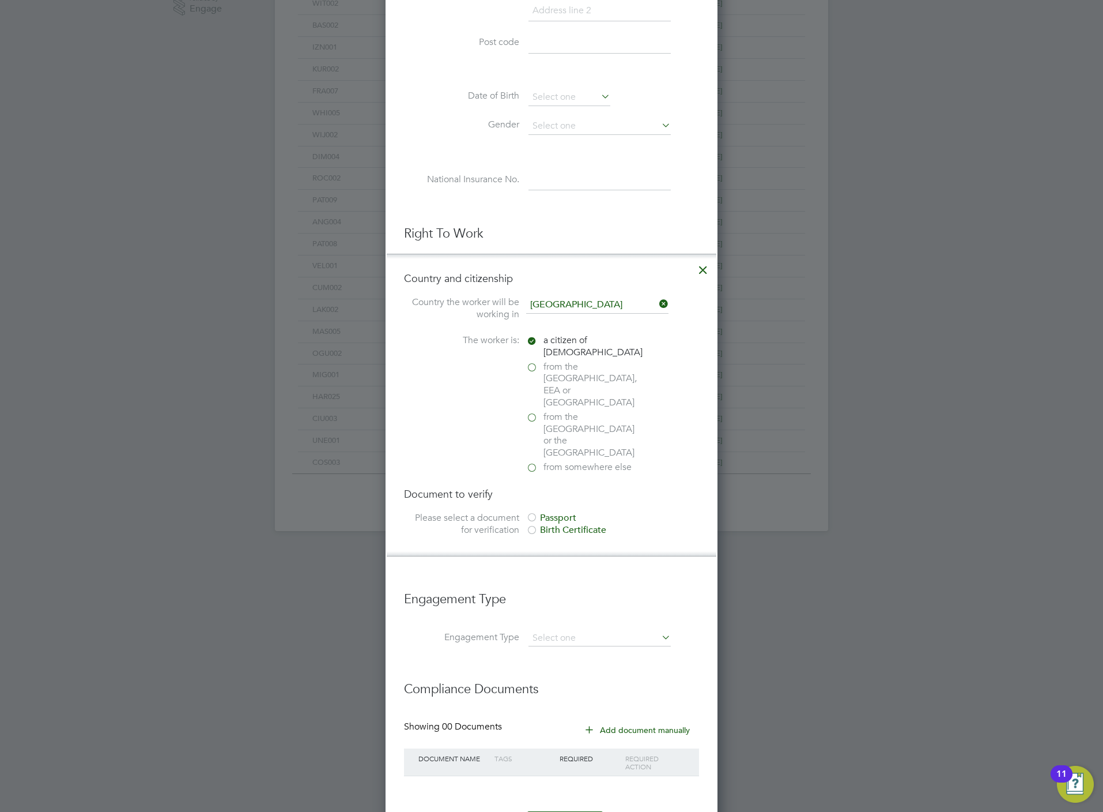
click at [571, 512] on div "Passport" at bounding box center [612, 518] width 173 height 12
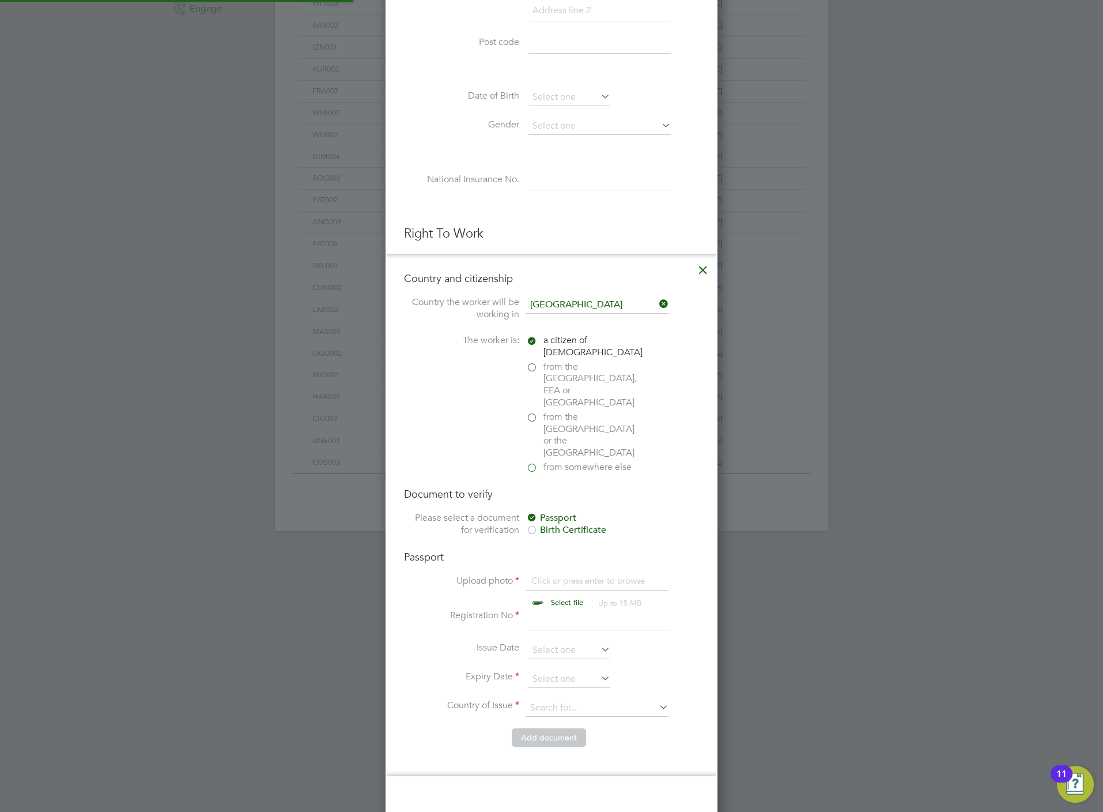
scroll to position [1442, 332]
click at [559, 575] on input "file" at bounding box center [578, 592] width 181 height 35
type input "C:\fakepath\Munyaradzi Mutsinze PRO.pdf"
click at [557, 575] on input "file" at bounding box center [578, 592] width 181 height 35
click at [554, 609] on input at bounding box center [600, 619] width 142 height 21
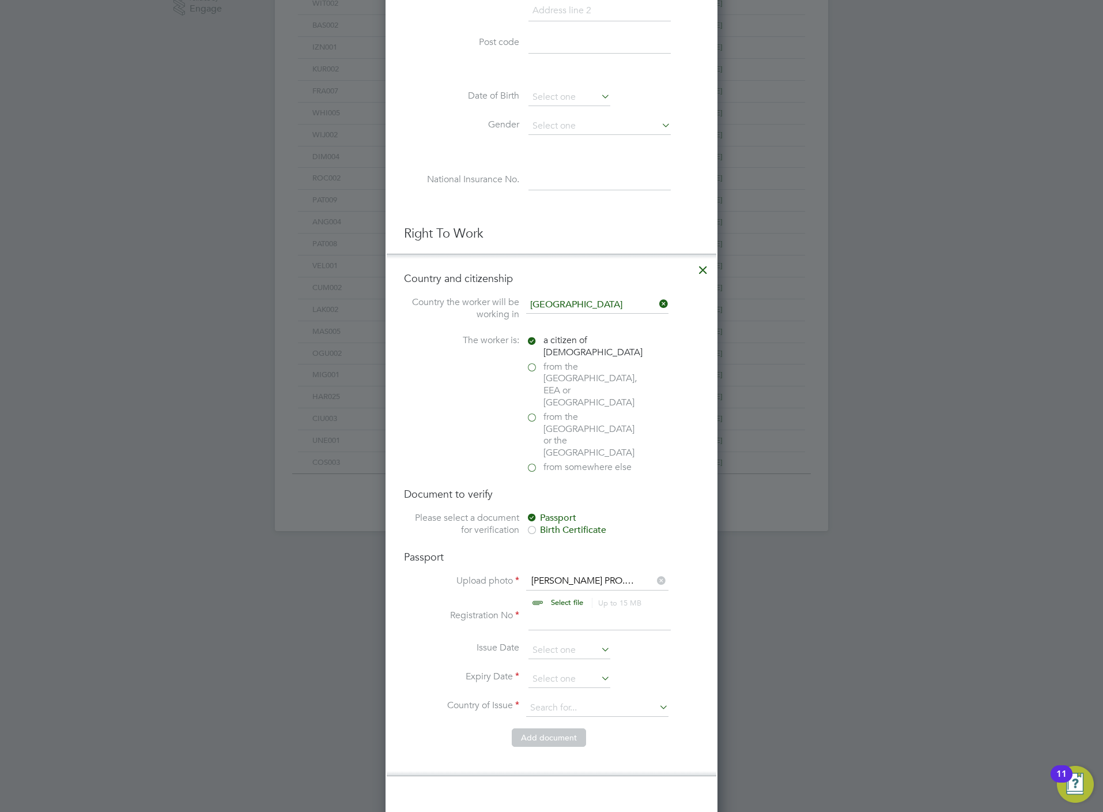
type input "WE-BMDK253-ZL"
click at [550, 670] on input at bounding box center [570, 678] width 82 height 17
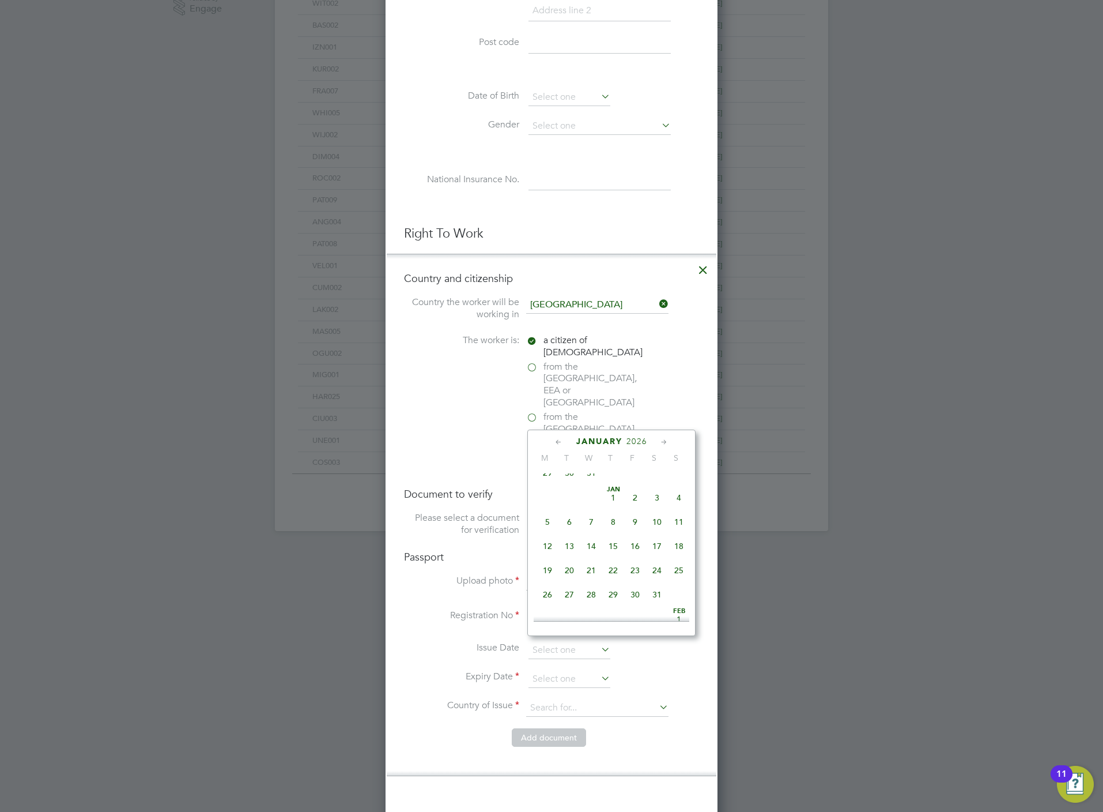
scroll to position [1255, 0]
click at [615, 554] on span "19" at bounding box center [613, 543] width 22 height 22
type input "19 Mar 2026"
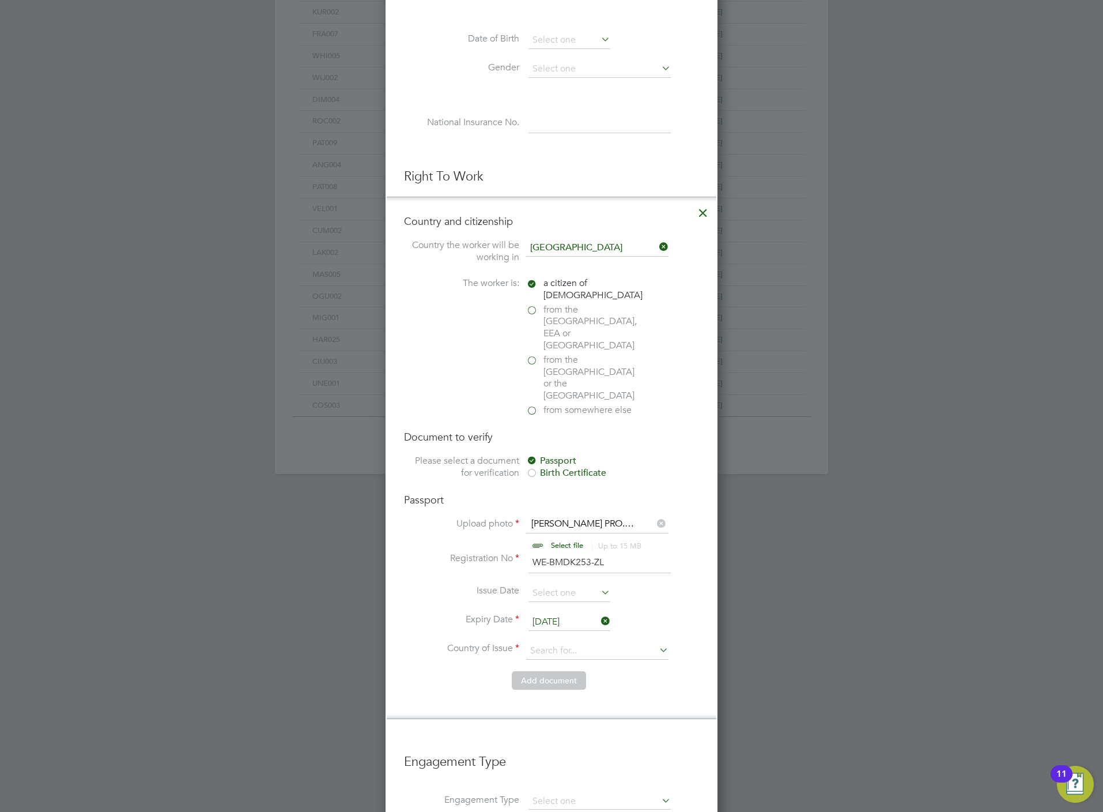
scroll to position [519, 0]
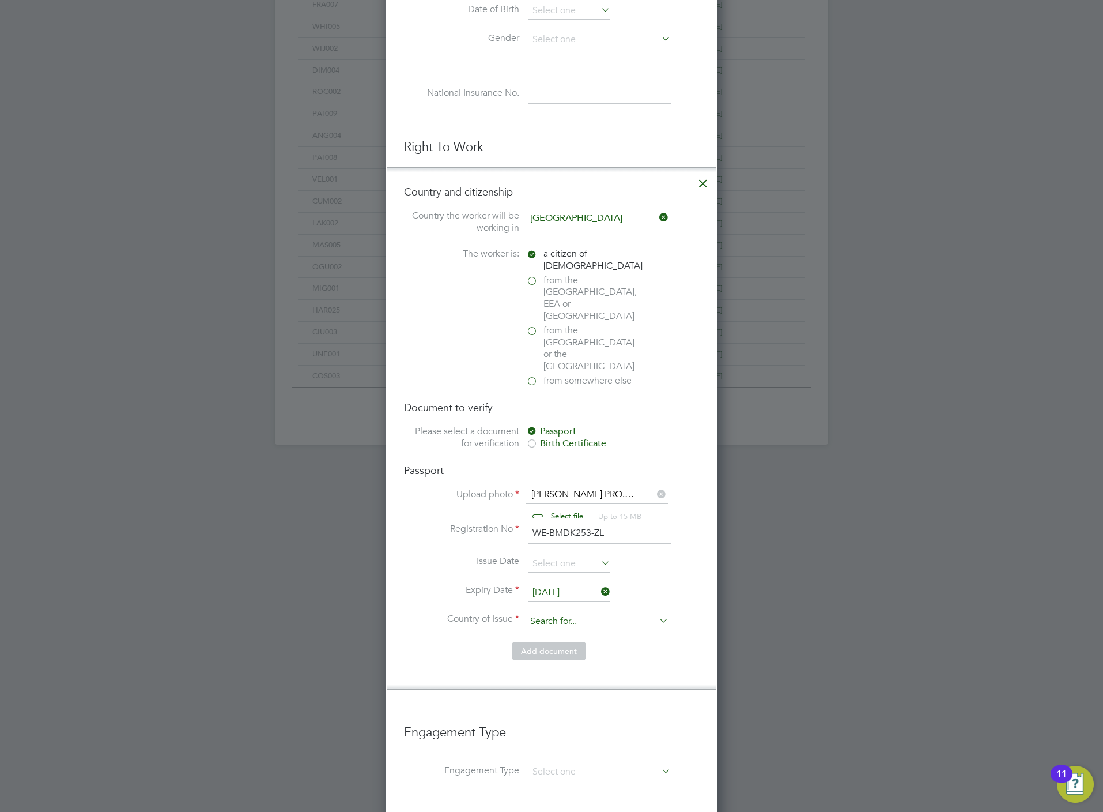
click at [557, 613] on input at bounding box center [597, 621] width 142 height 17
type input "c"
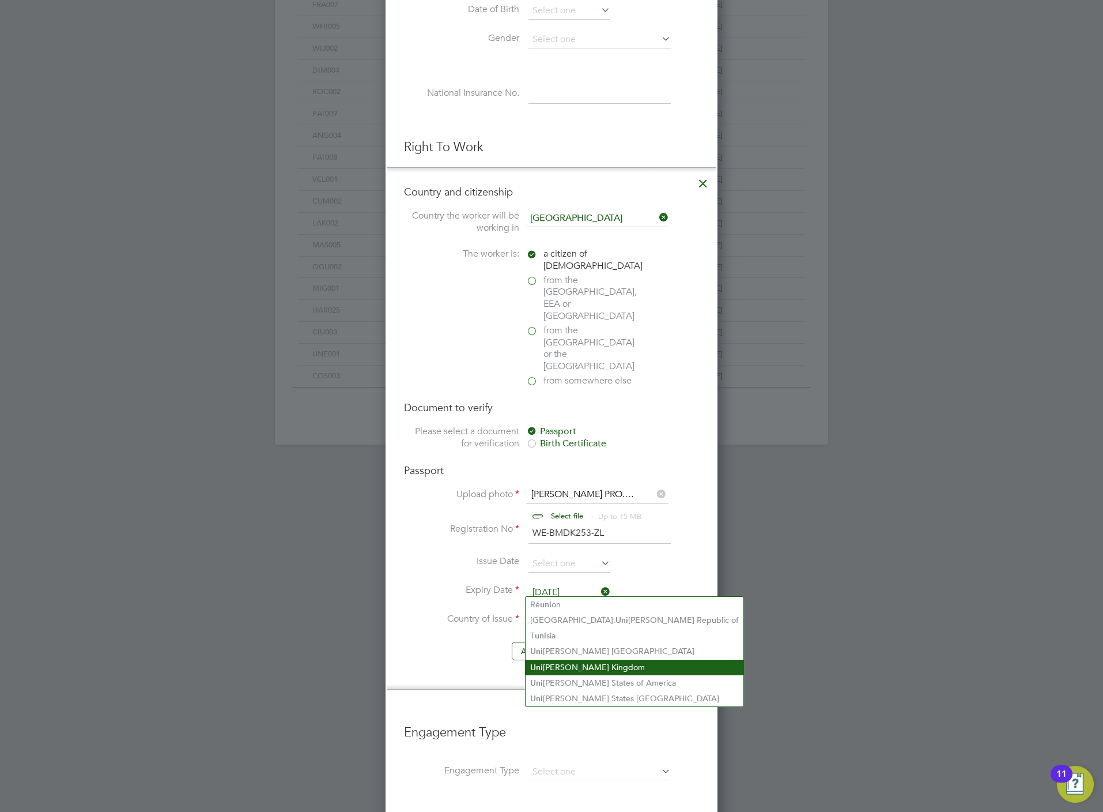
click at [559, 664] on li "Uni ted Kingdom" at bounding box center [635, 668] width 218 height 16
type input "United Kingdom"
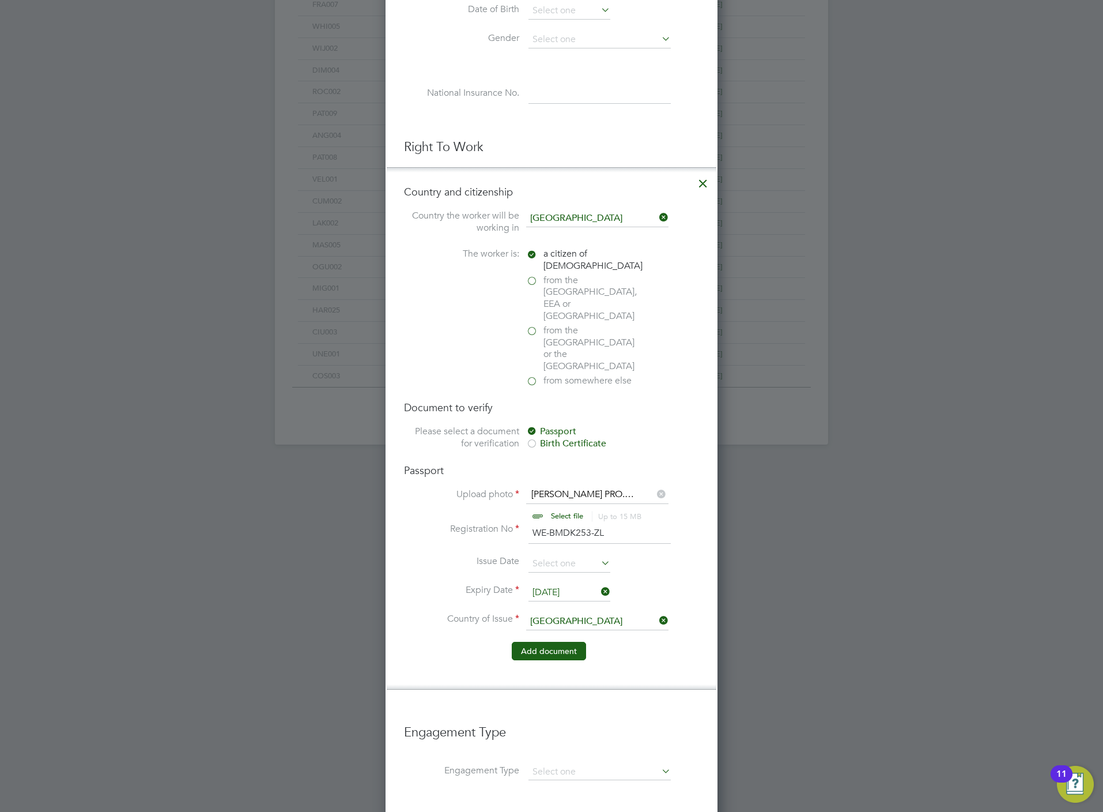
click at [552, 642] on button "Add document" at bounding box center [549, 651] width 74 height 18
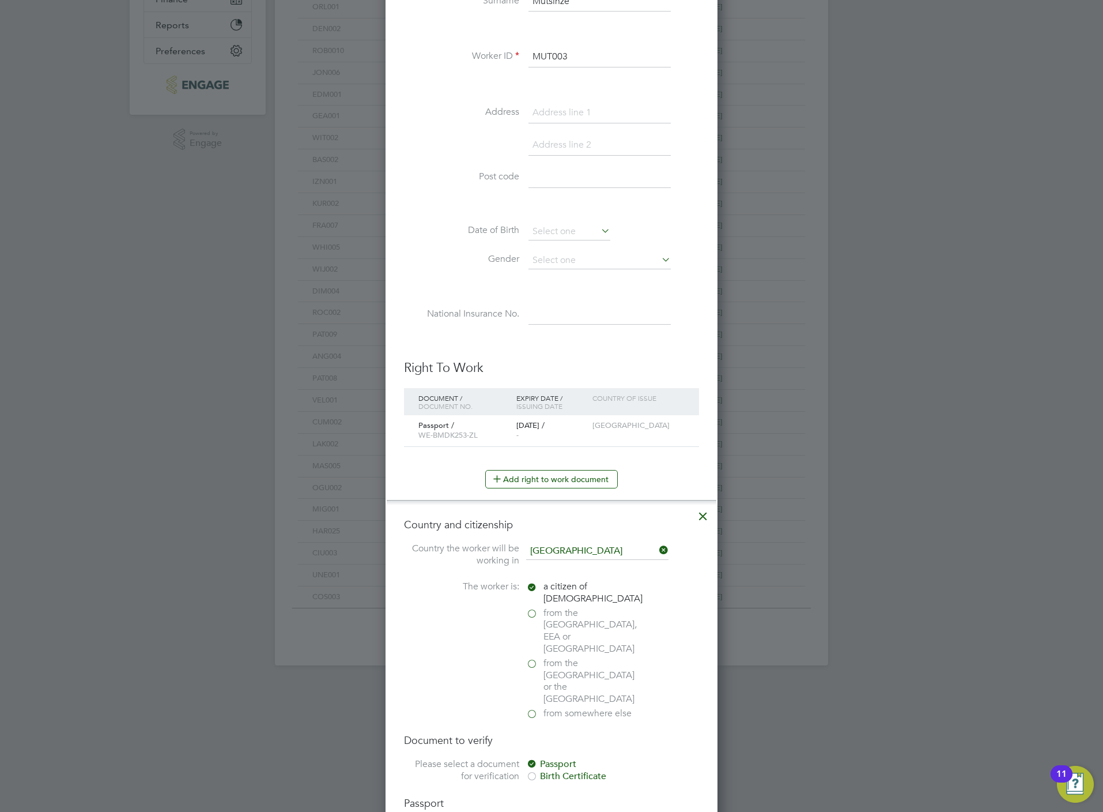
scroll to position [1068, 307]
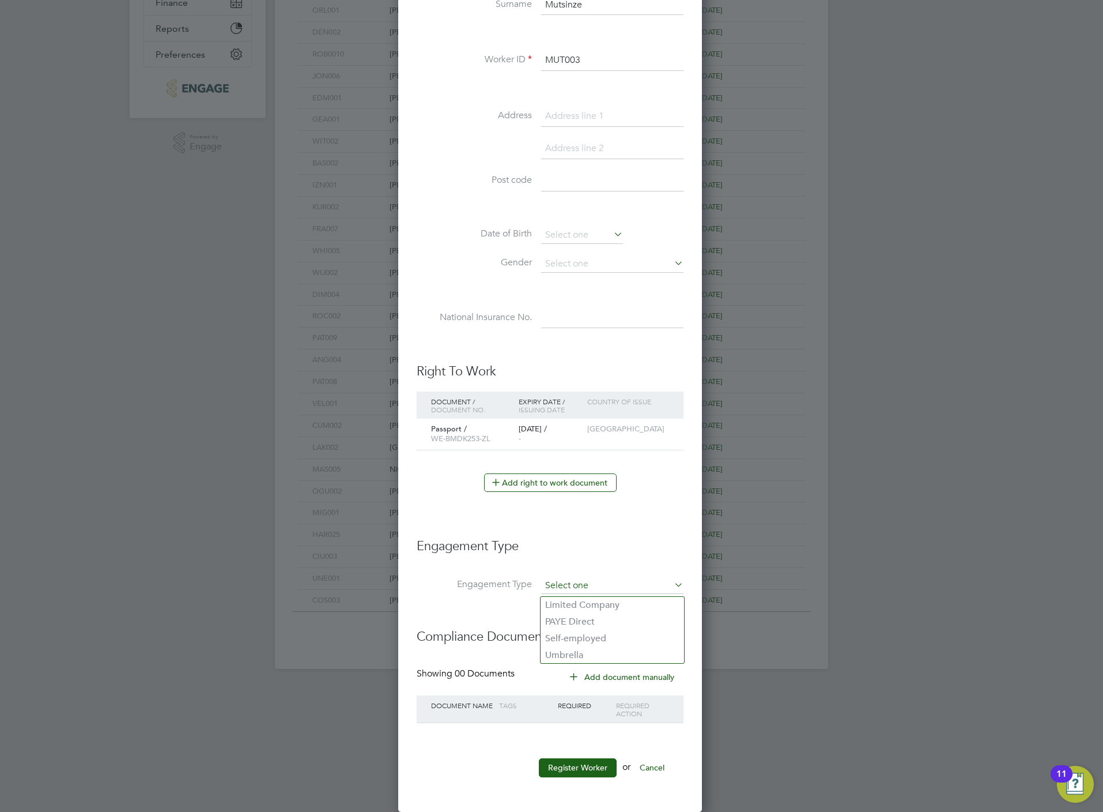
click at [585, 583] on input at bounding box center [612, 586] width 142 height 16
click at [567, 656] on li "Umbrella" at bounding box center [613, 655] width 144 height 17
type input "Umbrella"
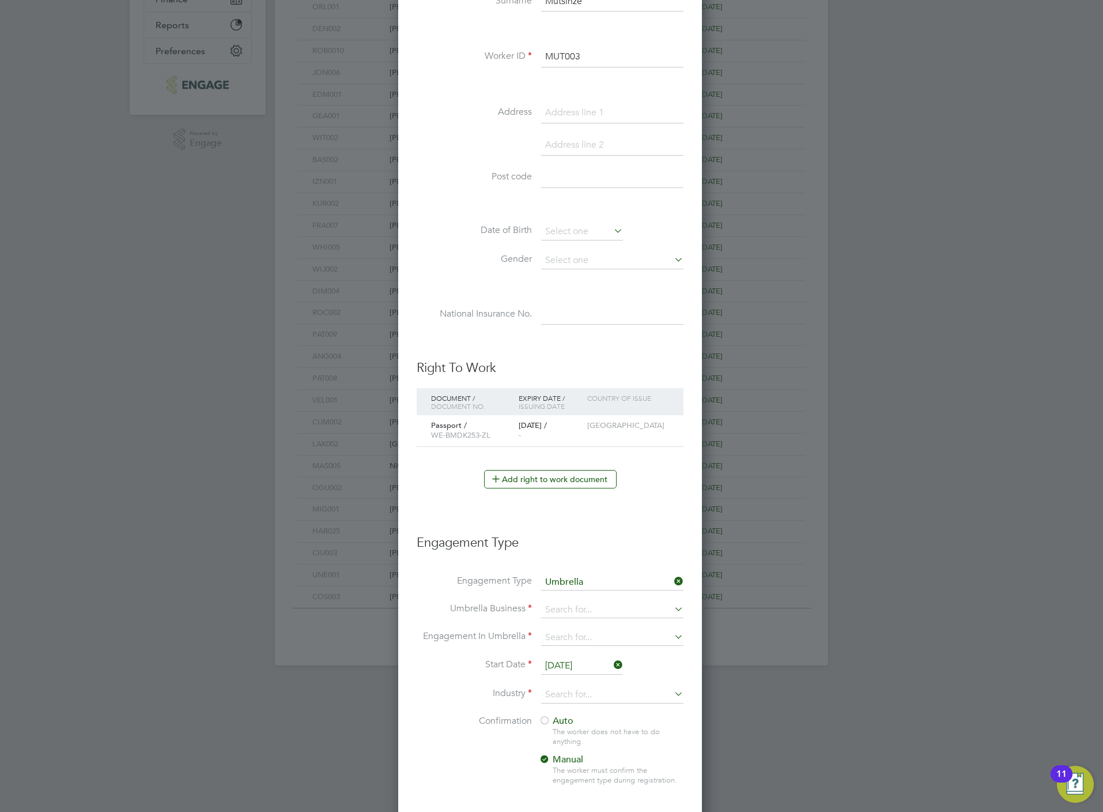
scroll to position [1280, 307]
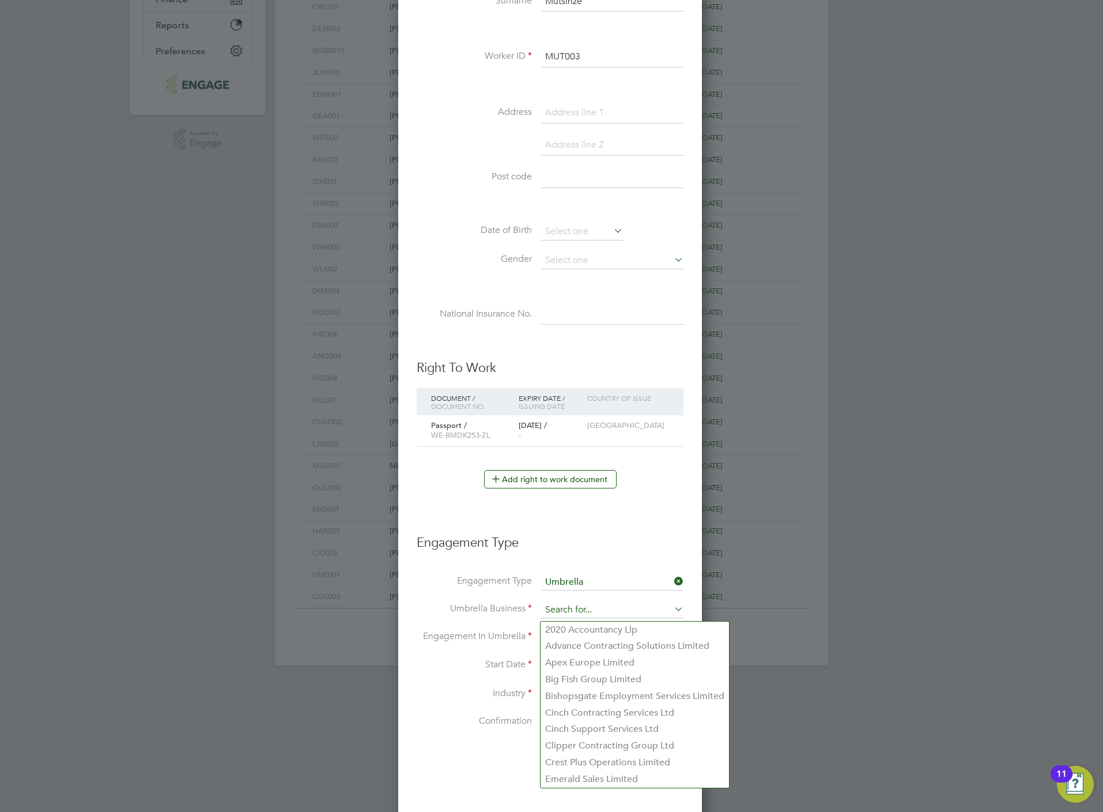
click at [552, 609] on input at bounding box center [612, 610] width 142 height 16
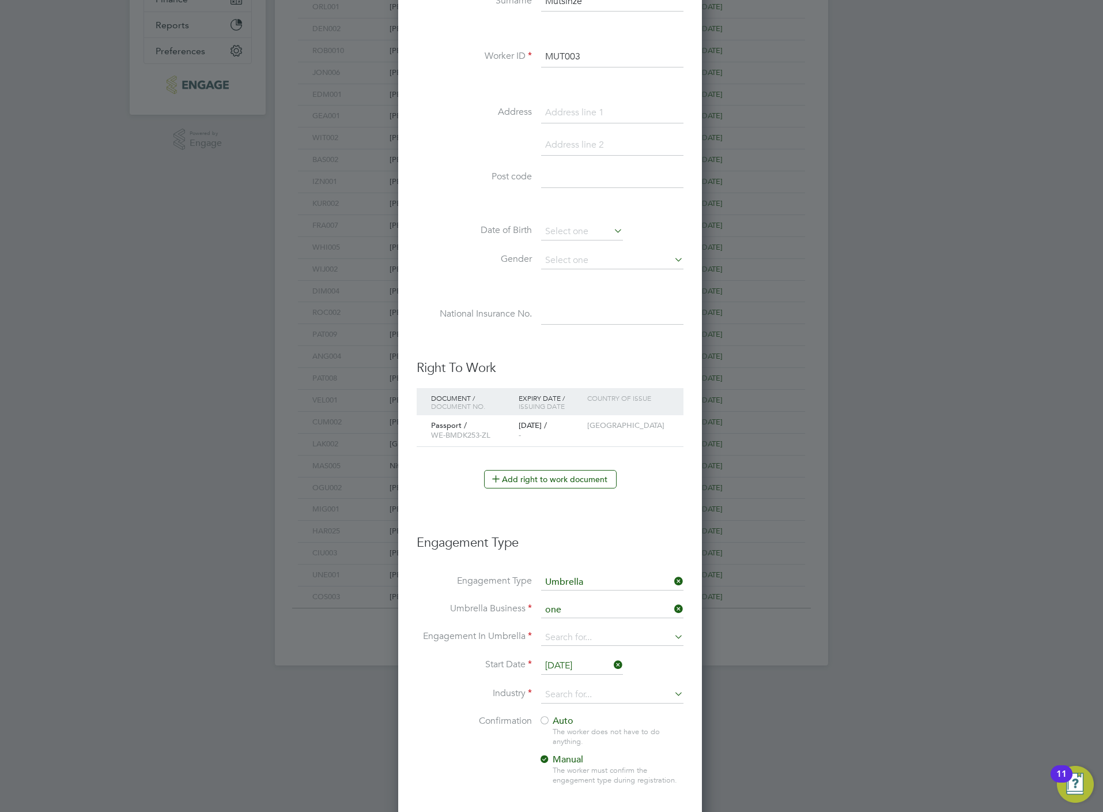
click at [609, 628] on li "One Payroll Solutions Limited" at bounding box center [613, 629] width 144 height 17
type input "One Payroll Solutions Limited"
click at [585, 642] on input at bounding box center [612, 638] width 142 height 16
click at [590, 725] on li "PAYE Umbrella" at bounding box center [613, 723] width 144 height 17
type input "PAYE Umbrella"
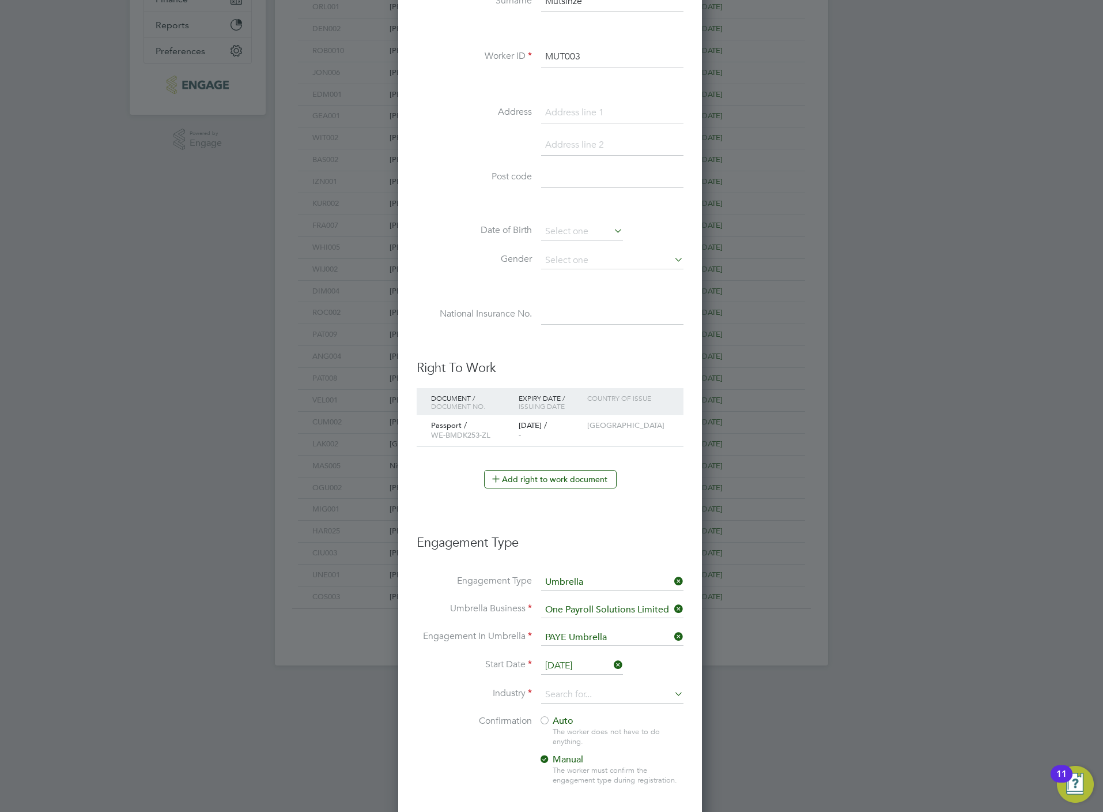
click at [561, 669] on input "[DATE]" at bounding box center [582, 665] width 82 height 17
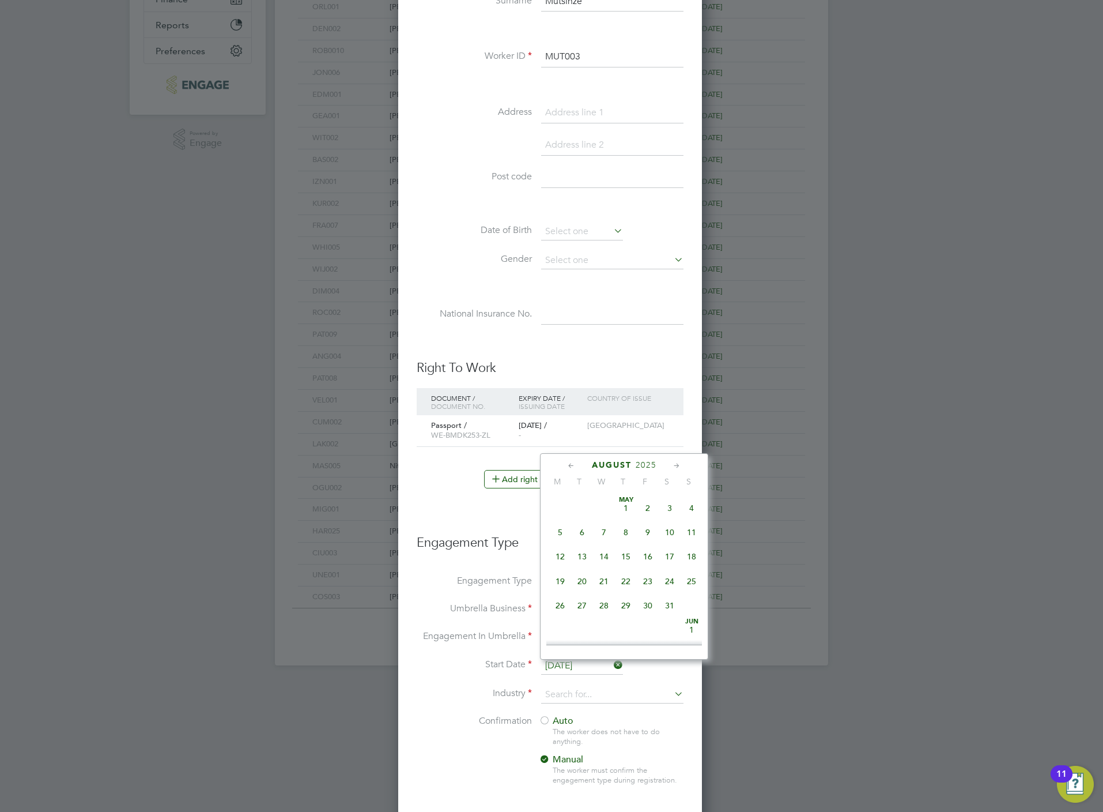
scroll to position [443, 0]
click at [555, 529] on span "18" at bounding box center [560, 528] width 22 height 22
type input "[DATE]"
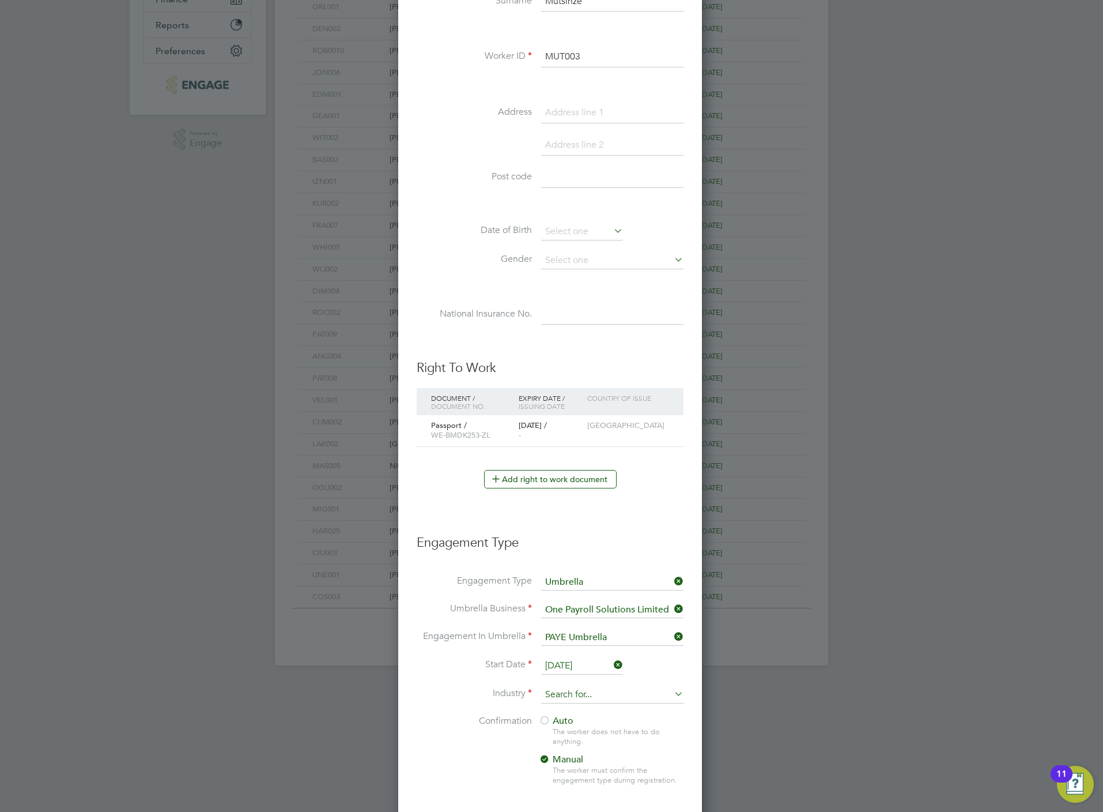
click at [576, 690] on input at bounding box center [612, 694] width 142 height 17
click at [586, 794] on li "Construction" at bounding box center [613, 793] width 144 height 16
type input "Construction"
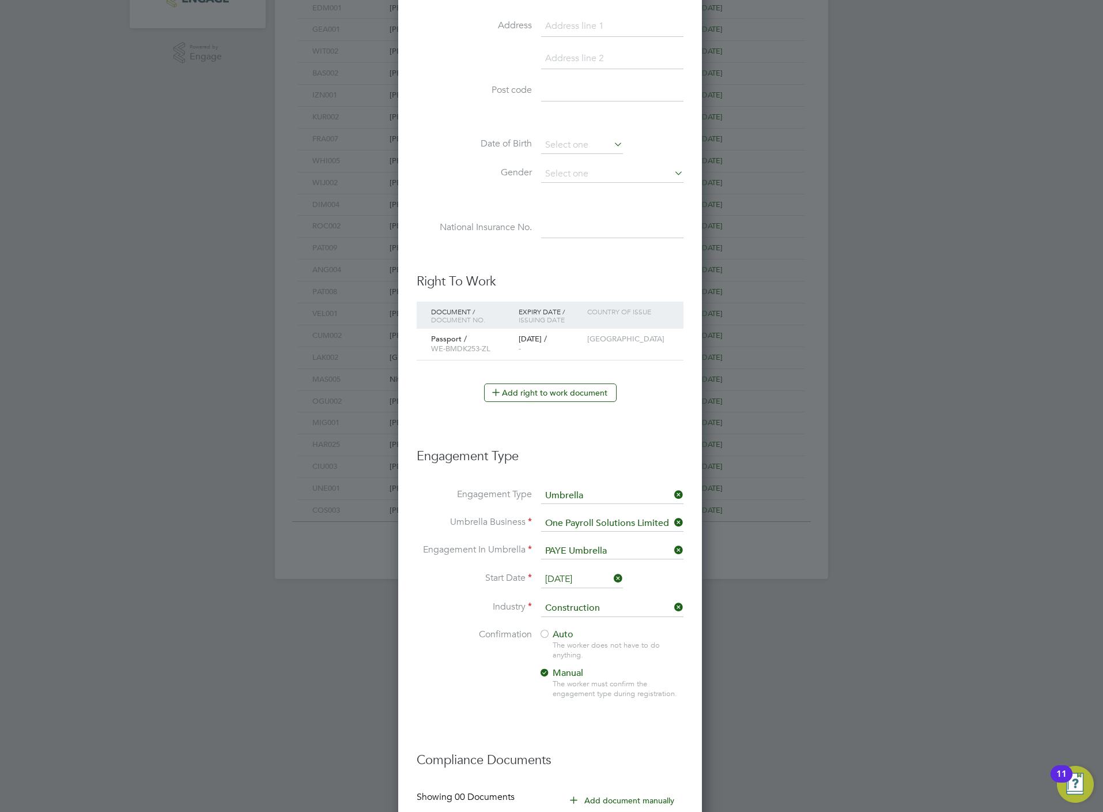
click at [561, 635] on span "Auto" at bounding box center [556, 634] width 35 height 12
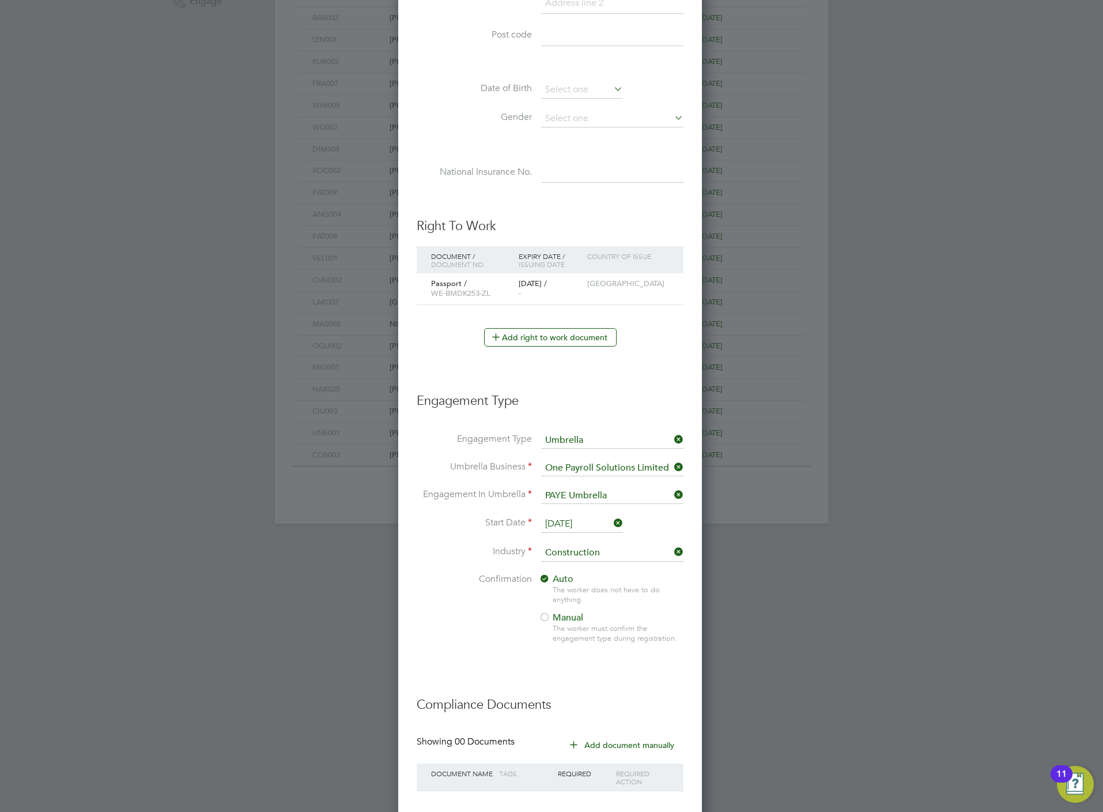
scroll to position [513, 0]
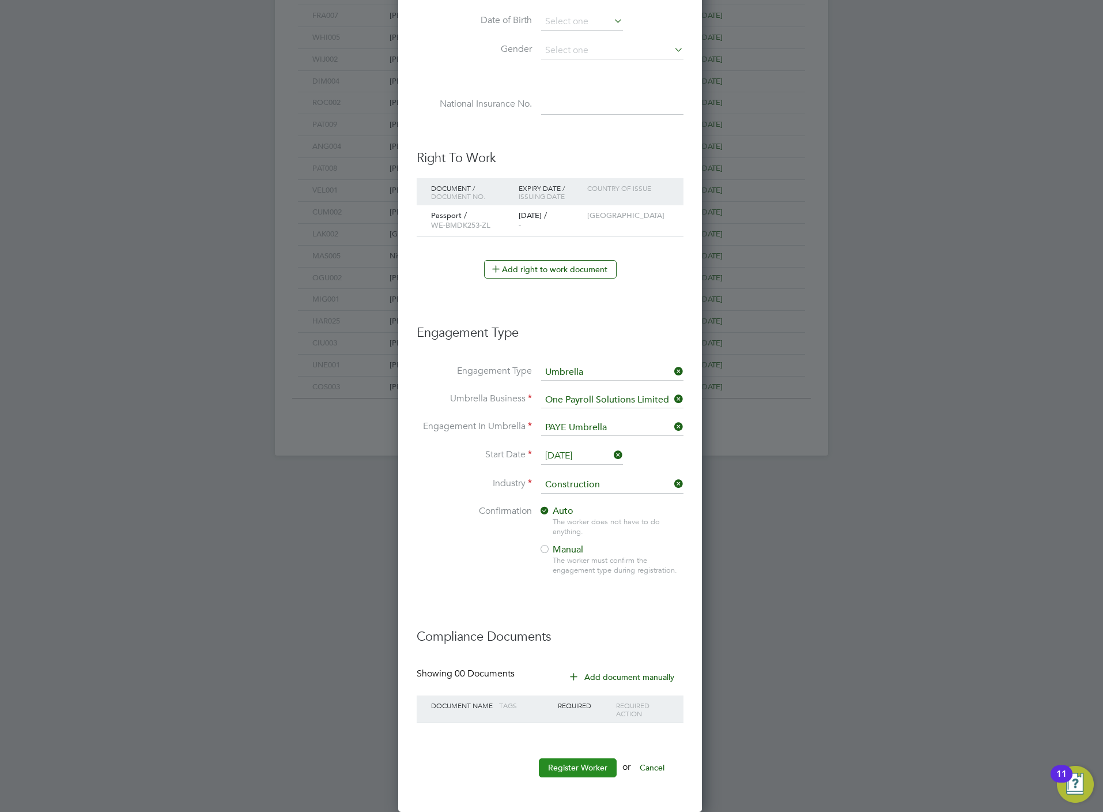
click at [587, 768] on button "Register Worker" at bounding box center [578, 767] width 78 height 18
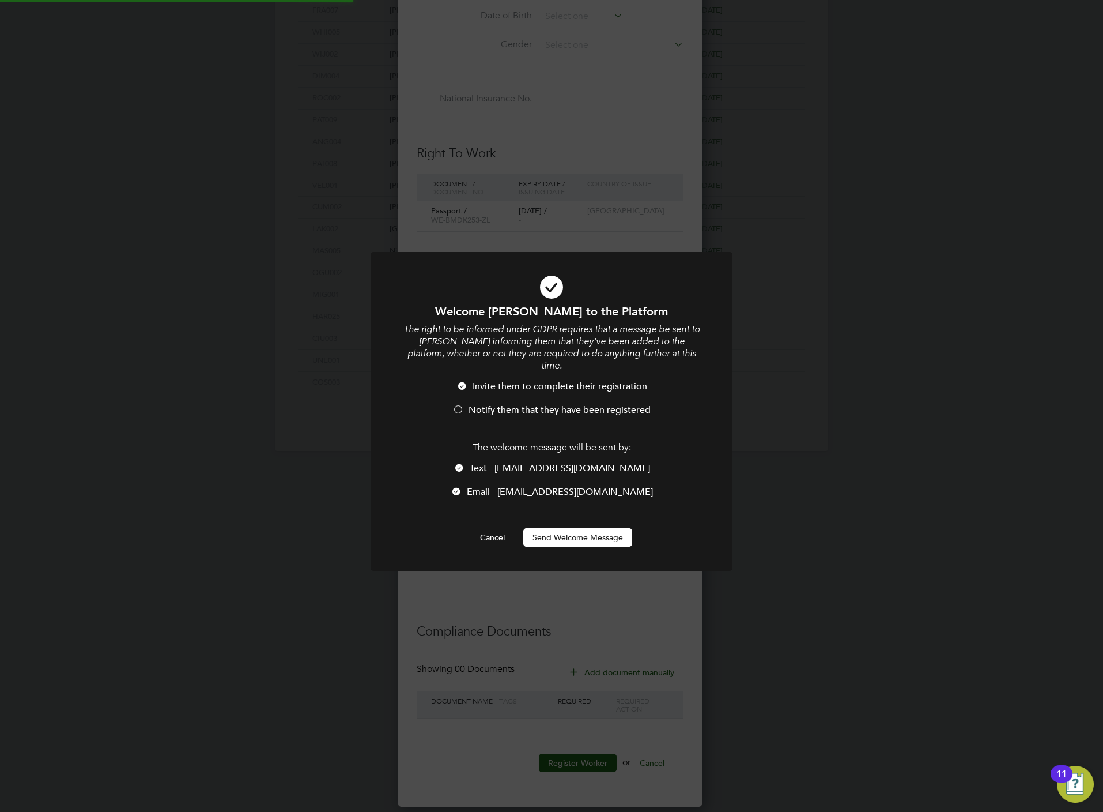
scroll to position [0, 0]
click at [538, 466] on li "Text - toteminfo2023@gmail.com" at bounding box center [552, 474] width 300 height 24
click at [534, 404] on span "Notify them that they have been registered" at bounding box center [560, 410] width 182 height 12
click at [567, 508] on div "Welcome Munyaradzi to the Platform The right to be informed under GDPR requires…" at bounding box center [552, 425] width 300 height 243
click at [578, 528] on button "Send Welcome Message" at bounding box center [577, 537] width 109 height 18
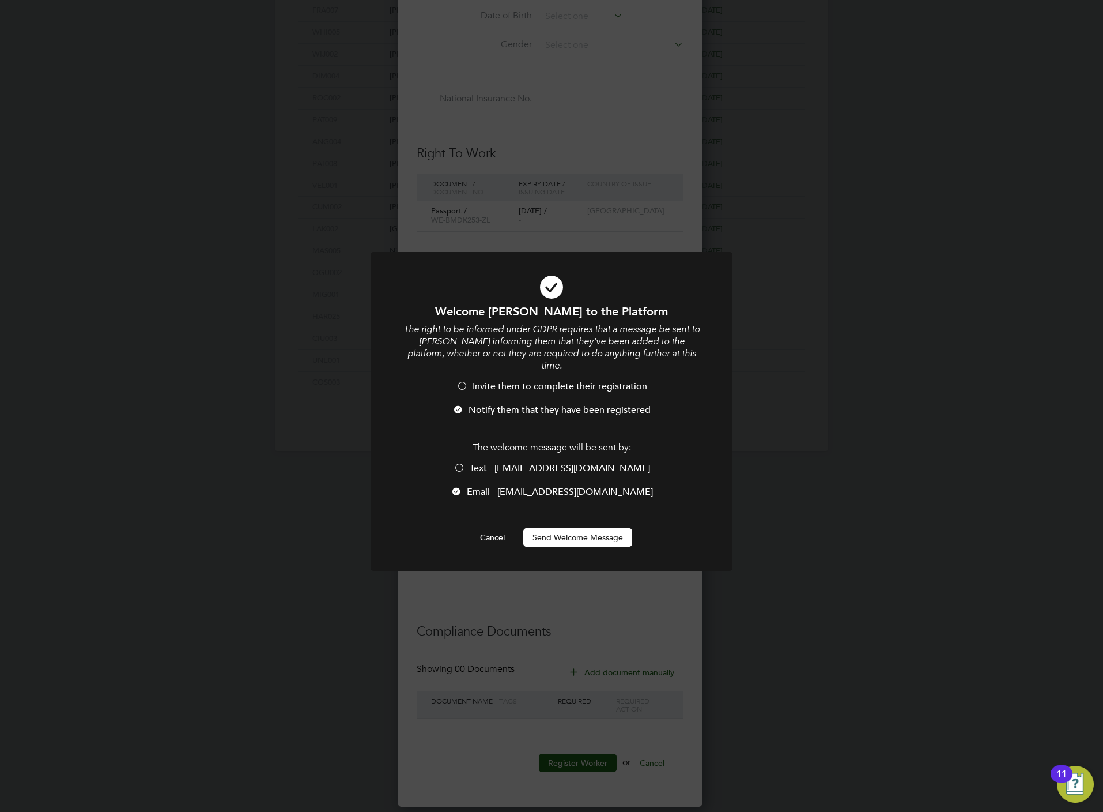
scroll to position [513, 0]
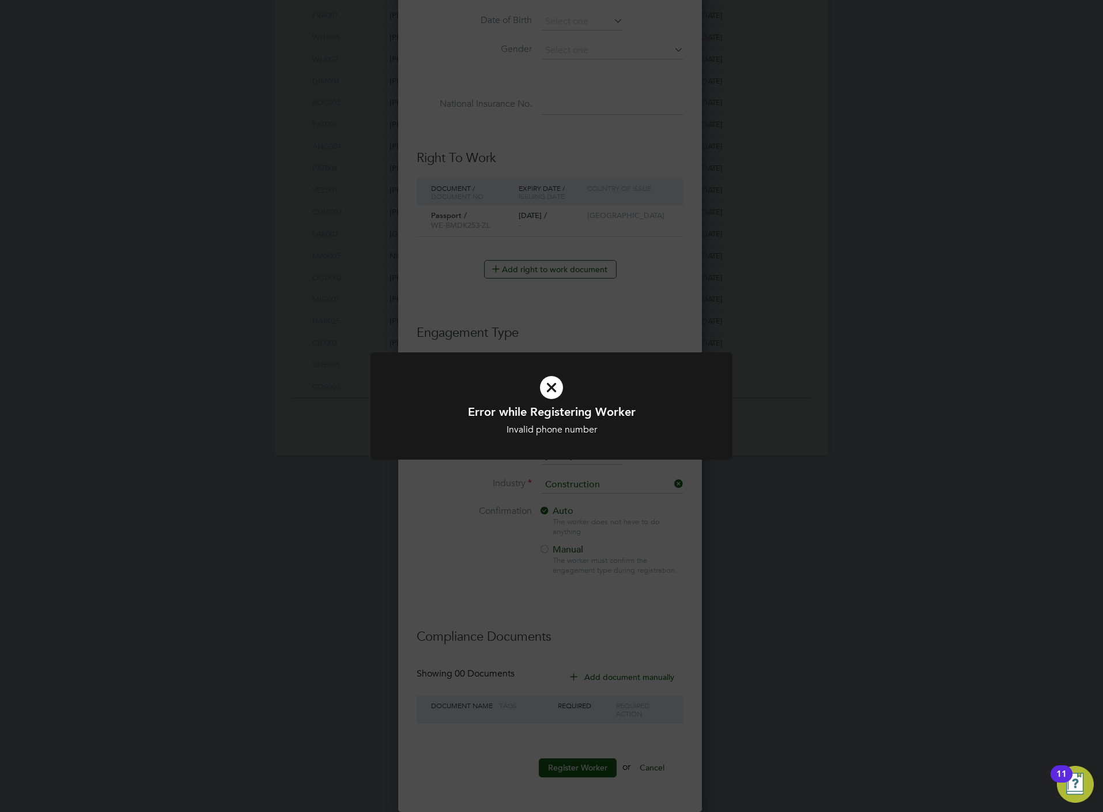
click at [592, 282] on div "Error while Registering Worker Invalid phone number Cancel Okay" at bounding box center [551, 406] width 1103 height 812
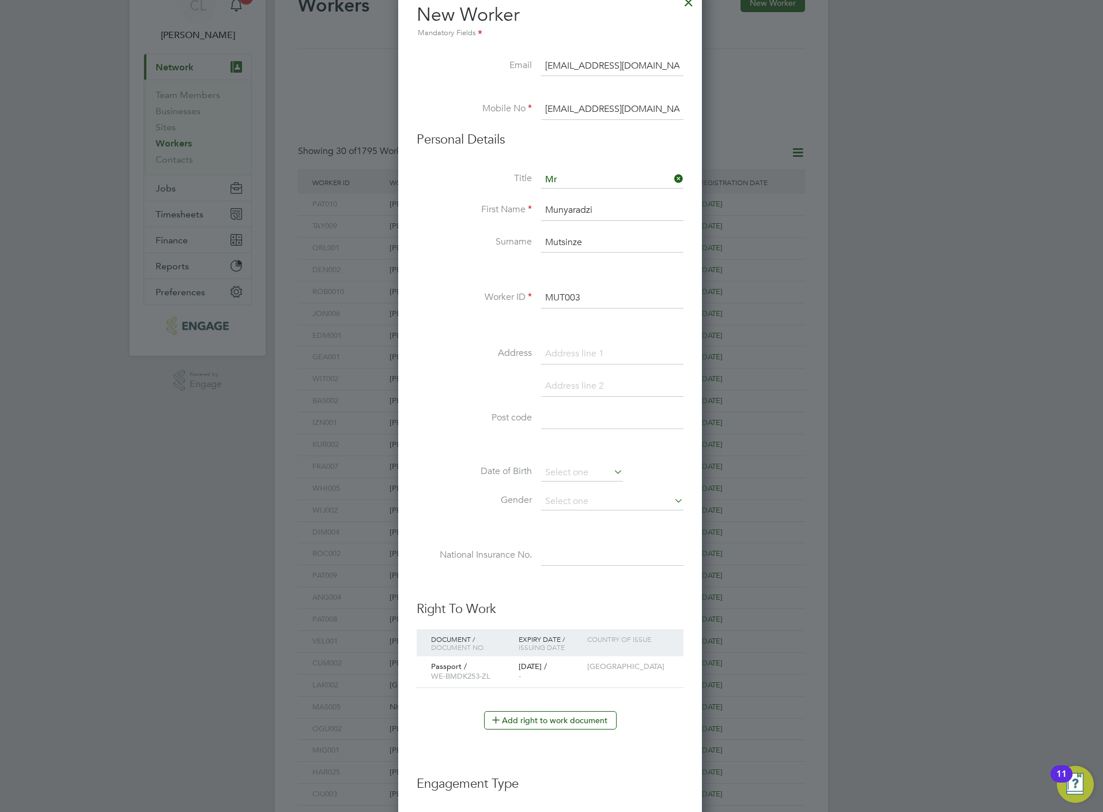
scroll to position [0, 0]
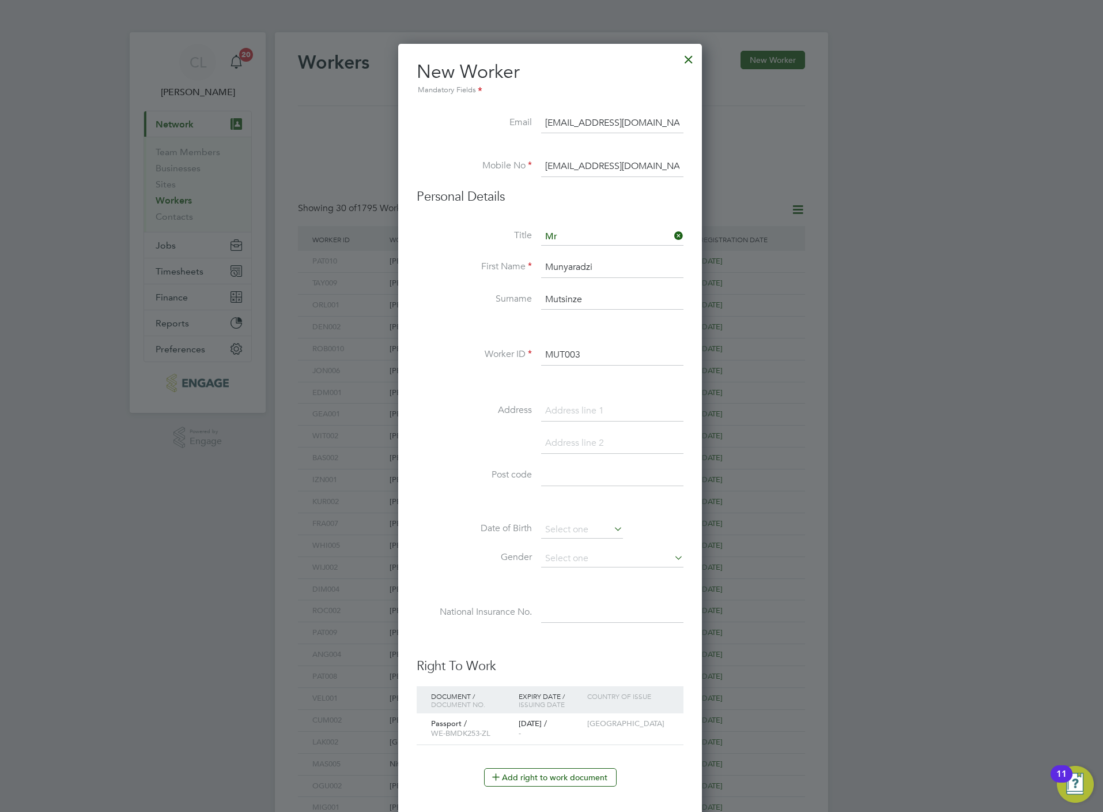
click at [585, 165] on input "toteminfo2023@gmail.com" at bounding box center [612, 166] width 142 height 21
click at [605, 123] on input "toteminfo2023@gmail.com" at bounding box center [612, 123] width 142 height 21
click at [606, 123] on input "toteminfo2023@gmail.com" at bounding box center [612, 123] width 142 height 21
click at [553, 166] on input "toteminfo2023@gmail.com" at bounding box center [612, 166] width 142 height 21
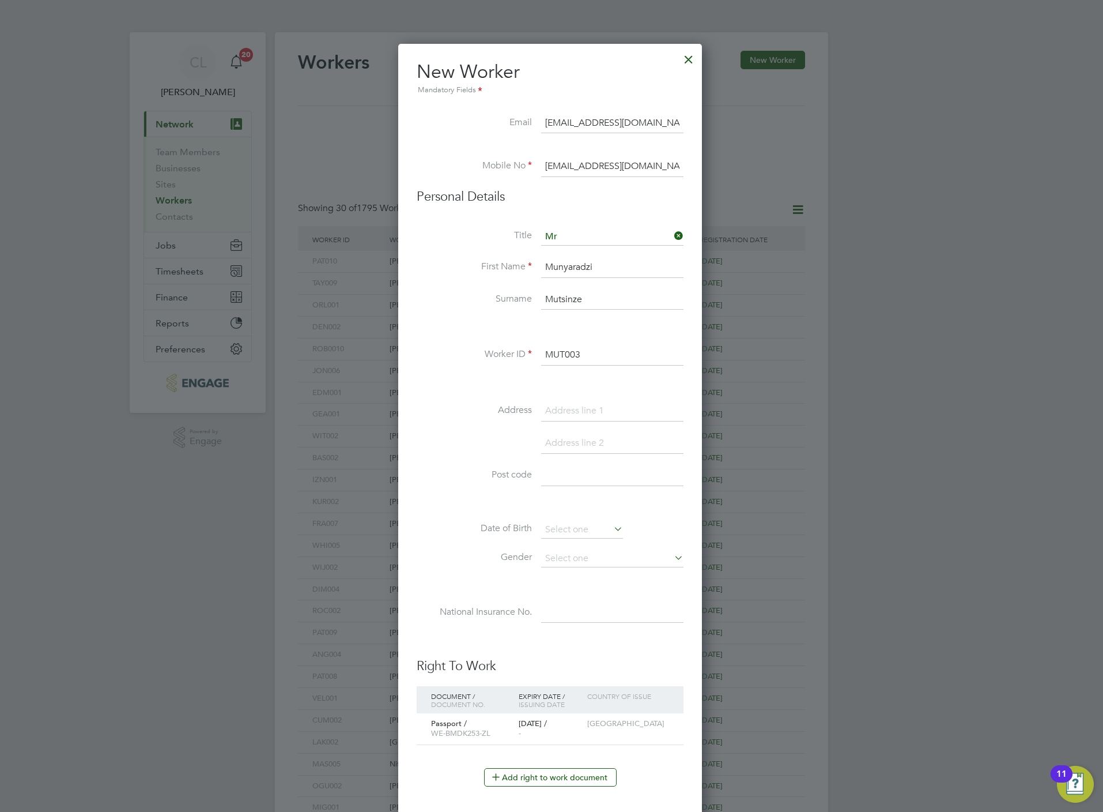
drag, startPoint x: 673, startPoint y: 164, endPoint x: 356, endPoint y: 135, distance: 318.4
click at [358, 137] on div "Workers New Worker My Workers All Workers Search Registered Select date To Sele…" at bounding box center [551, 497] width 553 height 931
paste input "07961858106"
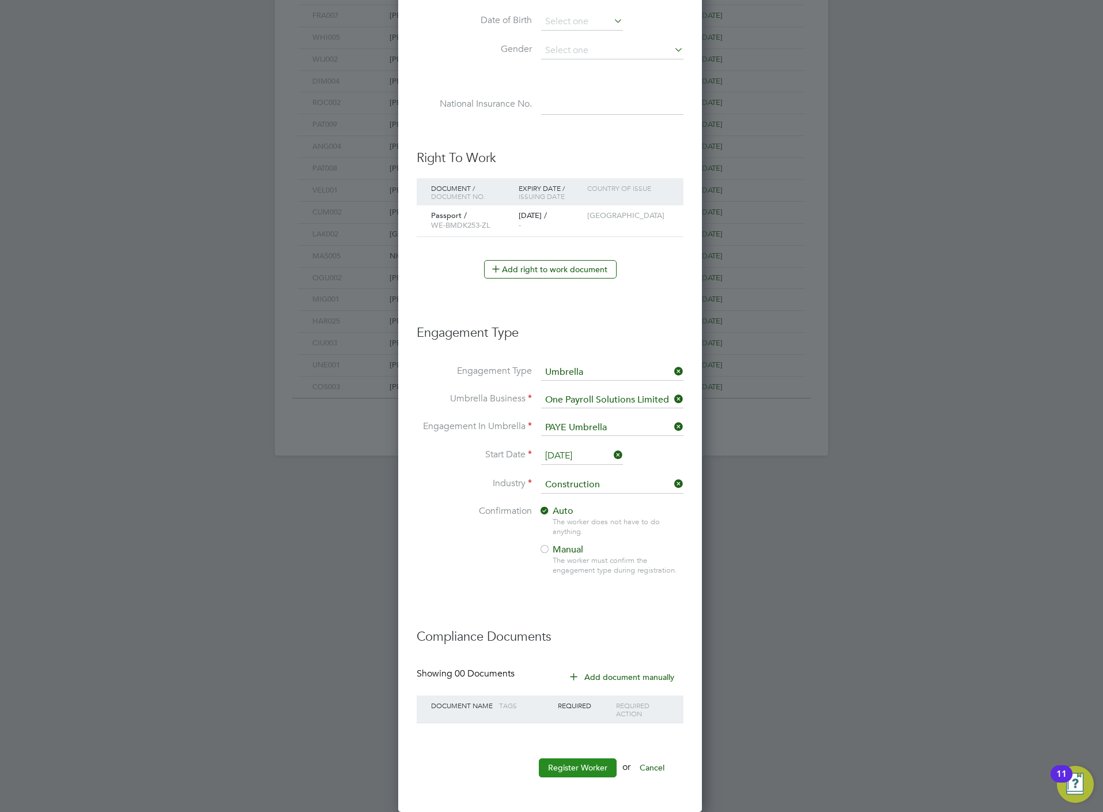
type input "07961858106"
click at [585, 777] on button "Register Worker" at bounding box center [578, 767] width 78 height 18
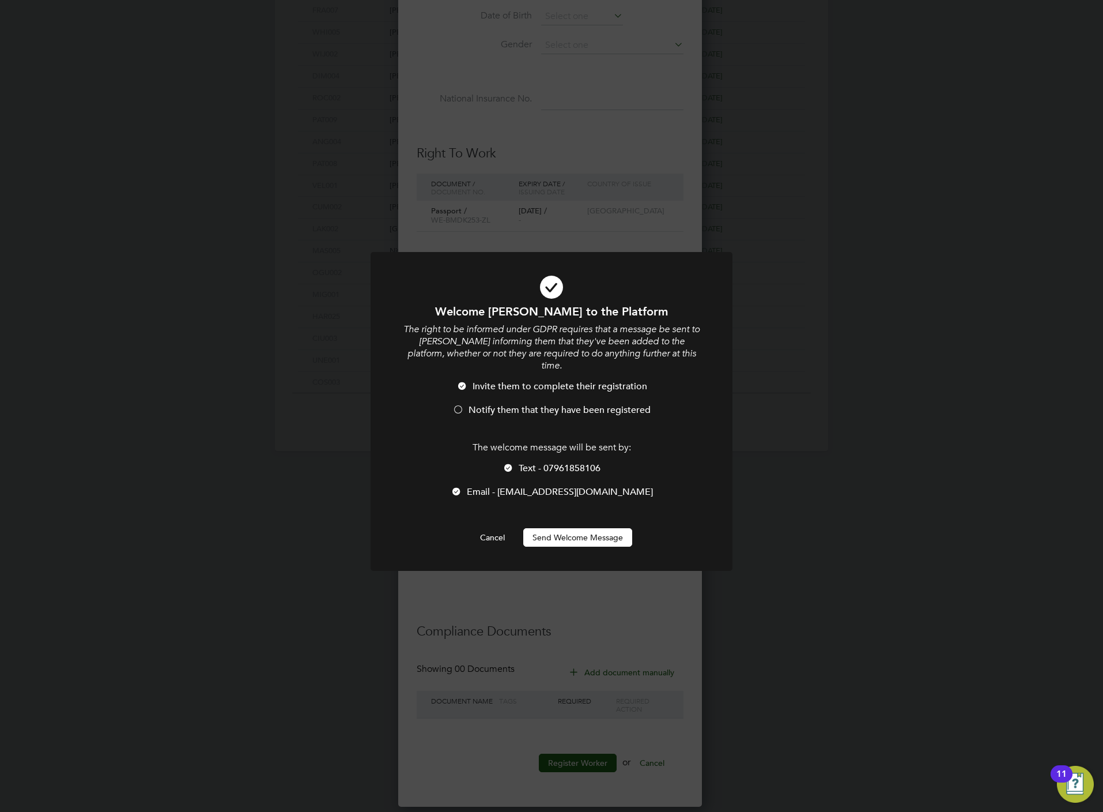
scroll to position [5, 5]
click at [535, 462] on span "Text - 07961858106" at bounding box center [560, 468] width 82 height 12
click at [521, 384] on li "Invite them to complete their registration" at bounding box center [552, 393] width 300 height 24
click at [587, 528] on button "Send Welcome Message" at bounding box center [577, 537] width 109 height 18
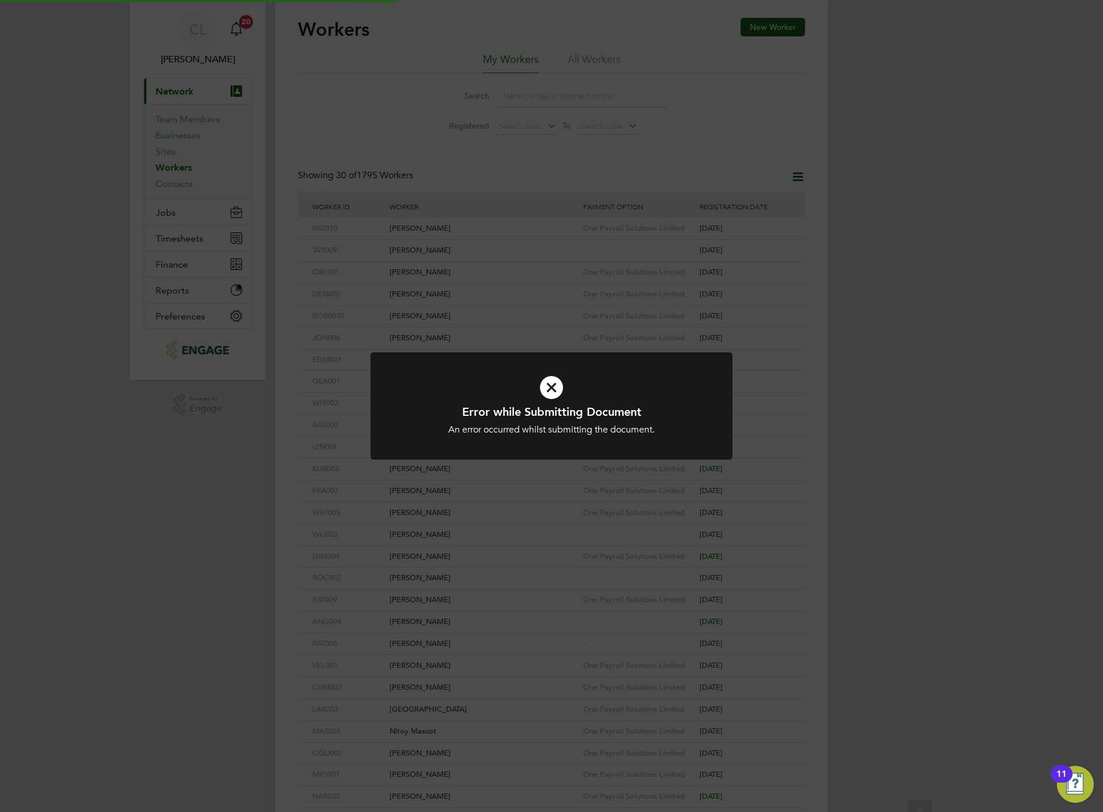
scroll to position [0, 0]
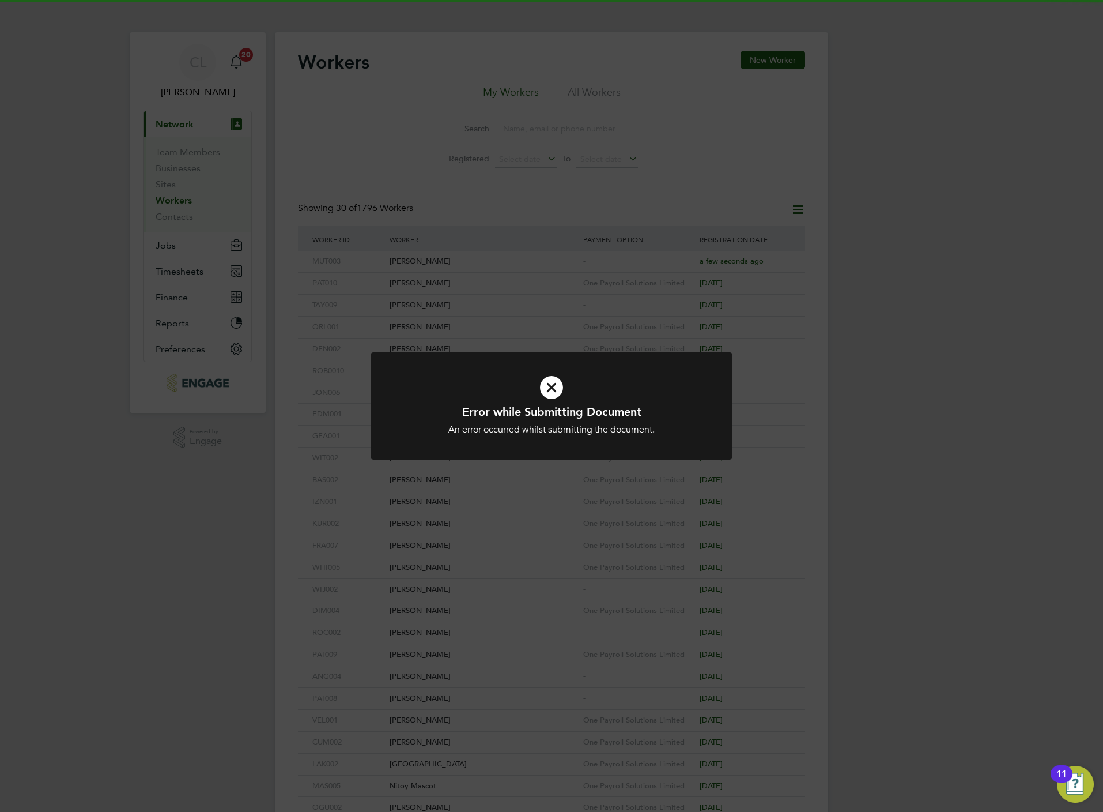
click at [544, 519] on div "Error while Submitting Document An error occurred whilst submitting the documen…" at bounding box center [551, 406] width 1103 height 812
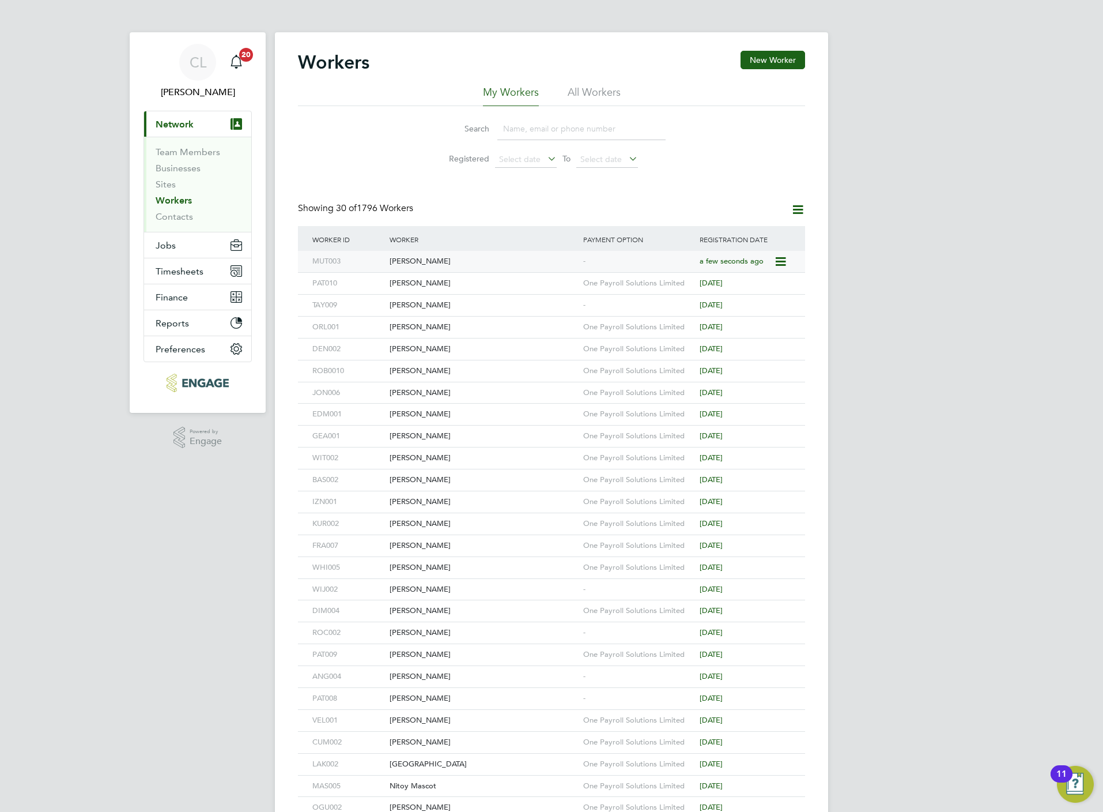
click at [479, 254] on div "Munyaradzi Mutsinze" at bounding box center [484, 261] width 194 height 21
click at [764, 64] on button "New Worker" at bounding box center [773, 60] width 65 height 18
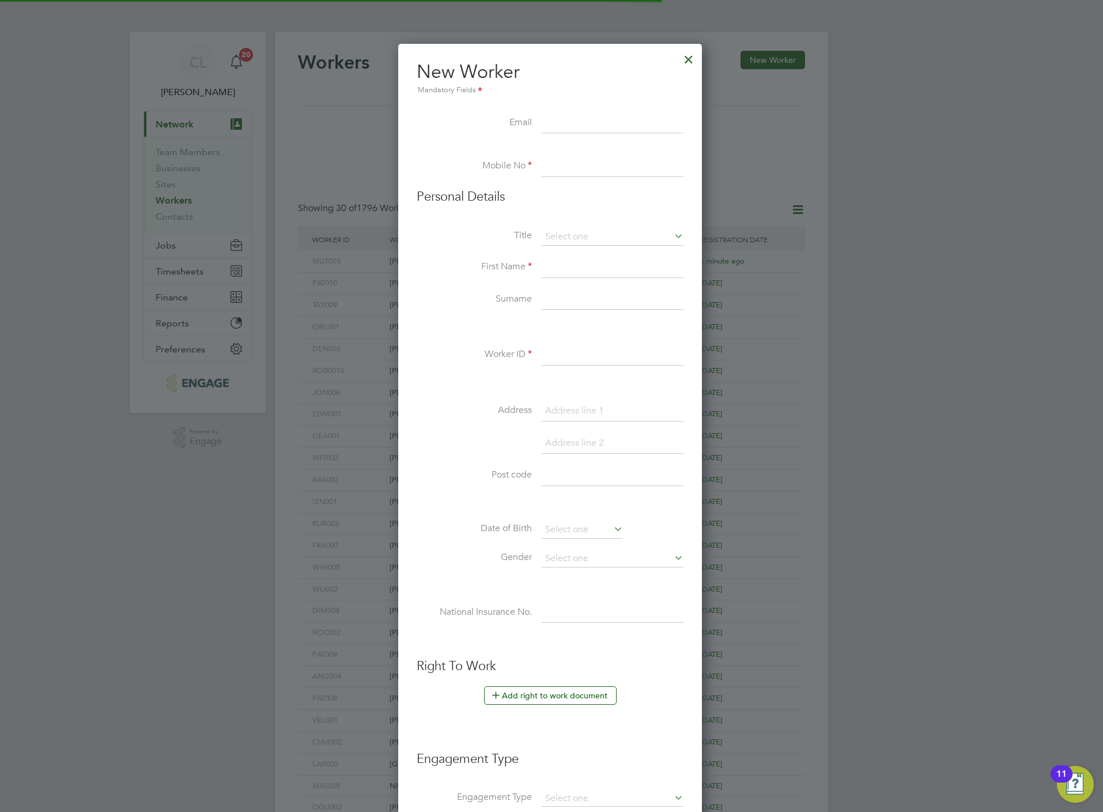
scroll to position [985, 307]
paste input "marlin.turner@outlook.com"
type input "marlin.turner@outlook.com"
click at [567, 163] on input at bounding box center [612, 166] width 142 height 21
paste input "07584629262"
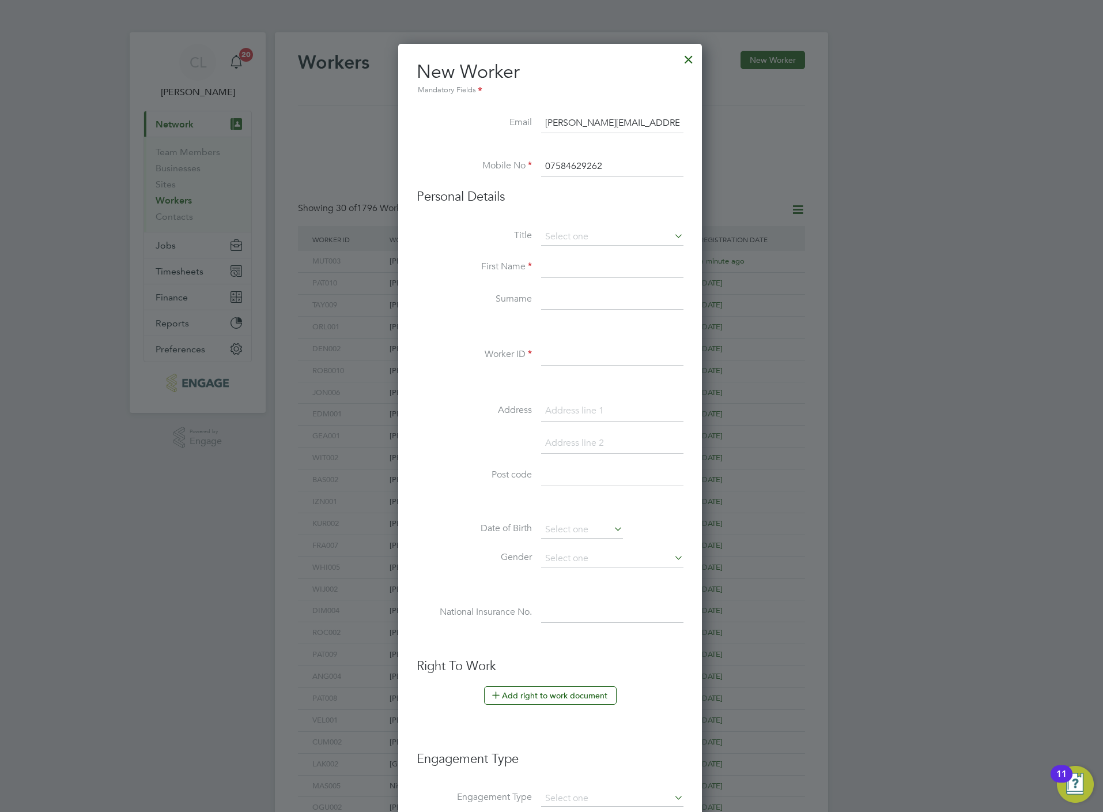
type input "07584629262"
click at [555, 227] on li "Personal Details" at bounding box center [550, 209] width 267 height 40
click at [564, 236] on input at bounding box center [612, 236] width 142 height 17
click at [566, 251] on li "Mr" at bounding box center [613, 253] width 144 height 15
type input "Mr"
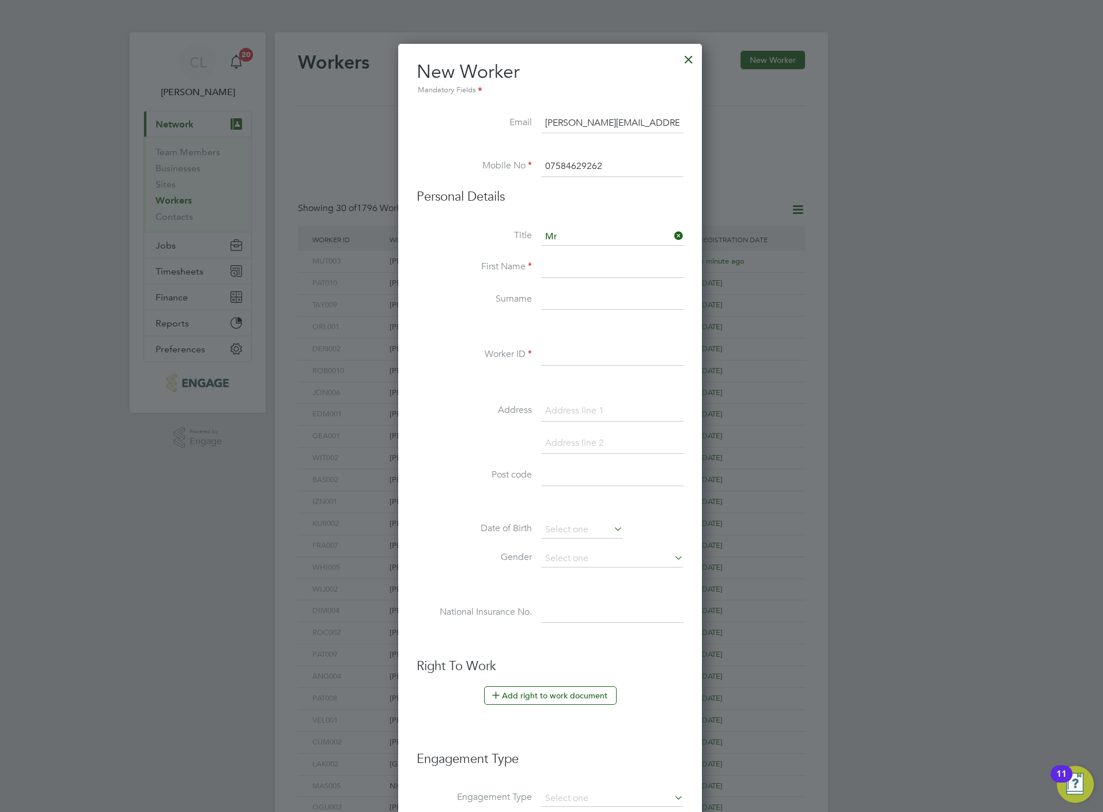
click at [569, 281] on li "First Name" at bounding box center [550, 273] width 267 height 32
click at [571, 272] on input at bounding box center [612, 267] width 142 height 21
paste input "Marlin Turner"
click at [585, 268] on input "Marlin Turner" at bounding box center [612, 267] width 142 height 21
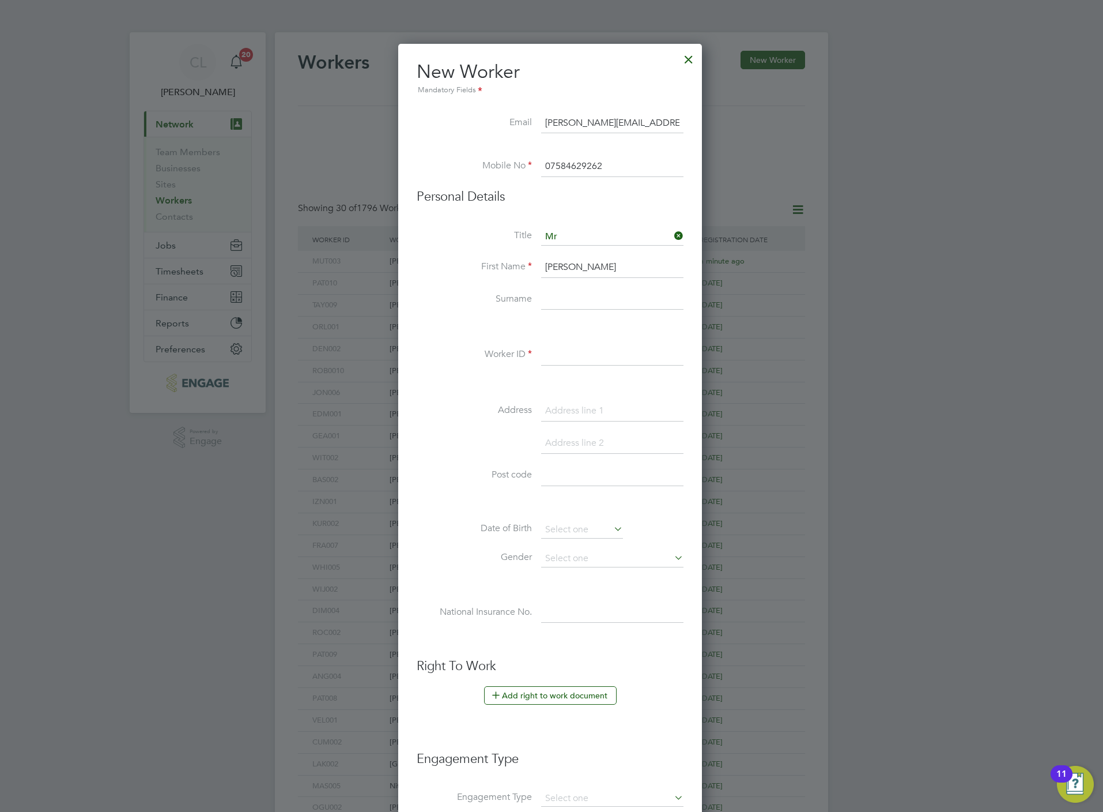
type input "Marlin"
paste input "Turner"
type input "Turner"
drag, startPoint x: 577, startPoint y: 359, endPoint x: 583, endPoint y: 358, distance: 6.4
click at [577, 359] on input at bounding box center [612, 355] width 142 height 21
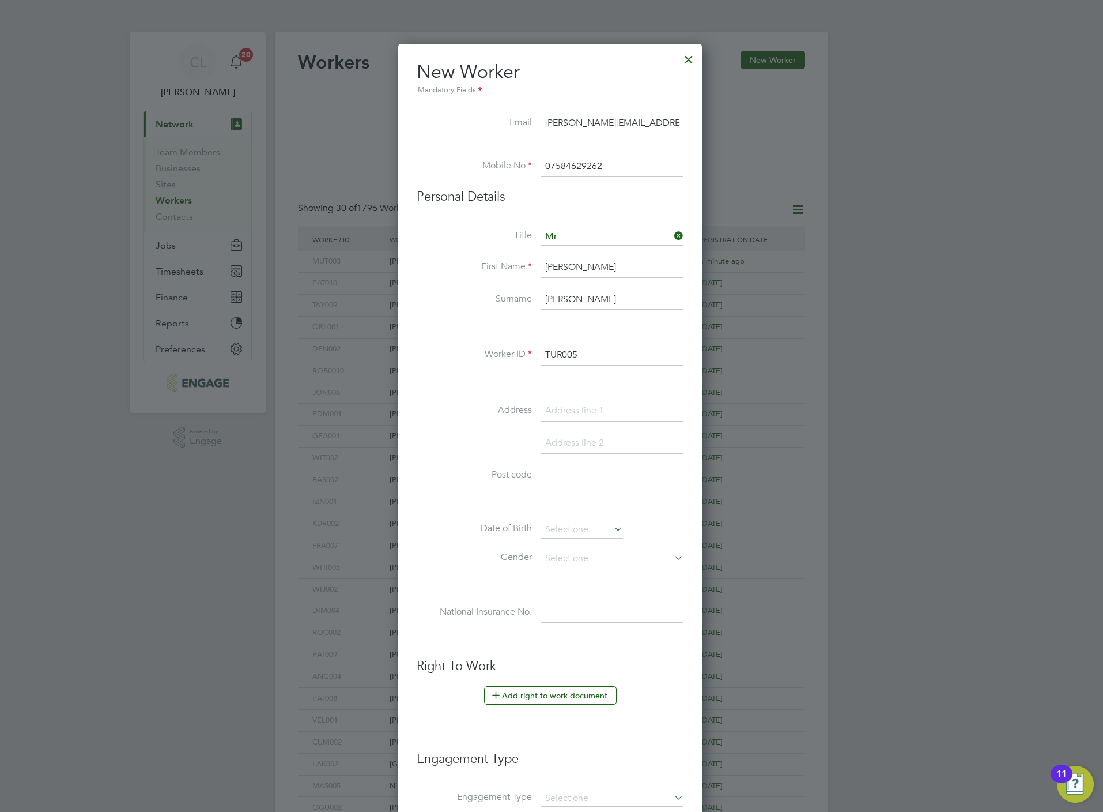
type input "TUR005"
click at [559, 685] on li "Right To Work Add right to work document Country and citizenship Country the wo…" at bounding box center [550, 693] width 267 height 70
click at [559, 687] on button "Add right to work document" at bounding box center [550, 695] width 133 height 18
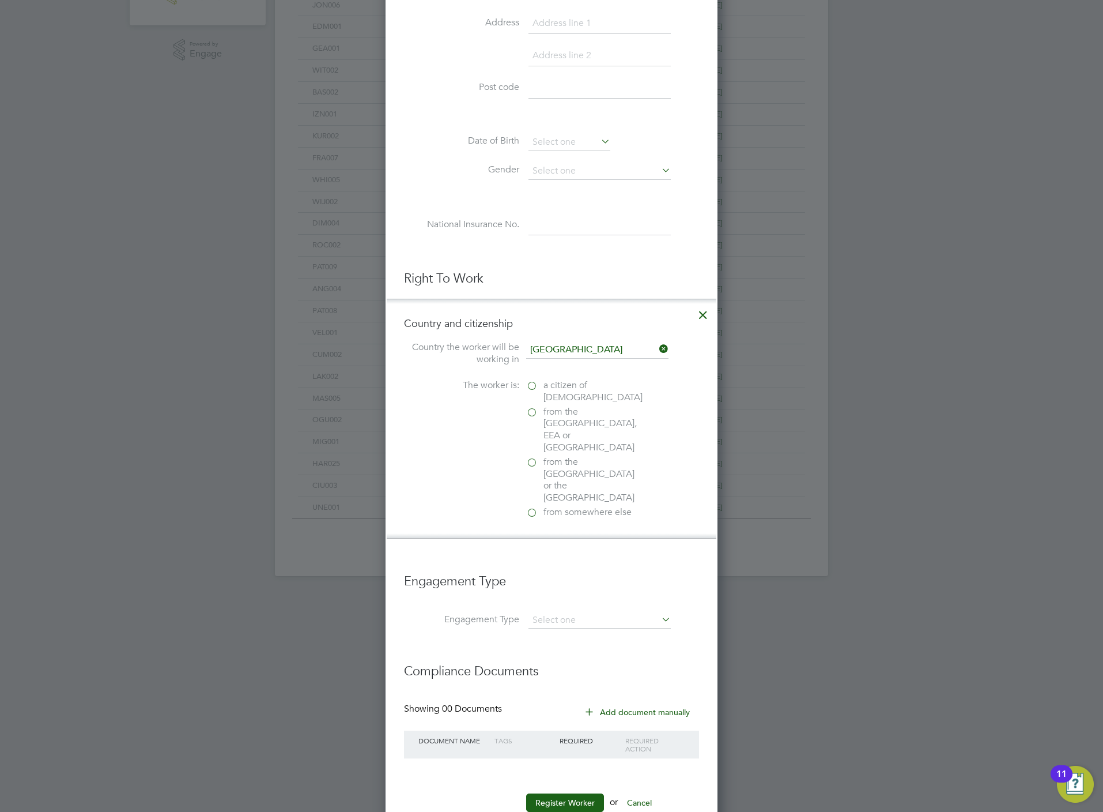
scroll to position [390, 0]
click at [573, 393] on span "a citizen of United Kingdom" at bounding box center [593, 389] width 99 height 24
click at [0, 0] on input "a citizen of United Kingdom" at bounding box center [0, 0] width 0 height 0
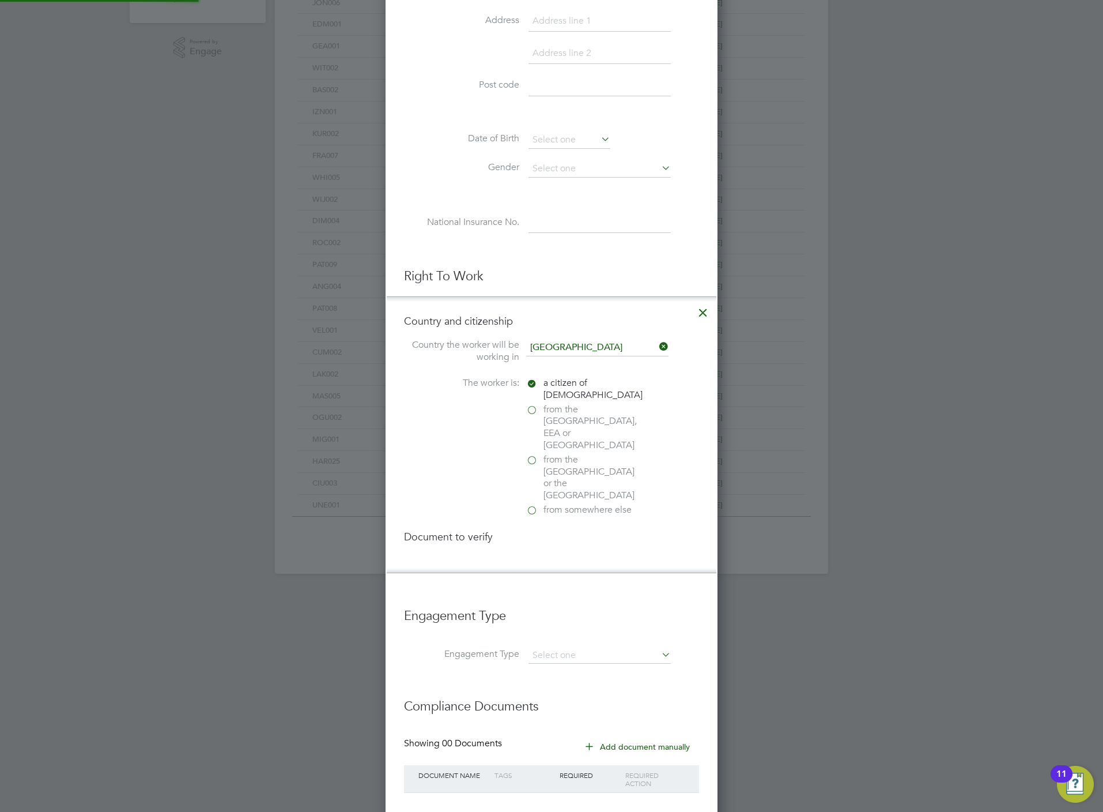
scroll to position [1222, 332]
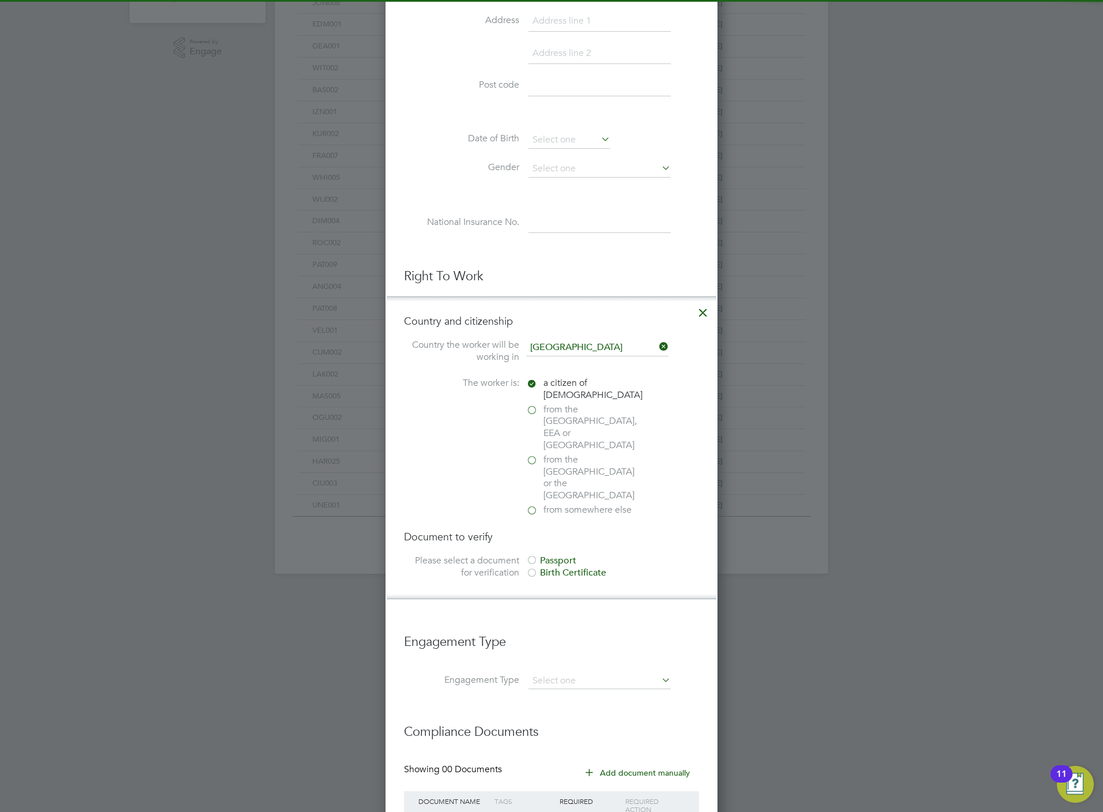
click at [572, 555] on div "Passport" at bounding box center [612, 561] width 173 height 12
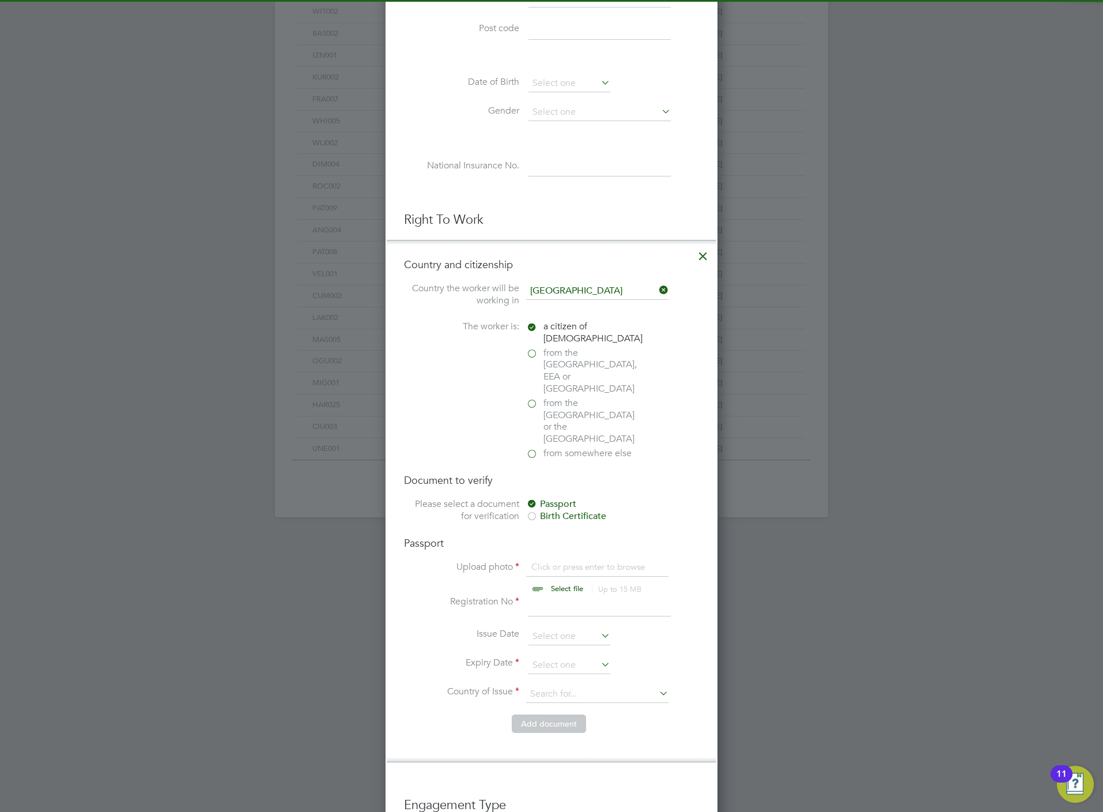
scroll to position [476, 0]
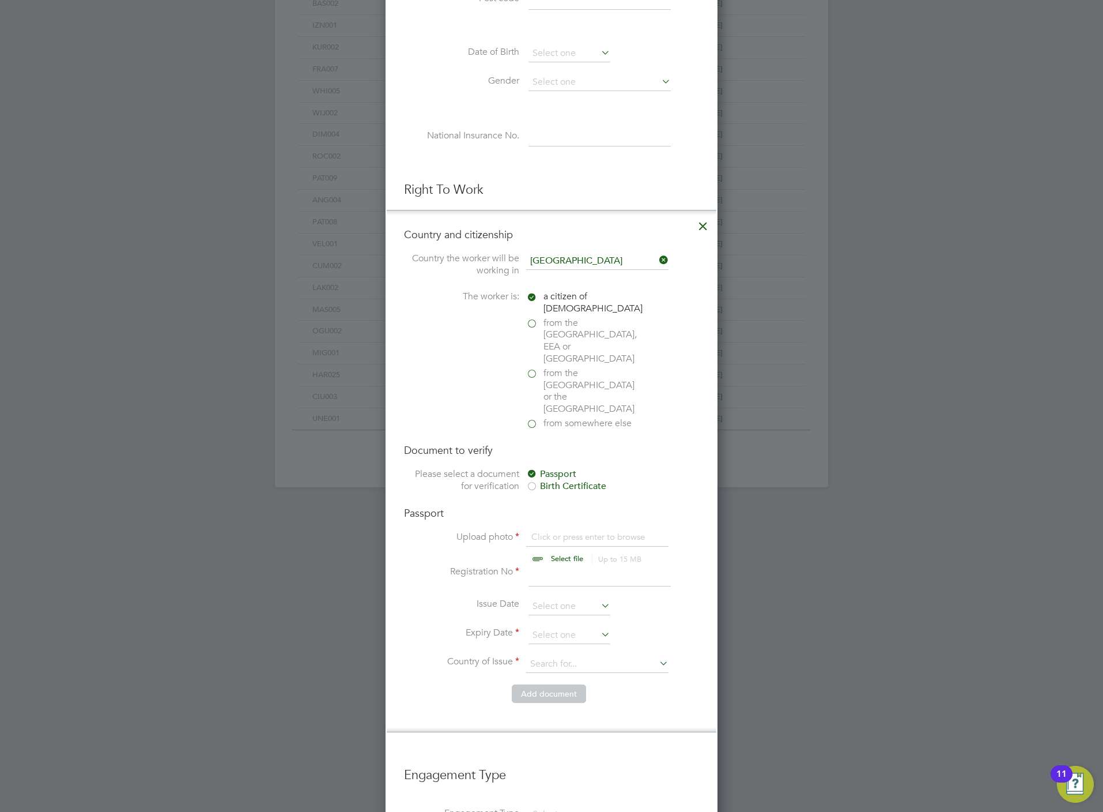
click at [572, 531] on input "file" at bounding box center [578, 548] width 181 height 35
type input "C:\fakepath\MARLIN BP.jpg"
click at [576, 566] on input at bounding box center [600, 576] width 142 height 21
type input "517000987"
click at [554, 627] on input at bounding box center [570, 635] width 82 height 17
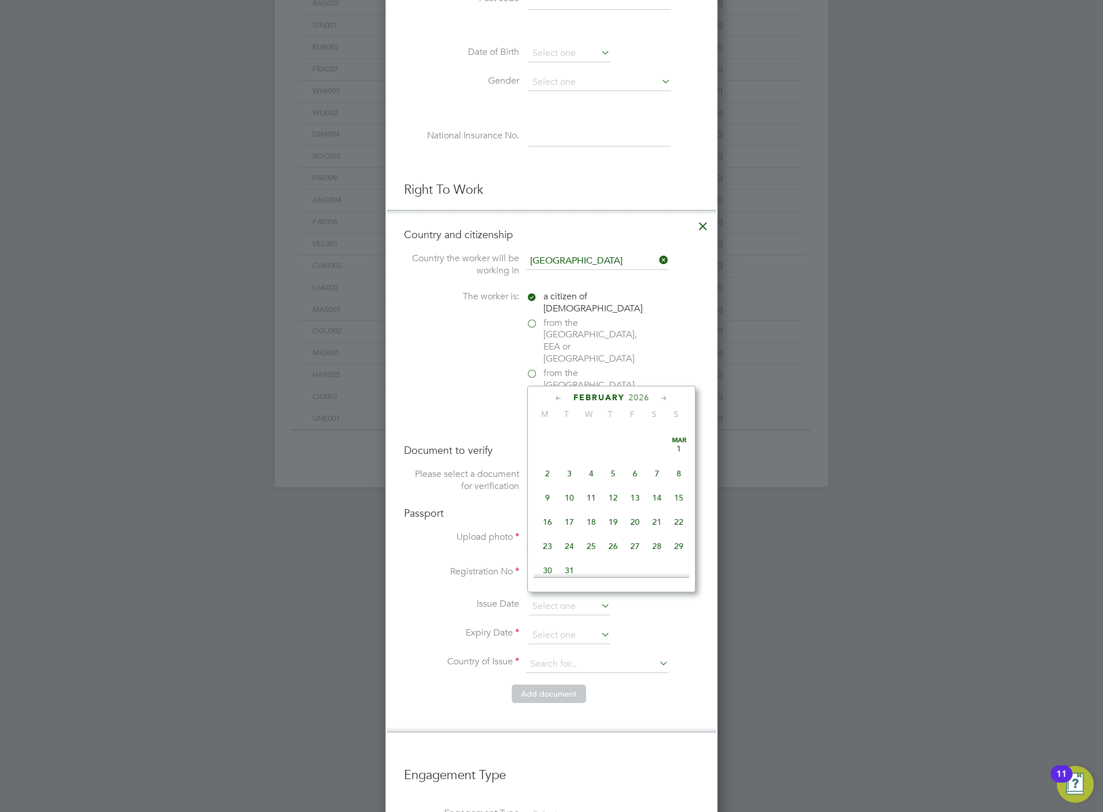
scroll to position [1255, 0]
click at [605, 526] on div "Mar 1 2 3 4 5 6 7 8 9 10 11 12 13 14 15 16 17 18 19 20 21 22 23 24 25 26 27 28 …" at bounding box center [619, 488] width 170 height 146
click at [619, 505] on span "19" at bounding box center [613, 499] width 22 height 22
type input "19 Mar 2026"
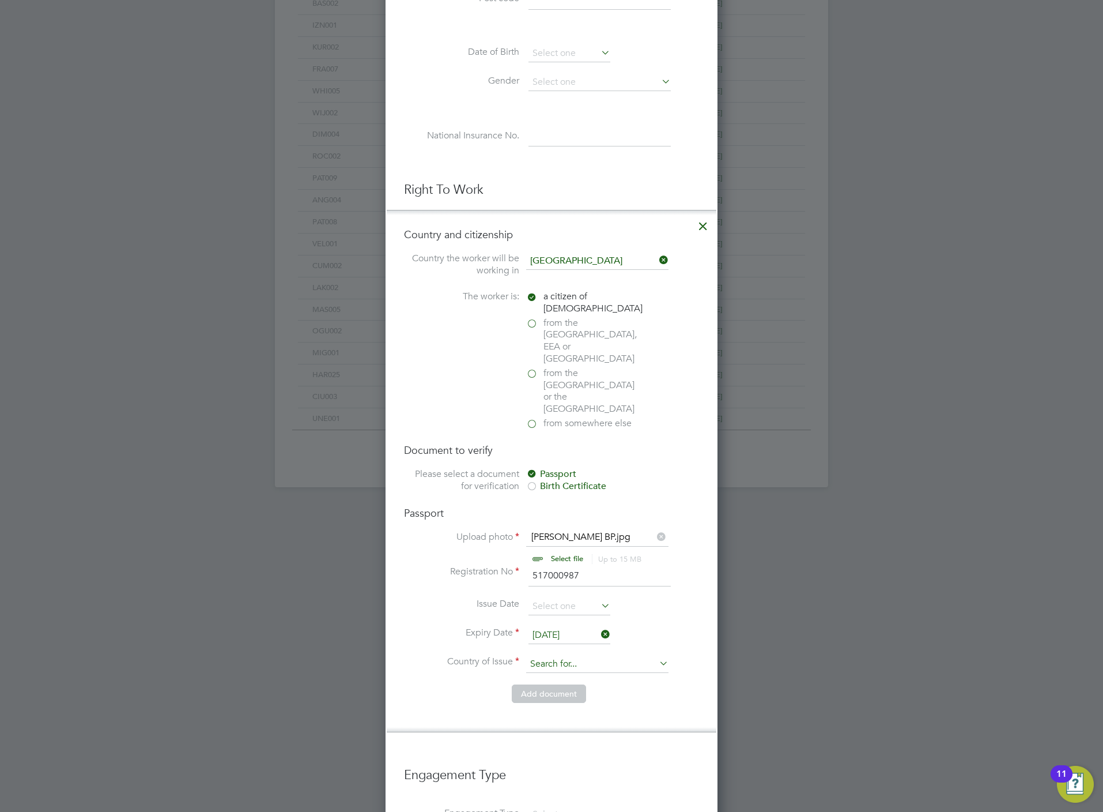
click at [595, 656] on input at bounding box center [597, 664] width 142 height 17
type input "c"
click at [606, 770] on li "Un ited Kingdom" at bounding box center [626, 772] width 201 height 16
type input "United Kingdom"
click at [537, 684] on button "Add document" at bounding box center [549, 693] width 74 height 18
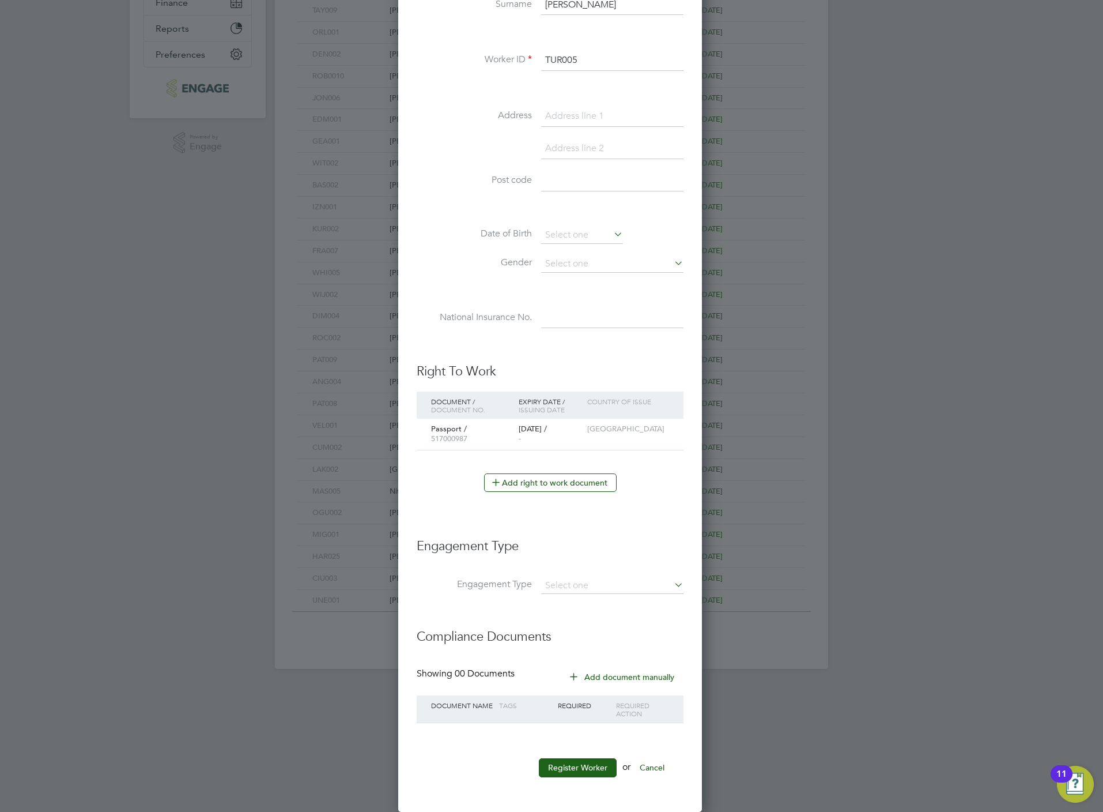
scroll to position [1068, 307]
click at [589, 583] on input at bounding box center [612, 586] width 142 height 16
click at [604, 651] on li "Umbrella" at bounding box center [613, 655] width 144 height 17
type input "Umbrella"
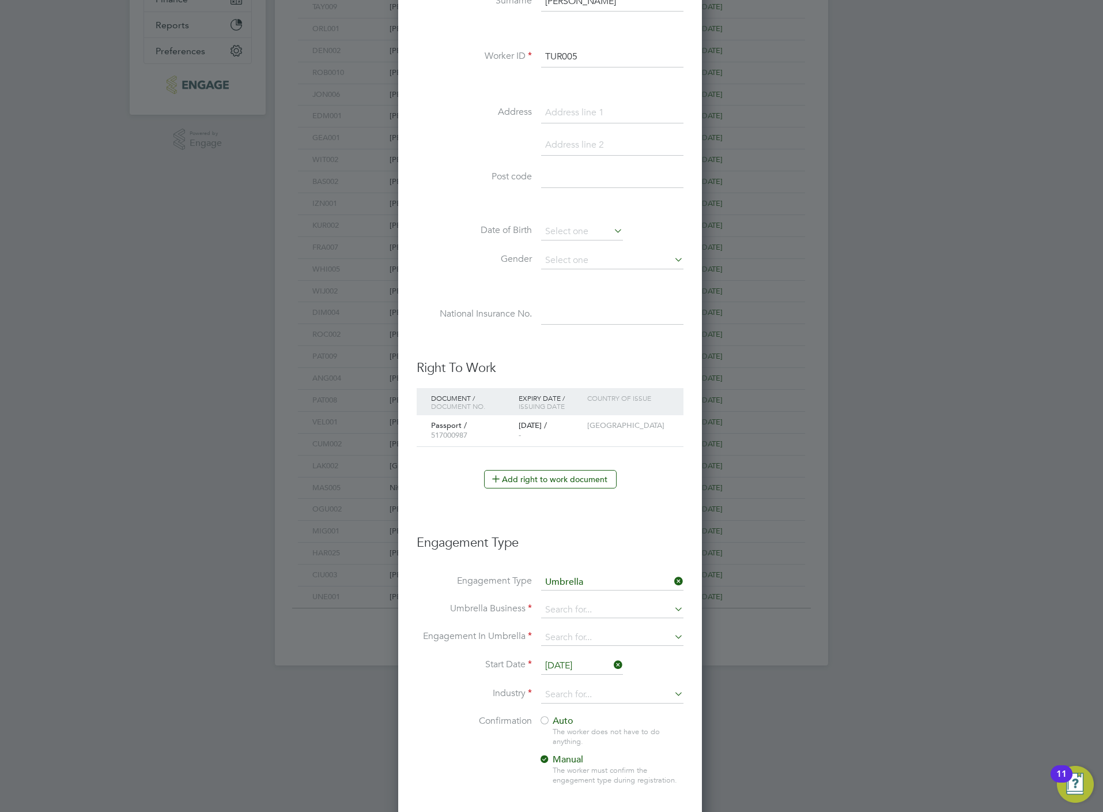
scroll to position [1280, 307]
click at [596, 617] on input at bounding box center [612, 610] width 142 height 16
drag, startPoint x: 587, startPoint y: 637, endPoint x: 581, endPoint y: 630, distance: 9.5
click at [581, 630] on li "One Payroll Solutions Limited" at bounding box center [613, 629] width 144 height 17
type input "One Payroll Solutions Limited"
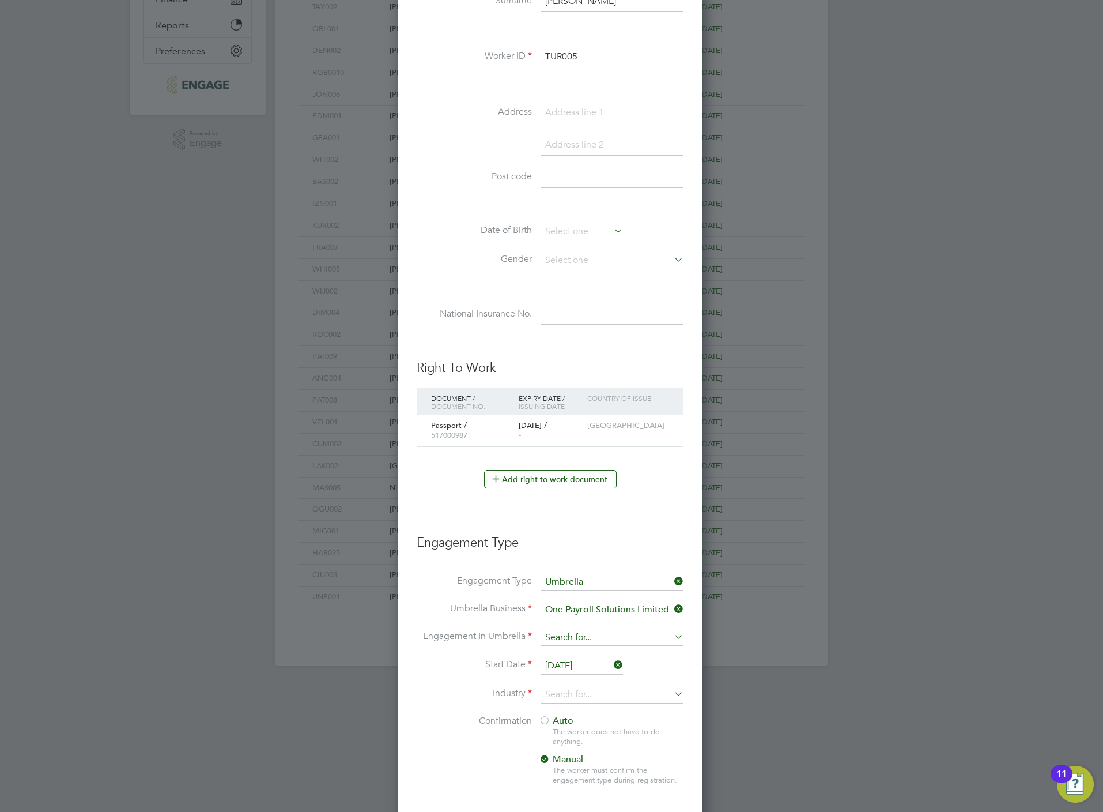
click at [581, 636] on input at bounding box center [612, 638] width 142 height 16
click at [586, 668] on li "CIS Self-employed" at bounding box center [613, 674] width 144 height 17
type input "CIS Self-employed"
click at [582, 671] on input "[DATE]" at bounding box center [582, 665] width 82 height 17
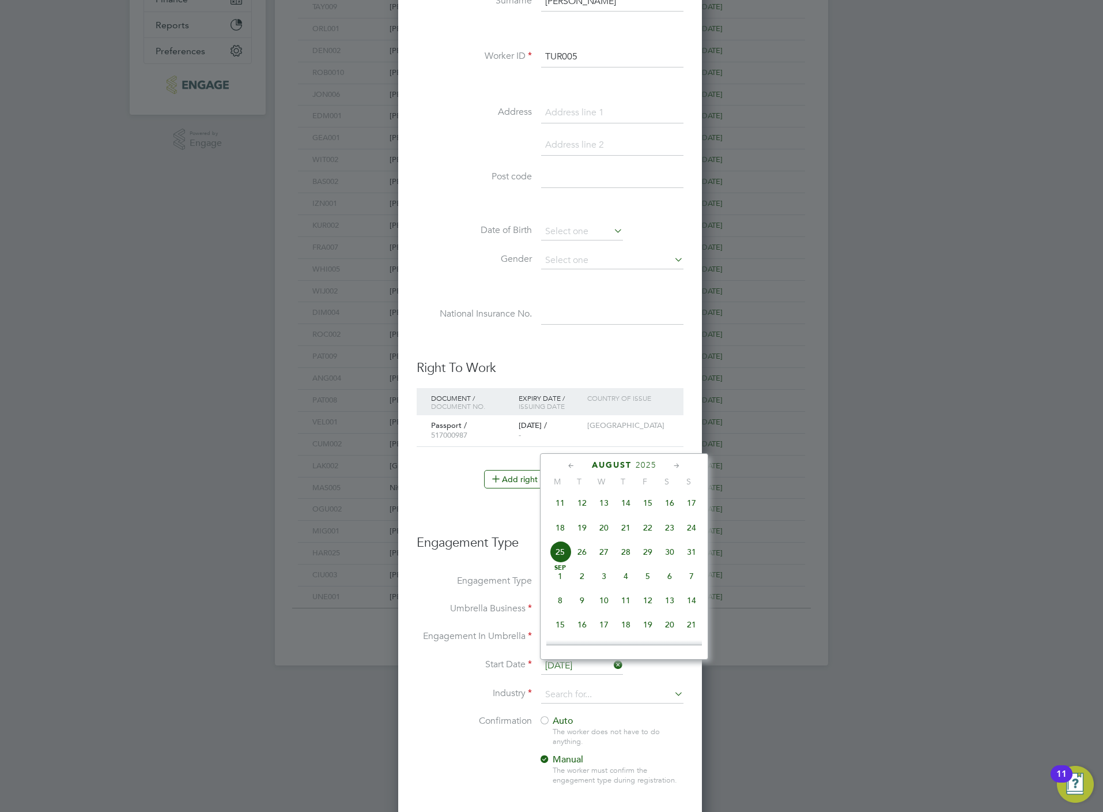
click at [568, 531] on span "18" at bounding box center [560, 528] width 22 height 22
type input "[DATE]"
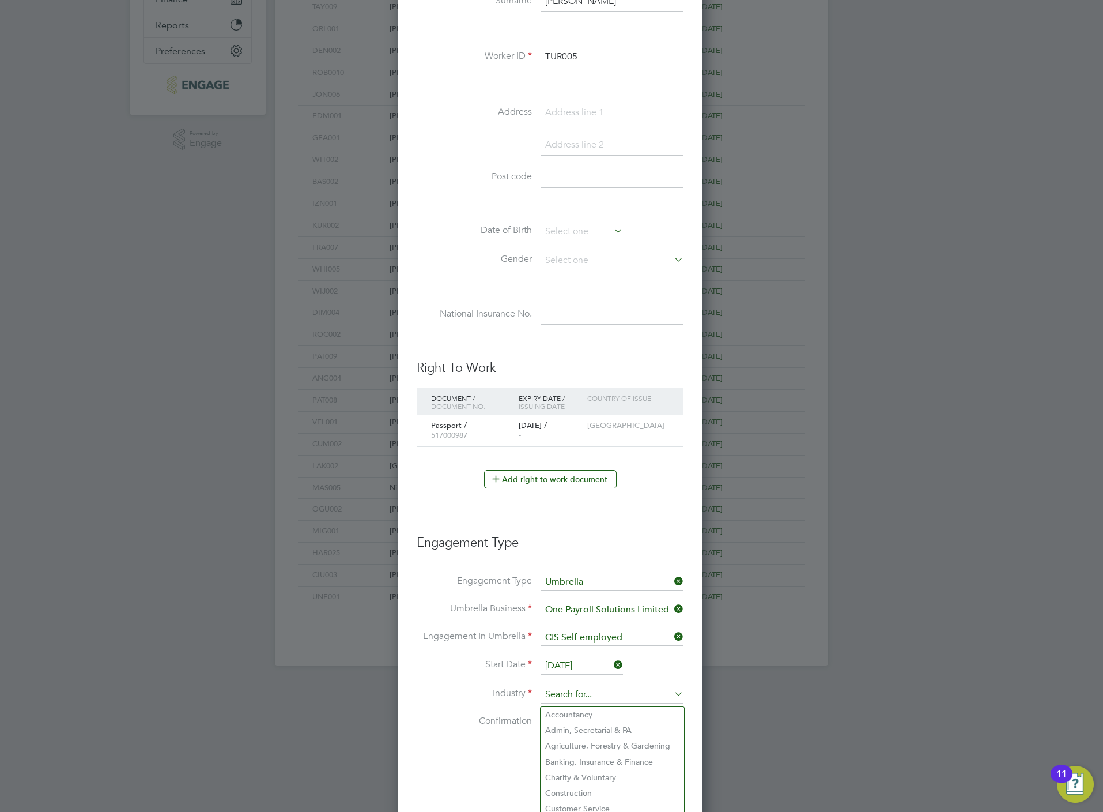
click at [597, 696] on input at bounding box center [612, 694] width 142 height 17
click at [590, 785] on li "Construction" at bounding box center [613, 793] width 144 height 16
type input "Construction"
click at [566, 725] on span "Auto" at bounding box center [556, 721] width 35 height 12
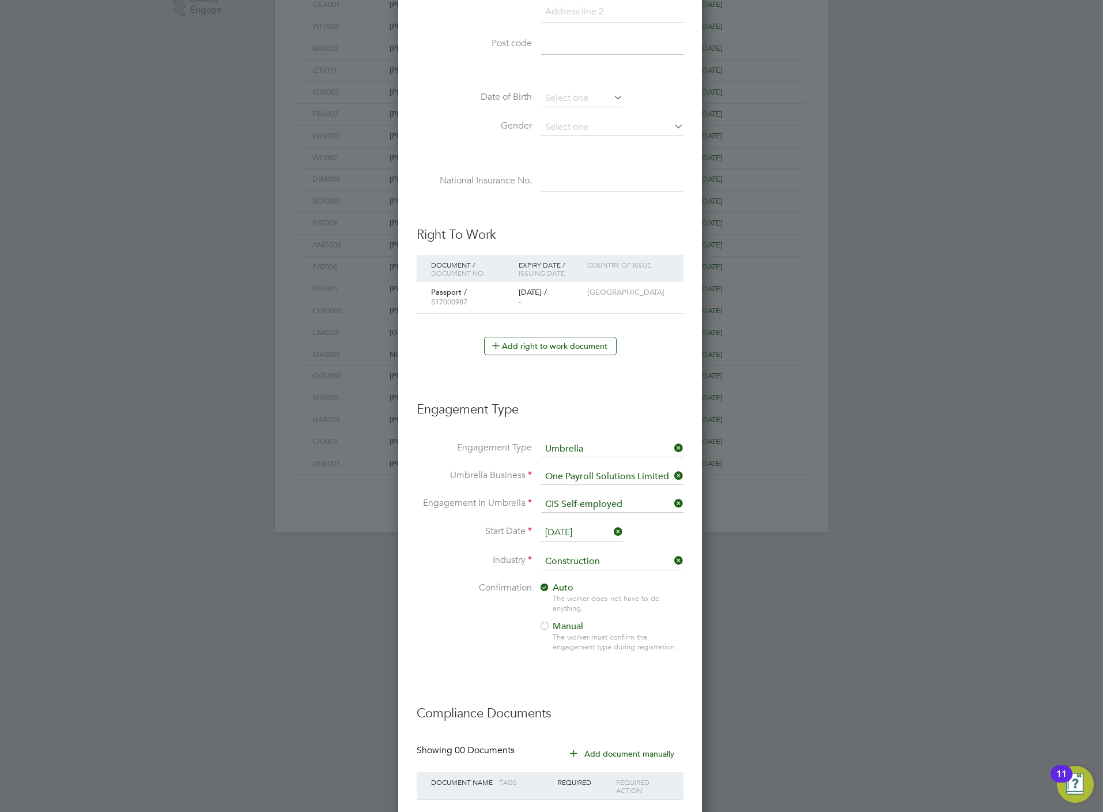
scroll to position [513, 0]
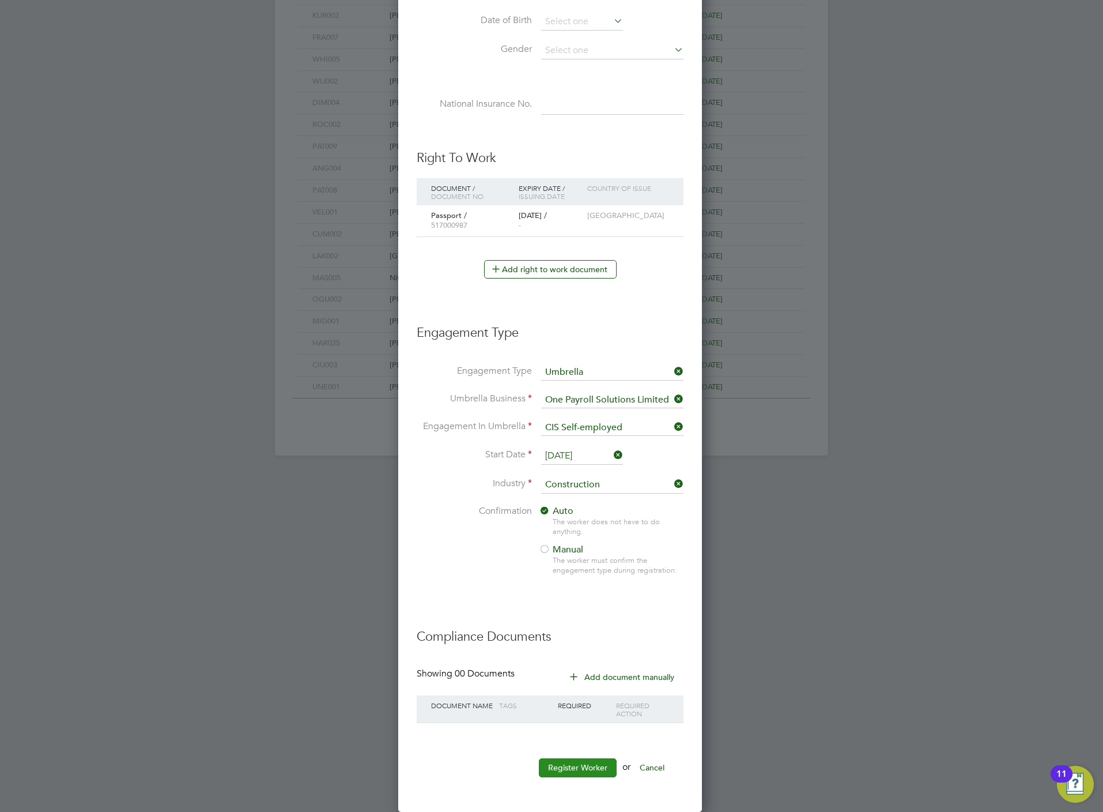
click at [562, 759] on button "Register Worker" at bounding box center [578, 767] width 78 height 18
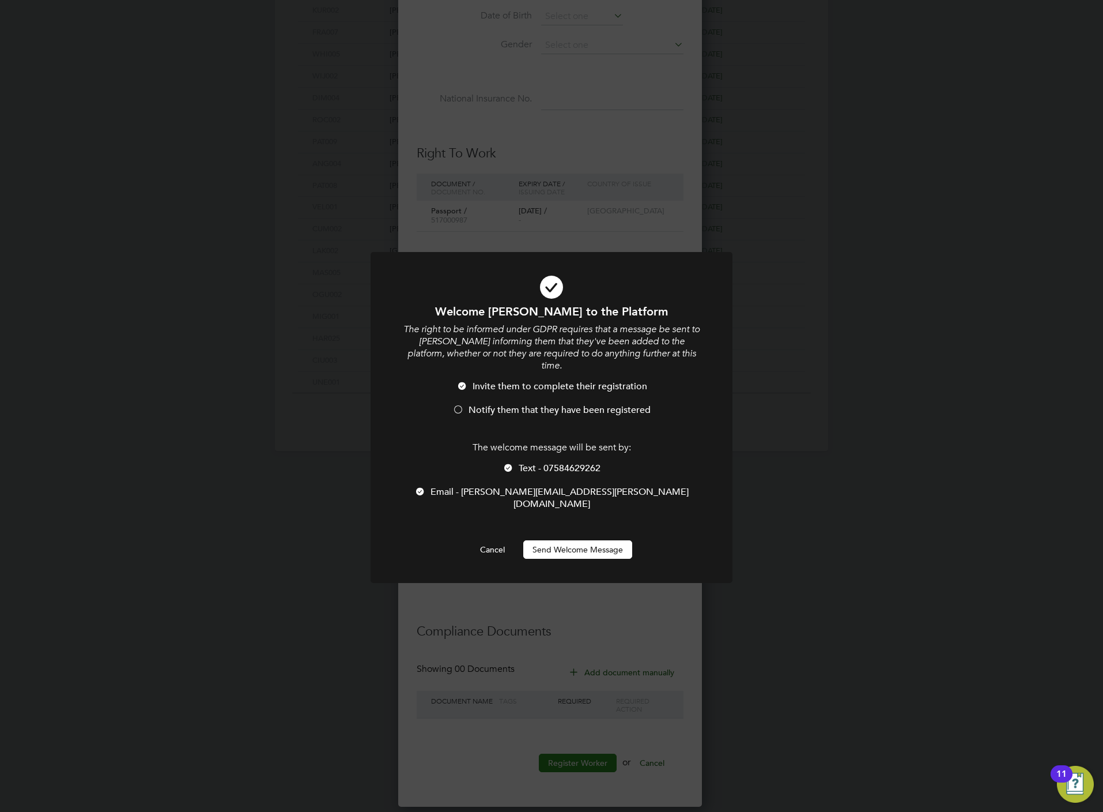
scroll to position [5, 5]
click at [526, 449] on div "The welcome message will be sent by: Text - 07584629262 Email - marlin.turner@o…" at bounding box center [552, 482] width 300 height 80
click at [529, 462] on span "Text - 07584629262" at bounding box center [560, 468] width 82 height 12
click at [532, 415] on li "Notify them that they have been registered" at bounding box center [552, 416] width 300 height 24
click at [533, 404] on span "Notify them that they have been registered" at bounding box center [560, 410] width 182 height 12
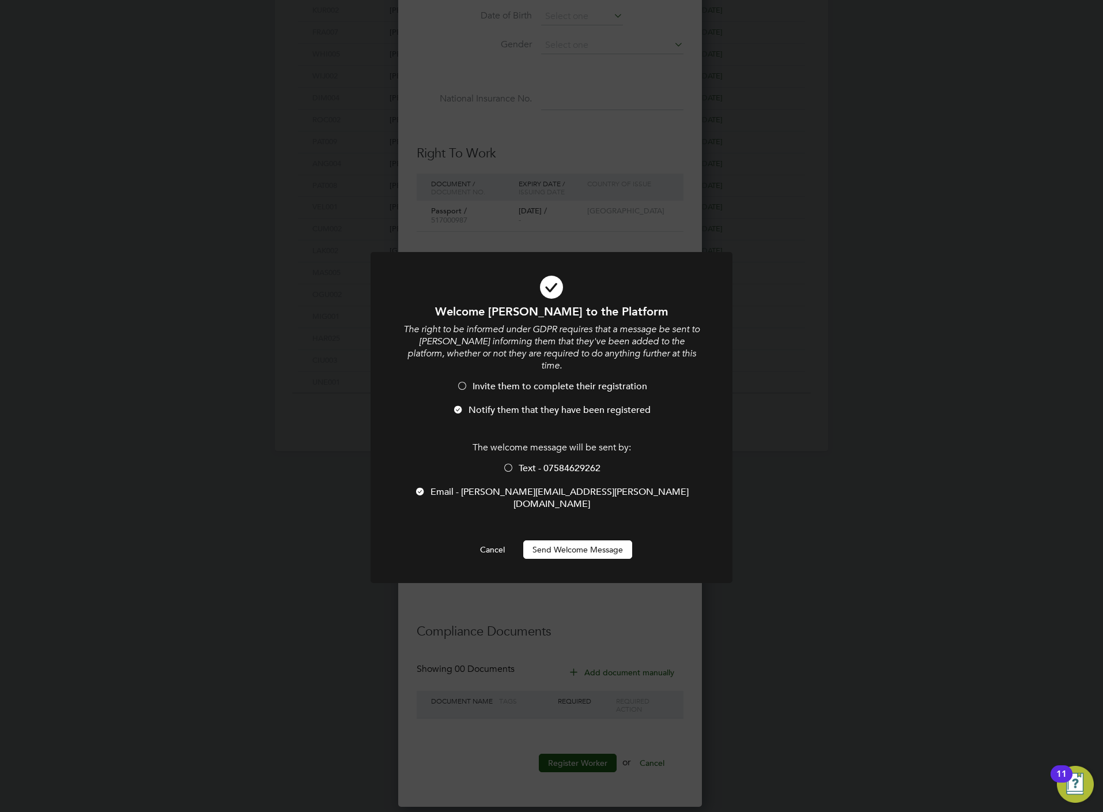
click at [580, 540] on button "Send Welcome Message" at bounding box center [577, 549] width 109 height 18
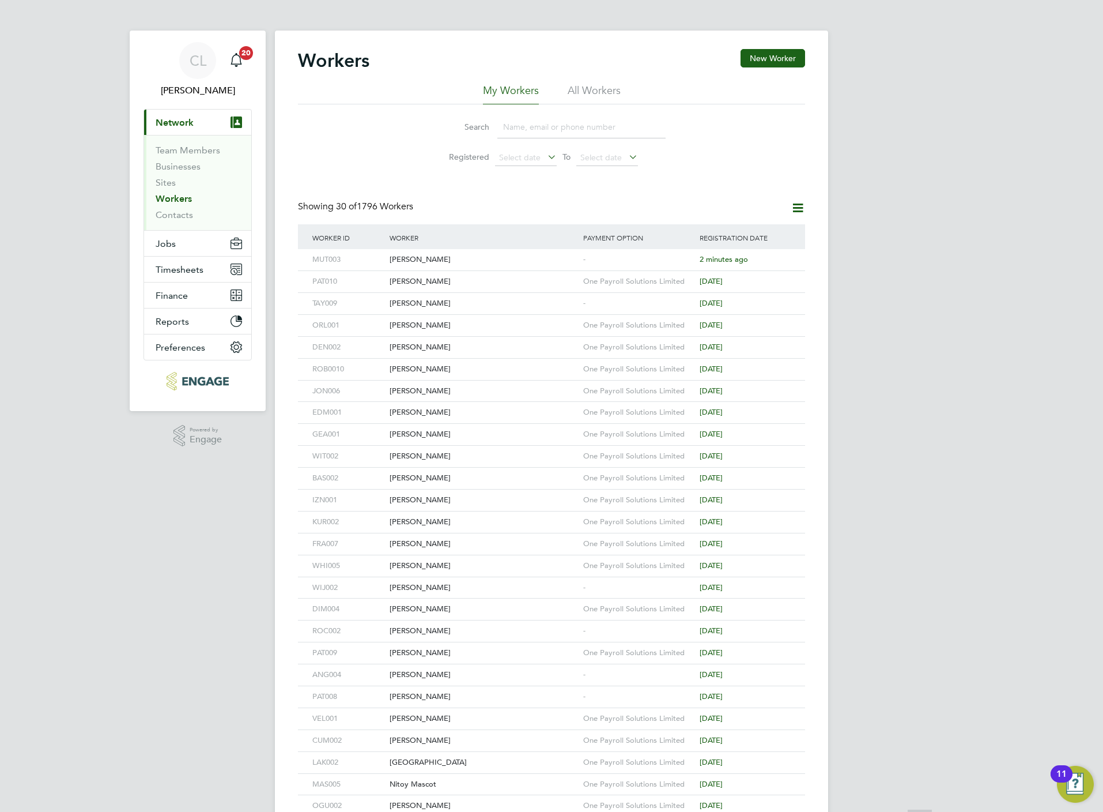
scroll to position [0, 0]
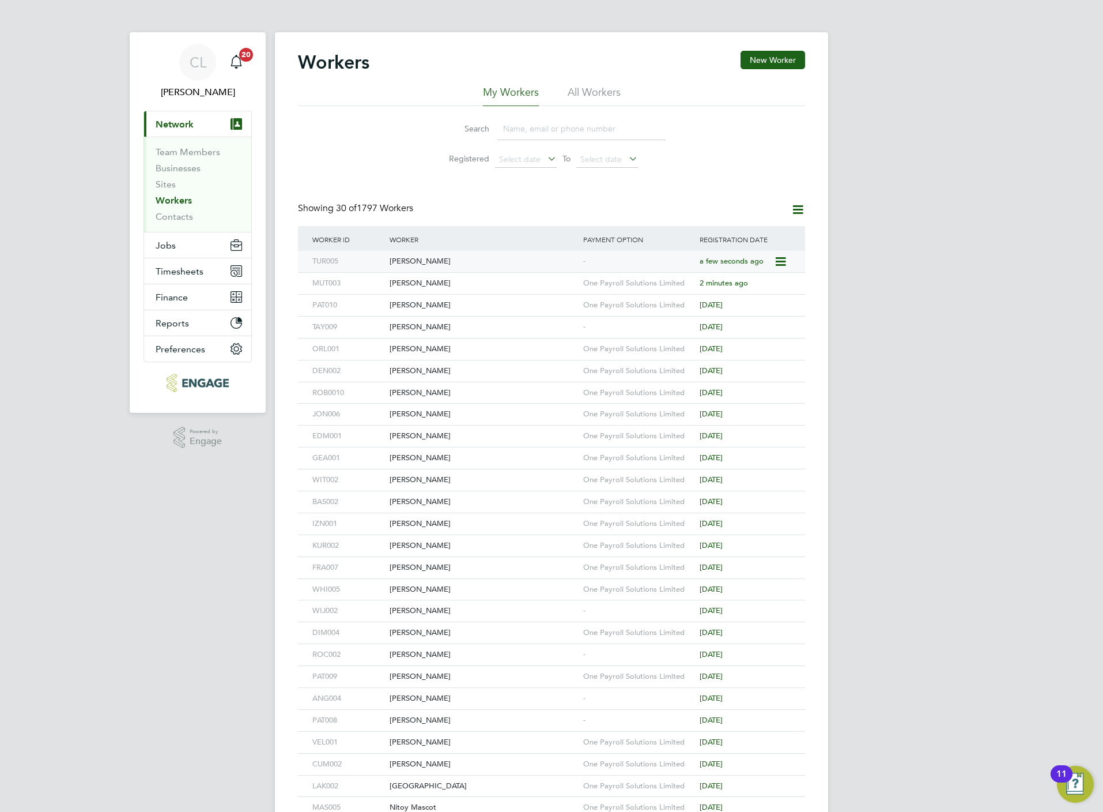
click at [391, 259] on div "Marlin Turner" at bounding box center [484, 261] width 194 height 21
click at [768, 65] on button "New Worker" at bounding box center [773, 60] width 65 height 18
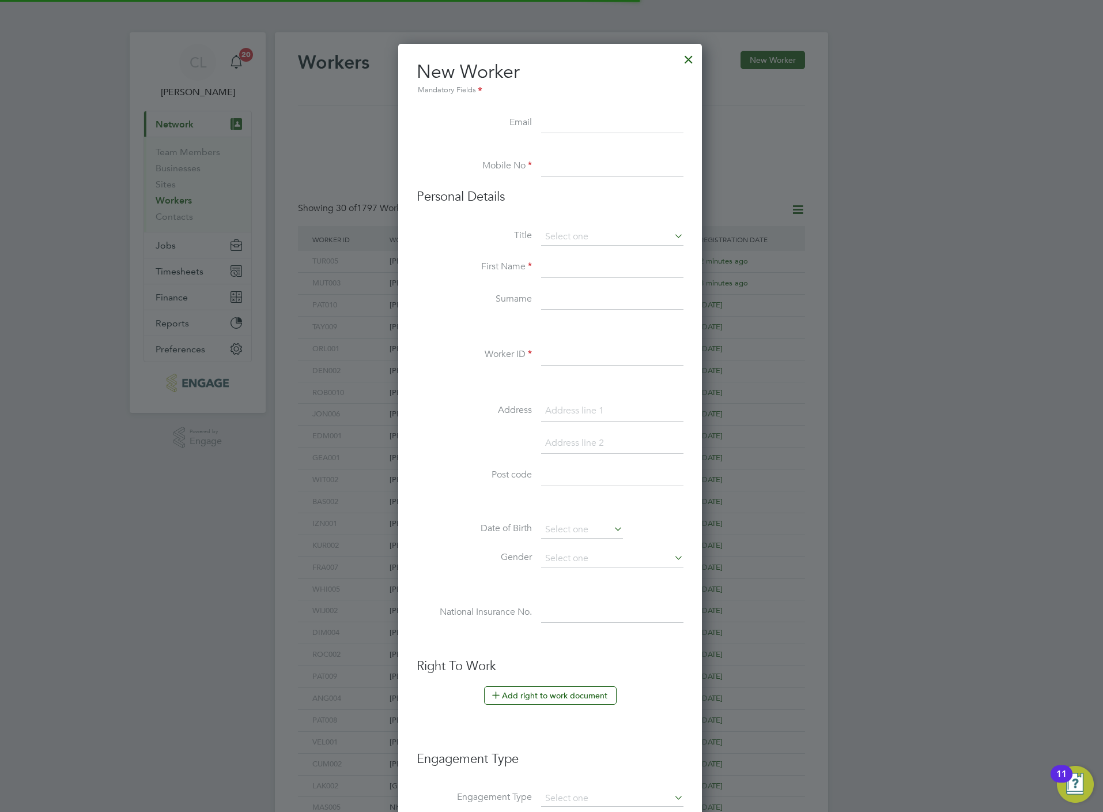
scroll to position [985, 307]
paste input "Telrobinson@aol.com"
type input "Telrobinson@aol.com"
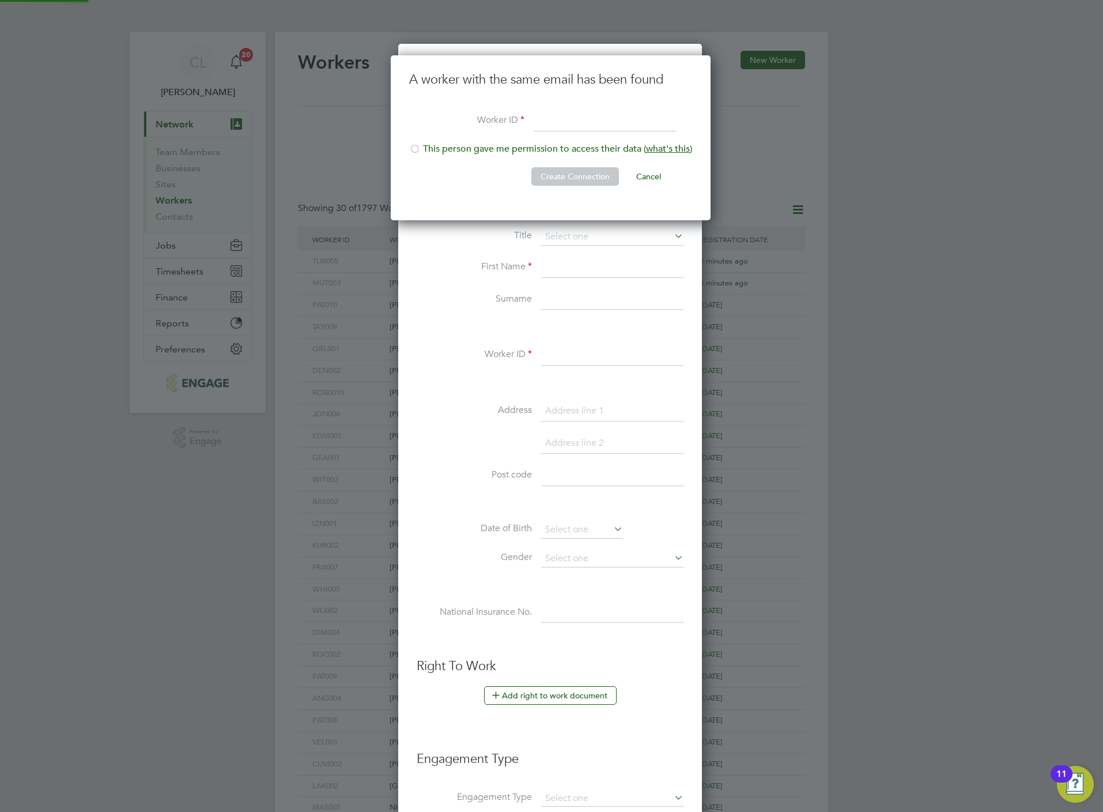
scroll to position [166, 322]
type input "r"
click at [514, 150] on li "This person gave me permission to access their data ( what's this )" at bounding box center [550, 155] width 283 height 24
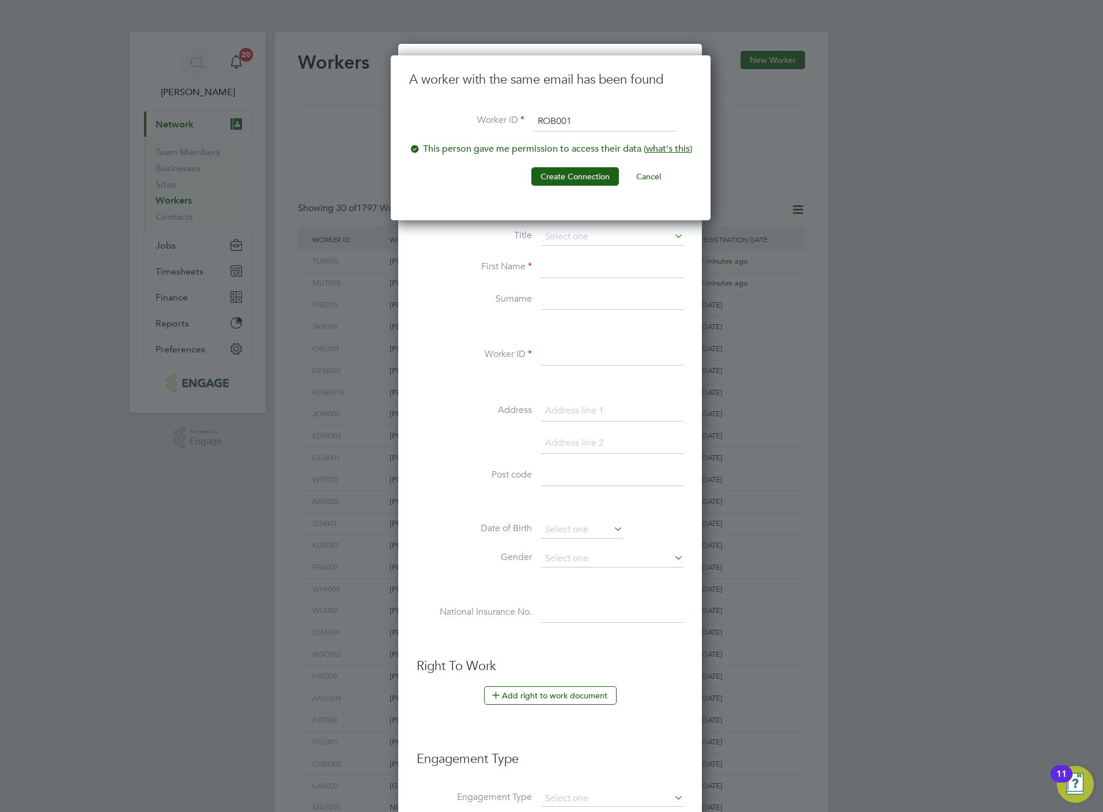
click at [609, 187] on li "Create Connection Cancel" at bounding box center [550, 182] width 283 height 30
click at [590, 180] on button "Create Connection" at bounding box center [576, 176] width 88 height 18
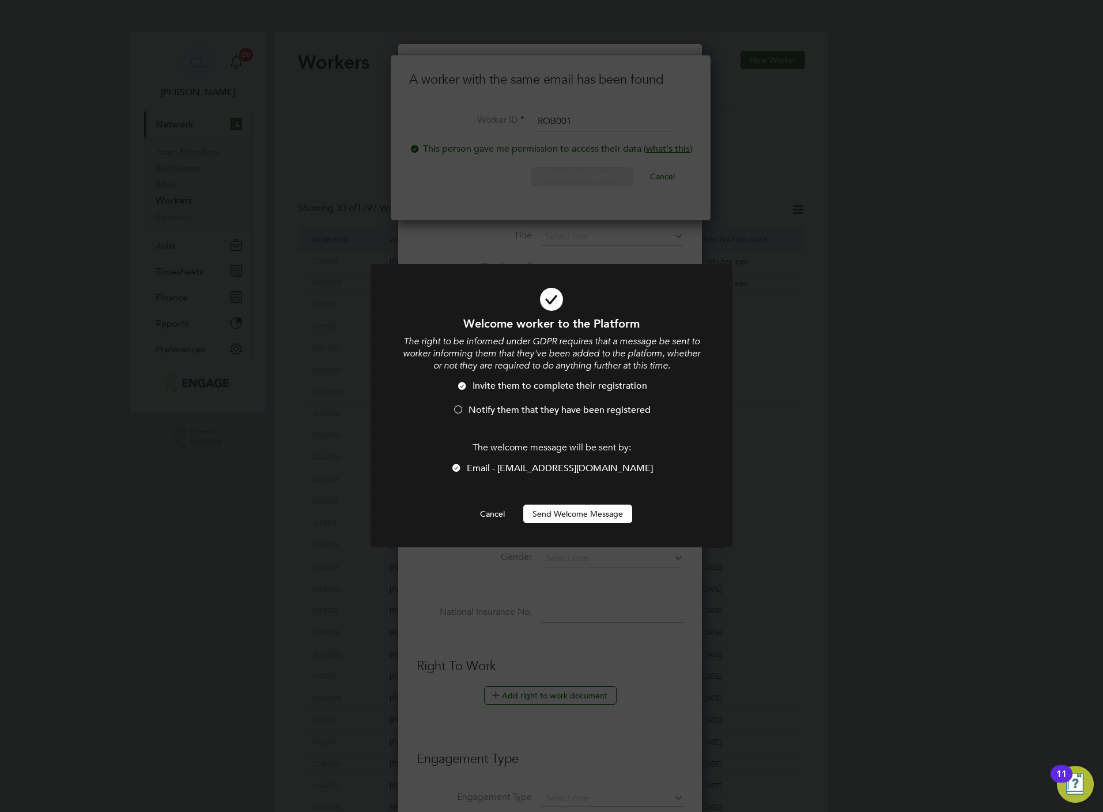
click at [568, 412] on span "Notify them that they have been registered" at bounding box center [560, 410] width 182 height 12
click at [576, 508] on button "Send Welcome Message" at bounding box center [577, 513] width 109 height 18
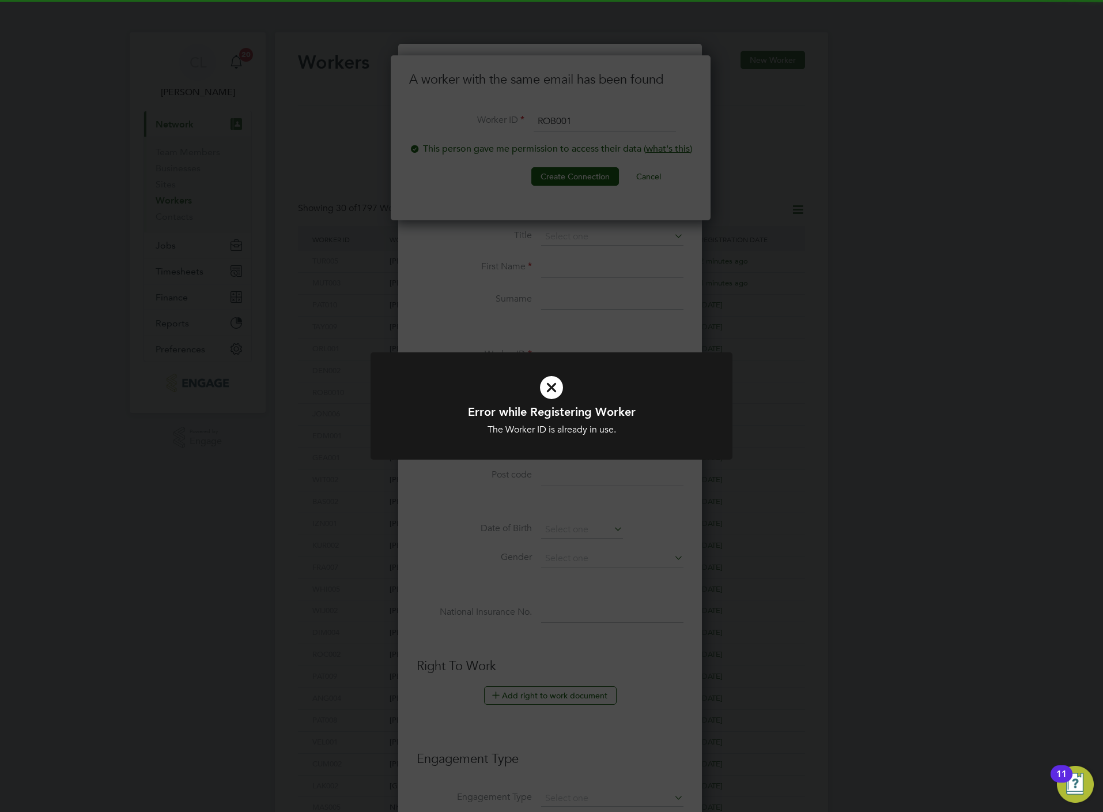
click at [521, 326] on div "Error while Registering Worker The Worker ID is already in use. Cancel Okay" at bounding box center [551, 406] width 1103 height 812
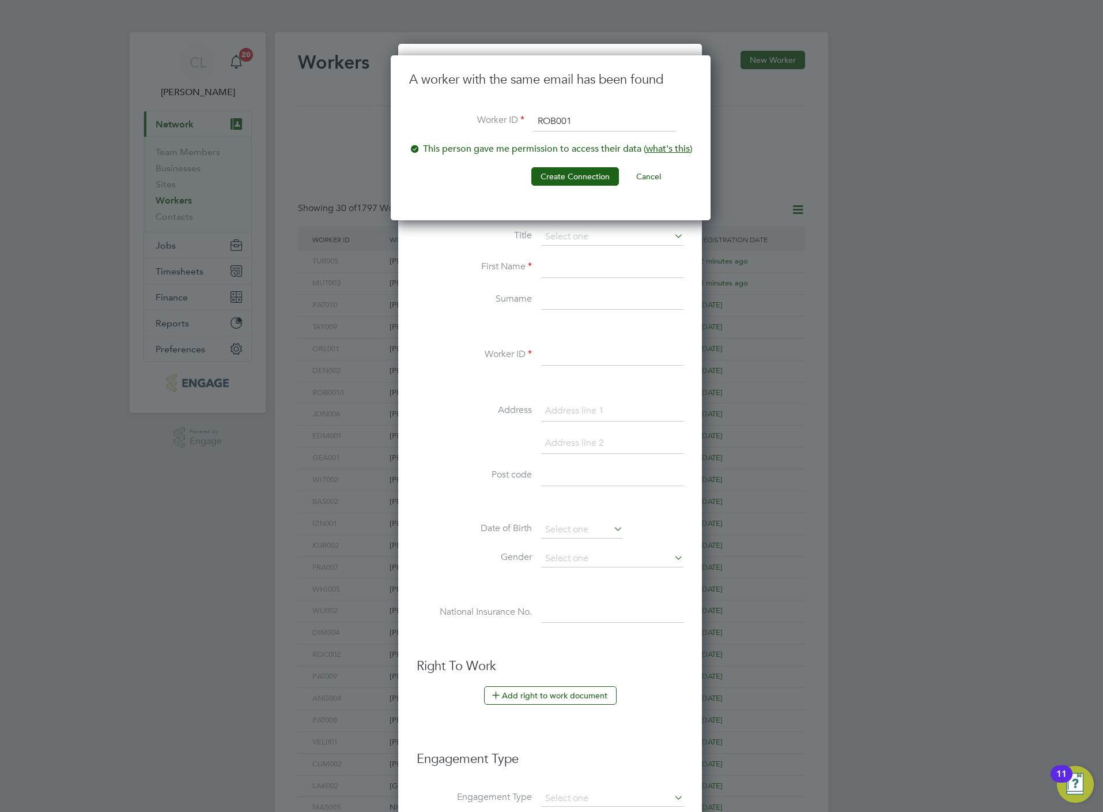
click at [597, 130] on input "ROB001" at bounding box center [605, 121] width 142 height 21
click at [567, 186] on button "Create Connection" at bounding box center [576, 176] width 88 height 18
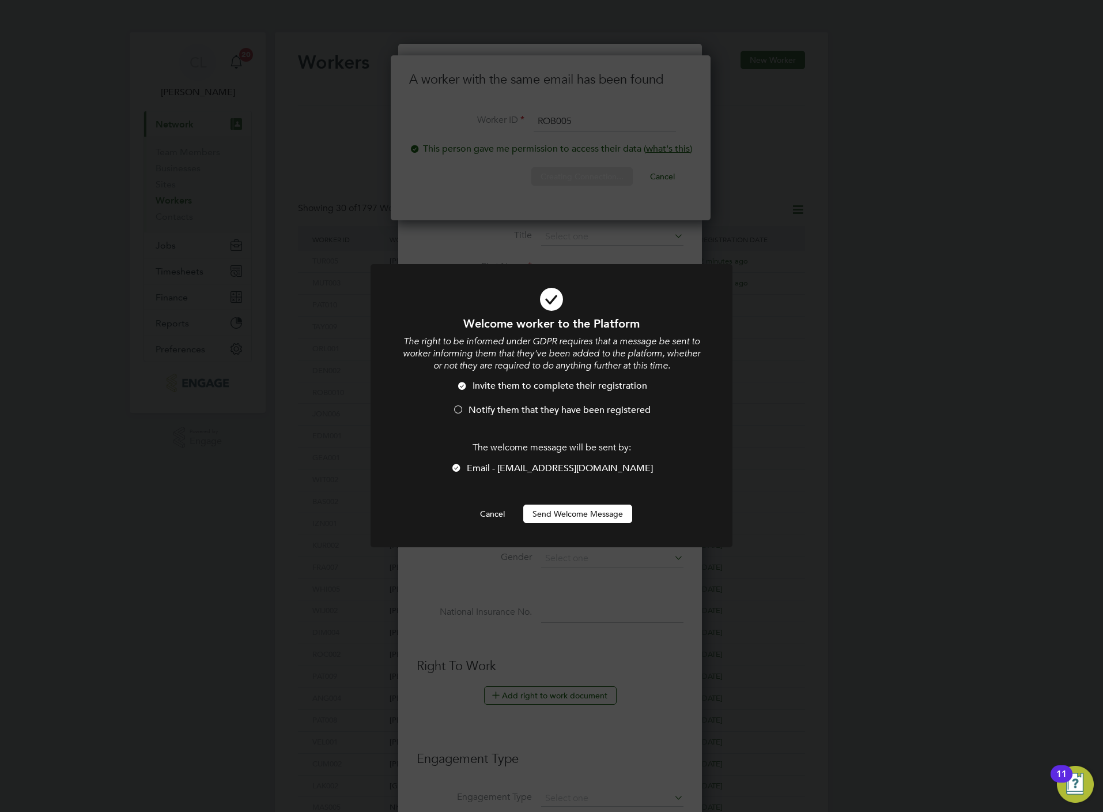
click at [499, 412] on span "Notify them that they have been registered" at bounding box center [560, 410] width 182 height 12
click at [537, 502] on div "Welcome worker to the Platform The right to be informed under GDPR requires tha…" at bounding box center [552, 419] width 300 height 207
click at [549, 514] on button "Send Welcome Message" at bounding box center [577, 513] width 109 height 18
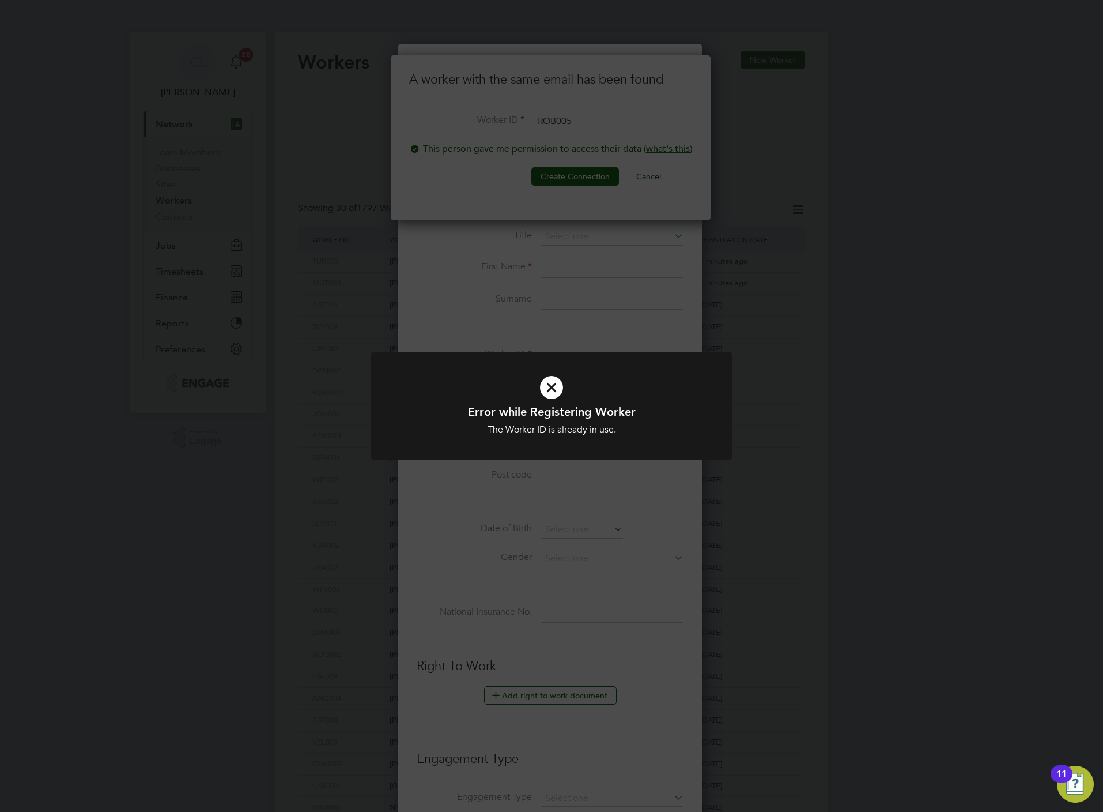
click at [587, 131] on div "Error while Registering Worker The Worker ID is already in use. Cancel Okay" at bounding box center [551, 406] width 1103 height 812
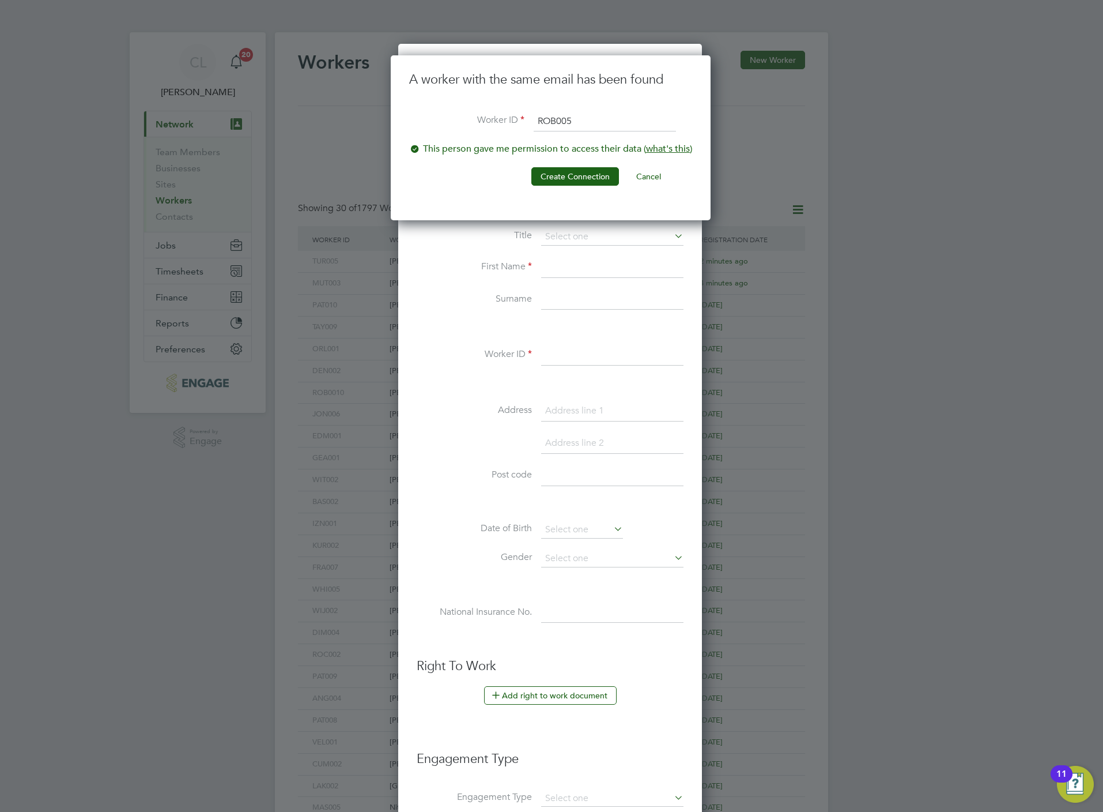
click at [587, 121] on input "ROB005" at bounding box center [605, 121] width 142 height 21
click at [593, 170] on button "Create Connection" at bounding box center [576, 176] width 88 height 18
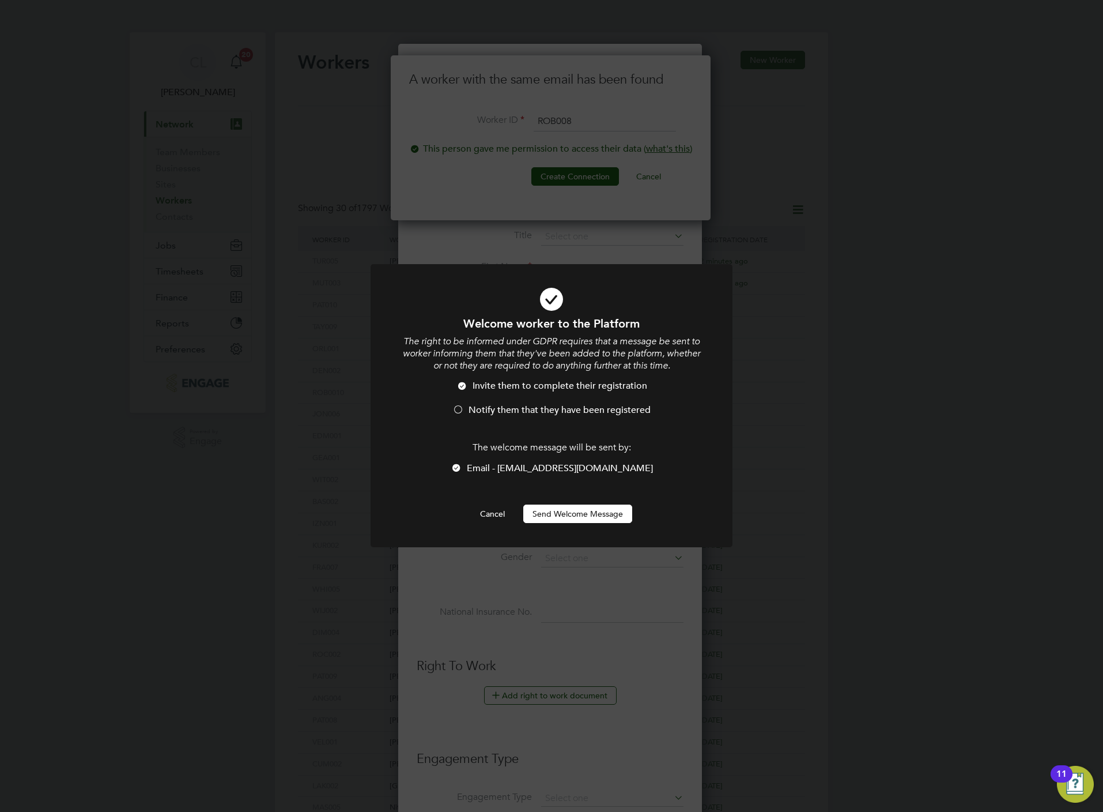
click at [555, 415] on span "Notify them that they have been registered" at bounding box center [560, 410] width 182 height 12
click at [559, 524] on div at bounding box center [552, 405] width 362 height 283
click at [559, 518] on button "Send Welcome Message" at bounding box center [577, 513] width 109 height 18
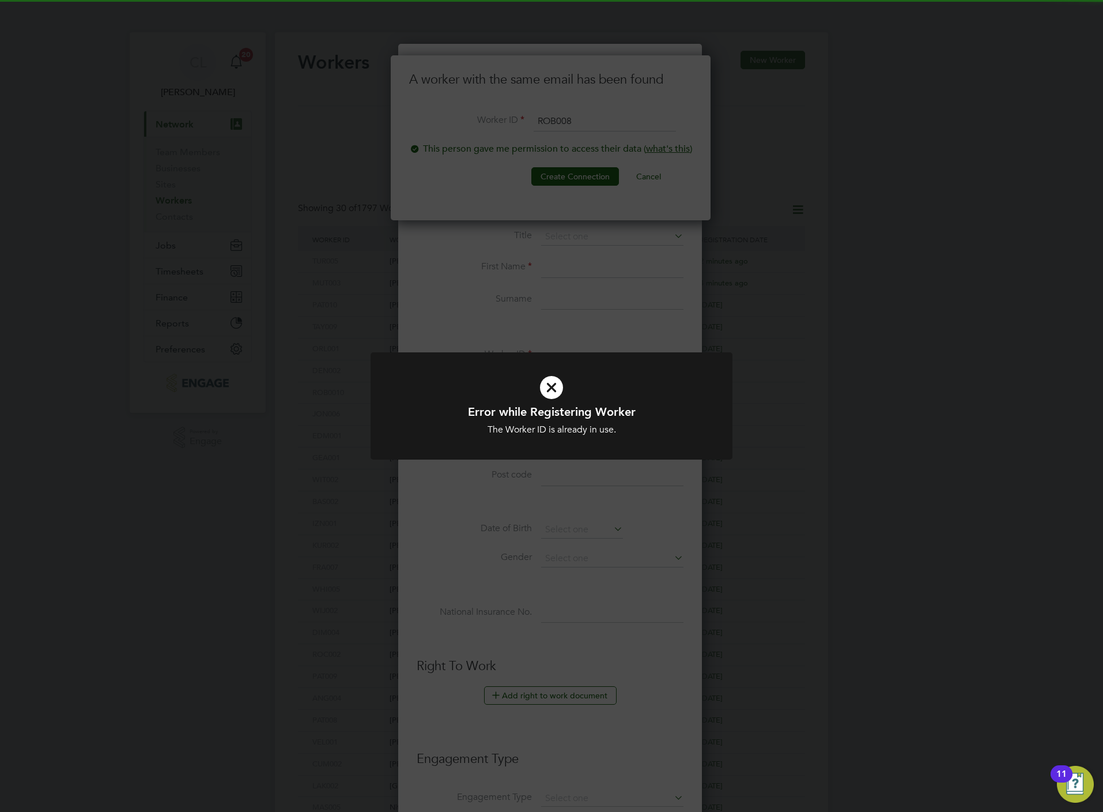
drag, startPoint x: 609, startPoint y: 301, endPoint x: 609, endPoint y: 258, distance: 42.7
click at [609, 301] on div "Error while Registering Worker The Worker ID is already in use. Cancel Okay" at bounding box center [551, 406] width 1103 height 812
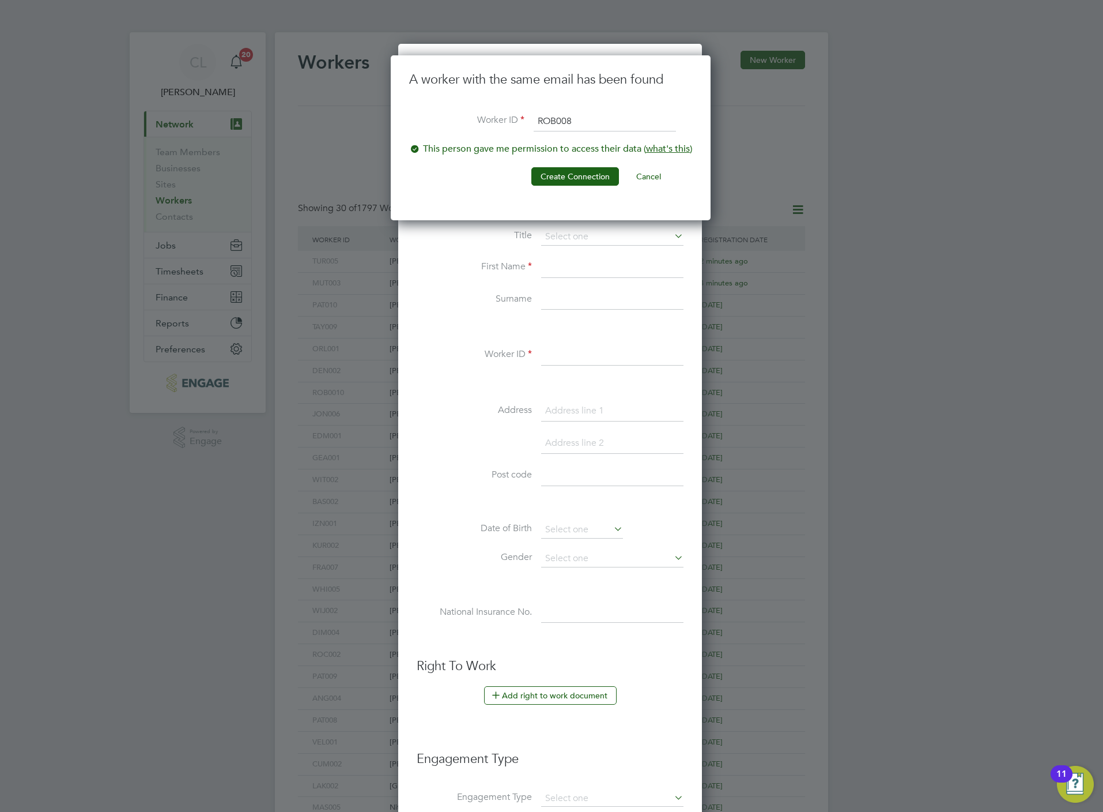
click at [601, 115] on input "ROB008" at bounding box center [605, 121] width 142 height 21
click at [581, 183] on button "Create Connection" at bounding box center [576, 176] width 88 height 18
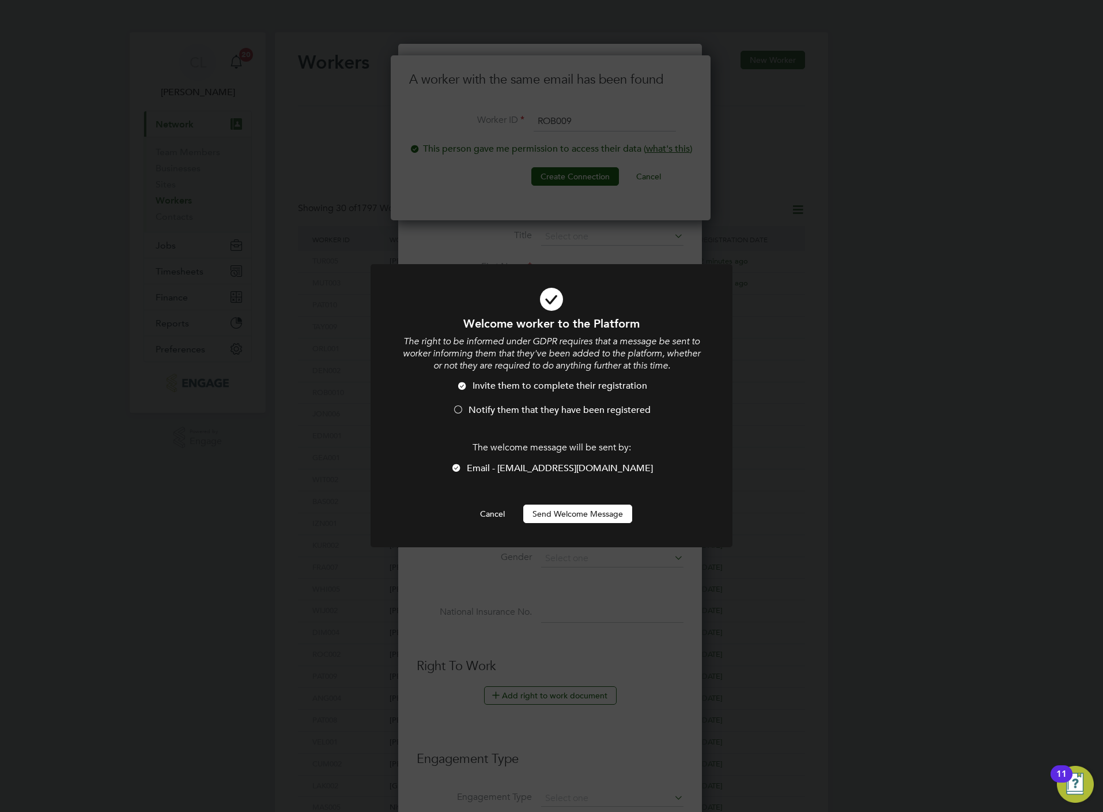
click at [506, 414] on span "Notify them that they have been registered" at bounding box center [560, 410] width 182 height 12
click at [567, 515] on button "Send Welcome Message" at bounding box center [577, 513] width 109 height 18
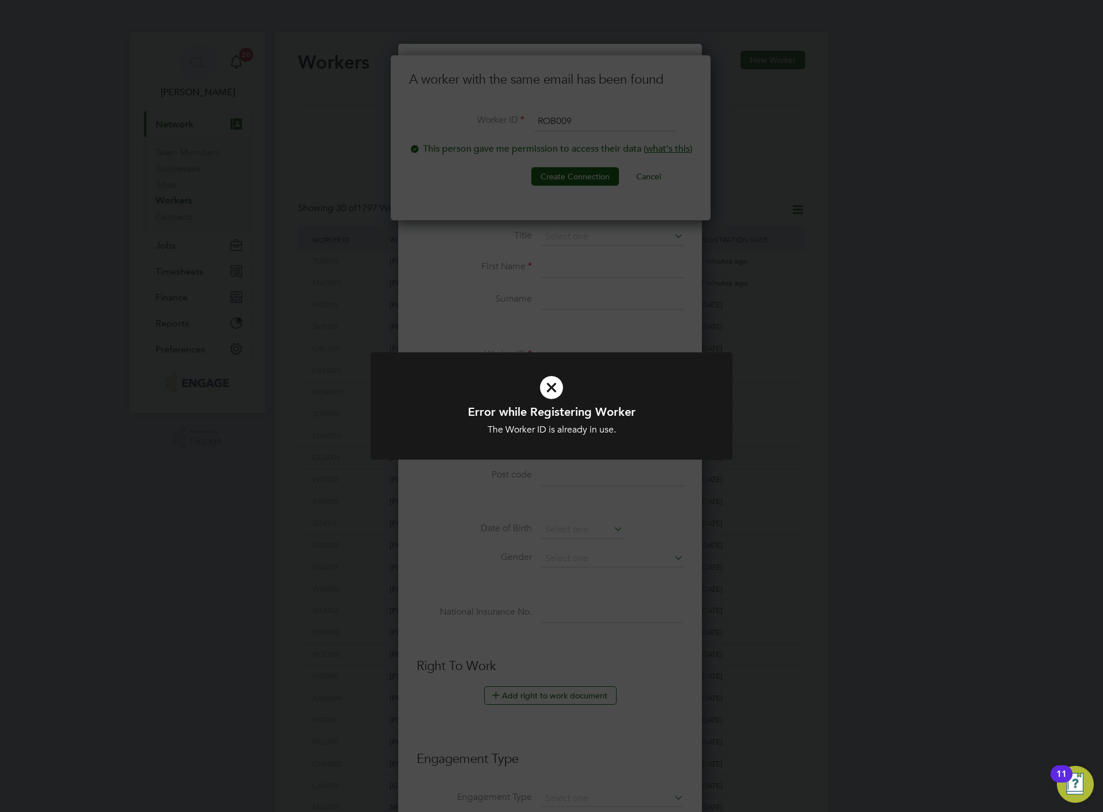
click at [552, 246] on div "Error while Registering Worker The Worker ID is already in use. Cancel Okay" at bounding box center [551, 406] width 1103 height 812
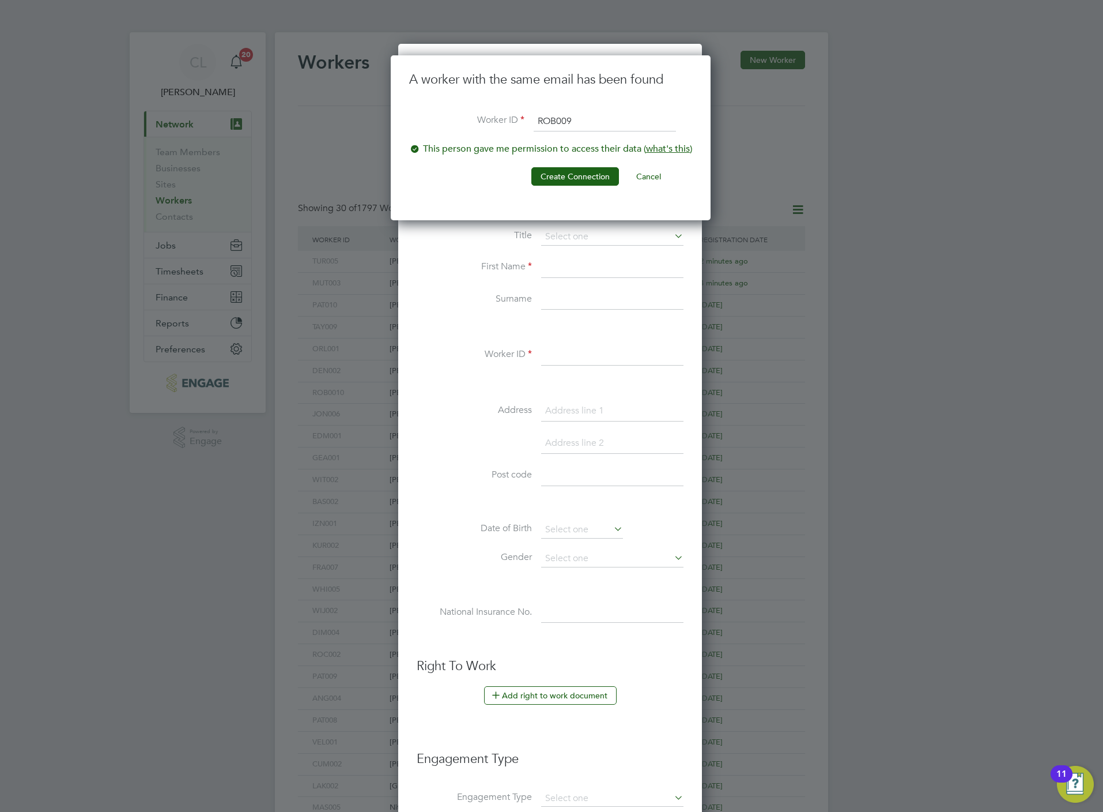
click at [579, 111] on input "ROB009" at bounding box center [605, 121] width 142 height 21
type input "ROB011"
click at [576, 180] on button "Create Connection" at bounding box center [576, 176] width 88 height 18
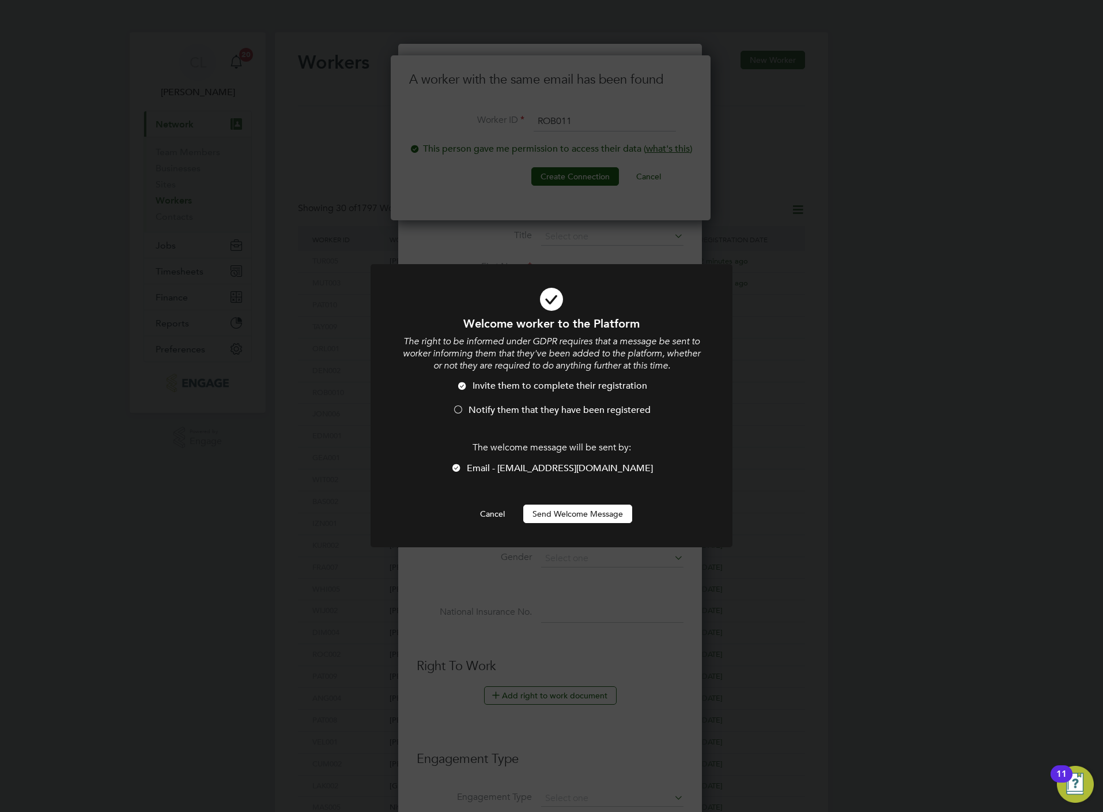
drag, startPoint x: 564, startPoint y: 409, endPoint x: 564, endPoint y: 424, distance: 15.0
click at [564, 409] on span "Notify them that they have been registered" at bounding box center [560, 410] width 182 height 12
click at [559, 503] on div "Welcome worker to the Platform The right to be informed under GDPR requires tha…" at bounding box center [552, 419] width 300 height 207
click at [559, 516] on button "Send Welcome Message" at bounding box center [577, 513] width 109 height 18
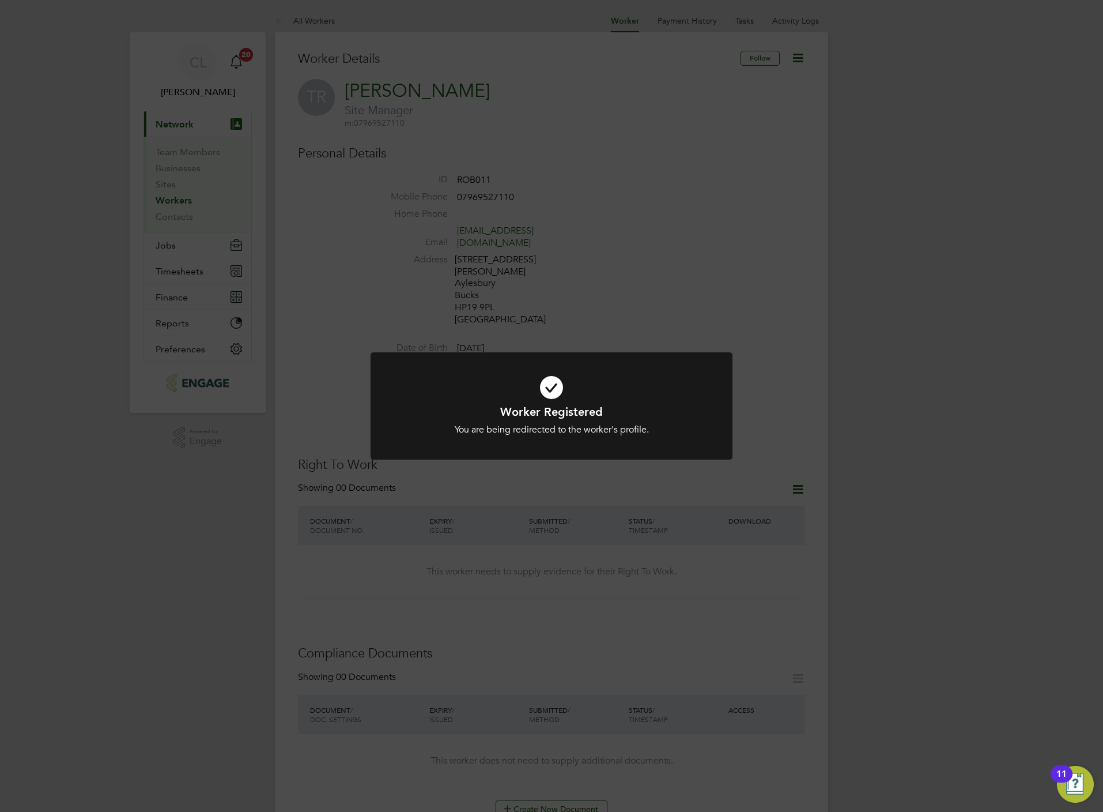
click at [559, 516] on div "Worker Registered You are being redirected to the worker's profile. Cancel Okay" at bounding box center [551, 406] width 1103 height 812
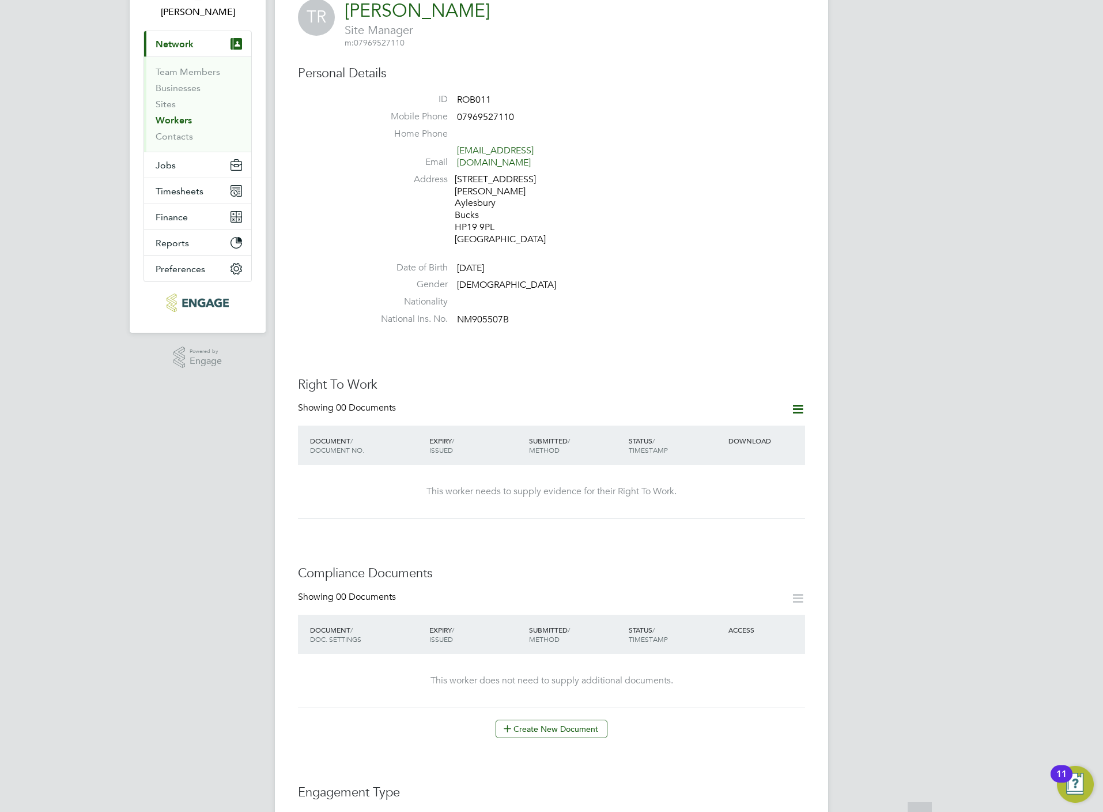
scroll to position [173, 0]
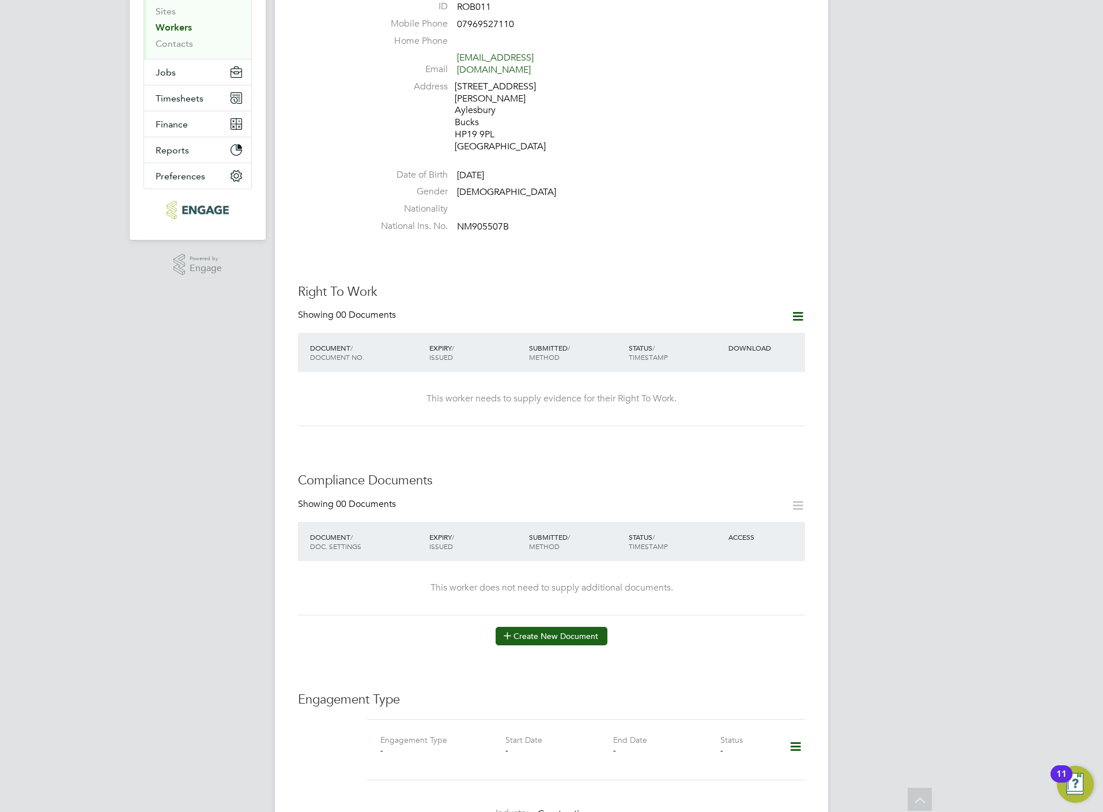
click at [533, 627] on button "Create New Document" at bounding box center [552, 636] width 112 height 18
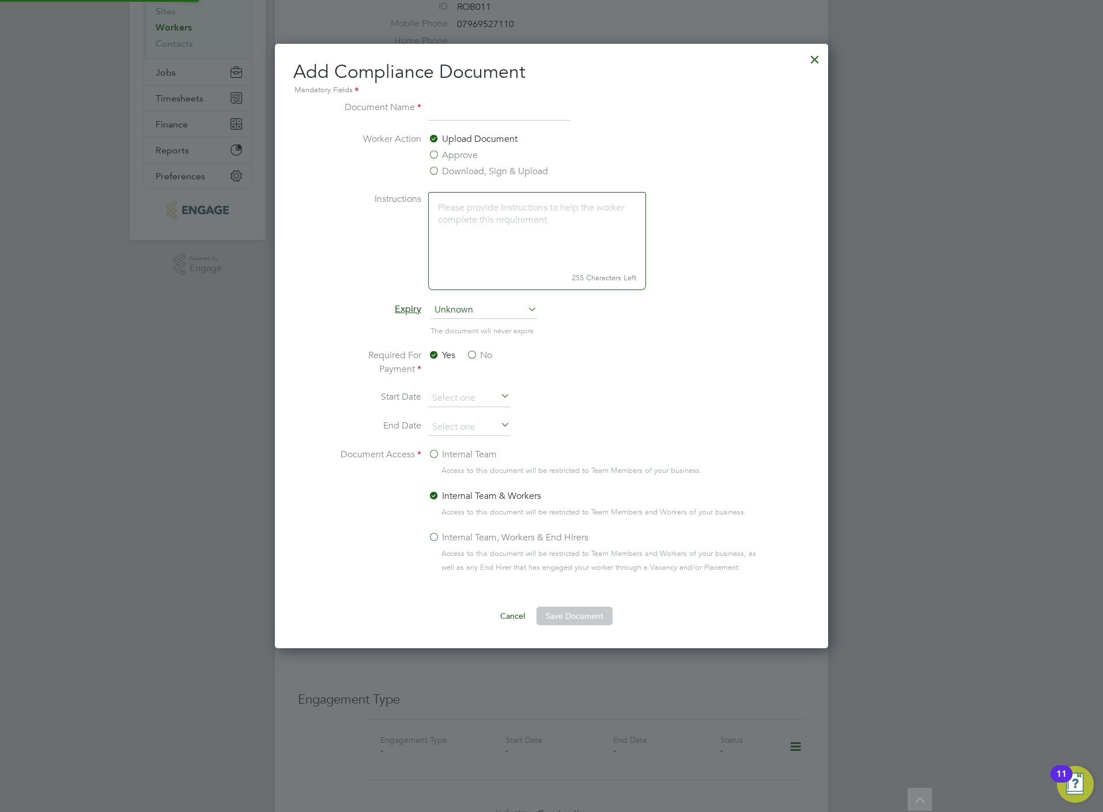
scroll to position [607, 553]
click at [481, 173] on label "Download, Sign & Upload" at bounding box center [488, 171] width 120 height 14
click at [0, 0] on input "Download, Sign & Upload" at bounding box center [0, 0] width 0 height 0
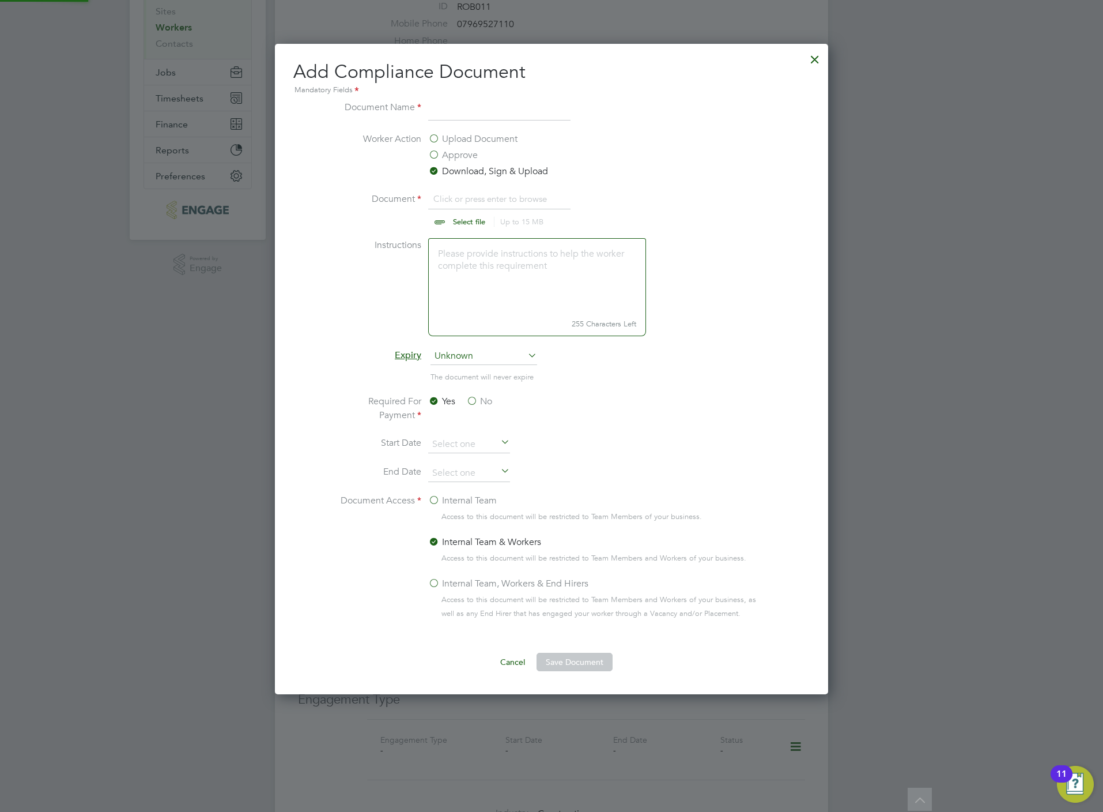
scroll to position [652, 553]
click at [476, 216] on input "file" at bounding box center [480, 209] width 181 height 35
type input "C:\fakepath\Terry robinson BP.jpg"
click at [464, 103] on input at bounding box center [499, 110] width 142 height 21
type input "BP"
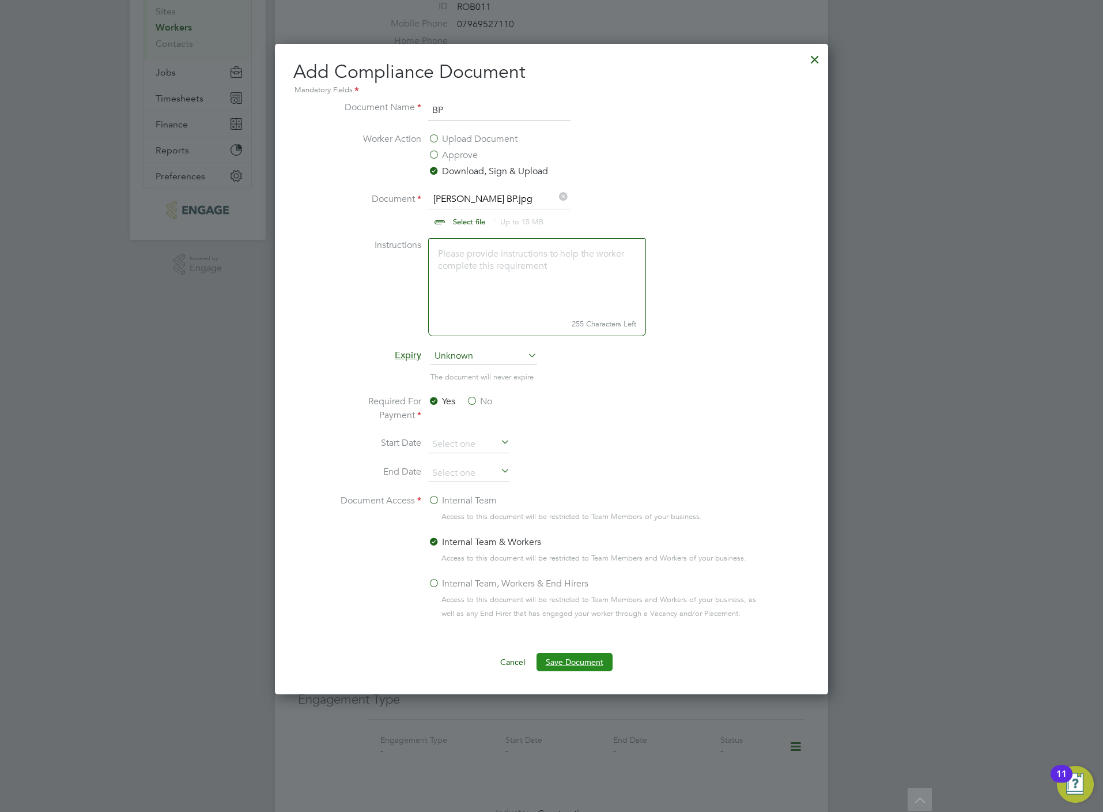
click at [561, 663] on button "Save Document" at bounding box center [575, 662] width 76 height 18
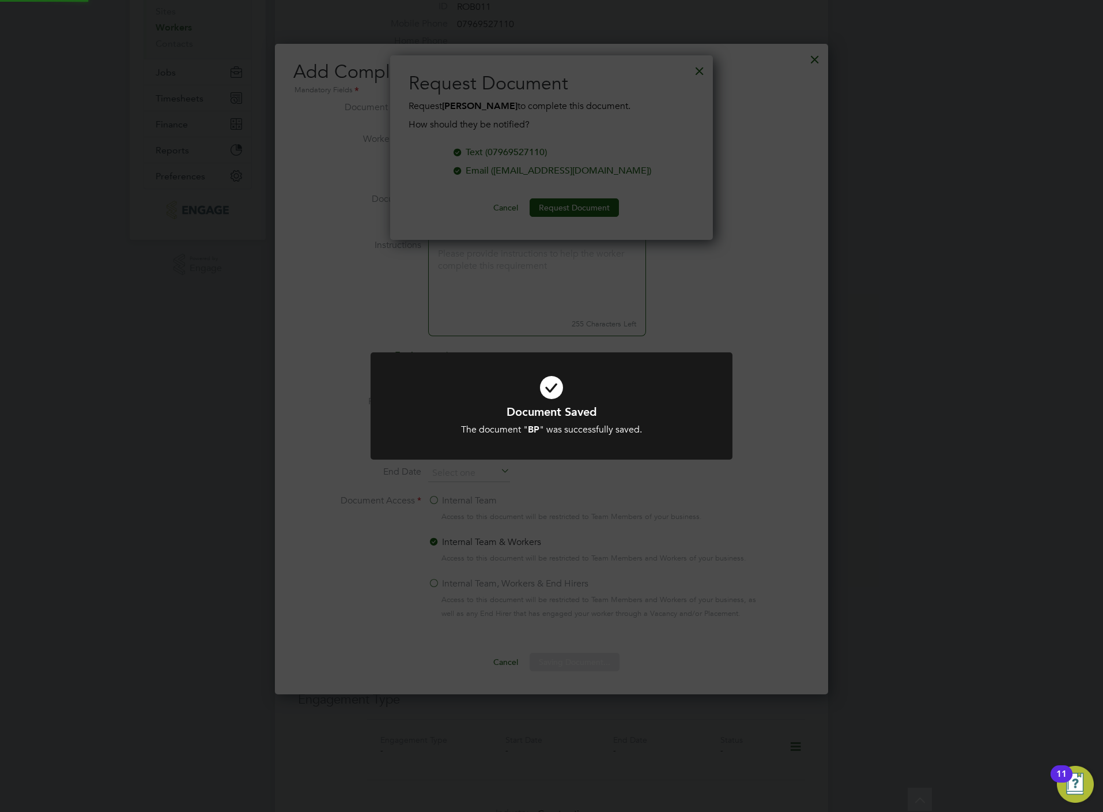
scroll to position [186, 323]
click at [585, 189] on div "Document Saved The document " BP " was successfully saved. Cancel Okay" at bounding box center [551, 406] width 1103 height 812
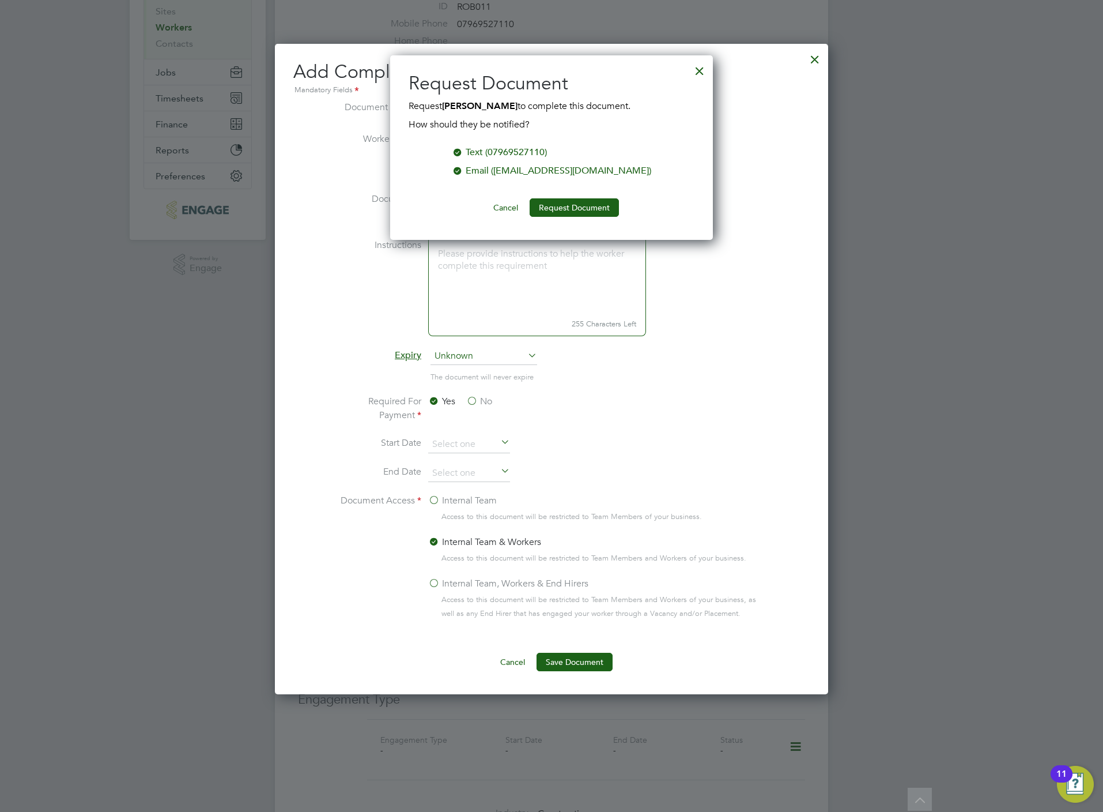
click at [699, 67] on div at bounding box center [700, 68] width 21 height 21
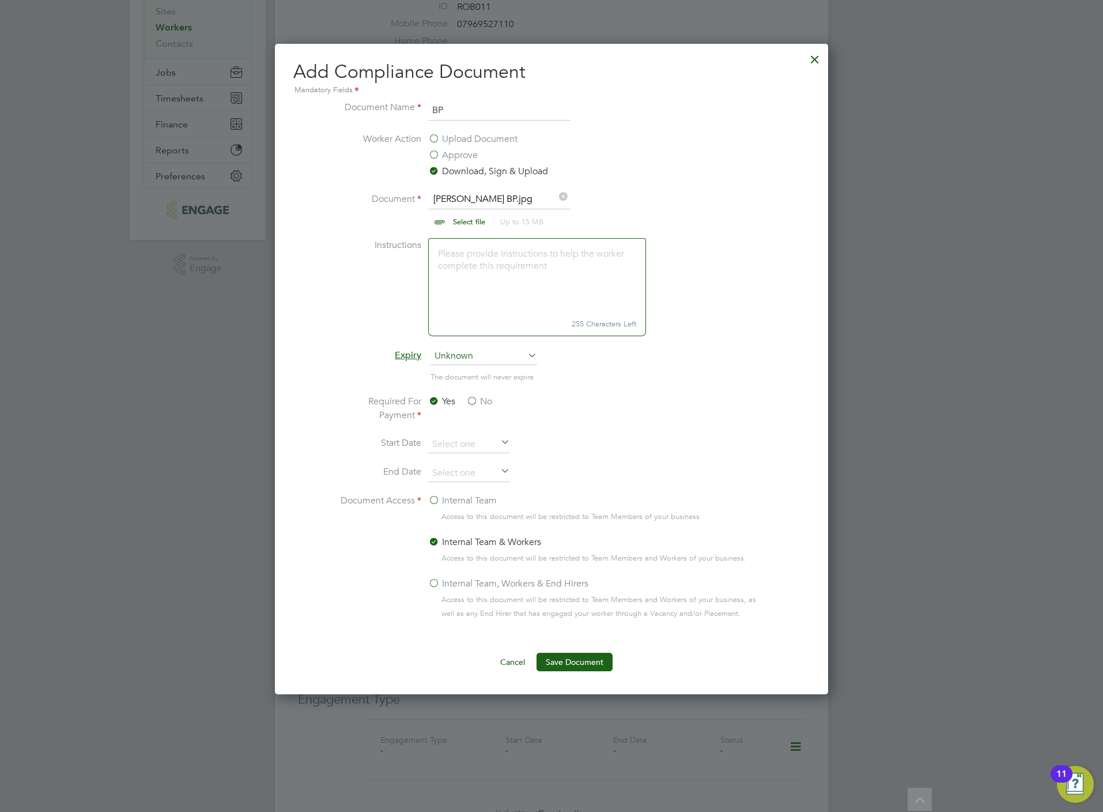
click at [467, 225] on input "file" at bounding box center [480, 209] width 181 height 35
type input "C:\fakepath\TERRY ROBINSON cscs.jpg"
click at [461, 111] on input "BP" at bounding box center [499, 110] width 142 height 21
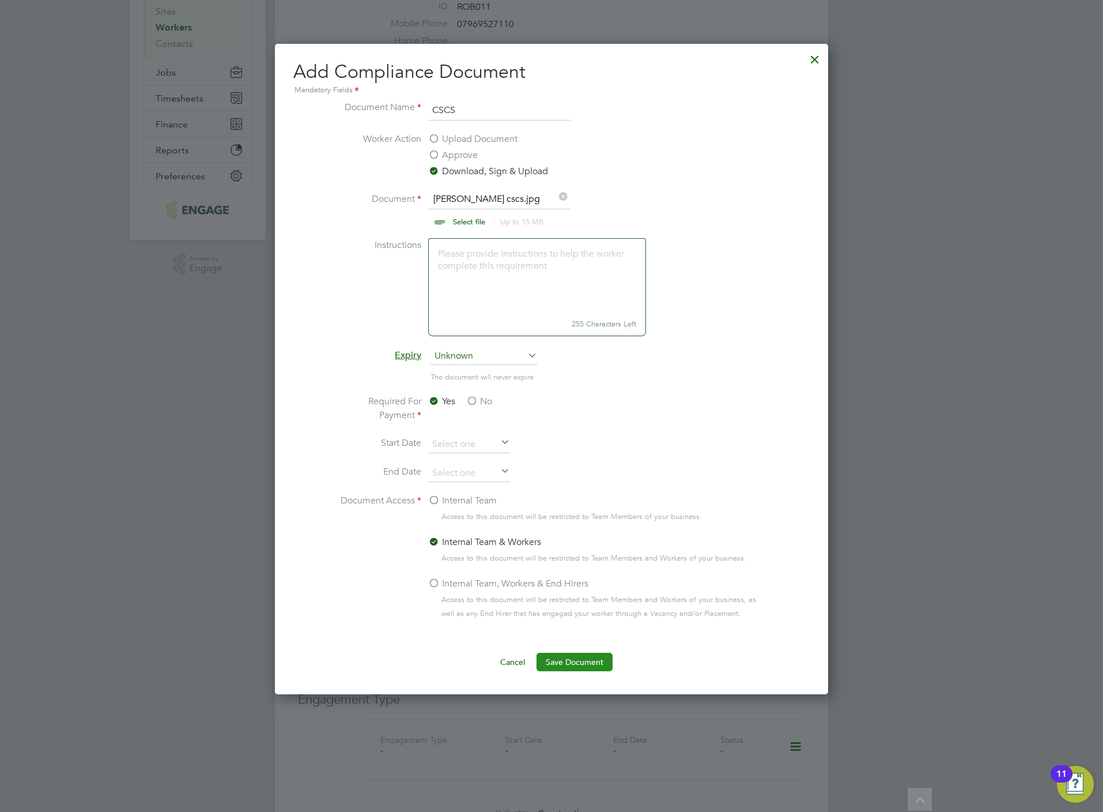
type input "CSCS"
click at [578, 668] on button "Save Document" at bounding box center [575, 662] width 76 height 18
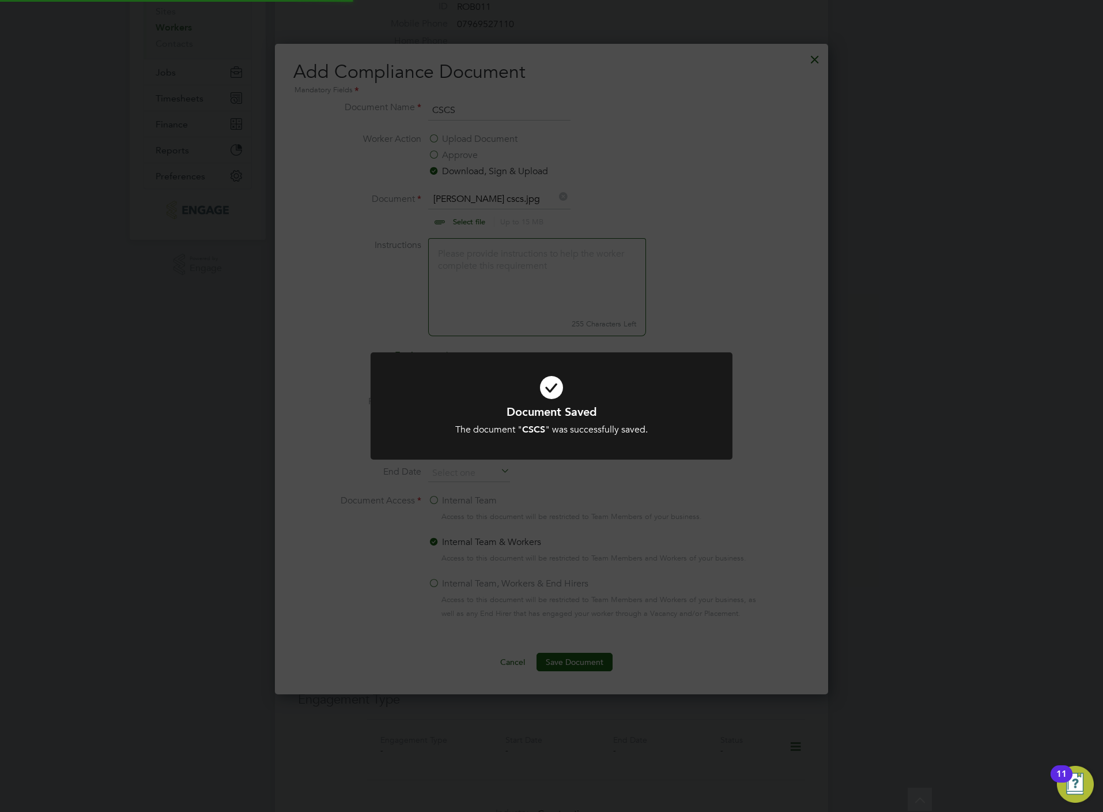
click at [590, 115] on div "Document Saved The document " CSCS " was successfully saved. Cancel Okay" at bounding box center [551, 406] width 1103 height 812
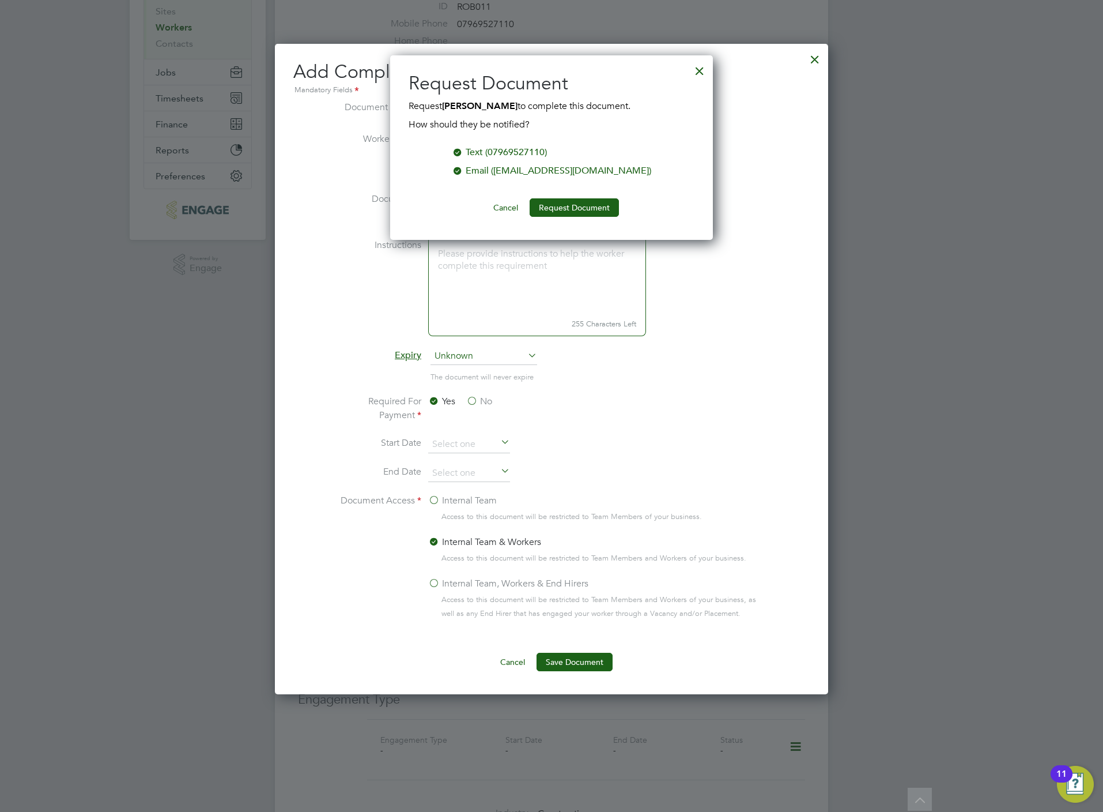
click at [504, 206] on button "Cancel" at bounding box center [505, 207] width 43 height 18
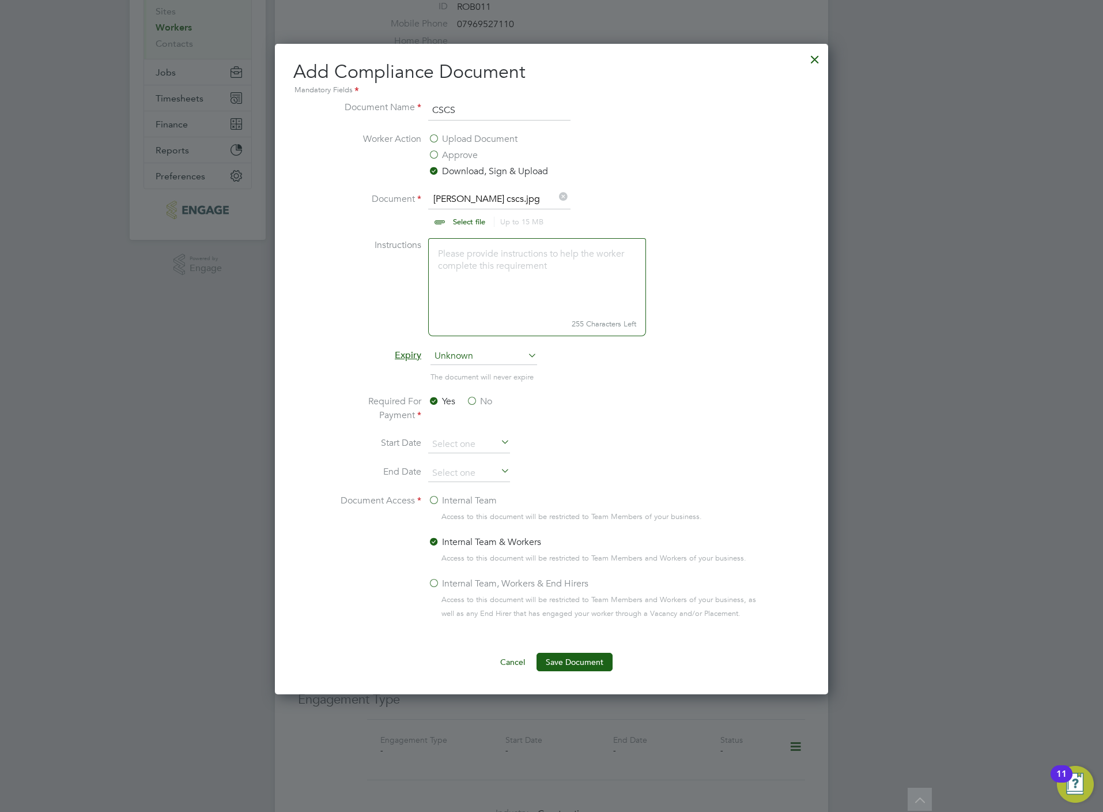
click at [476, 225] on input "file" at bounding box center [480, 209] width 181 height 35
type input "C:\fakepath\terry robinson FA.pdf"
click at [473, 112] on input "CSCS" at bounding box center [499, 110] width 142 height 21
type input "FA"
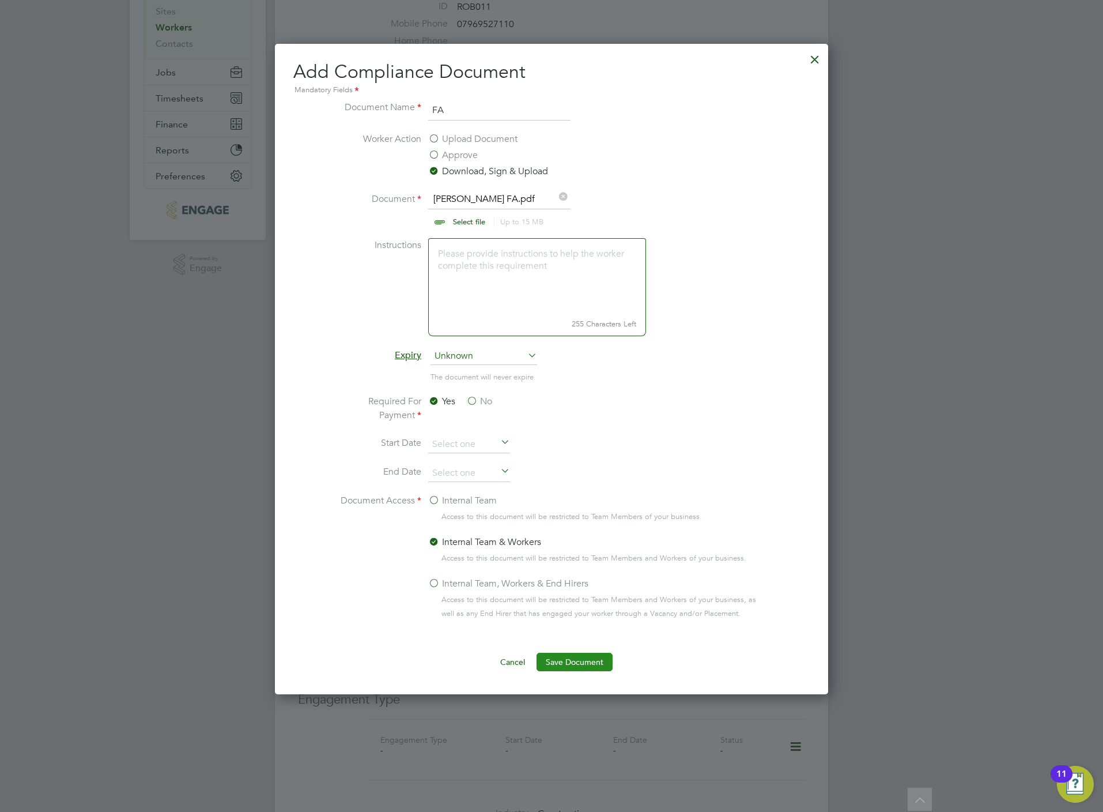
click at [585, 668] on button "Save Document" at bounding box center [575, 662] width 76 height 18
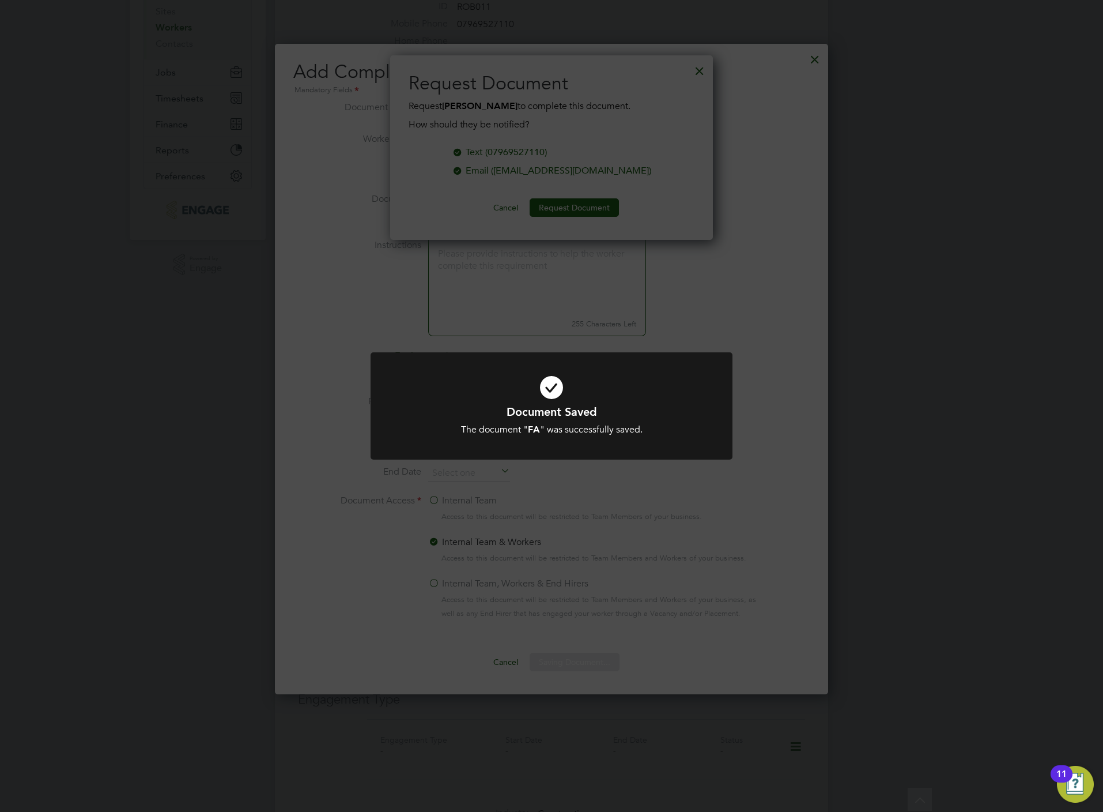
click at [519, 203] on div "Document Saved The document " FA " was successfully saved. Cancel Okay" at bounding box center [551, 406] width 1103 height 812
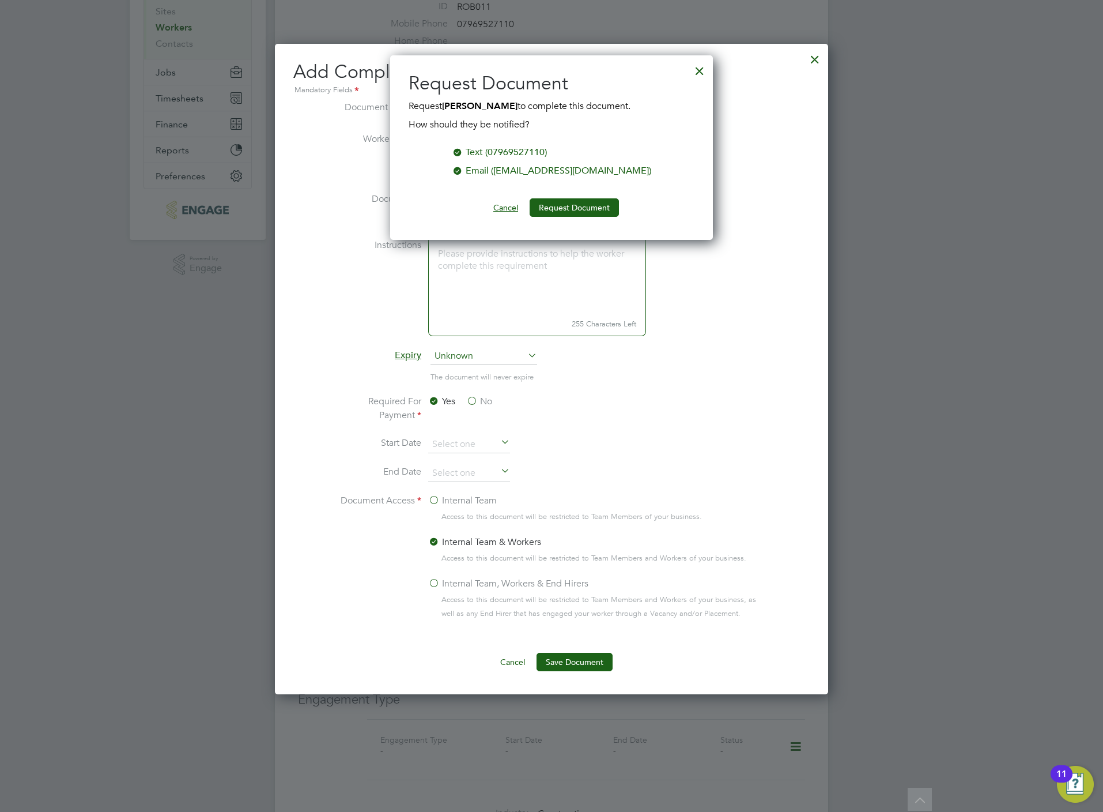
click at [517, 208] on button "Cancel" at bounding box center [505, 207] width 43 height 18
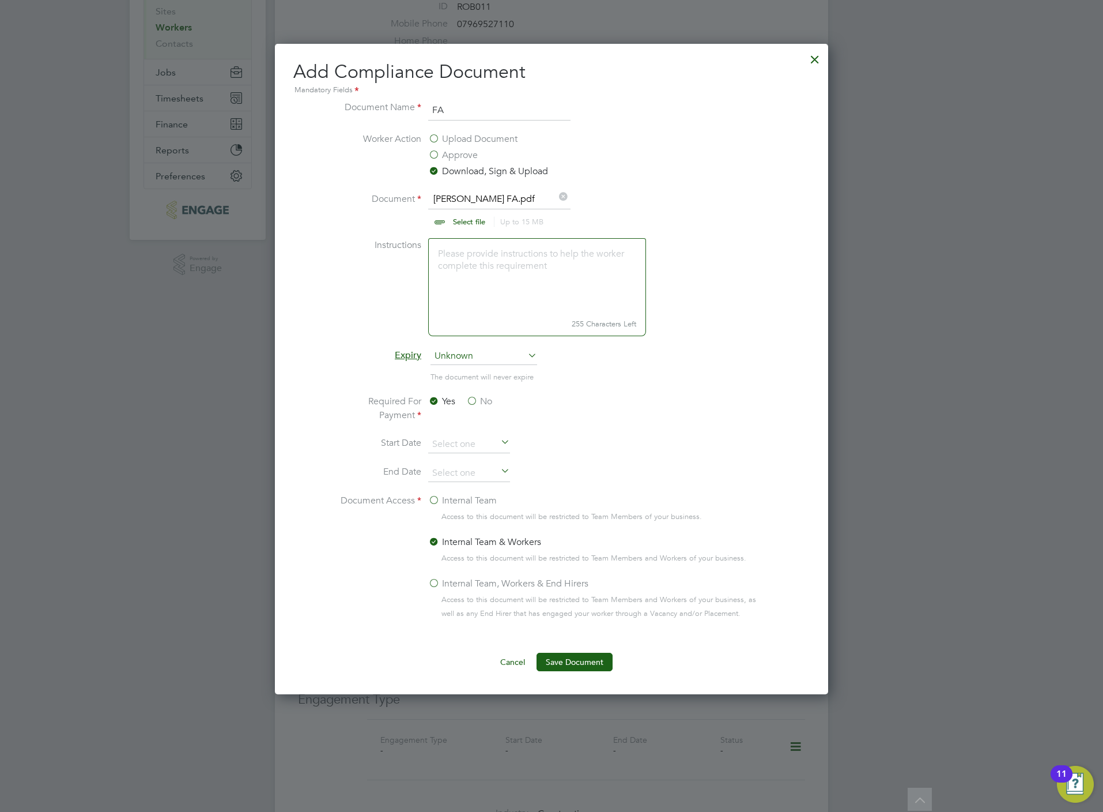
click at [459, 230] on li "Document terry robinson FA.pdf Select file Up to 15 MB Drop your file here" at bounding box center [552, 215] width 434 height 46
click at [466, 218] on input "file" at bounding box center [480, 209] width 181 height 35
type input "C:\fakepath\Terry robinson SMSTS.jpg"
click at [483, 107] on input "FA" at bounding box center [499, 110] width 142 height 21
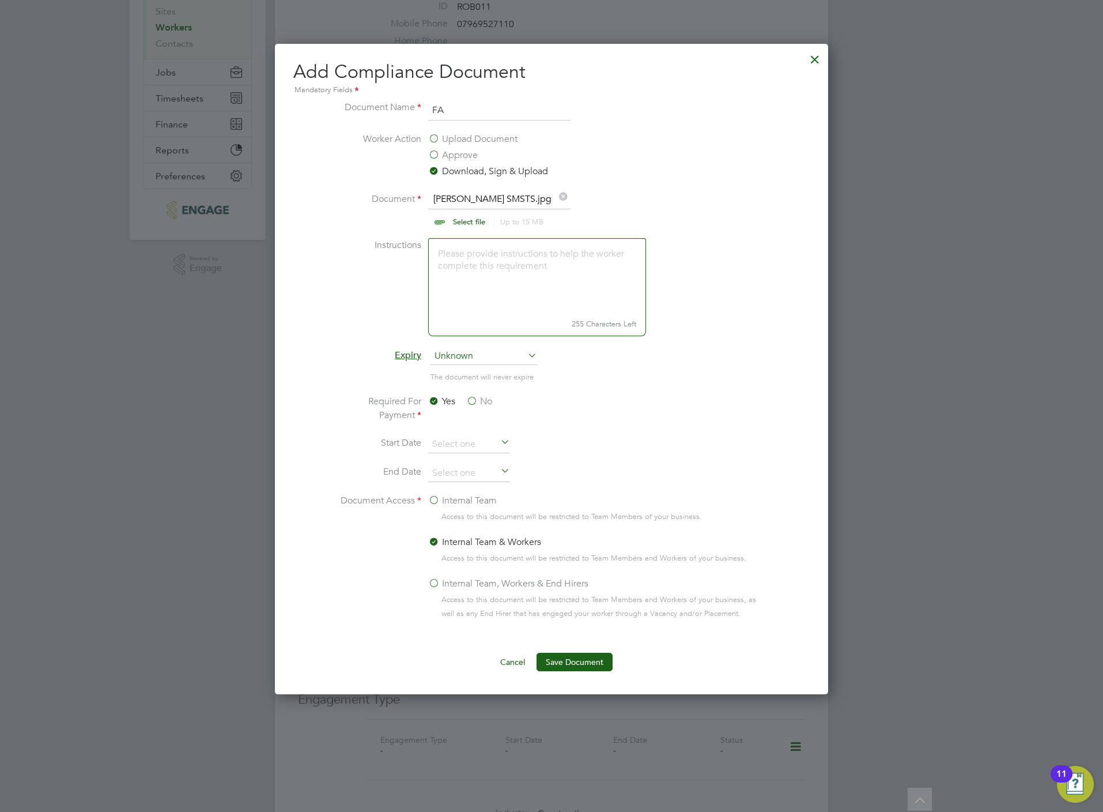
click at [483, 107] on input "FA" at bounding box center [499, 110] width 142 height 21
click at [488, 110] on input "SSSTS" at bounding box center [499, 110] width 142 height 21
type input "SMSTS"
click at [590, 666] on button "Save Document" at bounding box center [575, 662] width 76 height 18
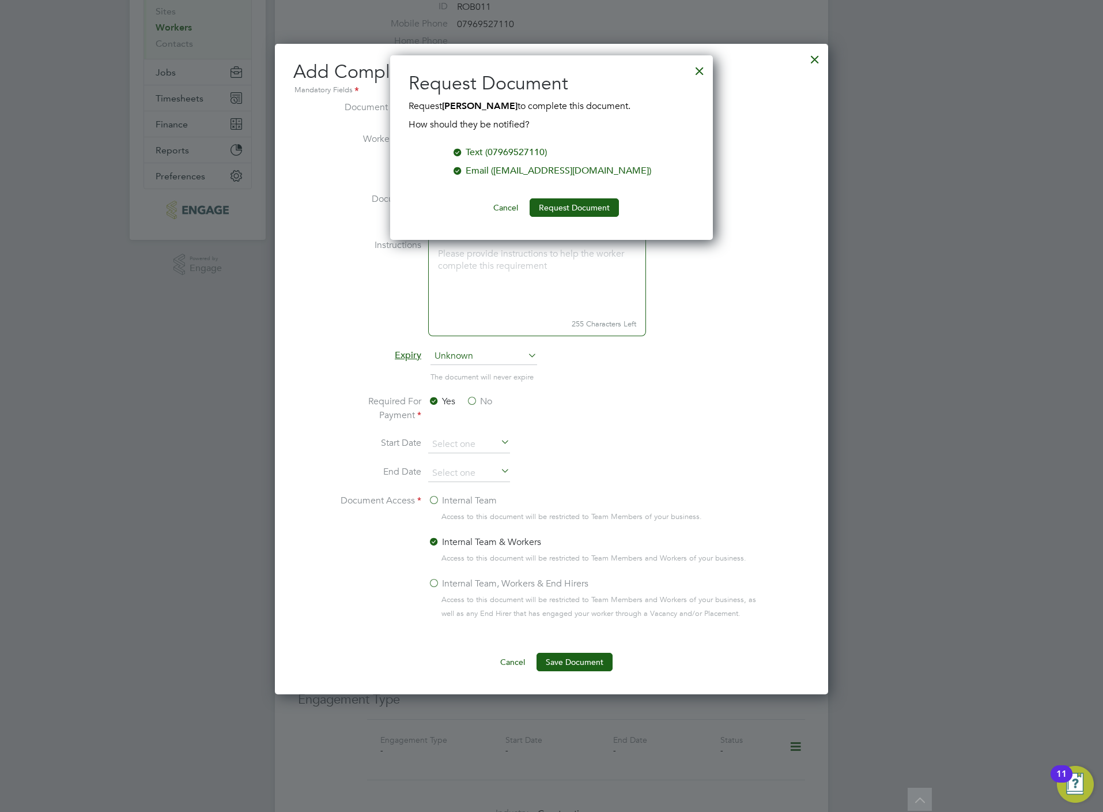
click at [705, 66] on div at bounding box center [700, 68] width 21 height 21
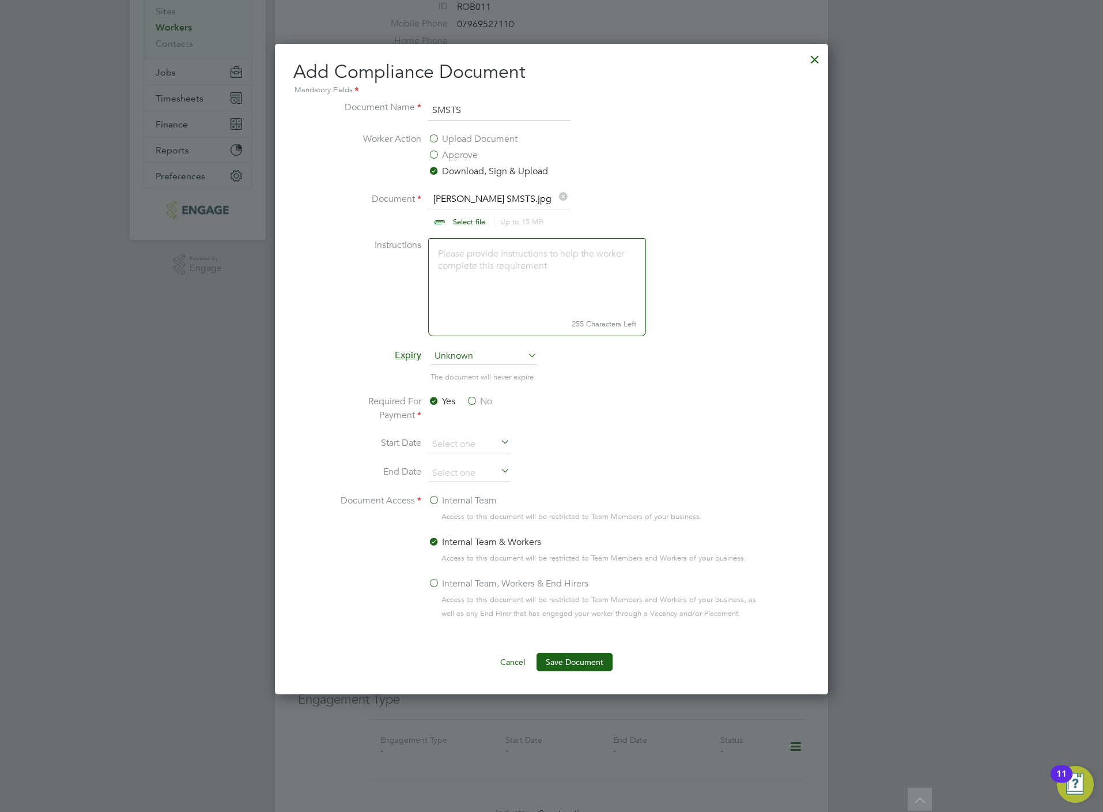
click at [818, 56] on div at bounding box center [815, 56] width 21 height 21
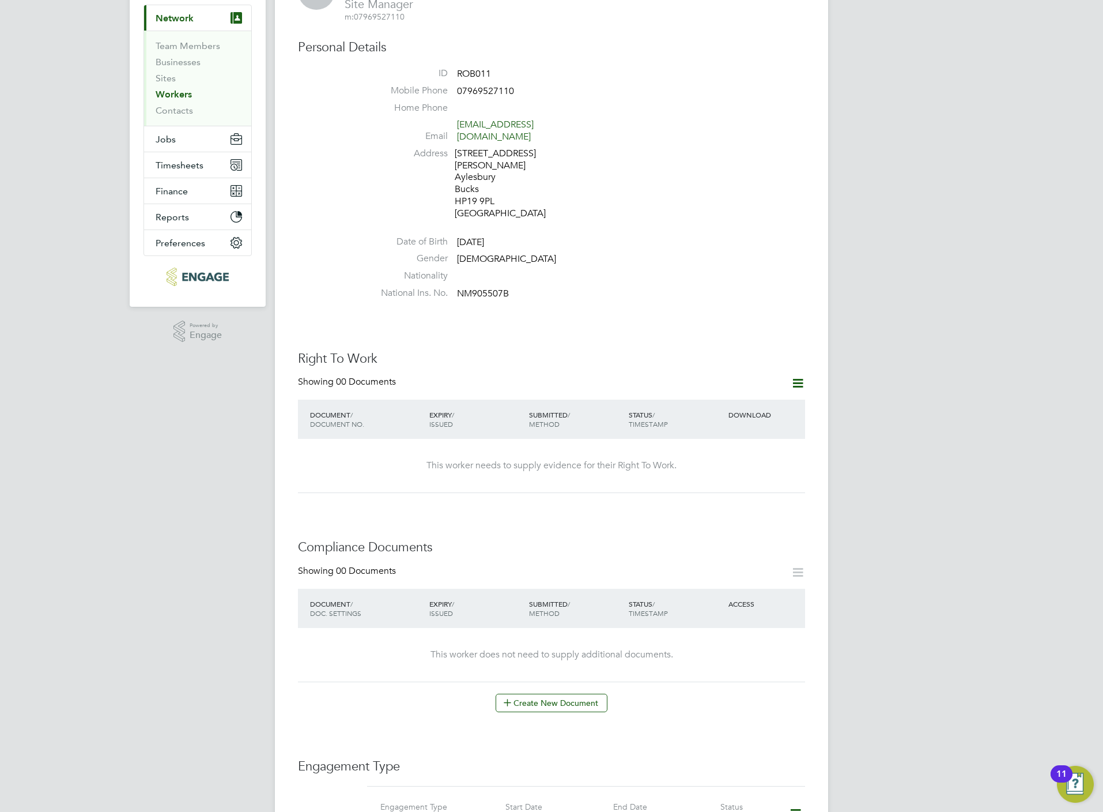
scroll to position [259, 0]
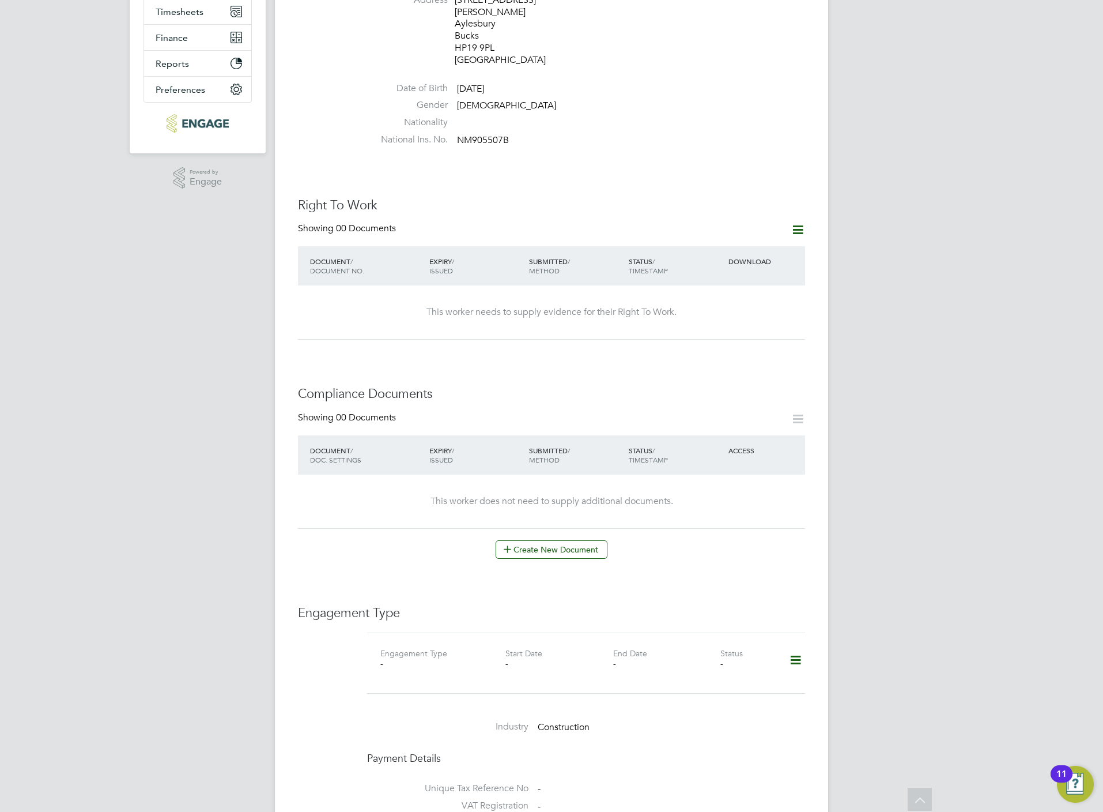
click at [794, 647] on icon at bounding box center [796, 660] width 20 height 27
click at [733, 692] on li "Add Engagement Type" at bounding box center [736, 687] width 131 height 16
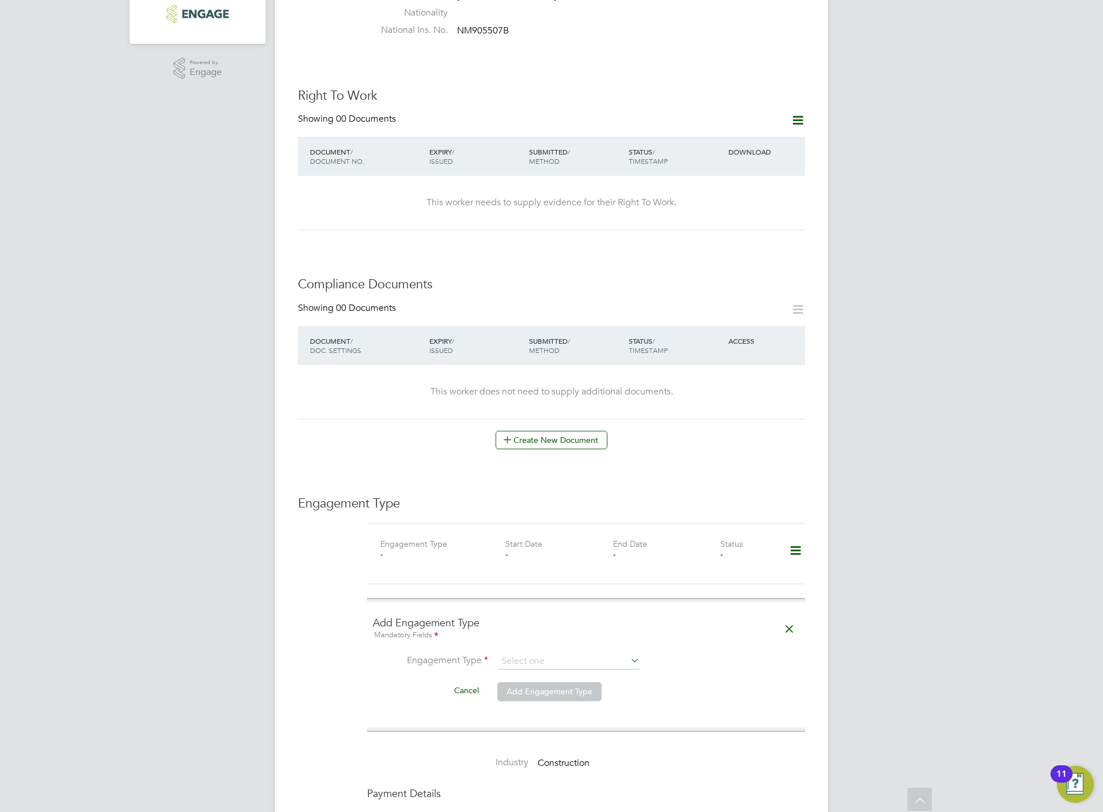
scroll to position [519, 0]
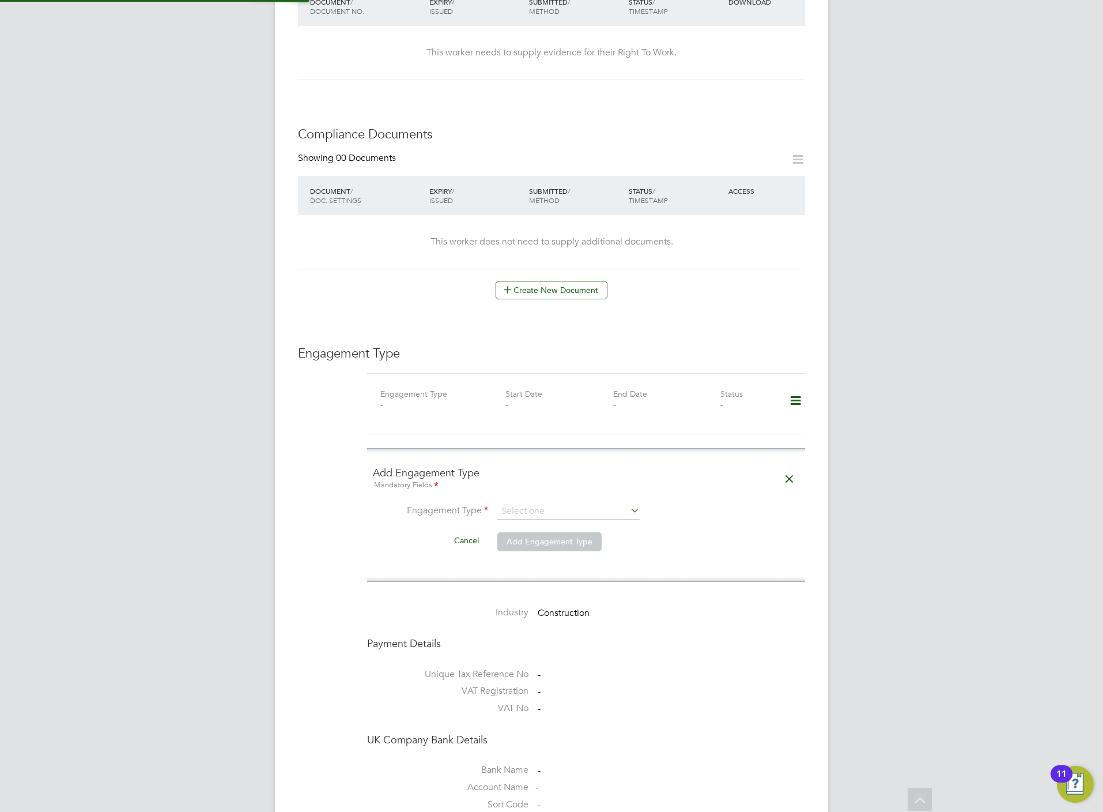
click at [548, 470] on ng-form "Add Engagement Type Mandatory Fields Engagement Type Cancel Add Engagement Type" at bounding box center [586, 515] width 427 height 98
click at [562, 503] on input at bounding box center [569, 511] width 142 height 16
click at [555, 554] on li "Umbrella" at bounding box center [569, 556] width 144 height 17
type input "Umbrella"
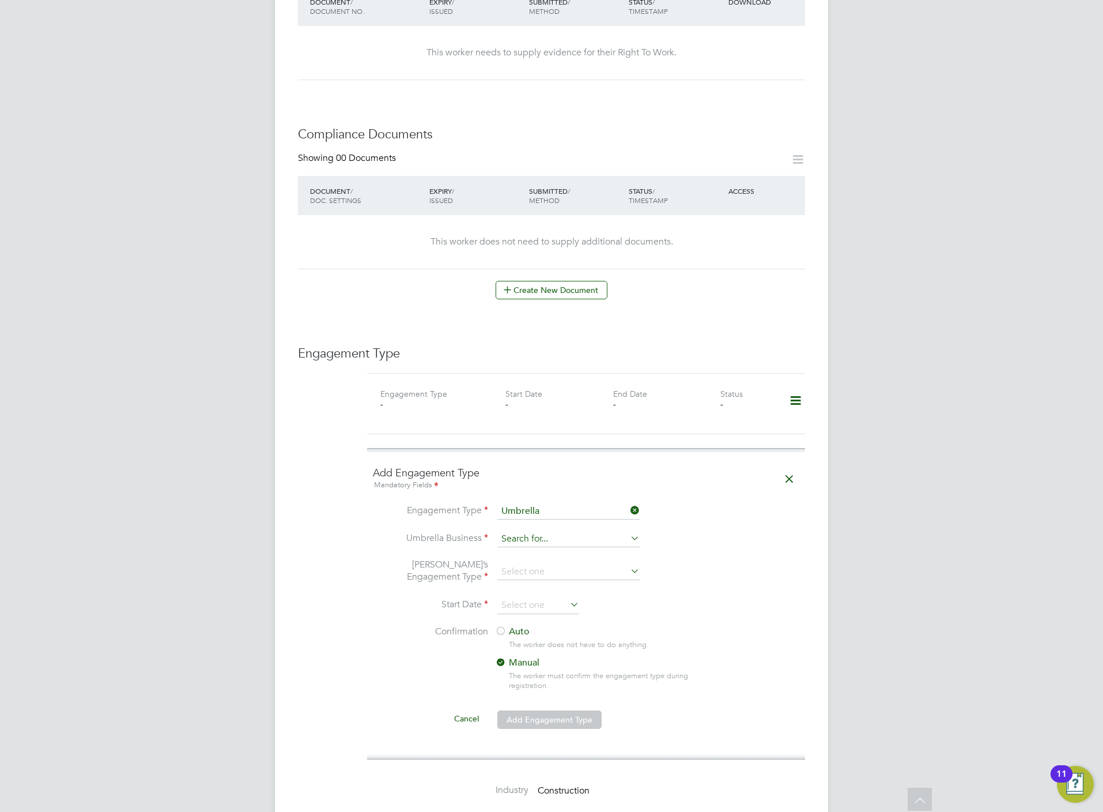
click at [552, 531] on input at bounding box center [569, 539] width 142 height 16
click at [560, 526] on li "One Payroll Solutions Limited" at bounding box center [569, 534] width 144 height 17
type input "One Payroll Solutions Limited"
click at [530, 564] on input at bounding box center [569, 572] width 142 height 16
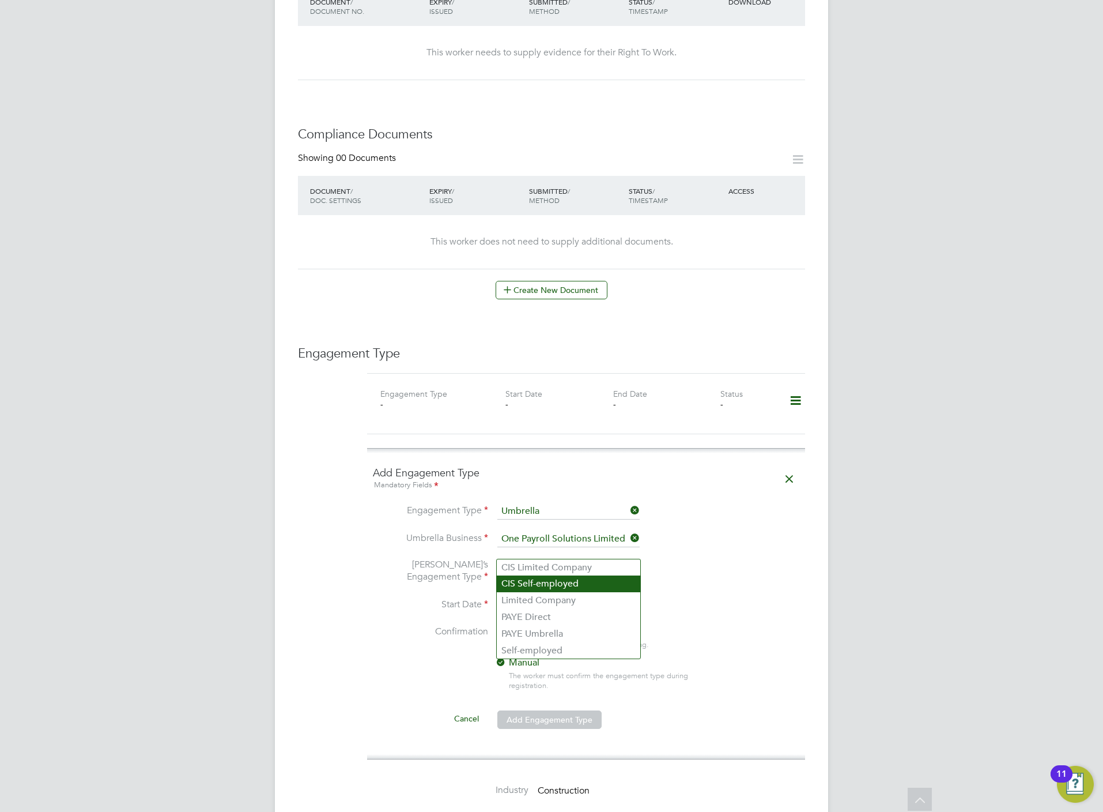
click at [538, 586] on li "CIS Self-employed" at bounding box center [569, 583] width 144 height 17
type input "CIS Self-employed"
click at [524, 597] on input at bounding box center [539, 605] width 82 height 17
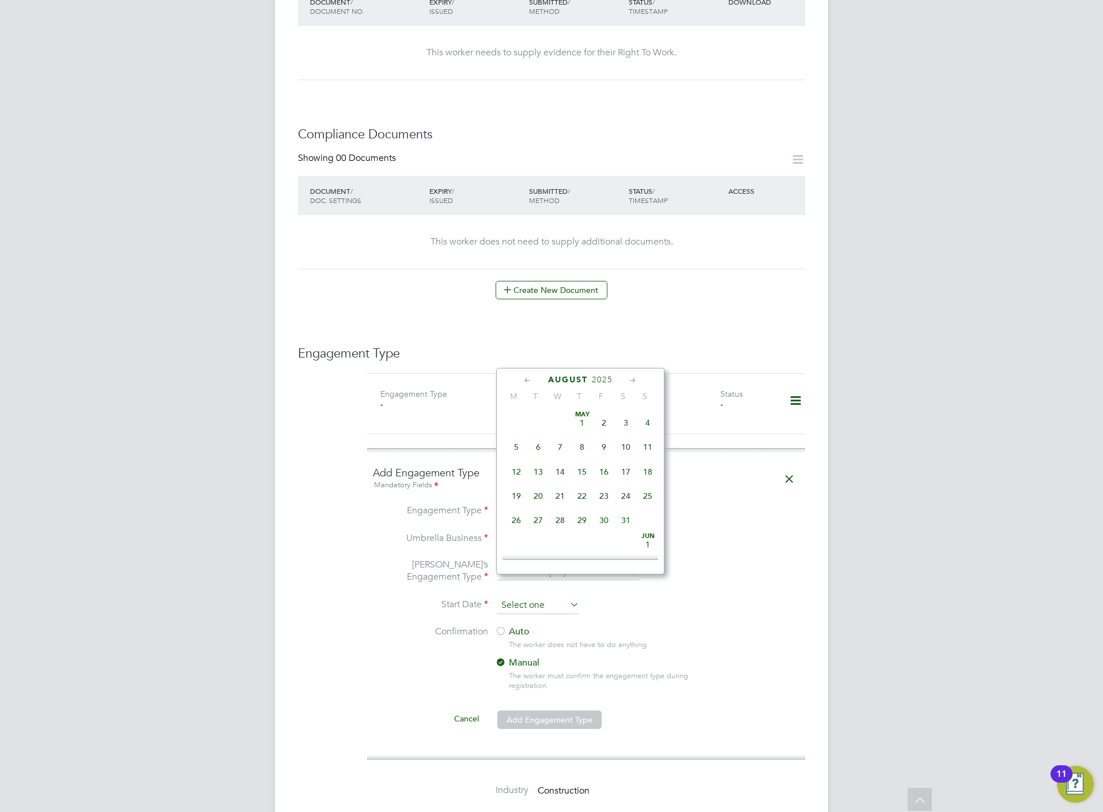
scroll to position [443, 0]
click at [514, 444] on span "18" at bounding box center [517, 442] width 22 height 22
type input "[DATE]"
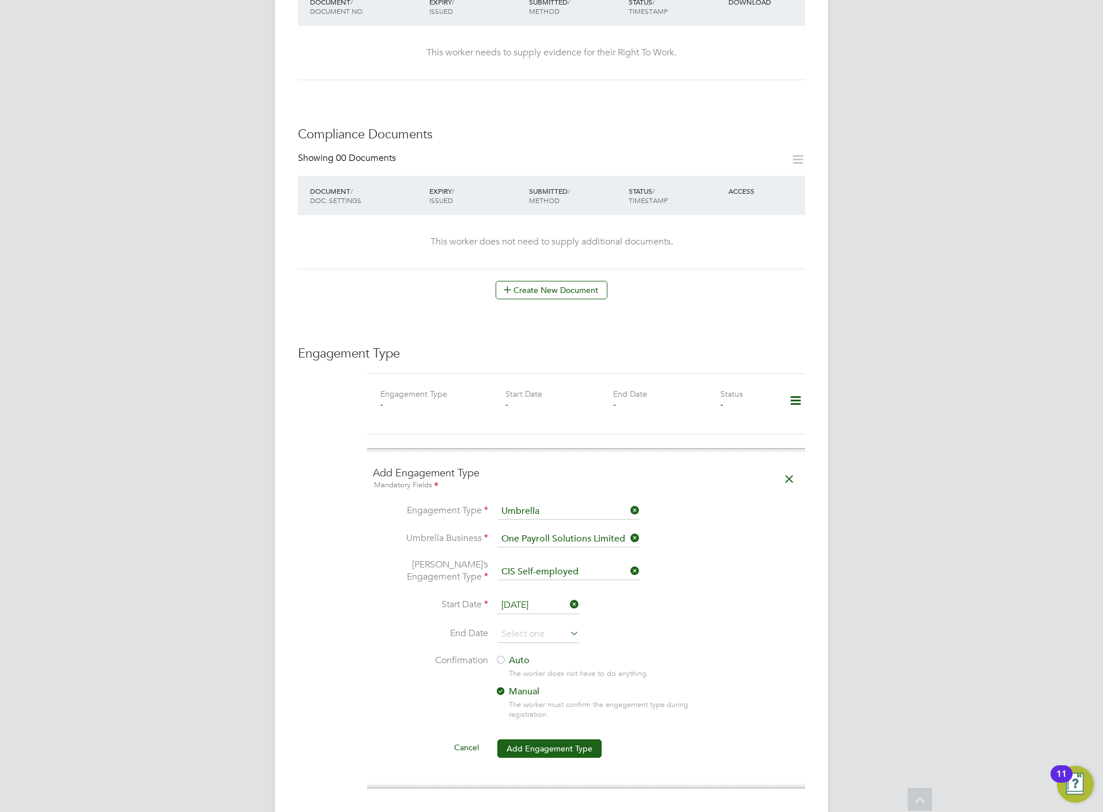
click at [516, 654] on label "Auto" at bounding box center [599, 660] width 208 height 12
click at [528, 739] on button "Add Engagement Type" at bounding box center [550, 748] width 104 height 18
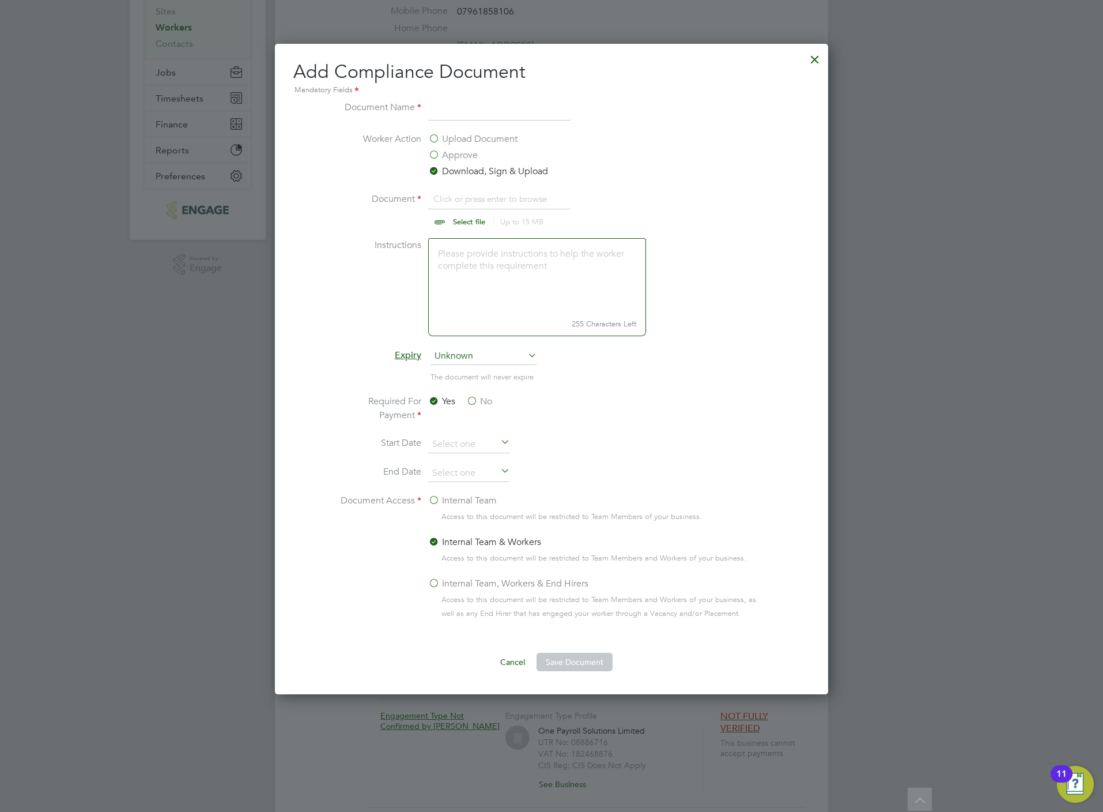
scroll to position [652, 553]
type input "C:\fakepath\Munyaradzi CSCS.png"
click at [499, 107] on input at bounding box center [499, 110] width 142 height 21
click at [593, 663] on button "Save Document" at bounding box center [575, 662] width 76 height 18
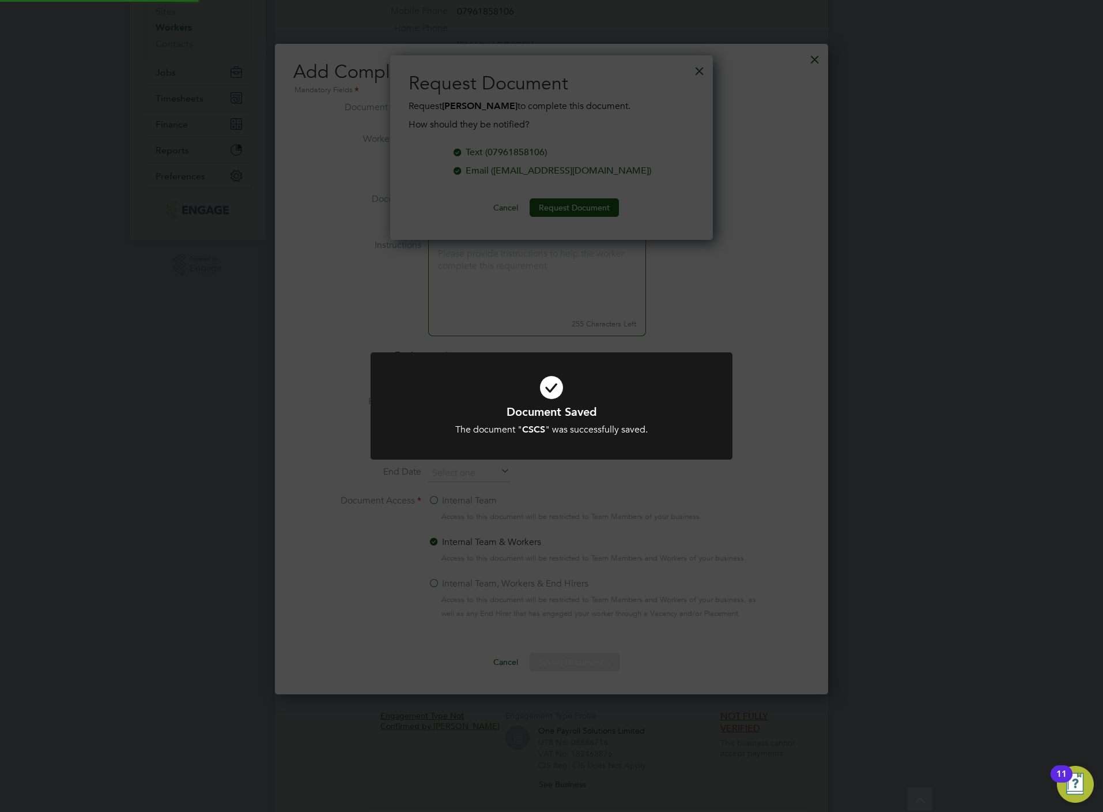
scroll to position [186, 323]
click at [488, 306] on div "Document Saved The document " CSCS " was successfully saved. Cancel Okay" at bounding box center [551, 406] width 1103 height 812
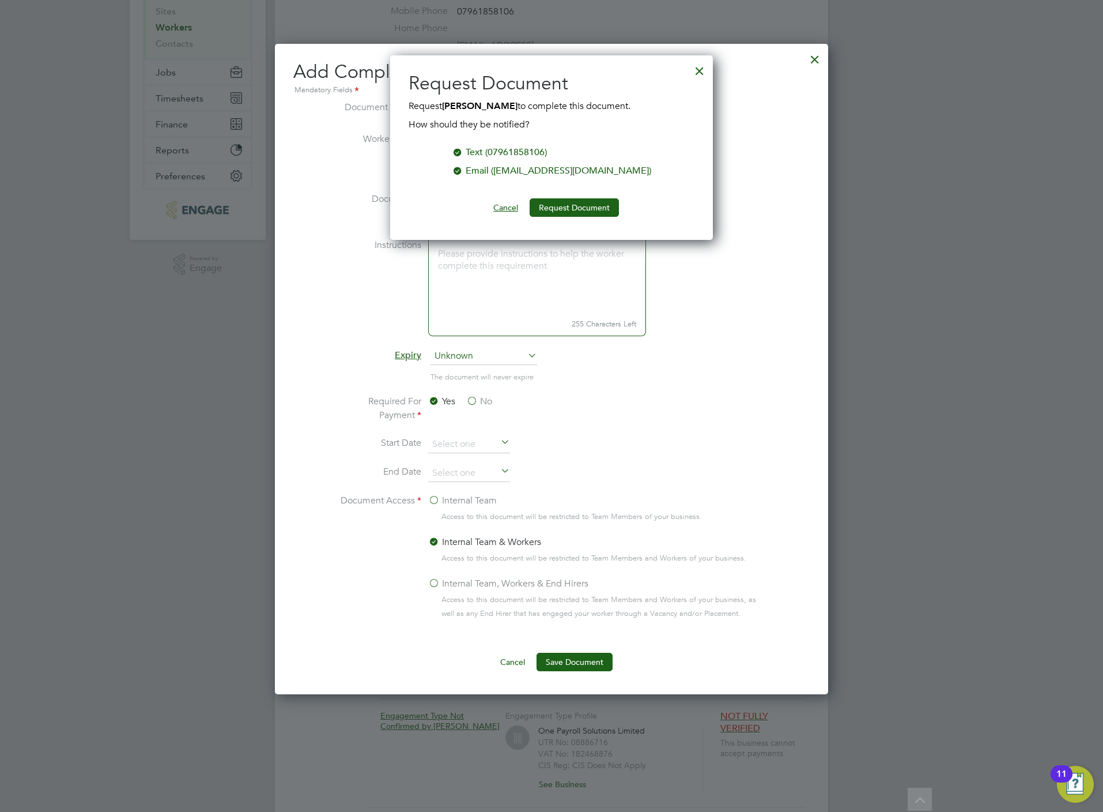
click at [499, 209] on button "Cancel" at bounding box center [505, 207] width 43 height 18
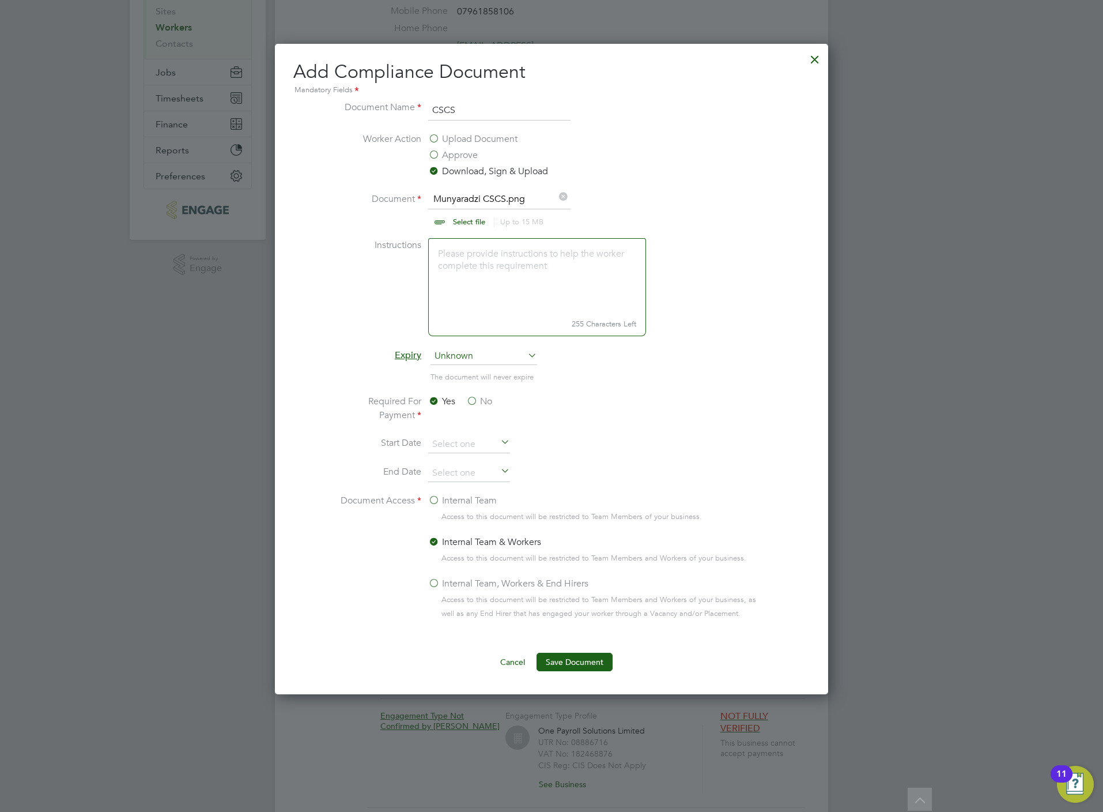
click at [464, 107] on input "CSCS" at bounding box center [499, 110] width 142 height 21
type input "SC"
click at [476, 221] on input "file" at bounding box center [480, 209] width 181 height 35
type input "C:\fakepath\Munyaradzi Mutsinze PRO.pdf"
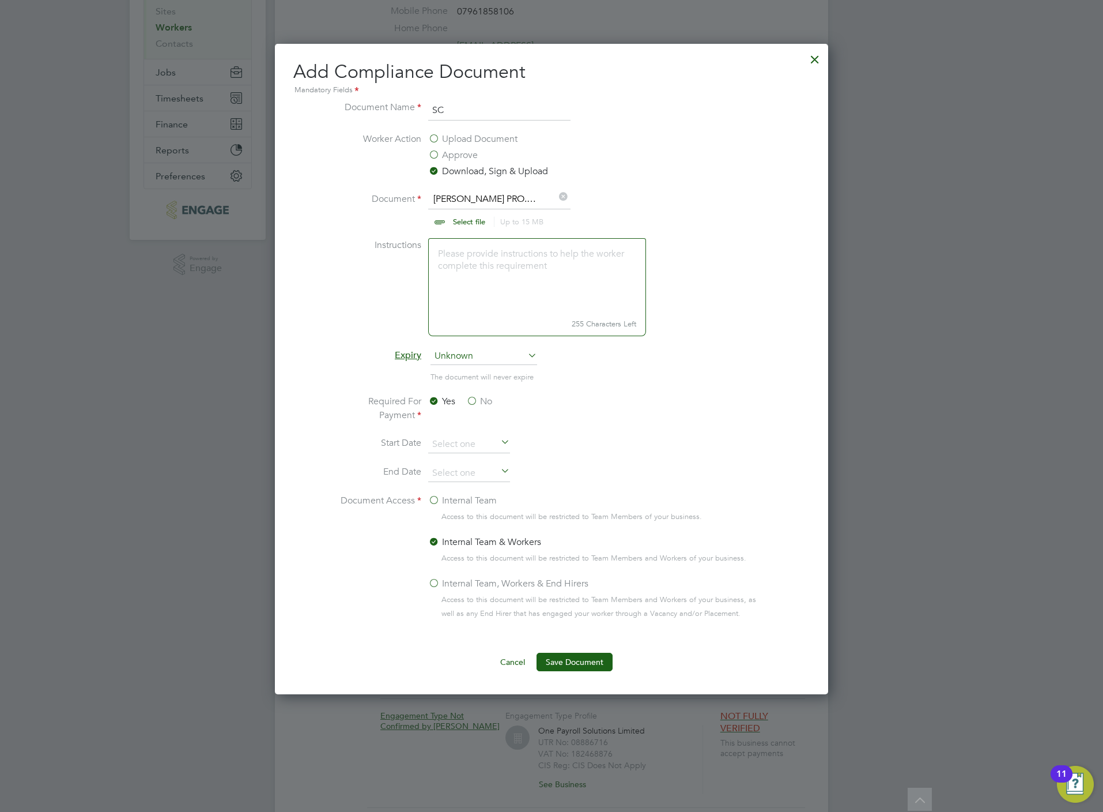
click at [595, 656] on button "Save Document" at bounding box center [575, 662] width 76 height 18
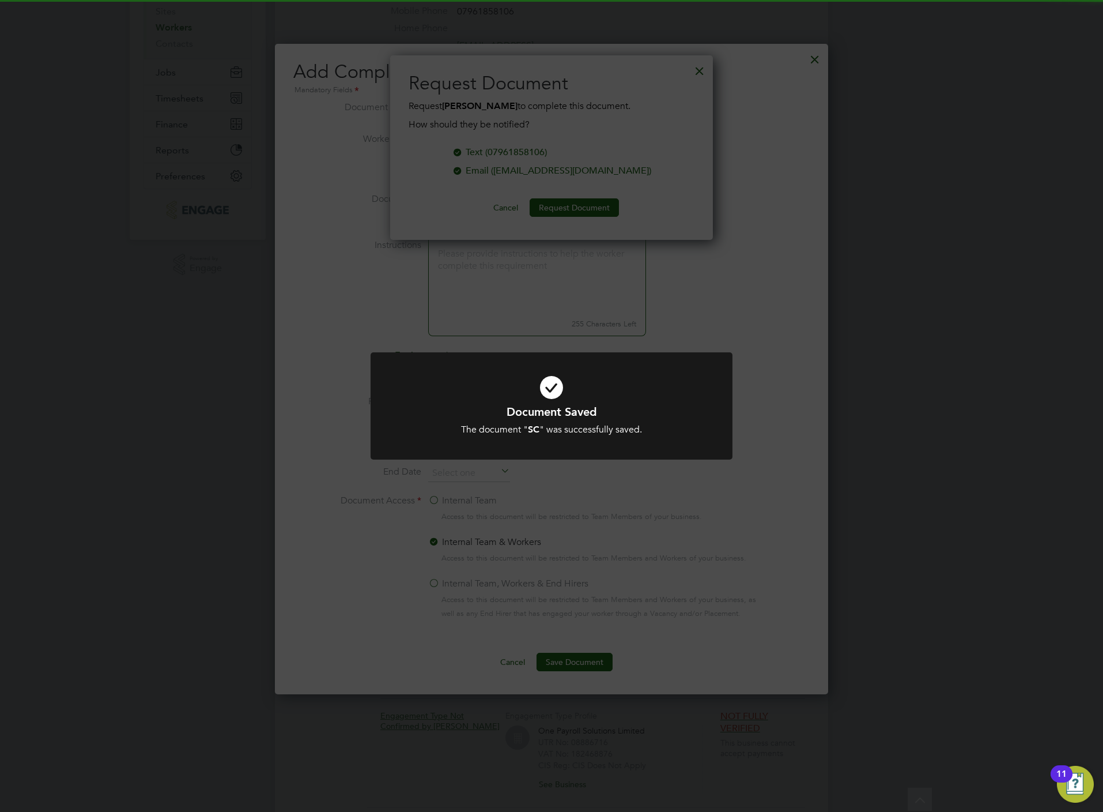
click at [813, 59] on div "Document Saved The document " SC " was successfully saved. Cancel Okay" at bounding box center [551, 406] width 1103 height 812
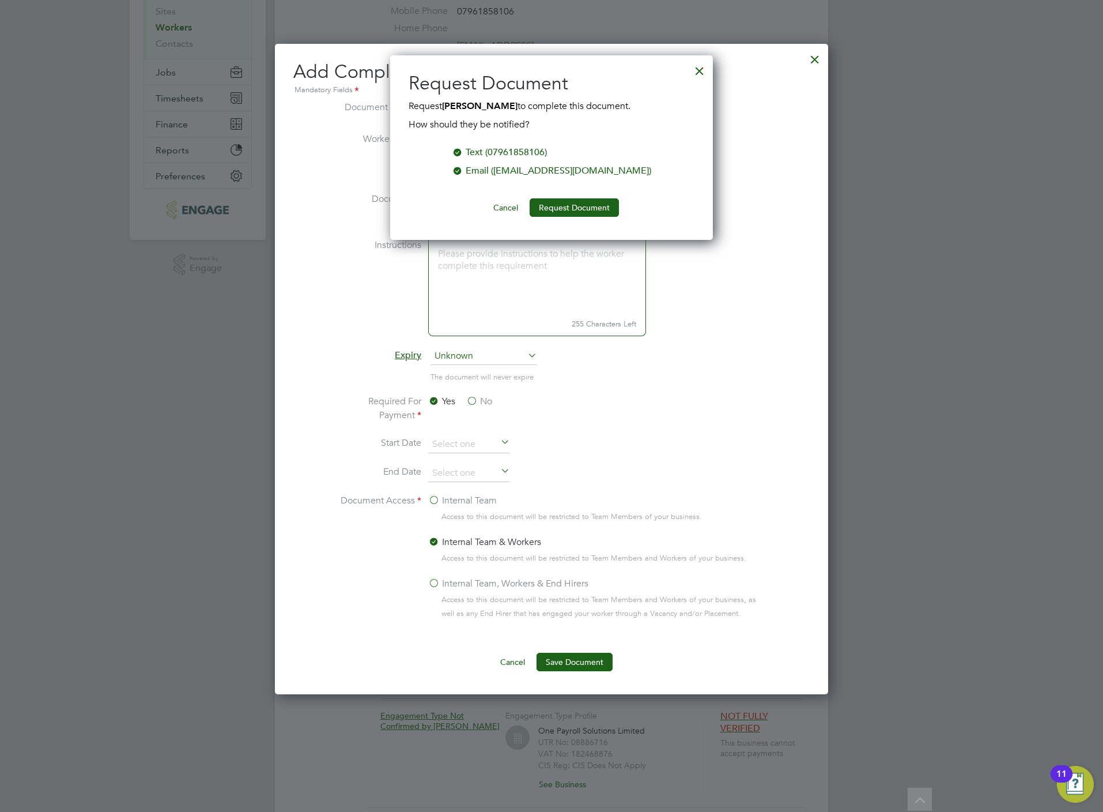
click at [696, 68] on div at bounding box center [700, 68] width 21 height 21
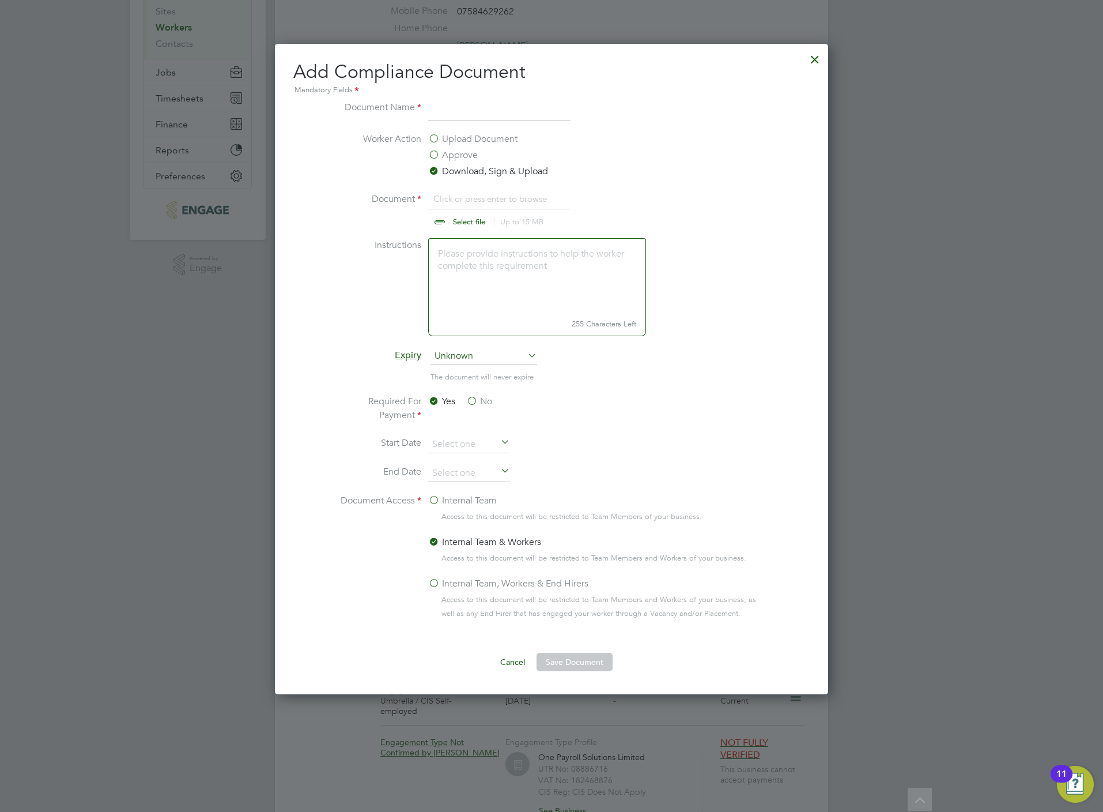
scroll to position [652, 553]
type input "C:\fakepath\[PERSON_NAME] CSCS.jpg"
click at [453, 108] on input at bounding box center [499, 110] width 142 height 21
type input "CSCS"
click at [597, 673] on div "Add Compliance Document Mandatory Fields Document Name CSCS Worker Action Uploa…" at bounding box center [551, 369] width 553 height 650
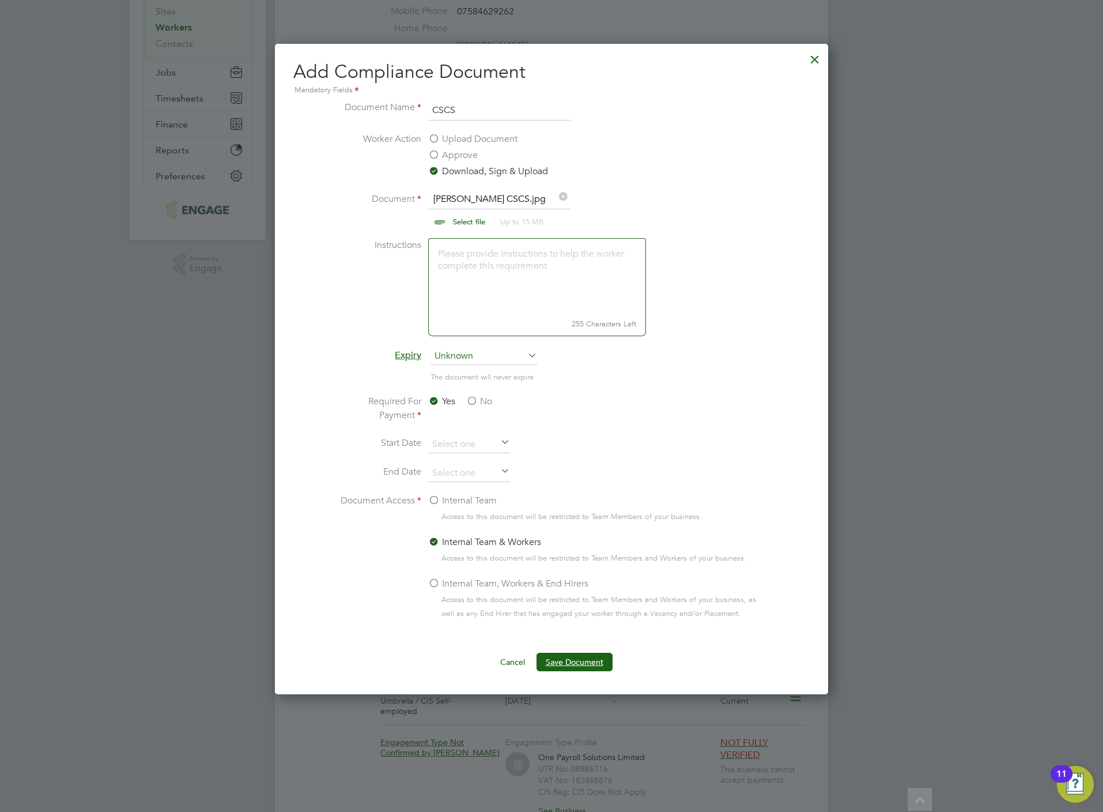
click at [697, 166] on li "Worker Action Upload Document Approve Download, Sign & Upload" at bounding box center [552, 162] width 434 height 60
click at [598, 675] on div "Add Compliance Document Mandatory Fields Document Name CSCS Worker Action Uploa…" at bounding box center [551, 369] width 553 height 650
click at [594, 660] on button "Save Document" at bounding box center [575, 662] width 76 height 18
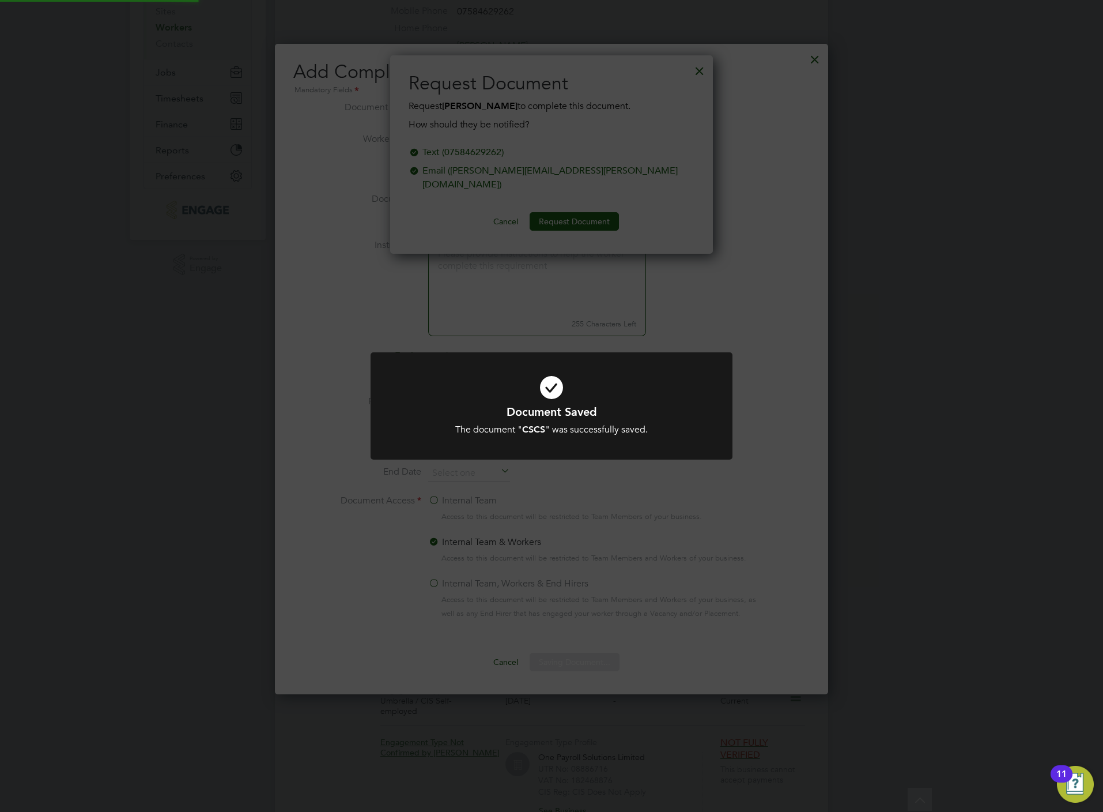
scroll to position [186, 323]
click at [461, 310] on div "Document Saved The document " CSCS " was successfully saved. Cancel Okay" at bounding box center [551, 406] width 1103 height 812
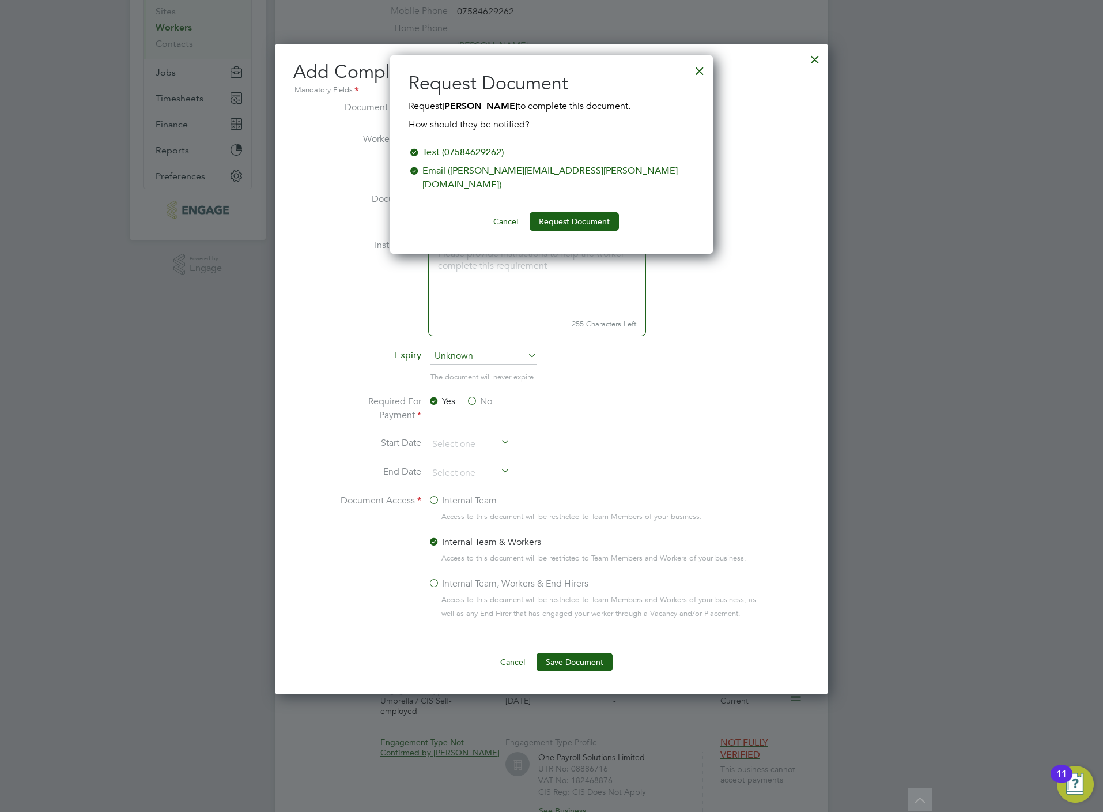
click at [505, 212] on button "Cancel" at bounding box center [505, 221] width 43 height 18
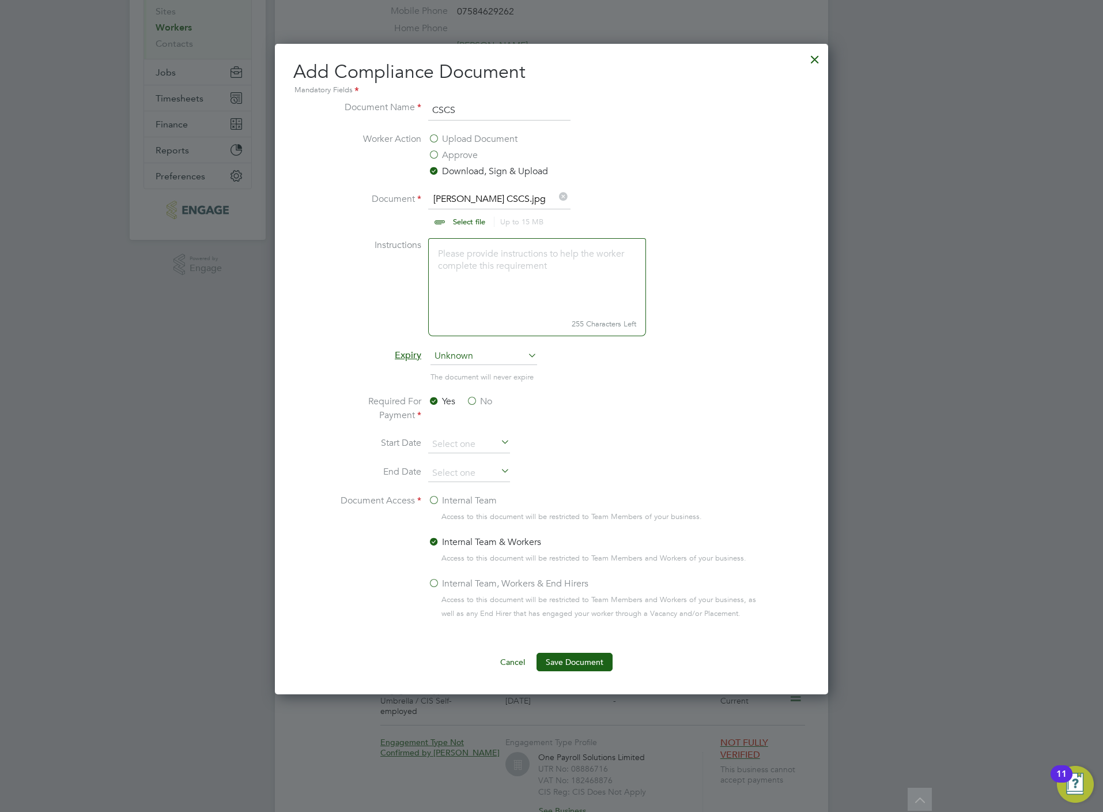
click at [474, 222] on input "file" at bounding box center [480, 209] width 181 height 35
type input "C:\fakepath\MARLIN FA.jpg"
click at [477, 116] on input "CSCS" at bounding box center [499, 110] width 142 height 21
click at [477, 111] on input "CSCS" at bounding box center [499, 110] width 142 height 21
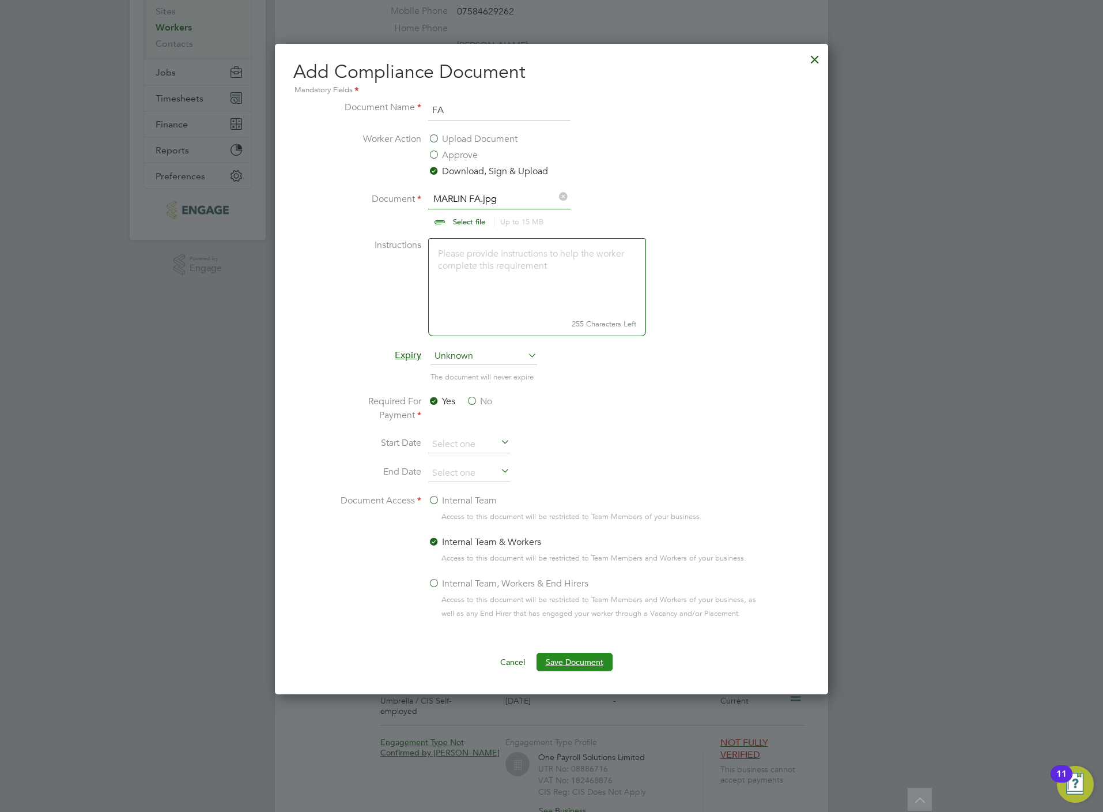
click at [574, 660] on button "Save Document" at bounding box center [575, 662] width 76 height 18
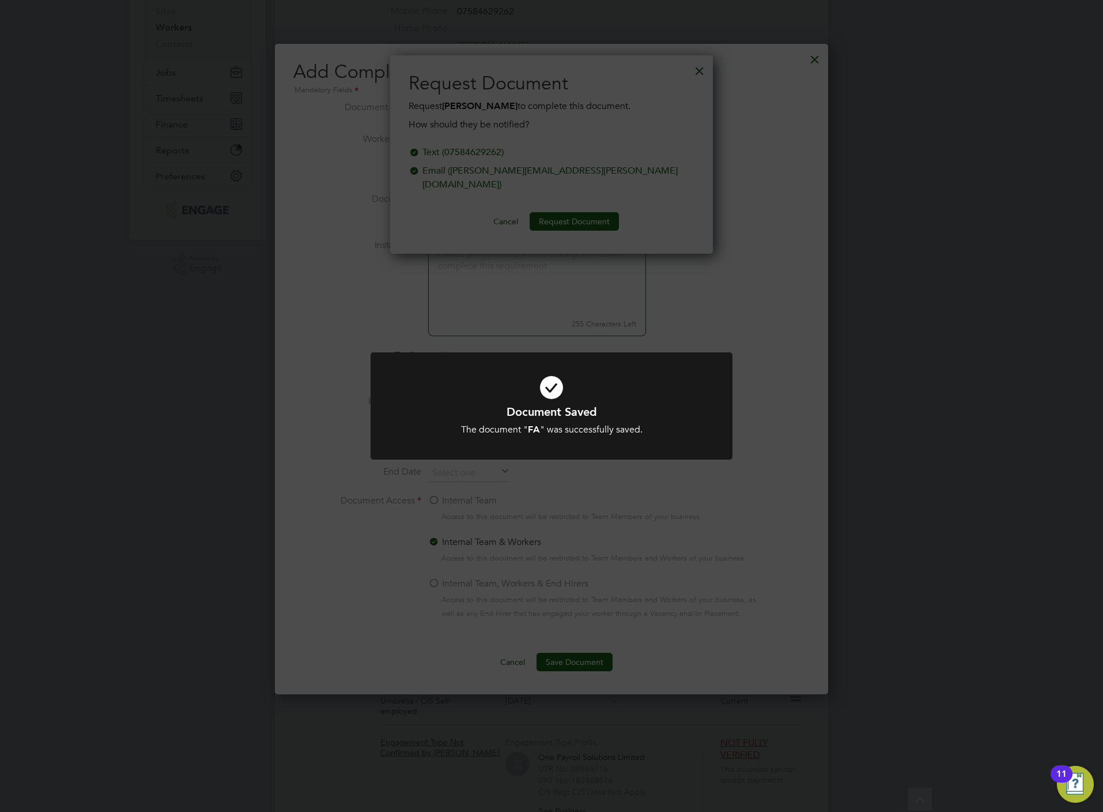
click at [581, 304] on div "Document Saved The document " FA " was successfully saved. Cancel Okay" at bounding box center [551, 406] width 1103 height 812
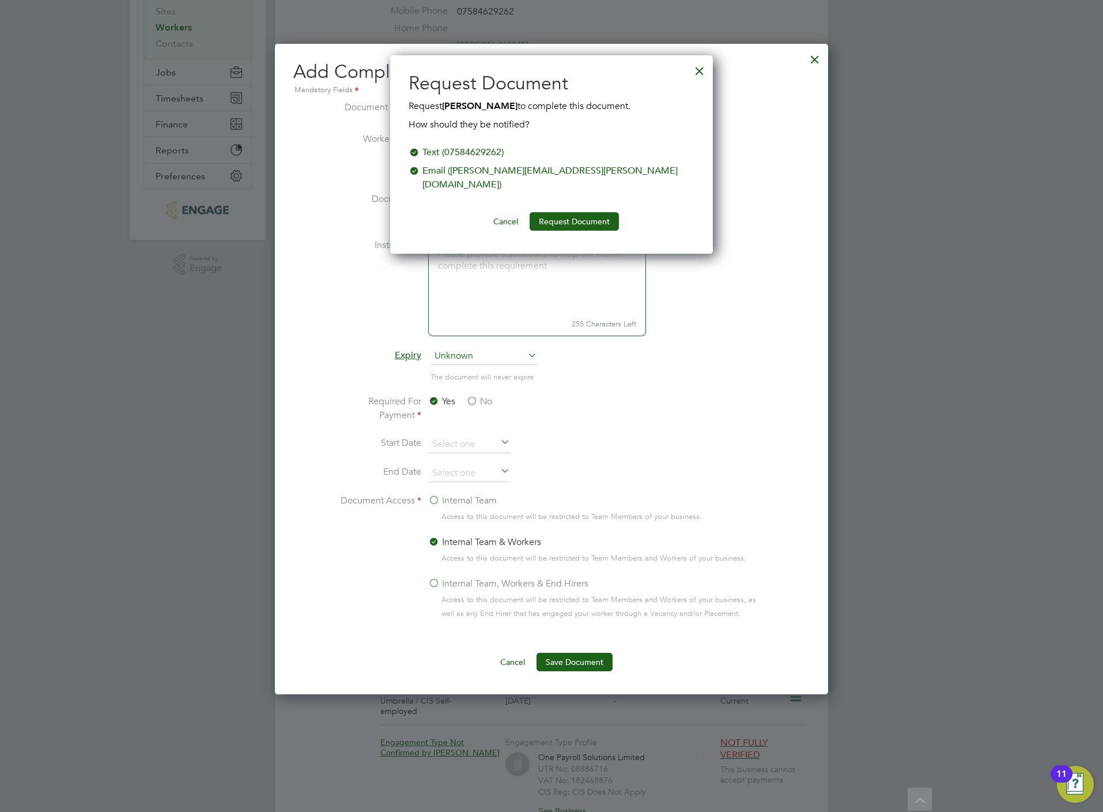
click at [488, 212] on button "Cancel" at bounding box center [505, 221] width 43 height 18
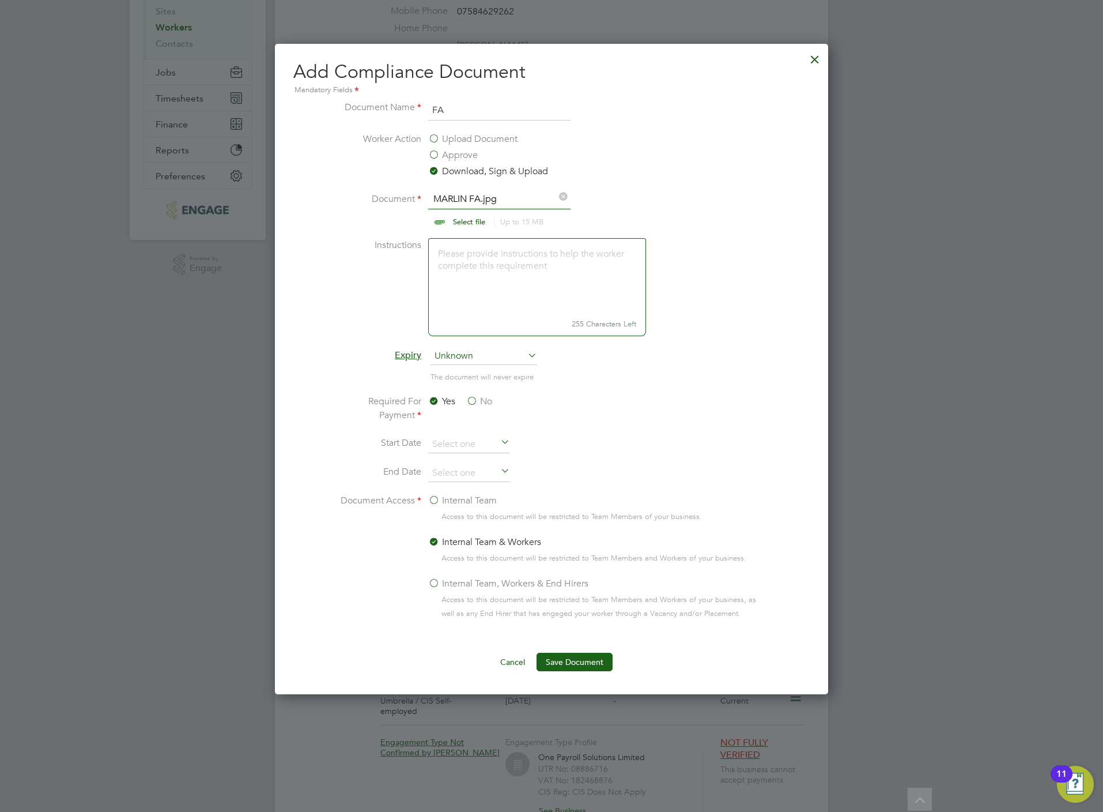
click at [491, 107] on input "FA" at bounding box center [499, 110] width 142 height 21
type input "SMSTS"
click at [451, 229] on li "Document MARLIN FA.jpg Select file Up to 15 MB Drop your file here" at bounding box center [552, 215] width 434 height 46
click at [454, 224] on input "file" at bounding box center [480, 209] width 181 height 35
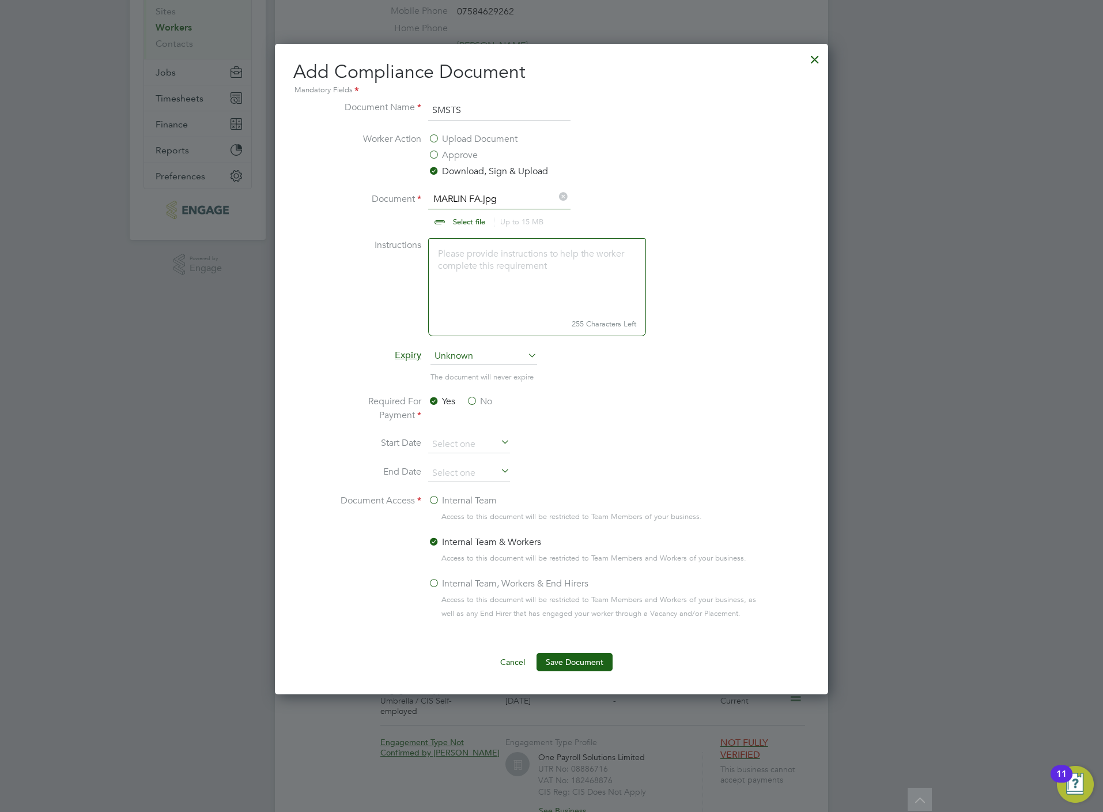
type input "C:\fakepath\[PERSON_NAME] SMSTS.jpg"
click at [573, 661] on button "Save Document" at bounding box center [575, 662] width 76 height 18
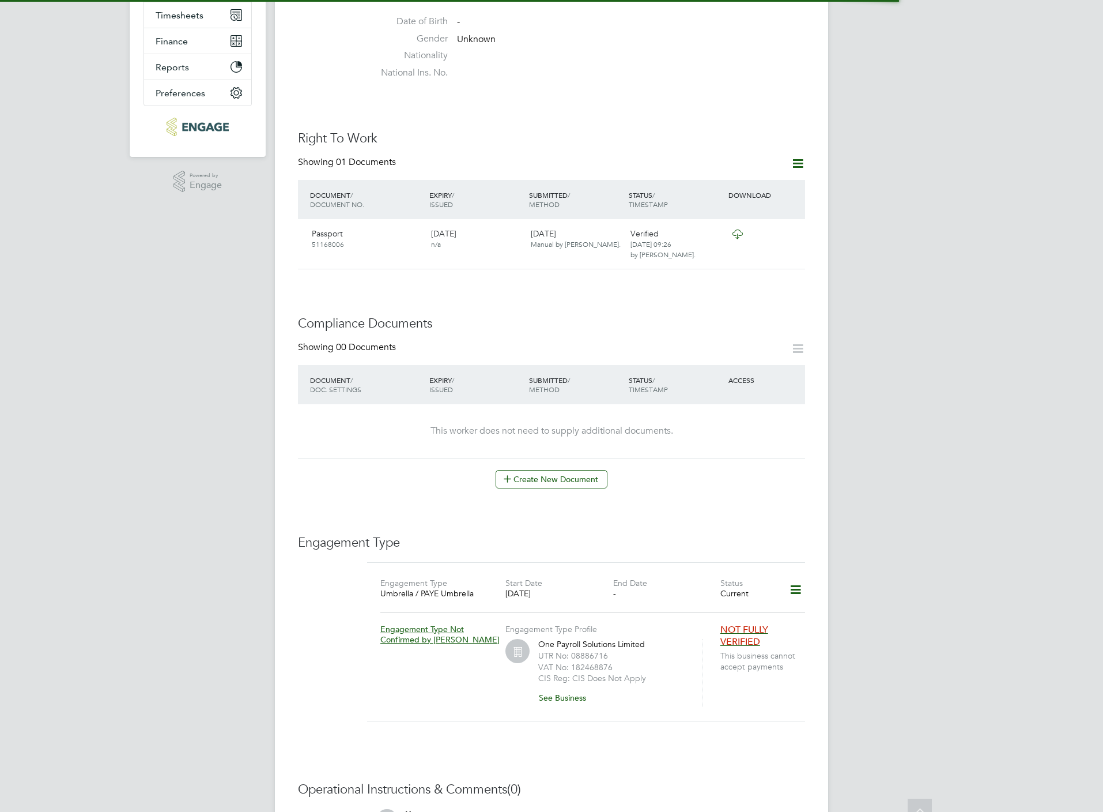
scroll to position [259, 0]
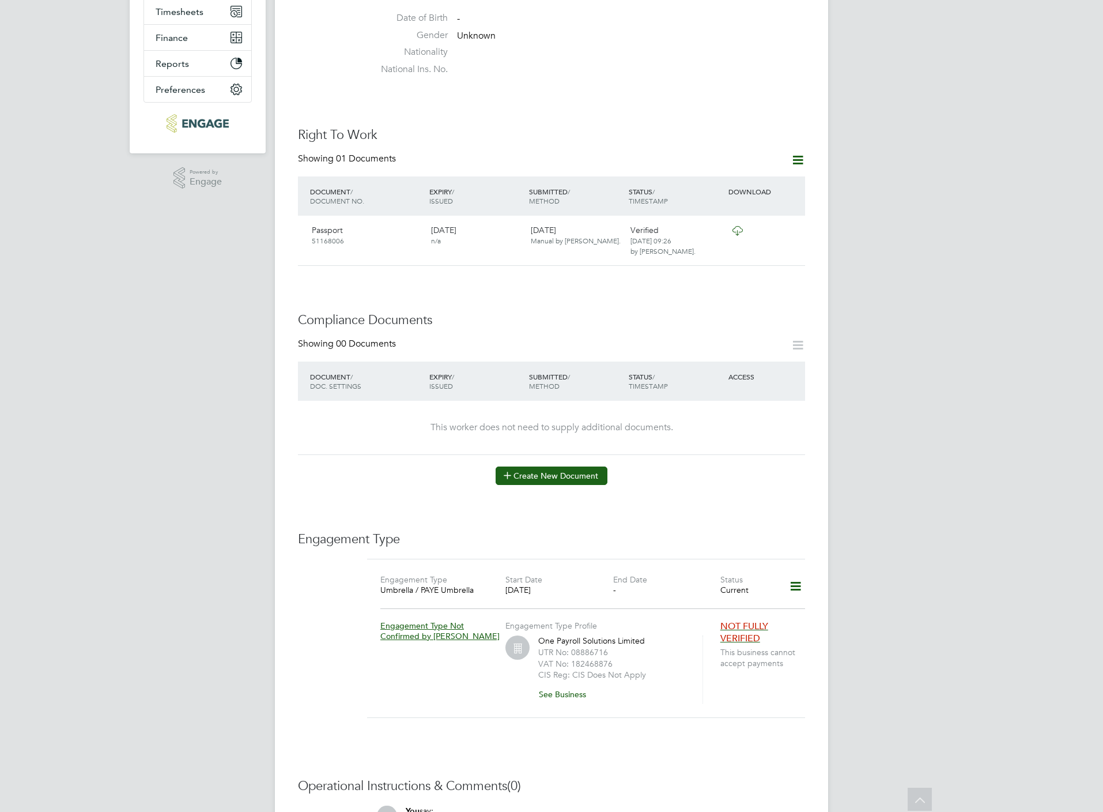
click at [564, 466] on button "Create New Document" at bounding box center [552, 475] width 112 height 18
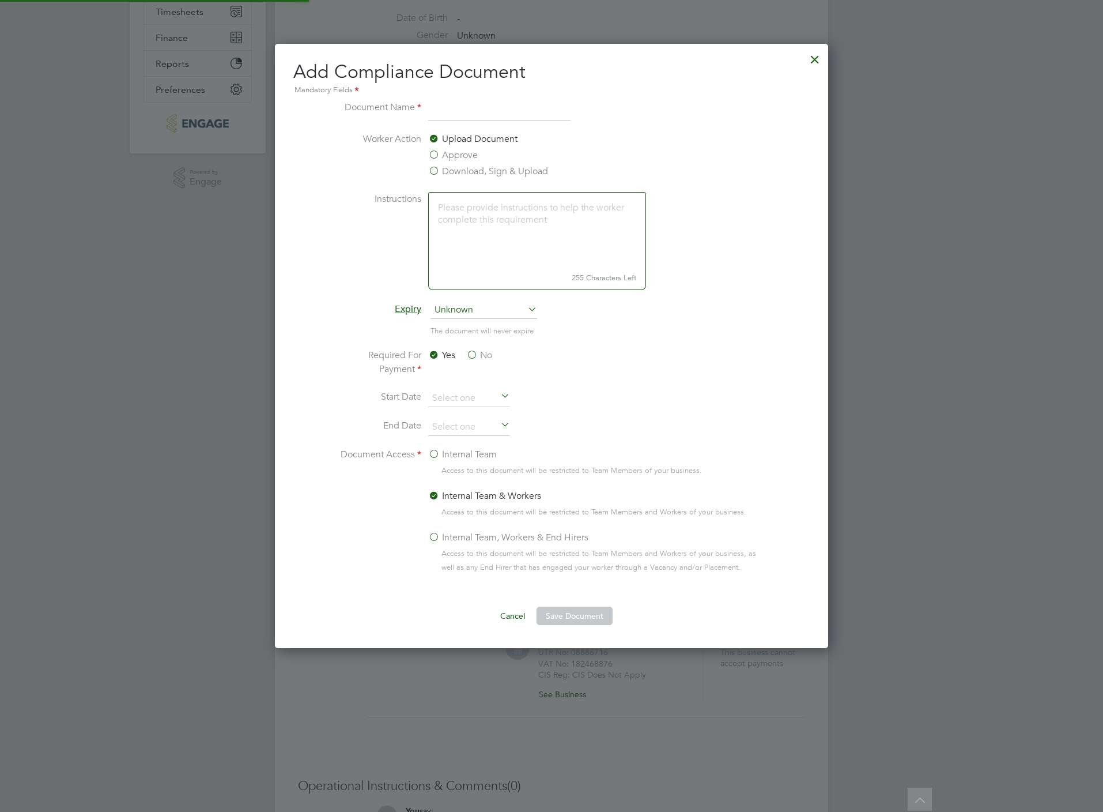
scroll to position [607, 553]
click at [472, 177] on label "Download, Sign & Upload" at bounding box center [488, 171] width 120 height 14
click at [0, 0] on input "Download, Sign & Upload" at bounding box center [0, 0] width 0 height 0
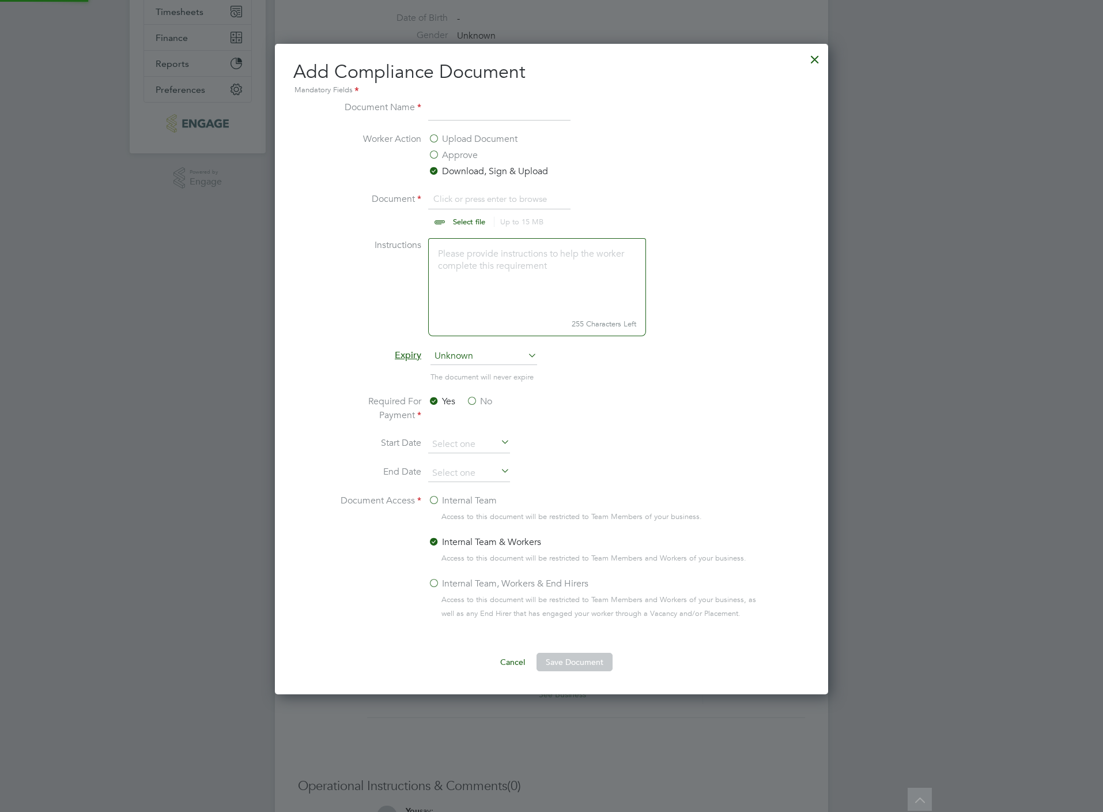
scroll to position [17, 144]
click at [478, 224] on input "file" at bounding box center [480, 209] width 181 height 35
type input "C:\fakepath\[PERSON_NAME] CSCS .jpg"
click at [500, 115] on input at bounding box center [499, 110] width 142 height 21
type input "CSCS"
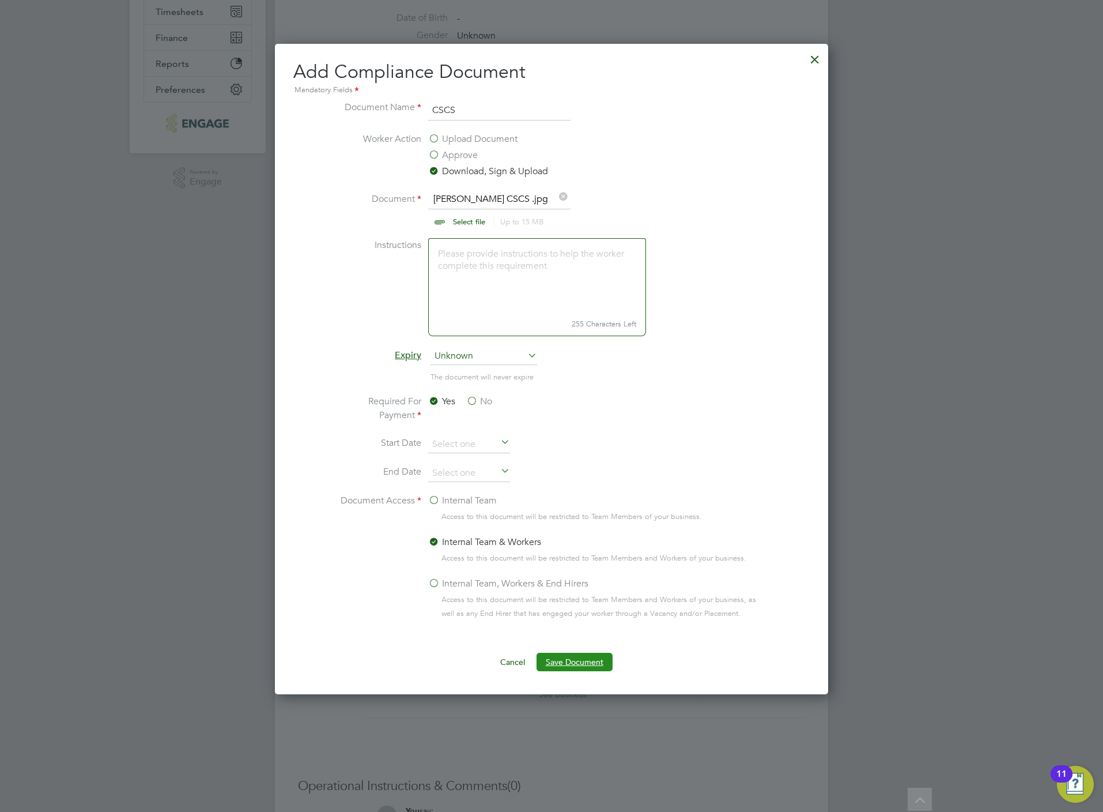
click at [590, 662] on button "Save Document" at bounding box center [575, 662] width 76 height 18
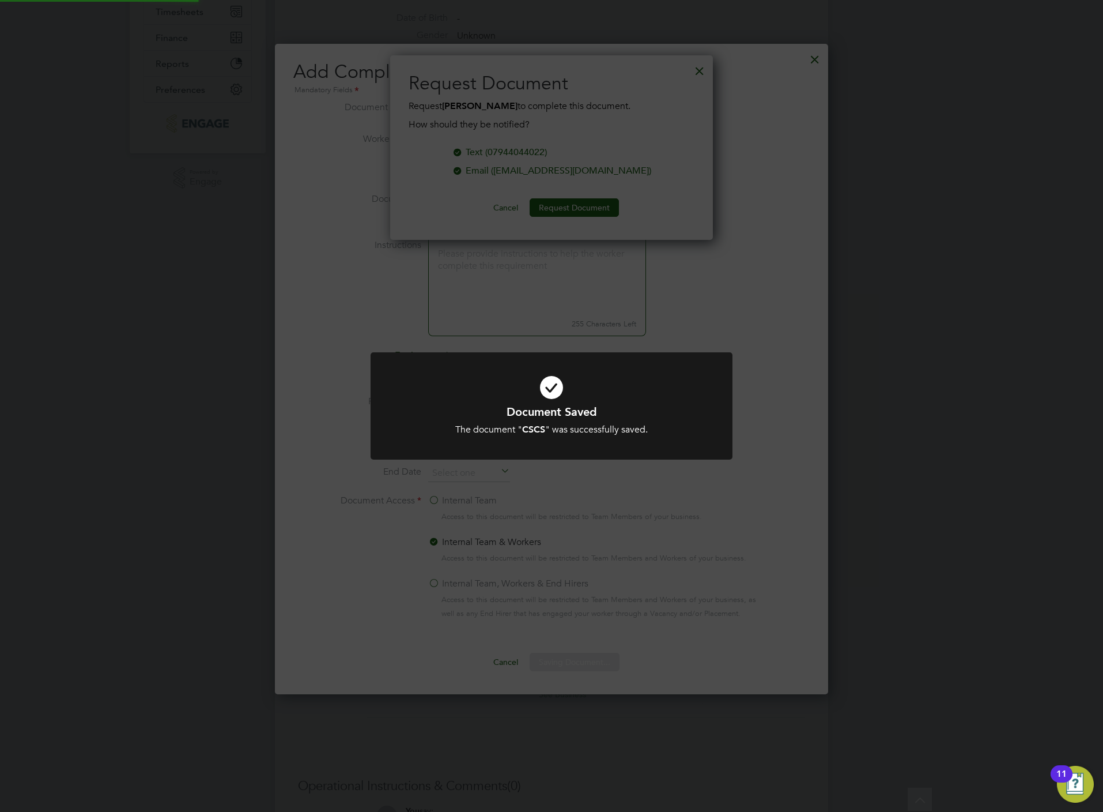
scroll to position [186, 323]
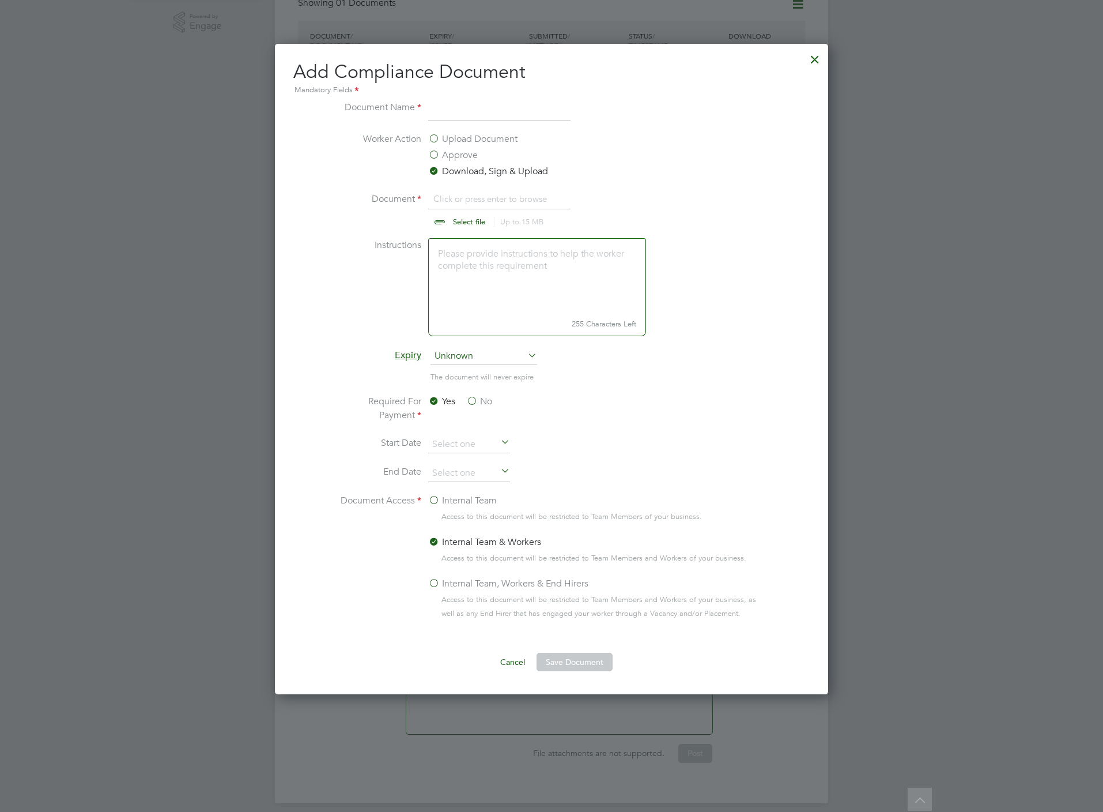
scroll to position [652, 553]
type input "C:\fakepath\tADHG cscs.jpg"
click at [459, 114] on input at bounding box center [499, 110] width 142 height 21
type input "CSCS"
click at [596, 668] on button "Save Document" at bounding box center [575, 662] width 76 height 18
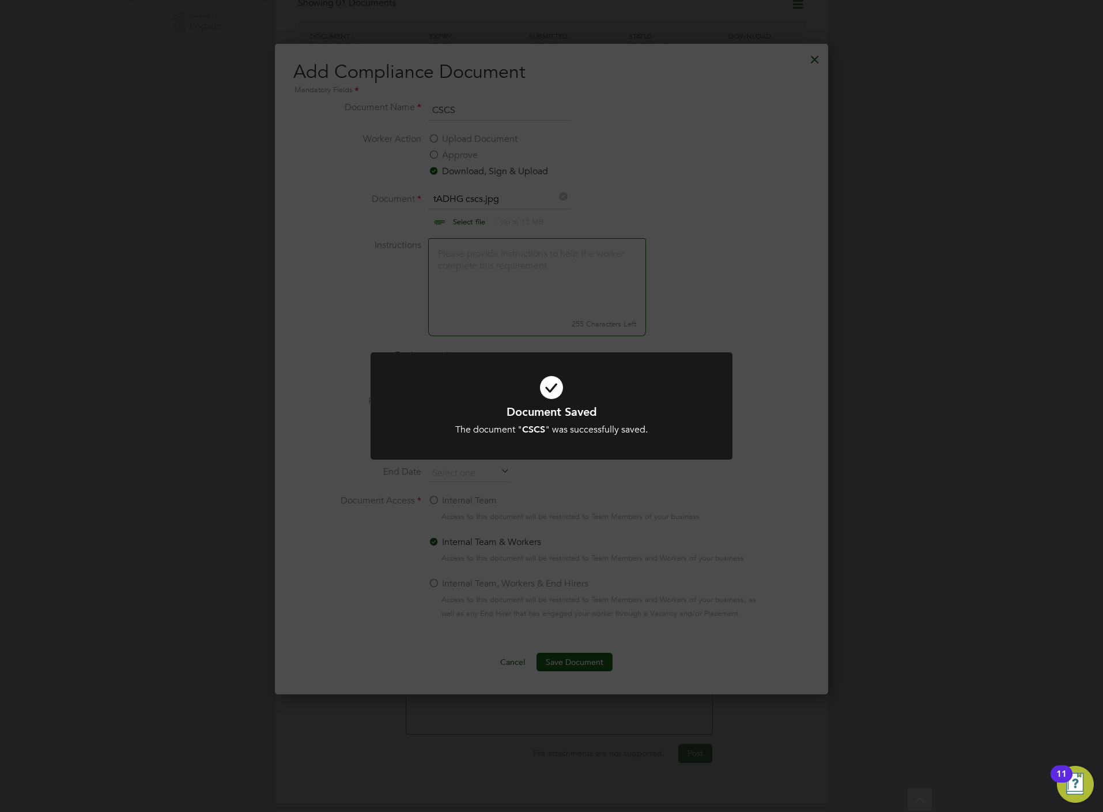
click at [532, 262] on div "Document Saved The document " CSCS " was successfully saved. Cancel Okay" at bounding box center [551, 406] width 1103 height 812
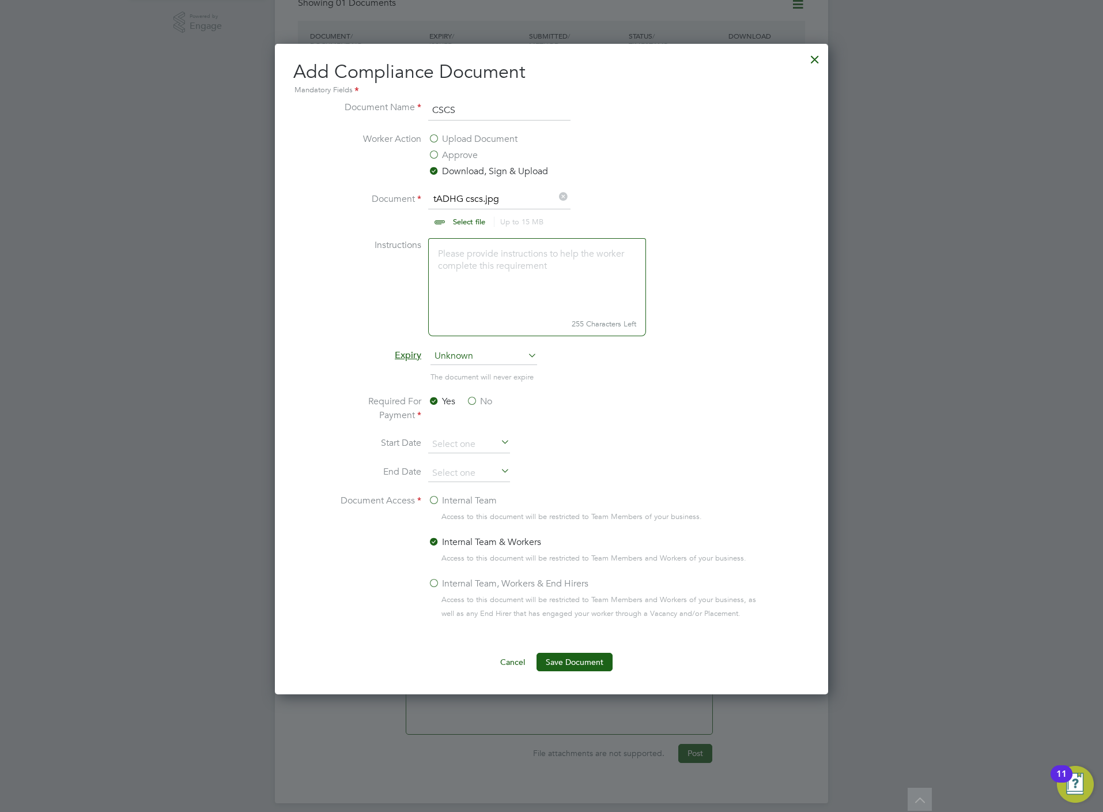
click at [817, 62] on div at bounding box center [815, 56] width 21 height 21
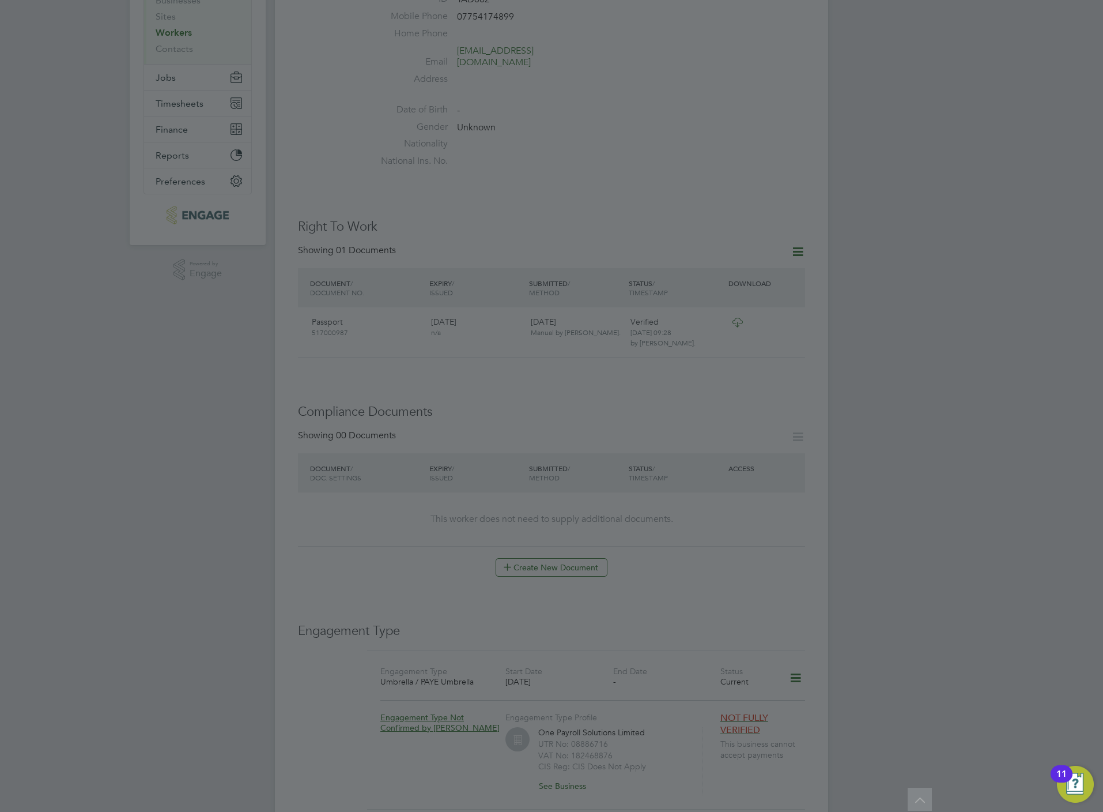
scroll to position [0, 0]
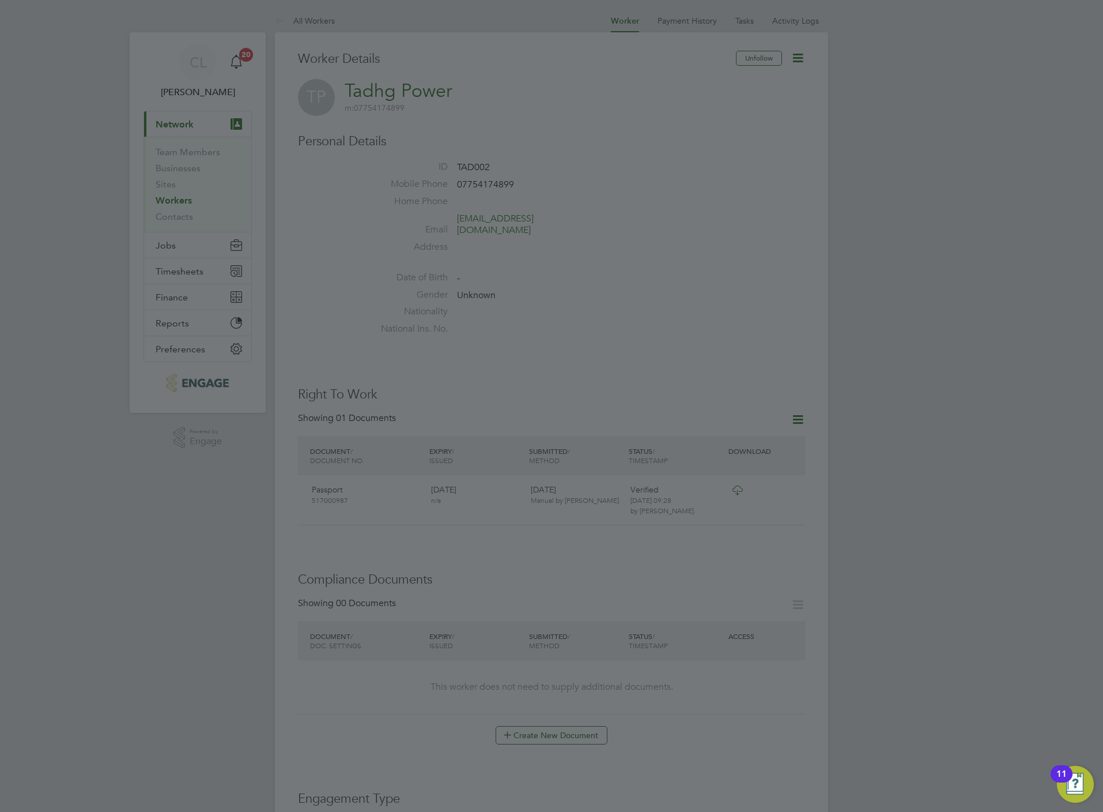
click at [319, 29] on div at bounding box center [551, 406] width 1103 height 812
click at [317, 7] on div at bounding box center [551, 406] width 1103 height 812
click at [319, 16] on div at bounding box center [551, 406] width 1103 height 812
click at [758, 93] on div at bounding box center [551, 406] width 1103 height 812
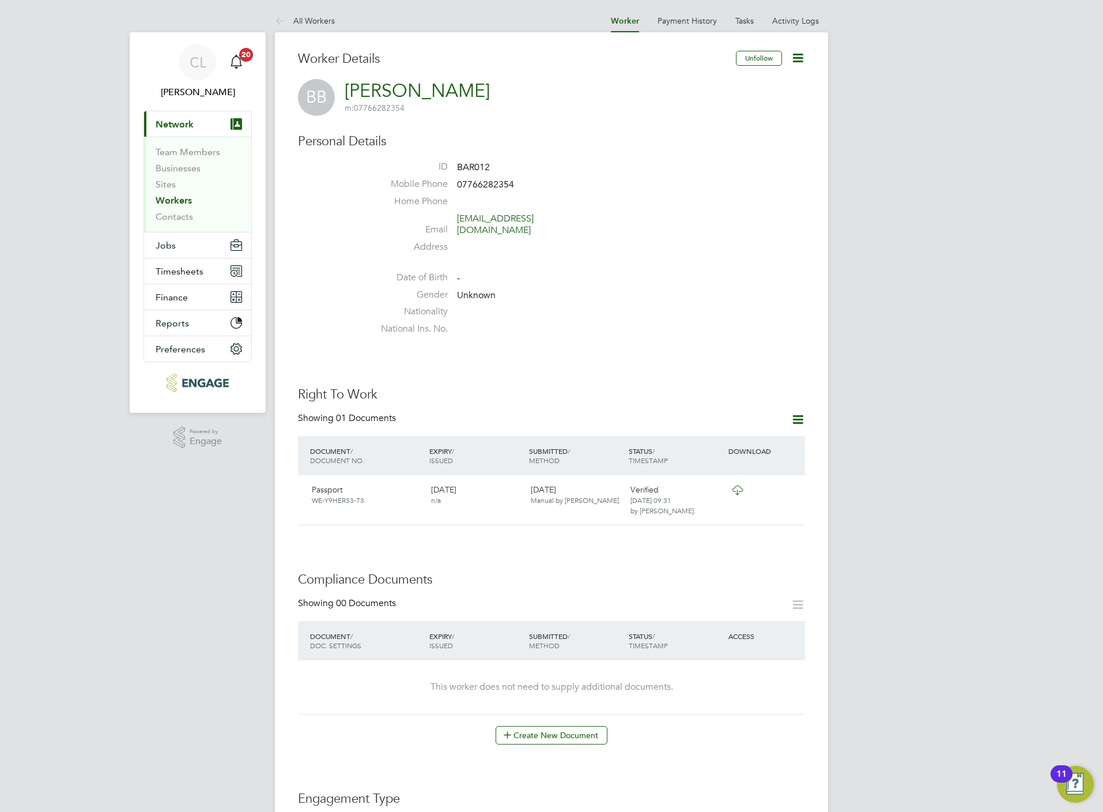
click at [585, 713] on div "Showing 00 Documents DOCUMENT / DOC. SETTINGS EXPIRY / ISSUED SUBMITTED / METHO…" at bounding box center [551, 670] width 507 height 147
click at [571, 726] on button "Create New Document" at bounding box center [552, 735] width 112 height 18
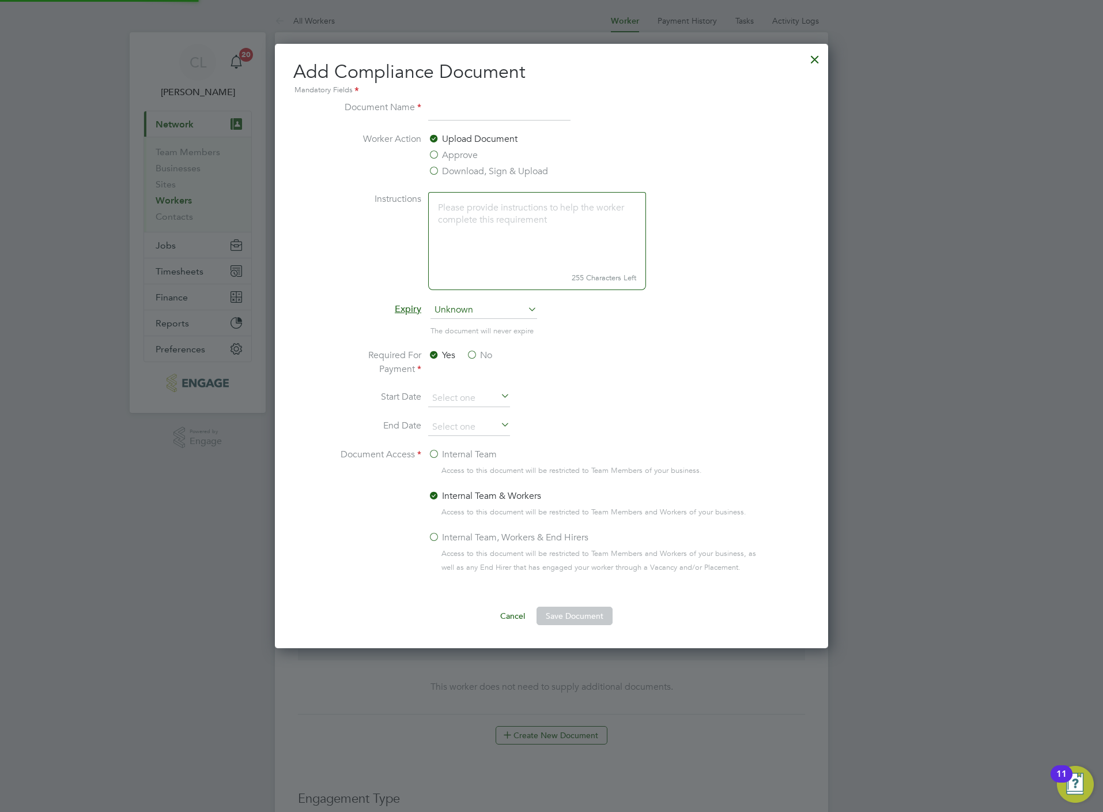
scroll to position [607, 553]
click at [476, 175] on label "Download, Sign & Upload" at bounding box center [488, 171] width 120 height 14
click at [0, 0] on input "Download, Sign & Upload" at bounding box center [0, 0] width 0 height 0
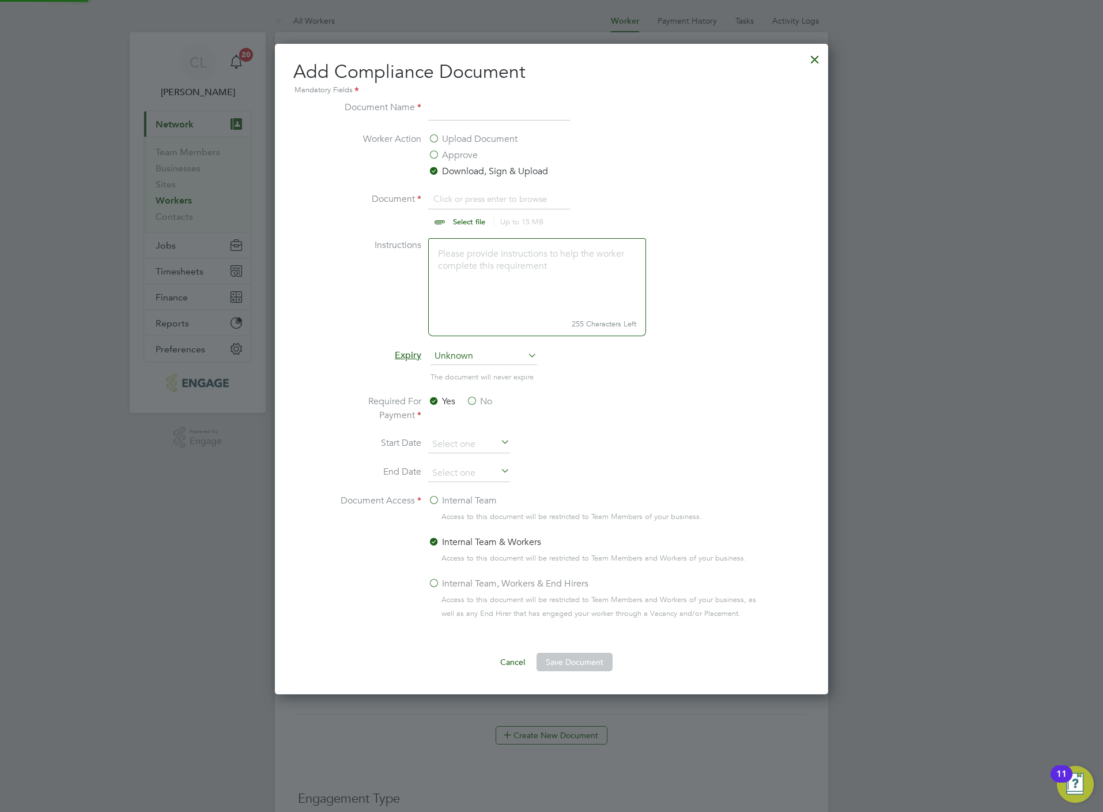
scroll to position [17, 144]
click at [479, 222] on input "file" at bounding box center [480, 209] width 181 height 35
type input "C:\fakepath\[PERSON_NAME] CSCS.jpg"
click at [500, 104] on input at bounding box center [499, 110] width 142 height 21
type input "CSCS"
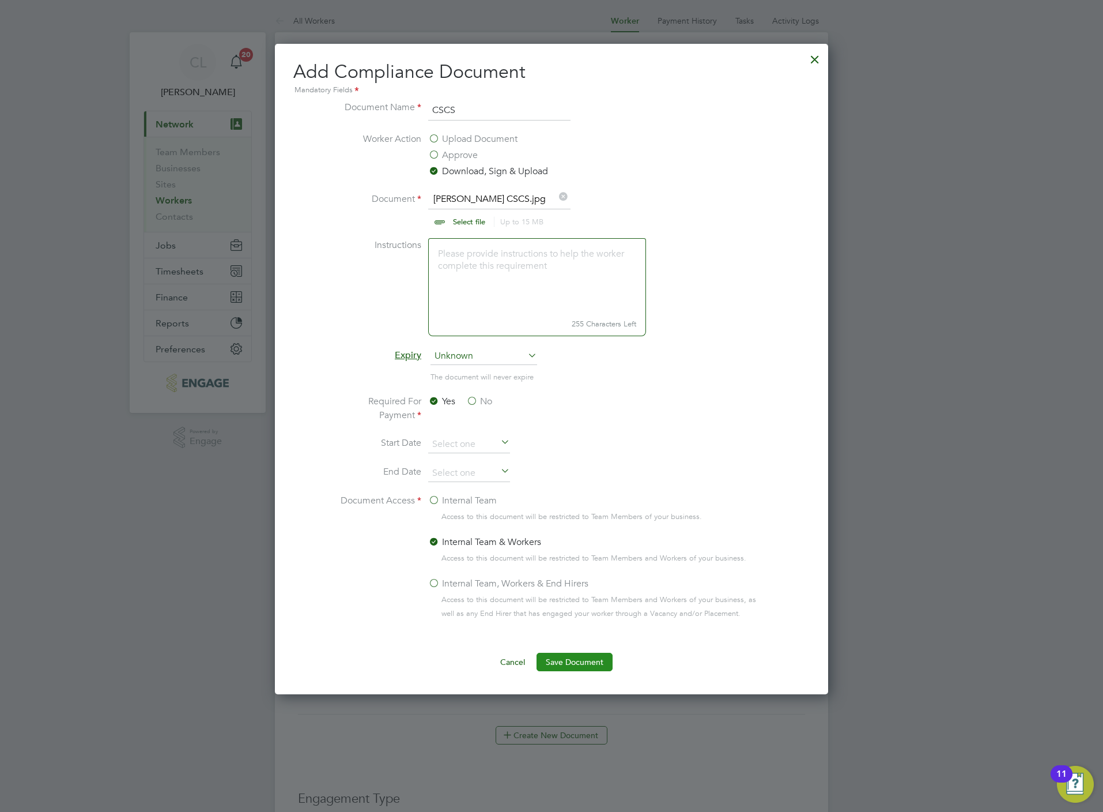
click at [553, 657] on button "Save Document" at bounding box center [575, 662] width 76 height 18
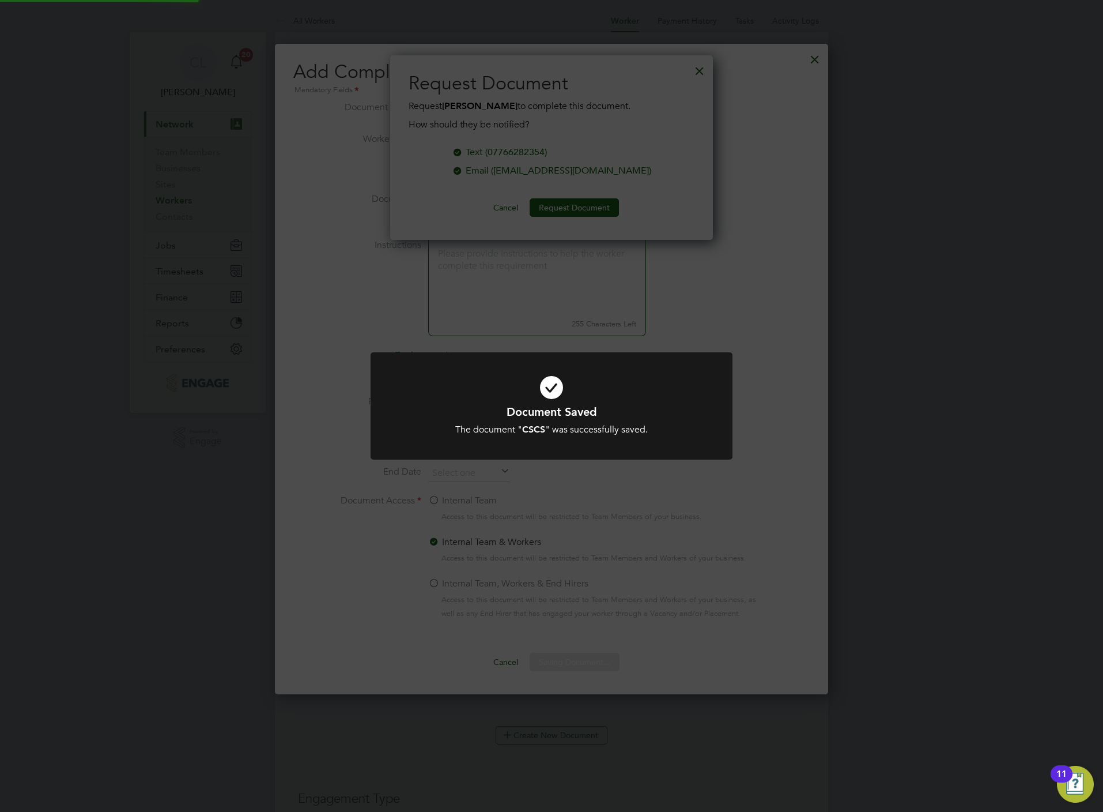
scroll to position [186, 323]
click at [426, 177] on div "Document Saved The document " CSCS " was successfully saved. Cancel Okay" at bounding box center [551, 406] width 1103 height 812
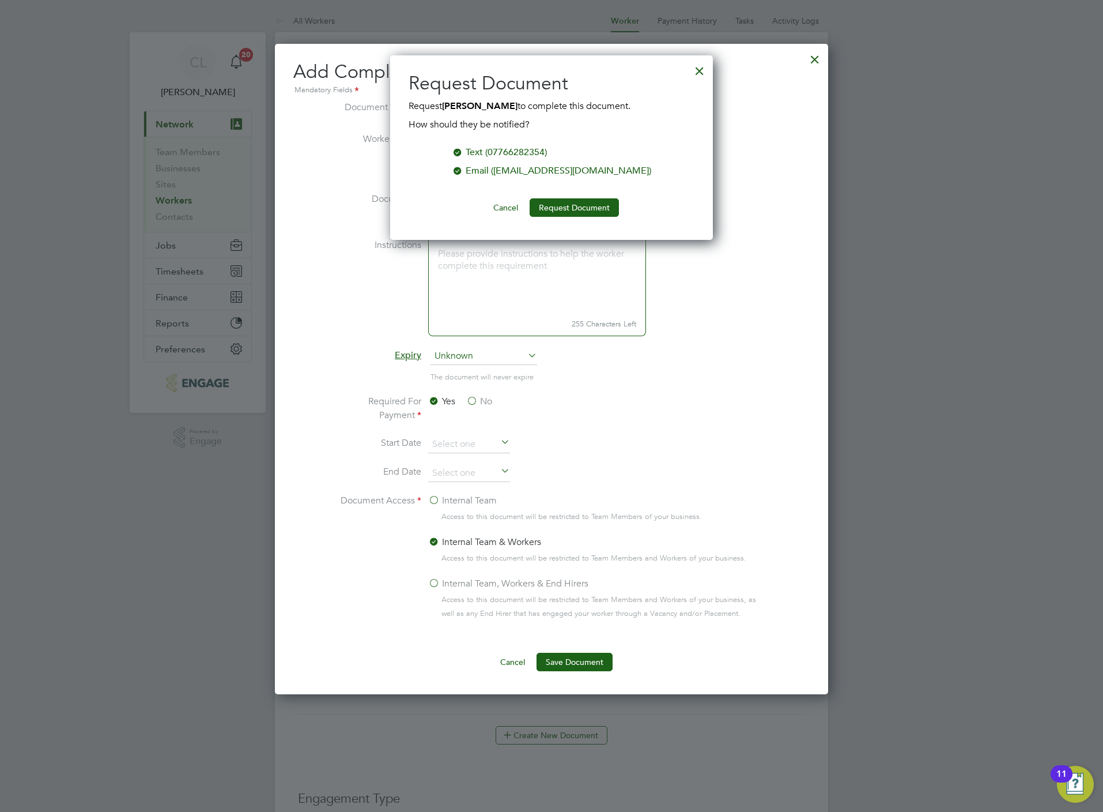
click at [484, 208] on button "Cancel" at bounding box center [505, 207] width 43 height 18
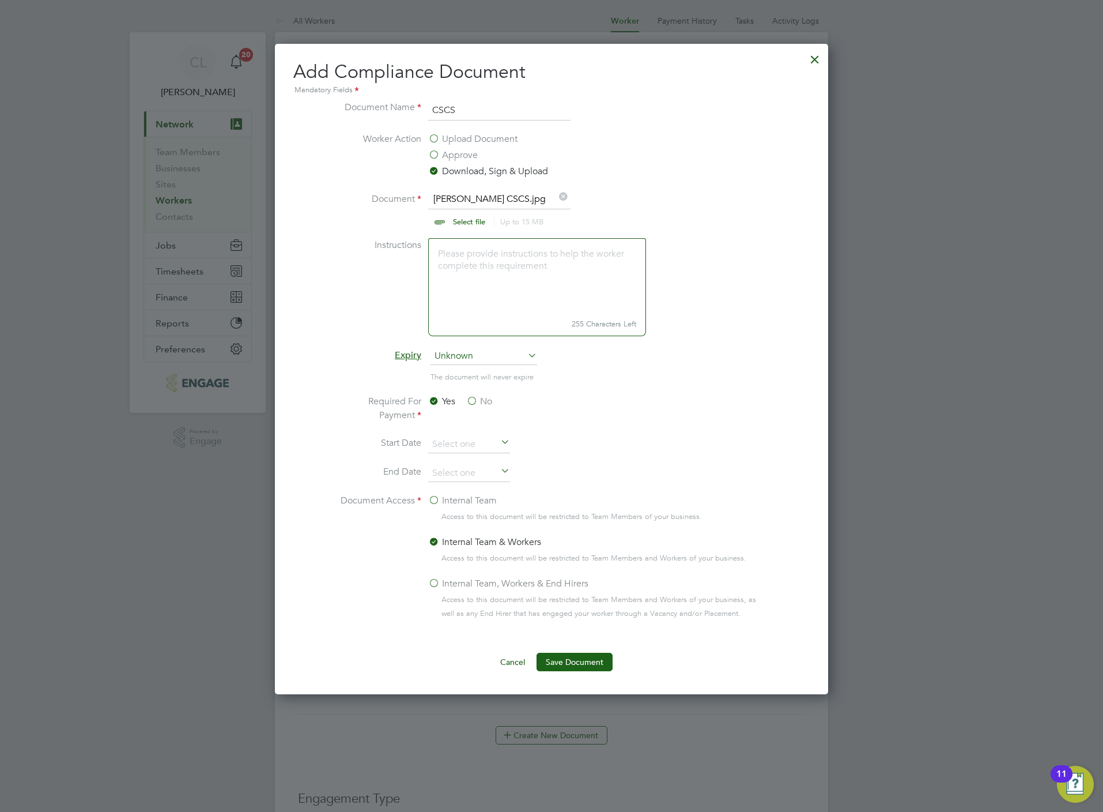
click at [812, 66] on div at bounding box center [815, 56] width 21 height 21
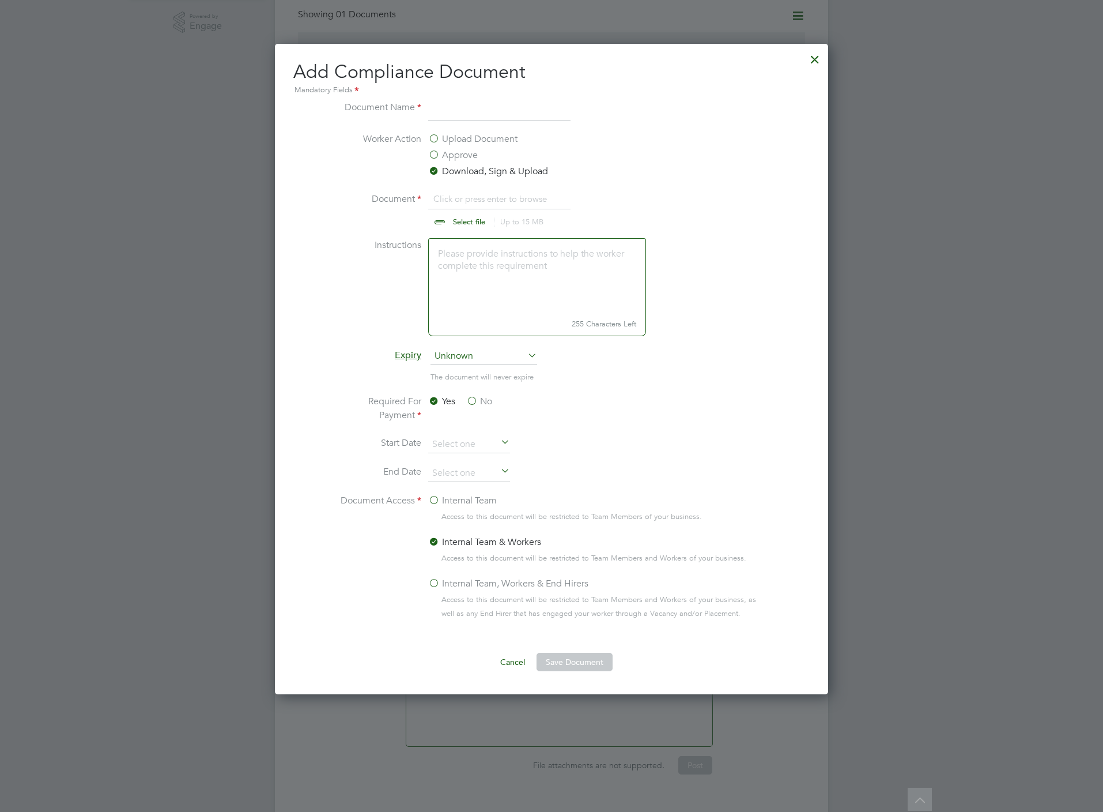
scroll to position [652, 553]
type input "C:\fakepath\[PERSON_NAME] PRO.jpg"
click at [473, 123] on li "Document Name" at bounding box center [552, 116] width 434 height 32
click at [472, 110] on input at bounding box center [499, 110] width 142 height 21
type input "CSCS"
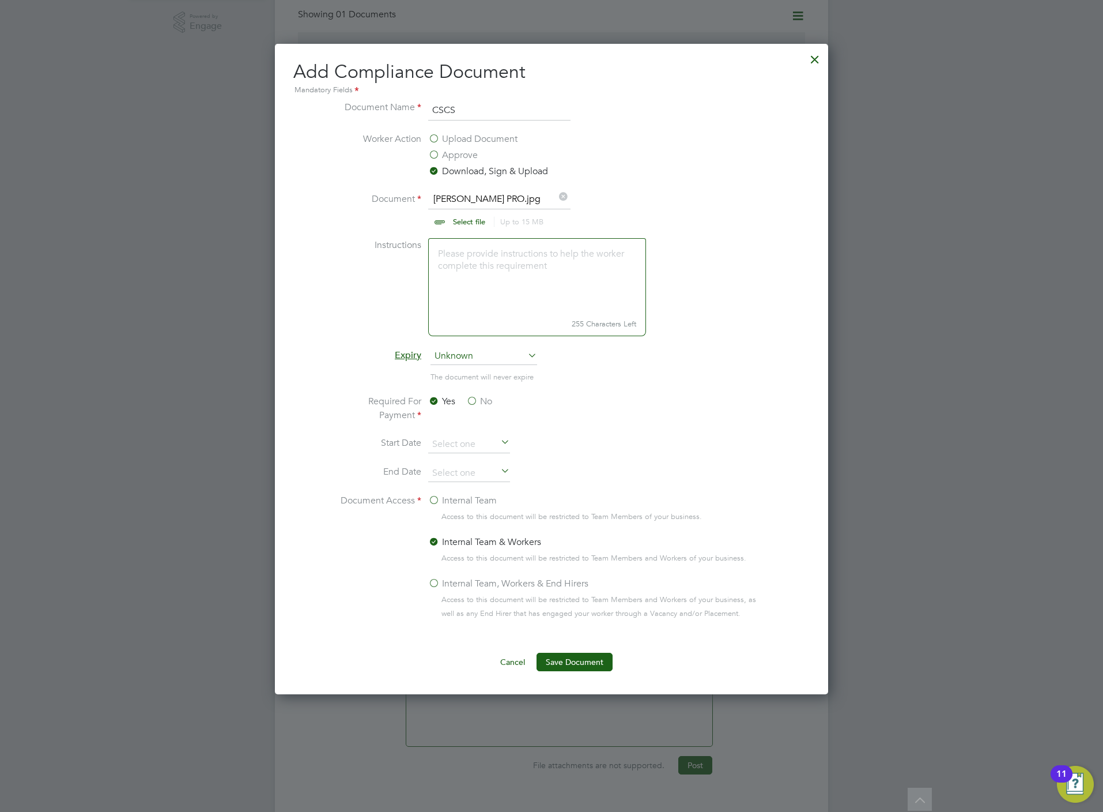
click at [606, 646] on ng-form "Document Name CSCS Worker Action Upload Document Approve Download, Sign & Uploa…" at bounding box center [551, 385] width 517 height 571
click at [606, 657] on button "Save Document" at bounding box center [575, 662] width 76 height 18
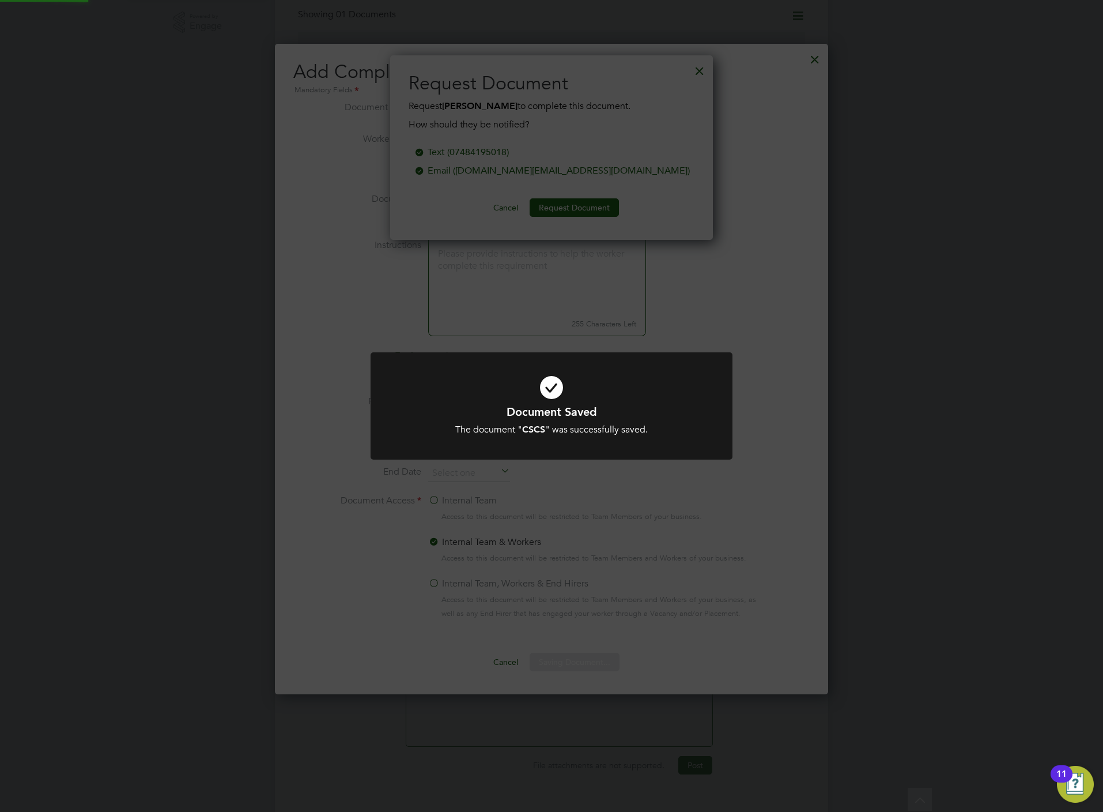
scroll to position [186, 323]
click at [813, 61] on div "Document Saved The document " CSCS " was successfully saved. Cancel Okay" at bounding box center [551, 406] width 1103 height 812
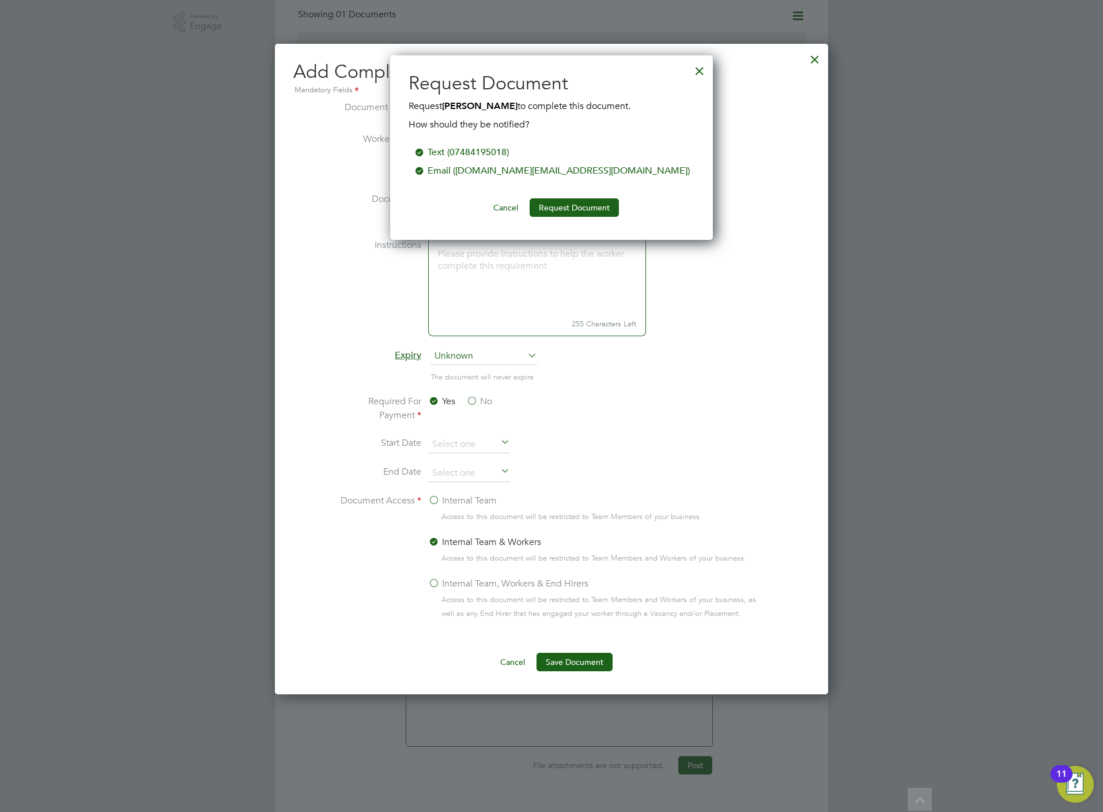
click at [813, 61] on div at bounding box center [815, 56] width 21 height 21
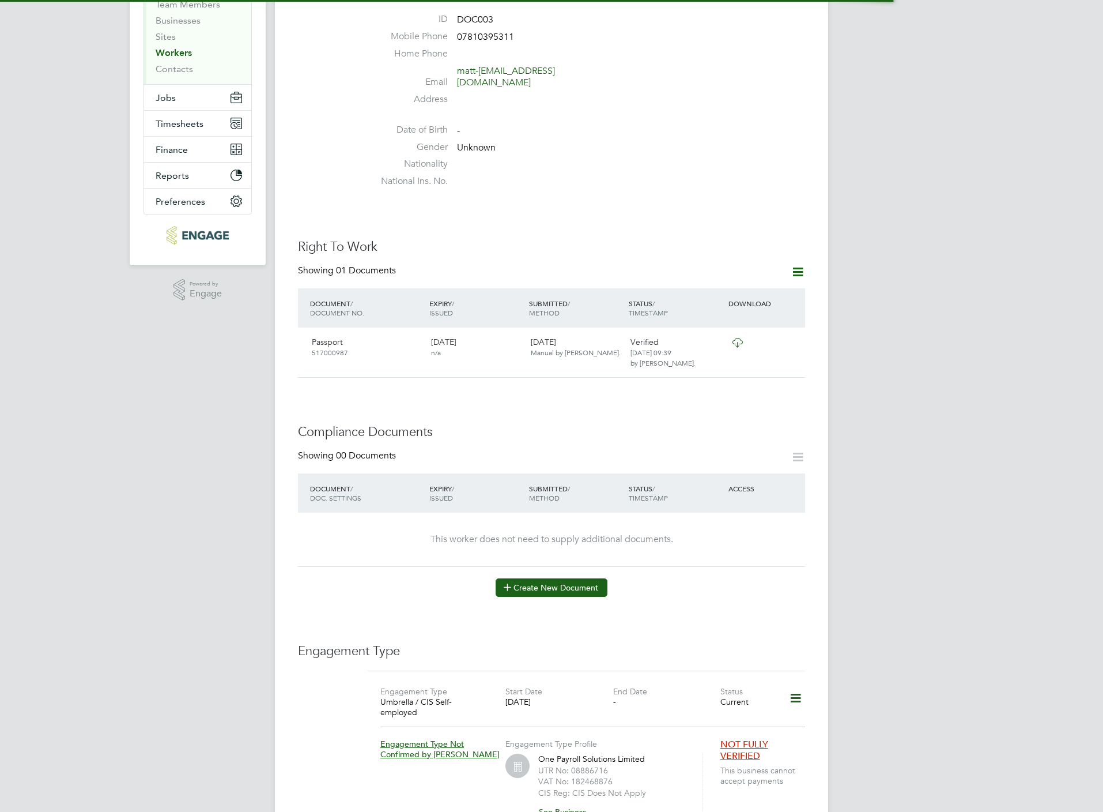
scroll to position [259, 0]
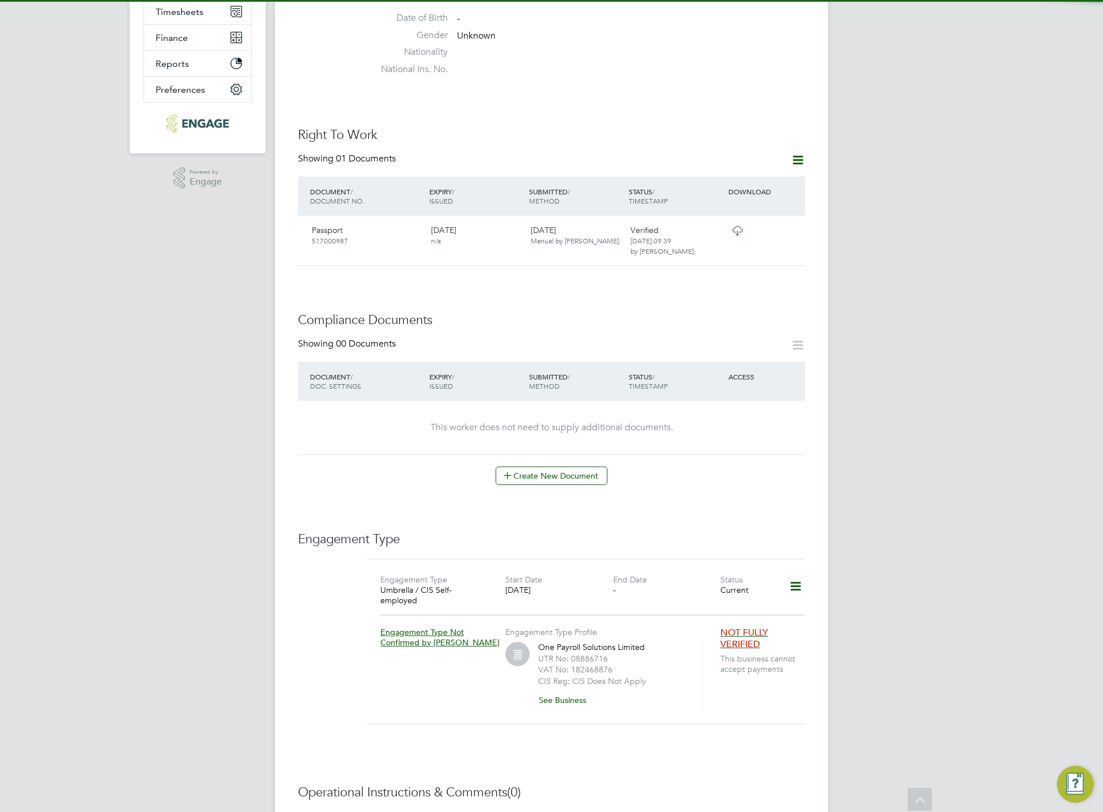
click at [531, 464] on div "Showing 00 Documents DOCUMENT / DOC. SETTINGS EXPIRY / ISSUED SUBMITTED / METHO…" at bounding box center [551, 411] width 507 height 147
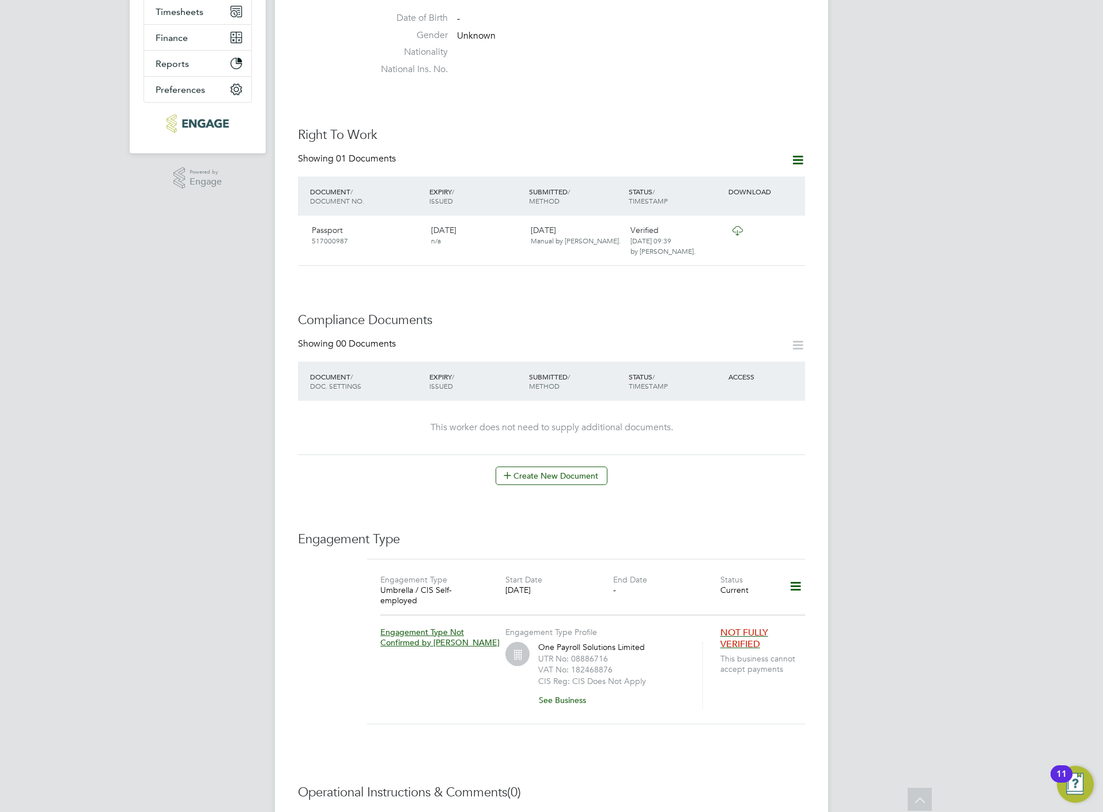
click at [544, 487] on div "Worker Details Unfollow MD [PERSON_NAME] m: 07810395311 Personal Details ID DOC…" at bounding box center [551, 357] width 507 height 1133
click at [543, 474] on button "Create New Document" at bounding box center [552, 475] width 112 height 18
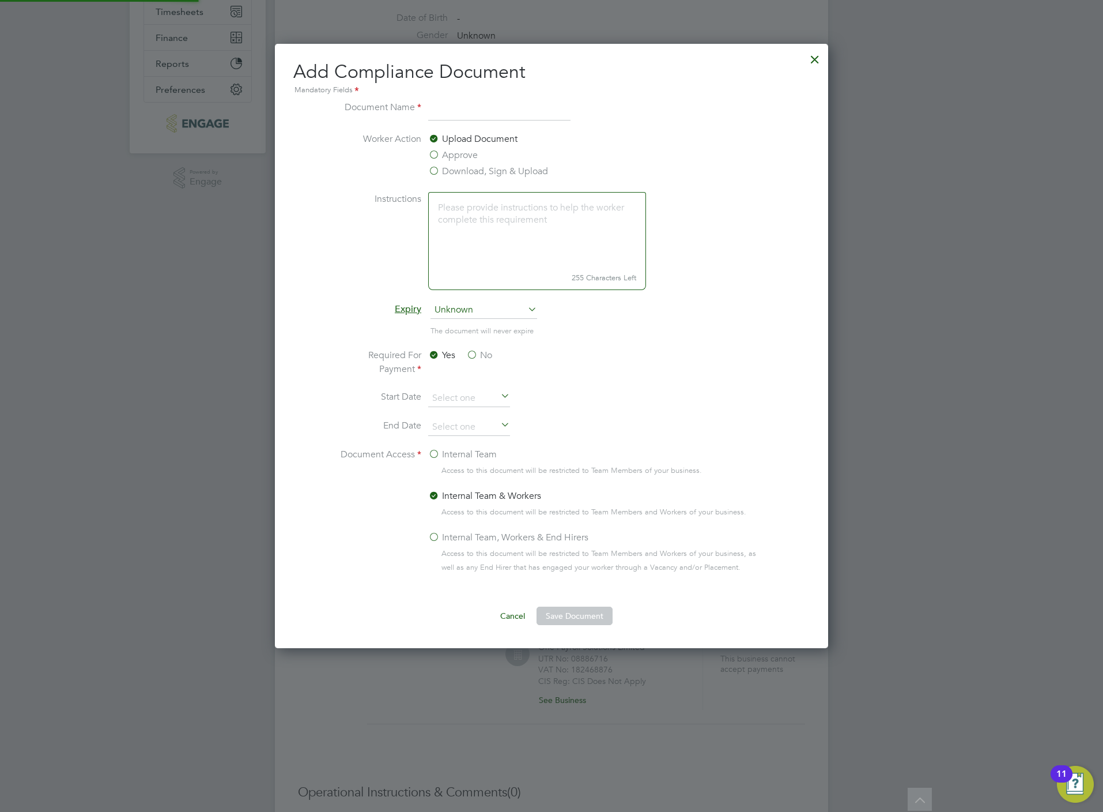
scroll to position [607, 553]
click at [472, 168] on label "Download, Sign & Upload" at bounding box center [488, 171] width 120 height 14
click at [0, 0] on input "Download, Sign & Upload" at bounding box center [0, 0] width 0 height 0
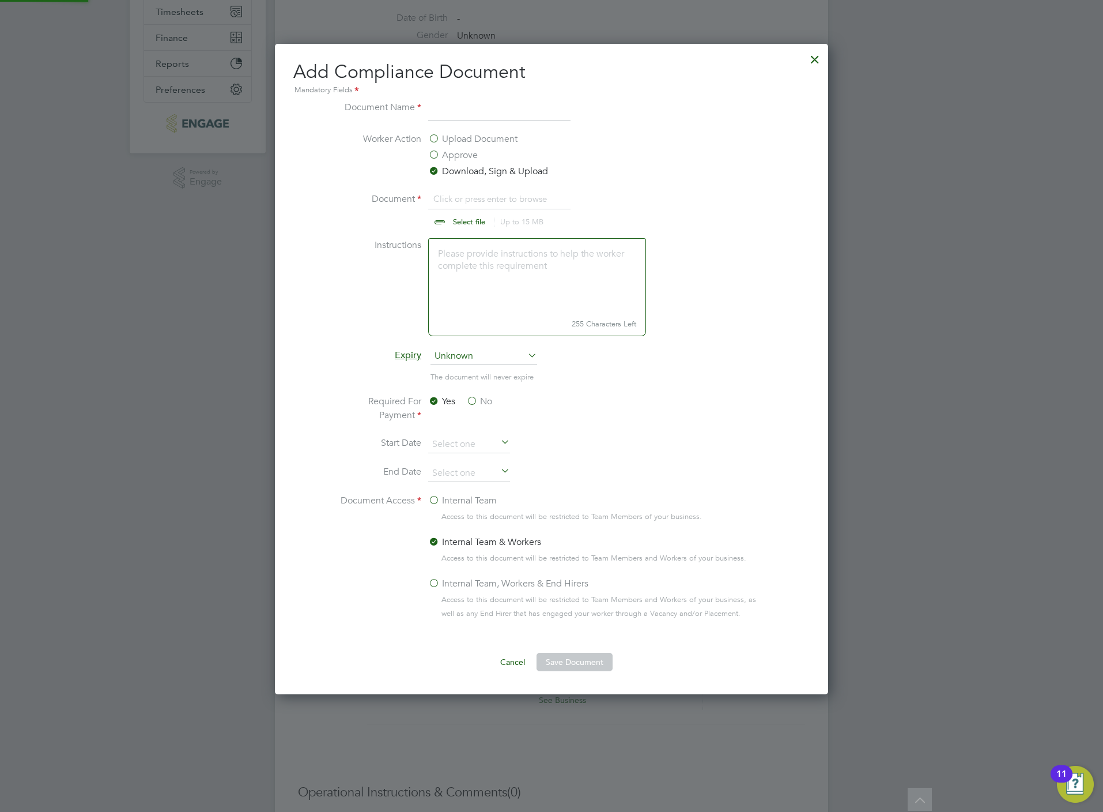
scroll to position [17, 144]
click at [479, 224] on input "file" at bounding box center [480, 209] width 181 height 35
type input "C:\fakepath\[PERSON_NAME] CPCS.jpg"
click at [507, 110] on input at bounding box center [499, 110] width 142 height 21
type input "CPCS"
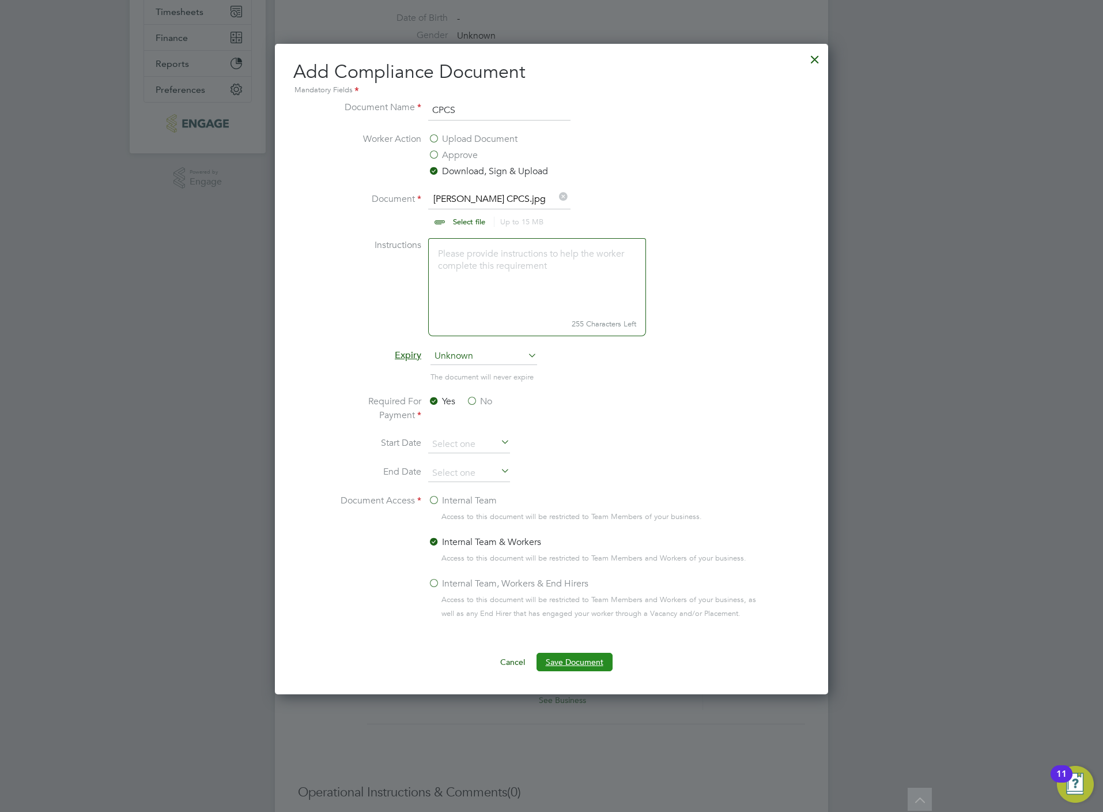
click at [574, 659] on button "Save Document" at bounding box center [575, 662] width 76 height 18
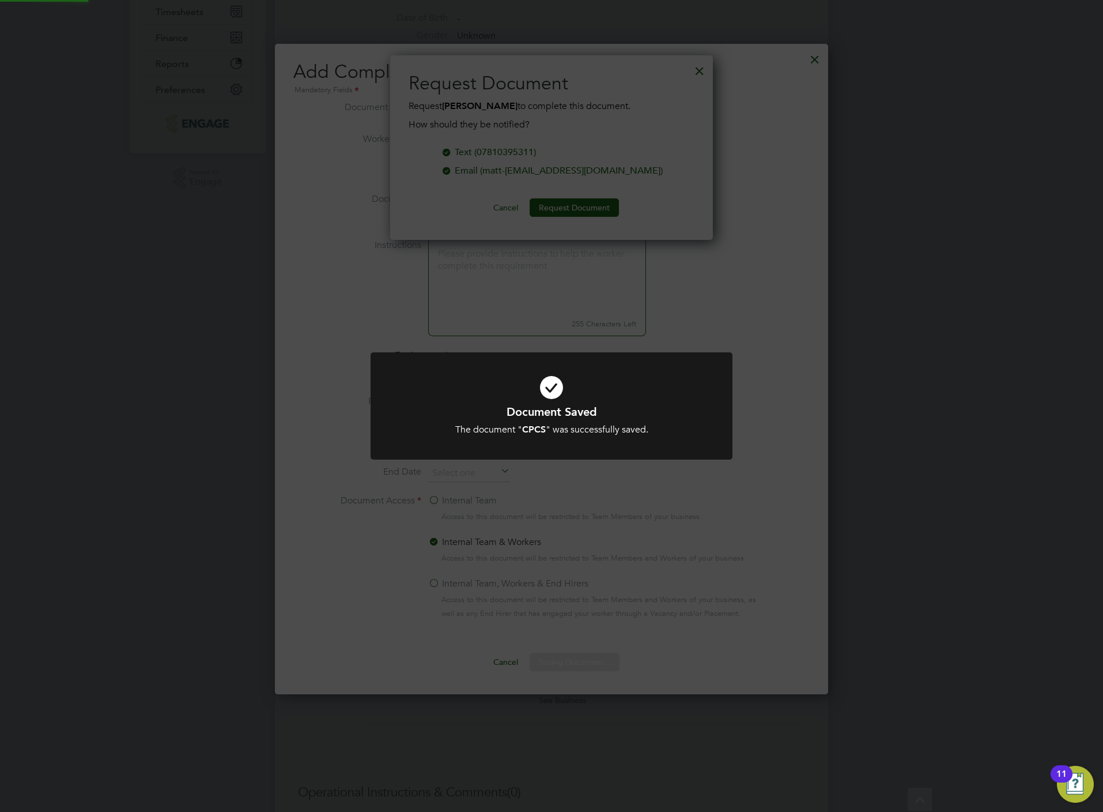
scroll to position [186, 323]
click at [519, 219] on div "Document Saved The document " CPCS " was successfully saved. Cancel Okay" at bounding box center [551, 406] width 1103 height 812
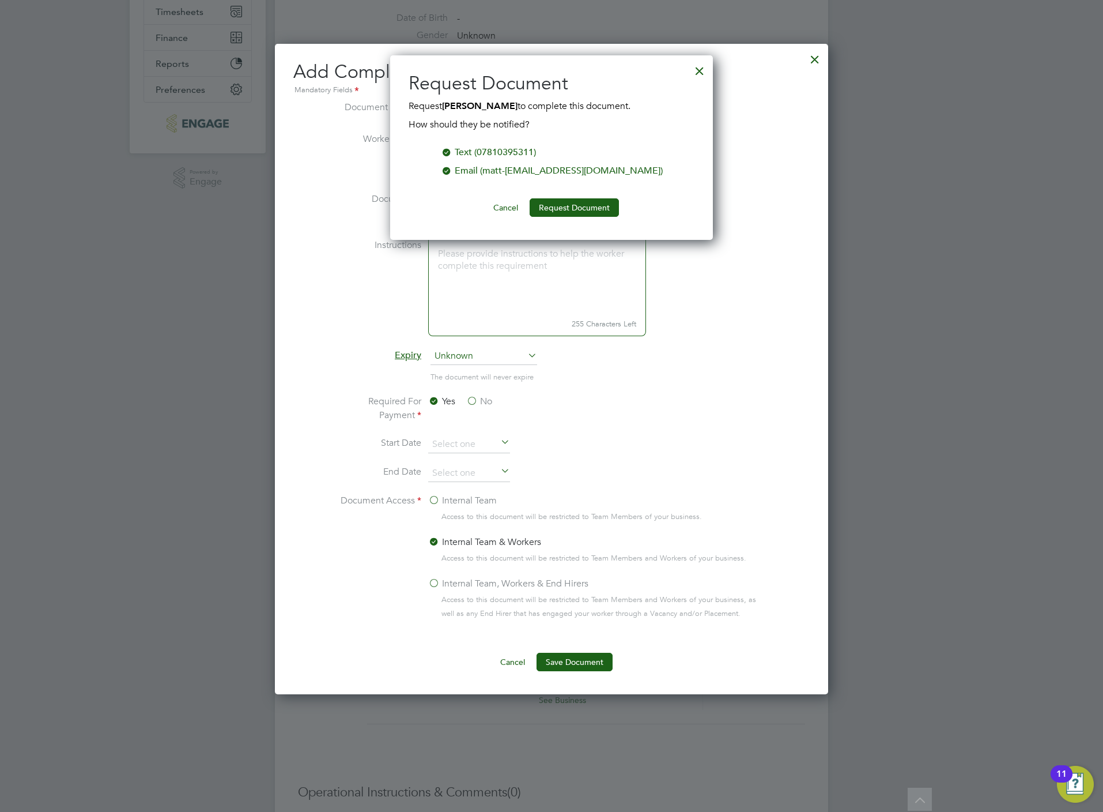
click at [518, 205] on button "Cancel" at bounding box center [505, 207] width 43 height 18
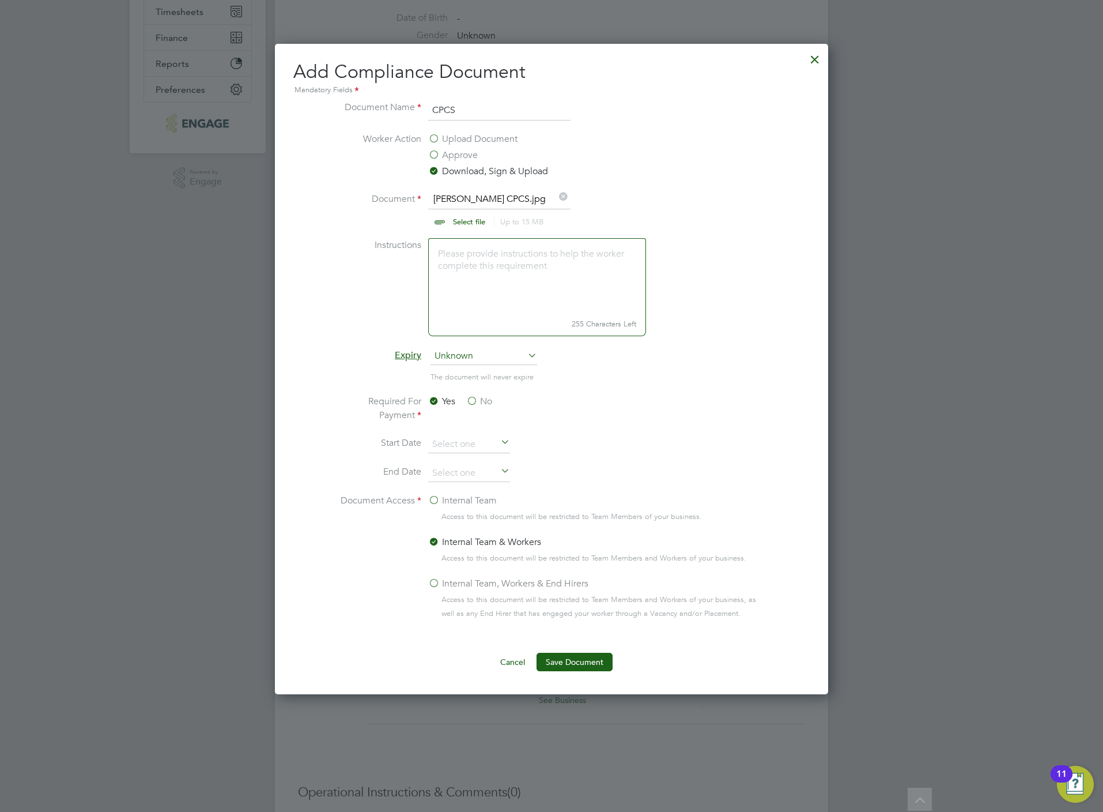
click at [466, 221] on input "file" at bounding box center [480, 209] width 181 height 35
type input "C:\fakepath\[PERSON_NAME] DL.jpg"
click at [497, 110] on input "CPCS" at bounding box center [499, 110] width 142 height 21
type input "DL"
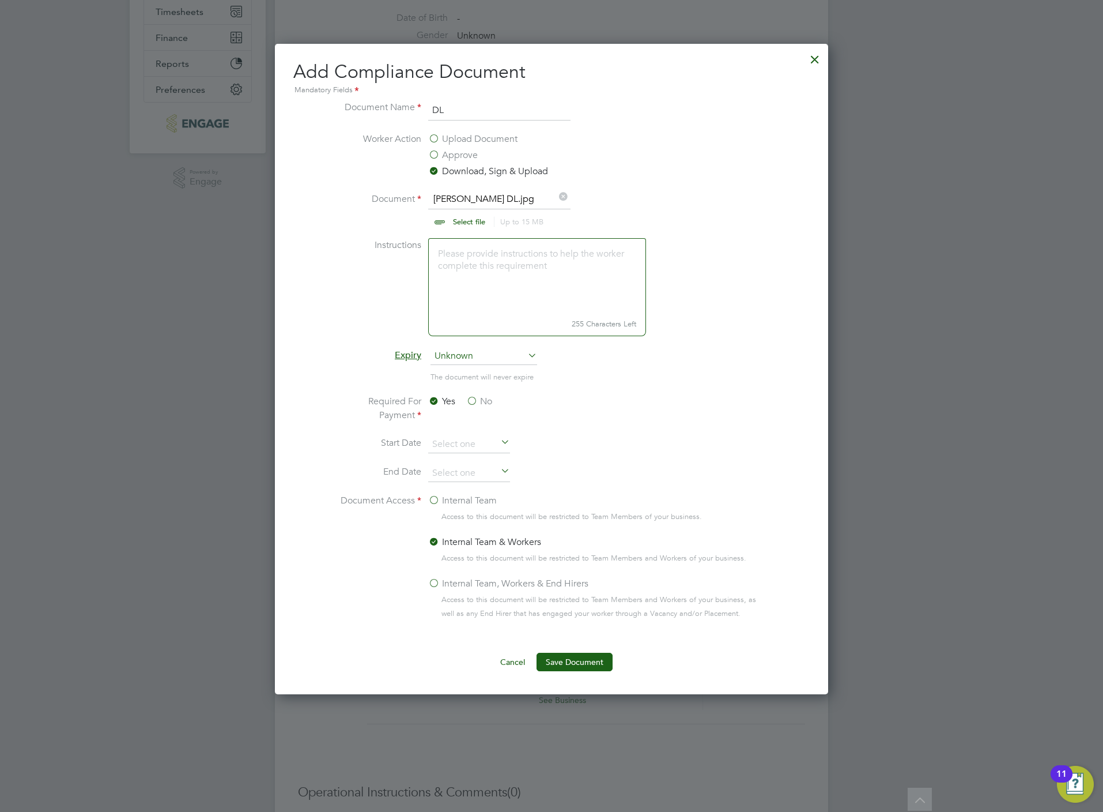
click at [571, 651] on ng-form "Document Name DL Worker Action Upload Document Approve Download, Sign & Upload …" at bounding box center [551, 385] width 517 height 571
click at [579, 663] on button "Save Document" at bounding box center [575, 662] width 76 height 18
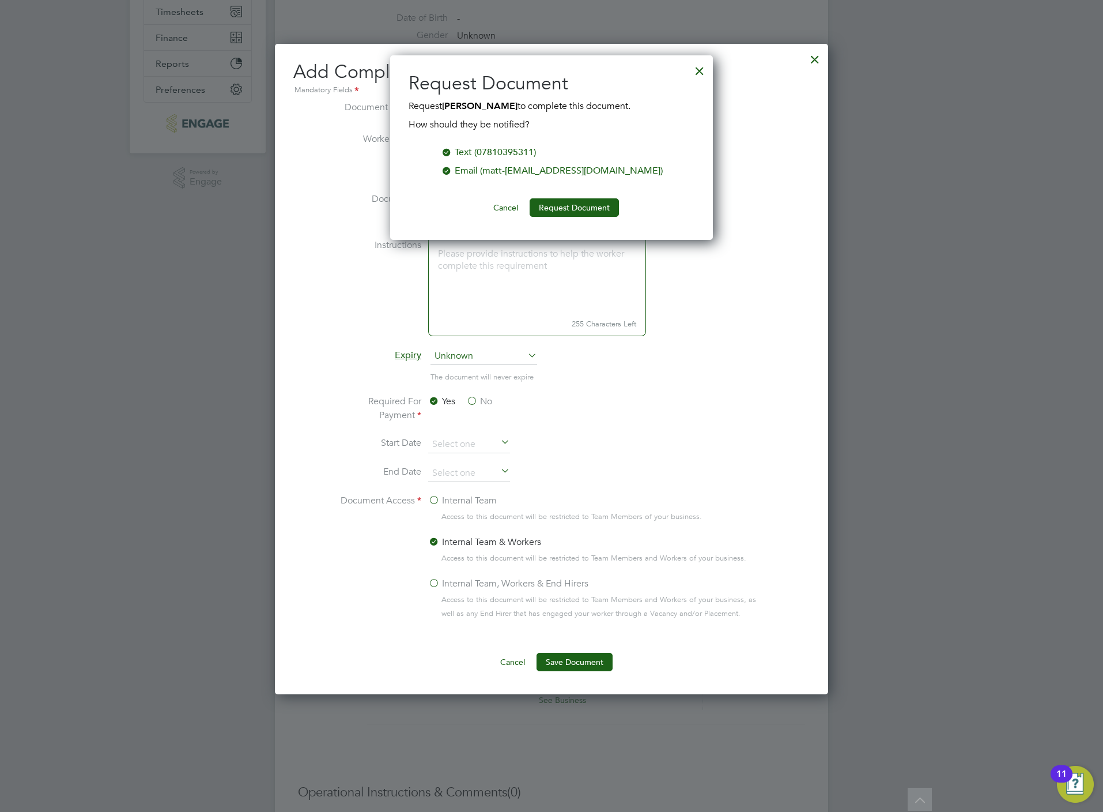
click at [706, 68] on div at bounding box center [700, 68] width 21 height 21
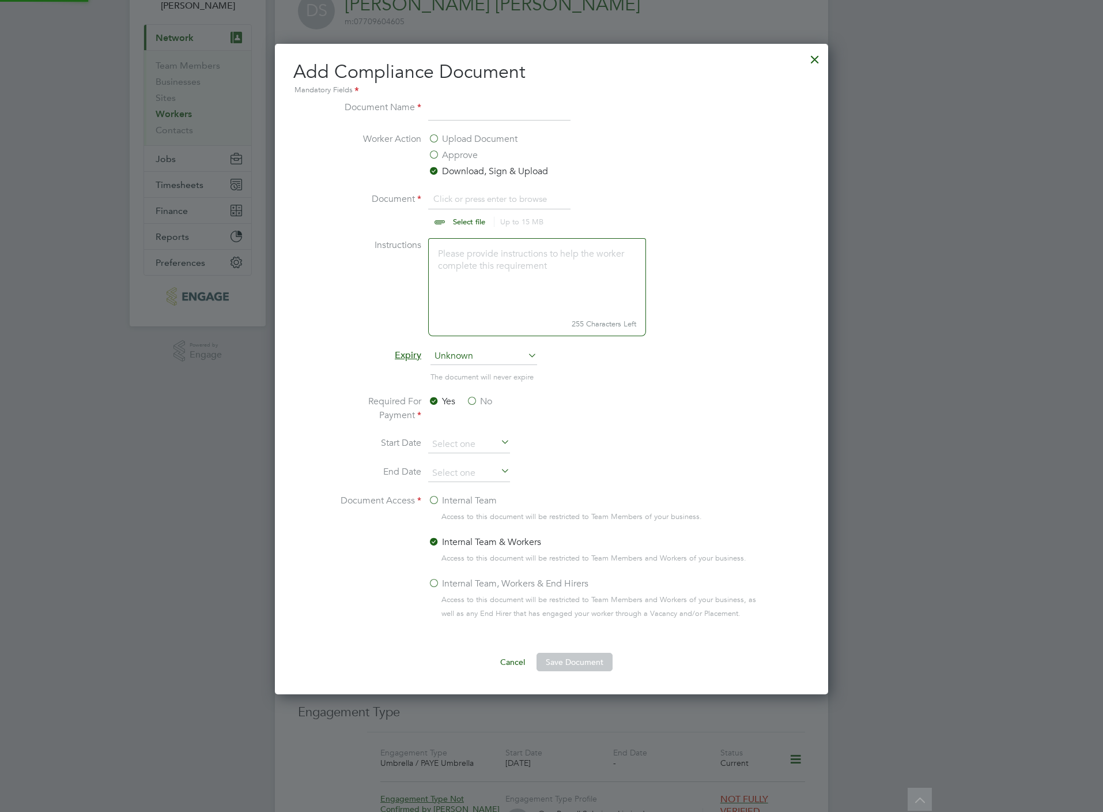
scroll to position [652, 553]
click at [474, 227] on input "file" at bounding box center [480, 209] width 181 height 35
type input "C:\fakepath\[PERSON_NAME] CPCS.jpg"
drag, startPoint x: 474, startPoint y: 227, endPoint x: 460, endPoint y: 116, distance: 111.6
click at [460, 116] on input at bounding box center [499, 110] width 142 height 21
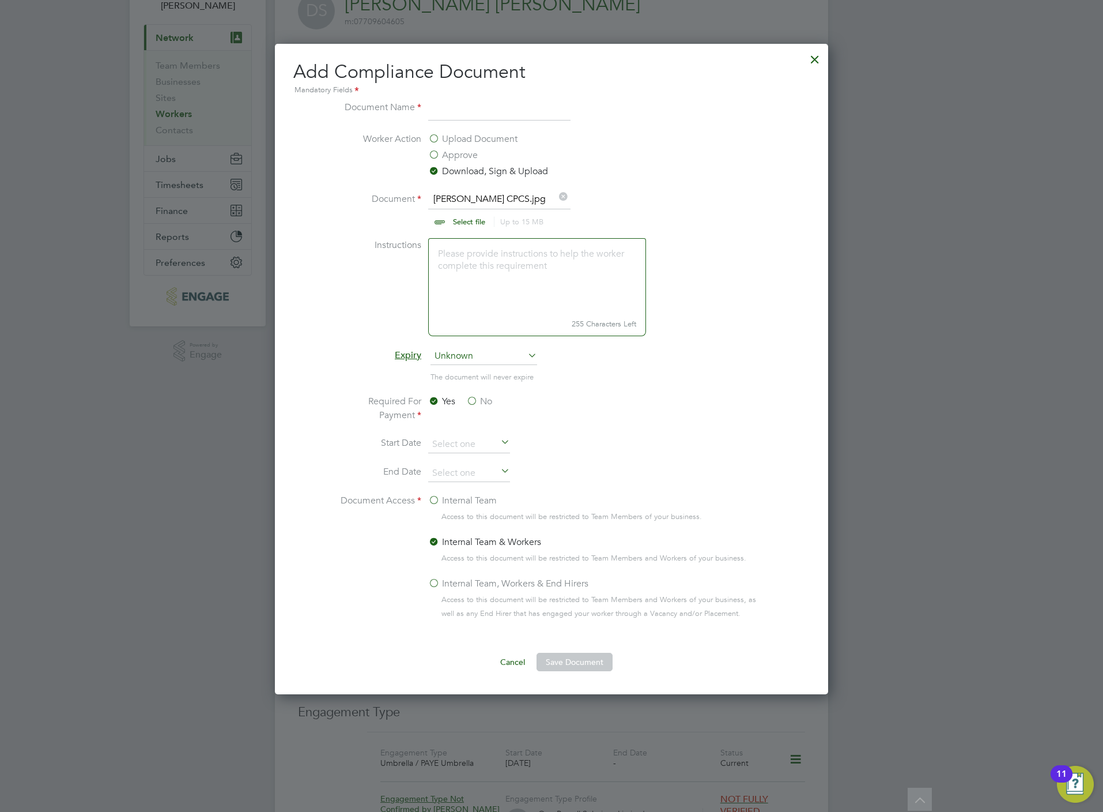
type input "CPCS"
click at [587, 652] on ng-form "Document Name CPCS Worker Action Upload Document Approve Download, Sign & Uploa…" at bounding box center [551, 385] width 517 height 571
click at [598, 673] on div "Add Compliance Document Mandatory Fields Document Name CPCS Worker Action Uploa…" at bounding box center [551, 369] width 553 height 650
click at [596, 661] on button "Save Document" at bounding box center [575, 662] width 76 height 18
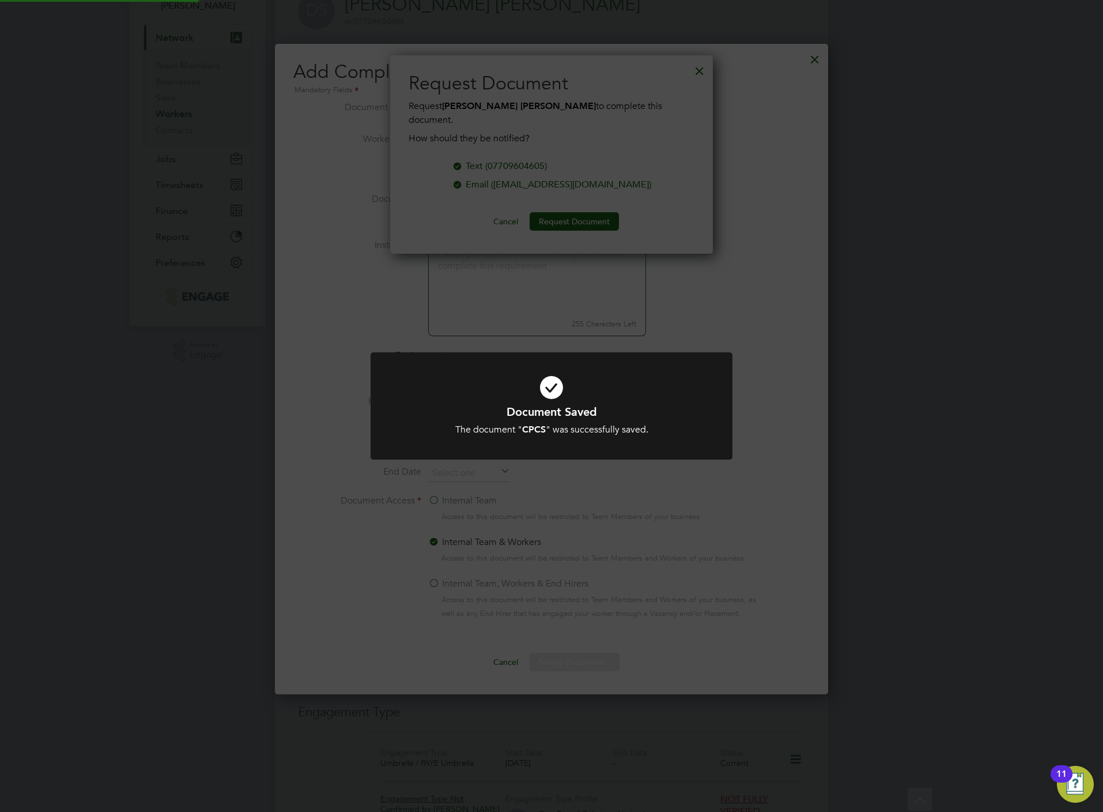
scroll to position [186, 323]
click at [469, 321] on div "Document Saved The document " CPCS " was successfully saved. Cancel Okay" at bounding box center [551, 406] width 1103 height 812
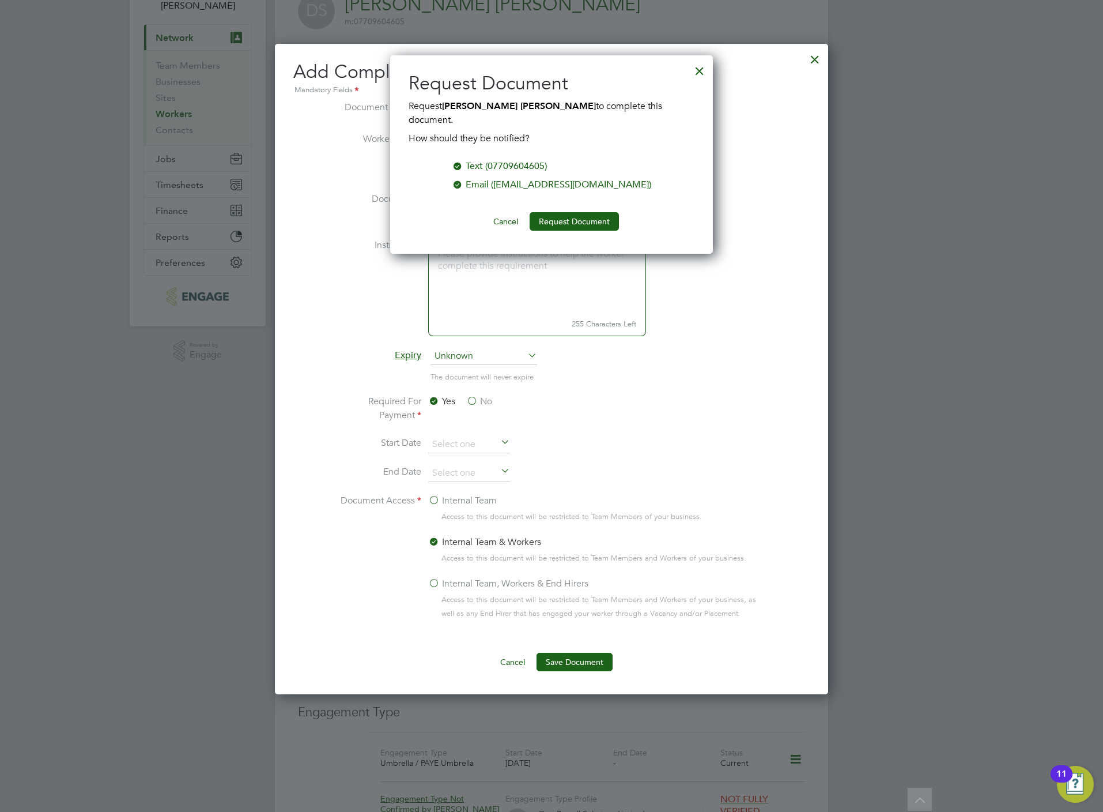
click at [502, 212] on button "Cancel" at bounding box center [505, 221] width 43 height 18
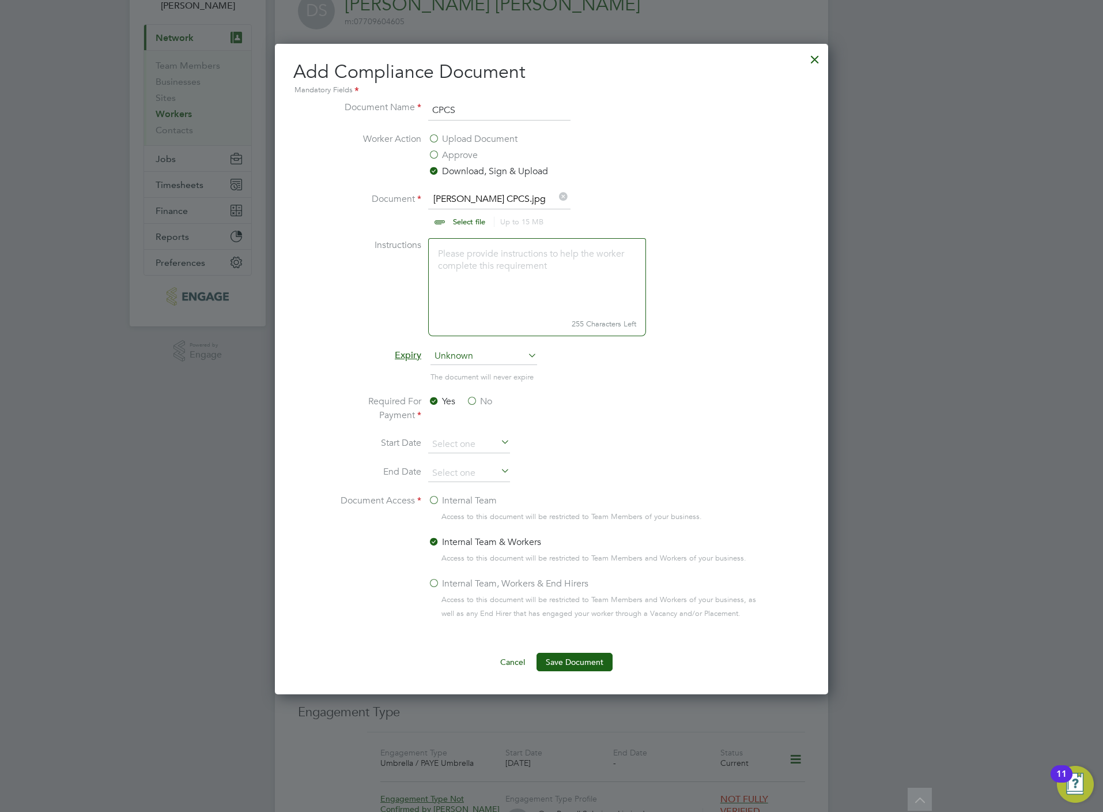
click at [469, 227] on input "file" at bounding box center [480, 209] width 181 height 35
type input "C:\fakepath\[PERSON_NAME].jpg"
click at [470, 103] on input "CPCS" at bounding box center [499, 110] width 142 height 21
type input "DL"
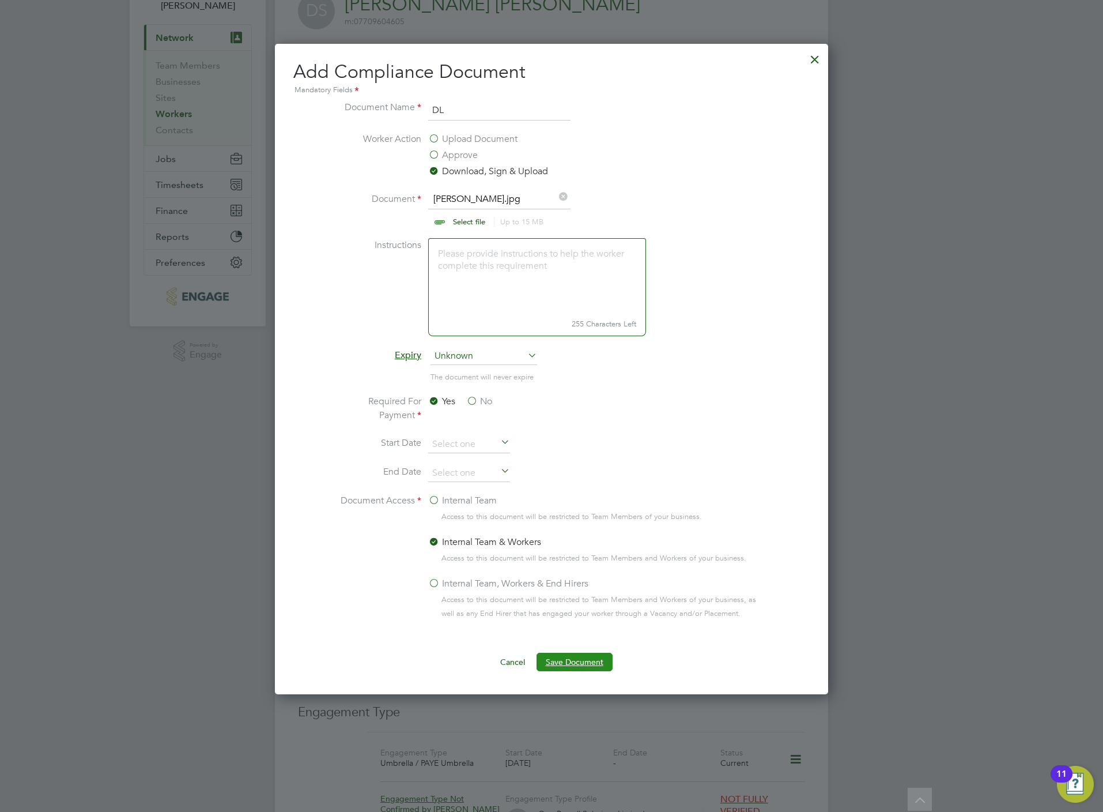
click at [553, 661] on button "Save Document" at bounding box center [575, 662] width 76 height 18
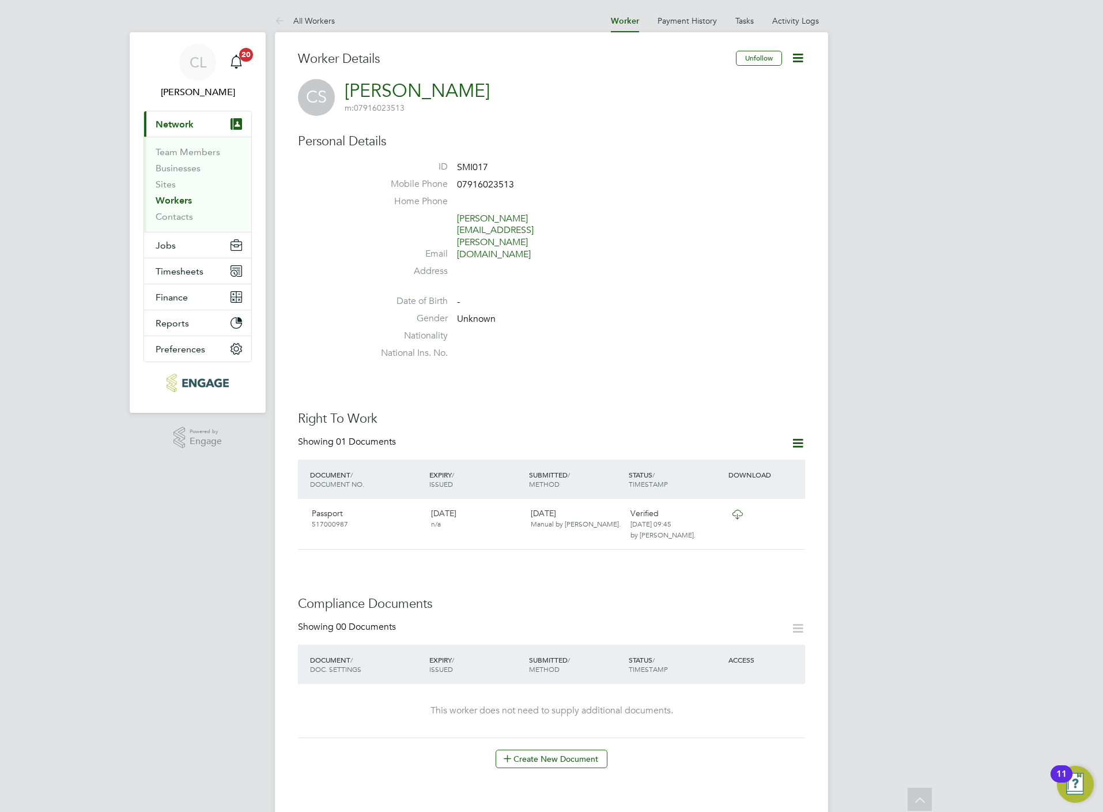
scroll to position [345, 0]
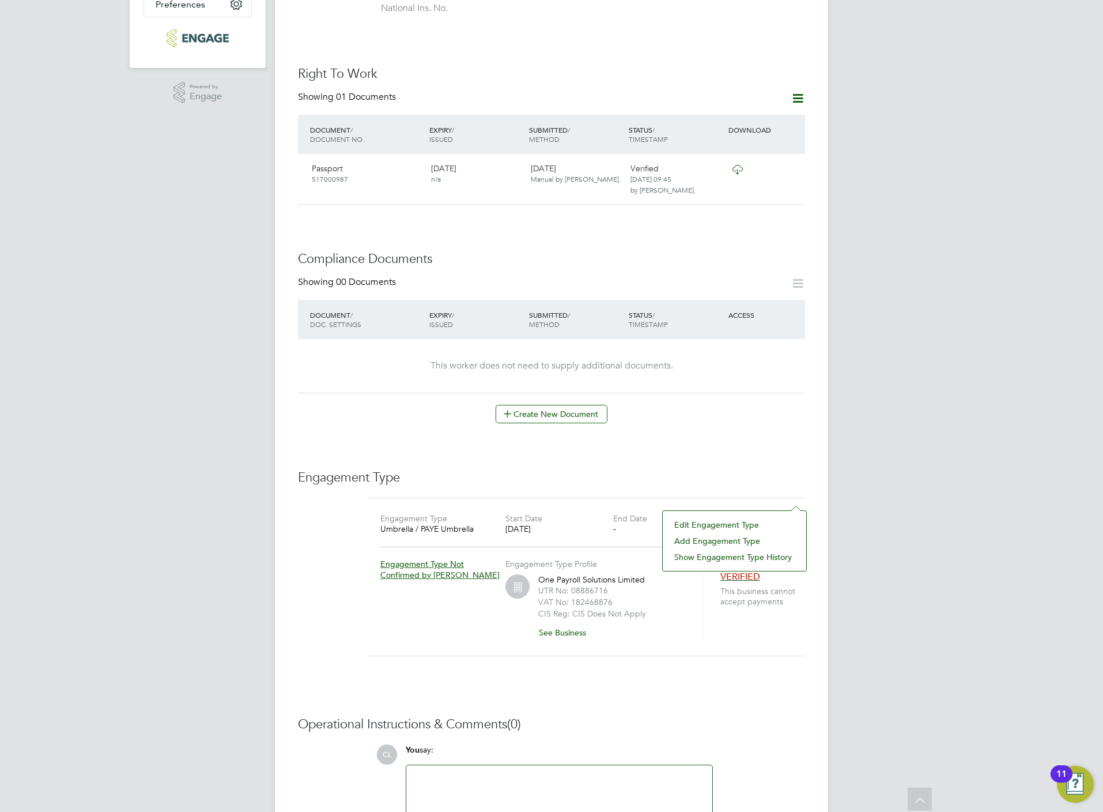
click at [706, 519] on li "Edit Engagement Type" at bounding box center [735, 525] width 132 height 16
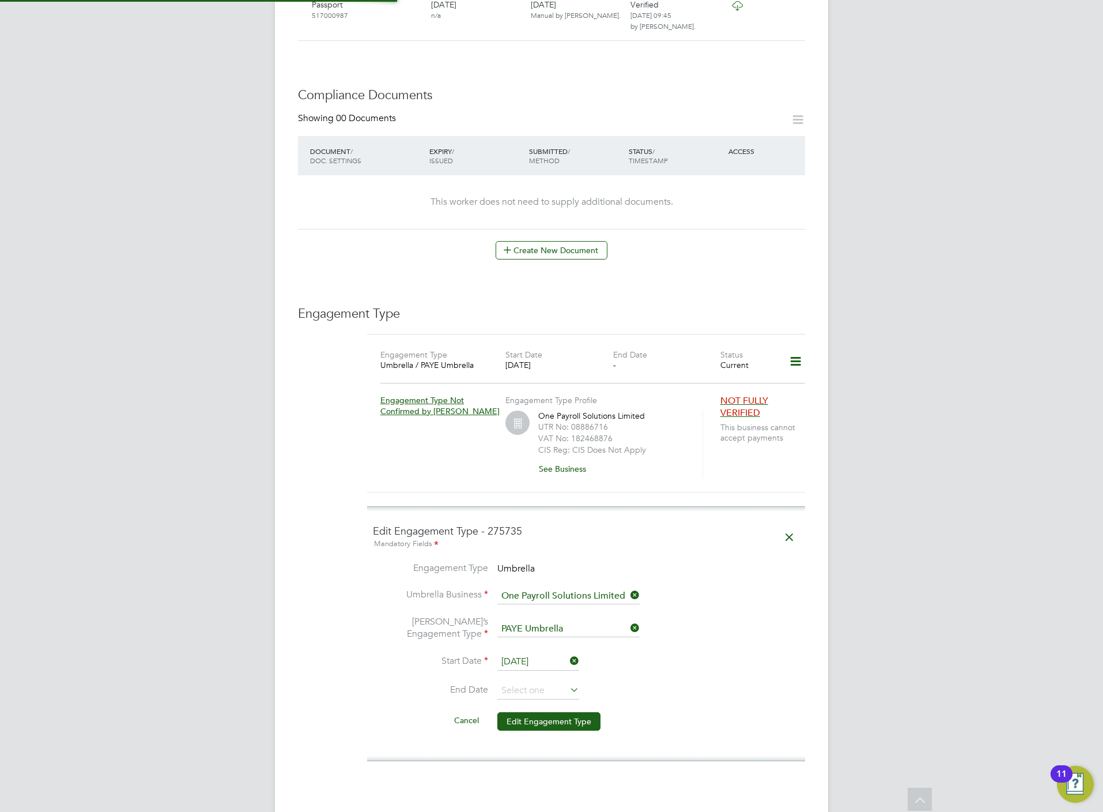
scroll to position [518, 0]
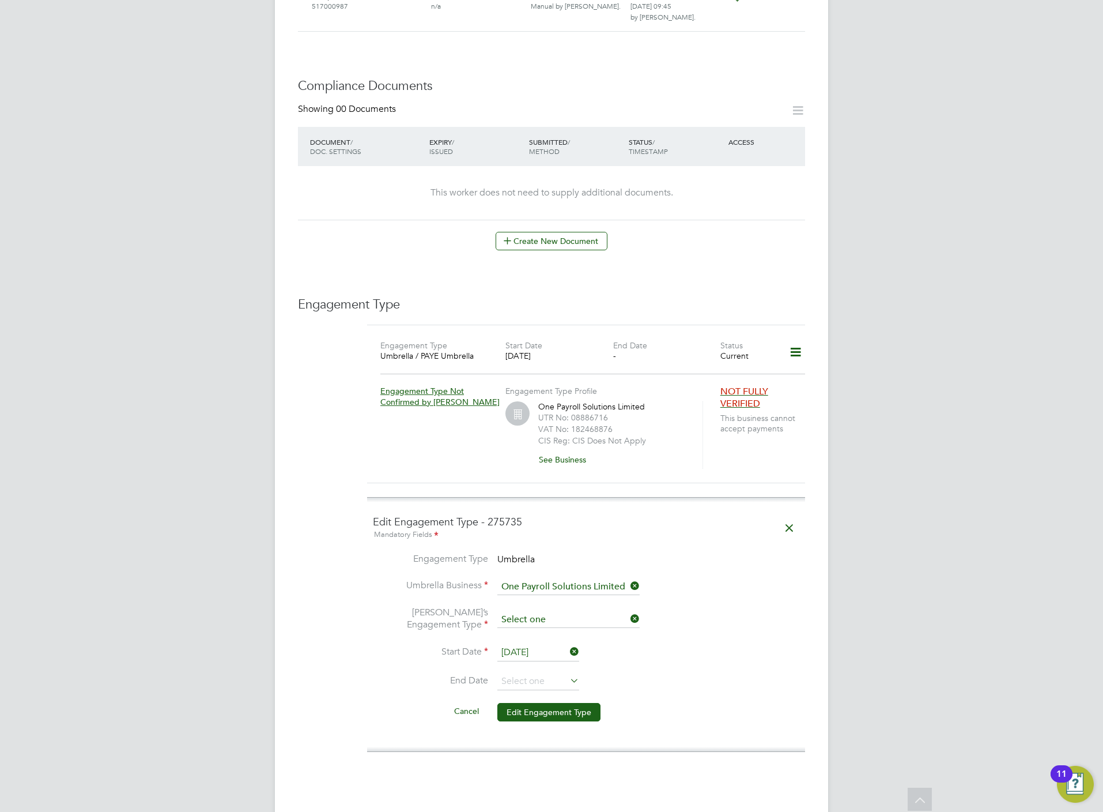
click at [541, 612] on input at bounding box center [569, 620] width 142 height 16
click at [545, 617] on li "CIS Self-employed" at bounding box center [569, 619] width 144 height 17
type input "CIS Self-employed"
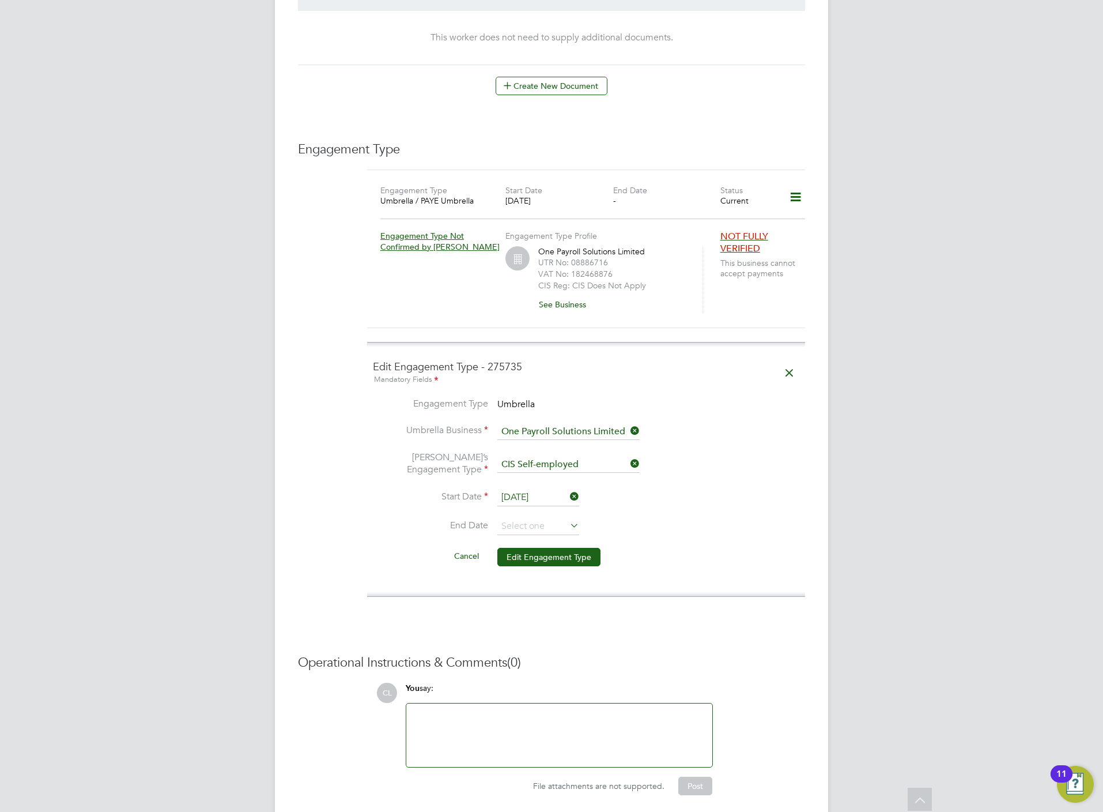
scroll to position [684, 0]
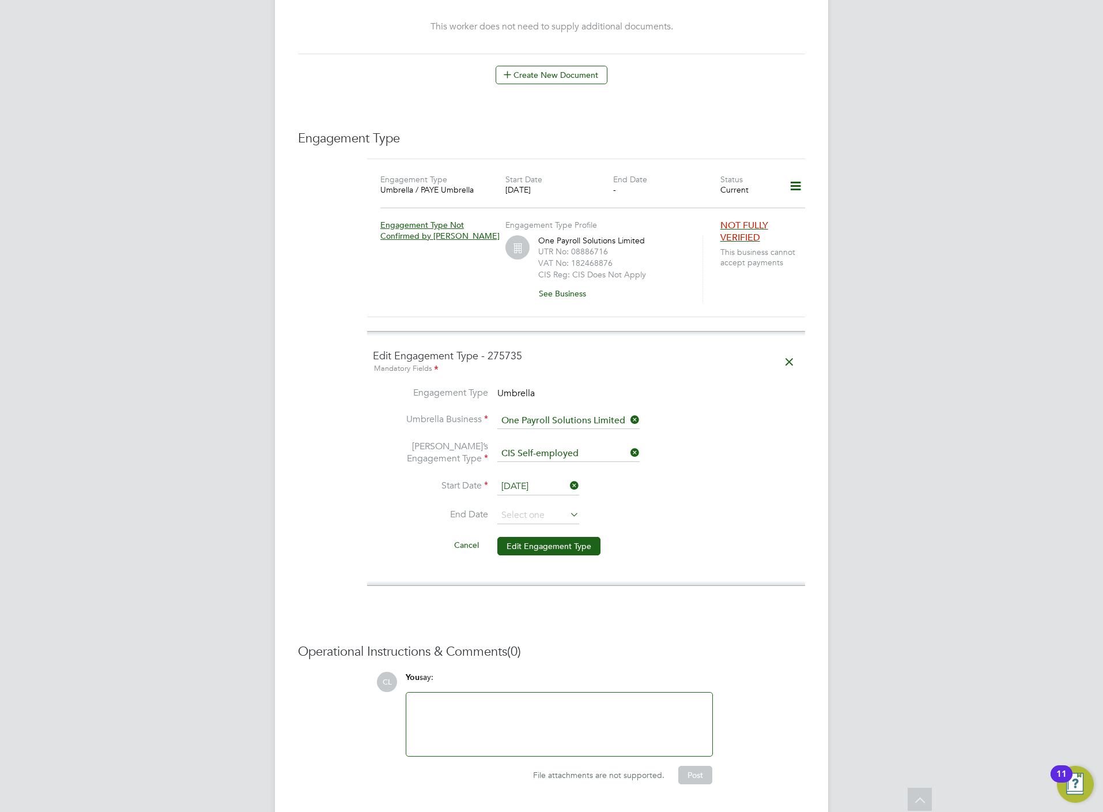
click at [515, 536] on li "Cancel Edit Engagement Type" at bounding box center [586, 552] width 427 height 32
click at [533, 537] on button "Edit Engagement Type" at bounding box center [549, 546] width 103 height 18
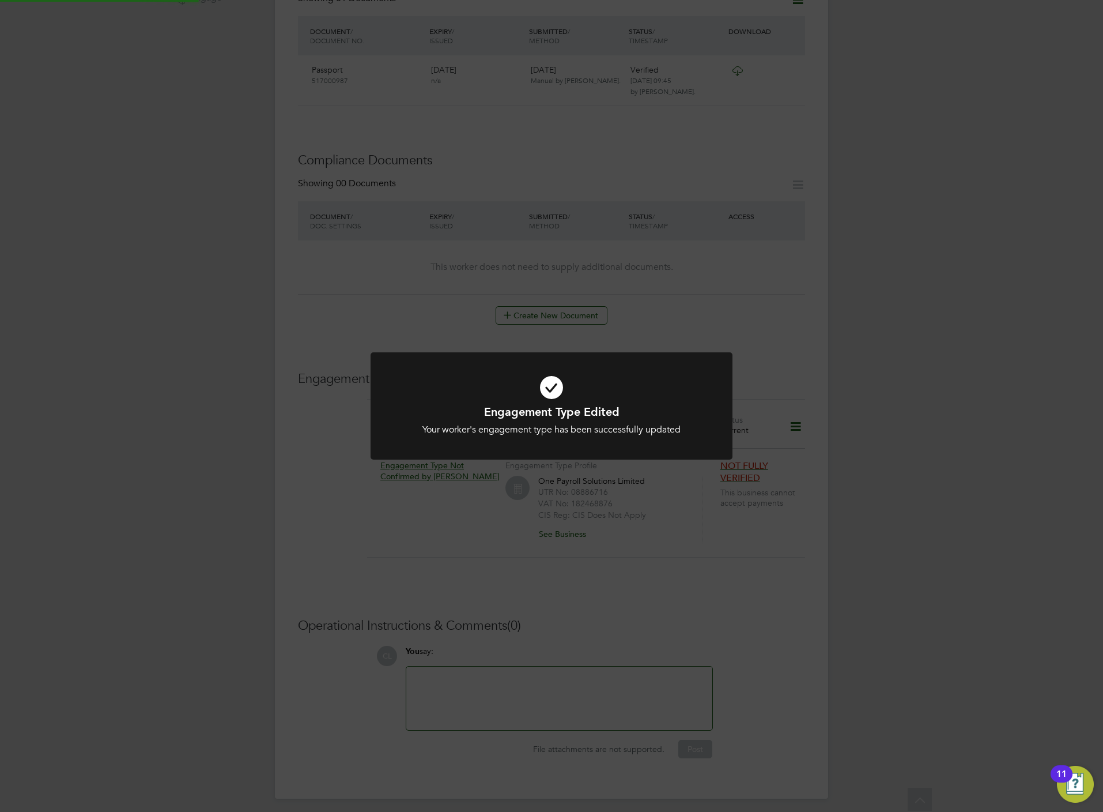
scroll to position [416, 0]
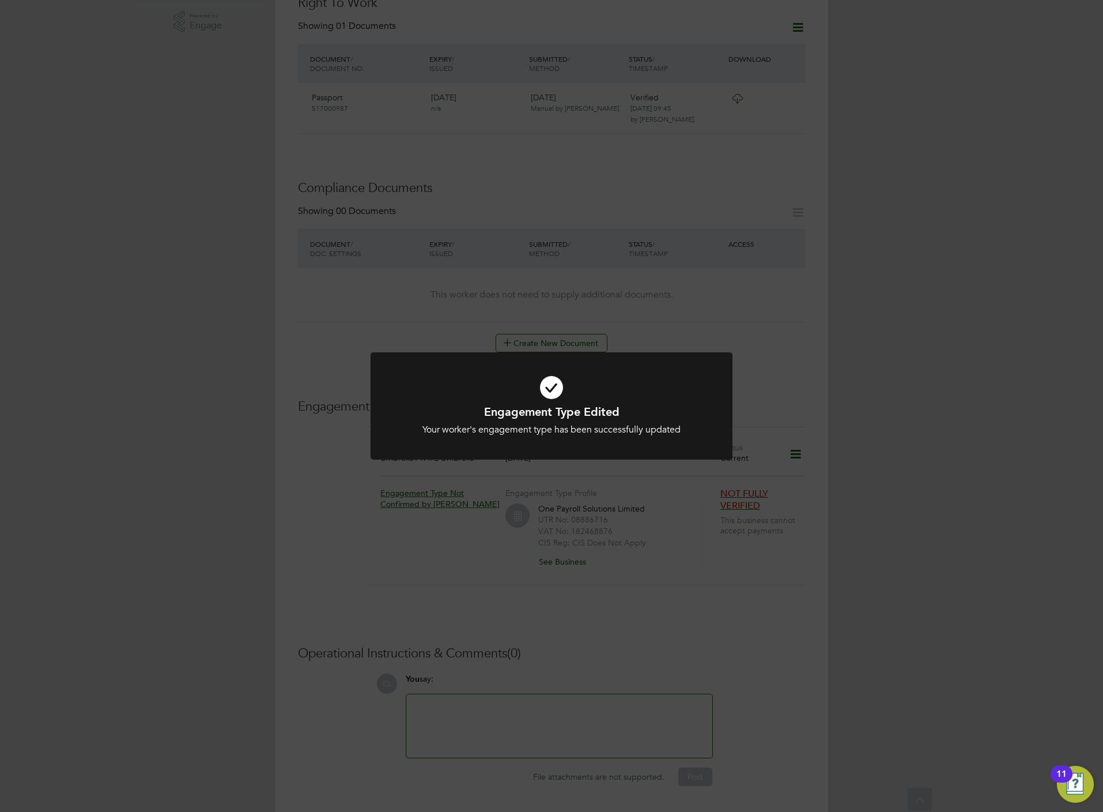
click at [594, 251] on div "Engagement Type Edited Your worker's engagement type has been successfully upda…" at bounding box center [551, 406] width 1103 height 812
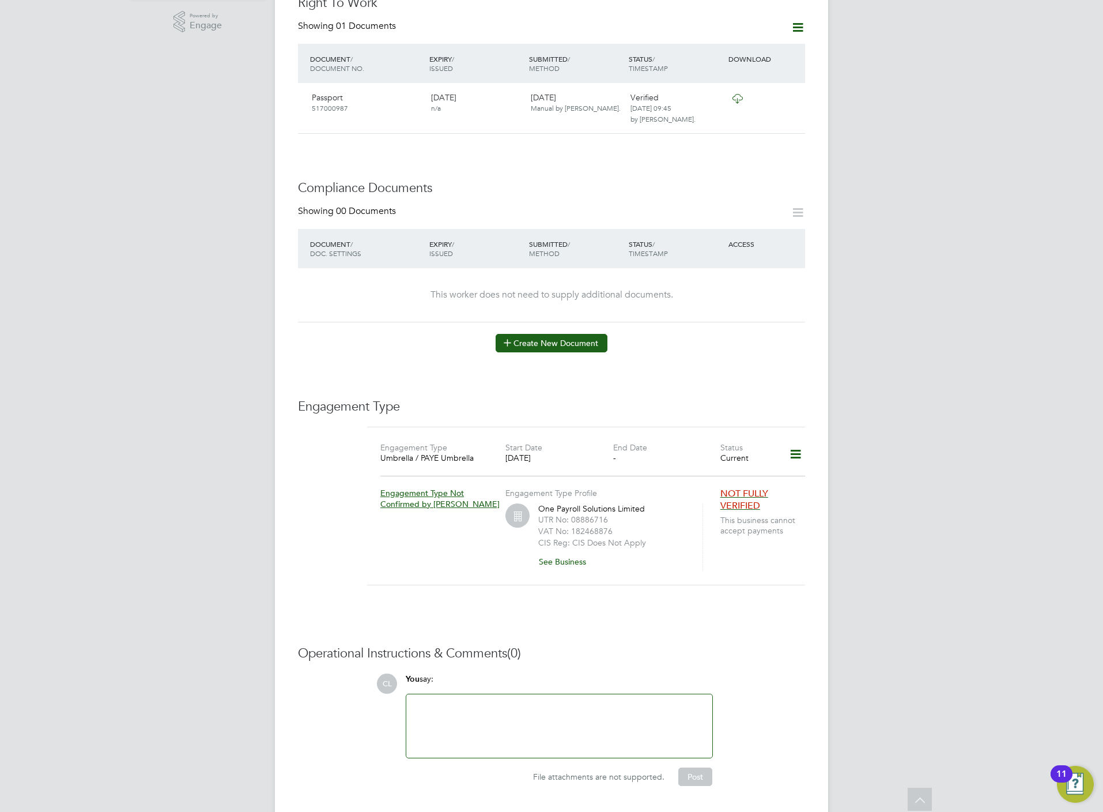
click at [602, 334] on button "Create New Document" at bounding box center [552, 343] width 112 height 18
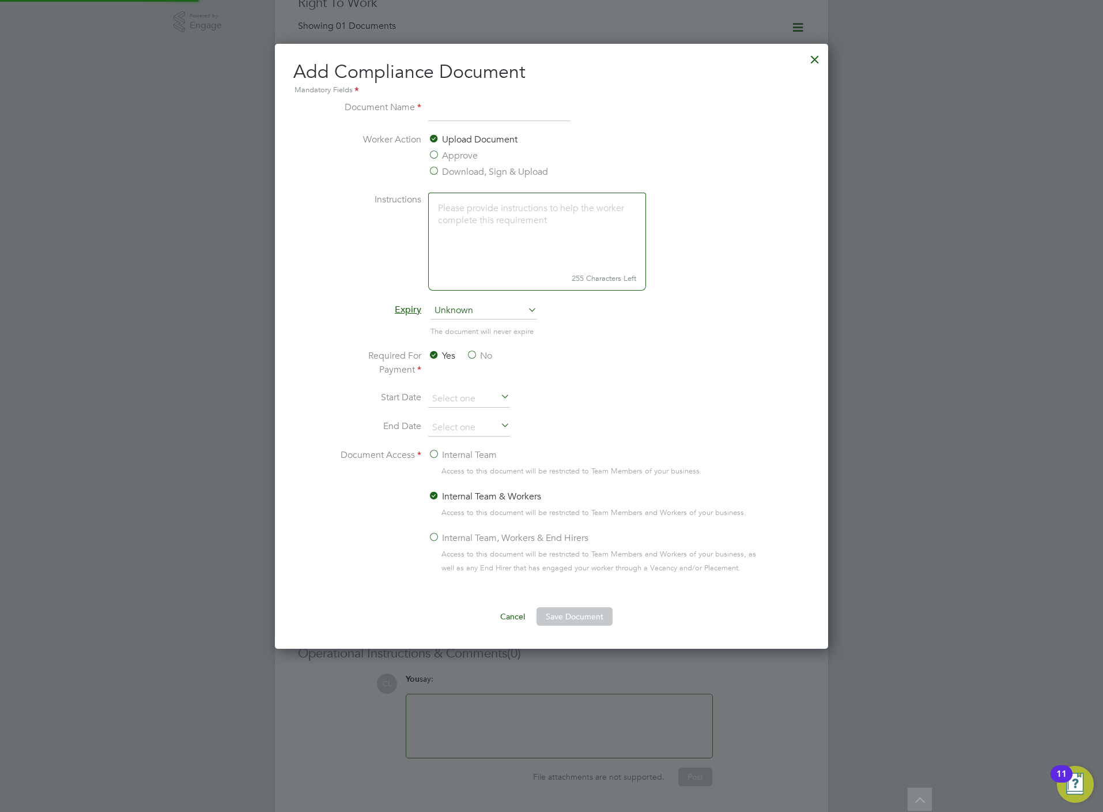
scroll to position [607, 553]
click at [466, 173] on label "Download, Sign & Upload" at bounding box center [488, 172] width 120 height 14
click at [0, 0] on input "Download, Sign & Upload" at bounding box center [0, 0] width 0 height 0
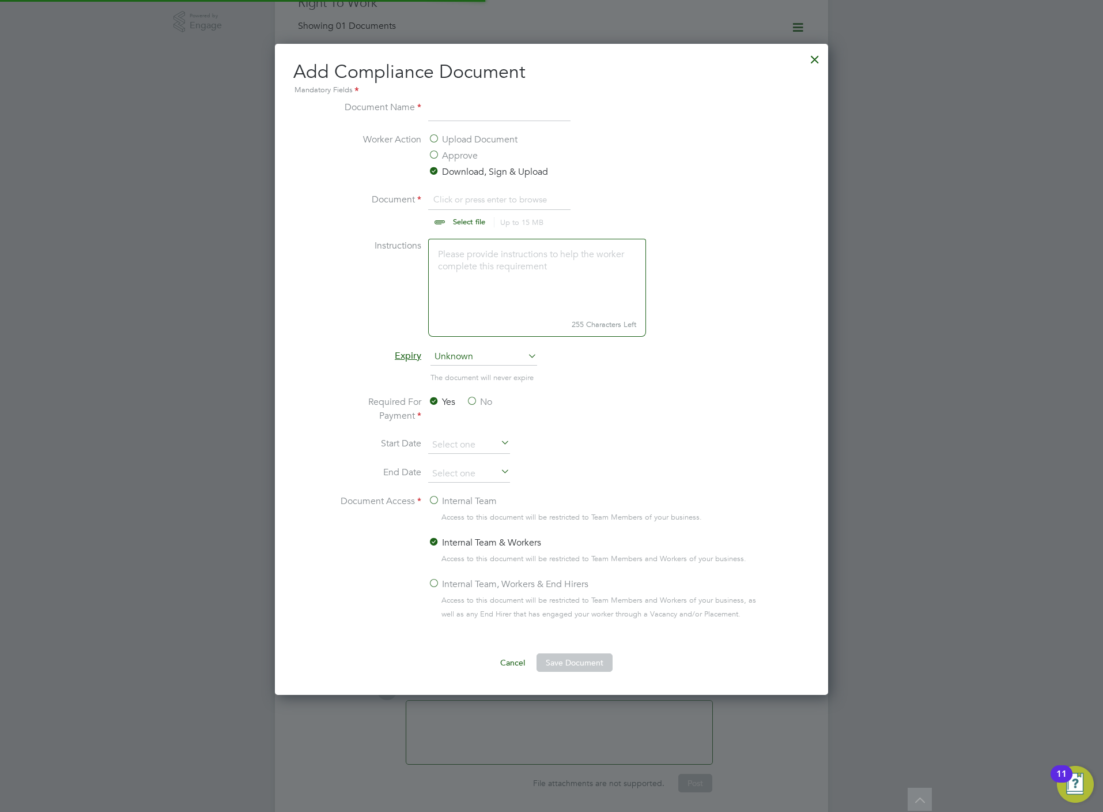
scroll to position [17, 144]
click at [473, 220] on input "file" at bounding box center [480, 210] width 181 height 35
type input "C:\fakepath\[PERSON_NAME] CPCS.png"
click at [462, 110] on input at bounding box center [499, 110] width 142 height 21
type input "CPCS"
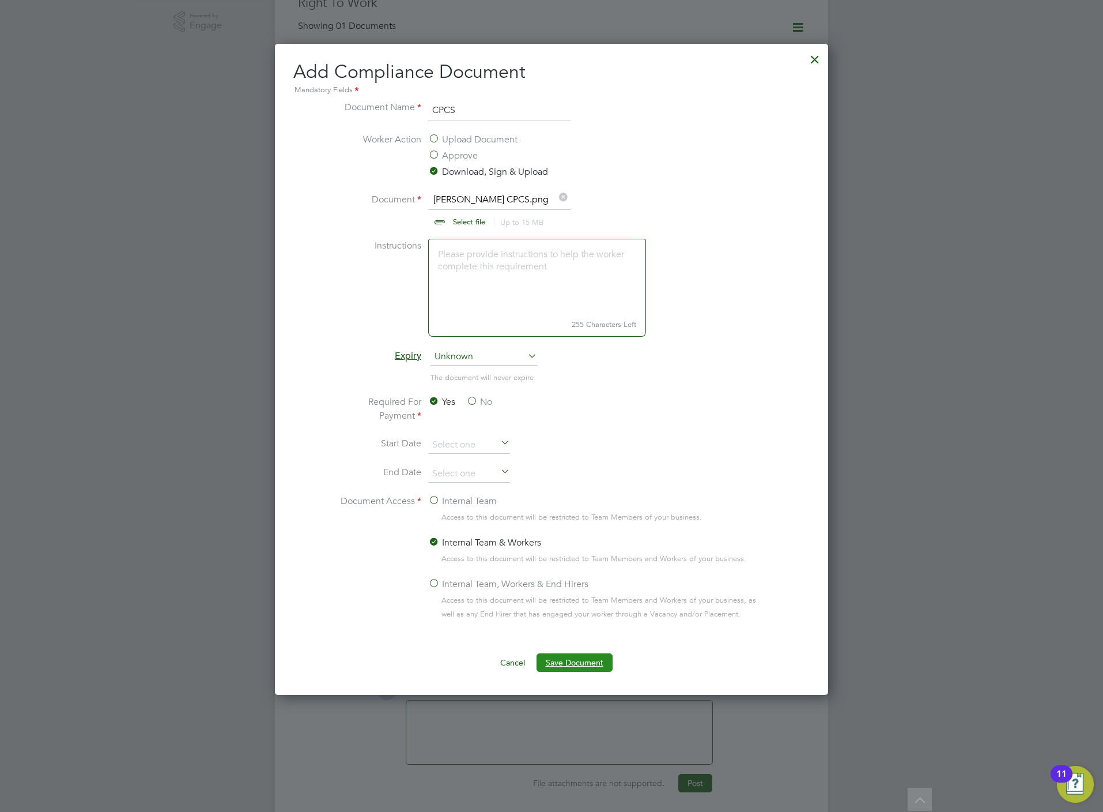
click at [596, 660] on button "Save Document" at bounding box center [575, 662] width 76 height 18
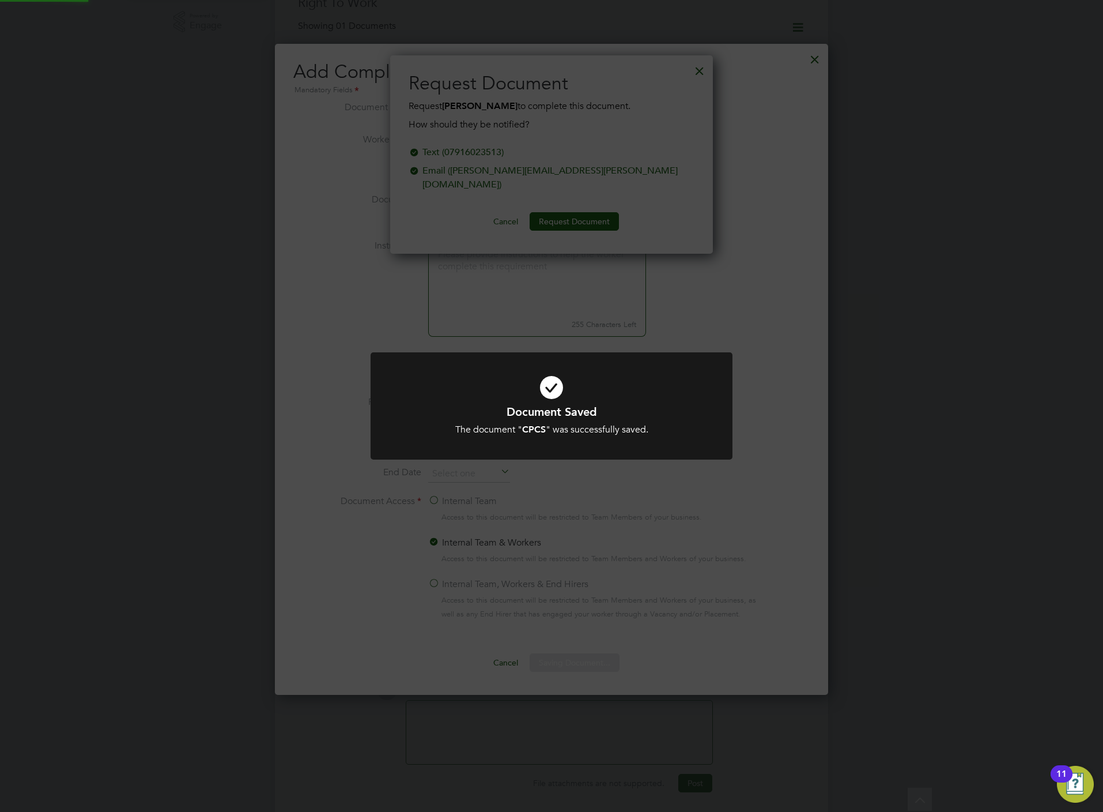
scroll to position [186, 323]
click at [352, 285] on div "Document Saved The document " CPCS " was successfully saved. Cancel Okay" at bounding box center [551, 406] width 1103 height 812
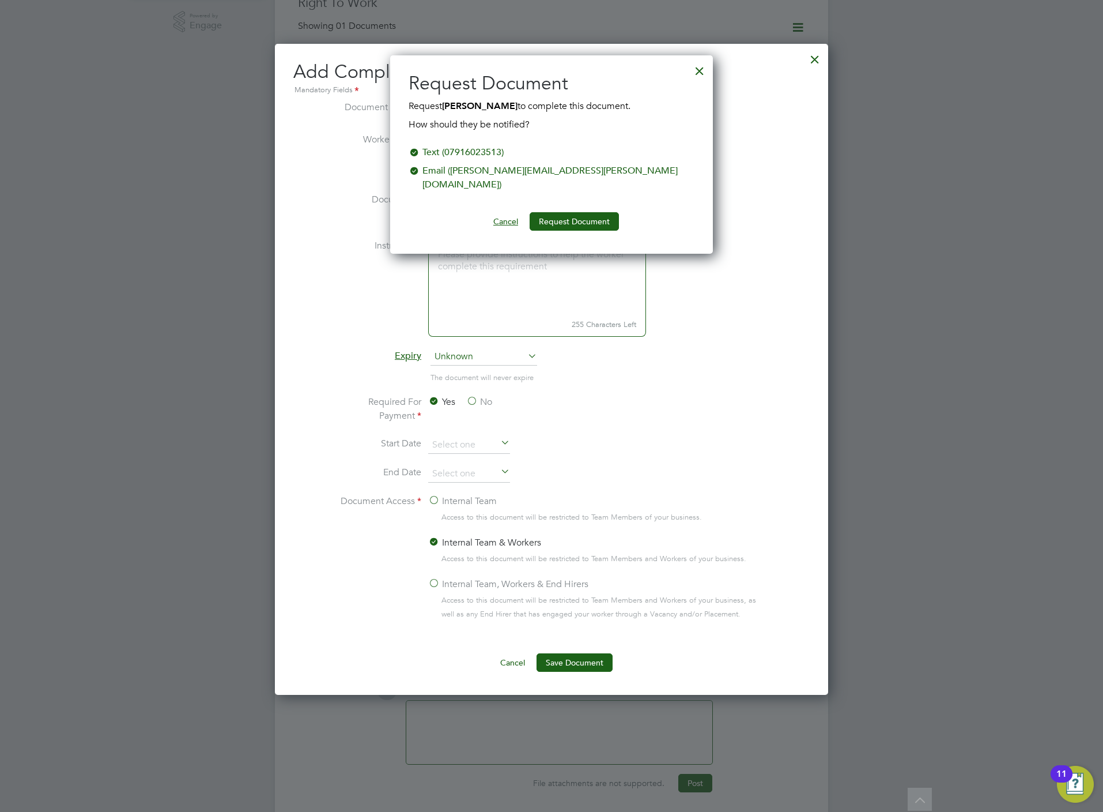
drag, startPoint x: 502, startPoint y: 206, endPoint x: 499, endPoint y: 185, distance: 21.0
click at [502, 212] on button "Cancel" at bounding box center [505, 221] width 43 height 18
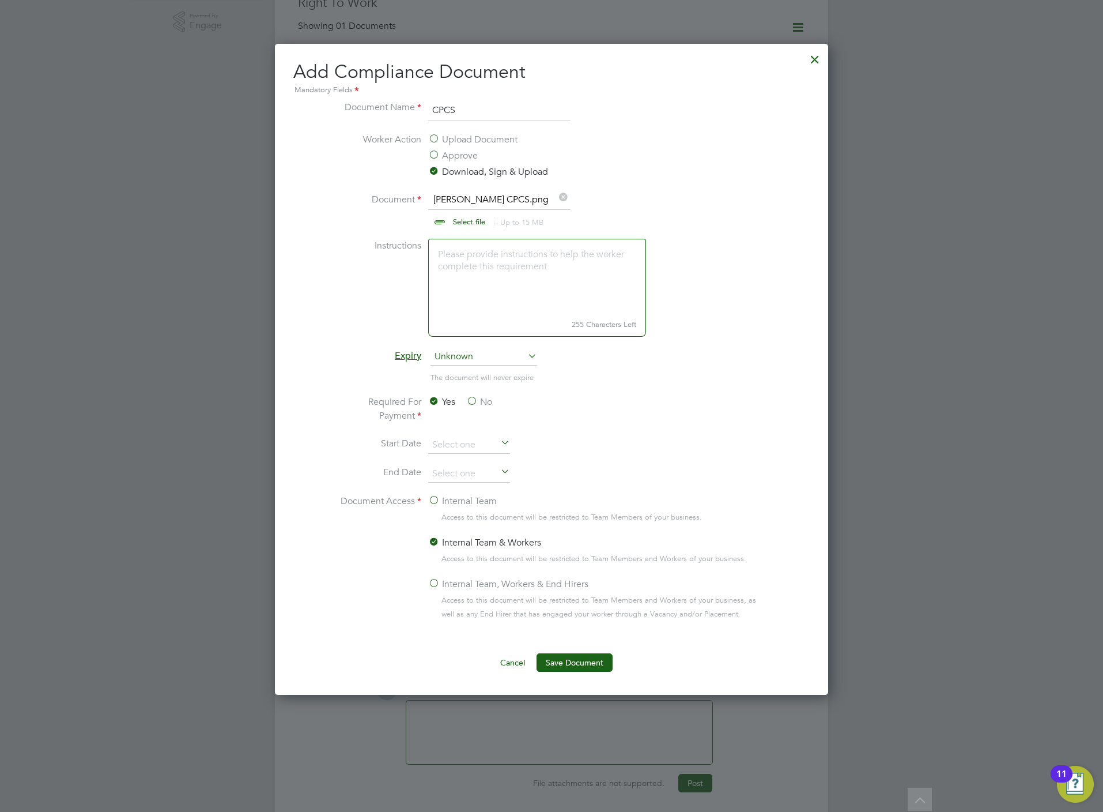
click at [477, 228] on li "Document [PERSON_NAME] CPCS.png Select file Up to 15 MB Drop your file here" at bounding box center [552, 216] width 434 height 46
click at [481, 220] on input "file" at bounding box center [480, 210] width 181 height 35
type input "C:\fakepath\[PERSON_NAME] DL.png"
click at [492, 118] on input "CPCS" at bounding box center [499, 110] width 142 height 21
click at [489, 104] on input "CPCS" at bounding box center [499, 110] width 142 height 21
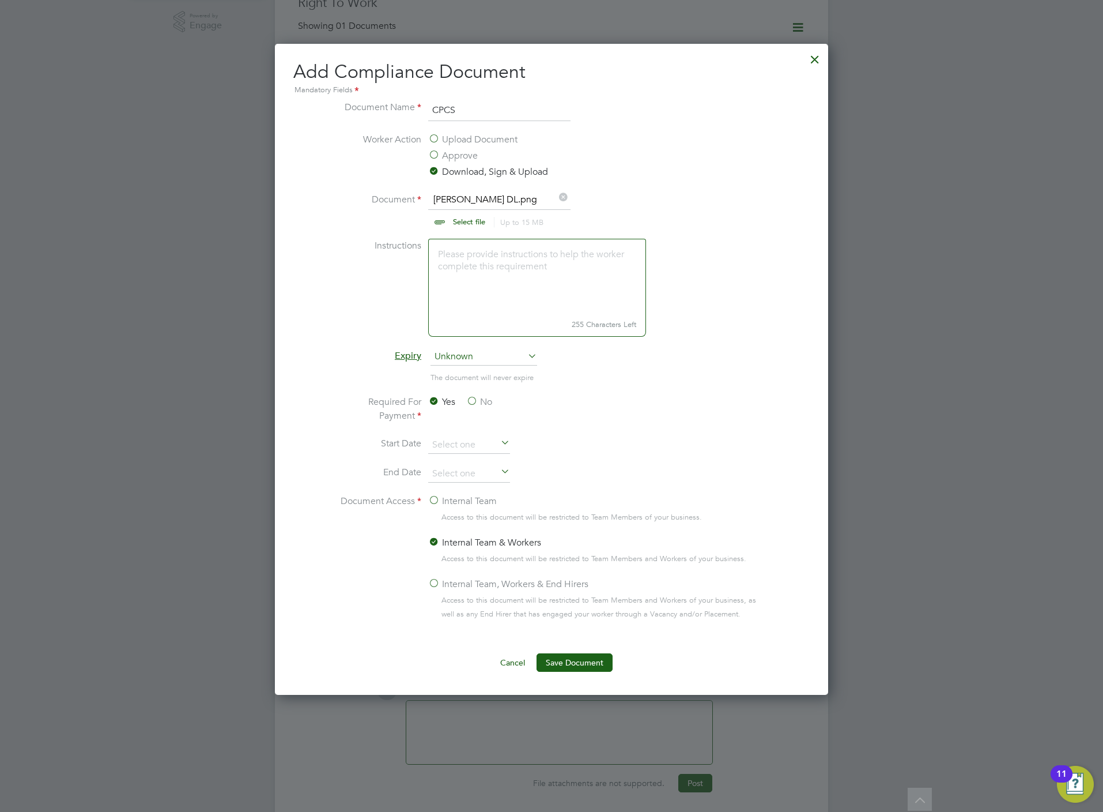
click at [489, 104] on input "CPCS" at bounding box center [499, 110] width 142 height 21
type input "DL"
click at [589, 669] on button "Save Document" at bounding box center [575, 662] width 76 height 18
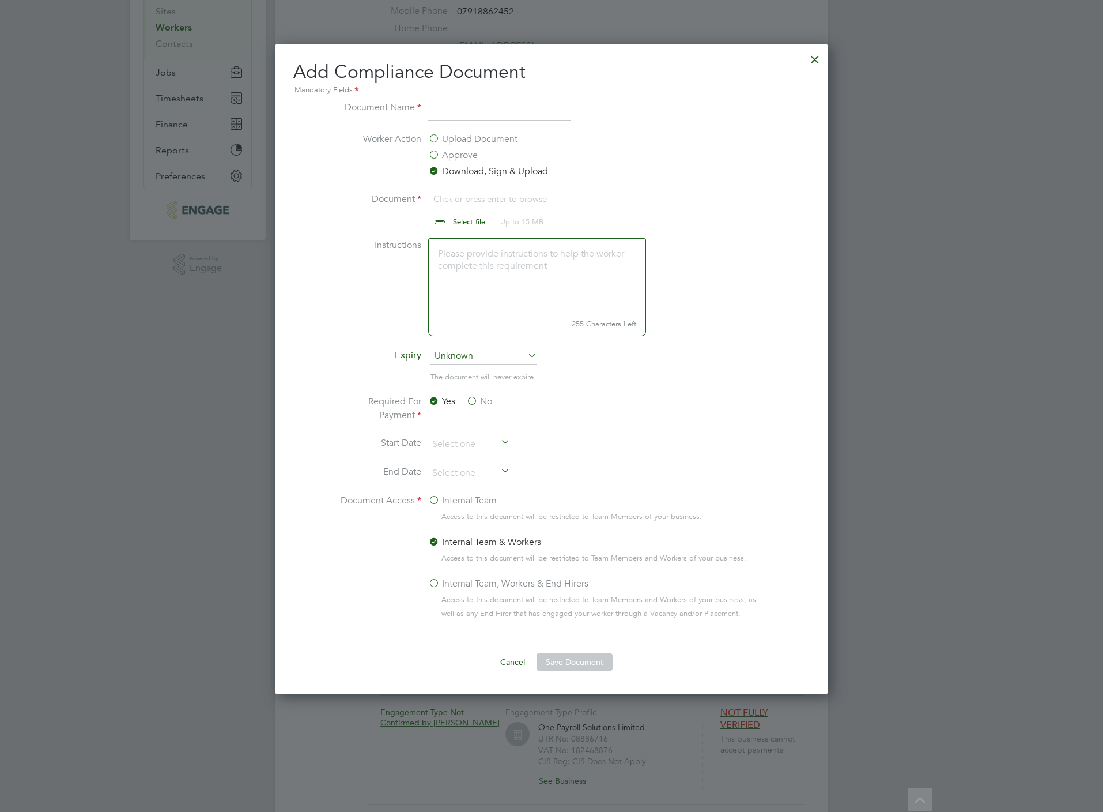
scroll to position [652, 553]
type input "C:\fakepath\[PERSON_NAME] CSCS.png"
drag, startPoint x: 0, startPoint y: 0, endPoint x: 460, endPoint y: 111, distance: 473.3
click at [460, 111] on input at bounding box center [499, 110] width 142 height 21
type input "CSCS"
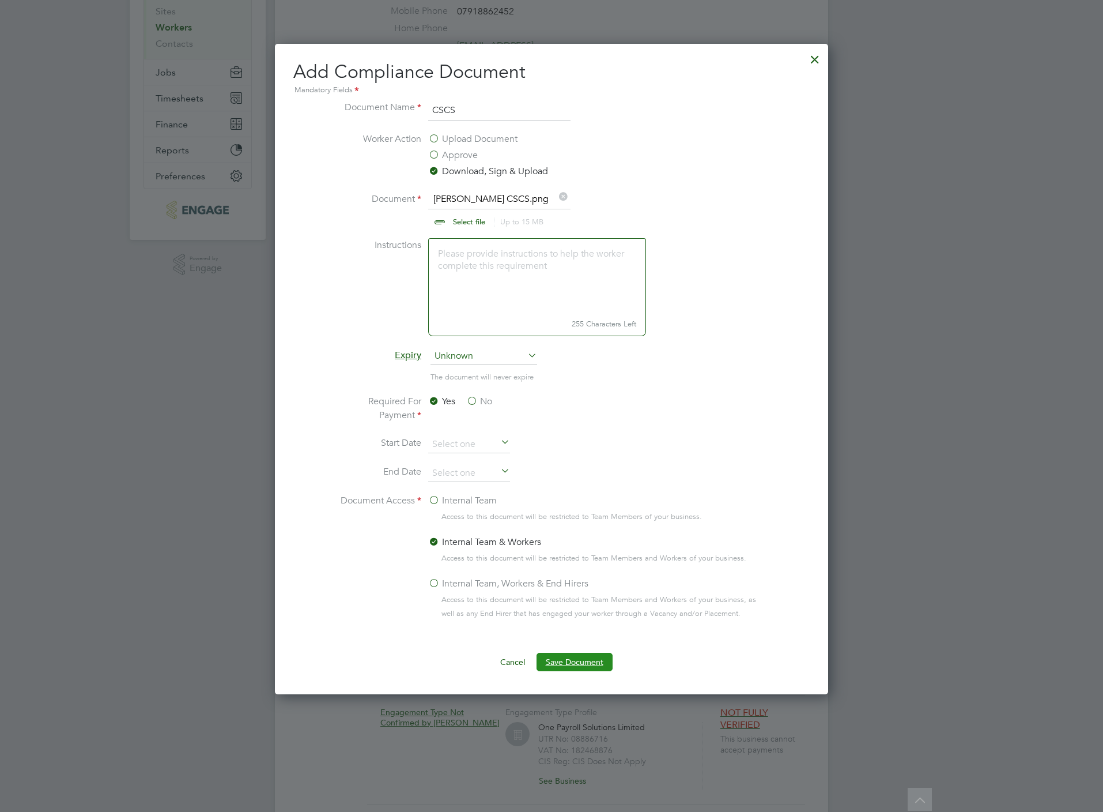
click at [604, 659] on button "Save Document" at bounding box center [575, 662] width 76 height 18
click at [617, 135] on li "Worker Action Upload Document Approve Download, Sign & Upload" at bounding box center [552, 162] width 434 height 60
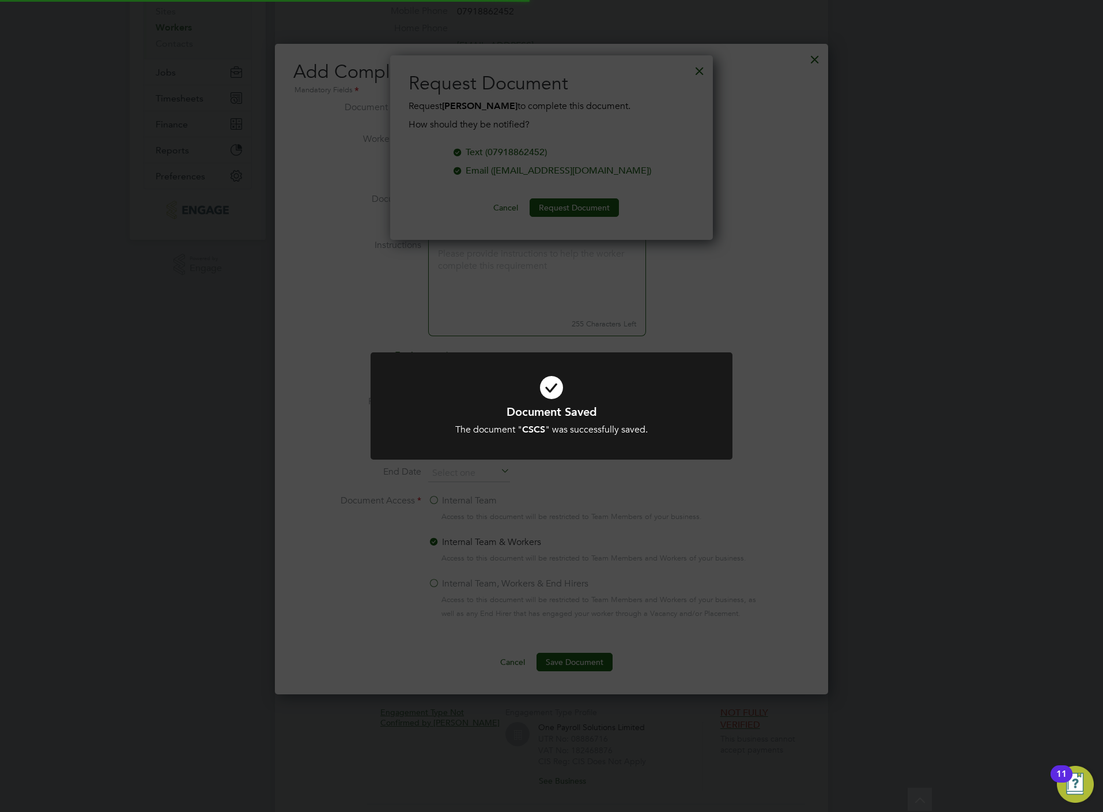
scroll to position [186, 323]
click at [574, 201] on div "Document Saved The document " CSCS " was successfully saved. Cancel Okay" at bounding box center [551, 406] width 1103 height 812
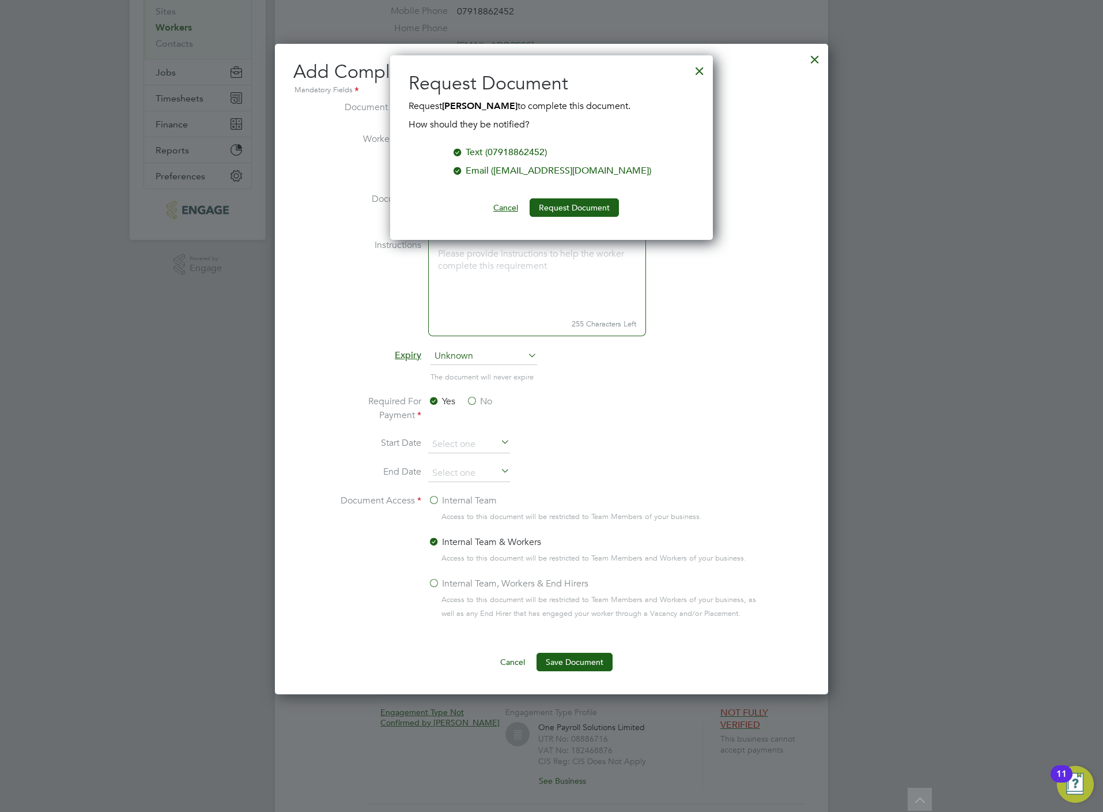
click at [502, 213] on button "Cancel" at bounding box center [505, 207] width 43 height 18
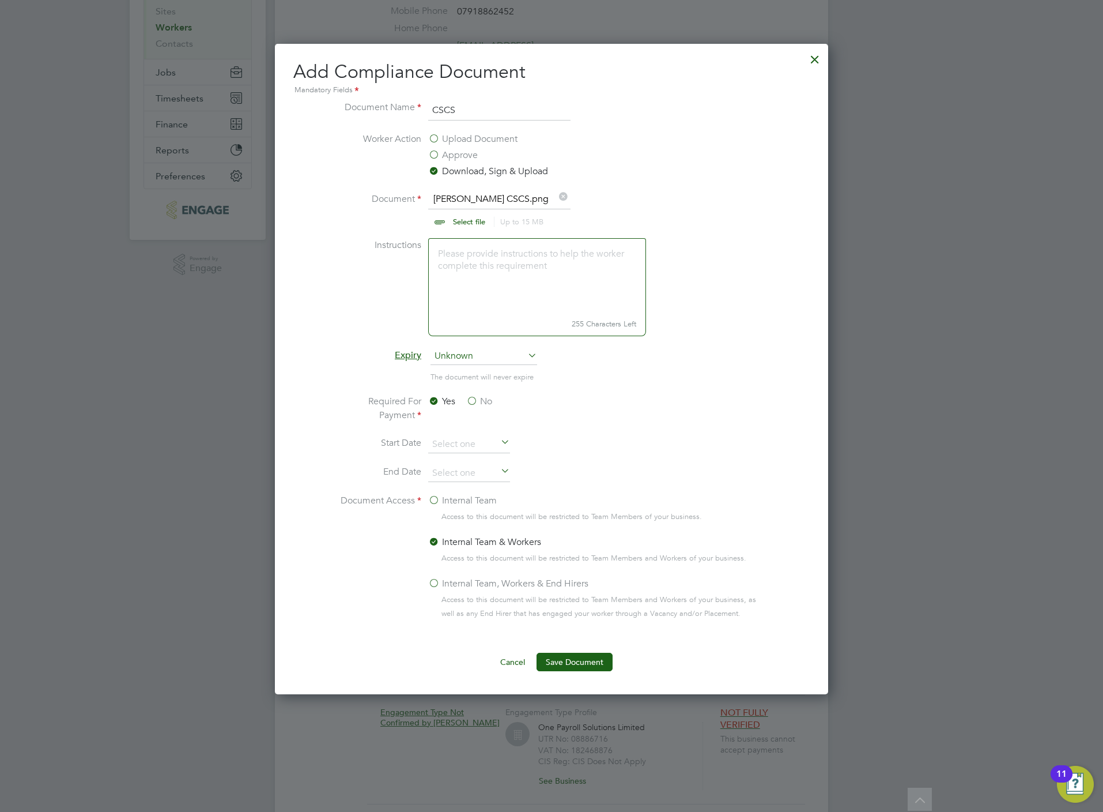
click at [469, 220] on input "file" at bounding box center [480, 209] width 181 height 35
type input "C:\fakepath\[PERSON_NAME] NI .png"
click at [448, 111] on input "CSCS" at bounding box center [499, 110] width 142 height 21
type input "NI"
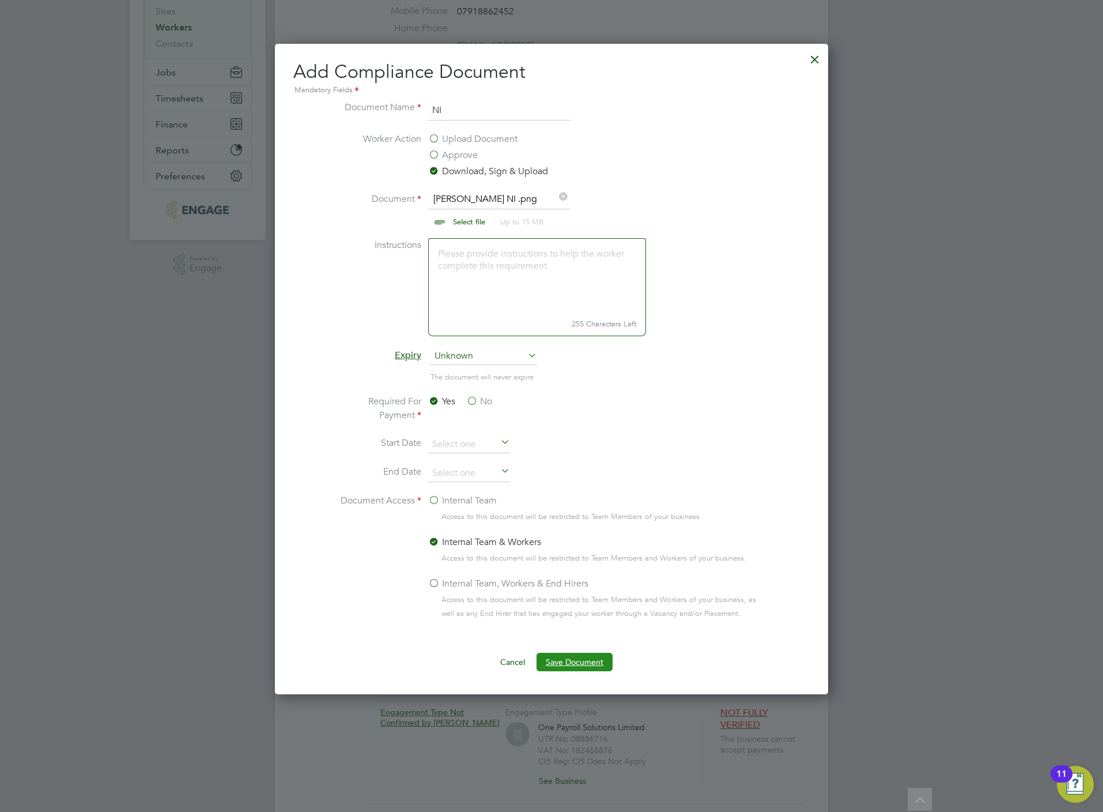
click at [581, 660] on button "Save Document" at bounding box center [575, 662] width 76 height 18
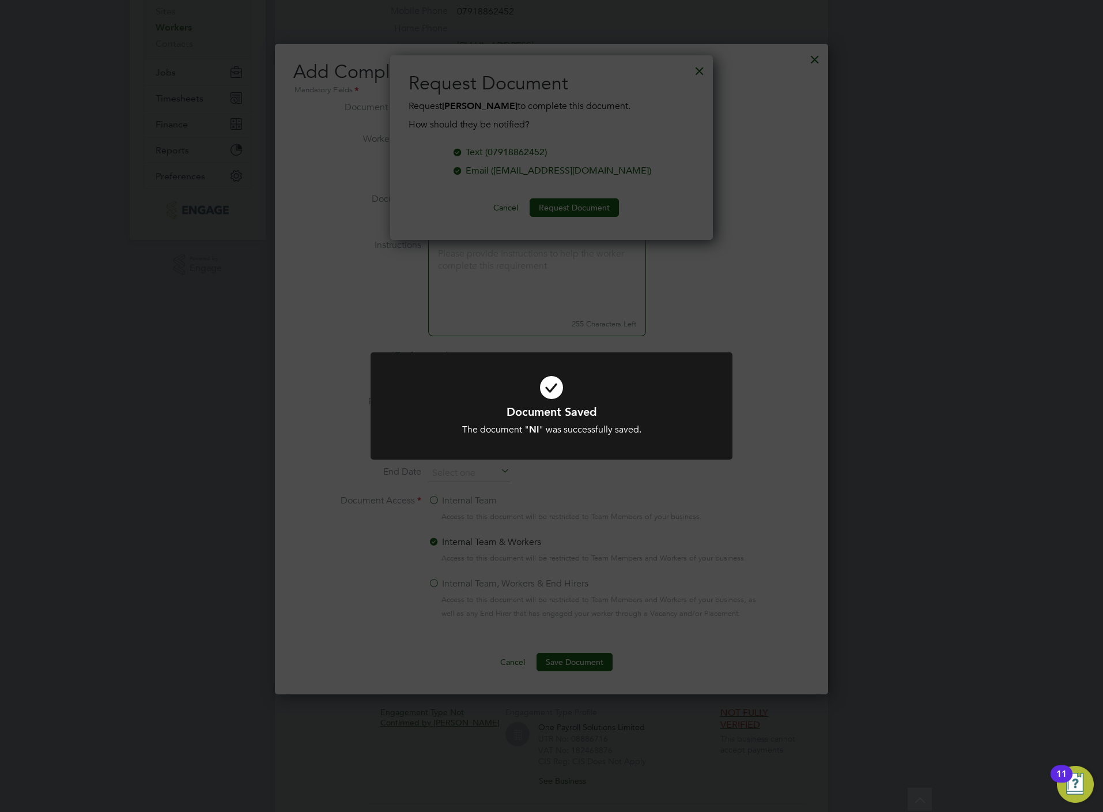
click at [705, 266] on div "Document Saved The document " NI " was successfully saved. Cancel Okay" at bounding box center [551, 406] width 1103 height 812
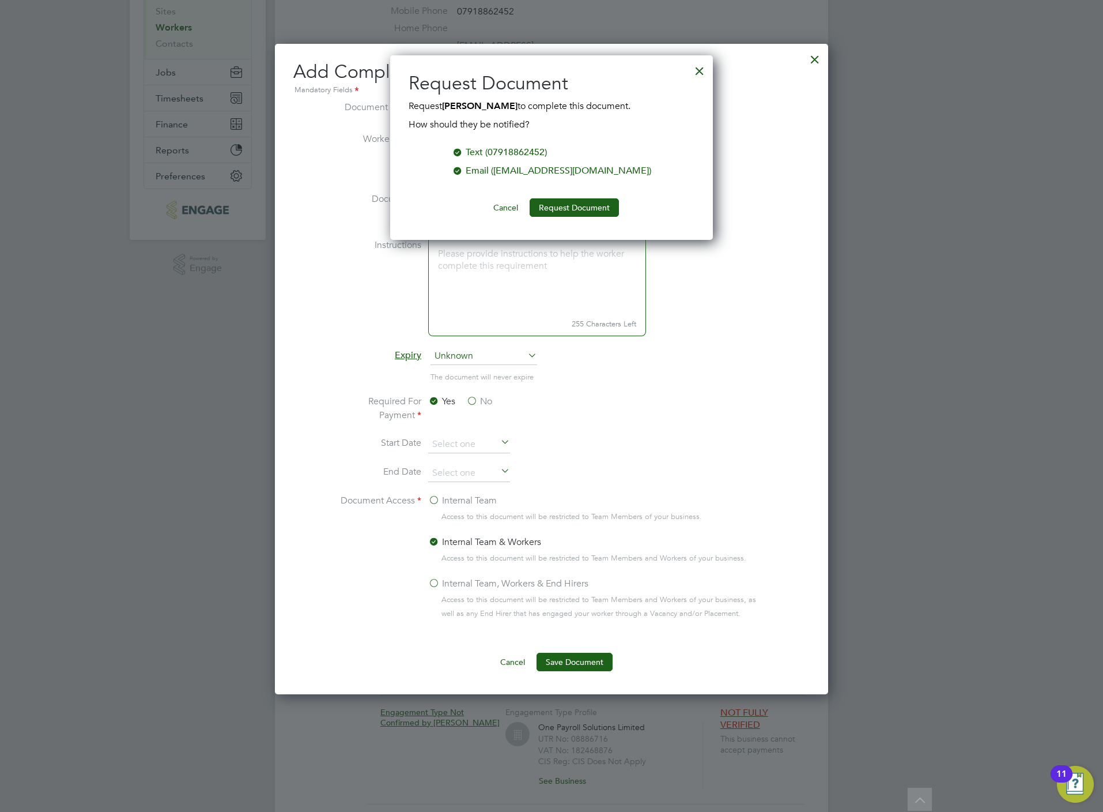
click at [704, 76] on div at bounding box center [700, 68] width 21 height 21
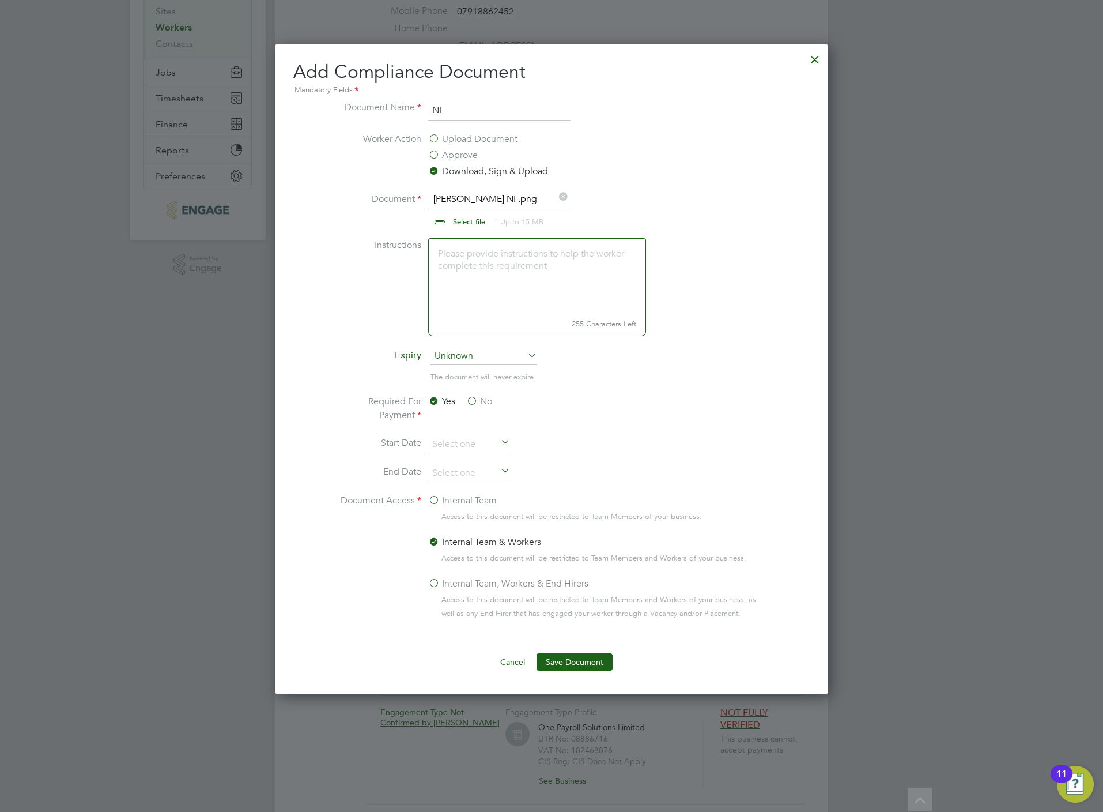
click at [449, 224] on input "file" at bounding box center [480, 209] width 181 height 35
type input "C:\fakepath\[PERSON_NAME] CSCS.png"
click at [464, 111] on input "NI" at bounding box center [499, 110] width 142 height 21
type input "CSCS"
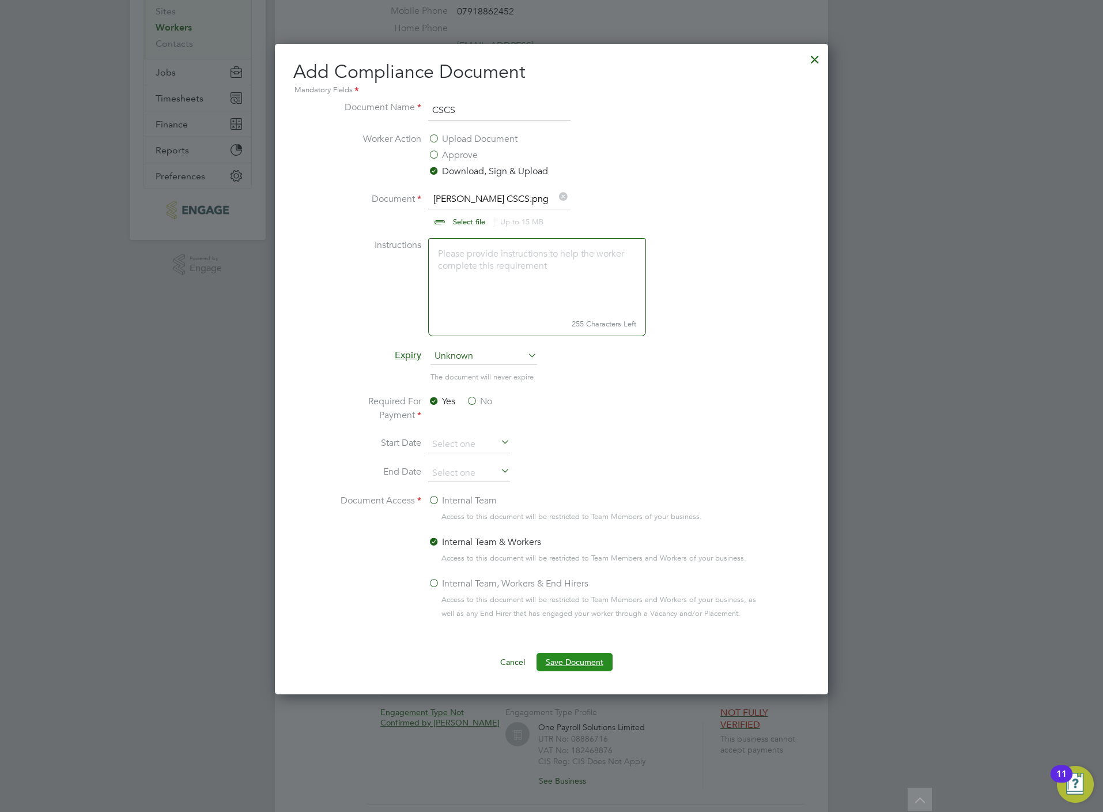
click at [575, 660] on button "Save Document" at bounding box center [575, 662] width 76 height 18
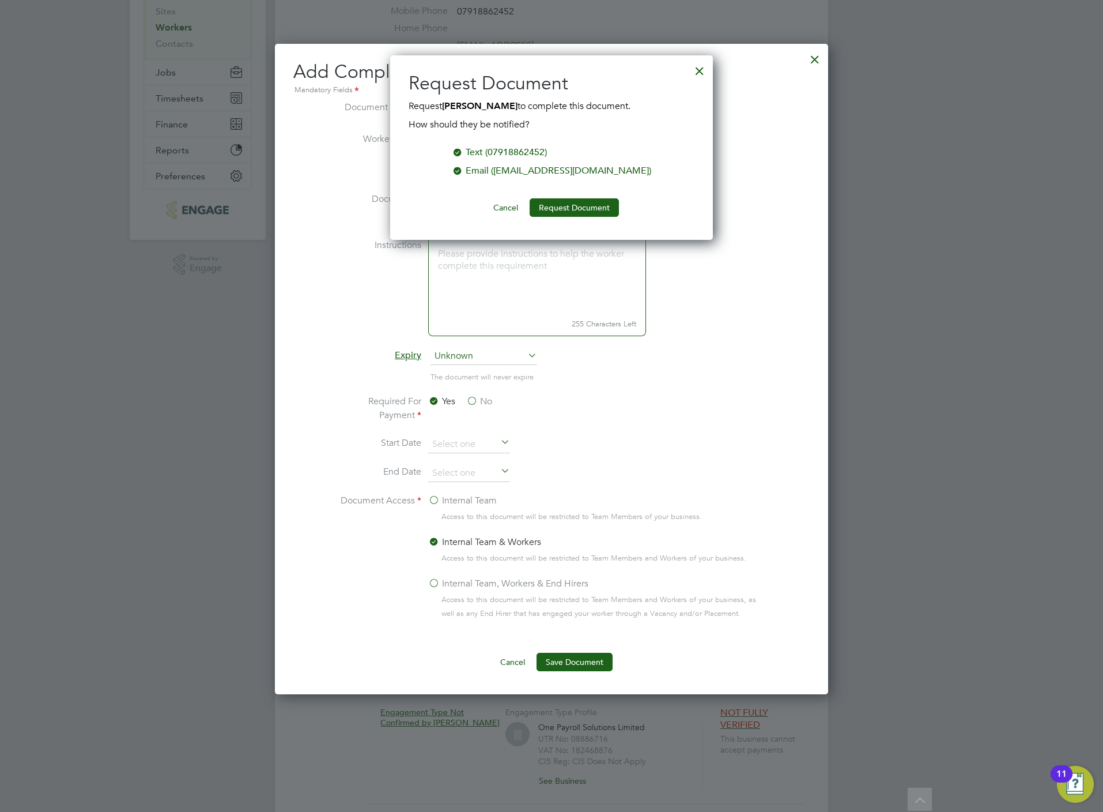
drag, startPoint x: 492, startPoint y: 203, endPoint x: 492, endPoint y: 210, distance: 6.9
click at [492, 210] on div "Document Saved The document " CSCS " was successfully saved. Cancel Okay" at bounding box center [551, 406] width 1103 height 812
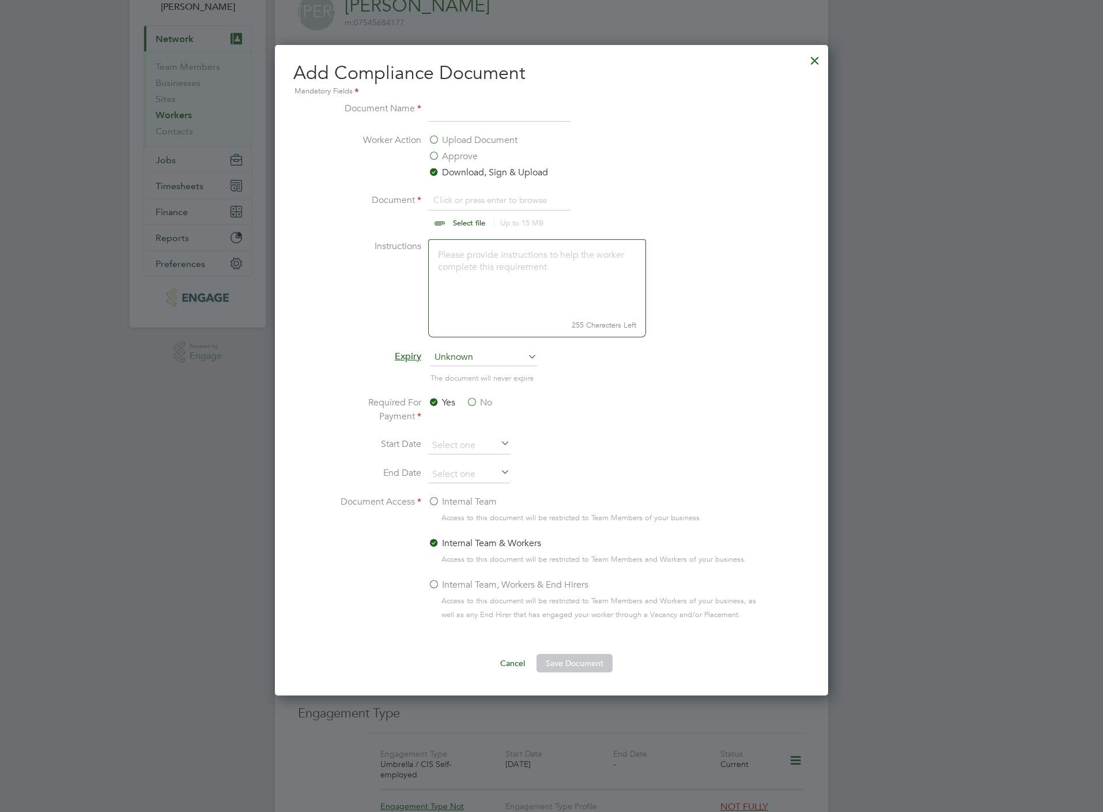
scroll to position [652, 553]
click at [474, 227] on input "file" at bounding box center [480, 210] width 181 height 35
type input "C:\fakepath\[PERSON_NAME] CPCS .jpg"
click at [446, 114] on input at bounding box center [499, 111] width 142 height 21
type input "CPCS"
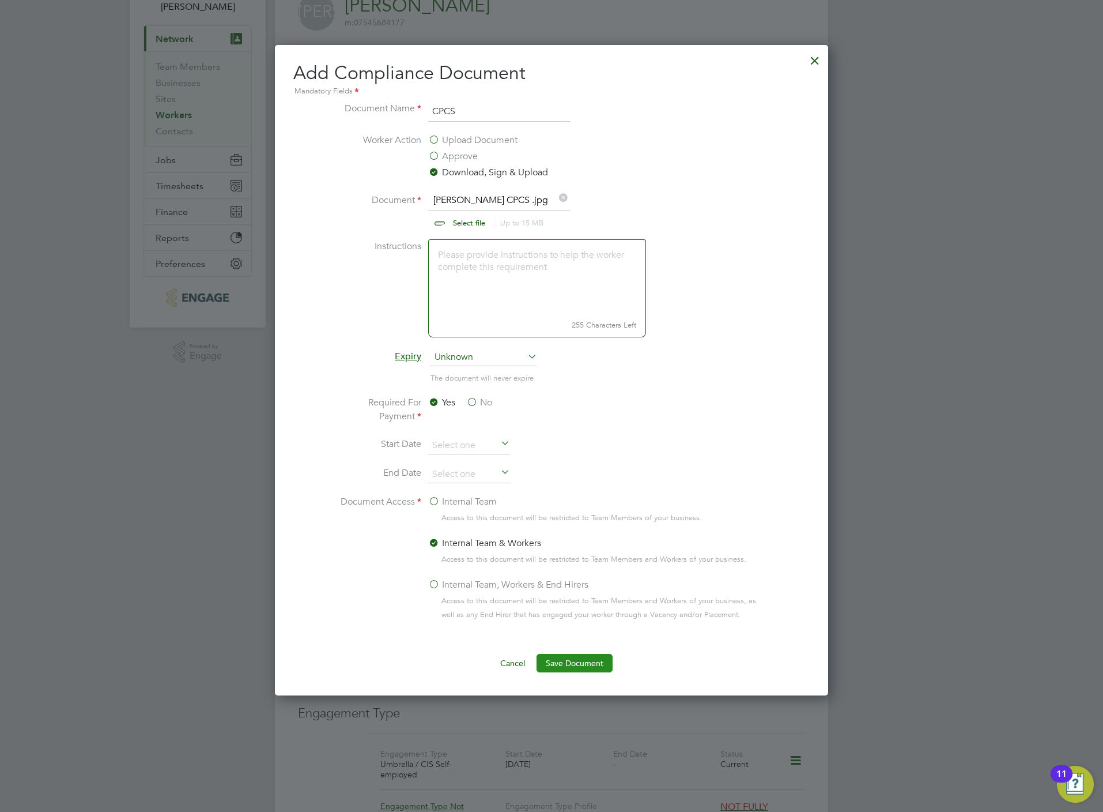
click at [575, 659] on button "Save Document" at bounding box center [575, 663] width 76 height 18
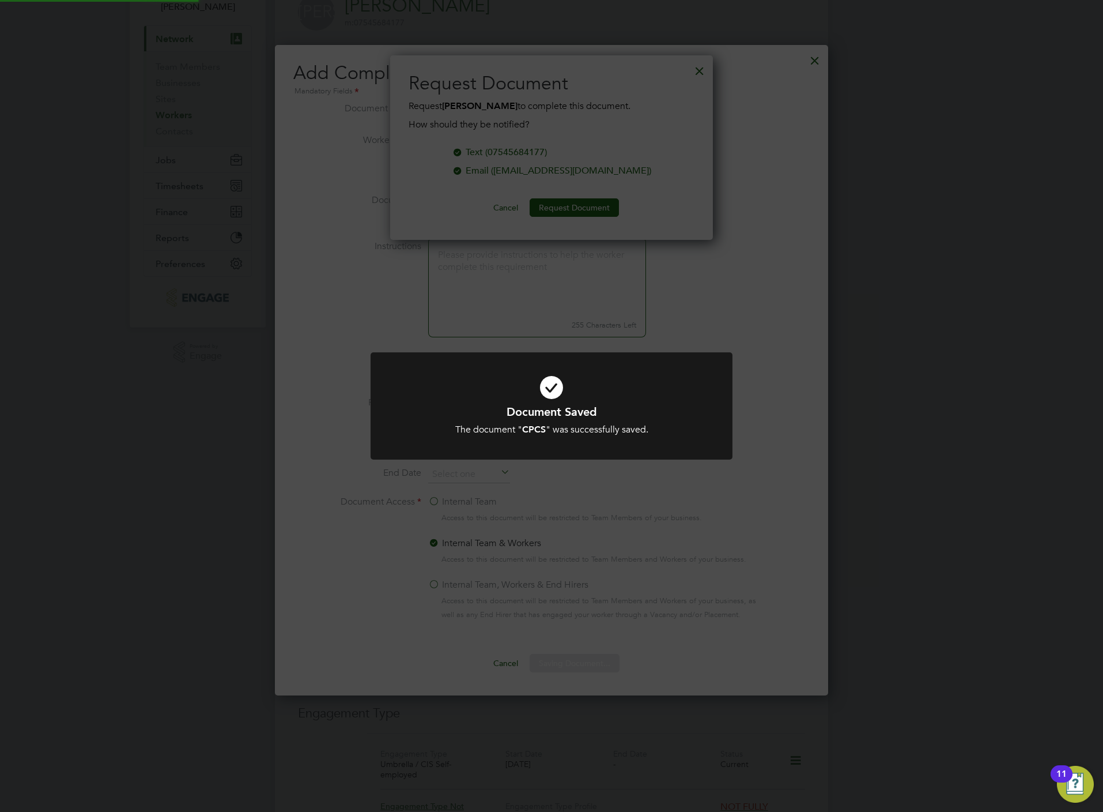
scroll to position [186, 323]
click at [397, 263] on div "Document Saved The document " CPCS " was successfully saved. Cancel Okay" at bounding box center [551, 406] width 1103 height 812
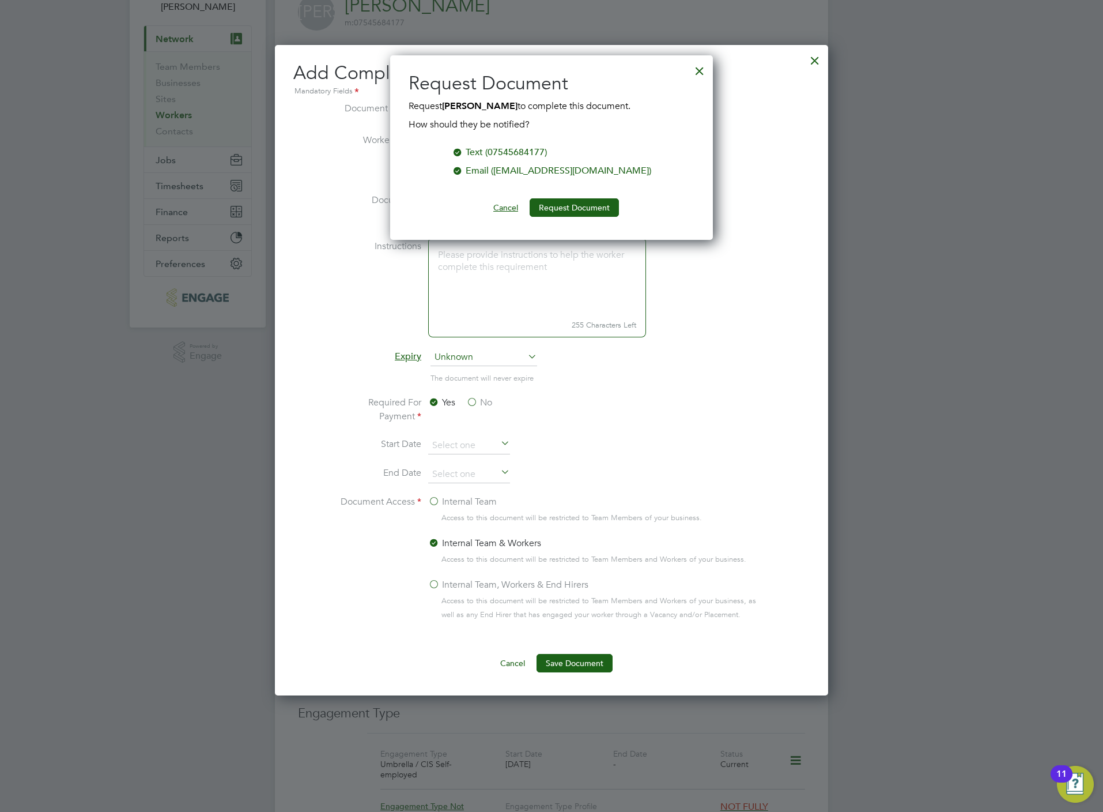
click at [511, 213] on button "Cancel" at bounding box center [505, 207] width 43 height 18
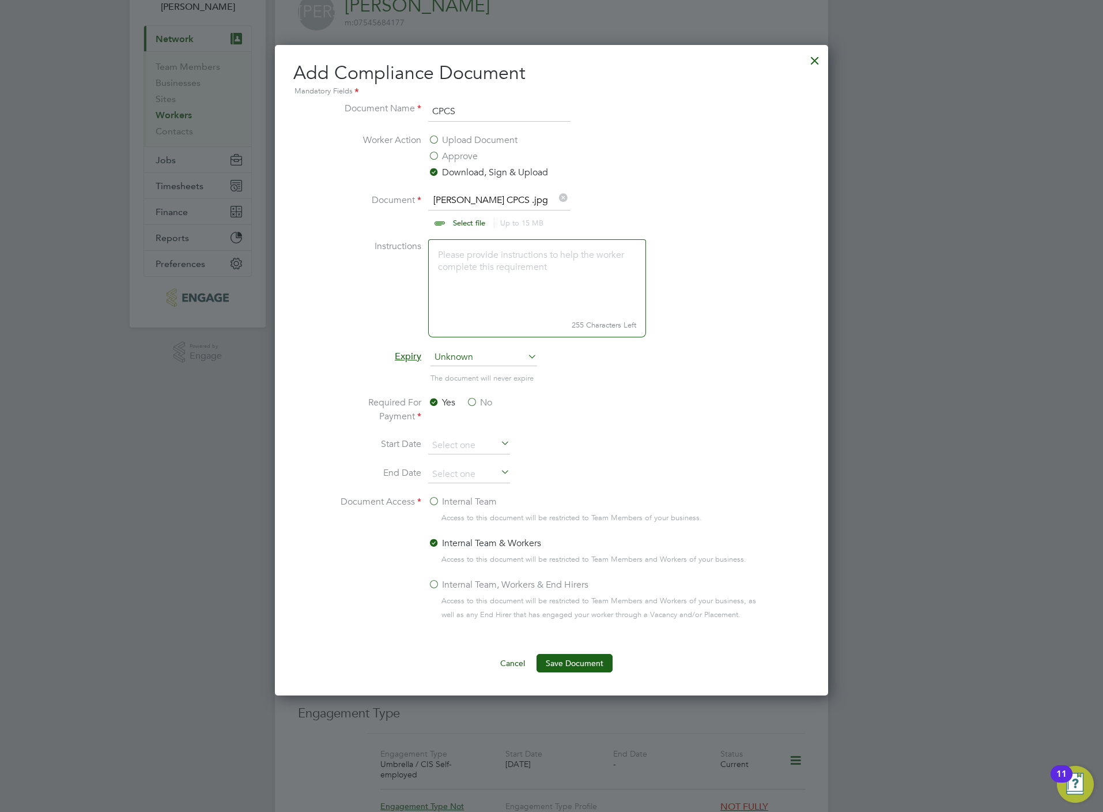
drag, startPoint x: 464, startPoint y: 225, endPoint x: 464, endPoint y: 233, distance: 8.7
click at [464, 233] on li "Document James Allen CPCS .jpg Select file Up to 15 MB Drop your file here" at bounding box center [552, 216] width 434 height 46
click at [464, 227] on input "file" at bounding box center [480, 210] width 181 height 35
type input "C:\fakepath\James Allen DL.jpg"
click at [507, 103] on input "CPCS" at bounding box center [499, 111] width 142 height 21
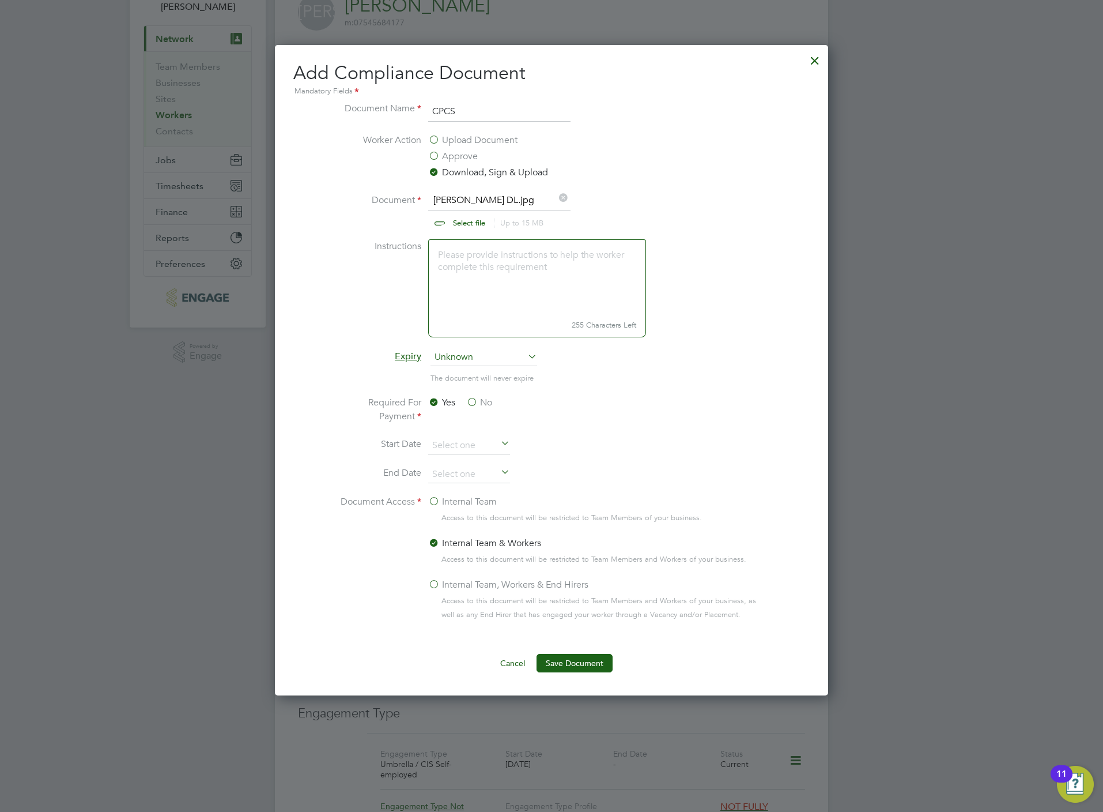
click at [505, 106] on input "CPCS" at bounding box center [499, 111] width 142 height 21
type input "DL"
click at [571, 663] on button "Save Document" at bounding box center [575, 663] width 76 height 18
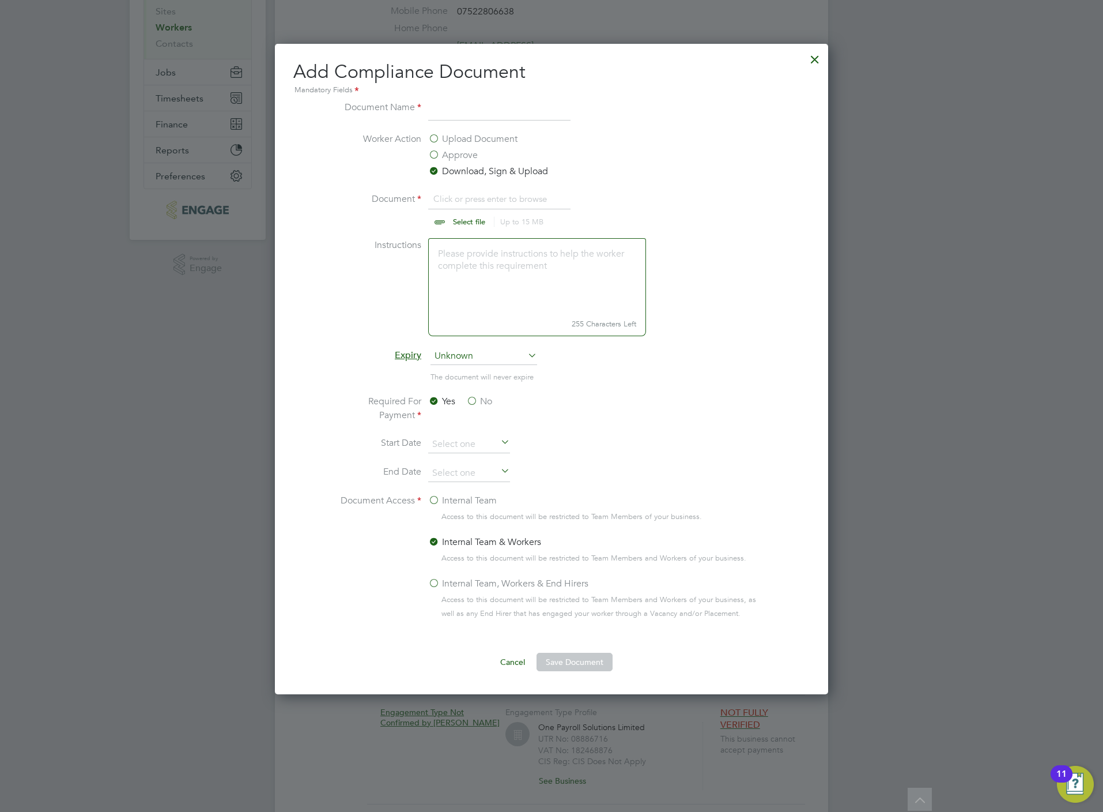
scroll to position [652, 553]
type input "C:\fakepath\[PERSON_NAME] CSCS.png"
click at [444, 118] on input at bounding box center [499, 110] width 142 height 21
type input "CSCS"
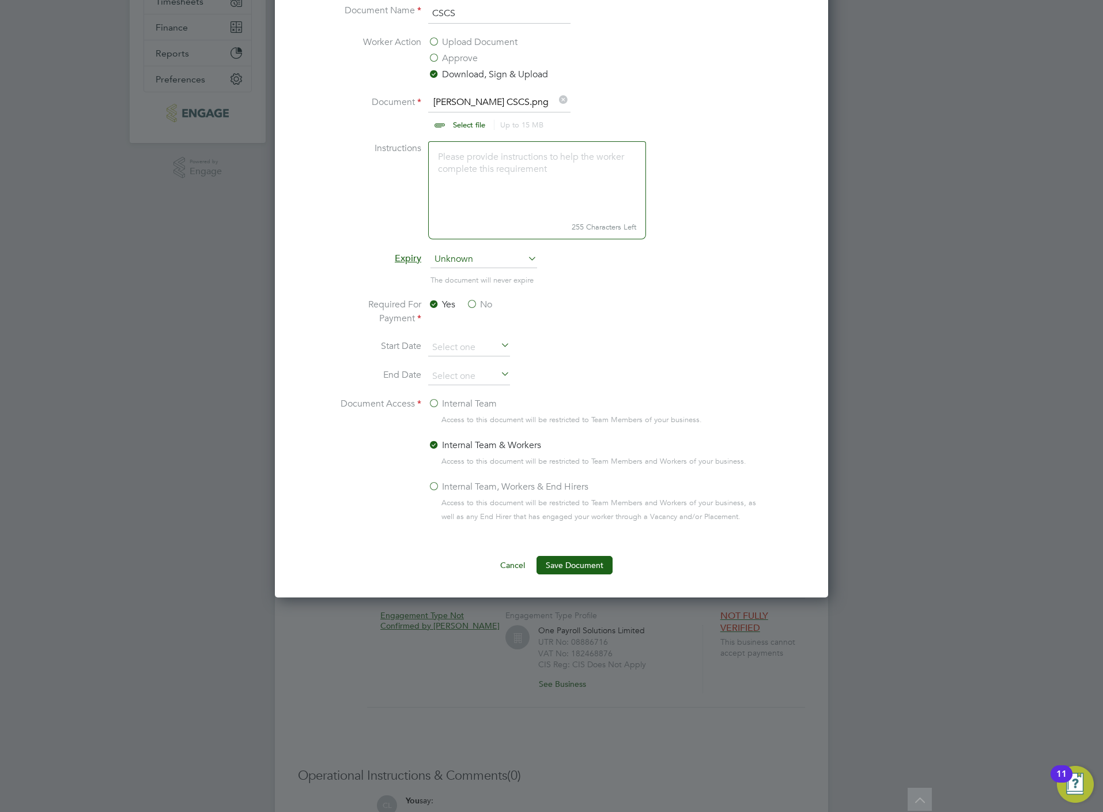
scroll to position [416, 0]
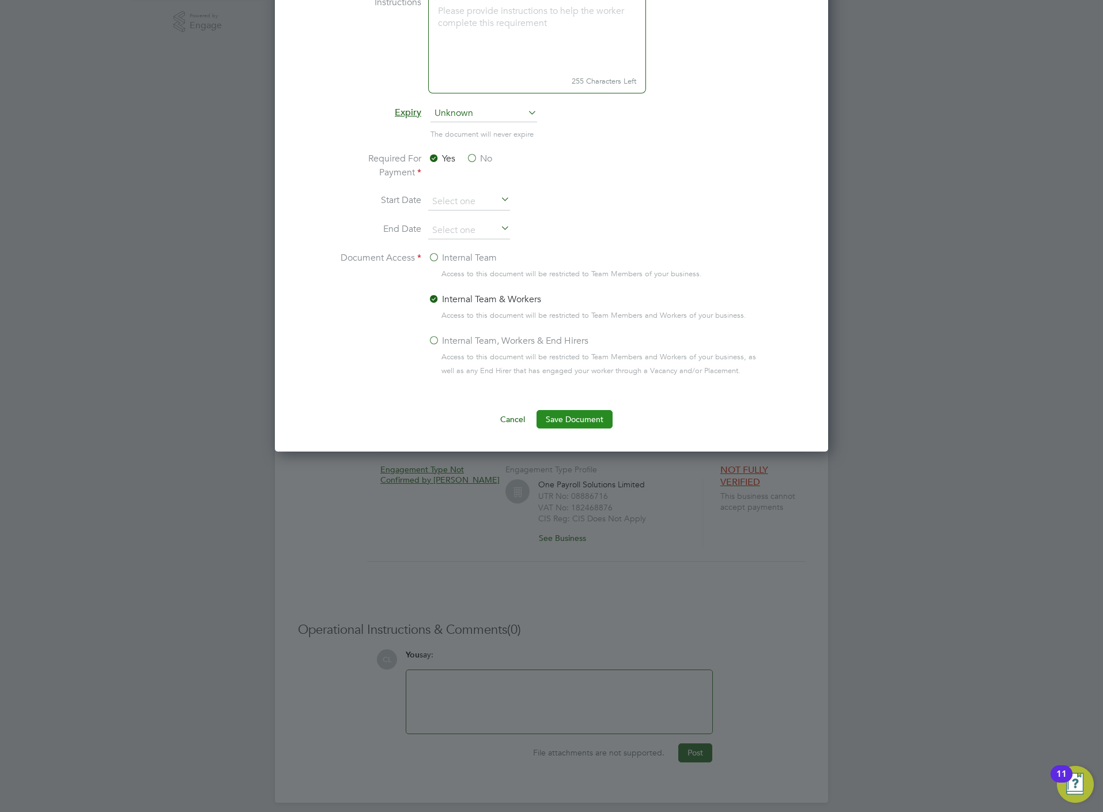
click at [555, 419] on button "Save Document" at bounding box center [575, 419] width 76 height 18
